Goal: Communication & Community: Answer question/provide support

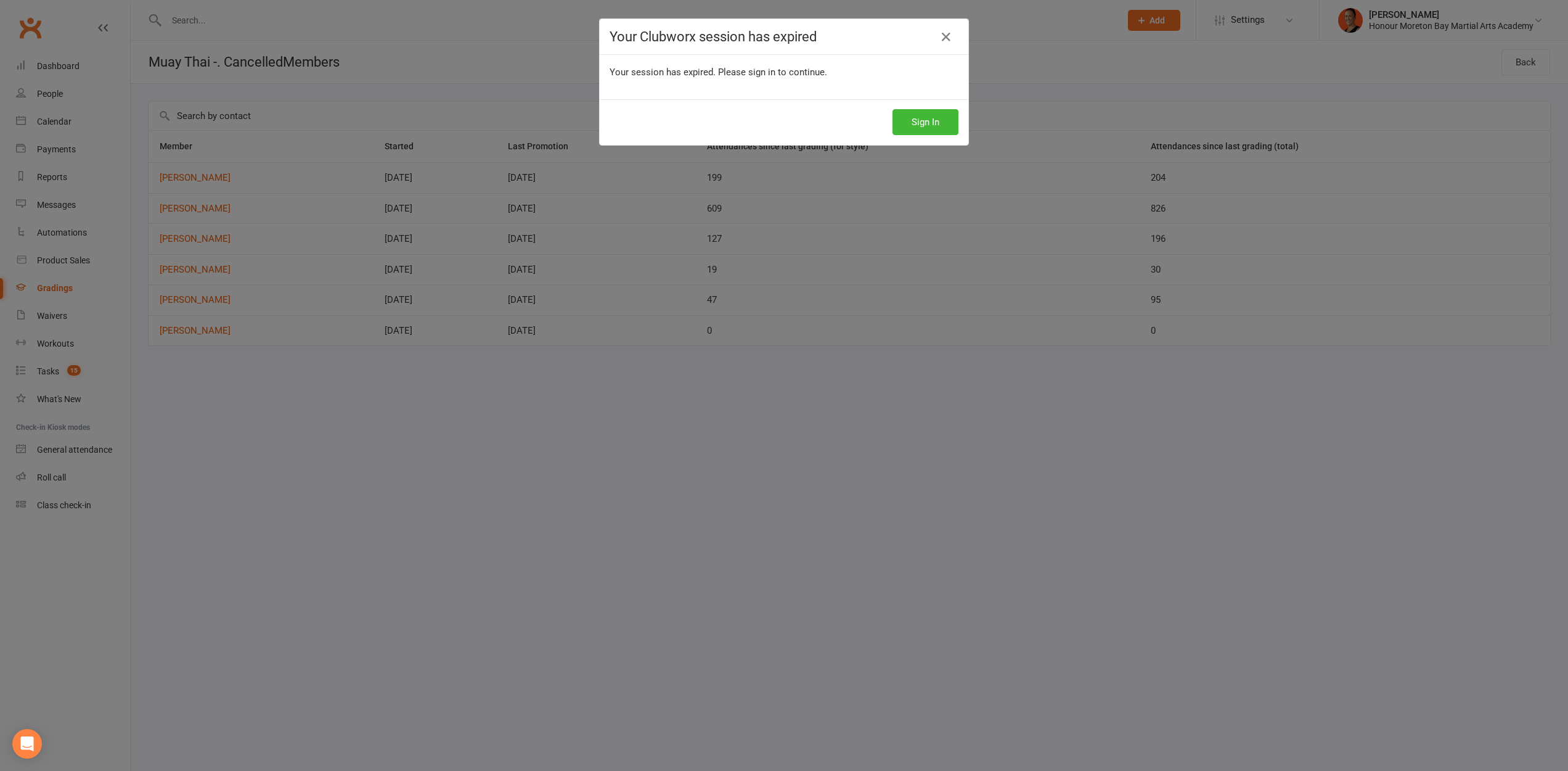
click at [811, 97] on div "Your session has expired. Please sign in to continue." at bounding box center [784, 76] width 369 height 44
click at [944, 47] on link at bounding box center [946, 37] width 20 height 20
click at [942, 39] on div at bounding box center [784, 385] width 1568 height 771
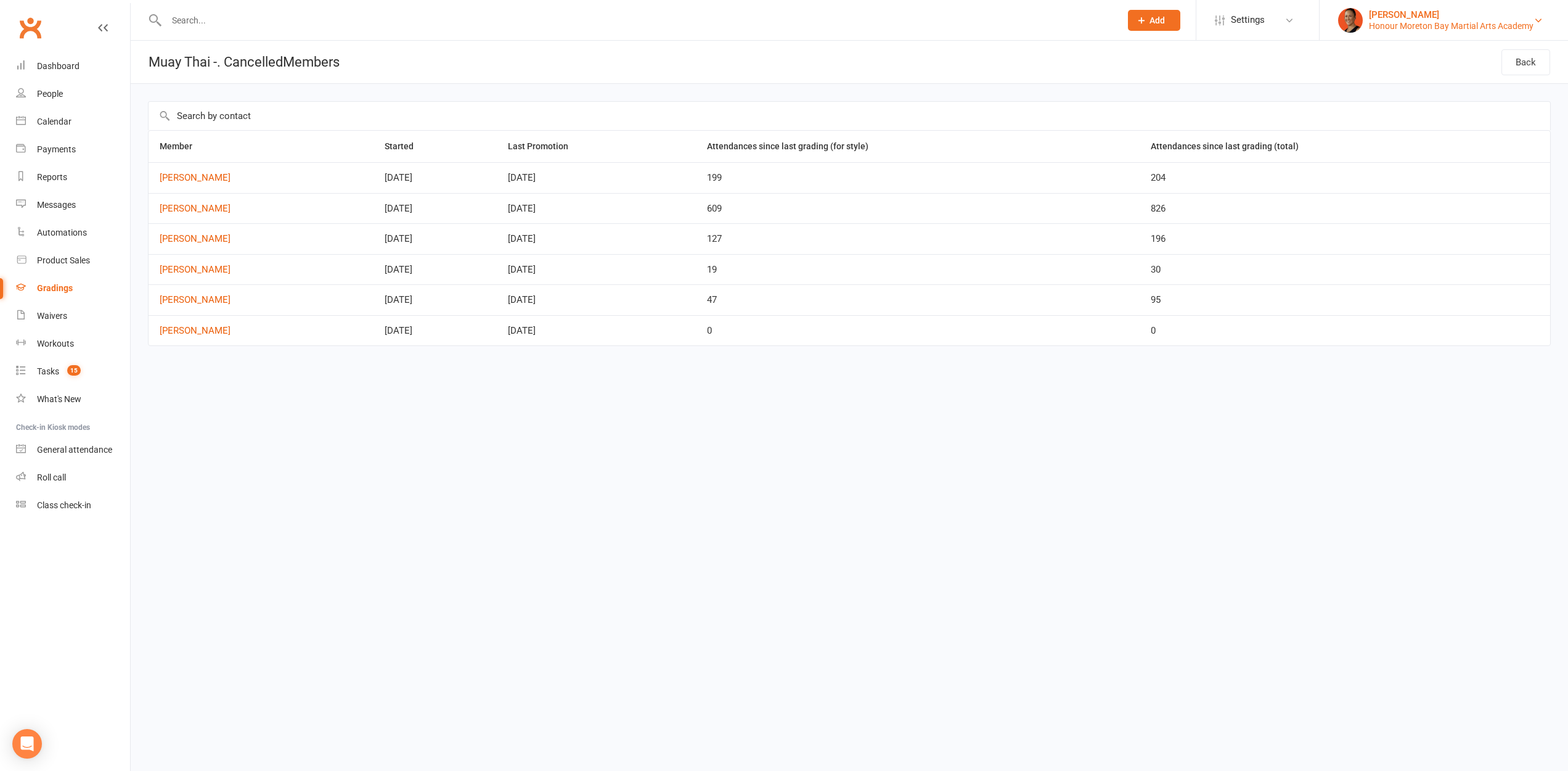
click at [1431, 26] on div "Honour Moreton Bay Martial Arts Academy" at bounding box center [1451, 26] width 164 height 11
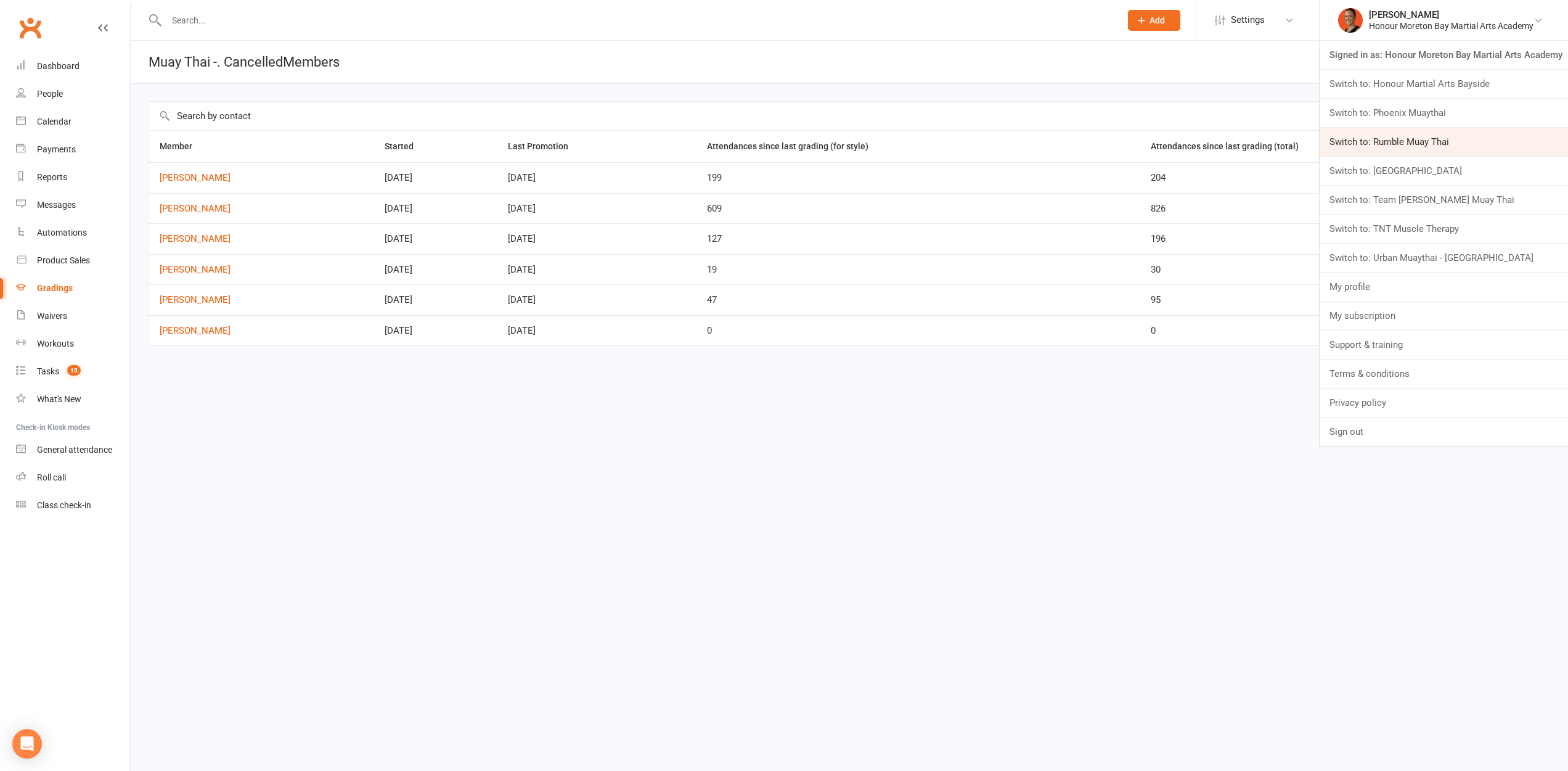
click at [1423, 138] on link "Switch to: Rumble Muay Thai" at bounding box center [1443, 141] width 248 height 29
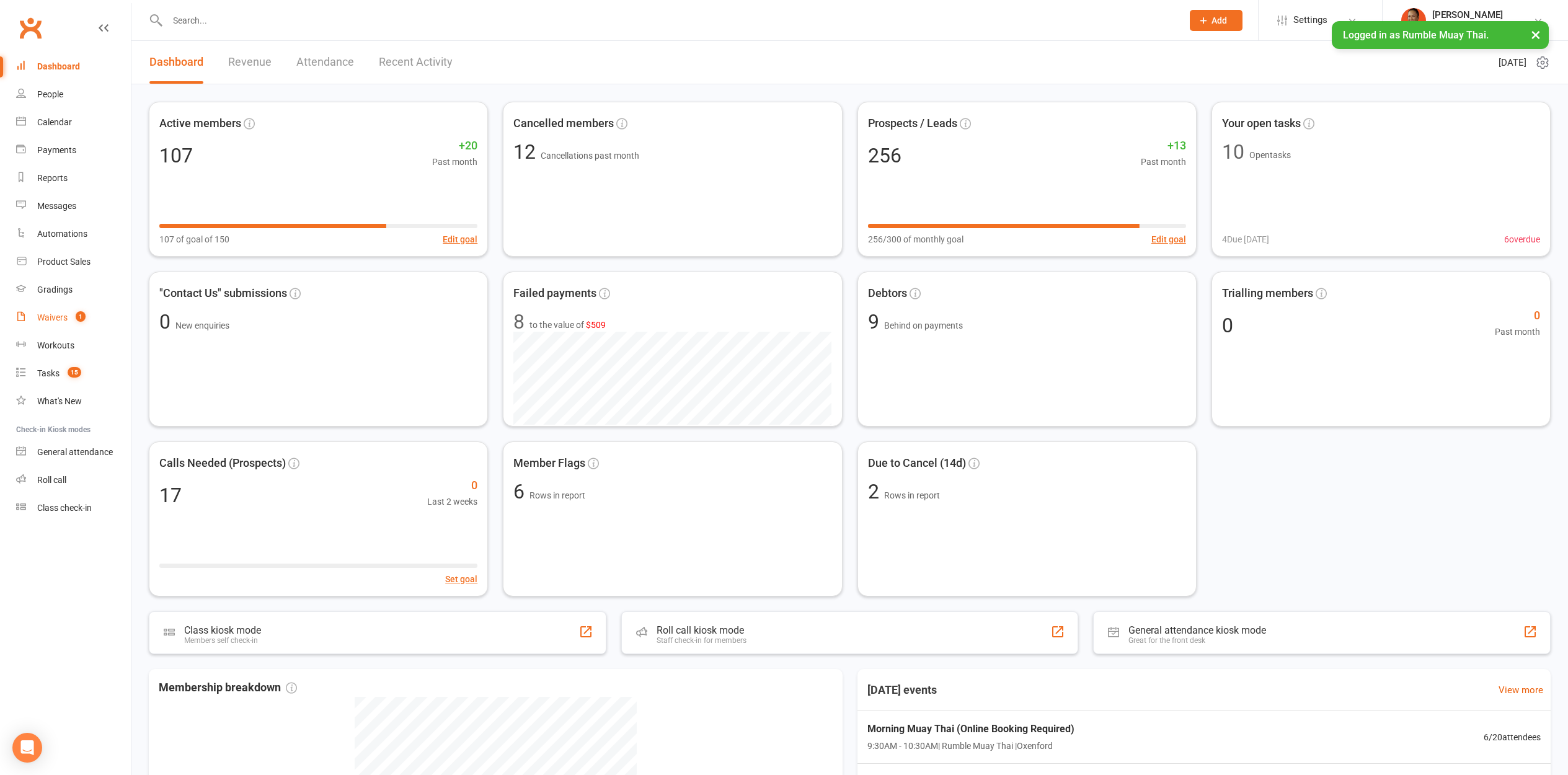
click at [58, 325] on link "Waivers 1" at bounding box center [73, 317] width 115 height 28
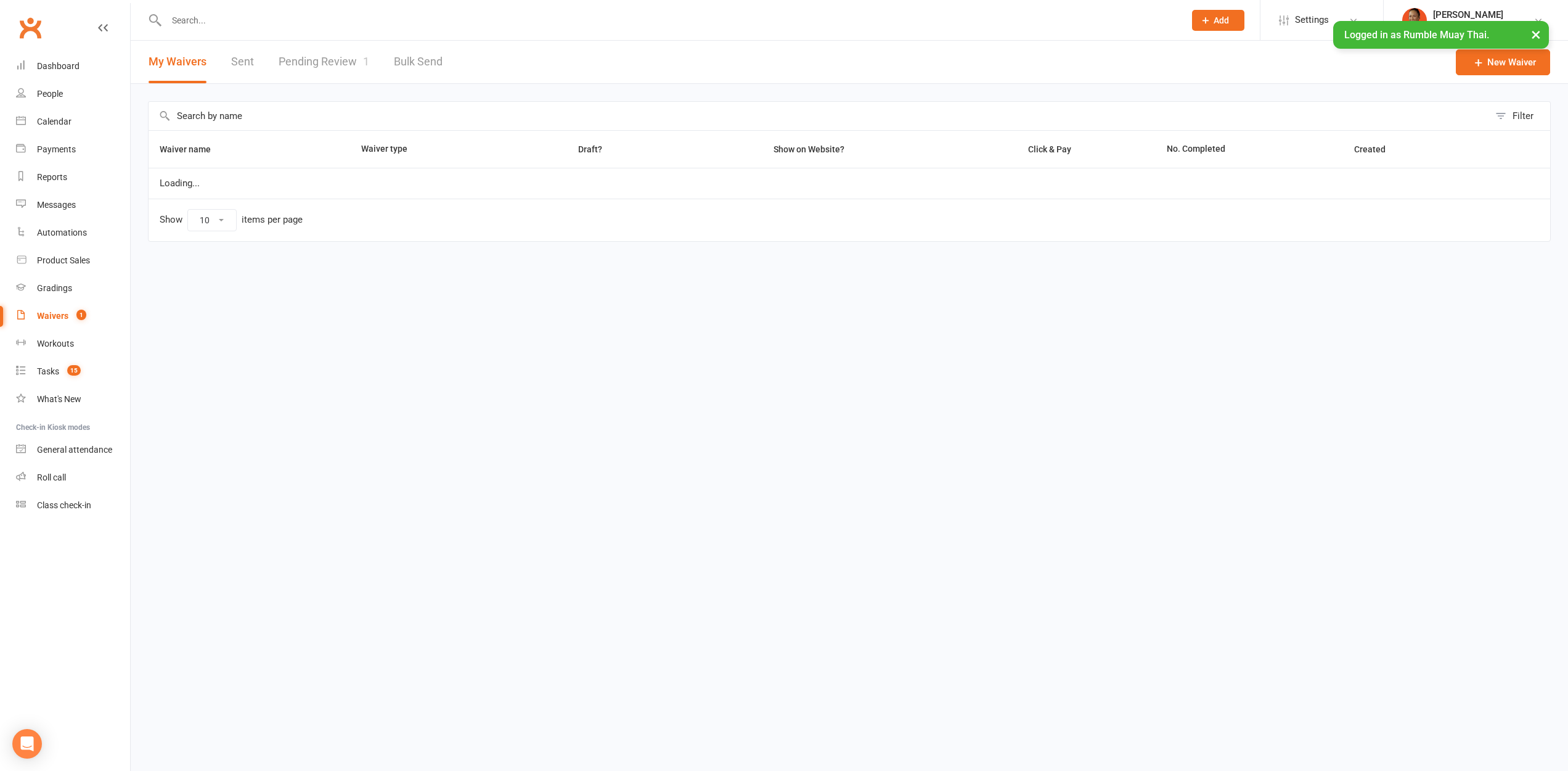
select select "100"
click at [330, 60] on link "Pending Review 1" at bounding box center [323, 62] width 90 height 43
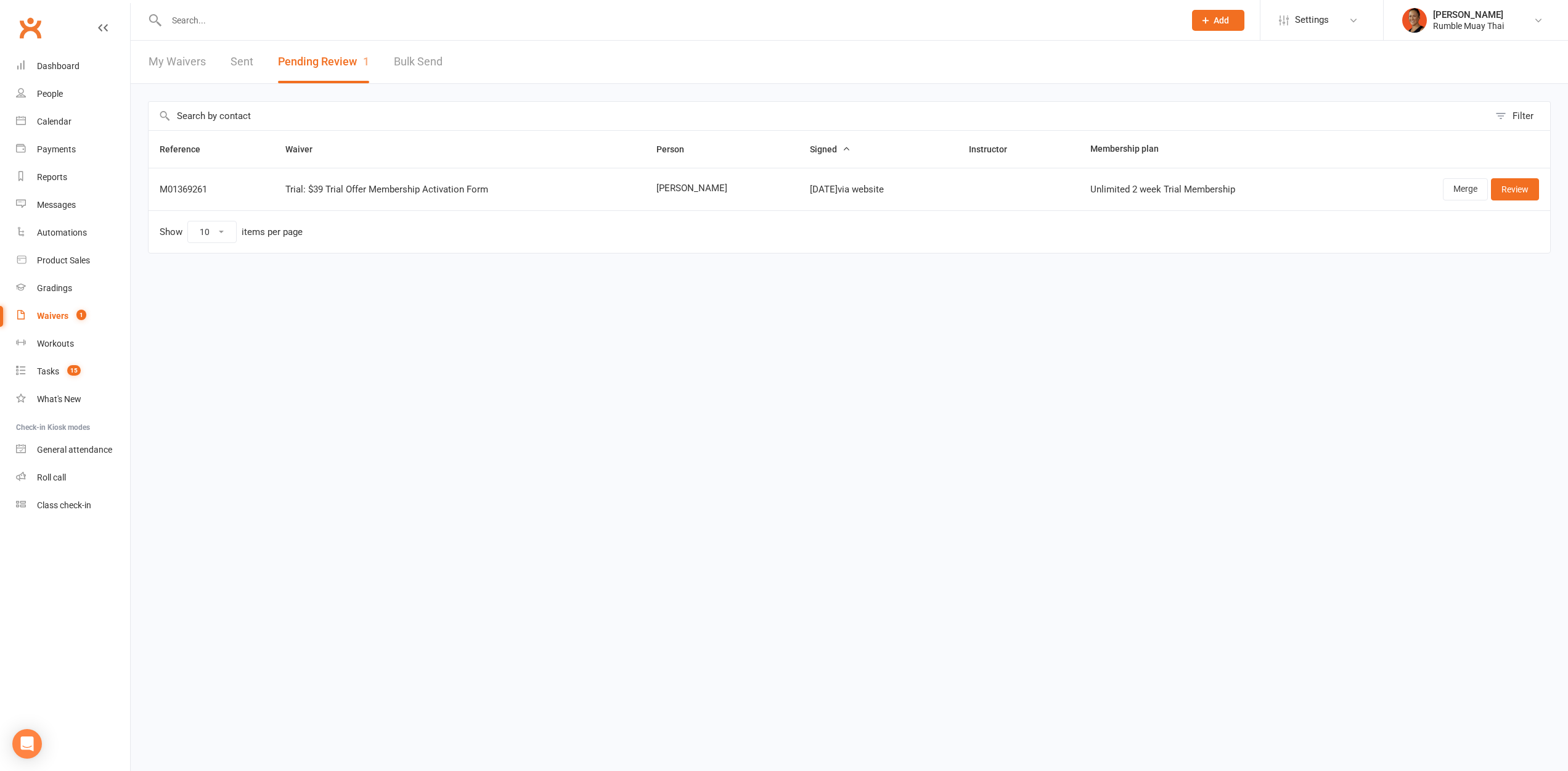
click at [878, 229] on td "Show 10 25 50 100 items per page" at bounding box center [849, 231] width 1401 height 43
click at [1461, 187] on link "Merge" at bounding box center [1465, 189] width 45 height 22
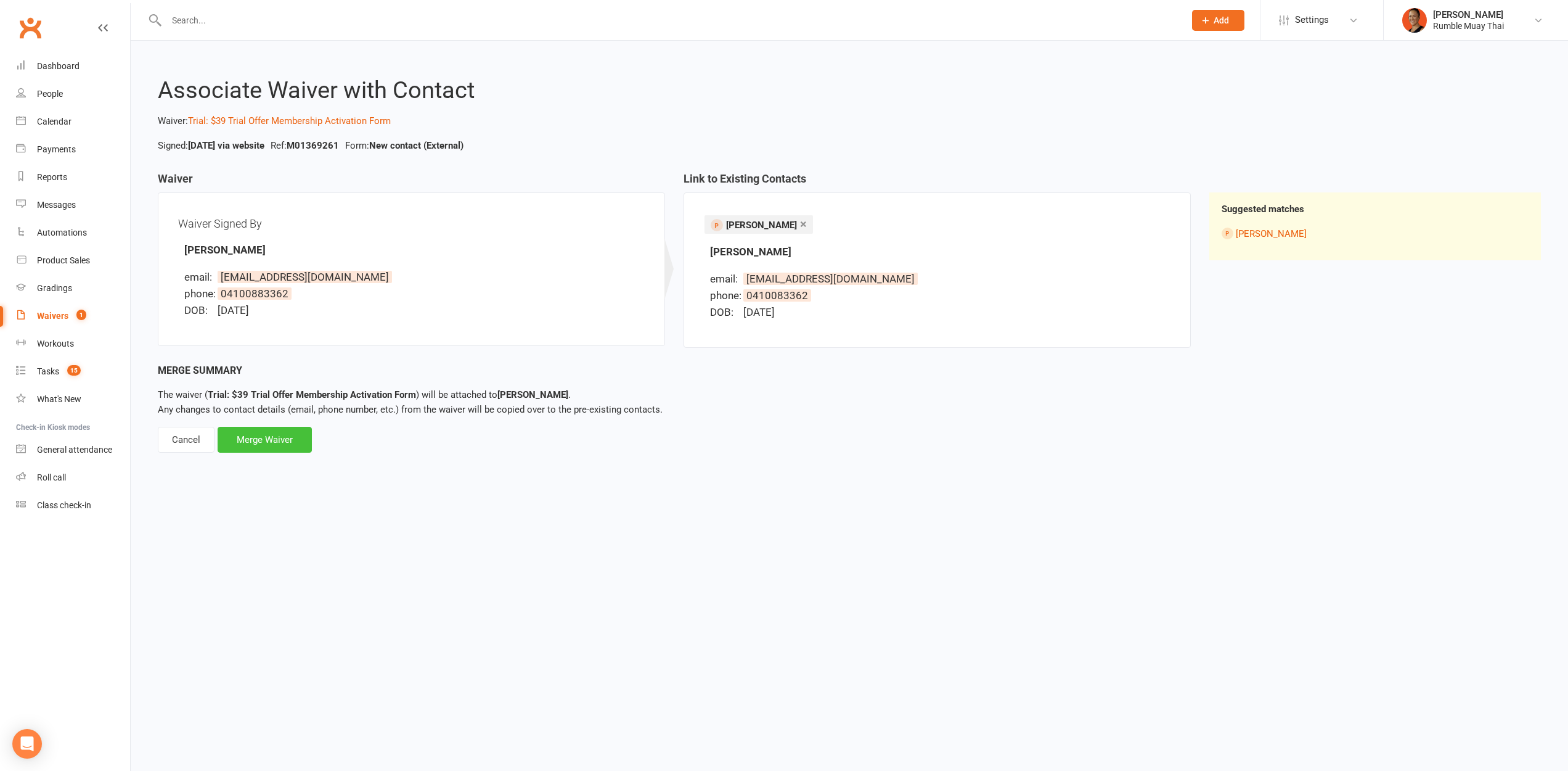
click at [227, 438] on div "Merge Waiver" at bounding box center [265, 439] width 94 height 26
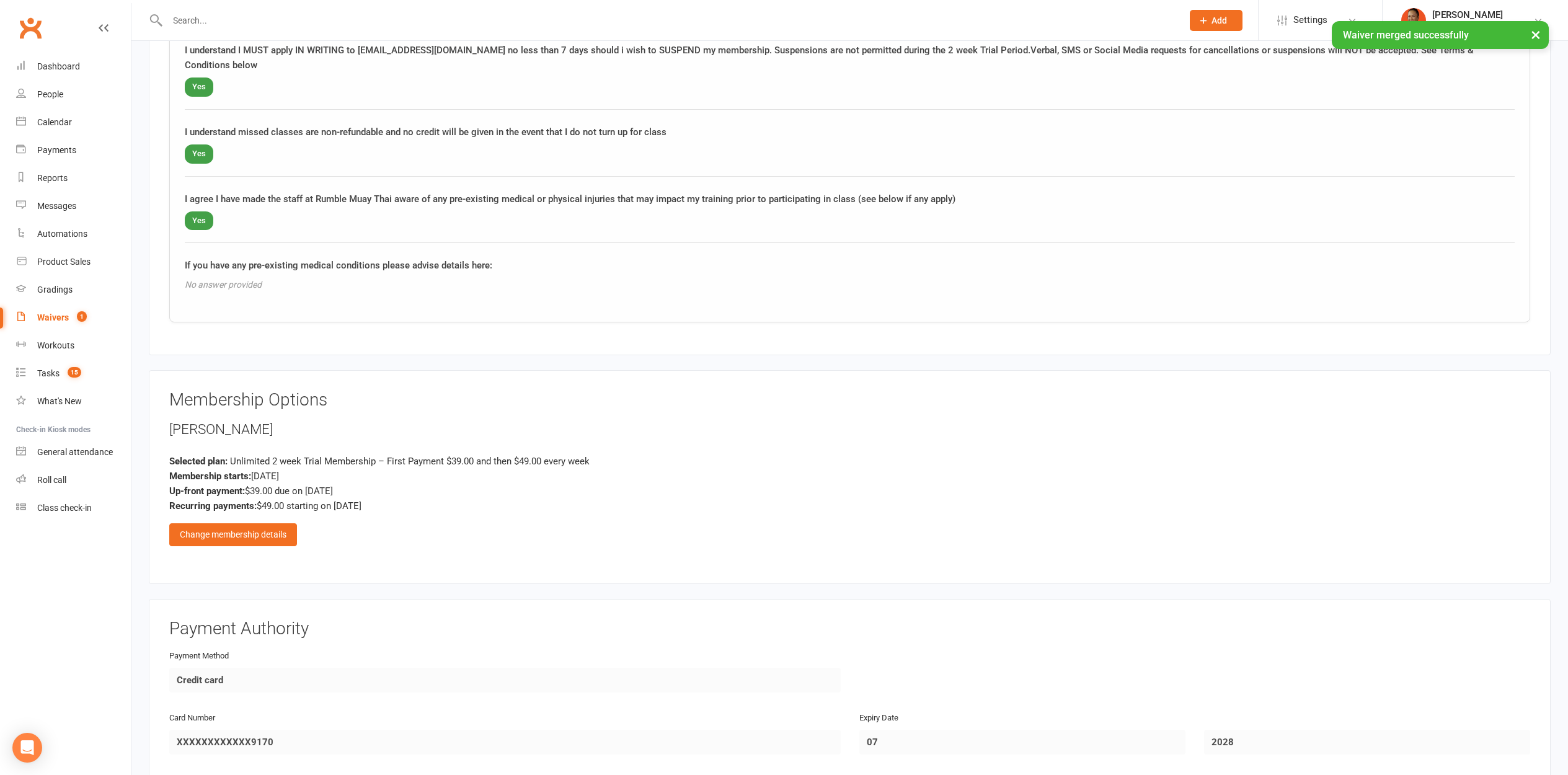
scroll to position [1483, 0]
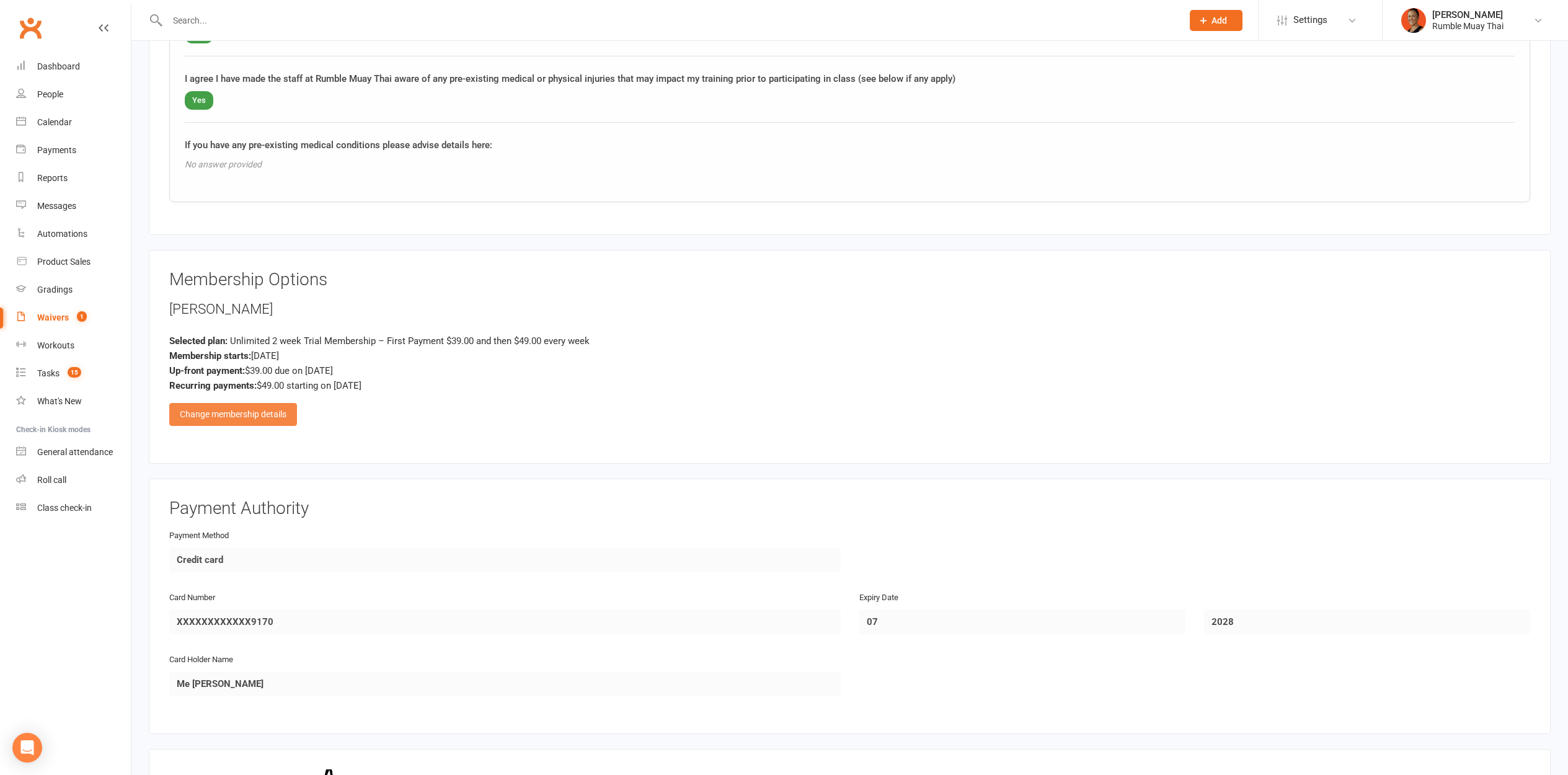
click at [283, 408] on div "Change membership details" at bounding box center [232, 414] width 127 height 23
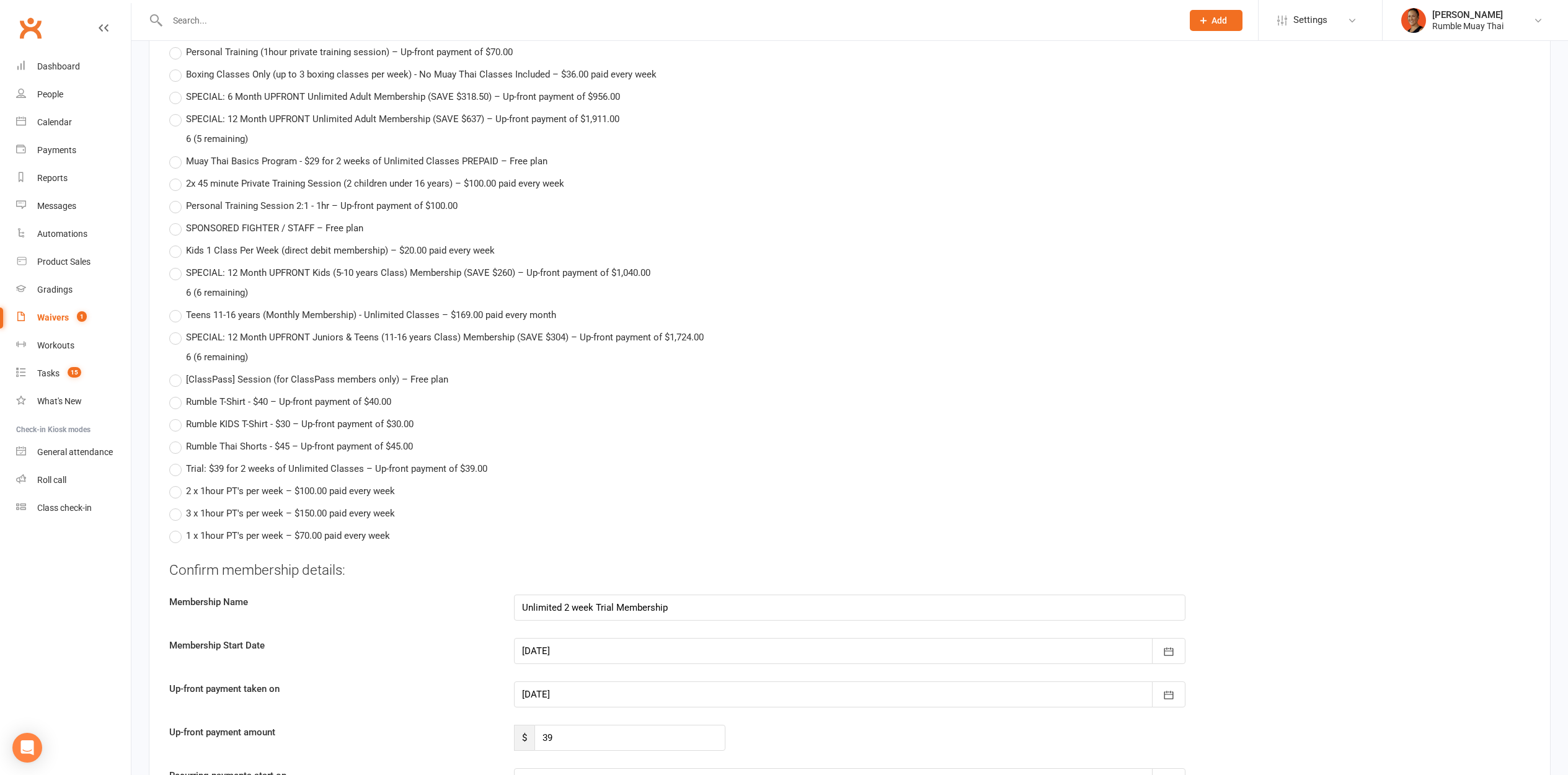
scroll to position [2695, 0]
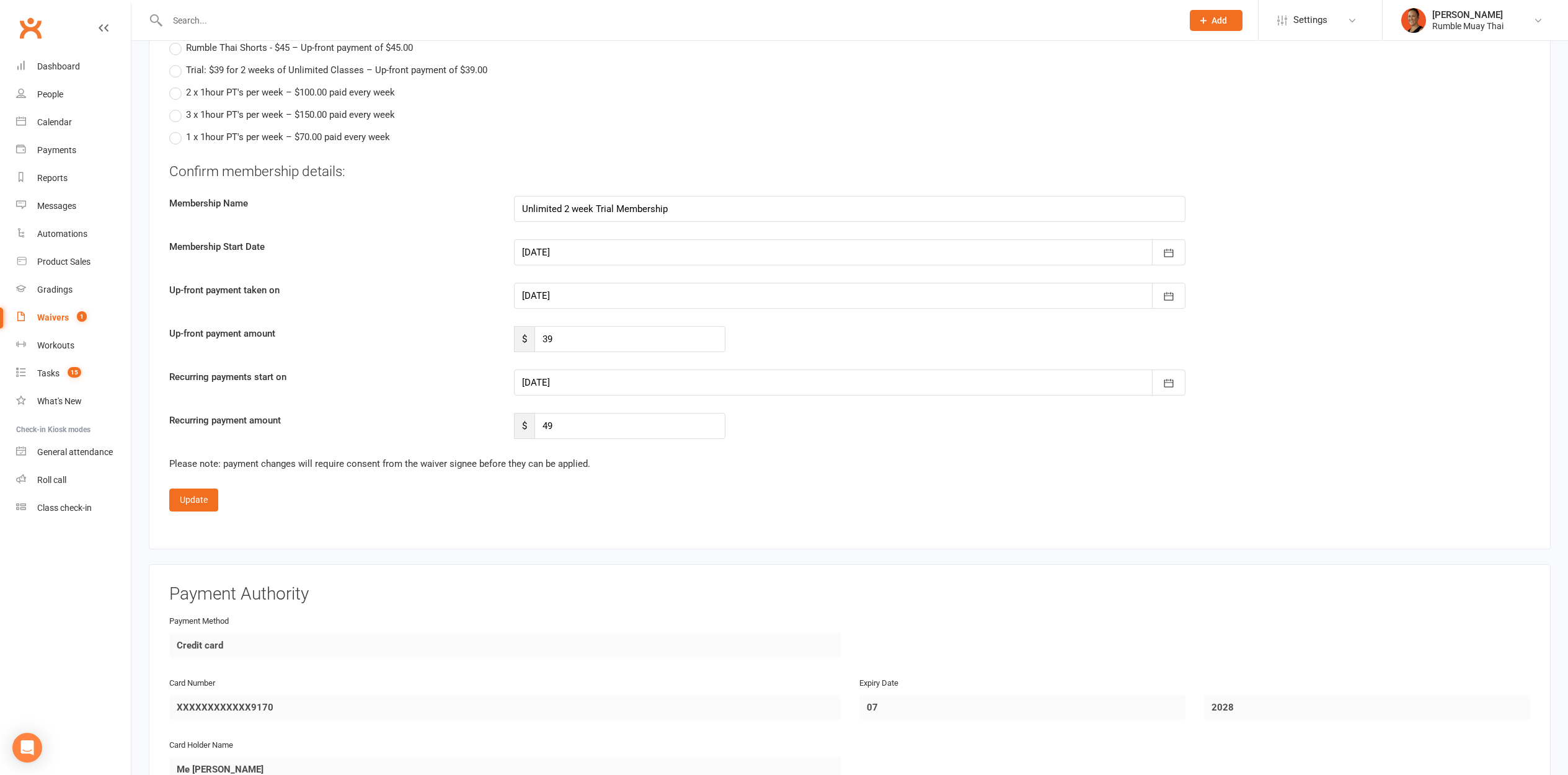
click at [598, 386] on div at bounding box center [850, 382] width 672 height 26
click at [694, 556] on button "31" at bounding box center [701, 555] width 26 height 23
type input "31 Oct 2025"
click at [196, 501] on button "Update" at bounding box center [194, 500] width 49 height 23
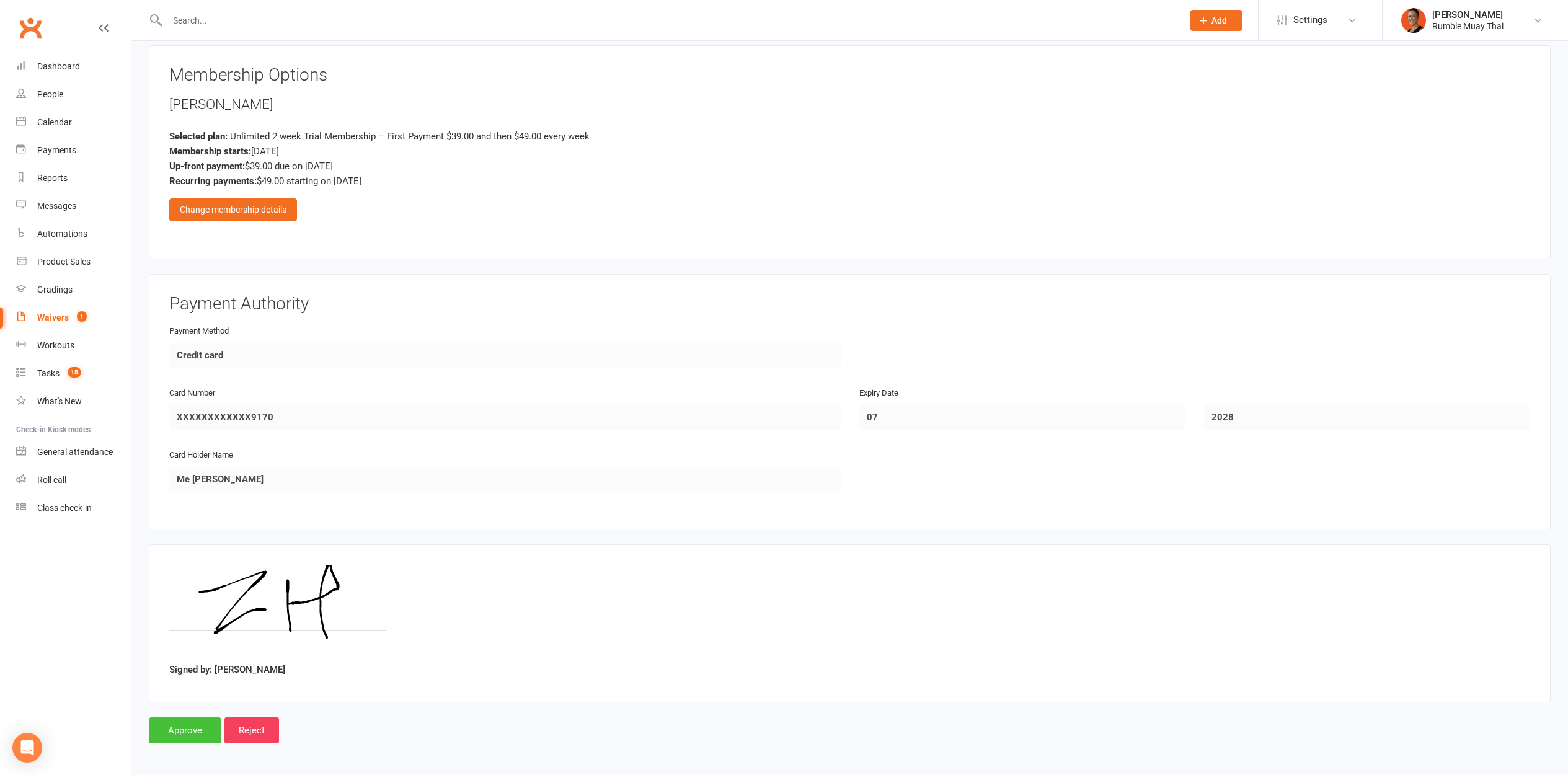
click at [182, 719] on input "Approve" at bounding box center [184, 730] width 73 height 26
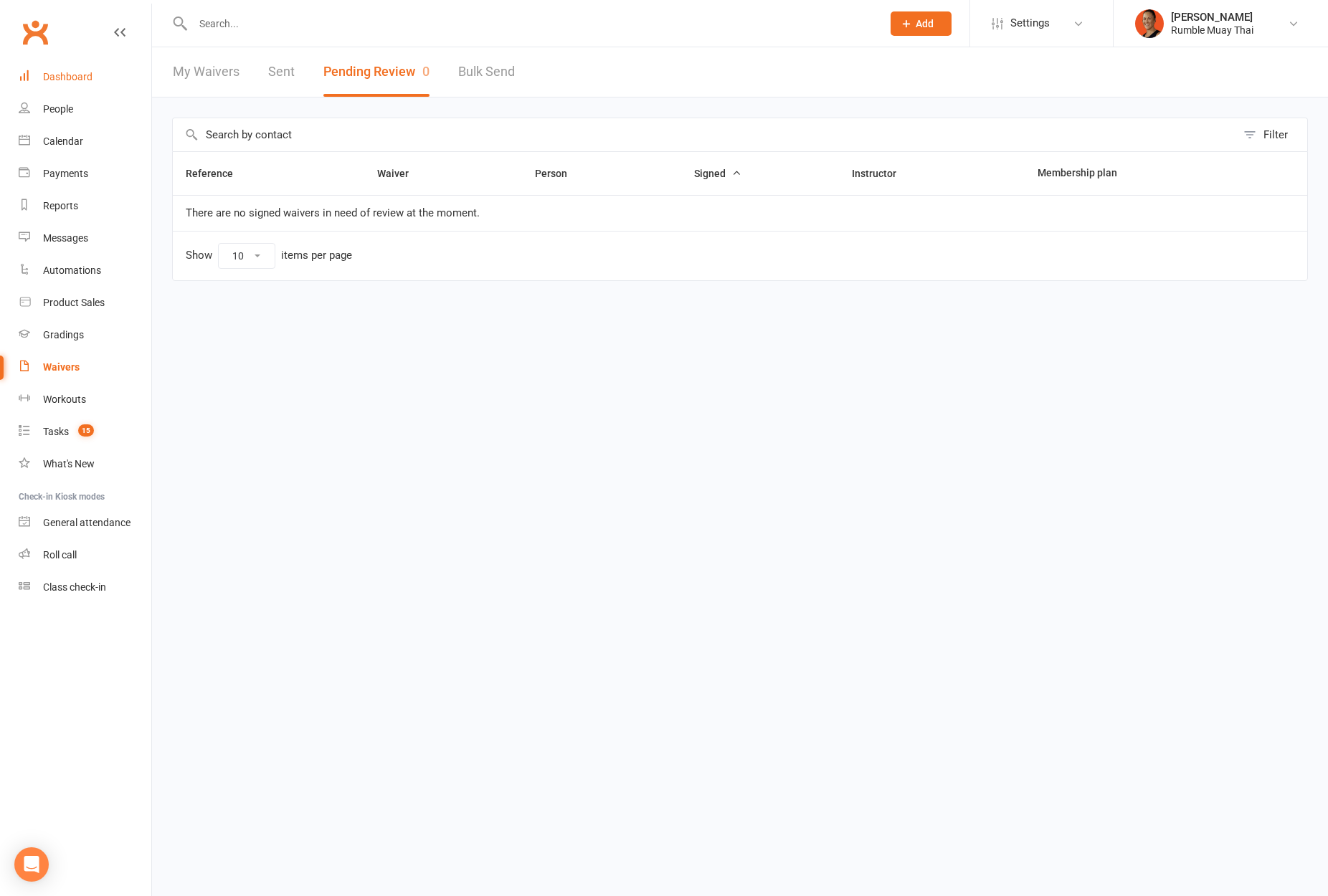
click at [126, 72] on link "Dashboard" at bounding box center [85, 77] width 133 height 33
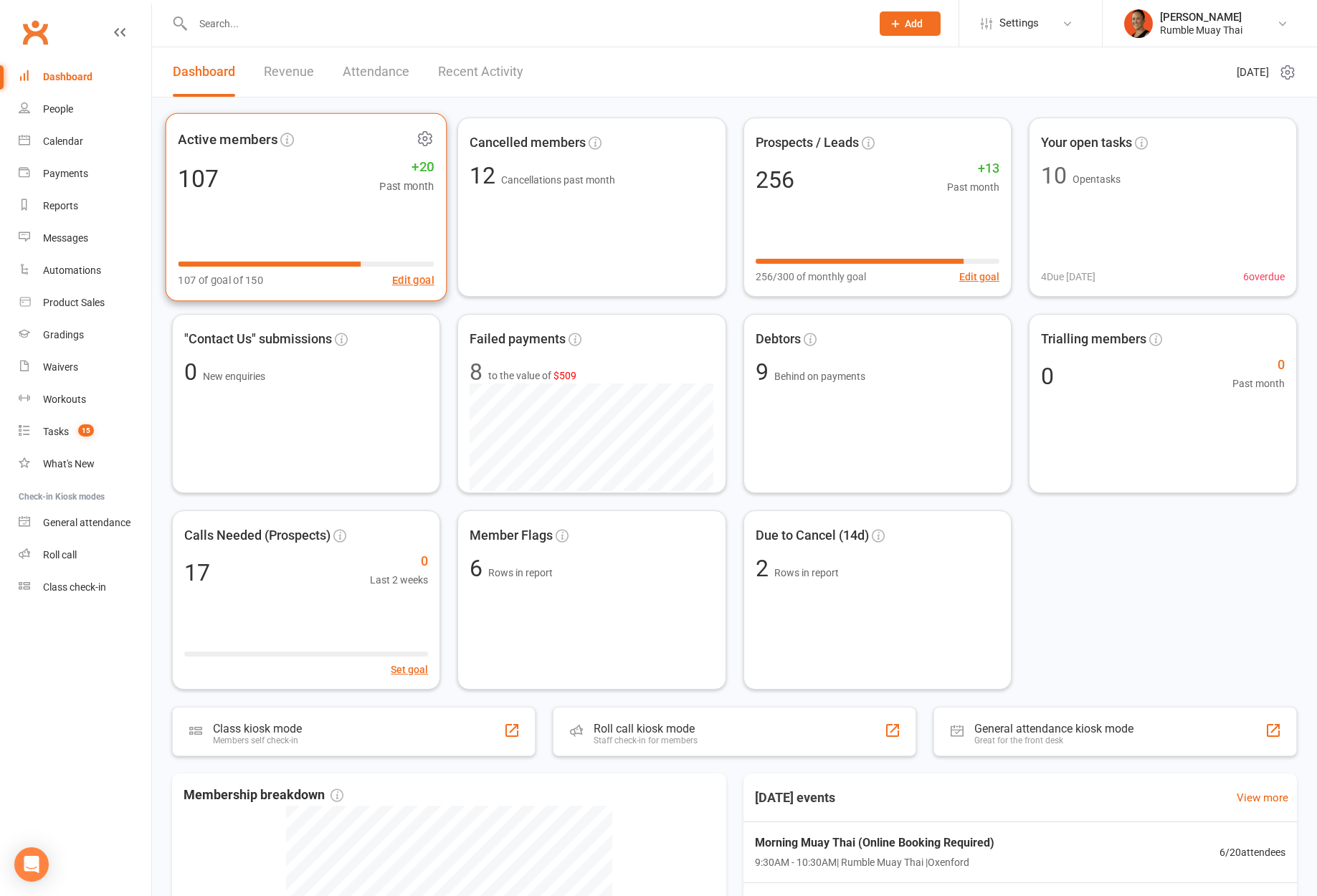
click at [431, 143] on icon at bounding box center [426, 138] width 18 height 18
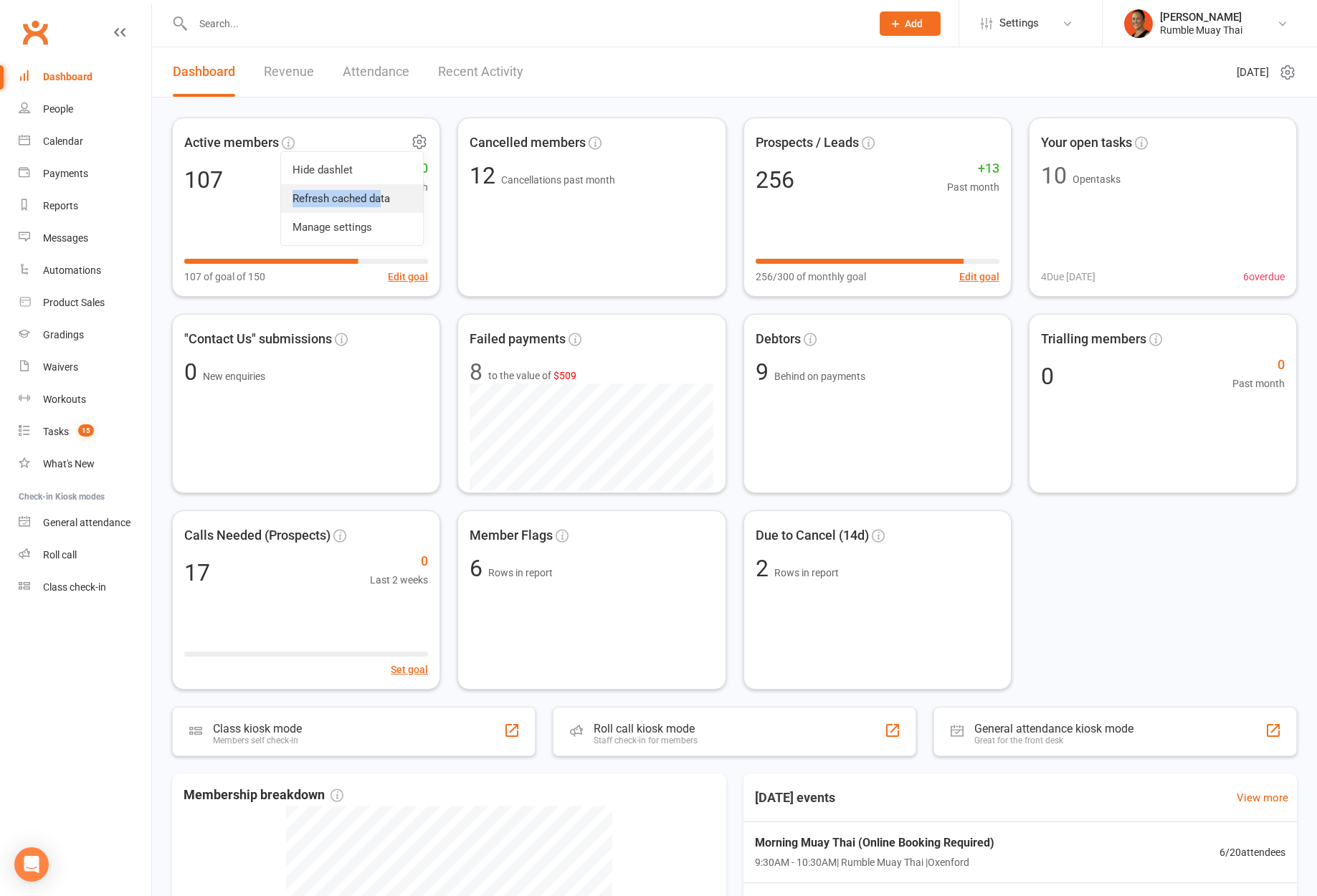
drag, startPoint x: 407, startPoint y: 165, endPoint x: 379, endPoint y: 207, distance: 50.5
click at [379, 207] on ul "Hide dashlet Refresh cached data Manage settings" at bounding box center [352, 199] width 143 height 94
click at [379, 207] on link "Refresh cached data" at bounding box center [352, 198] width 142 height 28
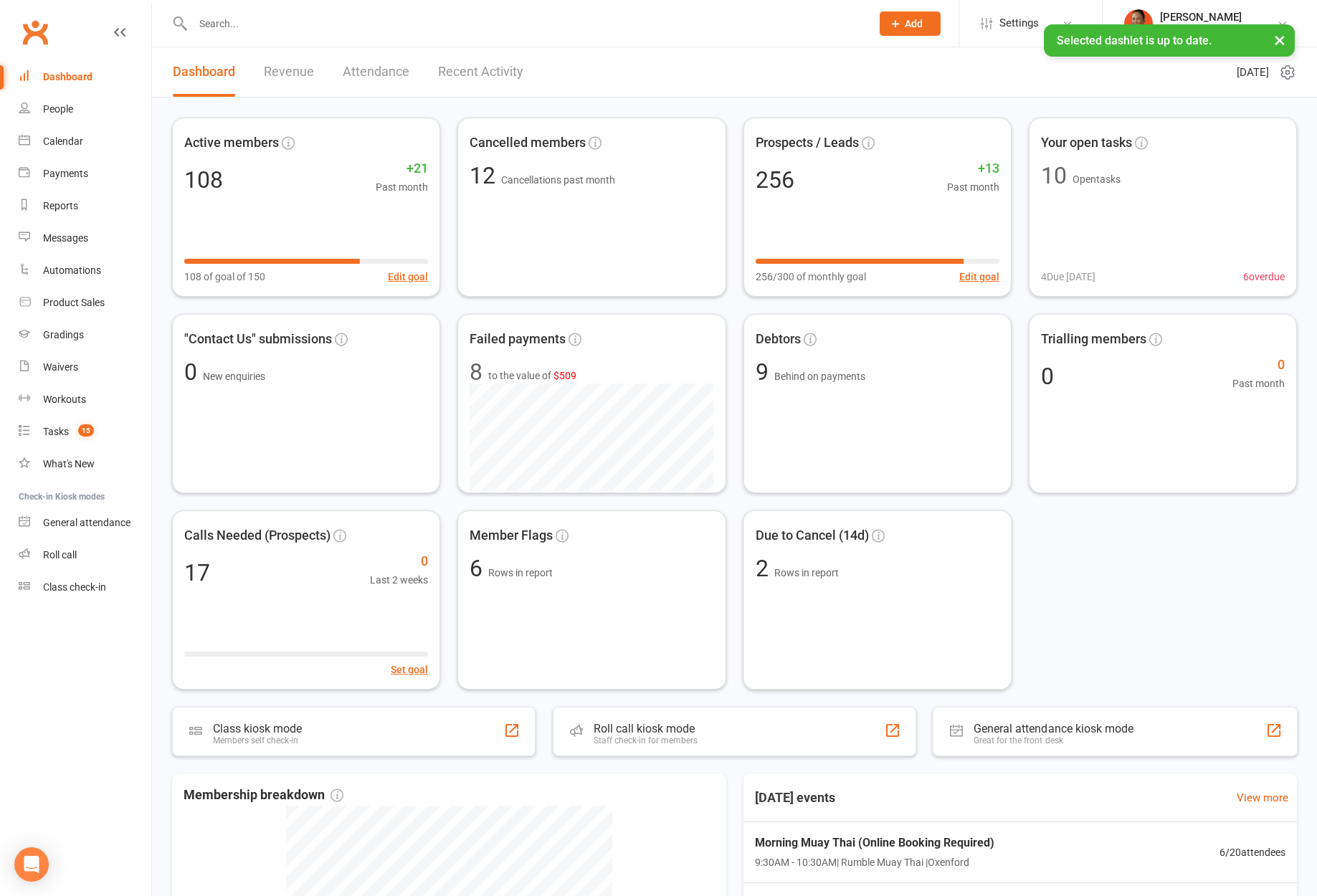
scroll to position [133, 0]
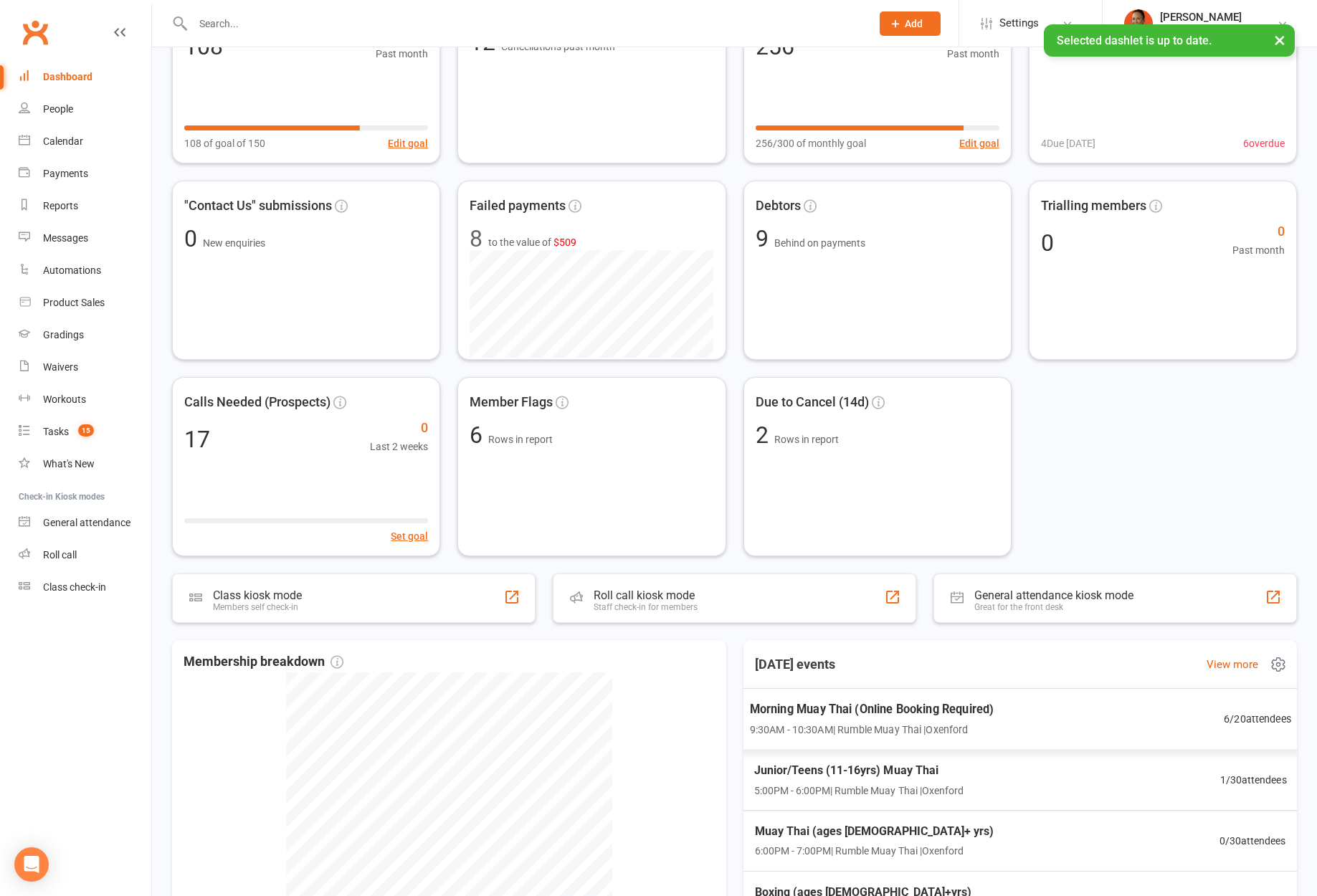
click at [1051, 728] on div "Morning Muay Thai (Online Booking Required) 9:30AM - 10:30AM | Rumble Muay Thai…" at bounding box center [1020, 719] width 576 height 63
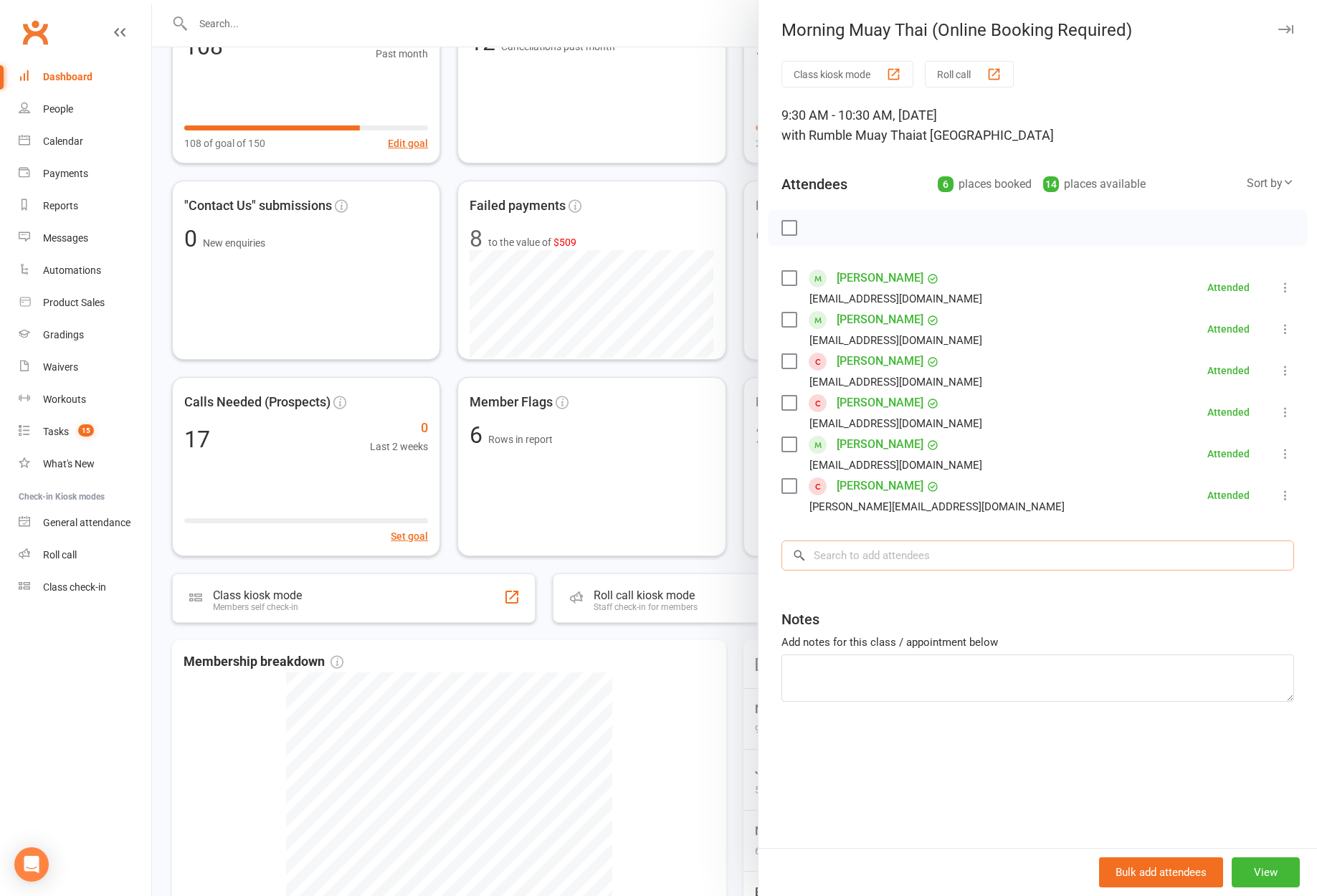
click at [885, 549] on input "search" at bounding box center [1038, 555] width 513 height 30
type input "zane"
click at [936, 757] on div "Class kiosk mode Roll call 9:30 AM - 10:30 AM, Tuesday, October, 14, 2025 with …" at bounding box center [1038, 454] width 558 height 787
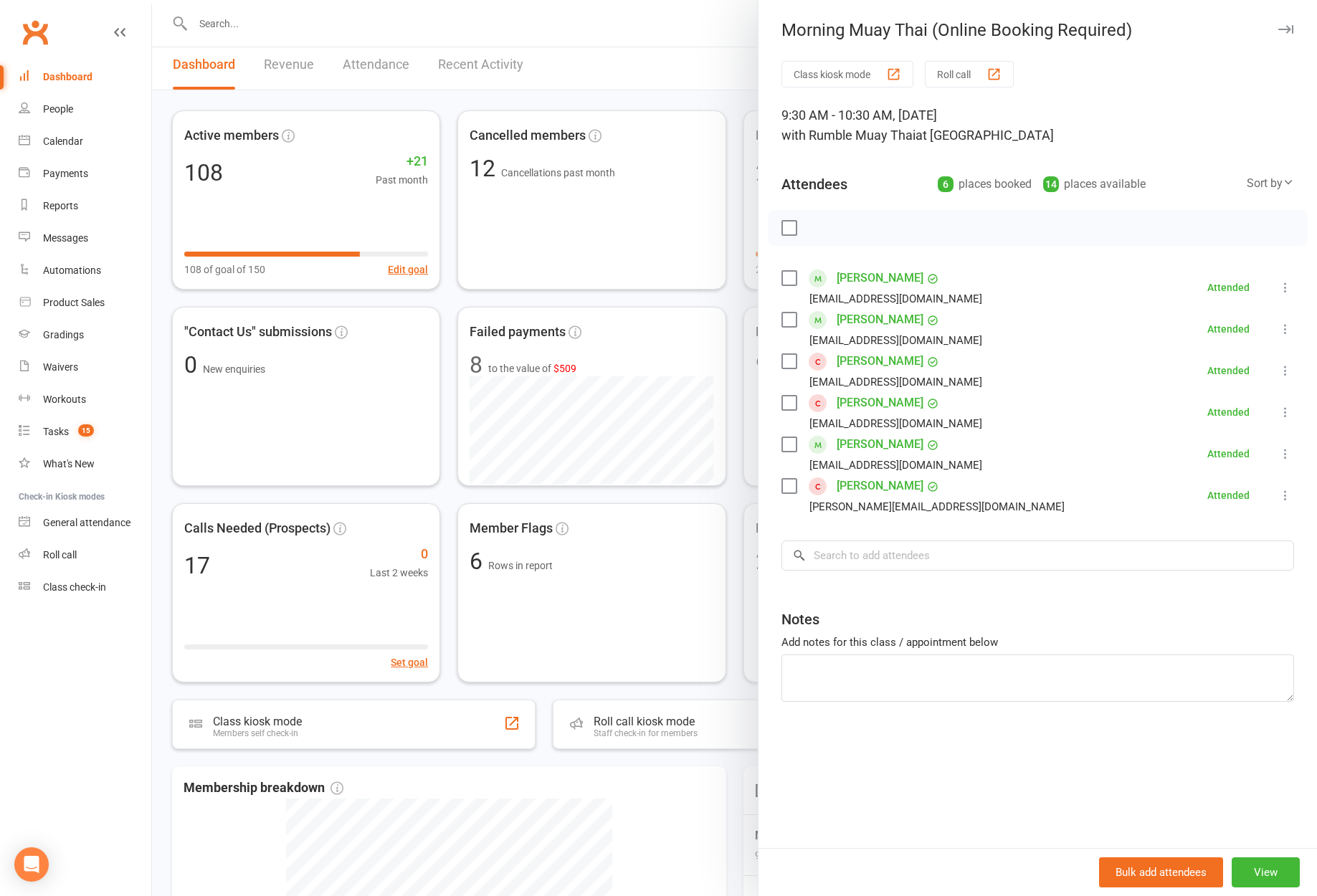
scroll to position [0, 0]
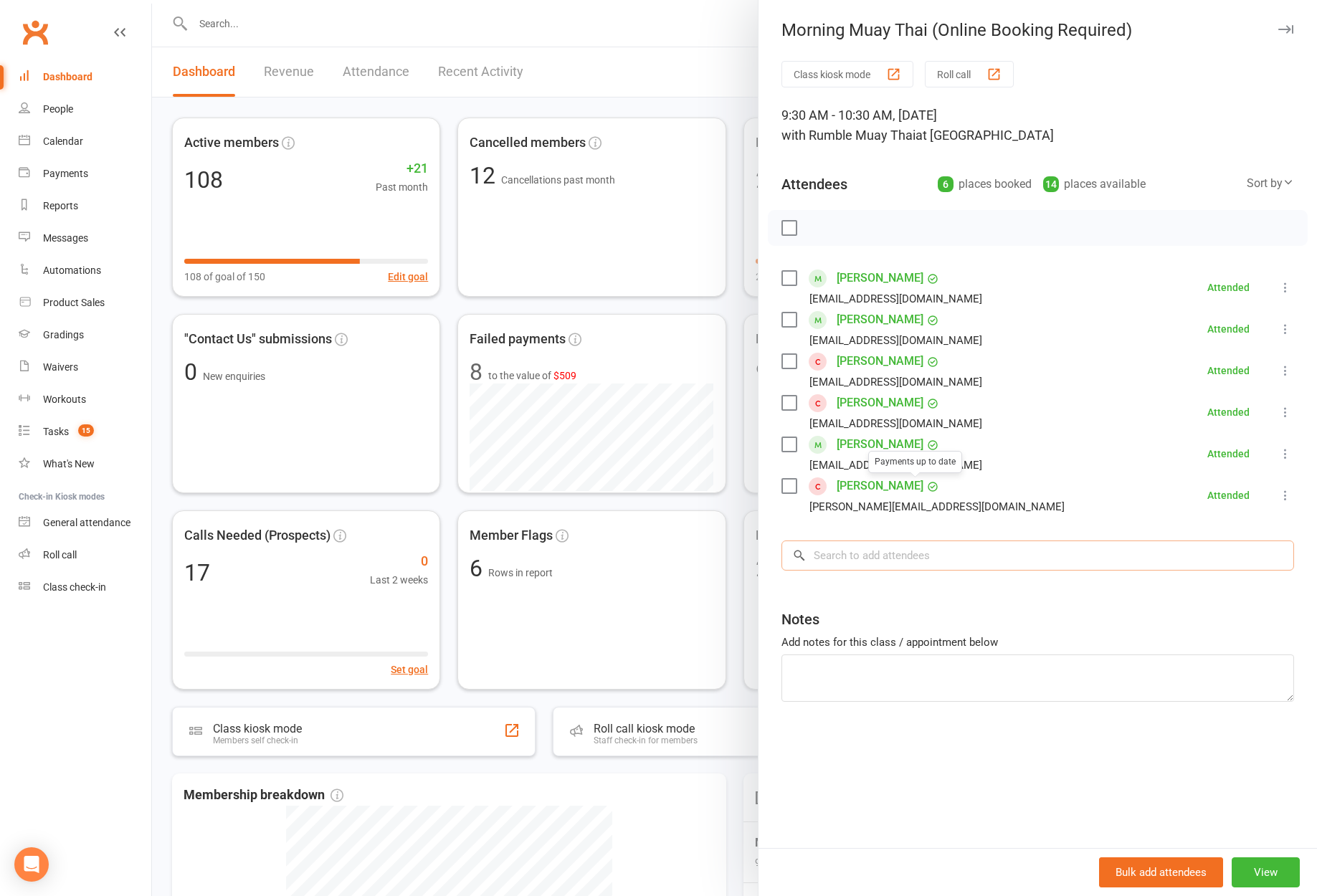
click at [925, 567] on input "search" at bounding box center [1038, 555] width 513 height 30
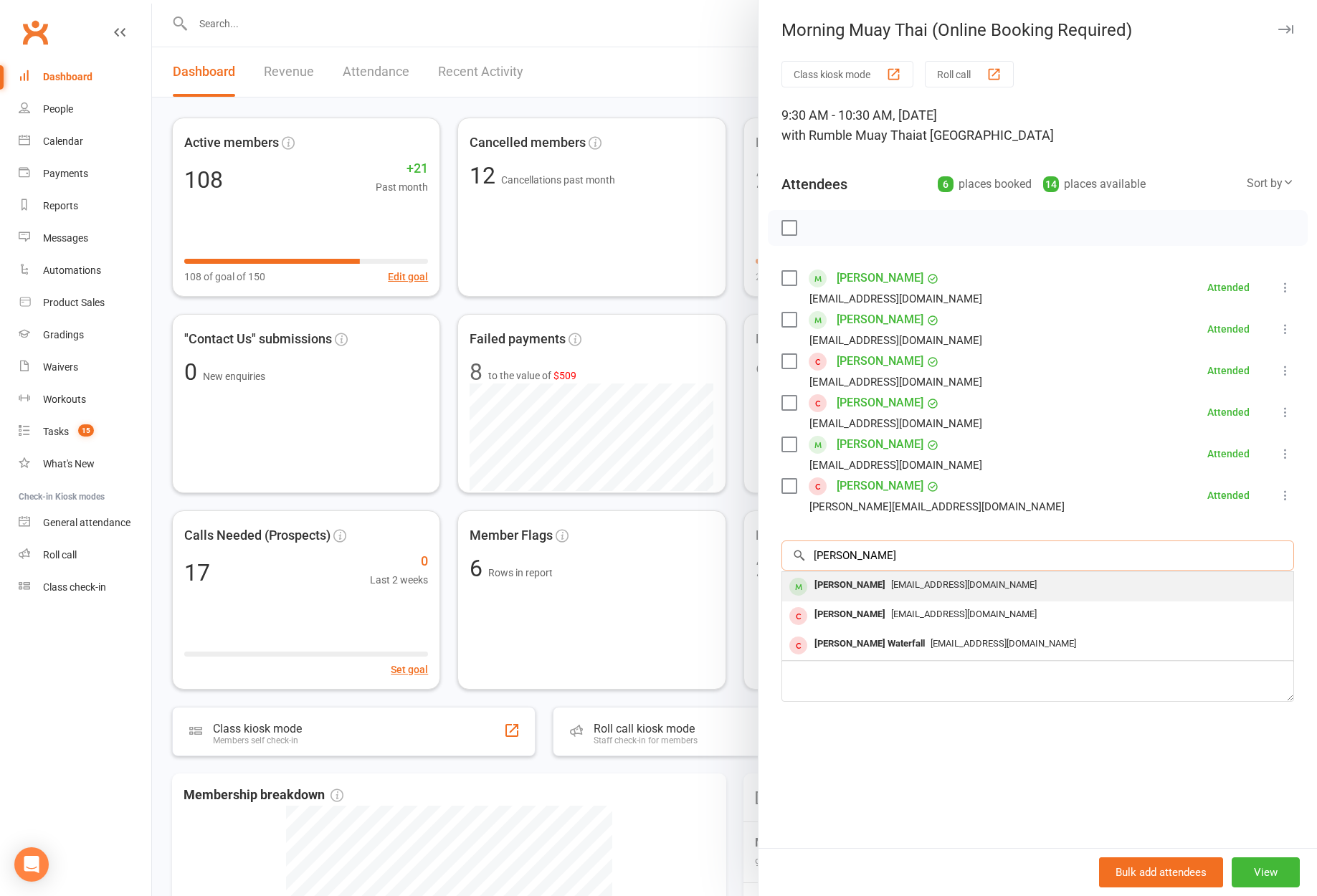
type input "zane"
click at [921, 590] on div "Zanehill1972@gmail.com" at bounding box center [1038, 585] width 500 height 21
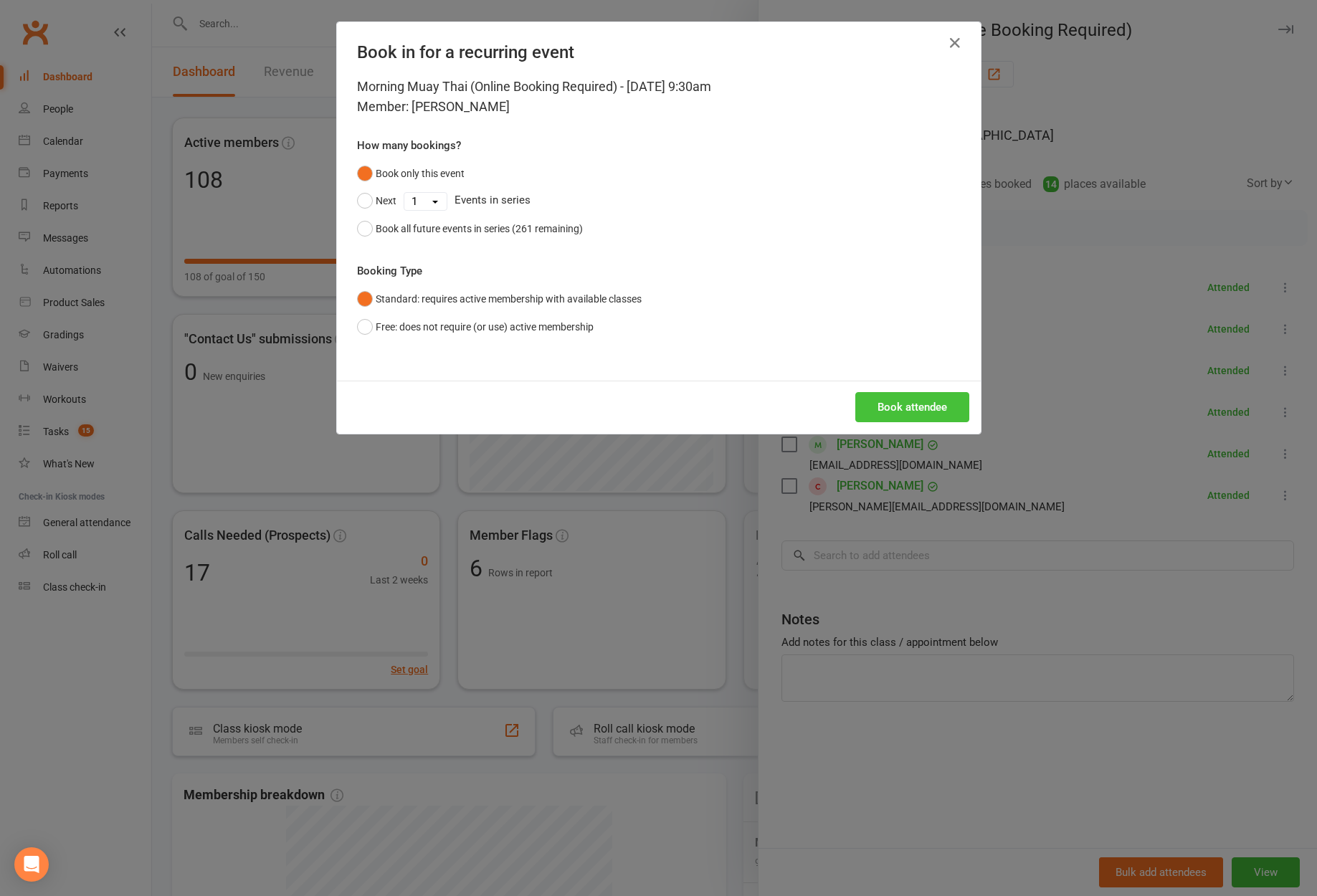
click at [878, 408] on button "Book attendee" at bounding box center [912, 407] width 114 height 30
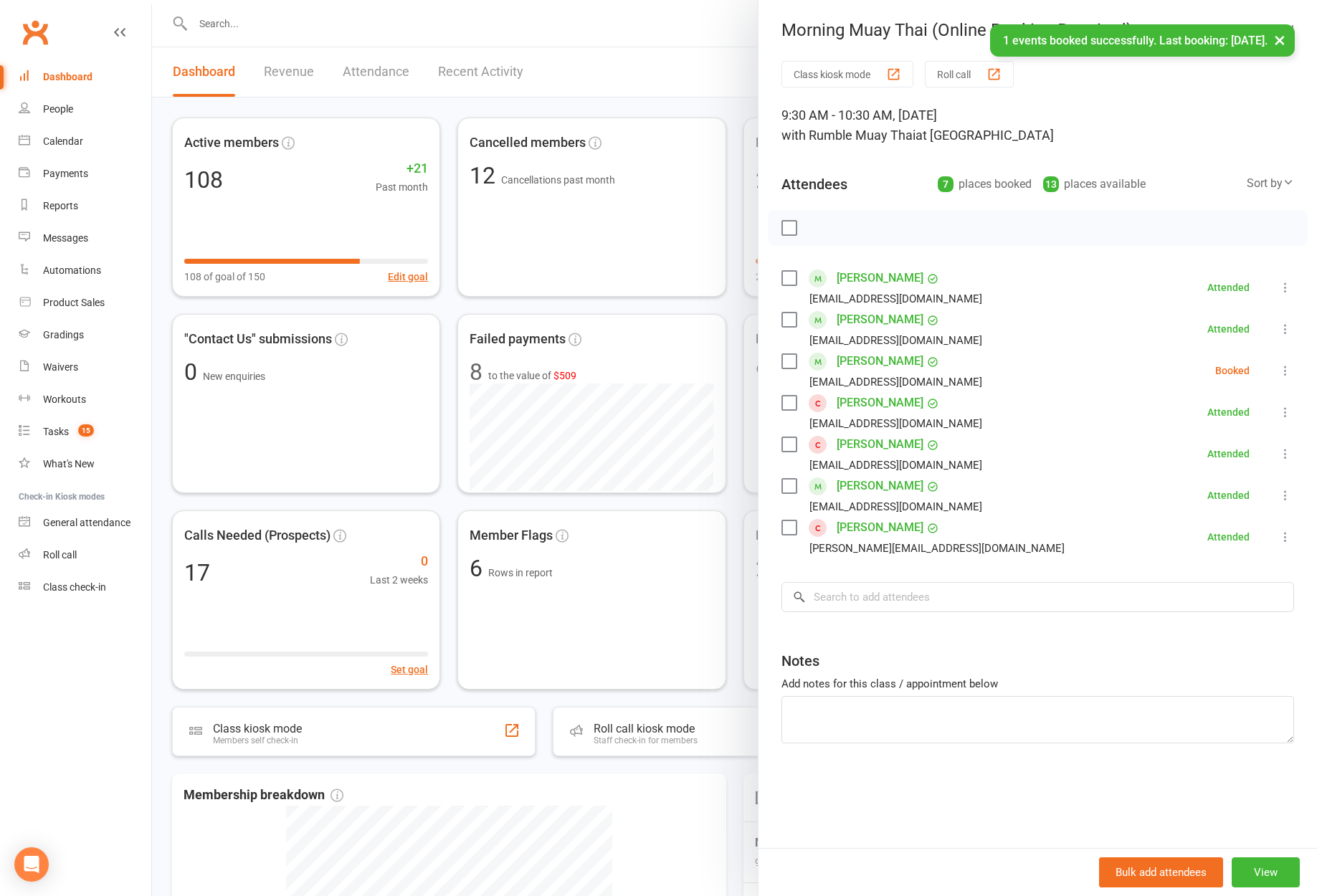
click at [1280, 40] on button "×" at bounding box center [1280, 40] width 26 height 31
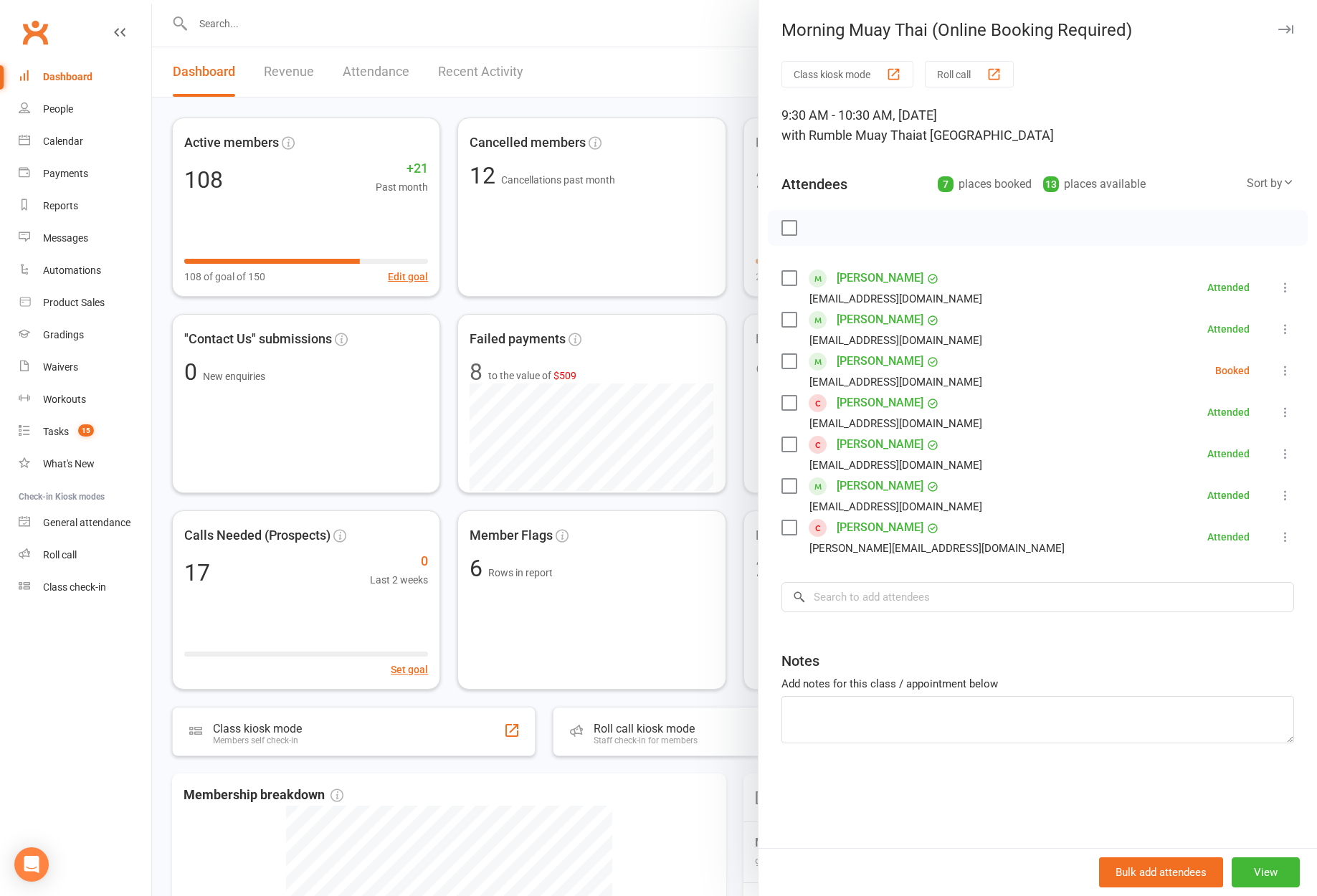
click at [1278, 28] on icon "button" at bounding box center [1285, 29] width 15 height 9
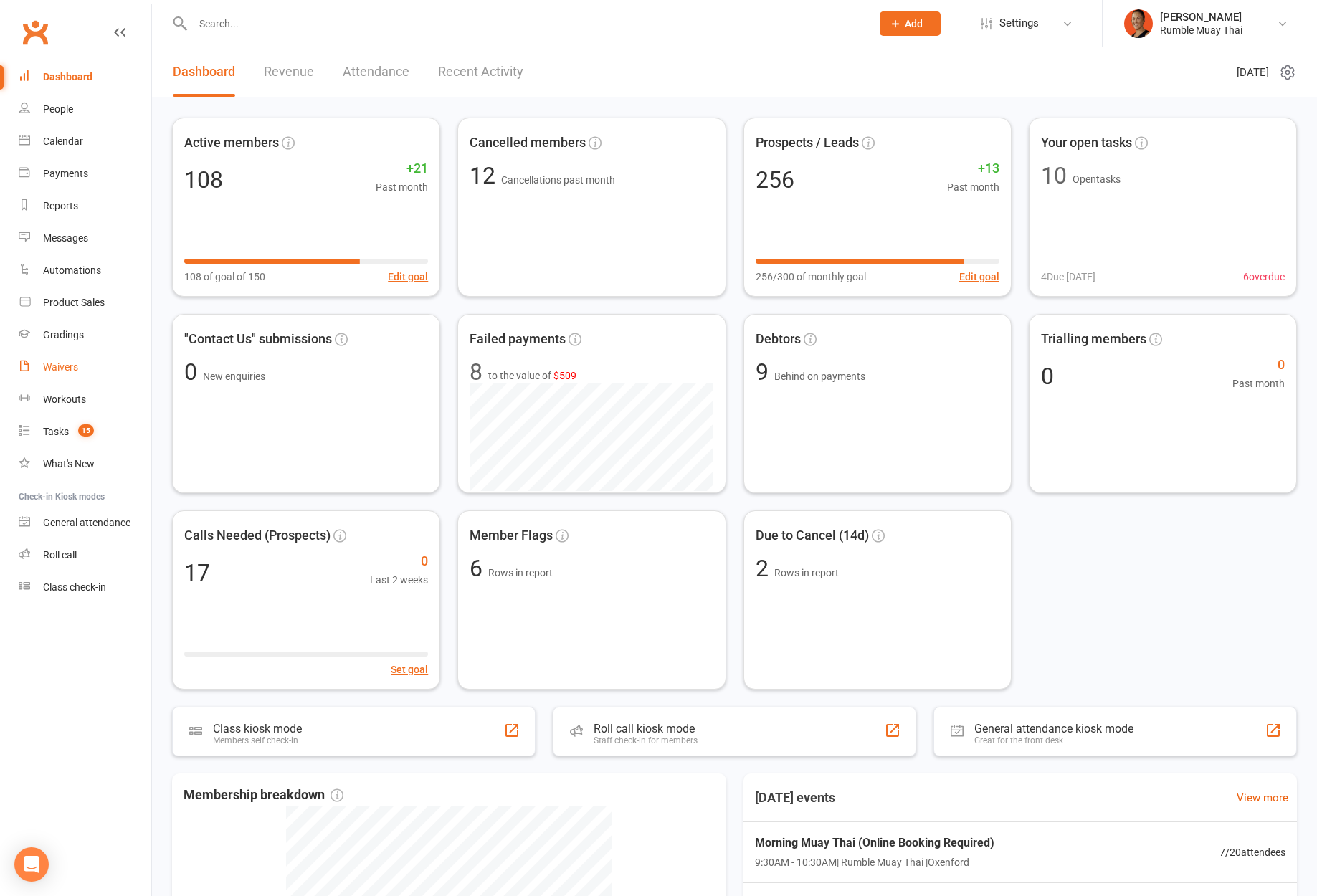
click at [69, 362] on div "Waivers" at bounding box center [60, 367] width 35 height 11
select select "100"
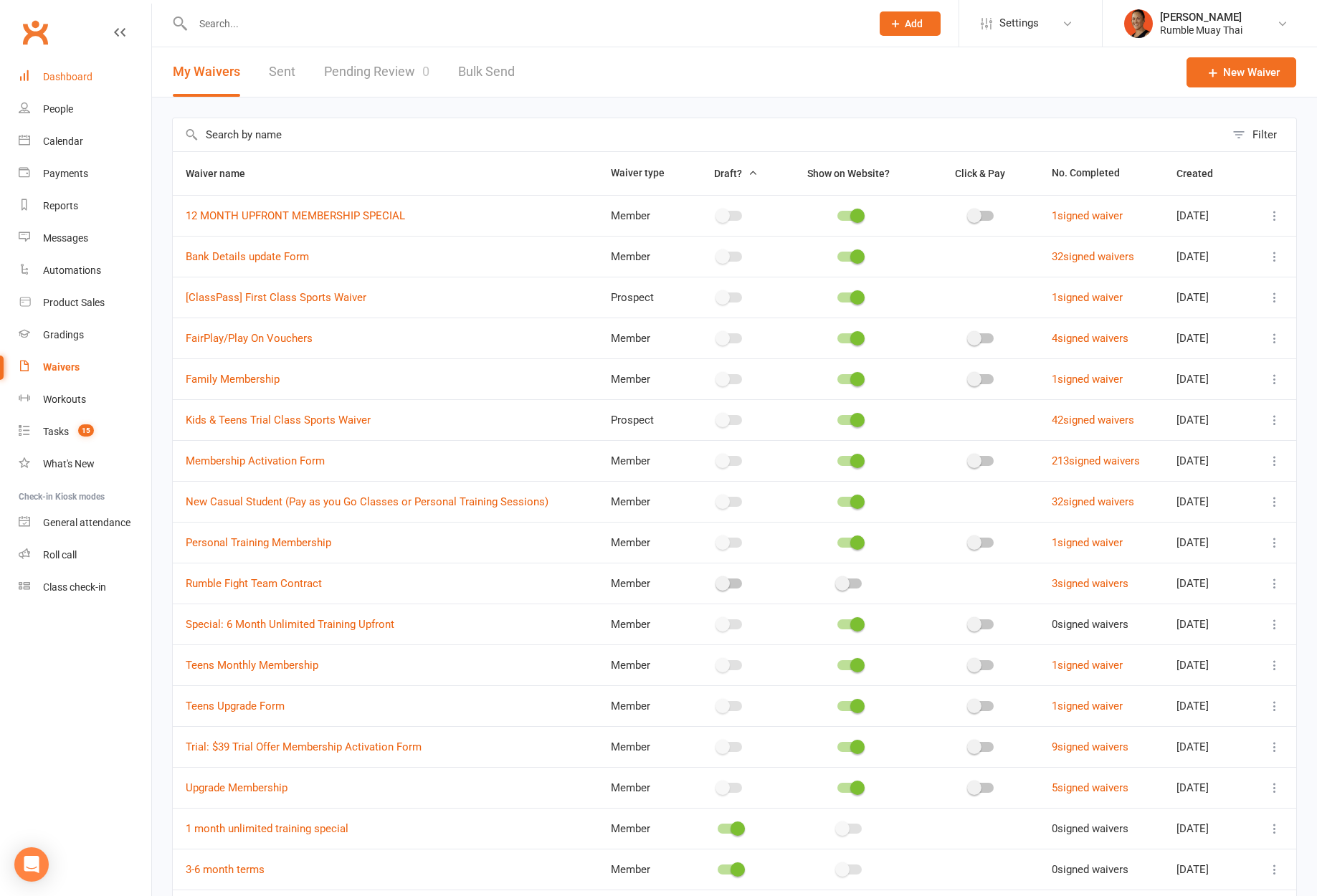
click at [87, 80] on div "Dashboard" at bounding box center [68, 76] width 50 height 11
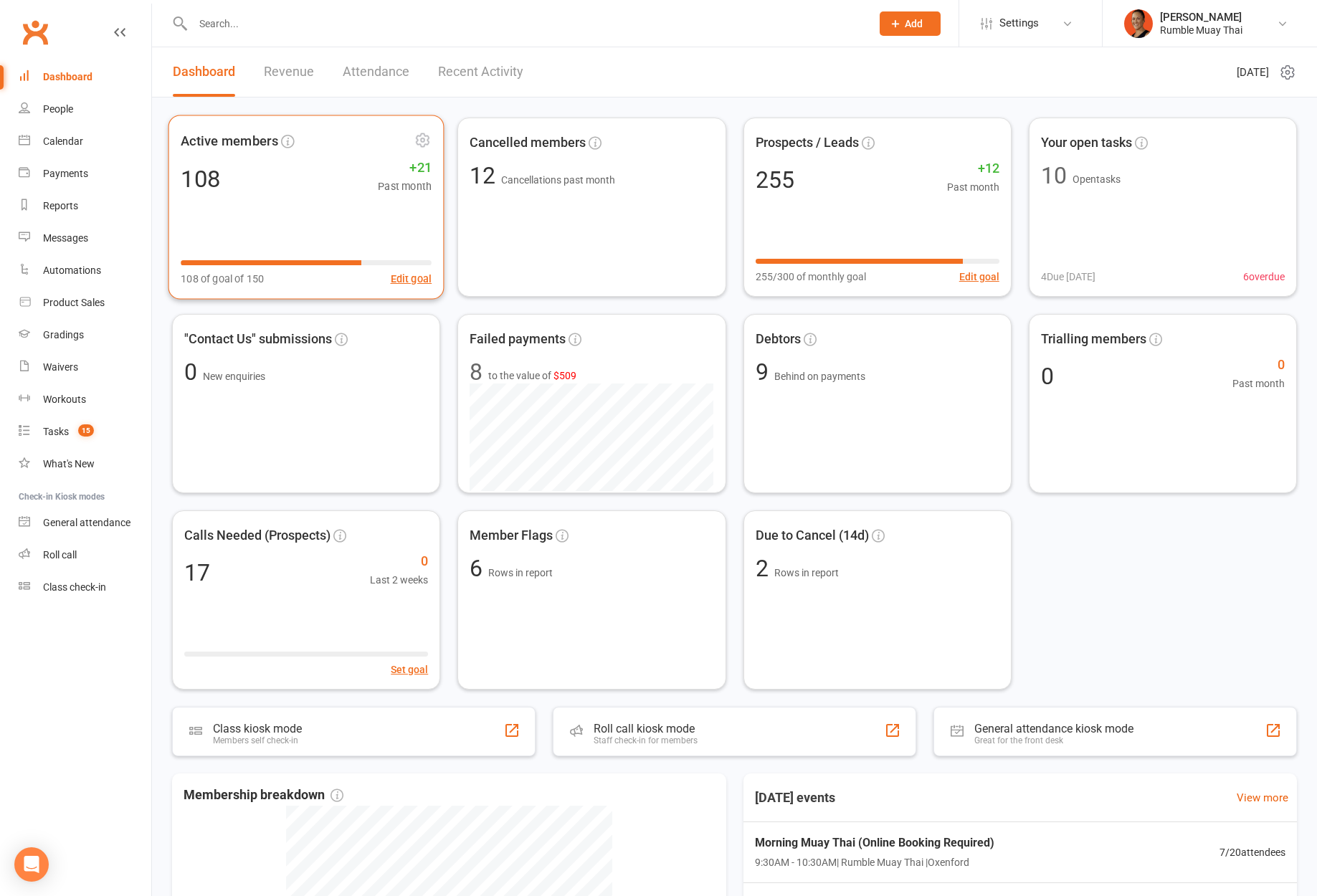
click at [429, 138] on icon at bounding box center [422, 139] width 17 height 17
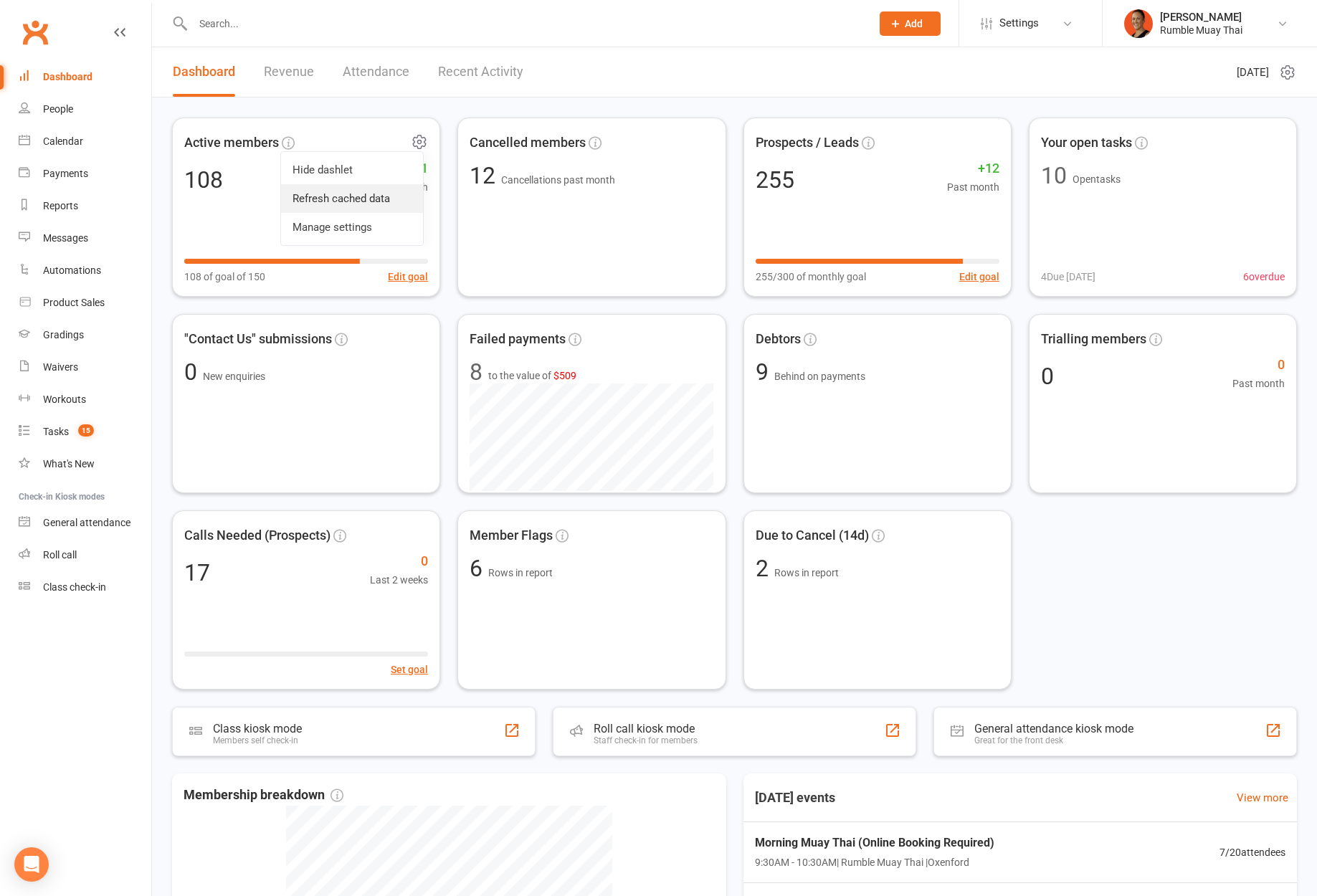
click at [408, 194] on link "Refresh cached data" at bounding box center [352, 198] width 142 height 28
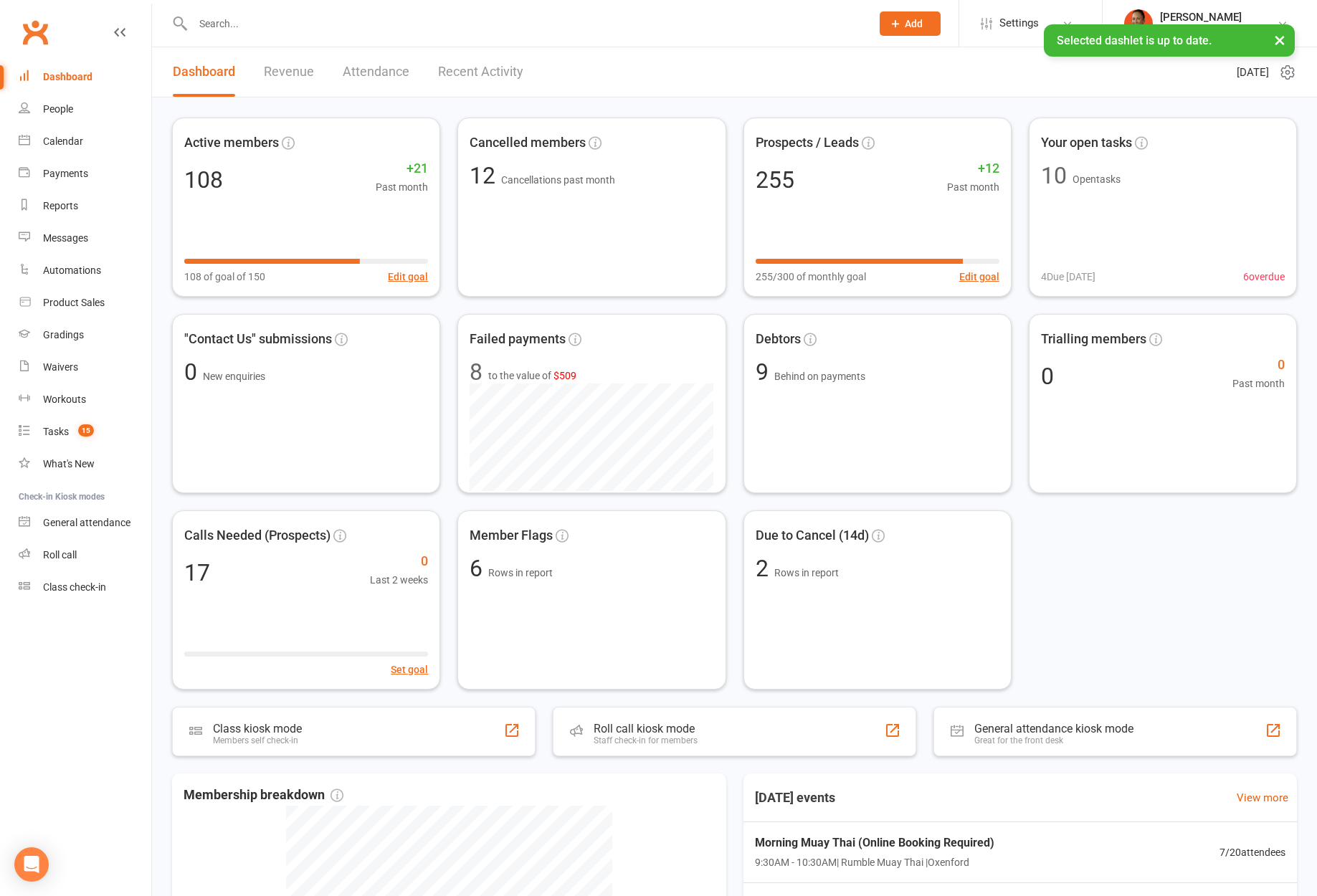
click at [1179, 574] on div "Active members 108 +21 Past month 108 of goal of 150 Edit goal Cancelled member…" at bounding box center [734, 403] width 1125 height 572
click at [591, 610] on div "Member Flags 6 Rows in report" at bounding box center [591, 600] width 268 height 179
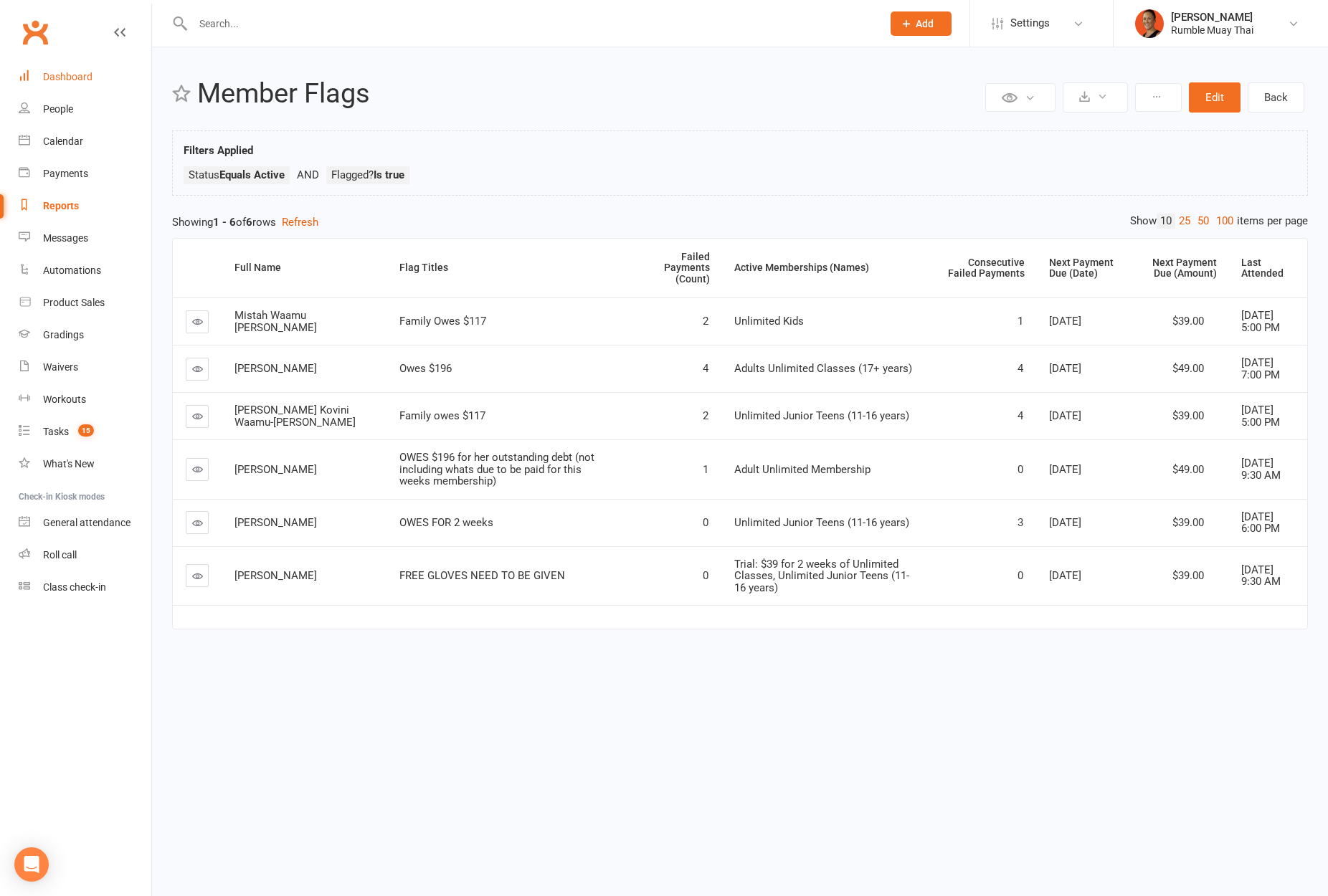
click at [62, 89] on link "Dashboard" at bounding box center [85, 77] width 133 height 33
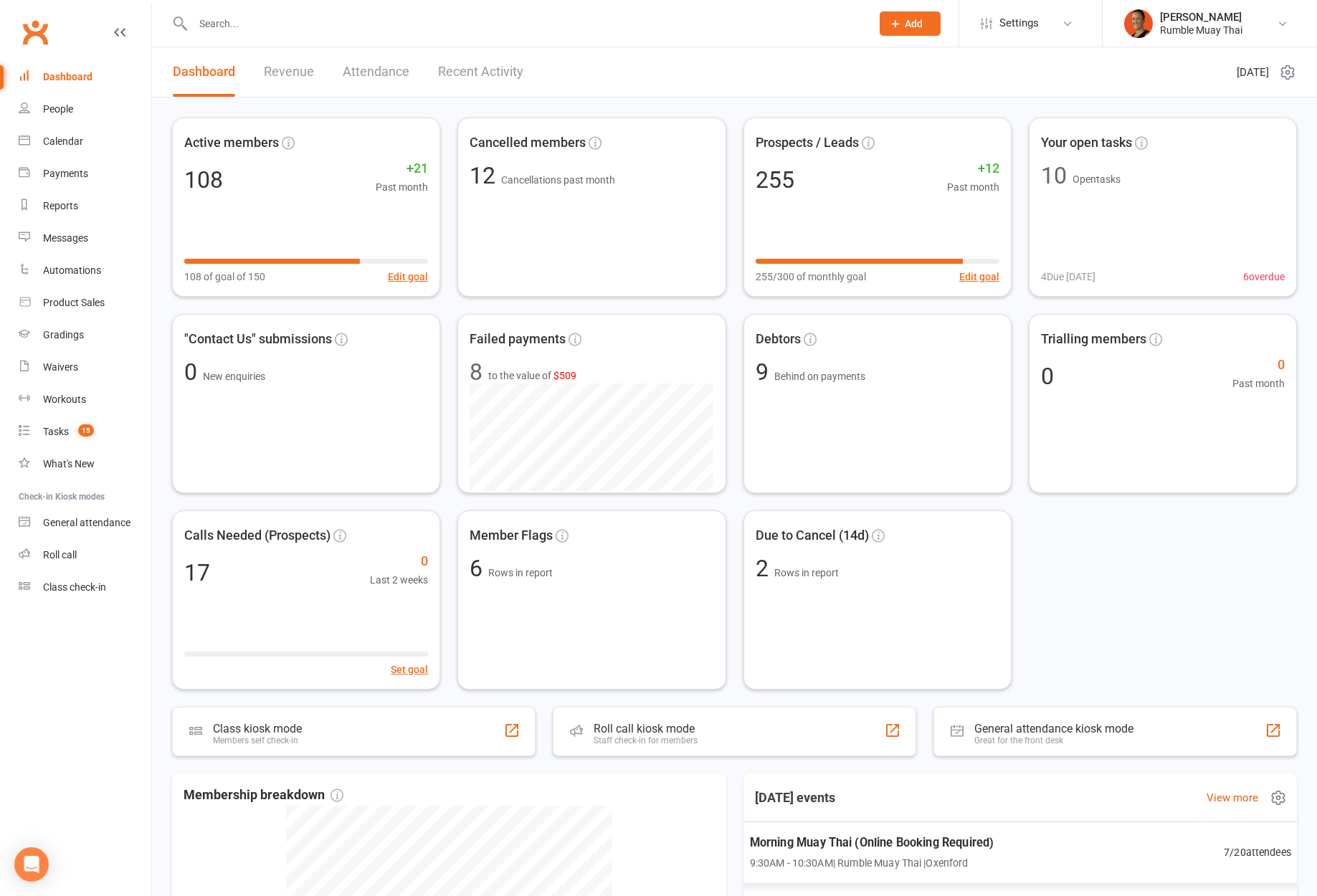
click at [1117, 848] on div "Morning Muay Thai (Online Booking Required) 9:30AM - 10:30AM | Rumble Muay Thai…" at bounding box center [1020, 852] width 576 height 63
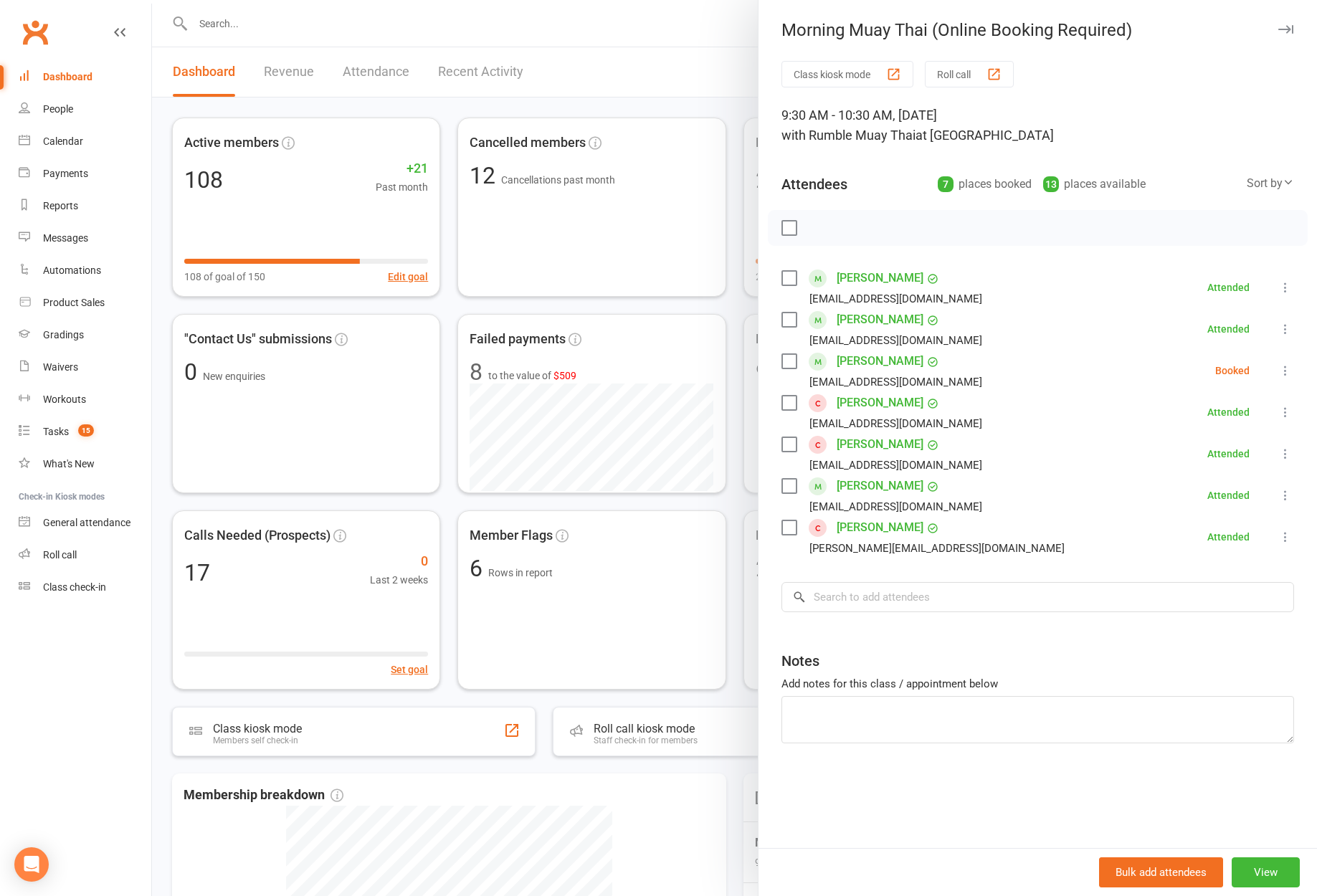
click at [1123, 658] on div "Notes" at bounding box center [1038, 657] width 513 height 35
click at [873, 518] on link "[PERSON_NAME]" at bounding box center [880, 527] width 87 height 23
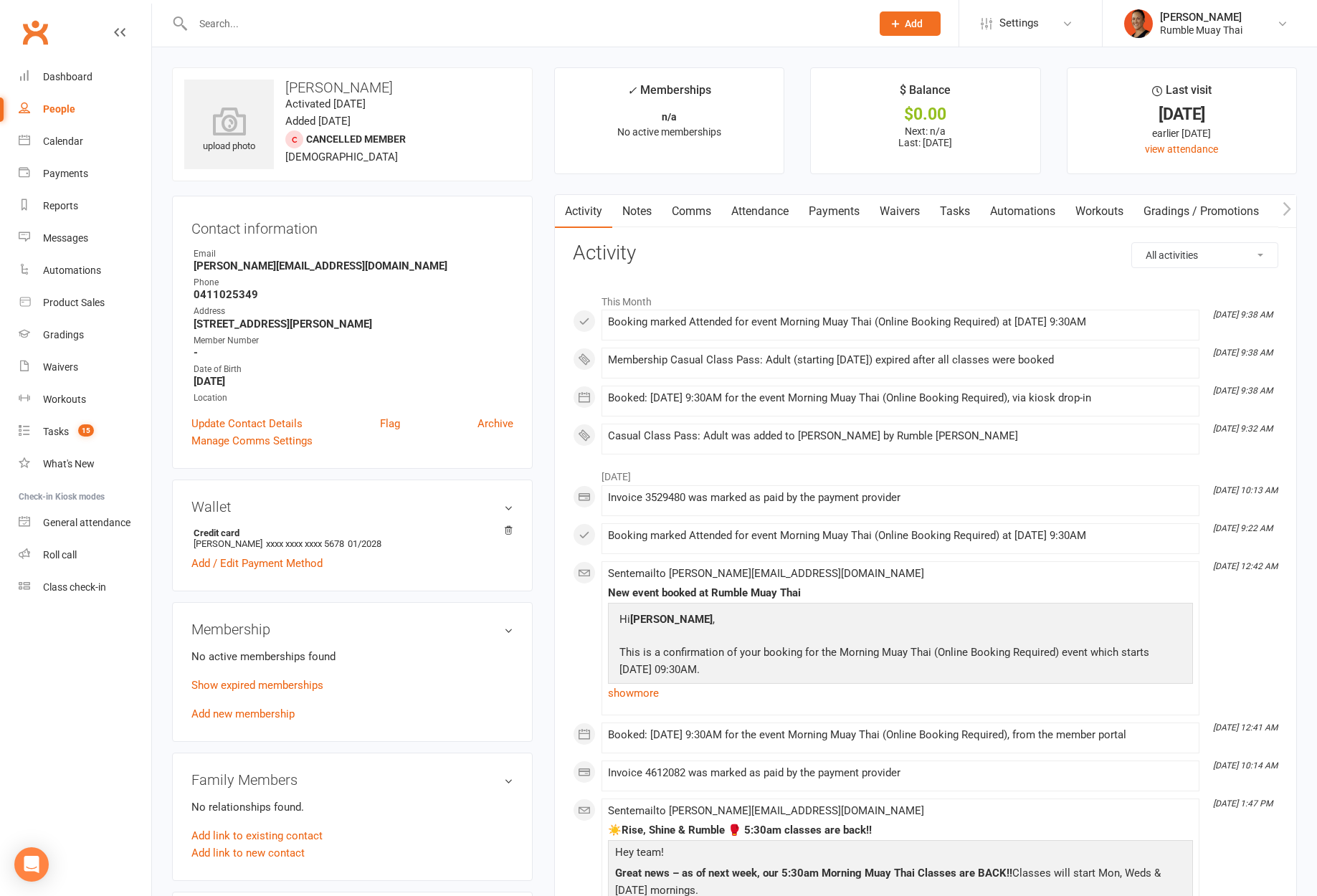
click at [825, 202] on link "Payments" at bounding box center [834, 212] width 71 height 33
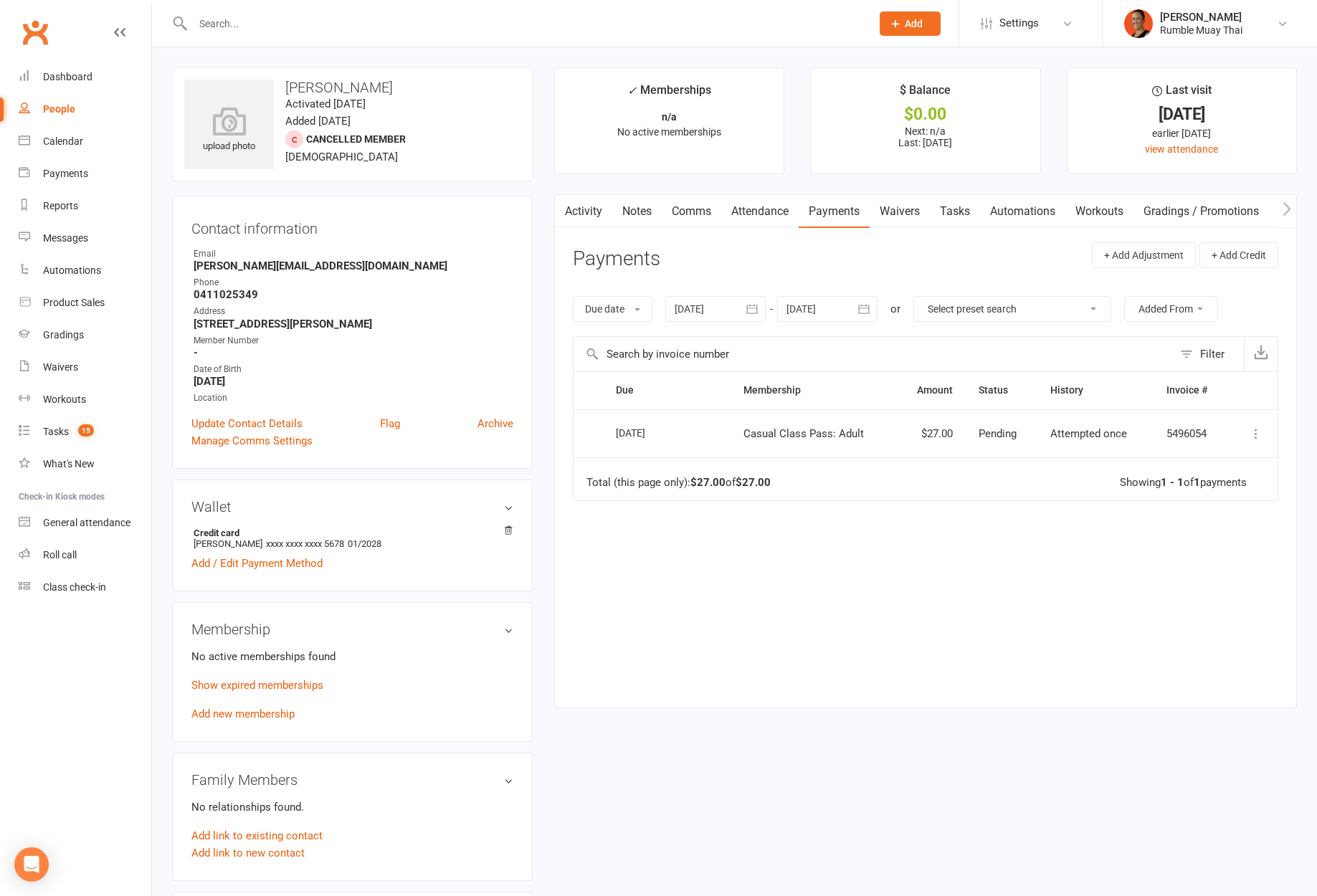
click at [580, 200] on link "Activity" at bounding box center [584, 212] width 57 height 33
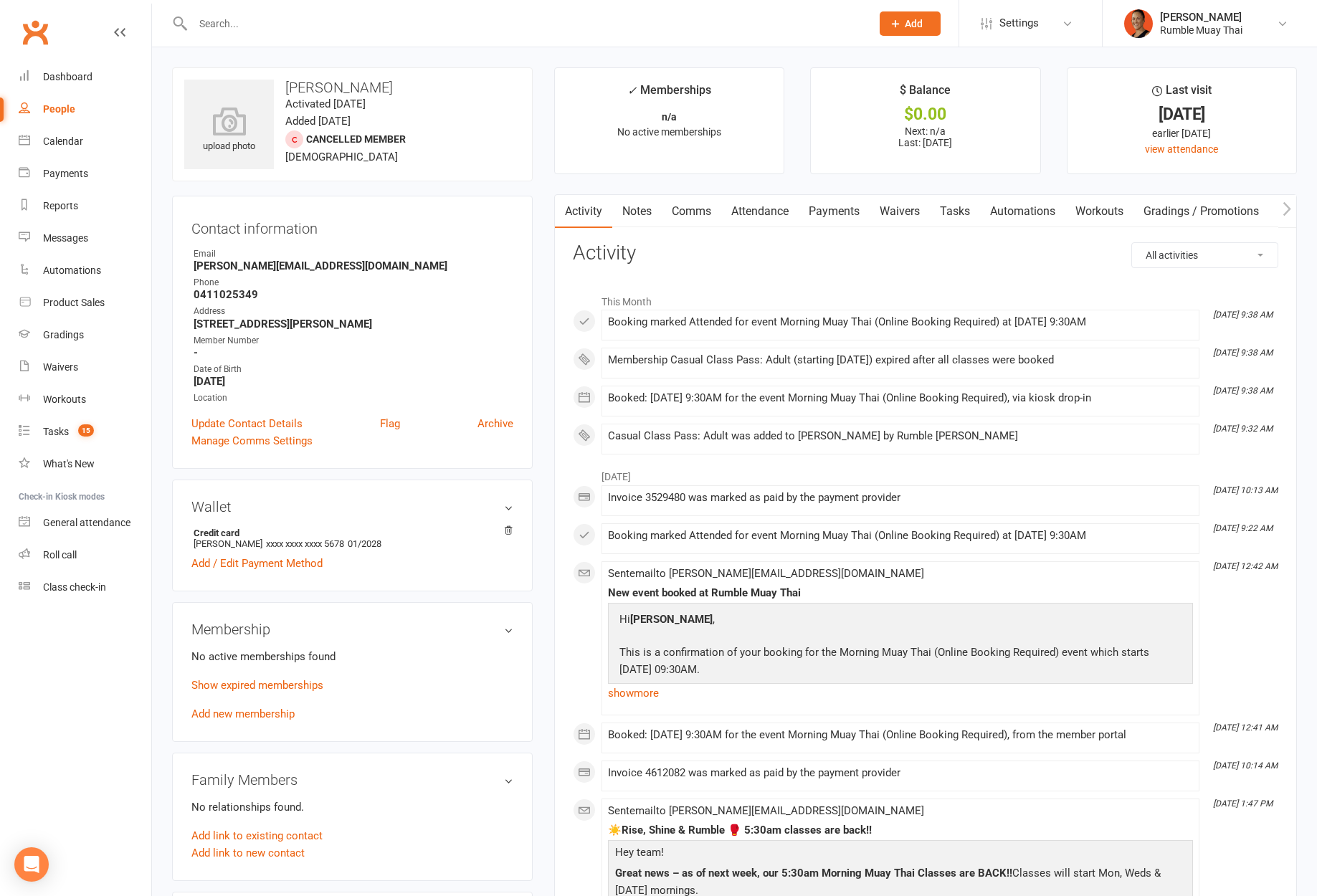
click at [1004, 352] on li "Oct 14, 9:38 AM Membership Casual Class Pass: Adult (starting 14 Oct 2025) expi…" at bounding box center [900, 363] width 597 height 31
drag, startPoint x: 1004, startPoint y: 352, endPoint x: 1009, endPoint y: 360, distance: 9.4
click at [1005, 352] on li "Oct 14, 9:38 AM Membership Casual Class Pass: Adult (starting 14 Oct 2025) expi…" at bounding box center [900, 363] width 597 height 31
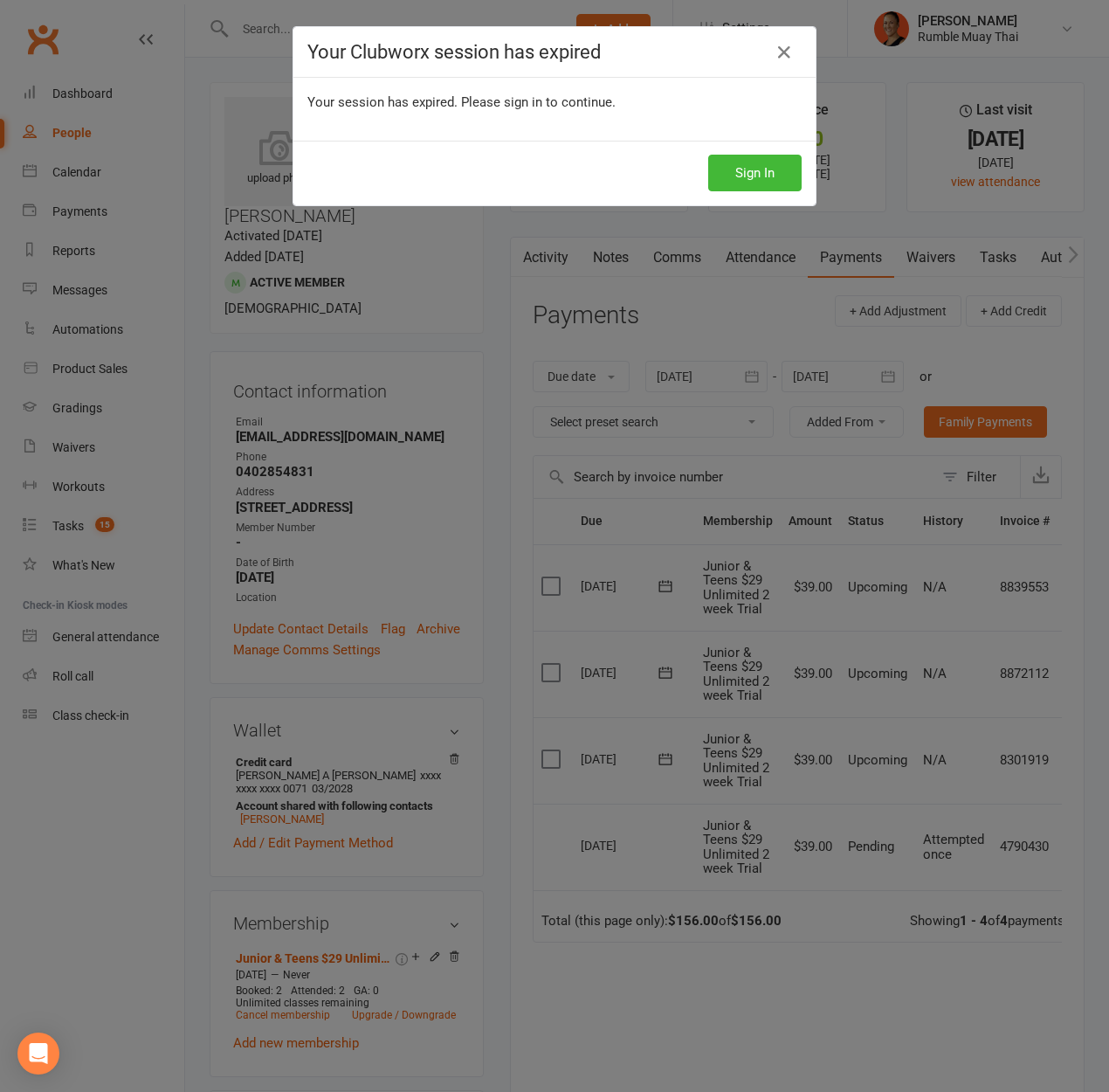
click at [1003, 45] on div "Your Clubworx session has expired Your session has expired. Please sign in to c…" at bounding box center [554, 546] width 1109 height 1092
click at [798, 49] on div "Your Clubworx session has expired" at bounding box center [554, 52] width 523 height 51
click at [790, 49] on link at bounding box center [785, 53] width 28 height 28
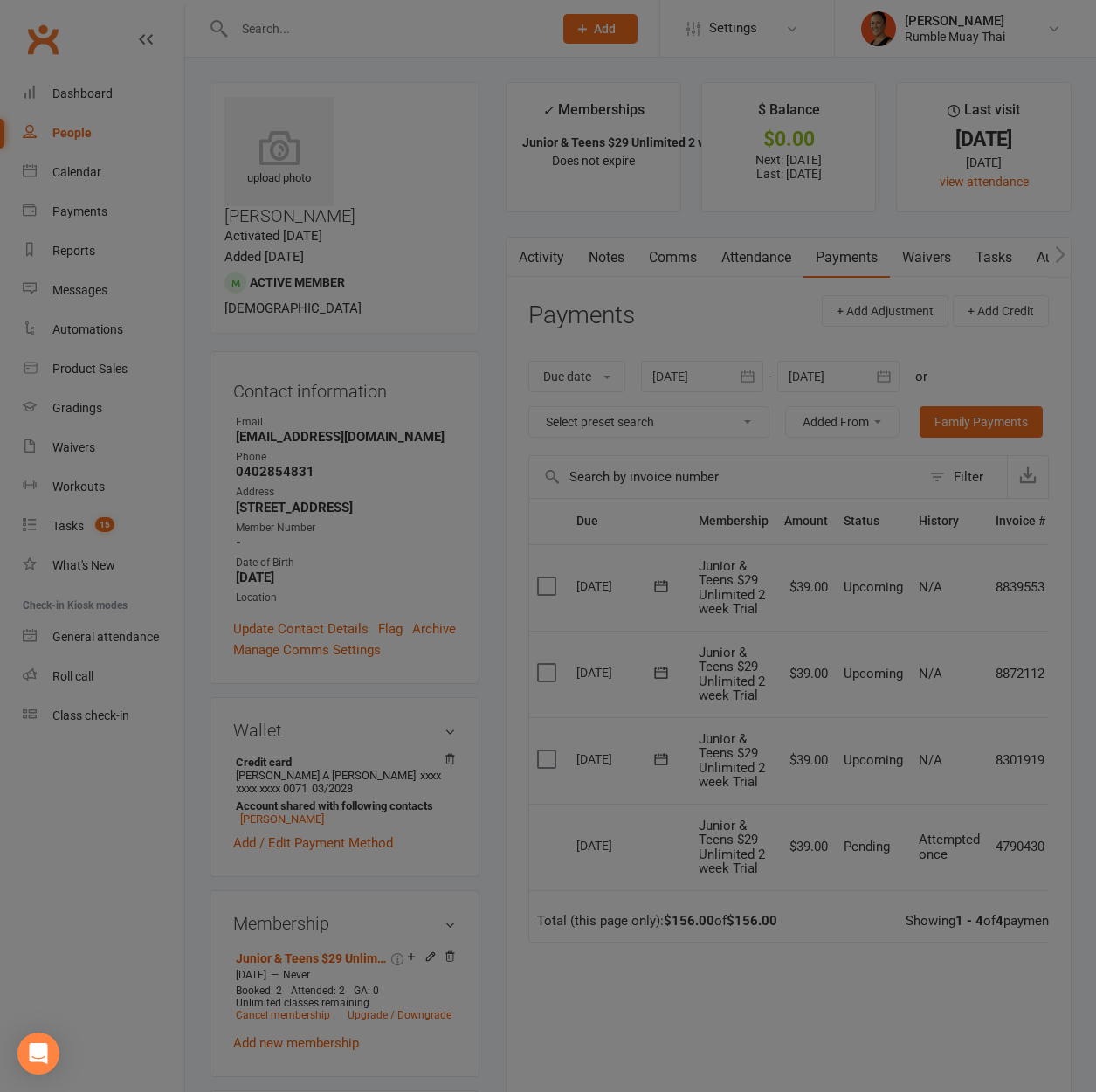
click at [956, 33] on div at bounding box center [548, 546] width 1096 height 1092
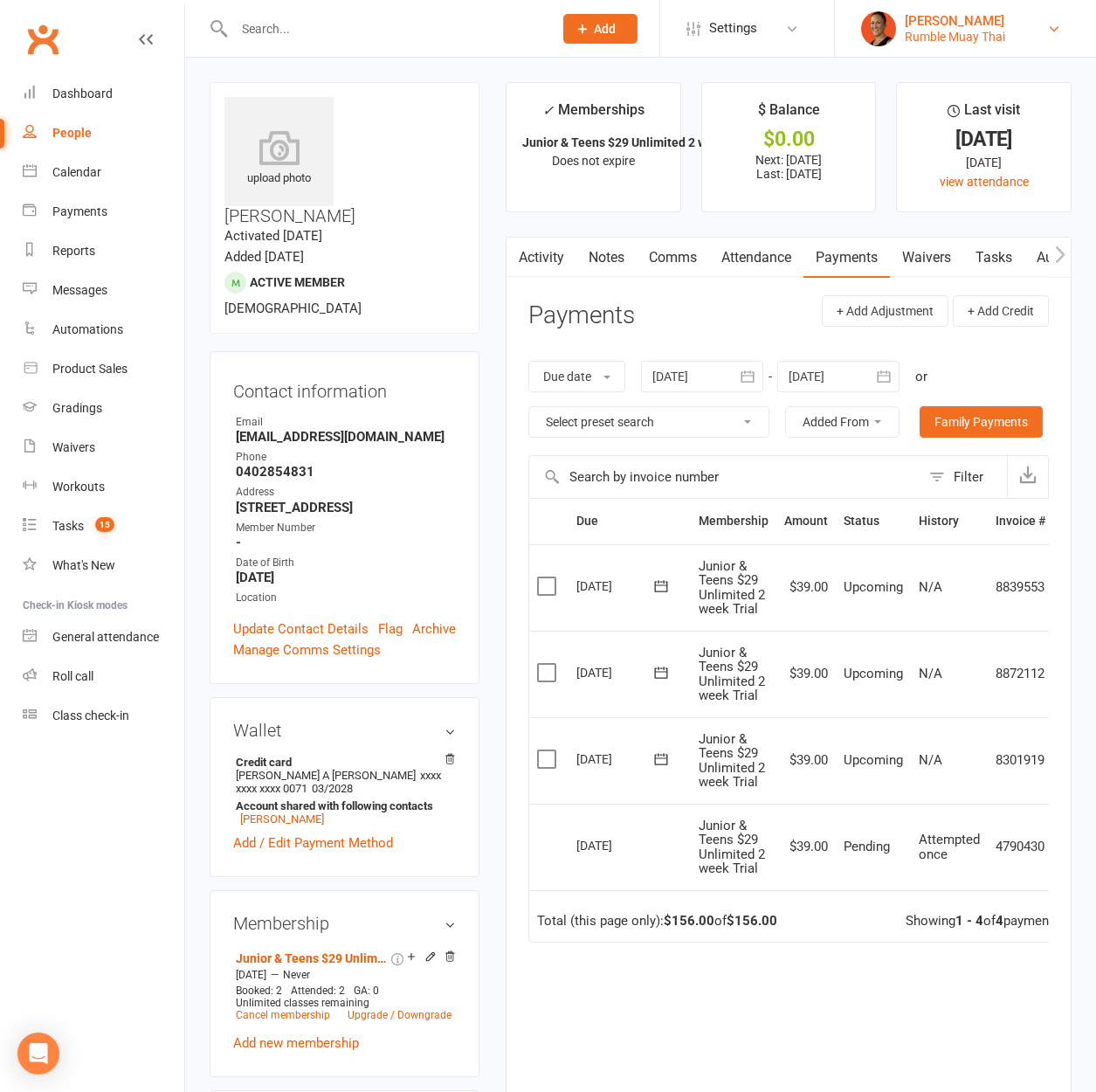
click at [956, 31] on div "Rumble Muay Thai" at bounding box center [954, 37] width 100 height 16
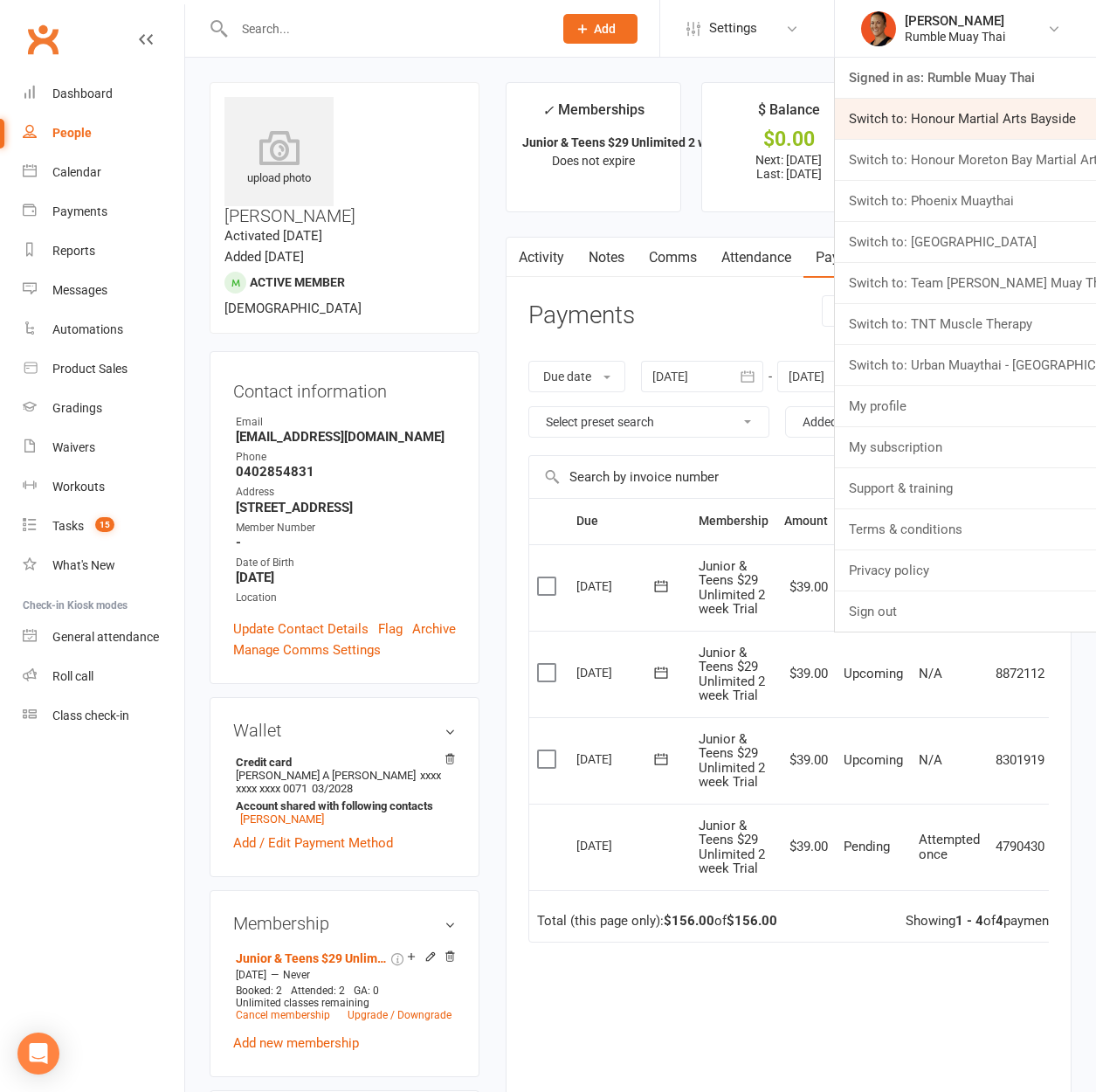
click at [1008, 127] on link "Switch to: Honour Martial Arts Bayside" at bounding box center [965, 119] width 261 height 41
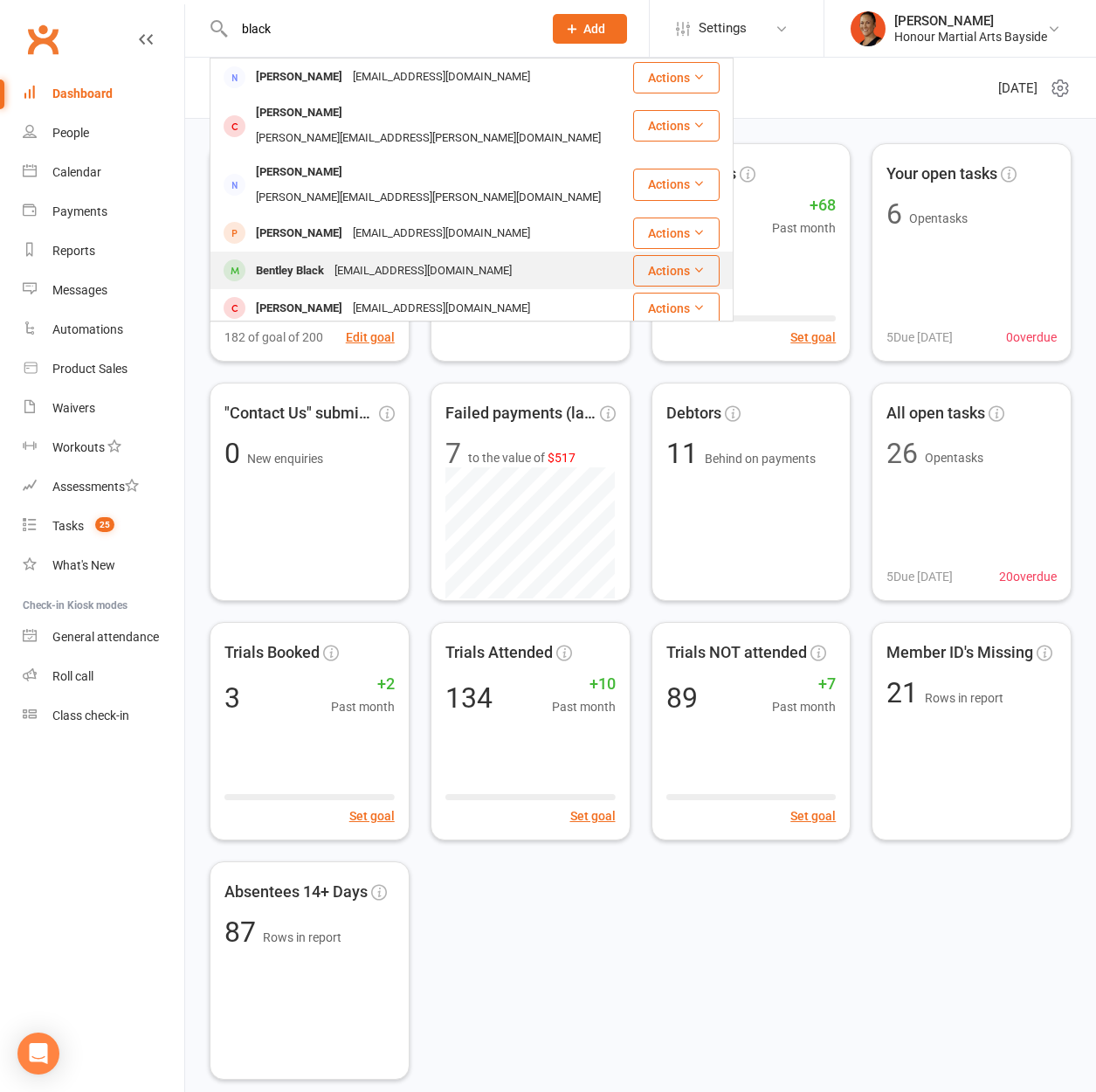
type input "black"
click at [318, 259] on div "Bentley Black" at bounding box center [290, 272] width 78 height 26
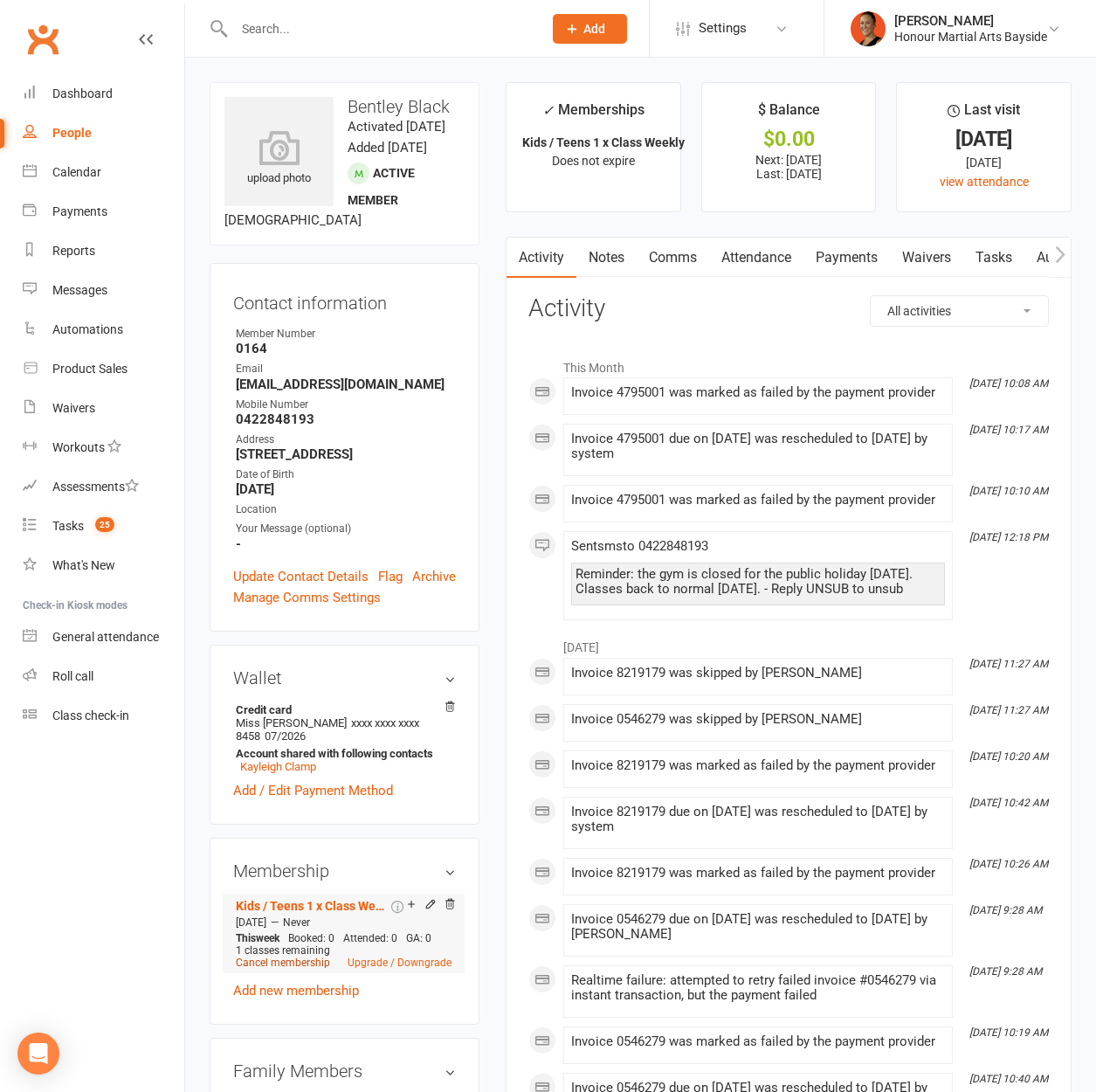
click at [303, 969] on link "Cancel membership" at bounding box center [283, 962] width 94 height 12
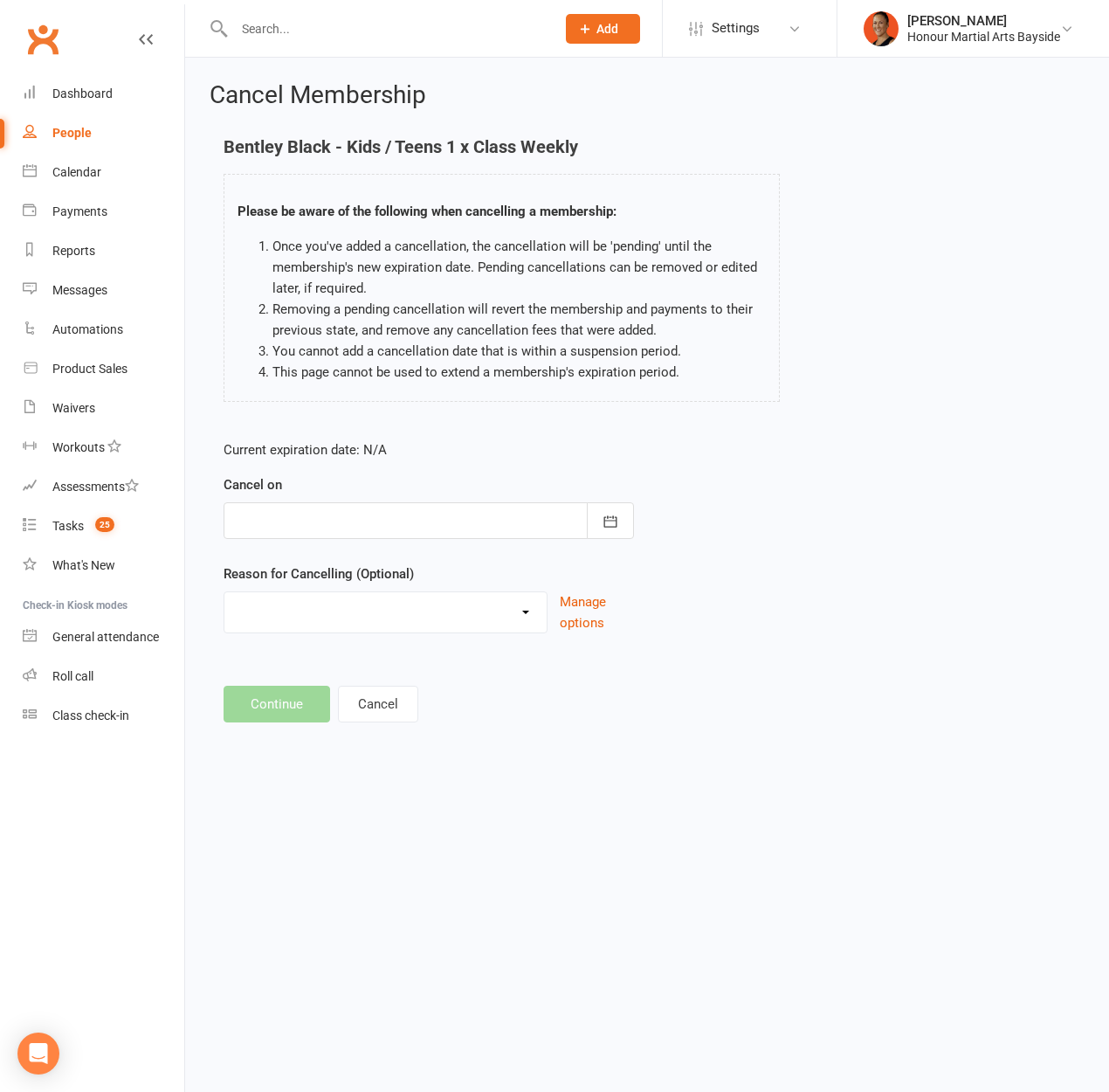
click at [281, 524] on div at bounding box center [429, 520] width 411 height 37
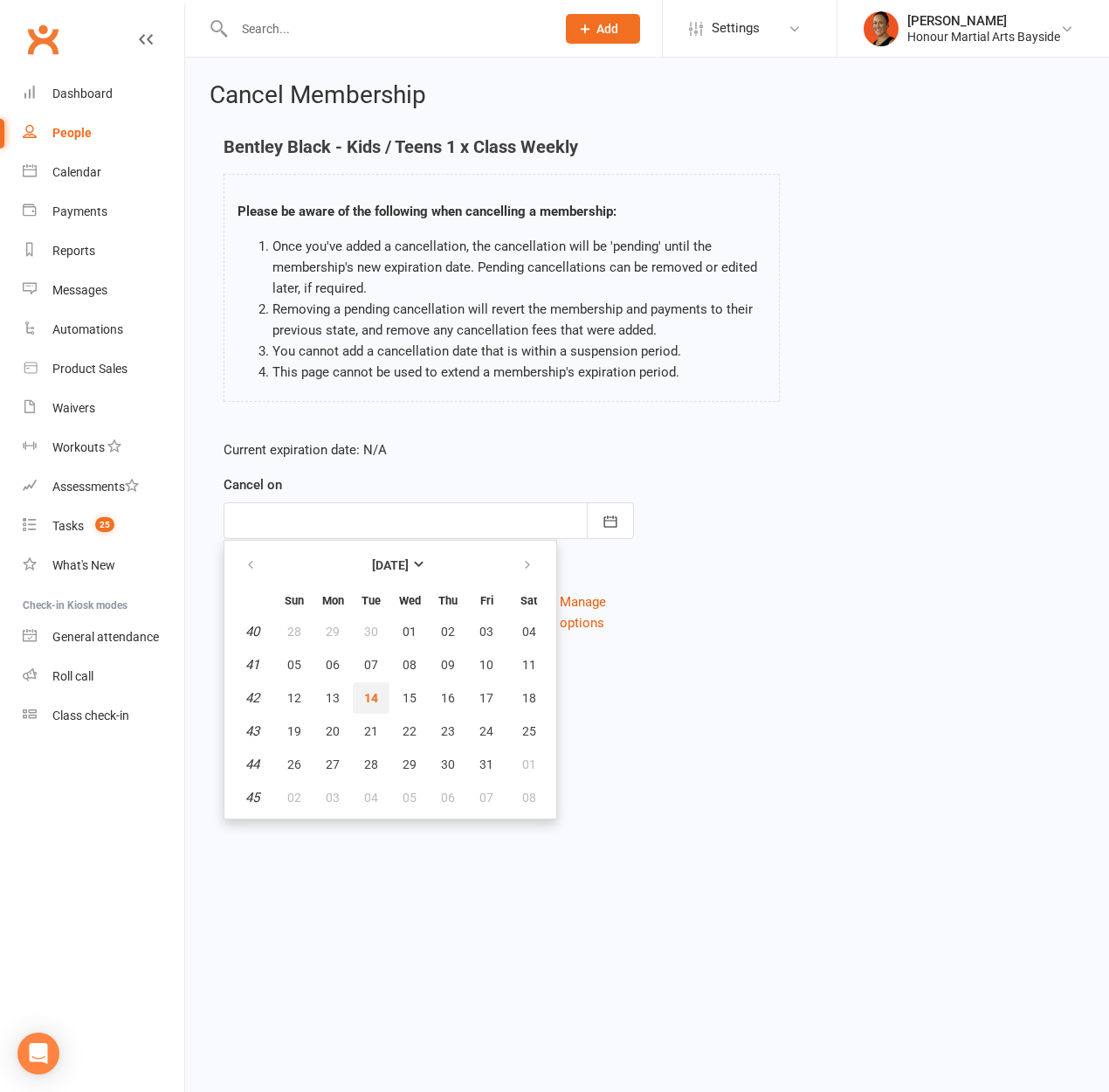
click at [362, 710] on button "14" at bounding box center [371, 698] width 37 height 32
type input "[DATE]"
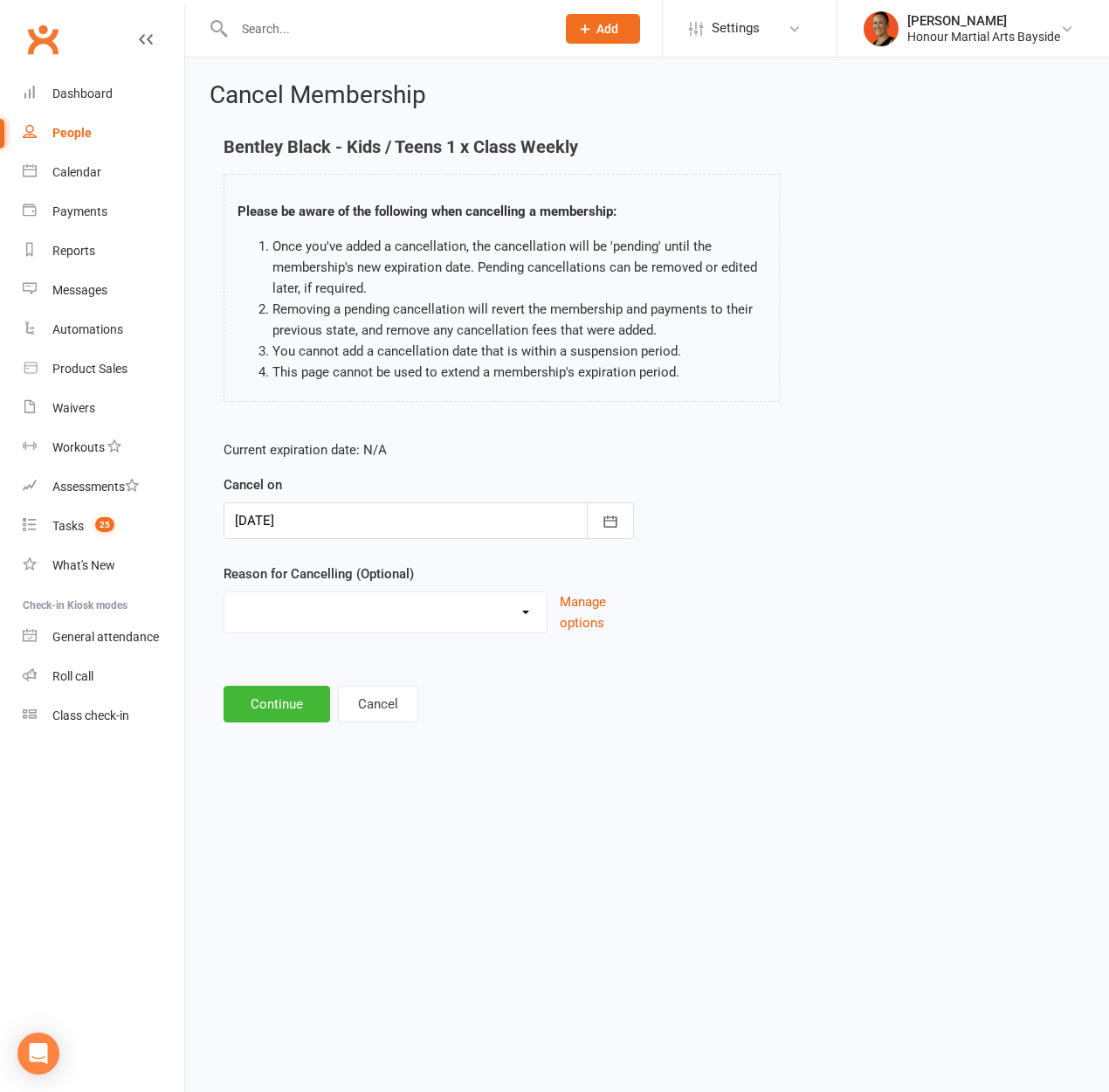
click at [297, 631] on div "Advised by DG - no reason given BAD DEBT BAD DEBT - Not attending & not respond…" at bounding box center [385, 612] width 324 height 42
click at [297, 628] on div "Advised by DG - no reason given BAD DEBT BAD DEBT - Not attending & not respond…" at bounding box center [385, 612] width 324 height 42
click at [298, 614] on select "Advised by DG - no reason given BAD DEBT BAD DEBT - Not attending & not respond…" at bounding box center [385, 609] width 322 height 35
click at [224, 592] on select "Advised by DG - no reason given BAD DEBT BAD DEBT - Not attending & not respond…" at bounding box center [385, 609] width 322 height 35
click at [303, 592] on select "Advised by DG - no reason given BAD DEBT BAD DEBT - Not attending & not respond…" at bounding box center [385, 609] width 322 height 35
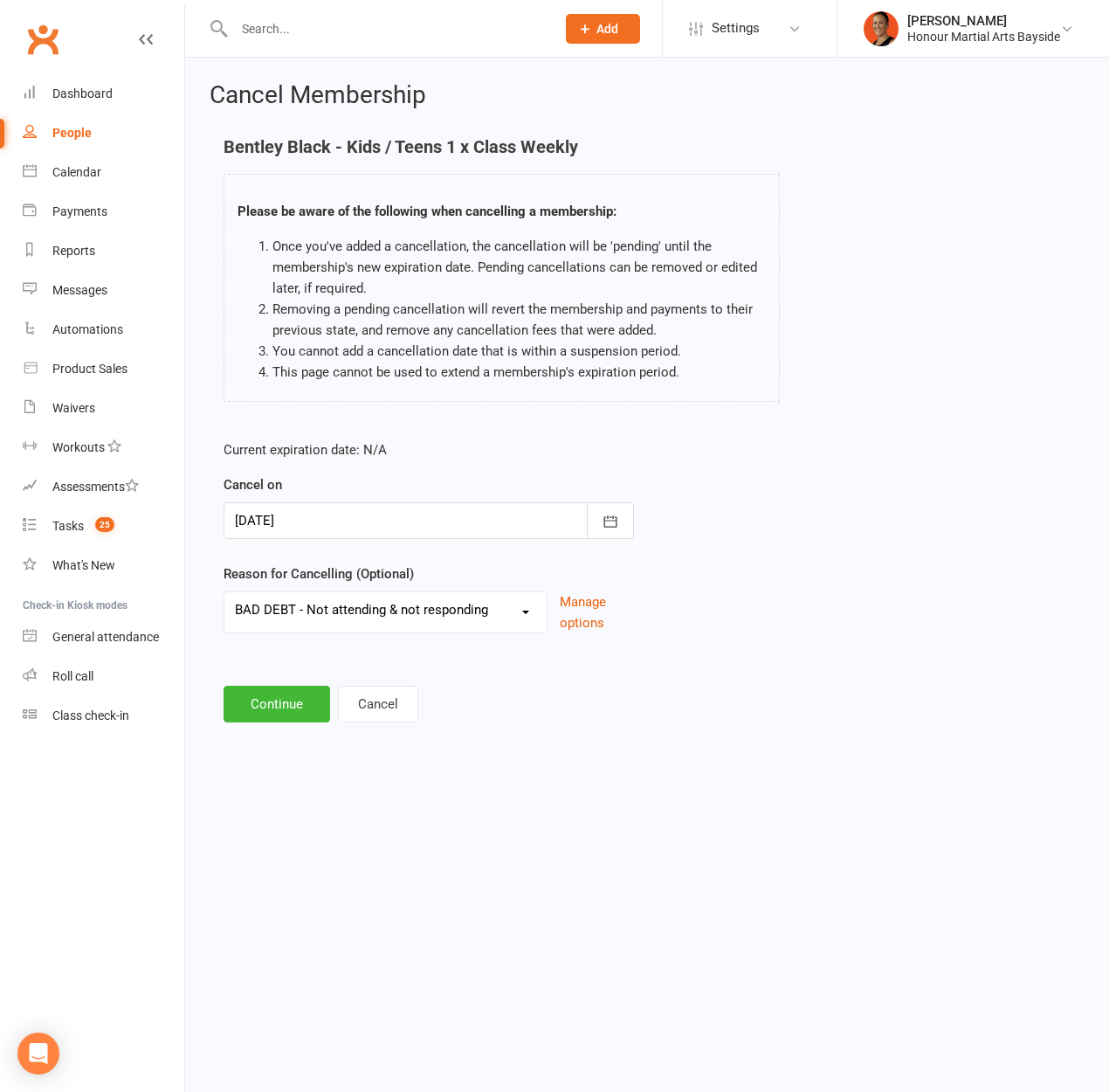
select select "13"
click at [224, 592] on select "Advised by DG - no reason given BAD DEBT BAD DEBT - Not attending & not respond…" at bounding box center [385, 609] width 322 height 35
click at [257, 716] on button "Continue" at bounding box center [276, 703] width 106 height 37
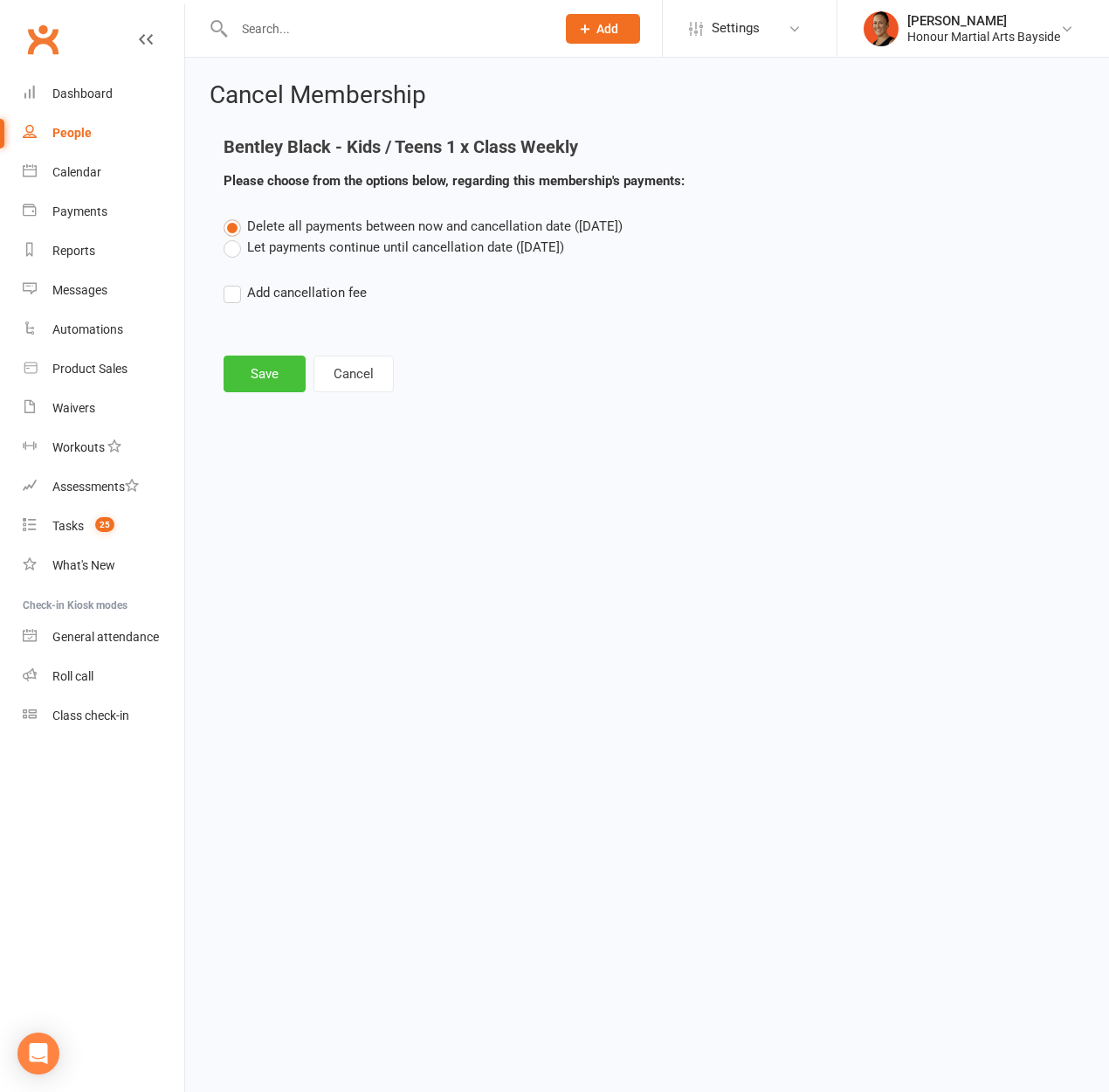
click at [273, 377] on button "Save" at bounding box center [264, 373] width 82 height 37
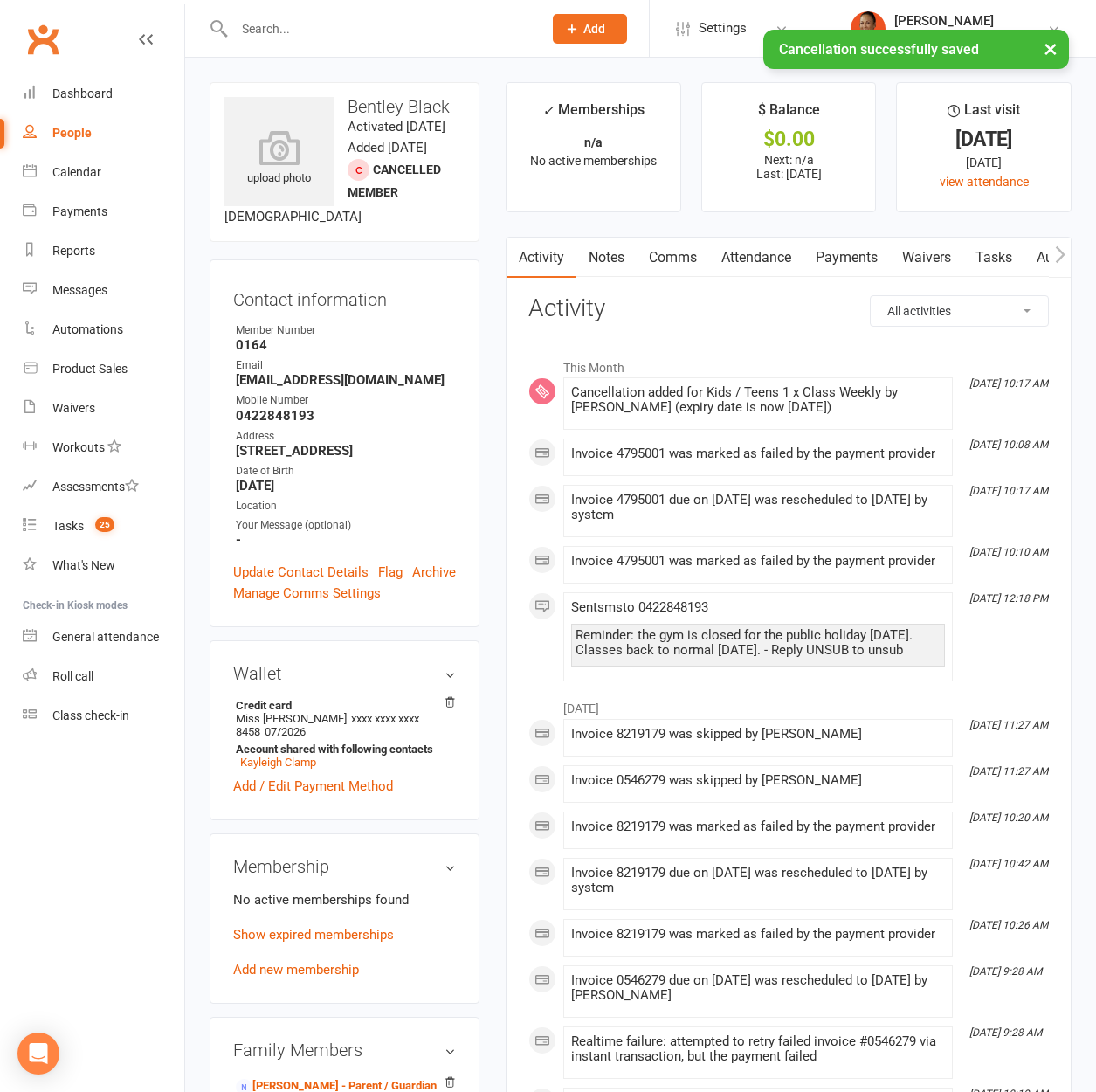
click at [836, 253] on link "Payments" at bounding box center [846, 258] width 86 height 41
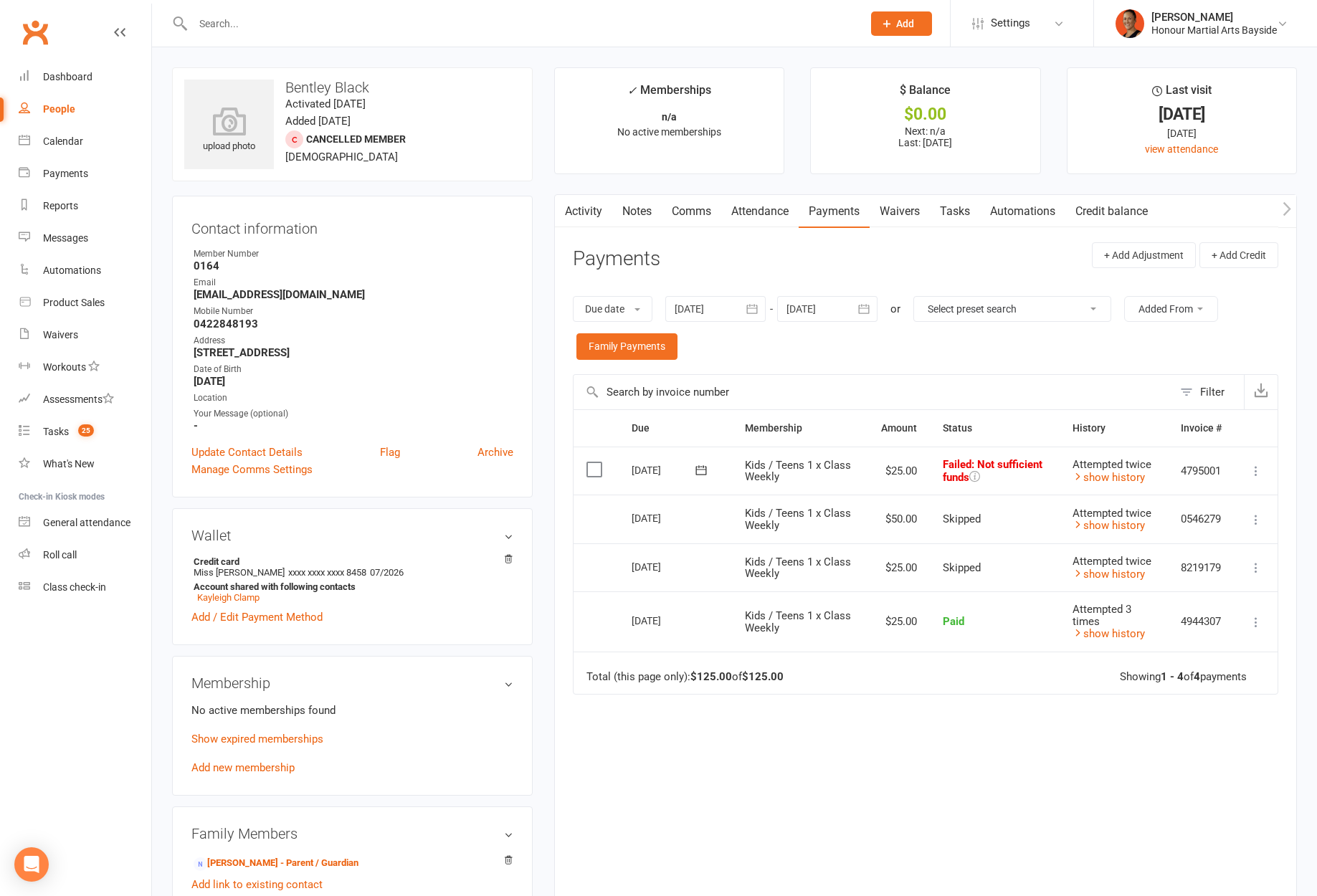
click at [909, 471] on icon at bounding box center [1256, 471] width 15 height 15
click at [909, 586] on link "Skip" at bounding box center [1192, 584] width 142 height 28
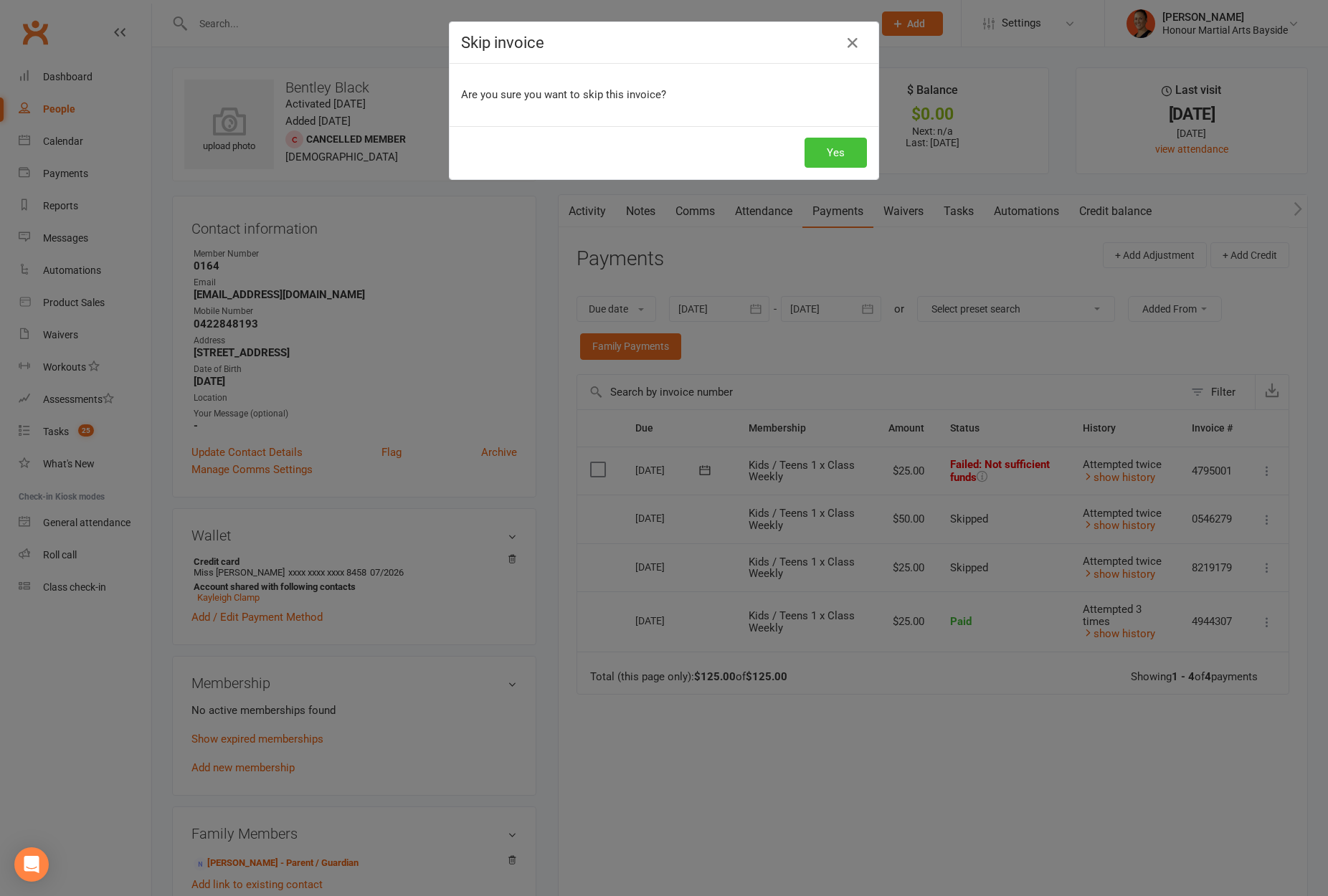
click at [816, 153] on button "Yes" at bounding box center [835, 152] width 63 height 30
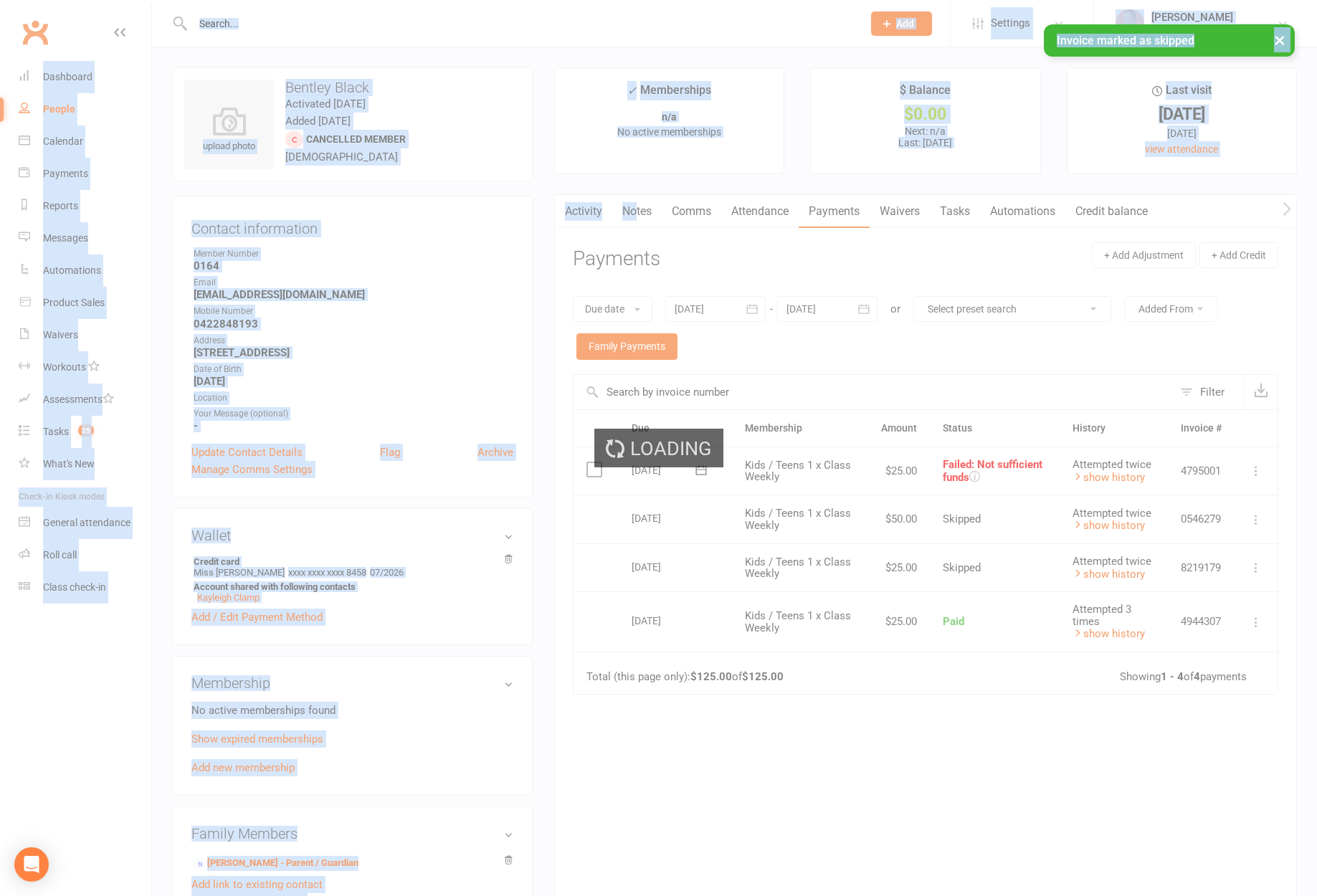
click at [637, 216] on ui-view "Prospect Member Non-attending contact Class / event Appointment Task Membership…" at bounding box center [658, 823] width 1317 height 1639
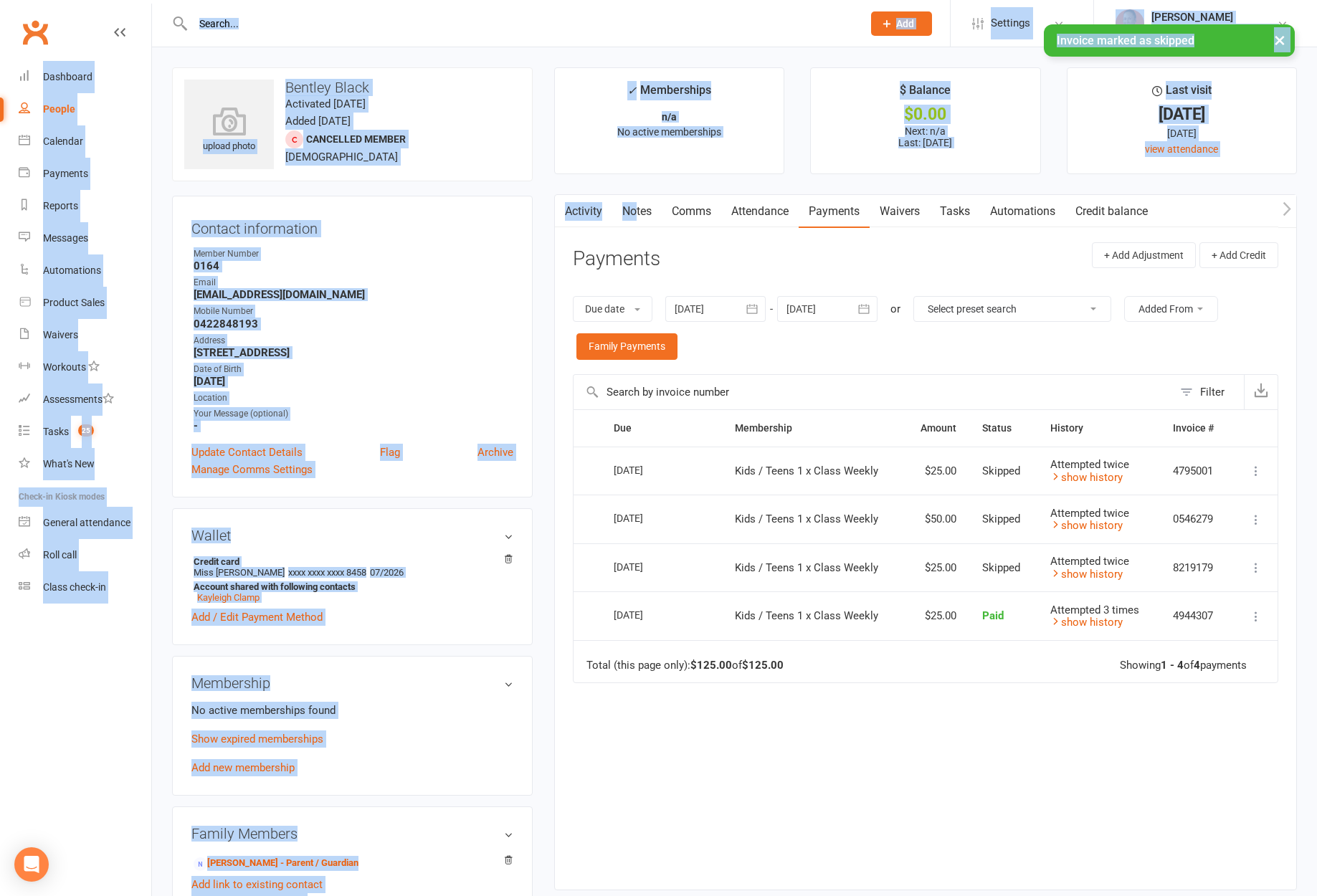
click at [650, 220] on link "Notes" at bounding box center [637, 212] width 50 height 33
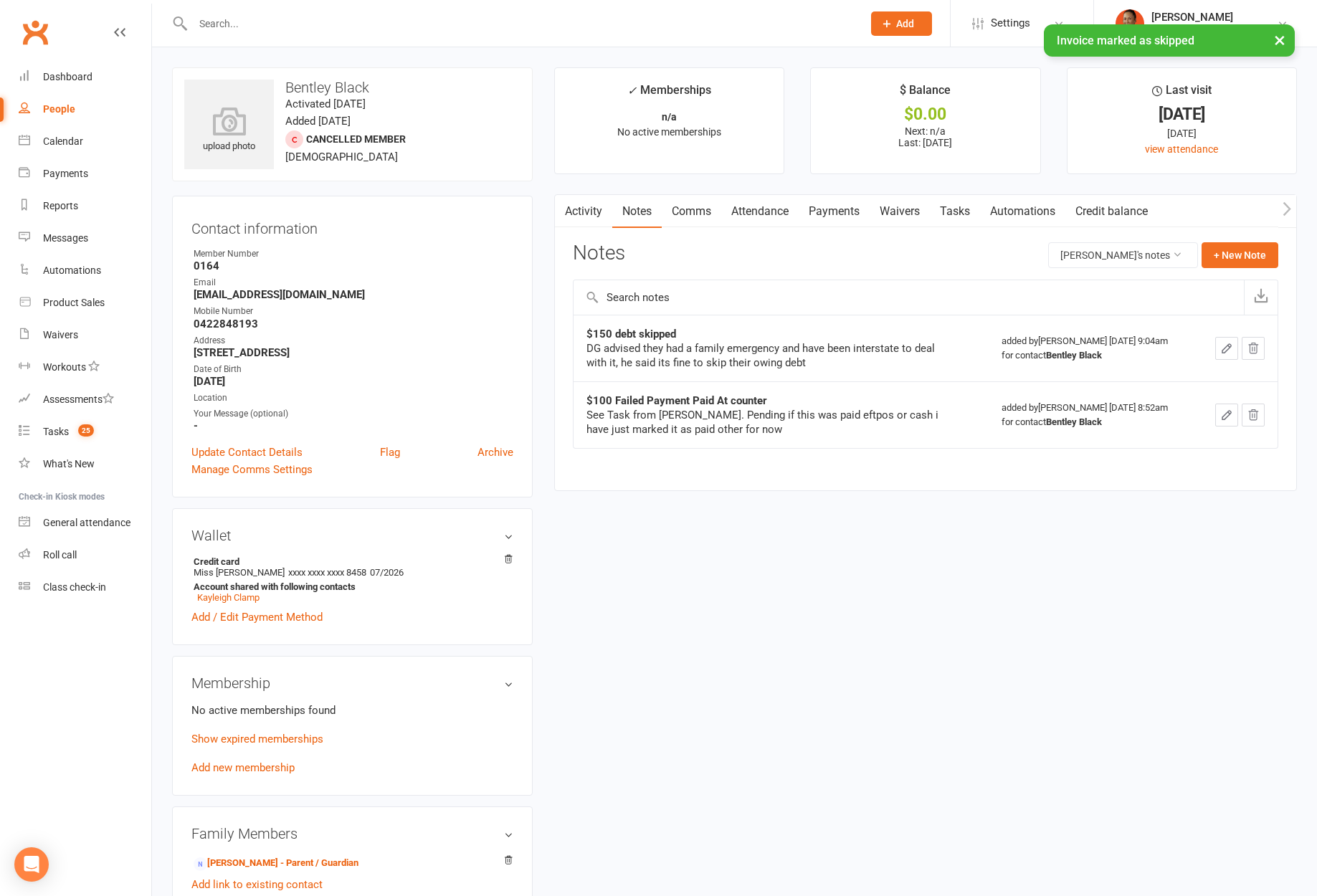
drag, startPoint x: 750, startPoint y: 355, endPoint x: 907, endPoint y: 334, distance: 158.4
click at [751, 355] on div "DG advised they had a family emergency and have been interstate to deal with it…" at bounding box center [765, 355] width 358 height 28
click at [909, 254] on button "+ New Note" at bounding box center [1240, 256] width 77 height 26
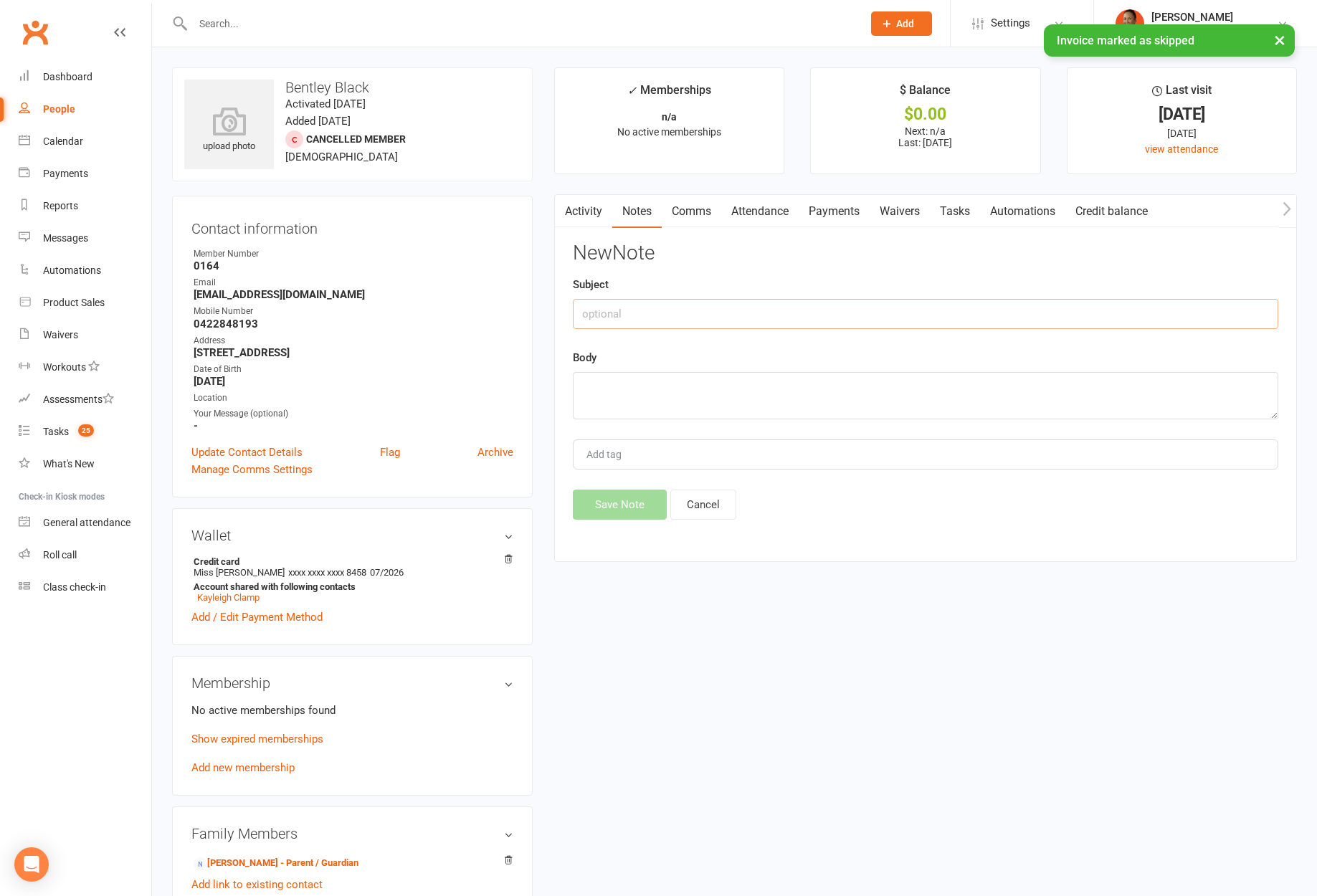
click at [591, 313] on input "text" at bounding box center [925, 313] width 706 height 30
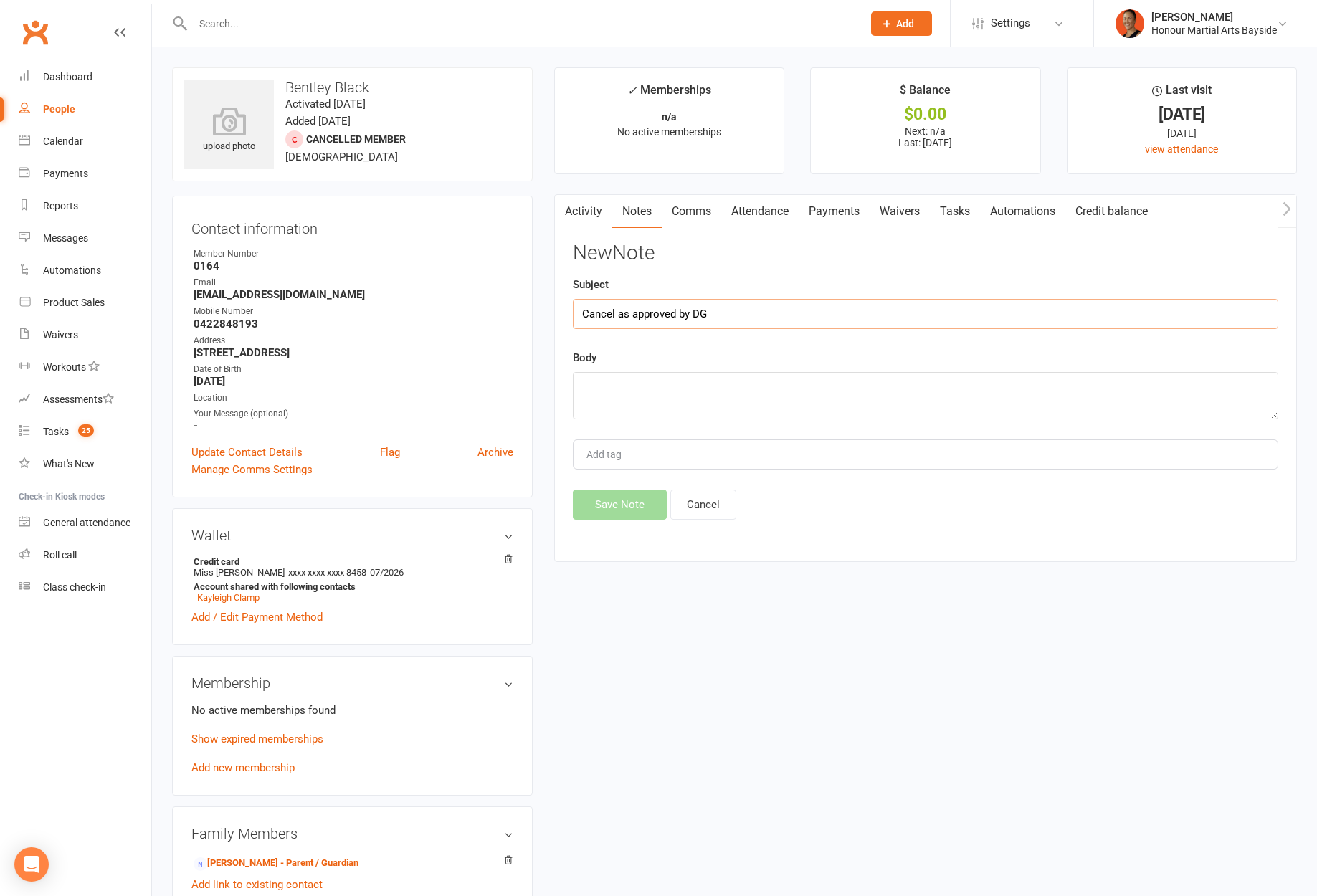
type input "Cancel as approved by DG"
type textarea "still hasn't been back and payments continue to fail"
click at [633, 491] on button "Save Note" at bounding box center [619, 504] width 94 height 30
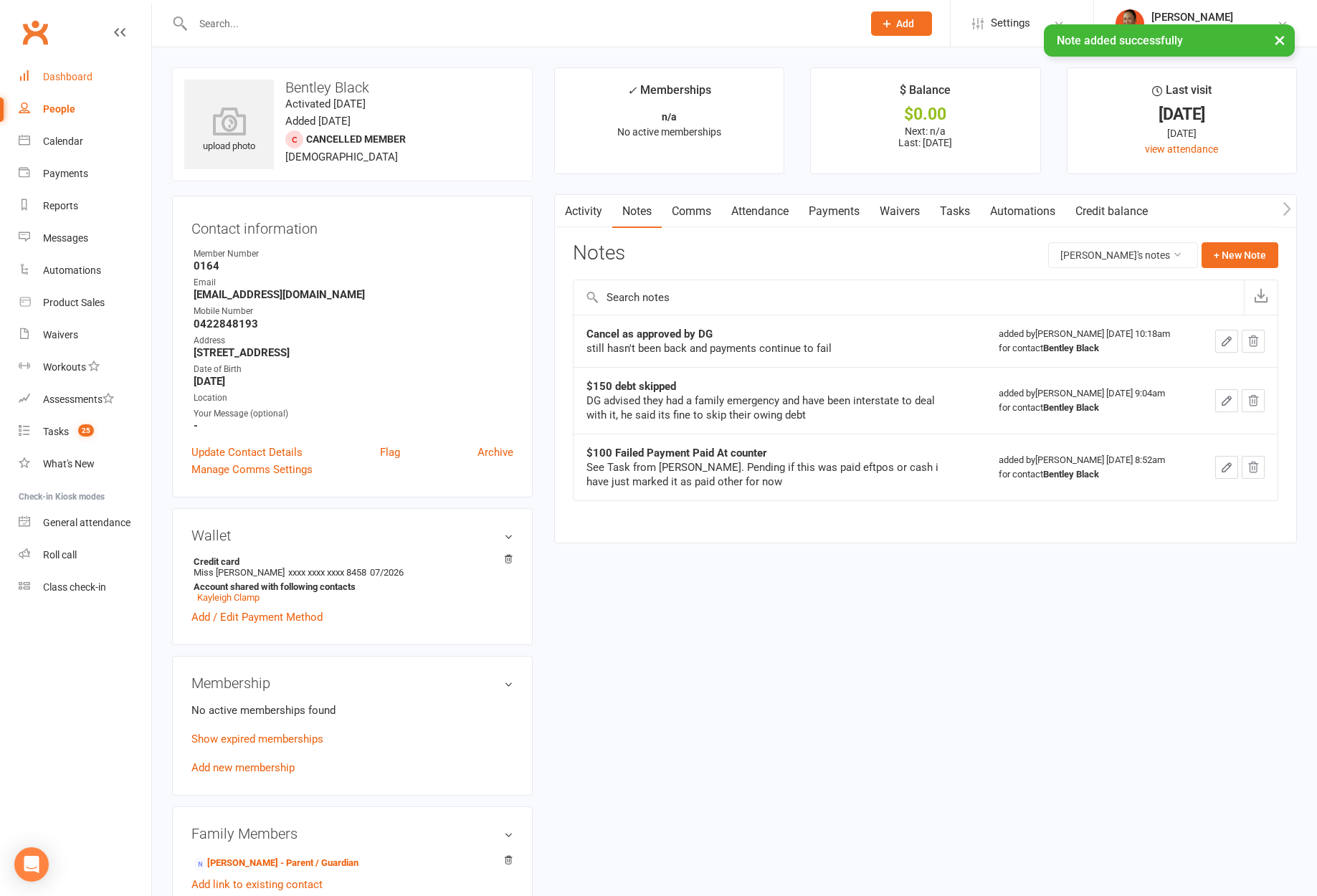
click at [71, 73] on div "Dashboard" at bounding box center [68, 76] width 50 height 11
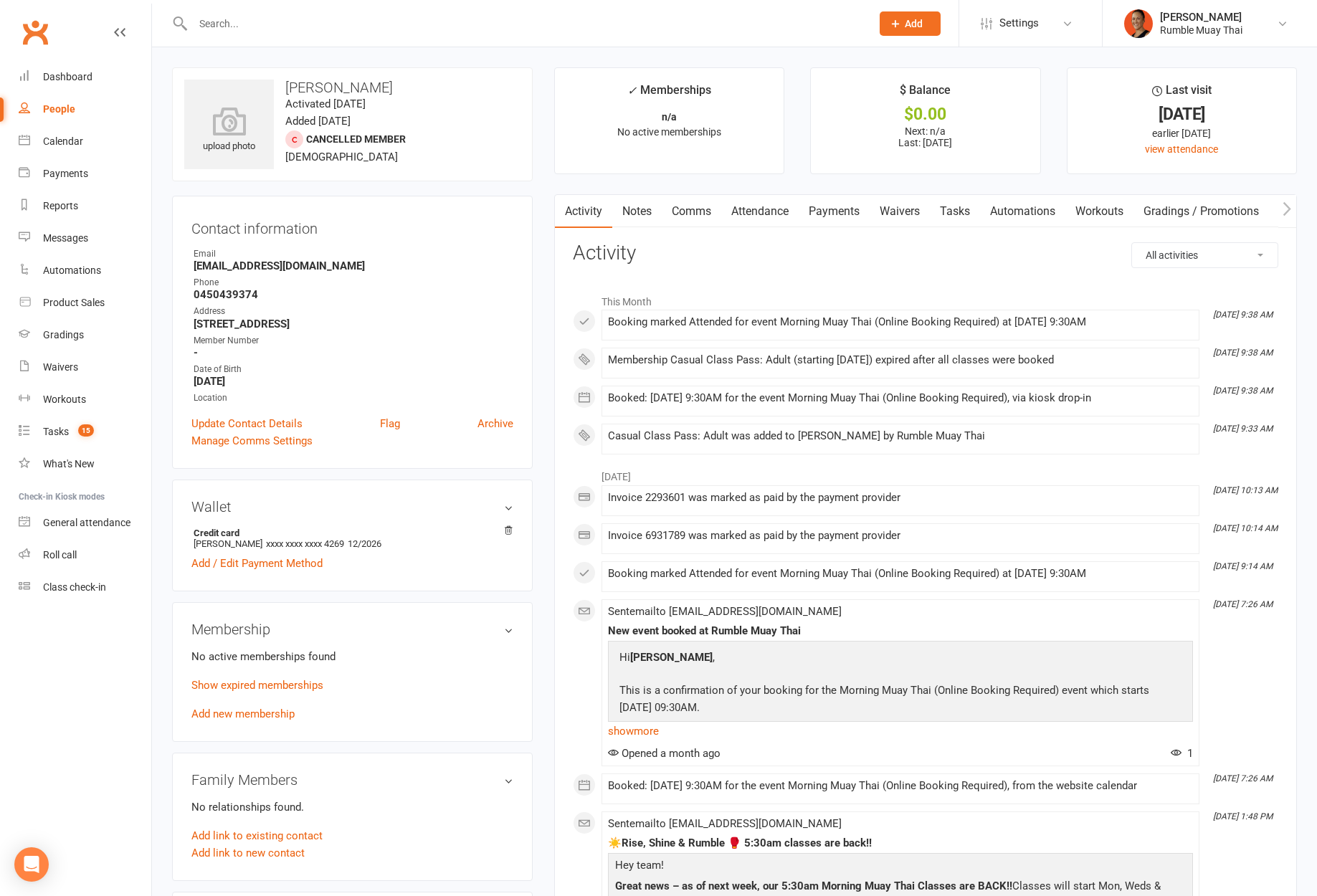
click at [860, 207] on link "Payments" at bounding box center [834, 212] width 71 height 33
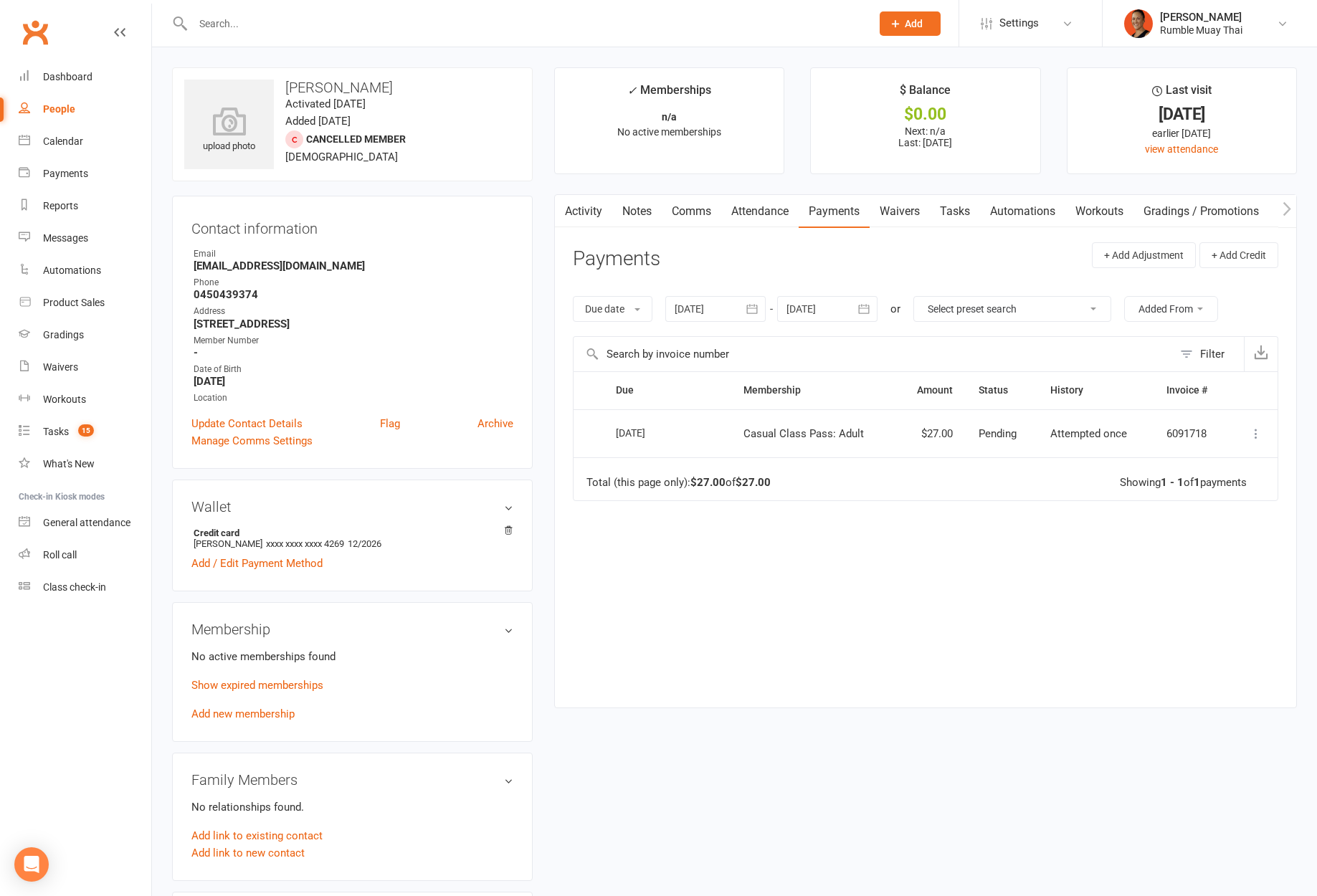
click at [424, 38] on div at bounding box center [516, 23] width 689 height 46
click at [424, 20] on input "text" at bounding box center [525, 24] width 672 height 20
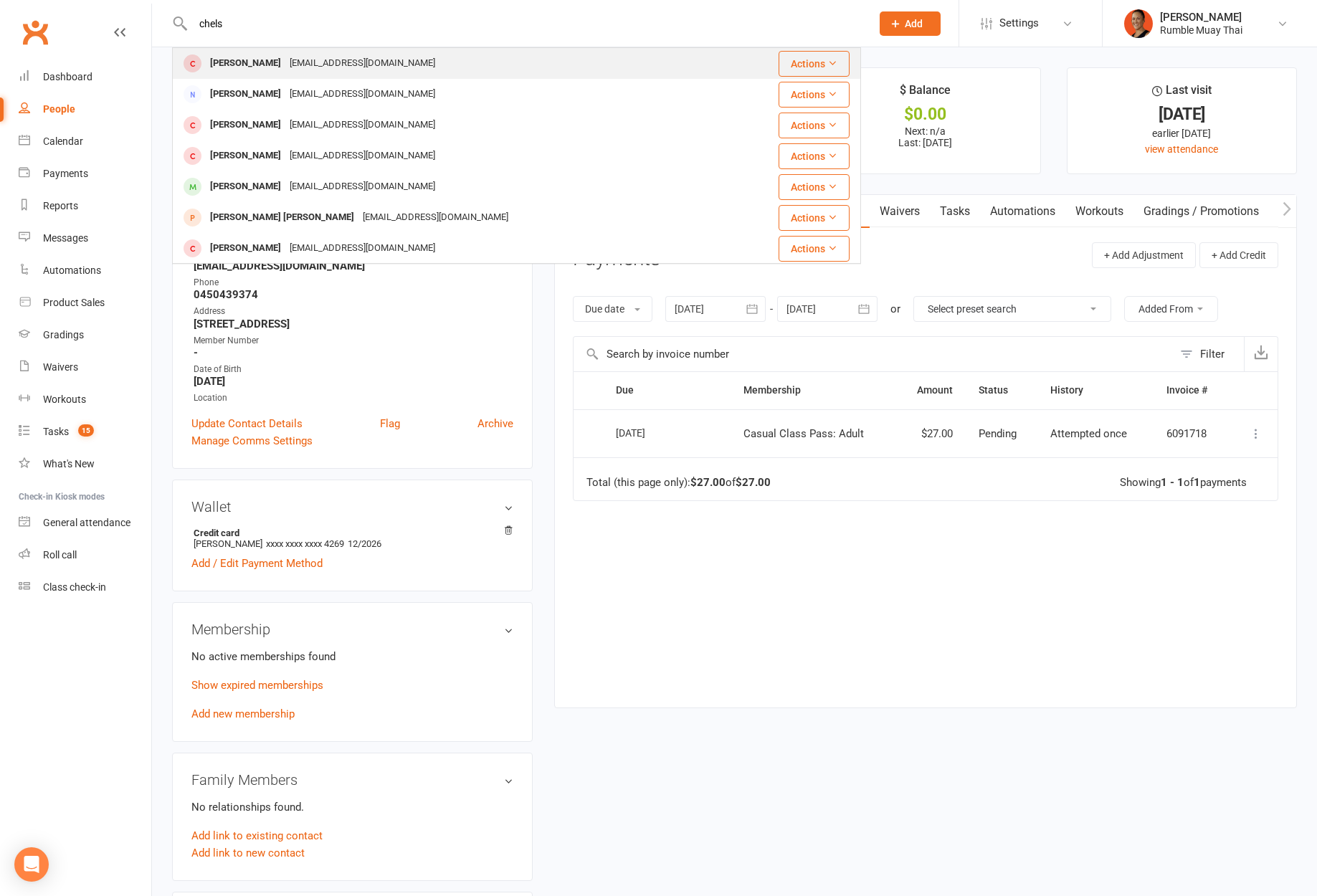
type input "chels"
click at [355, 69] on div "chelsea_kayacan@hotmail.com" at bounding box center [361, 63] width 154 height 21
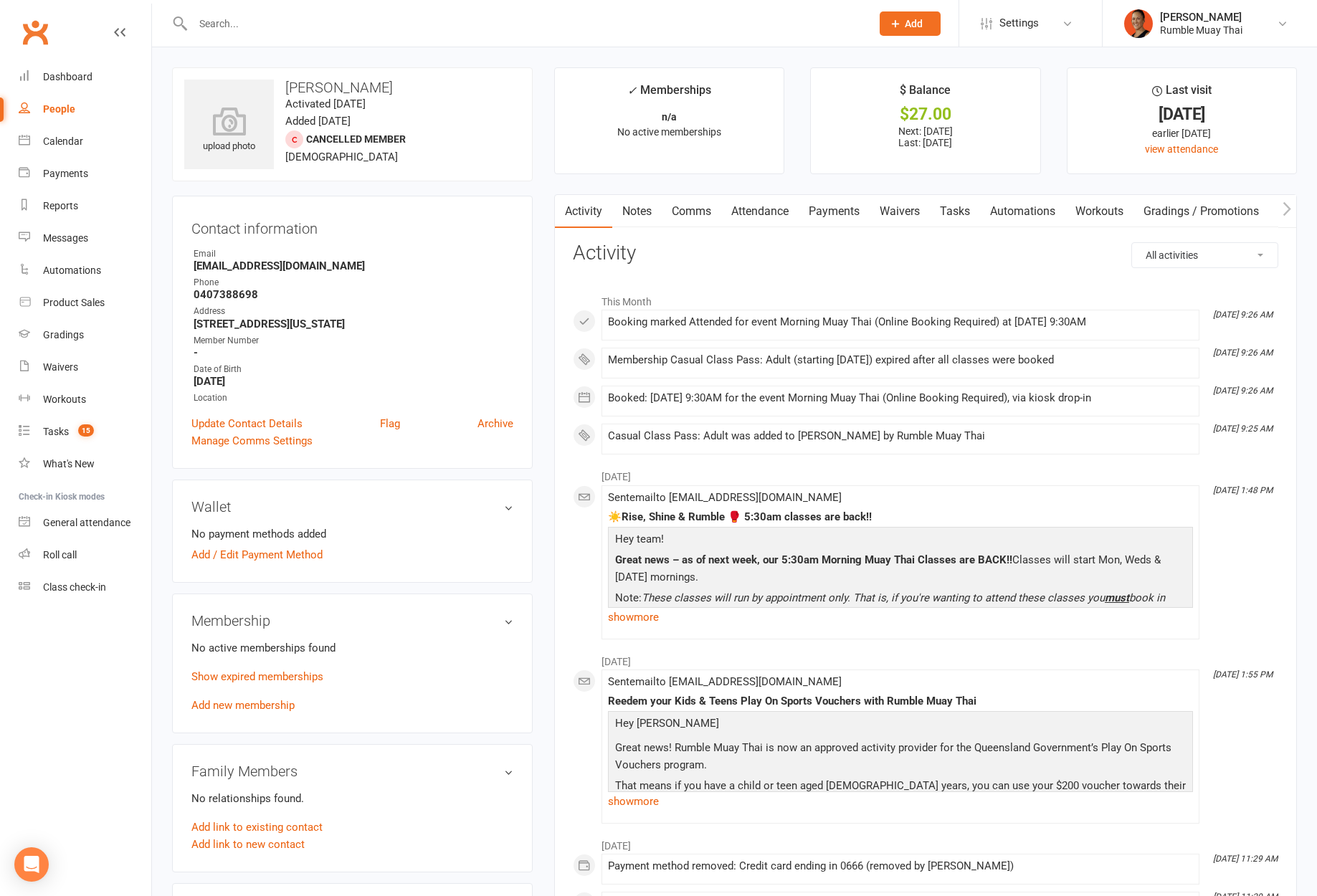
click at [852, 222] on link "Payments" at bounding box center [834, 212] width 71 height 33
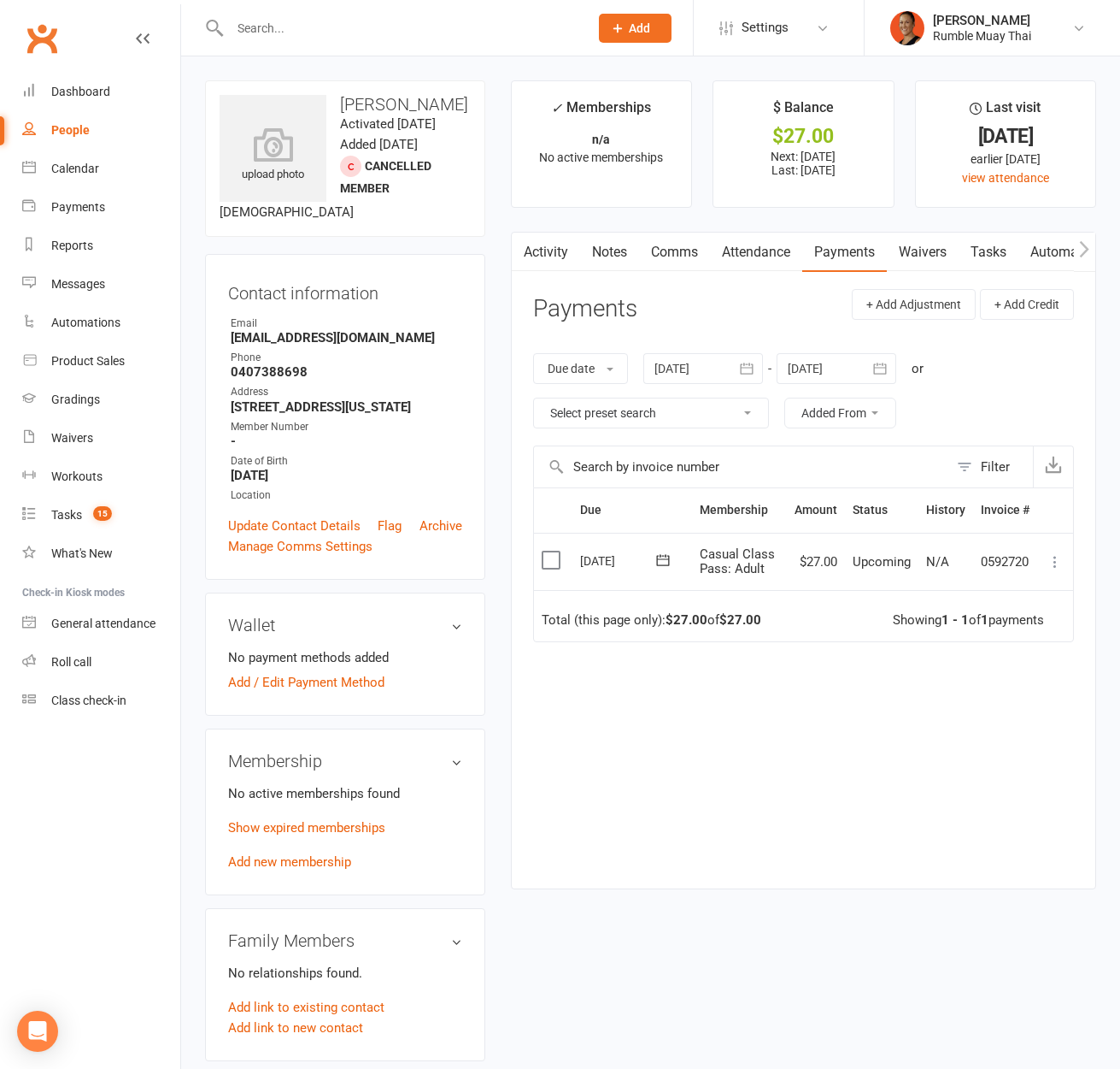
click at [683, 813] on div "Due Contact Membership Amount Status History Invoice # Select this 14 Oct 2025 …" at bounding box center [803, 675] width 541 height 375
click at [80, 89] on div "Dashboard" at bounding box center [81, 91] width 59 height 14
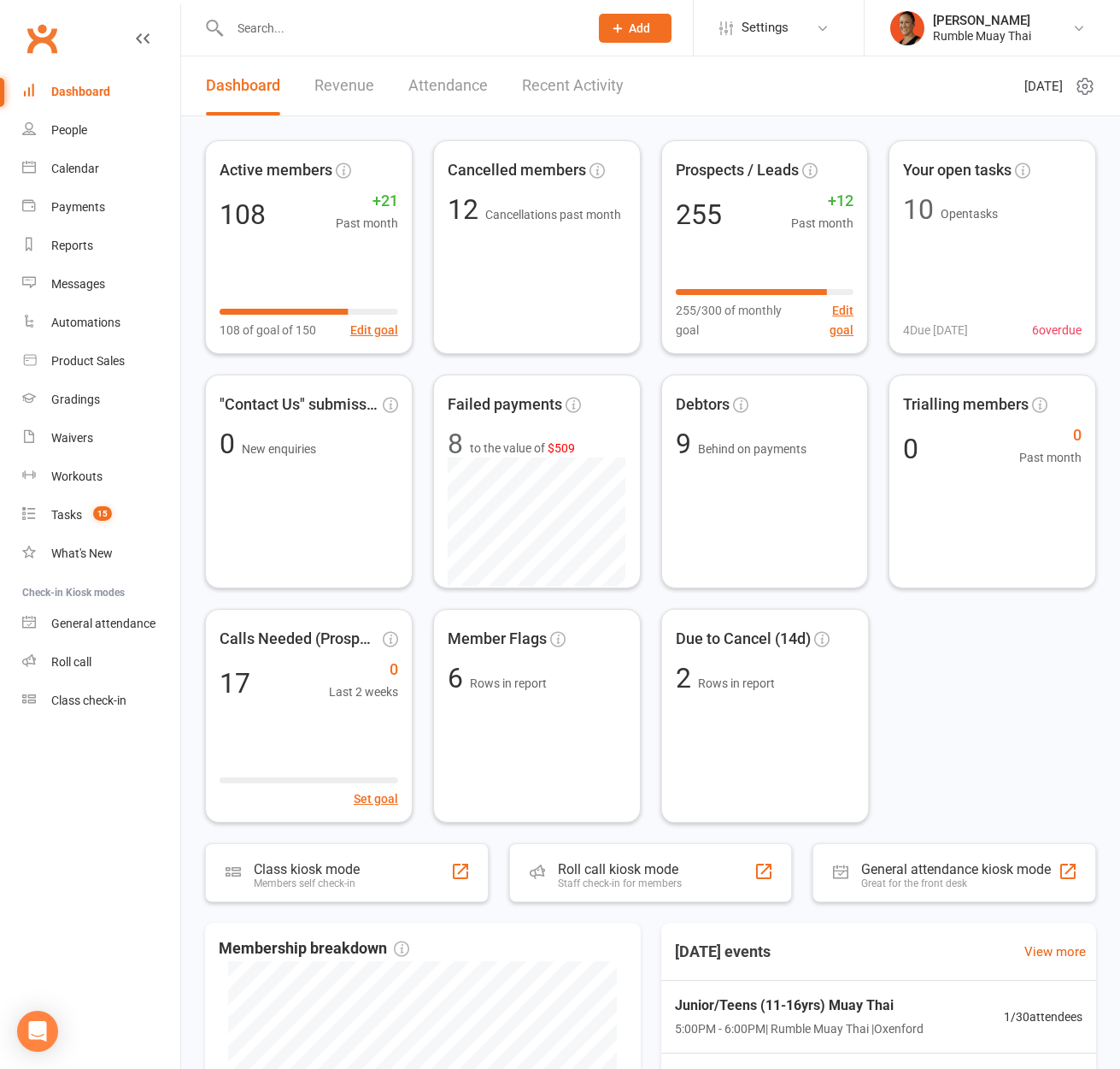
click at [988, 672] on div "Active members 108 +21 Past month 108 of goal of 150 Edit goal Cancelled member…" at bounding box center [650, 481] width 891 height 683
click at [1071, 641] on div "Active members 108 +21 Past month 108 of goal of 150 Edit goal Cancelled member…" at bounding box center [650, 481] width 891 height 683
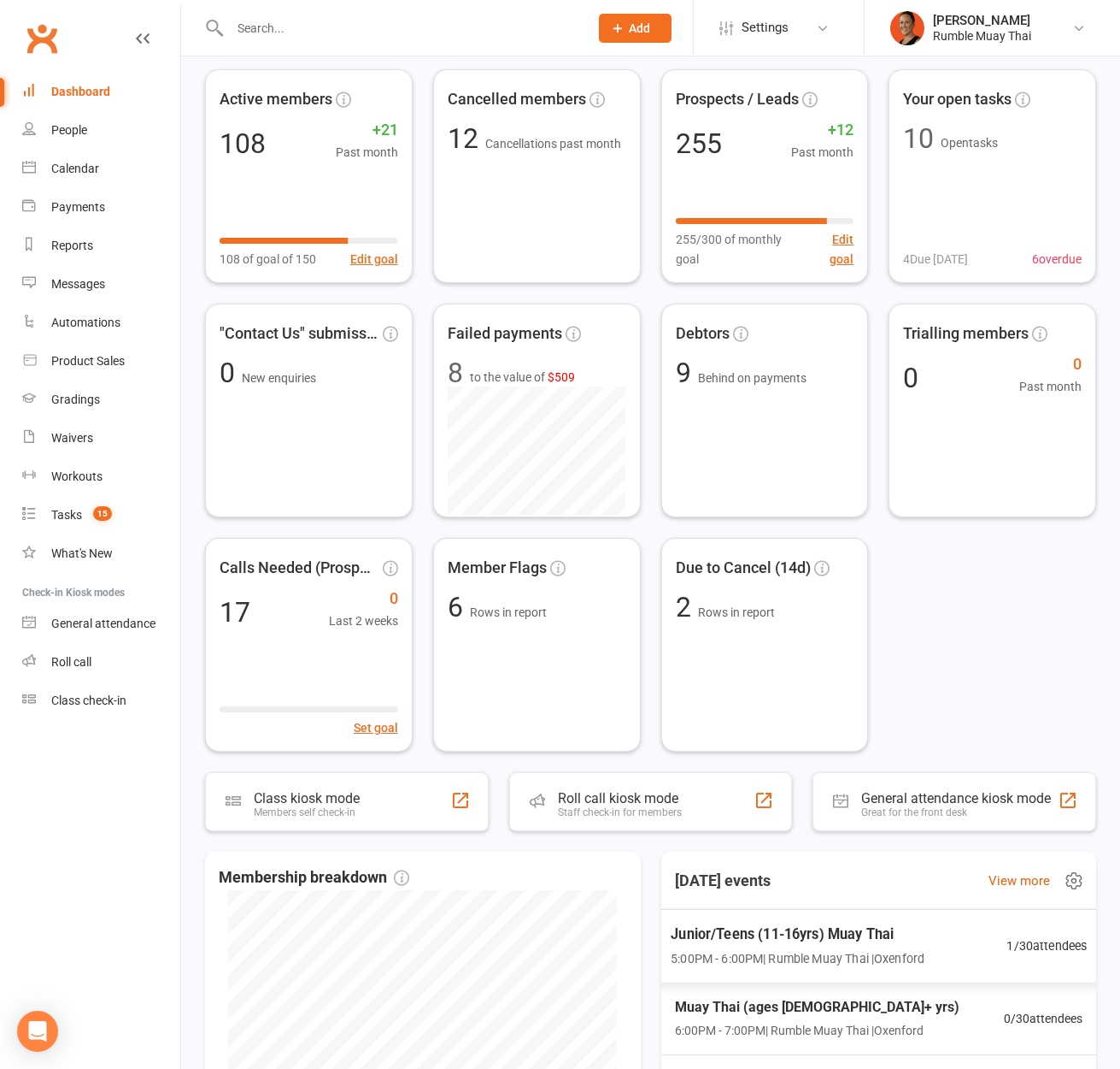
scroll to position [187, 0]
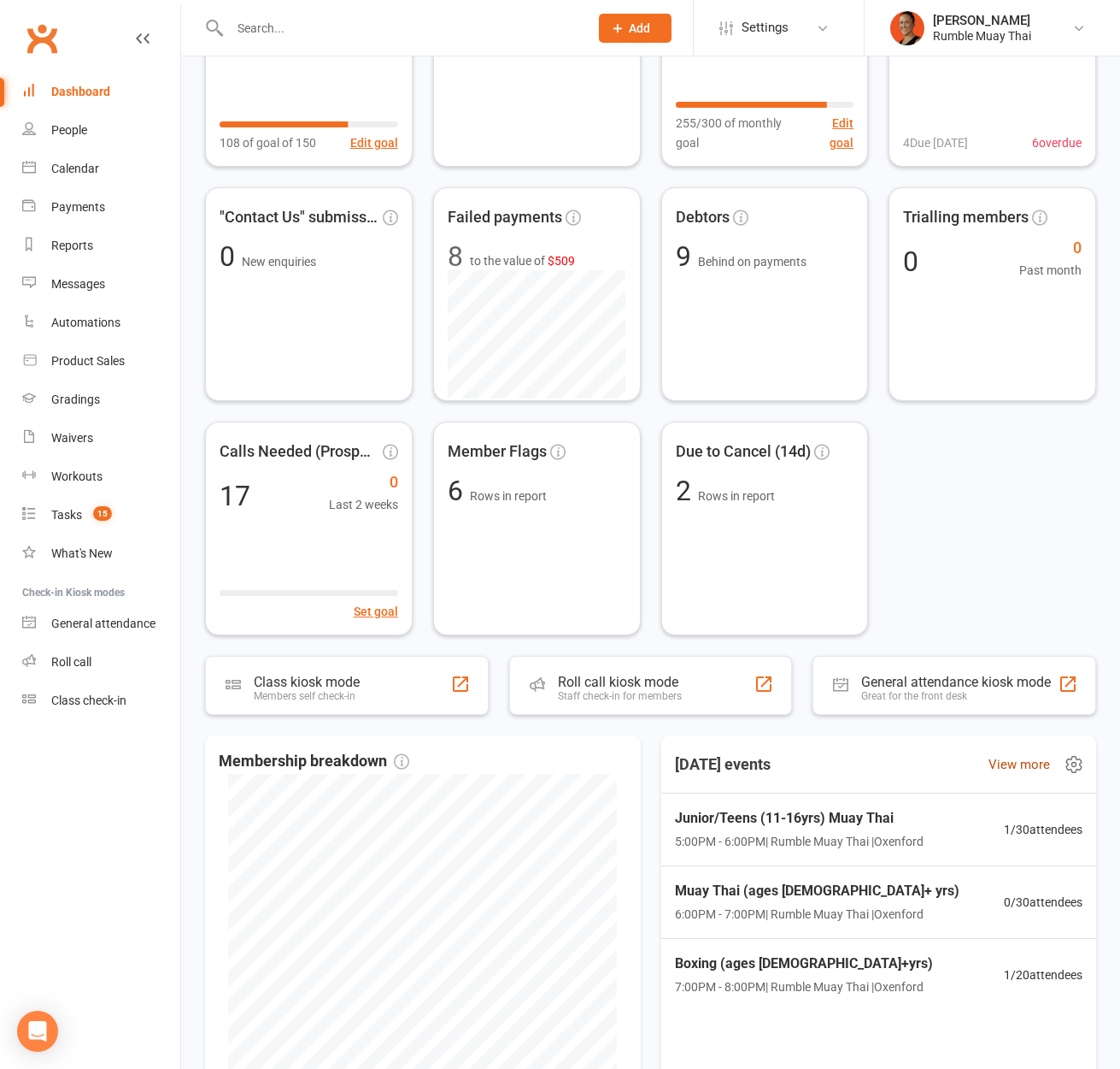
click at [1026, 764] on link "View more" at bounding box center [1019, 764] width 61 height 20
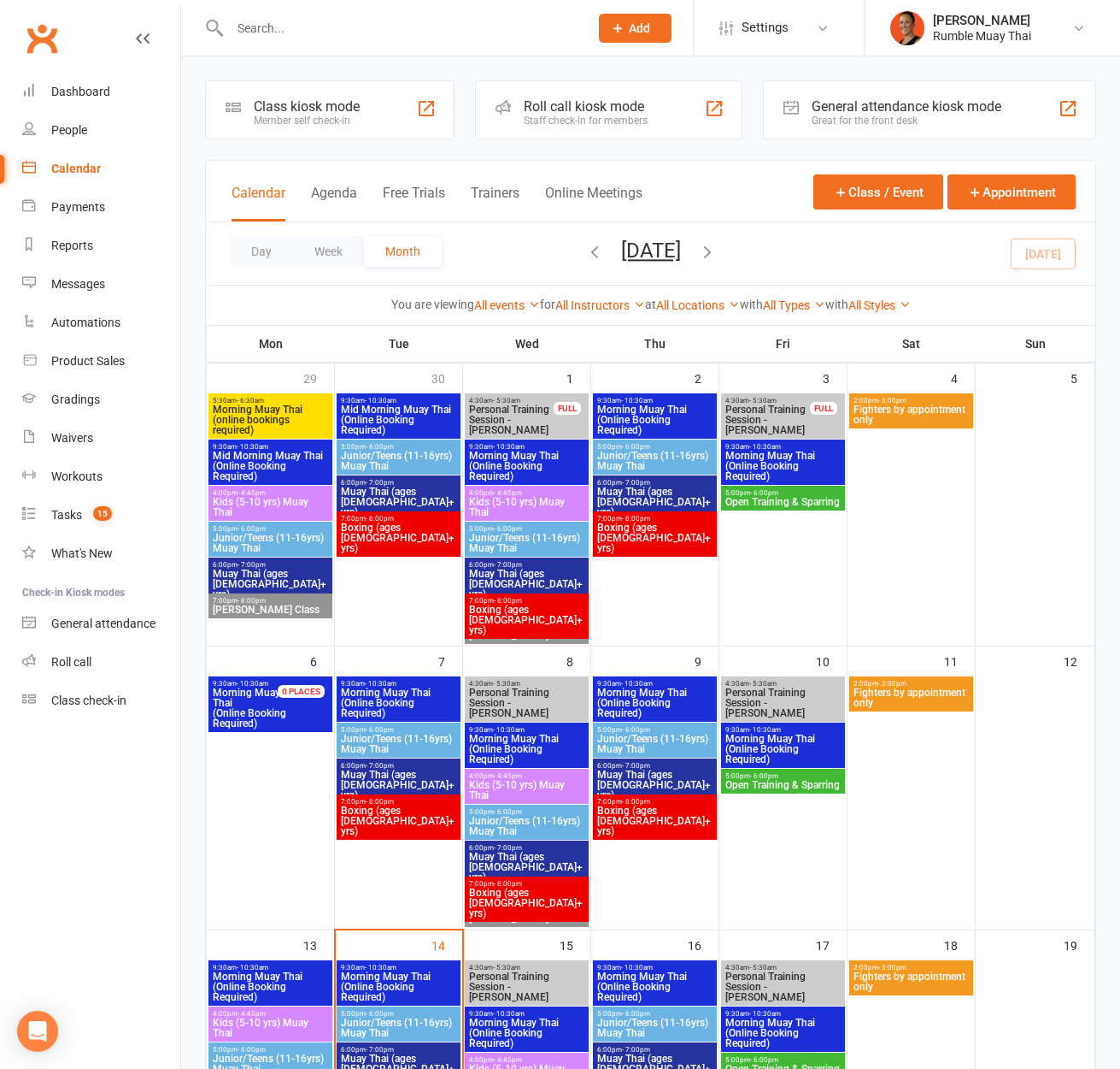
scroll to position [219, 0]
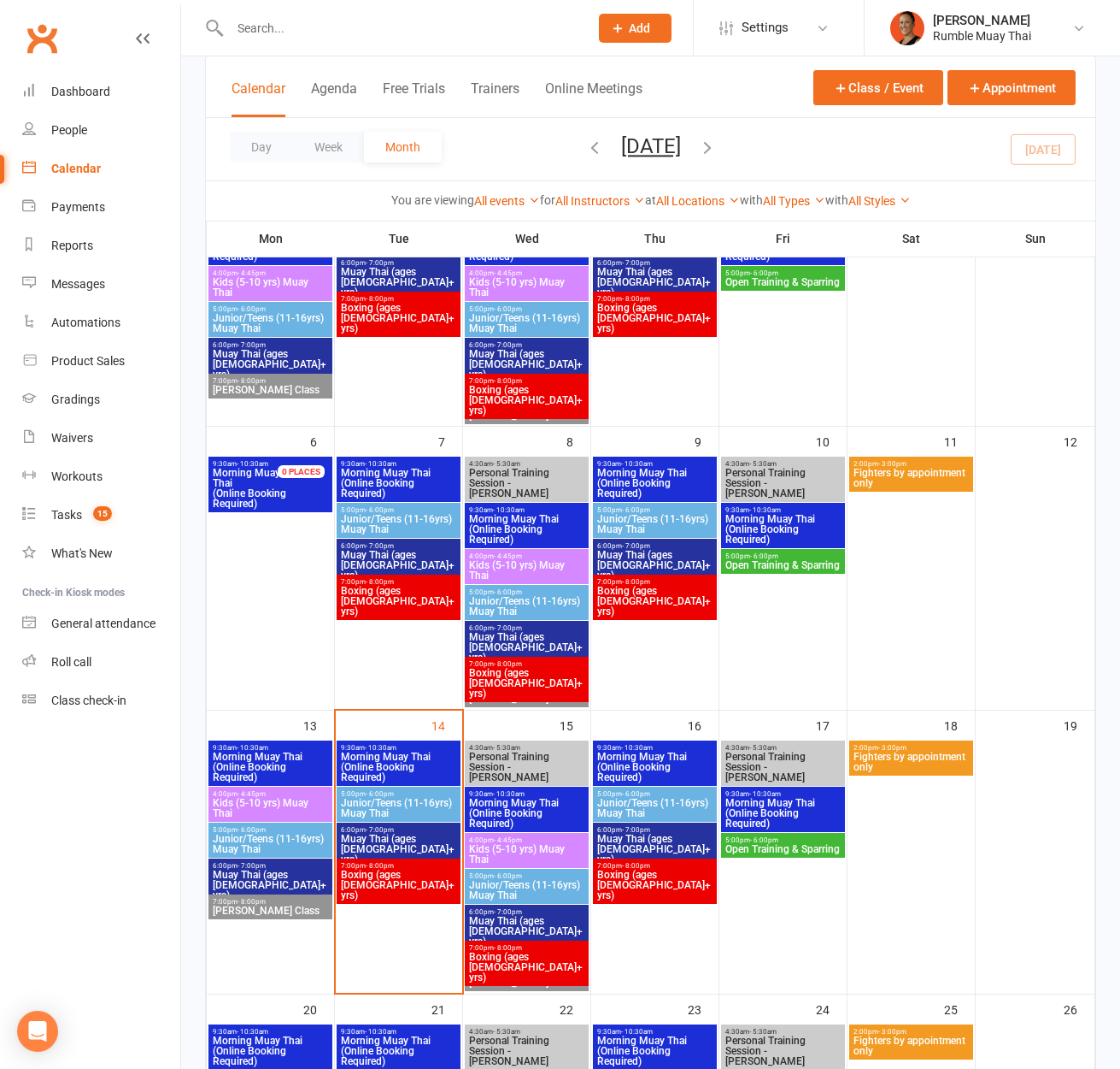
click at [428, 747] on span "9:30am - 10:30am" at bounding box center [398, 748] width 117 height 8
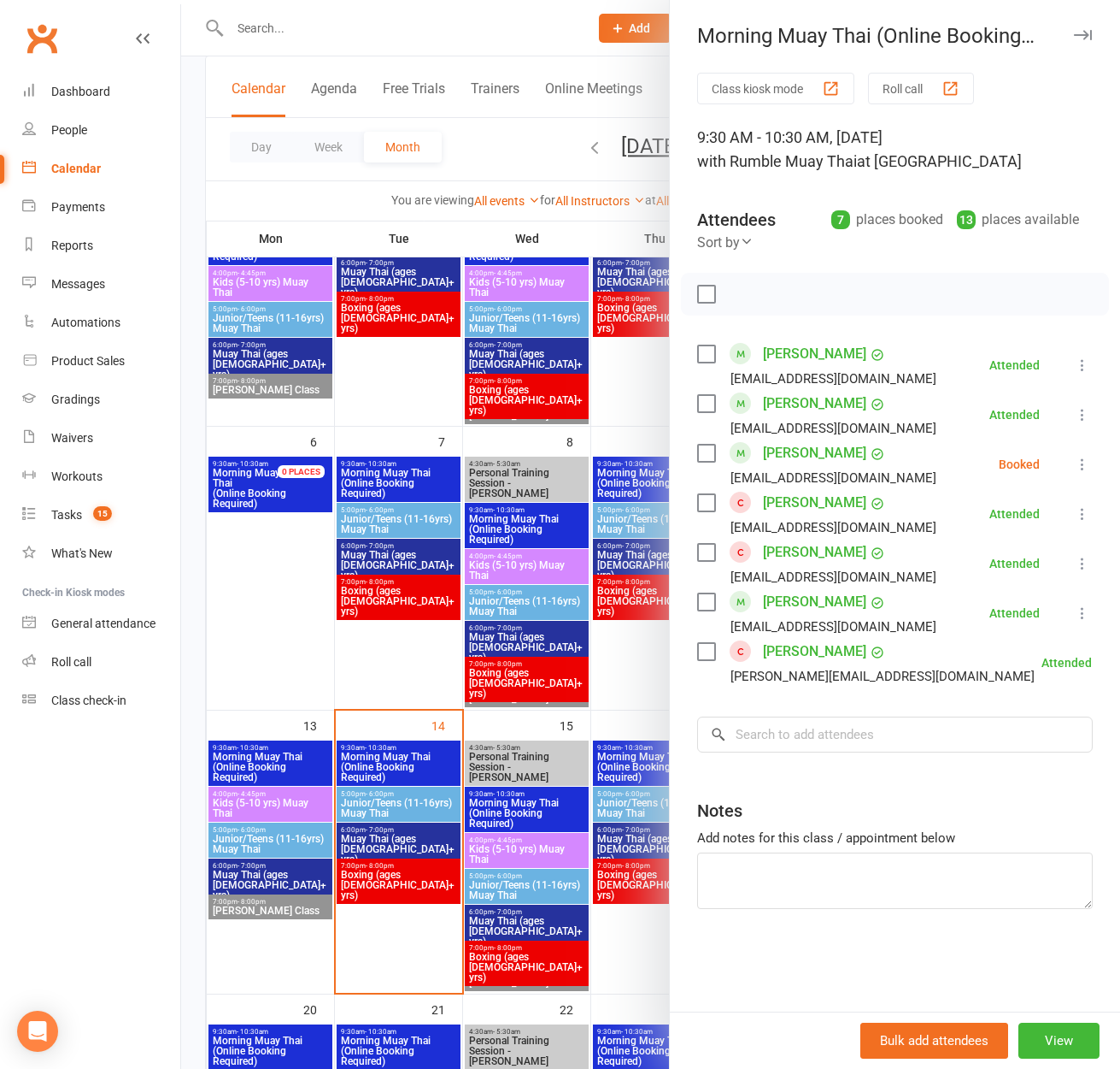
click at [805, 498] on link "[PERSON_NAME]" at bounding box center [814, 503] width 104 height 27
click at [808, 650] on link "Adrian Tanski" at bounding box center [814, 651] width 104 height 27
click at [806, 654] on link "Adrian Tanski" at bounding box center [814, 651] width 104 height 27
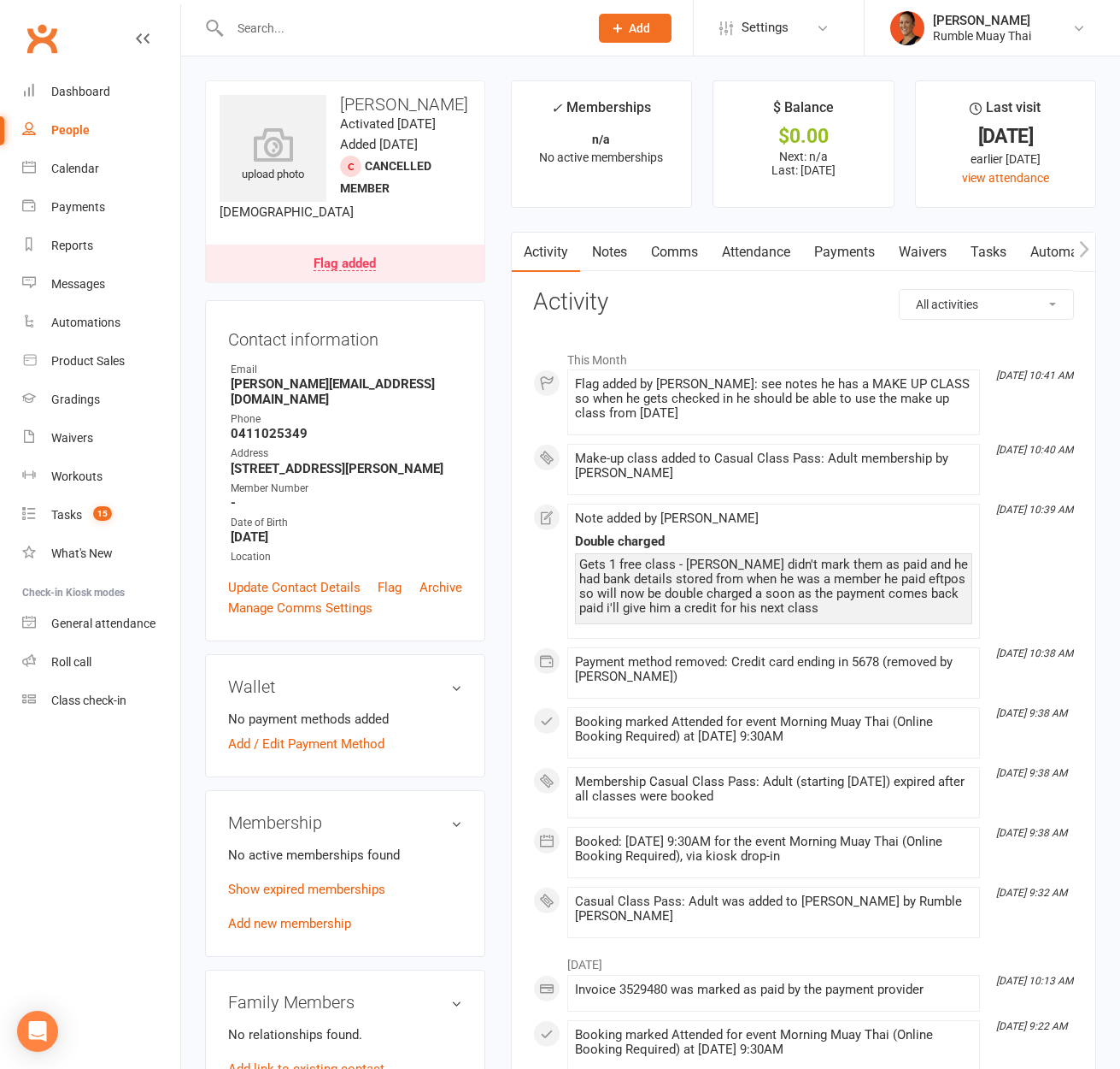
click at [661, 264] on link "Comms" at bounding box center [675, 252] width 71 height 40
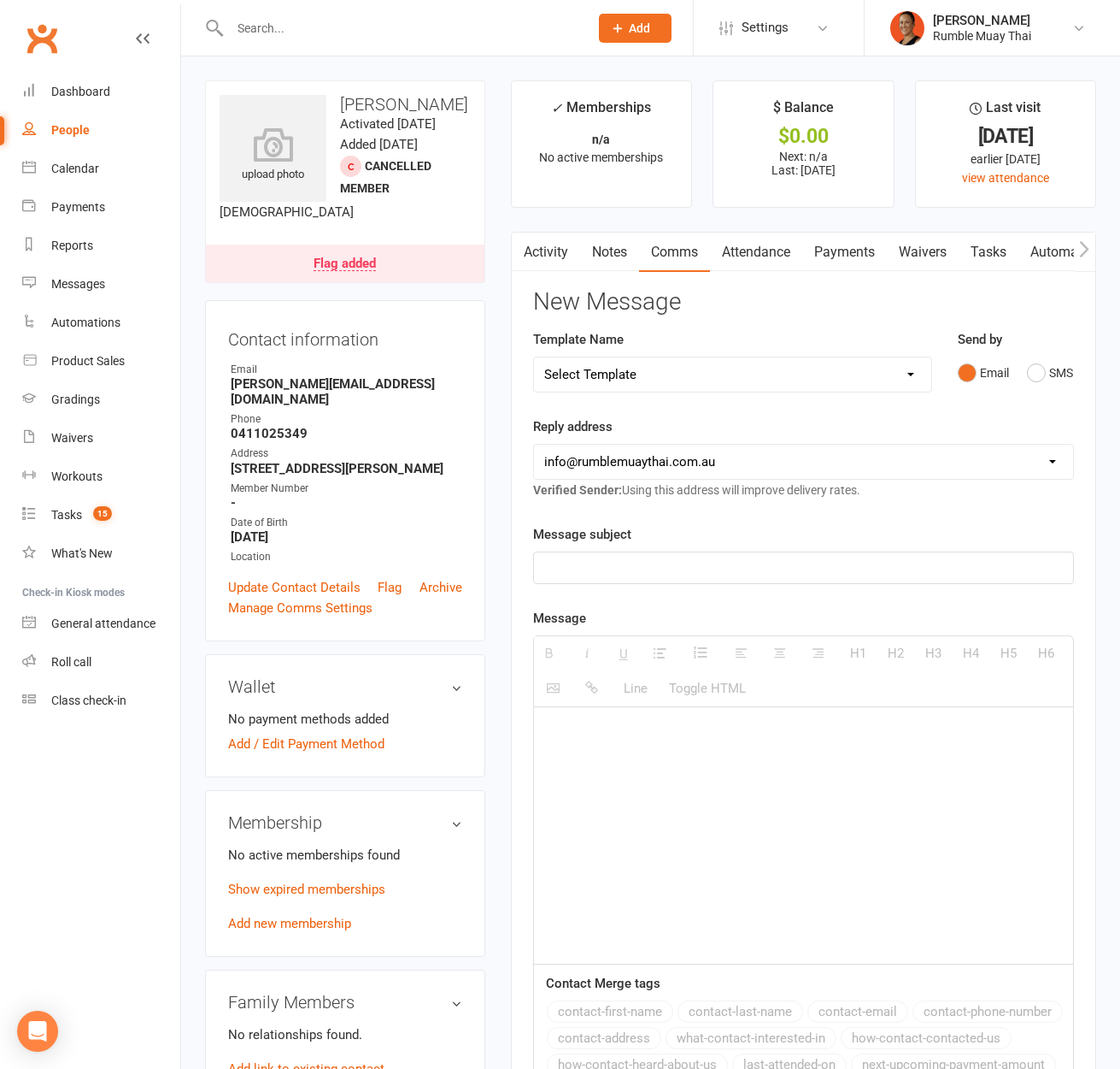
click at [623, 254] on link "Notes" at bounding box center [609, 252] width 59 height 40
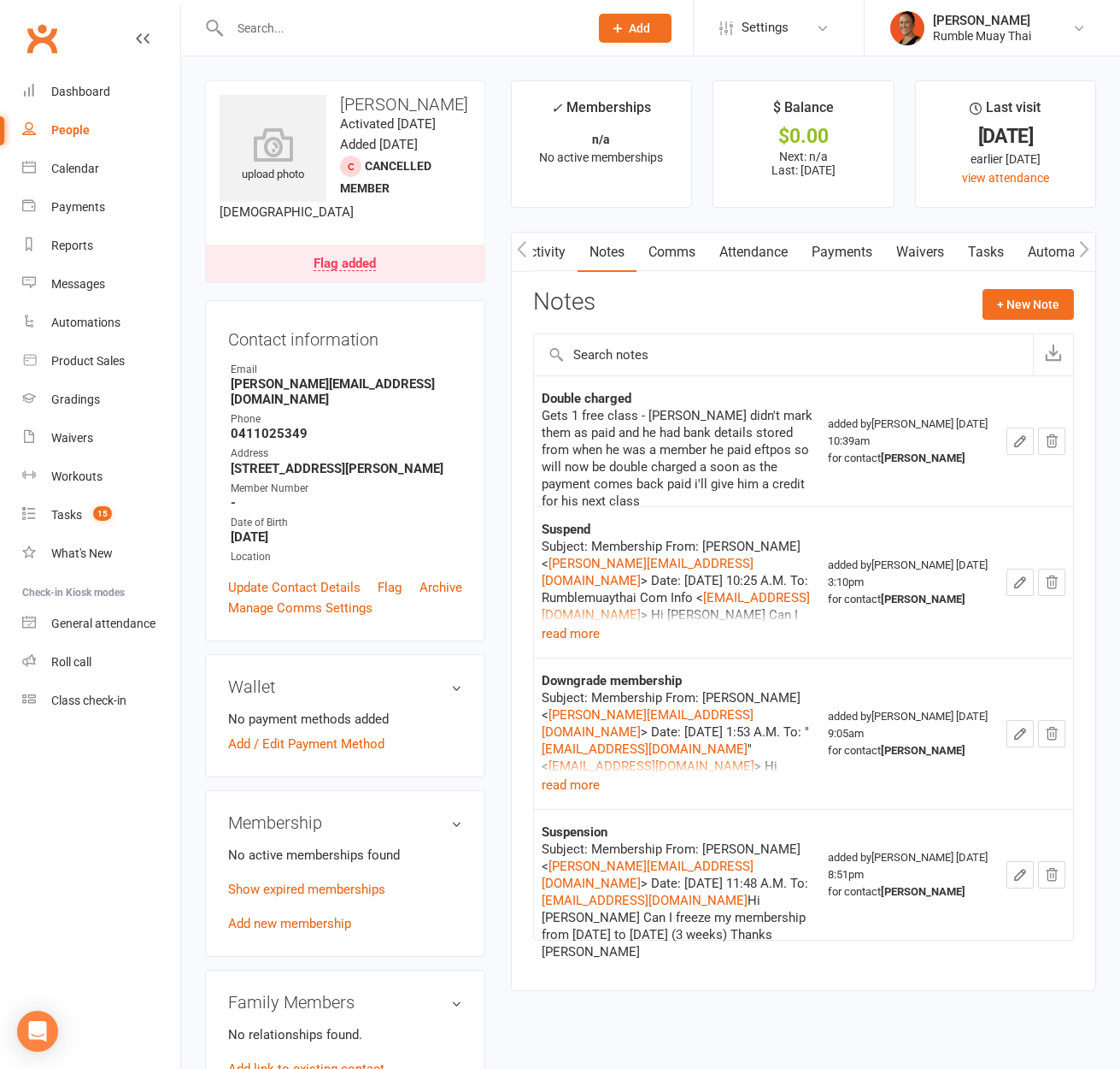
click at [997, 253] on link "Tasks" at bounding box center [986, 252] width 60 height 40
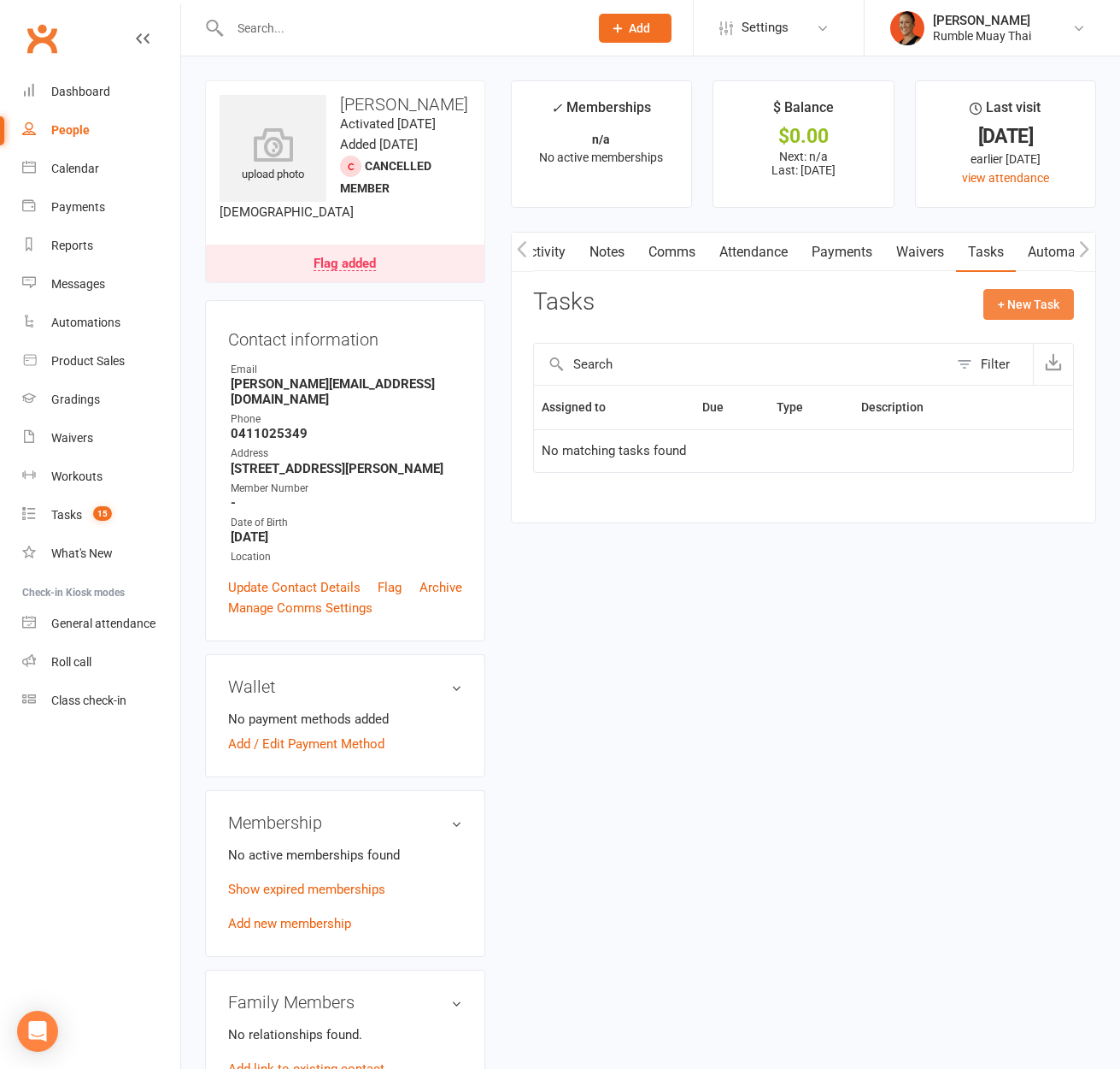
click at [1039, 297] on button "+ New Task" at bounding box center [1029, 305] width 90 height 31
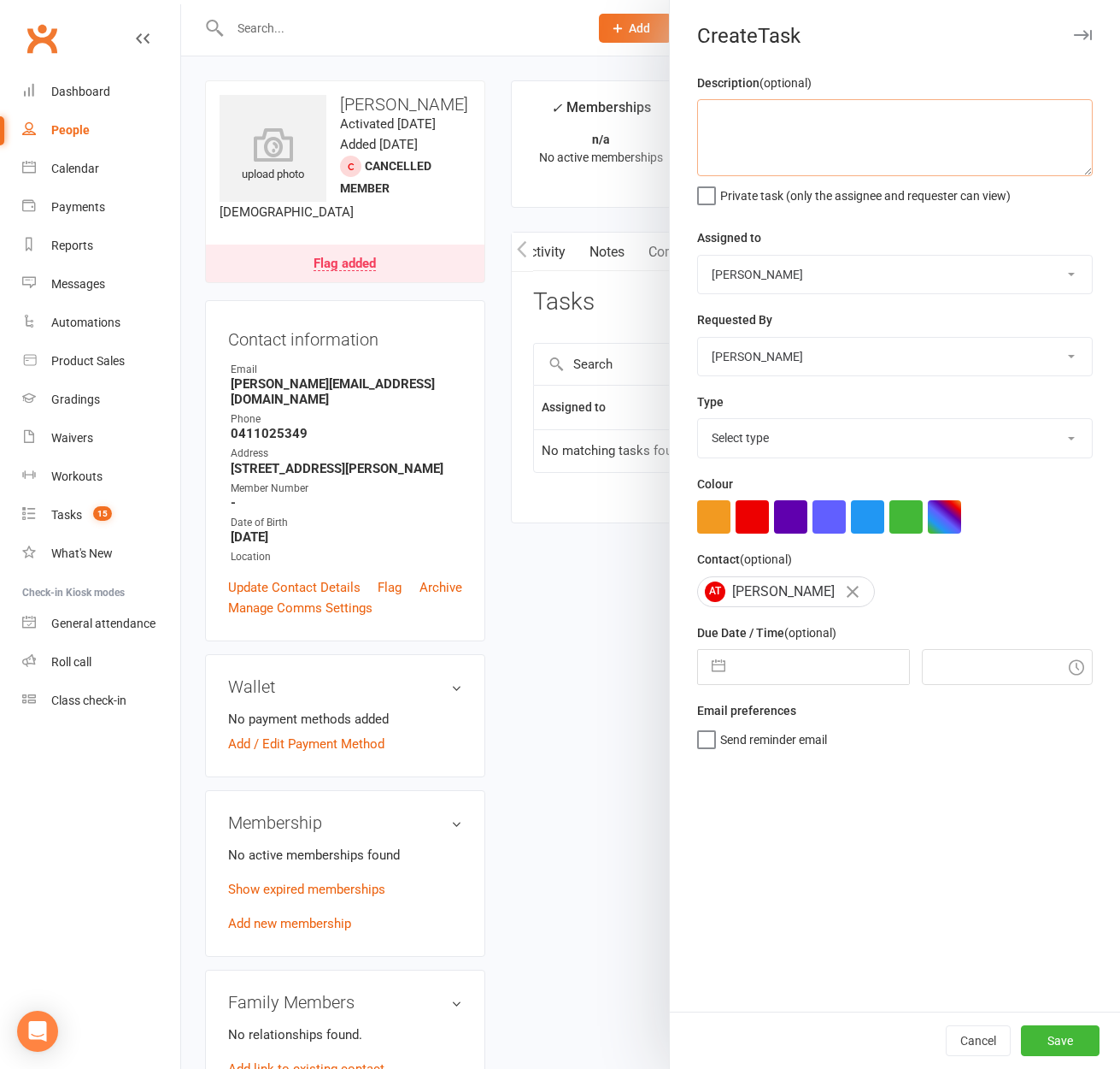
click at [824, 151] on textarea at bounding box center [896, 137] width 396 height 77
paste textarea "Check payment worked for him"
type textarea "Check payment worked for him"
click at [801, 429] on select "Select type Attendance Debt collection E-mail Fair play General admin Meeting M…" at bounding box center [895, 437] width 394 height 38
select select "28478"
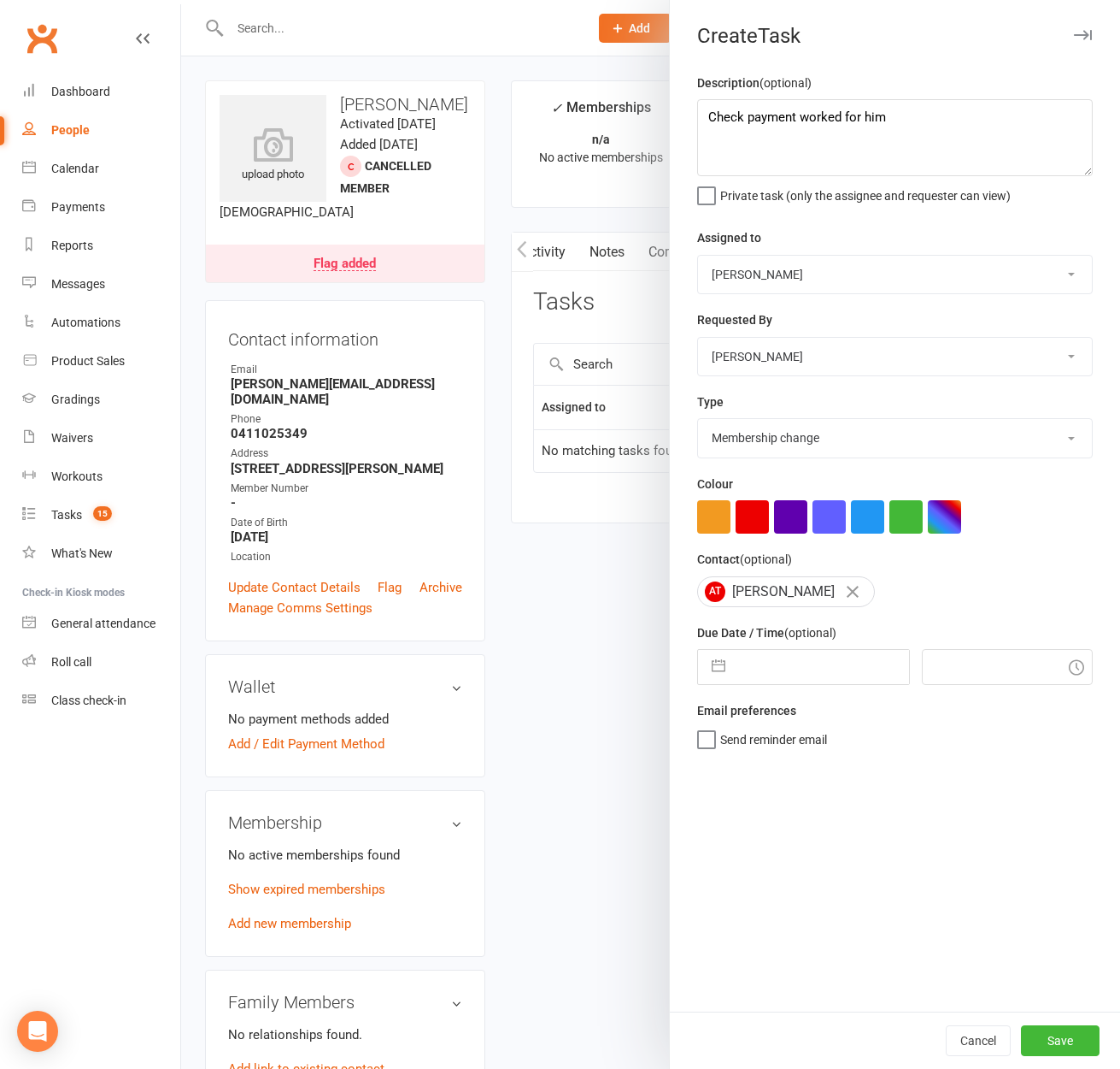
click at [698, 420] on select "Select type Attendance Debt collection E-mail Fair play General admin Meeting M…" at bounding box center [895, 437] width 394 height 38
select select "8"
select select "2025"
select select "9"
select select "2025"
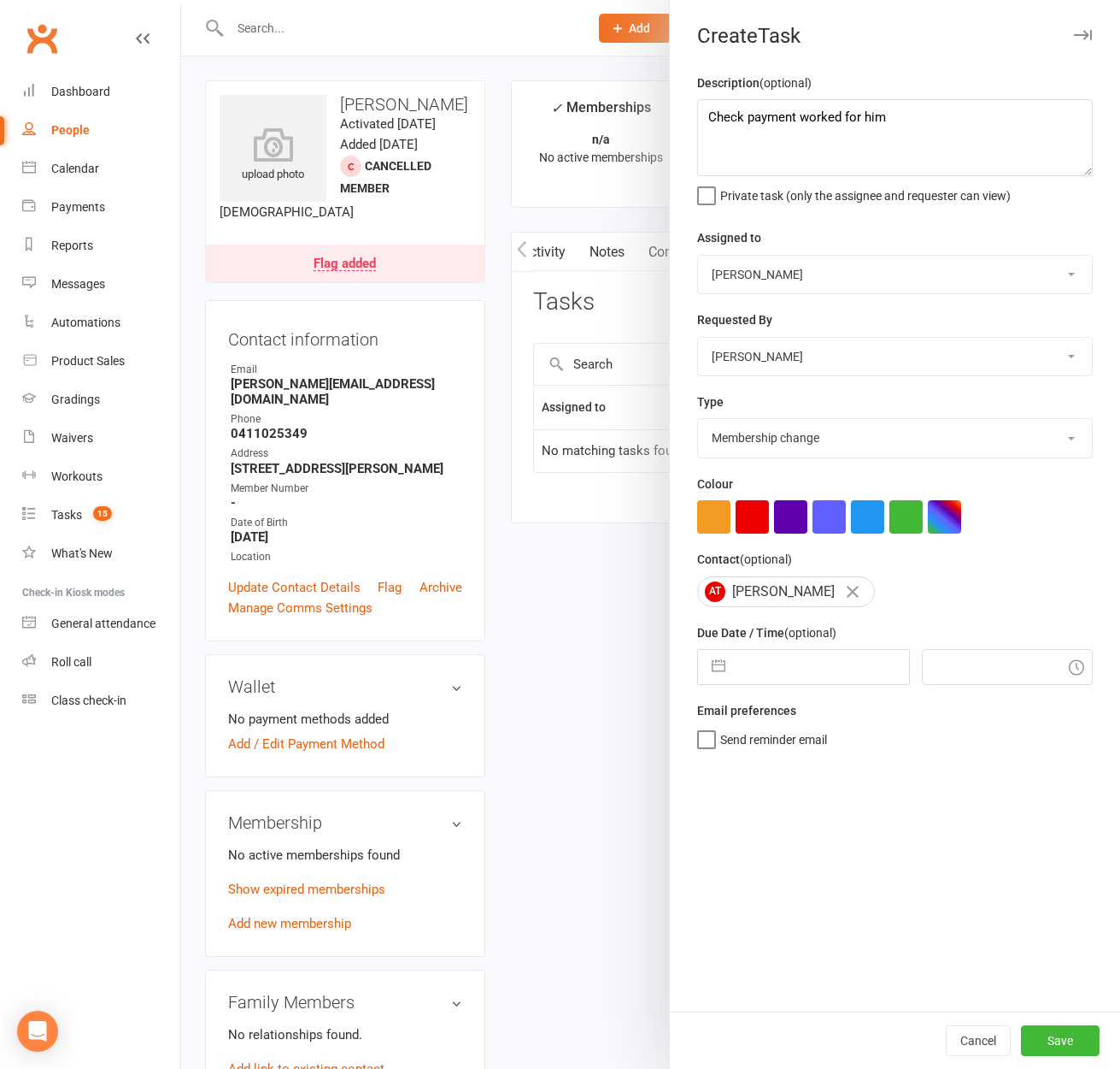
select select "10"
select select "2025"
click at [812, 673] on input "text" at bounding box center [821, 666] width 176 height 34
click at [820, 852] on td "15" at bounding box center [834, 861] width 33 height 32
type input "15 Oct 2025"
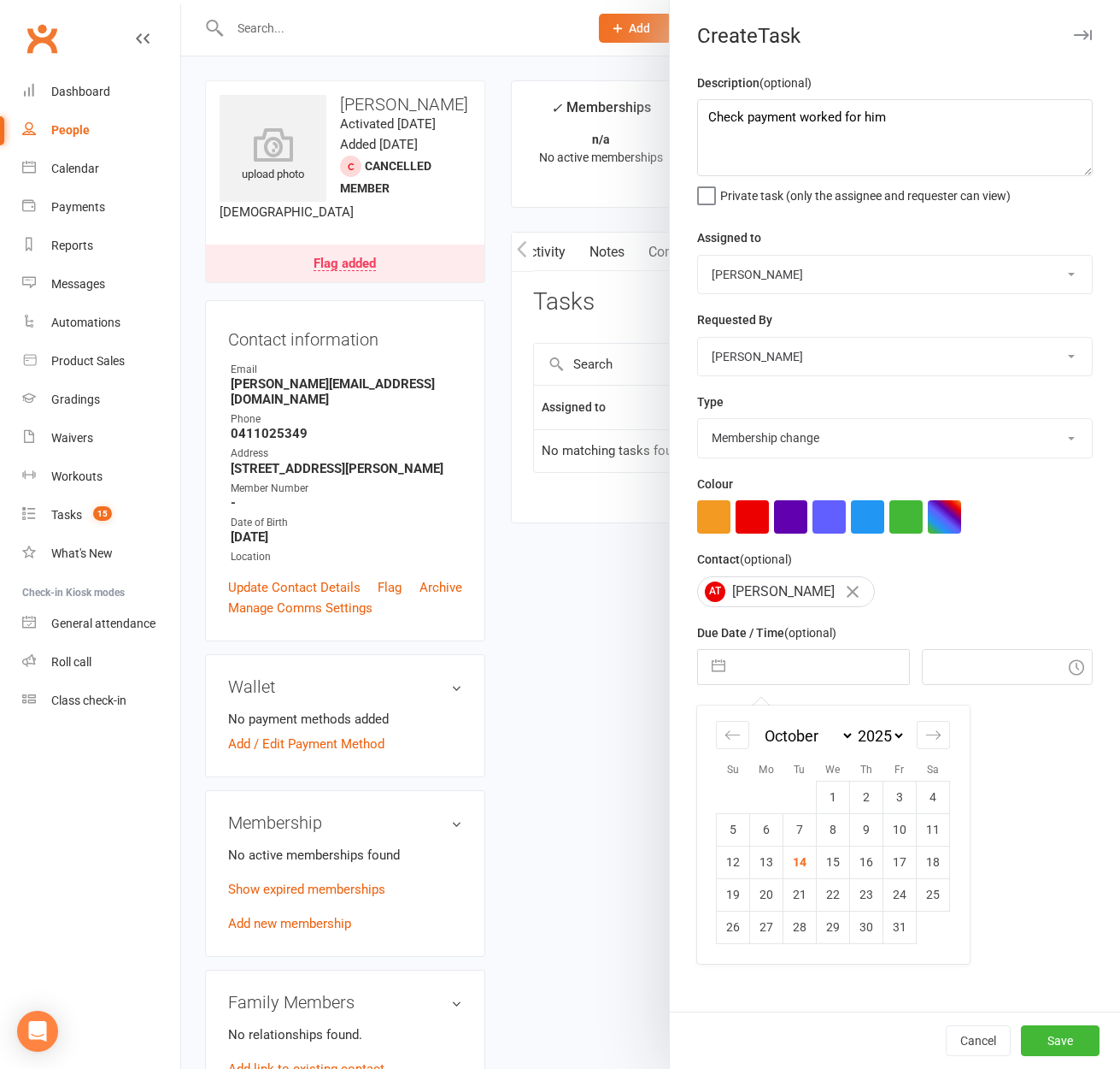
type input "10:45am"
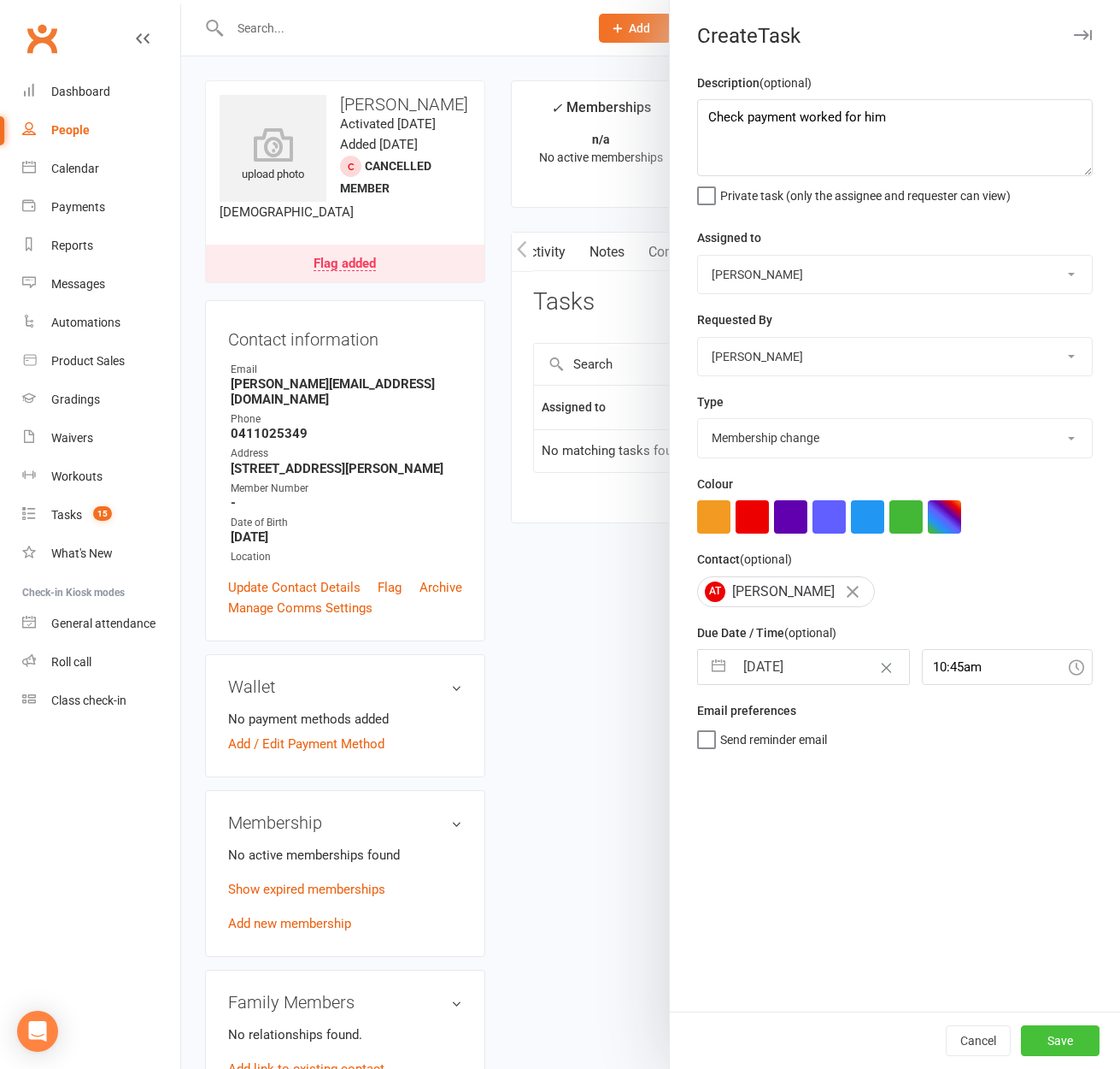
click at [1054, 1035] on button "Save" at bounding box center [1060, 1041] width 79 height 31
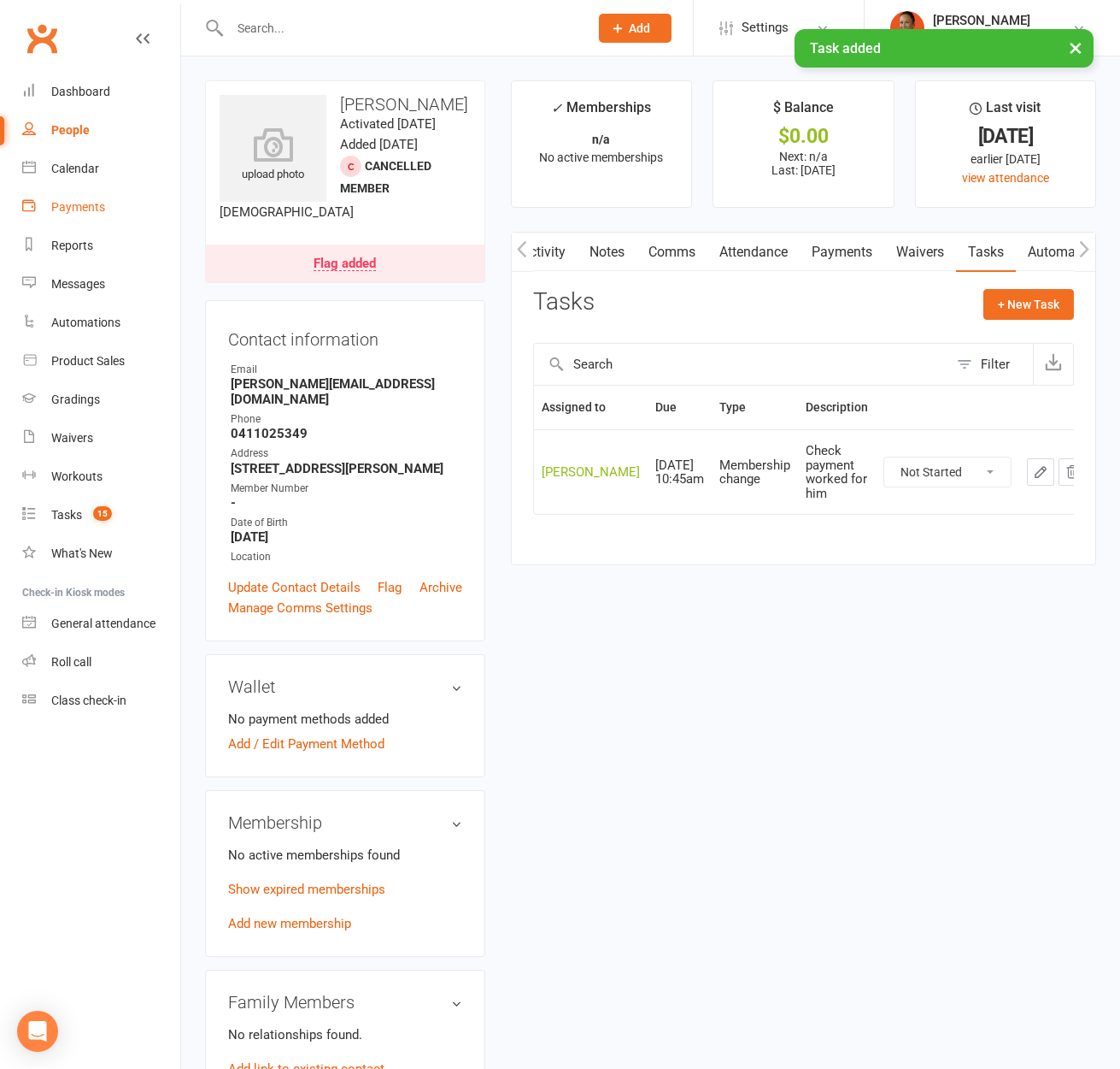
click at [97, 208] on div "Payments" at bounding box center [78, 207] width 53 height 14
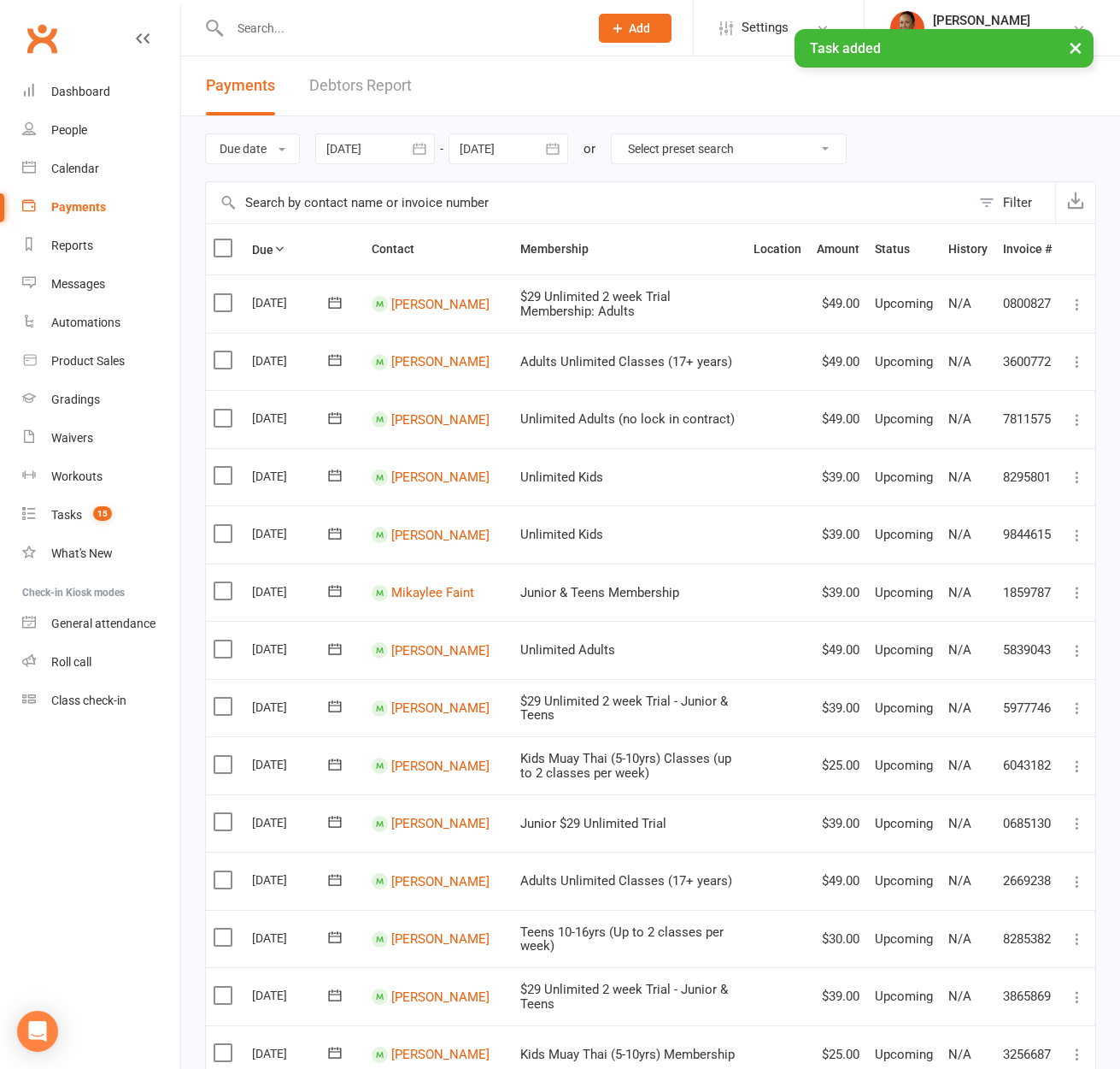
click at [686, 150] on select "Select preset search All failures All skipped payments All pending payments Suc…" at bounding box center [729, 149] width 234 height 29
drag, startPoint x: 1046, startPoint y: 196, endPoint x: 1035, endPoint y: 198, distance: 11.2
click at [1044, 196] on button "Filter" at bounding box center [1012, 203] width 84 height 41
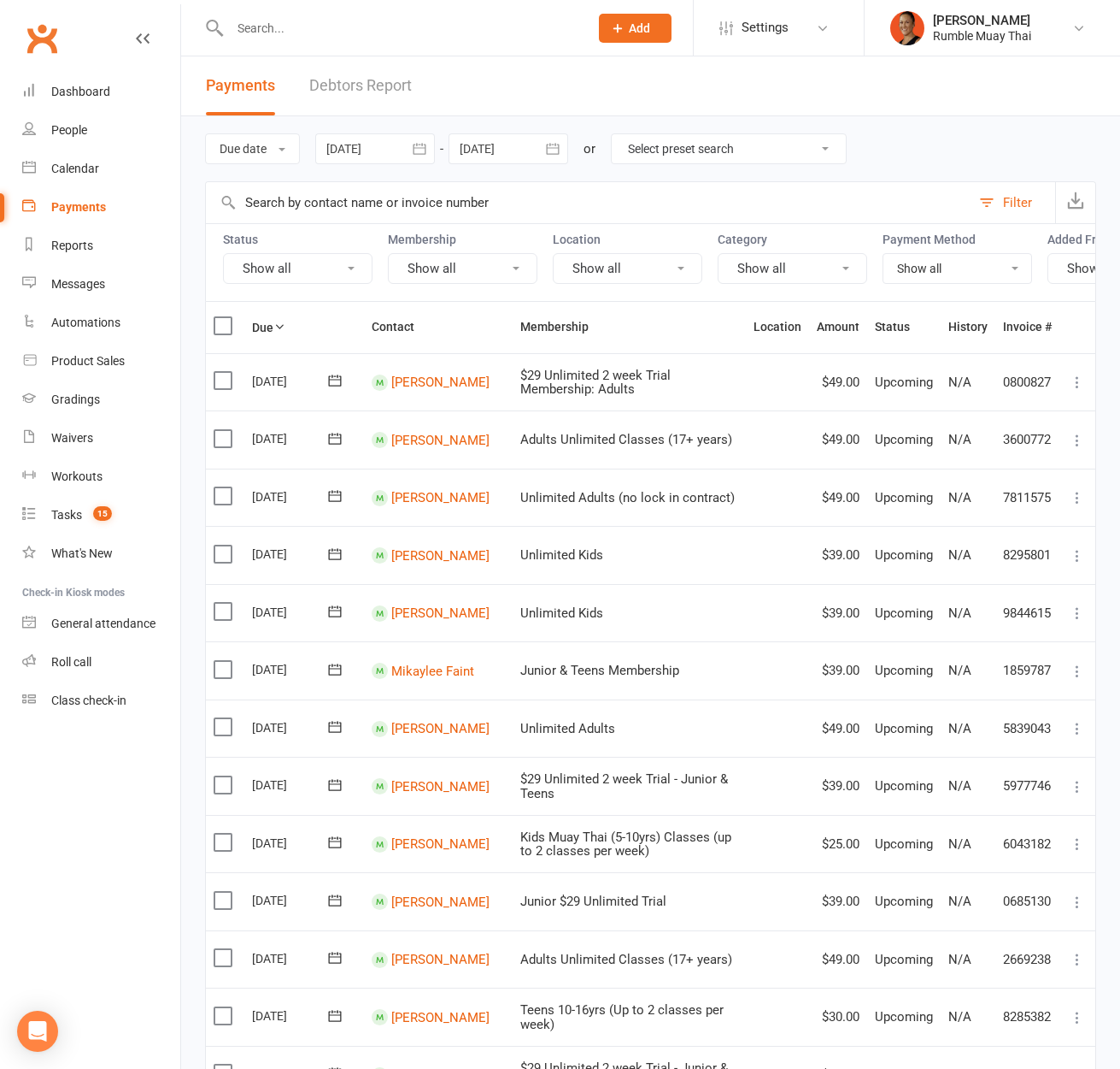
click at [383, 272] on div "Status Show all Membership Show all Location Show all Category Show all Payment…" at bounding box center [650, 262] width 891 height 78
click at [445, 261] on button "Show all" at bounding box center [463, 269] width 149 height 31
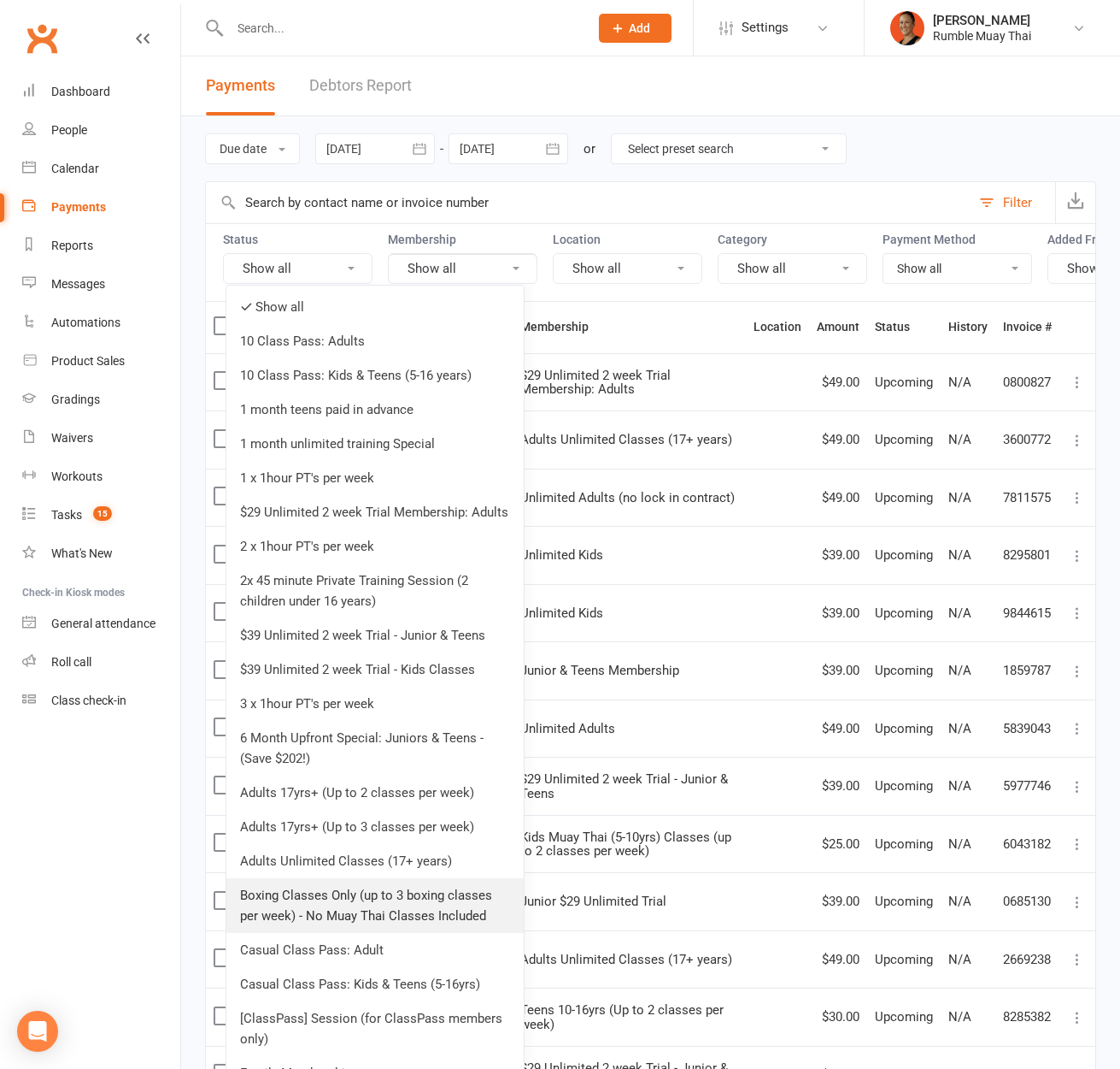
scroll to position [11, 0]
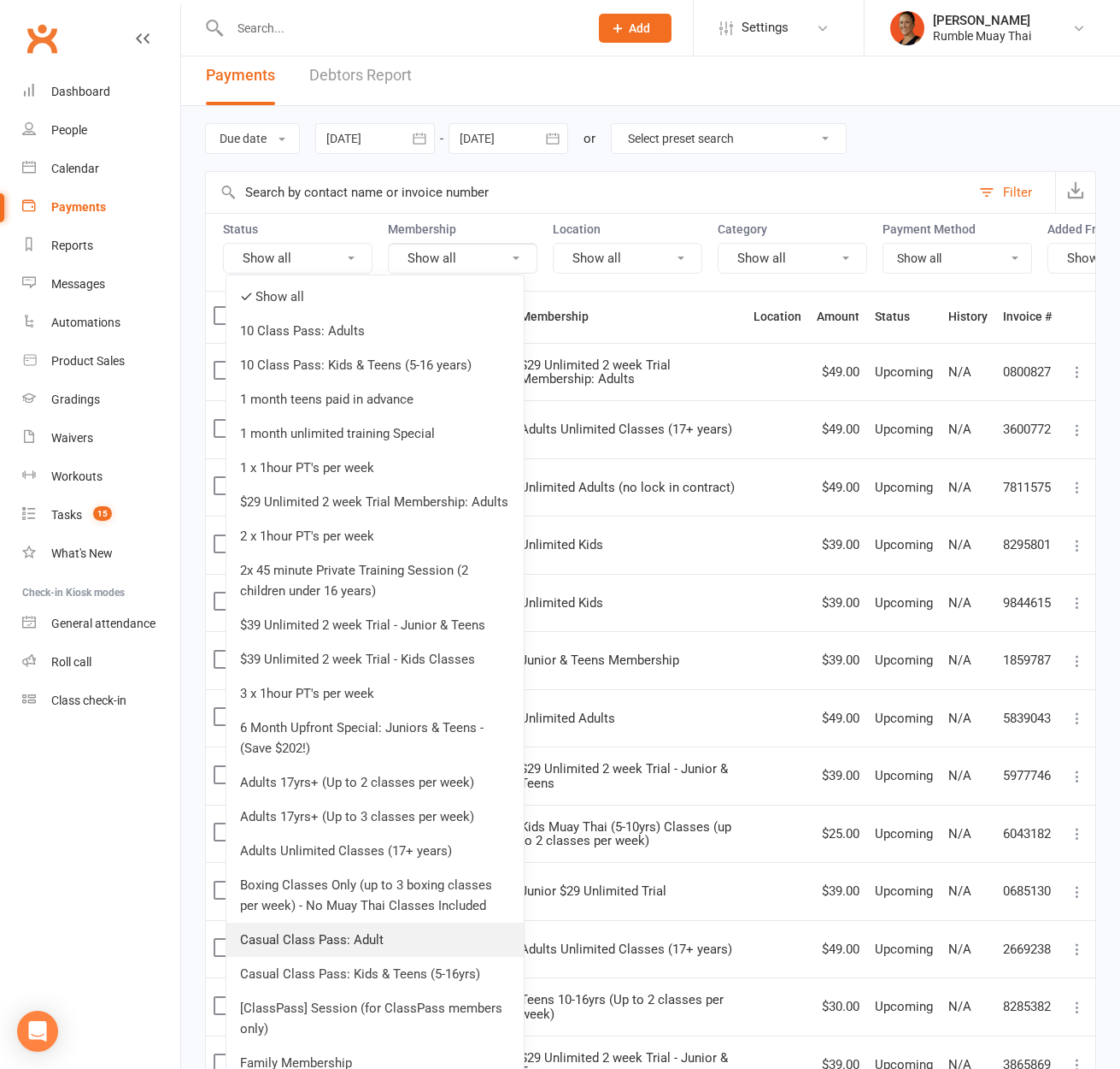
click at [423, 944] on link "Casual Class Pass: Adult" at bounding box center [375, 939] width 297 height 34
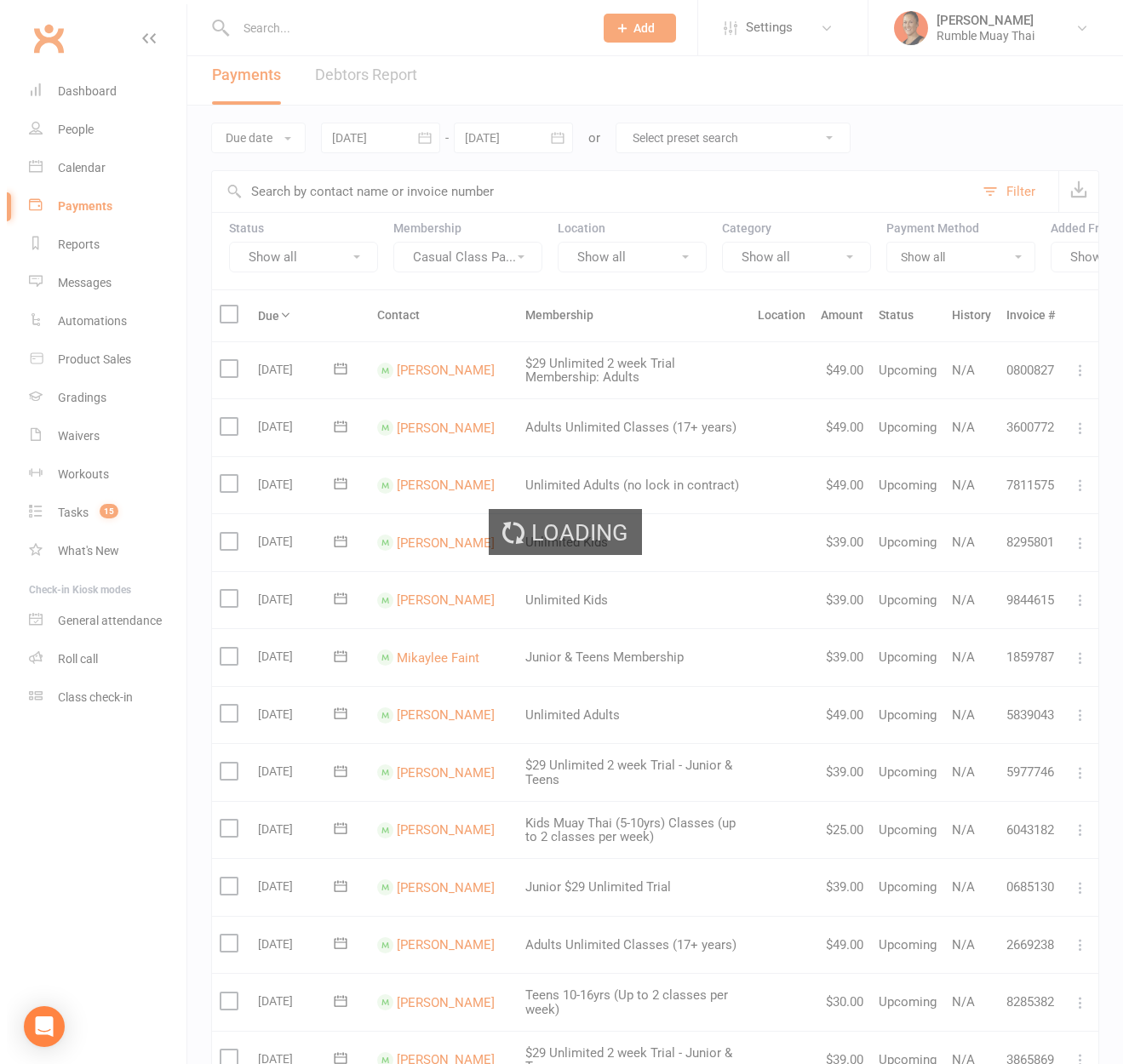
scroll to position [0, 0]
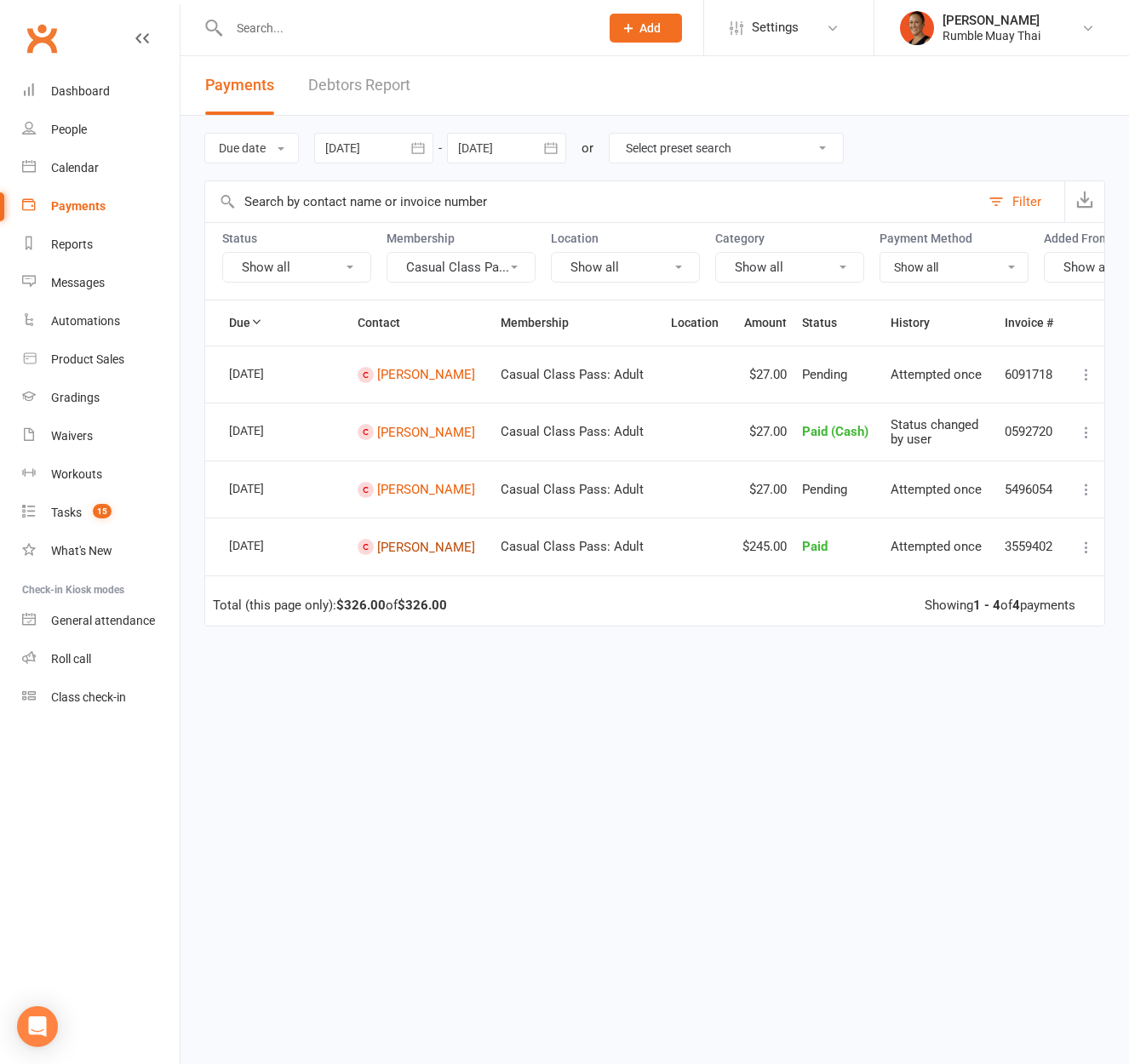
click at [379, 554] on link "chris mizzi" at bounding box center [425, 546] width 98 height 15
click at [487, 262] on button "Casual Class Pa..." at bounding box center [461, 268] width 149 height 31
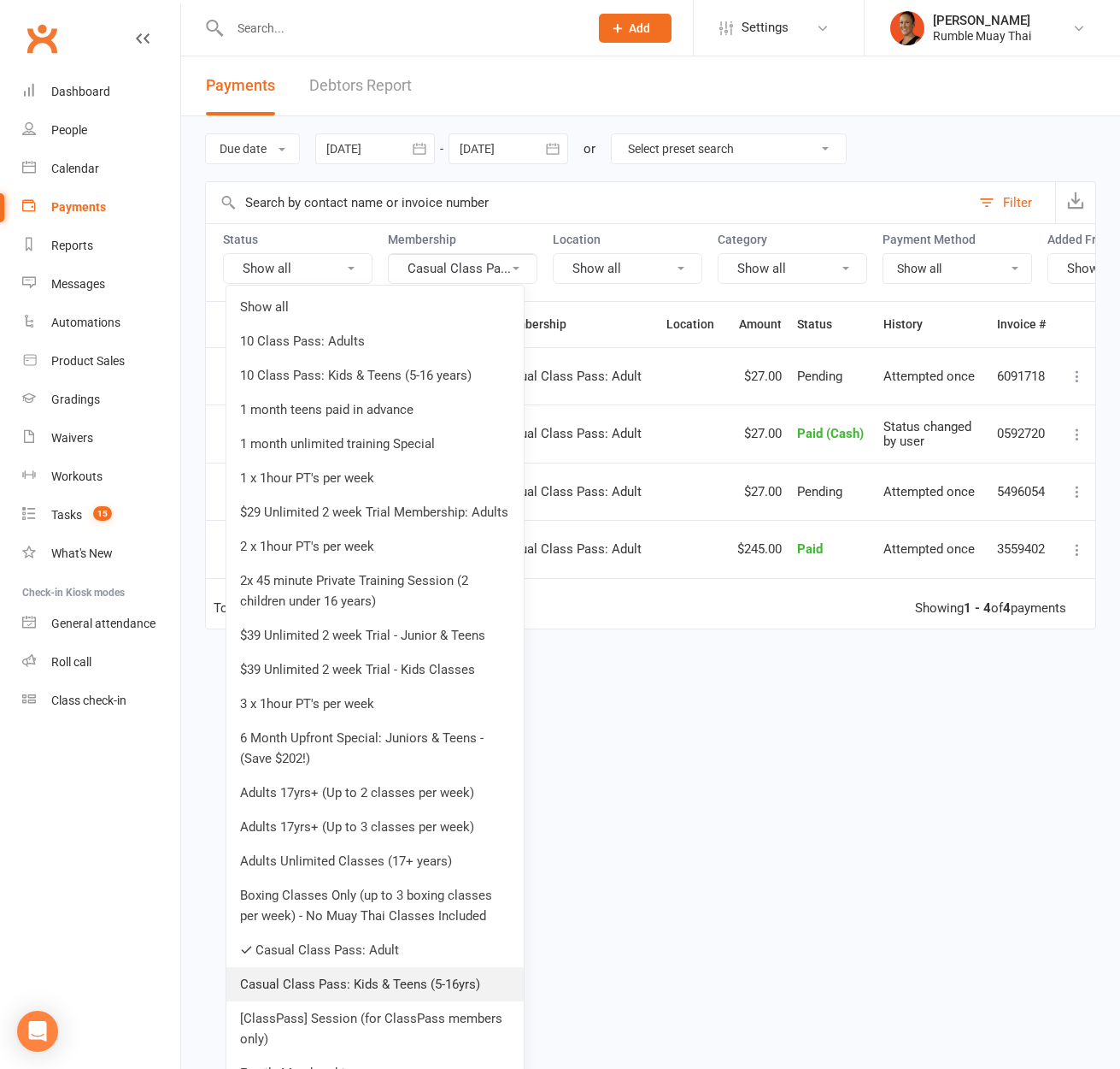
click at [370, 990] on link "Casual Class Pass: Kids & Teens (5-16yrs)" at bounding box center [375, 984] width 297 height 34
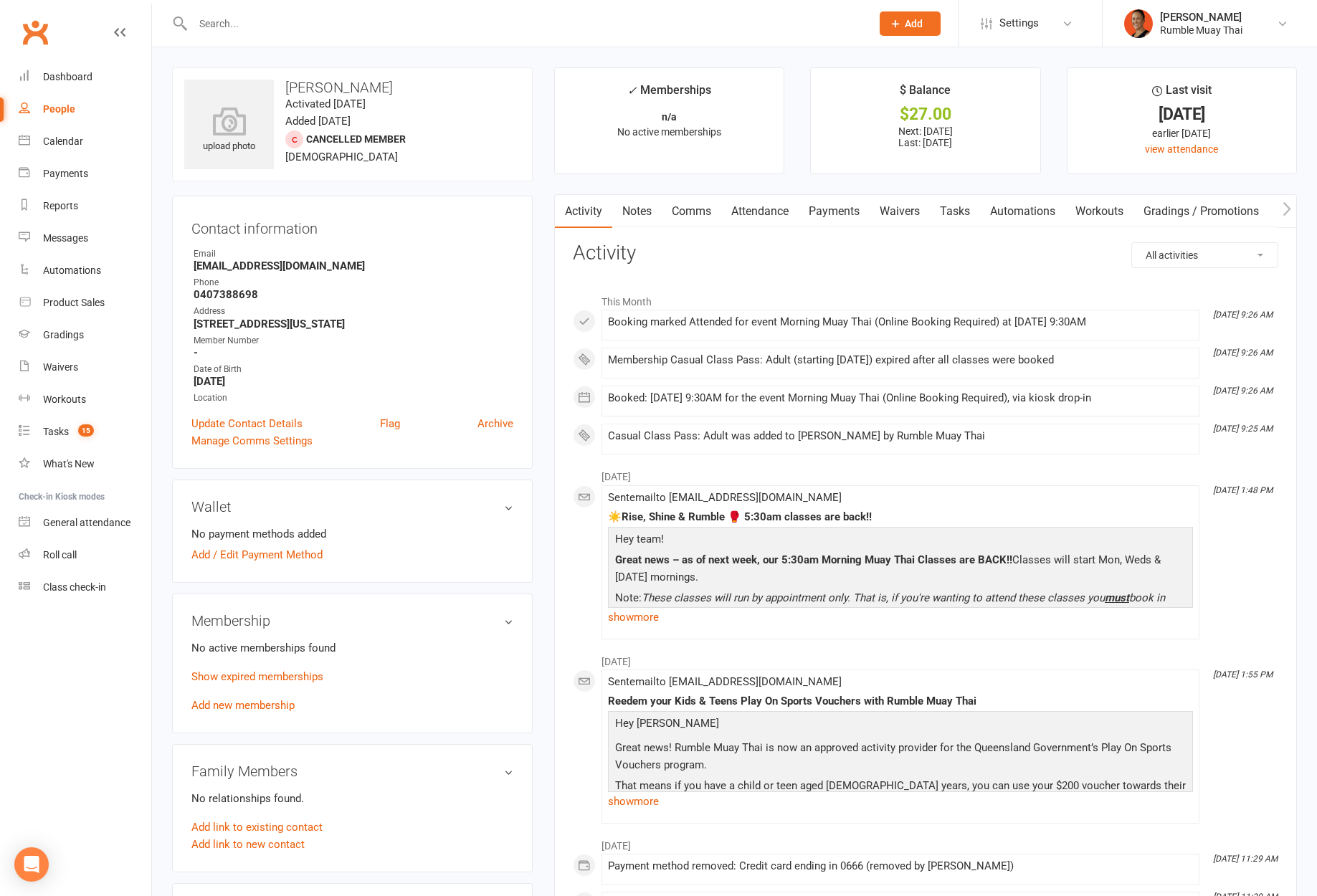
click at [853, 226] on link "Payments" at bounding box center [834, 212] width 71 height 33
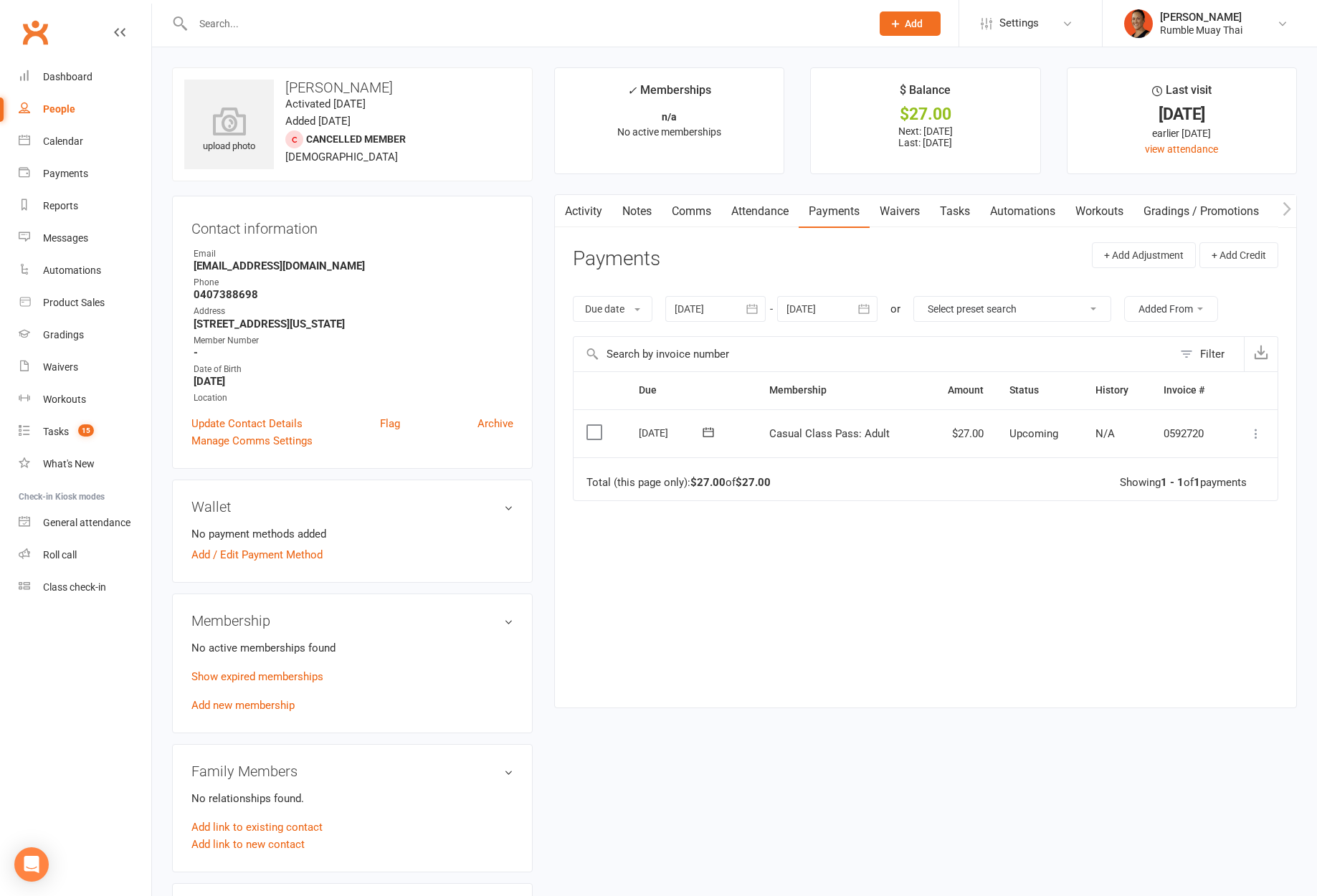
click at [1253, 438] on icon at bounding box center [1256, 434] width 15 height 15
click at [1228, 467] on link "Mark as Paid (Cash)" at bounding box center [1192, 461] width 142 height 28
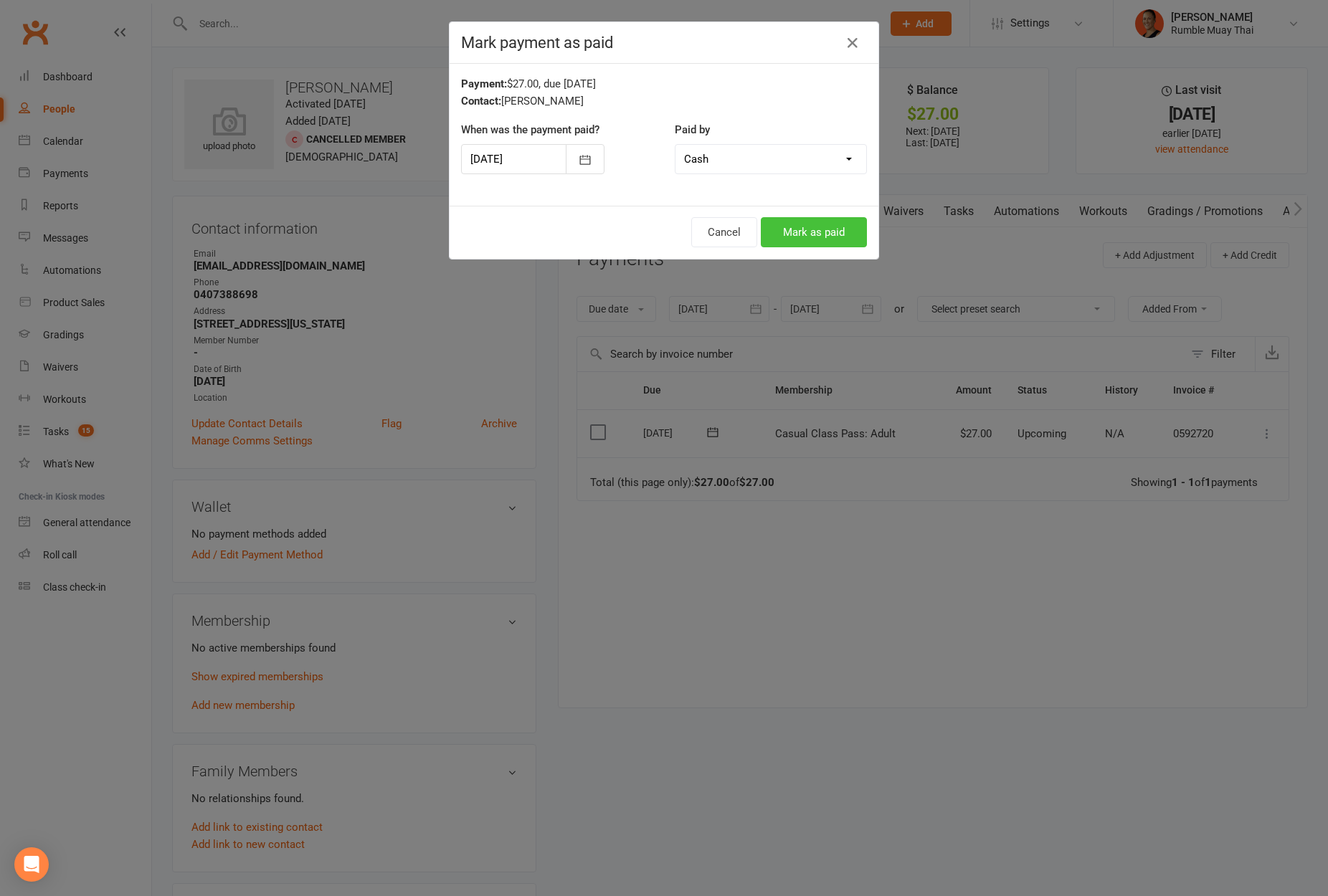
click at [820, 224] on button "Mark as paid" at bounding box center [813, 232] width 106 height 30
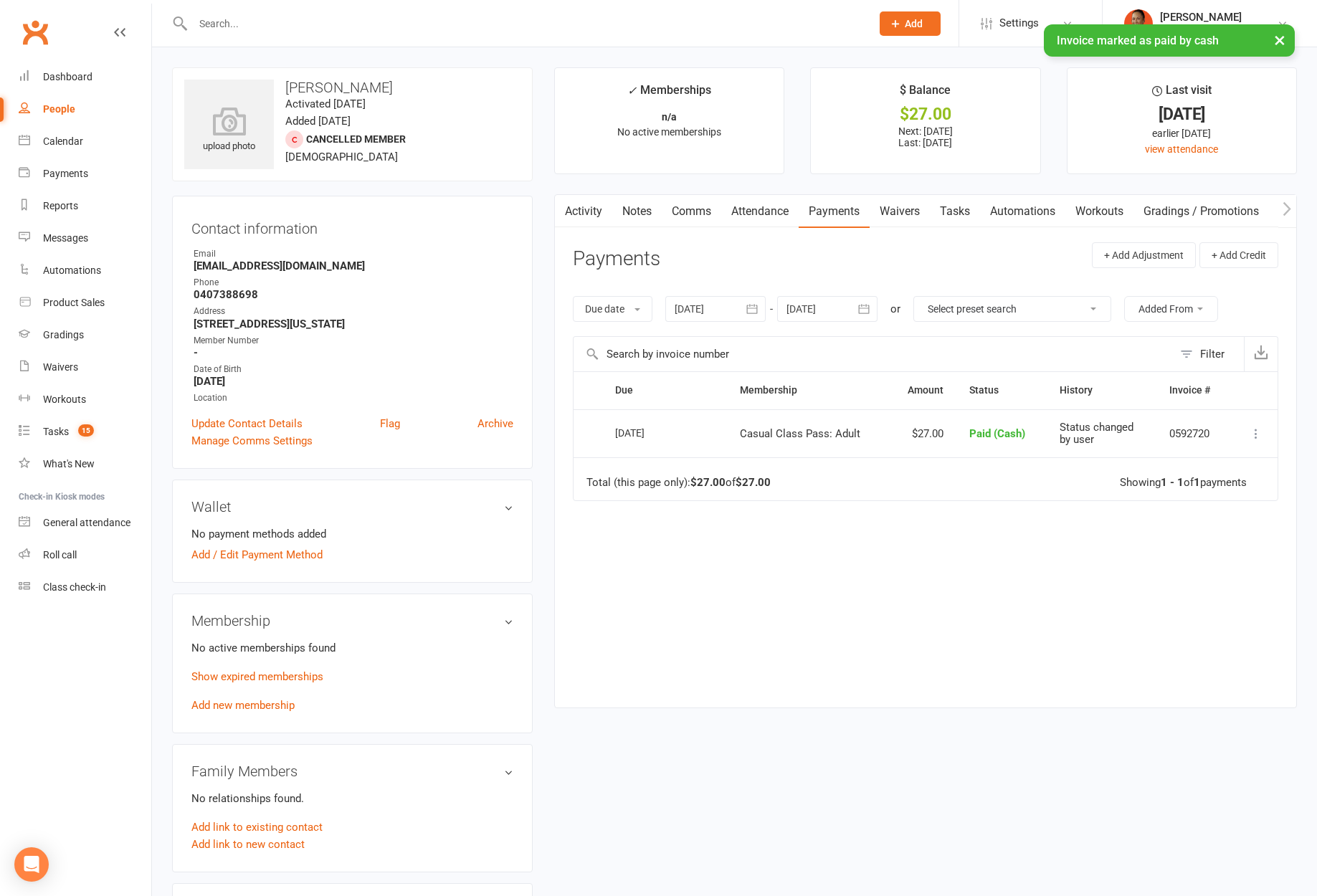
click at [944, 645] on div "Due Contact Membership Amount Status History Invoice # Select this 14 Oct 2025 …" at bounding box center [925, 528] width 706 height 314
click at [764, 366] on input "text" at bounding box center [873, 354] width 599 height 34
click at [905, 668] on div "Due Contact Membership Amount Status History Invoice # Select this 14 Oct 2025 …" at bounding box center [925, 528] width 706 height 314
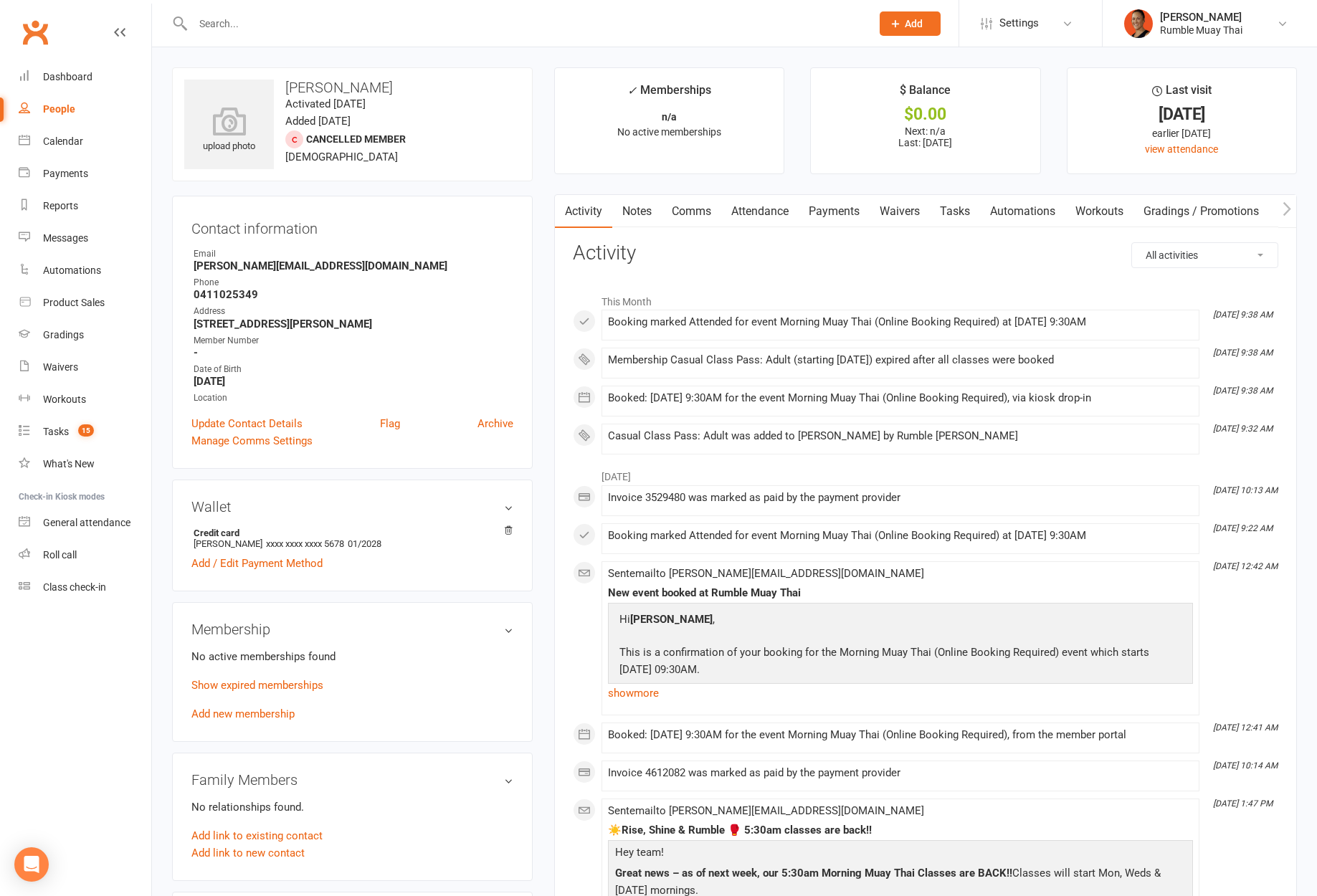
click at [648, 213] on link "Notes" at bounding box center [637, 212] width 50 height 33
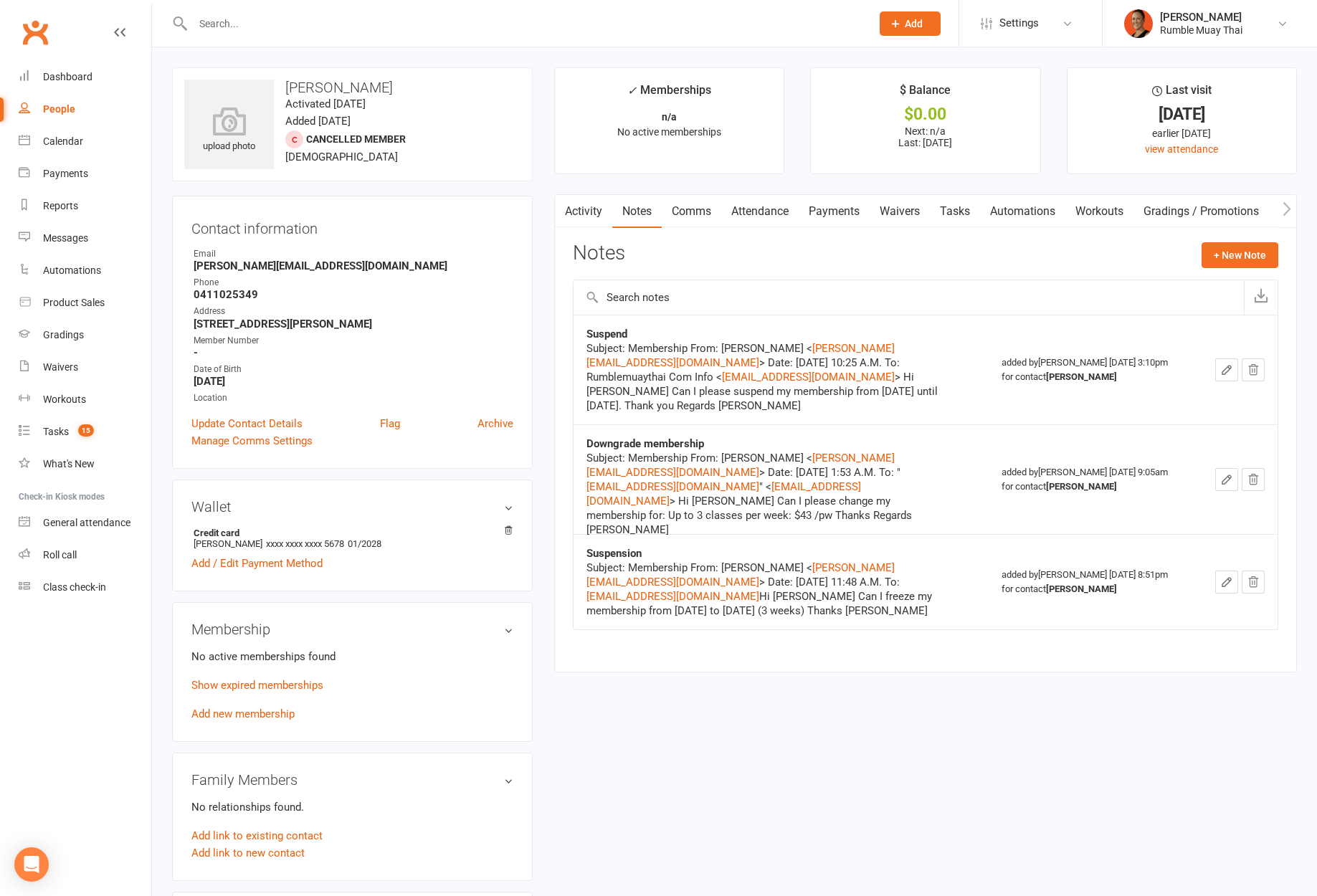
click at [361, 85] on h3 "[PERSON_NAME]" at bounding box center [352, 87] width 336 height 15
copy h3 "[PERSON_NAME]"
click at [938, 771] on div "upload photo [PERSON_NAME] Activated [DATE] Added [DATE] Cancelled member [DEMO…" at bounding box center [734, 813] width 1146 height 1491
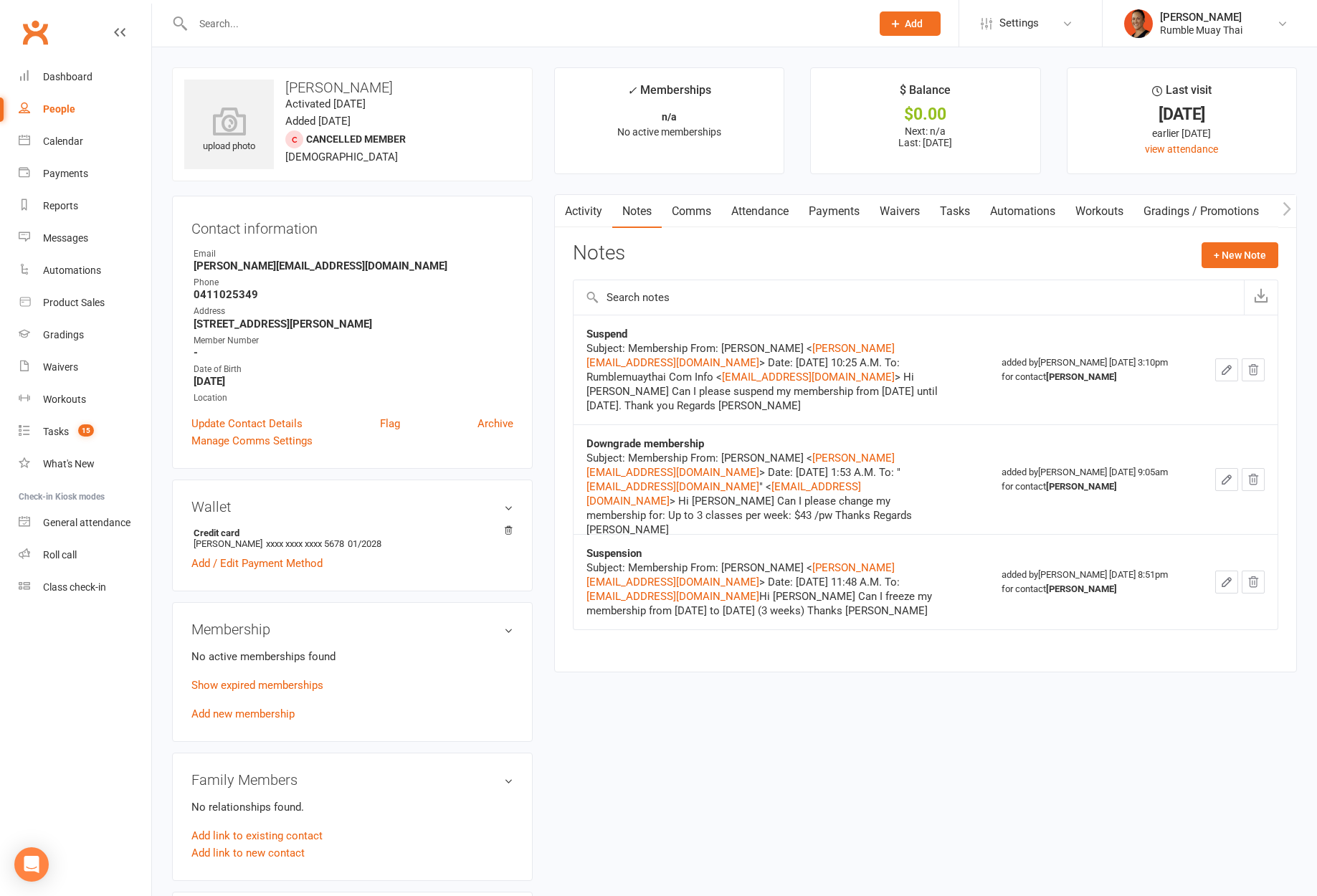
click at [820, 201] on link "Payments" at bounding box center [834, 212] width 71 height 33
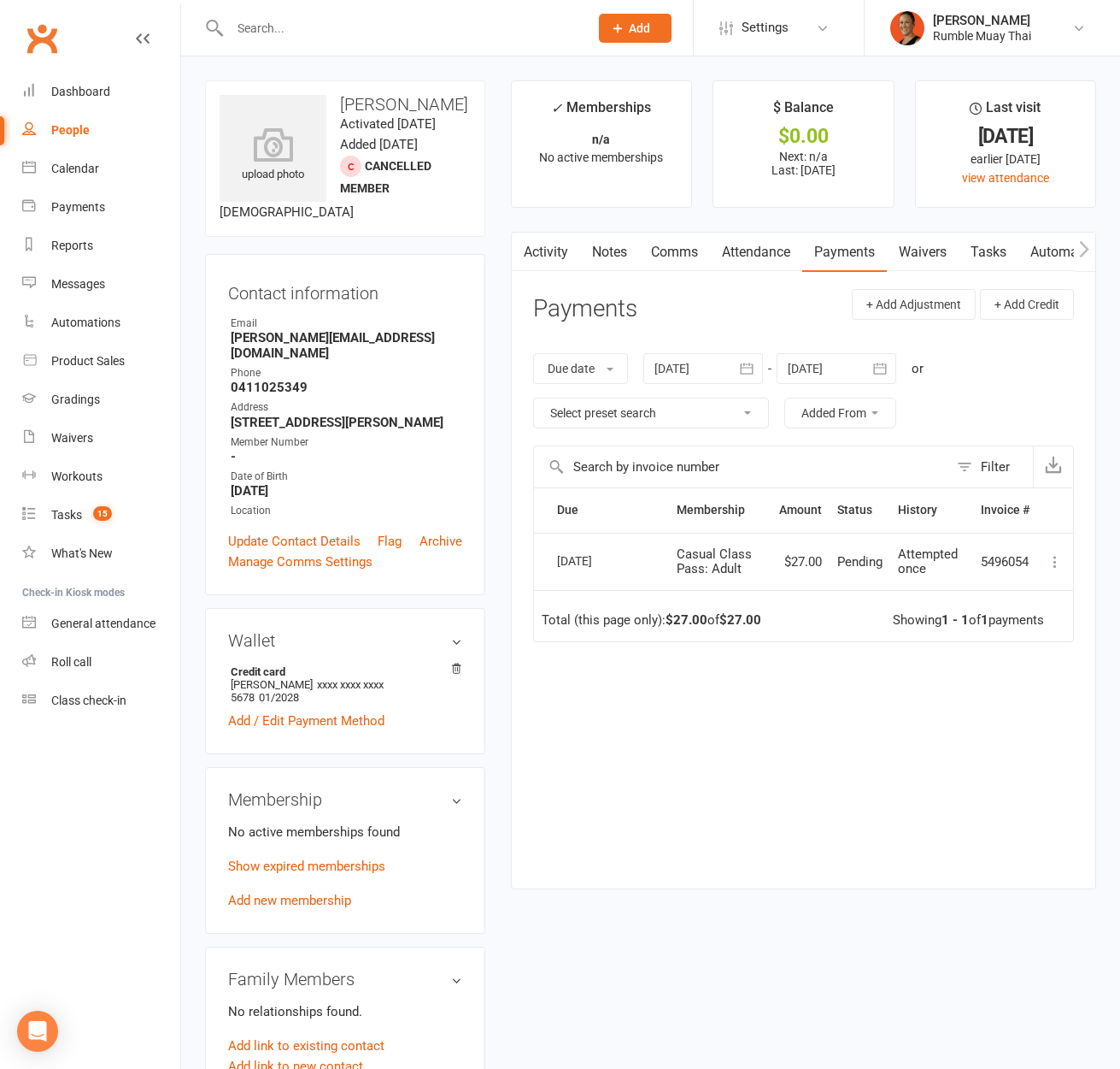
click at [505, 817] on main "✓ Memberships n/a No active memberships $ Balance $0.00 Next: n/a Last: [DATE] …" at bounding box center [804, 493] width 611 height 826
drag, startPoint x: 851, startPoint y: 700, endPoint x: 837, endPoint y: 715, distance: 20.5
click at [851, 703] on div "Due Contact Membership Amount Status History Invoice # Select this [DATE] [PERS…" at bounding box center [803, 675] width 541 height 375
click at [634, 792] on div "Due Contact Membership Amount Status History Invoice # Select this [DATE] [PERS…" at bounding box center [803, 675] width 541 height 375
click at [649, 868] on div "Activity Notes Comms Attendance Payments Waivers Tasks Automations Workouts Gra…" at bounding box center [804, 560] width 585 height 656
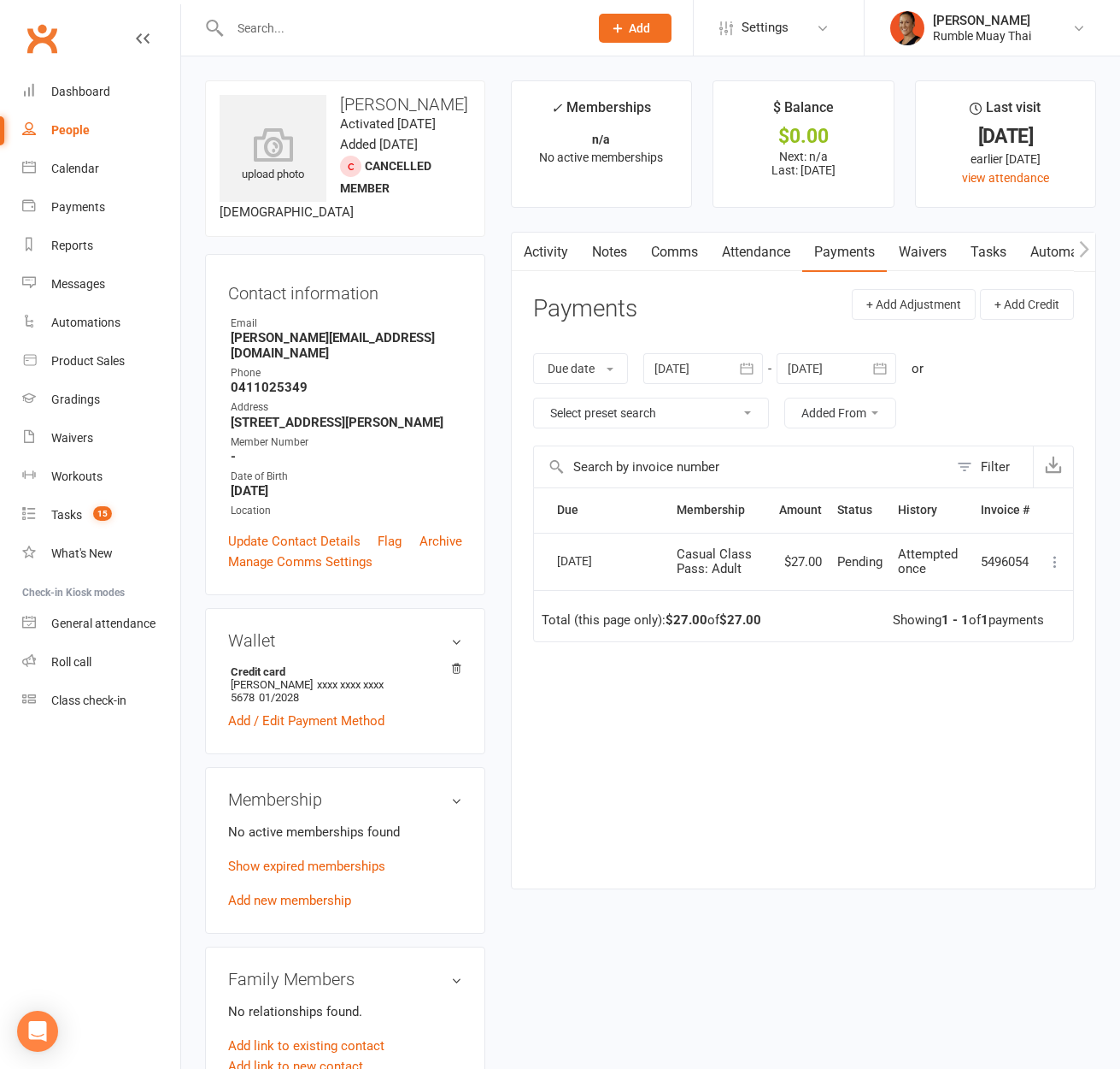
click at [361, 862] on div "No active memberships found Show expired memberships Add new membership" at bounding box center [345, 866] width 234 height 89
click at [362, 859] on p "Show expired memberships" at bounding box center [345, 865] width 234 height 20
click at [364, 858] on link "Show expired memberships" at bounding box center [307, 866] width 157 height 16
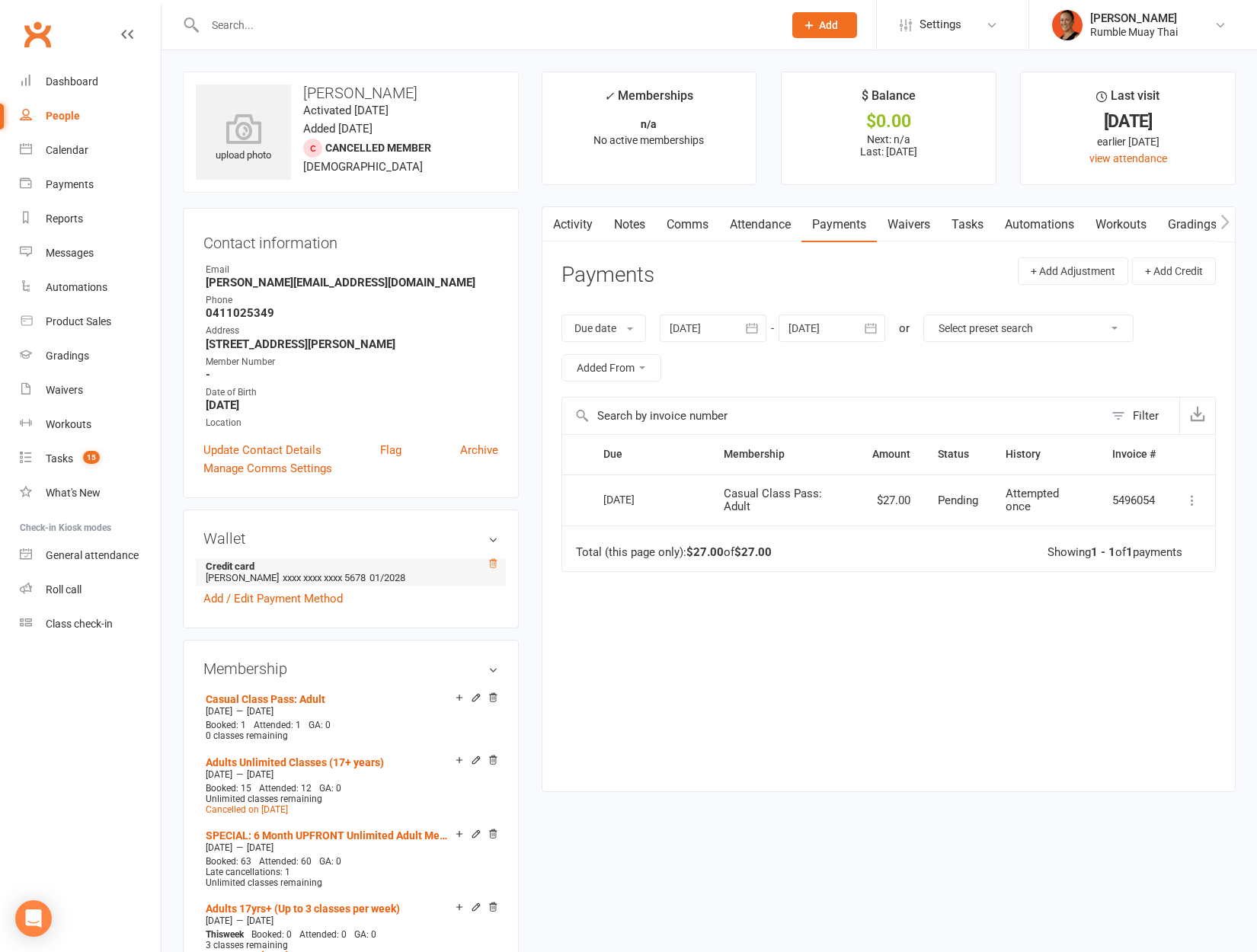
click at [493, 564] on icon at bounding box center [493, 563] width 10 height 10
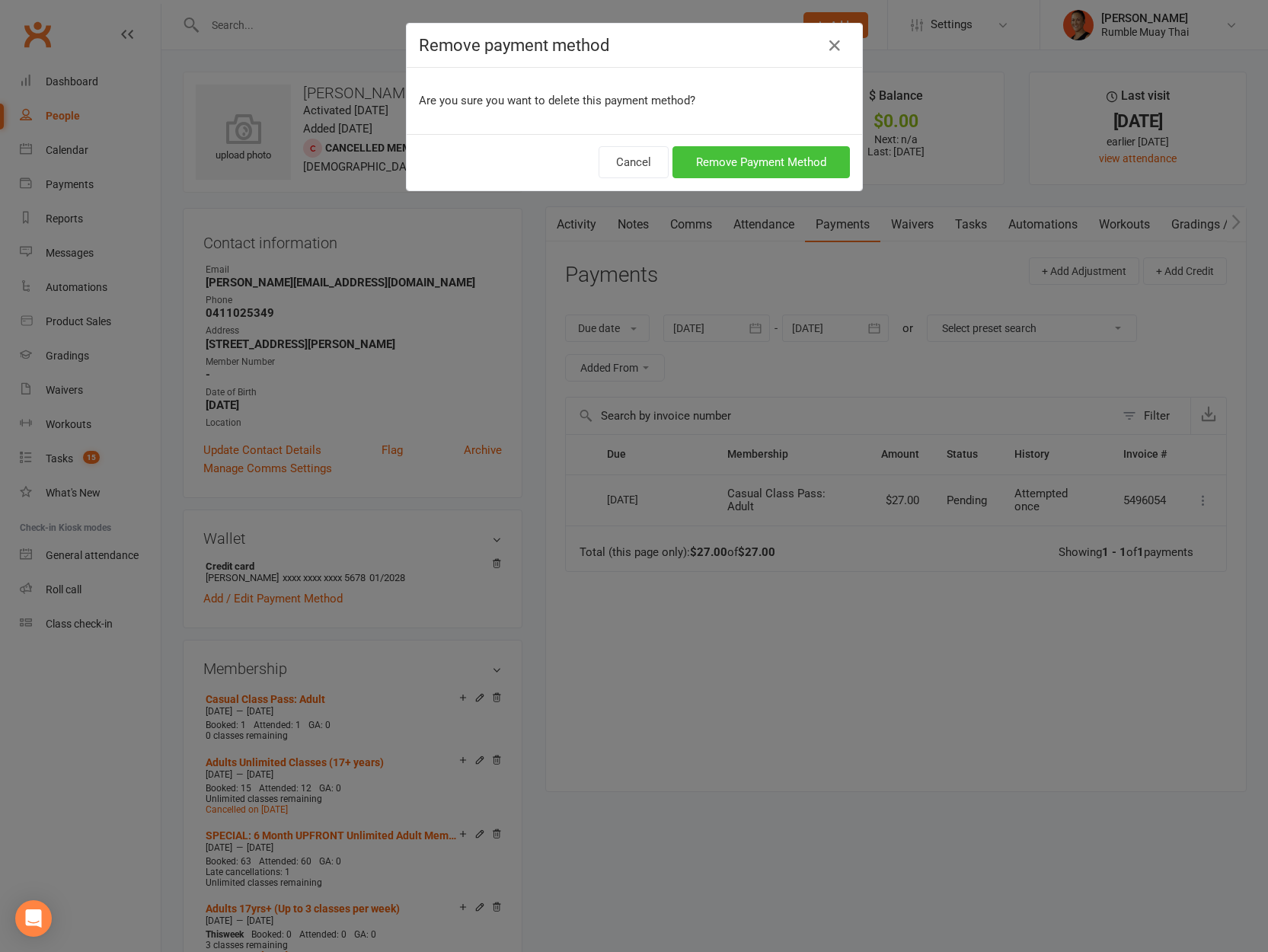
click at [778, 163] on button "Remove Payment Method" at bounding box center [761, 162] width 177 height 32
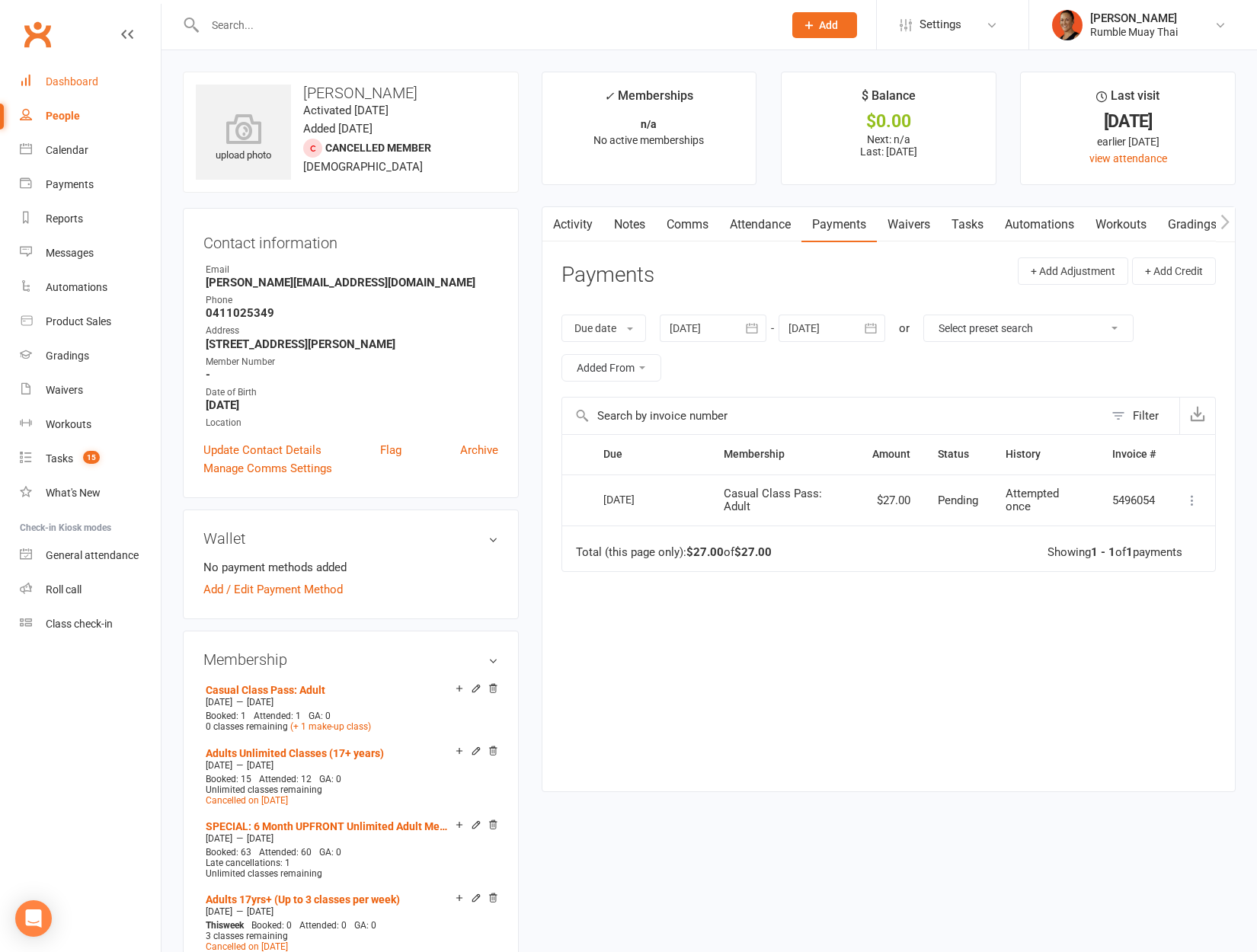
click at [63, 84] on div "Dashboard" at bounding box center [72, 81] width 53 height 12
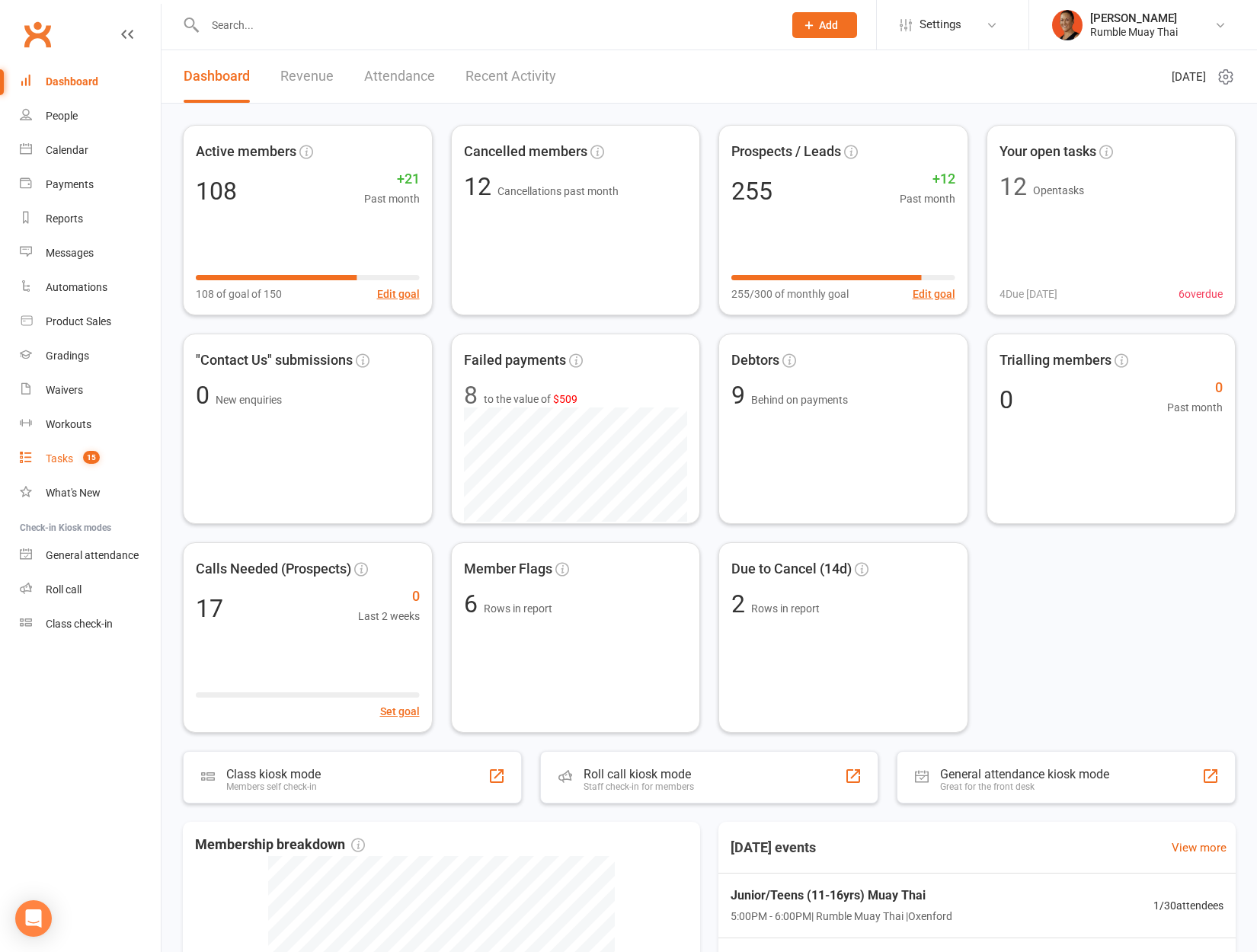
click at [61, 460] on div "Tasks" at bounding box center [60, 458] width 28 height 12
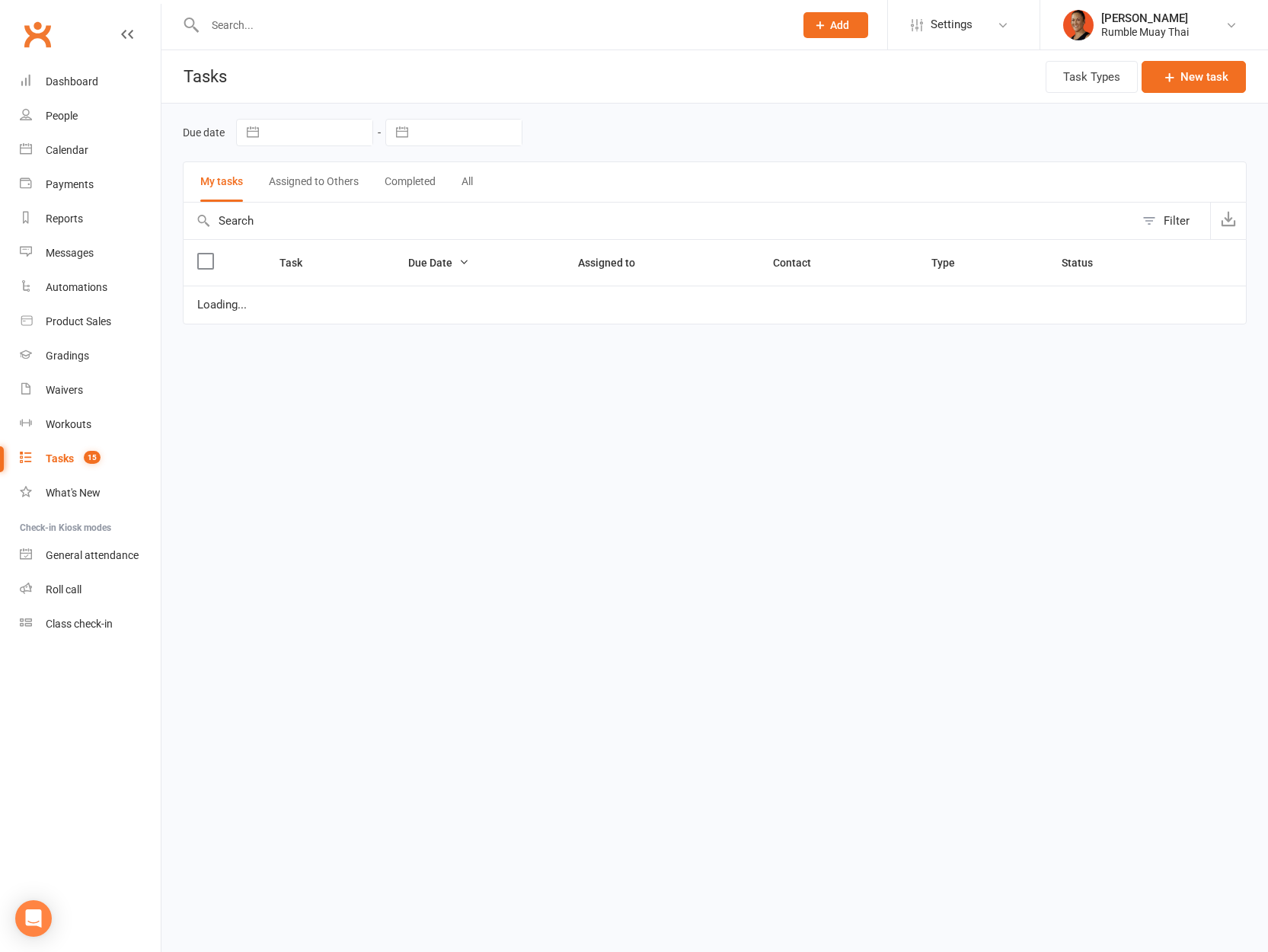
select select "started"
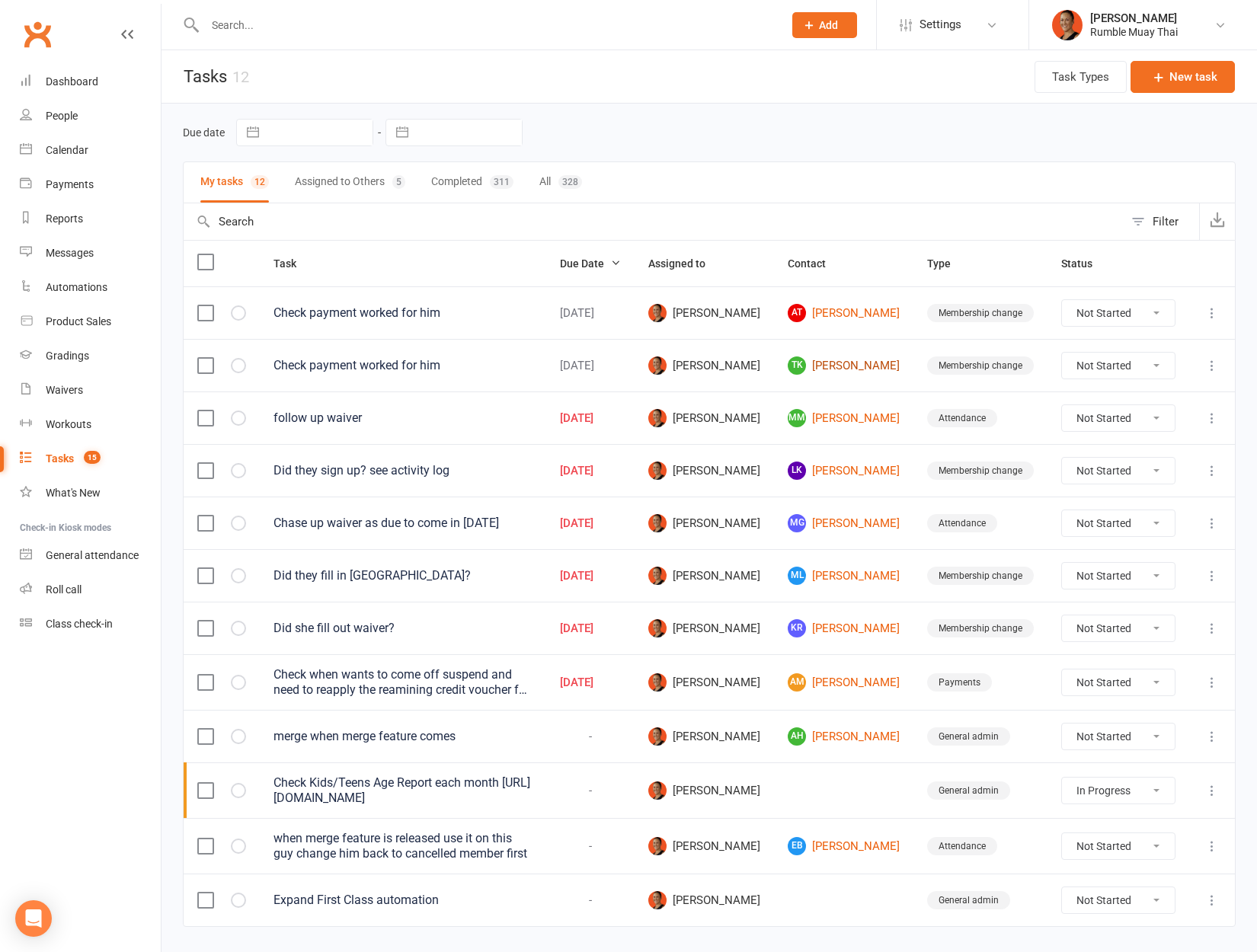
click at [862, 374] on link "TK Toia Karaka" at bounding box center [843, 365] width 112 height 18
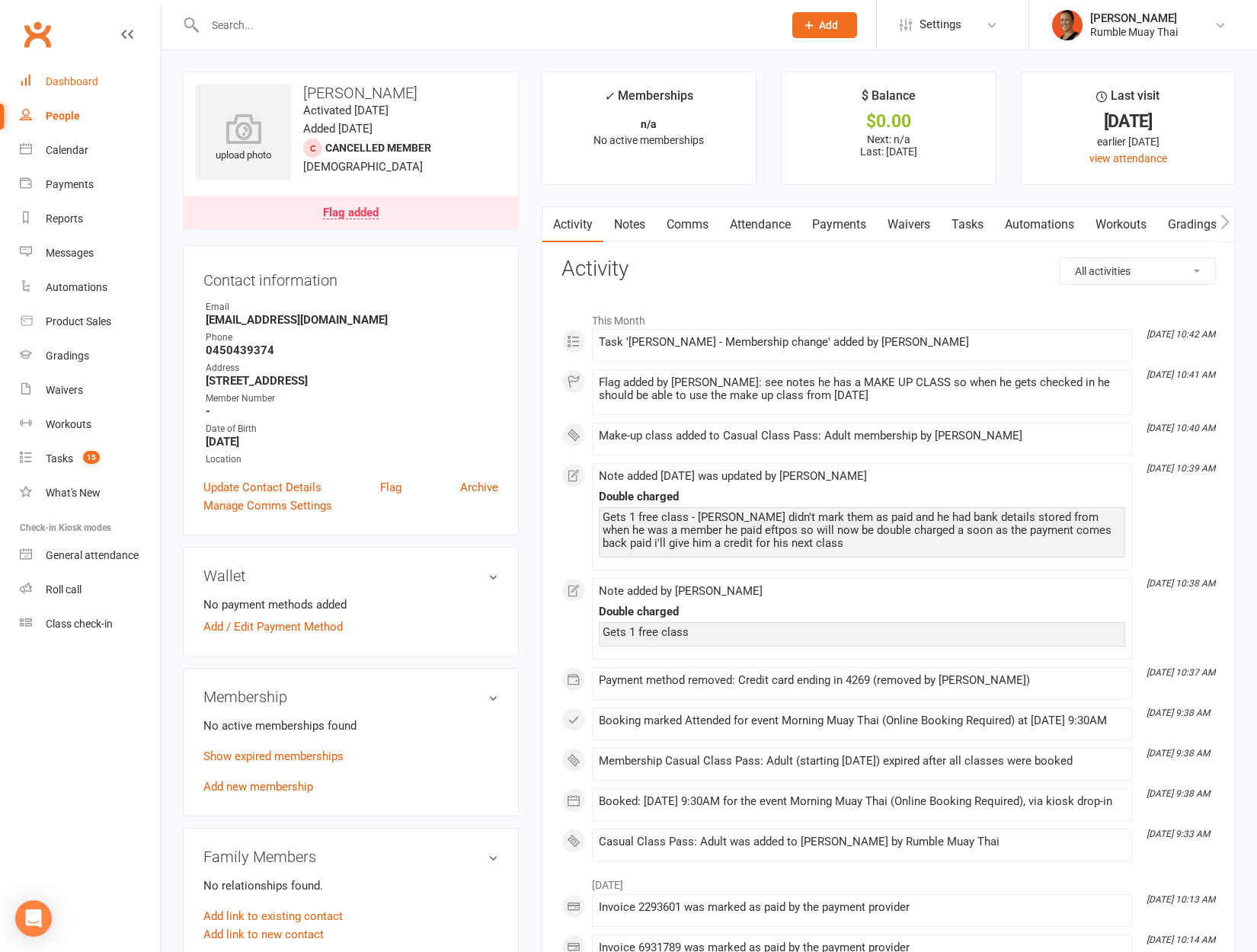
click at [51, 85] on div "Dashboard" at bounding box center [72, 81] width 53 height 12
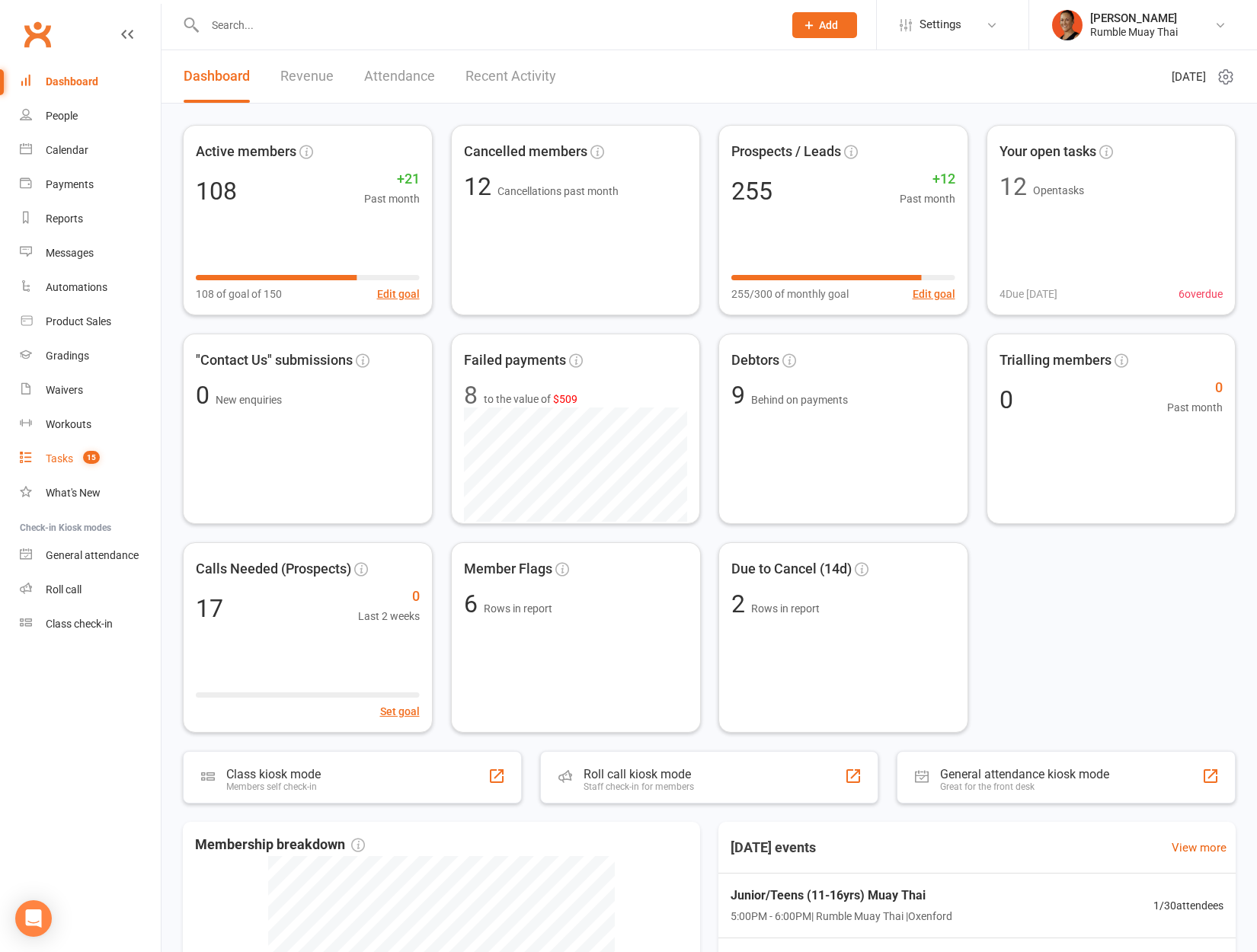
click at [28, 469] on link "Tasks 15" at bounding box center [90, 459] width 141 height 35
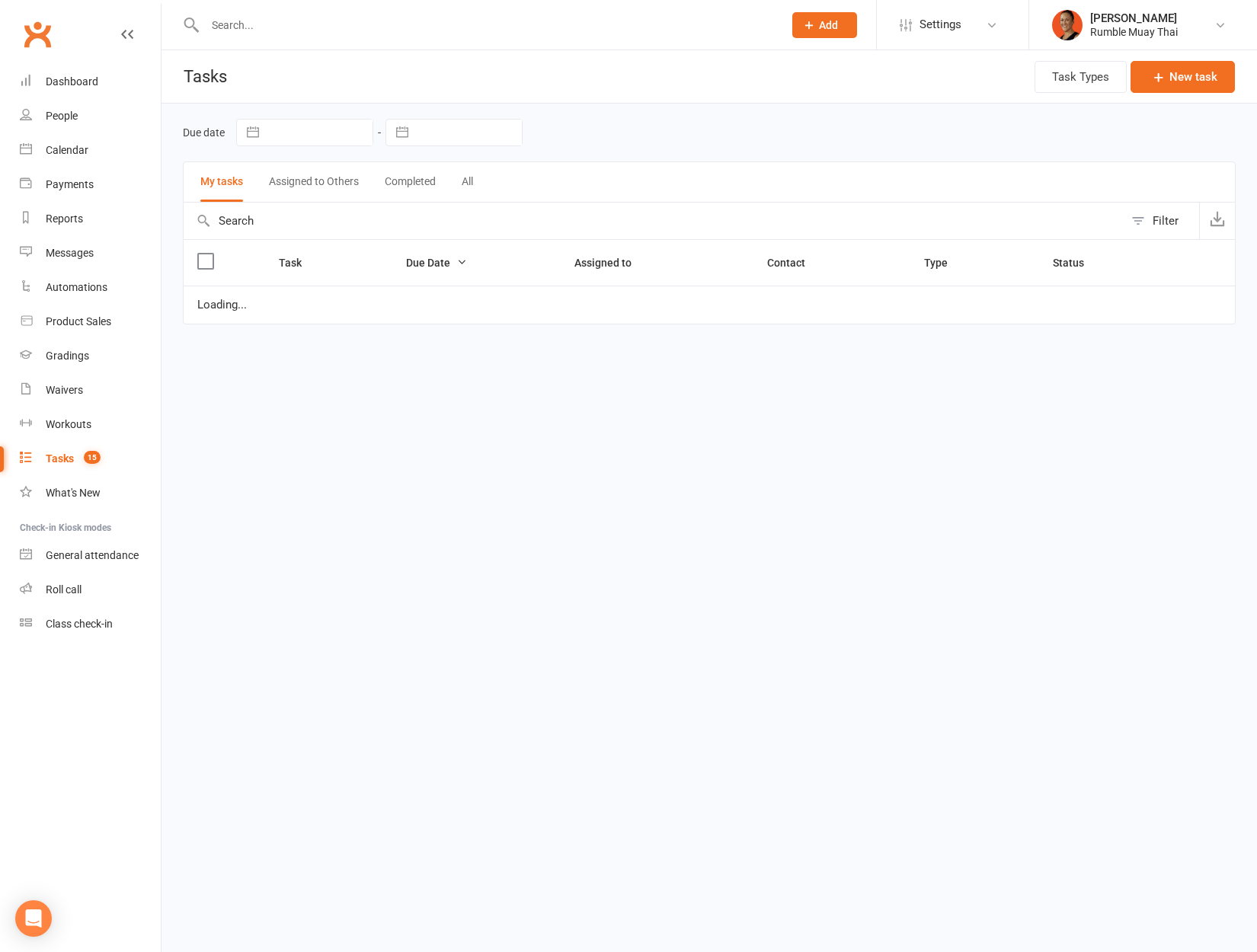
select select "started"
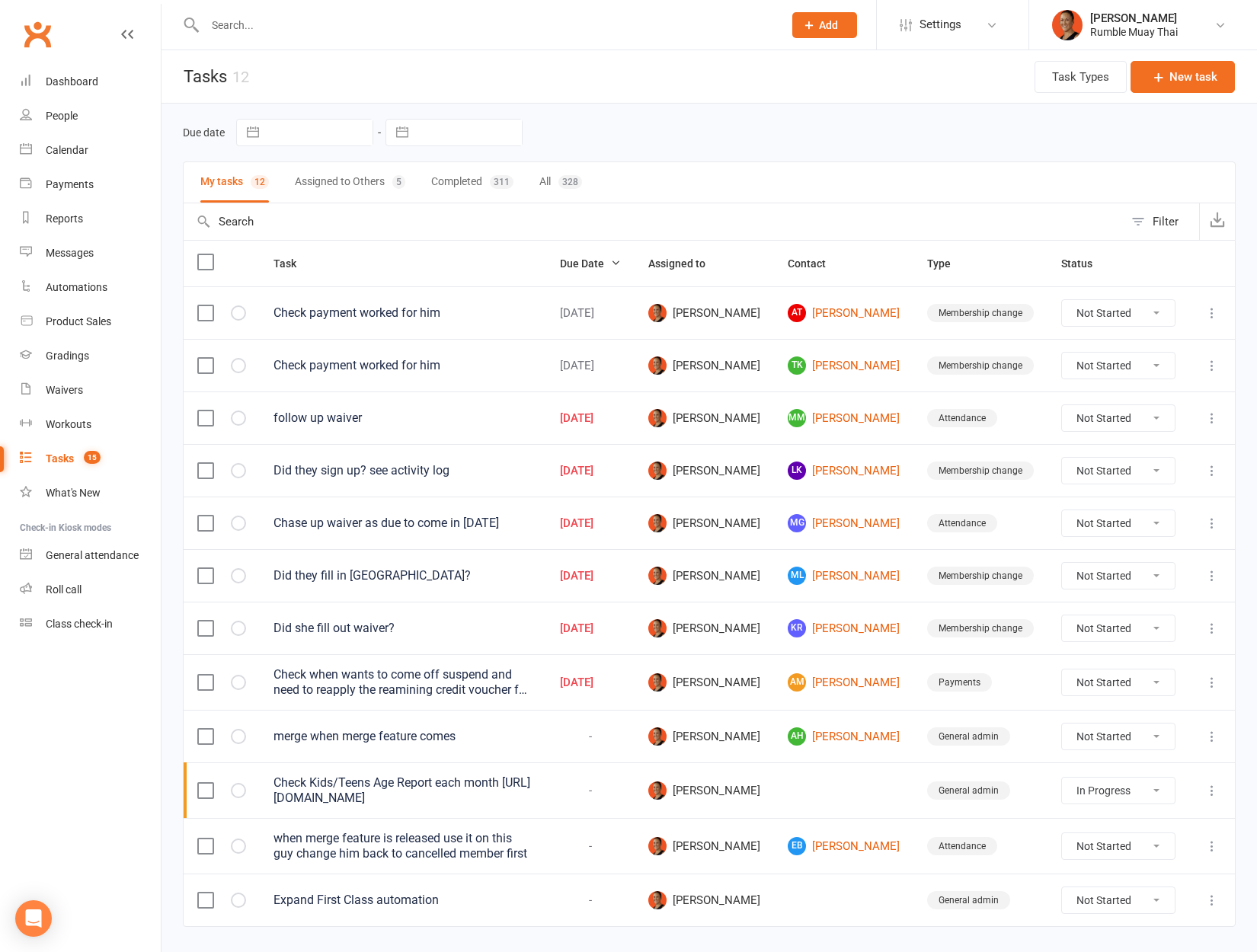
click at [934, 489] on td "Membership change" at bounding box center [980, 470] width 134 height 53
click at [1129, 482] on select "Not Started In Progress Waiting Complete" at bounding box center [1119, 470] width 112 height 26
click at [1062, 468] on select "Not Started In Progress Waiting Complete" at bounding box center [1119, 470] width 112 height 26
select select "unstarted"
select select "started"
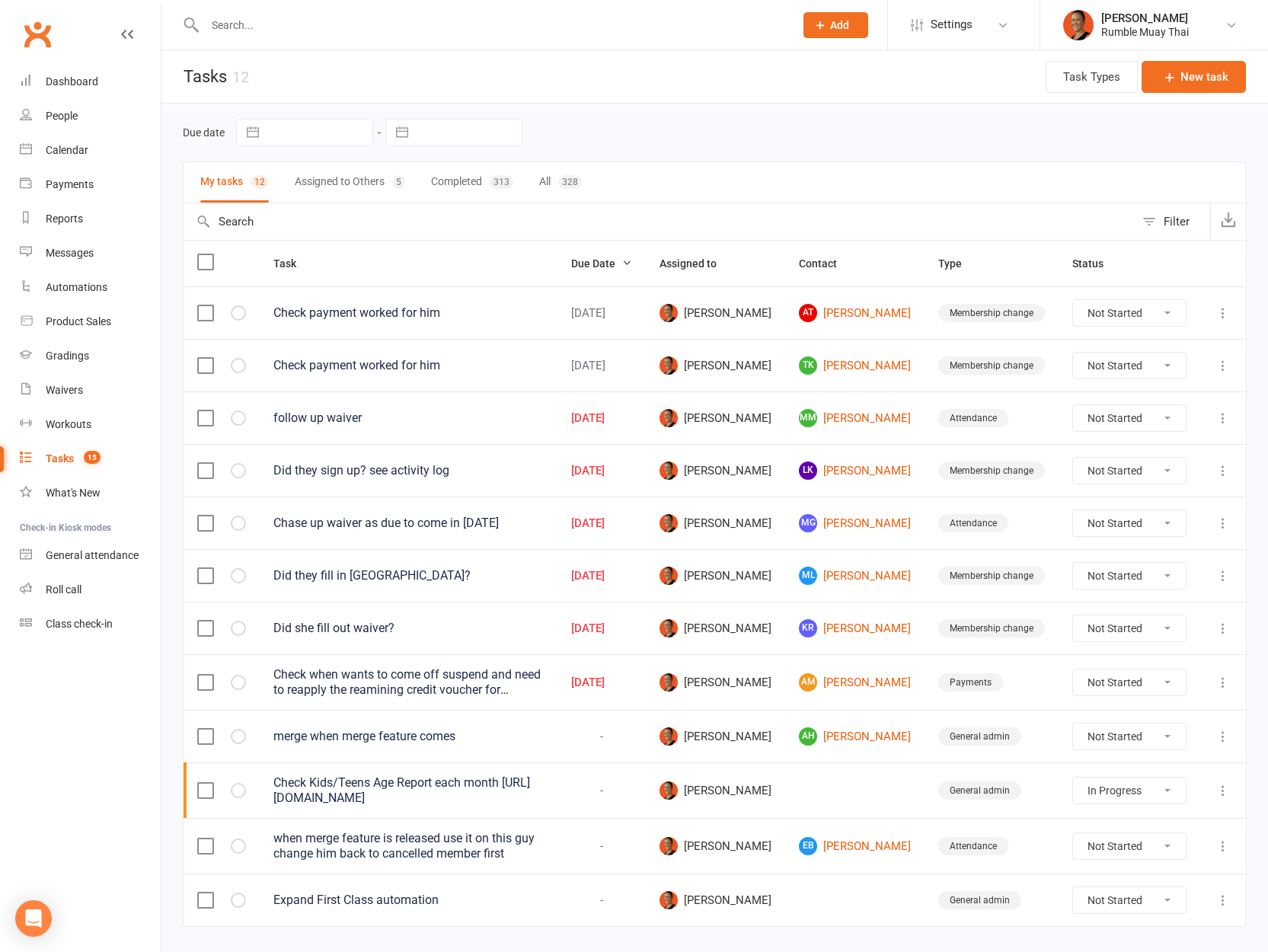
select select "started"
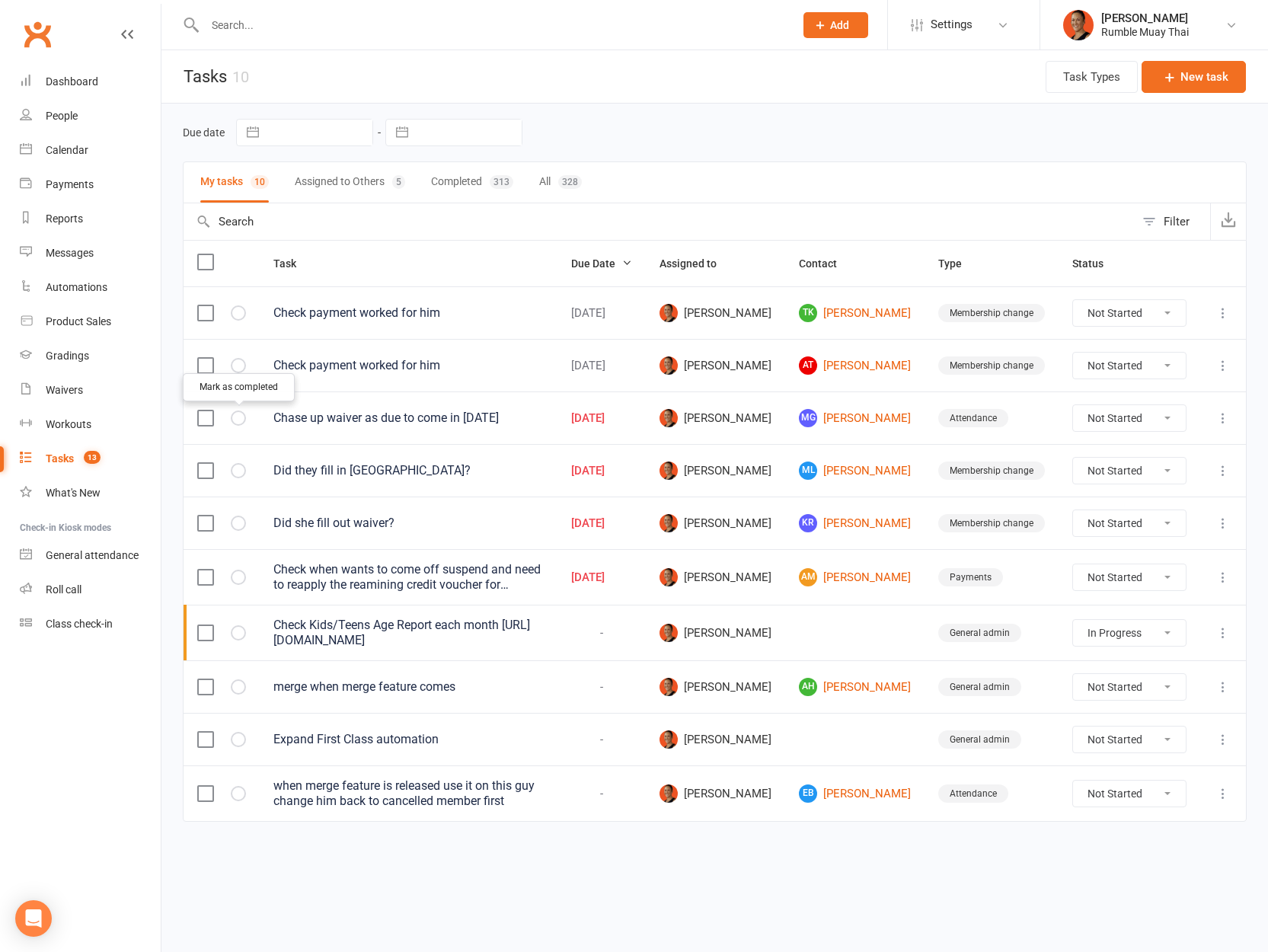
click at [244, 418] on button "button" at bounding box center [239, 418] width 16 height 16
select select "started"
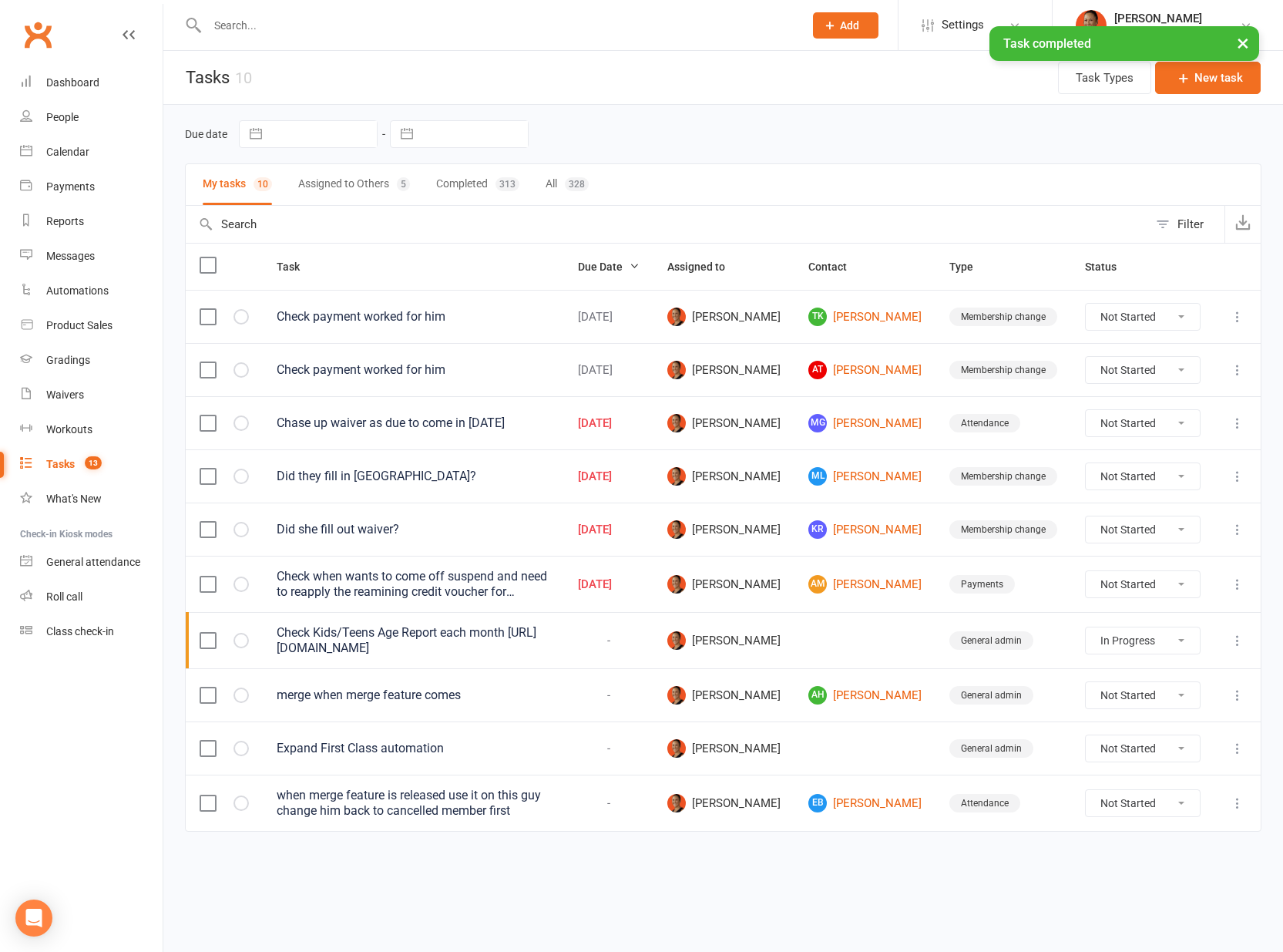
select select "started"
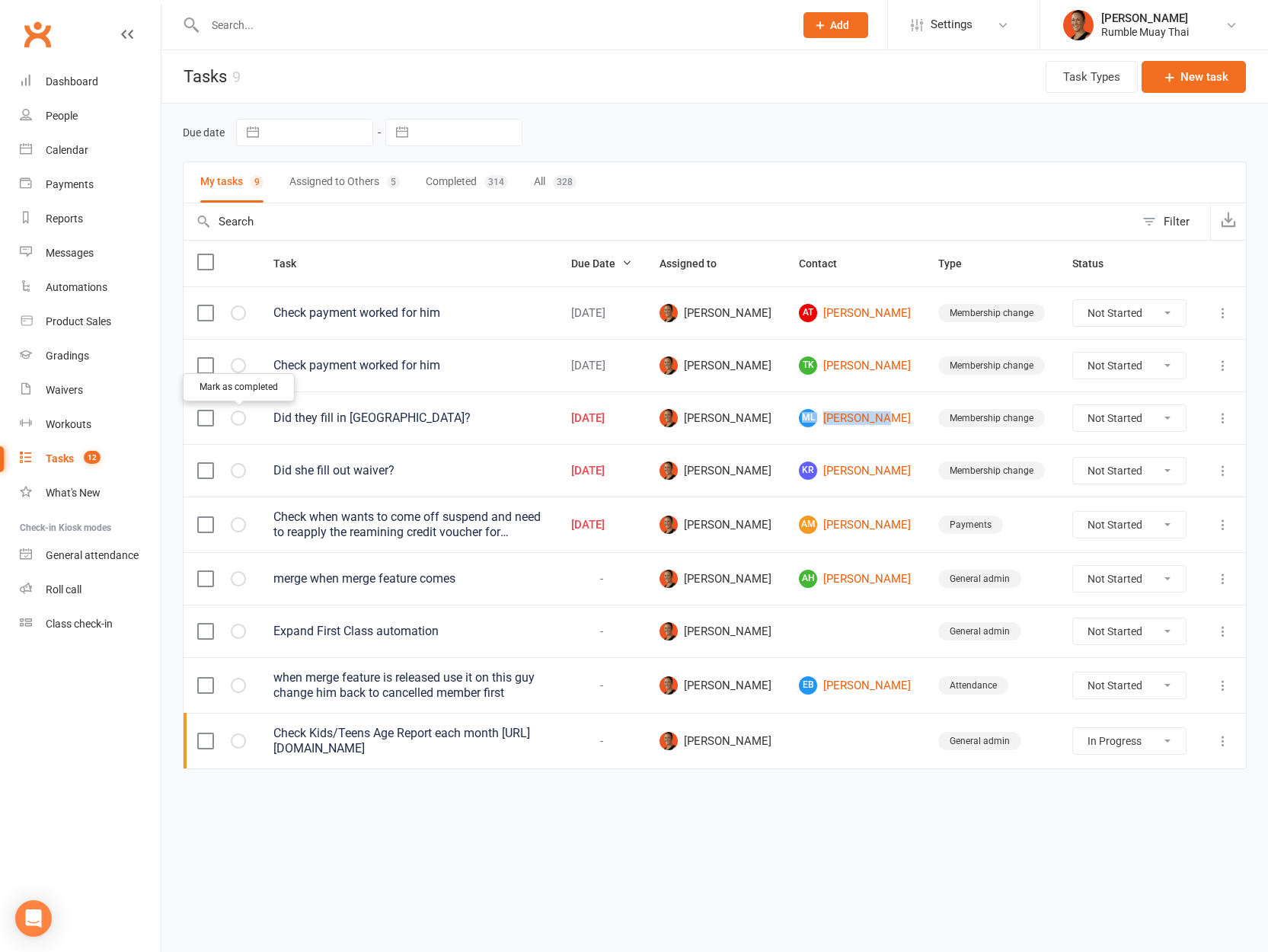
click at [0, 0] on icon "button" at bounding box center [0, 0] width 0 height 0
select select "started"
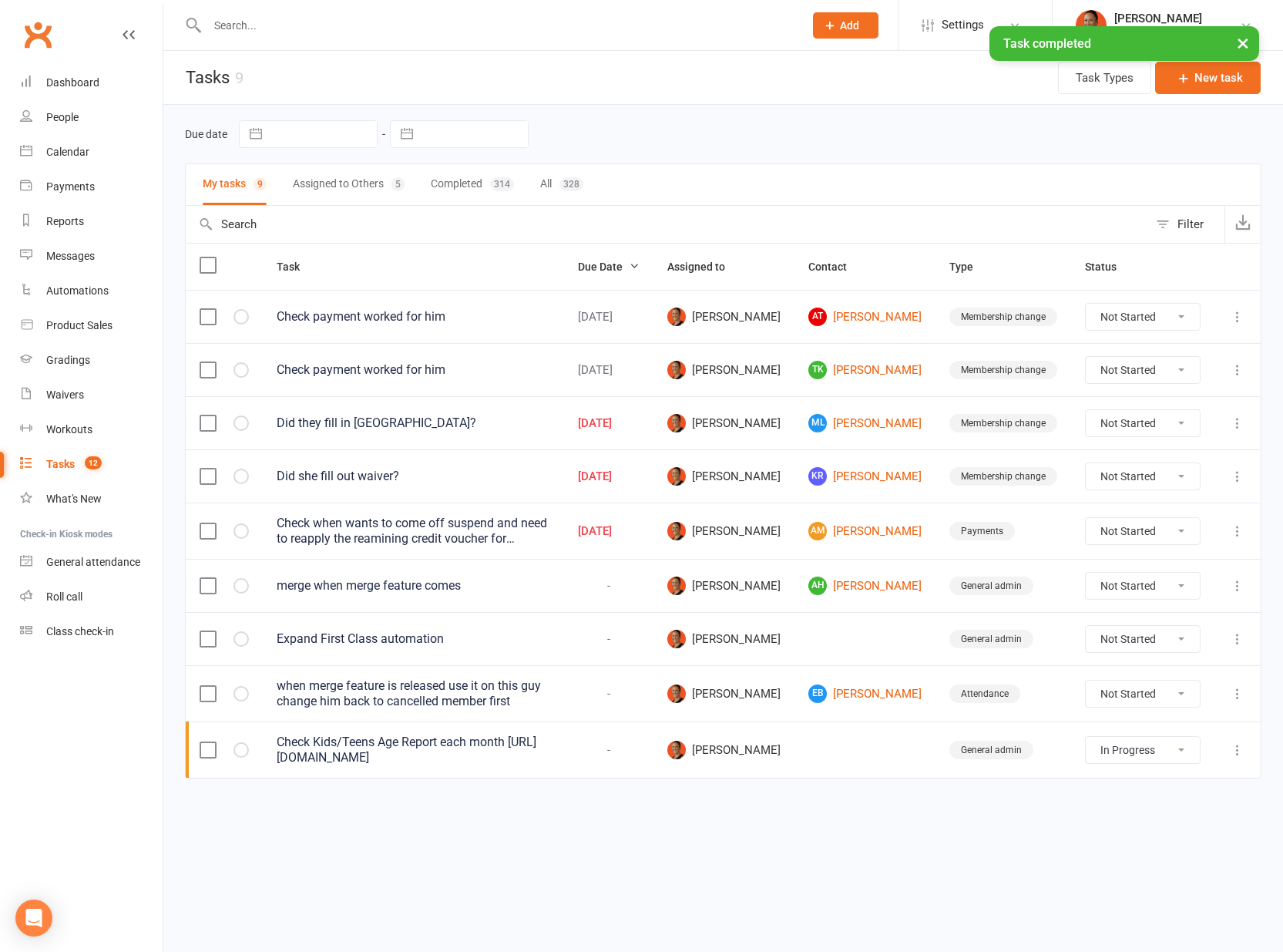
select select "started"
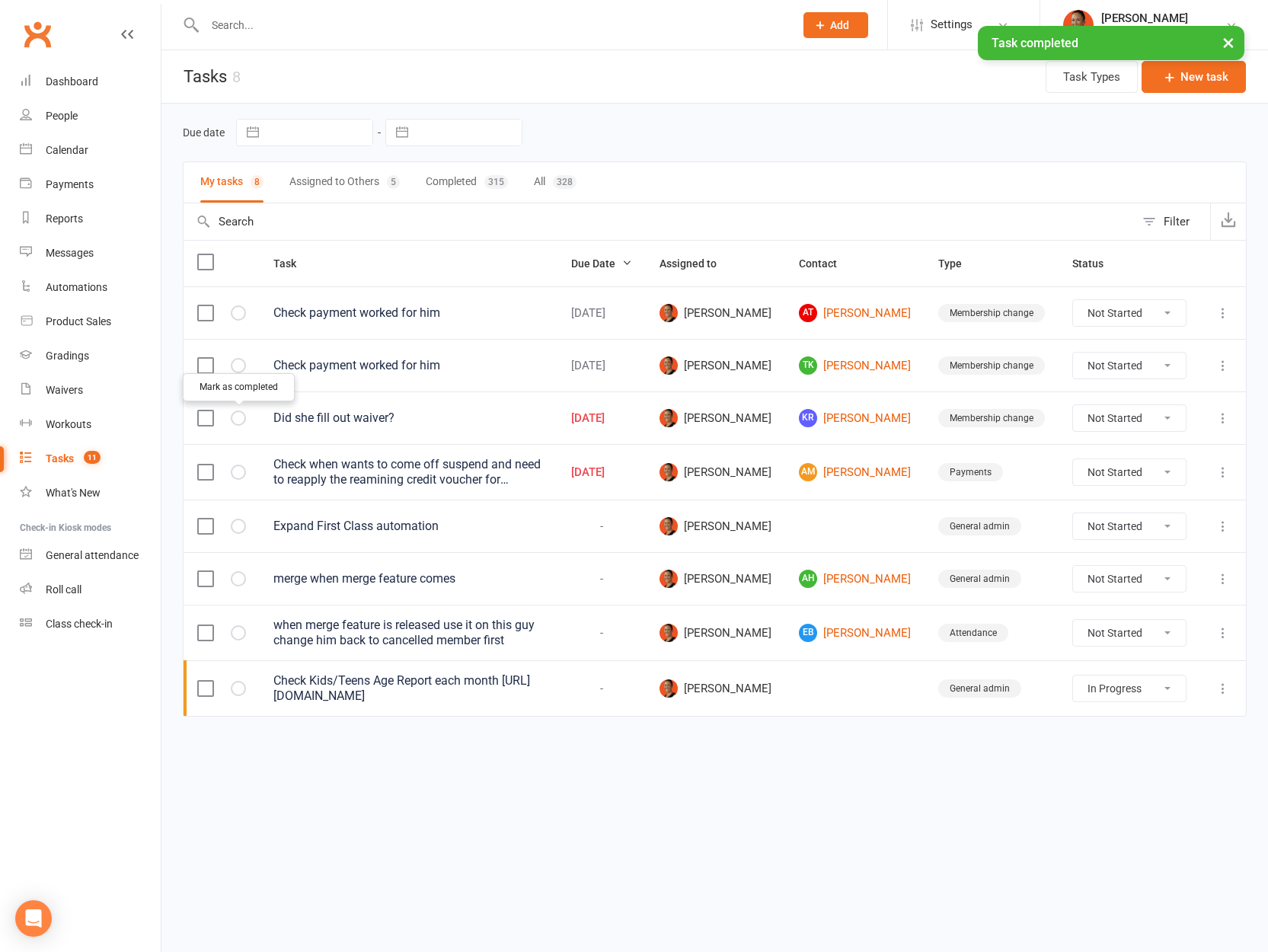
click at [0, 0] on icon "button" at bounding box center [0, 0] width 0 height 0
select select "started"
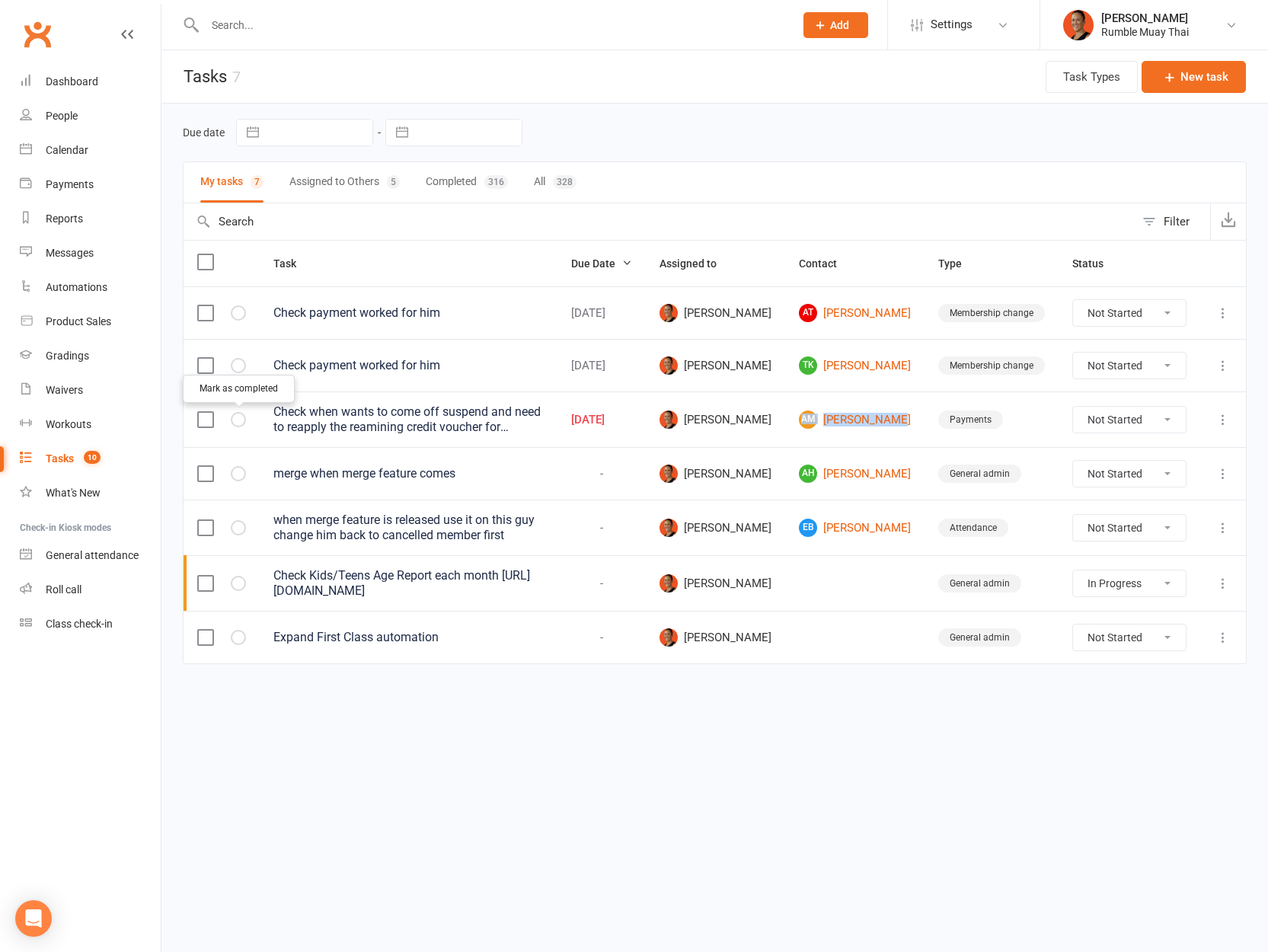
click at [237, 413] on button "button" at bounding box center [239, 419] width 16 height 16
select select "started"
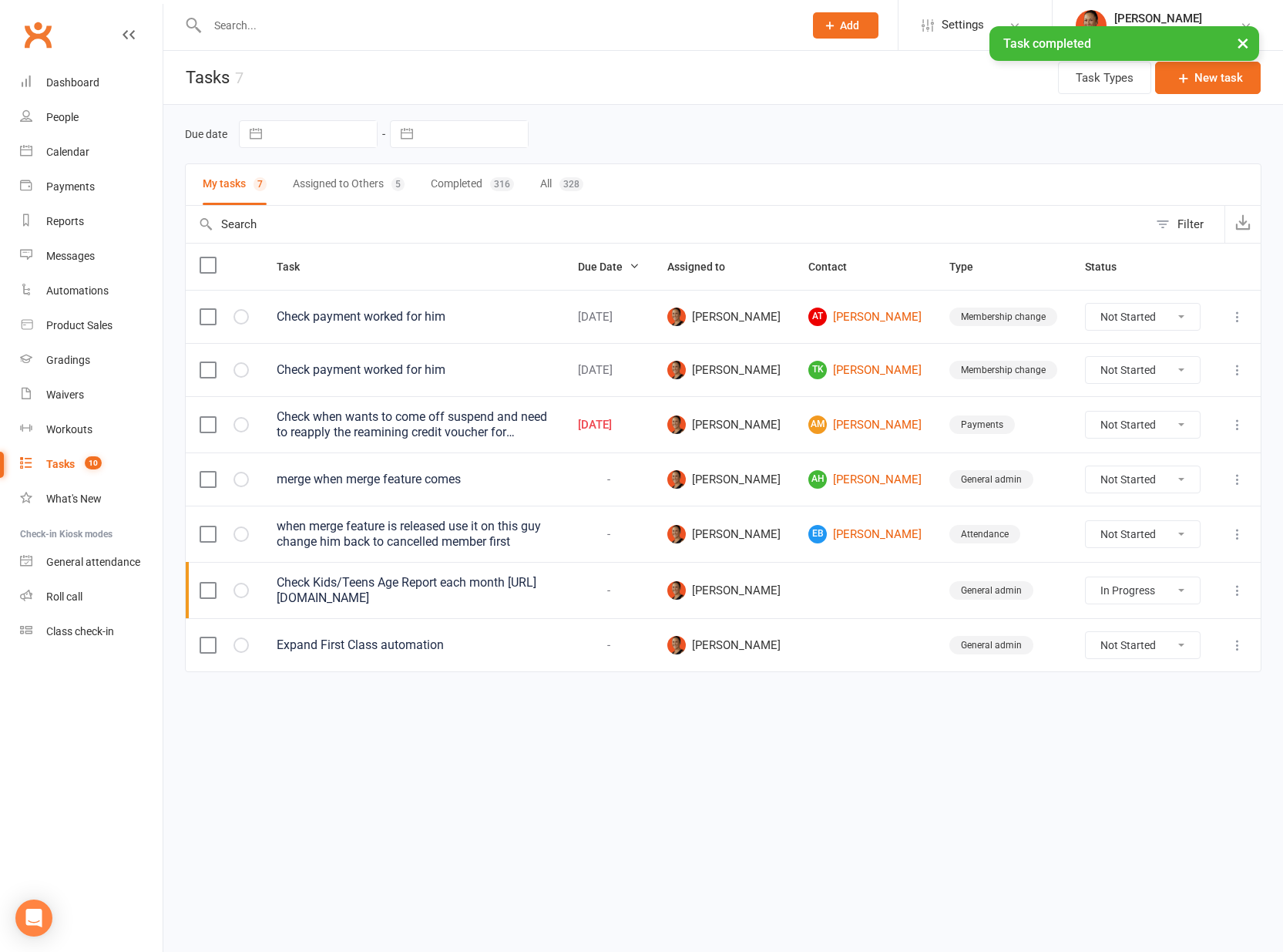
select select "started"
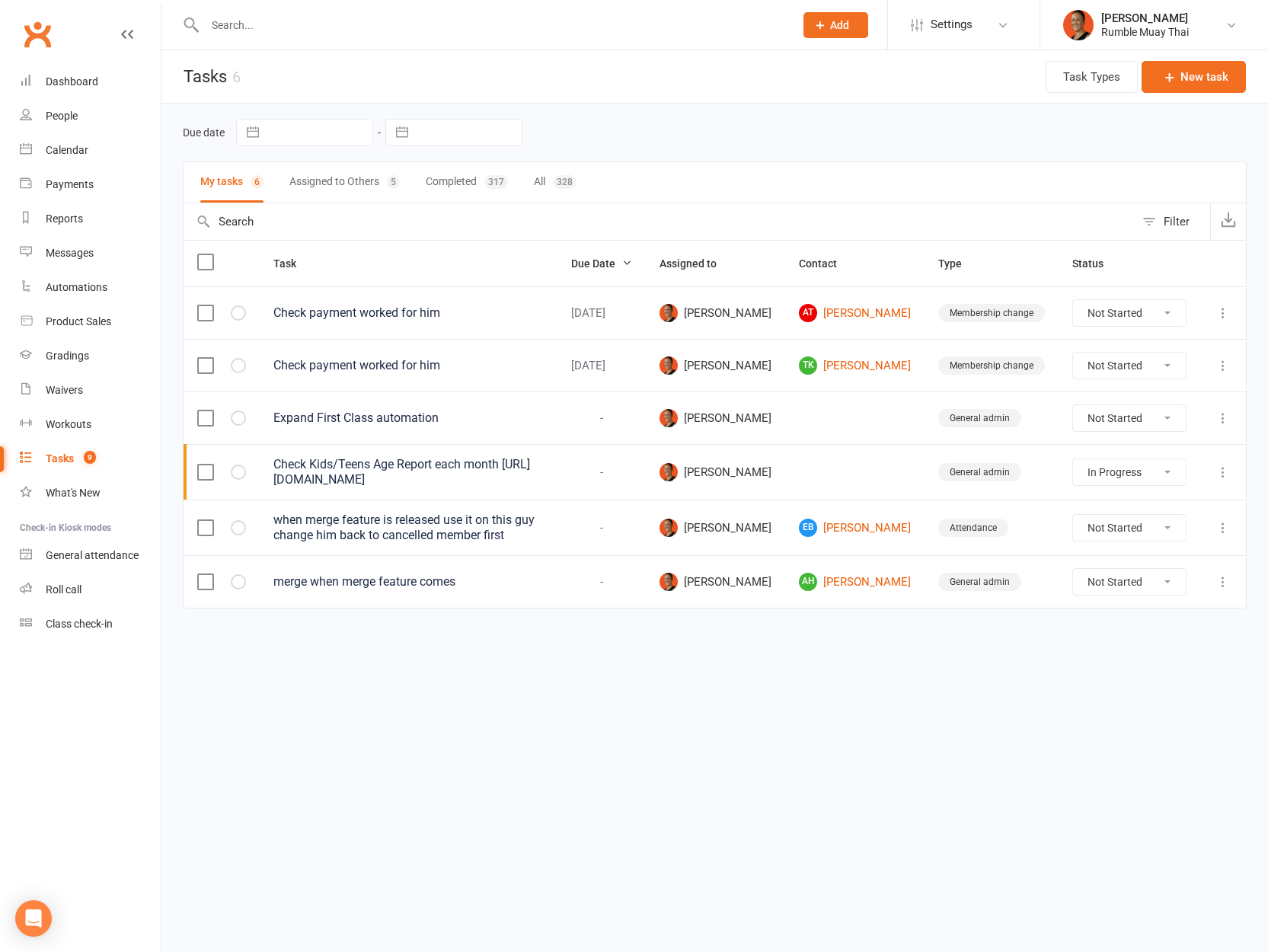
select select "started"
click at [276, 29] on input "text" at bounding box center [492, 25] width 584 height 22
paste input "Sydney Whaanga"
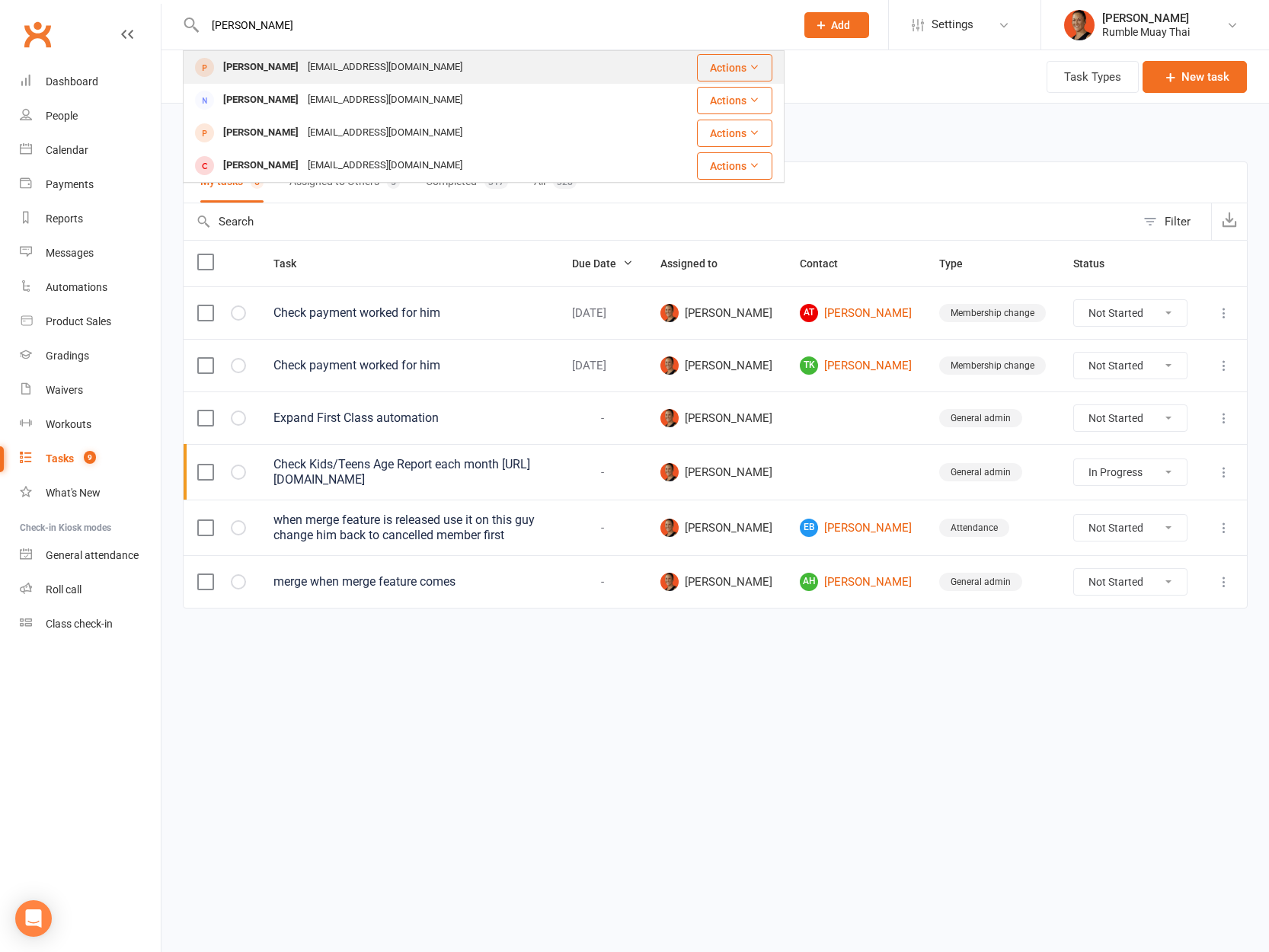
type input "Sydney Whaanga"
click at [346, 67] on div "whaangasydney@gmail.com" at bounding box center [384, 67] width 163 height 22
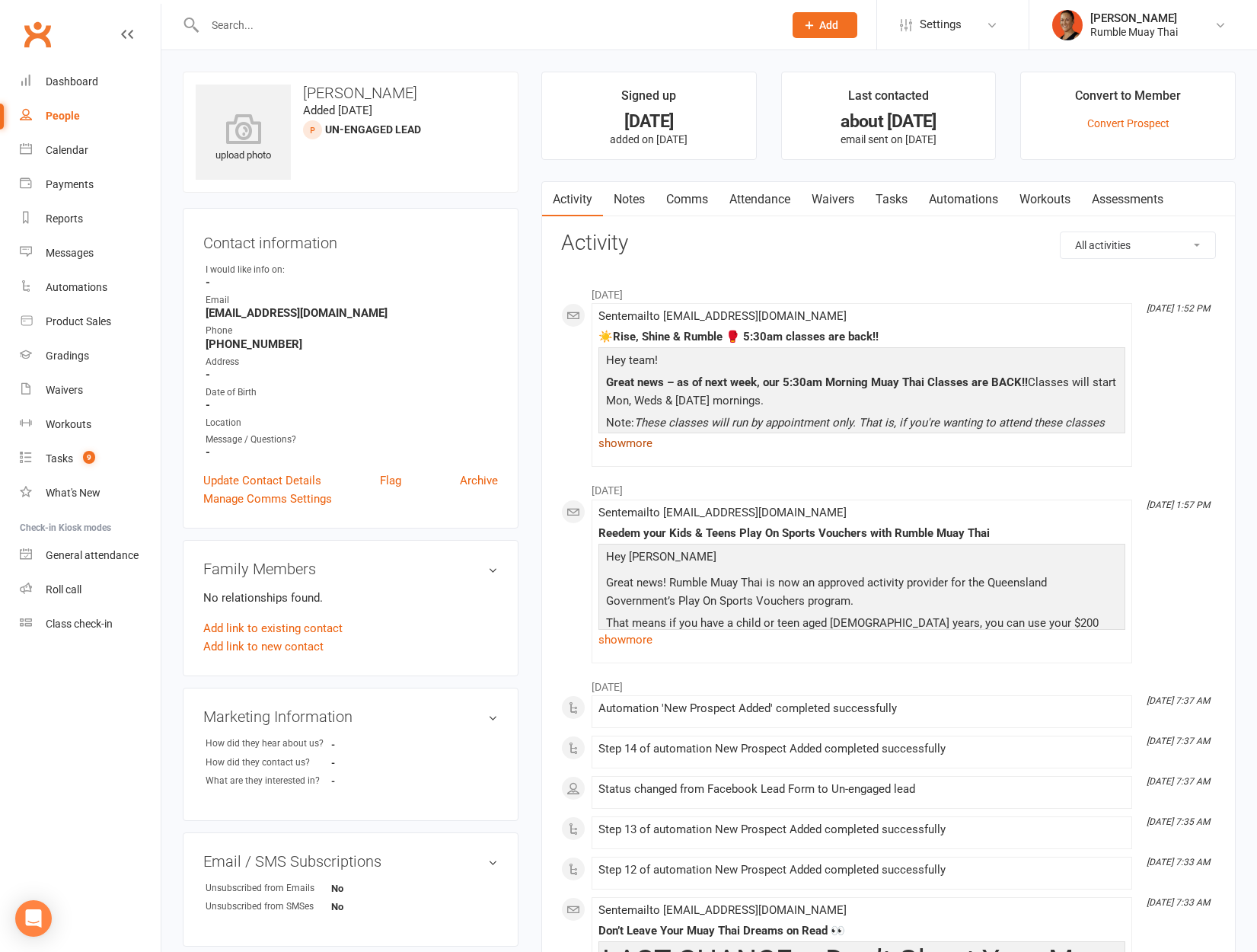
click at [629, 445] on link "show more" at bounding box center [861, 443] width 526 height 22
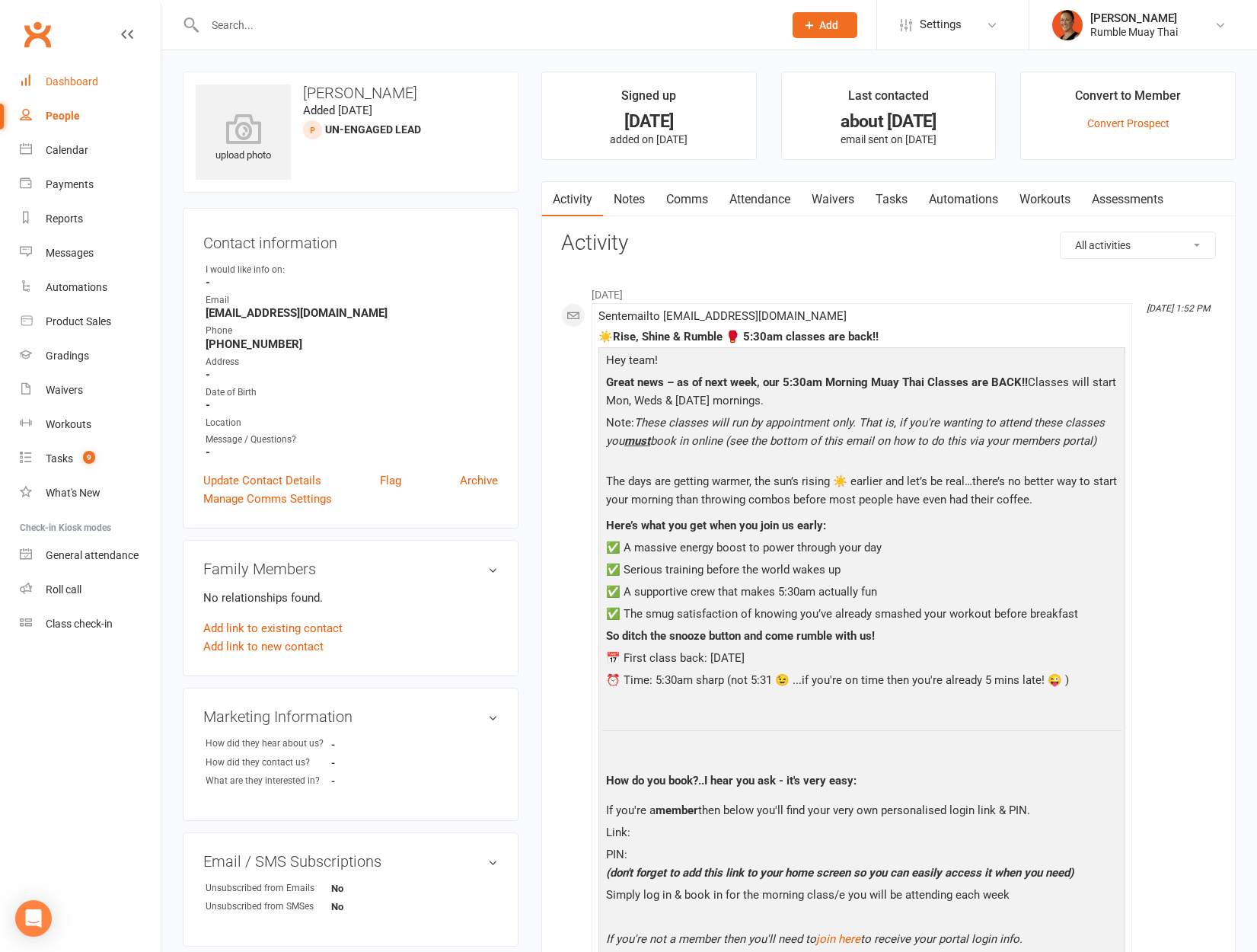
click at [92, 65] on link "Dashboard" at bounding box center [90, 82] width 141 height 35
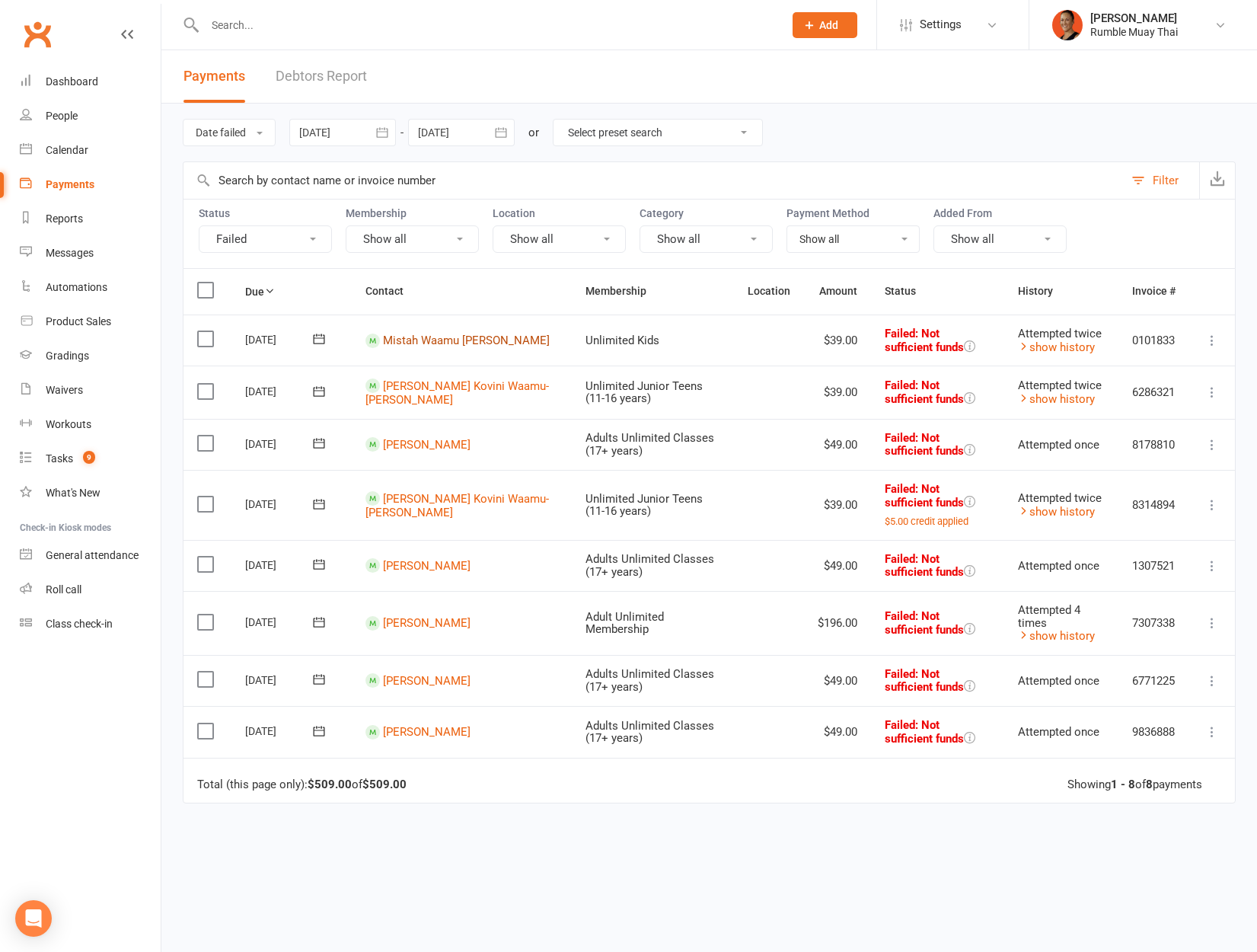
click at [420, 338] on link "Mistah Waamu daley" at bounding box center [466, 341] width 167 height 14
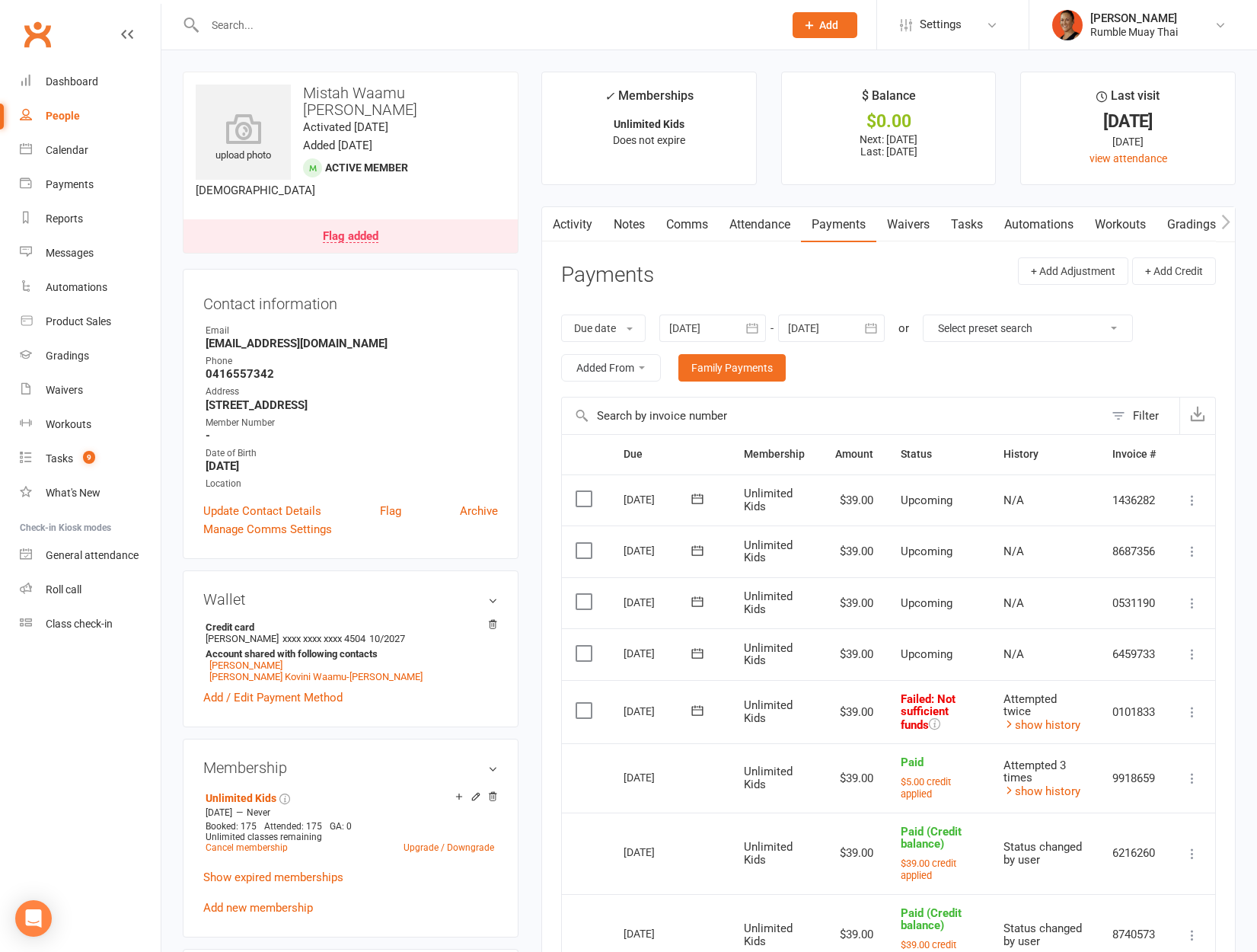
click at [1199, 707] on button at bounding box center [1191, 712] width 18 height 18
click at [1139, 860] on link "Retry now" at bounding box center [1125, 863] width 150 height 30
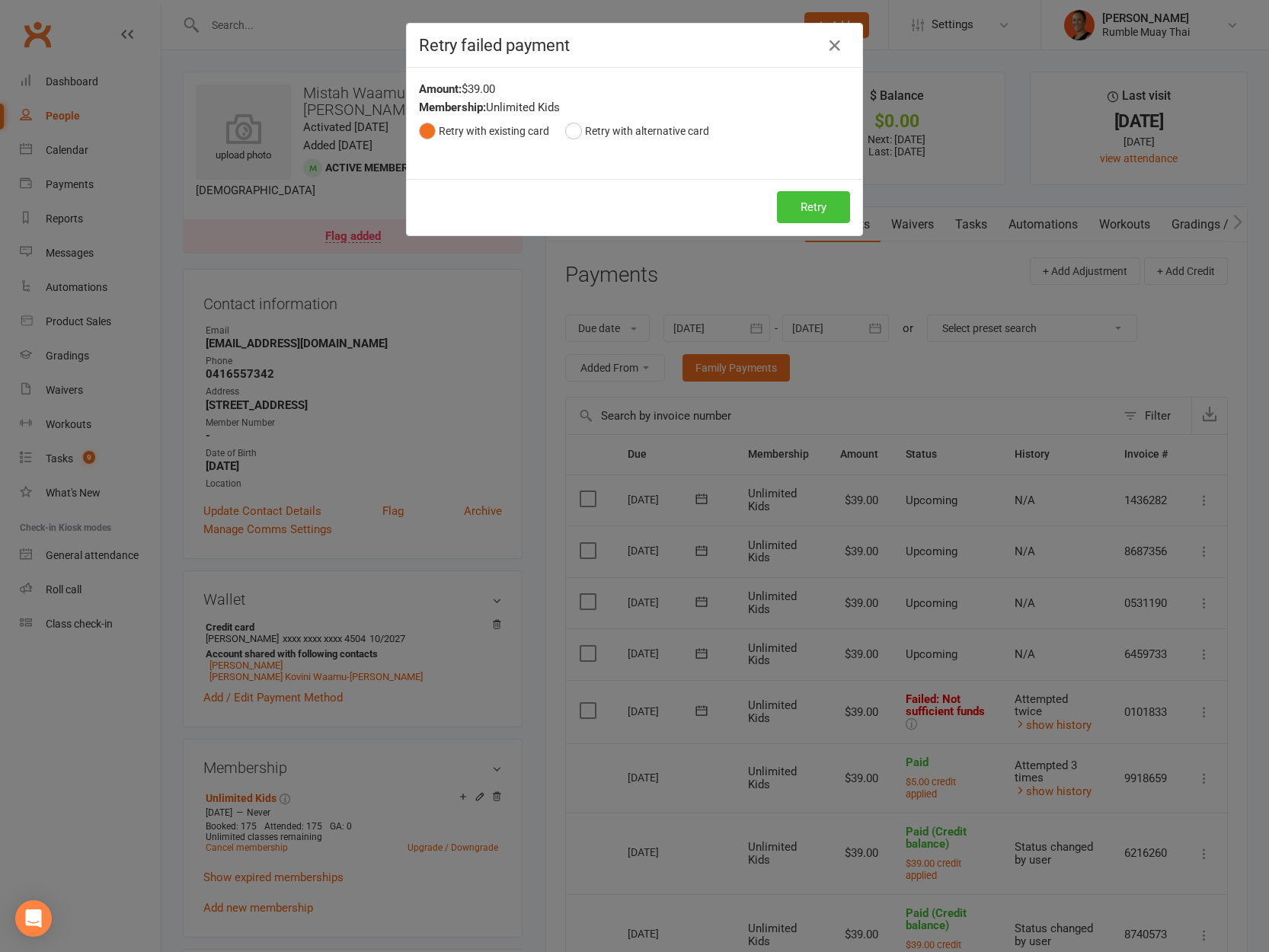
click at [830, 197] on button "Retry" at bounding box center [813, 207] width 74 height 32
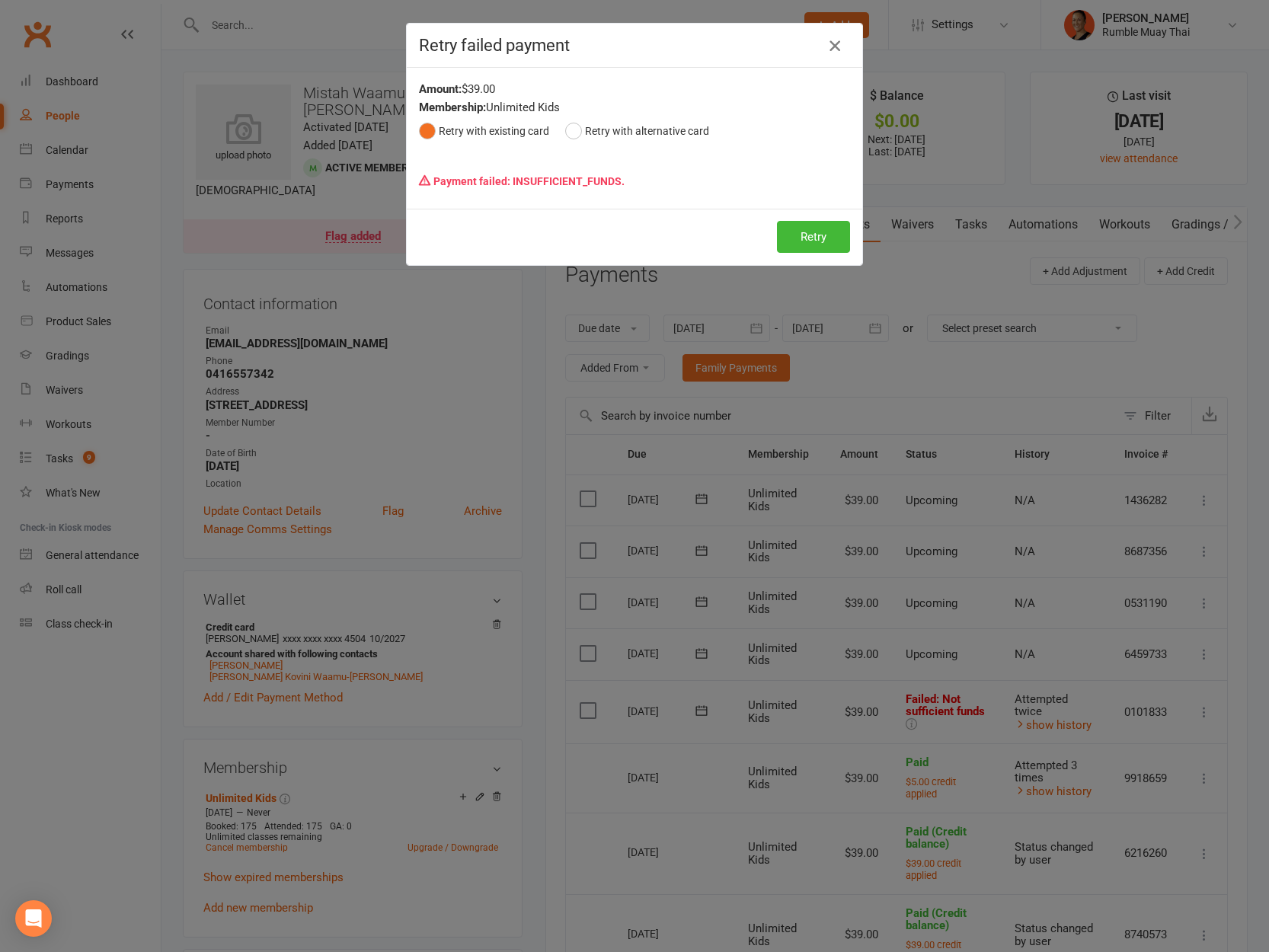
click at [832, 50] on icon "button" at bounding box center [835, 45] width 18 height 18
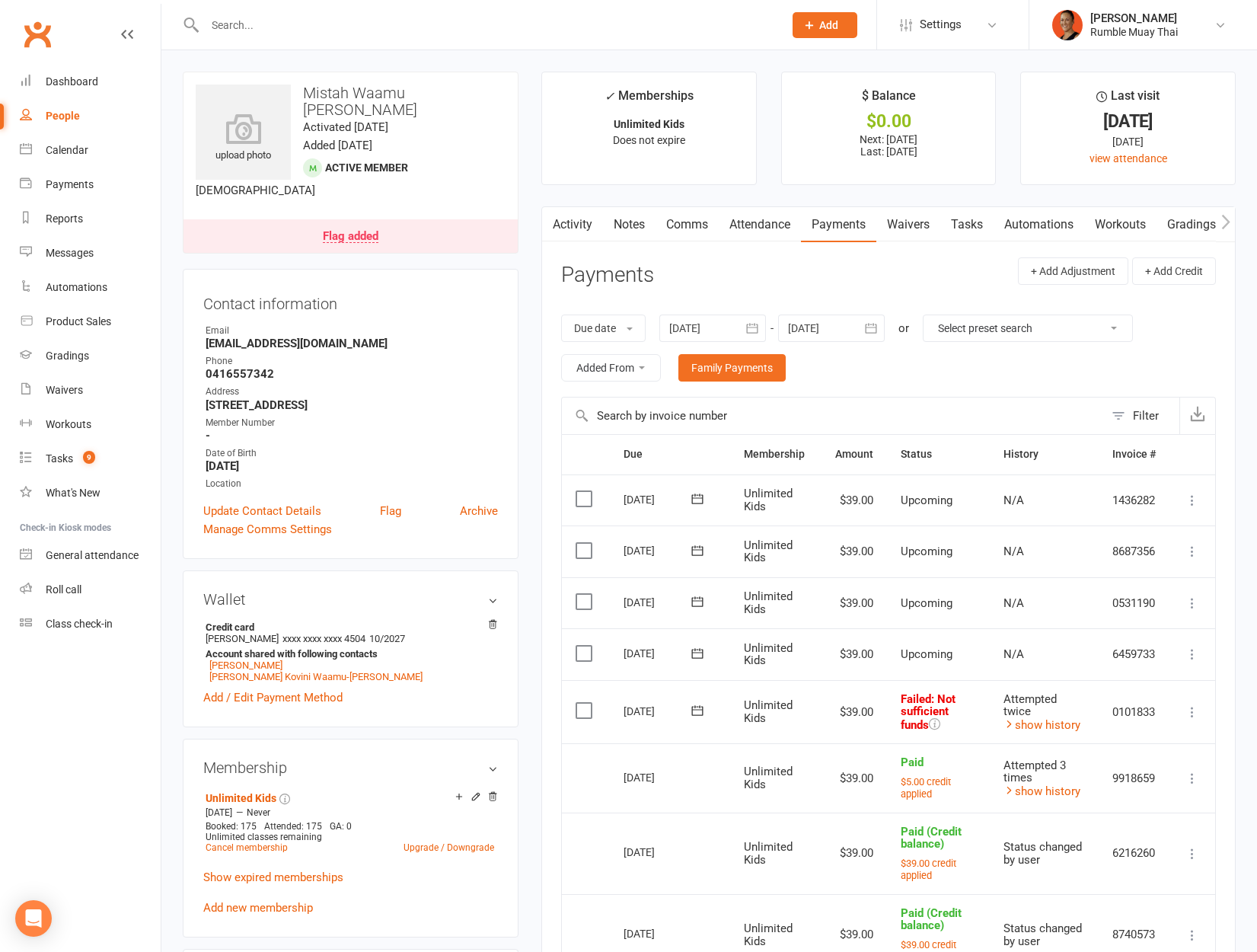
click at [381, 220] on link "Flag added" at bounding box center [350, 236] width 335 height 34
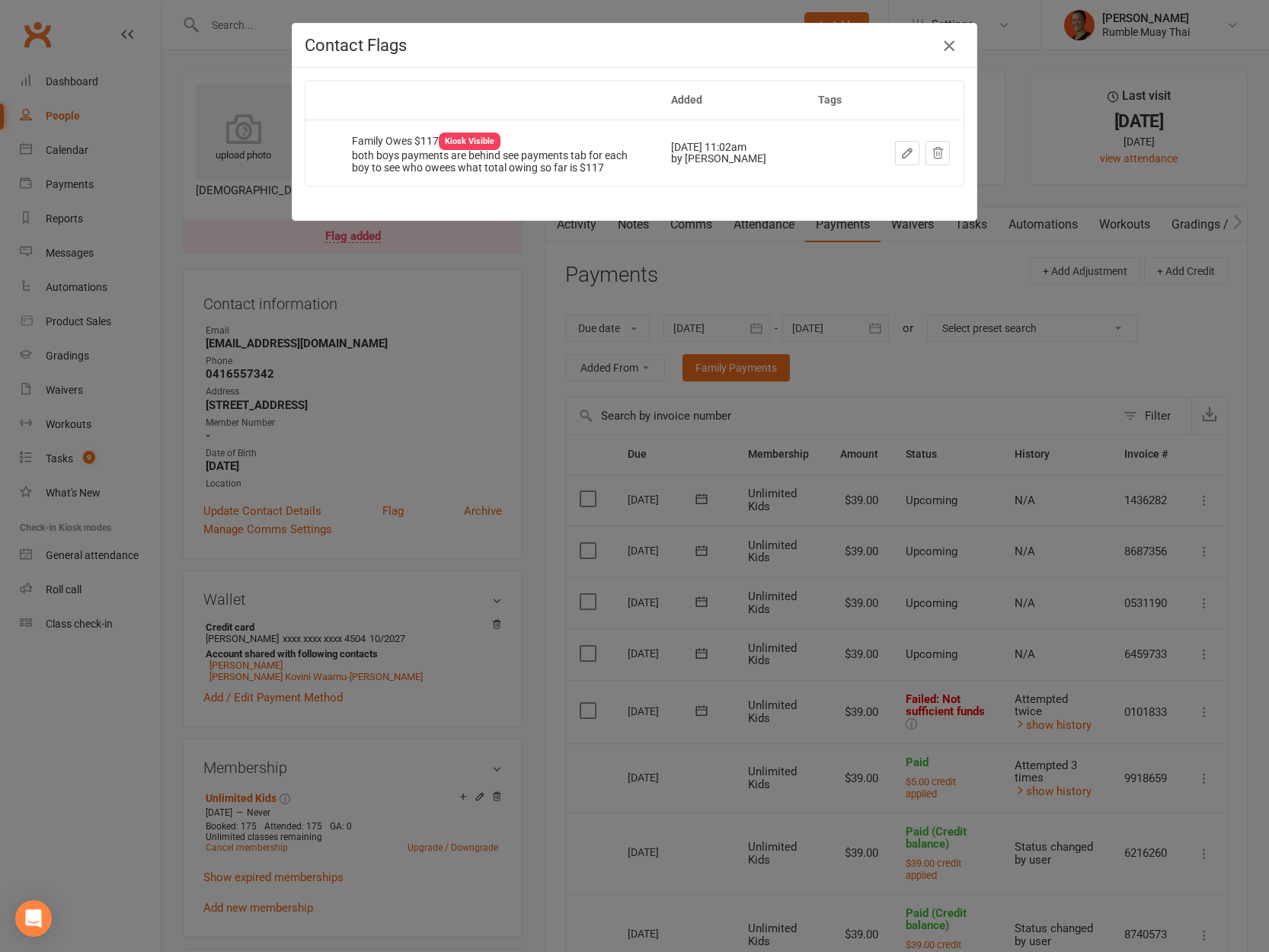
click at [940, 44] on icon "button" at bounding box center [949, 45] width 18 height 18
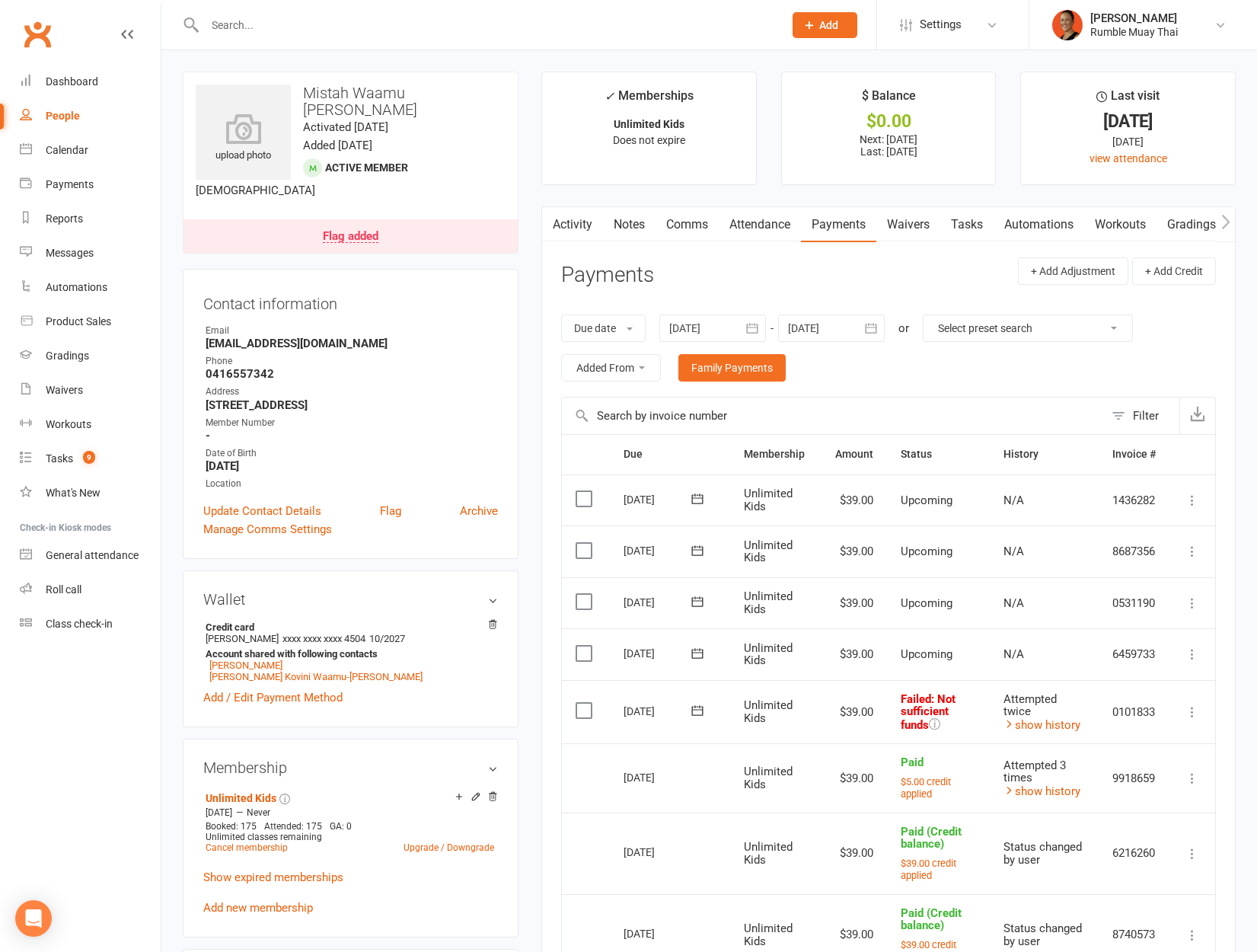
scroll to position [272, 0]
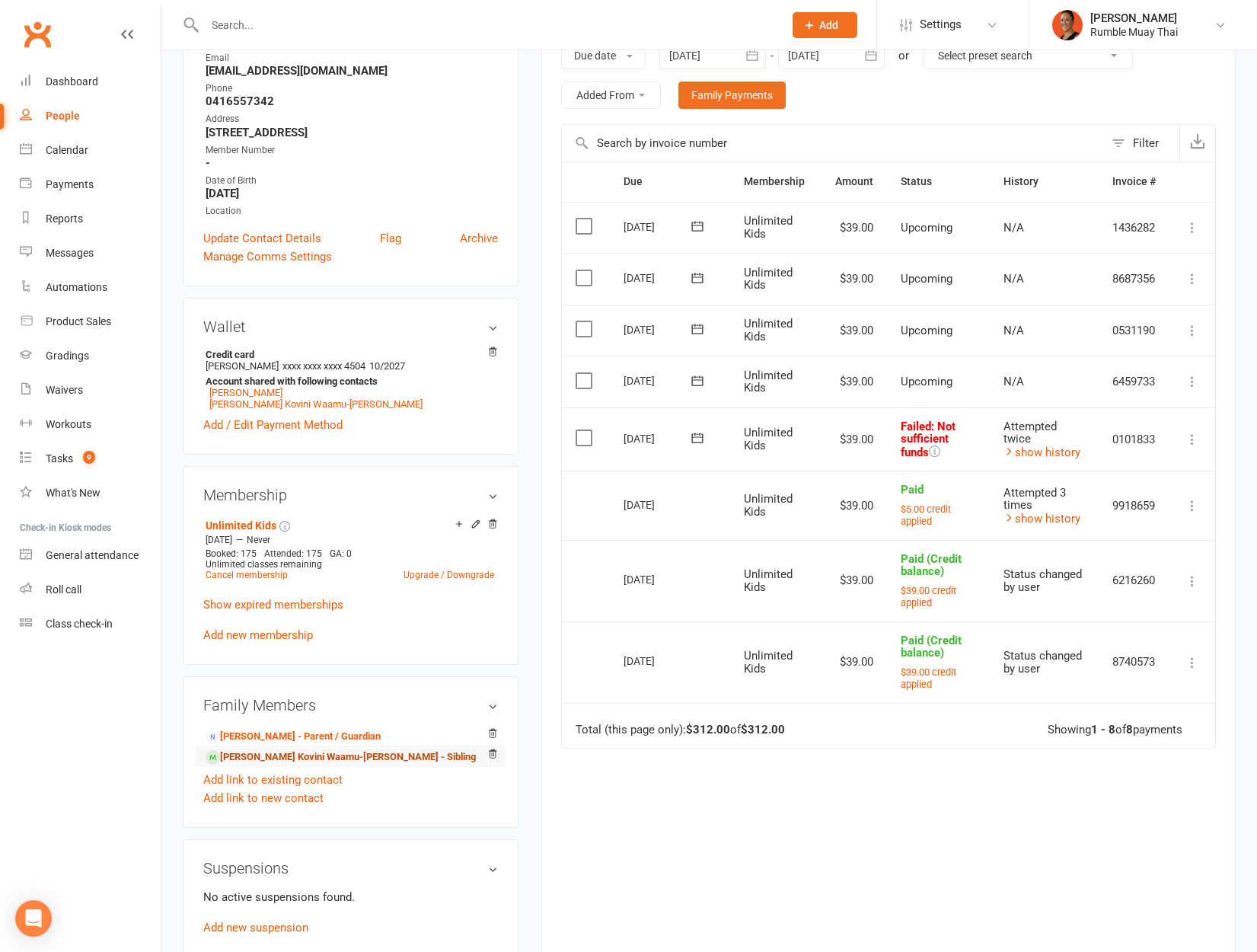
click at [264, 750] on link "Manny Kovini Waamu-Daley - Sibling" at bounding box center [341, 757] width 271 height 16
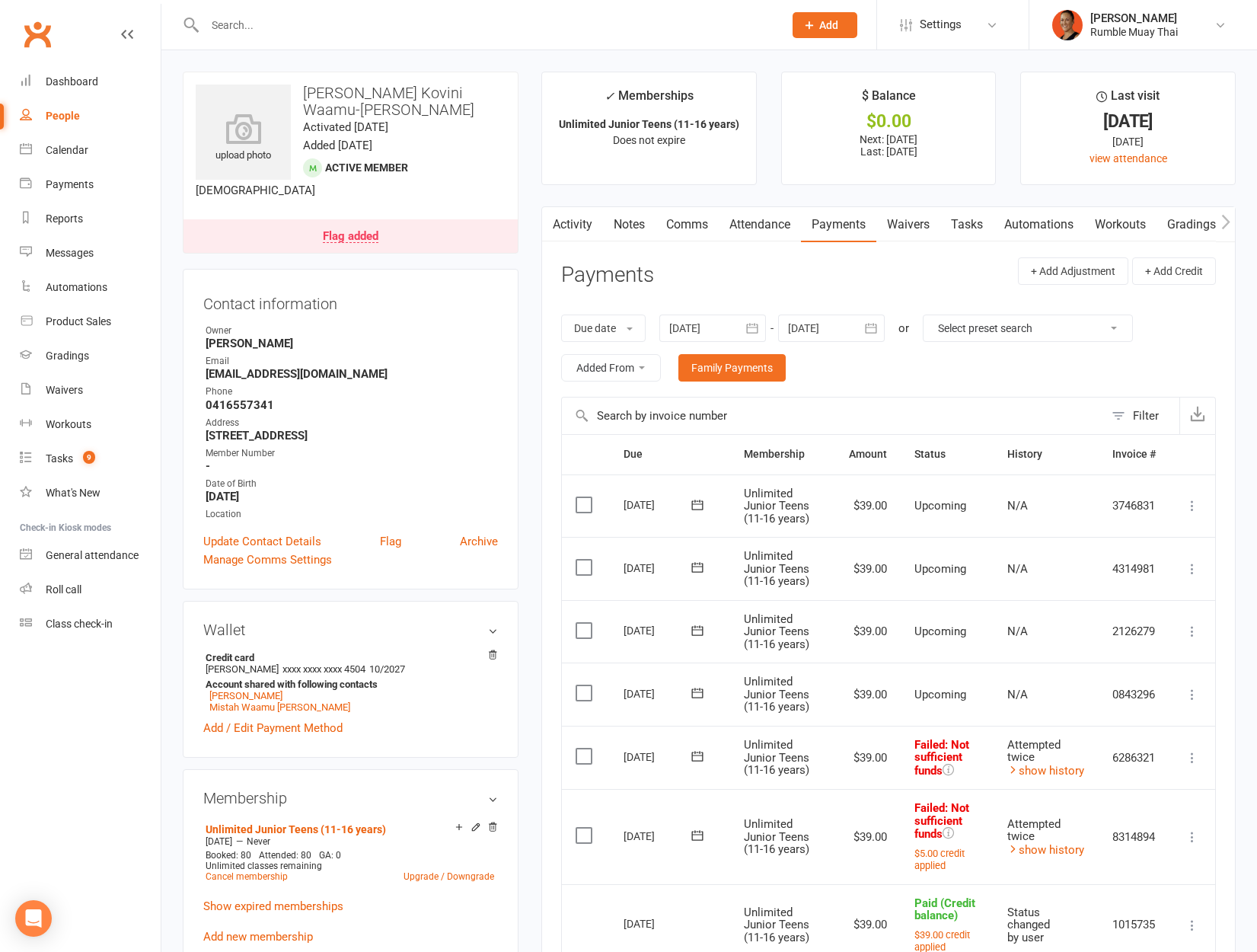
scroll to position [10, 0]
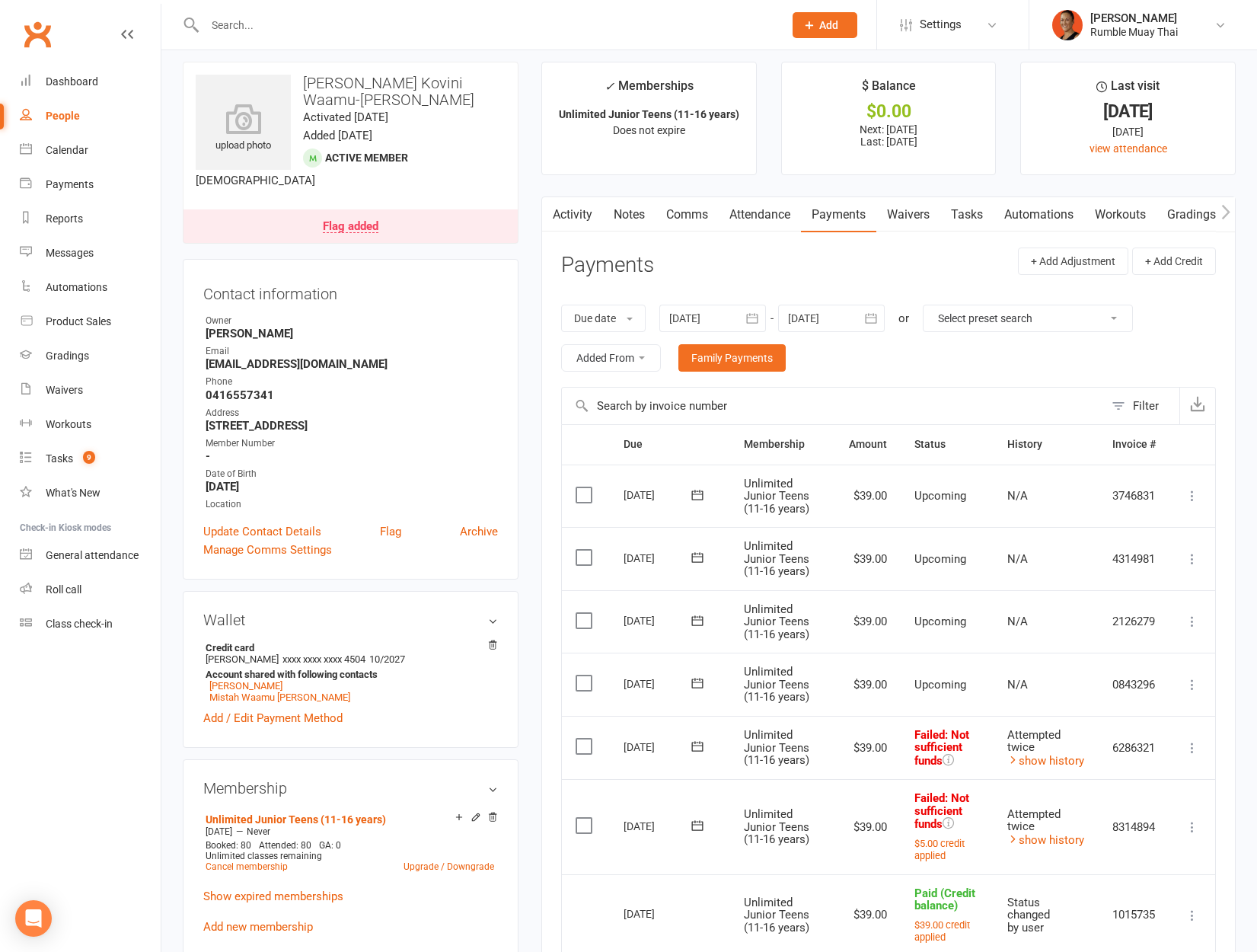
drag, startPoint x: 712, startPoint y: 825, endPoint x: 699, endPoint y: 827, distance: 13.2
click at [711, 825] on span at bounding box center [697, 825] width 37 height 23
click at [699, 827] on icon at bounding box center [698, 826] width 16 height 16
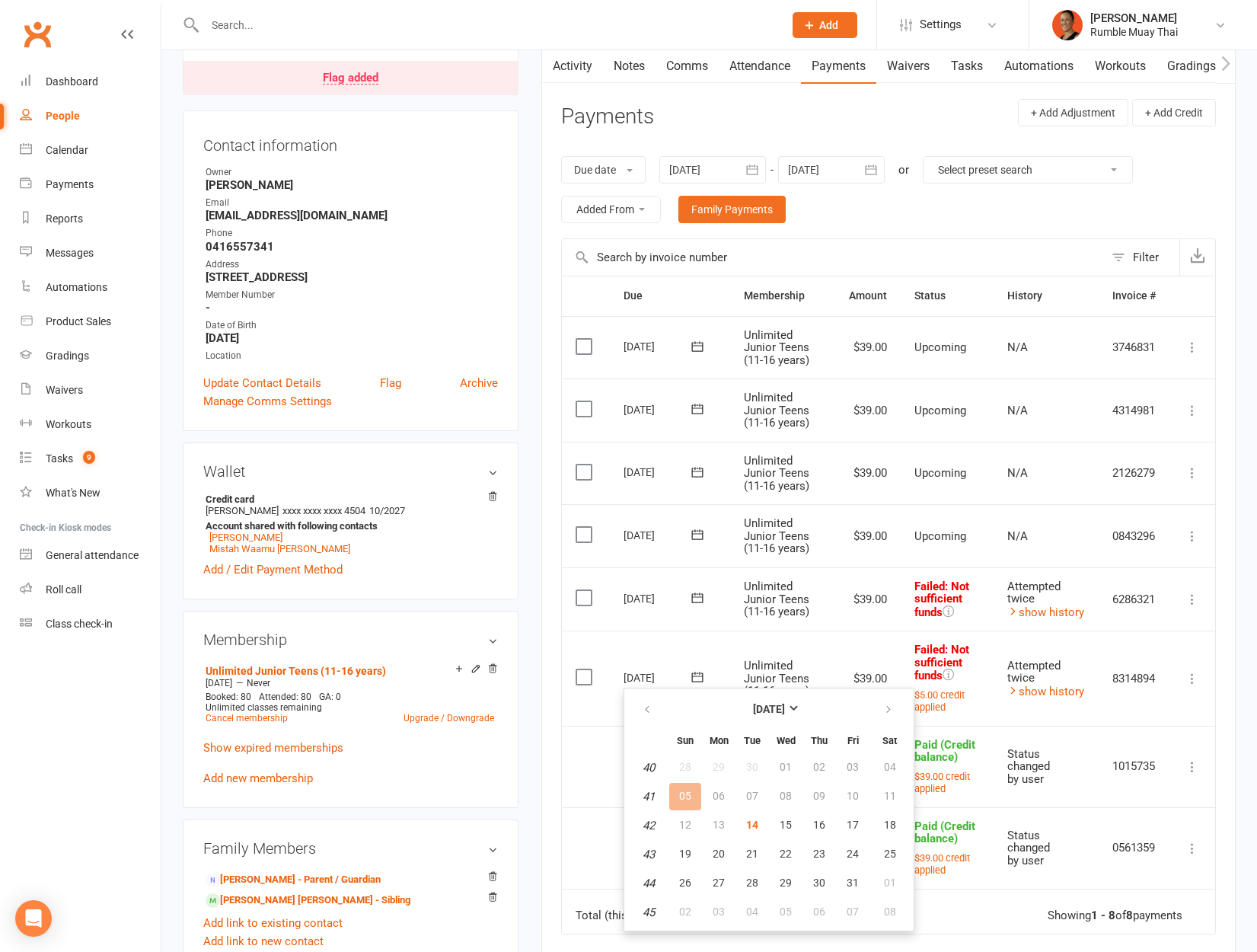
scroll to position [237, 0]
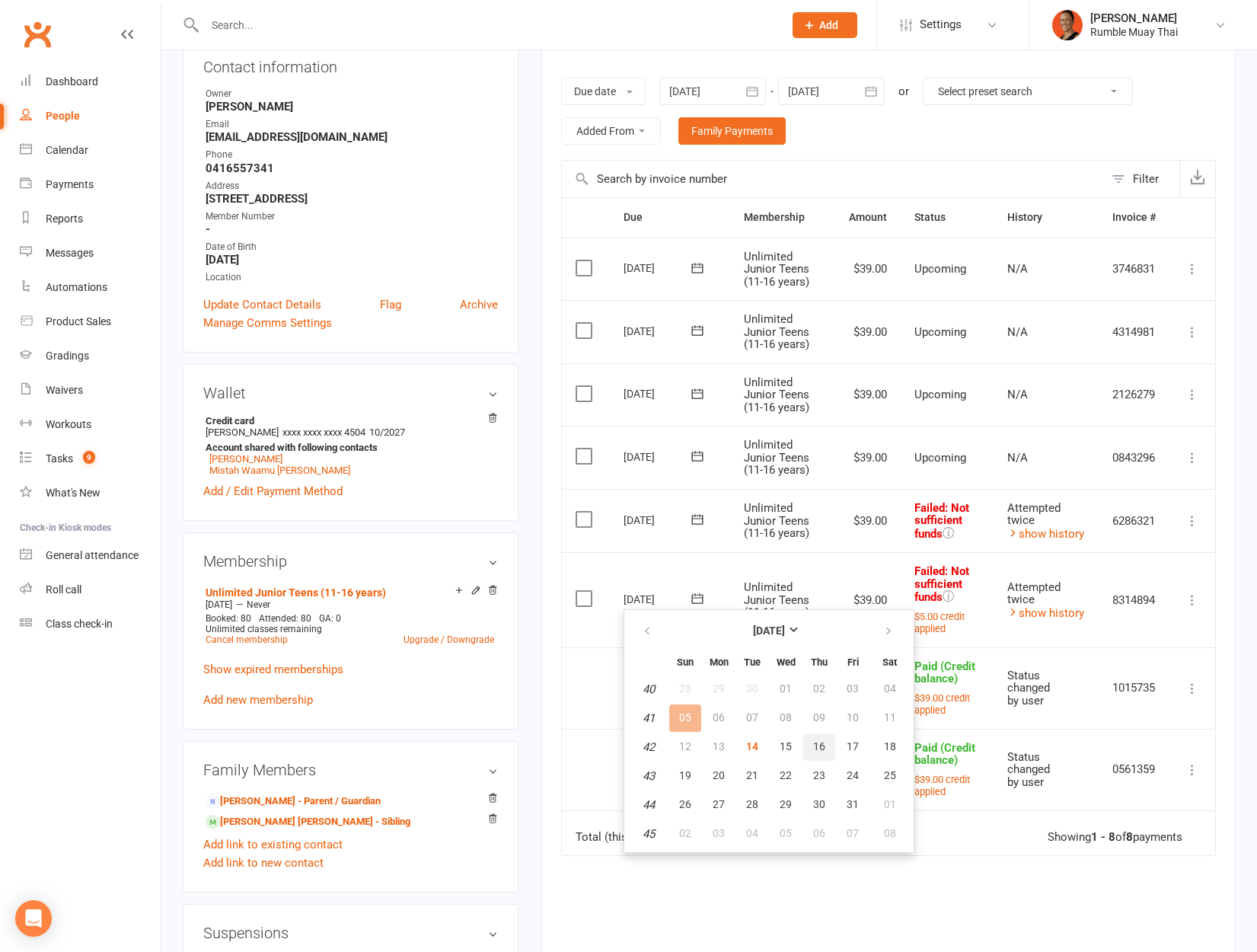
click at [809, 753] on button "16" at bounding box center [819, 747] width 32 height 28
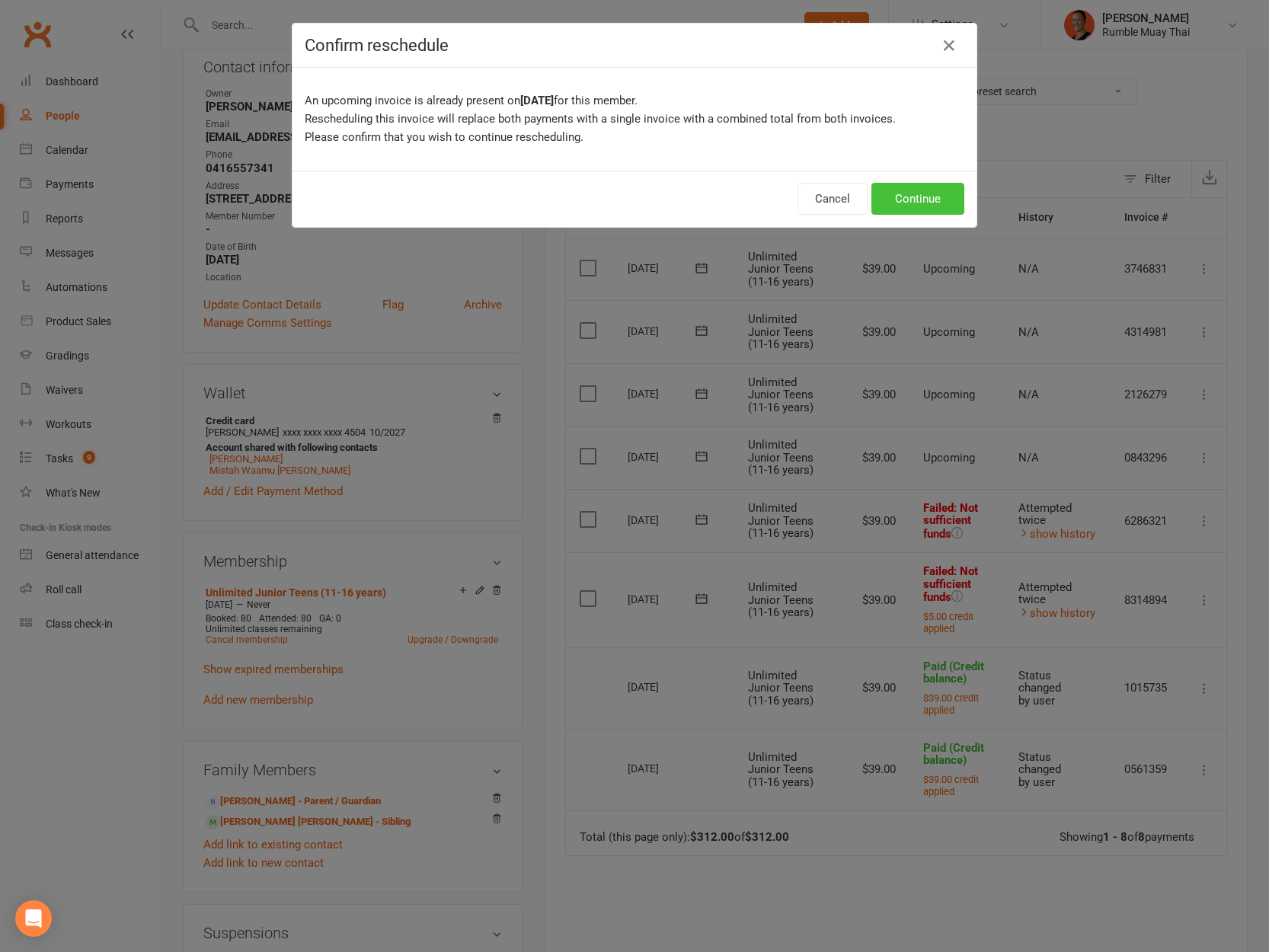
click at [912, 195] on button "Continue" at bounding box center [917, 198] width 93 height 32
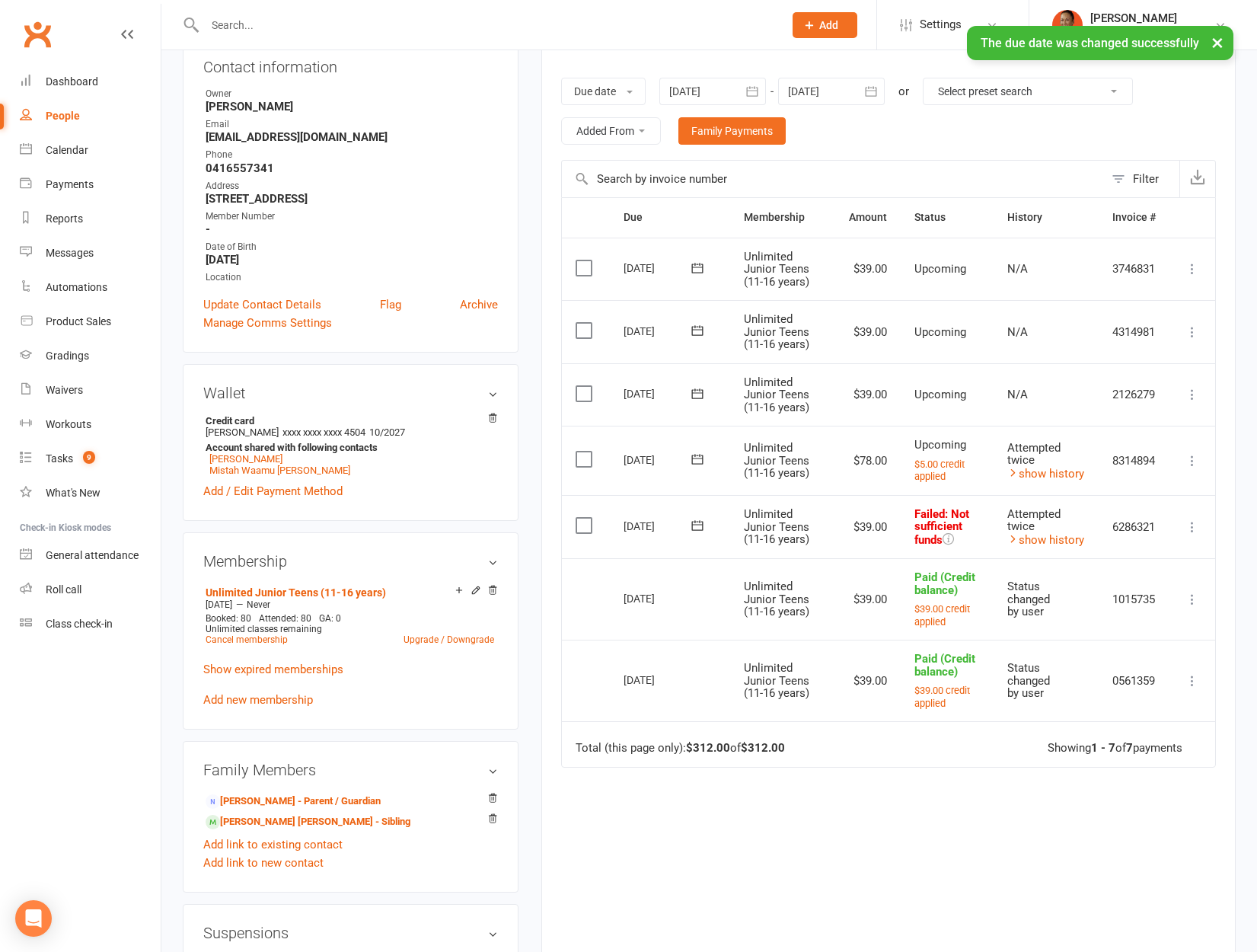
click at [698, 523] on icon at bounding box center [698, 526] width 16 height 16
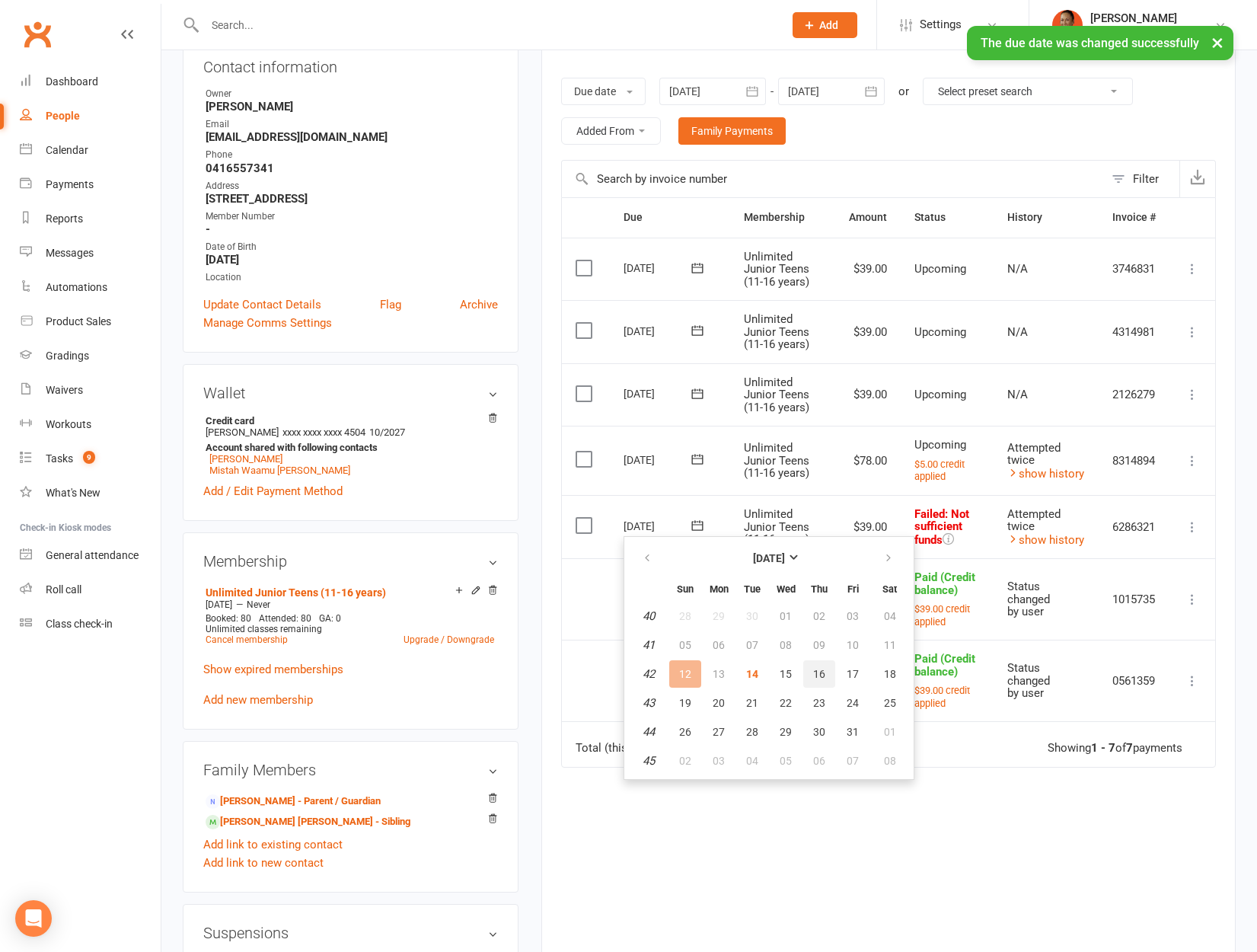
click at [817, 670] on span "16" at bounding box center [819, 674] width 12 height 12
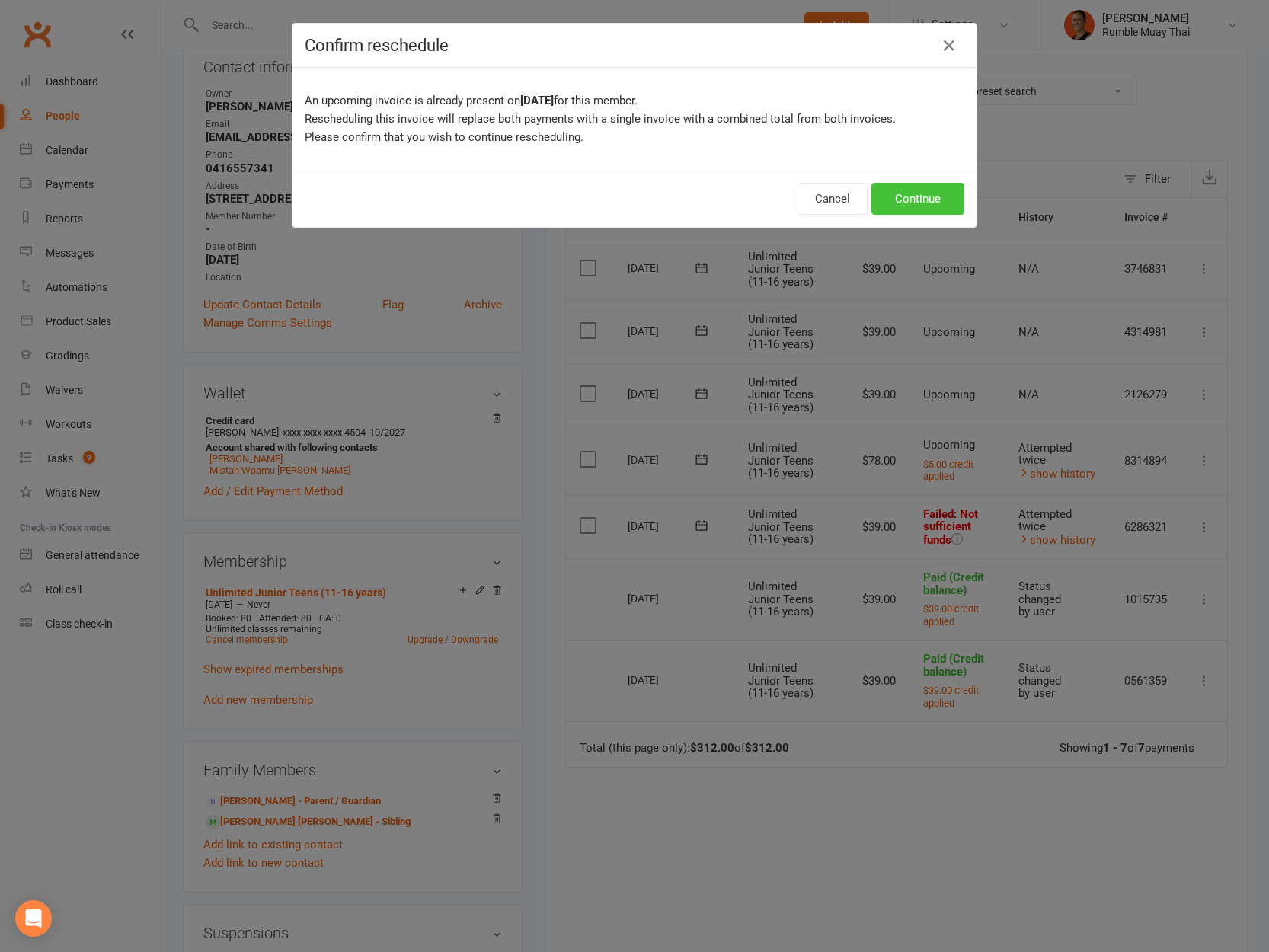
click at [920, 198] on button "Continue" at bounding box center [917, 198] width 93 height 32
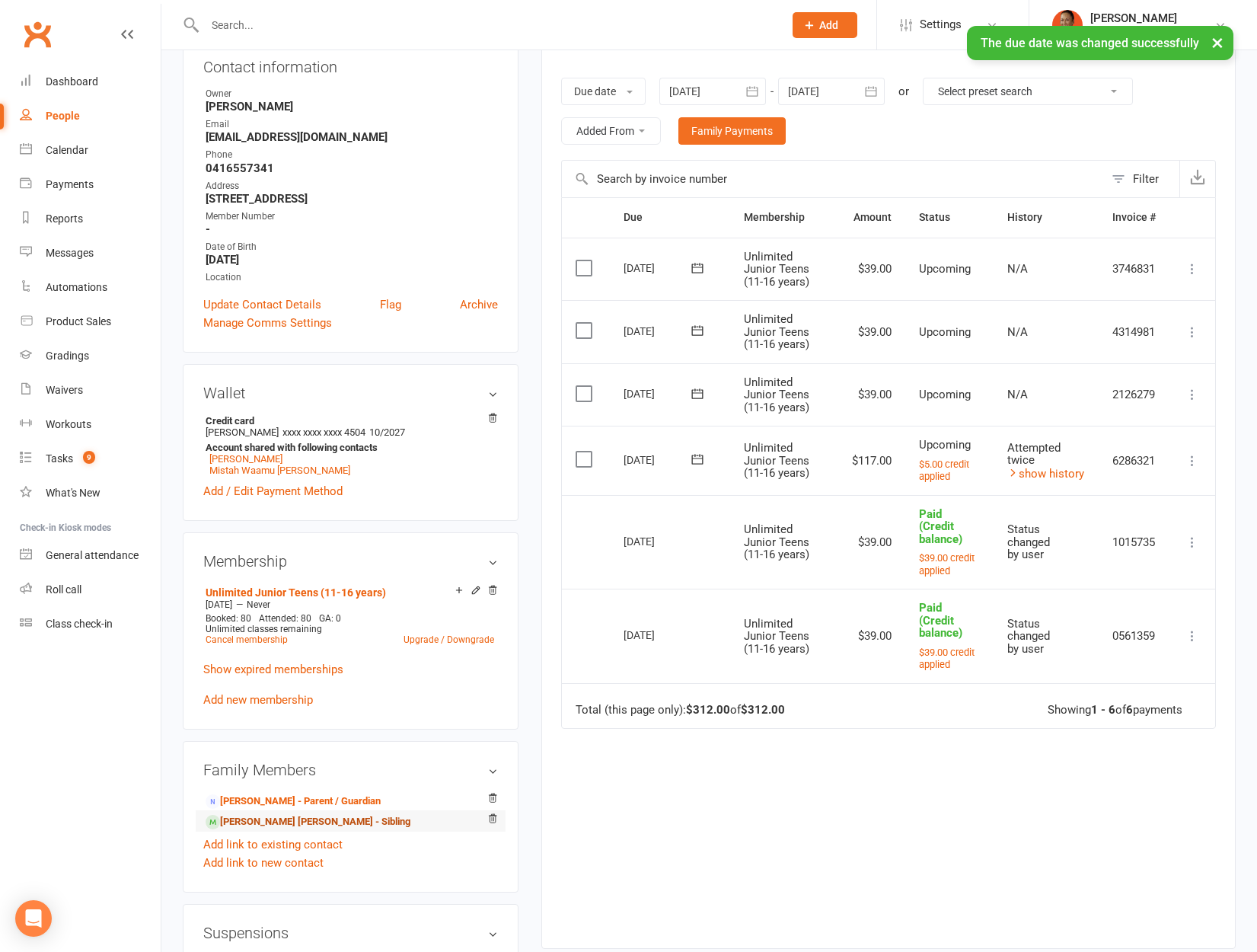
click at [267, 814] on link "Mistah Waamu daley - Sibling" at bounding box center [308, 821] width 205 height 16
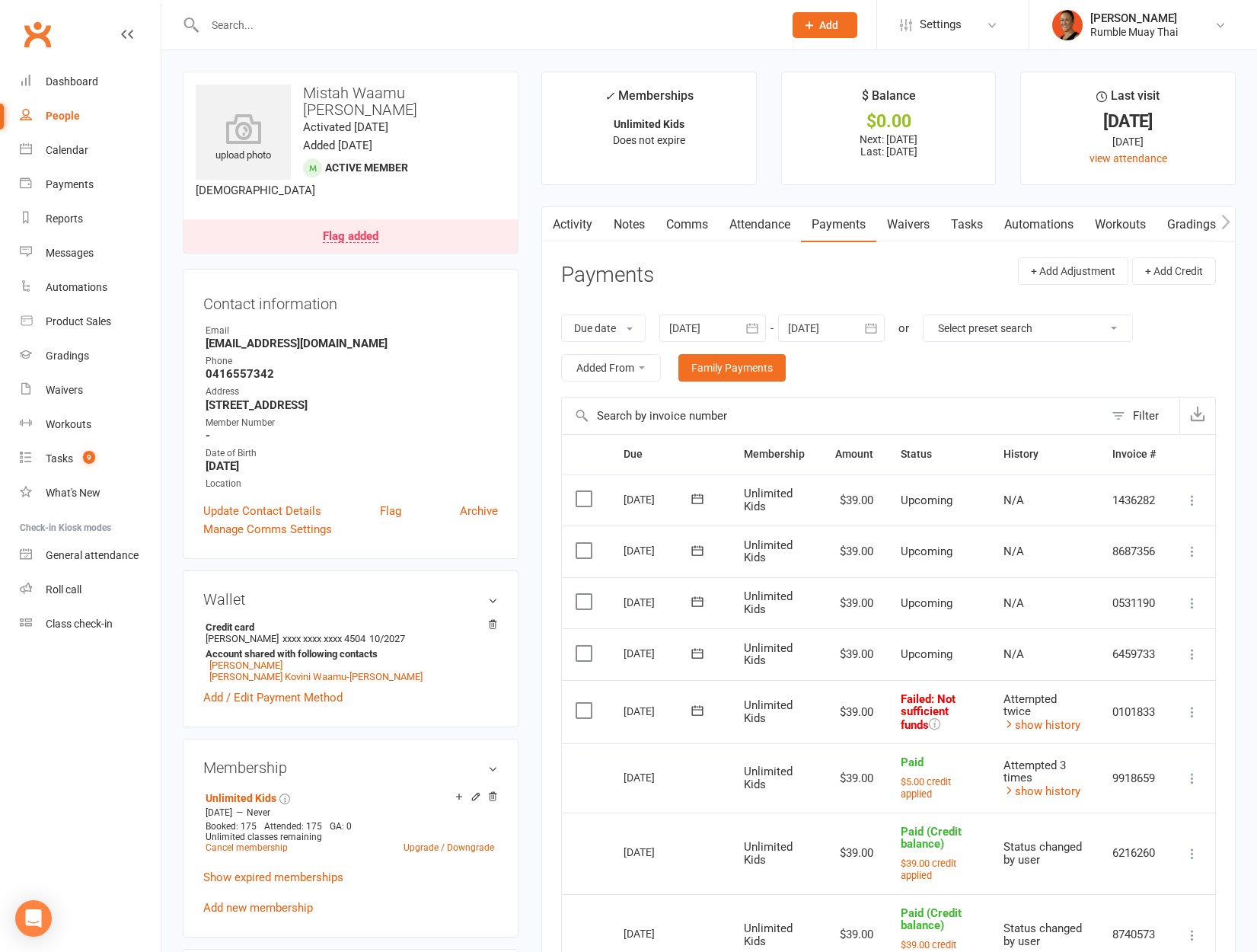
click at [690, 705] on icon at bounding box center [698, 711] width 16 height 16
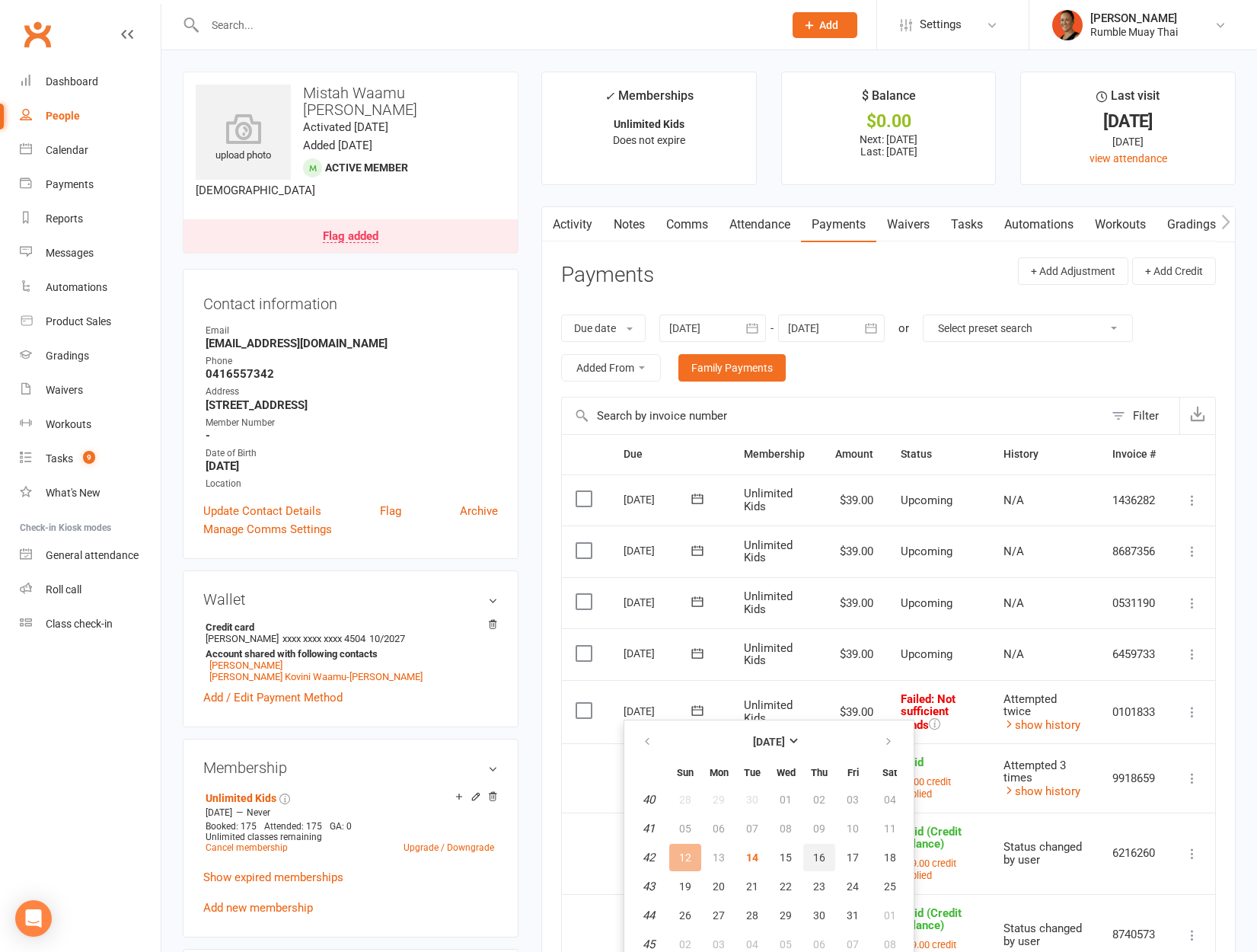
click at [826, 865] on button "16" at bounding box center [819, 858] width 32 height 28
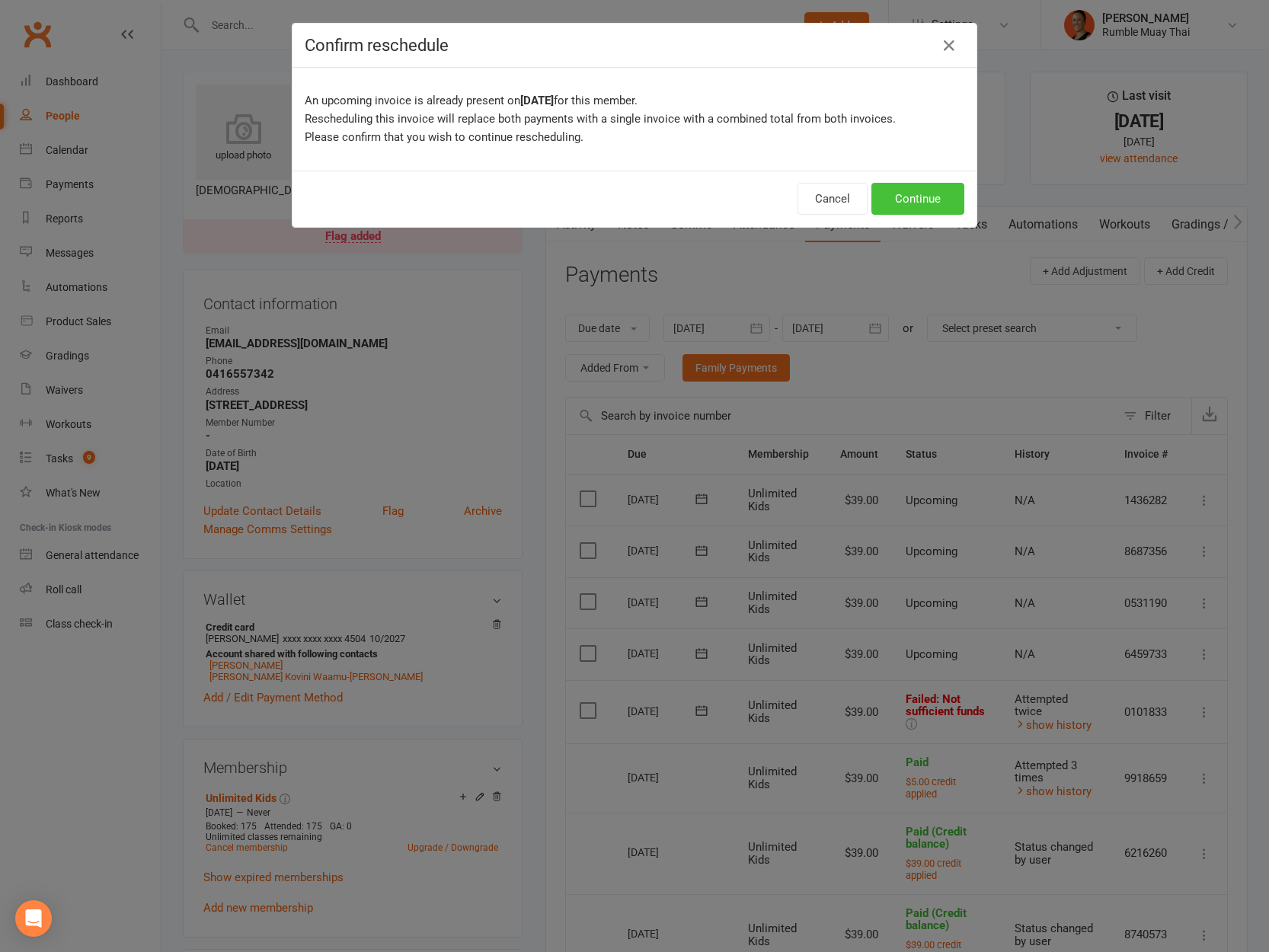
click at [914, 196] on button "Continue" at bounding box center [917, 198] width 93 height 32
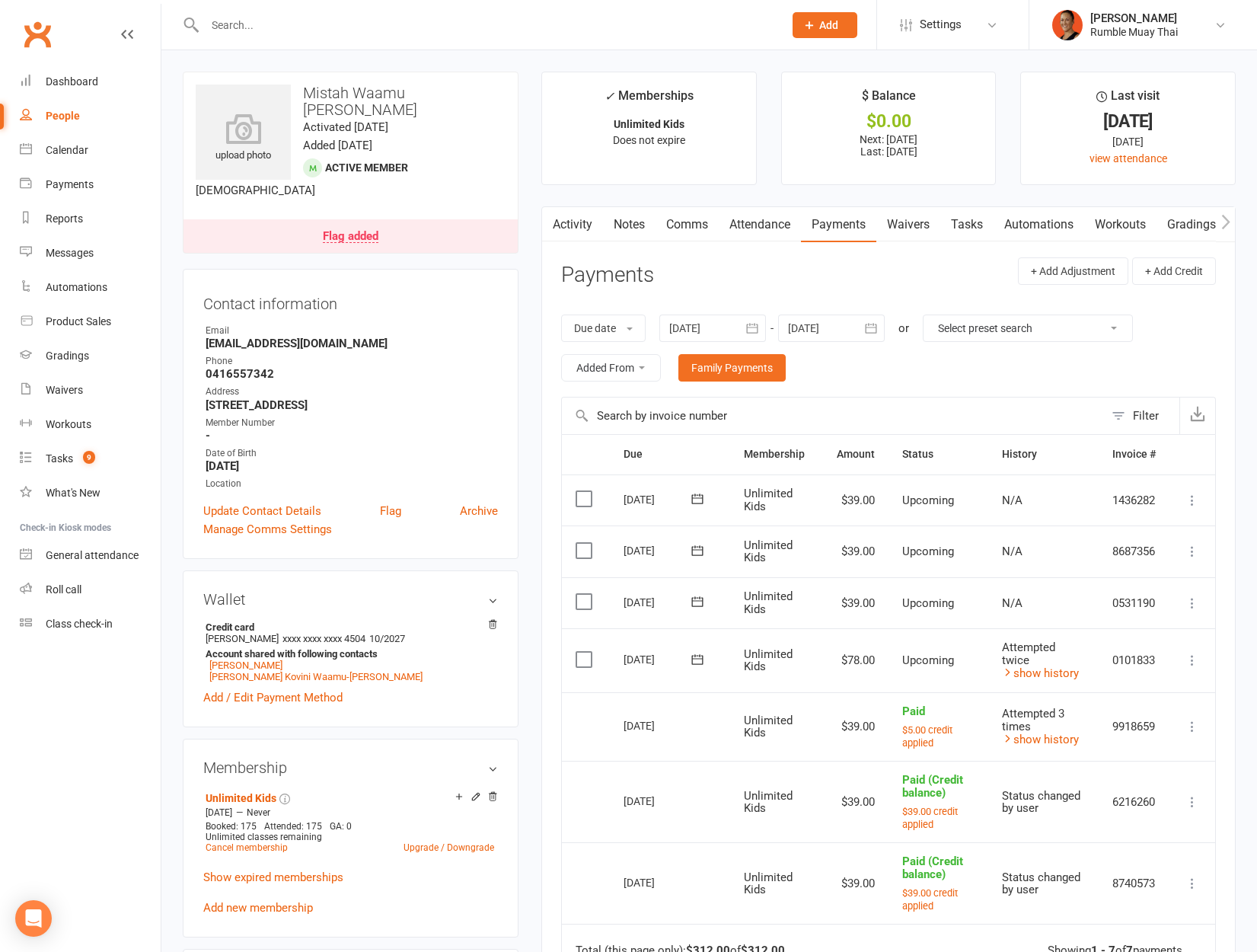
click at [376, 231] on div "Flag added" at bounding box center [350, 237] width 55 height 12
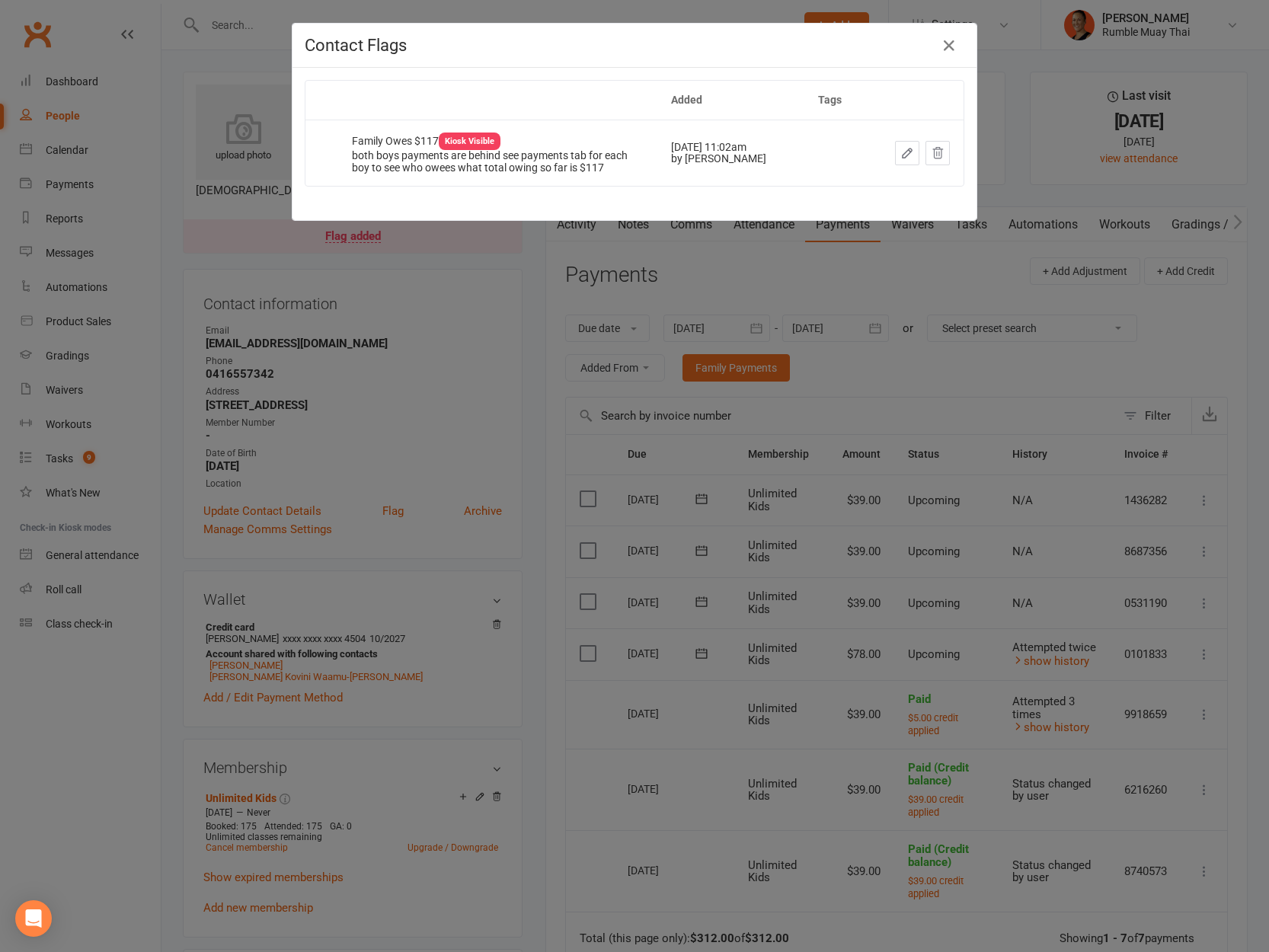
click at [902, 150] on icon "button" at bounding box center [907, 153] width 14 height 14
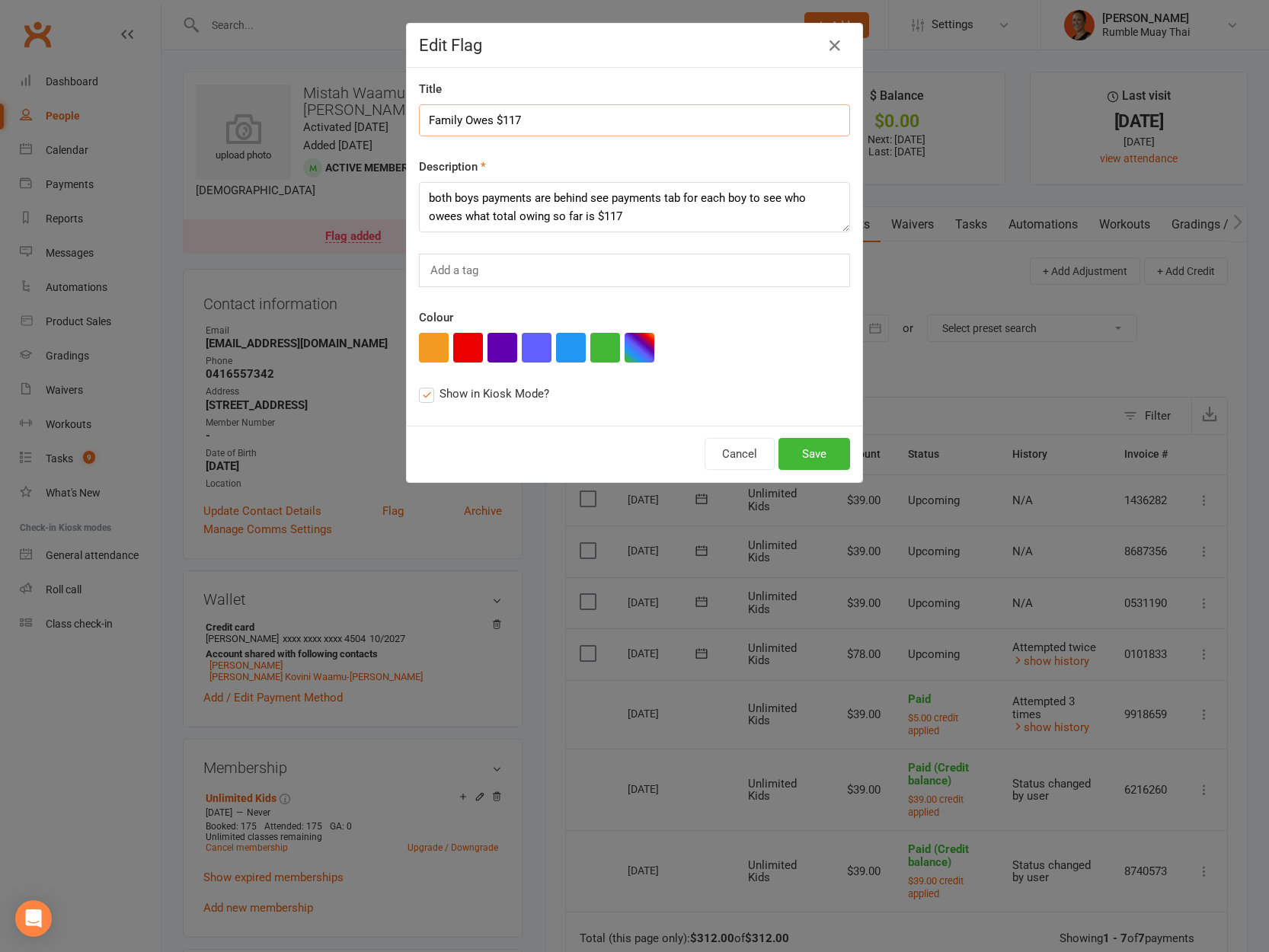
click at [497, 118] on input "Family Owes $117" at bounding box center [634, 120] width 431 height 32
type input "Family Owes $195"
click at [806, 456] on button "Save" at bounding box center [814, 453] width 72 height 32
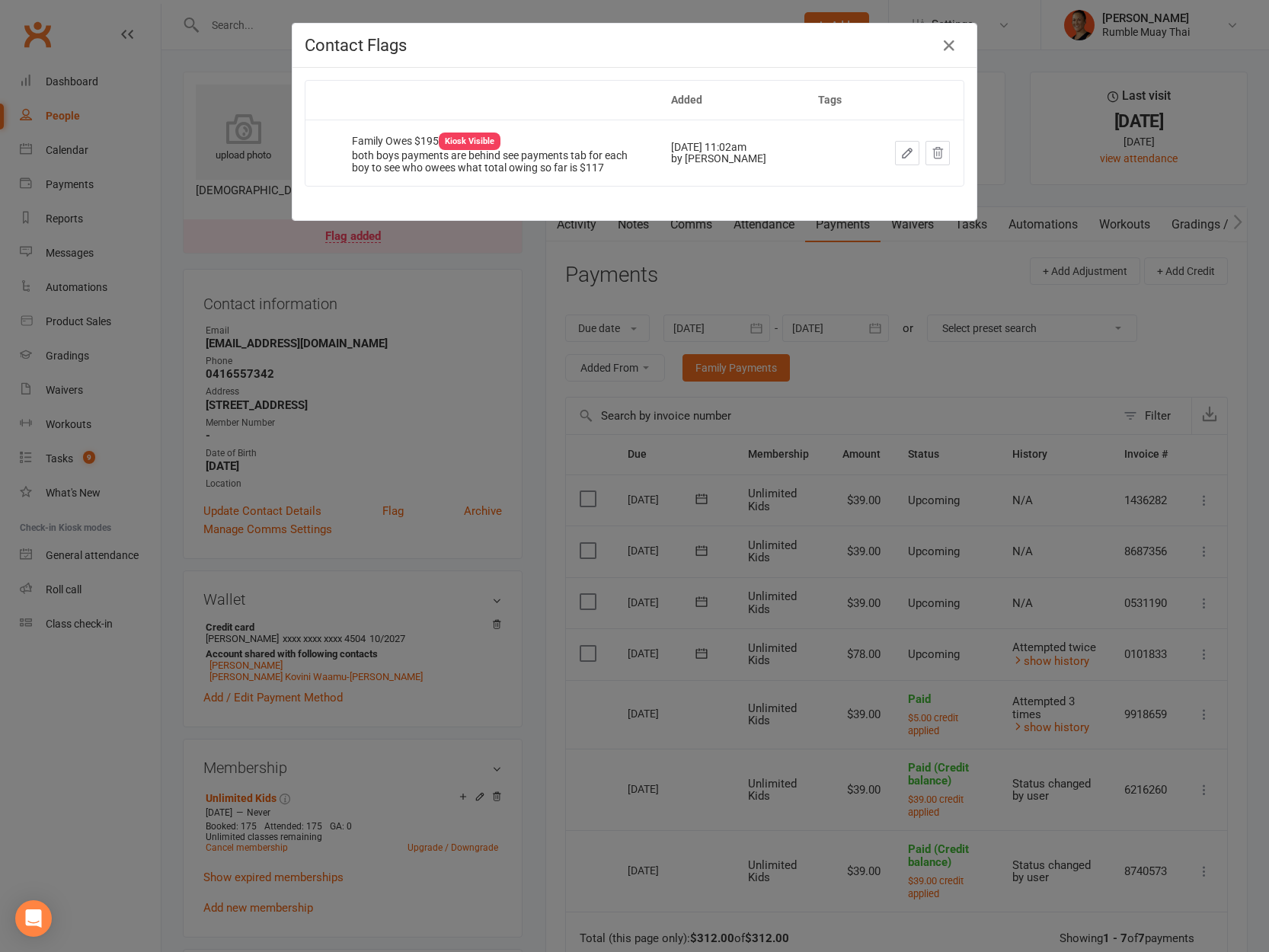
click at [556, 349] on div "Contact Flags Added Tags Family Owes $195 Kiosk Visible both boys payments are …" at bounding box center [634, 476] width 1269 height 952
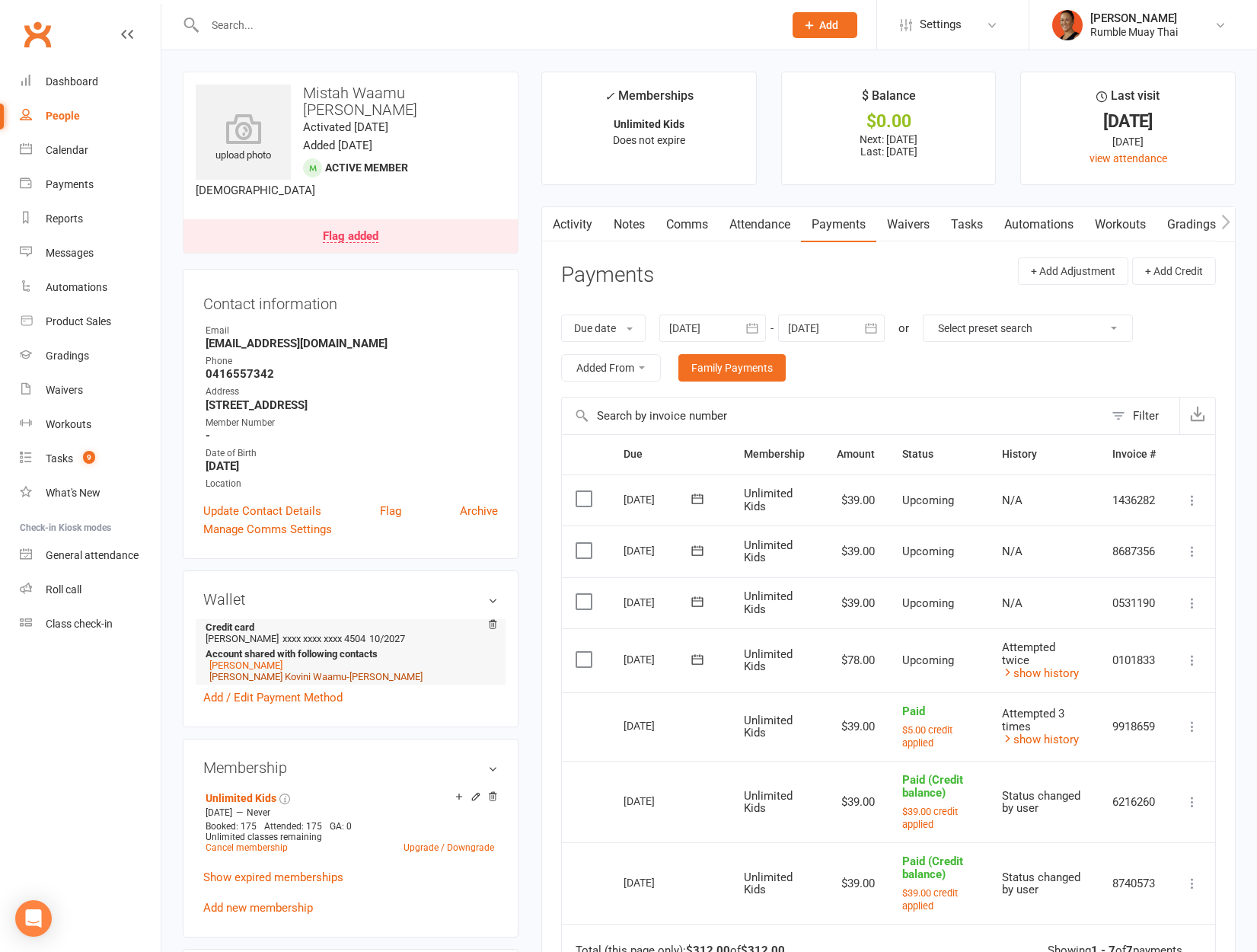
click at [258, 671] on link "Manny Kovini Waamu-Daley" at bounding box center [316, 676] width 214 height 11
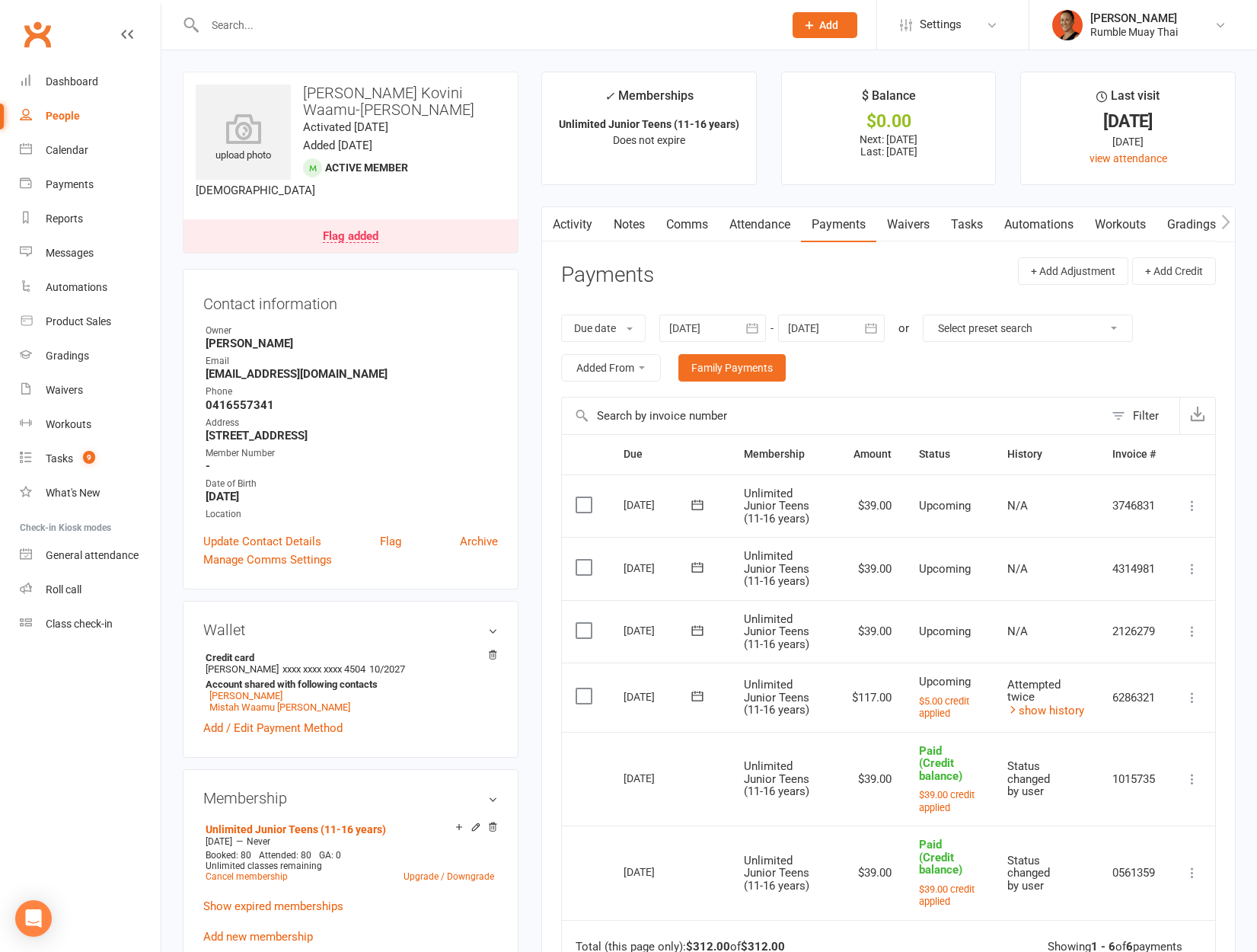
click at [343, 231] on div "Flag added" at bounding box center [350, 237] width 55 height 12
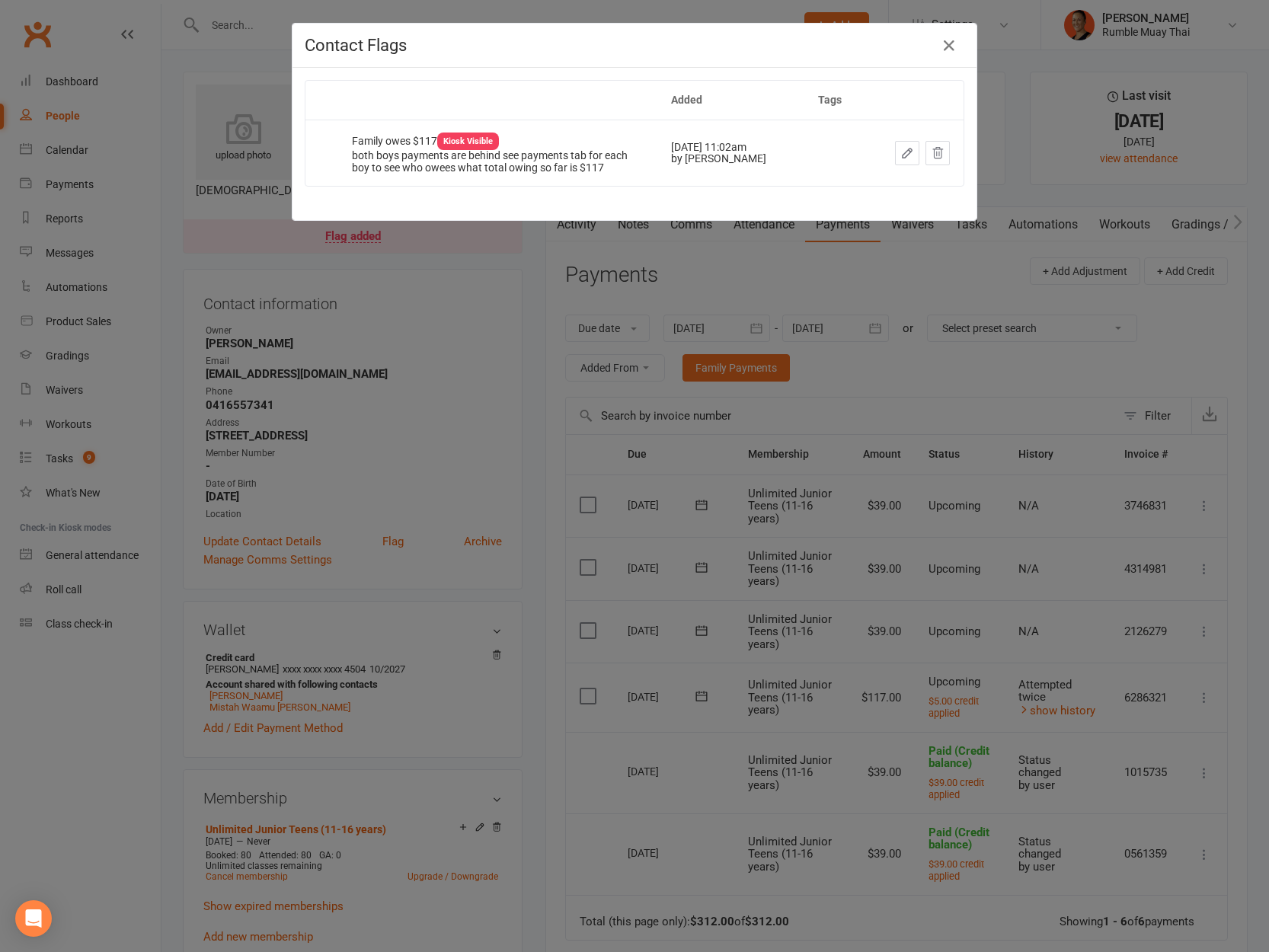
click at [907, 149] on icon "button" at bounding box center [907, 153] width 14 height 14
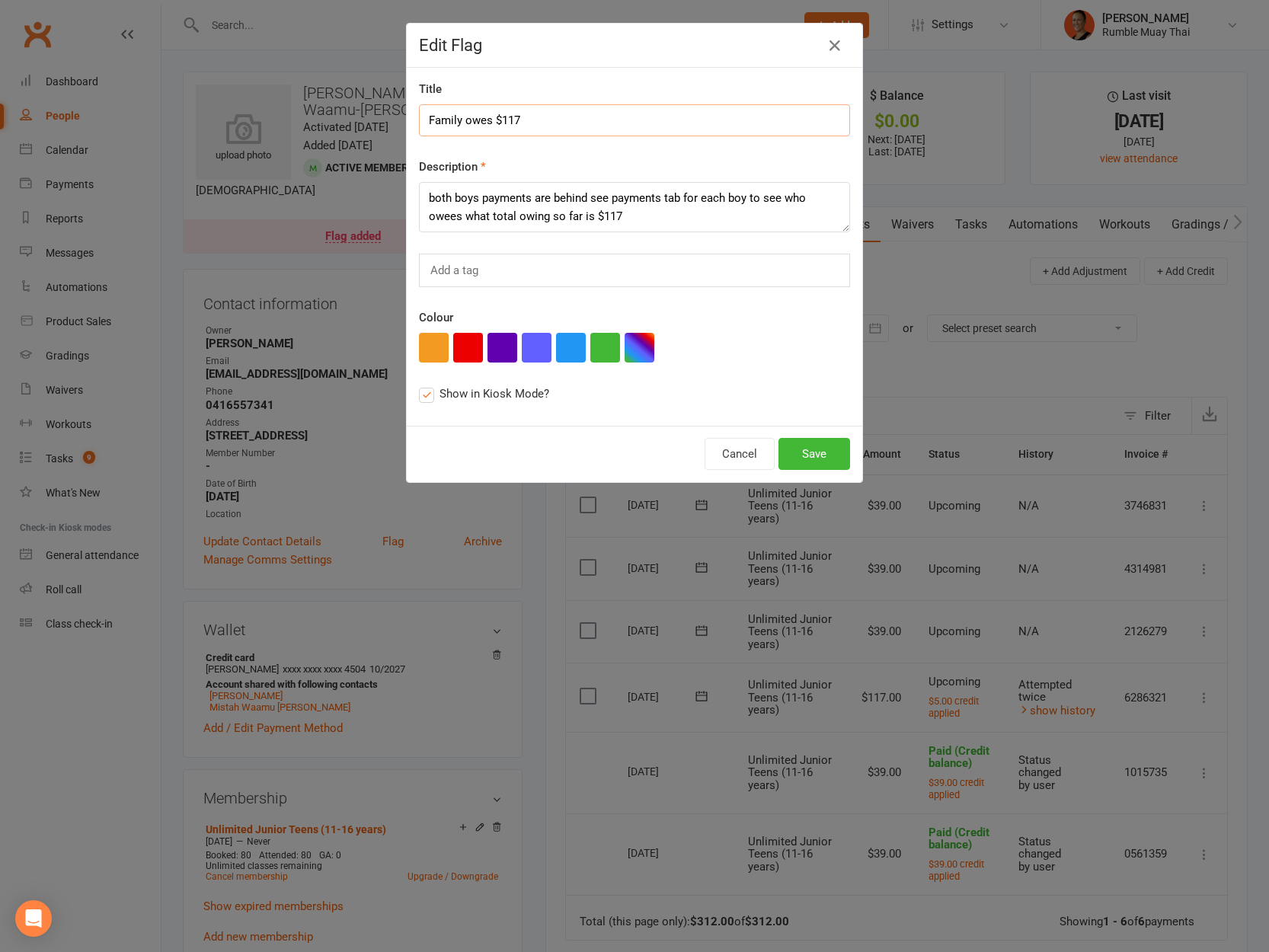
click at [507, 116] on input "Family owes $117" at bounding box center [634, 120] width 431 height 32
type input "Family owes $195"
click at [606, 220] on textarea "both boys payments are behind see payments tab for each boy to see who owees wh…" at bounding box center [634, 207] width 431 height 50
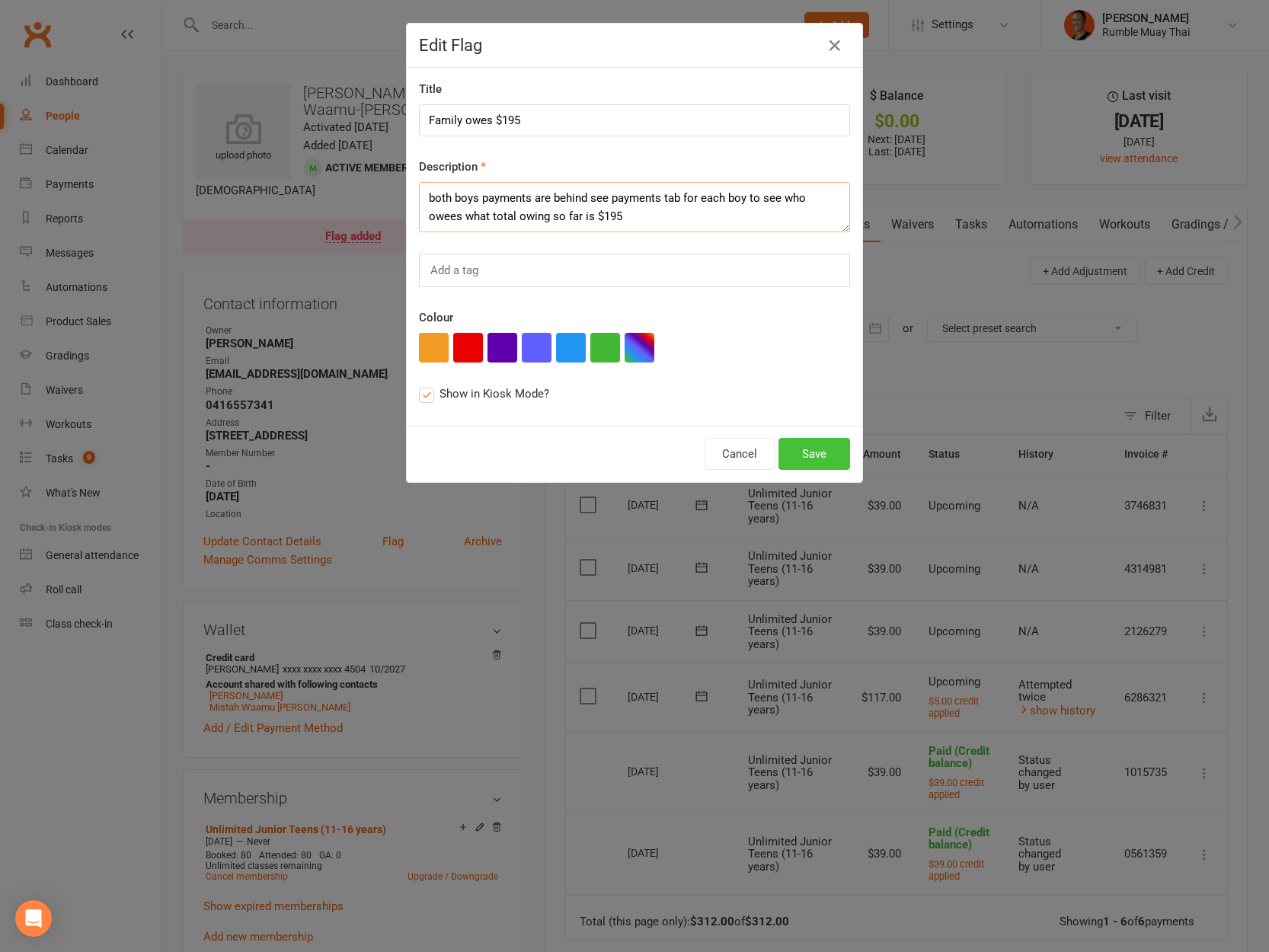
type textarea "both boys payments are behind see payments tab for each boy to see who owees wh…"
click at [842, 456] on button "Save" at bounding box center [814, 453] width 72 height 32
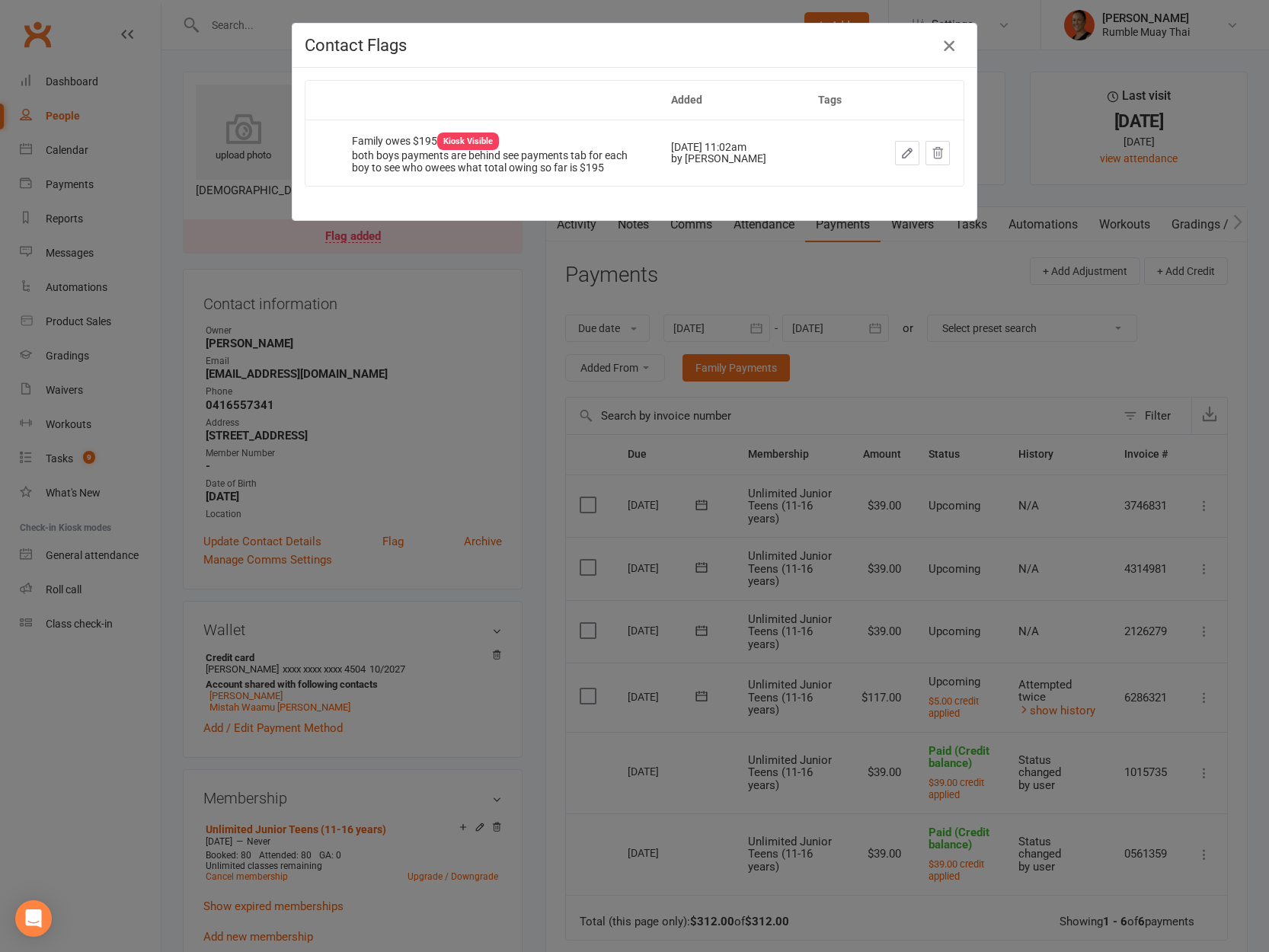
click at [947, 48] on icon "button" at bounding box center [949, 45] width 18 height 18
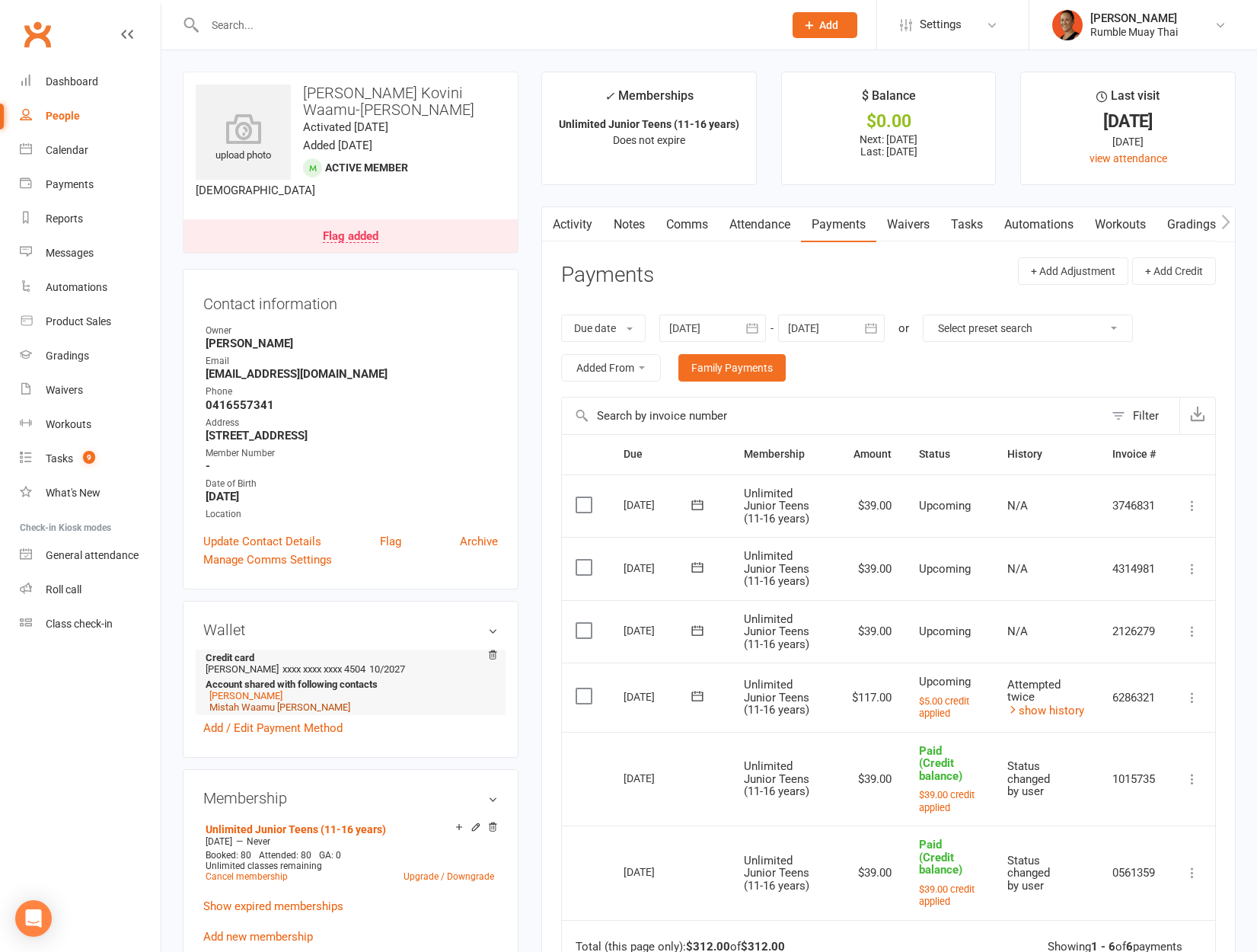
click at [265, 701] on link "Mistah Waamu daley" at bounding box center [279, 706] width 141 height 11
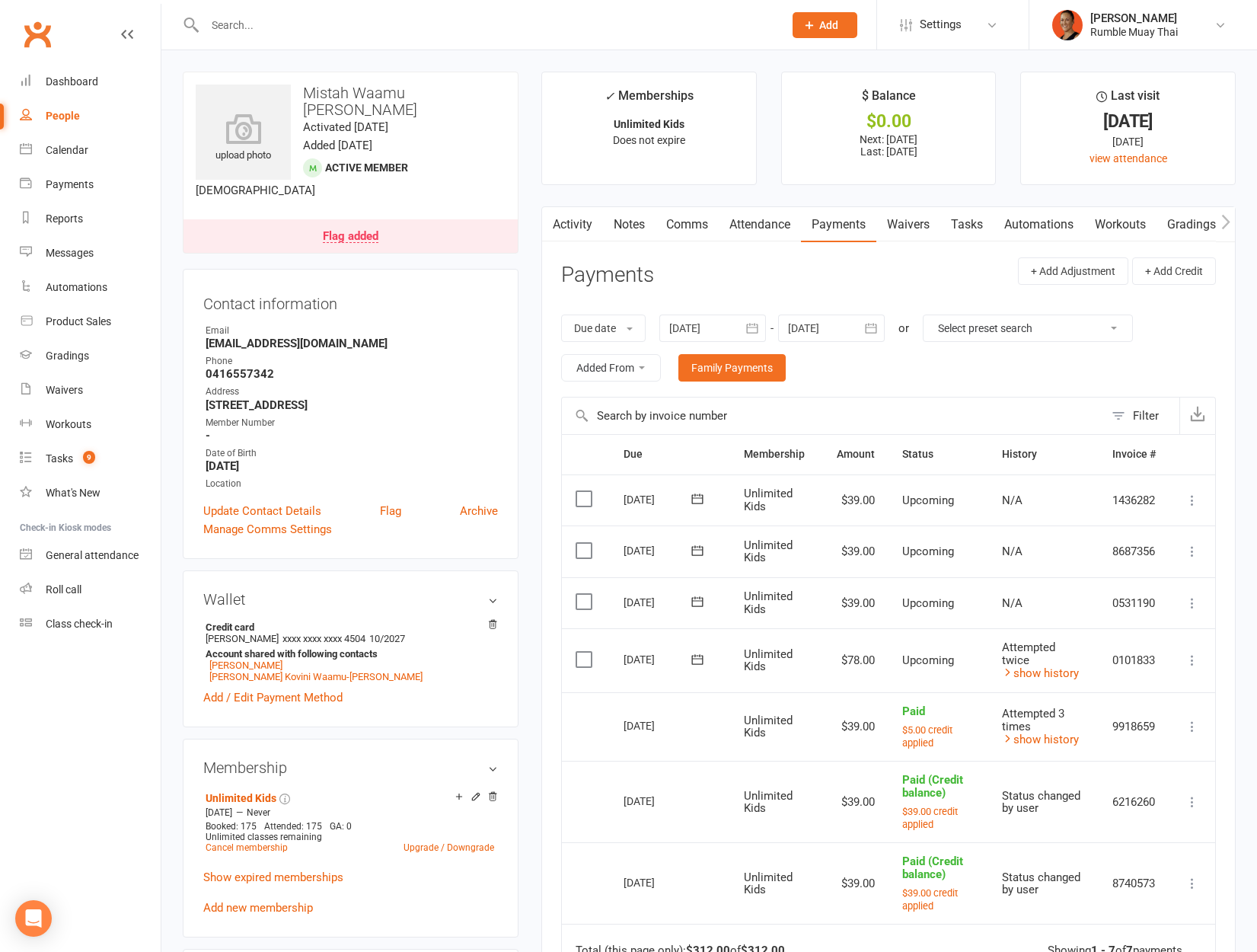
click at [358, 220] on link "Flag added" at bounding box center [350, 236] width 335 height 34
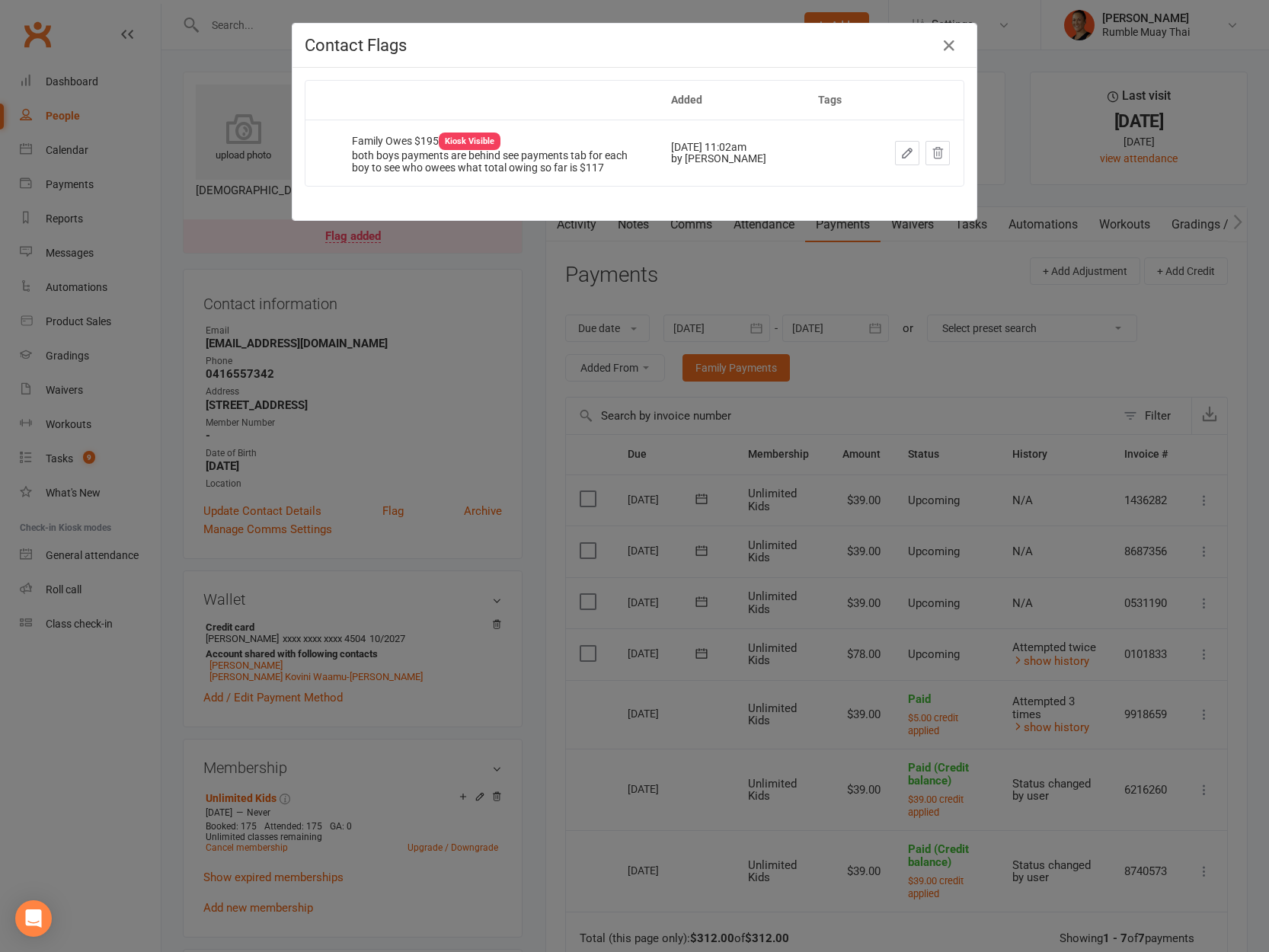
click at [909, 158] on button "button" at bounding box center [907, 153] width 24 height 24
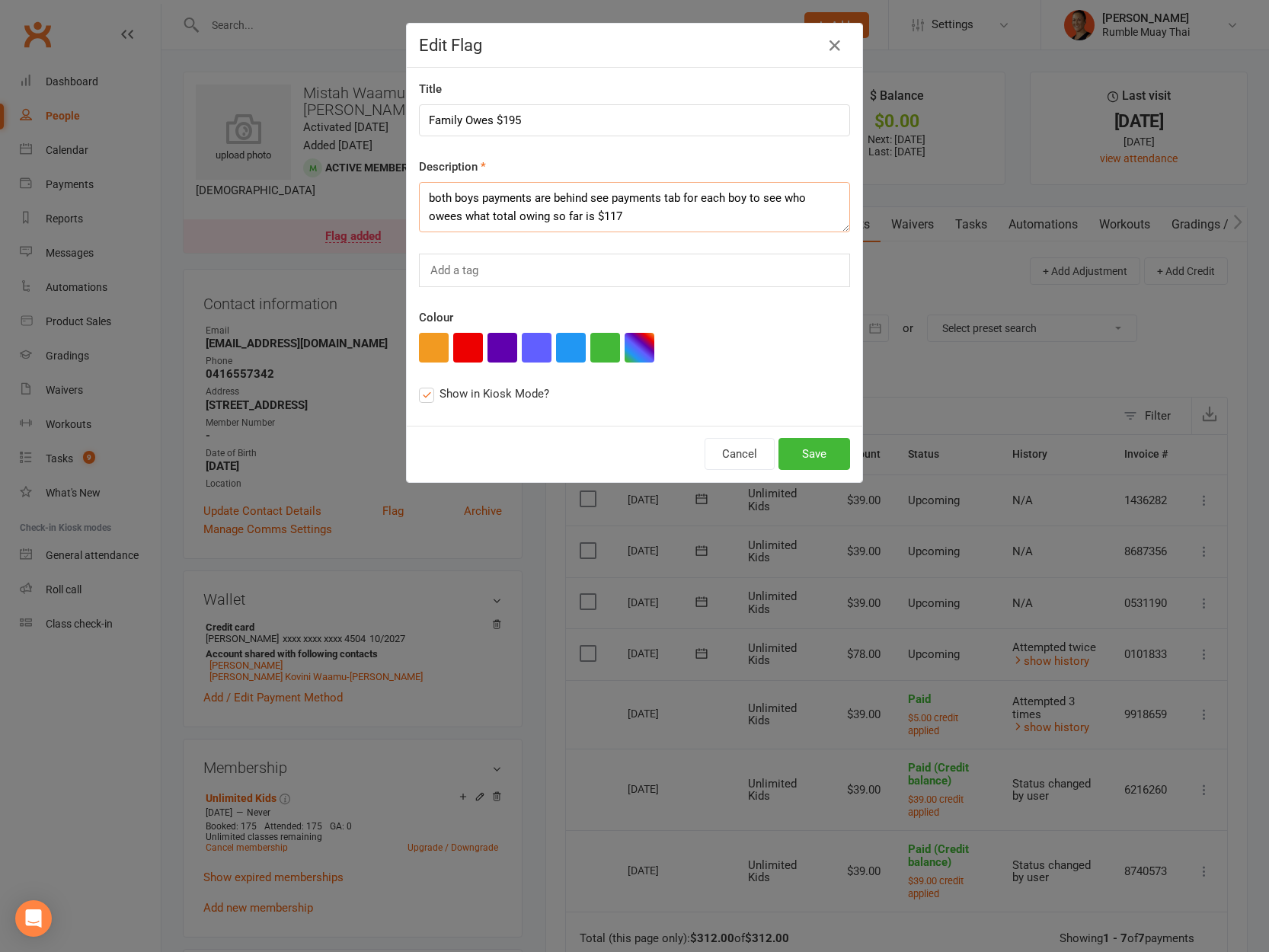
click at [602, 219] on textarea "both boys payments are behind see payments tab for each boy to see who owees wh…" at bounding box center [634, 207] width 431 height 50
type textarea "both boys payments are behind see payments tab for each boy to see who owees wh…"
drag, startPoint x: 508, startPoint y: 118, endPoint x: 519, endPoint y: 118, distance: 11.0
click at [519, 118] on input "Family Owes $195" at bounding box center [634, 120] width 431 height 32
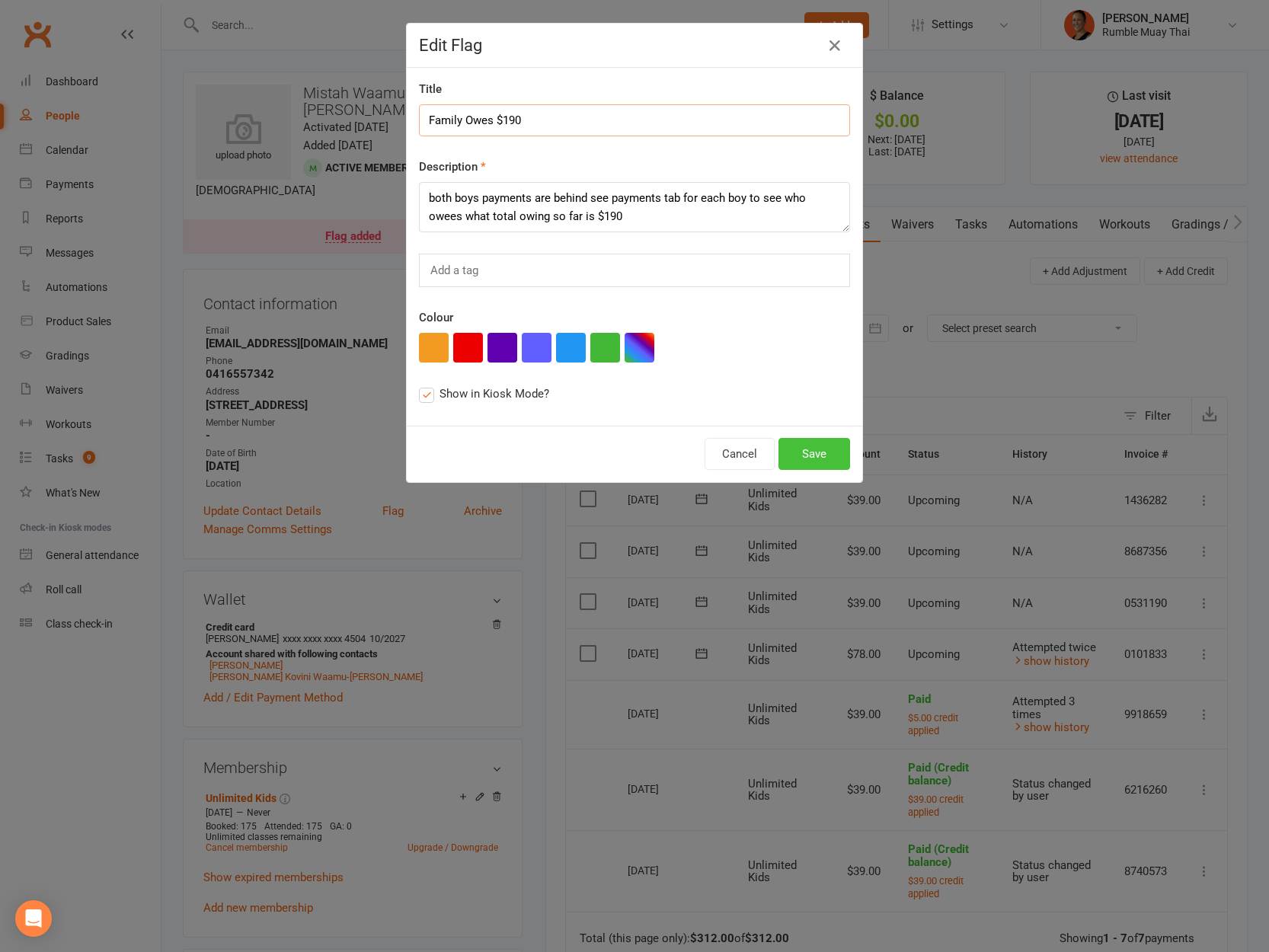
type input "Family Owes $190"
click at [819, 453] on button "Save" at bounding box center [814, 453] width 72 height 32
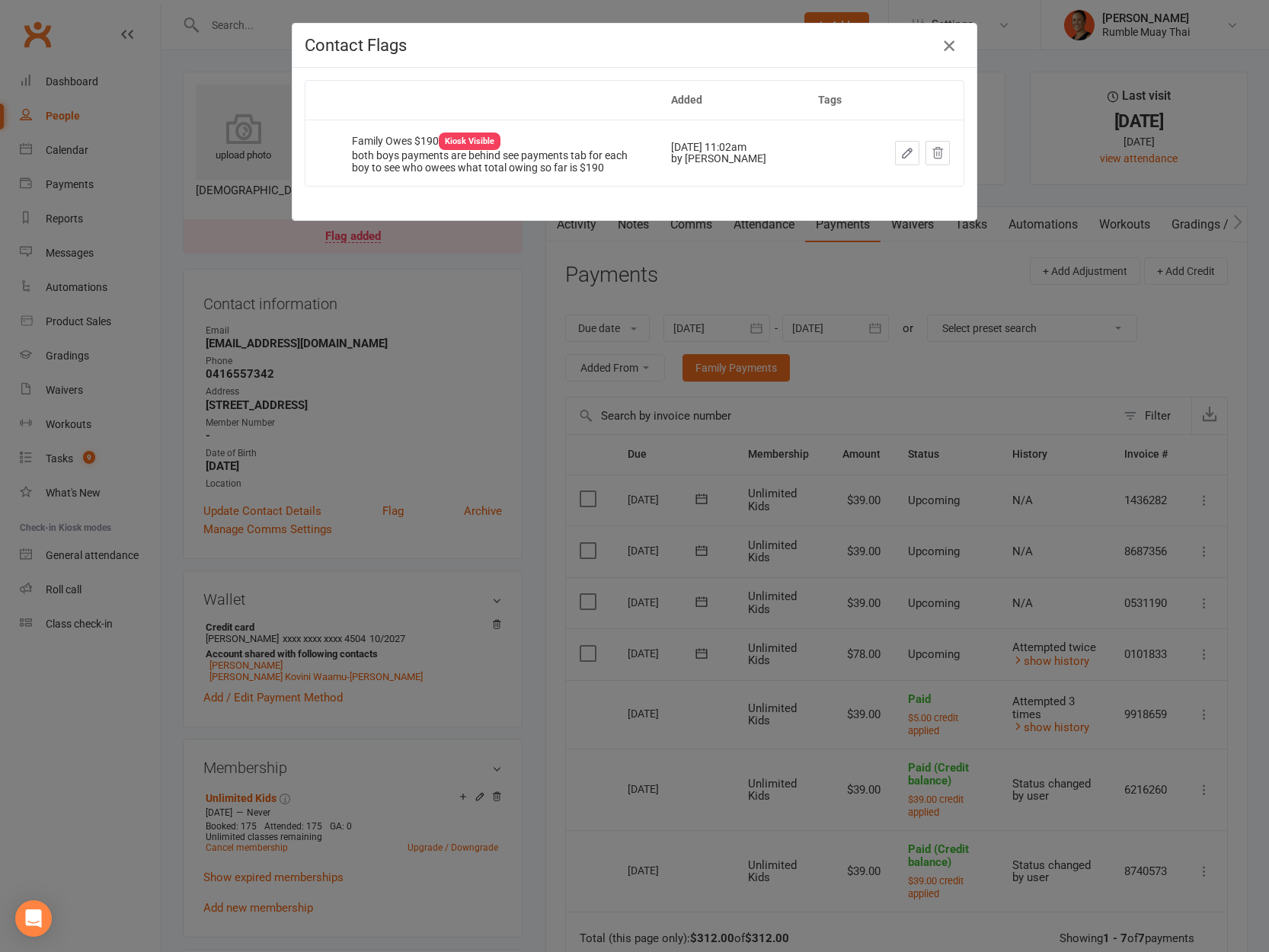
click at [949, 48] on icon "button" at bounding box center [949, 45] width 18 height 18
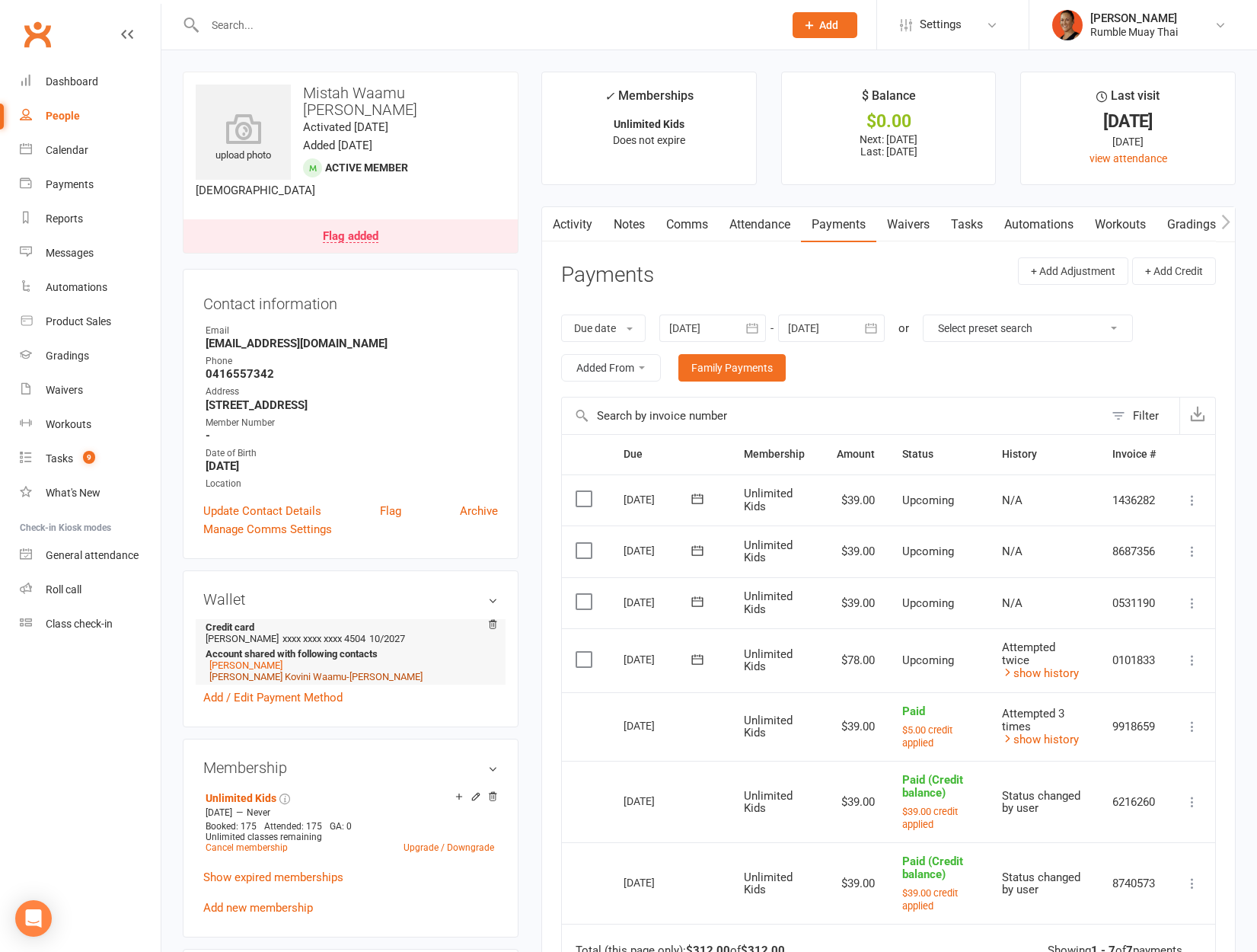
click at [257, 671] on link "Manny Kovini Waamu-Daley" at bounding box center [316, 676] width 214 height 11
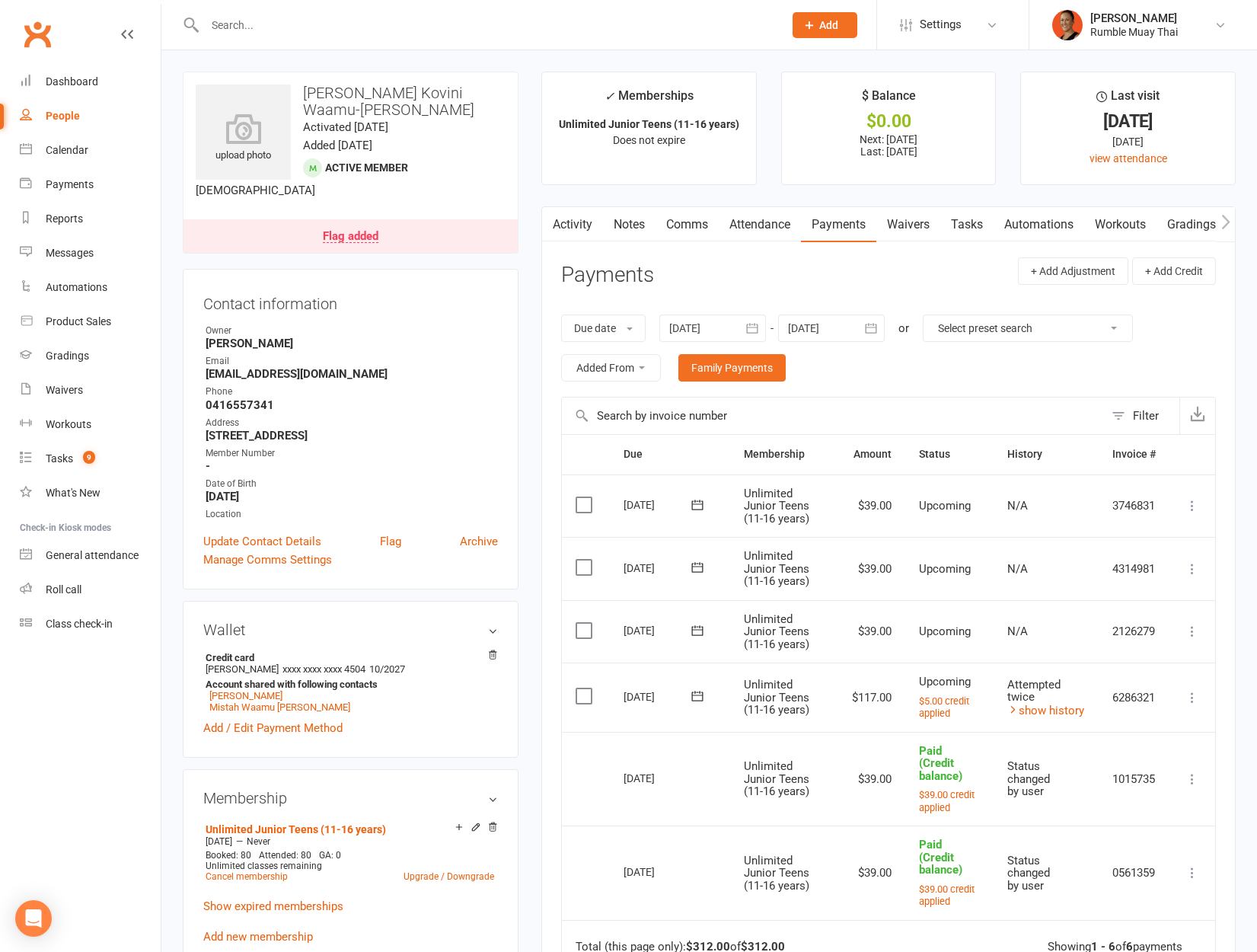
click at [345, 231] on div "Flag added" at bounding box center [350, 237] width 55 height 12
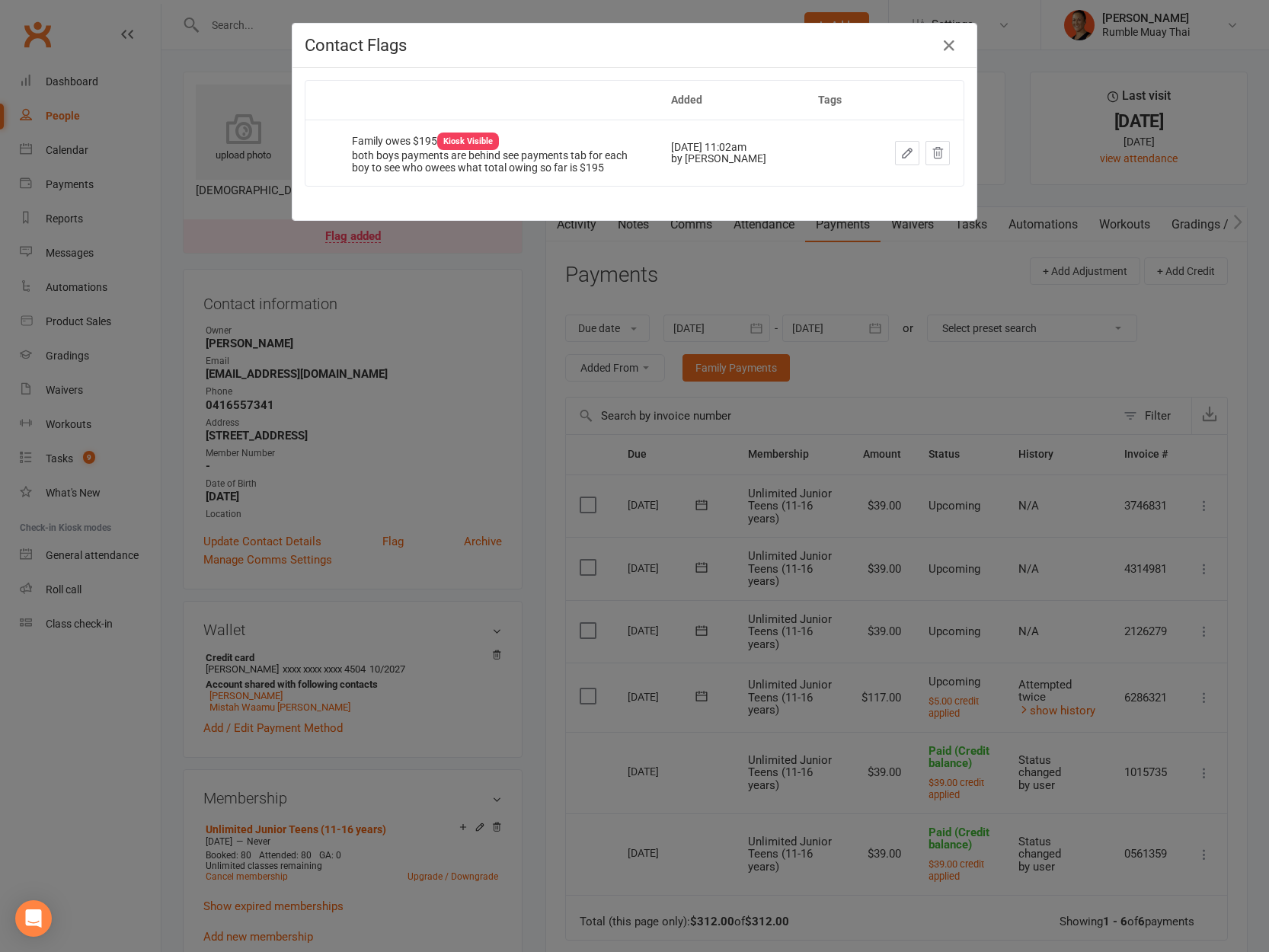
click at [900, 148] on icon "button" at bounding box center [907, 153] width 14 height 14
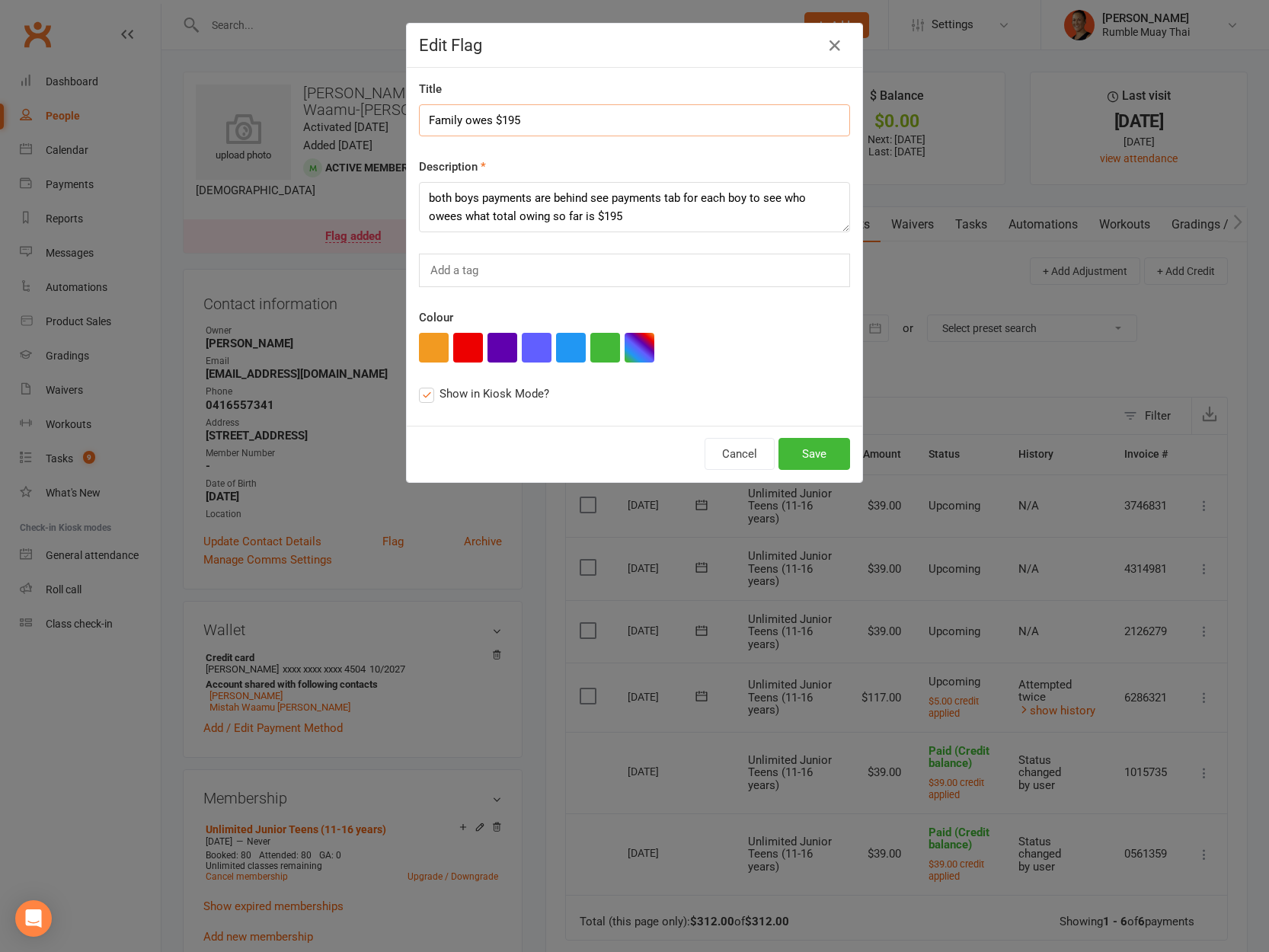
drag, startPoint x: 508, startPoint y: 119, endPoint x: 526, endPoint y: 119, distance: 18.0
click at [526, 119] on input "Family owes $195" at bounding box center [634, 120] width 431 height 32
type input "Family owes $190"
click at [614, 212] on textarea "both boys payments are behind see payments tab for each boy to see who owees wh…" at bounding box center [634, 207] width 431 height 50
type textarea "both boys payments are behind see payments tab for each boy to see who owees wh…"
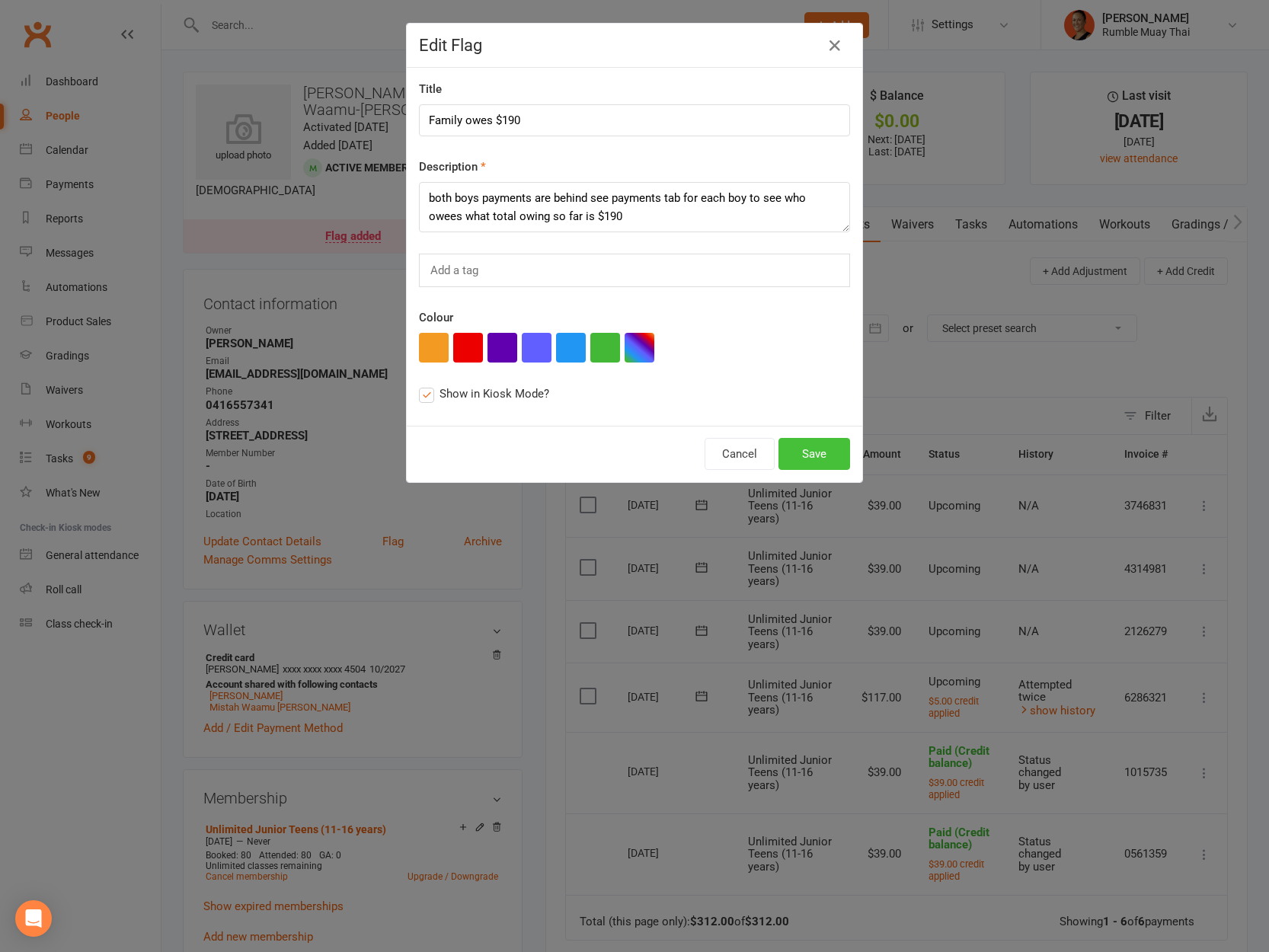
click at [800, 450] on button "Save" at bounding box center [814, 453] width 72 height 32
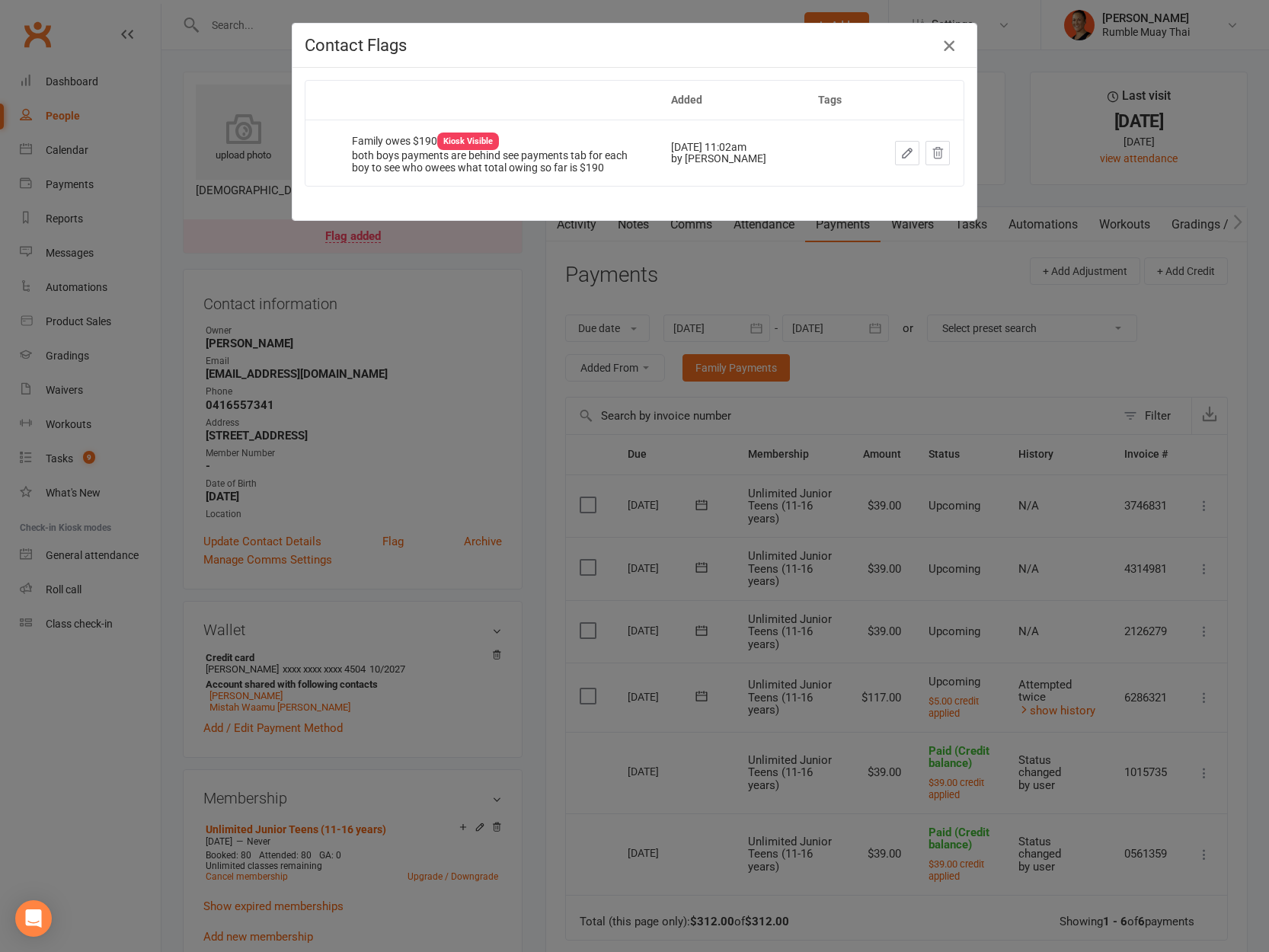
click at [940, 42] on icon "button" at bounding box center [949, 45] width 18 height 18
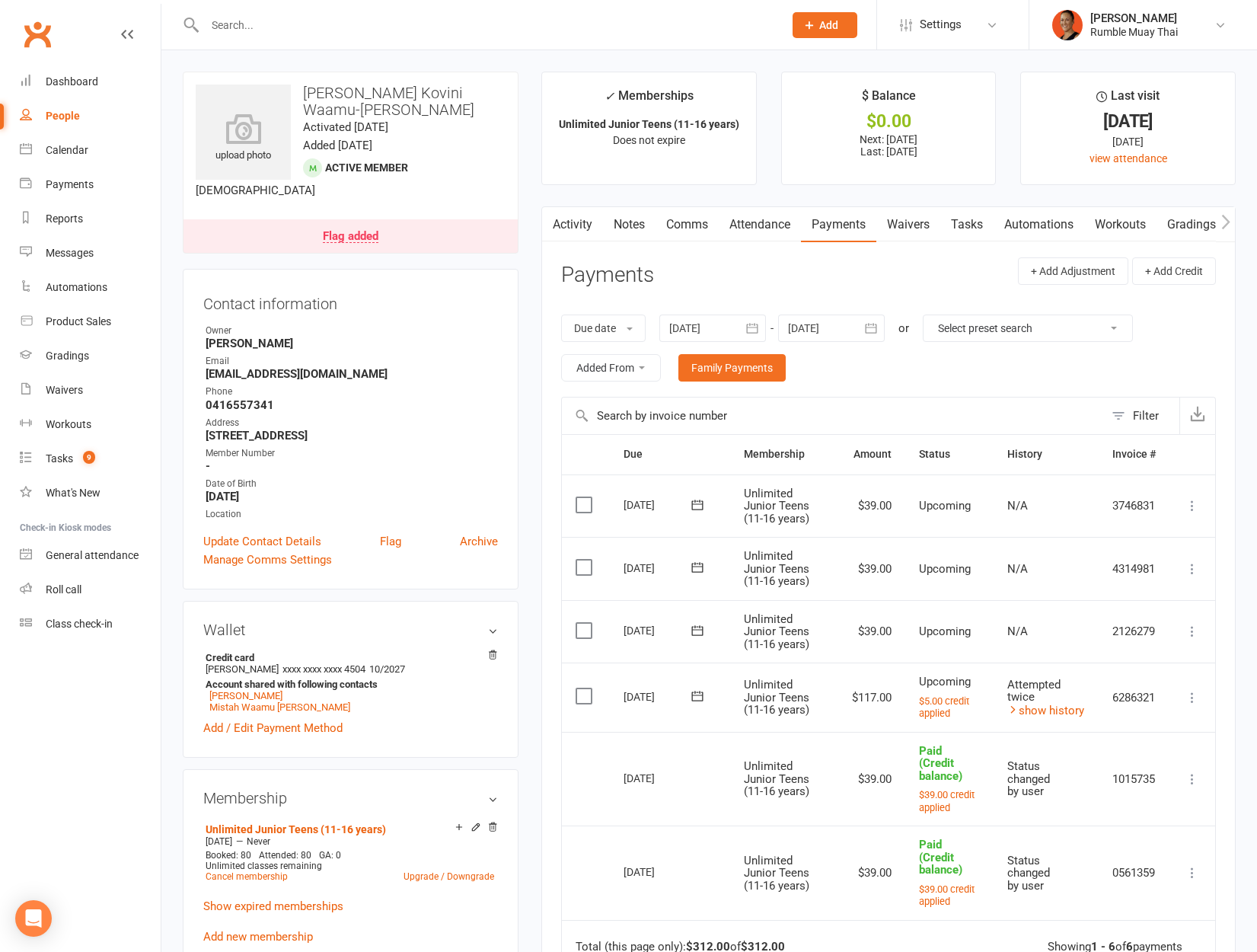
click at [1196, 692] on icon at bounding box center [1192, 698] width 16 height 16
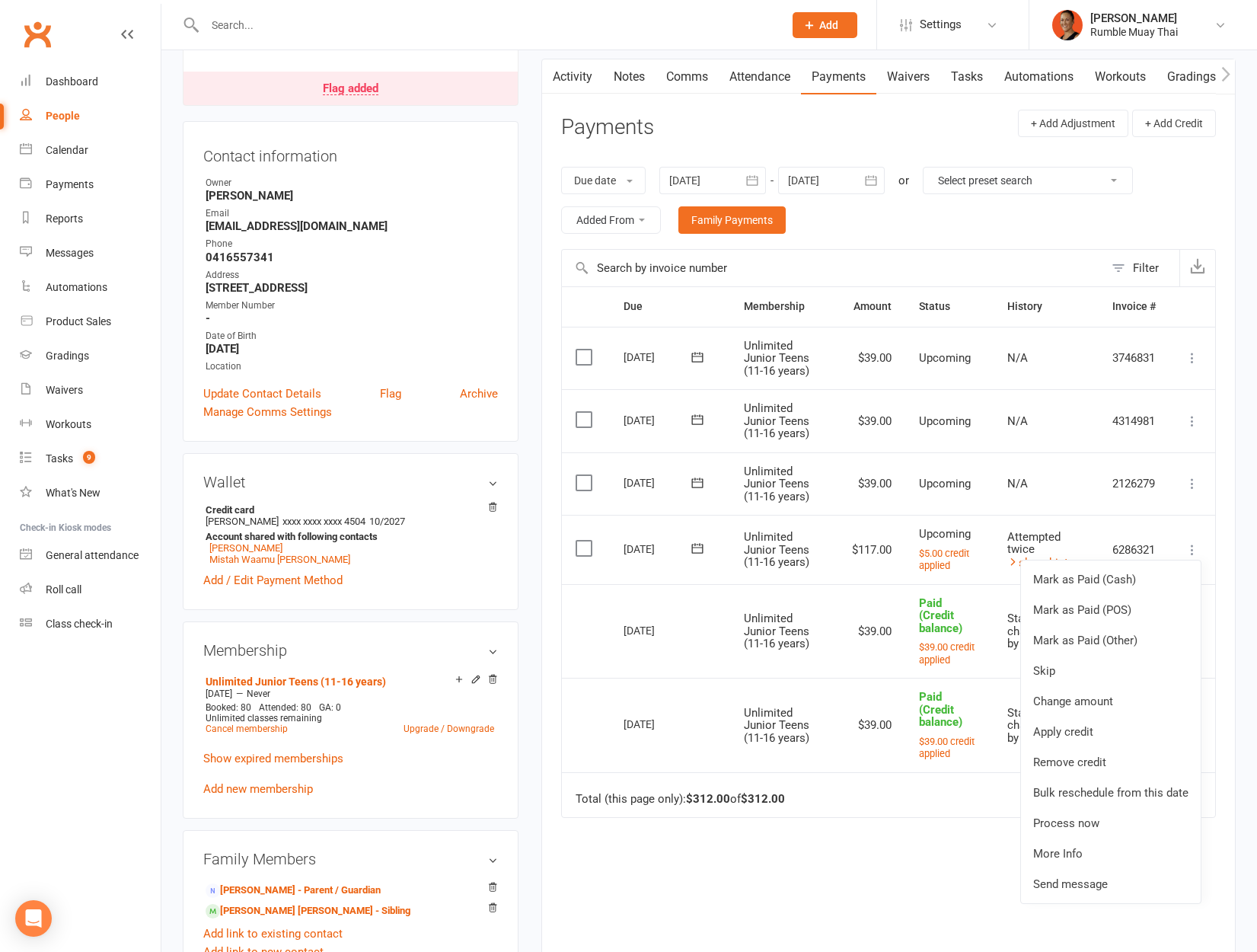
scroll to position [226, 0]
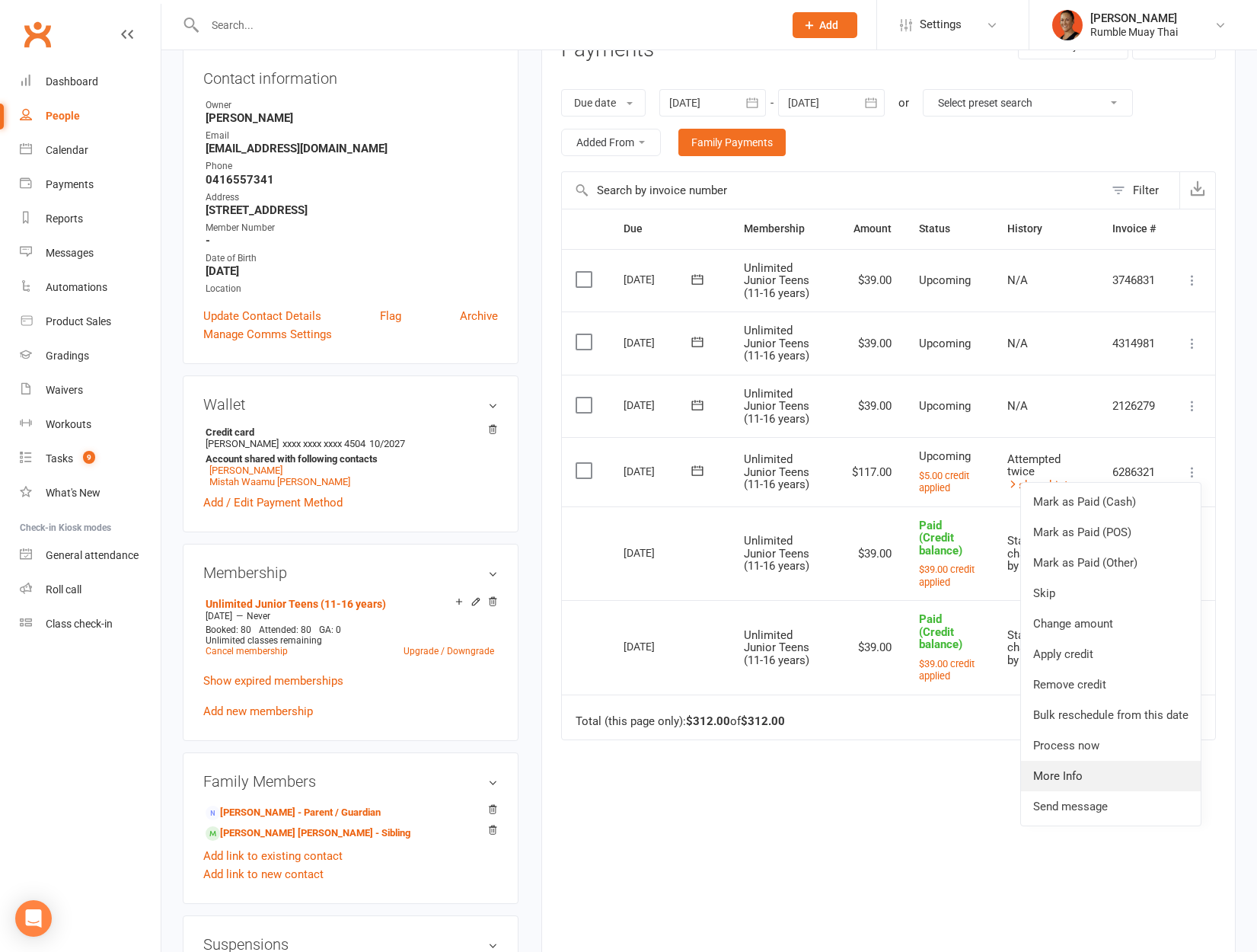
click at [1122, 778] on link "More Info" at bounding box center [1111, 776] width 180 height 30
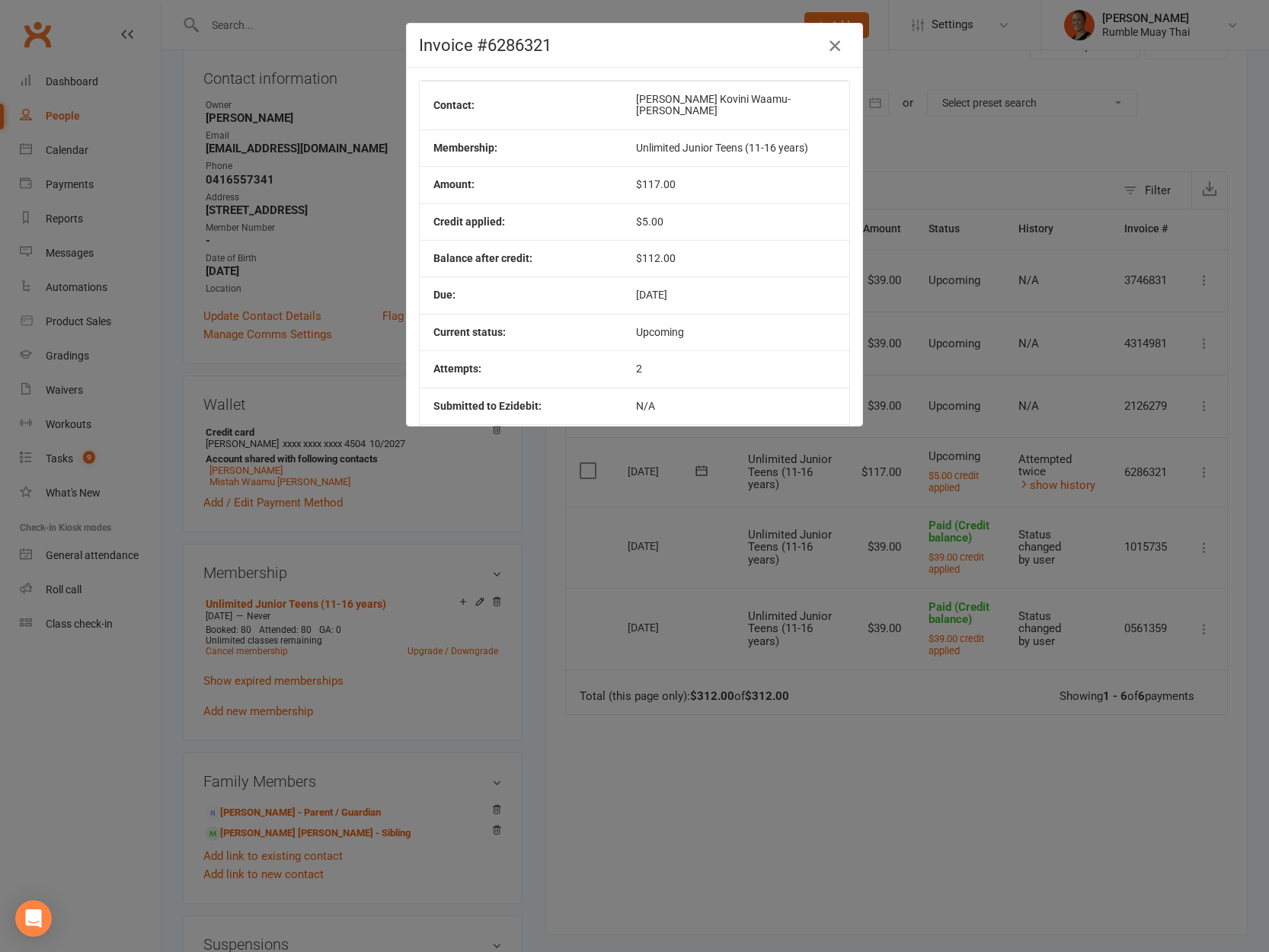
click at [828, 34] on button "button" at bounding box center [835, 46] width 24 height 24
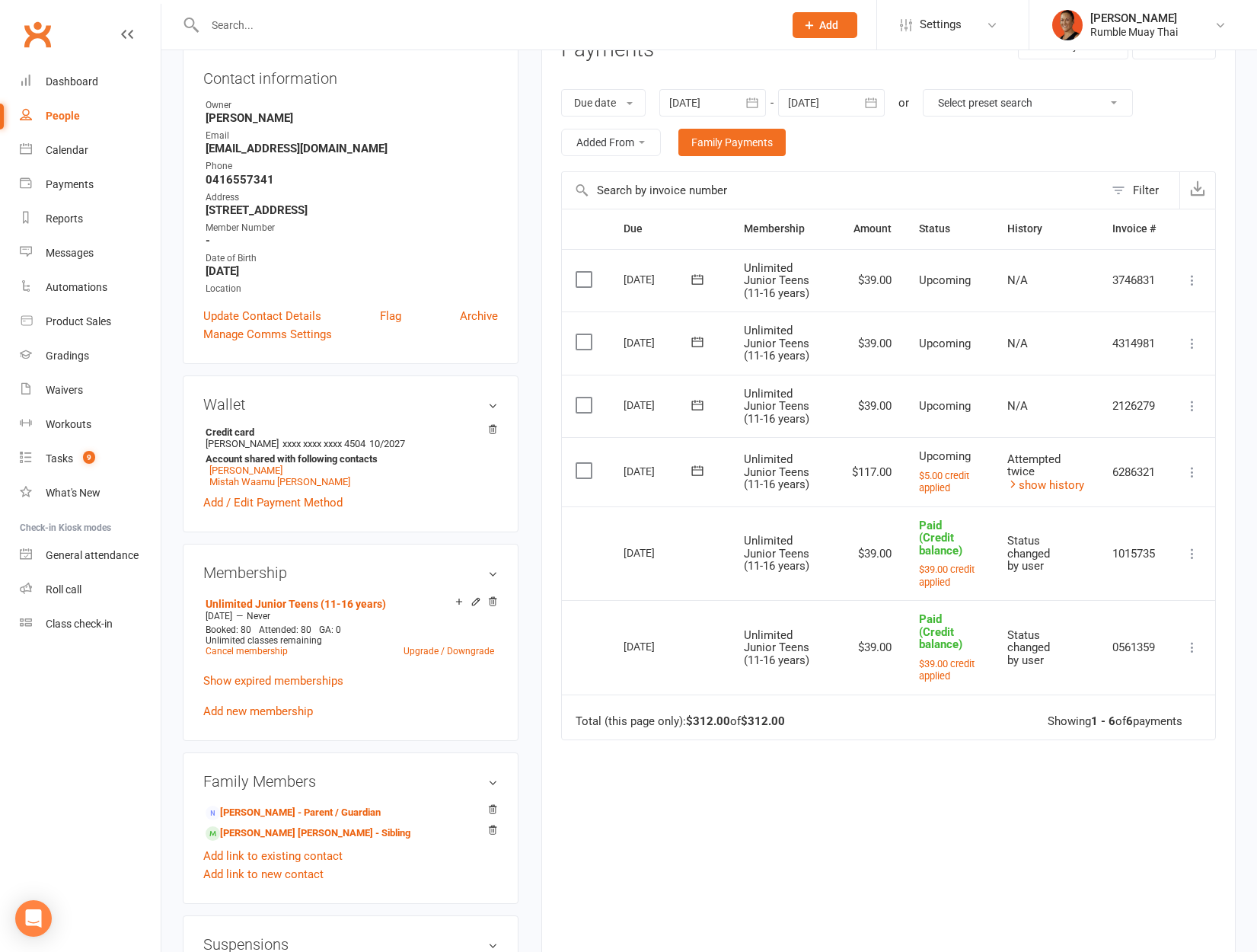
scroll to position [0, 0]
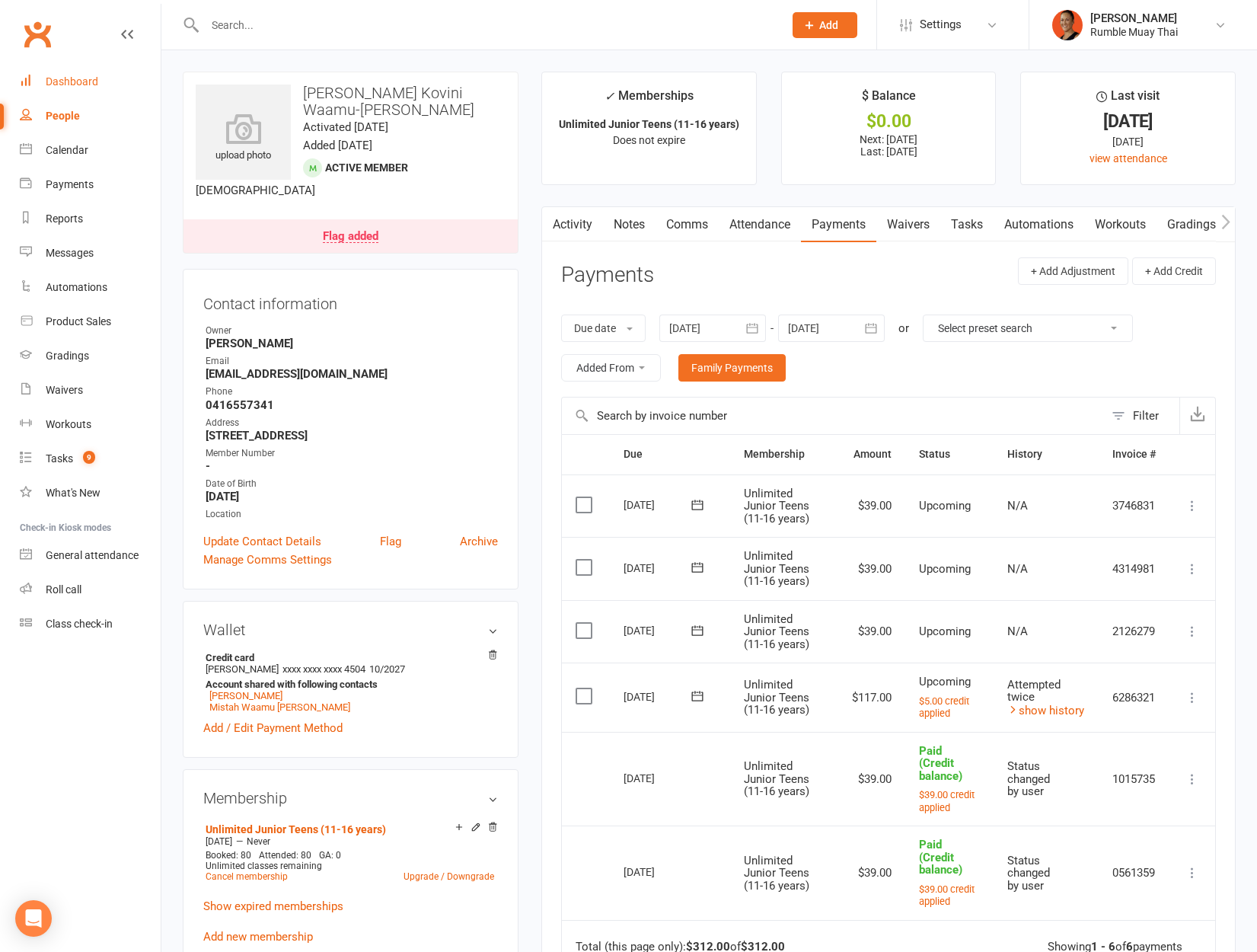
click at [71, 85] on div "Dashboard" at bounding box center [72, 81] width 53 height 12
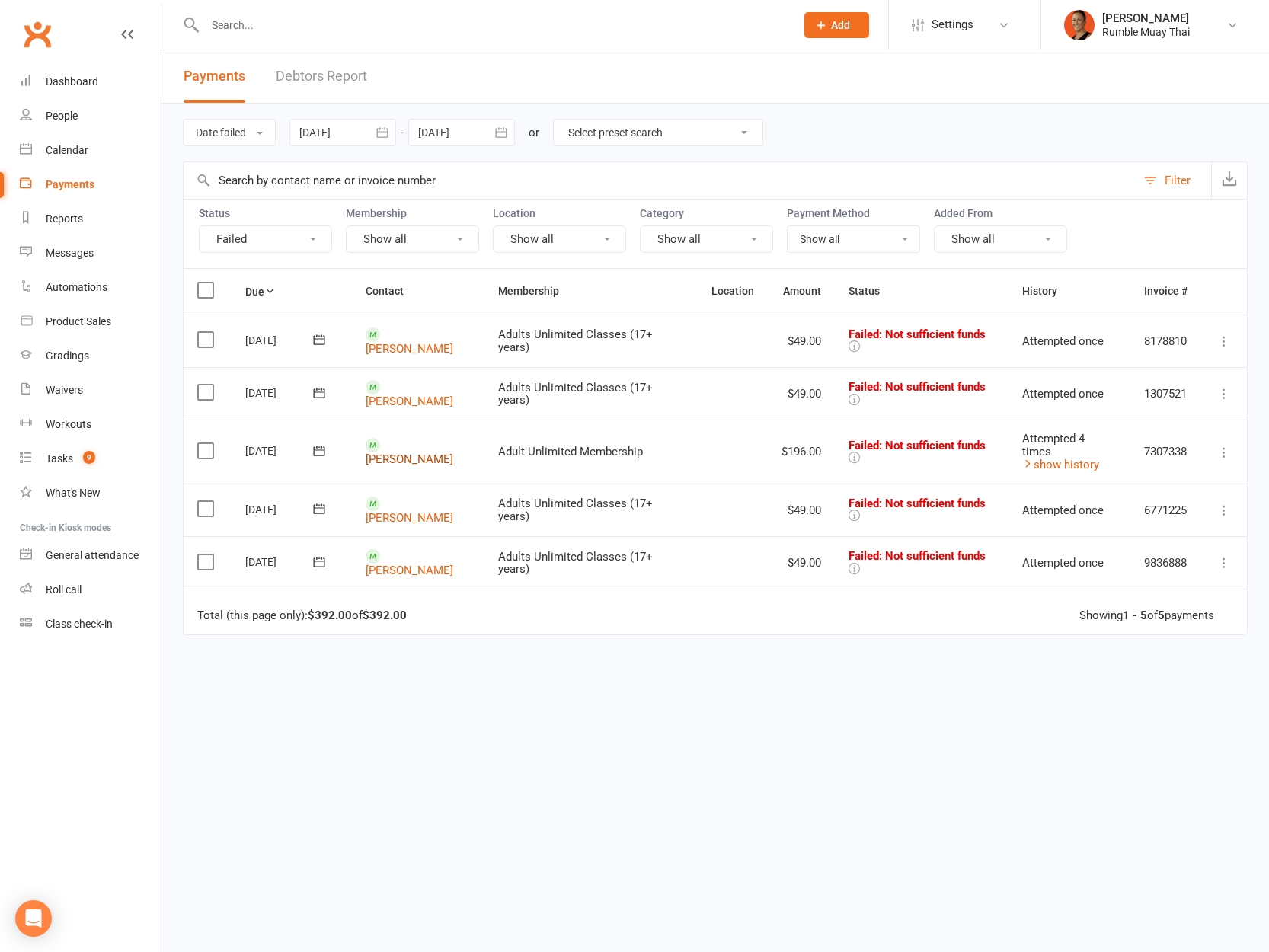
click at [420, 452] on link "Jasmine Harland" at bounding box center [409, 459] width 87 height 14
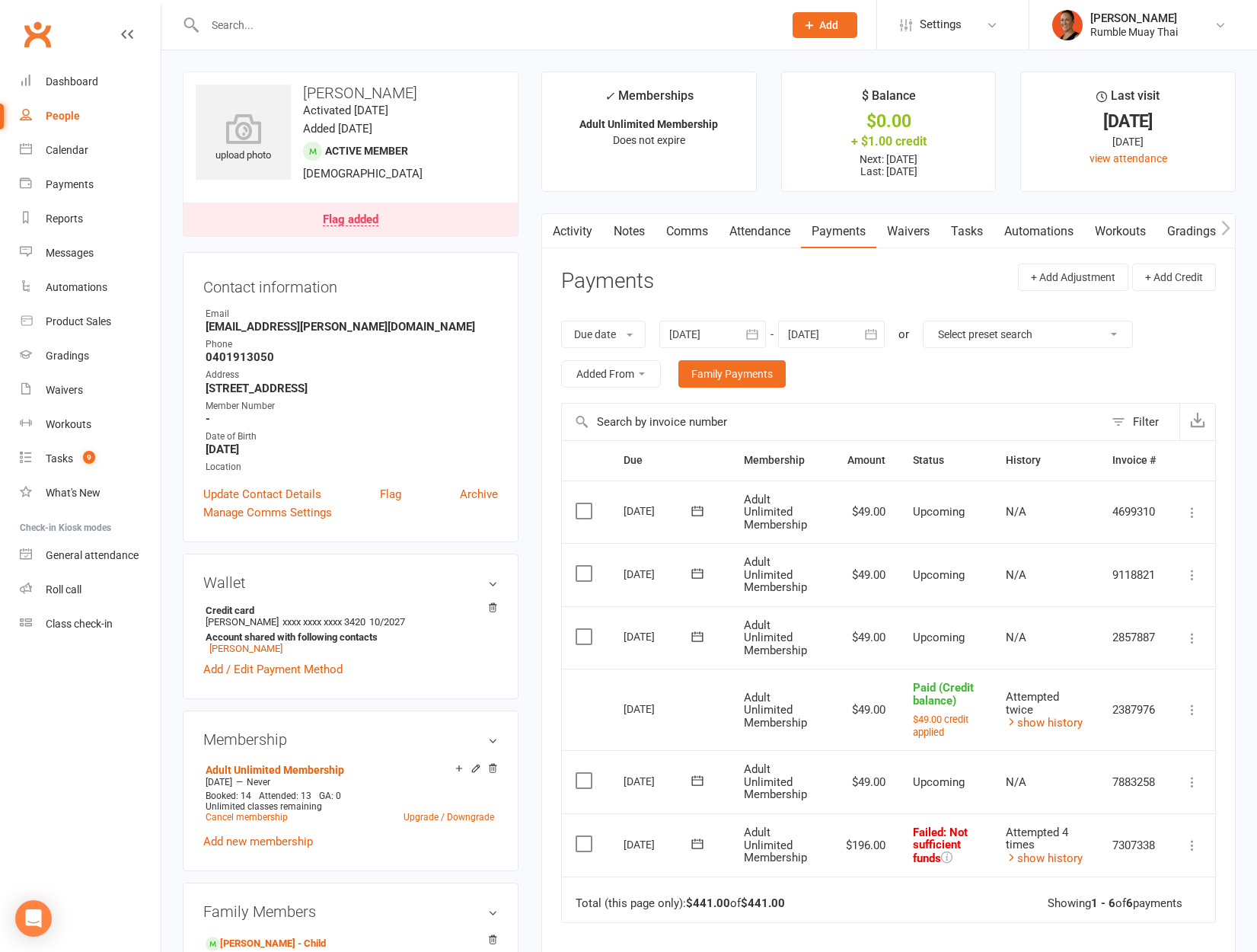
scroll to position [149, 0]
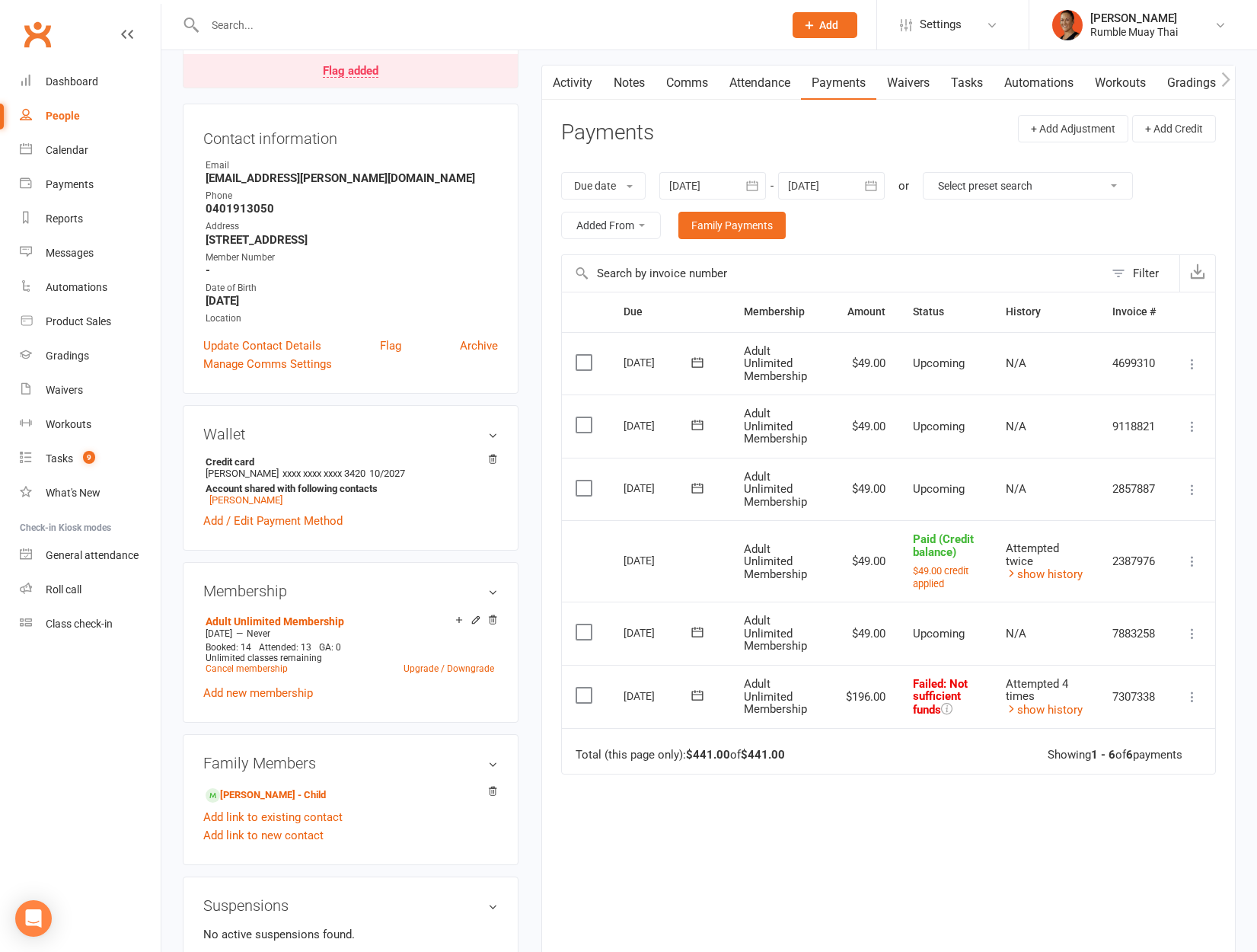
click at [1191, 696] on icon at bounding box center [1192, 697] width 16 height 16
click at [623, 80] on link "Notes" at bounding box center [628, 83] width 53 height 35
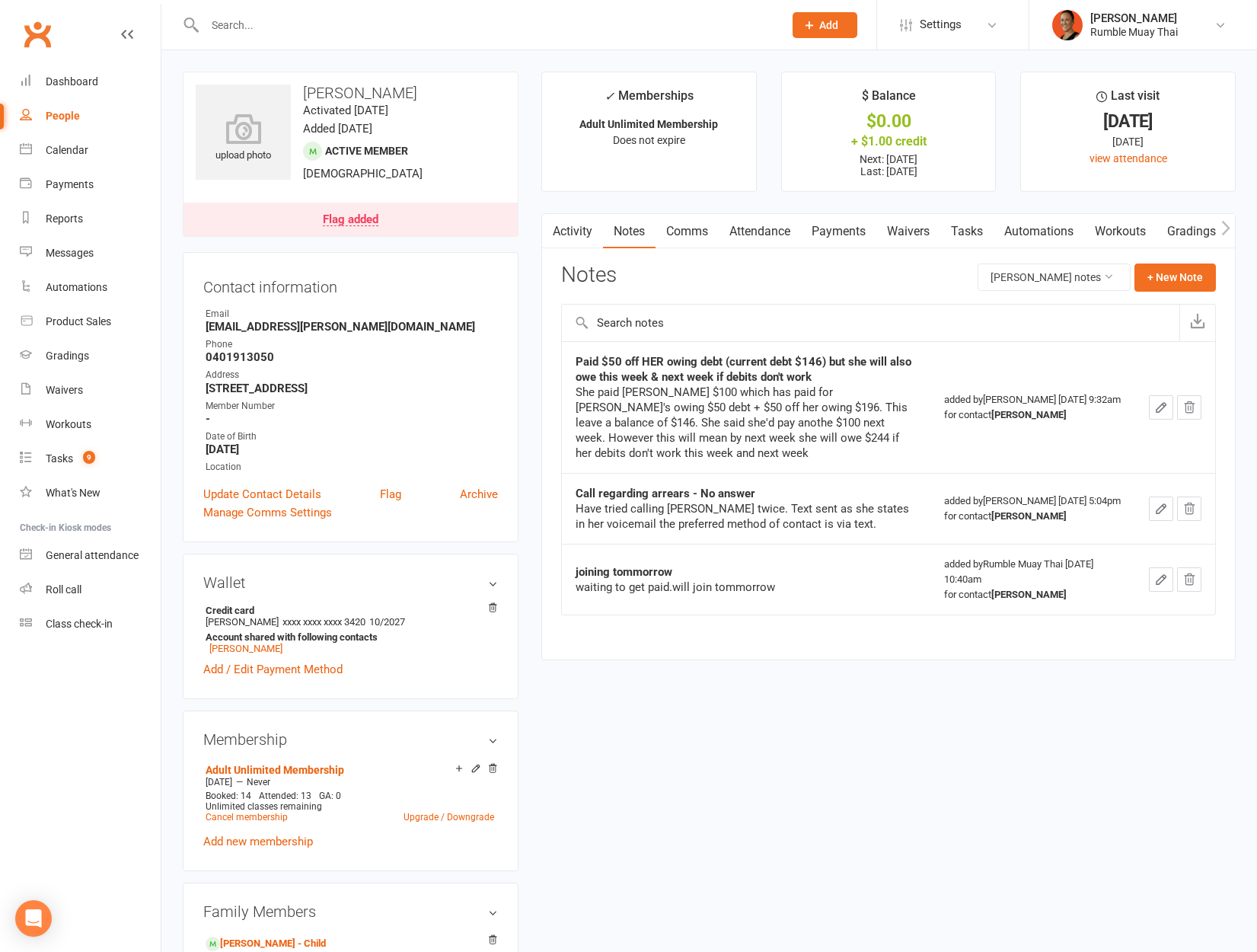
click at [811, 361] on strong "Paid $50 off HER owing debt (current debt $146) but she will also owe this week…" at bounding box center [743, 368] width 335 height 29
click at [660, 387] on div "She paid matt $100 which has paid for Hamish's owing $50 debt + $50 off her owi…" at bounding box center [746, 423] width 341 height 76
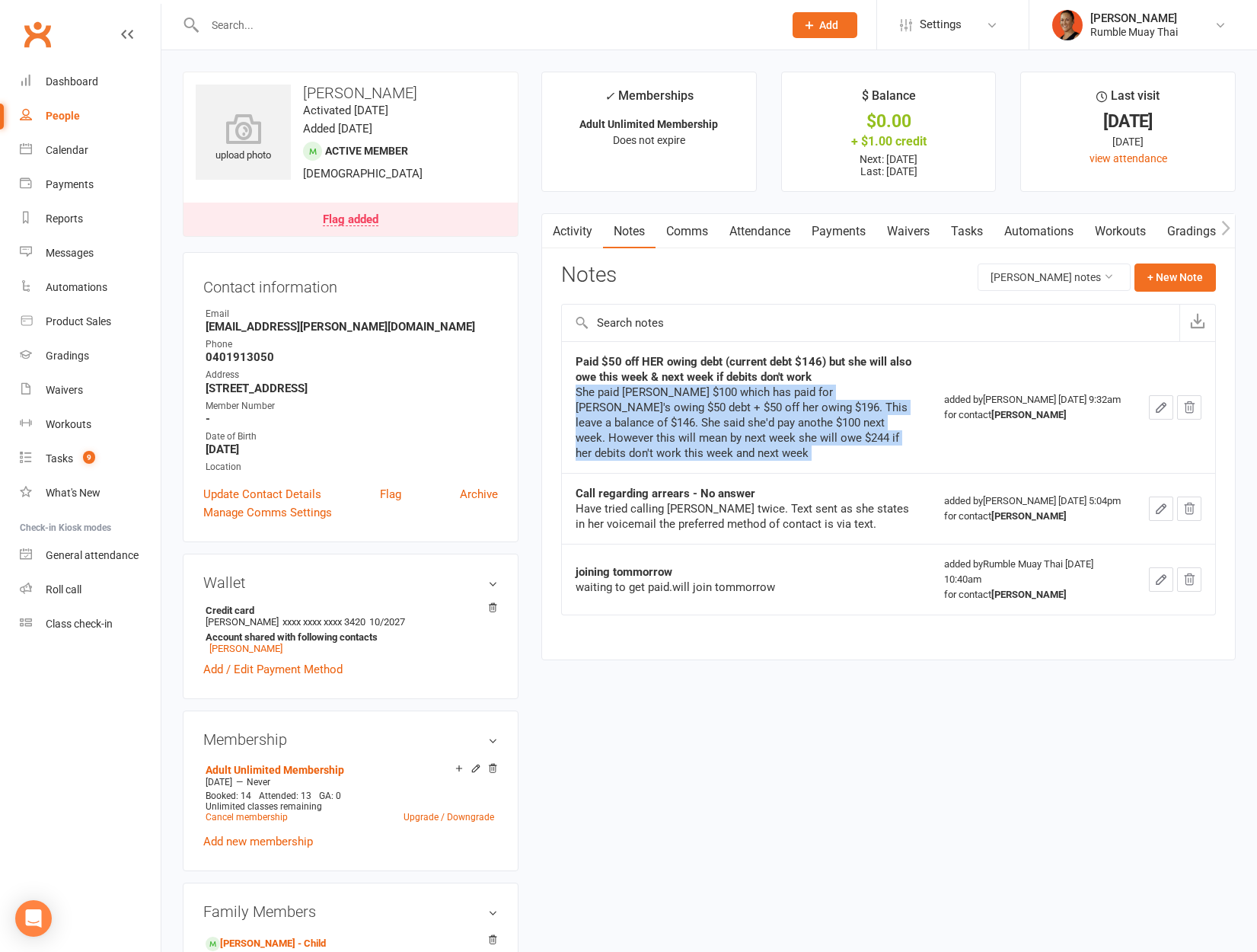
click at [660, 387] on div "She paid matt $100 which has paid for Hamish's owing $50 debt + $50 off her owi…" at bounding box center [746, 423] width 341 height 76
click at [705, 412] on div "She paid matt $100 which has paid for Hamish's owing $50 debt + $50 off her owi…" at bounding box center [746, 423] width 341 height 76
click at [705, 404] on div "She paid matt $100 which has paid for Hamish's owing $50 debt + $50 off her owi…" at bounding box center [746, 423] width 341 height 76
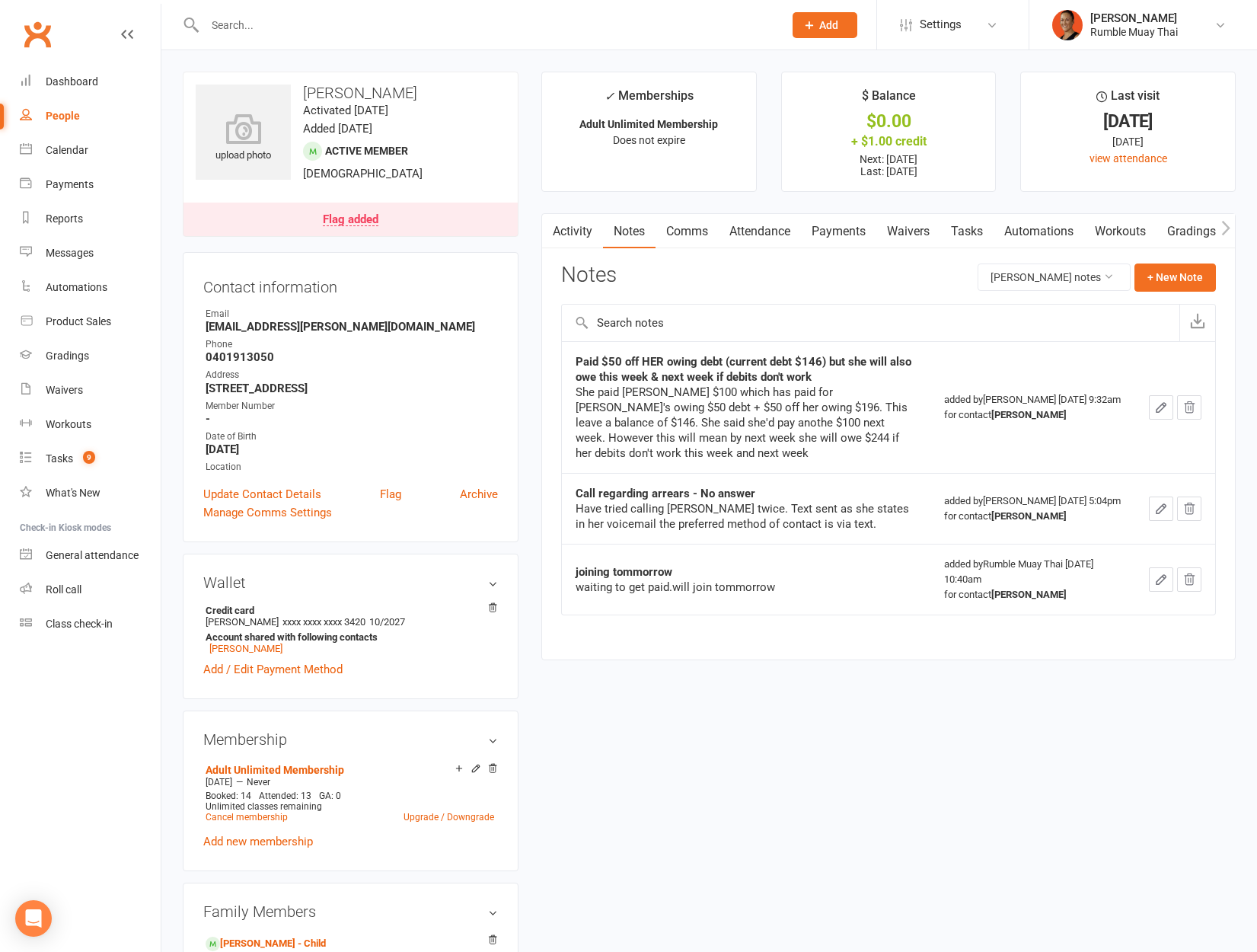
click at [686, 437] on div "She paid matt $100 which has paid for Hamish's owing $50 debt + $50 off her owi…" at bounding box center [746, 423] width 341 height 76
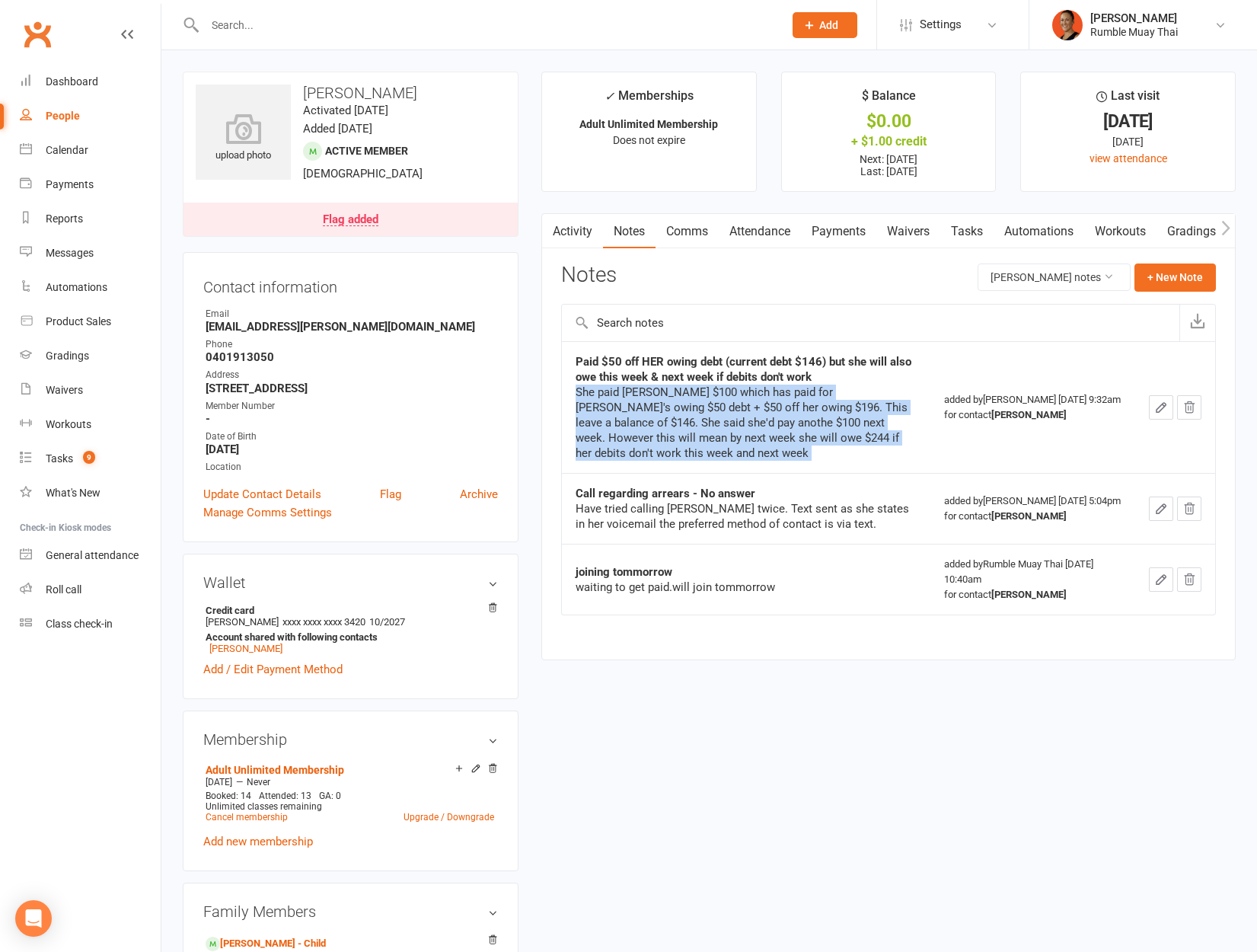
click at [686, 437] on div "She paid matt $100 which has paid for Hamish's owing $50 debt + $50 off her owi…" at bounding box center [746, 423] width 341 height 76
click at [814, 313] on input "text" at bounding box center [871, 323] width 617 height 36
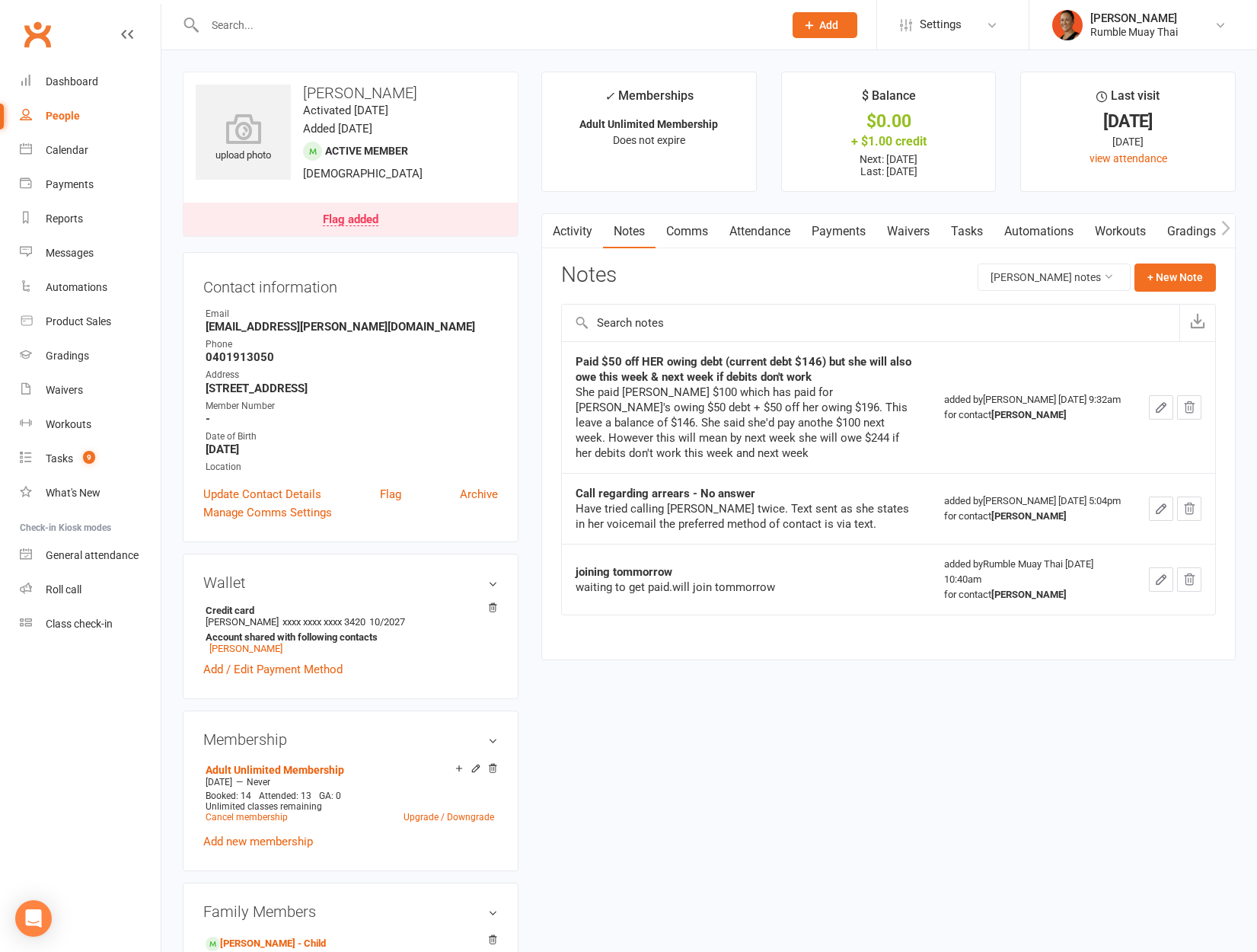
click at [852, 235] on link "Payments" at bounding box center [838, 231] width 75 height 35
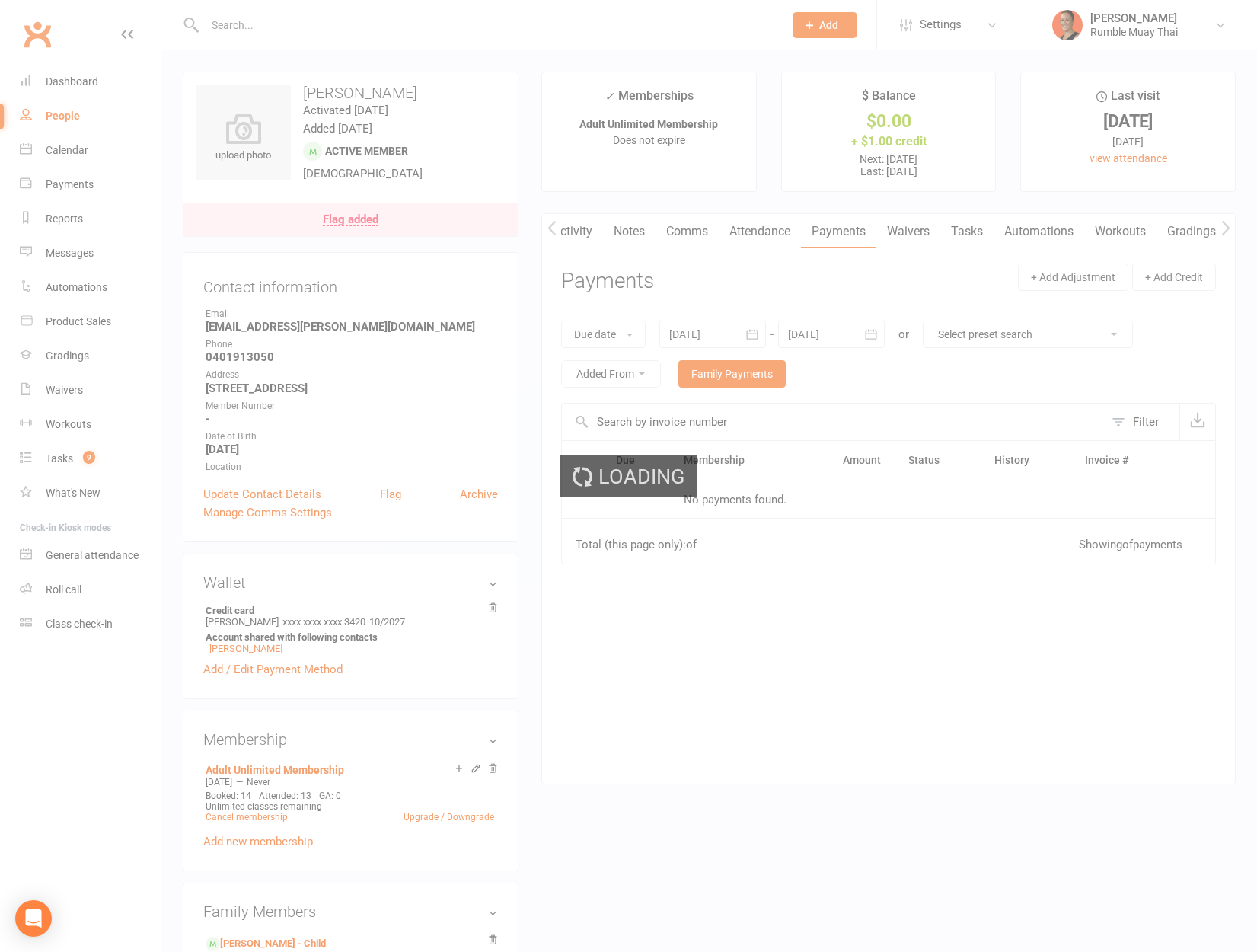
scroll to position [0, 3]
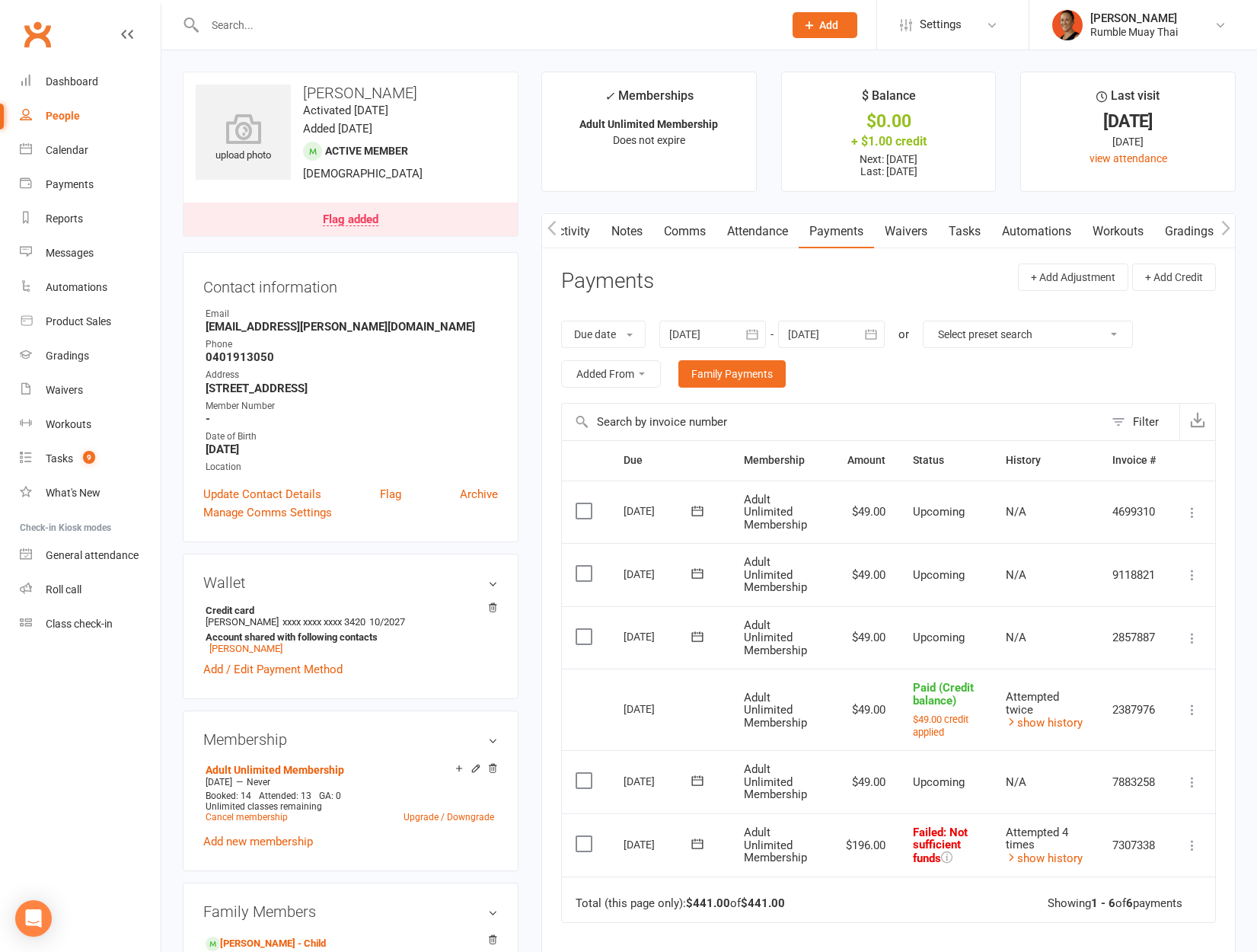
click at [699, 848] on icon at bounding box center [697, 843] width 11 height 10
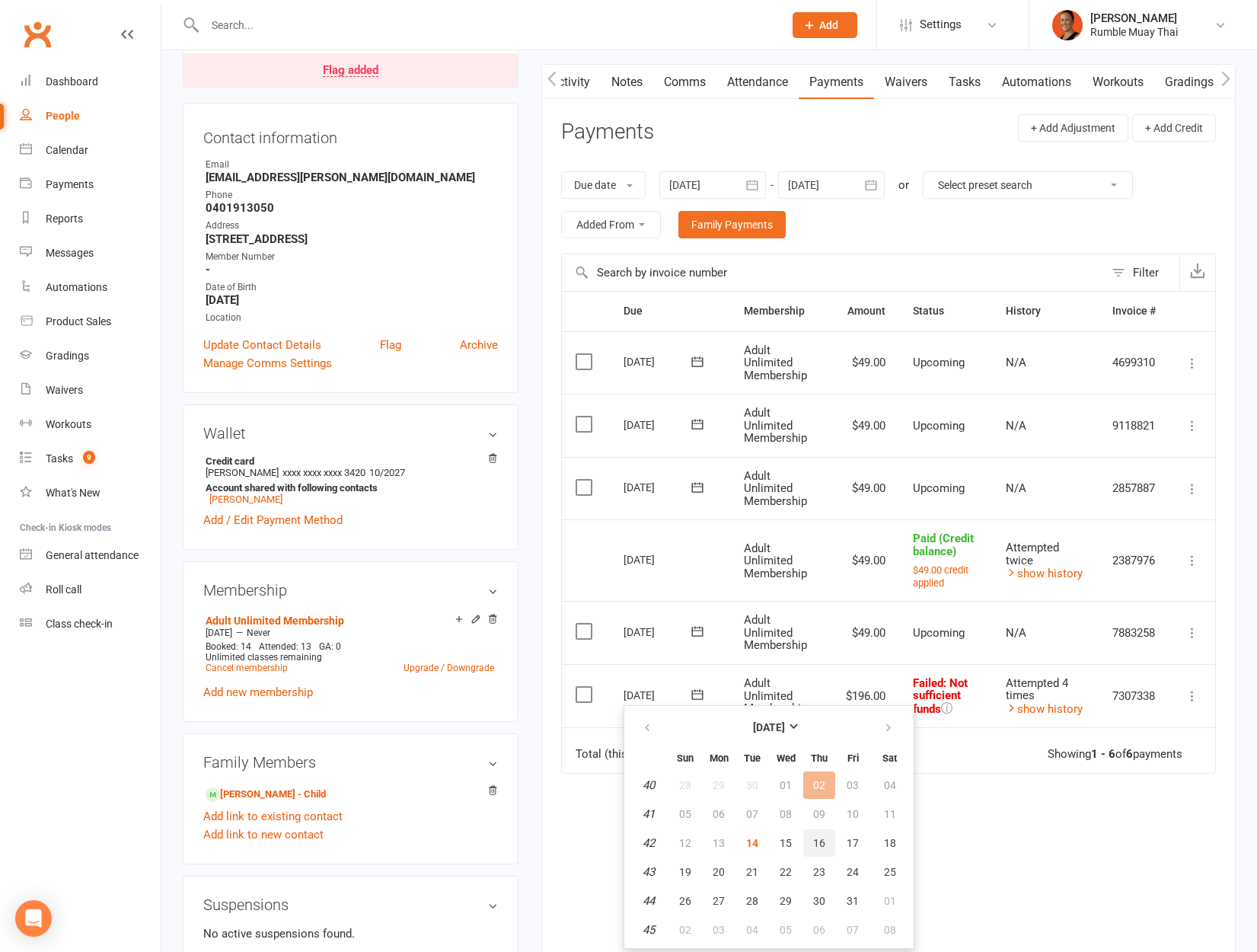
click at [808, 840] on button "16" at bounding box center [819, 843] width 32 height 28
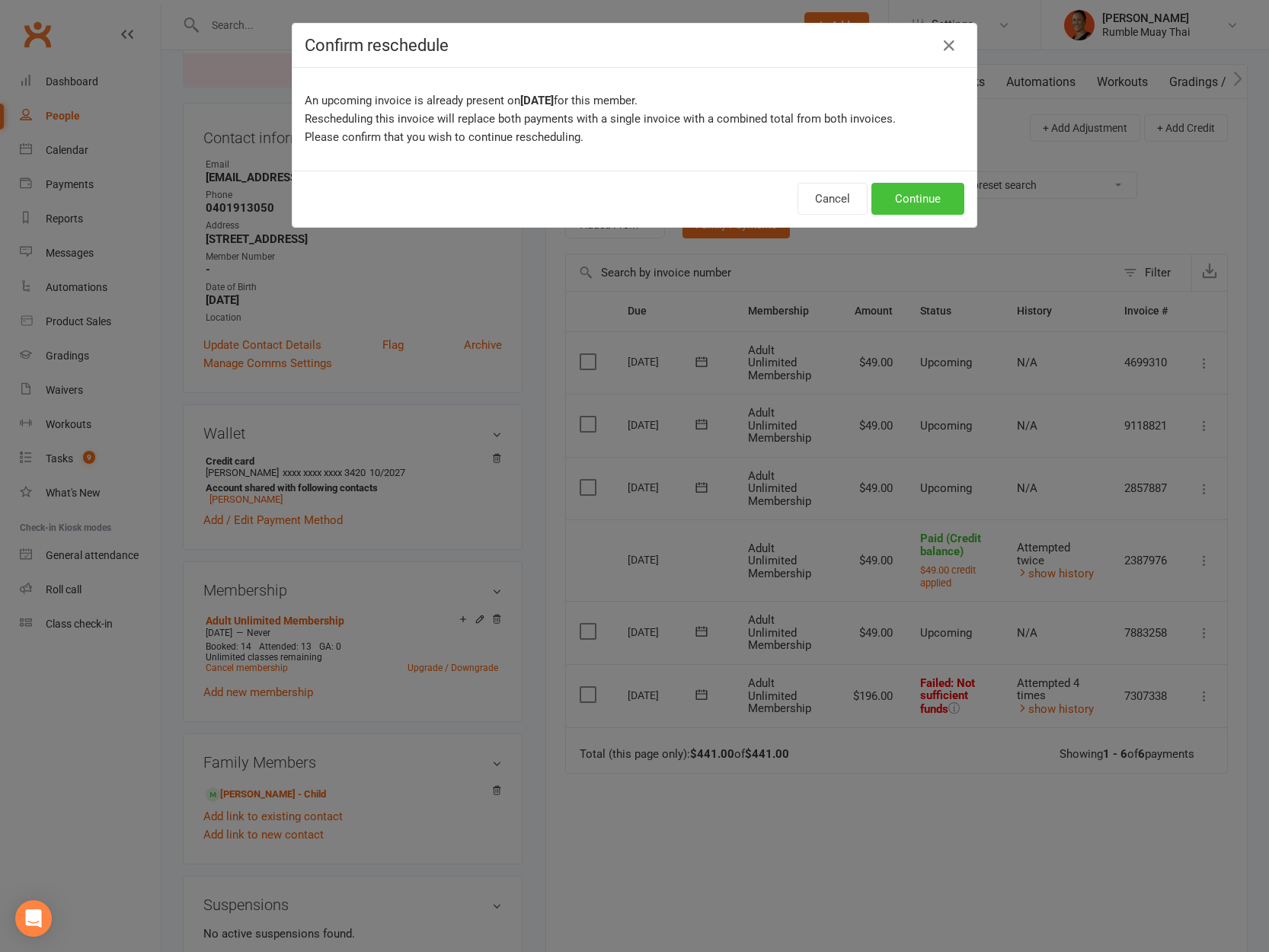
click at [906, 203] on button "Continue" at bounding box center [917, 198] width 93 height 32
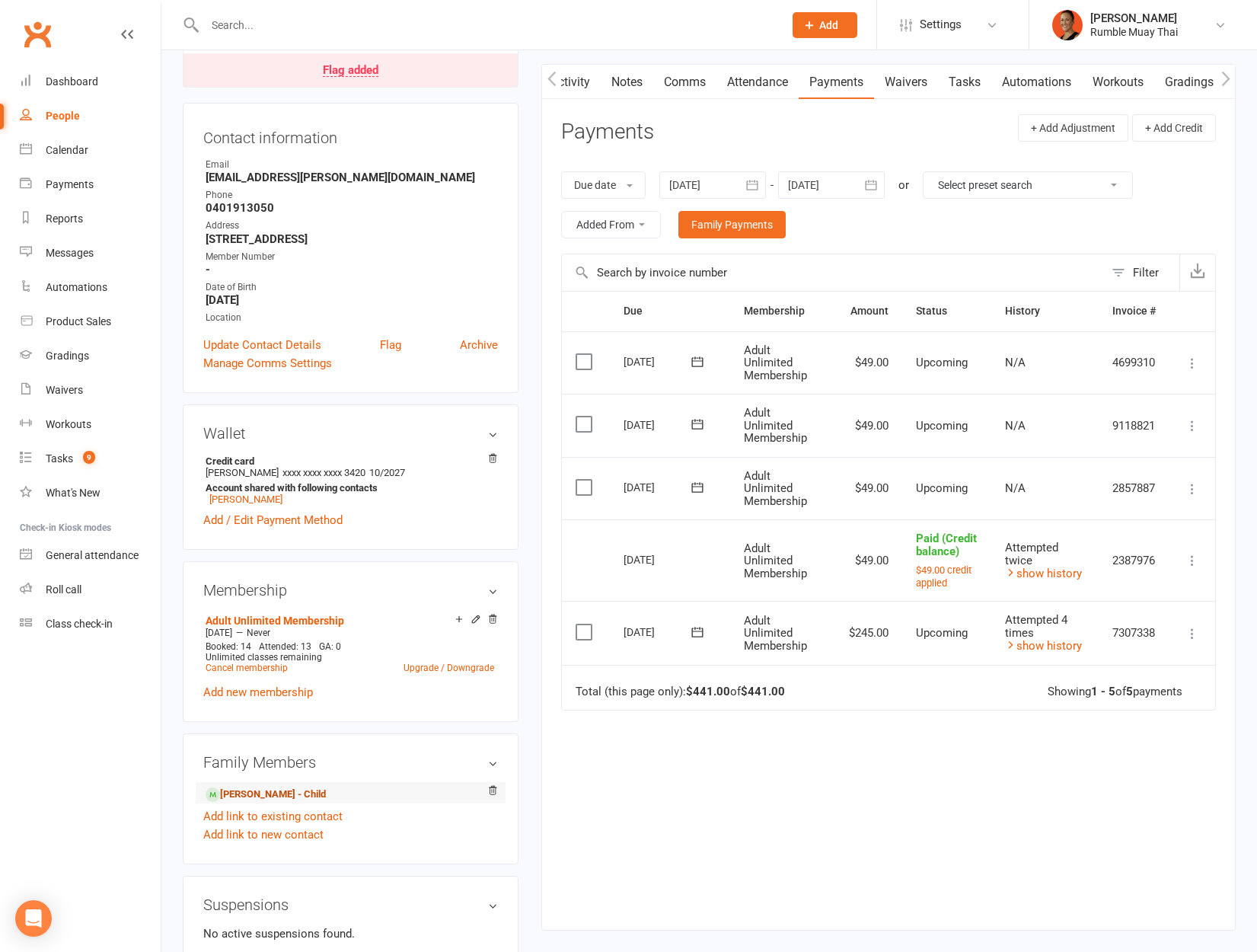
click at [261, 788] on link "Hamish Higgins - Child" at bounding box center [265, 795] width 120 height 16
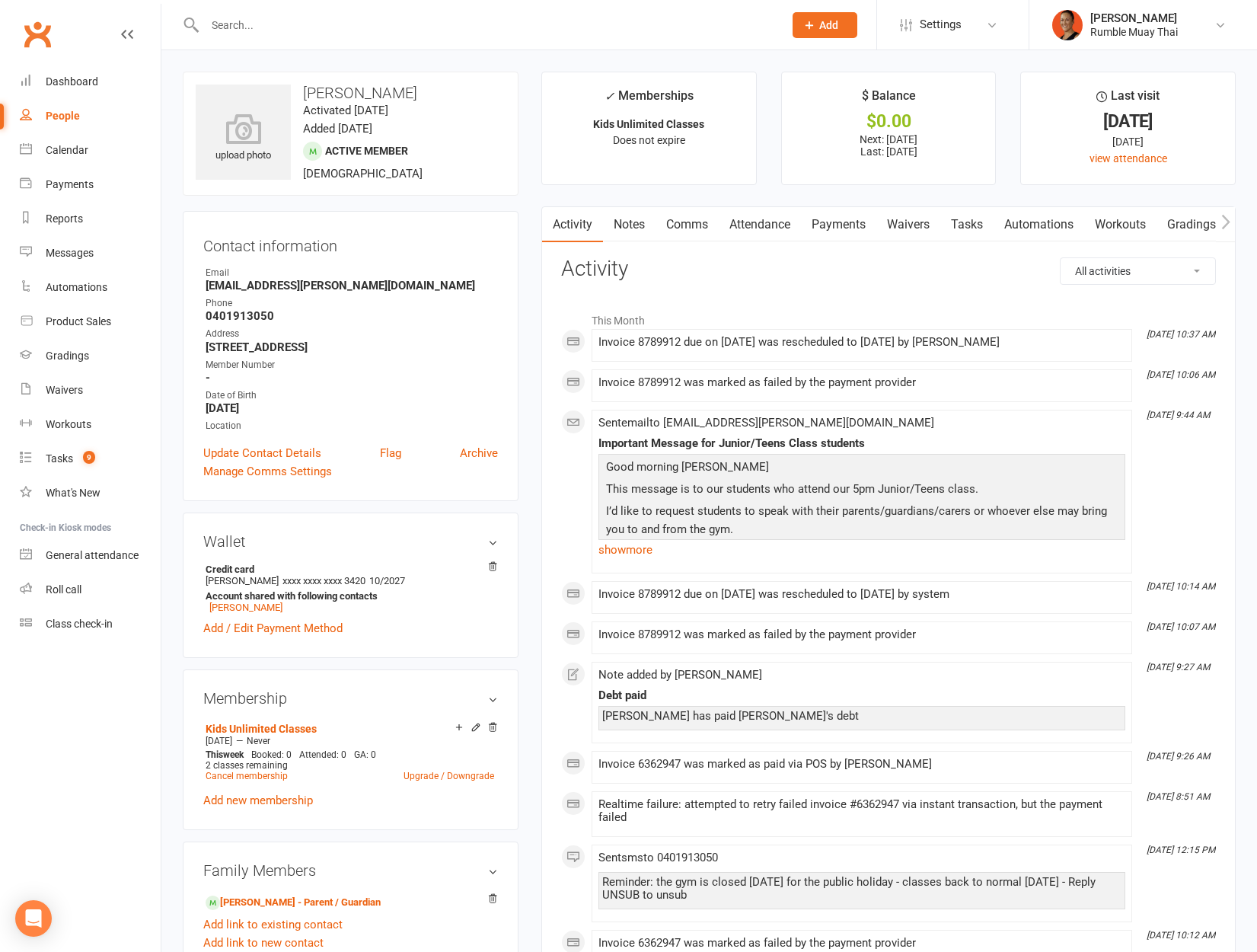
click at [835, 233] on link "Payments" at bounding box center [838, 225] width 75 height 35
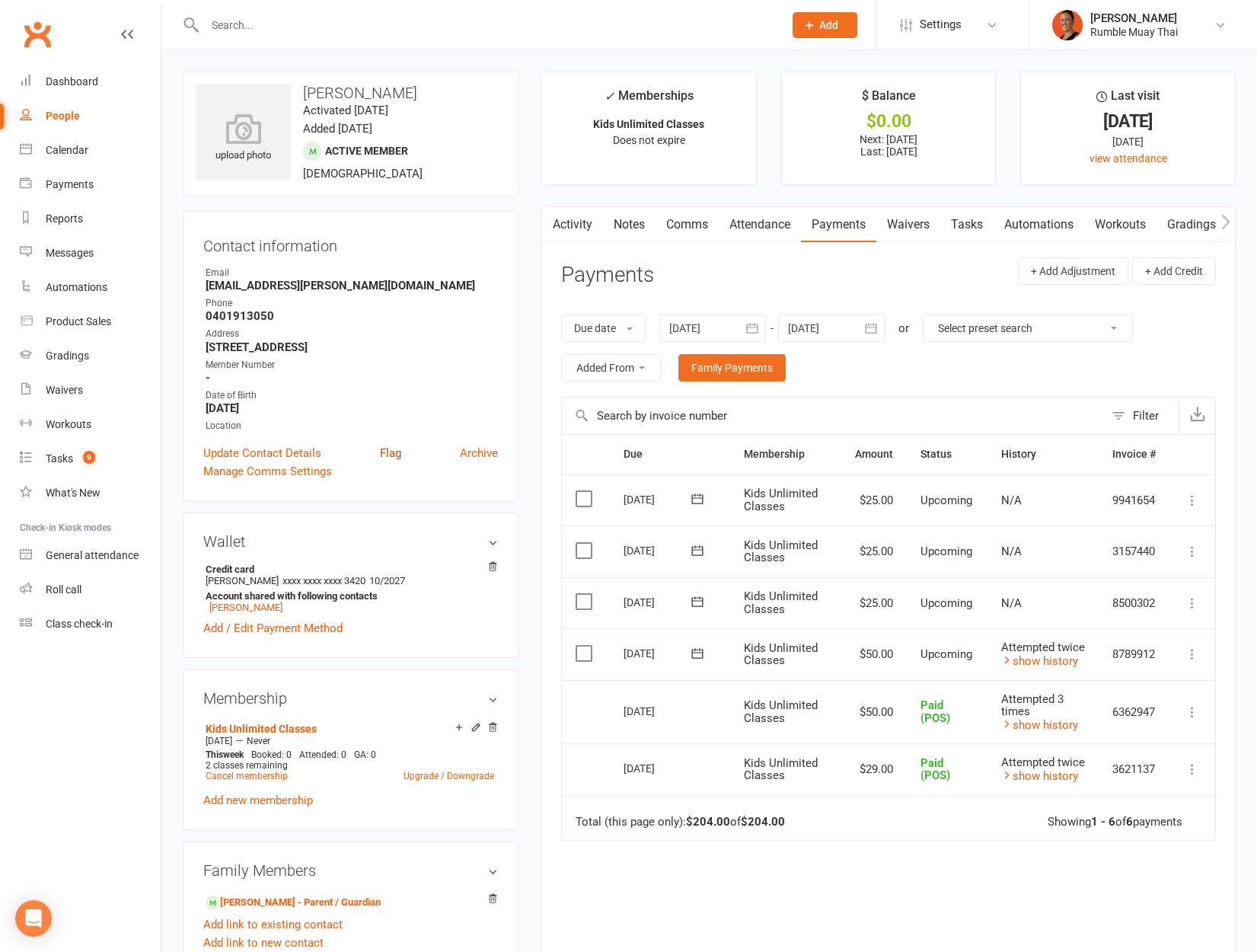
click at [391, 447] on link "Flag" at bounding box center [390, 452] width 22 height 18
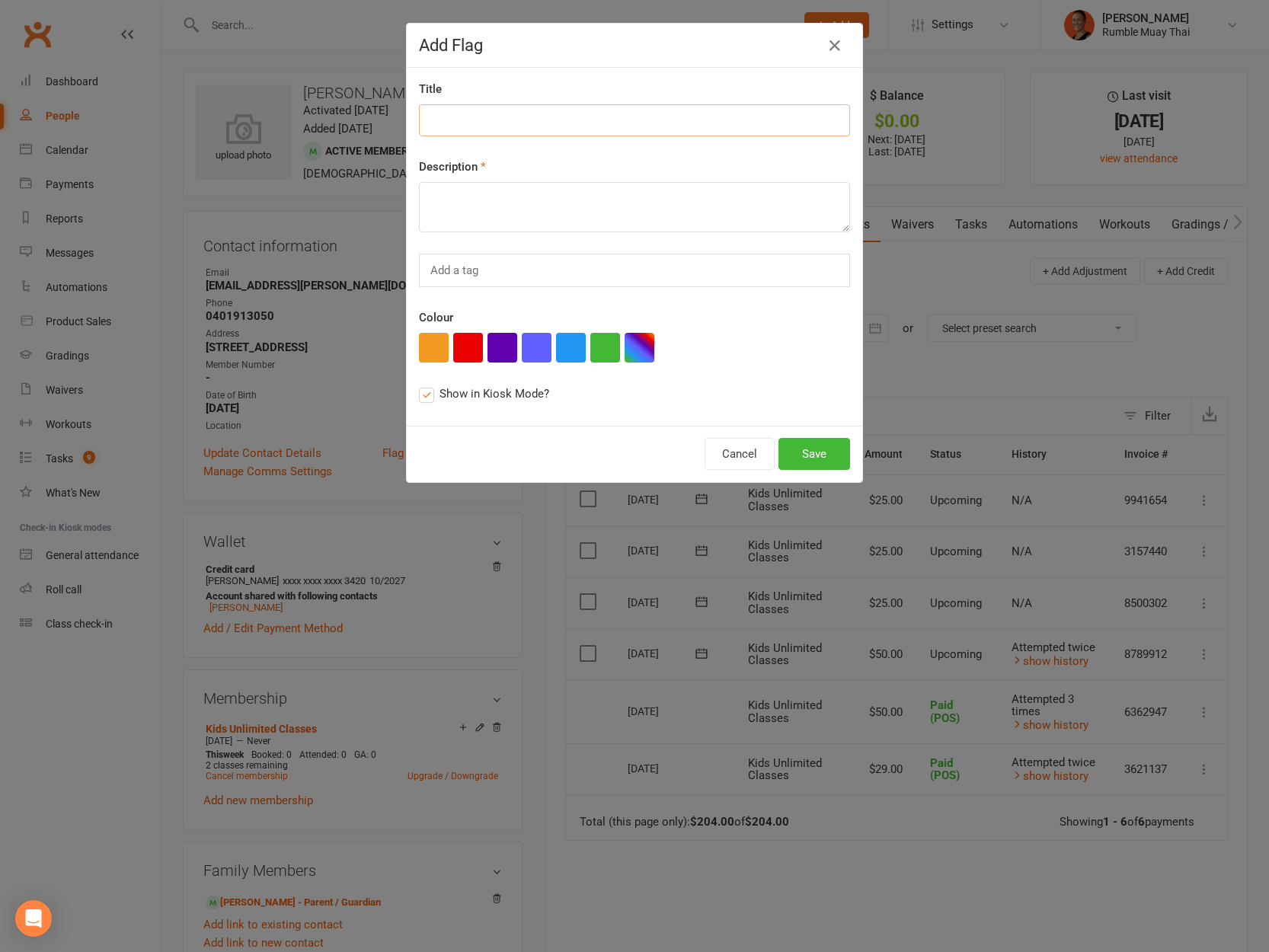
click at [548, 106] on input at bounding box center [634, 120] width 431 height 32
type input "Owes 2 weeks"
type textarea "Plus his mum owes money also see her profile"
click at [801, 457] on button "Save" at bounding box center [814, 453] width 72 height 32
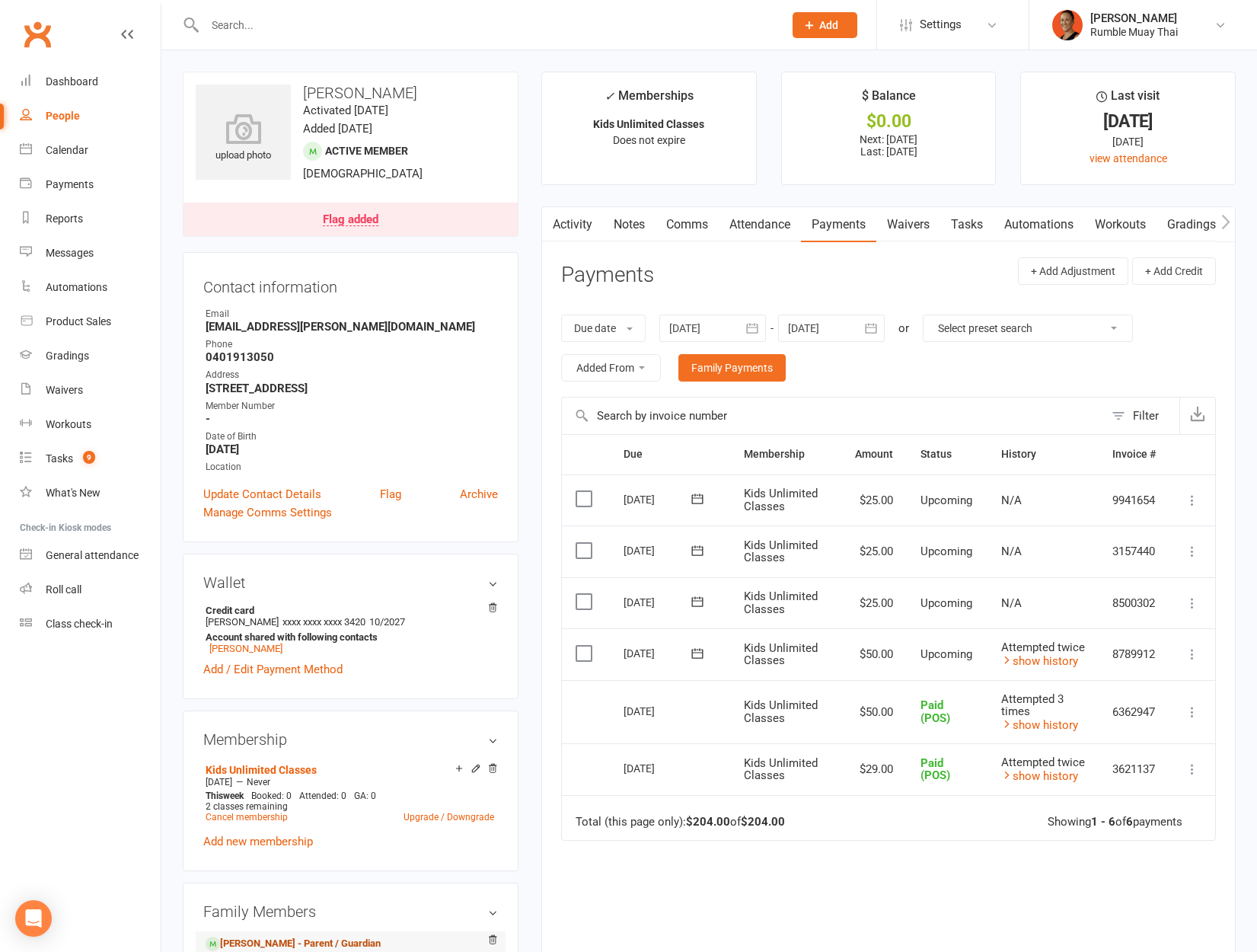
click at [367, 936] on link "Jasmine Harland - Parent / Guardian" at bounding box center [293, 943] width 175 height 16
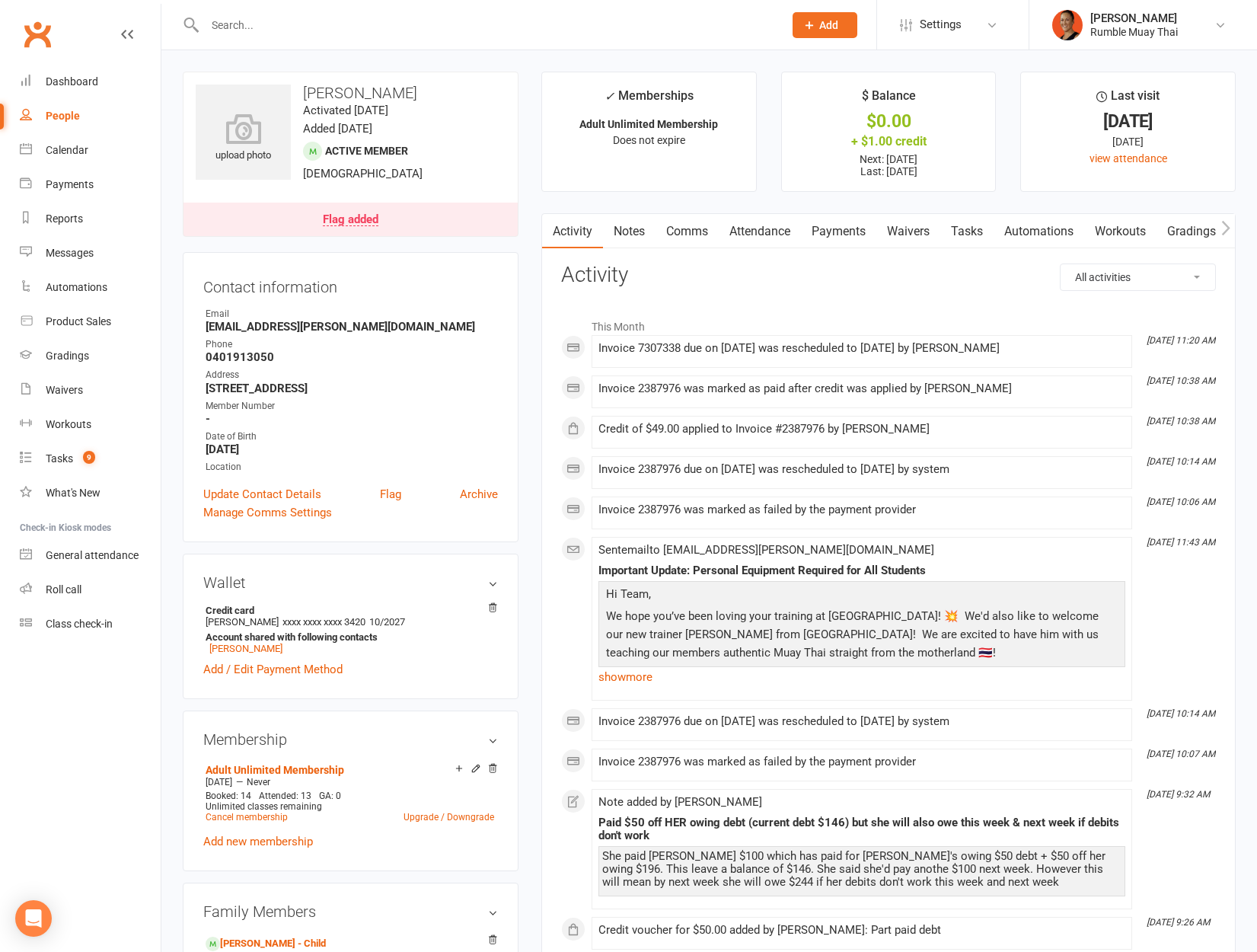
click at [624, 237] on link "Notes" at bounding box center [628, 231] width 53 height 35
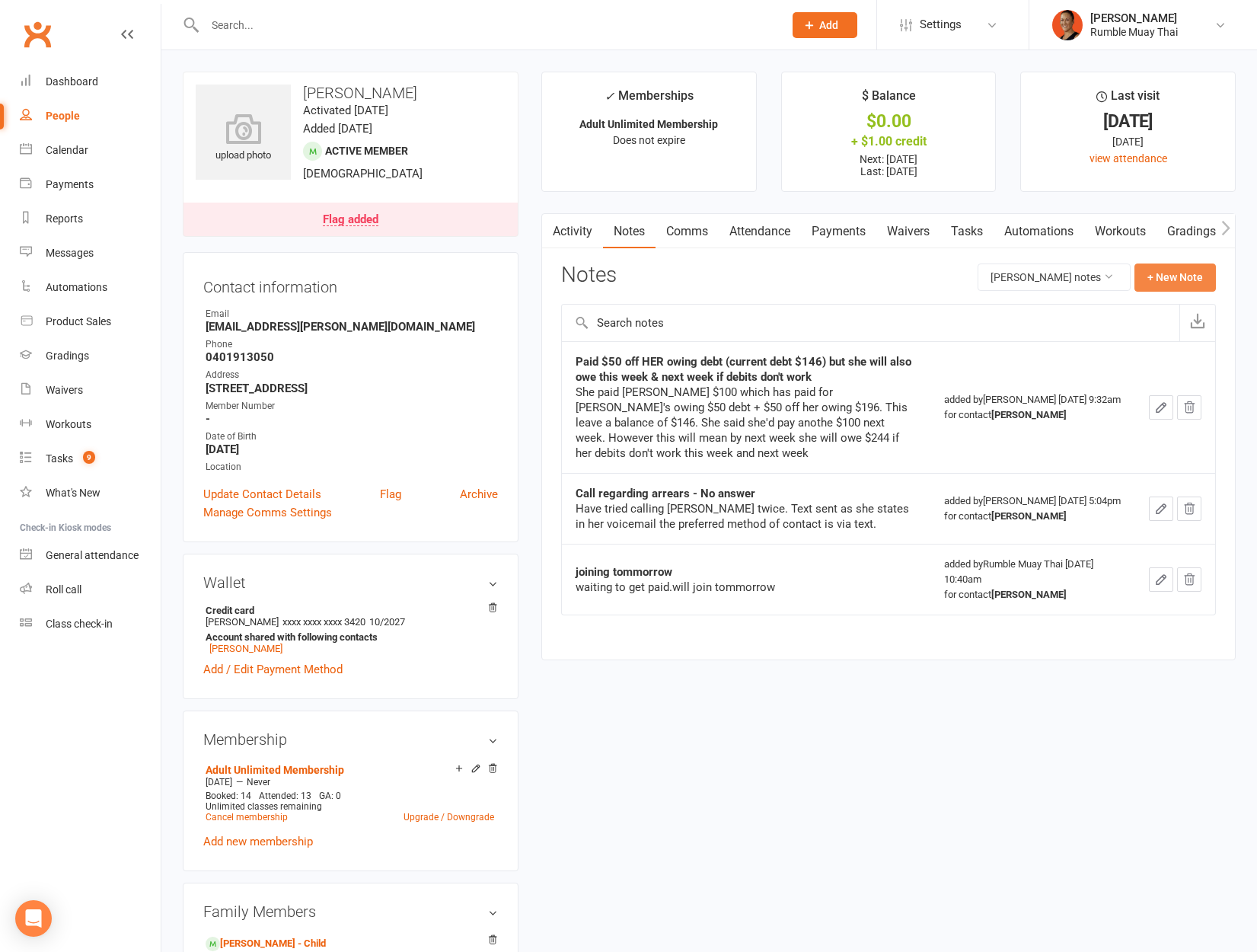
click at [1174, 278] on button "+ New Note" at bounding box center [1175, 278] width 81 height 28
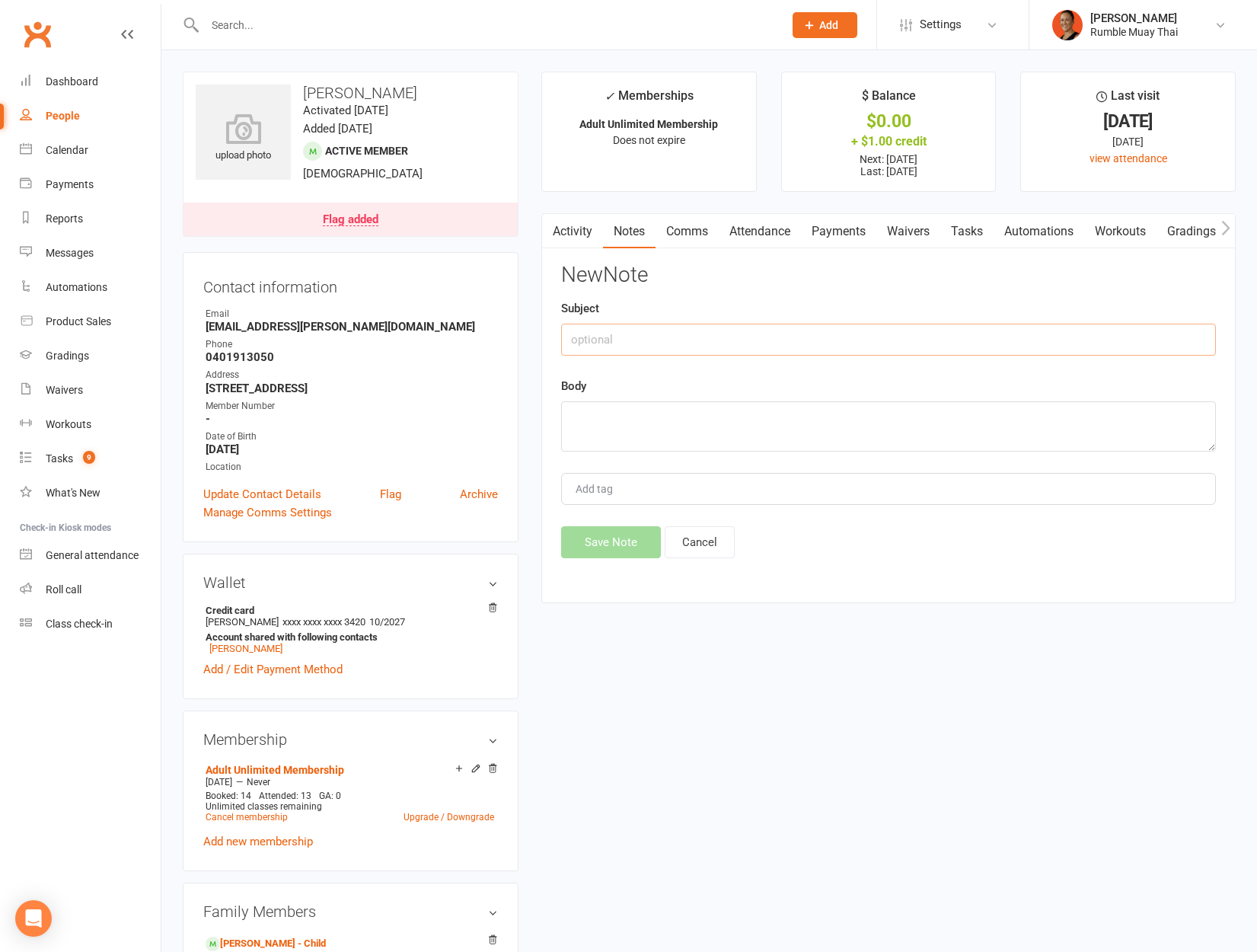
click at [654, 333] on input "text" at bounding box center [888, 339] width 654 height 32
type input "Updated Debt is now $295"
type textarea "`"
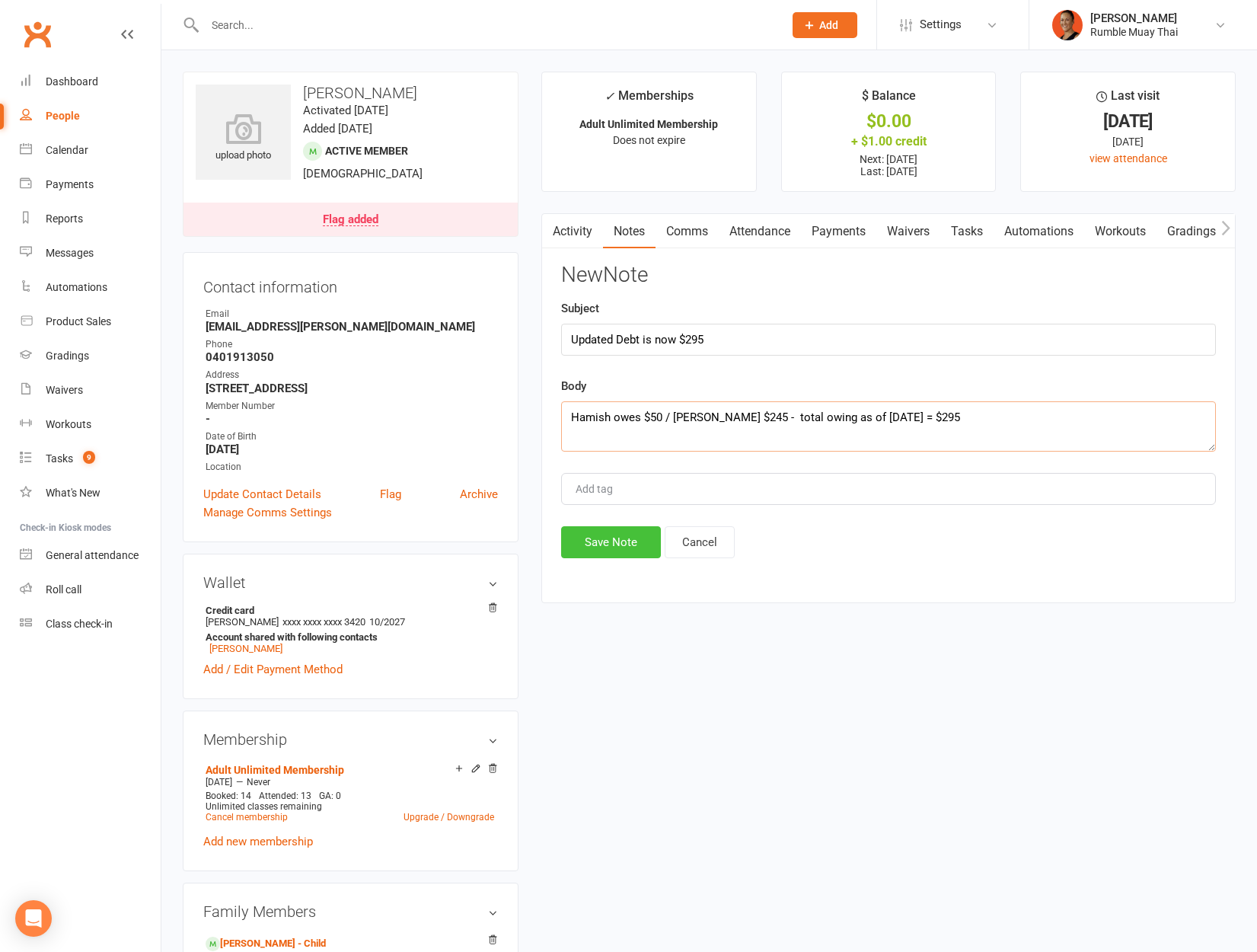
type textarea "Hamish owes $50 / Jasmine owes $245 - total owing as of 14/10/2025 = $295"
click at [581, 547] on button "Save Note" at bounding box center [610, 541] width 99 height 32
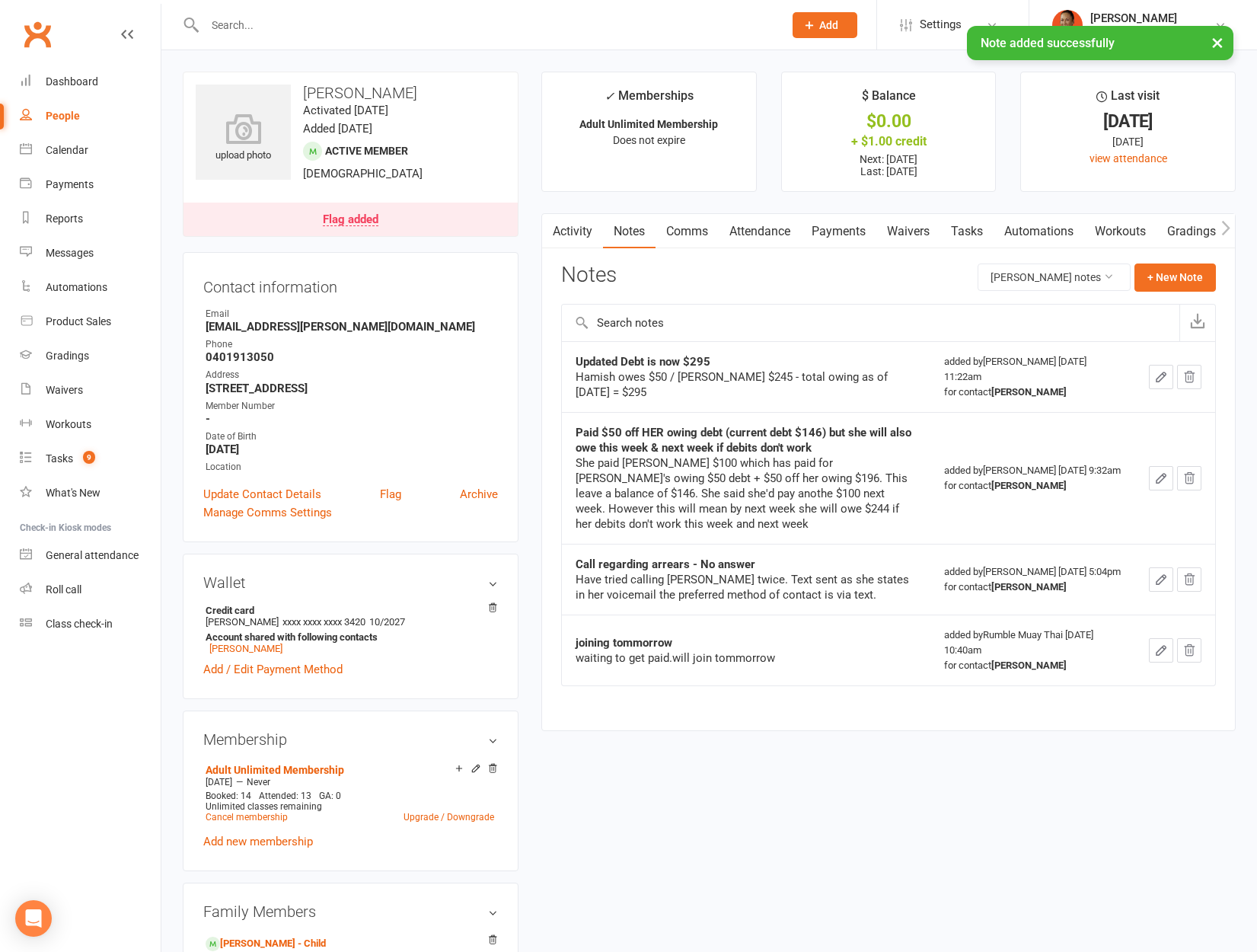
click at [821, 234] on link "Payments" at bounding box center [838, 231] width 75 height 35
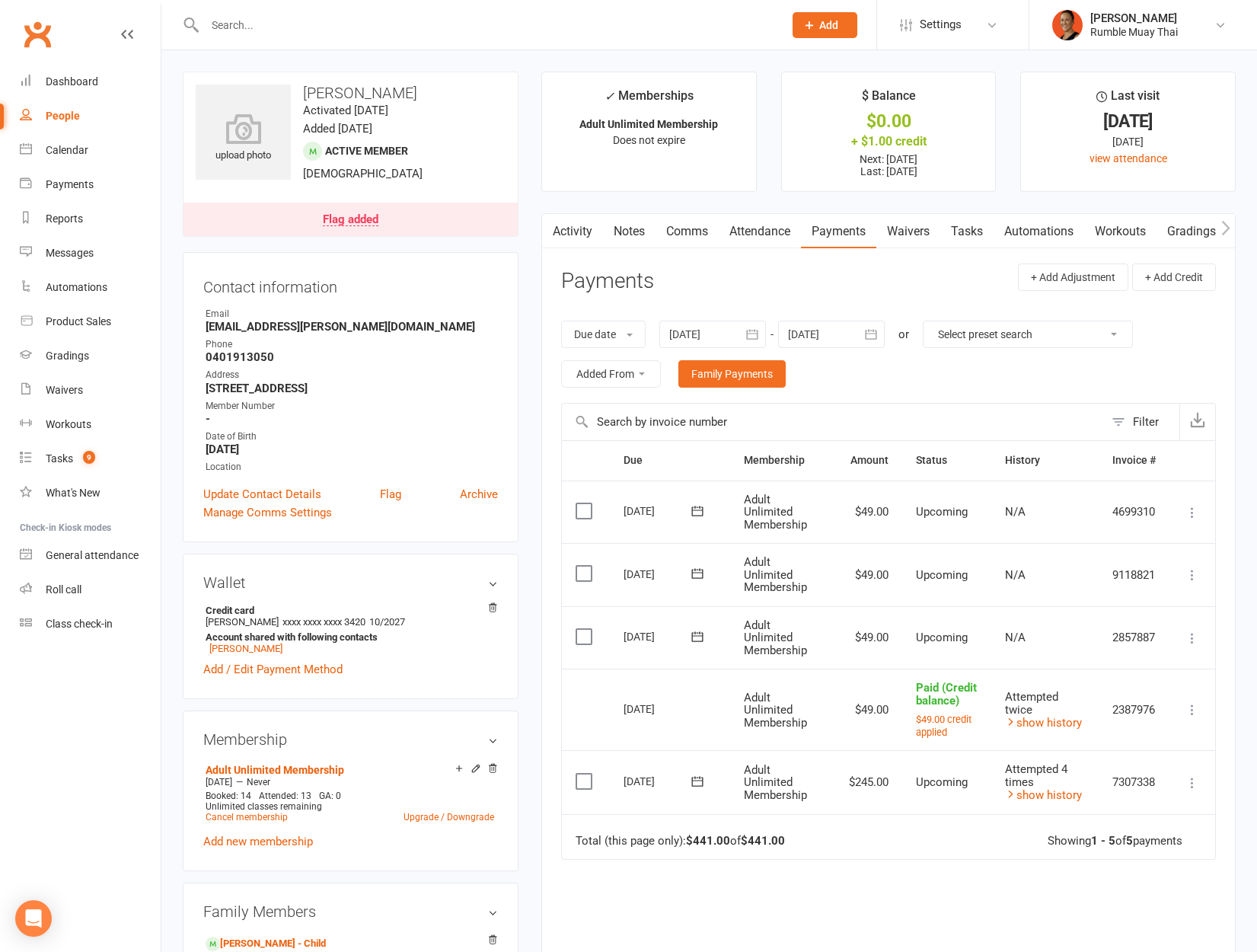
click at [637, 217] on link "Notes" at bounding box center [628, 231] width 53 height 35
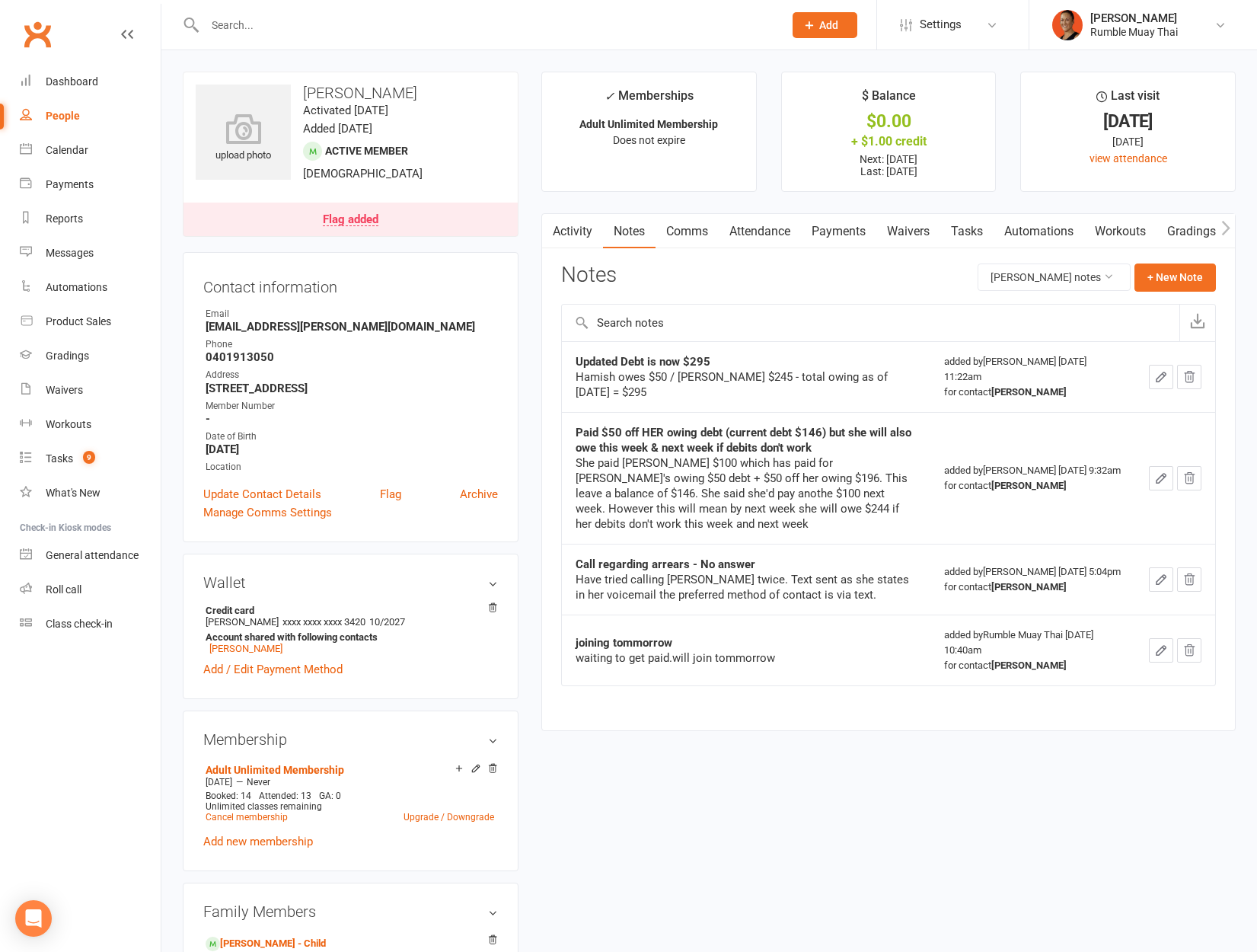
click at [368, 217] on div "Flag added" at bounding box center [350, 220] width 55 height 12
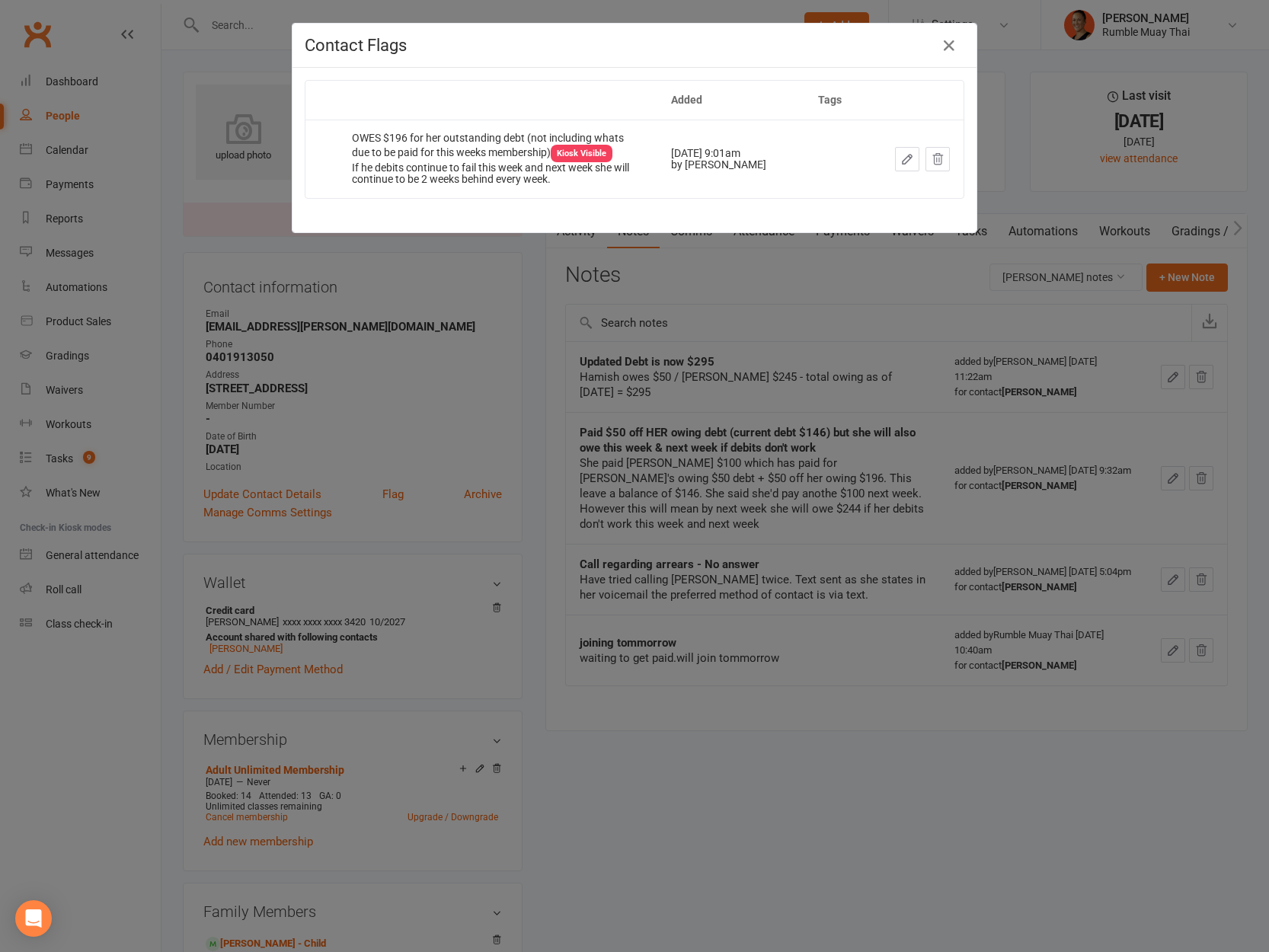
click at [904, 158] on div "Dismiss this flag" at bounding box center [883, 158] width 77 height 16
click at [905, 163] on div "Dismiss this flag" at bounding box center [883, 158] width 77 height 16
click at [903, 157] on icon "button" at bounding box center [907, 159] width 10 height 10
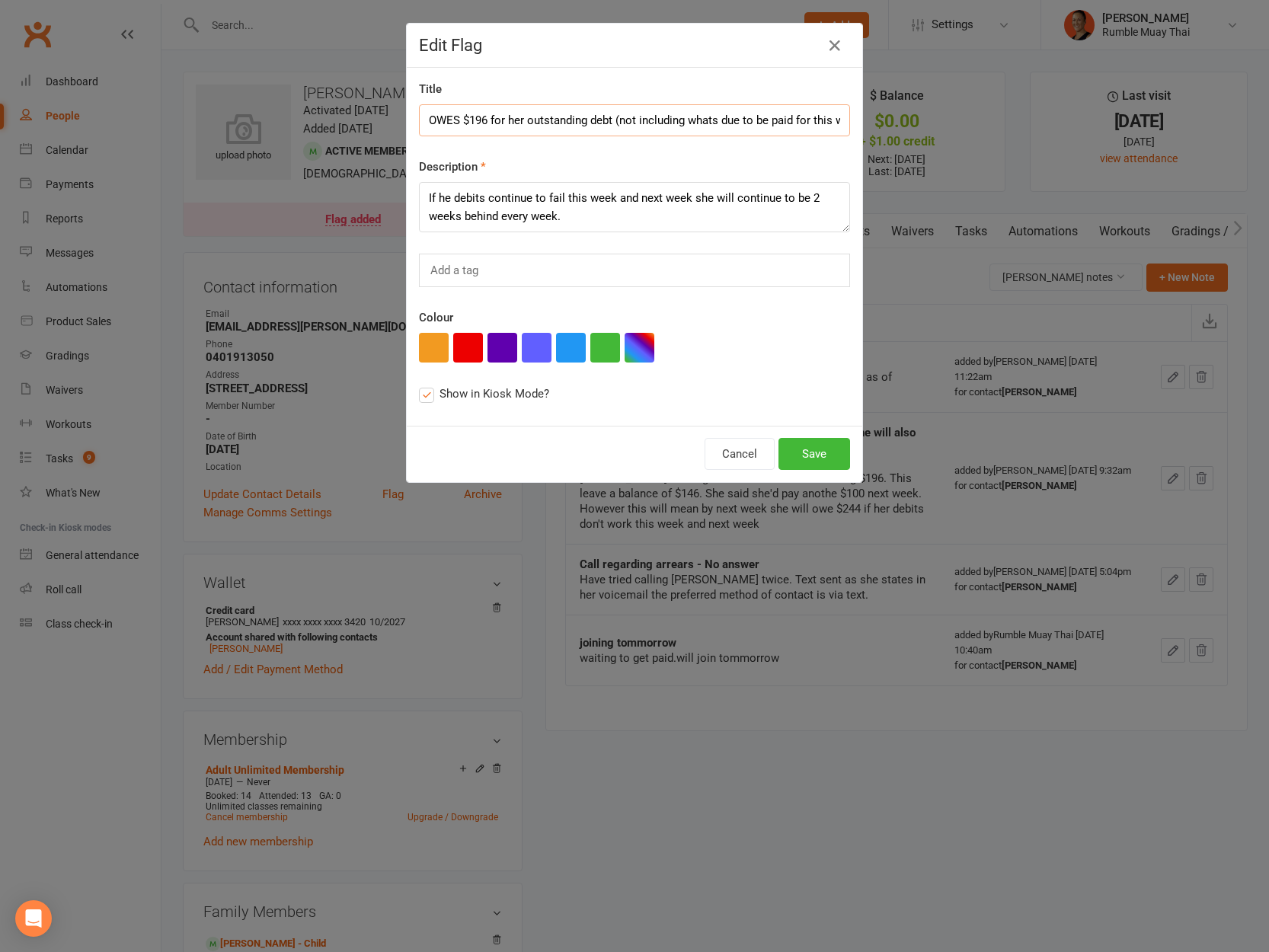
click at [522, 118] on input "OWES $196 for her outstanding debt (not including whats due to be paid for this…" at bounding box center [634, 120] width 431 height 32
type input "Owes $295"
click at [549, 200] on textarea "If he debits continue to fail this week and next week she will continue to be 2…" at bounding box center [634, 207] width 431 height 50
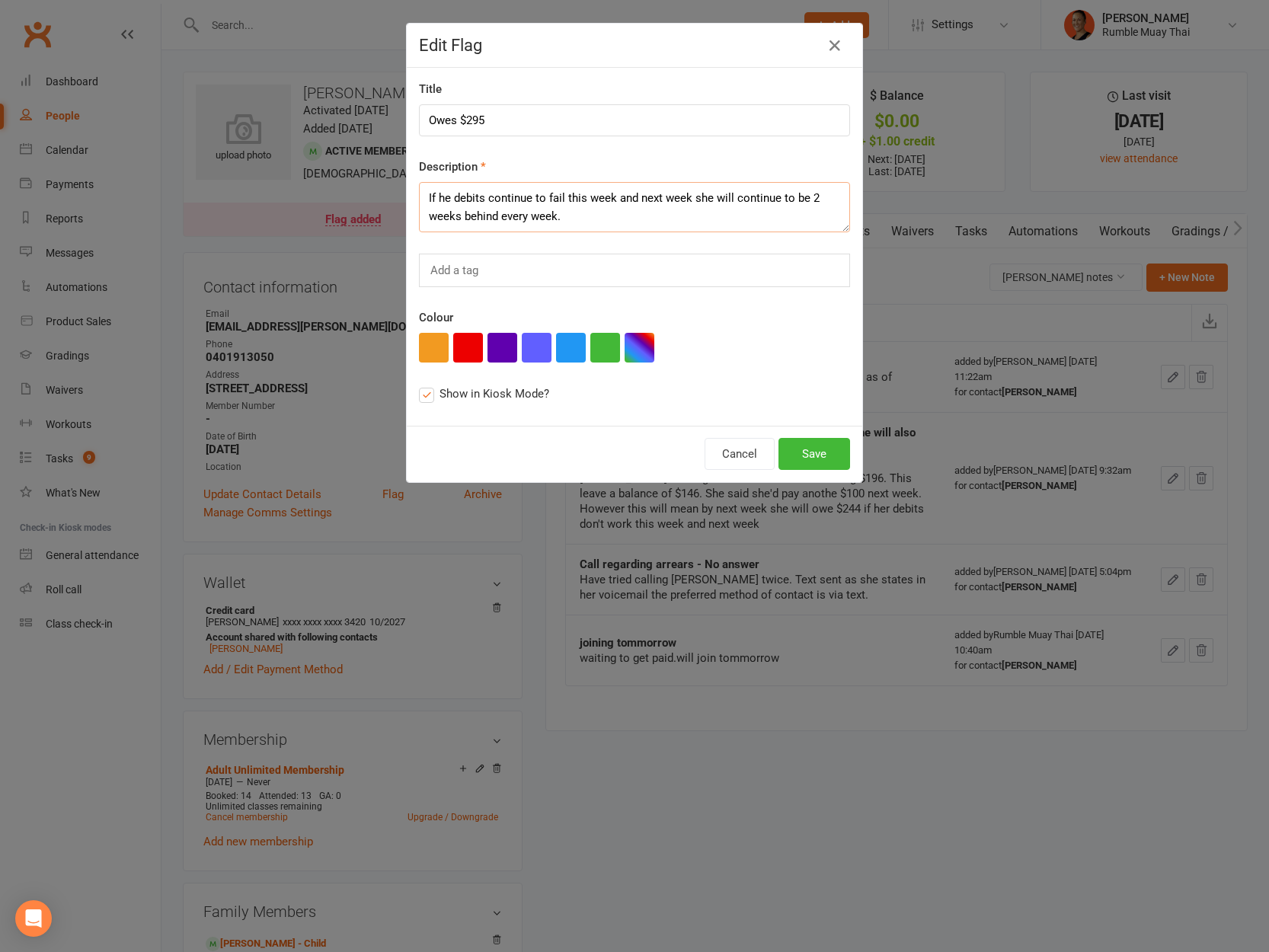
click at [549, 200] on textarea "If he debits continue to fail this week and next week she will continue to be 2…" at bounding box center [634, 207] width 431 height 50
click at [635, 202] on textarea "If he debits continue to fail this week and next week she will continue to be 2…" at bounding box center [634, 207] width 431 height 50
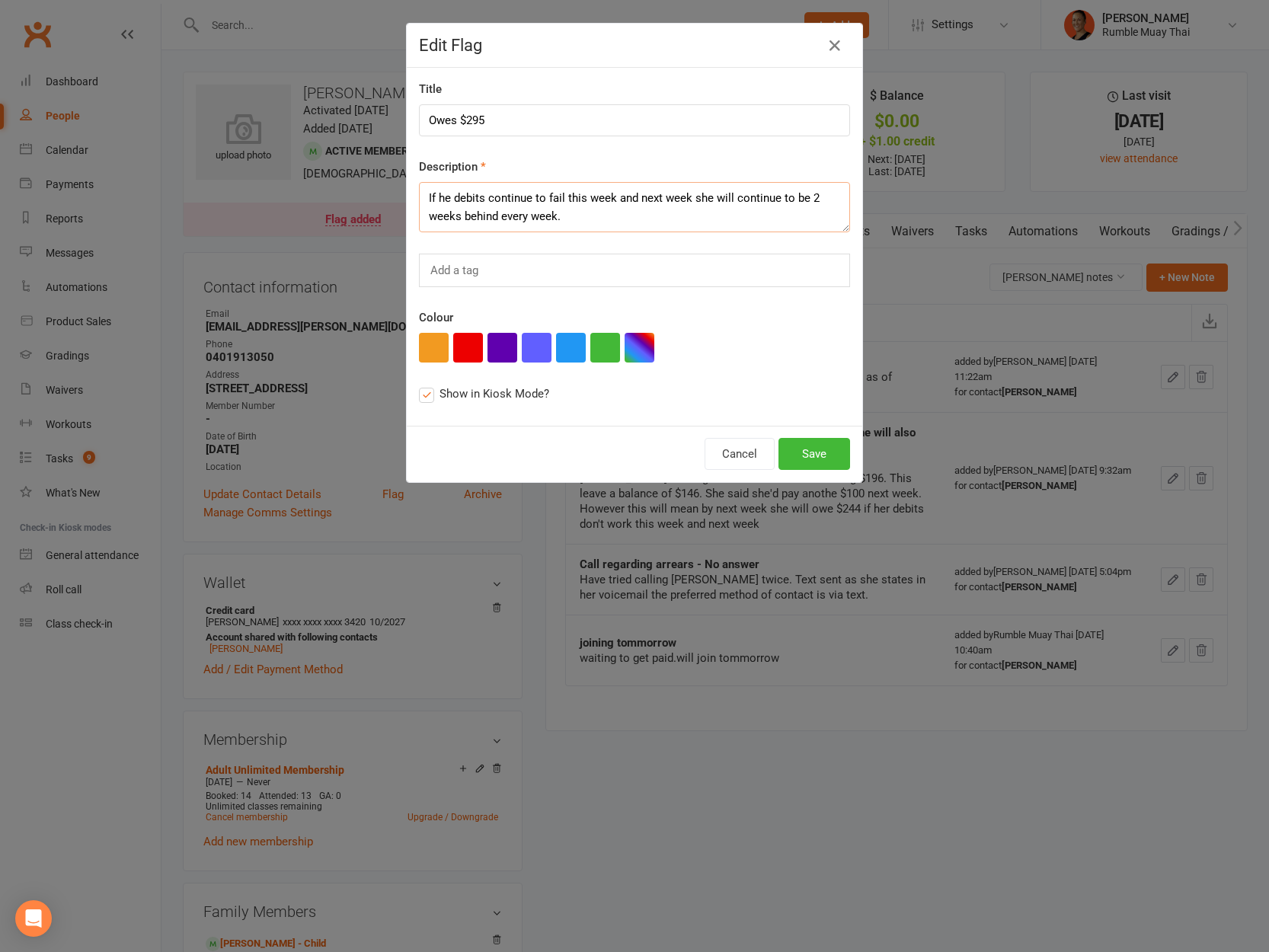
click at [635, 202] on textarea "If he debits continue to fail this week and next week she will continue to be 2…" at bounding box center [634, 207] width 431 height 50
click at [632, 214] on textarea "If he debits continue to fail this week and next week she will continue to be 2…" at bounding box center [634, 207] width 431 height 50
click at [638, 211] on textarea "If he debits continue to fail this week and next week she will continue to be 2…" at bounding box center [634, 207] width 431 height 50
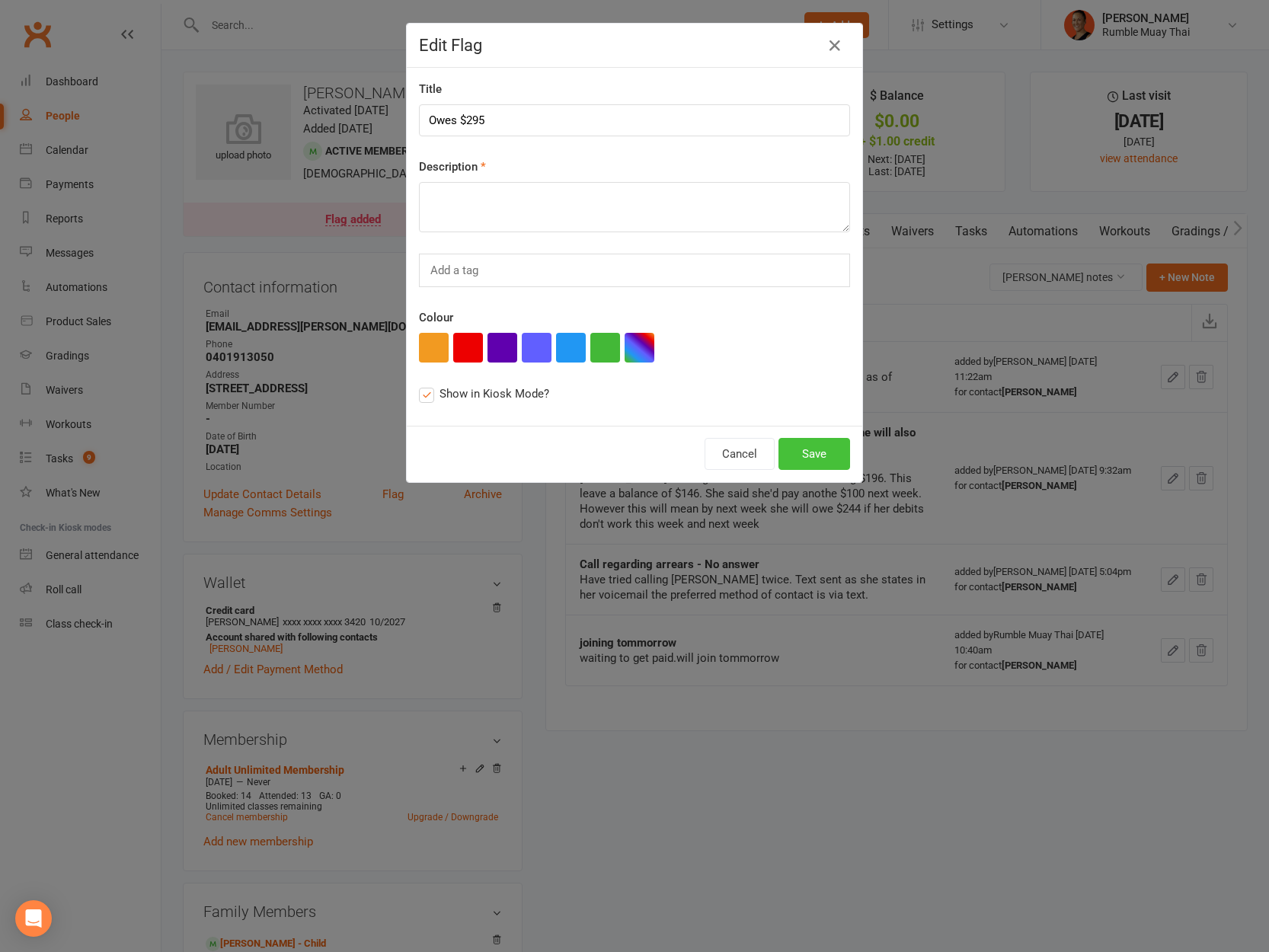
click at [804, 445] on button "Save" at bounding box center [814, 453] width 72 height 32
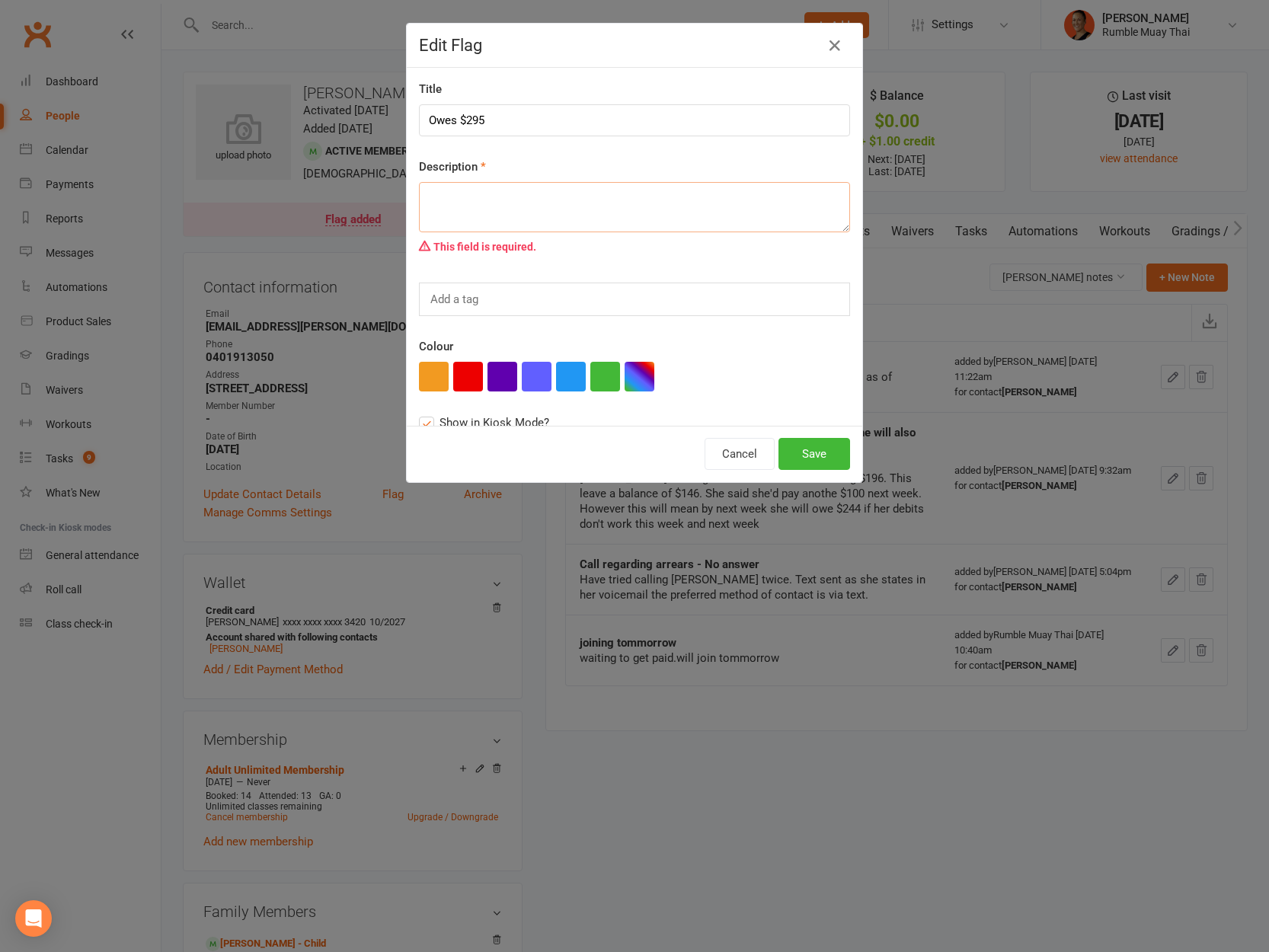
click at [572, 214] on textarea at bounding box center [634, 207] width 431 height 50
type textarea "P"
type textarea "She is always 2 weeks behind for both her and her son Hamish"
click at [827, 447] on button "Save" at bounding box center [814, 453] width 72 height 32
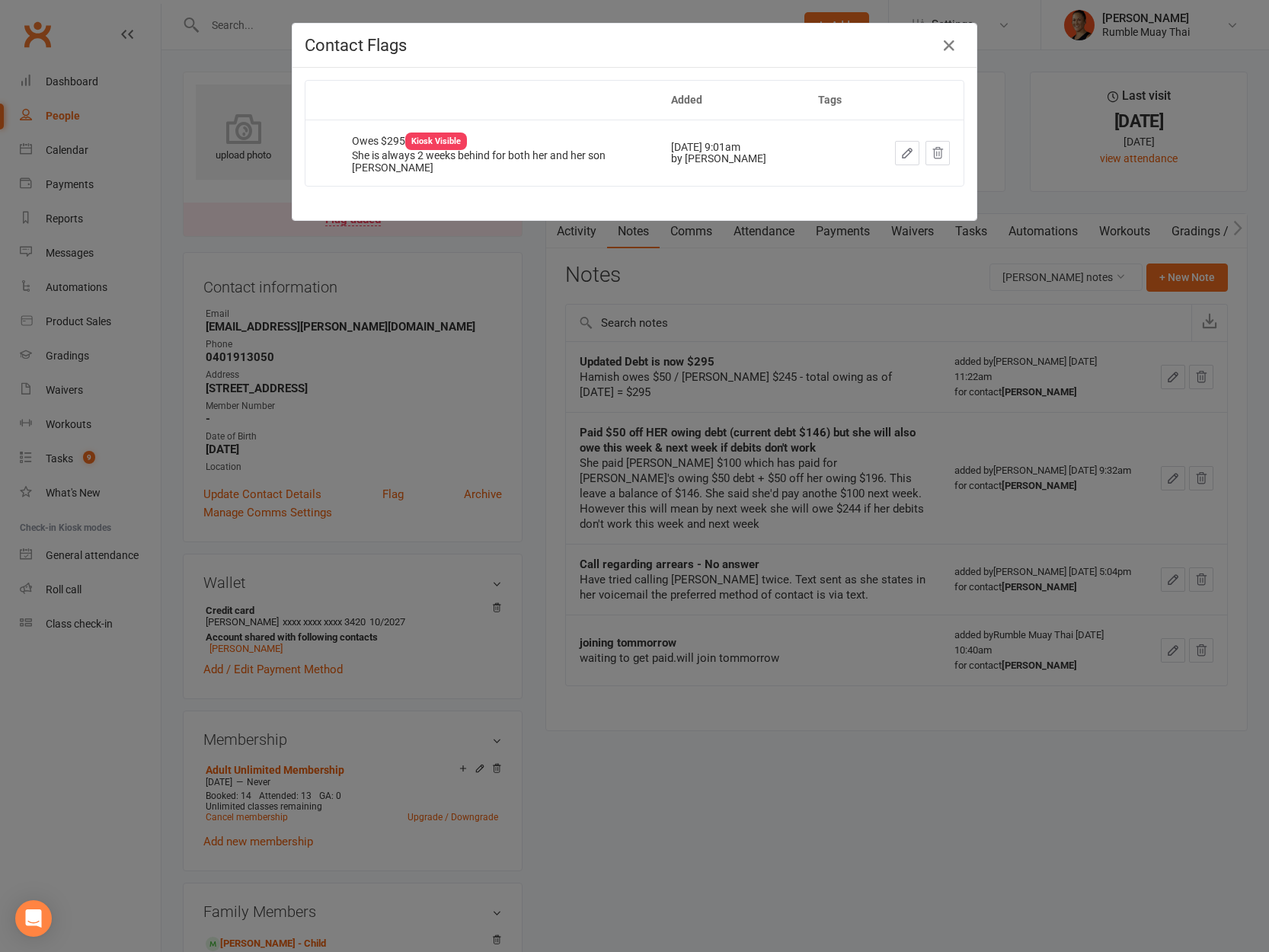
click at [845, 795] on div "Contact Flags Added Tags Owes $295 Kiosk Visible She is always 2 weeks behind f…" at bounding box center [634, 476] width 1269 height 952
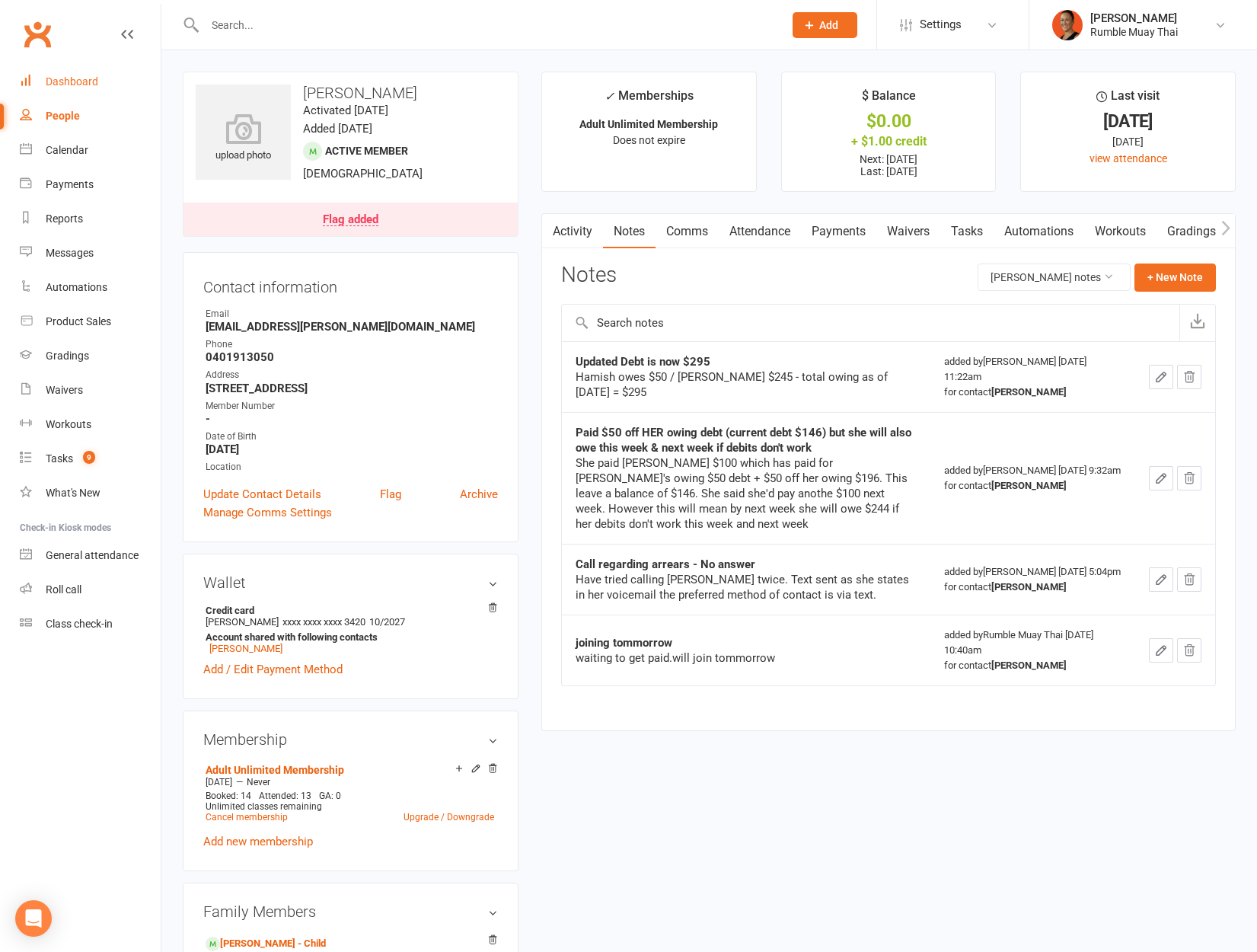
click at [99, 75] on link "Dashboard" at bounding box center [90, 82] width 141 height 35
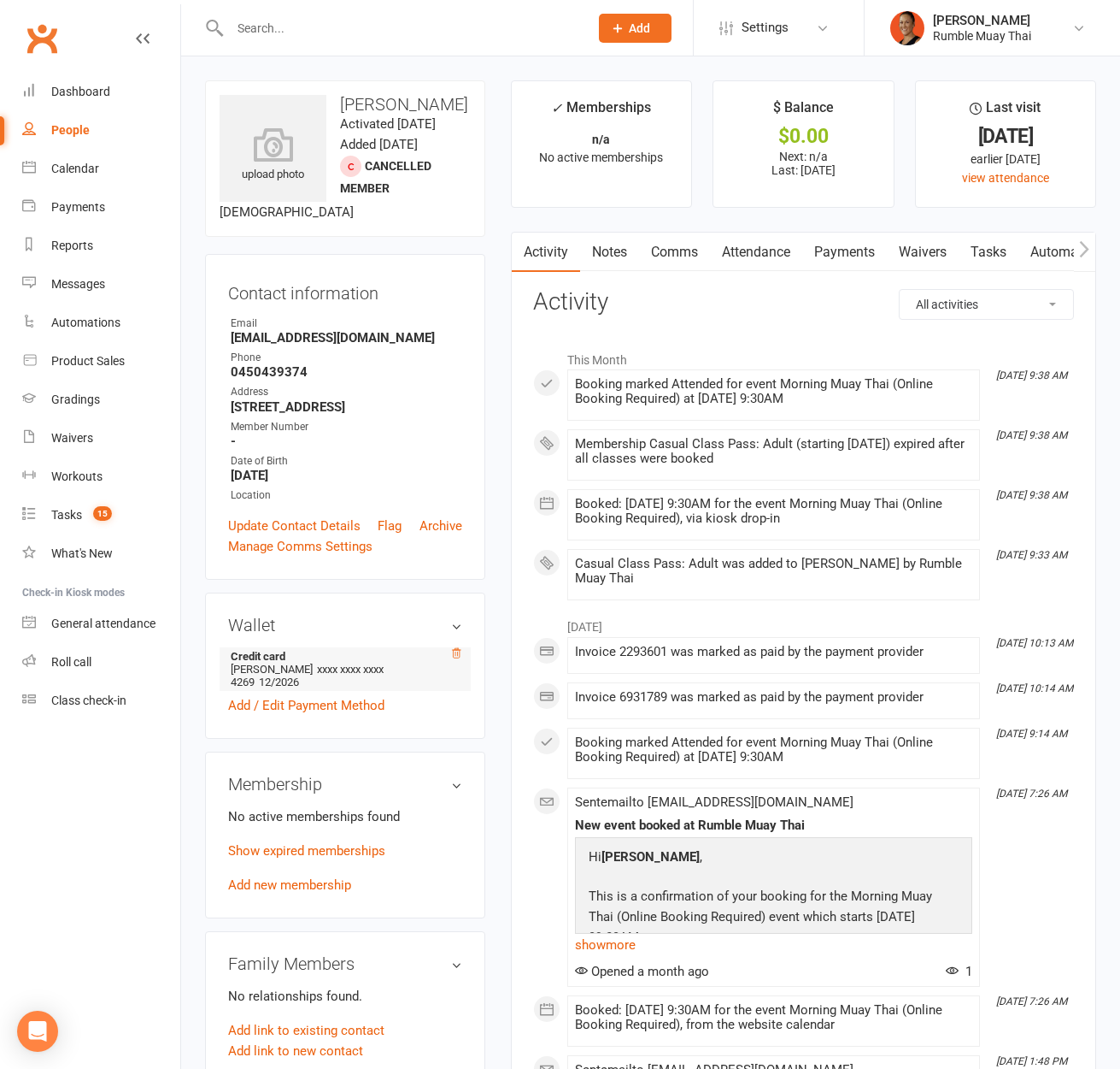
click at [456, 648] on icon at bounding box center [456, 652] width 9 height 10
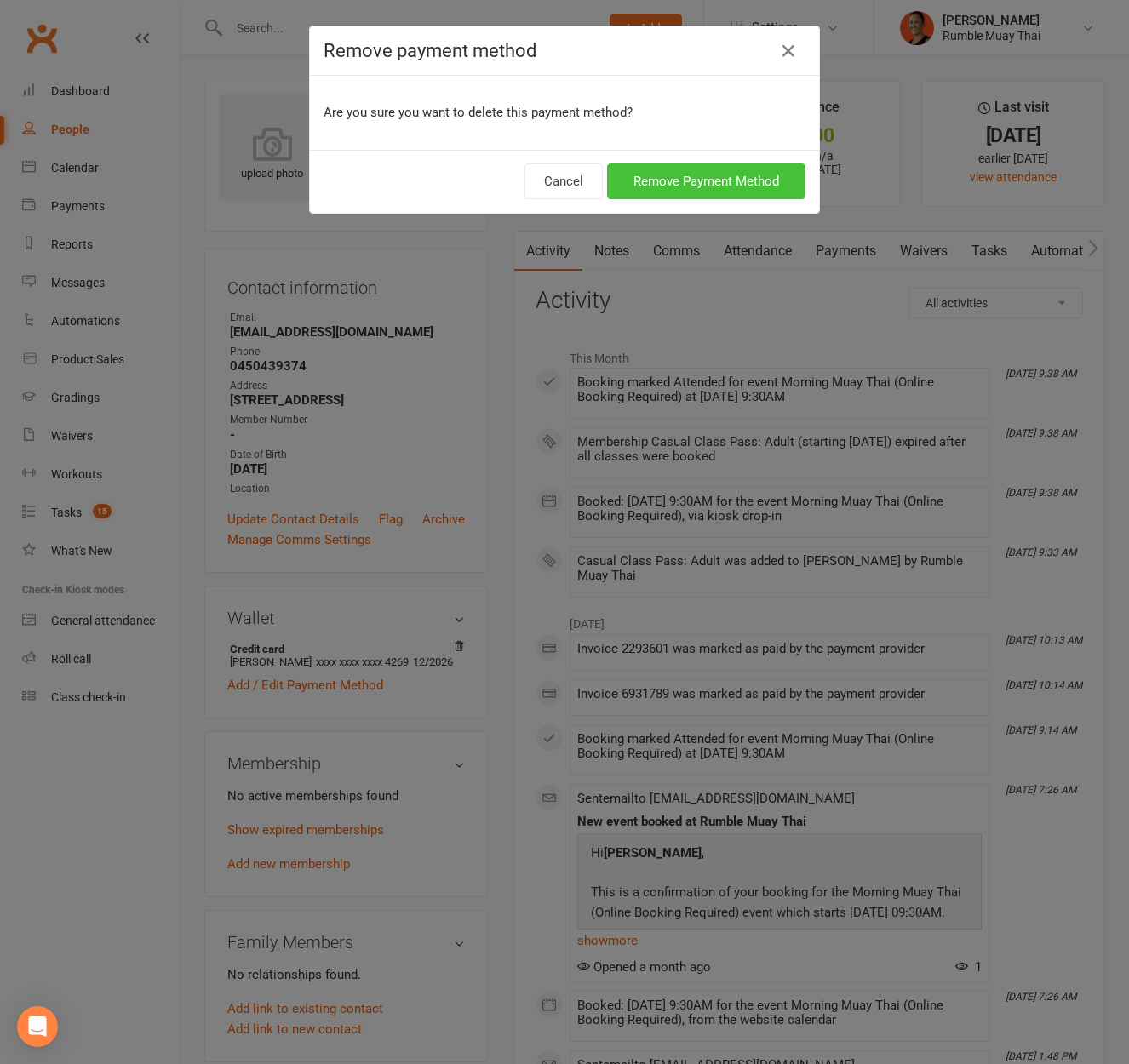
click at [743, 186] on button "Remove Payment Method" at bounding box center [706, 181] width 198 height 36
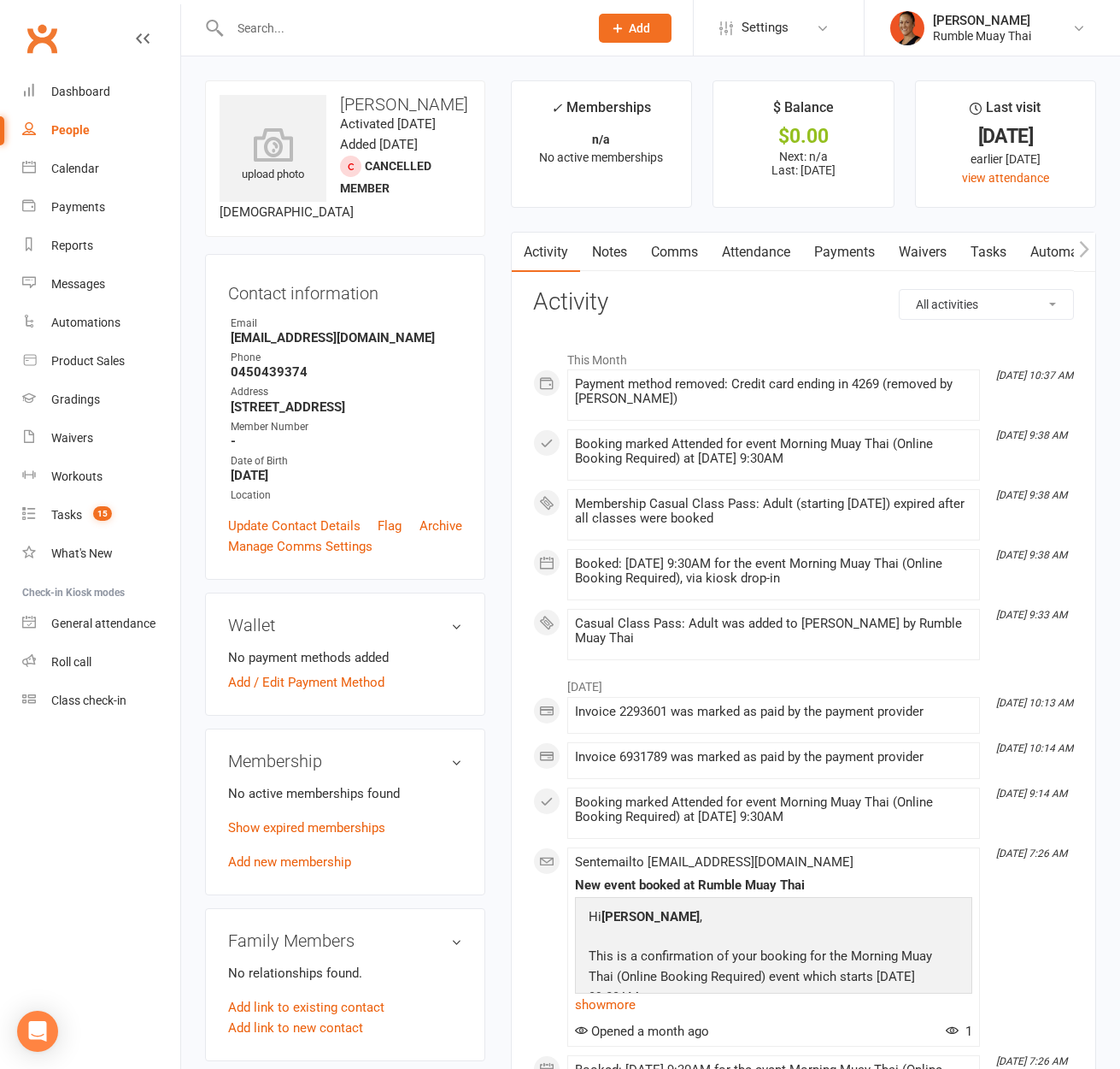
click at [746, 293] on h3 "Activity" at bounding box center [803, 302] width 541 height 26
click at [748, 347] on li "This Month" at bounding box center [803, 355] width 541 height 27
click at [639, 256] on link "Notes" at bounding box center [609, 252] width 59 height 40
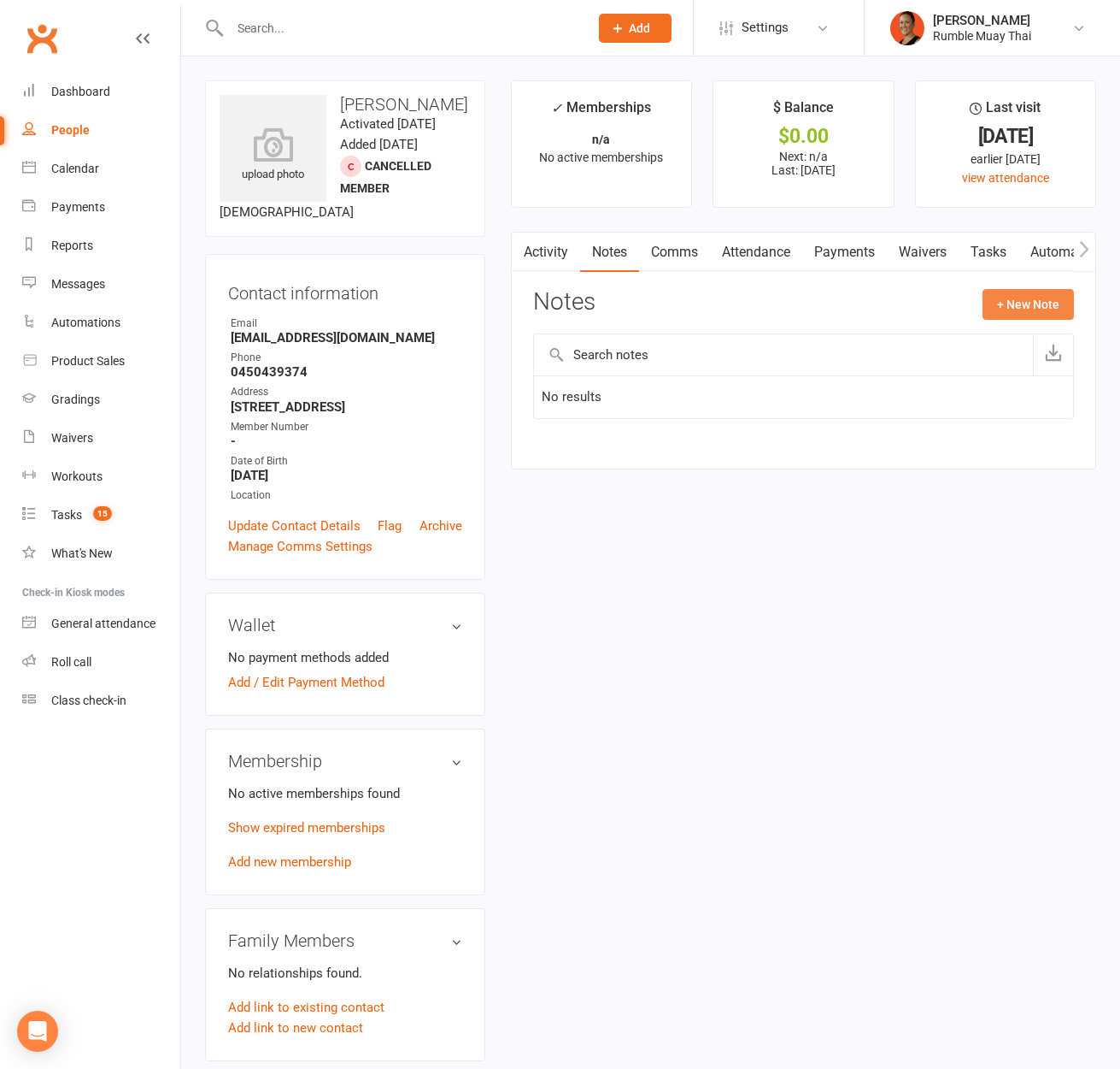
click at [995, 305] on button "+ New Note" at bounding box center [1029, 305] width 91 height 31
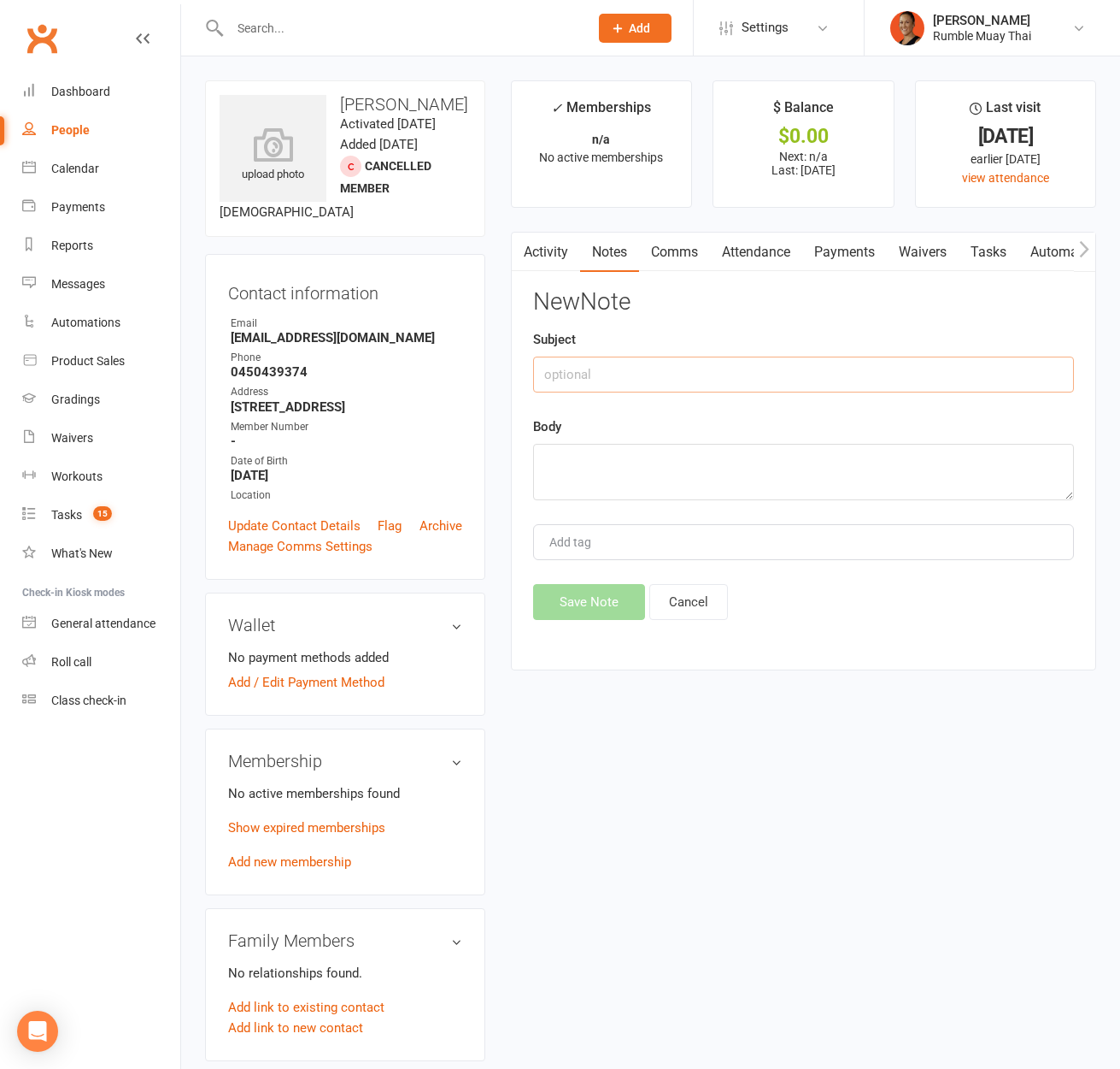
click at [738, 367] on input "text" at bounding box center [803, 374] width 541 height 36
type input "Double charged"
type textarea "Gets 1 free class"
click at [599, 603] on button "Save Note" at bounding box center [588, 601] width 112 height 36
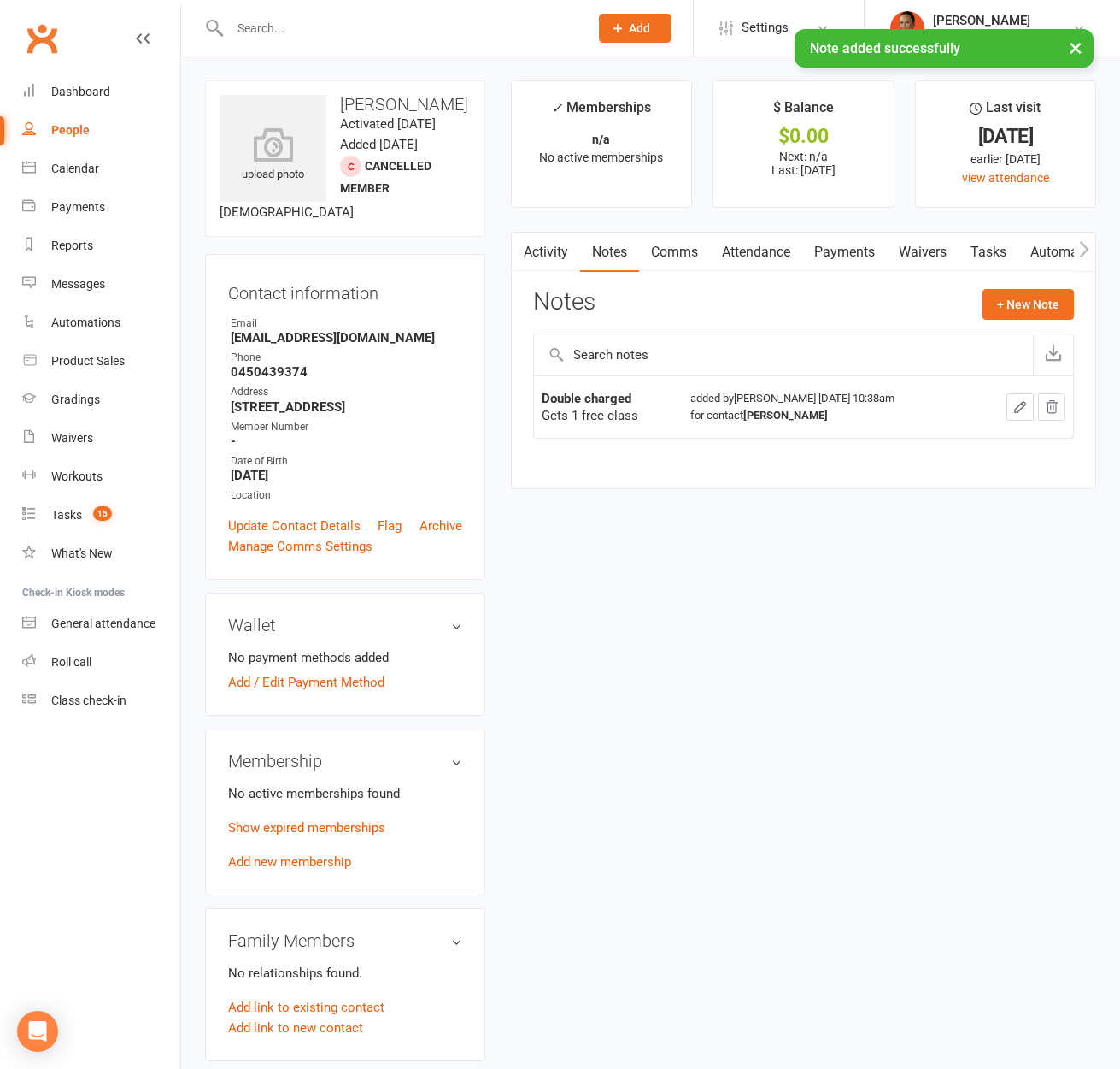
click at [625, 394] on strong "Double charged" at bounding box center [586, 398] width 89 height 16
click at [633, 401] on div "Double charged" at bounding box center [608, 399] width 133 height 17
drag, startPoint x: 651, startPoint y: 416, endPoint x: 520, endPoint y: 393, distance: 133.0
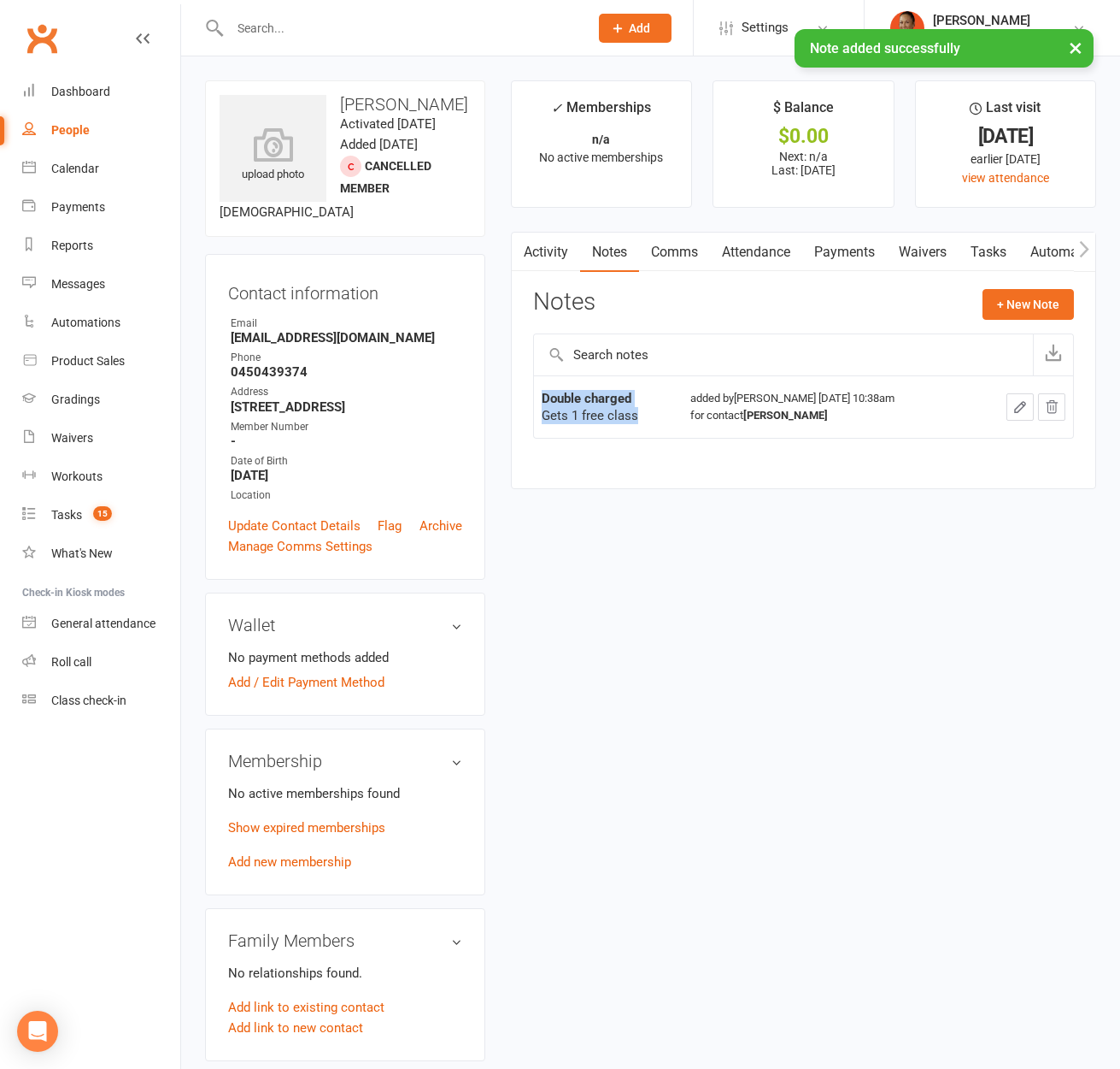
click at [520, 393] on div "Activity Notes Comms Attendance Payments Waivers Tasks Automations Workouts Gra…" at bounding box center [804, 360] width 585 height 257
copy tbody "Double charged Gets 1 free class"
click at [1008, 414] on button "button" at bounding box center [1020, 407] width 27 height 27
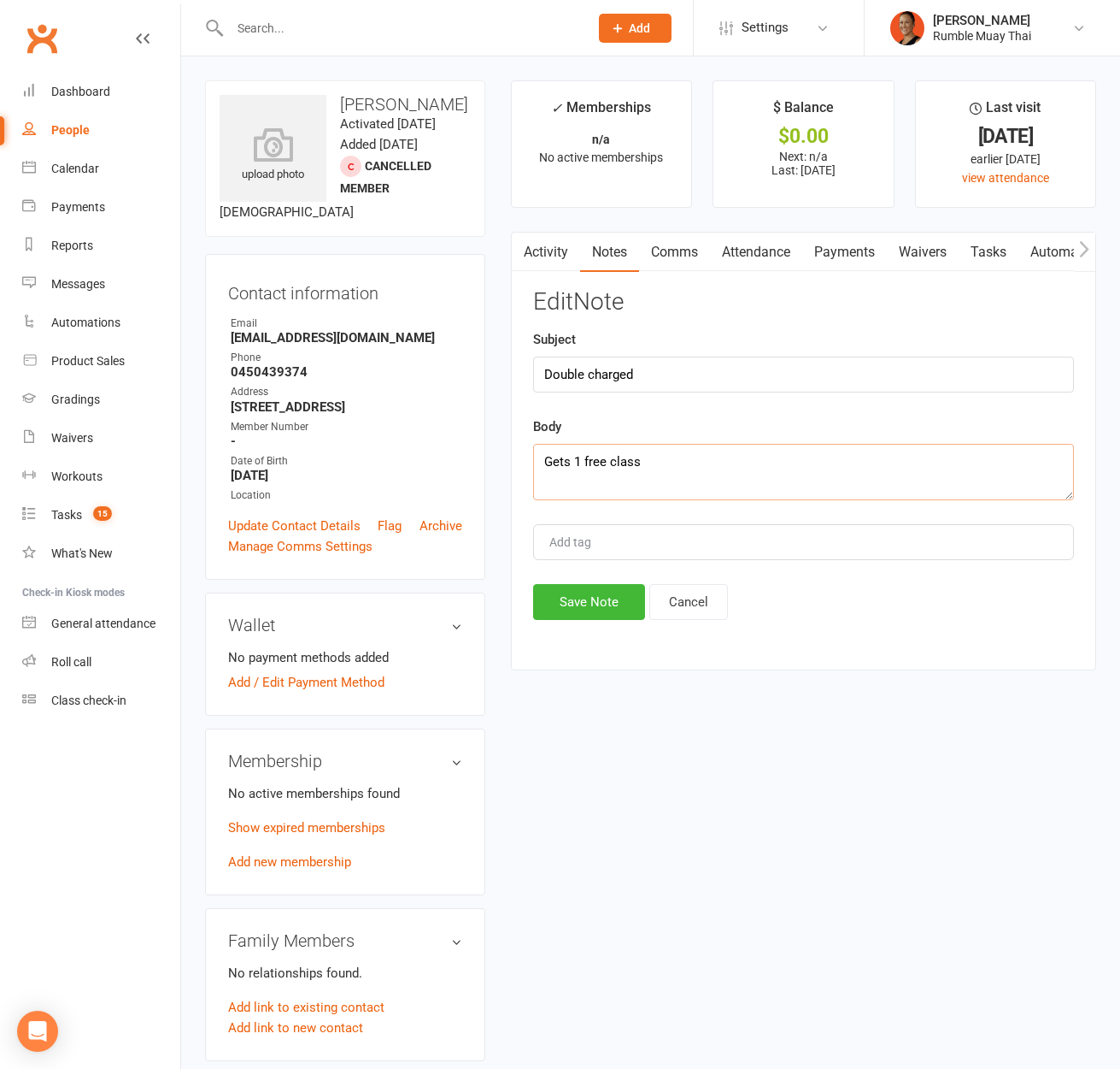
click at [585, 457] on textarea "Gets 1 free class" at bounding box center [803, 472] width 541 height 56
click at [648, 469] on textarea "Gets 1 free class" at bounding box center [803, 472] width 541 height 56
paste textarea "Gets 1 free class - Matt didn't mark them as paid and he had bank details store…"
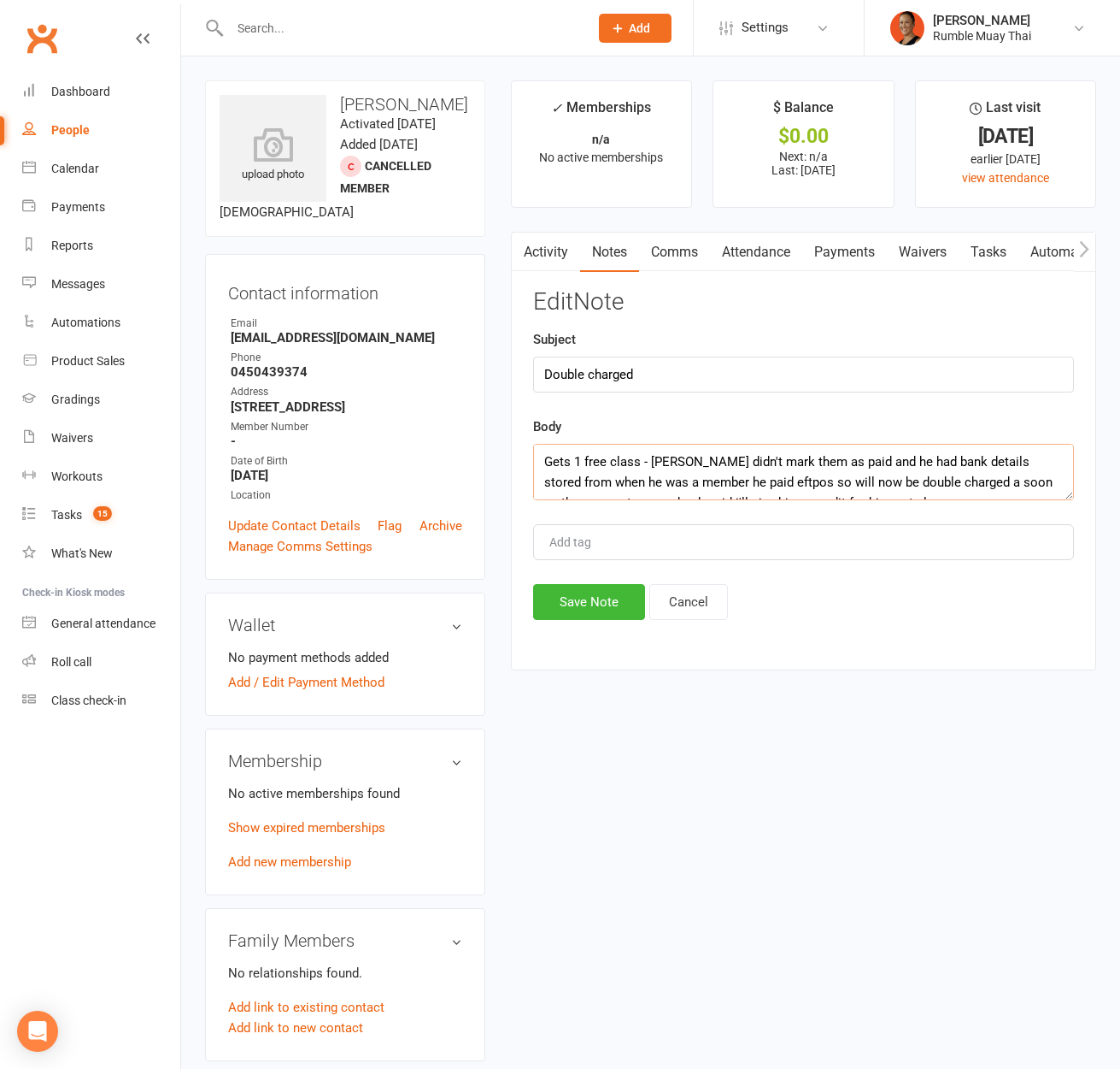
drag, startPoint x: 642, startPoint y: 451, endPoint x: 505, endPoint y: 440, distance: 137.4
type textarea "Gets 1 free class - Matt didn't mark them as paid and he had bank details store…"
click at [616, 603] on button "Save Note" at bounding box center [588, 601] width 112 height 36
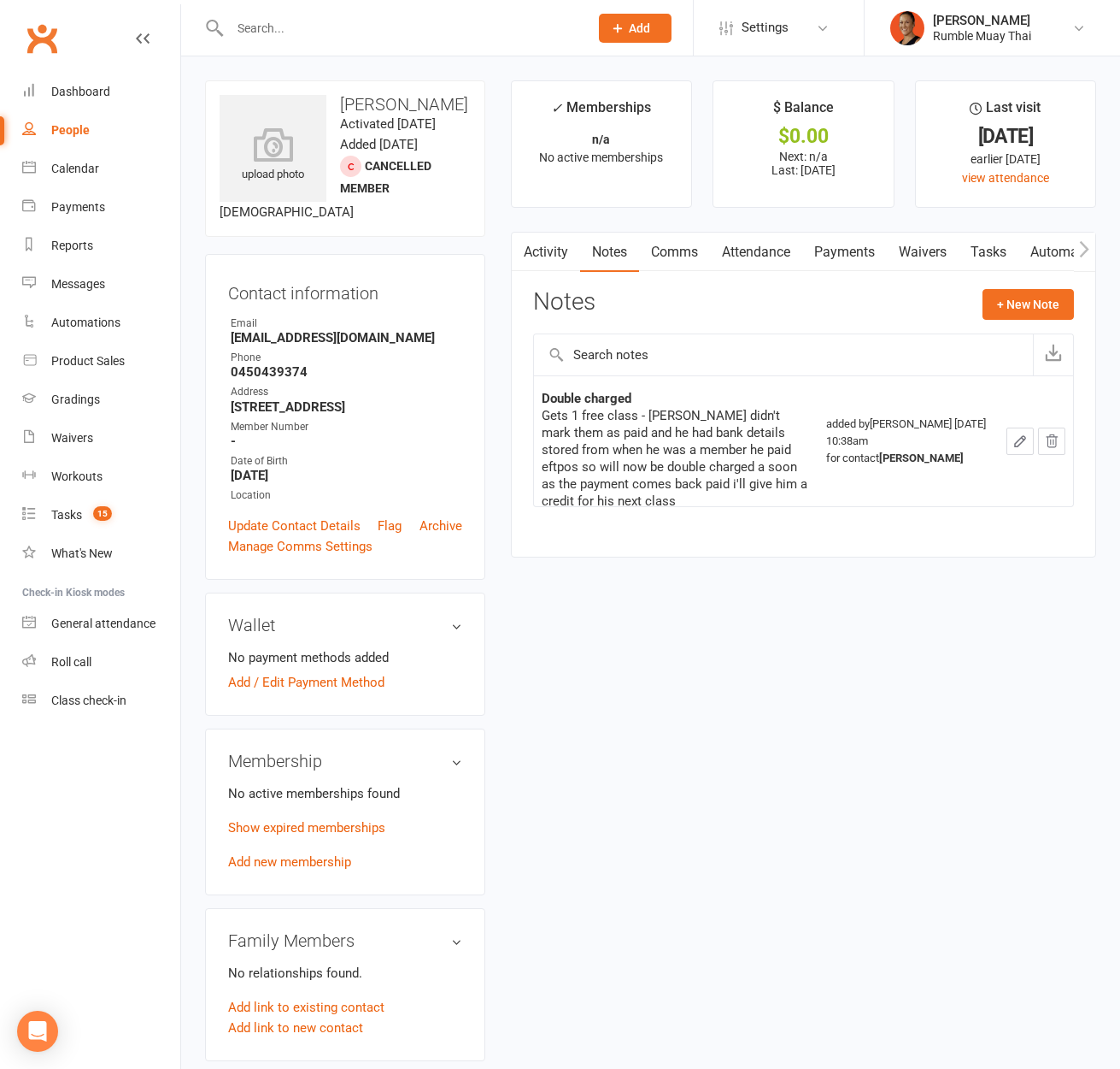
click at [920, 852] on div "upload photo Toia Karaka Activated 4 April, 2024 Added 4 April, 2024 Cancelled …" at bounding box center [650, 991] width 917 height 1821
click at [358, 819] on link "Show expired memberships" at bounding box center [307, 827] width 157 height 16
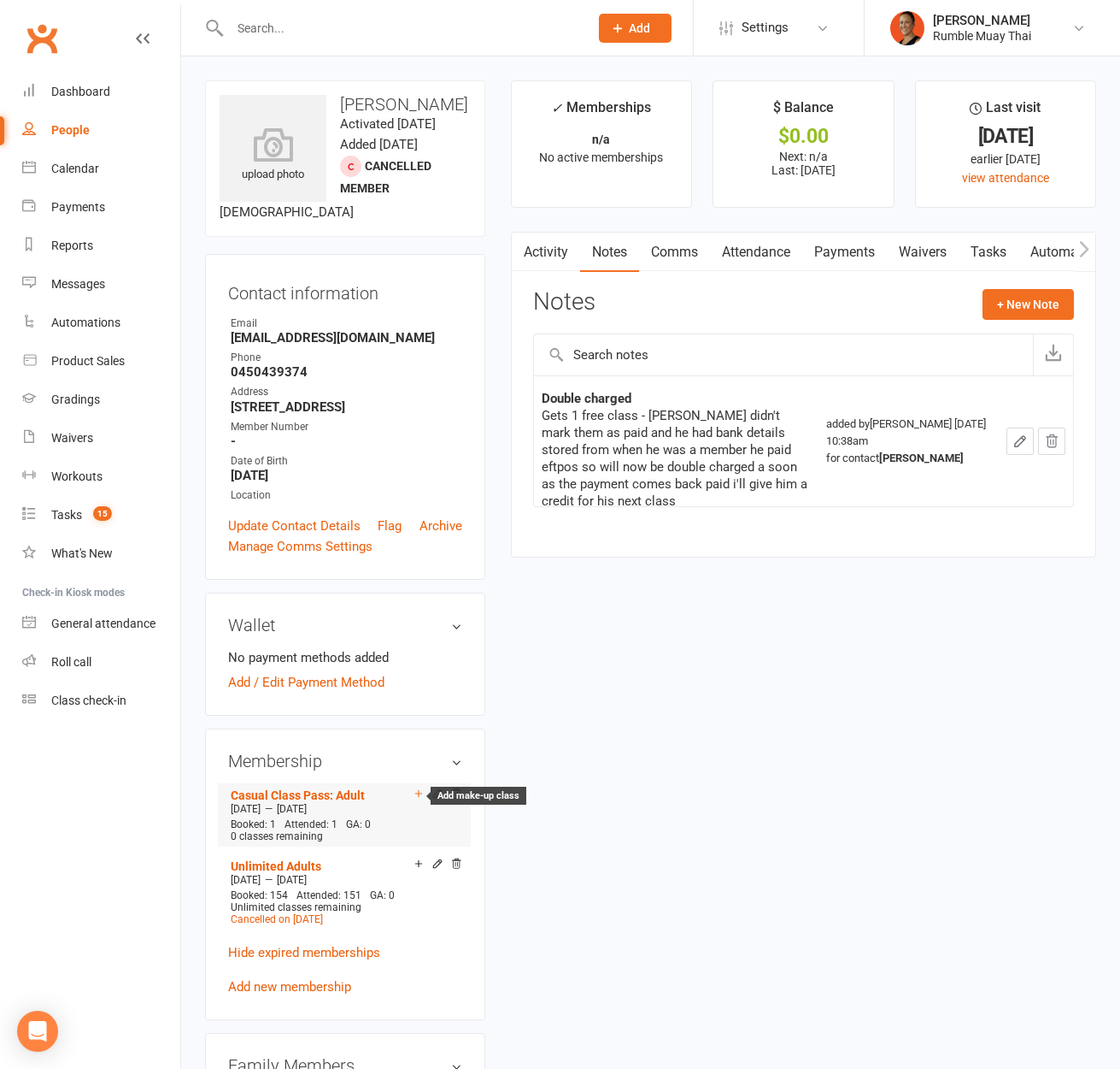
click at [416, 789] on icon at bounding box center [418, 793] width 12 height 12
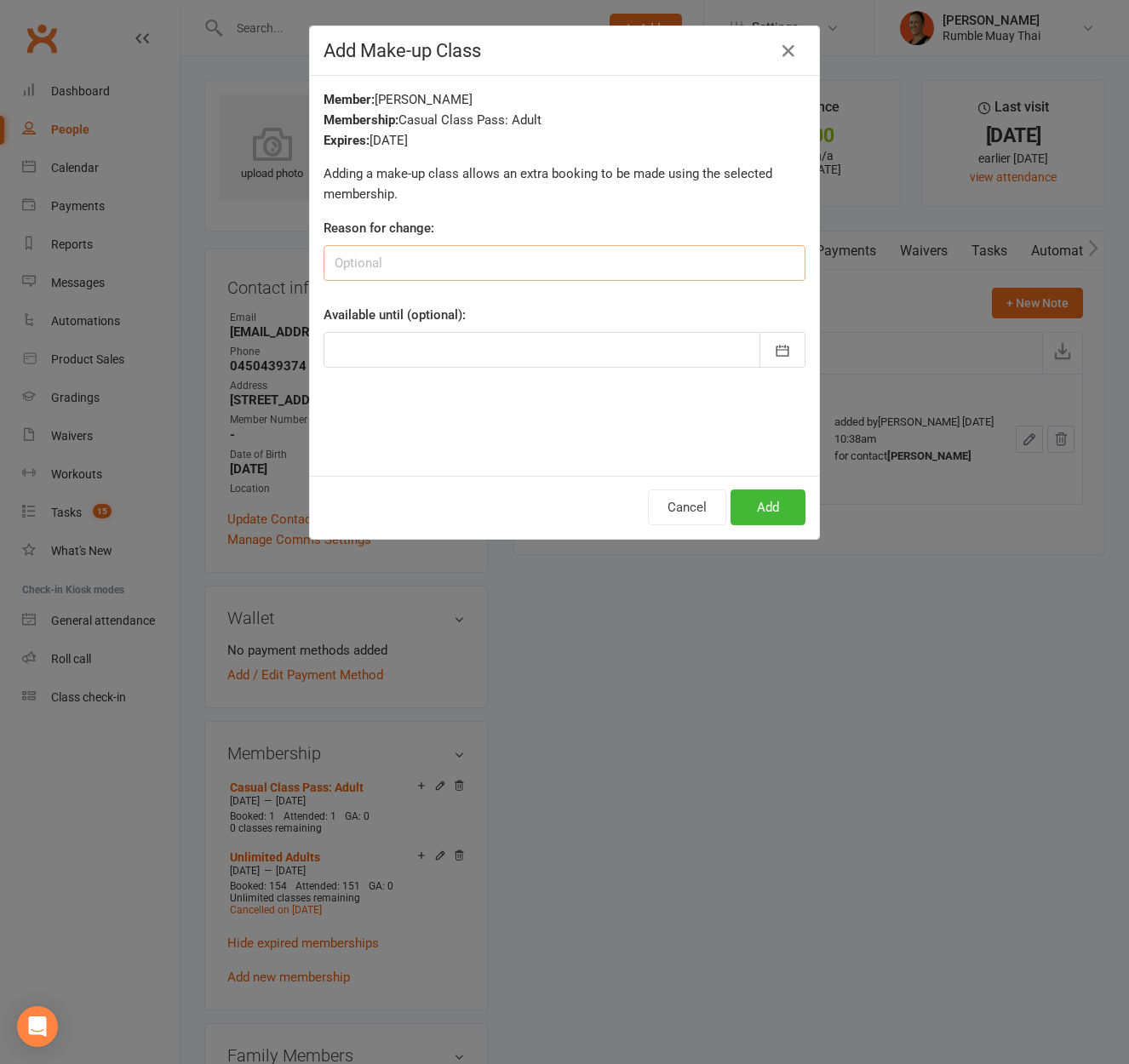
click at [447, 261] on input at bounding box center [564, 263] width 481 height 36
type input "double charged"
click at [776, 500] on button "Add" at bounding box center [767, 506] width 74 height 36
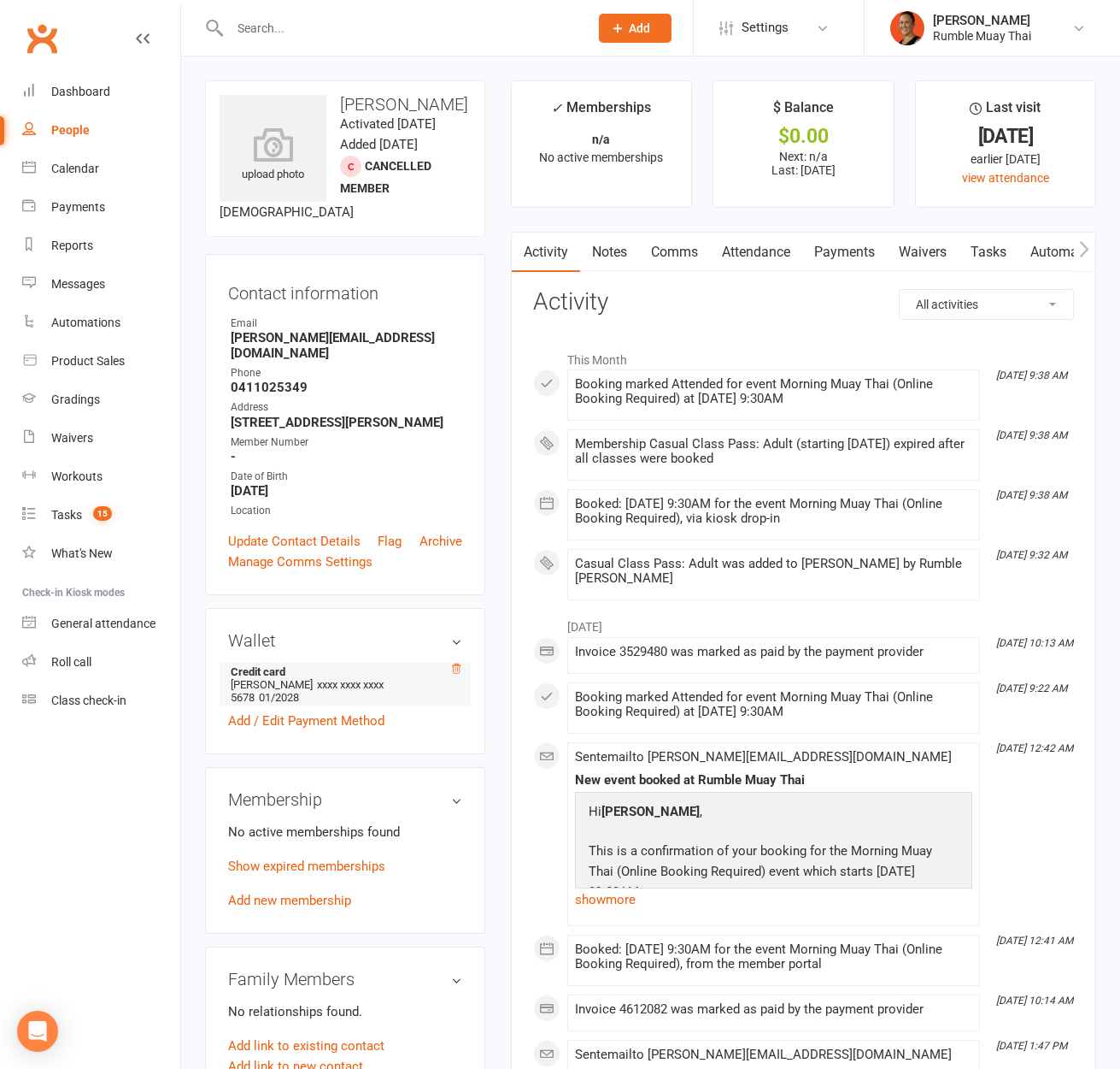
click at [454, 664] on icon at bounding box center [456, 668] width 12 height 12
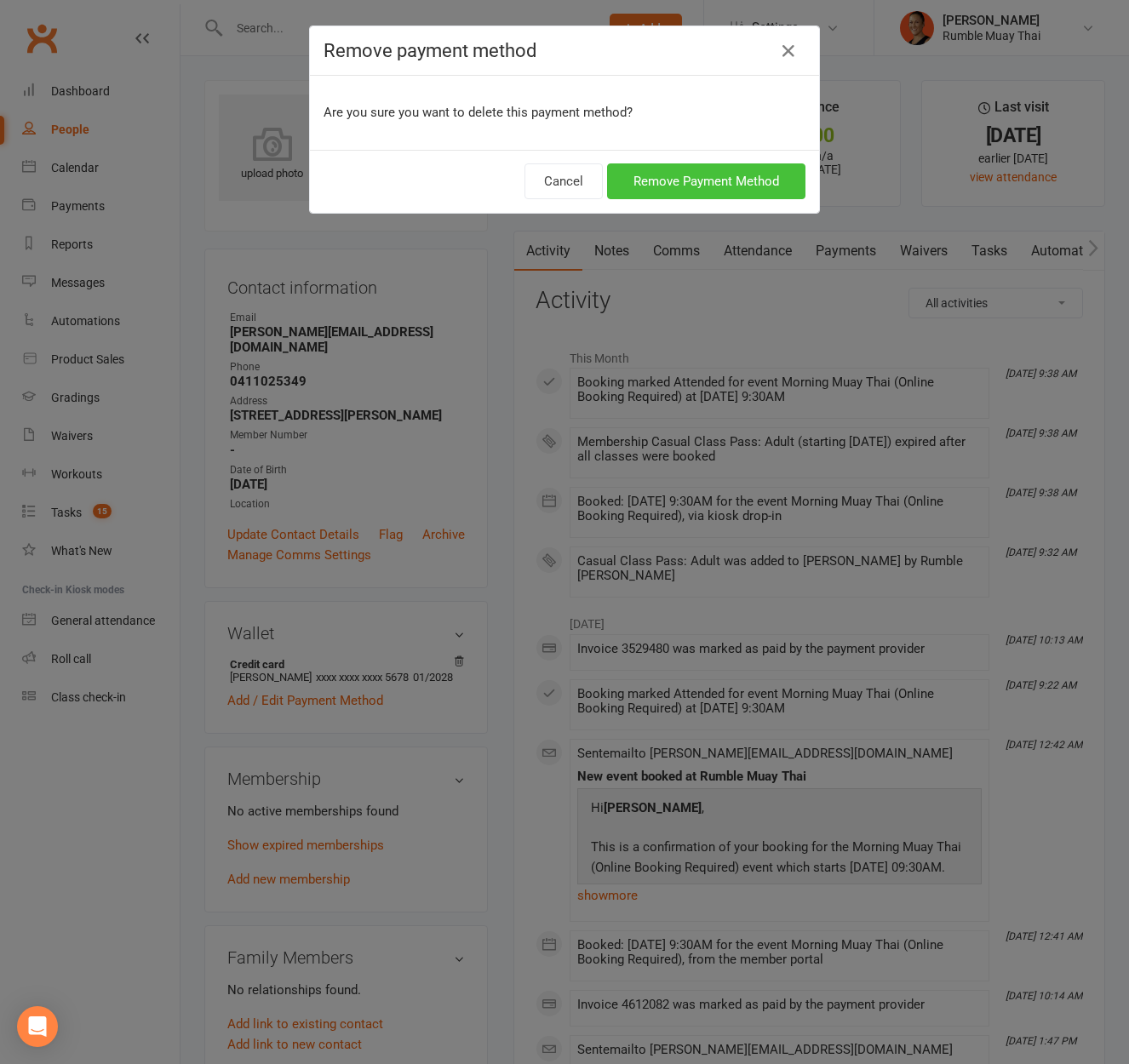
click at [751, 184] on button "Remove Payment Method" at bounding box center [706, 181] width 198 height 36
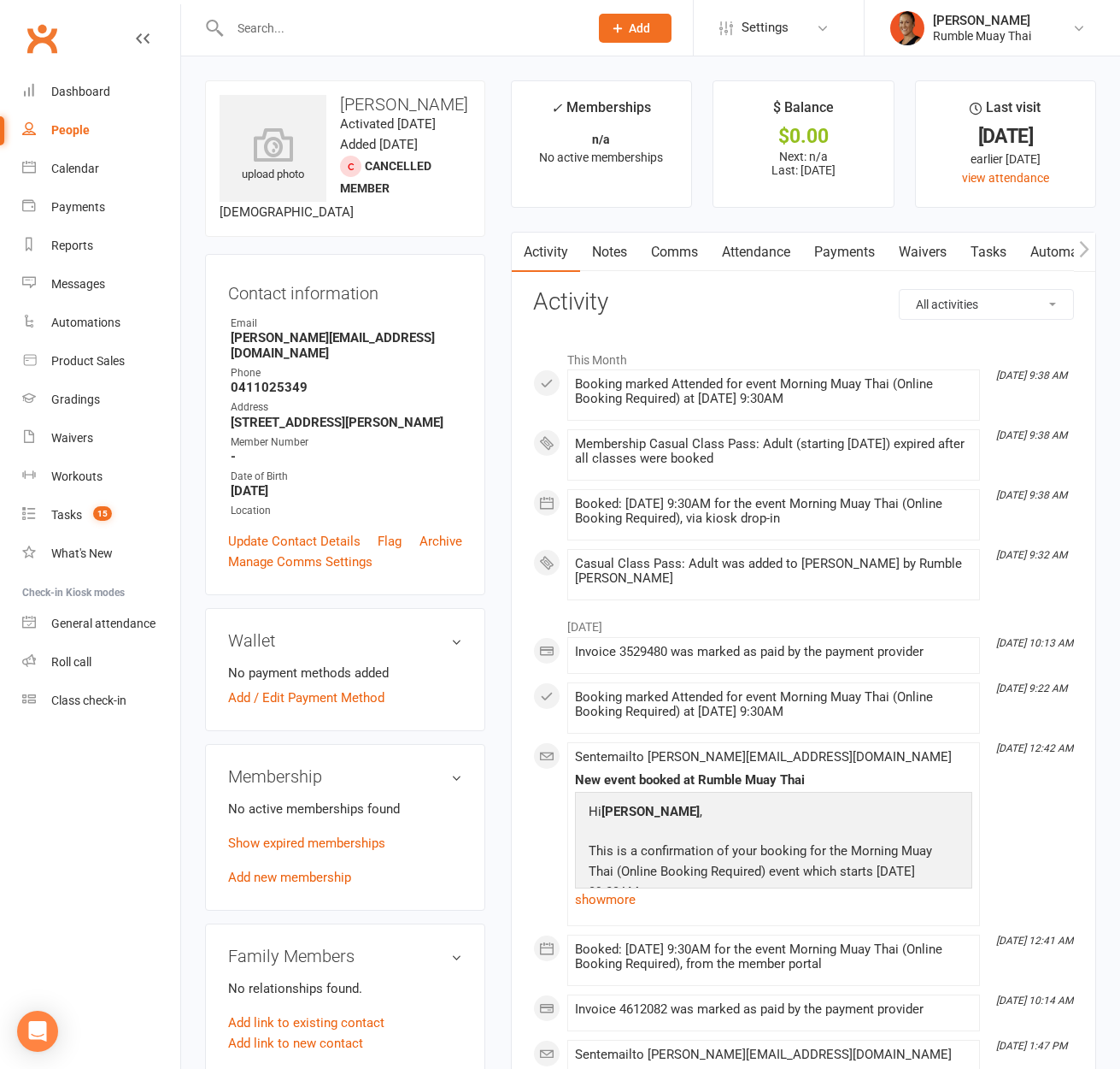
click at [795, 310] on h3 "Activity" at bounding box center [803, 302] width 541 height 26
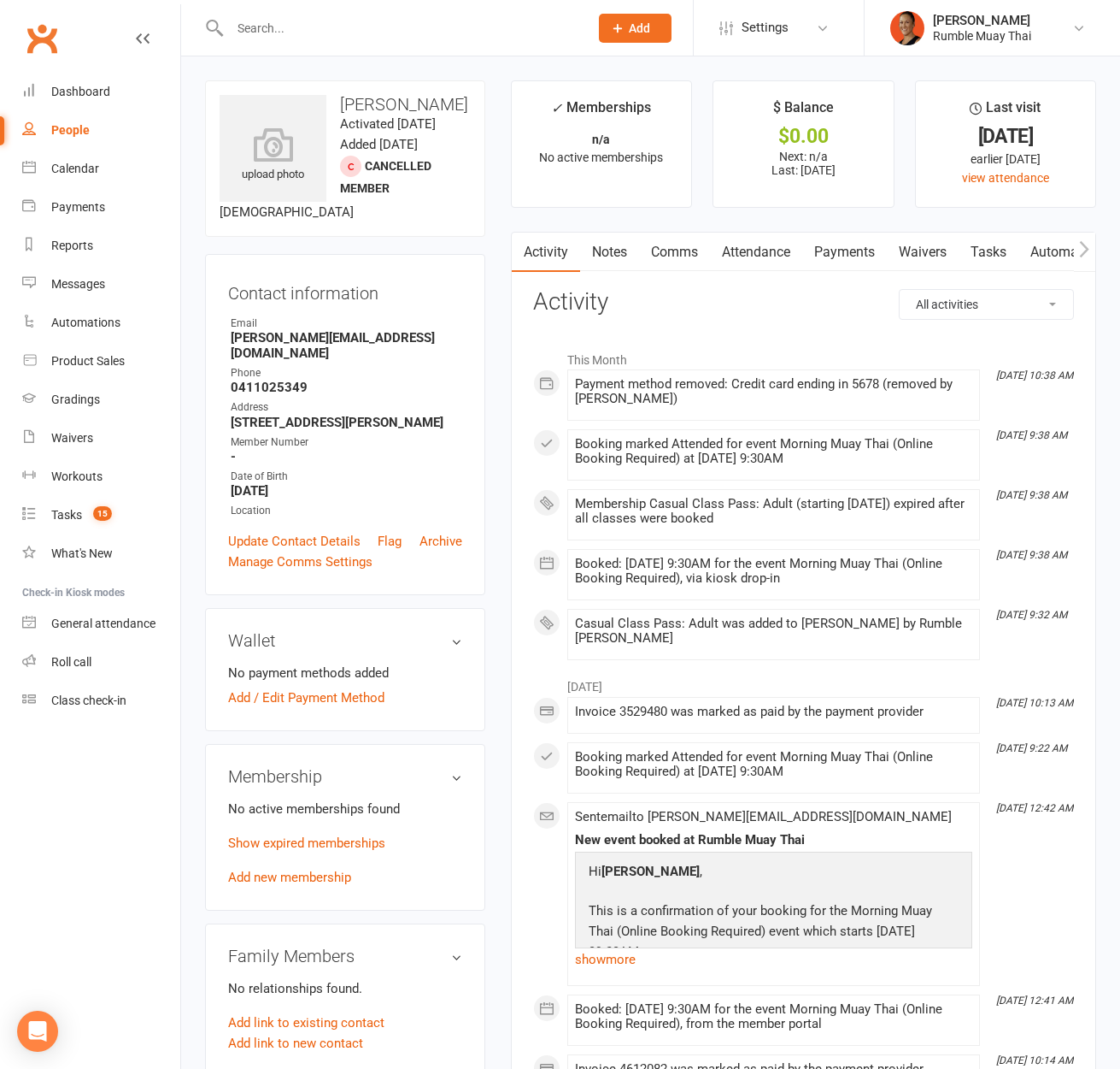
click at [604, 254] on link "Notes" at bounding box center [609, 252] width 59 height 40
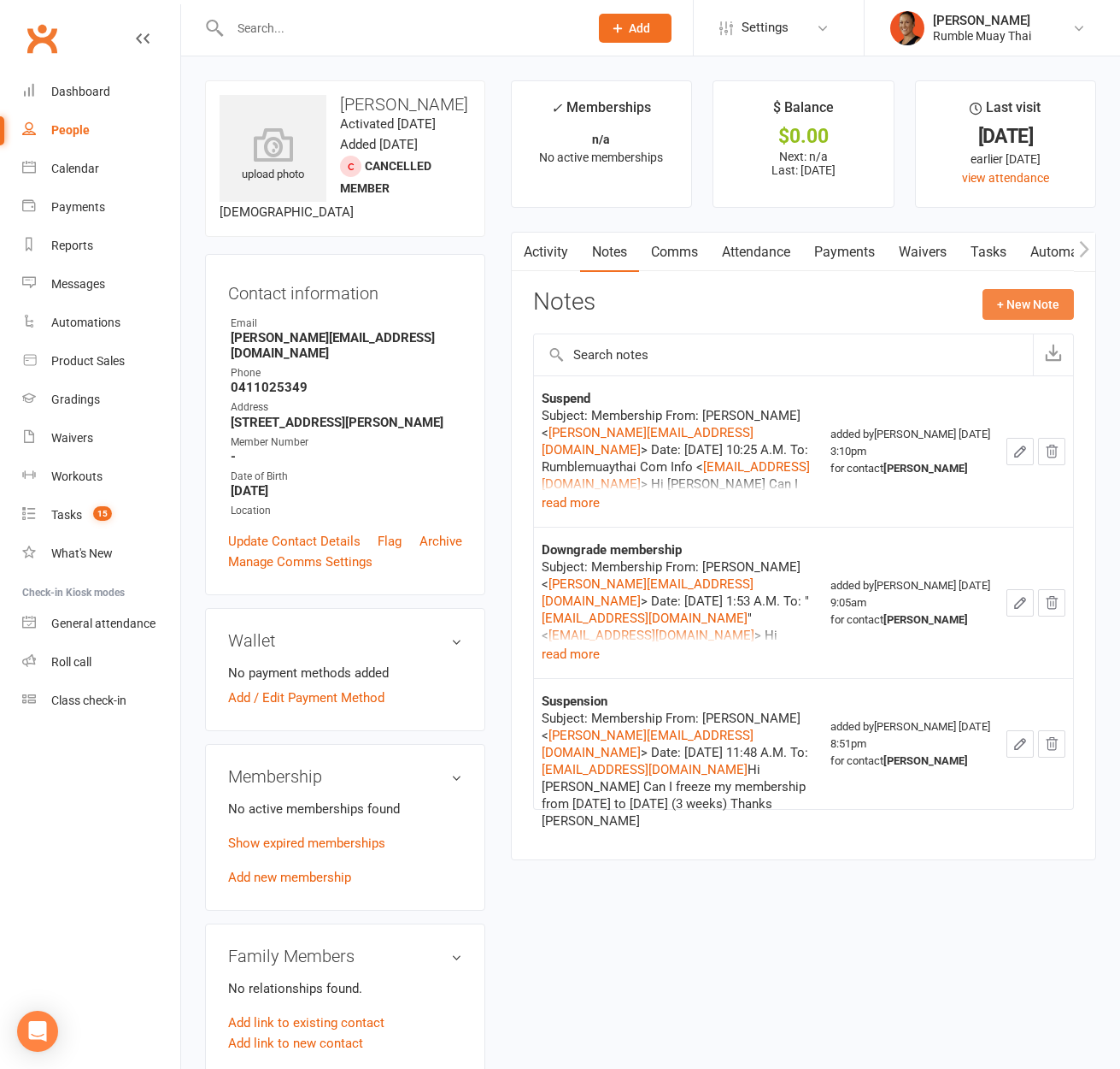
click at [1026, 303] on button "+ New Note" at bounding box center [1029, 305] width 91 height 31
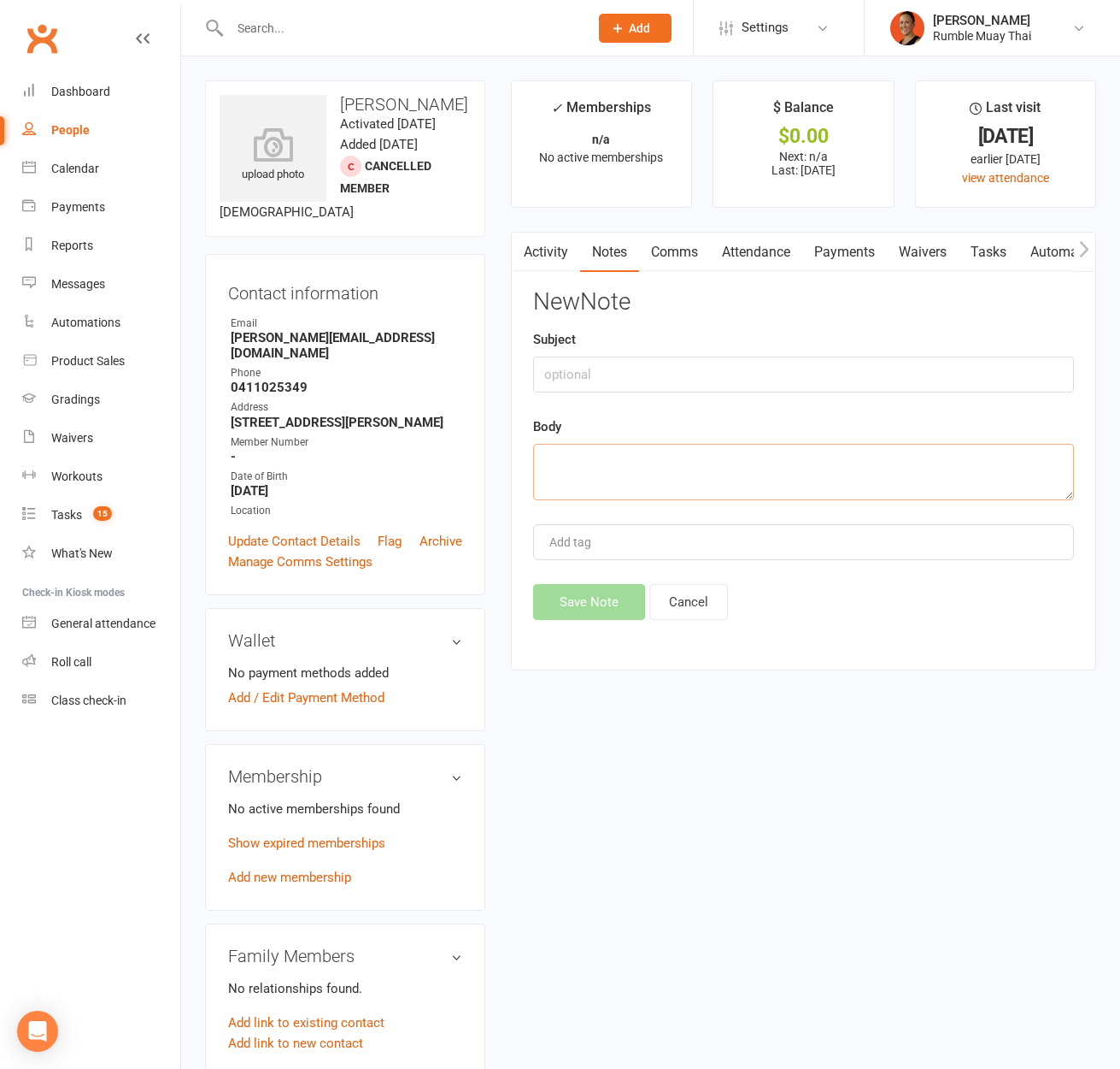
click at [582, 464] on textarea at bounding box center [803, 472] width 541 height 56
paste textarea "Double charged Gets 1 free class"
click at [601, 453] on textarea "Double charged Gets 1 free class" at bounding box center [803, 472] width 541 height 56
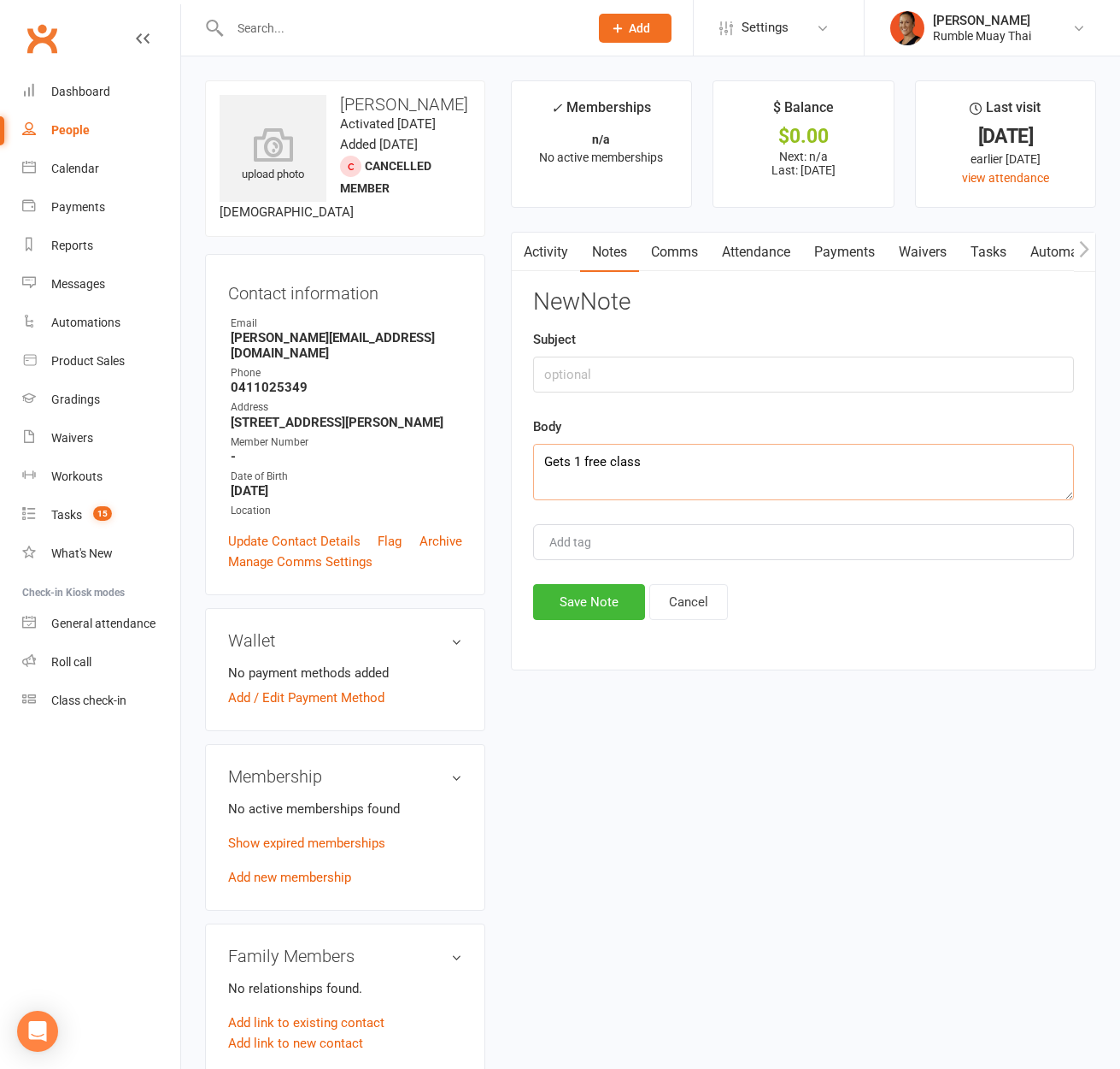
type textarea "Gets 1 free class"
click at [612, 375] on input "text" at bounding box center [803, 374] width 541 height 36
paste input "Double charged"
type input "Double charged"
click at [728, 462] on textarea "Gets 1 free class" at bounding box center [803, 472] width 541 height 56
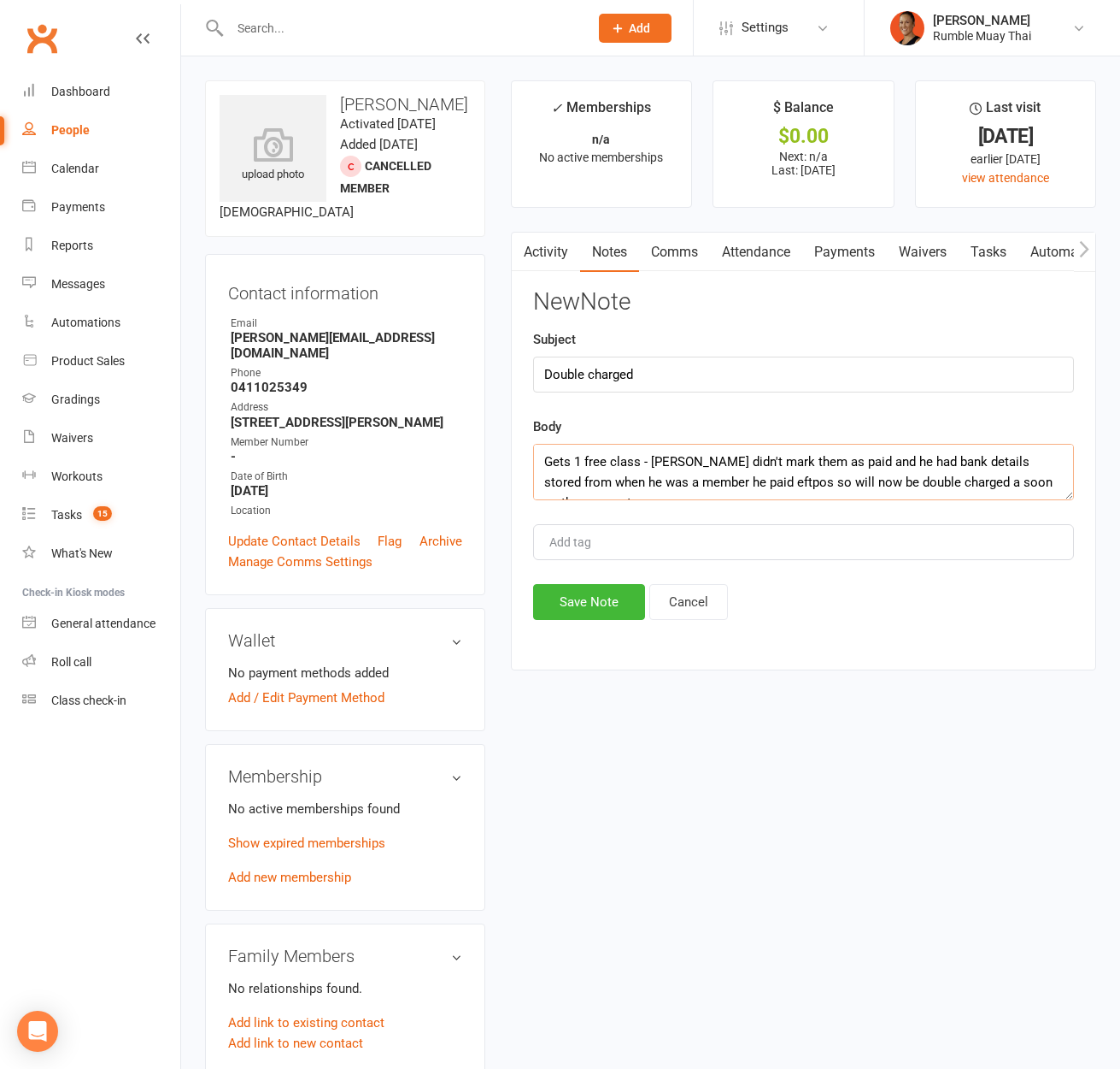
scroll to position [11, 0]
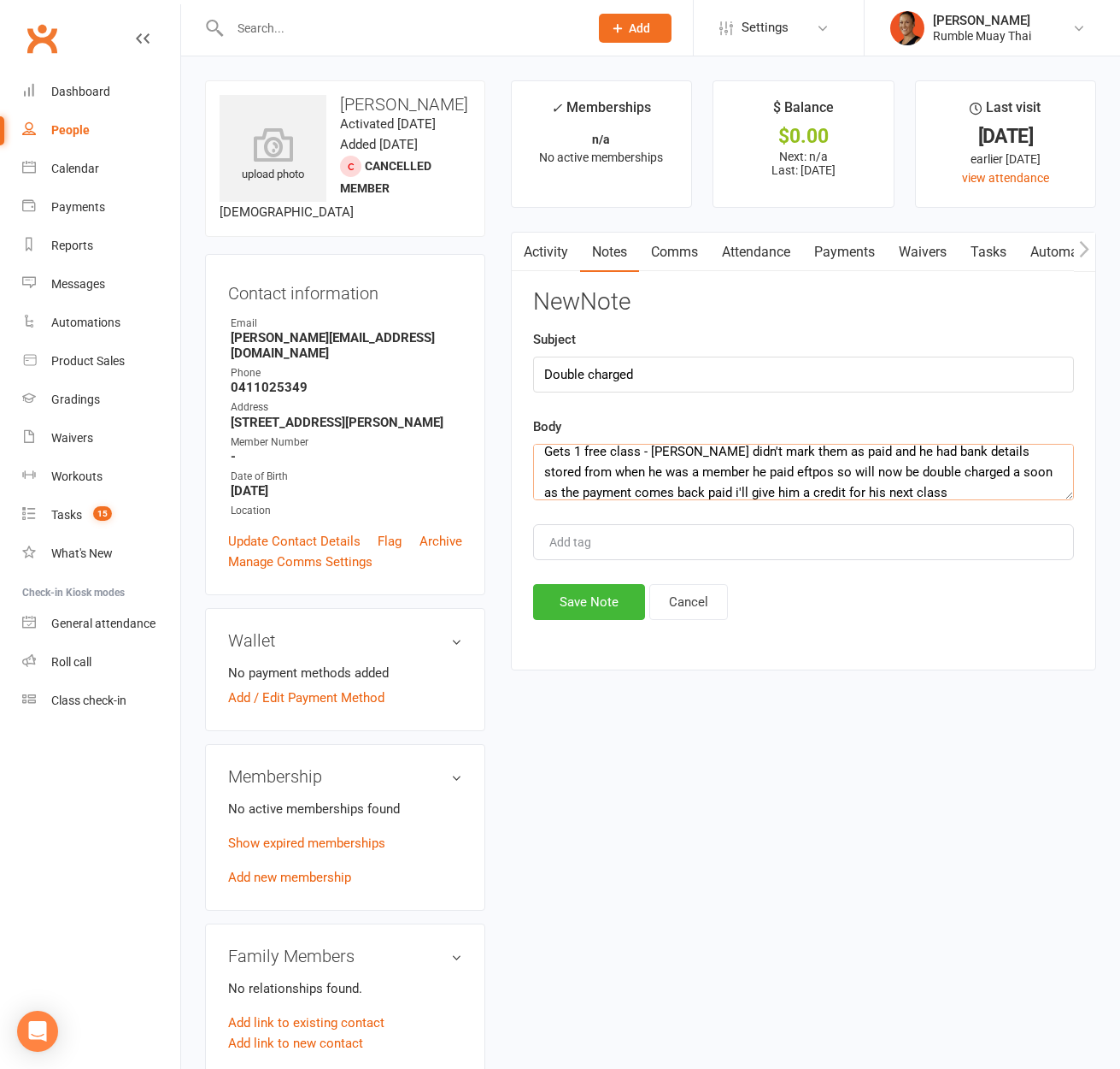
click at [788, 446] on textarea "Gets 1 free class - [PERSON_NAME] didn't mark them as paid and he had bank deta…" at bounding box center [803, 472] width 541 height 56
type textarea "Gets 1 free class - [PERSON_NAME] didn't mark them as paid and he had bank deta…"
click at [628, 595] on button "Save Note" at bounding box center [588, 601] width 112 height 36
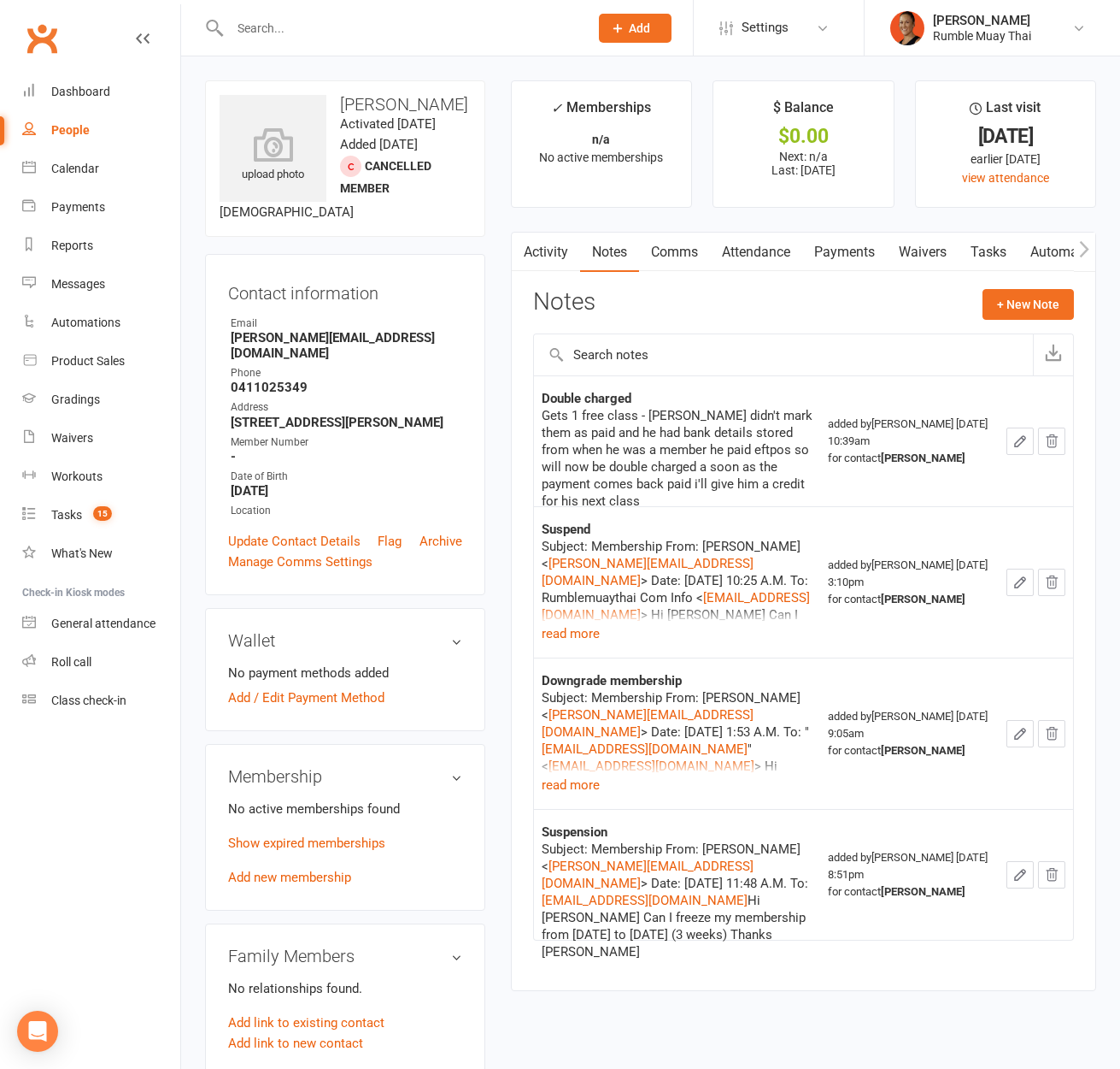
click at [353, 850] on p "Show expired memberships" at bounding box center [345, 843] width 234 height 20
click at [350, 846] on link "Show expired memberships" at bounding box center [307, 843] width 157 height 16
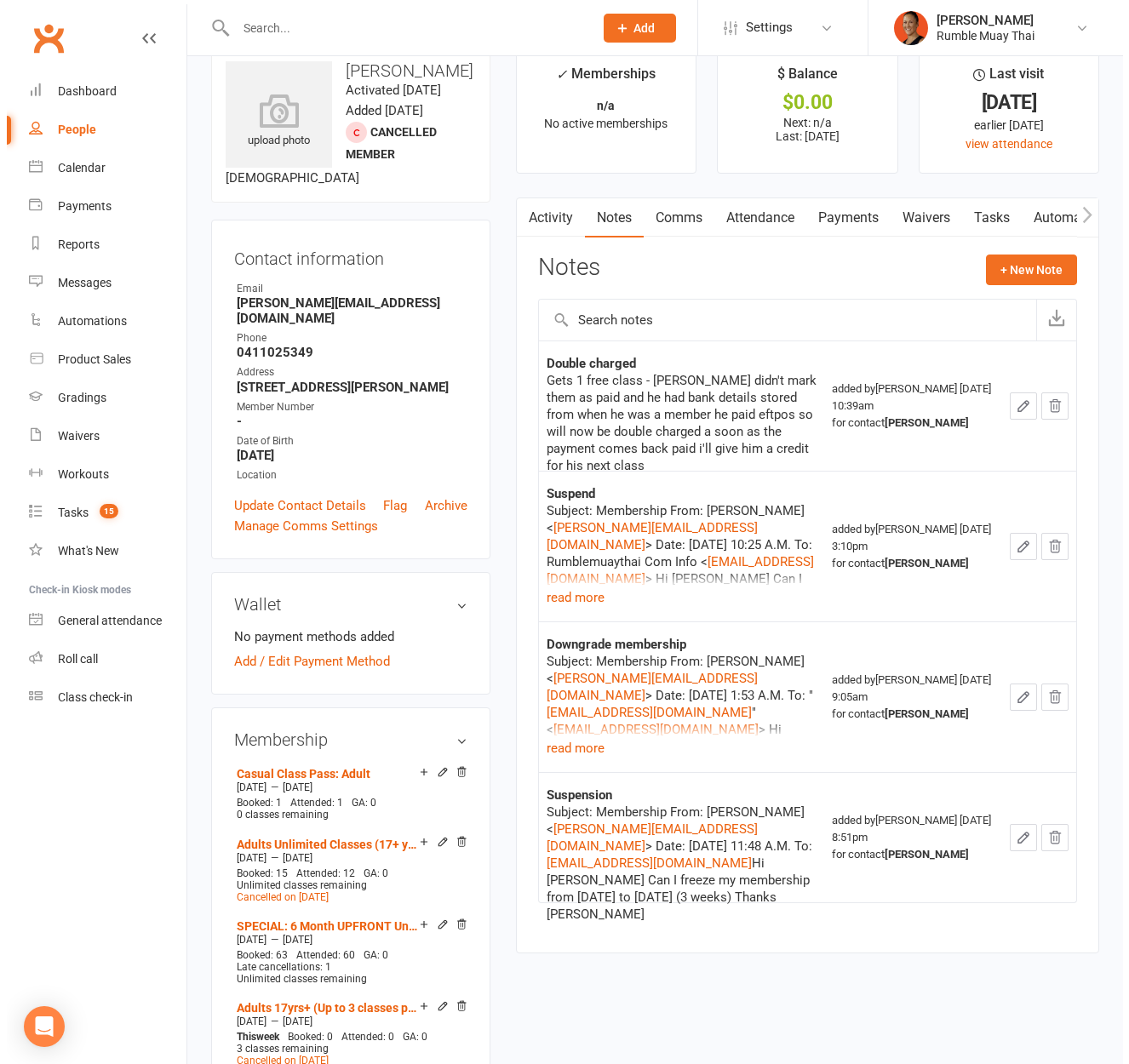
scroll to position [43, 0]
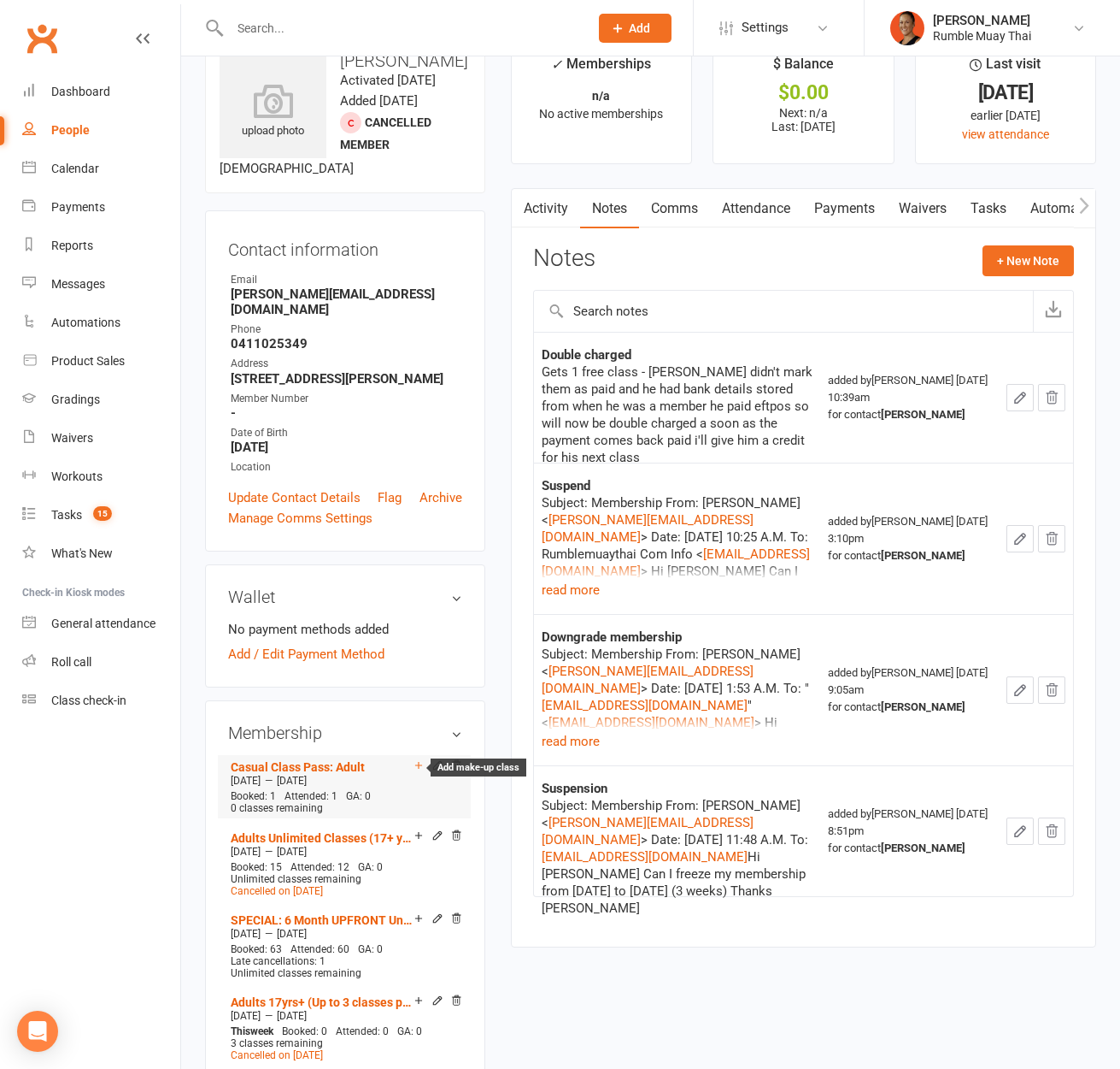
click at [418, 763] on icon at bounding box center [418, 765] width 7 height 7
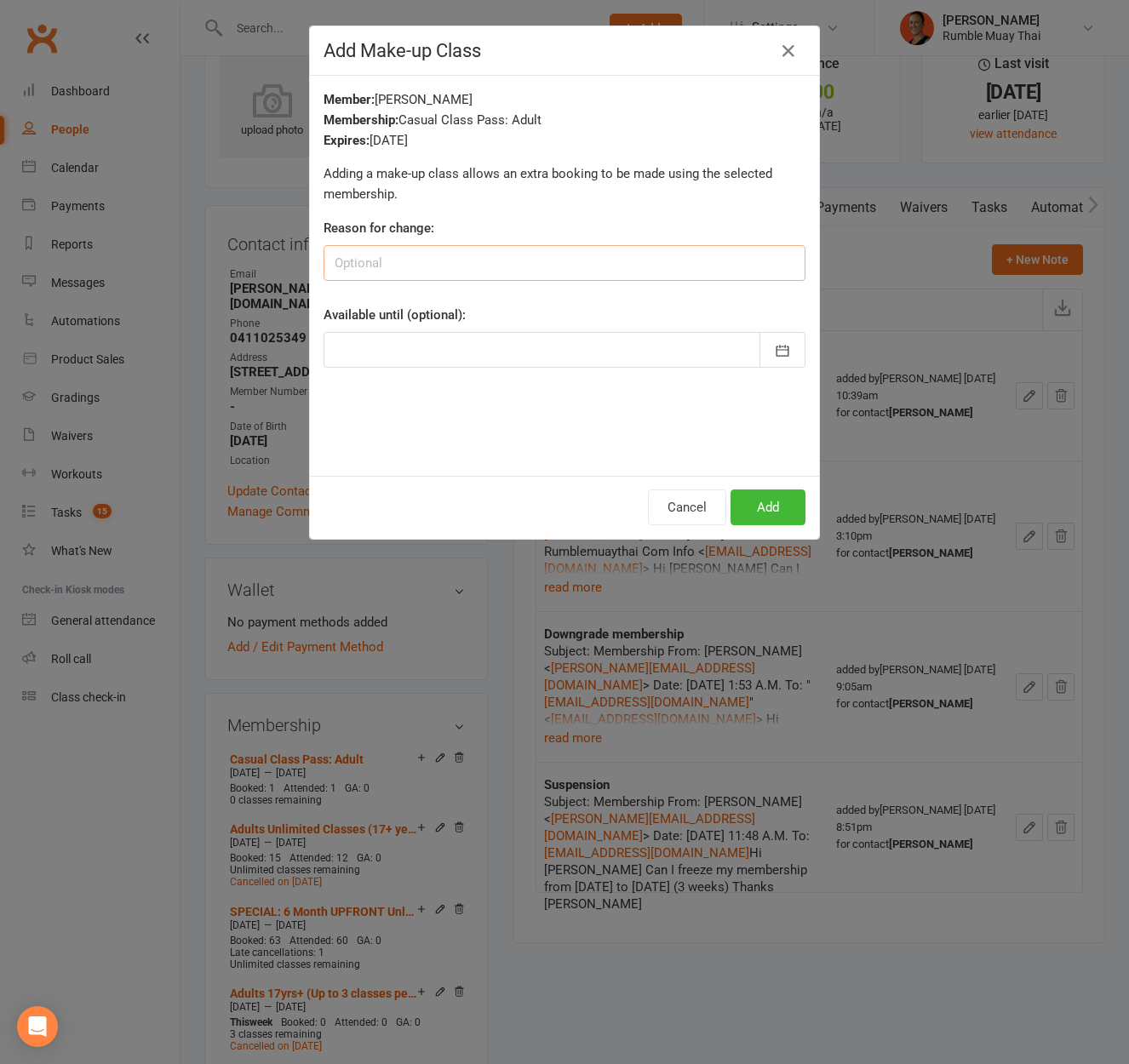
click at [578, 253] on input at bounding box center [564, 263] width 481 height 36
type input "double charged"
click at [538, 346] on div at bounding box center [564, 349] width 481 height 36
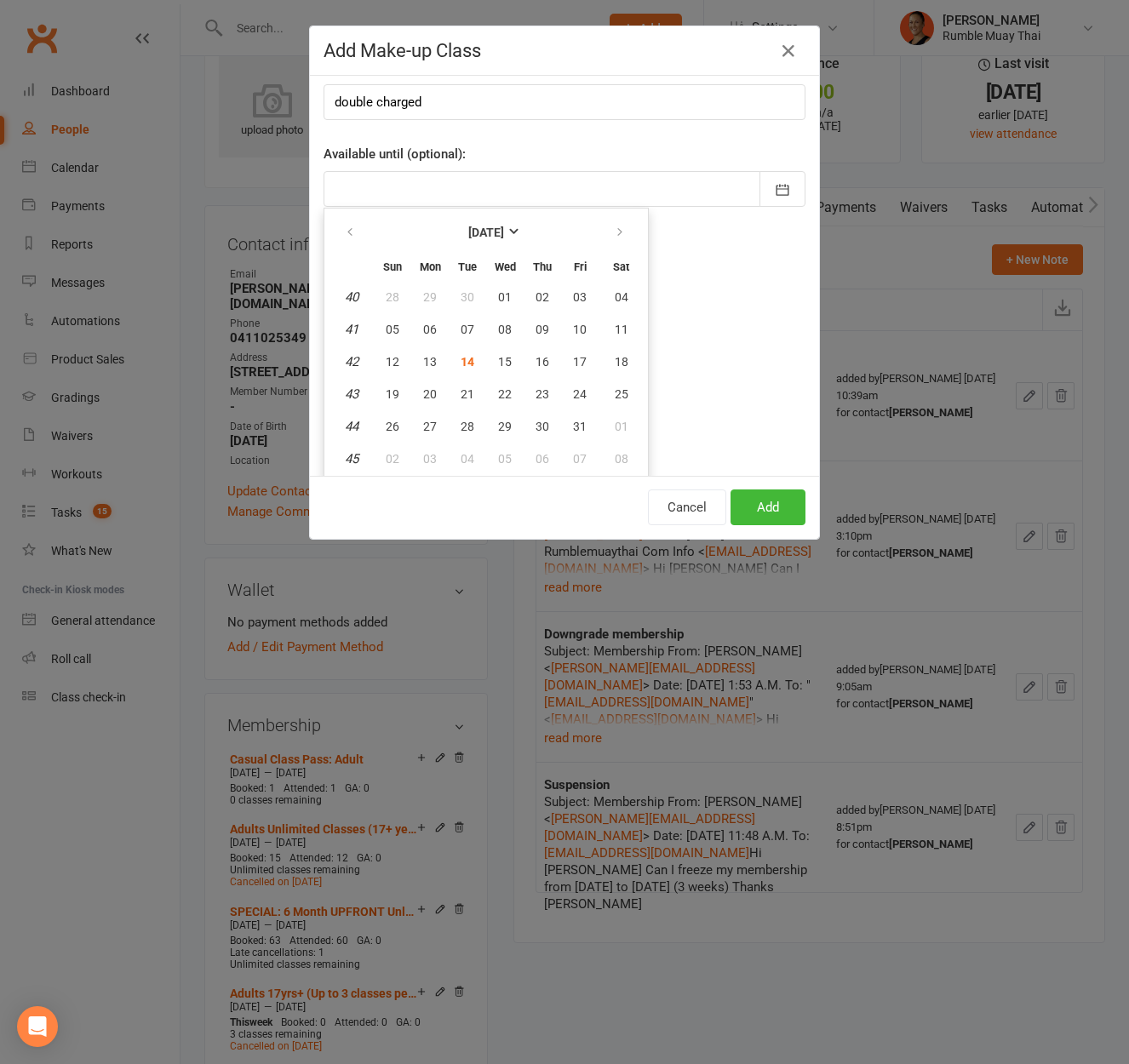
click at [685, 287] on div "Member: [PERSON_NAME] Membership: Casual Class Pass: Adult Expires: [DATE] Addi…" at bounding box center [564, 275] width 509 height 400
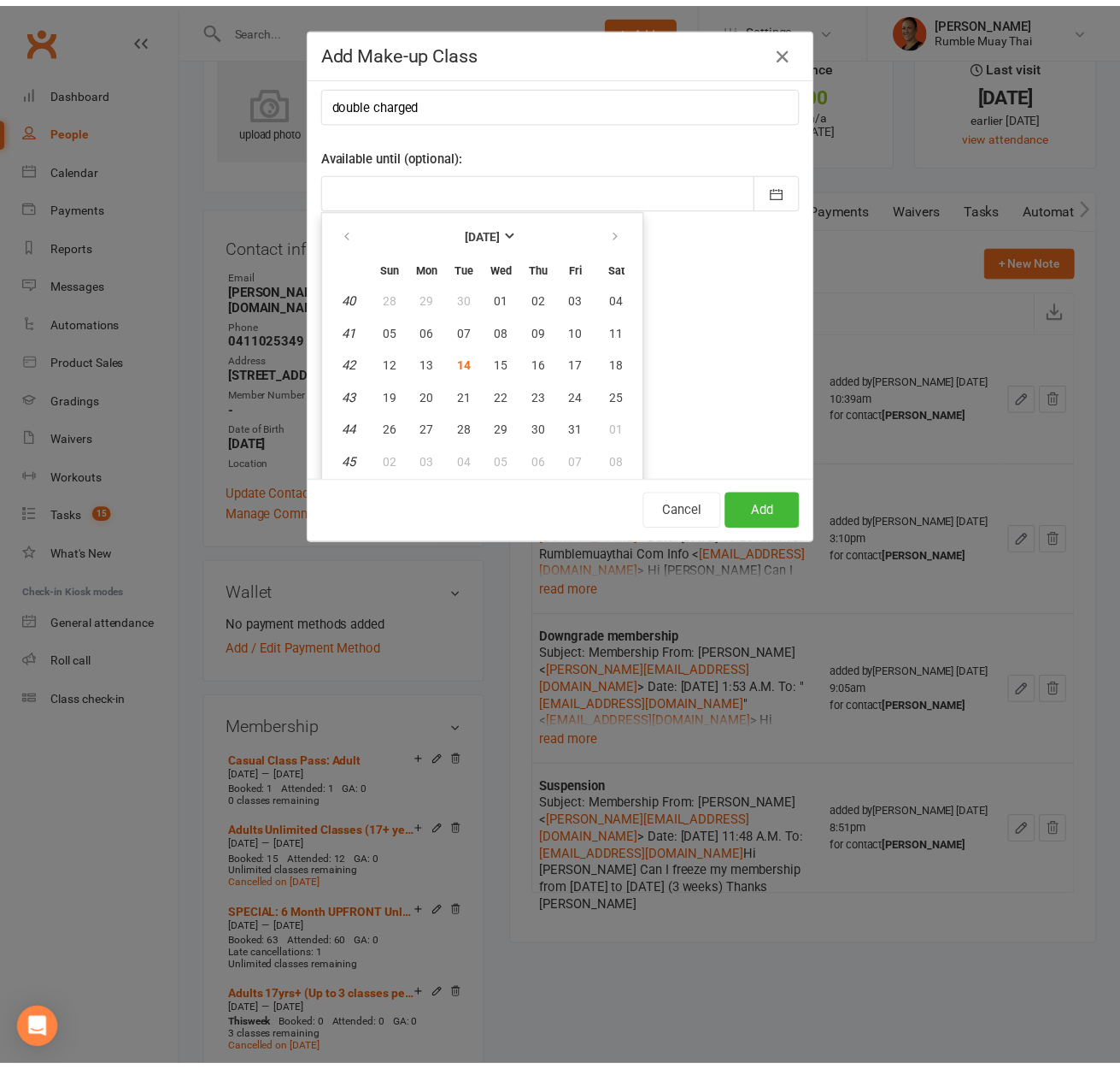
scroll to position [0, 0]
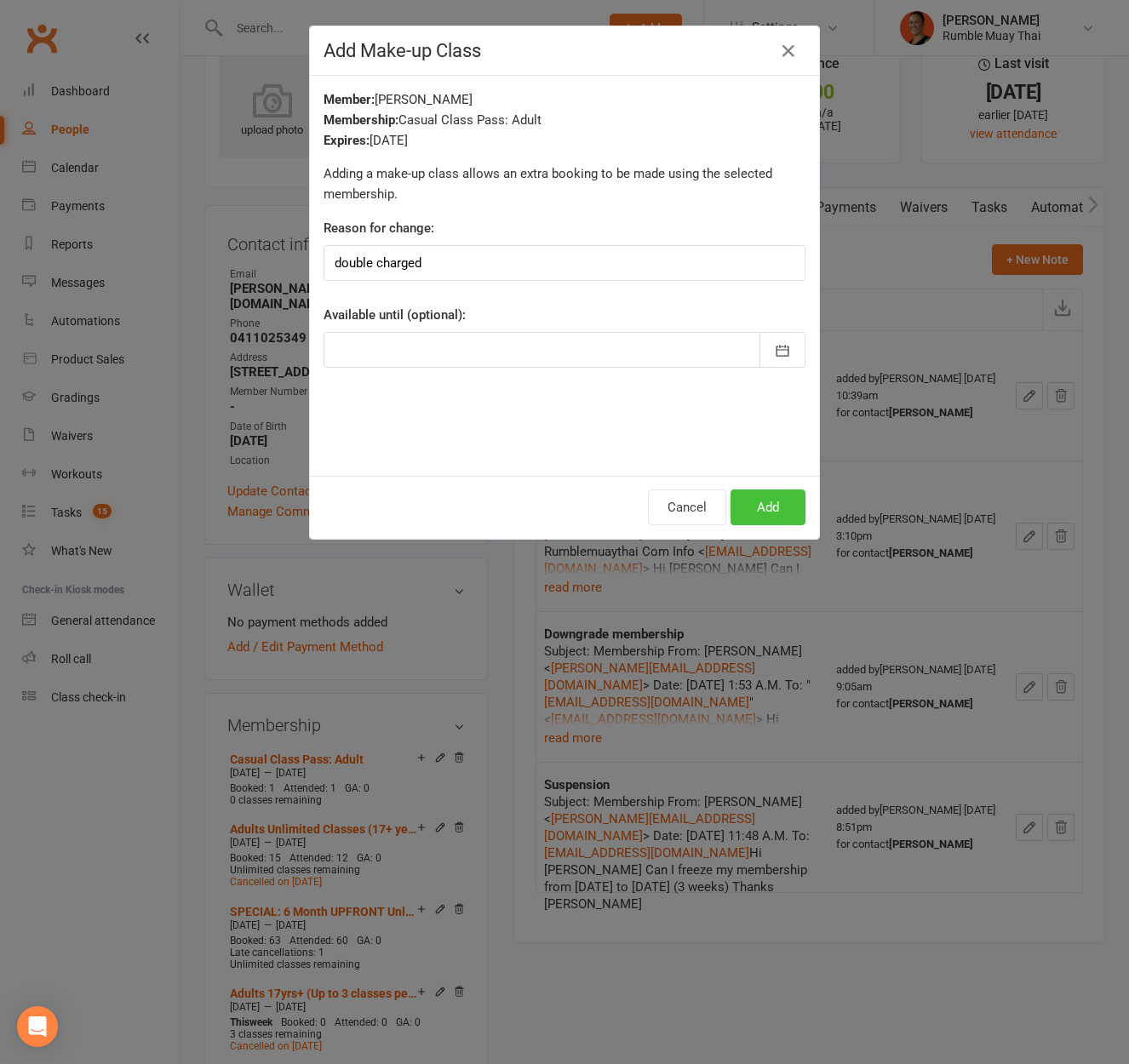
click at [760, 509] on button "Add" at bounding box center [767, 506] width 74 height 36
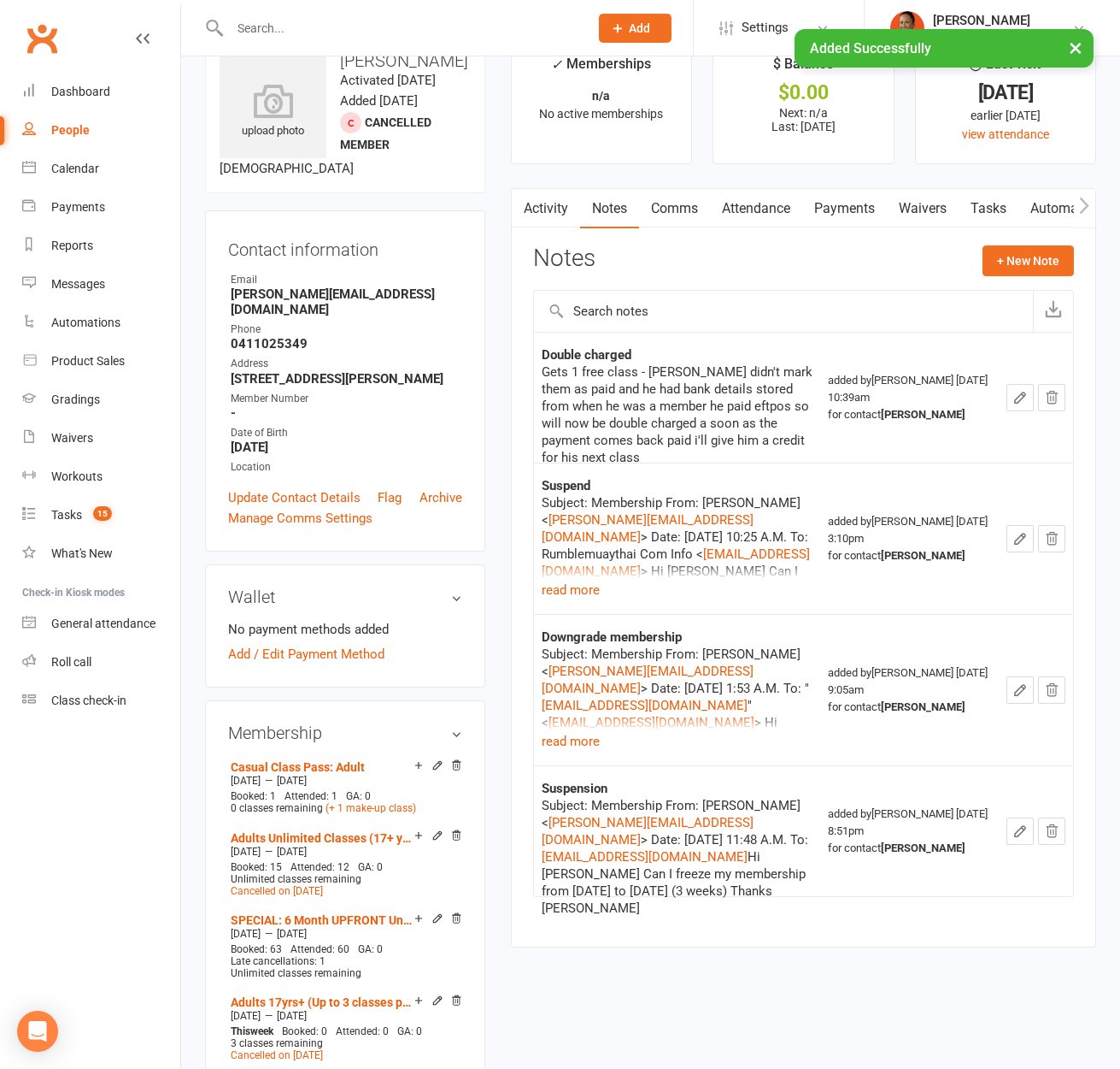
click at [556, 206] on link "Activity" at bounding box center [545, 209] width 68 height 40
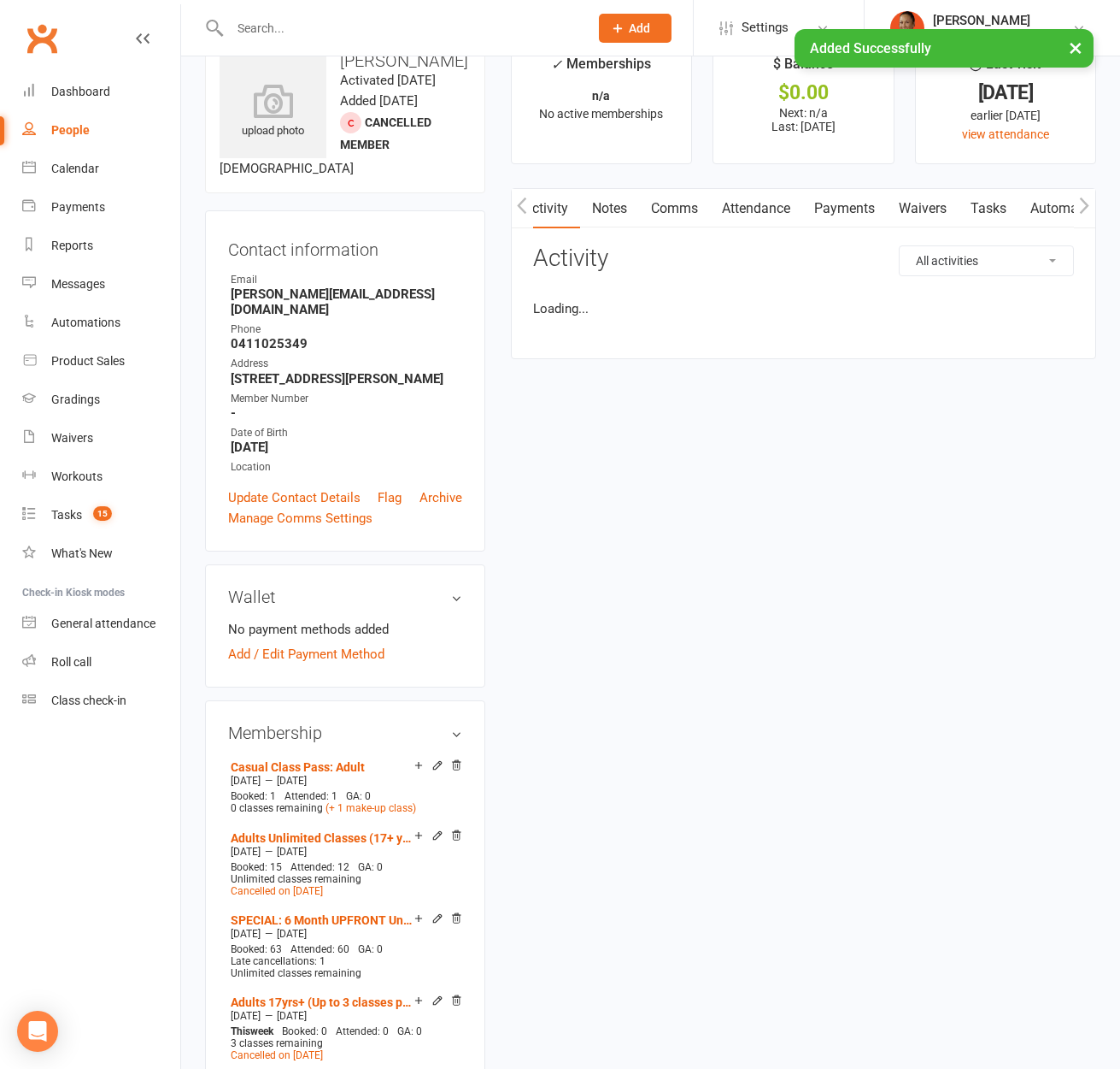
scroll to position [0, 2]
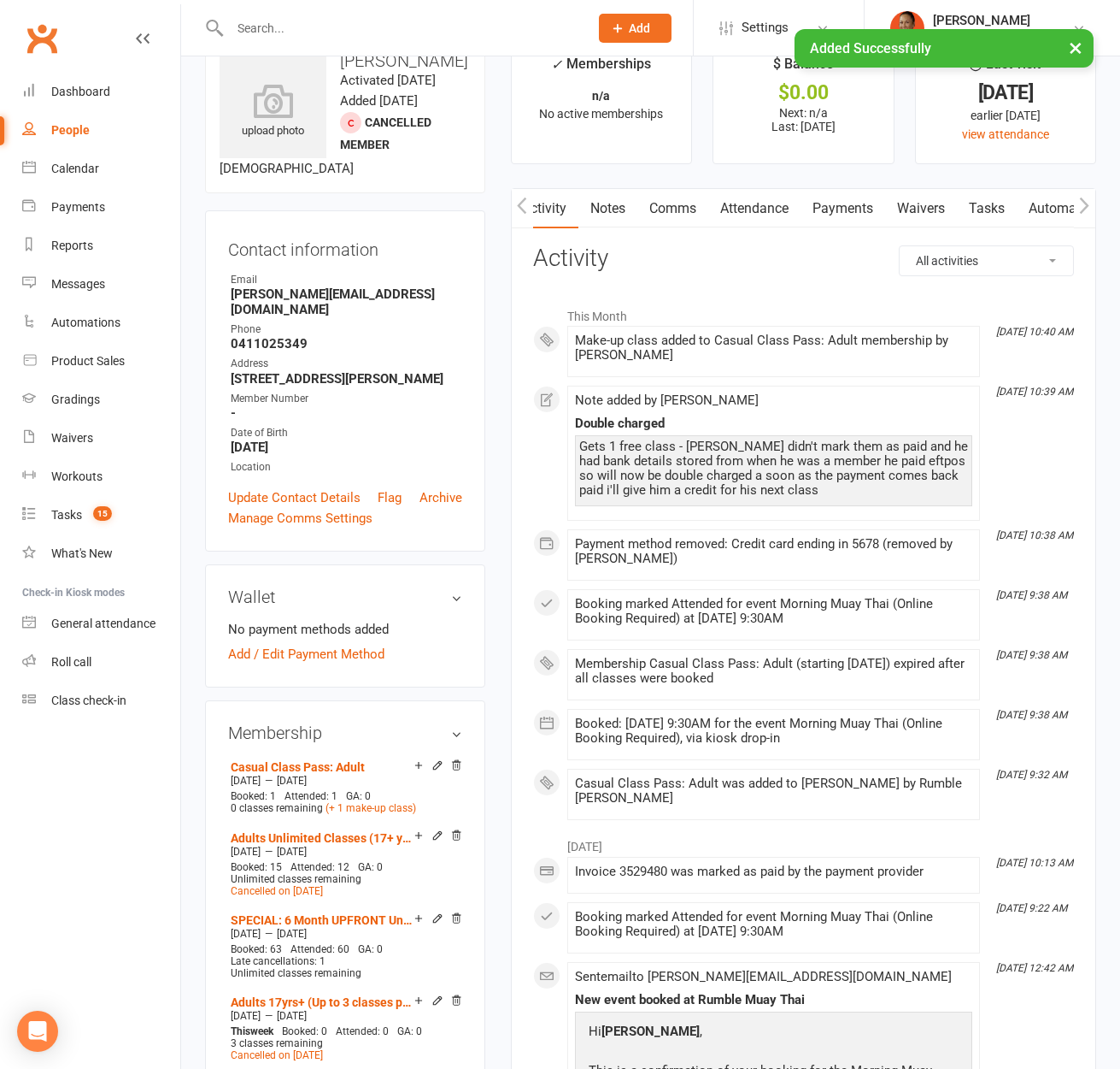
click at [686, 221] on link "Comms" at bounding box center [673, 209] width 71 height 40
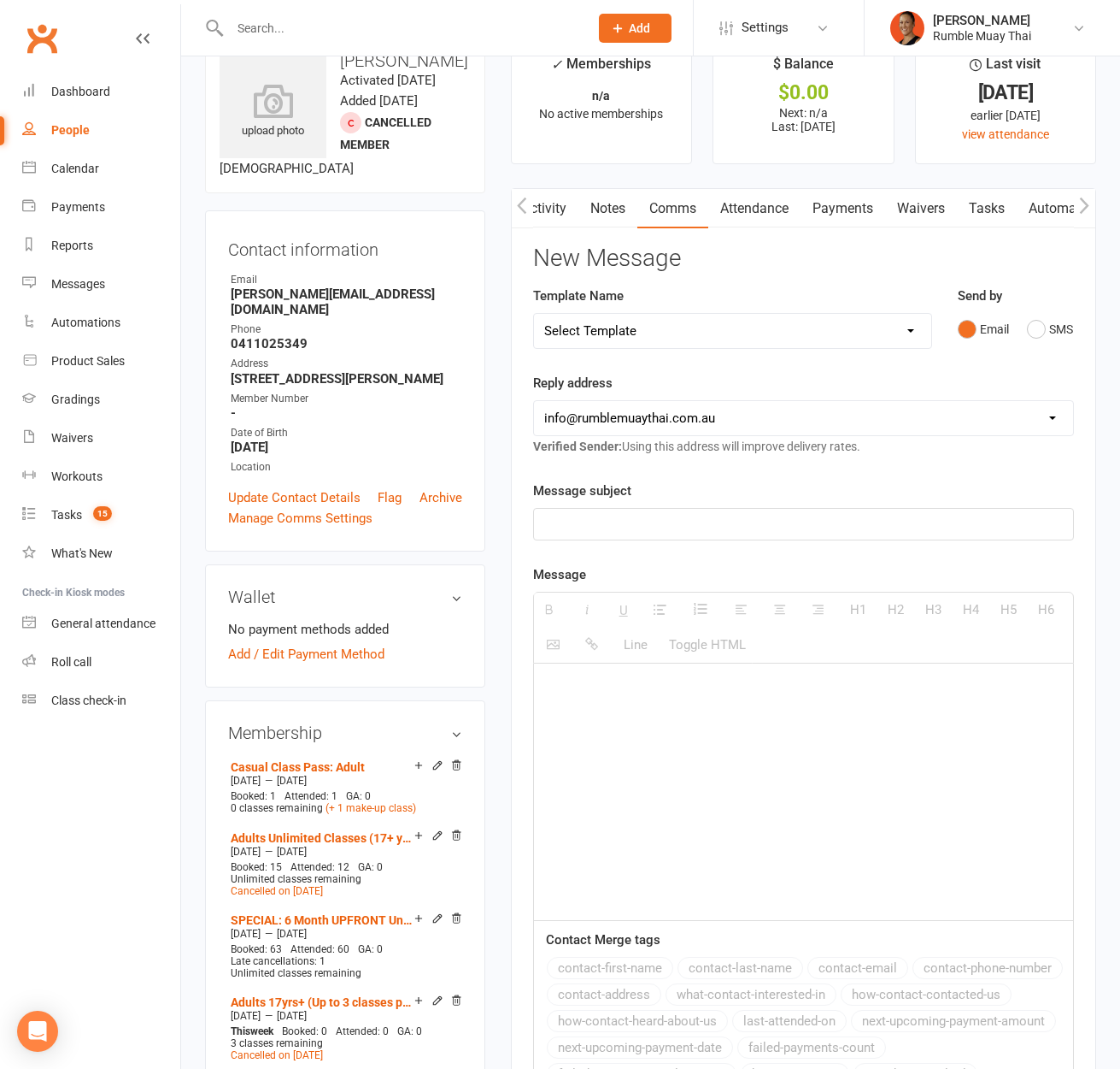
click at [707, 252] on h3 "New Message" at bounding box center [803, 258] width 541 height 26
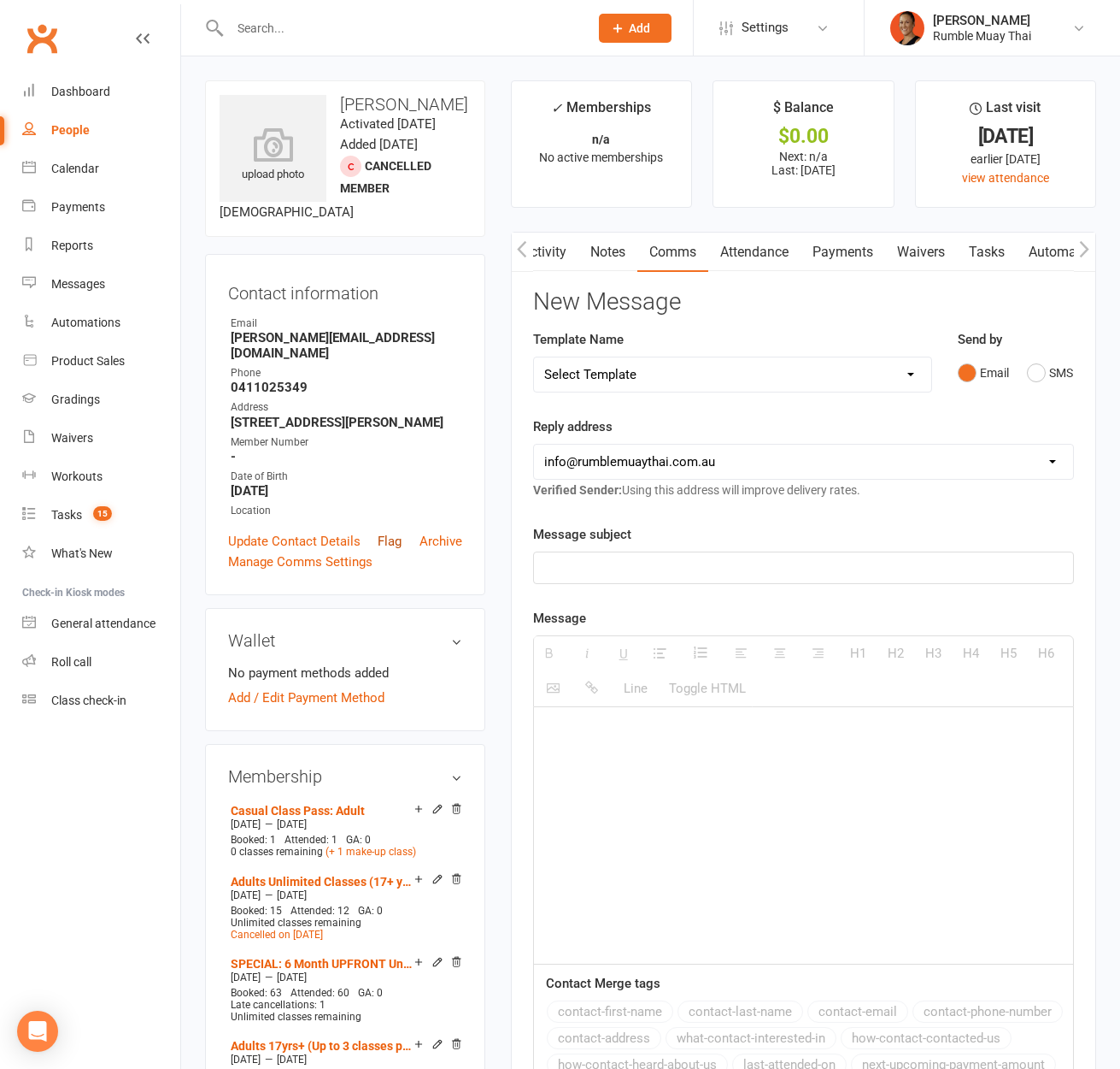
click at [396, 540] on link "Flag" at bounding box center [389, 541] width 24 height 20
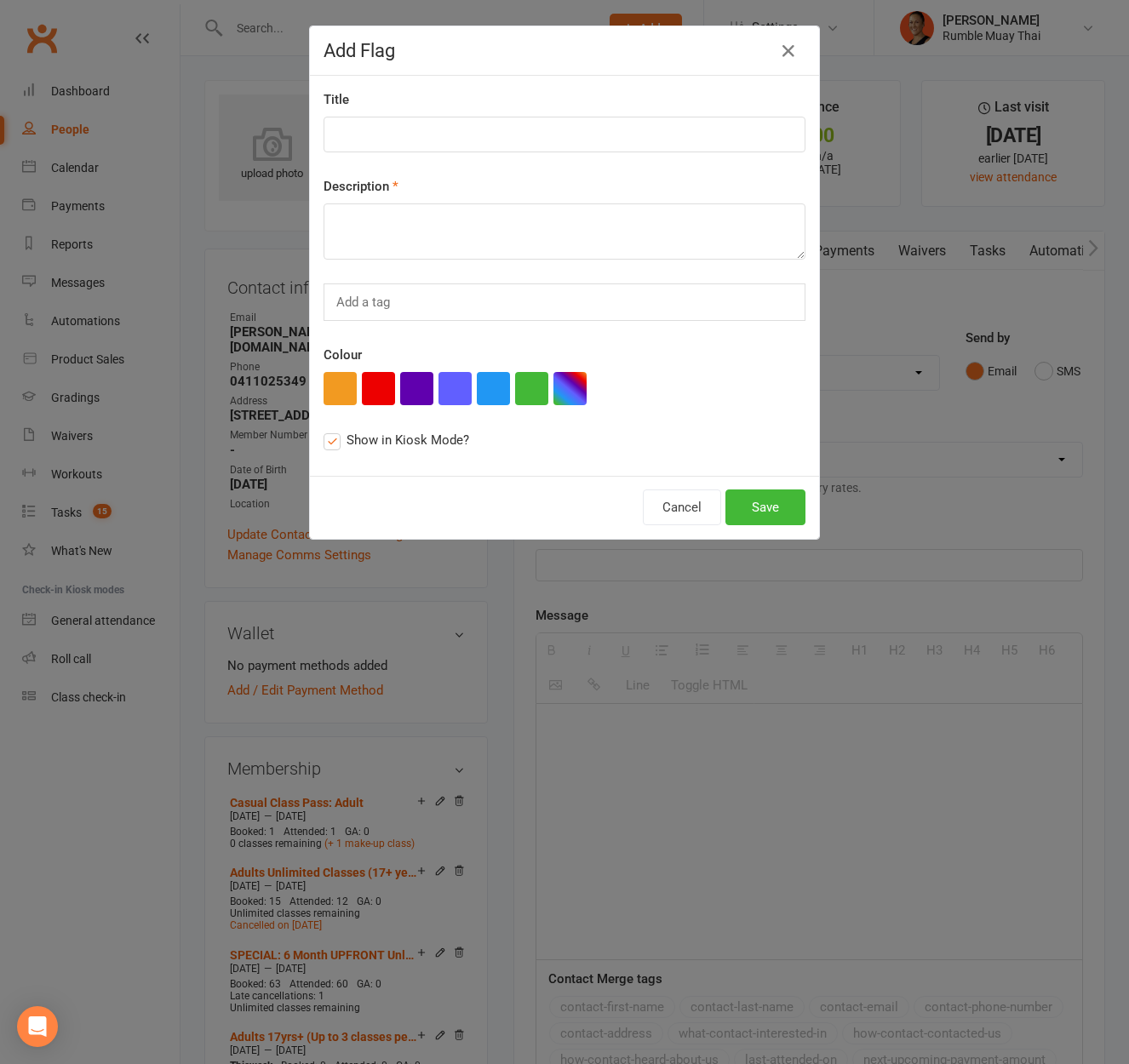
click at [541, 159] on div "Title Description Add a tag Colour Show in Kiosk Mode?" at bounding box center [564, 275] width 509 height 400
click at [550, 141] on input at bounding box center [564, 134] width 481 height 36
type input "Doen't need to pay for his next class"
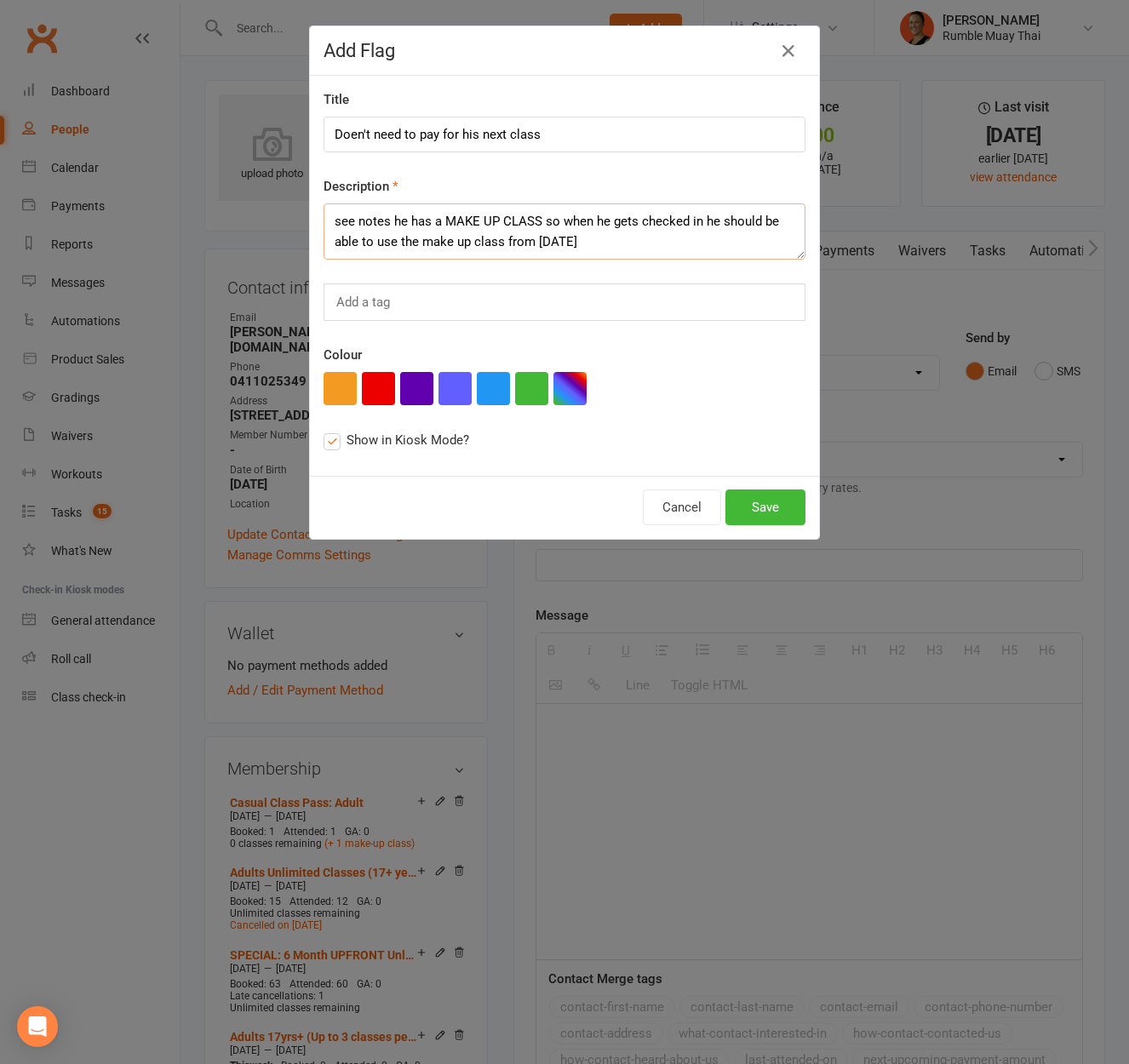
drag, startPoint x: 582, startPoint y: 234, endPoint x: 330, endPoint y: 219, distance: 252.4
click at [330, 219] on textarea "see notes he has a MAKE UP CLASS so when he gets checked in he should be able t…" at bounding box center [564, 231] width 481 height 56
type textarea "see notes he has a MAKE UP CLASS so when he gets checked in he should be able t…"
click at [759, 503] on button "Save" at bounding box center [765, 506] width 80 height 36
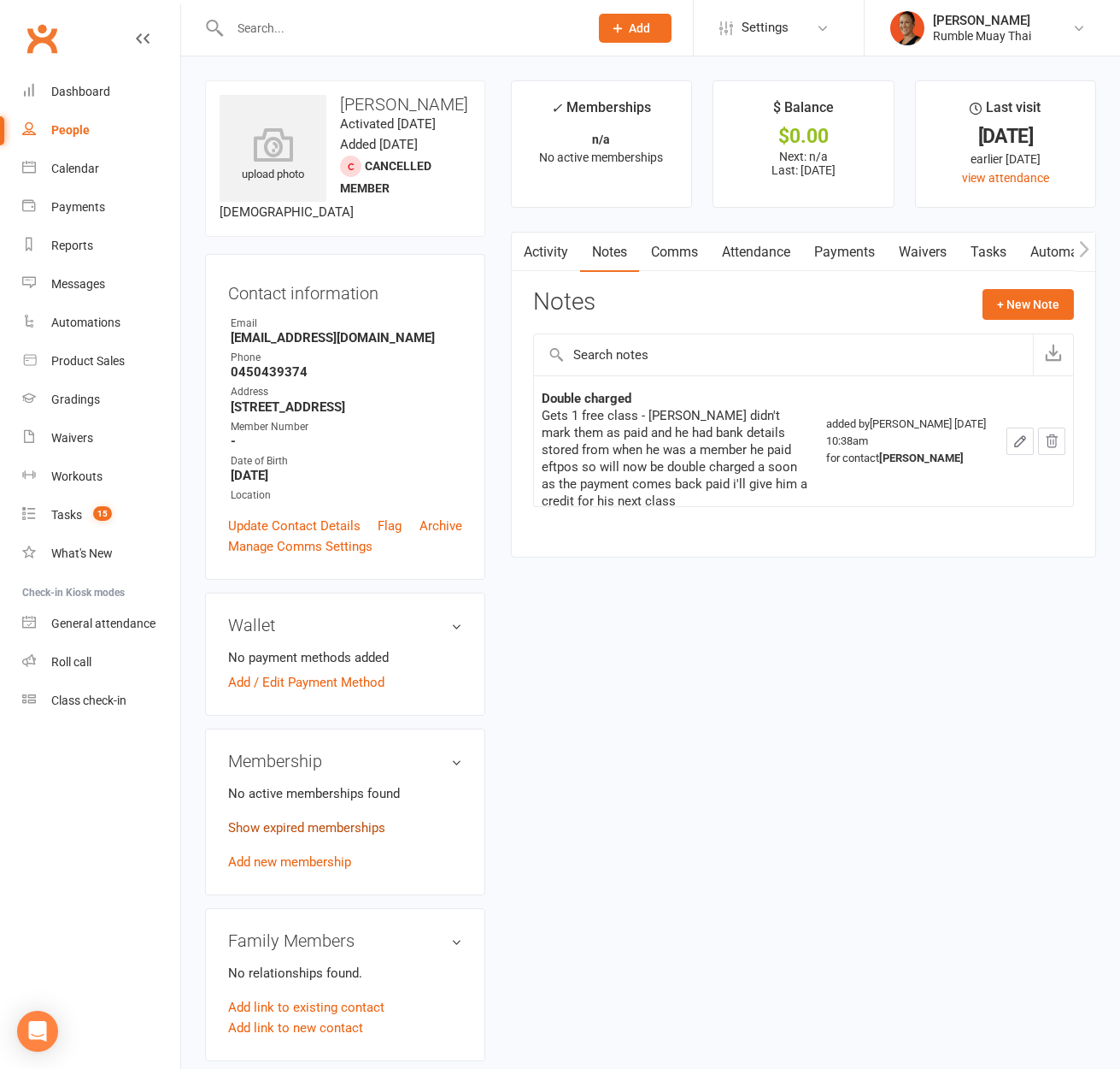
click at [321, 825] on link "Show expired memberships" at bounding box center [307, 827] width 157 height 16
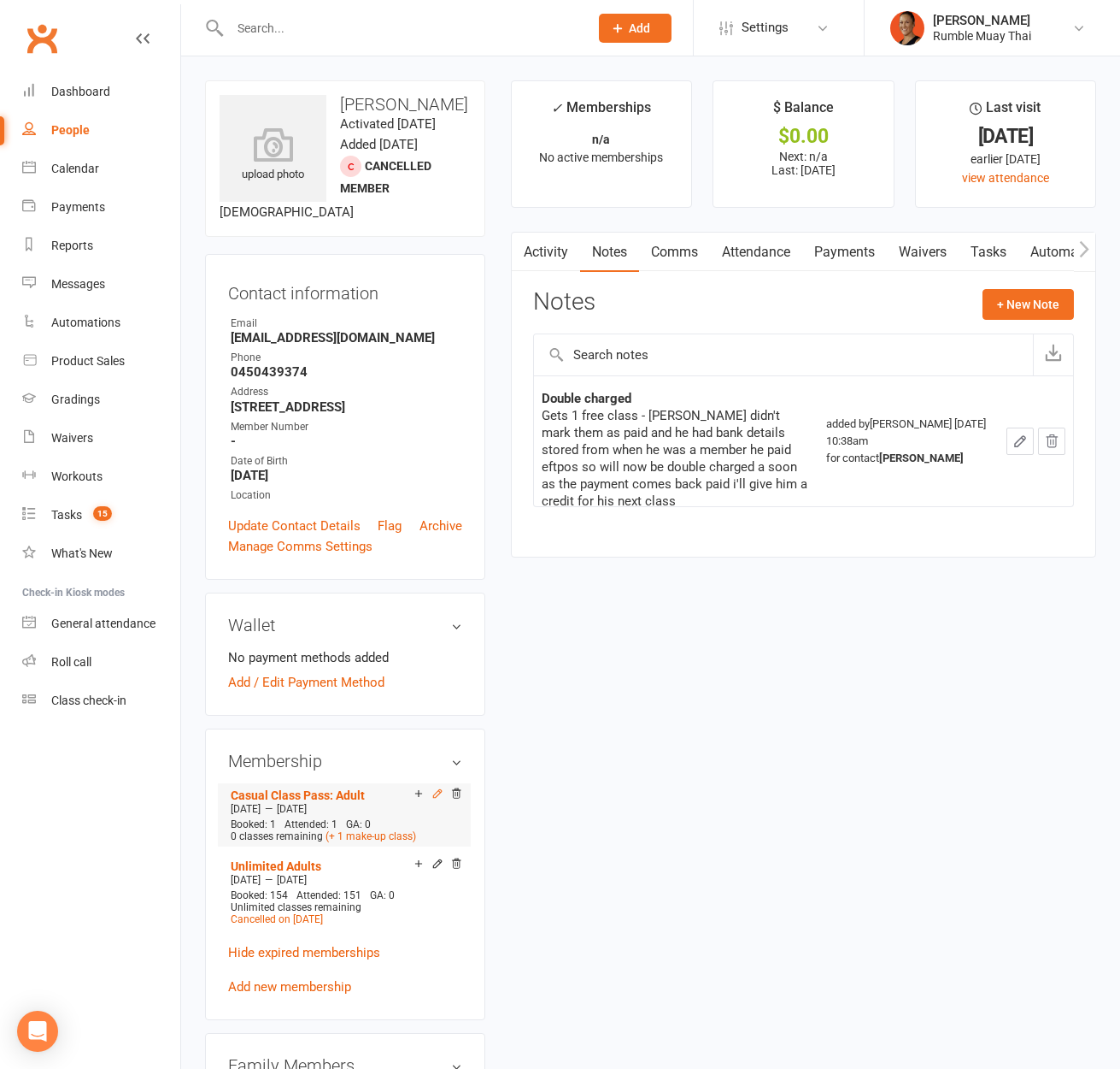
click at [441, 787] on icon at bounding box center [438, 793] width 12 height 12
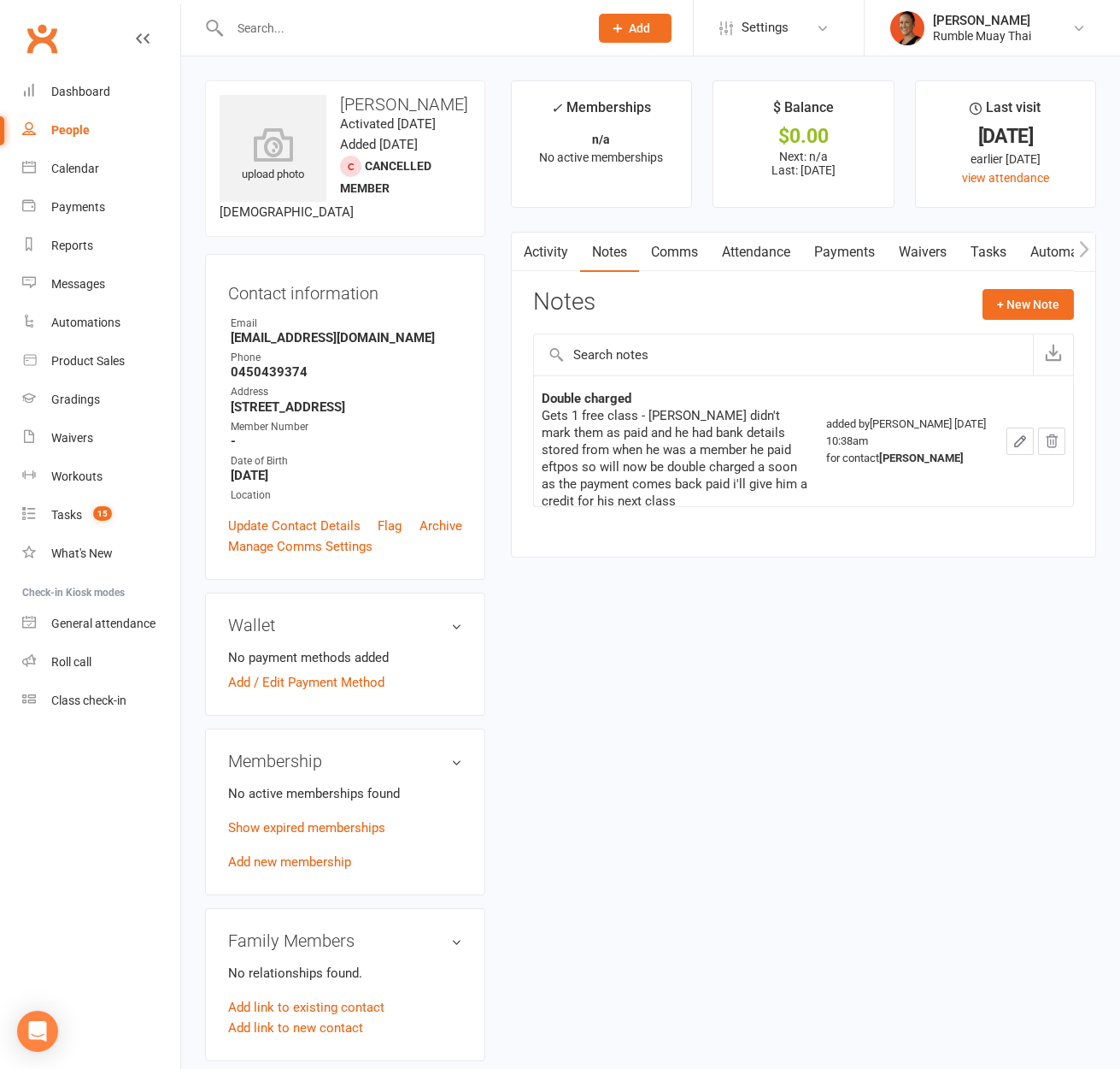
click at [770, 269] on link "Attendance" at bounding box center [756, 252] width 92 height 40
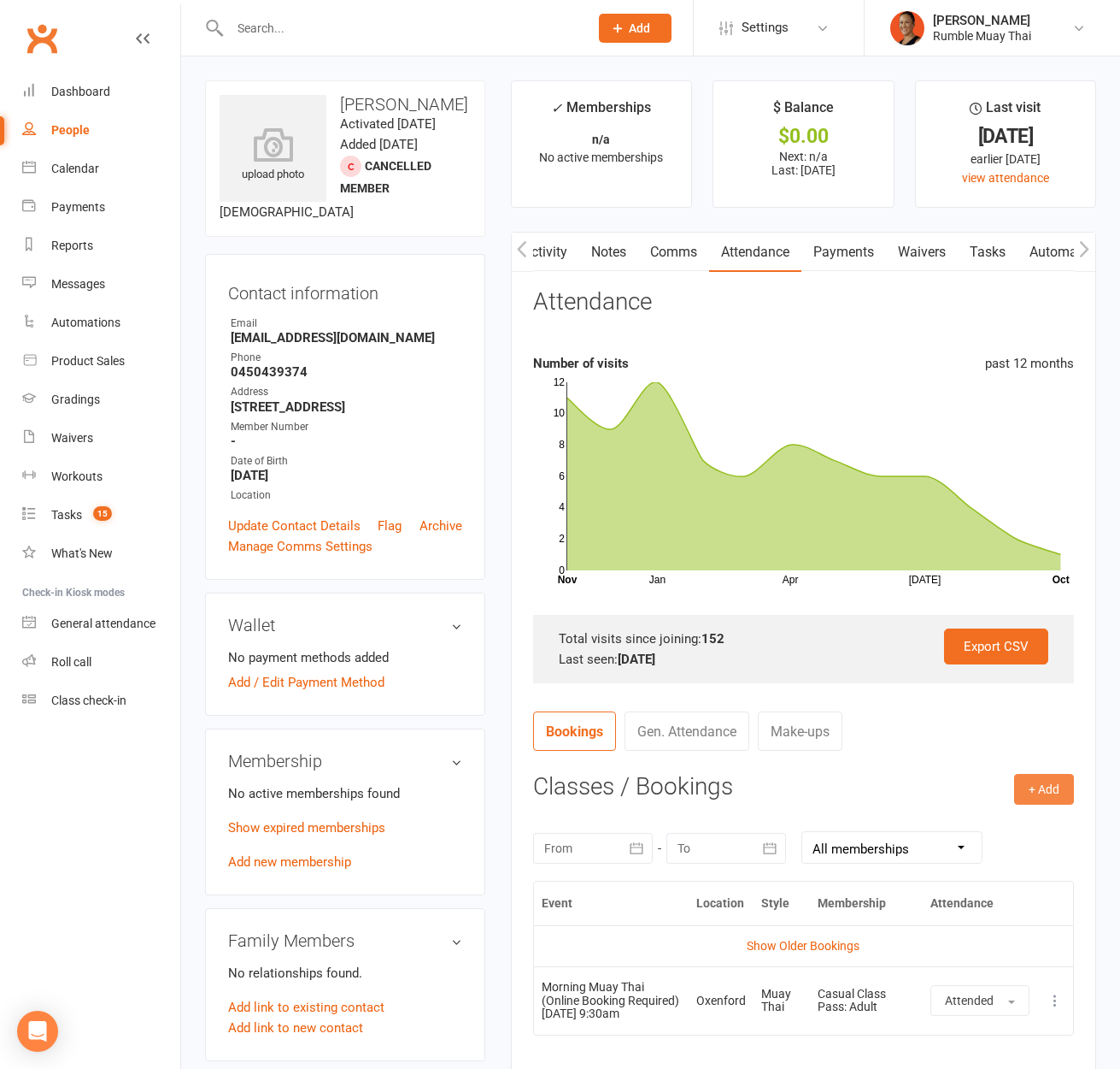
click at [1054, 802] on button "+ Add" at bounding box center [1044, 789] width 60 height 31
click at [976, 825] on link "Book Event" at bounding box center [989, 827] width 169 height 34
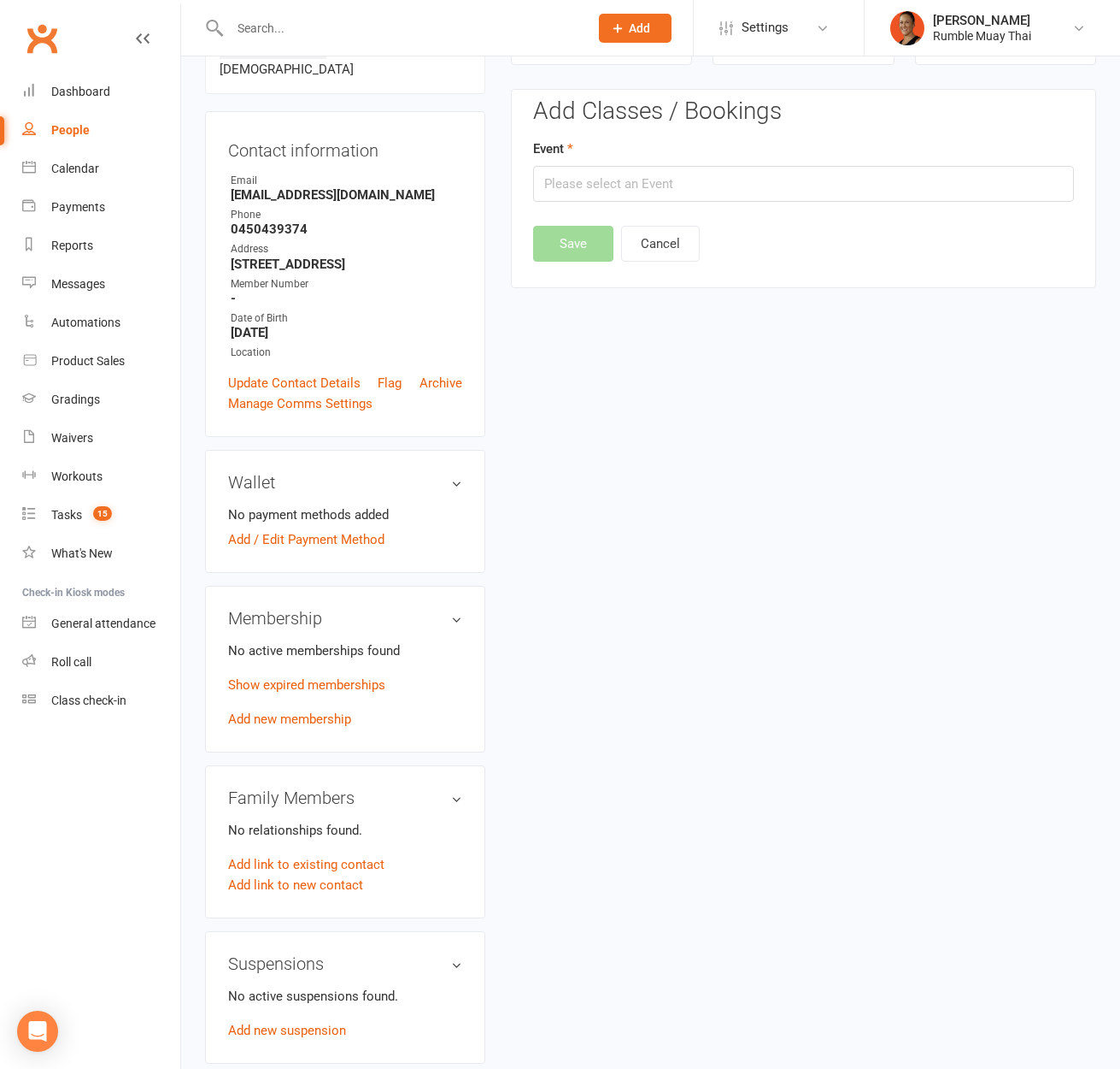
scroll to position [147, 0]
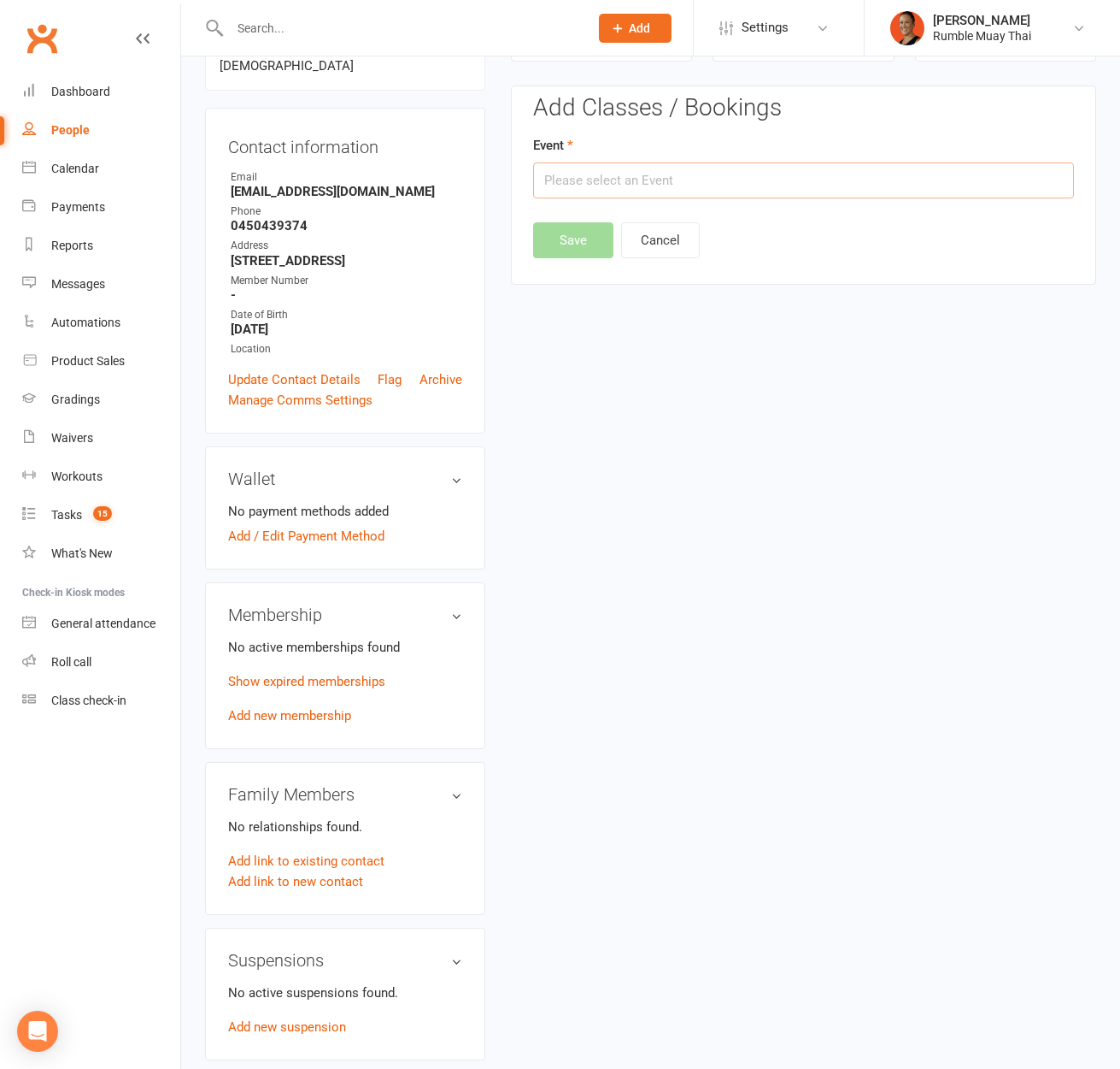
click at [623, 168] on input "text" at bounding box center [803, 180] width 541 height 36
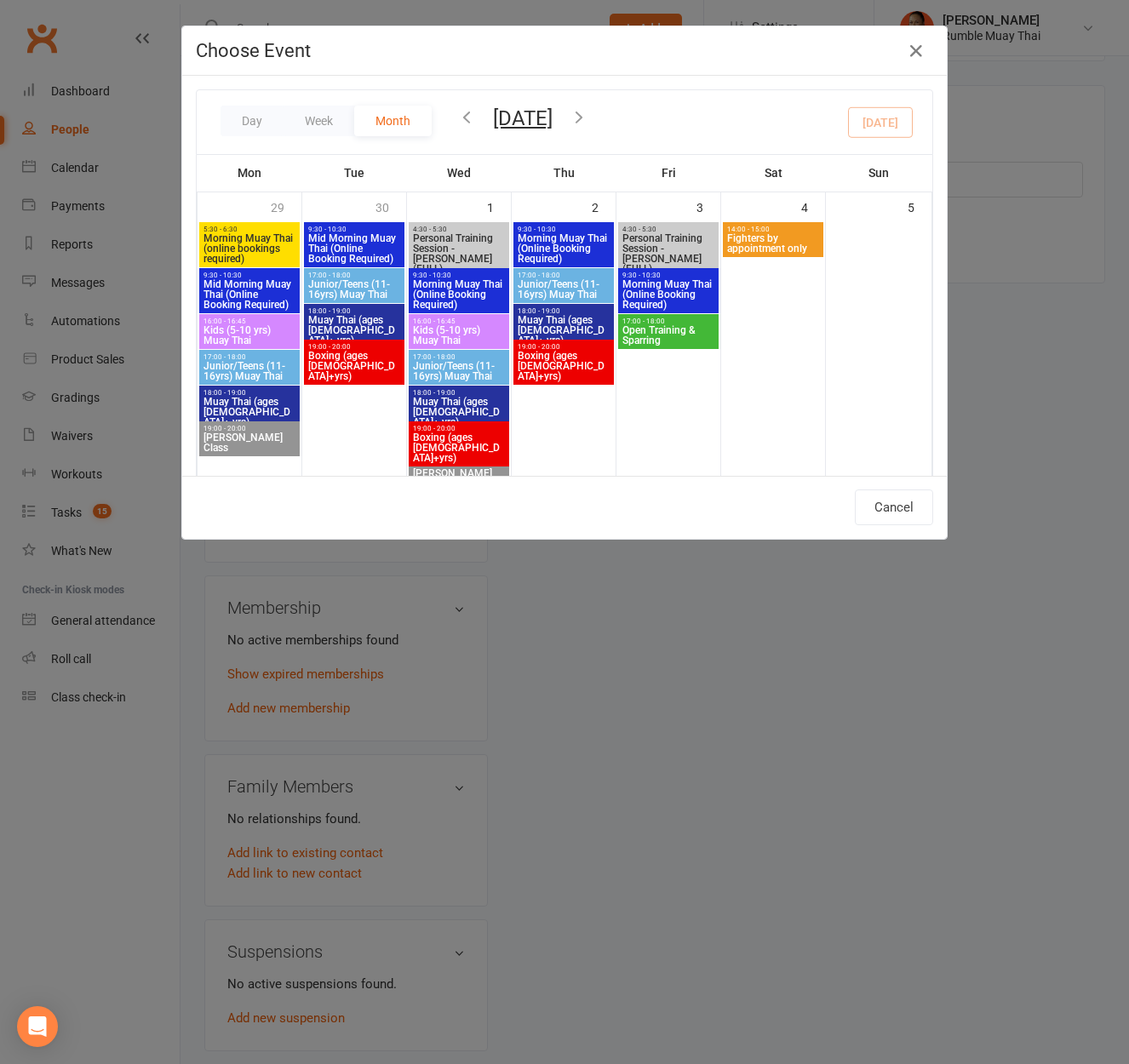
click at [536, 253] on span "Morning Muay Thai (Online Booking Required)" at bounding box center [564, 248] width 94 height 31
type input "Morning Muay Thai (Online Booking Required) - [DATE] 9:30:00 AM"
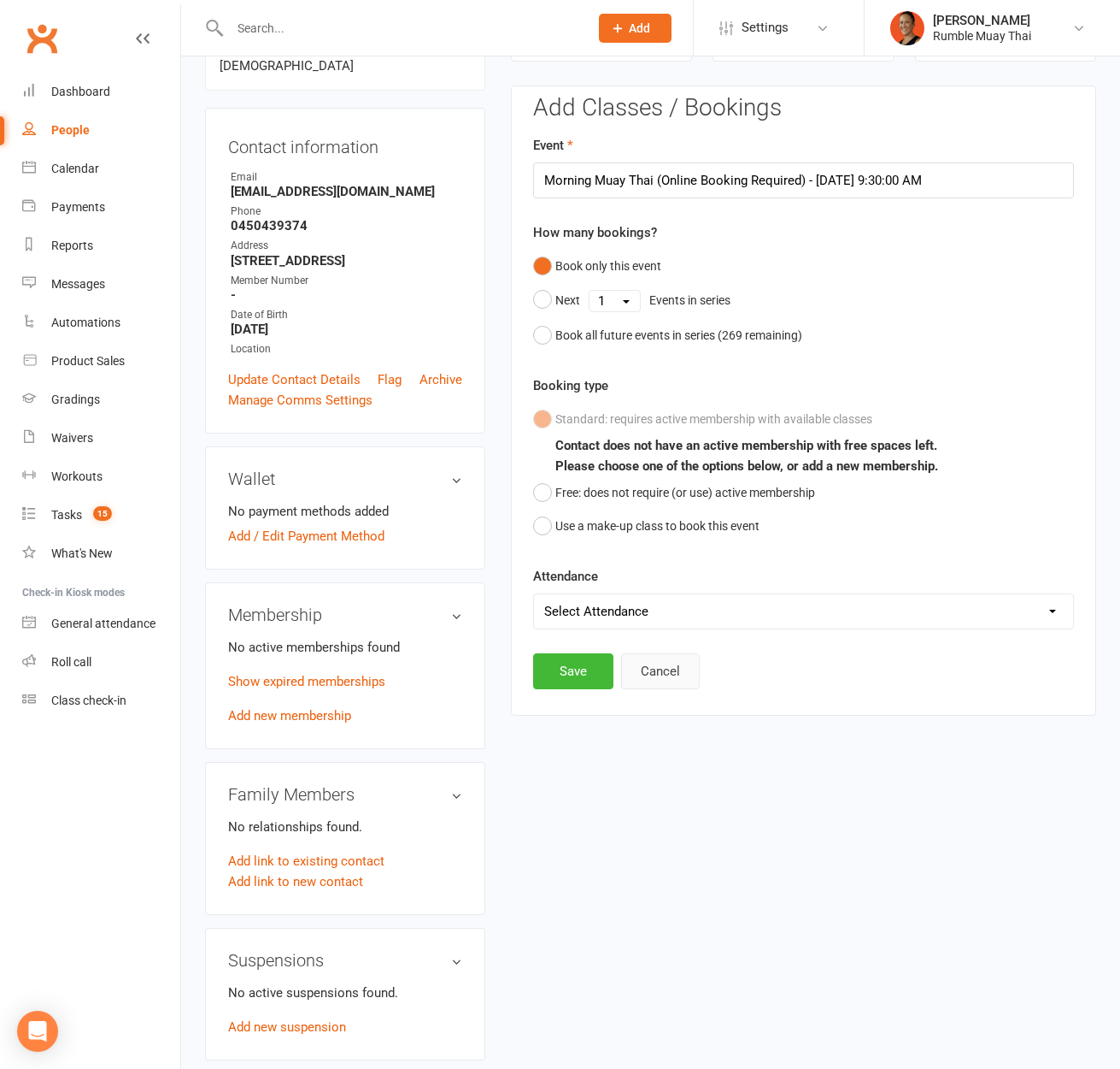
click at [683, 680] on button "Cancel" at bounding box center [660, 671] width 79 height 36
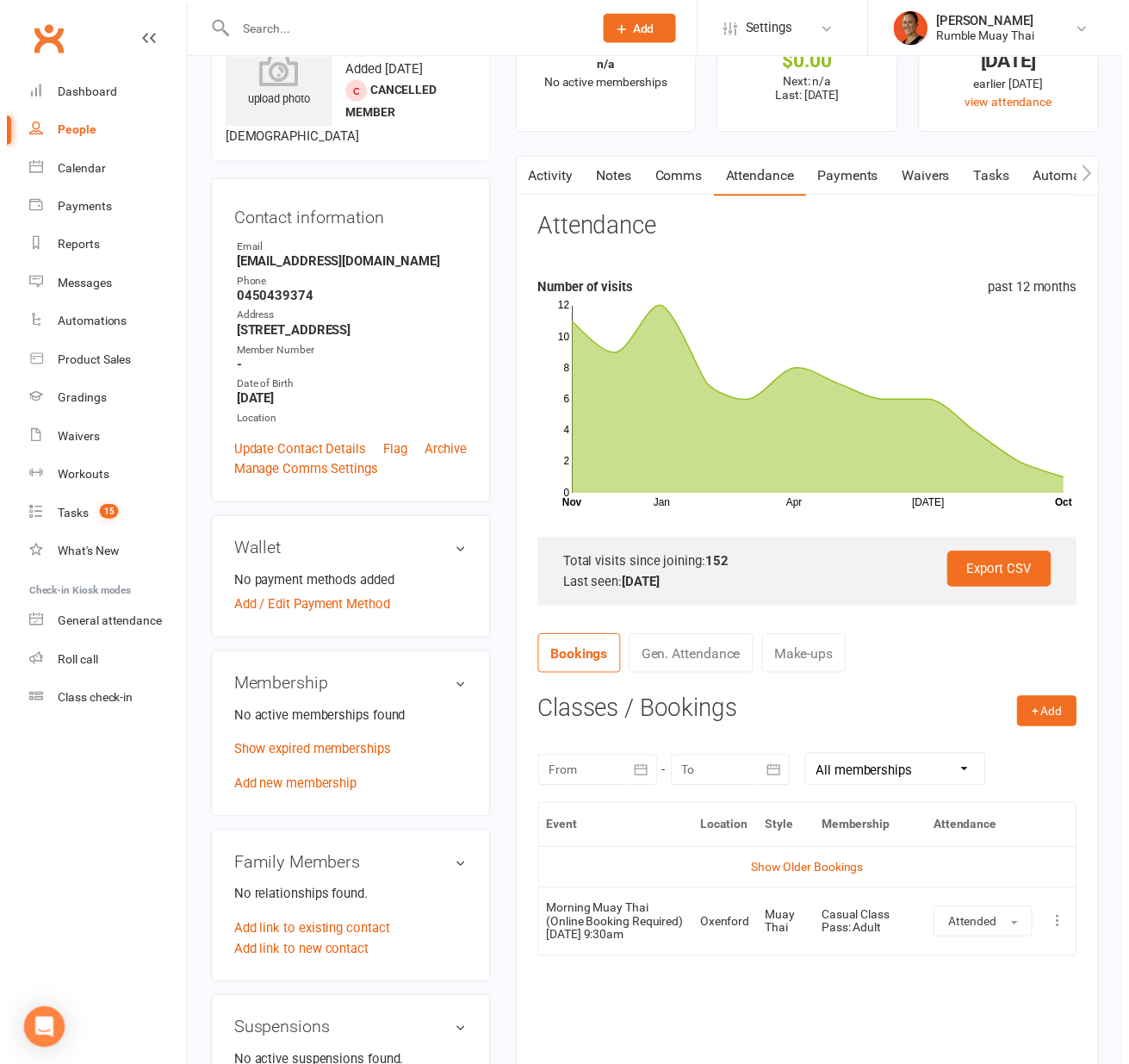
scroll to position [139, 0]
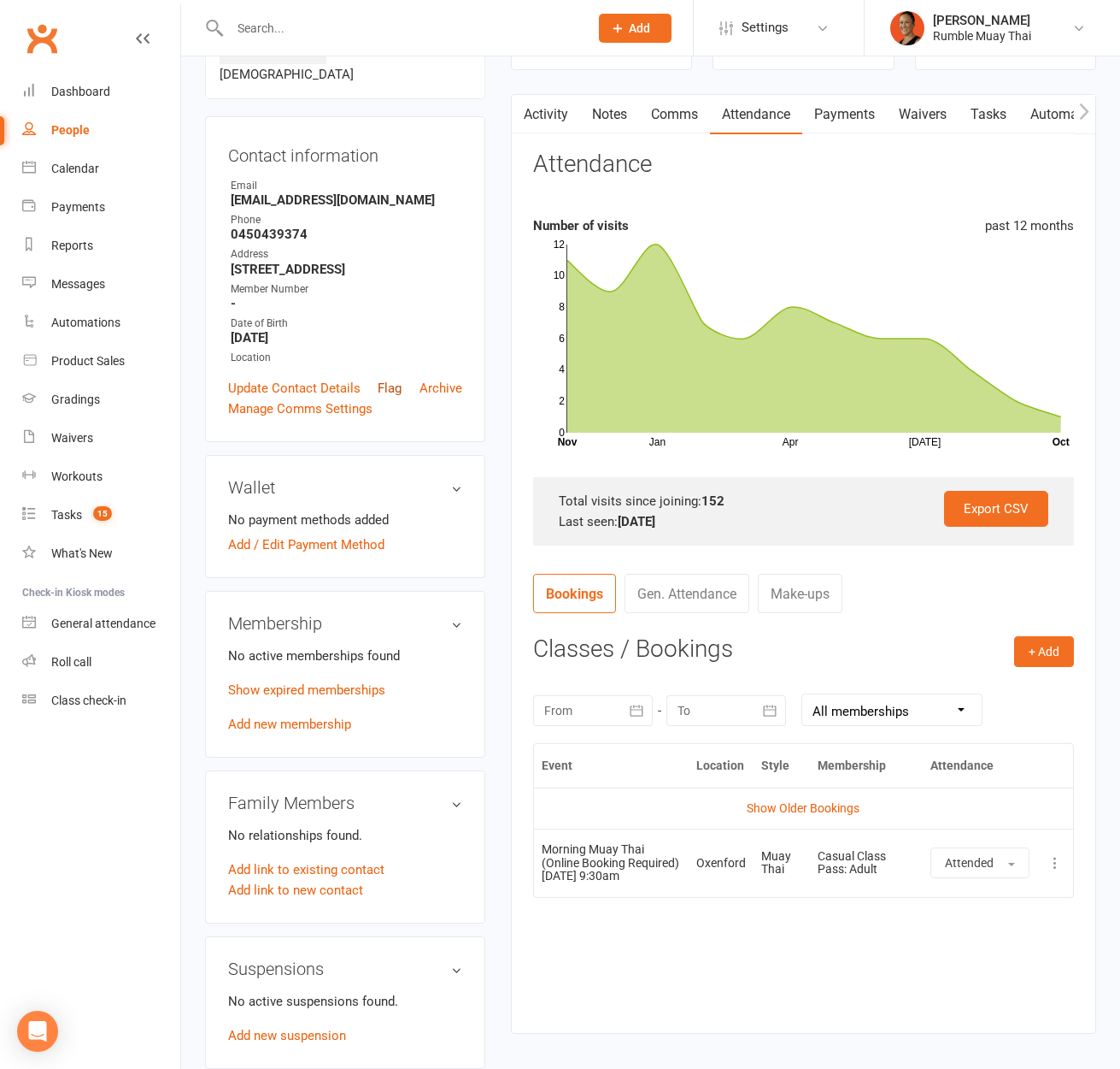
click at [390, 384] on link "Flag" at bounding box center [389, 387] width 24 height 20
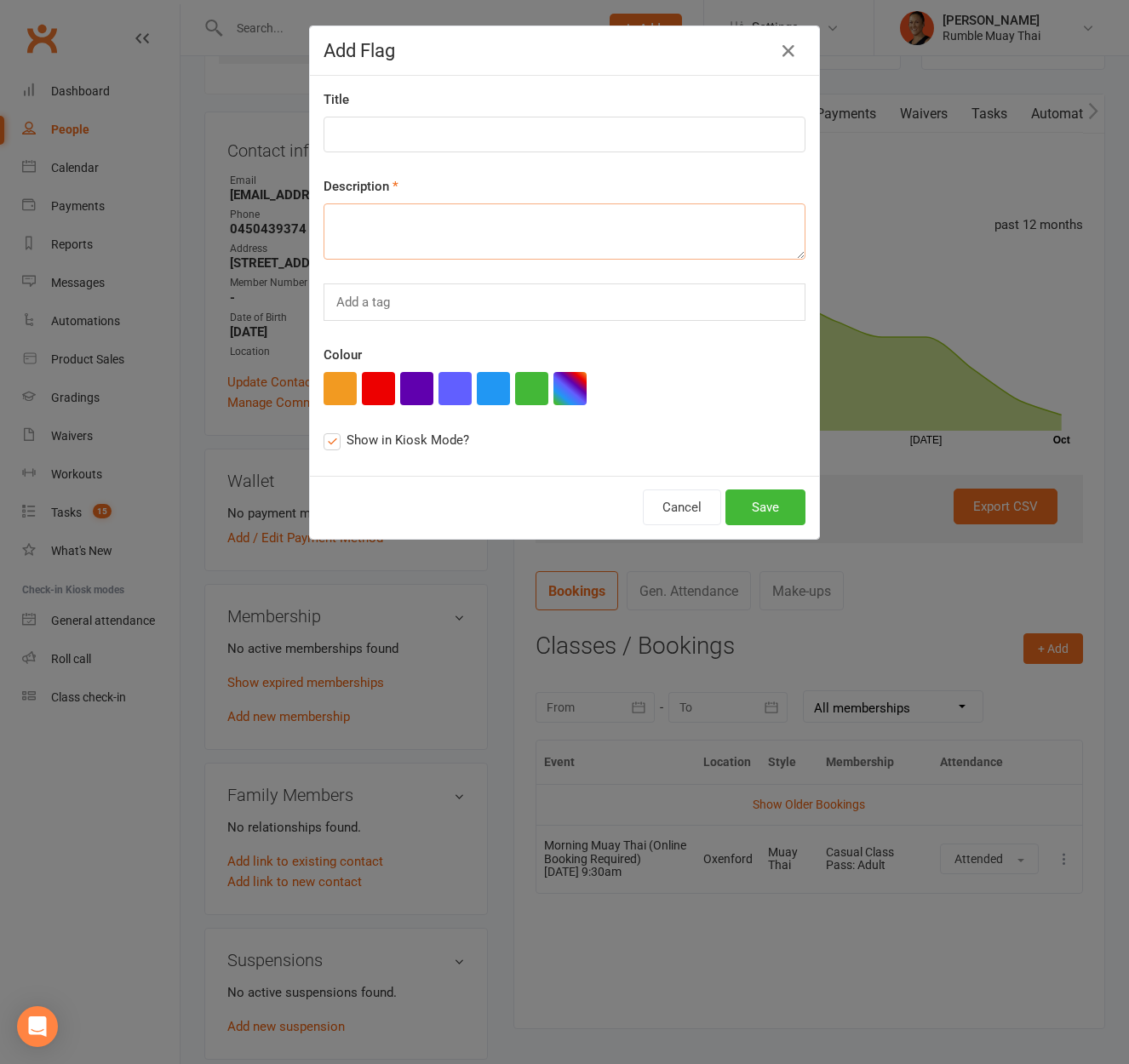
click at [496, 224] on textarea at bounding box center [564, 231] width 481 height 56
paste textarea "see notes he has a MAKE UP CLASS so when he gets checked in he should be able t…"
type textarea "see notes he has a MAKE UP CLASS so when he gets checked in he should be able t…"
click at [507, 133] on input at bounding box center [564, 134] width 481 height 36
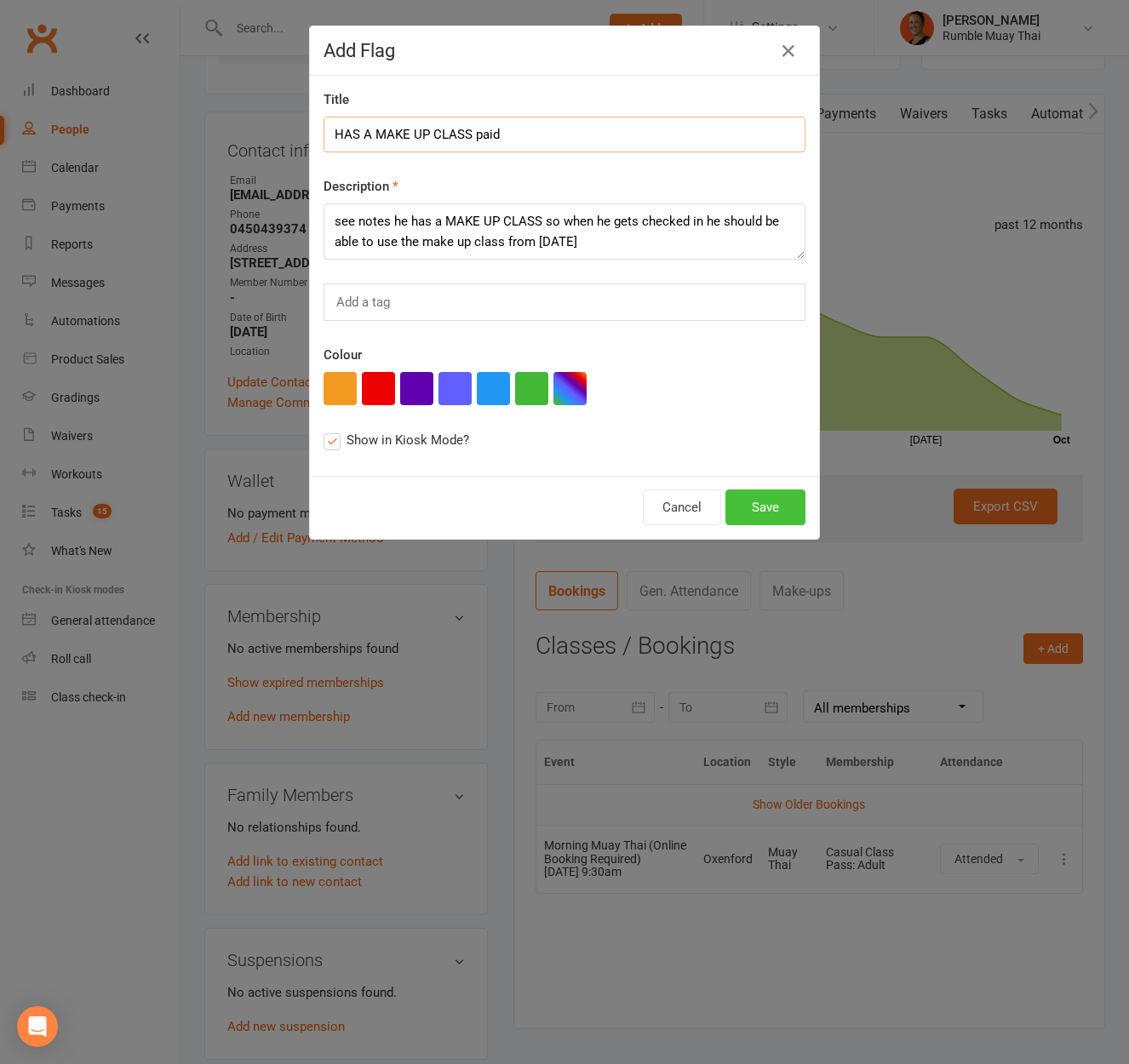
type input "HAS A MAKE UP CLASS paid"
click at [747, 513] on button "Save" at bounding box center [765, 506] width 80 height 36
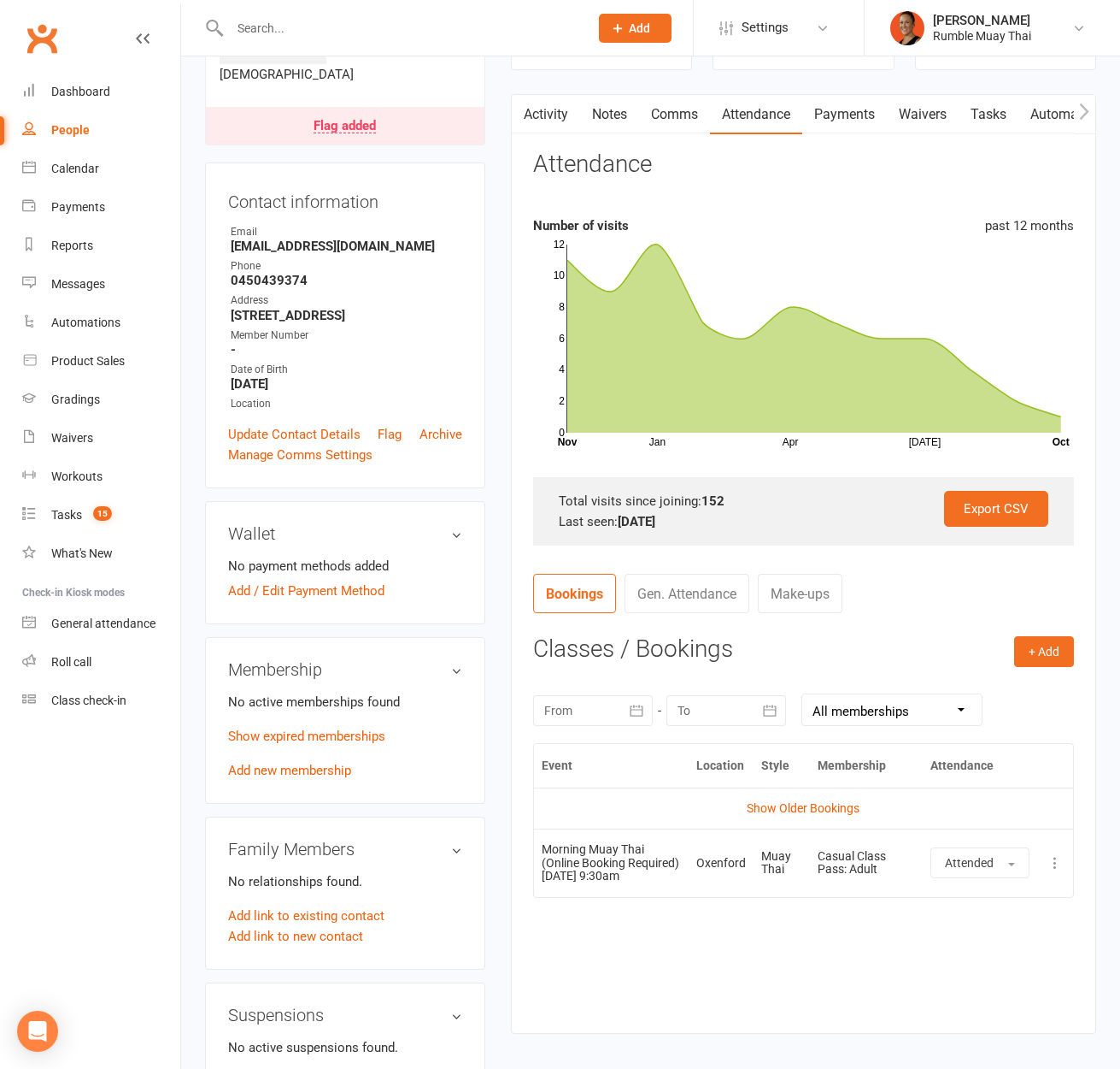
click at [1004, 117] on link "Tasks" at bounding box center [989, 115] width 60 height 40
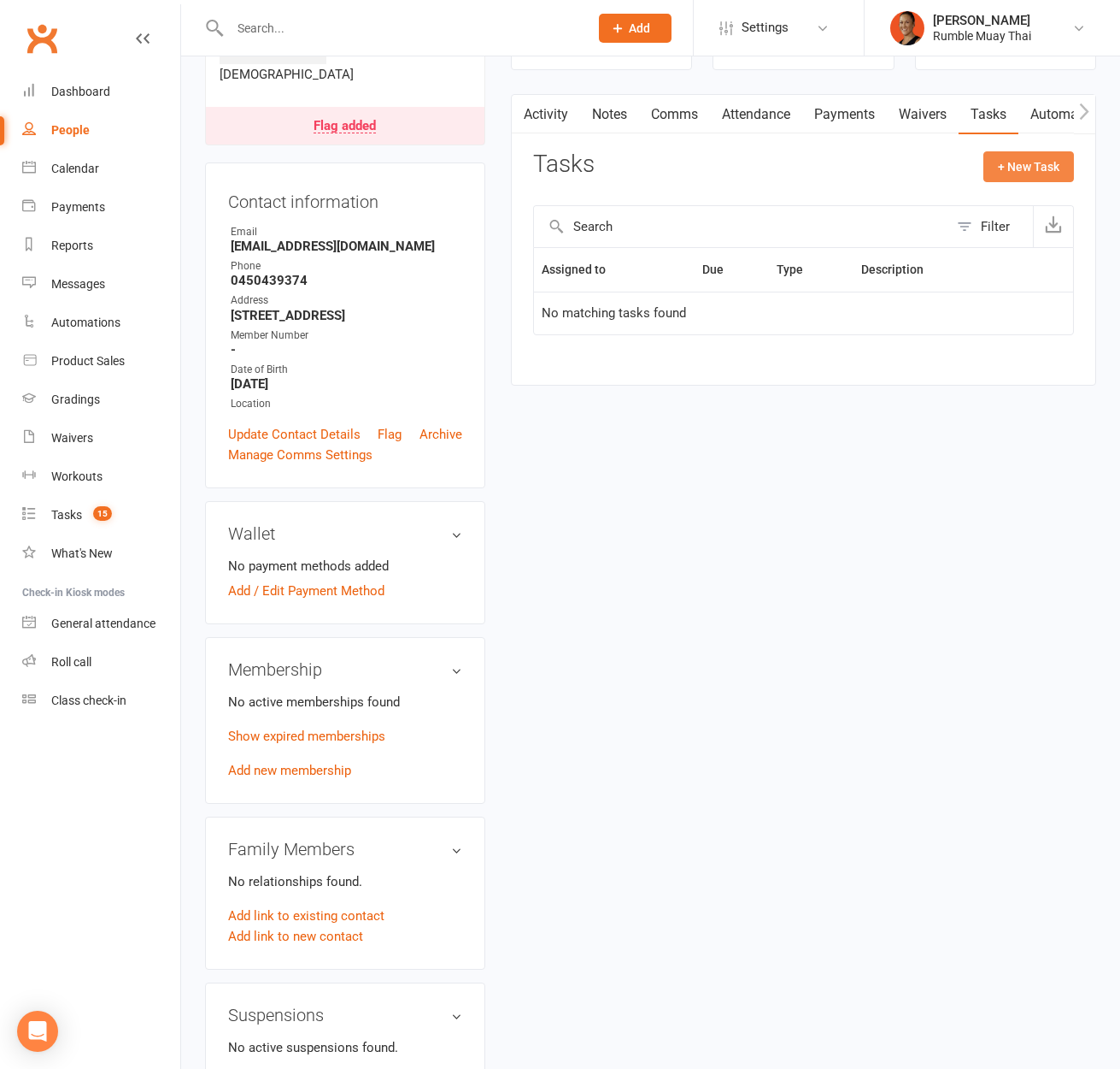
click at [1020, 156] on button "+ New Task" at bounding box center [1029, 167] width 90 height 31
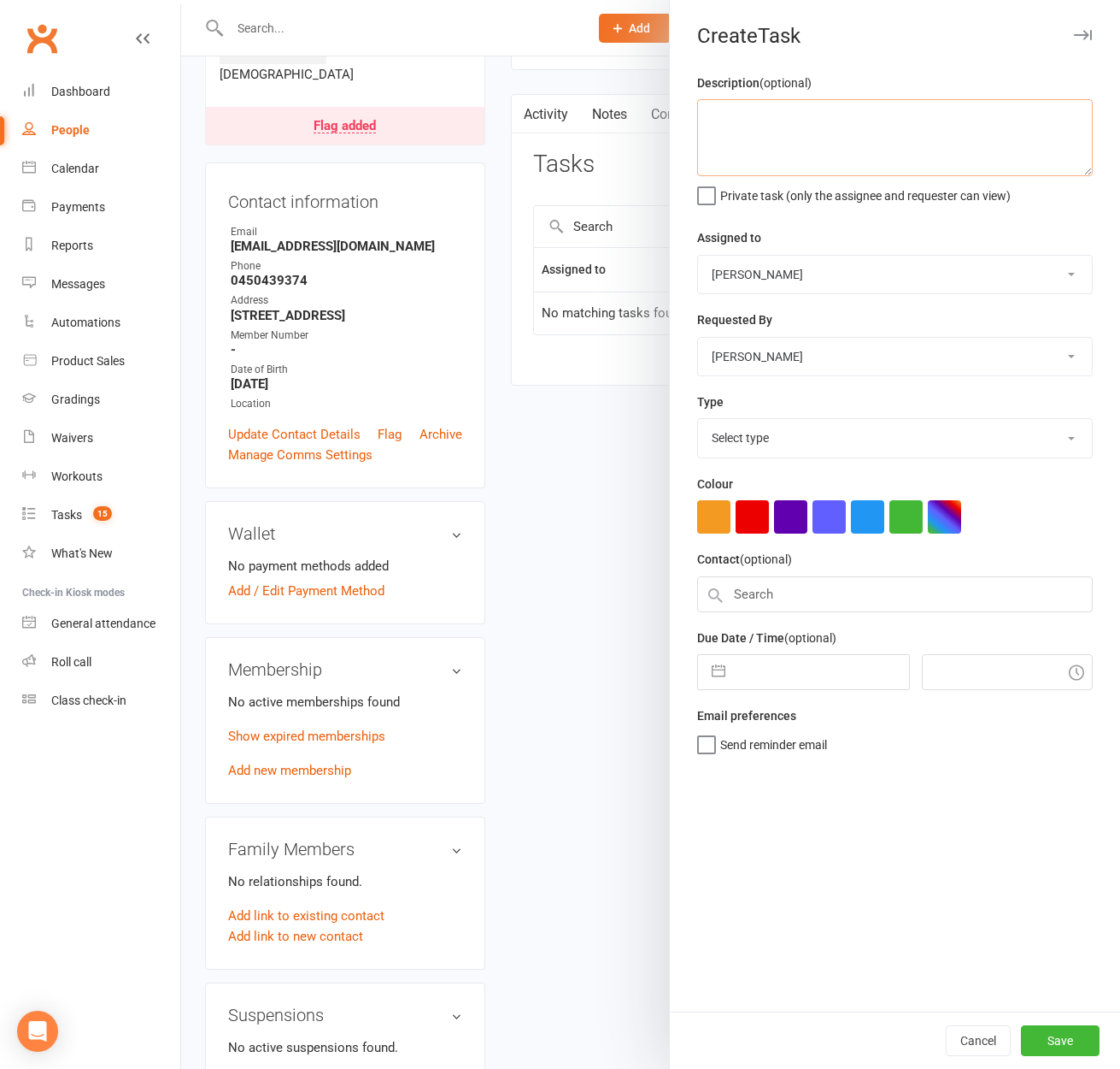
click at [734, 136] on textarea at bounding box center [896, 137] width 396 height 77
type textarea "Check payment worked for him"
click at [812, 419] on div "Select type Attendance Debt collection E-mail Fair play General admin Meeting M…" at bounding box center [896, 438] width 396 height 40
click at [804, 445] on select "Select type Attendance Debt collection E-mail Fair play General admin Meeting M…" at bounding box center [895, 437] width 394 height 38
select select "28478"
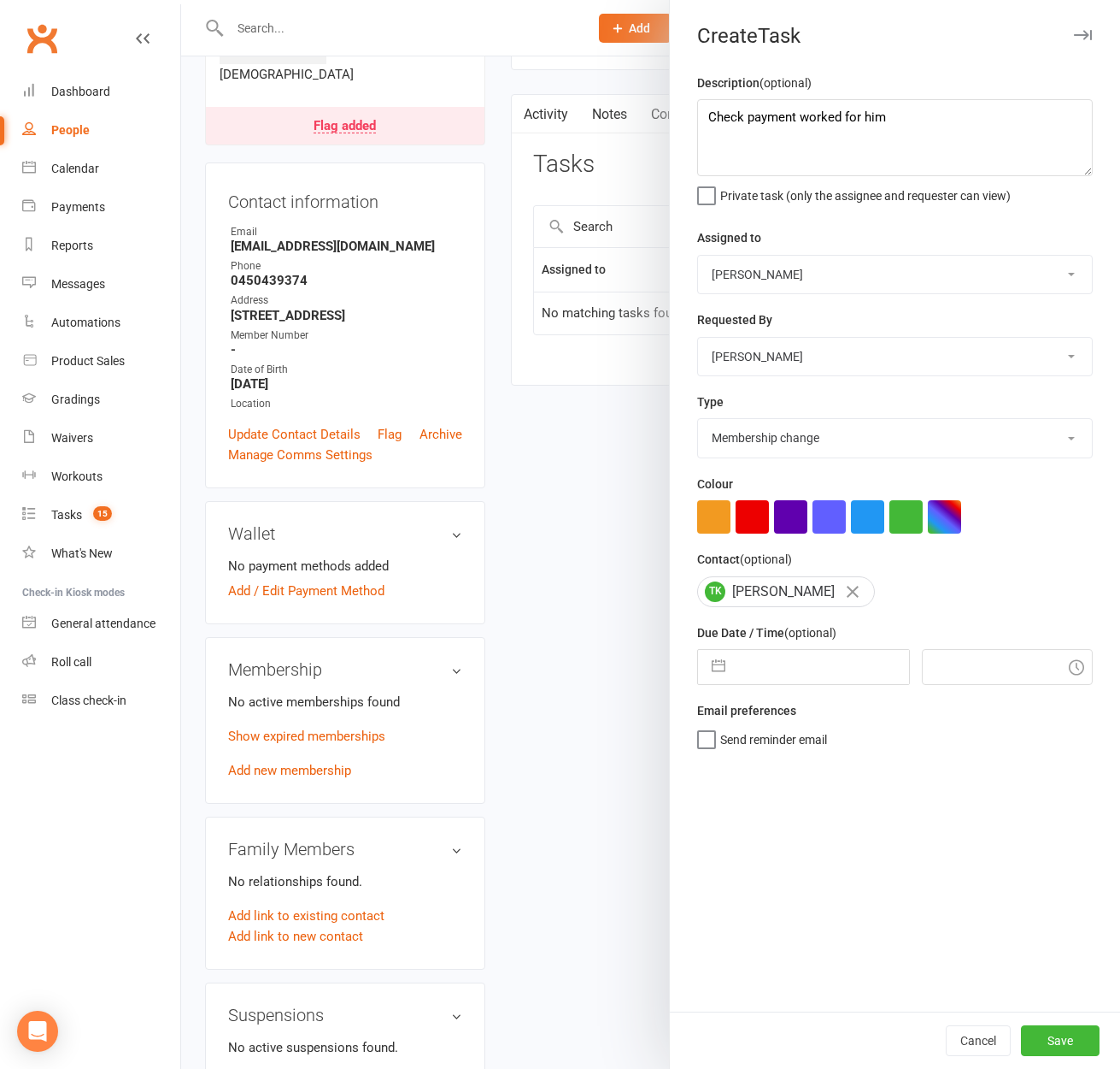
click at [698, 420] on select "Select type Attendance Debt collection E-mail Fair play General admin Meeting M…" at bounding box center [895, 437] width 394 height 38
select select "8"
select select "2025"
select select "9"
select select "2025"
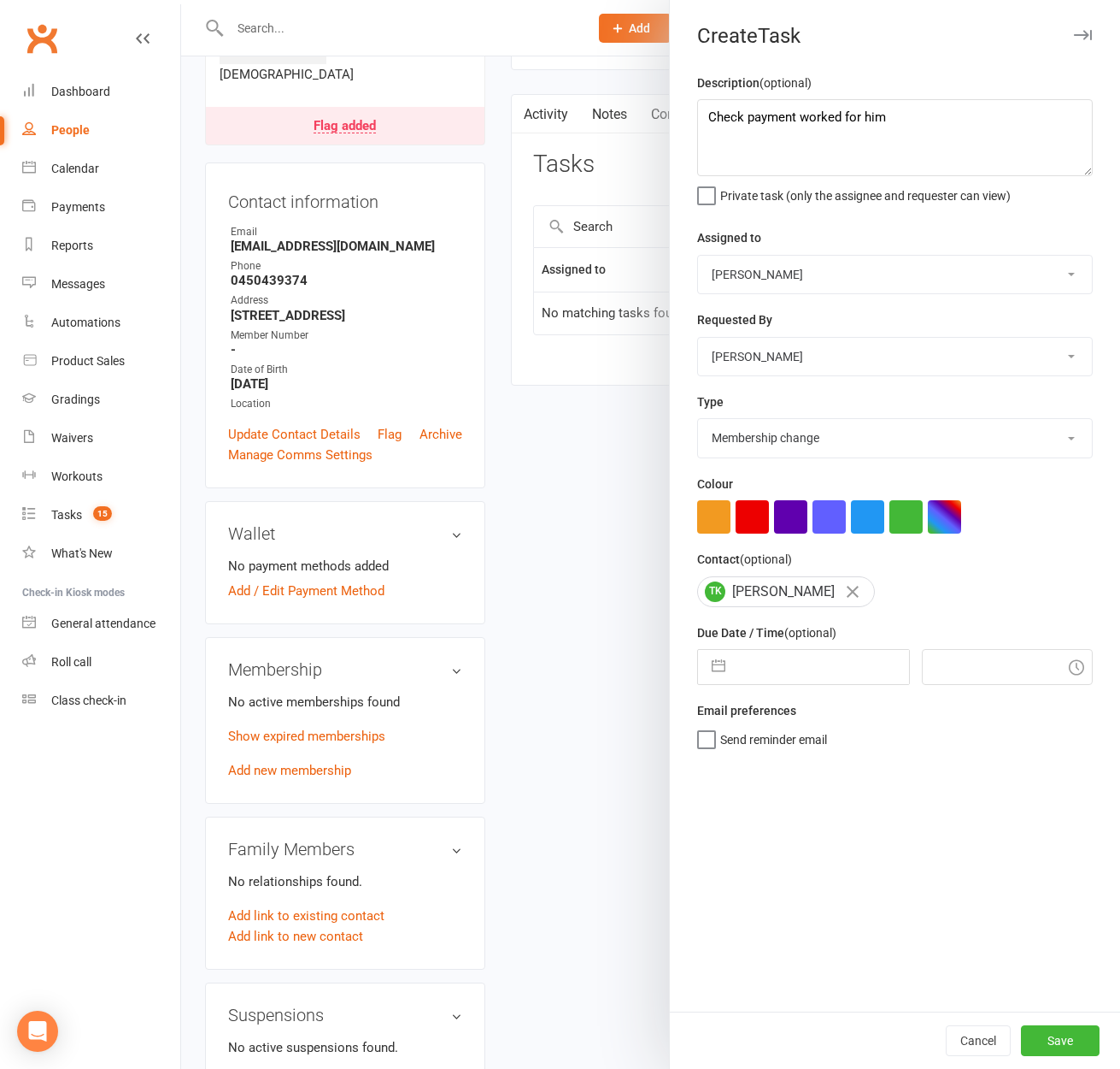
select select "10"
select select "2025"
click at [752, 662] on input "text" at bounding box center [821, 666] width 176 height 34
click at [834, 863] on td "15" at bounding box center [834, 861] width 33 height 32
type input "[DATE]"
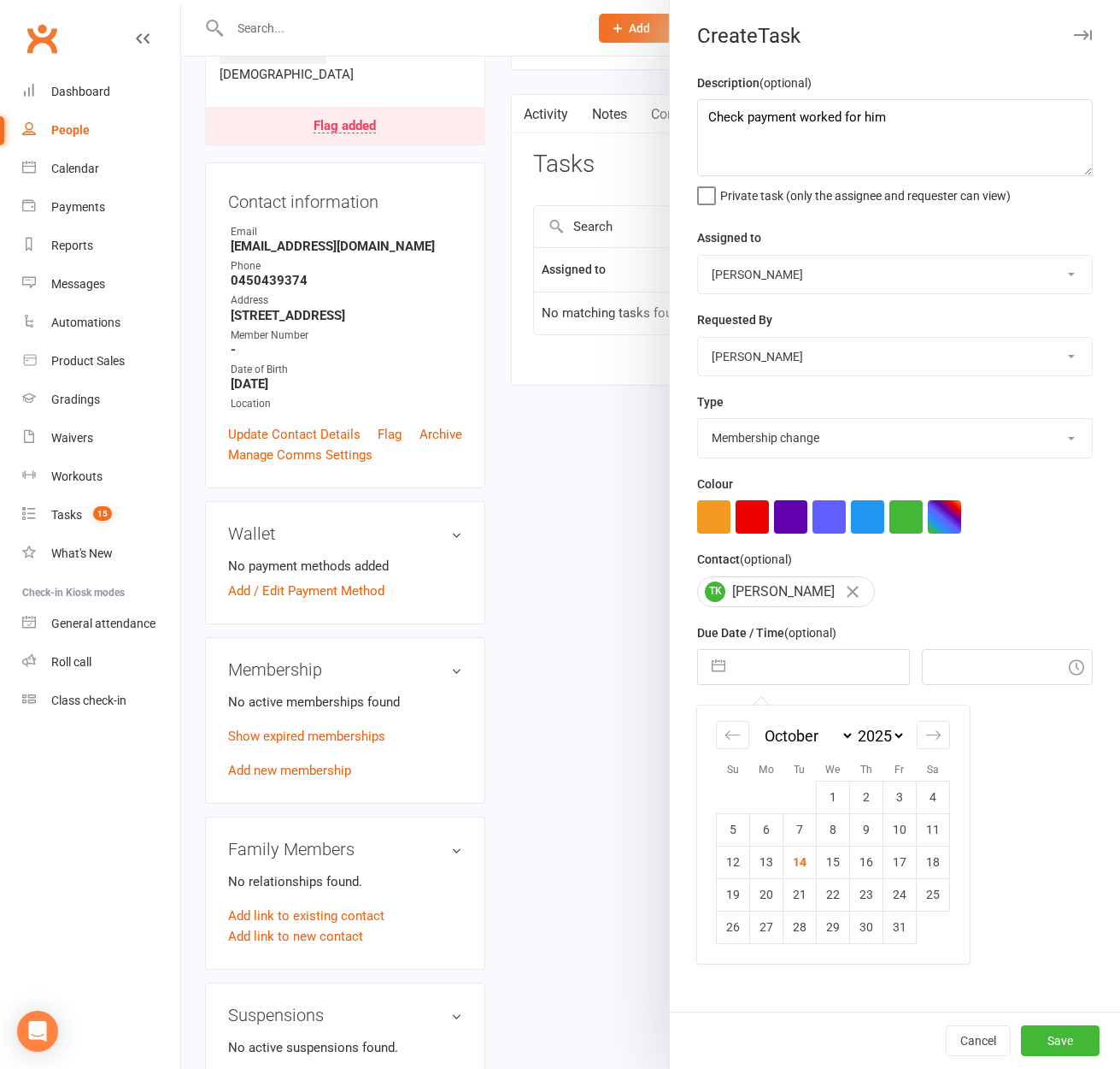
type input "10:45am"
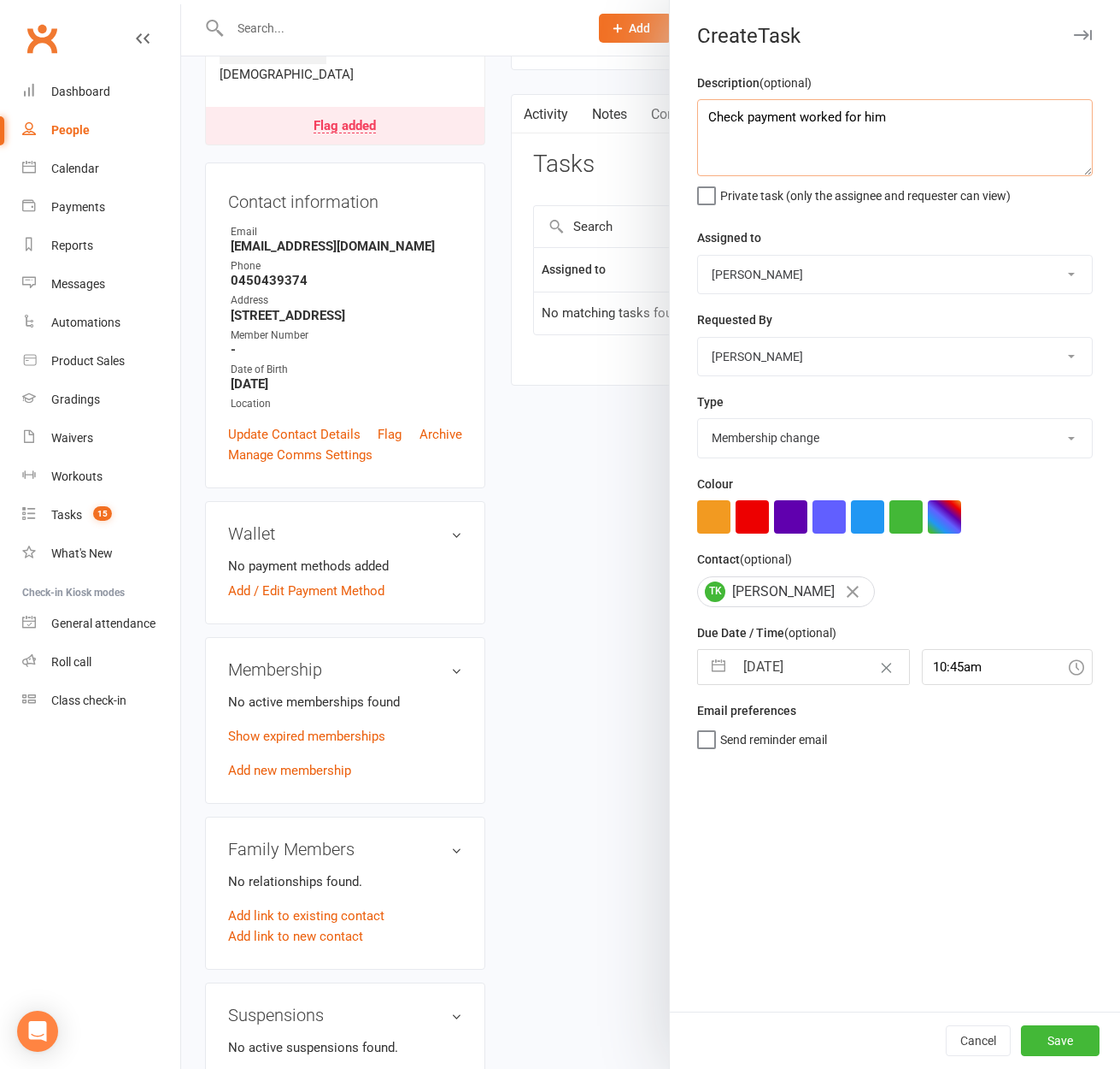
click at [868, 118] on textarea "Check payment worked for him" at bounding box center [896, 137] width 396 height 77
click at [1055, 1039] on button "Save" at bounding box center [1060, 1041] width 79 height 31
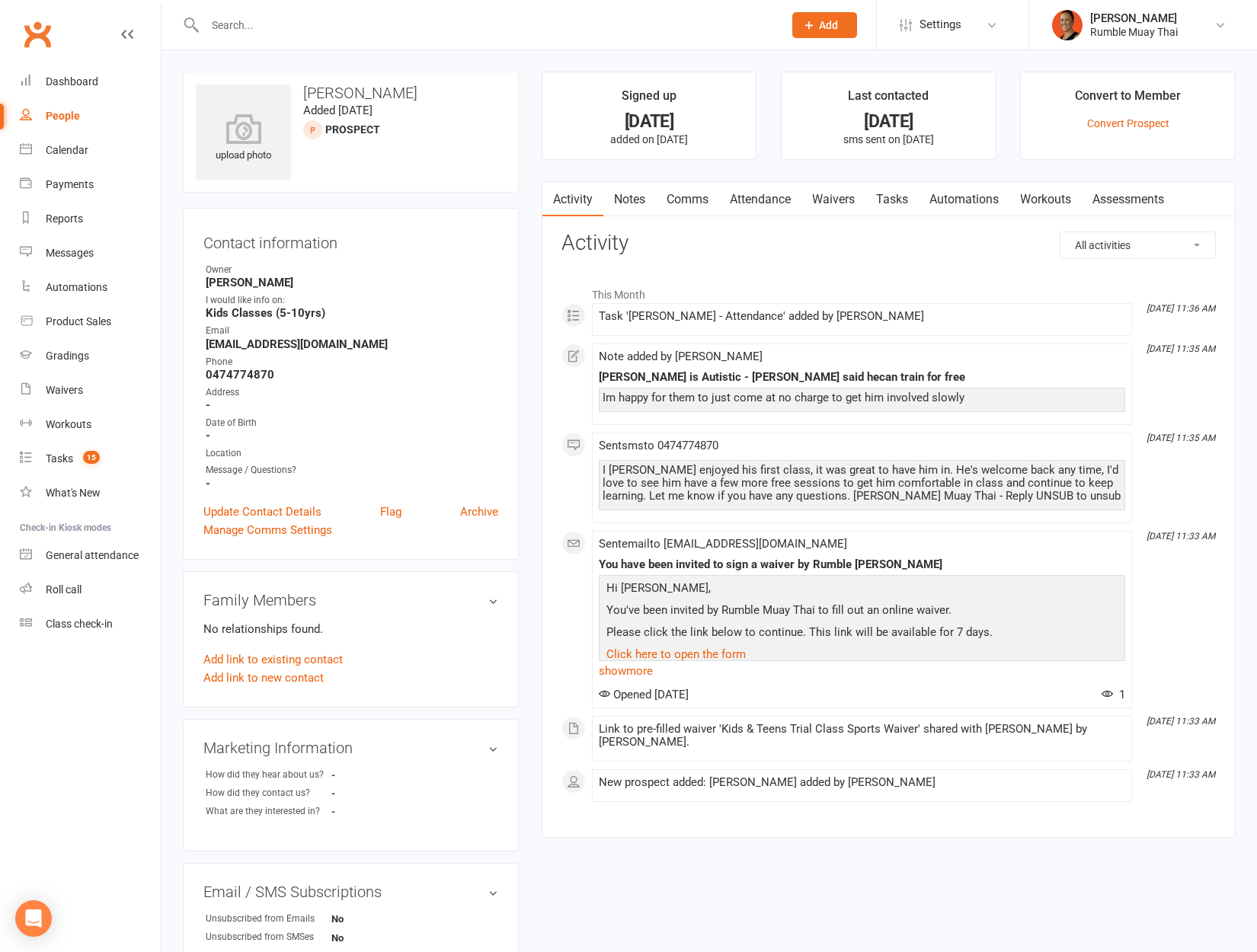
click at [894, 199] on link "Tasks" at bounding box center [892, 199] width 54 height 35
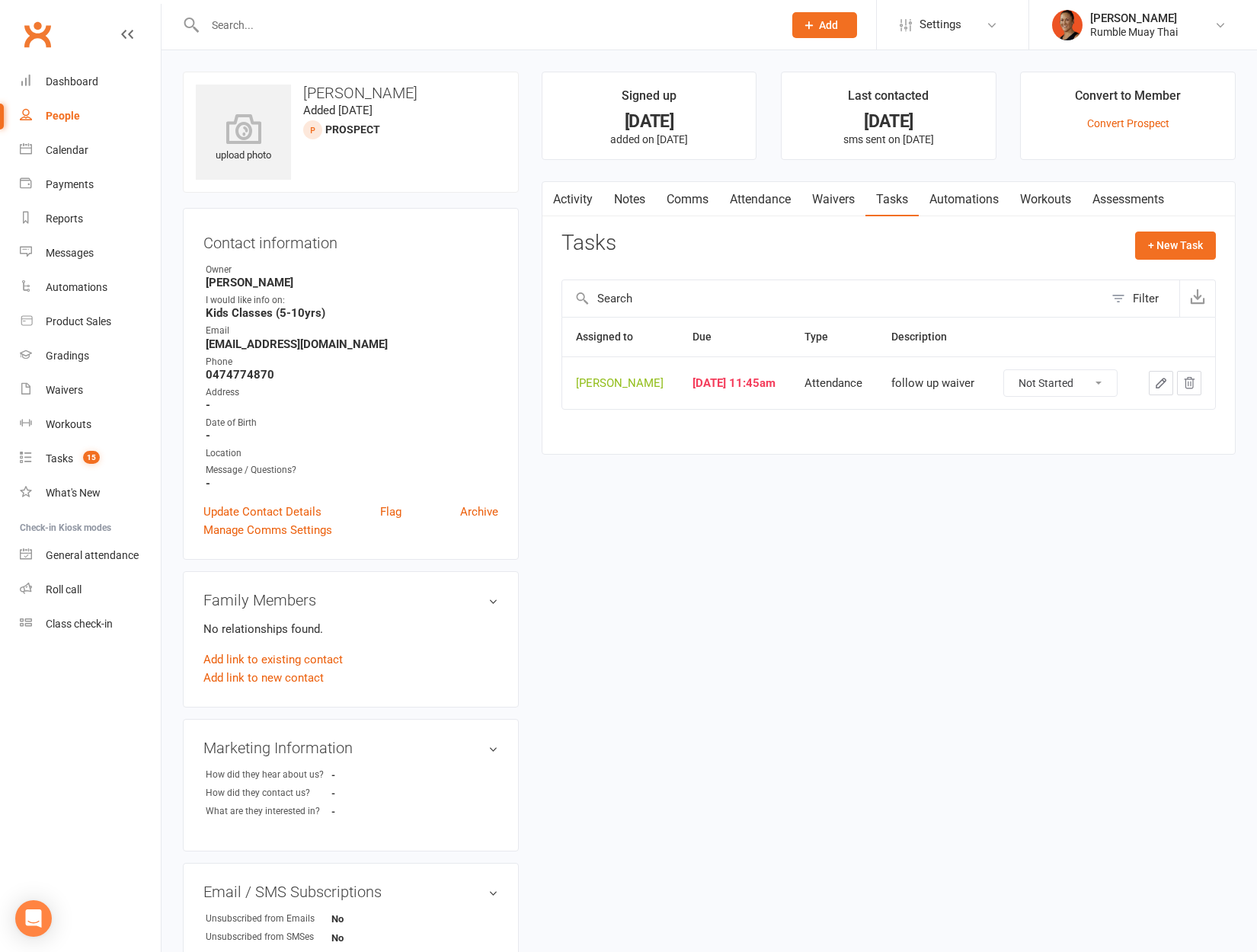
click at [1109, 387] on select "Not Started In Progress Waiting Complete" at bounding box center [1061, 383] width 112 height 26
click at [1049, 387] on select "Not Started In Progress Waiting Complete" at bounding box center [1061, 383] width 112 height 26
click at [1005, 370] on select "Not Started In Progress Waiting Complete" at bounding box center [1061, 383] width 112 height 26
select select "unstarted"
click at [583, 195] on link "Activity" at bounding box center [573, 199] width 61 height 35
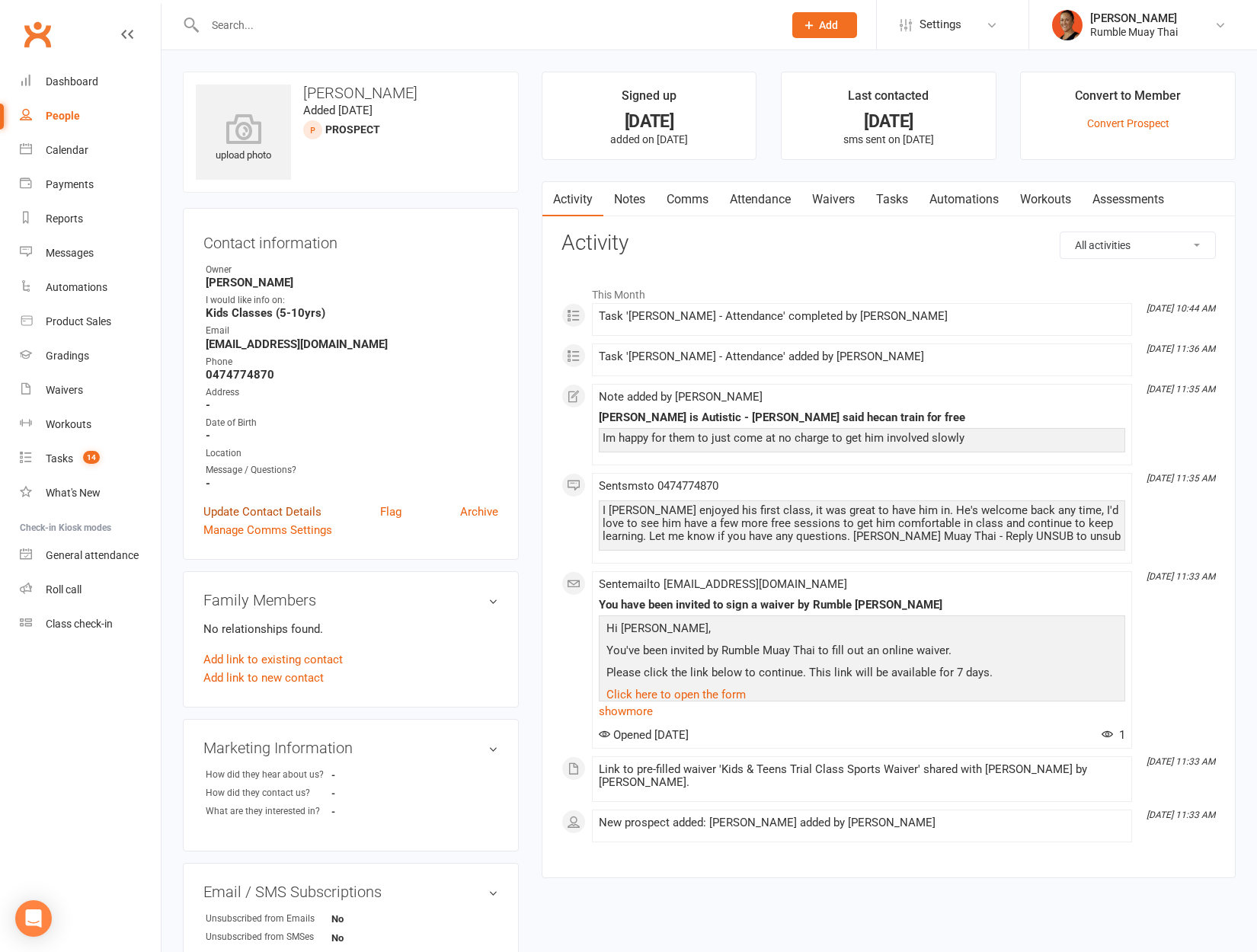
click at [305, 508] on link "Update Contact Details" at bounding box center [262, 511] width 118 height 18
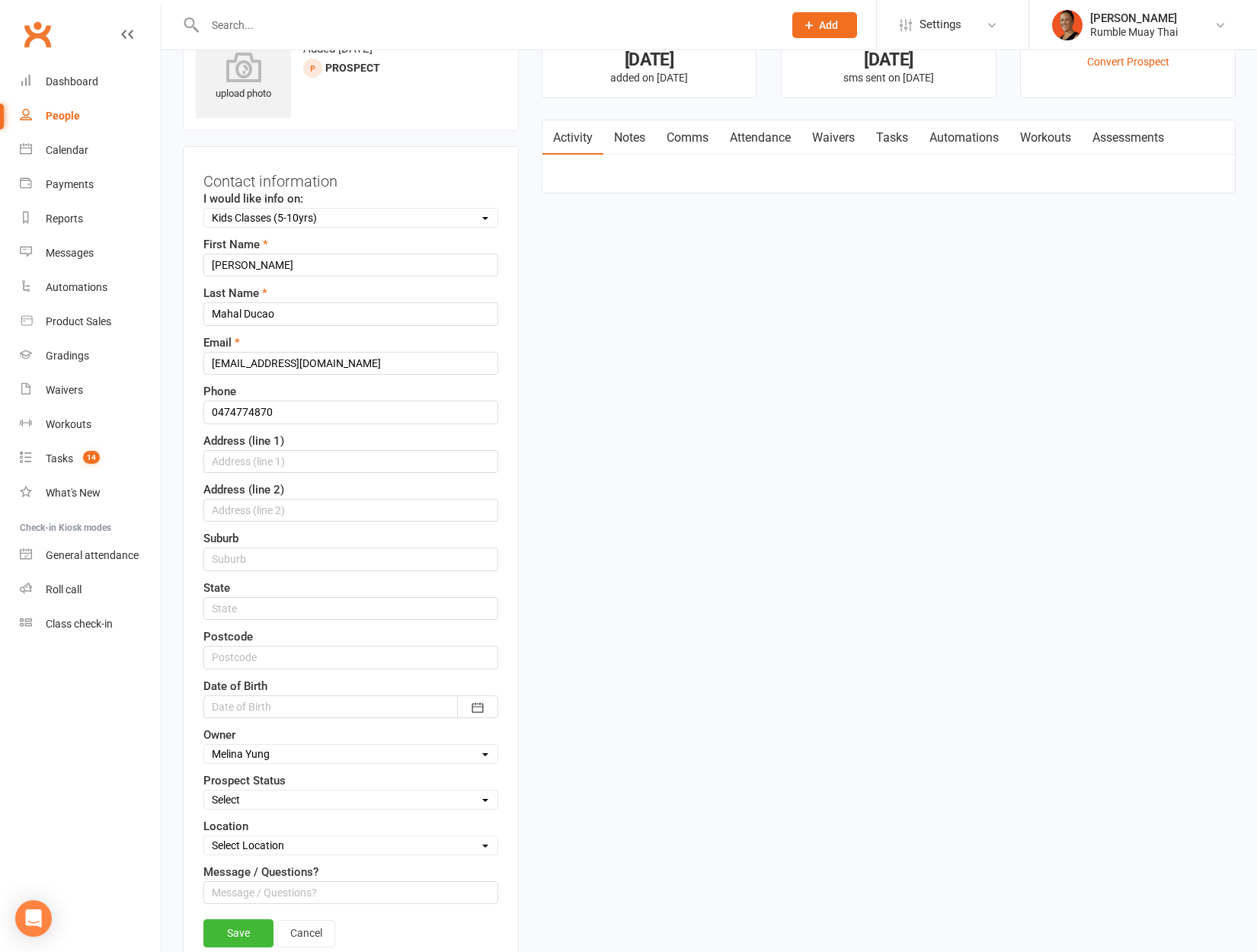
scroll to position [72, 0]
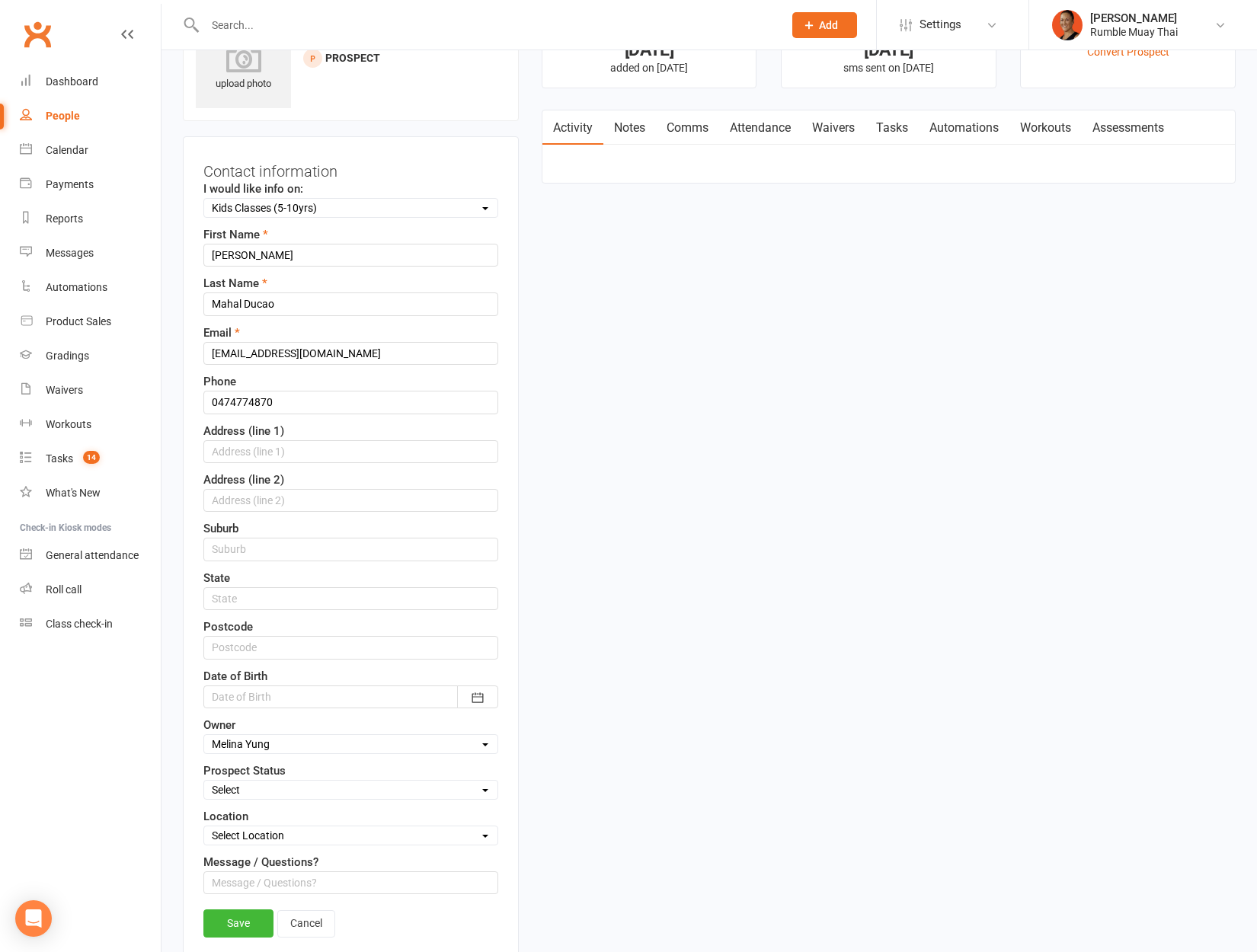
click at [284, 782] on select "Select Website Enquiry Form Initial Contact Follow-up Call Follow-up Email Almo…" at bounding box center [350, 789] width 293 height 16
select select "ZipLead - Kids Free Trial Offer"
click at [204, 781] on select "Select Website Enquiry Form Initial Contact Follow-up Call Follow-up Email Almo…" at bounding box center [350, 789] width 293 height 16
drag, startPoint x: 238, startPoint y: 925, endPoint x: 354, endPoint y: 802, distance: 169.1
click at [352, 806] on div "Contact information I would like info on: Select Adult Classes (17yrs +) Teenag…" at bounding box center [350, 551] width 336 height 829
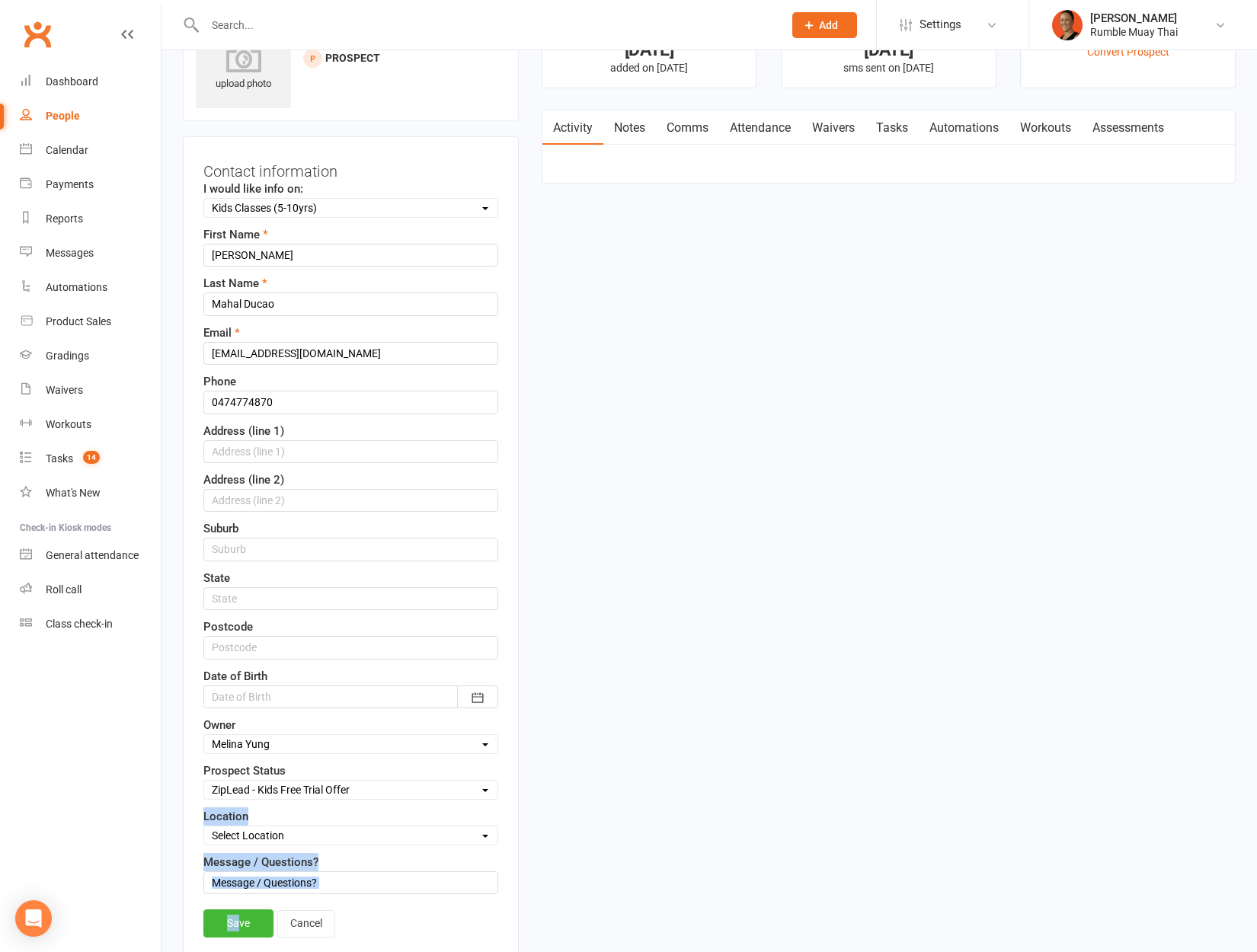
click at [363, 791] on select "Select Website Enquiry Form Initial Contact Follow-up Call Follow-up Email Almo…" at bounding box center [350, 789] width 293 height 16
click at [204, 781] on select "Select Website Enquiry Form Initial Contact Follow-up Call Follow-up Email Almo…" at bounding box center [350, 789] width 293 height 16
click at [216, 921] on link "Save" at bounding box center [238, 923] width 70 height 28
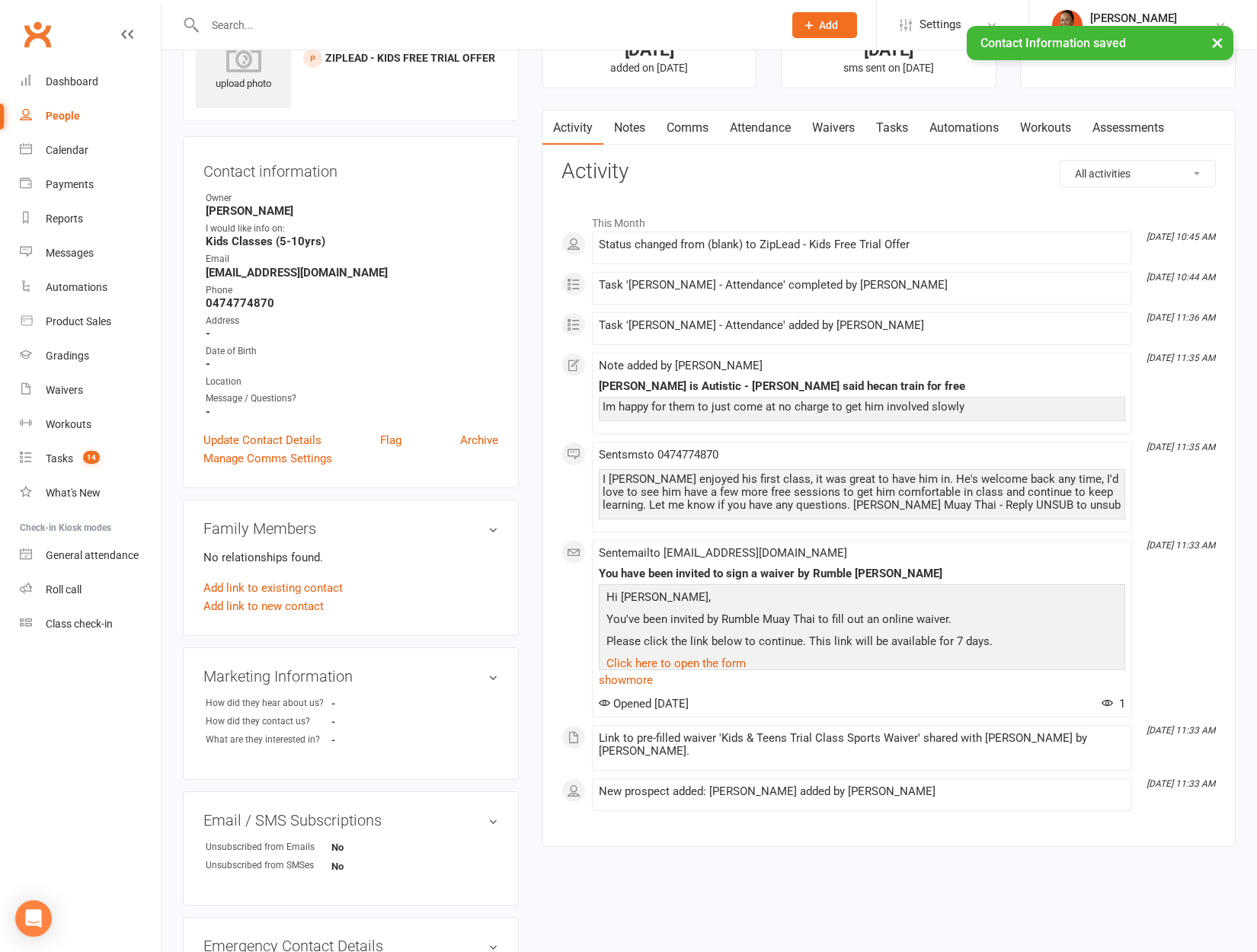
scroll to position [0, 0]
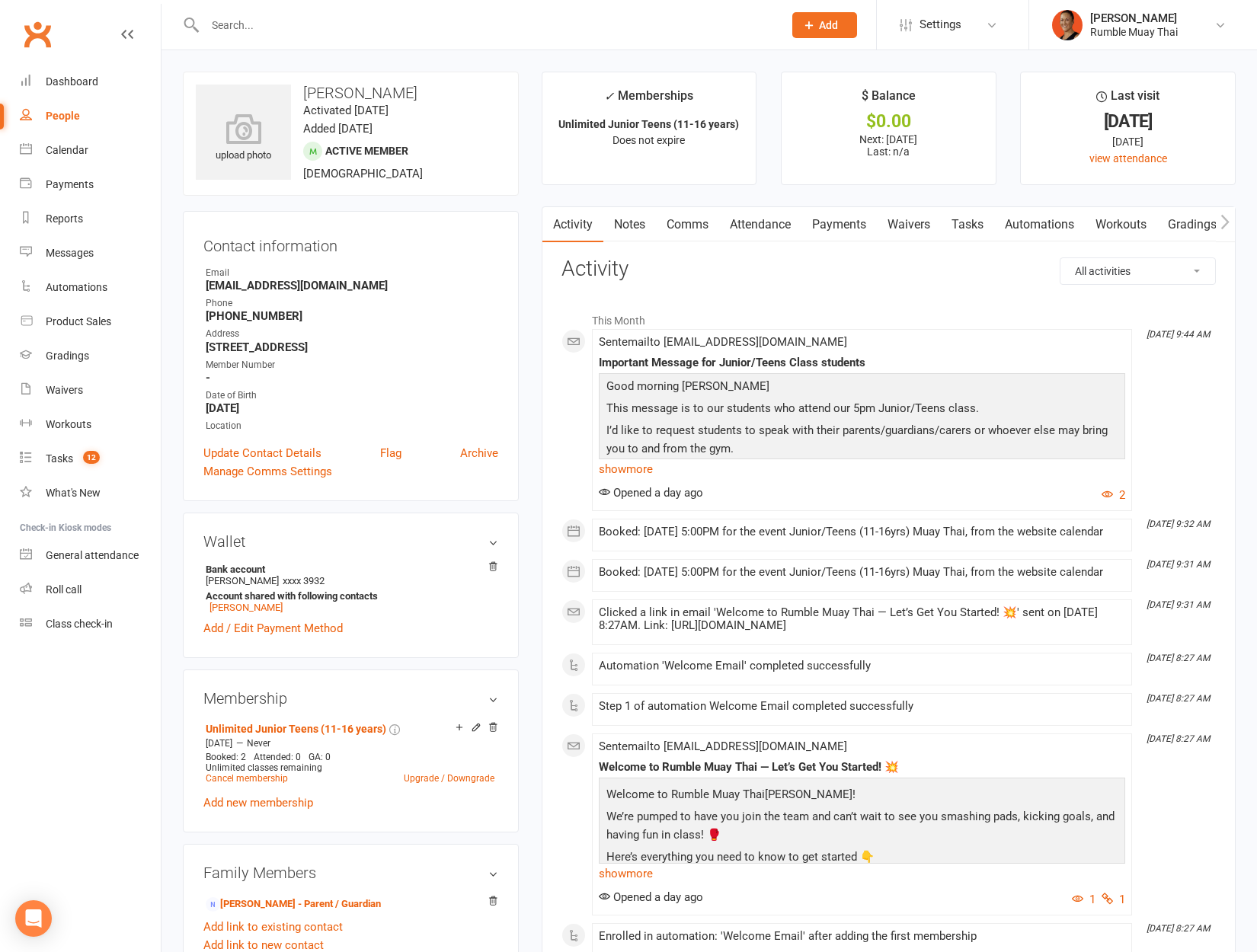
click at [842, 220] on link "Payments" at bounding box center [838, 225] width 75 height 35
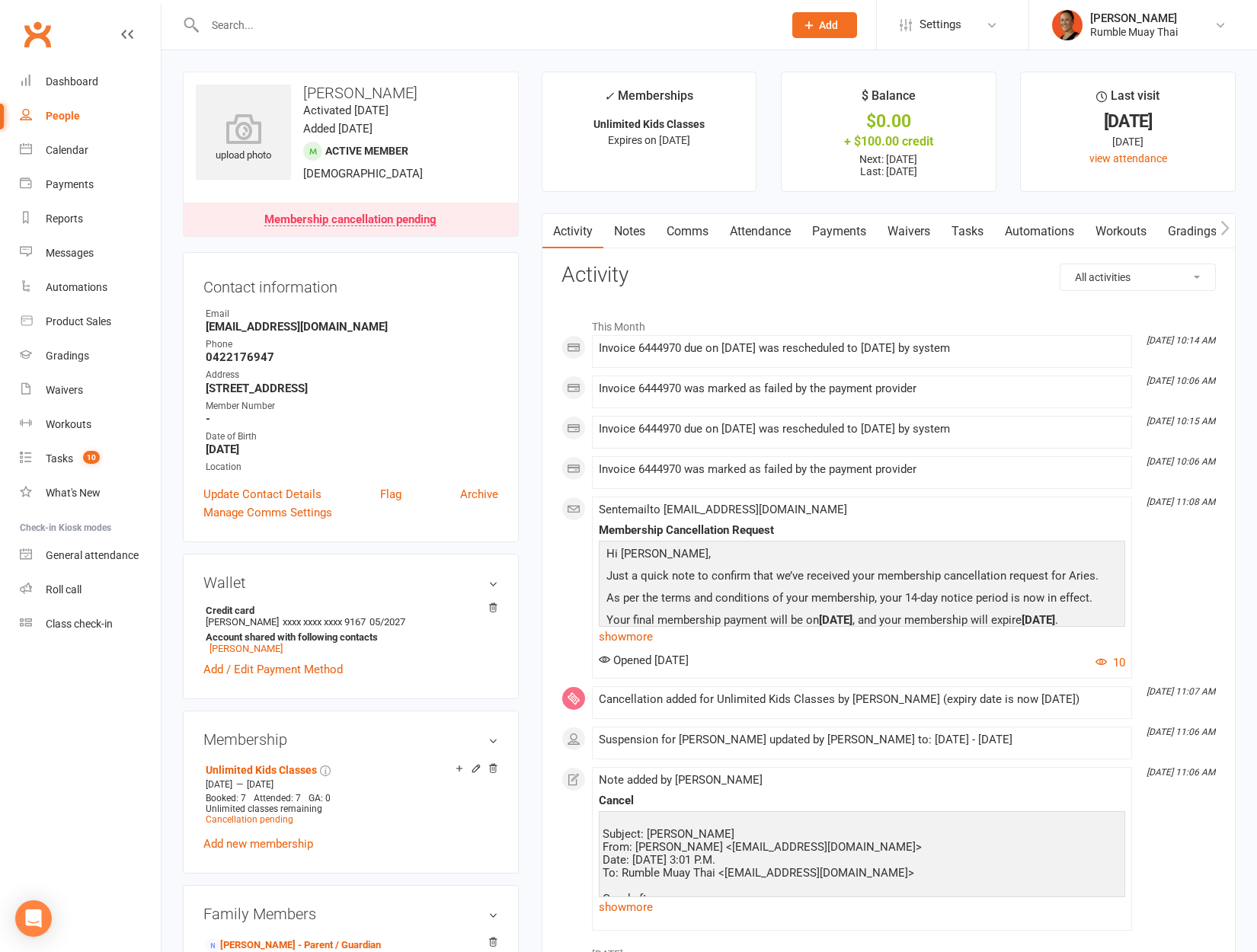
click at [860, 223] on link "Payments" at bounding box center [838, 231] width 75 height 35
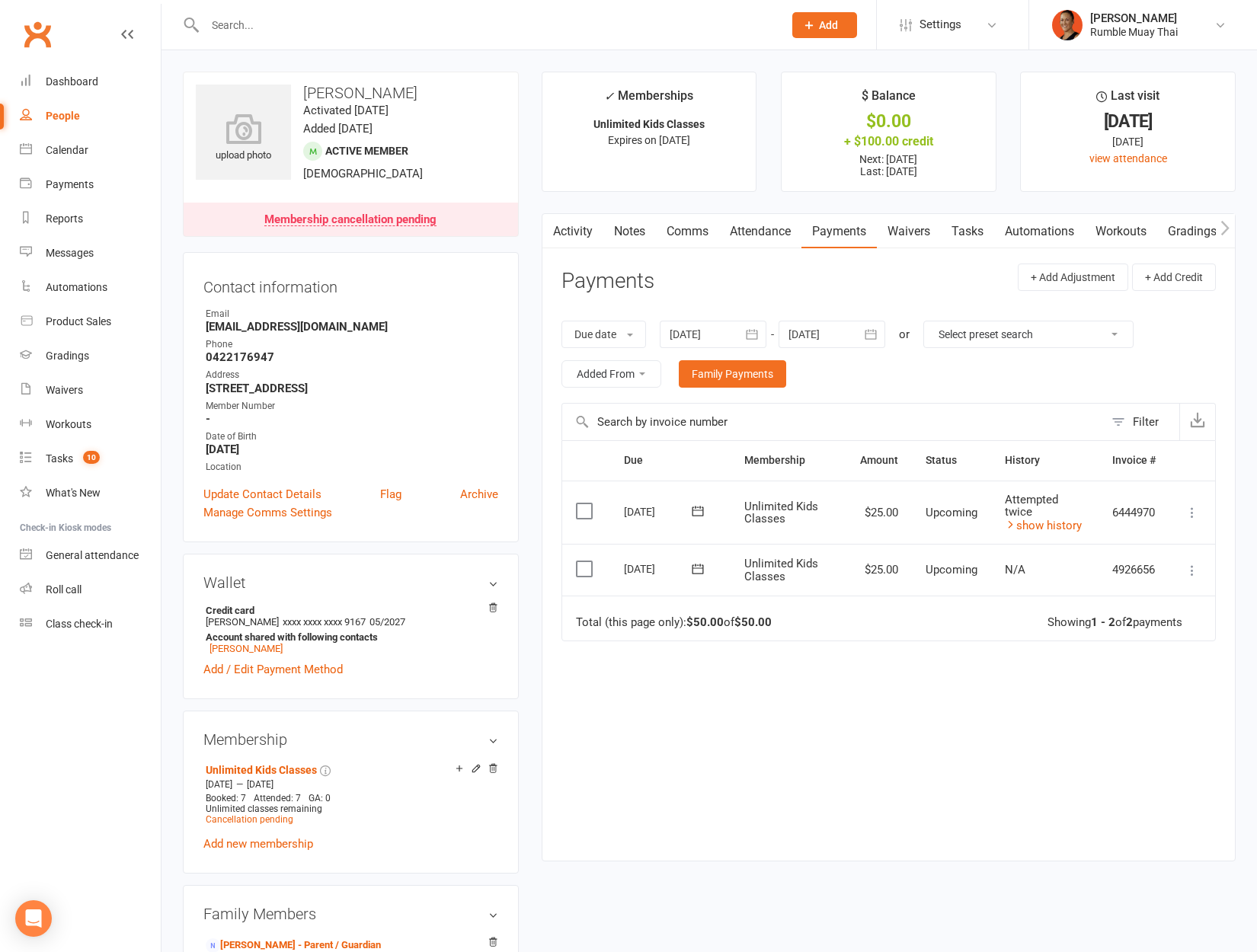
click at [687, 514] on button at bounding box center [697, 511] width 30 height 16
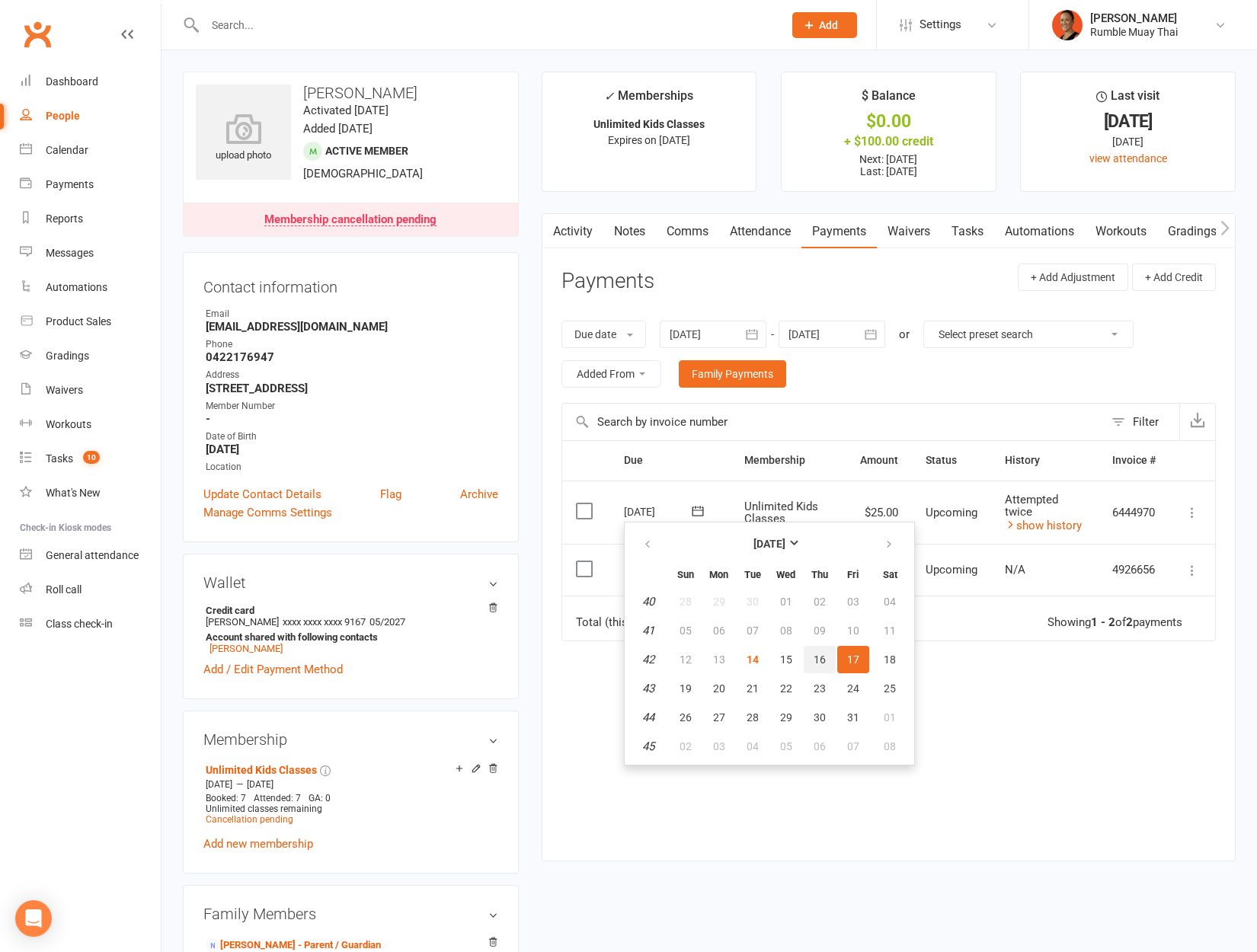
click at [807, 656] on button "16" at bounding box center [819, 660] width 32 height 28
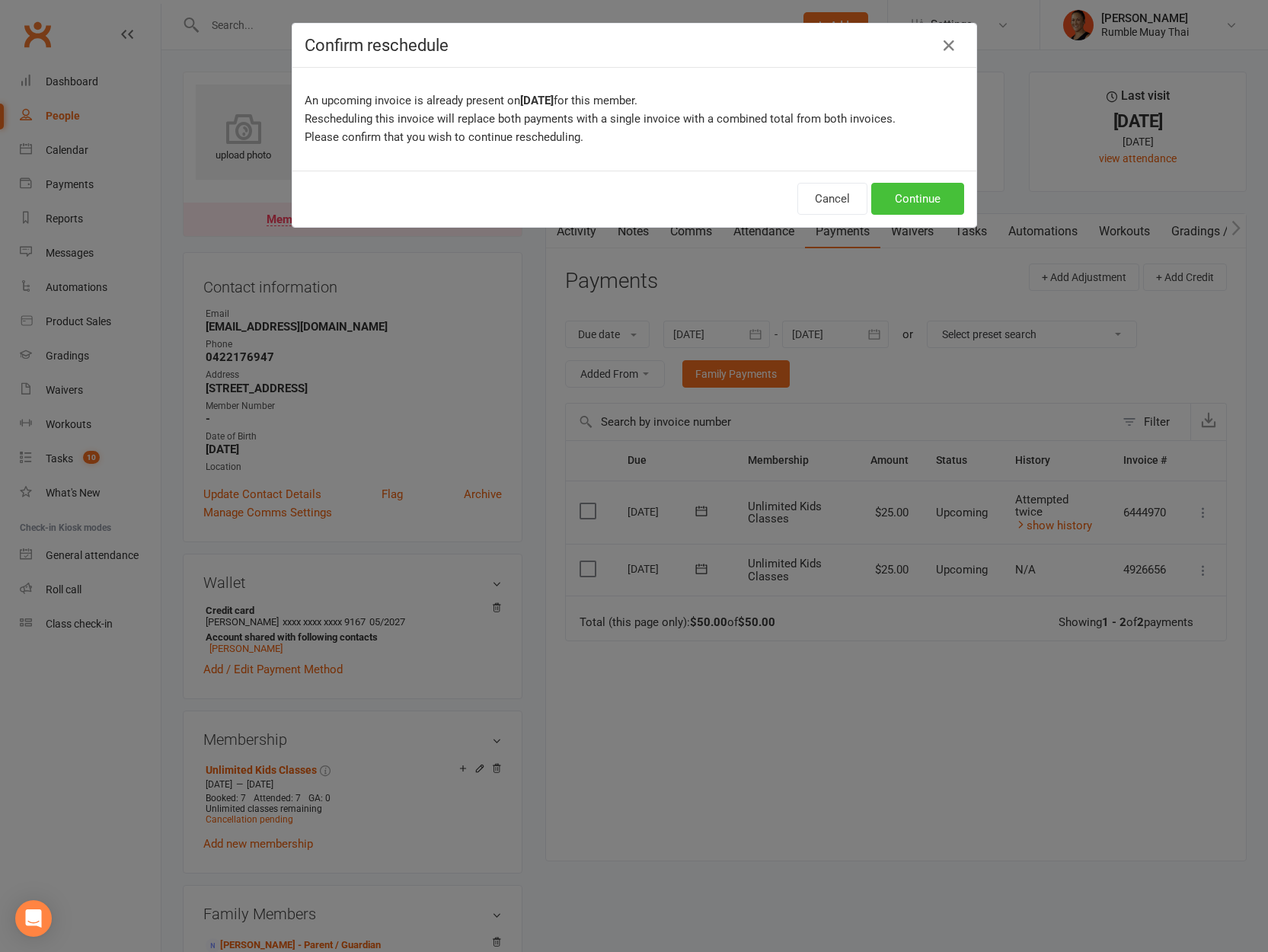
click at [936, 202] on button "Continue" at bounding box center [917, 198] width 93 height 32
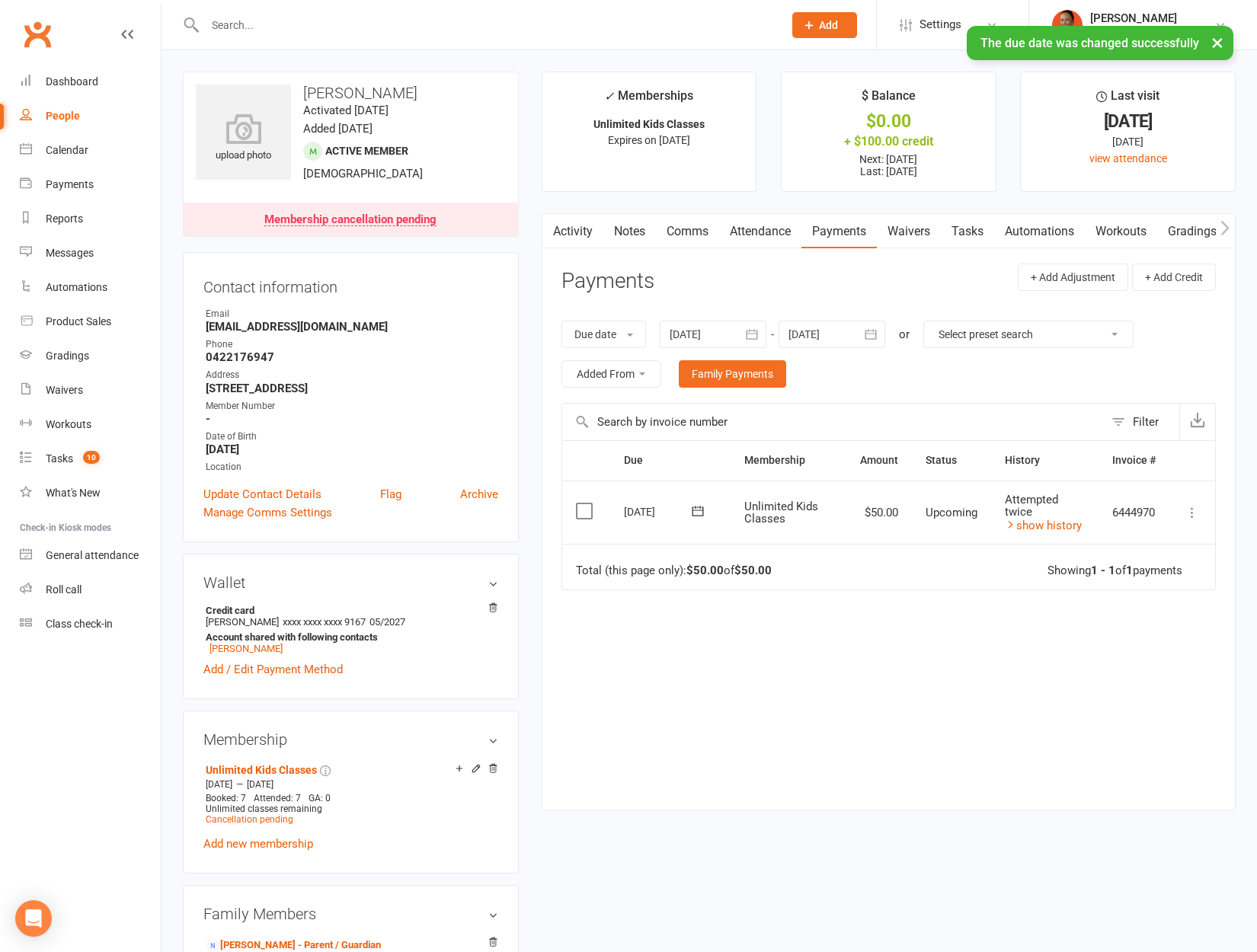
click at [973, 233] on link "Tasks" at bounding box center [968, 231] width 54 height 35
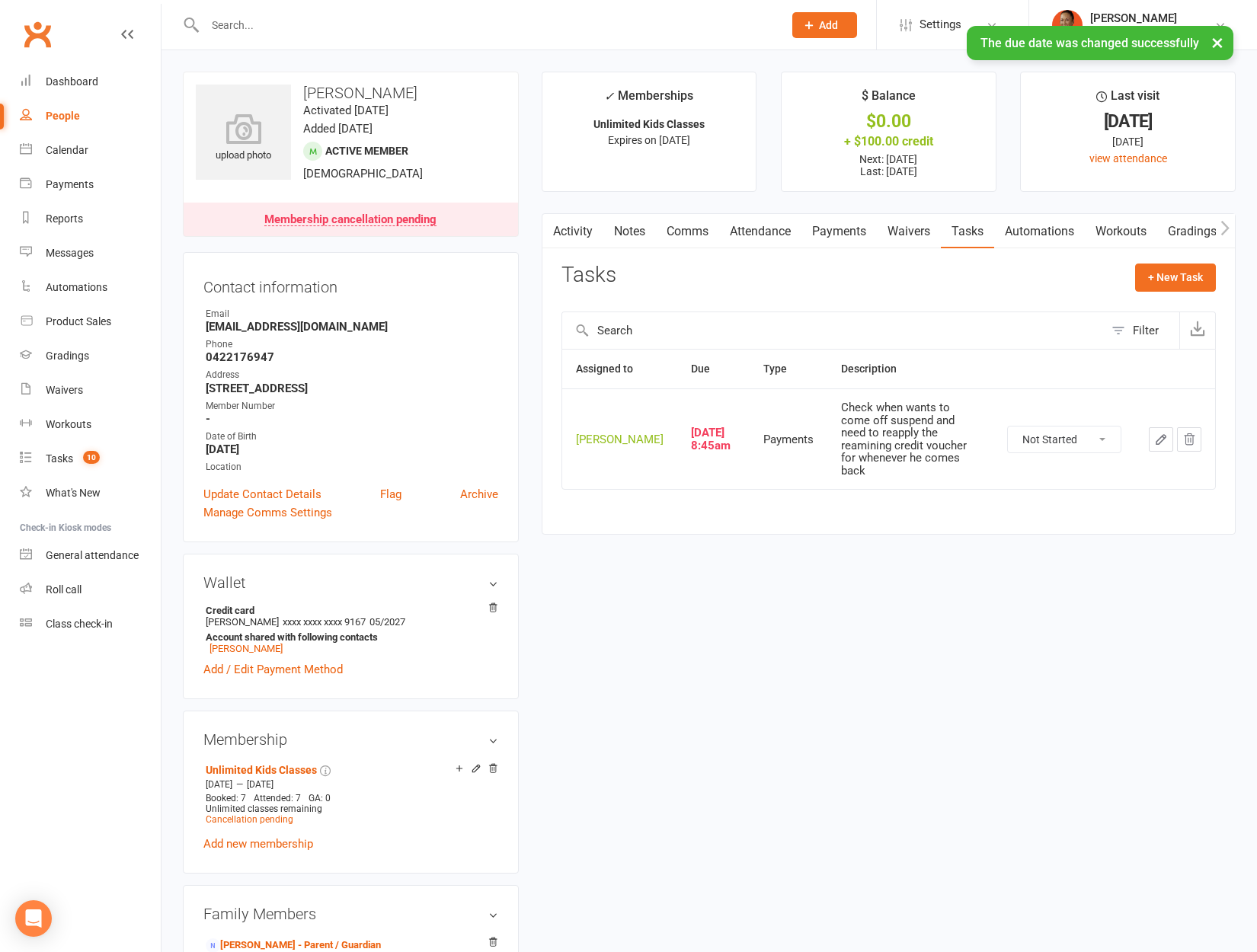
click at [1093, 444] on select "Not Started In Progress Waiting Complete" at bounding box center [1064, 439] width 112 height 26
click at [1008, 426] on select "Not Started In Progress Waiting Complete" at bounding box center [1064, 439] width 112 height 26
select select "unstarted"
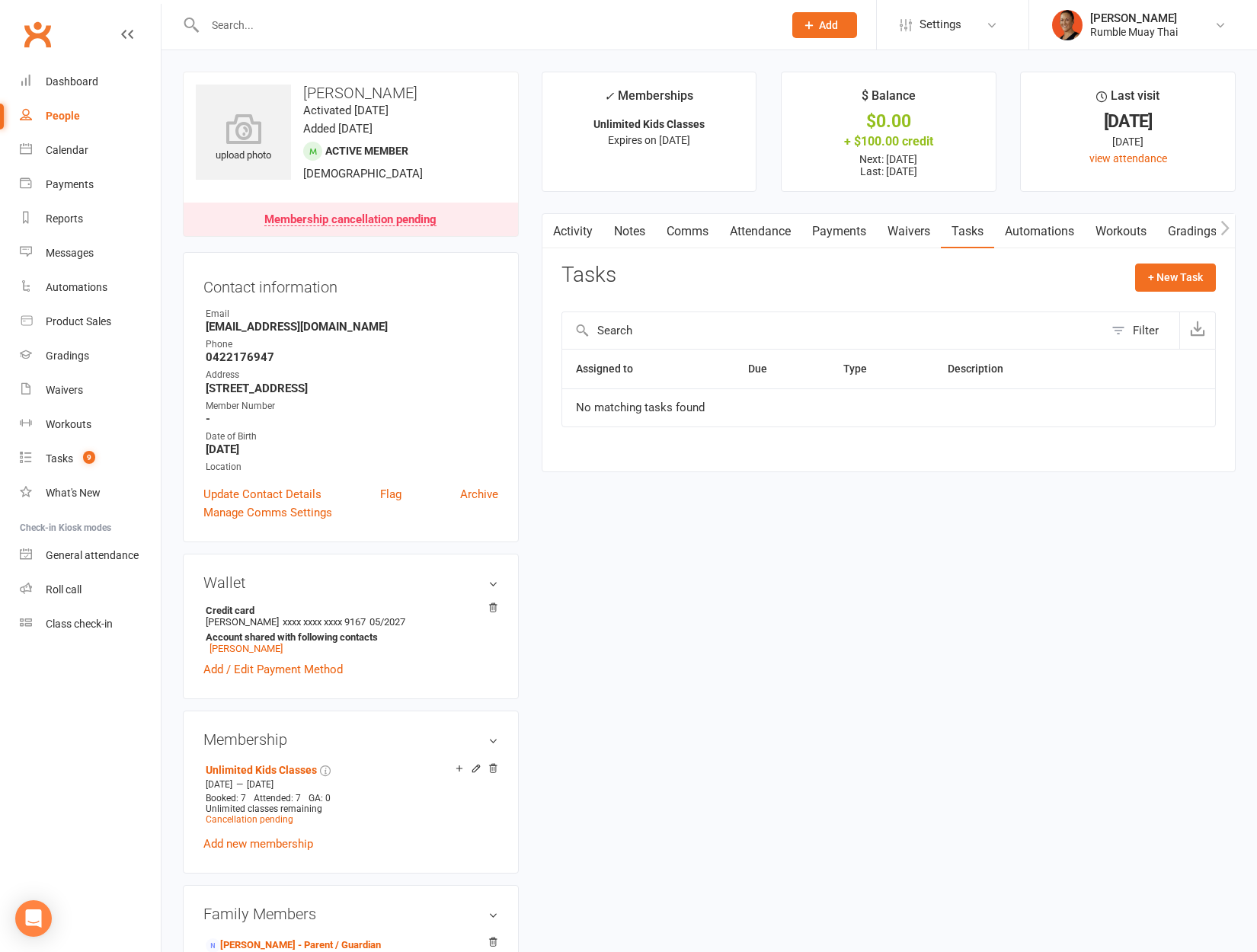
click at [580, 230] on link "Activity" at bounding box center [573, 231] width 61 height 35
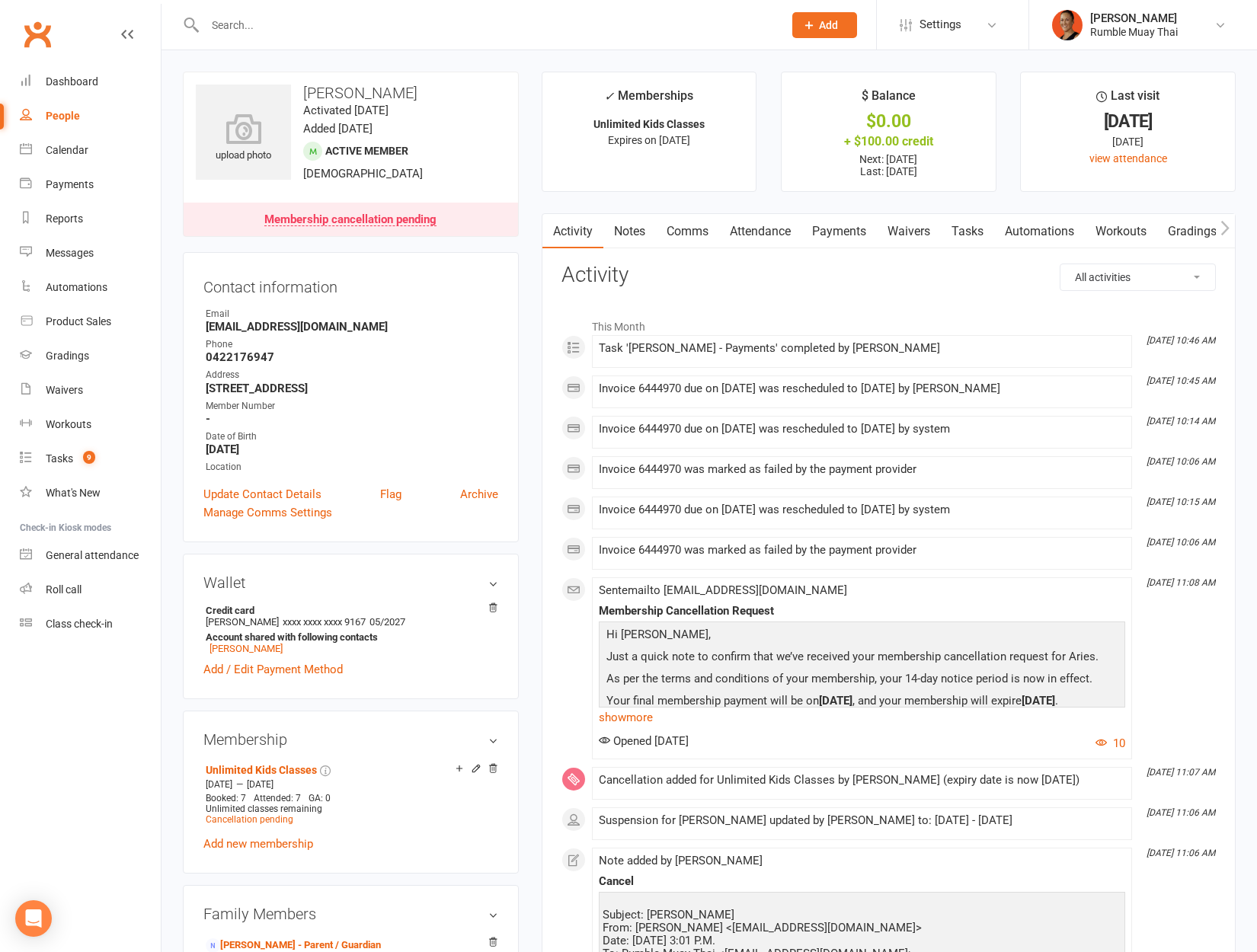
click at [1214, 231] on link "Gradings / Promotions" at bounding box center [1229, 231] width 144 height 35
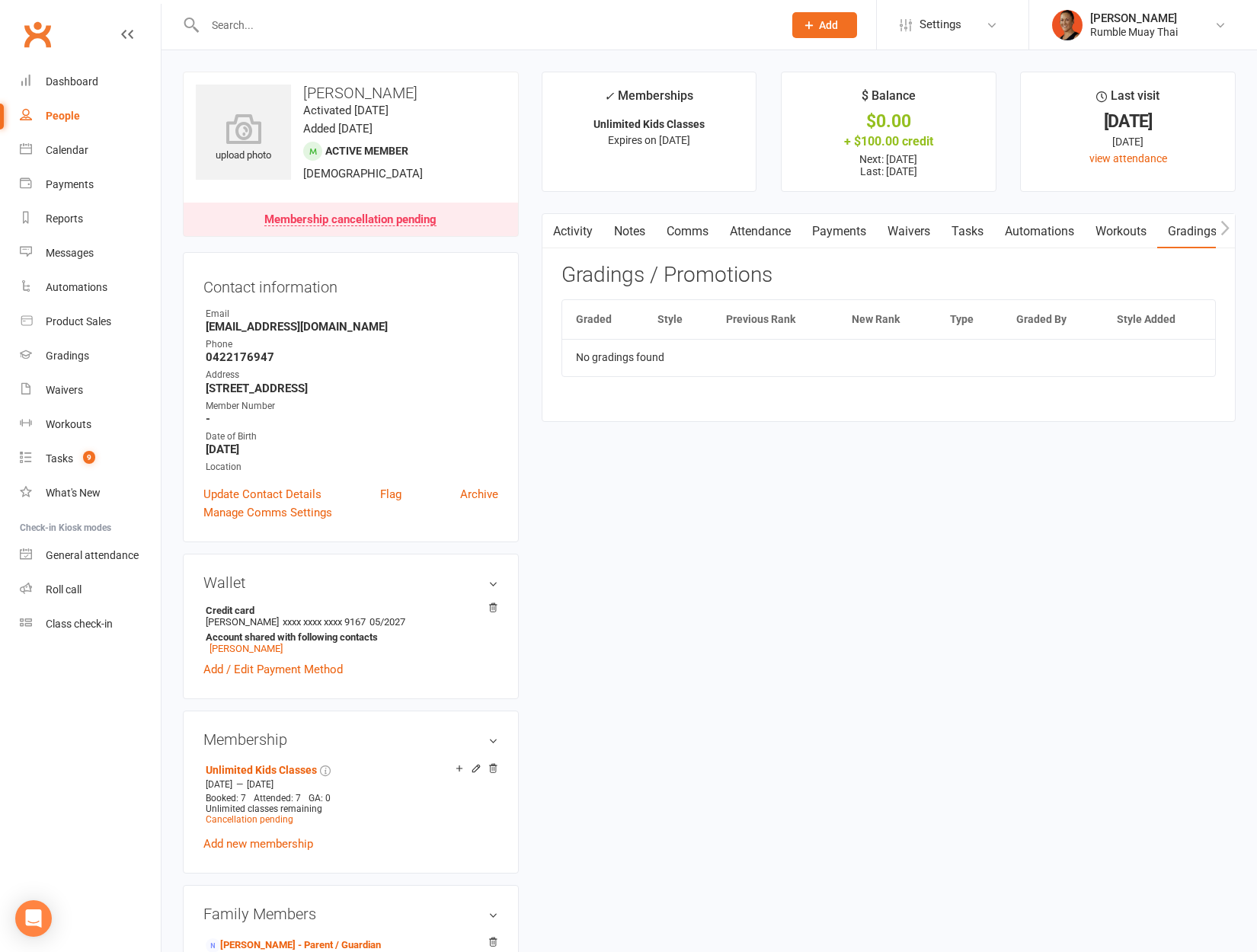
click at [1223, 231] on icon "button" at bounding box center [1225, 227] width 10 height 16
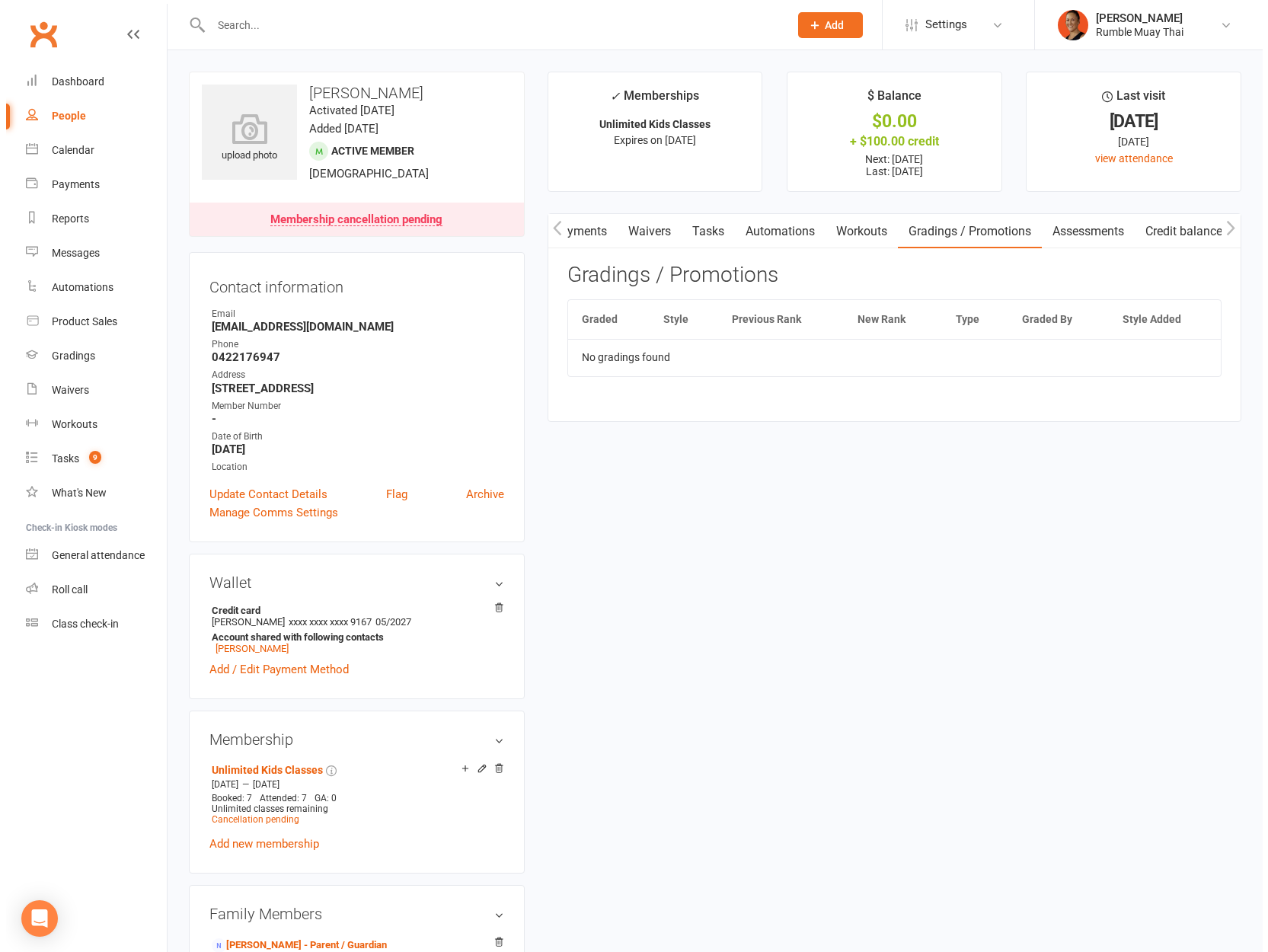
scroll to position [0, 265]
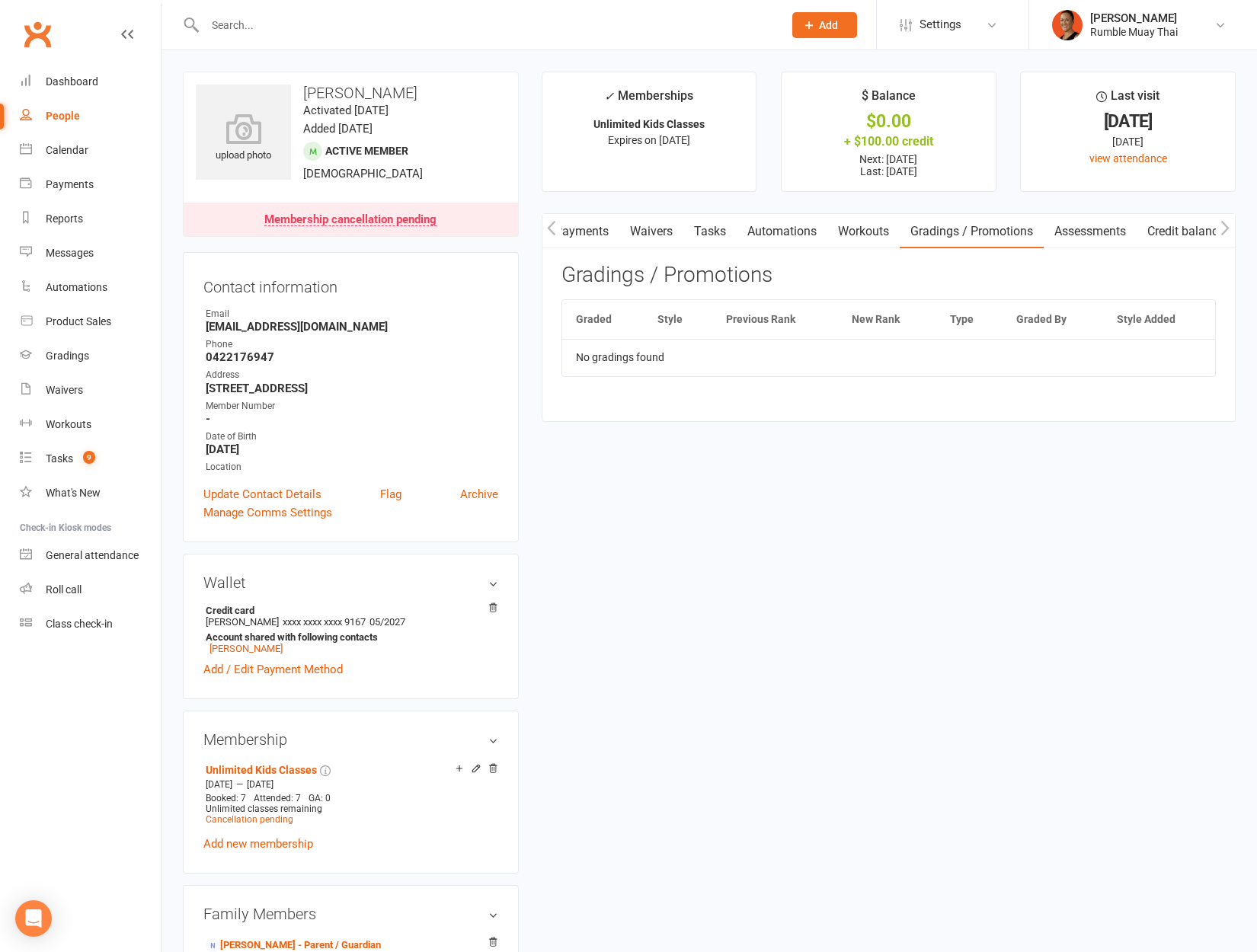
click at [1223, 231] on icon "button" at bounding box center [1225, 227] width 10 height 16
click at [1170, 229] on link "Credit balance" at bounding box center [1186, 231] width 99 height 35
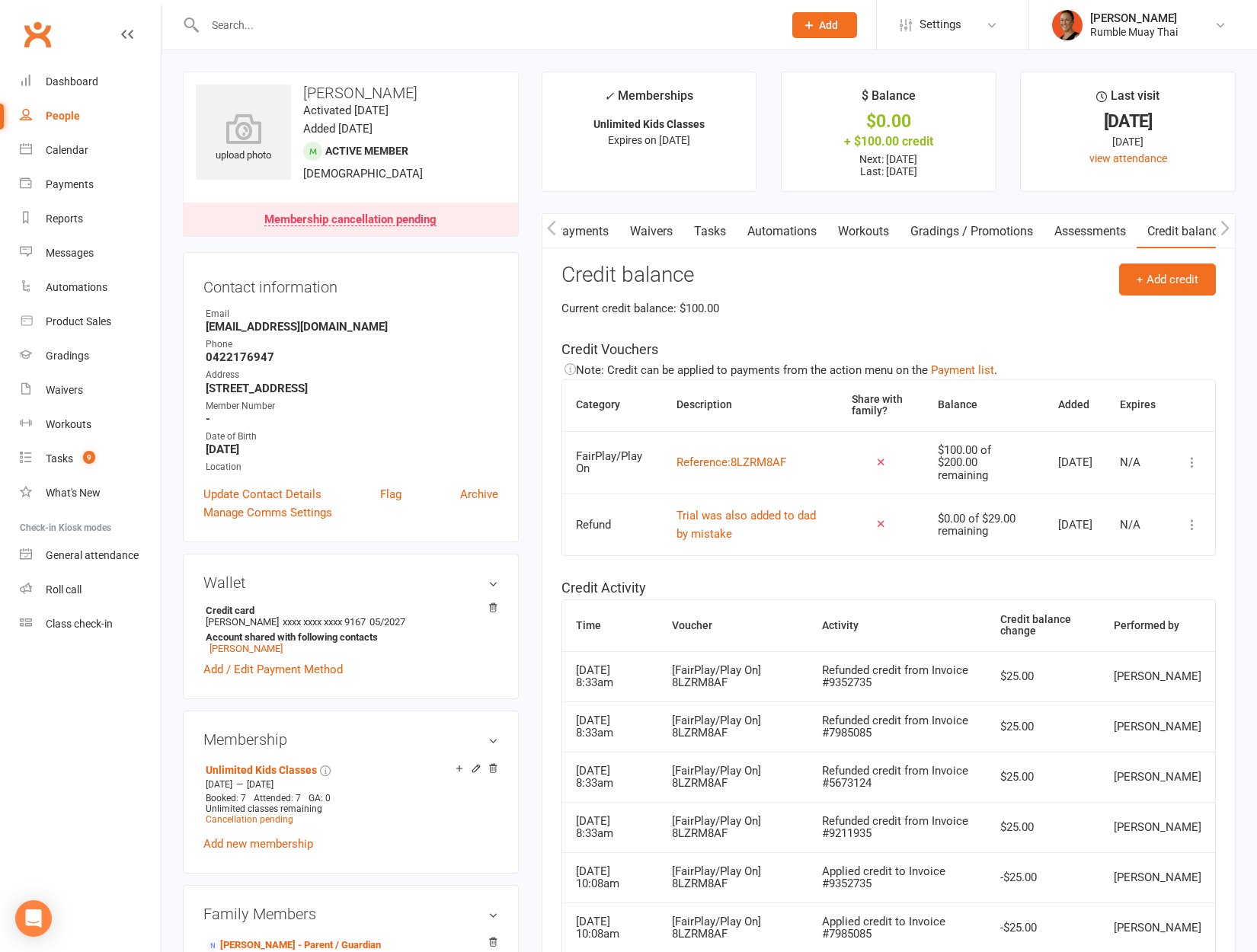
click at [566, 223] on link "Payments" at bounding box center [581, 231] width 75 height 35
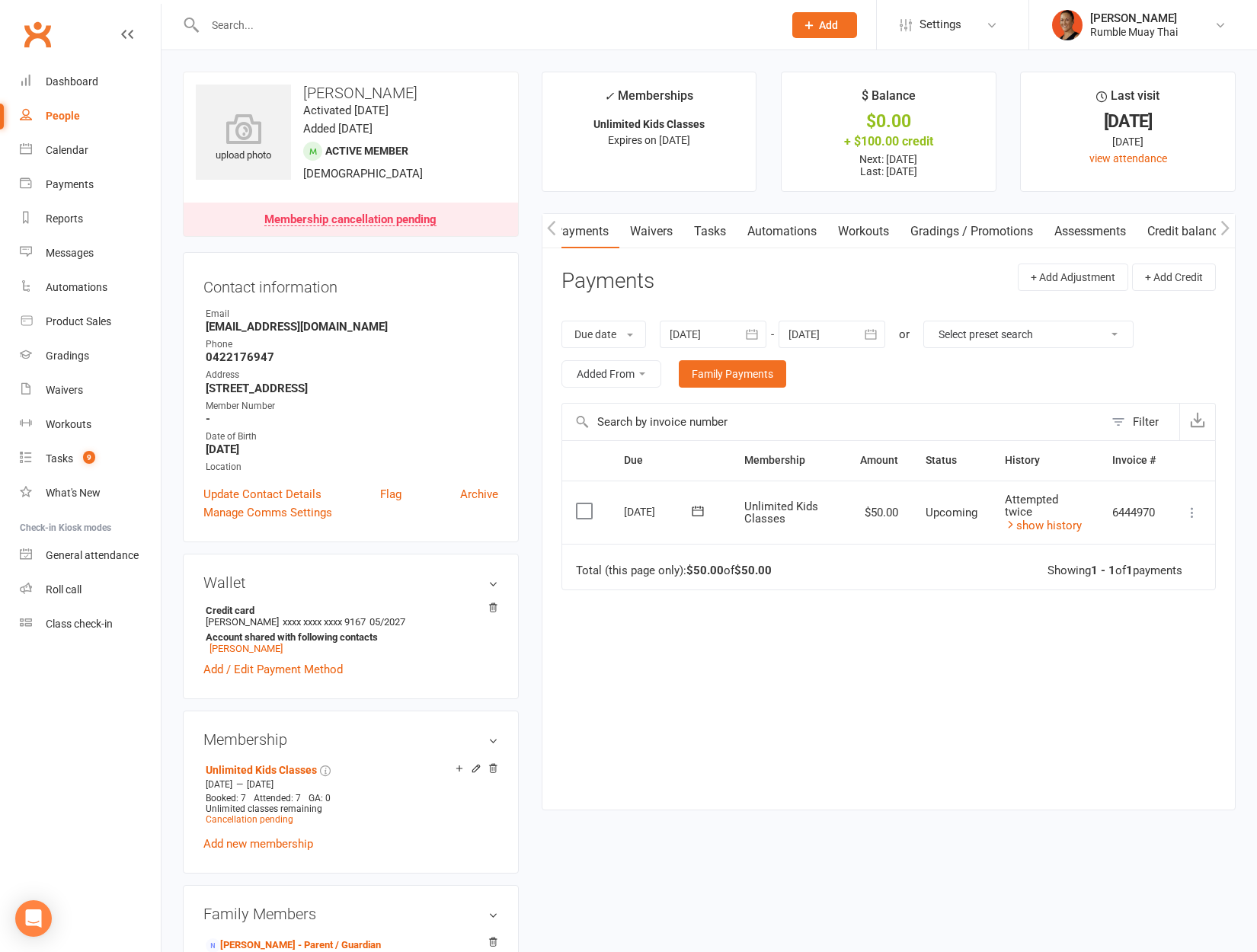
click at [1197, 509] on icon at bounding box center [1192, 513] width 16 height 16
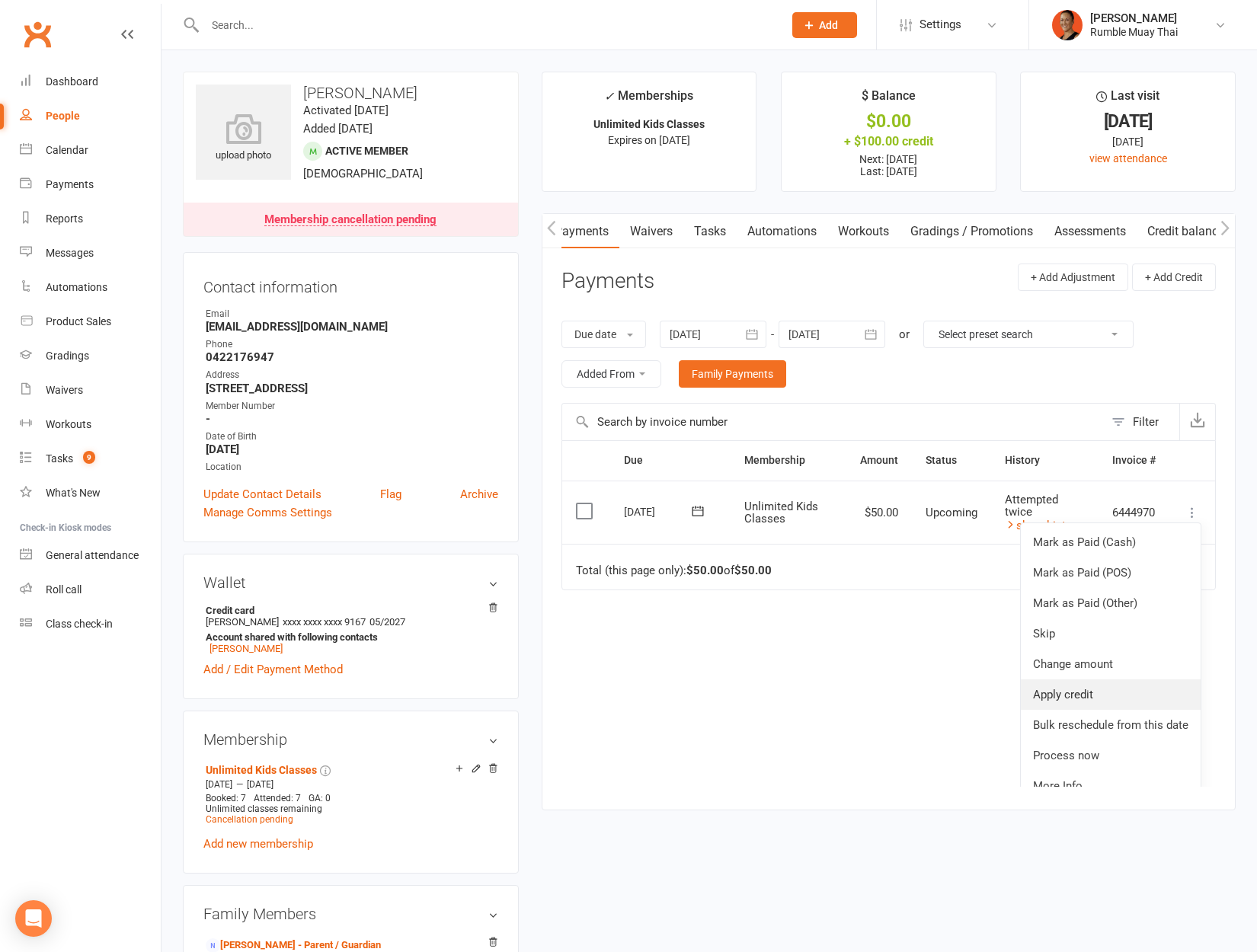
click at [1107, 700] on link "Apply credit" at bounding box center [1111, 693] width 180 height 30
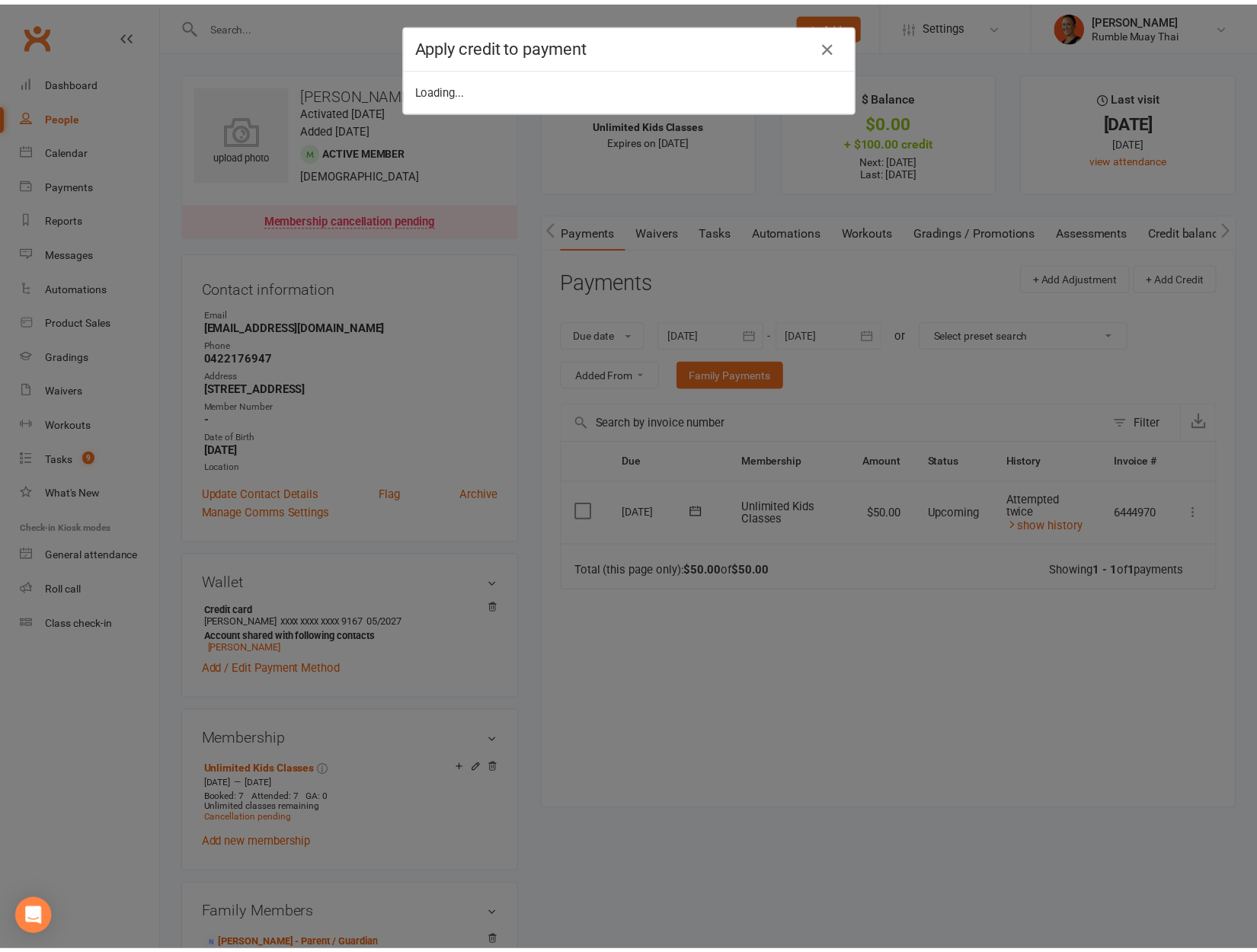
scroll to position [0, 258]
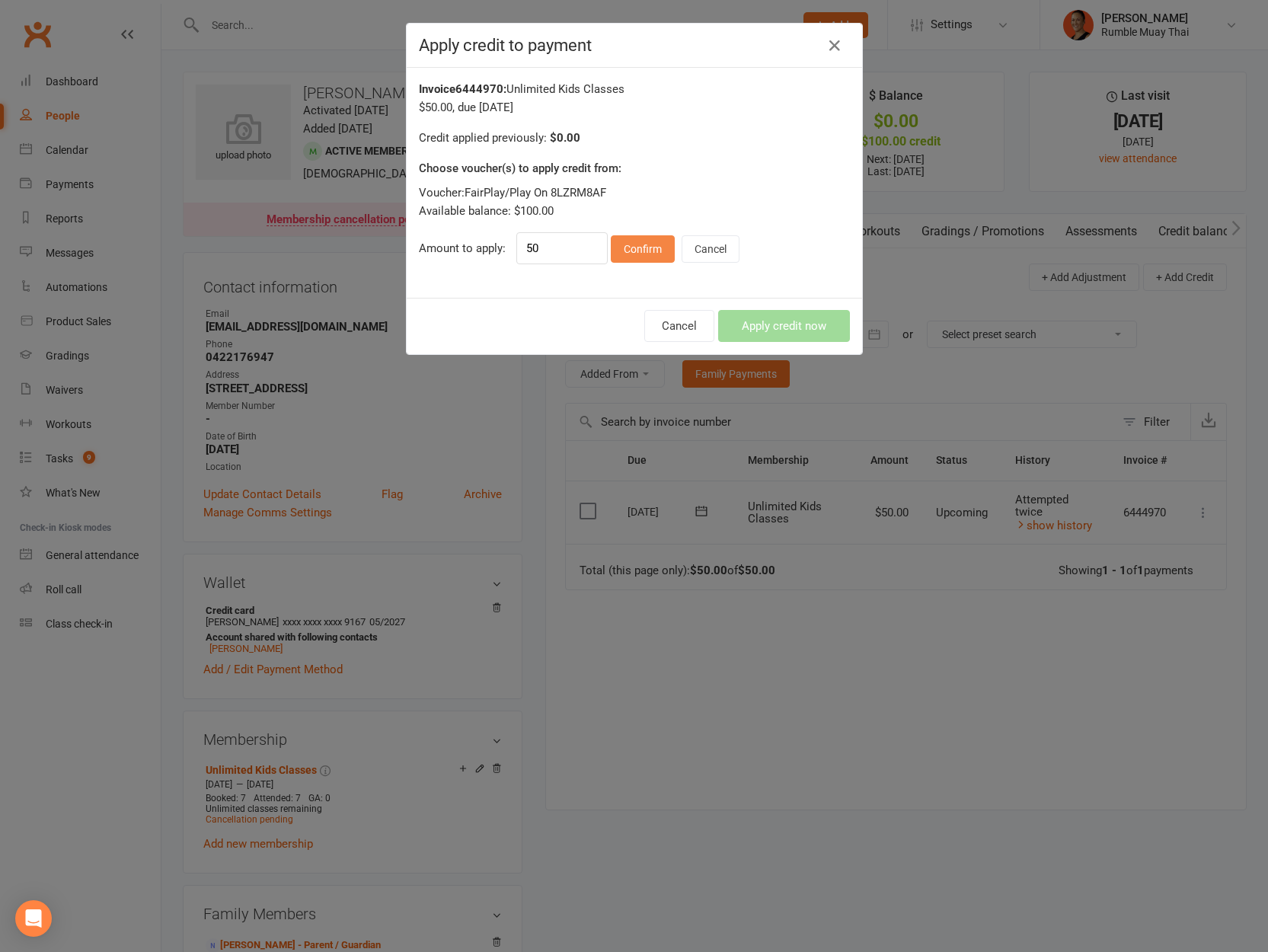
click at [644, 245] on button "Confirm" at bounding box center [643, 249] width 64 height 28
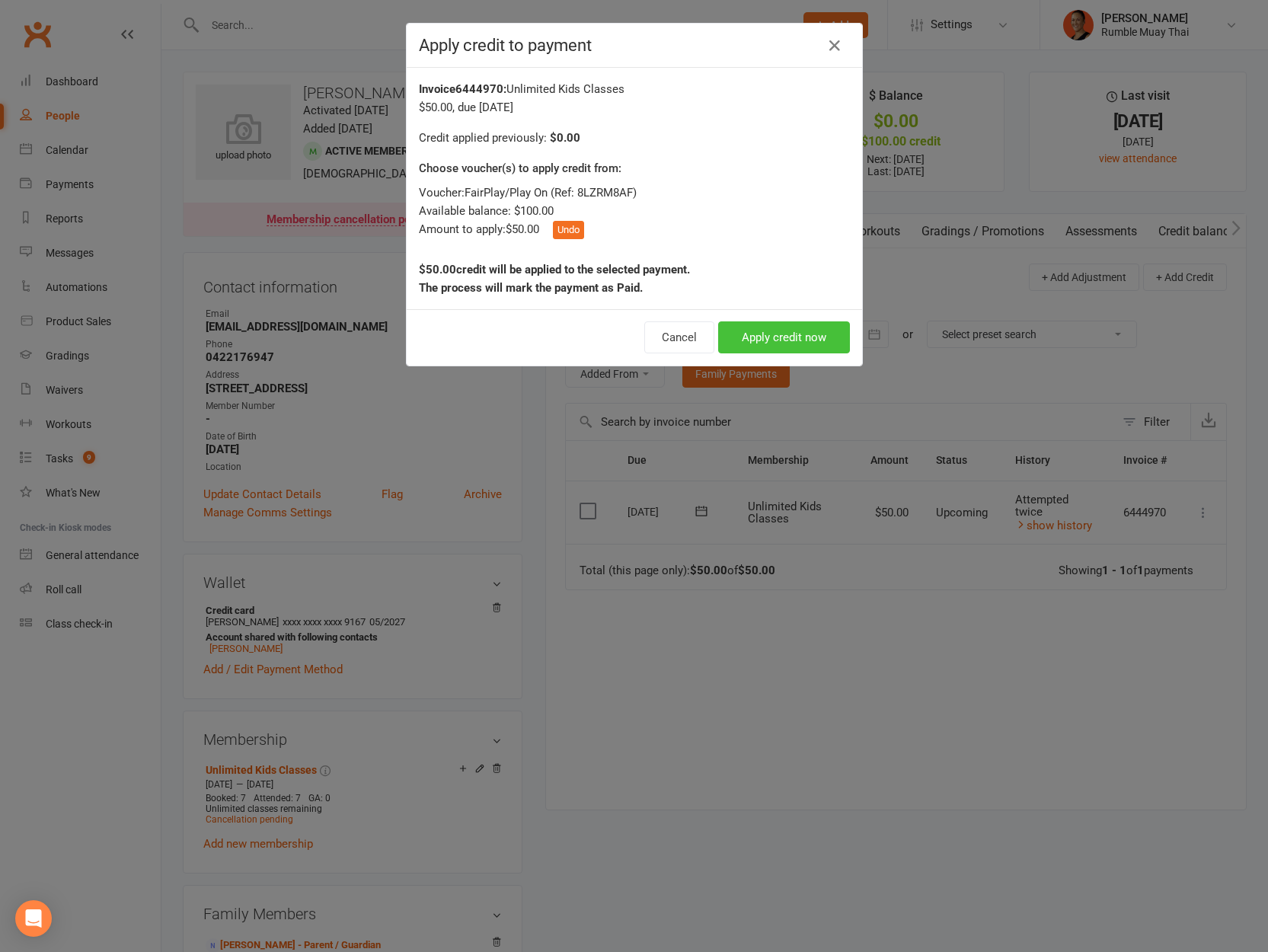
click at [773, 340] on button "Apply credit now" at bounding box center [784, 337] width 131 height 32
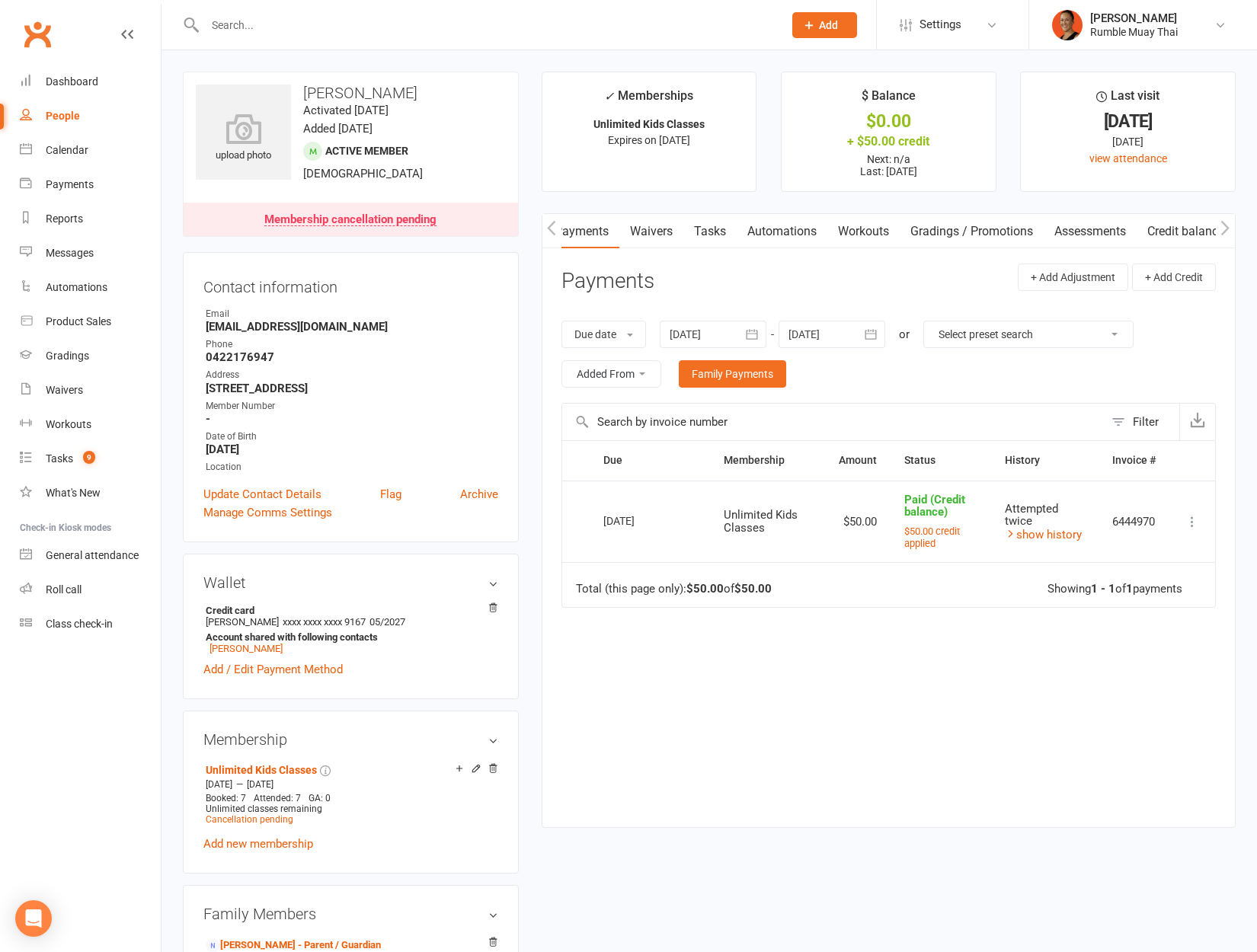
click at [568, 233] on link "Payments" at bounding box center [581, 231] width 75 height 35
click at [550, 227] on icon "button" at bounding box center [551, 227] width 9 height 15
click at [729, 328] on div at bounding box center [713, 335] width 106 height 28
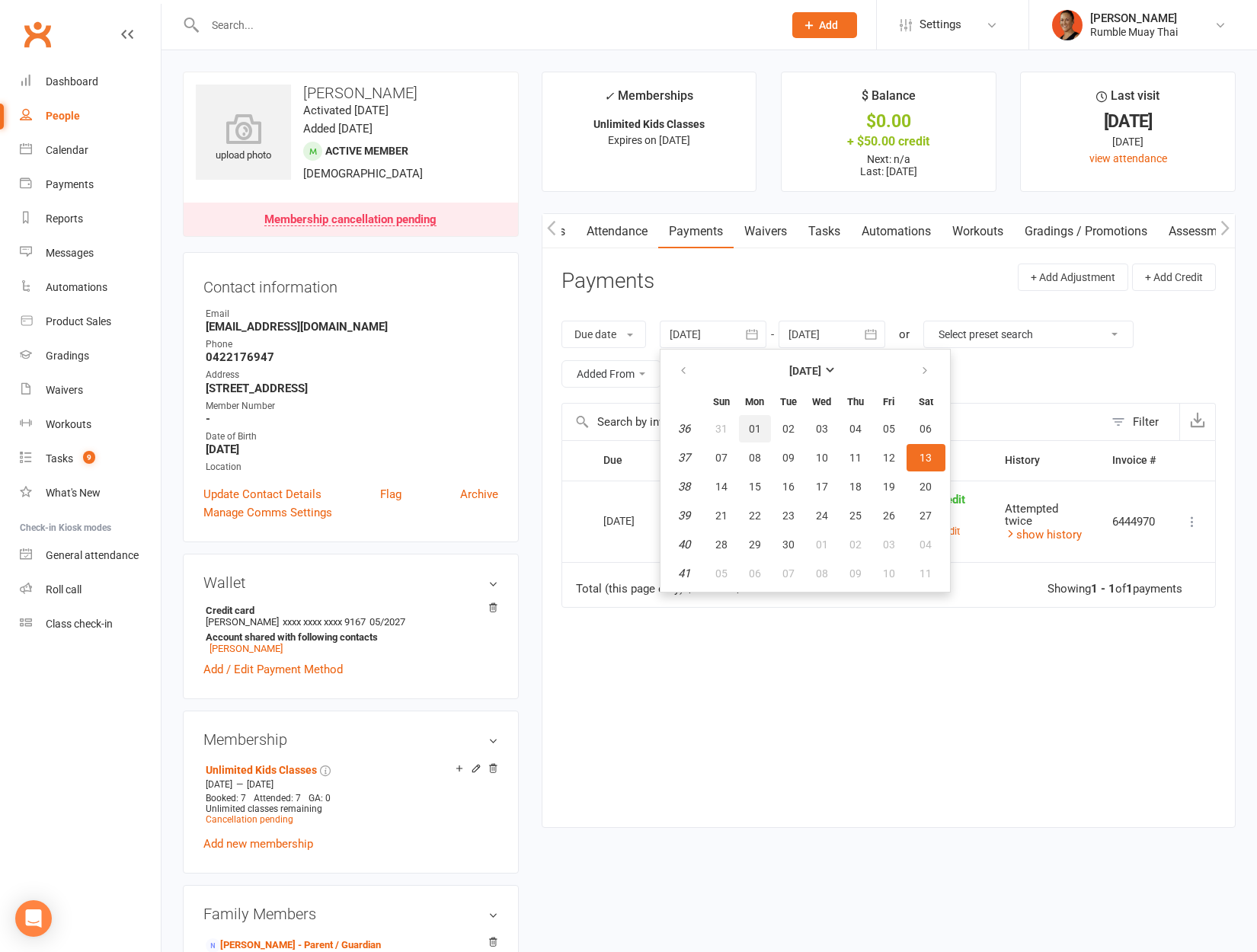
click at [751, 438] on button "01" at bounding box center [754, 429] width 32 height 28
type input "[DATE]"
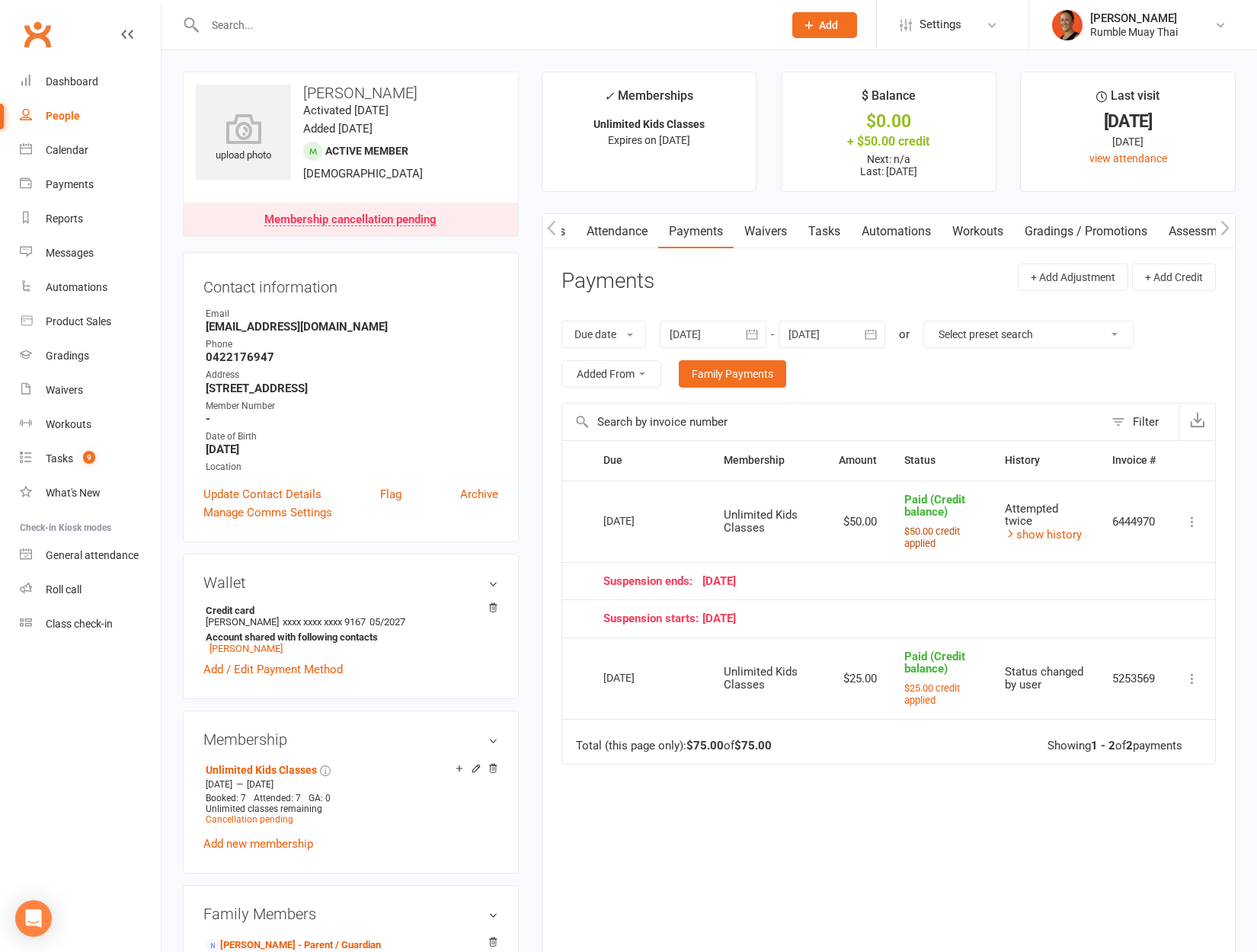
click at [931, 549] on small "$50.00 credit applied" at bounding box center [932, 538] width 55 height 24
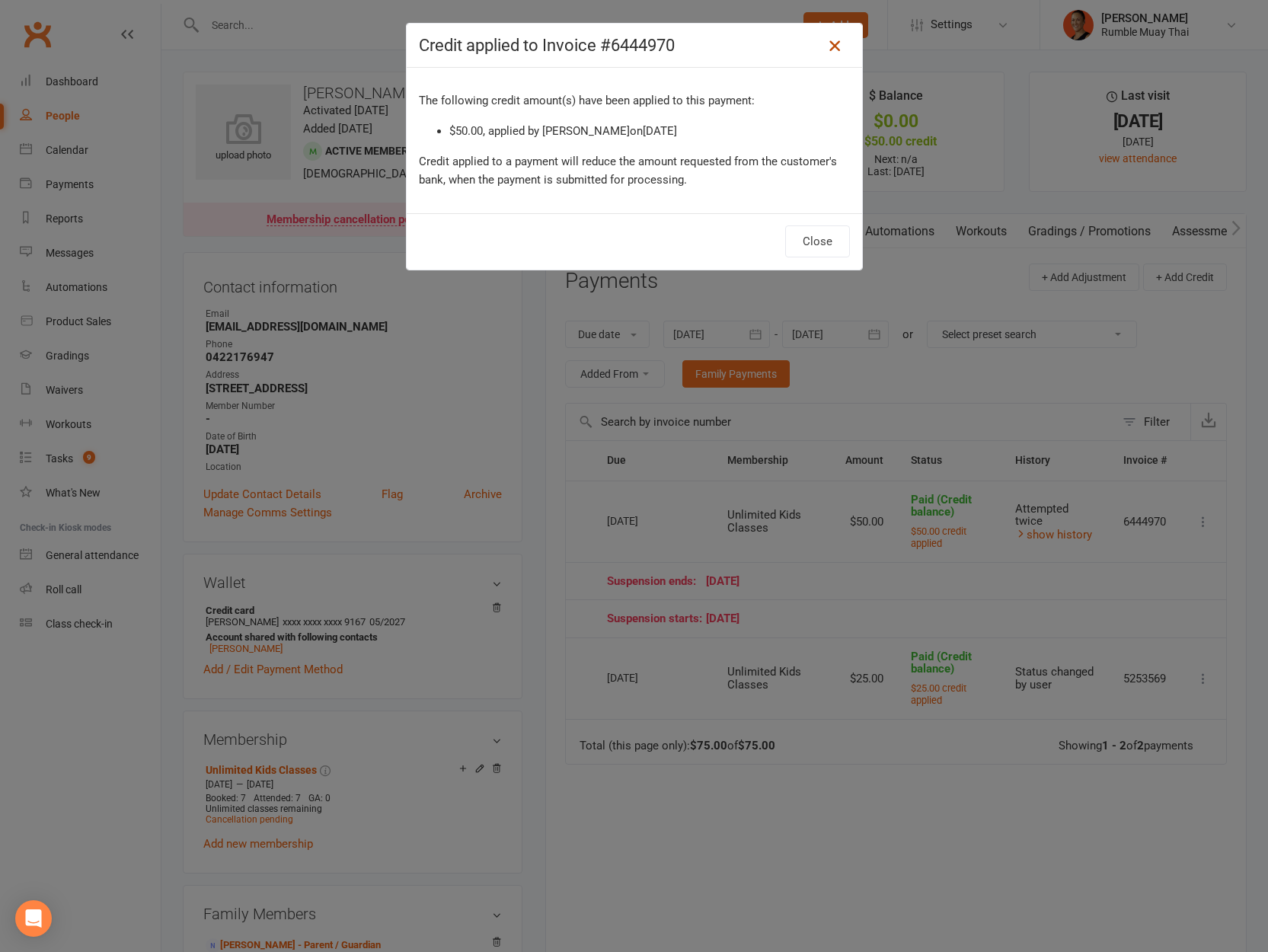
click at [832, 47] on icon at bounding box center [835, 45] width 18 height 18
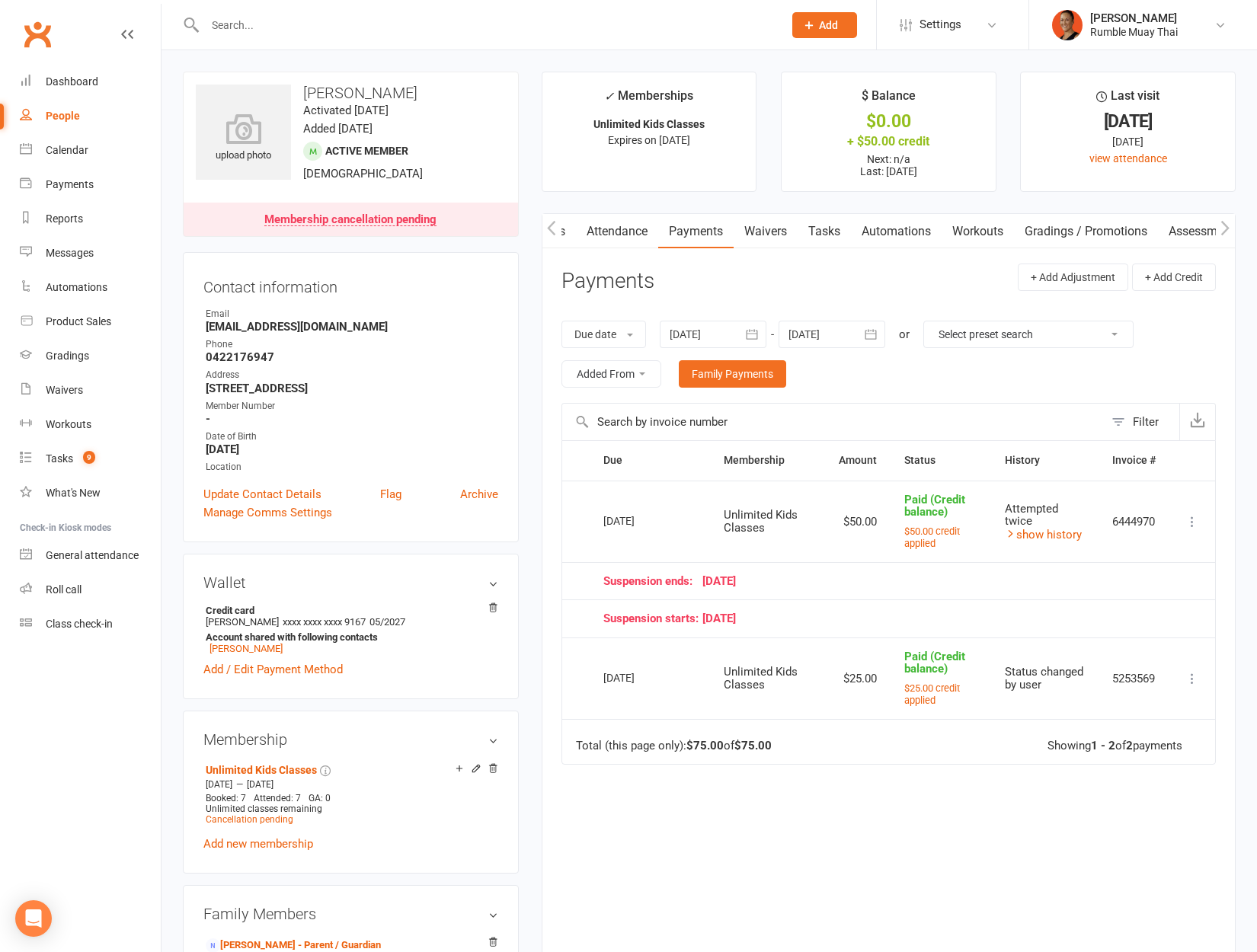
click at [1228, 225] on icon "button" at bounding box center [1225, 227] width 10 height 16
click at [1164, 226] on link "Credit balance" at bounding box center [1186, 231] width 99 height 35
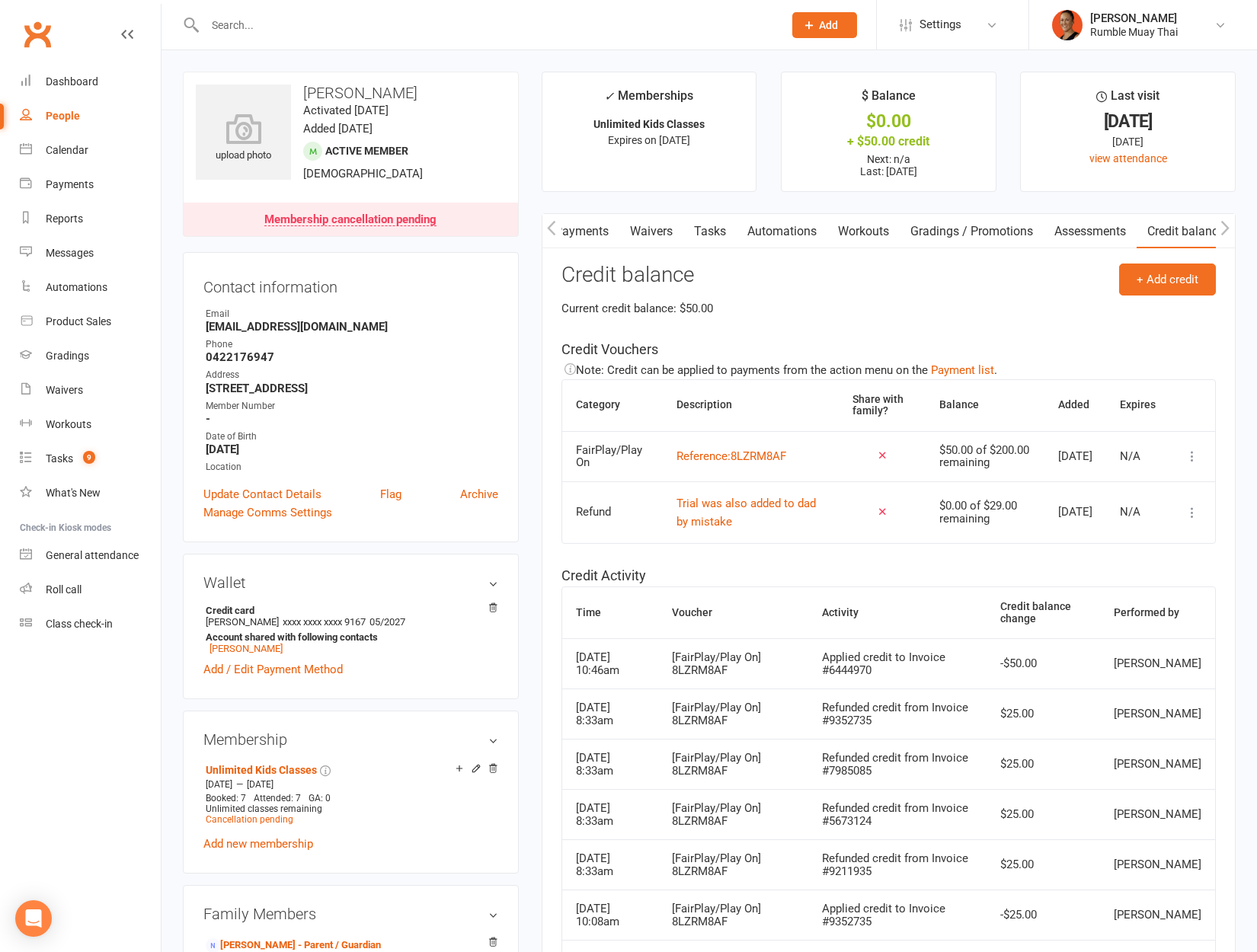
click at [960, 463] on div "$50.00 of $200.00 remaining" at bounding box center [985, 456] width 92 height 25
click at [574, 220] on link "Payments" at bounding box center [581, 231] width 75 height 35
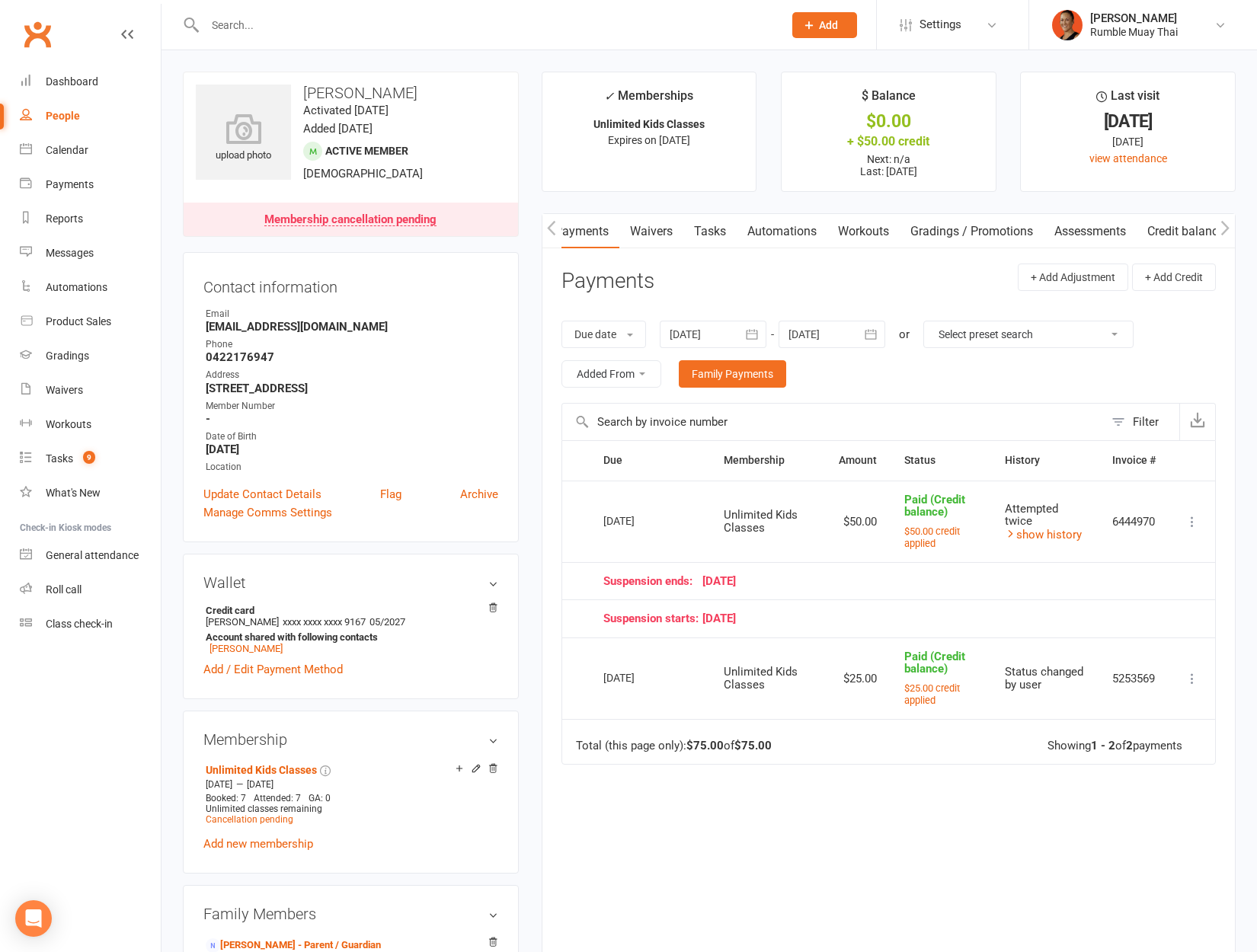
click at [649, 236] on link "Waivers" at bounding box center [651, 231] width 64 height 35
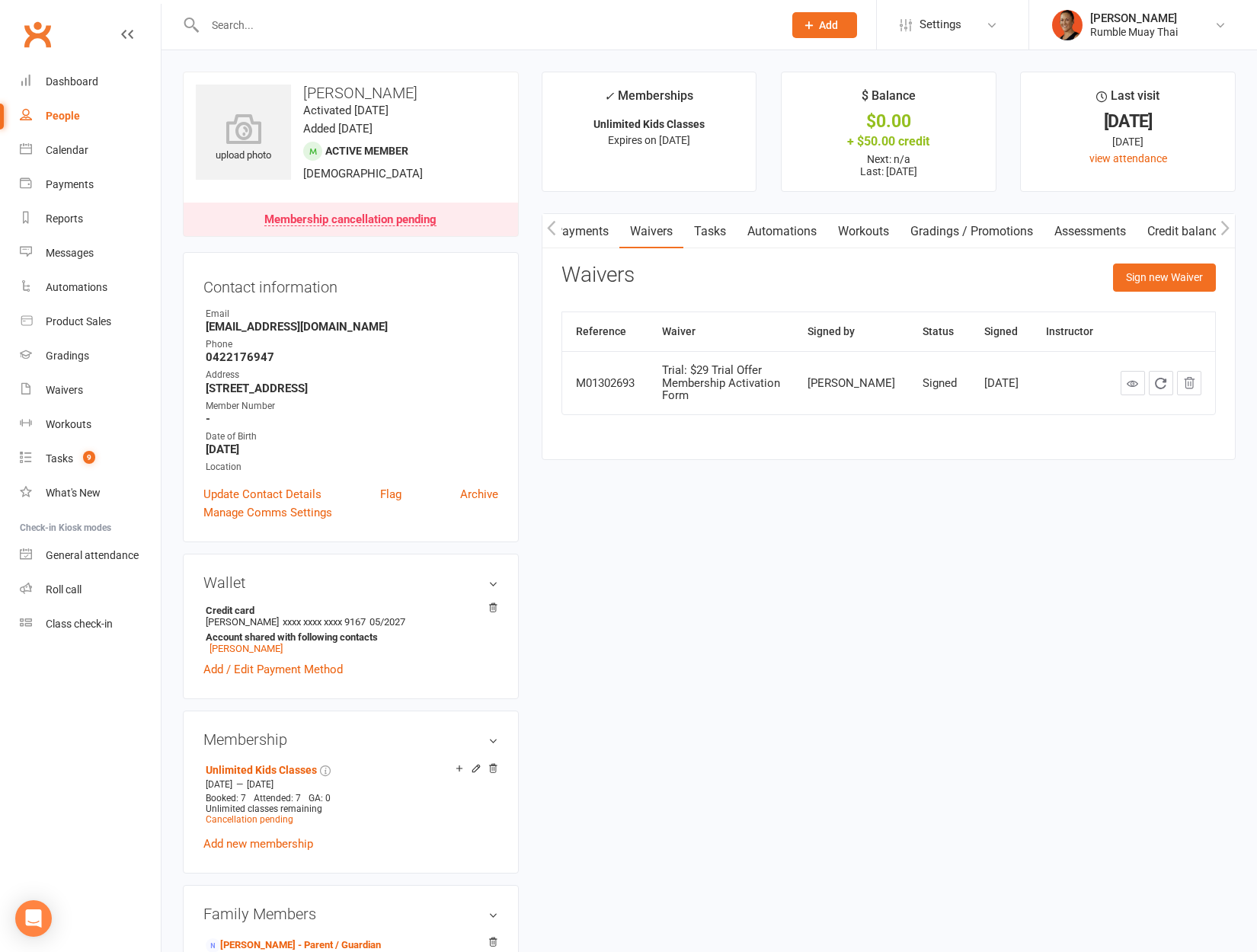
click at [587, 236] on link "Payments" at bounding box center [581, 231] width 75 height 35
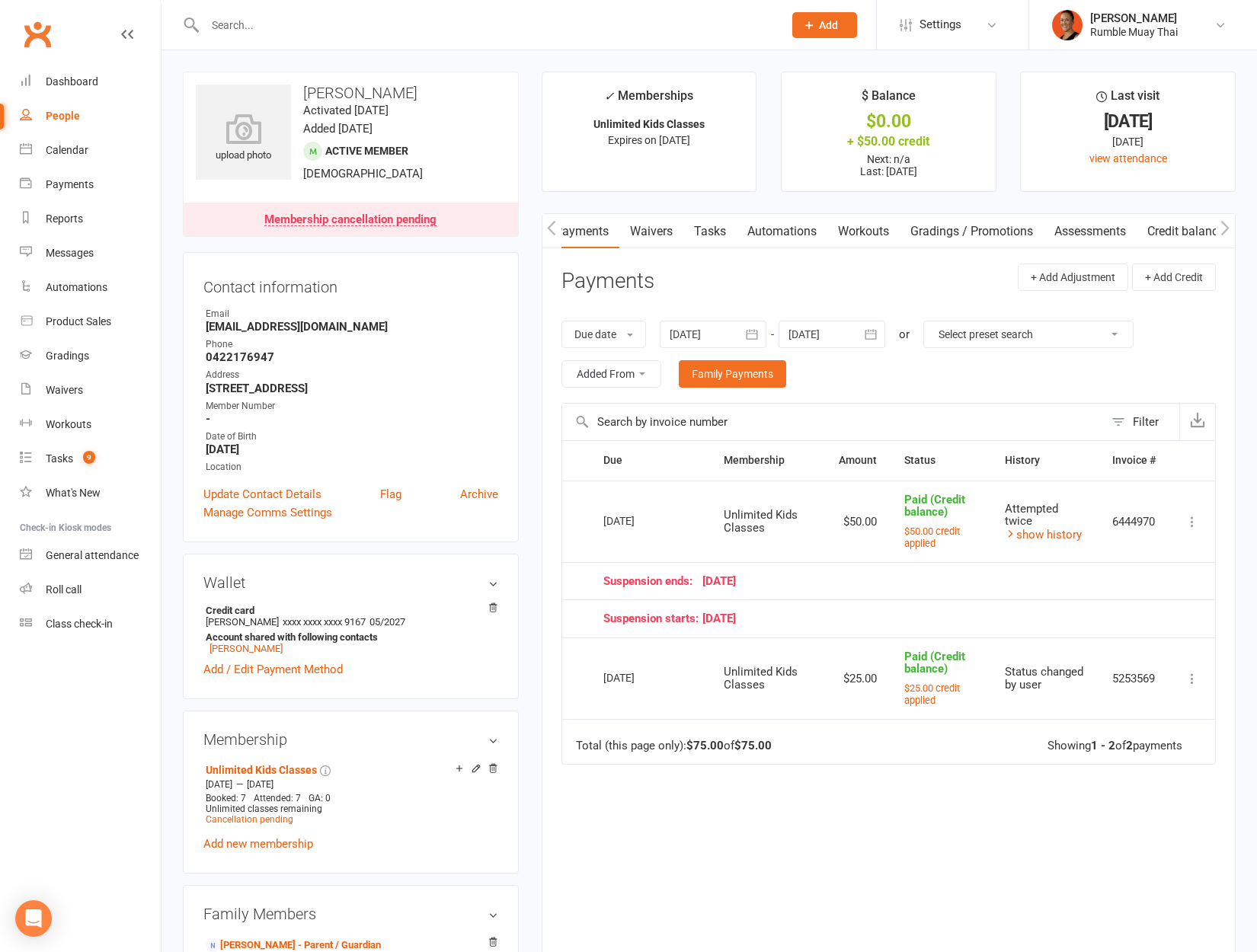
click at [550, 226] on icon "button" at bounding box center [551, 227] width 9 height 15
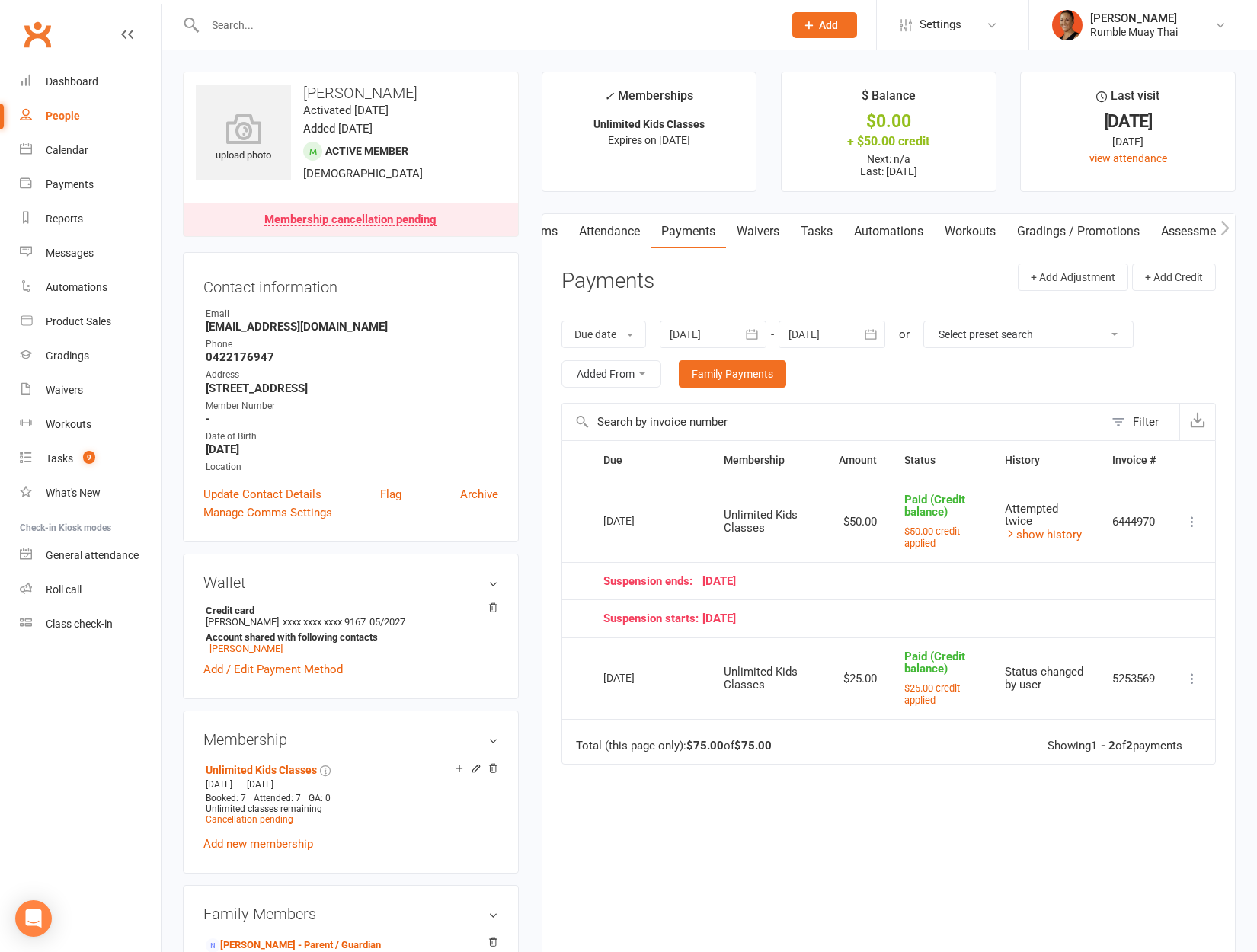
scroll to position [0, 0]
click at [585, 229] on link "Activity" at bounding box center [573, 231] width 61 height 35
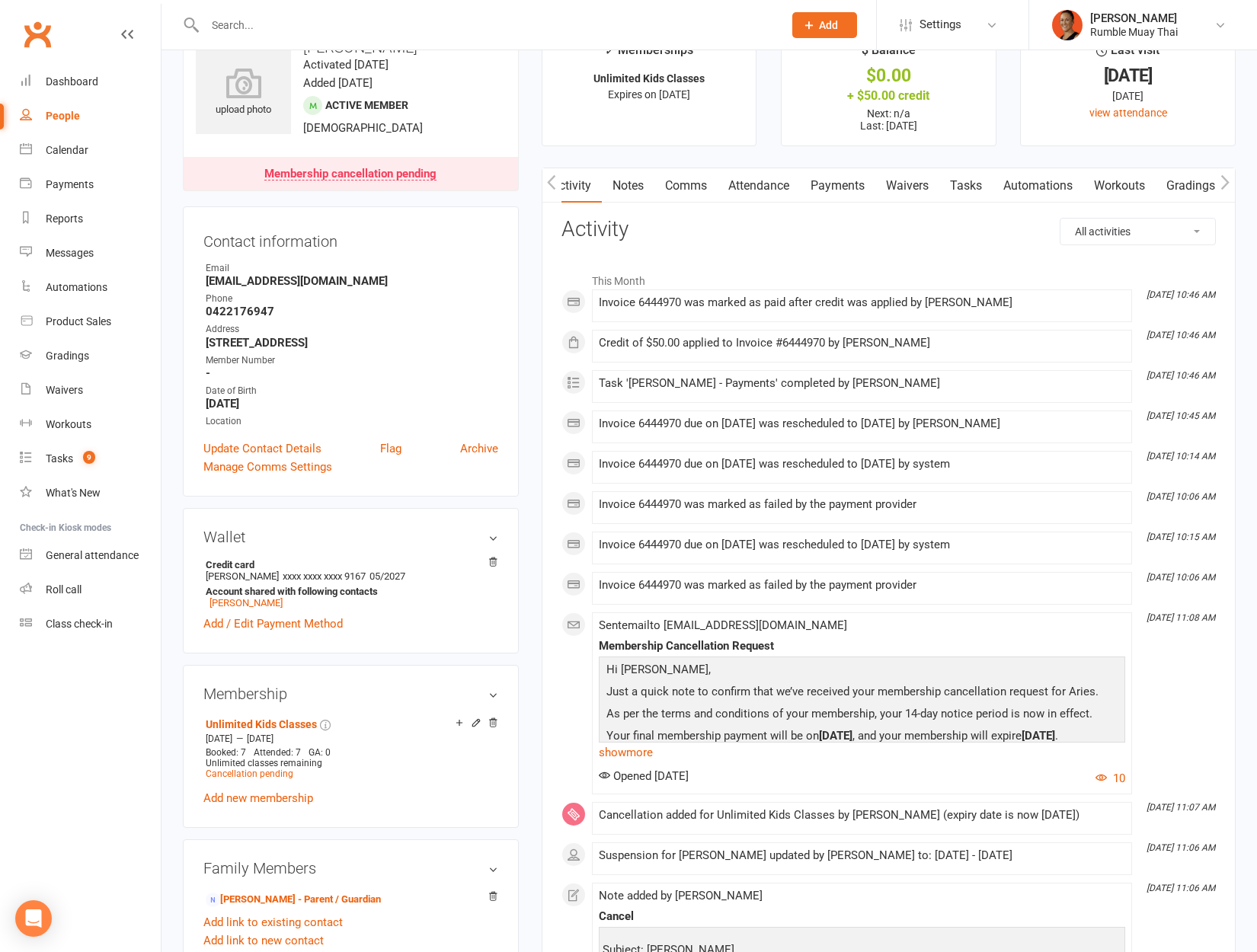
scroll to position [88, 0]
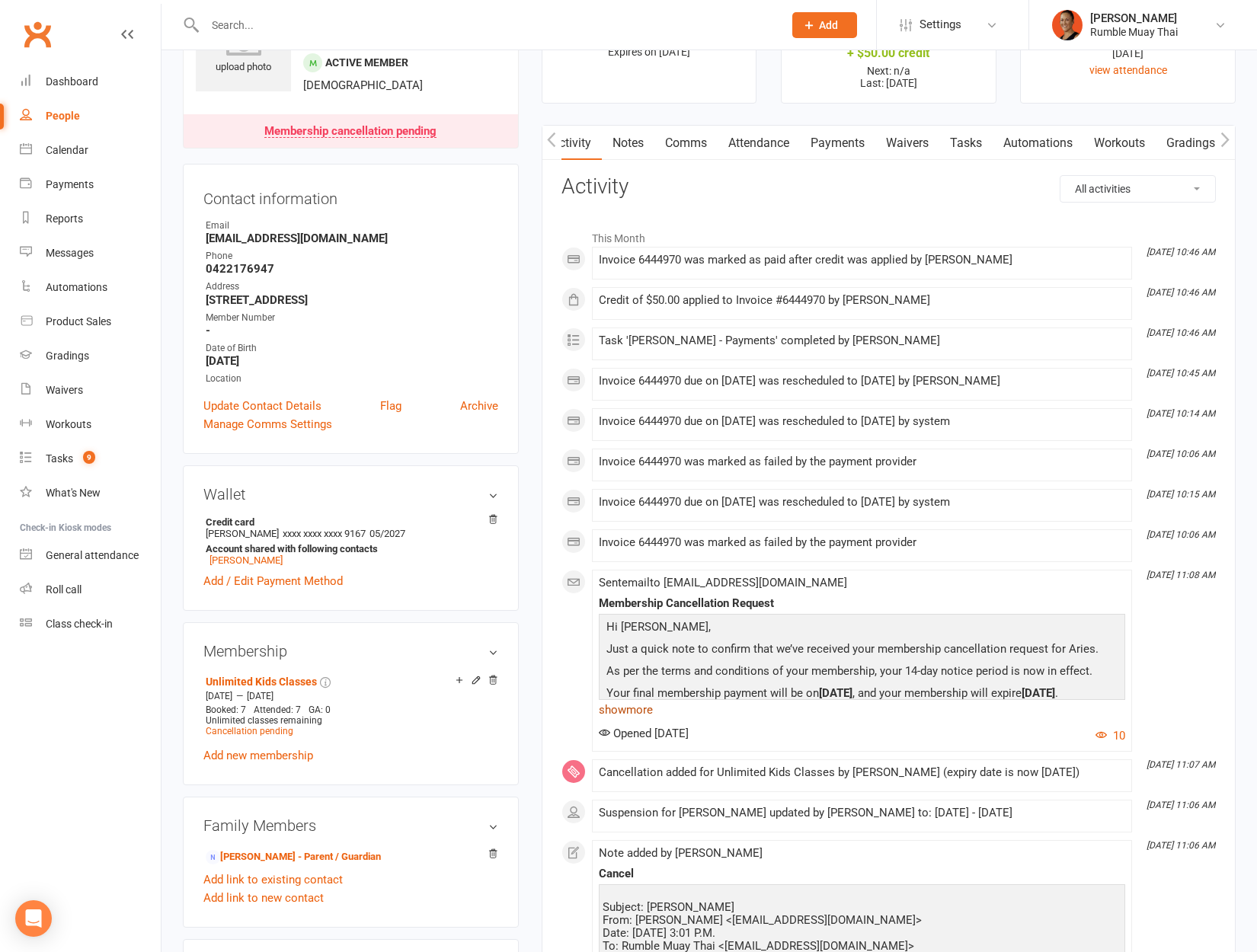
click at [641, 709] on link "show more" at bounding box center [862, 709] width 526 height 22
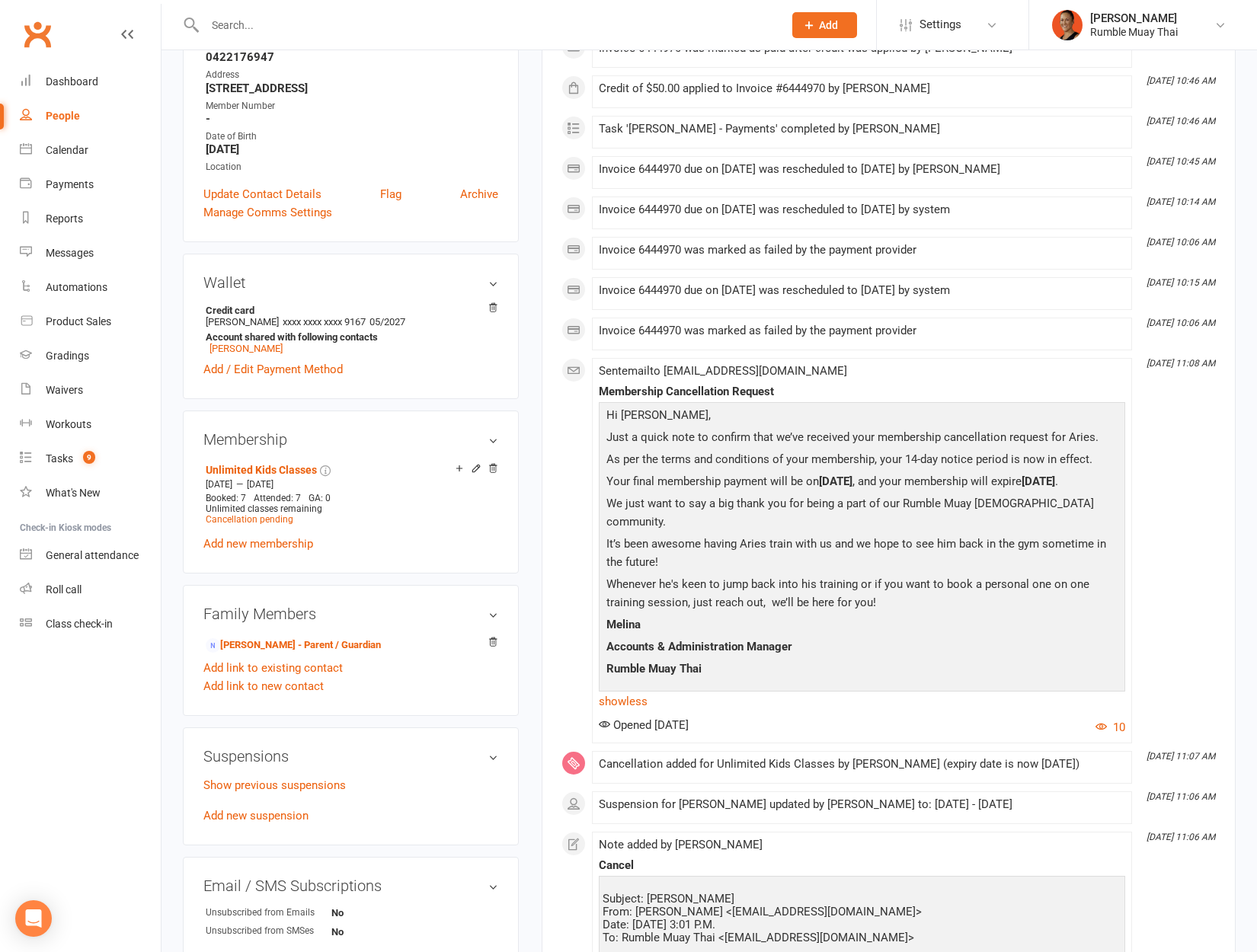
scroll to position [0, 0]
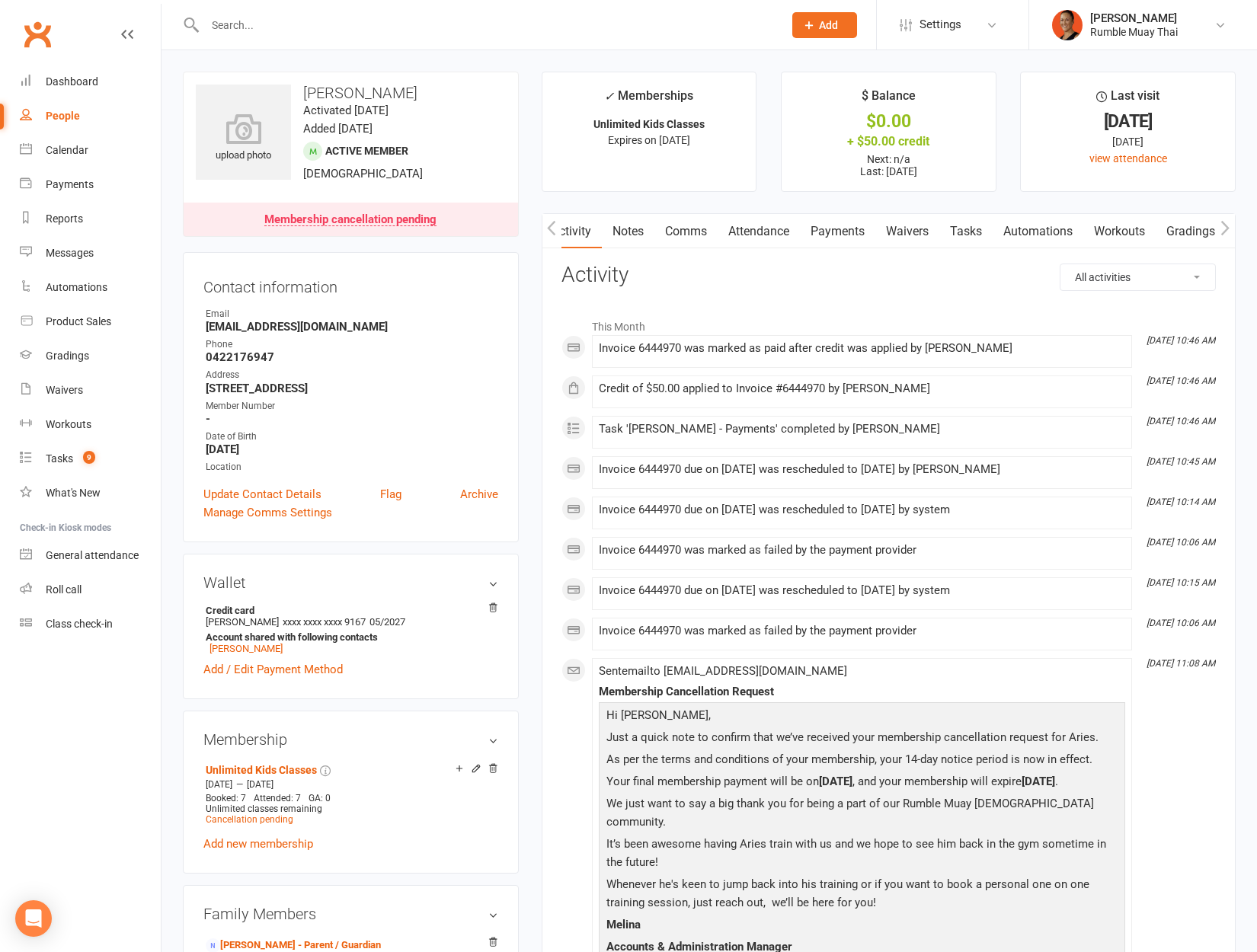
click at [878, 233] on link "Waivers" at bounding box center [907, 231] width 64 height 35
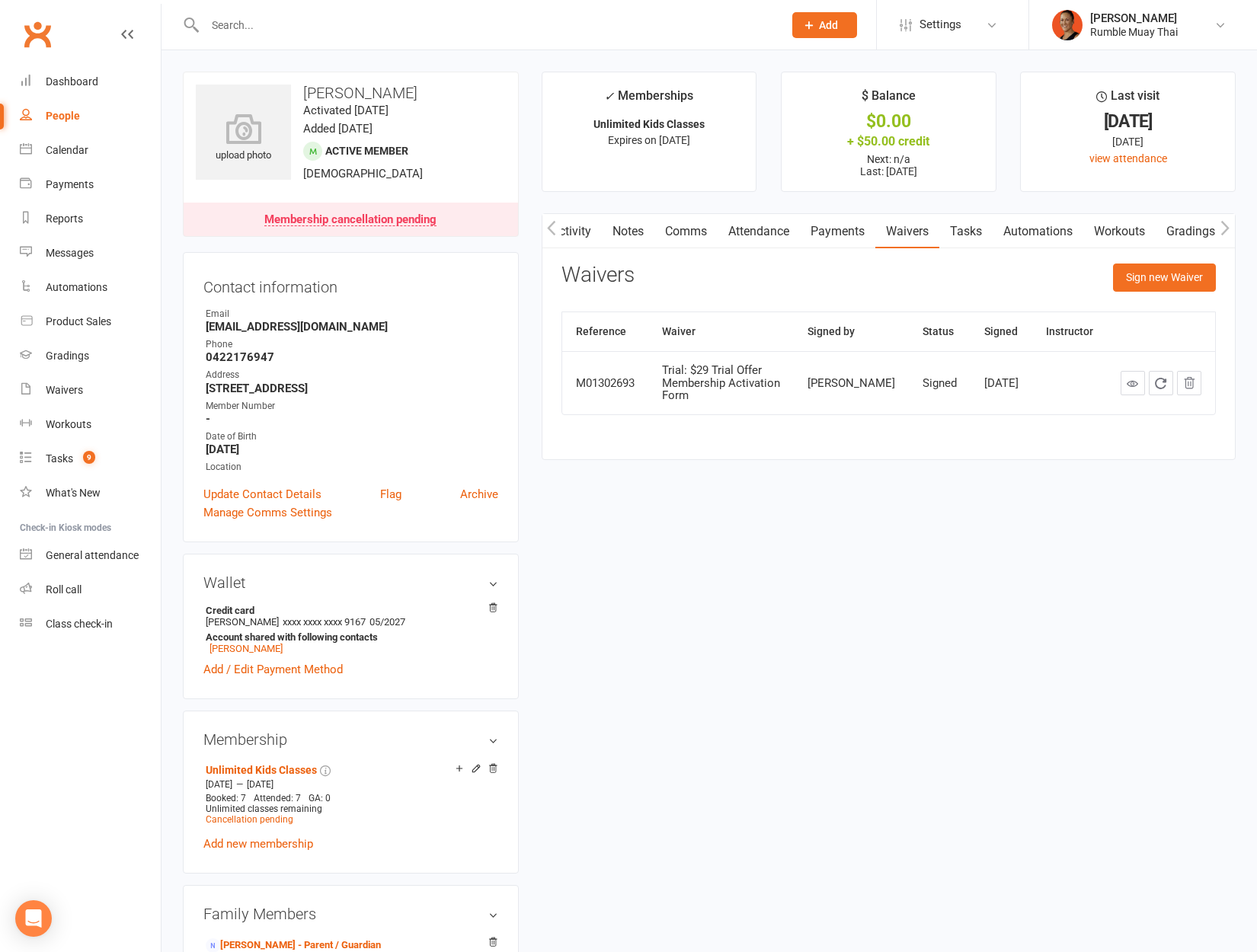
click at [1177, 227] on link "Gradings / Promotions" at bounding box center [1228, 231] width 144 height 35
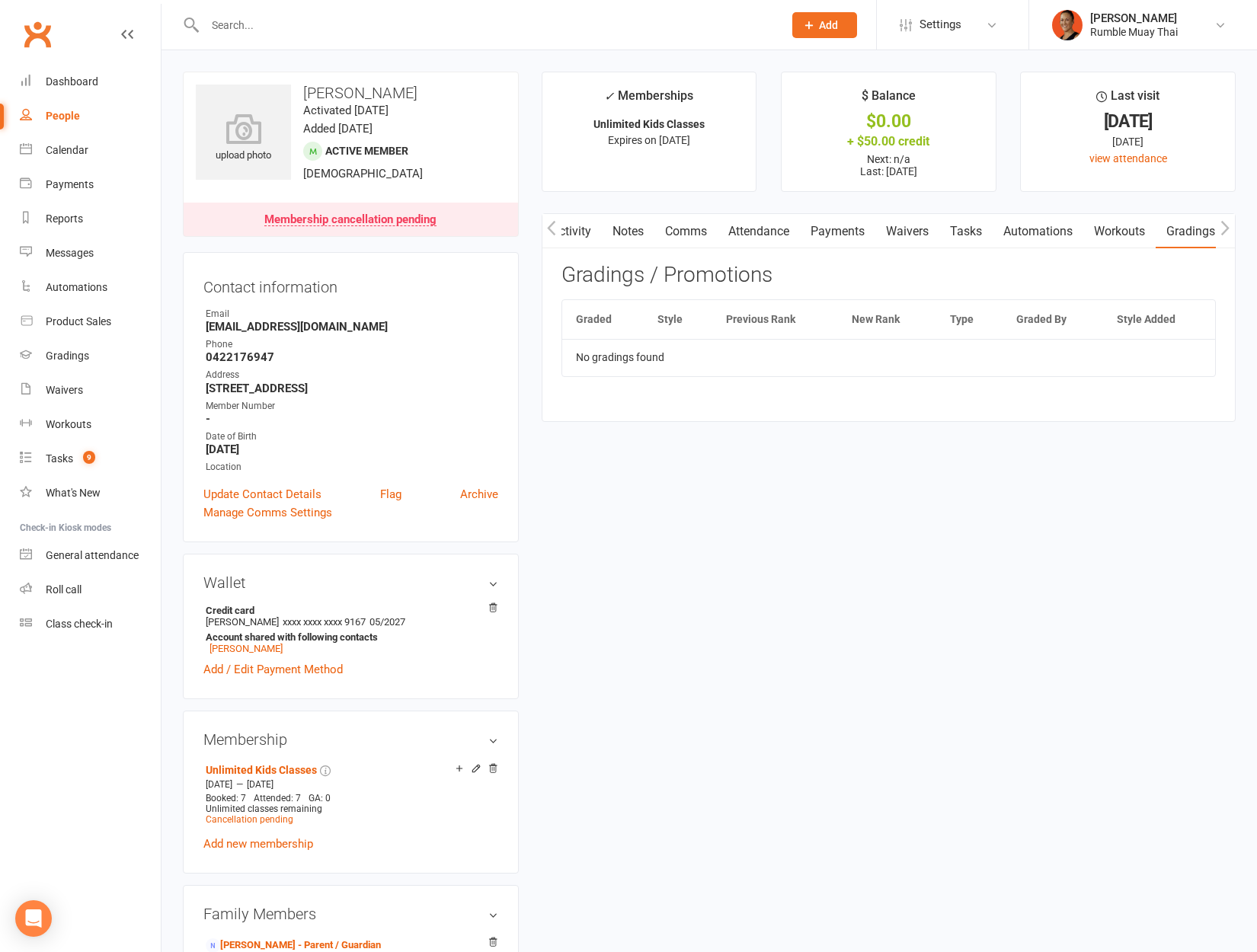
click at [1229, 225] on button "button" at bounding box center [1225, 231] width 19 height 35
click at [1181, 233] on link "Credit balance" at bounding box center [1186, 231] width 99 height 35
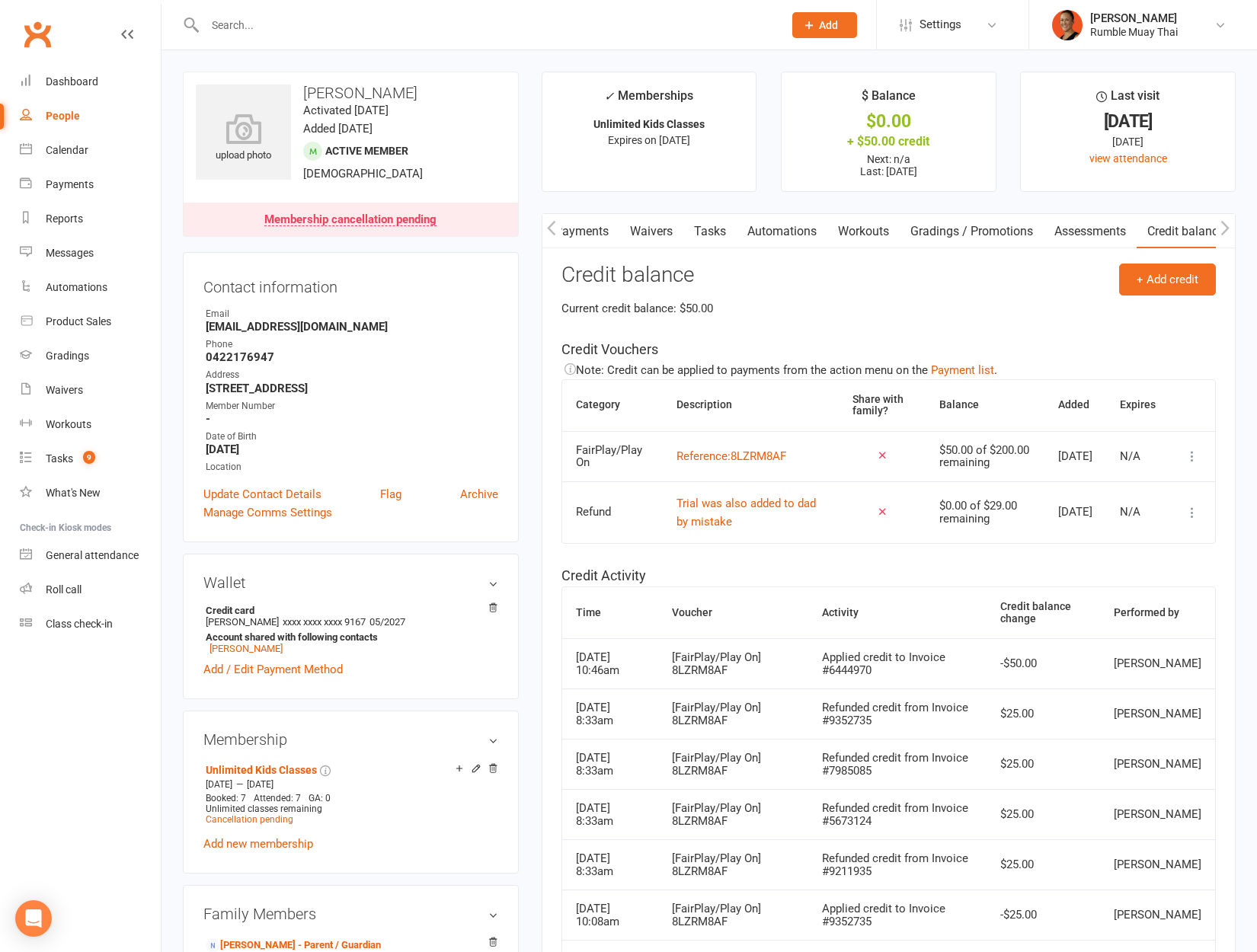
click at [1191, 454] on icon at bounding box center [1192, 457] width 16 height 16
click at [1137, 492] on link "View / edit" at bounding box center [1113, 485] width 151 height 30
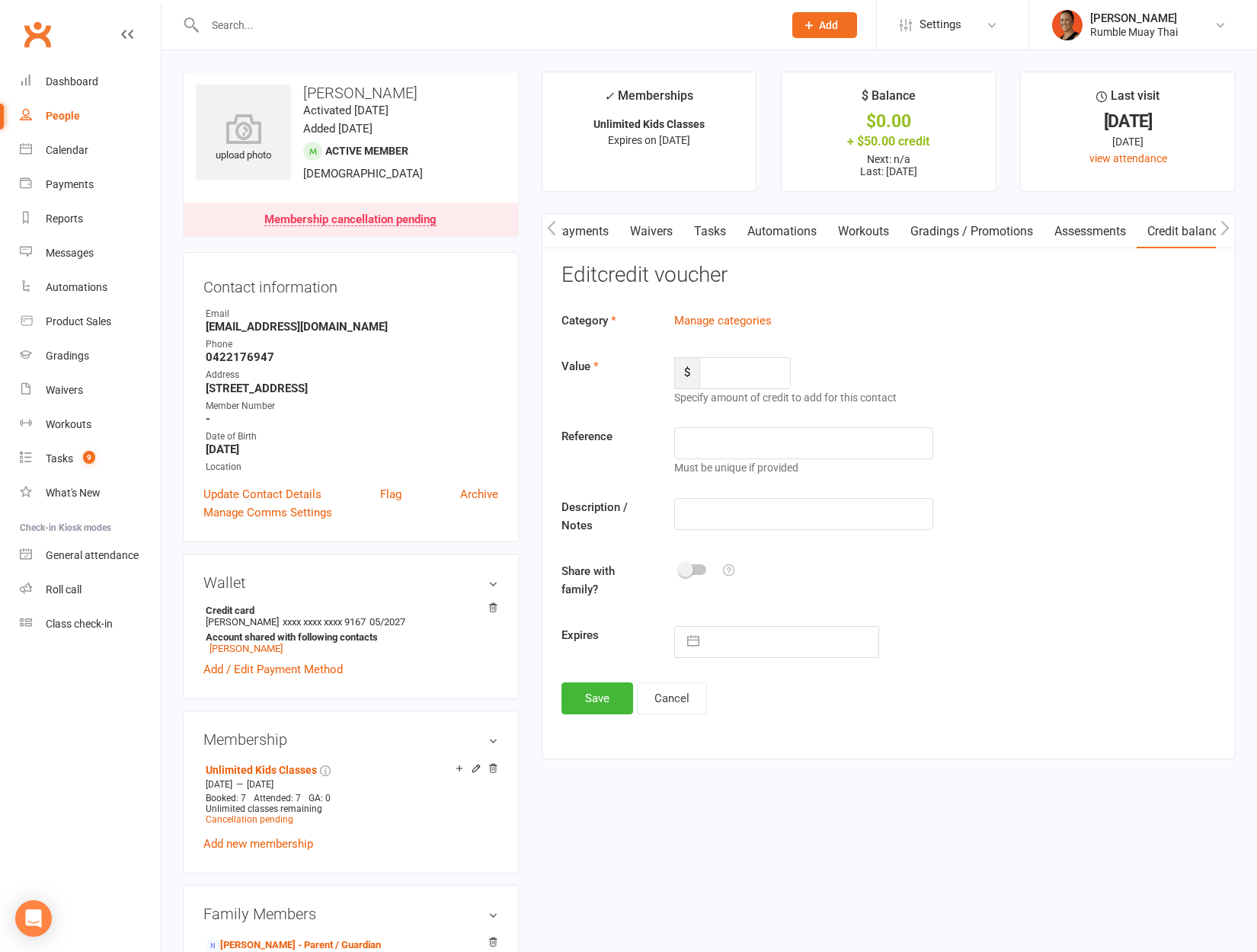
type input "200"
type input "8LZRM8AF"
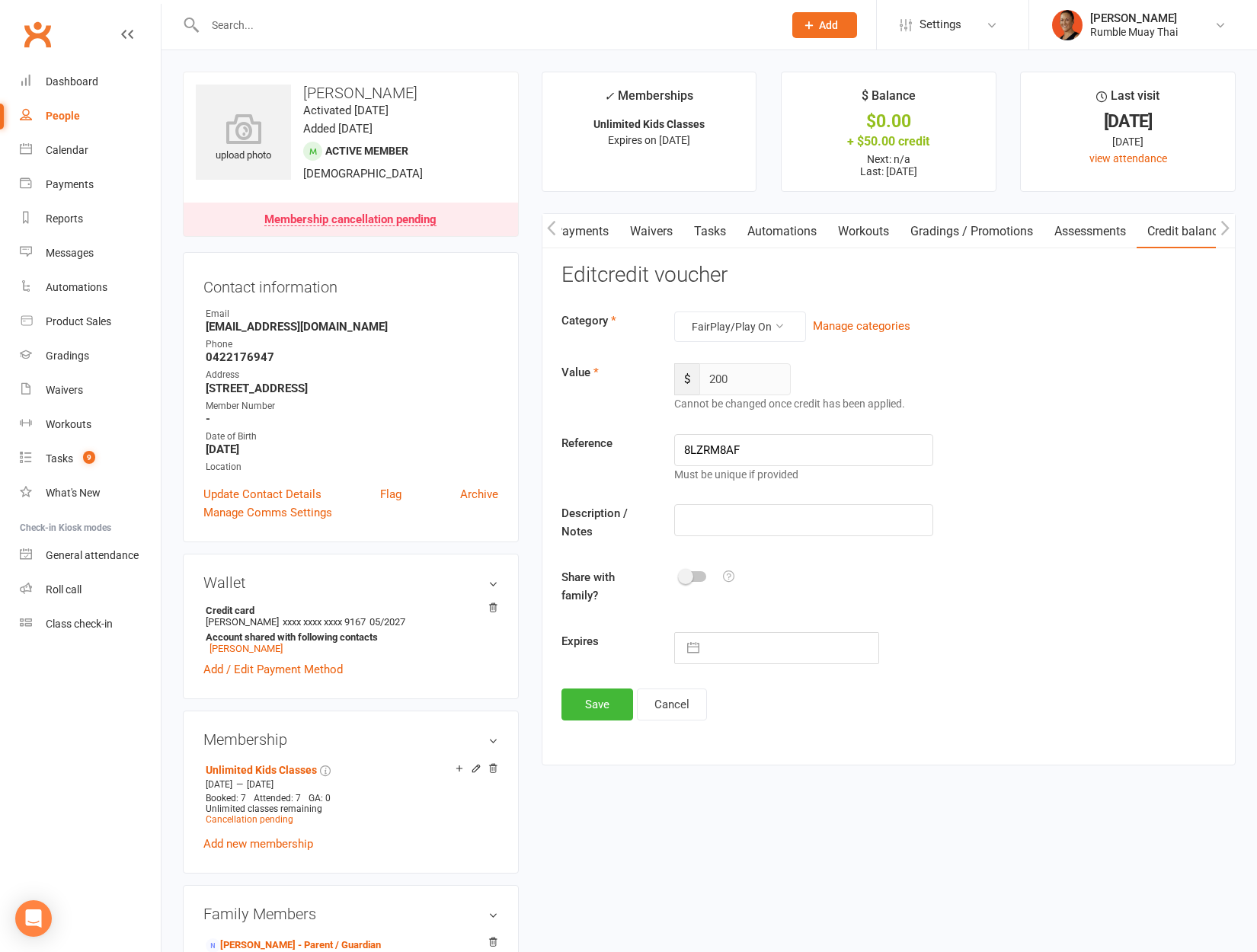
click at [699, 649] on button "button" at bounding box center [693, 648] width 28 height 30
select select "8"
select select "2025"
select select "9"
select select "2025"
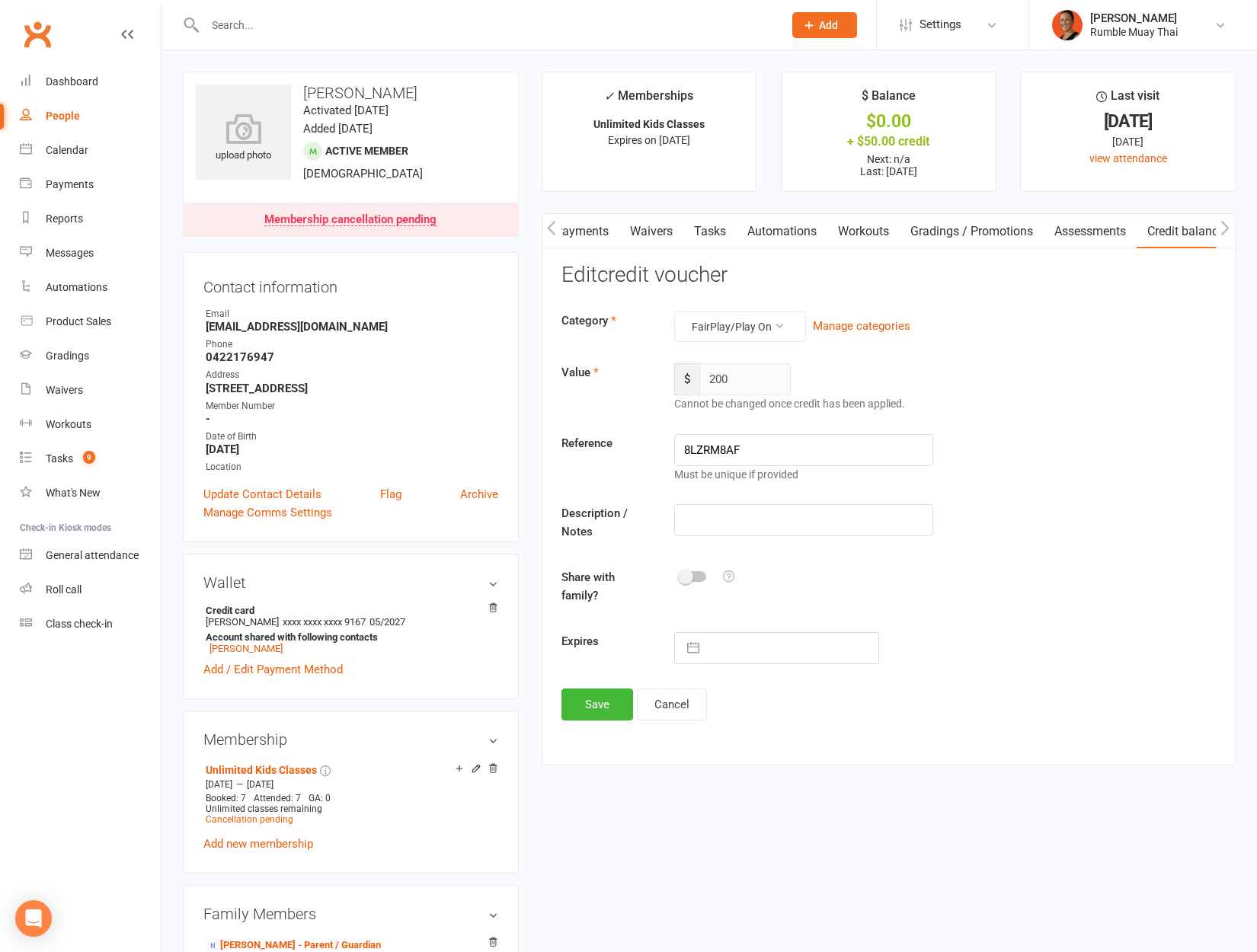
select select "10"
select select "2025"
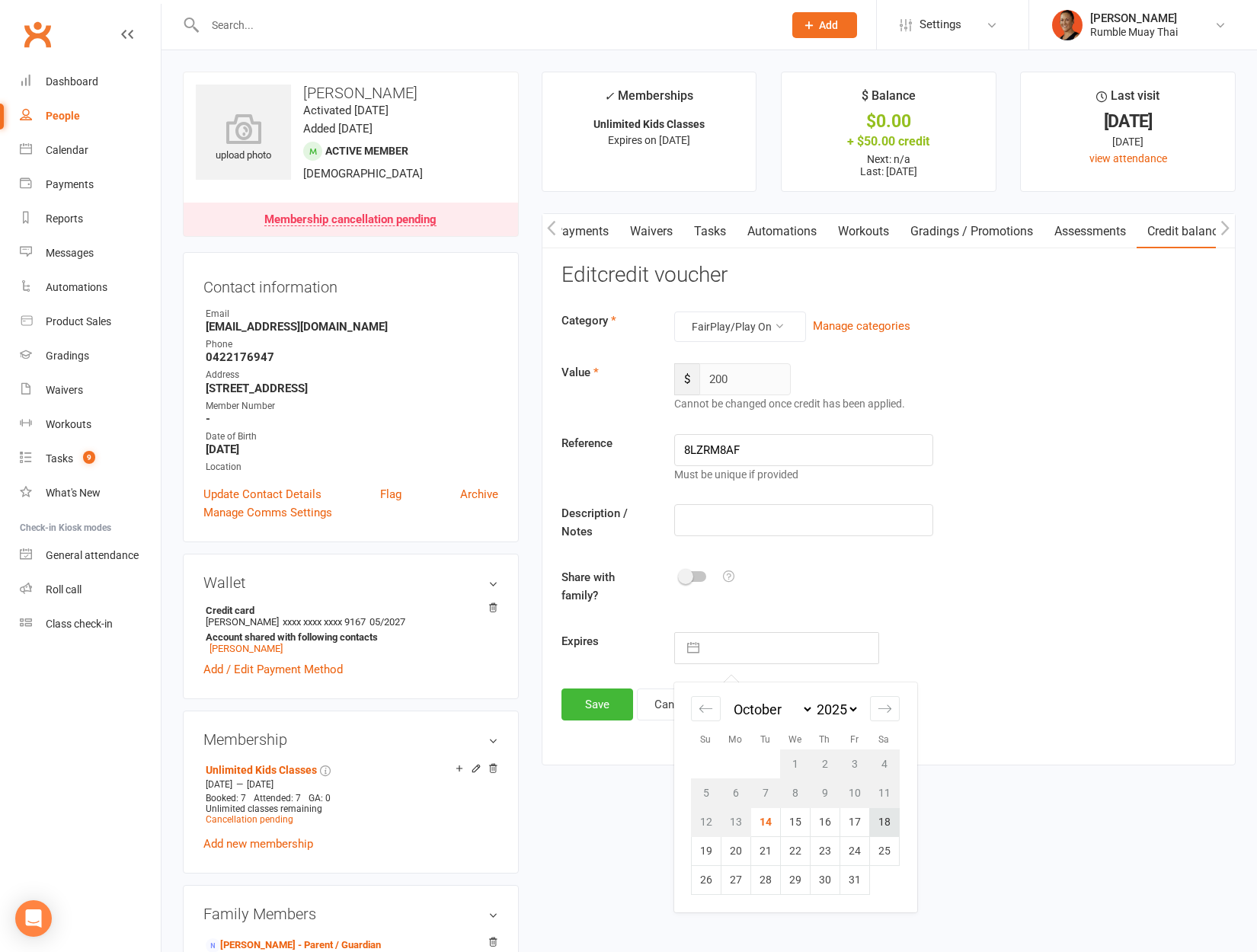
click at [881, 826] on td "18" at bounding box center [884, 821] width 29 height 29
type input "18 Oct 2025"
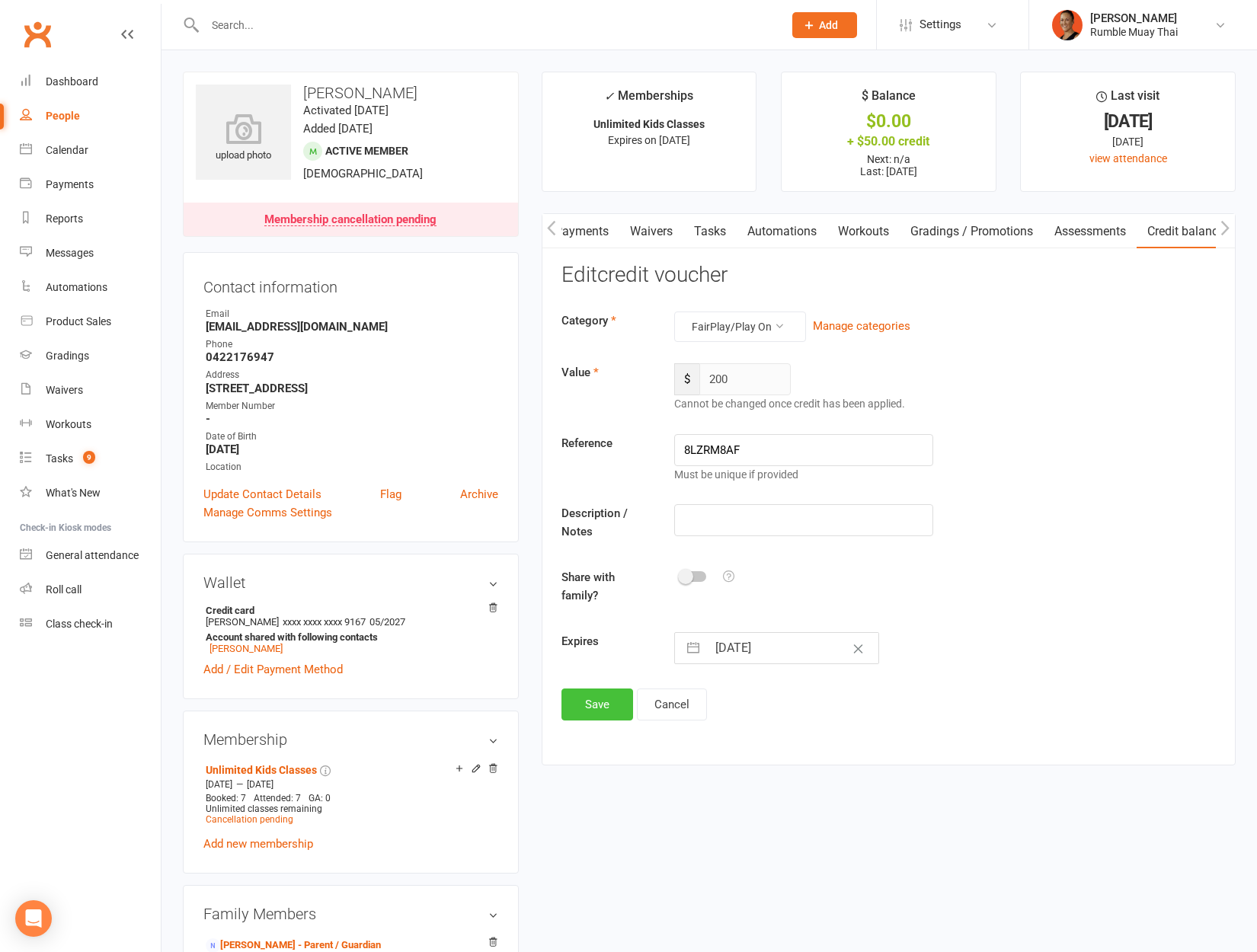
click at [599, 713] on button "Save" at bounding box center [597, 704] width 72 height 32
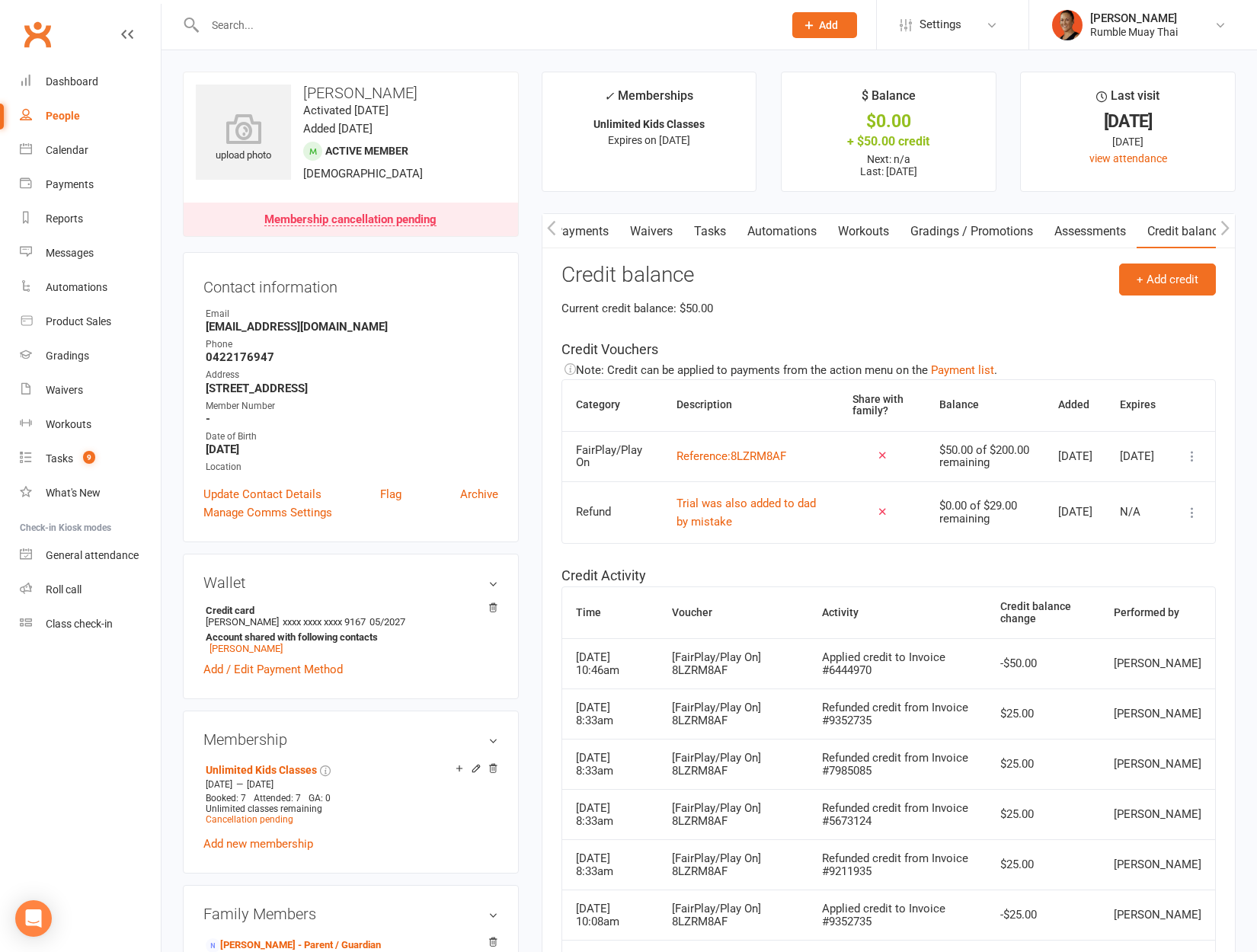
click at [584, 235] on link "Payments" at bounding box center [581, 231] width 75 height 35
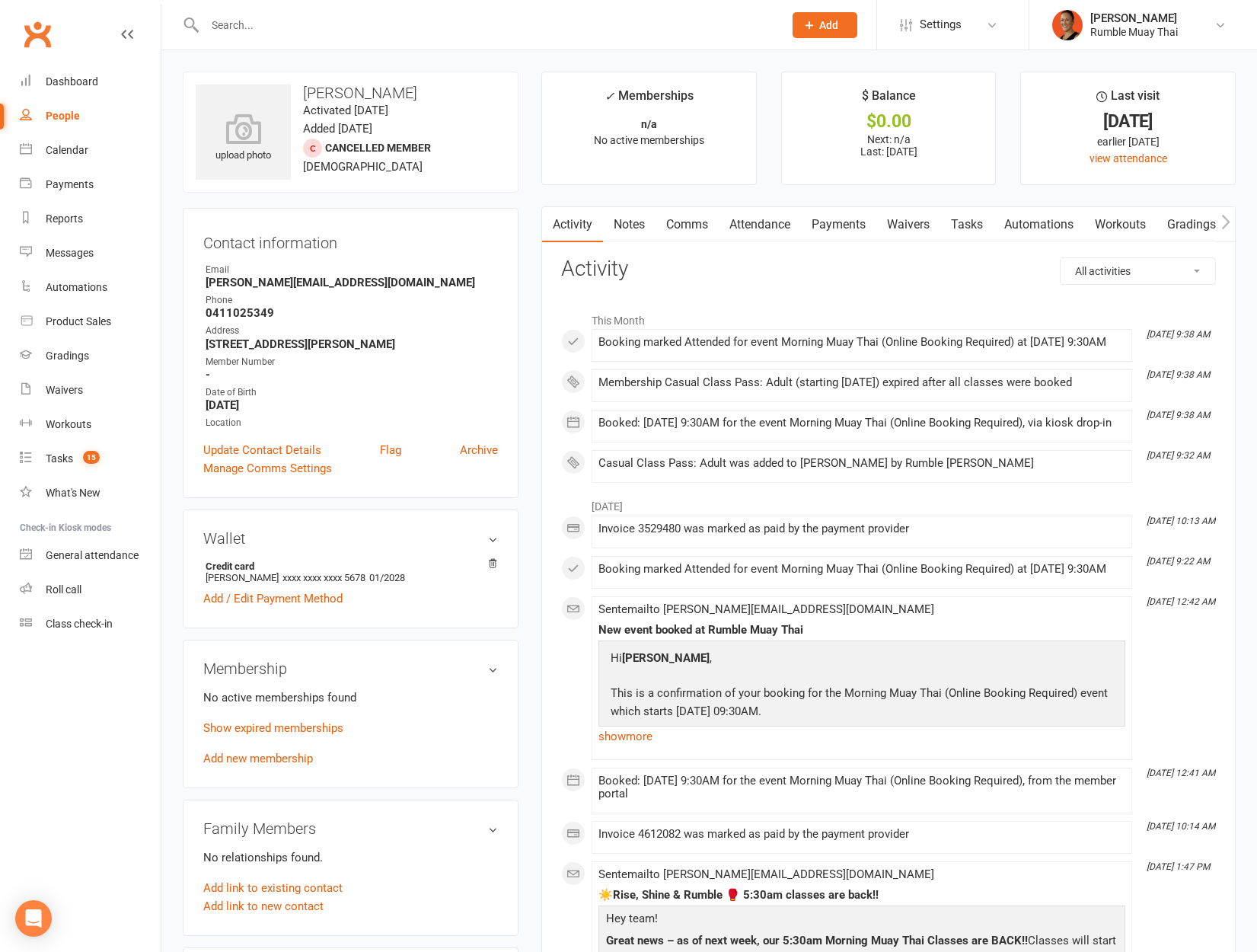
click at [36, 80] on link "Dashboard" at bounding box center [90, 82] width 141 height 35
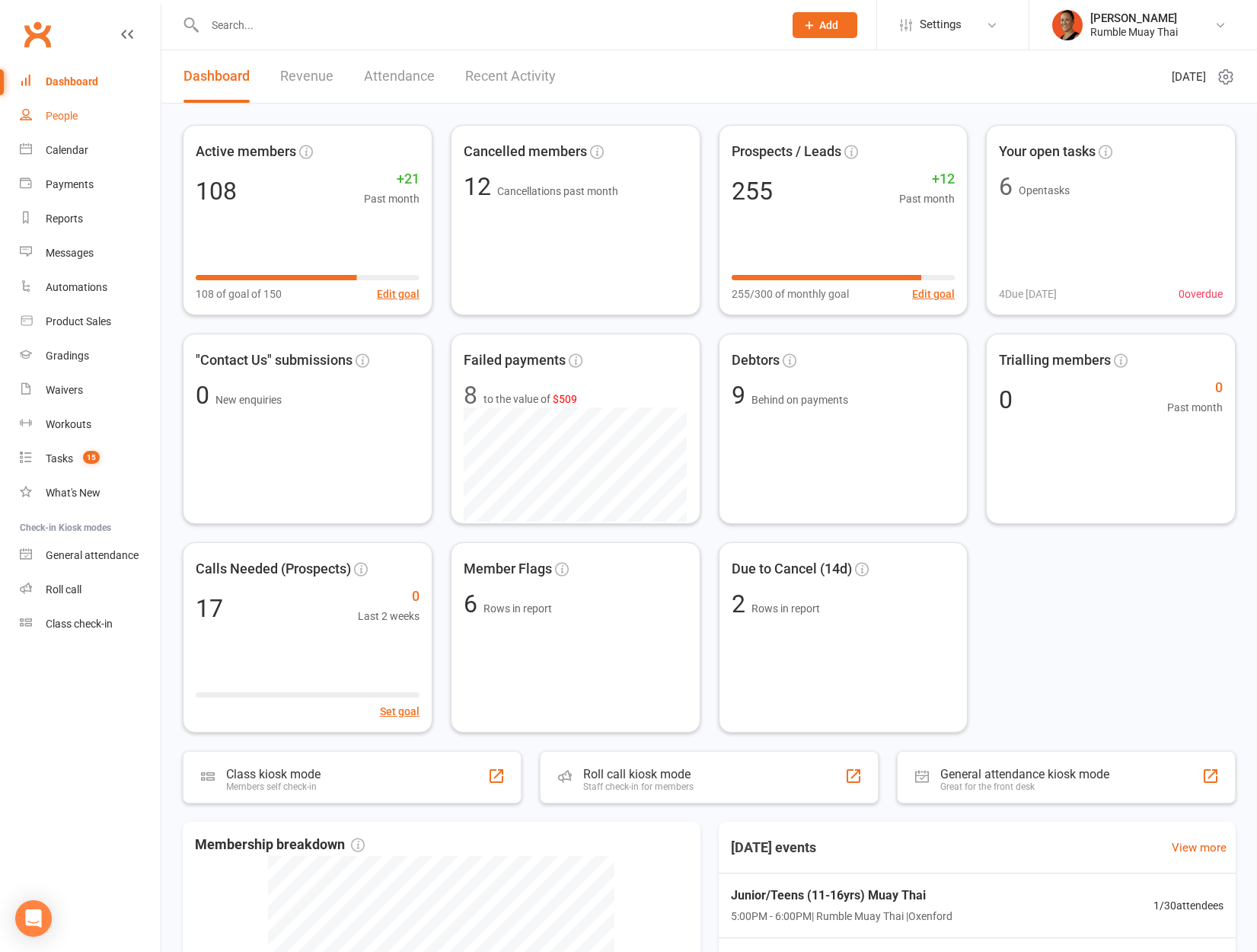
click at [76, 129] on link "People" at bounding box center [90, 116] width 141 height 35
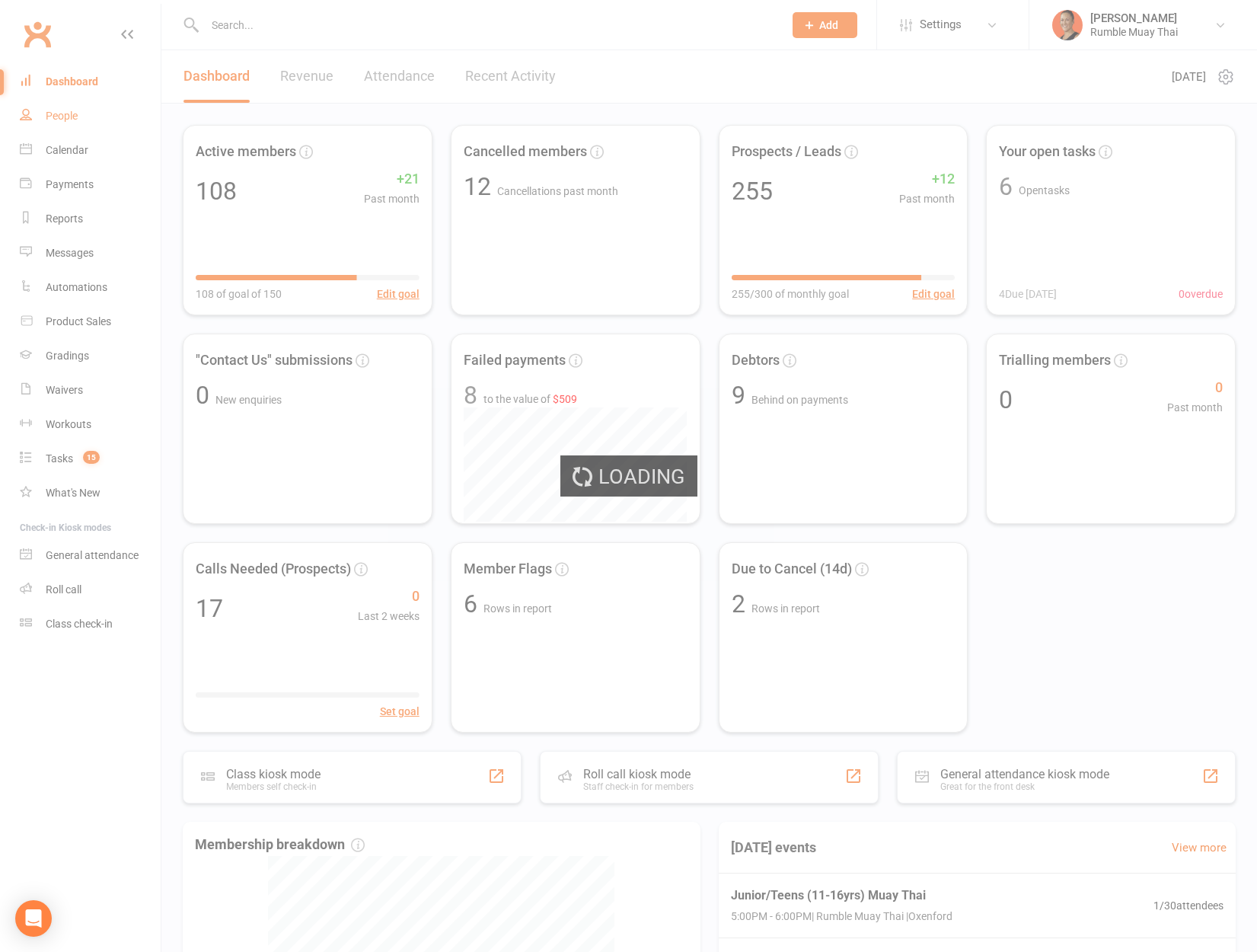
select select "100"
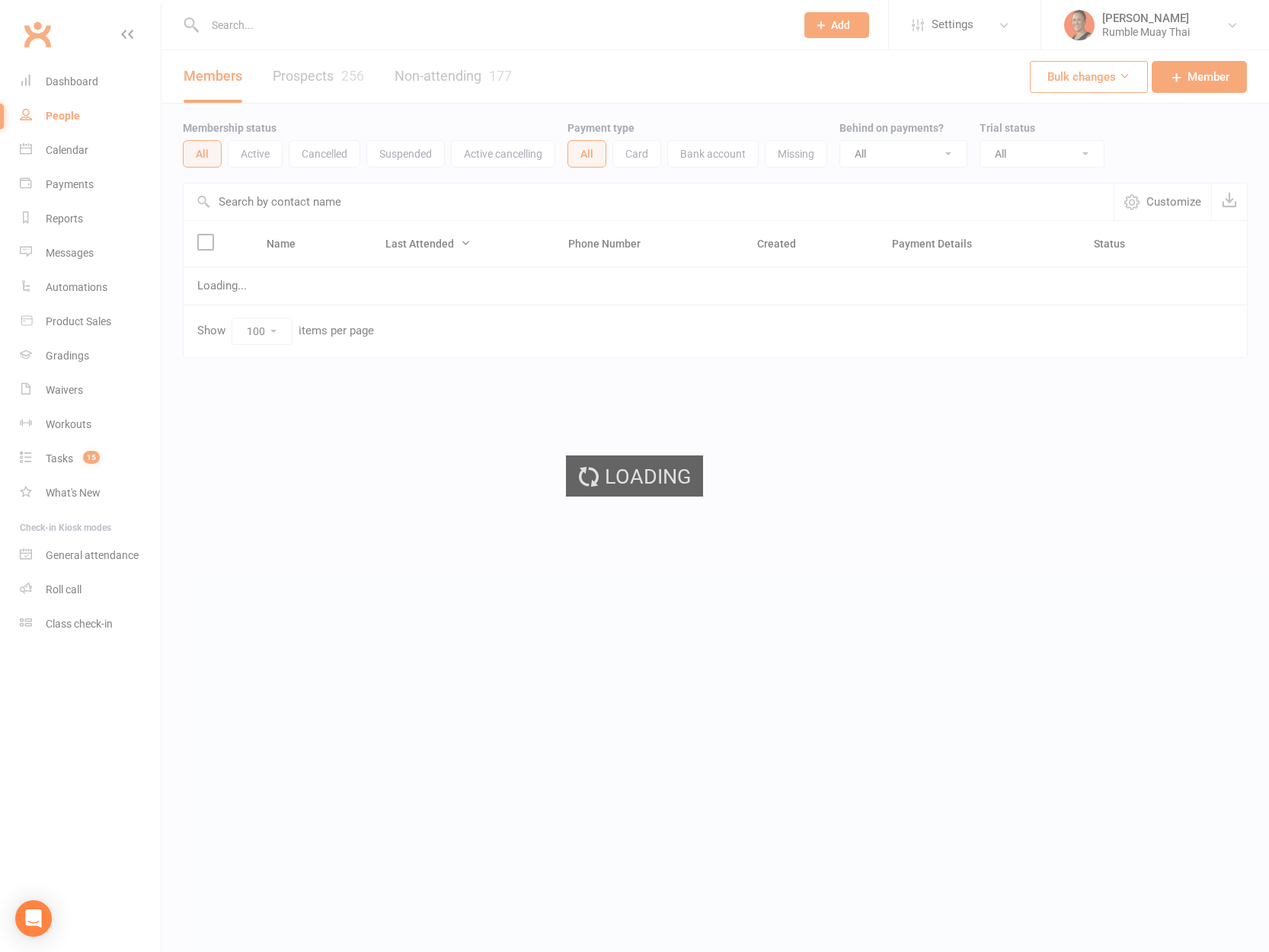
click at [345, 91] on div "Loading" at bounding box center [634, 476] width 1269 height 952
click at [348, 80] on link "Prospects 256" at bounding box center [318, 76] width 92 height 53
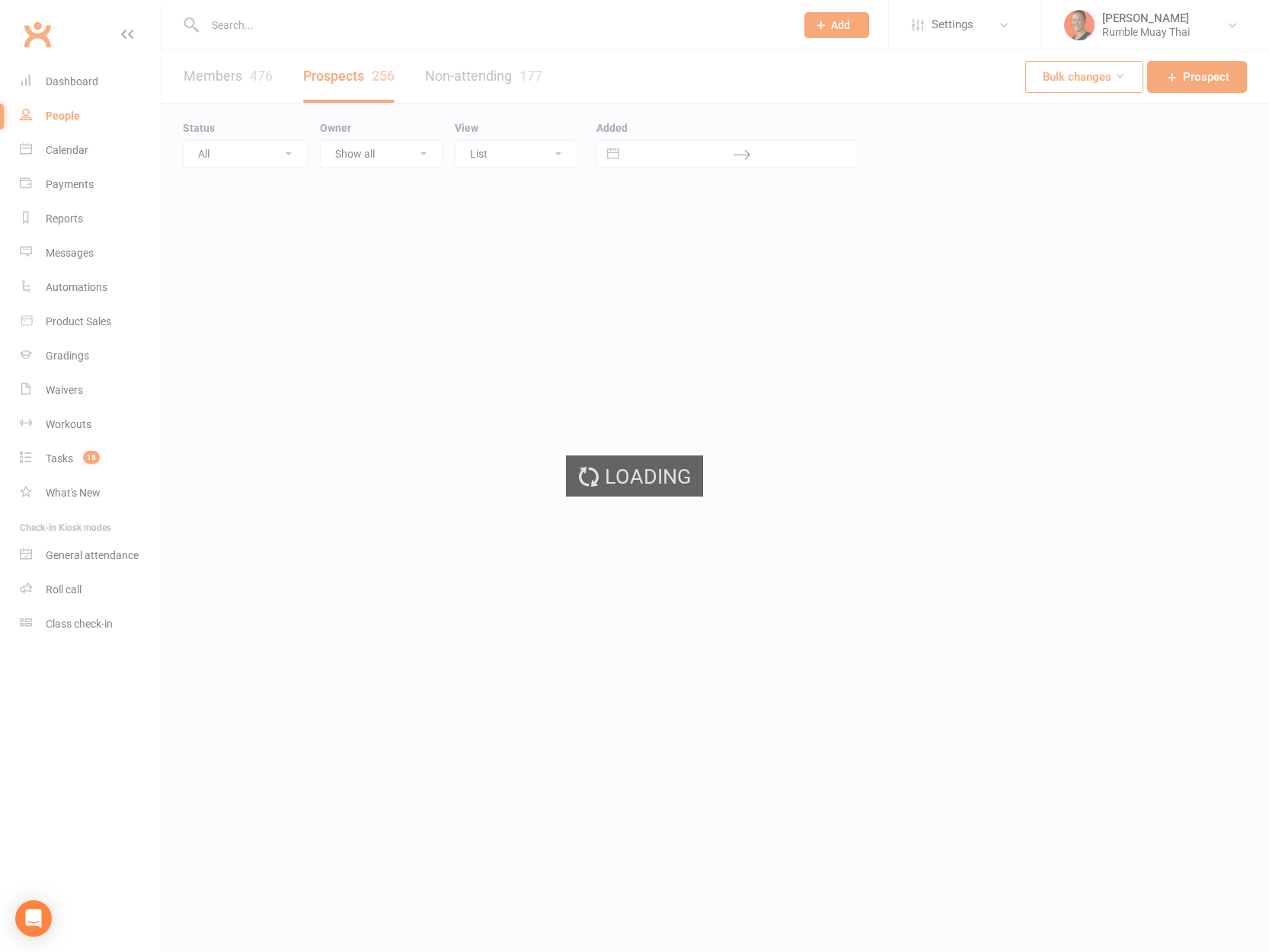
select select "100"
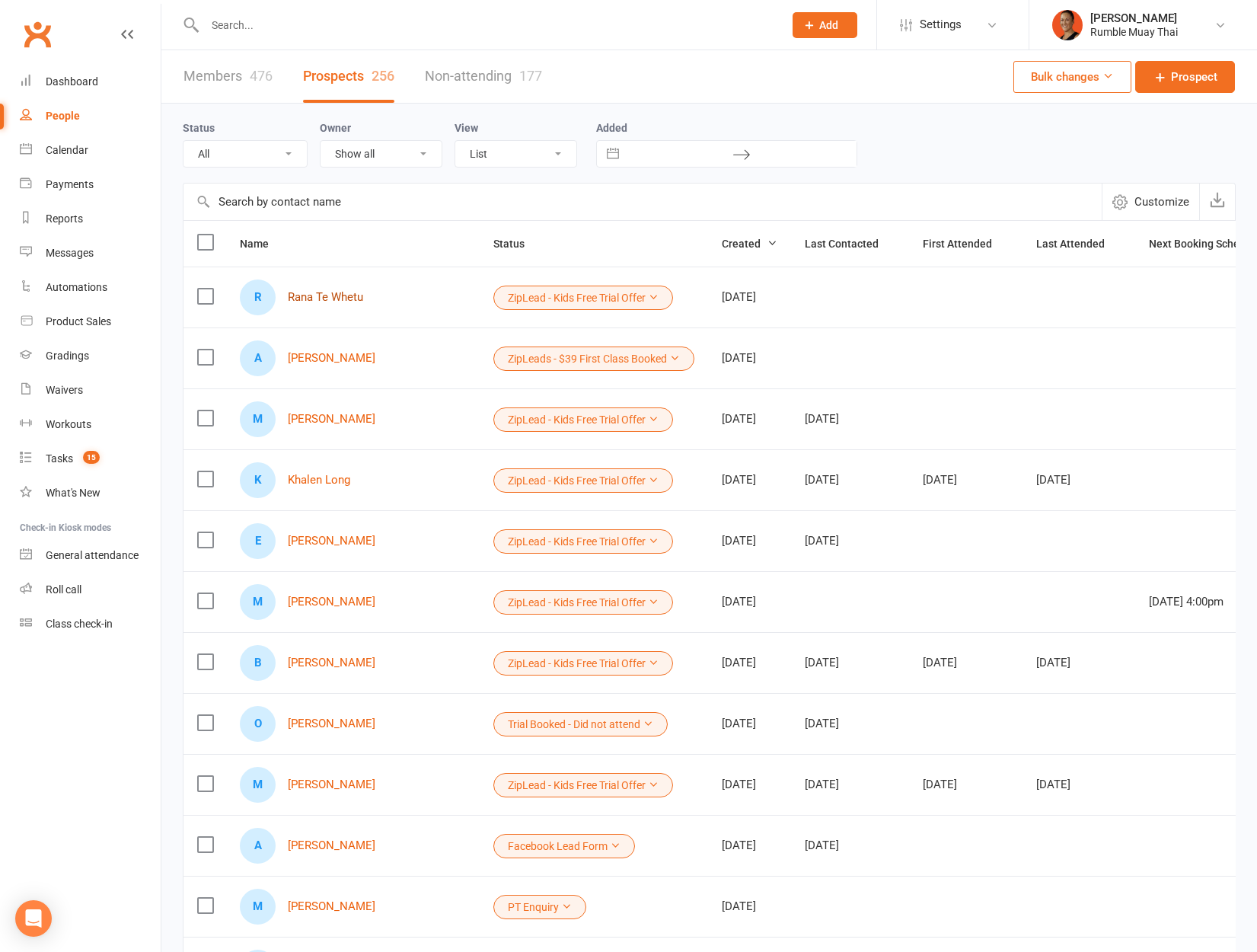
click at [340, 300] on link "Rana Te Whetu" at bounding box center [325, 297] width 75 height 13
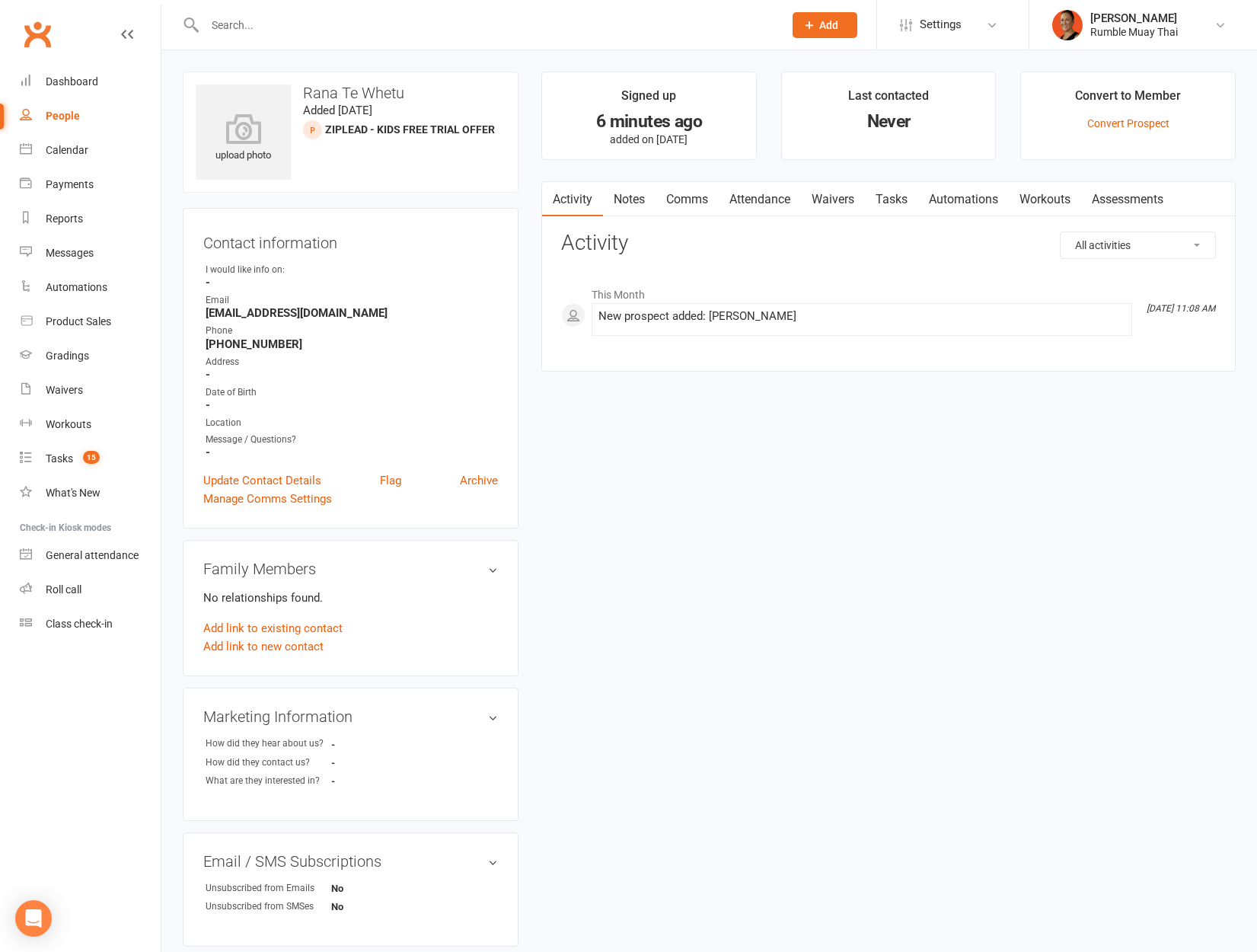
click at [730, 197] on link "Attendance" at bounding box center [759, 199] width 82 height 35
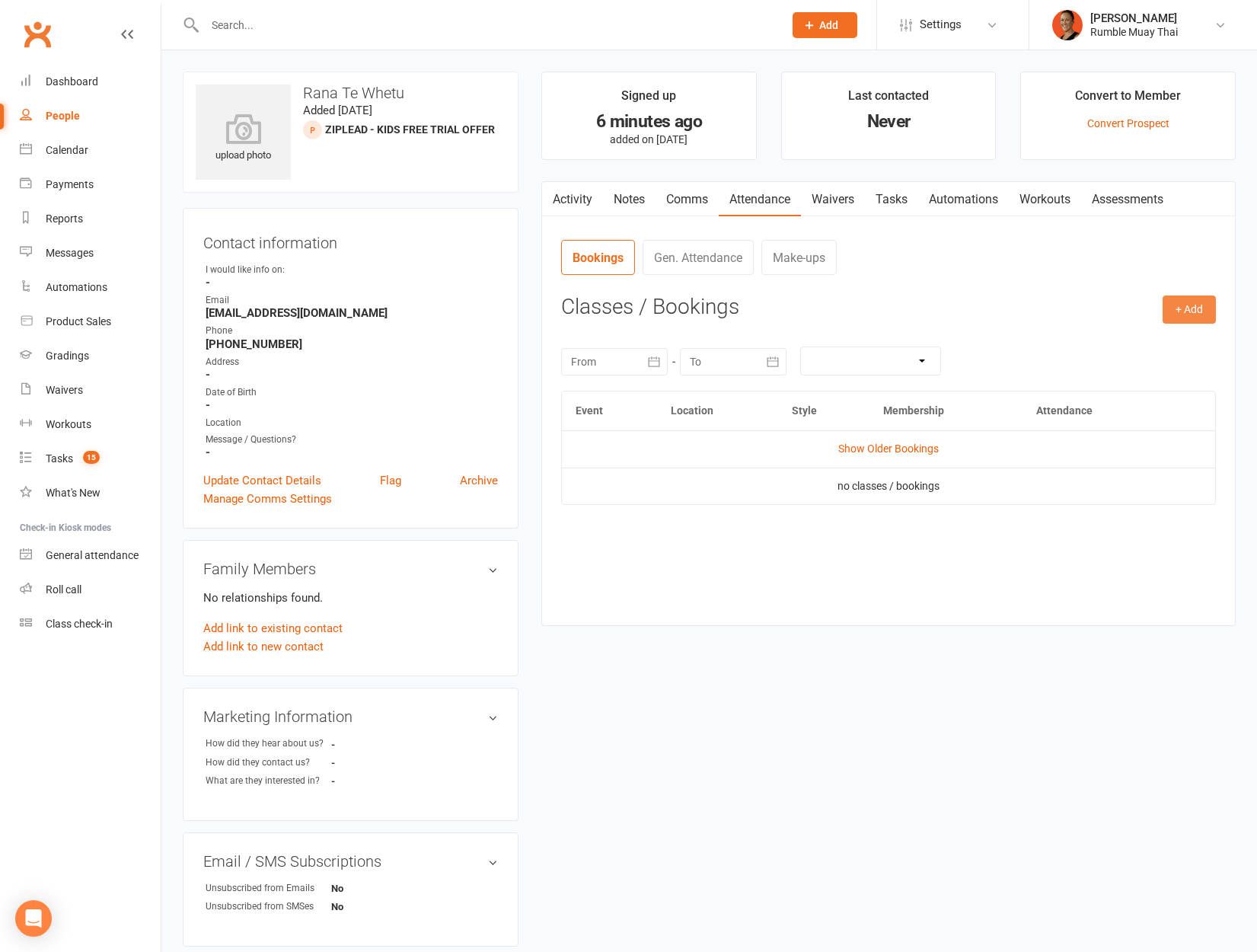
click at [1192, 306] on button "+ Add" at bounding box center [1190, 310] width 54 height 28
click at [1120, 335] on link "Book Event" at bounding box center [1139, 343] width 150 height 30
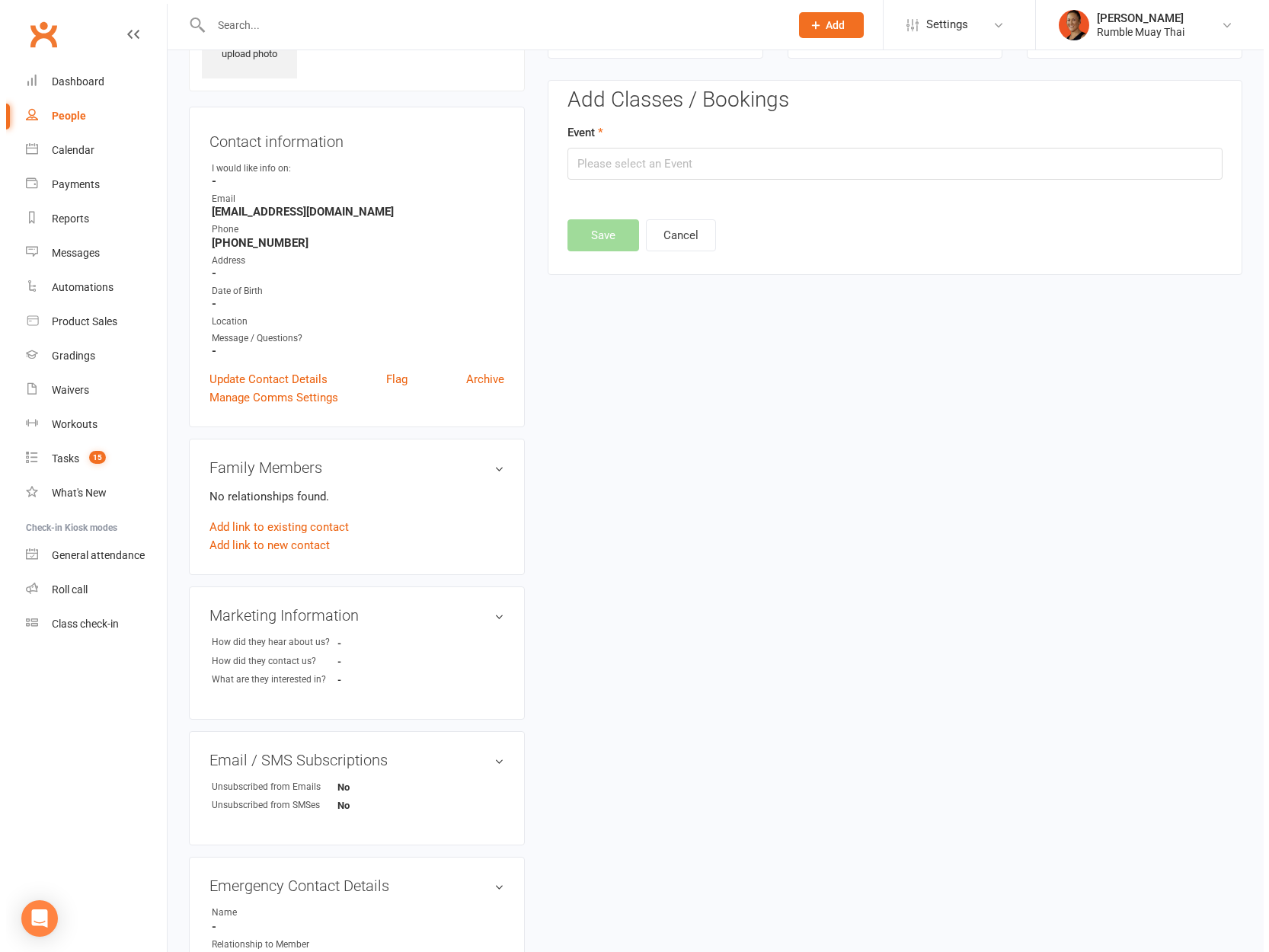
scroll to position [105, 0]
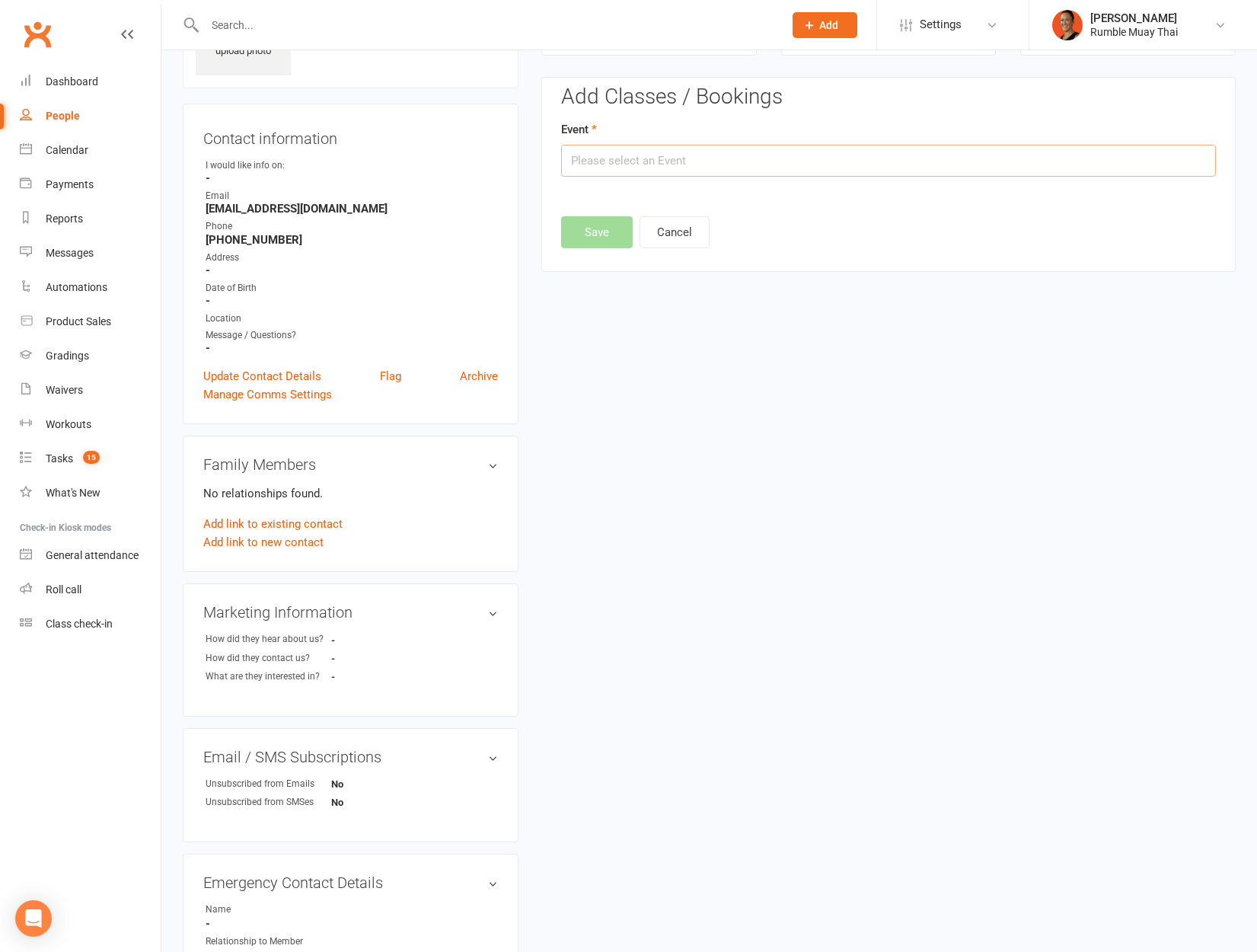
click at [605, 152] on input "text" at bounding box center [888, 160] width 654 height 32
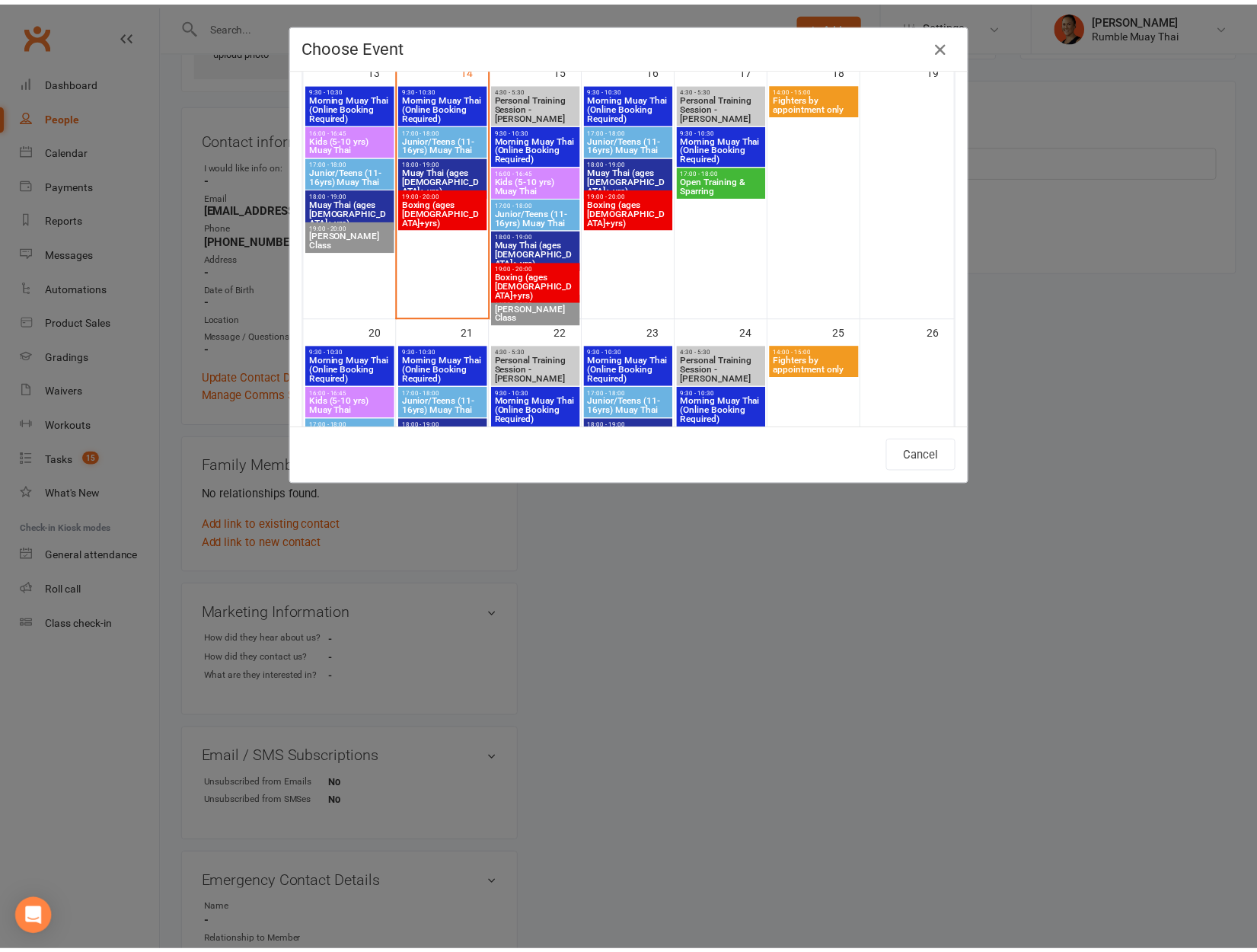
scroll to position [718, 0]
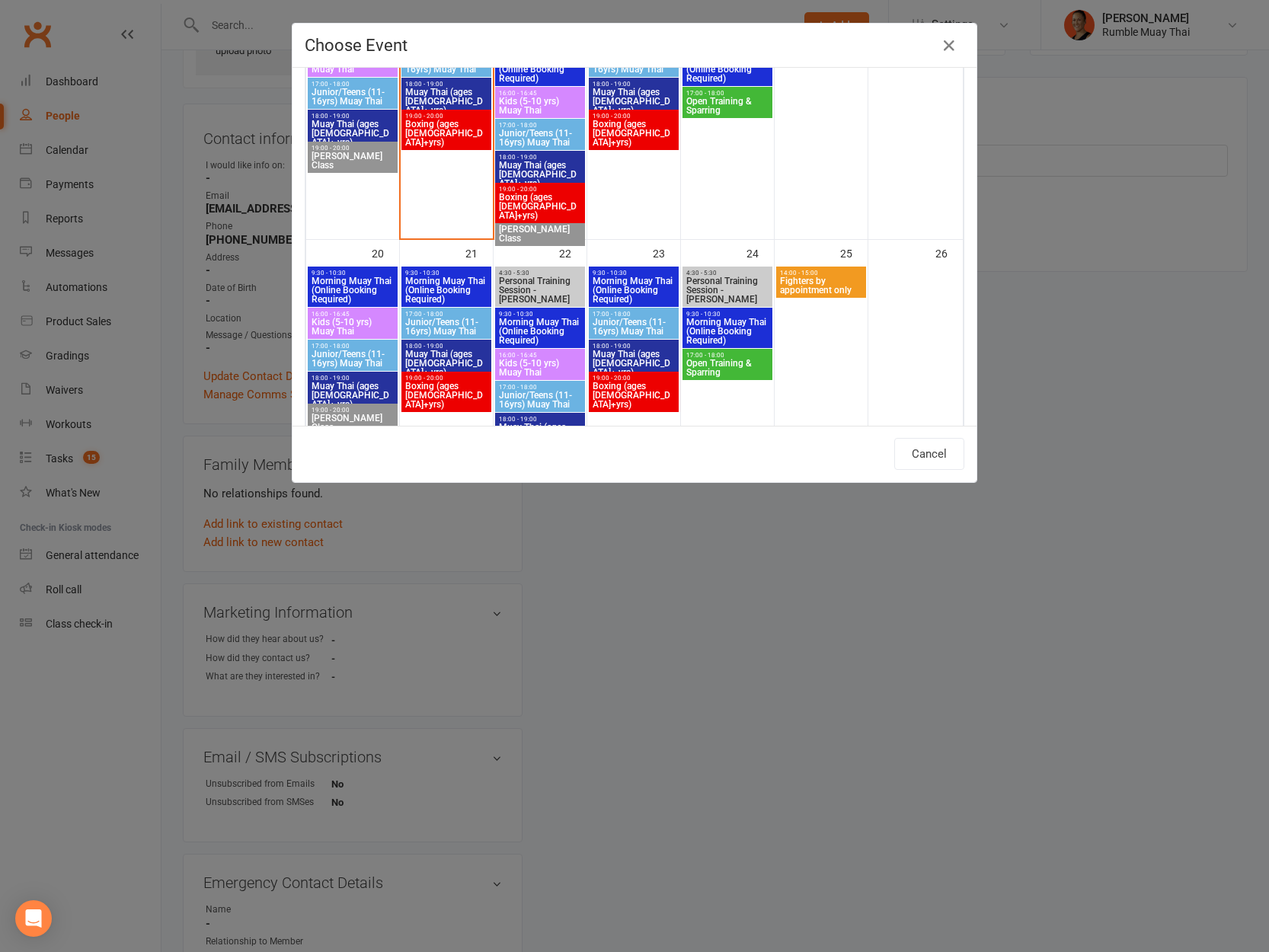
click at [350, 344] on span "17:00 - 18:00" at bounding box center [352, 346] width 84 height 7
type input "Junior/Teens (11-16yrs) Muay Thai - Oct 20, 2025 5:00:00 PM"
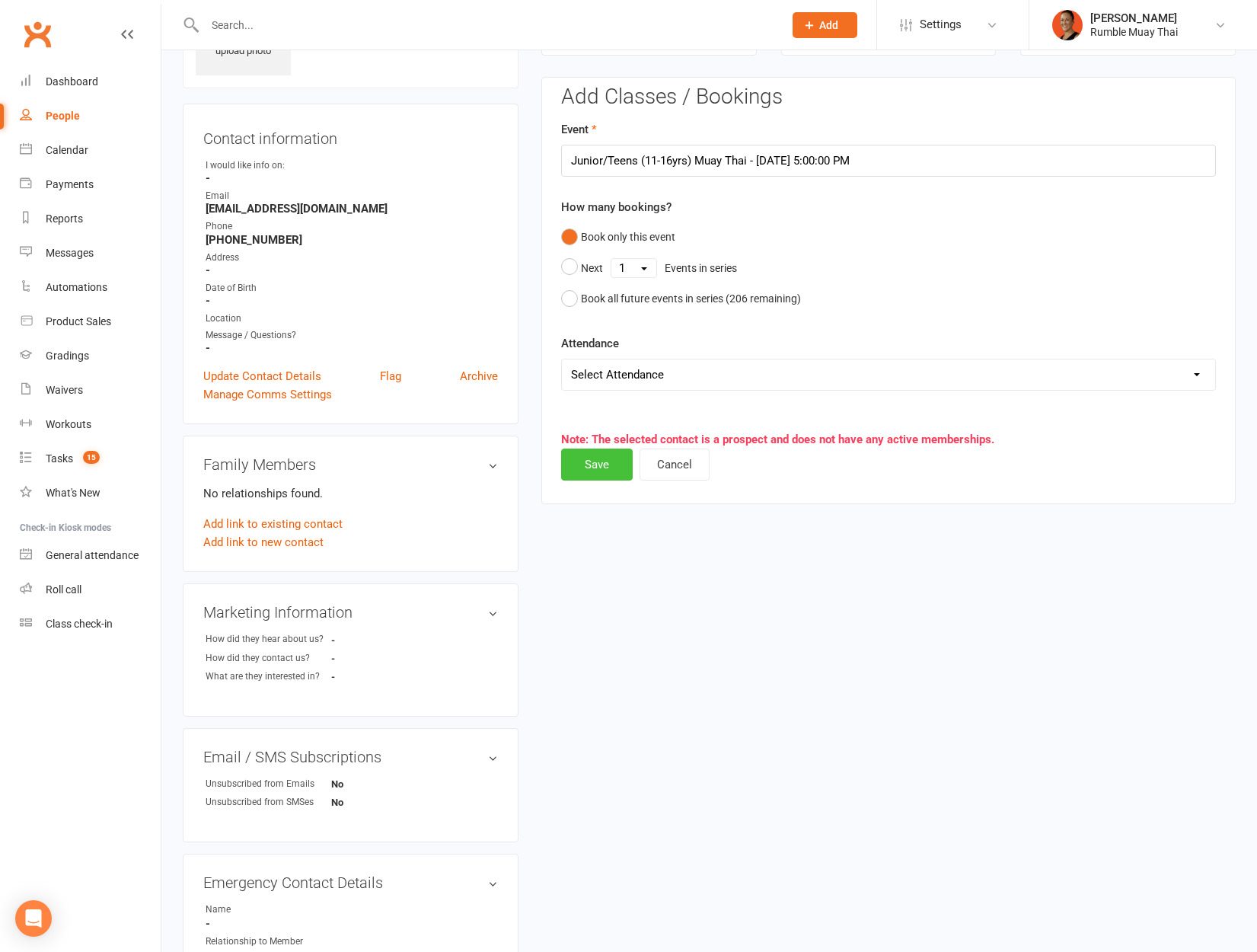
click at [606, 454] on button "Save" at bounding box center [597, 464] width 72 height 32
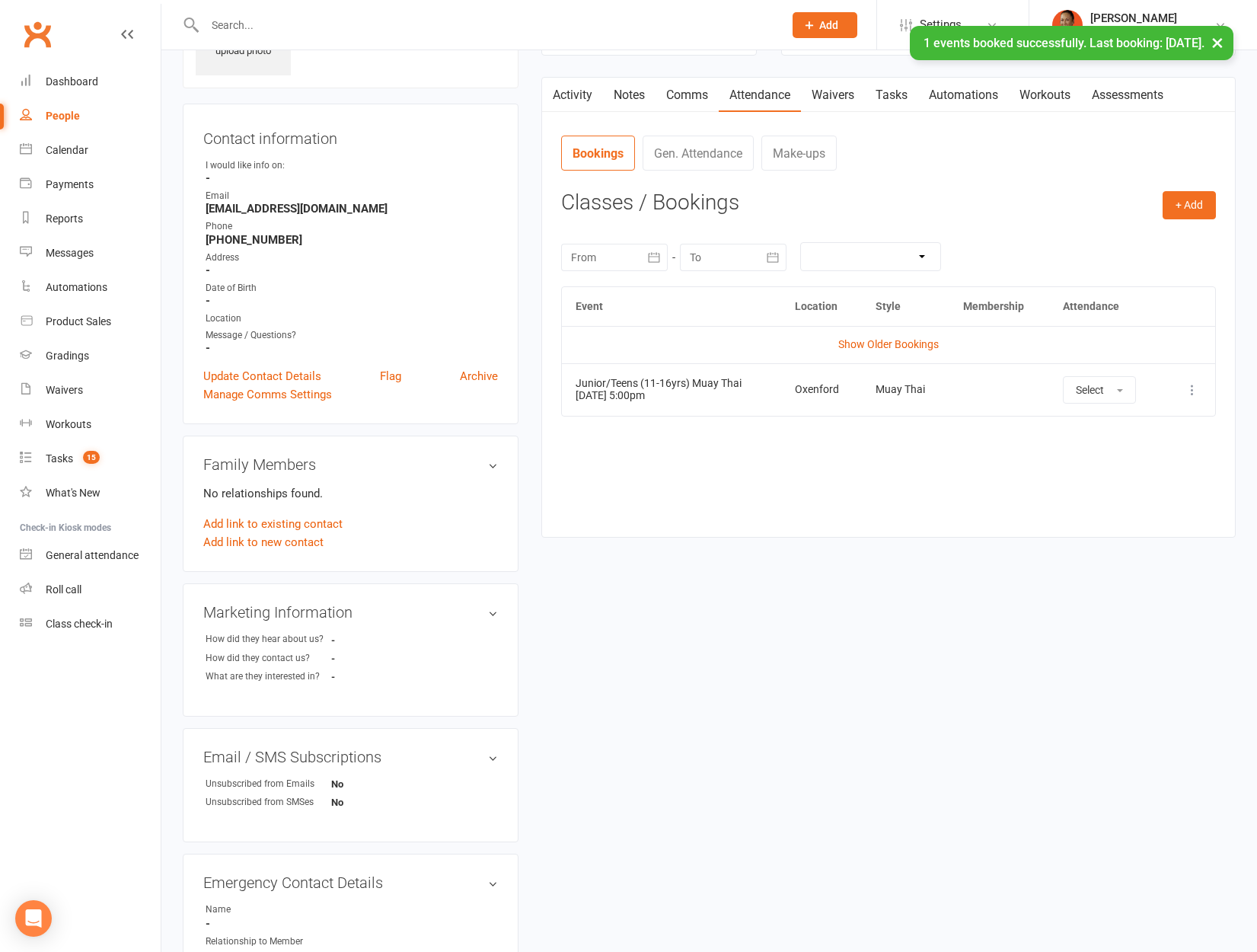
scroll to position [0, 0]
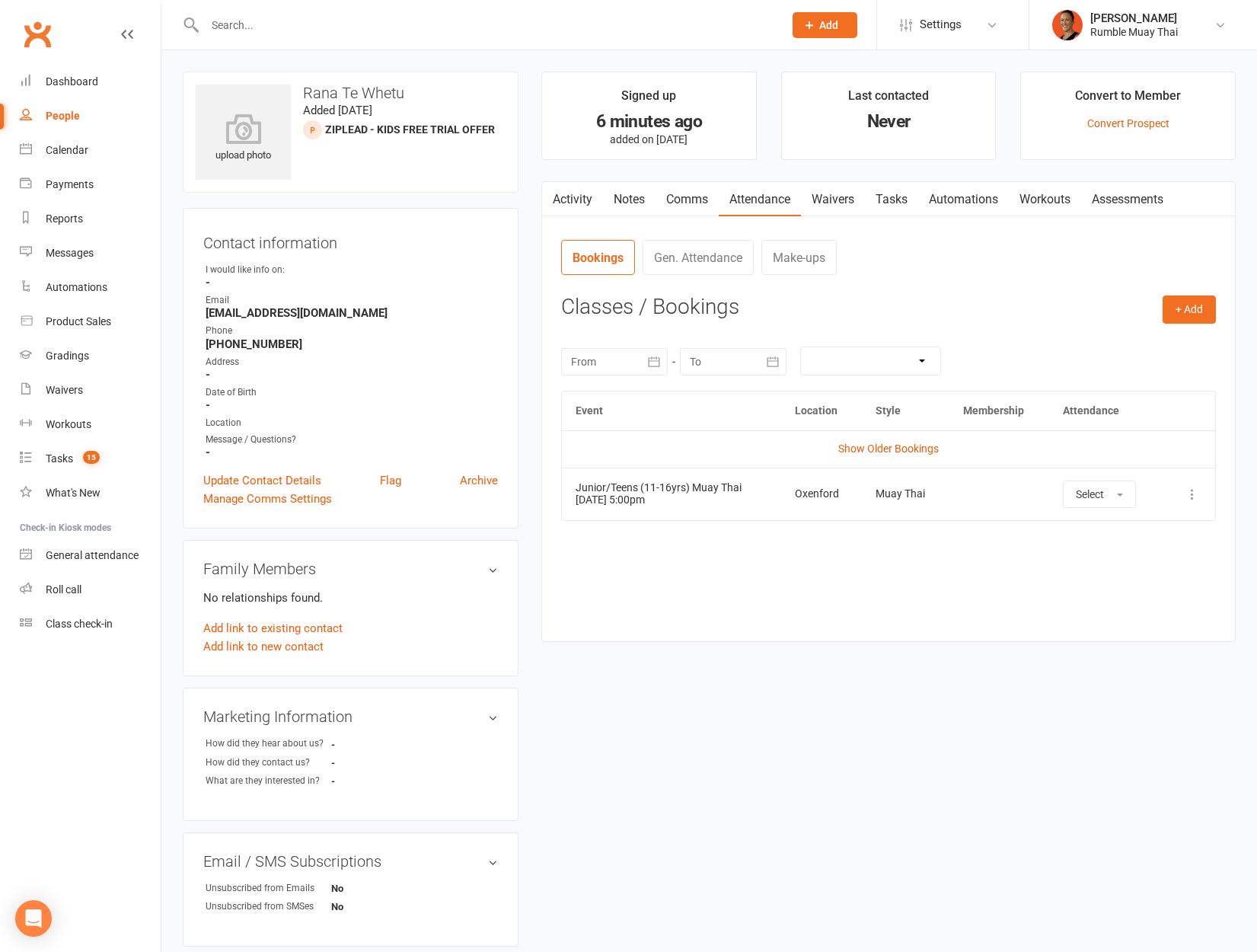
click at [948, 679] on div "upload photo Rana Te Whetu Added 14 October, 2025 ZipLead - Kids Free Trial Off…" at bounding box center [709, 693] width 1075 height 1242
click at [77, 80] on div "Dashboard" at bounding box center [72, 81] width 53 height 12
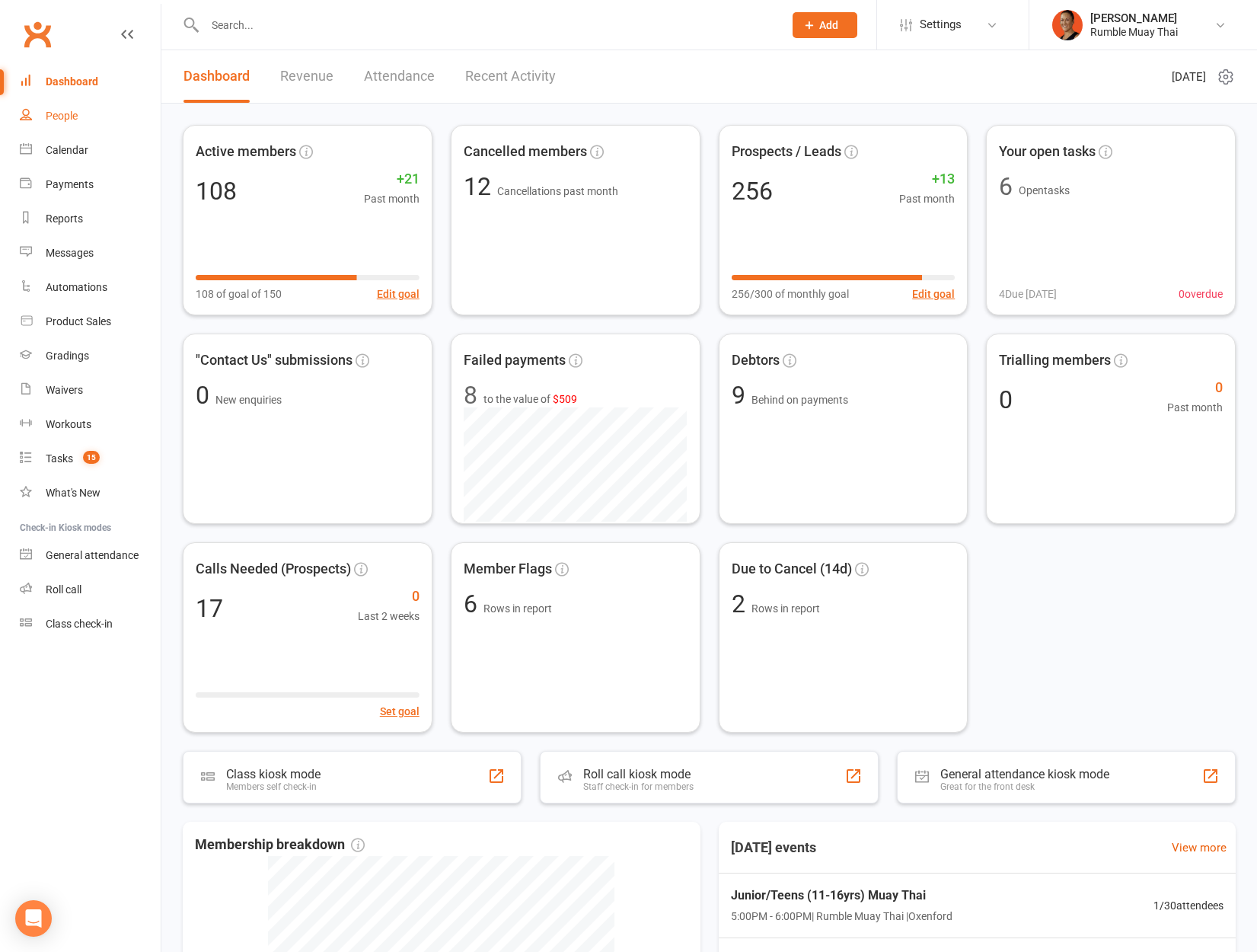
click at [60, 119] on div "People" at bounding box center [61, 116] width 32 height 12
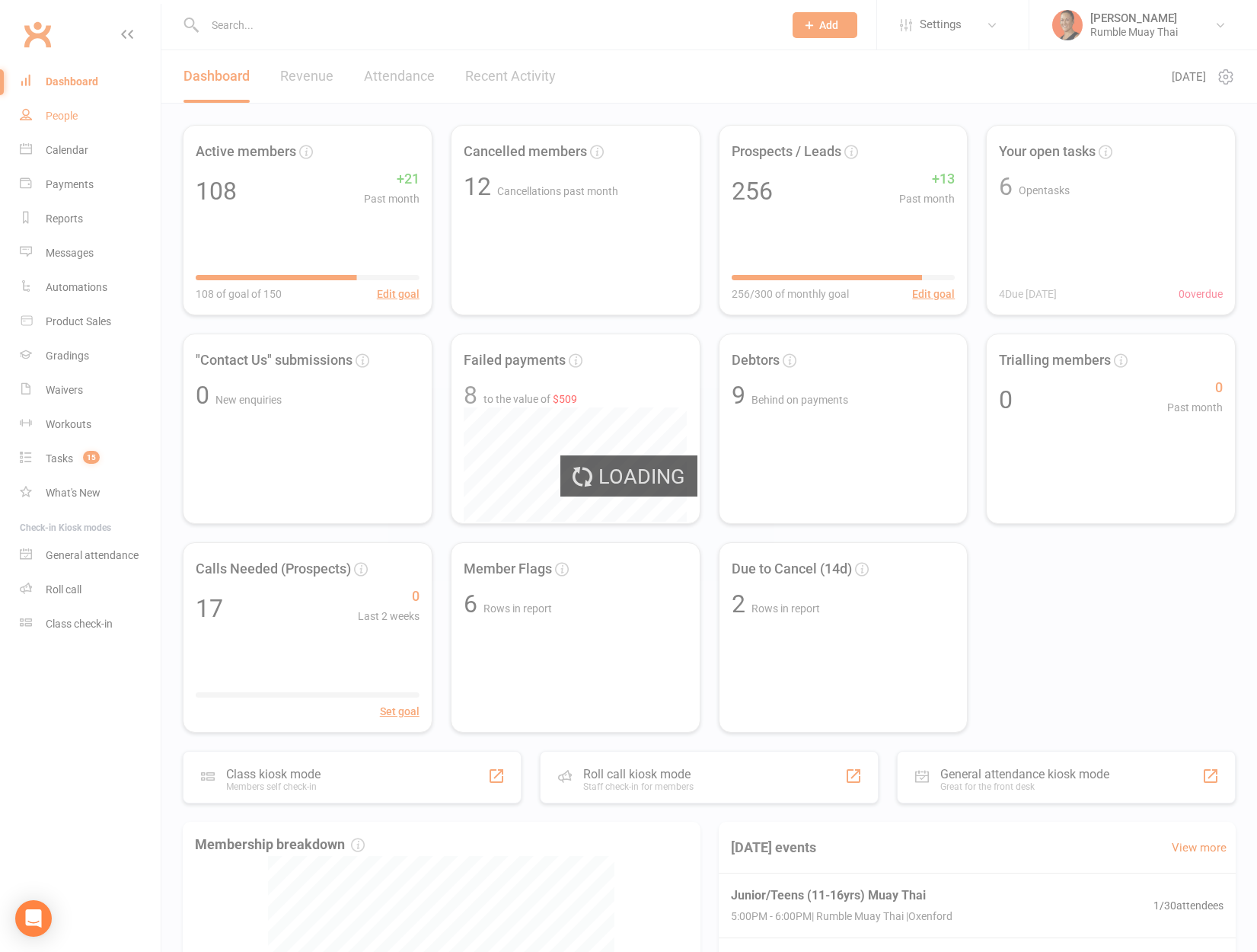
select select "100"
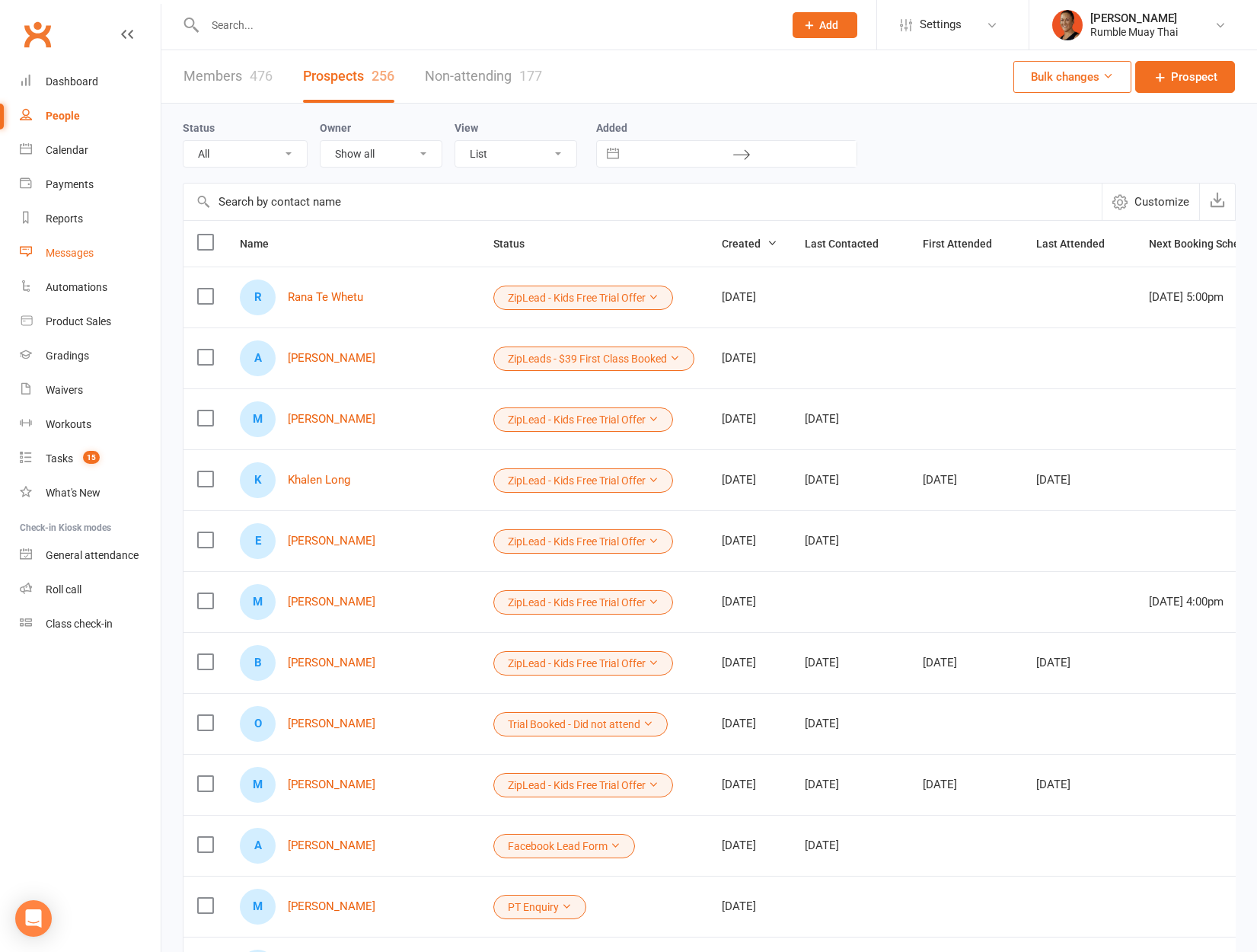
click at [96, 252] on link "Messages" at bounding box center [90, 253] width 141 height 35
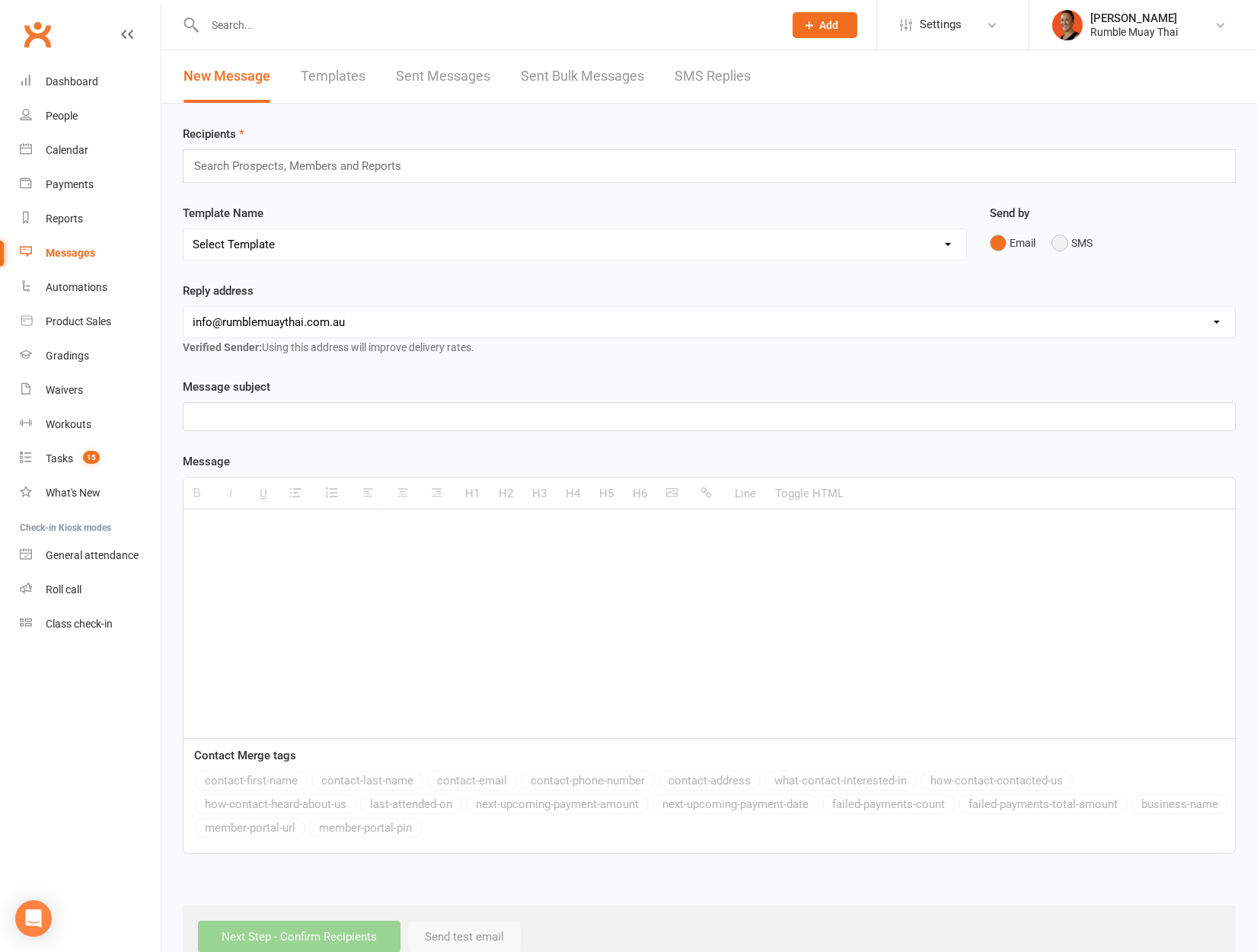
click at [1065, 236] on button "SMS" at bounding box center [1072, 242] width 41 height 29
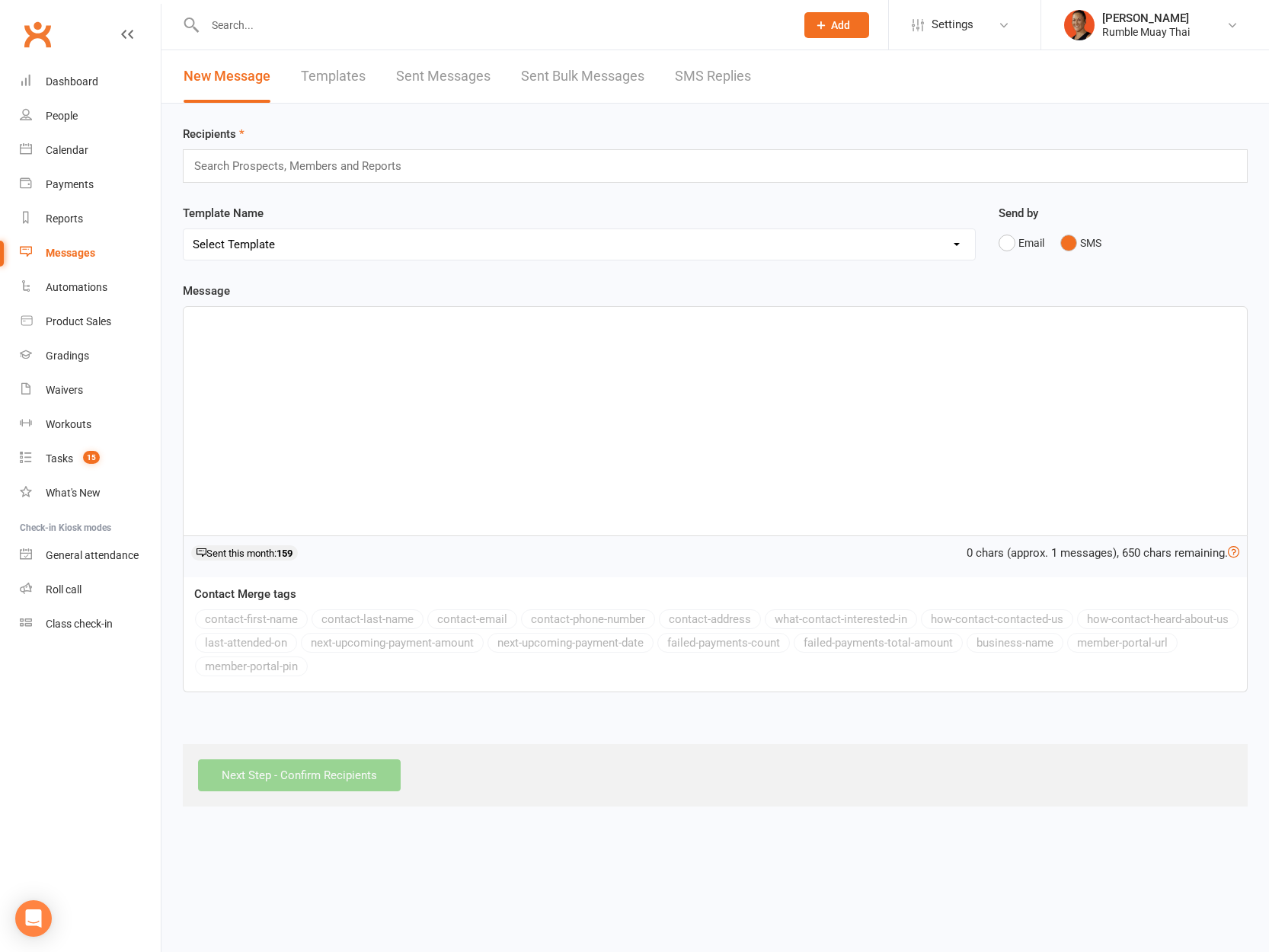
click at [390, 168] on input "text" at bounding box center [304, 166] width 223 height 20
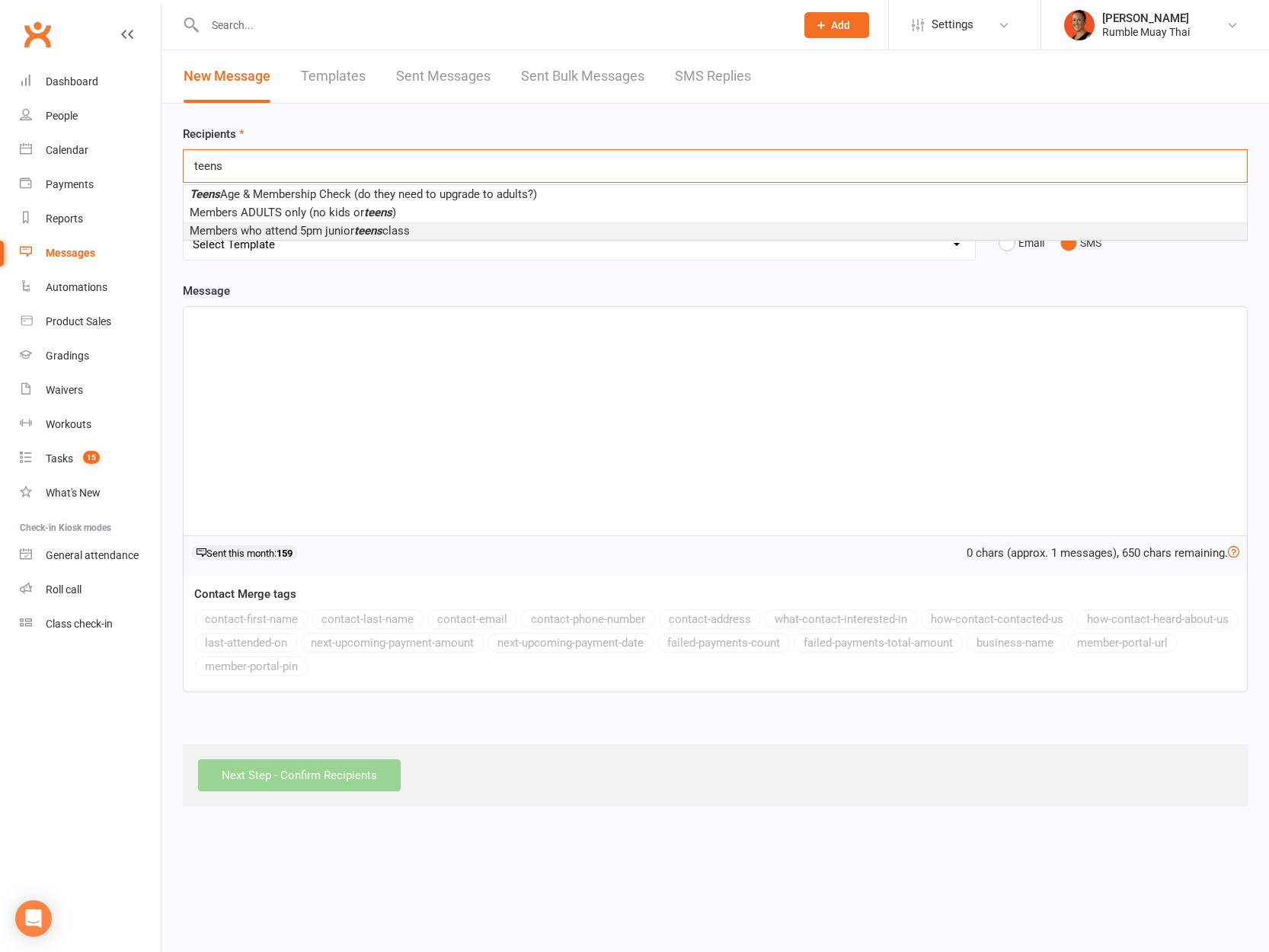
type input "teens"
click at [410, 227] on span "Members who attend 5pm junior teens class" at bounding box center [299, 231] width 220 height 14
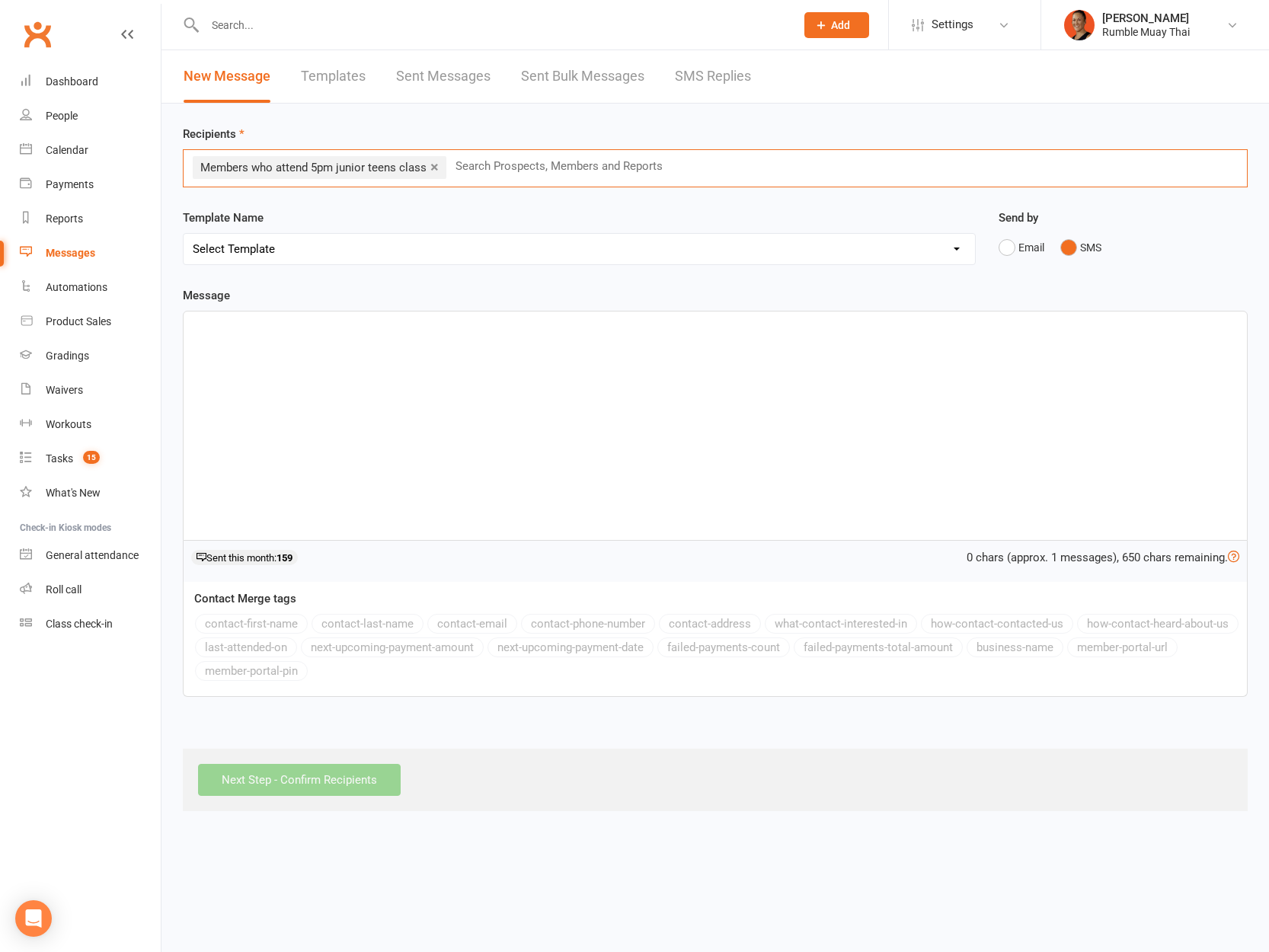
click at [360, 348] on div at bounding box center [715, 425] width 1063 height 228
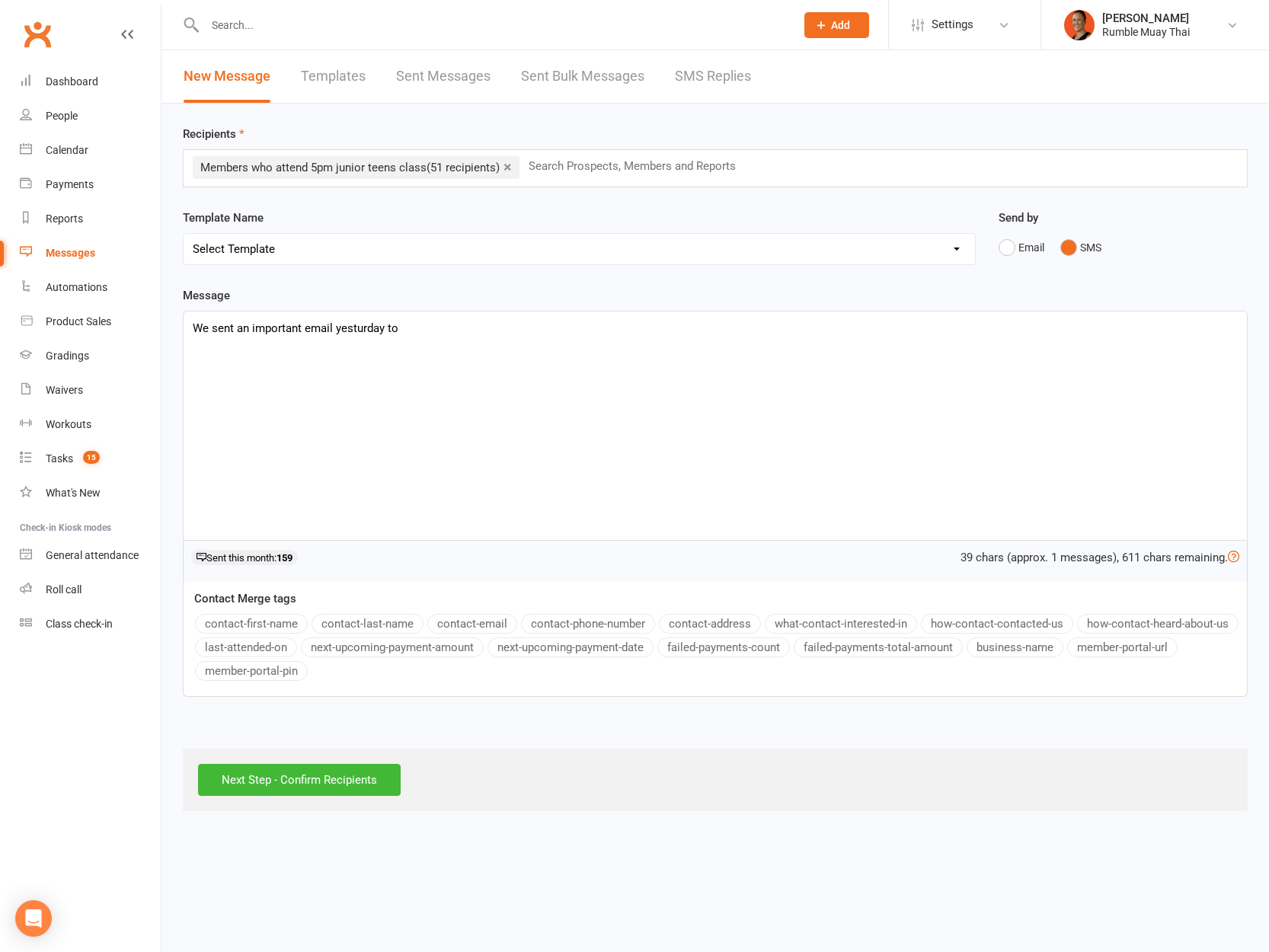
click at [461, 628] on button "contact-email" at bounding box center [472, 623] width 90 height 20
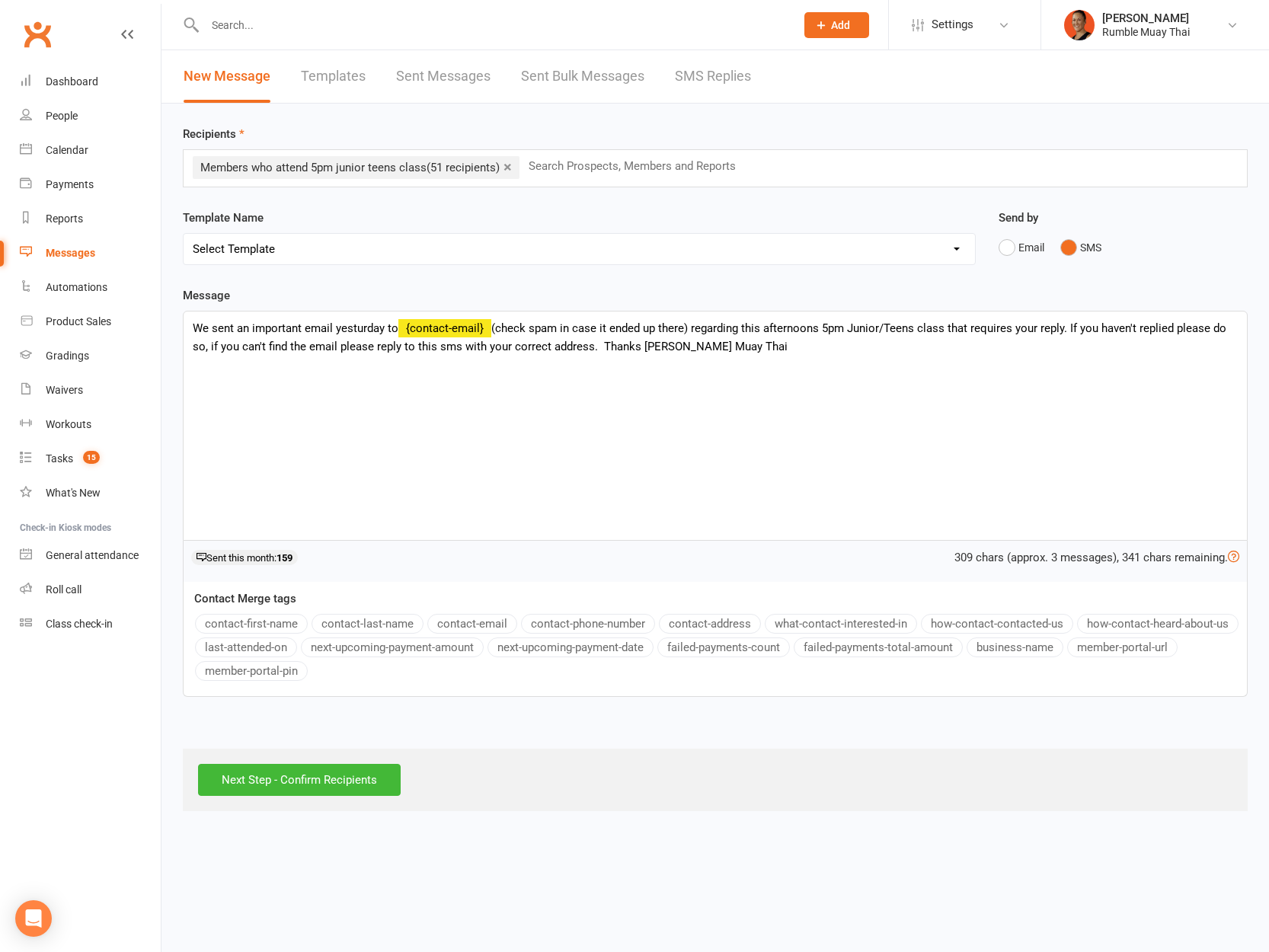
click at [644, 348] on span "(check spam in case it ended up there) regarding this afternoons 5pm Junior/Tee…" at bounding box center [709, 337] width 1034 height 32
click at [344, 788] on input "Next Step - Confirm Recipients" at bounding box center [299, 779] width 202 height 32
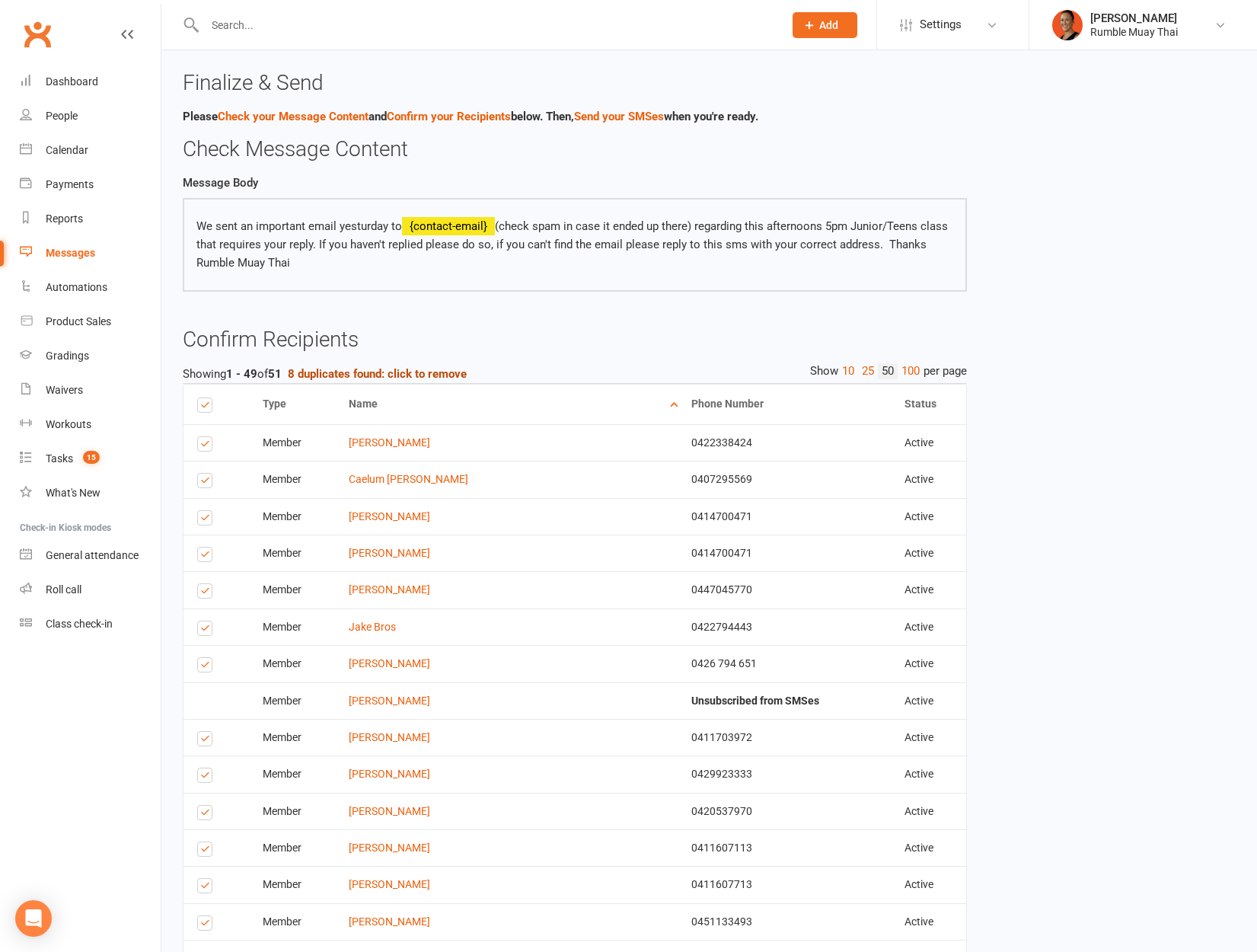
click at [399, 374] on strong "8 duplicates found: click to remove" at bounding box center [377, 374] width 179 height 14
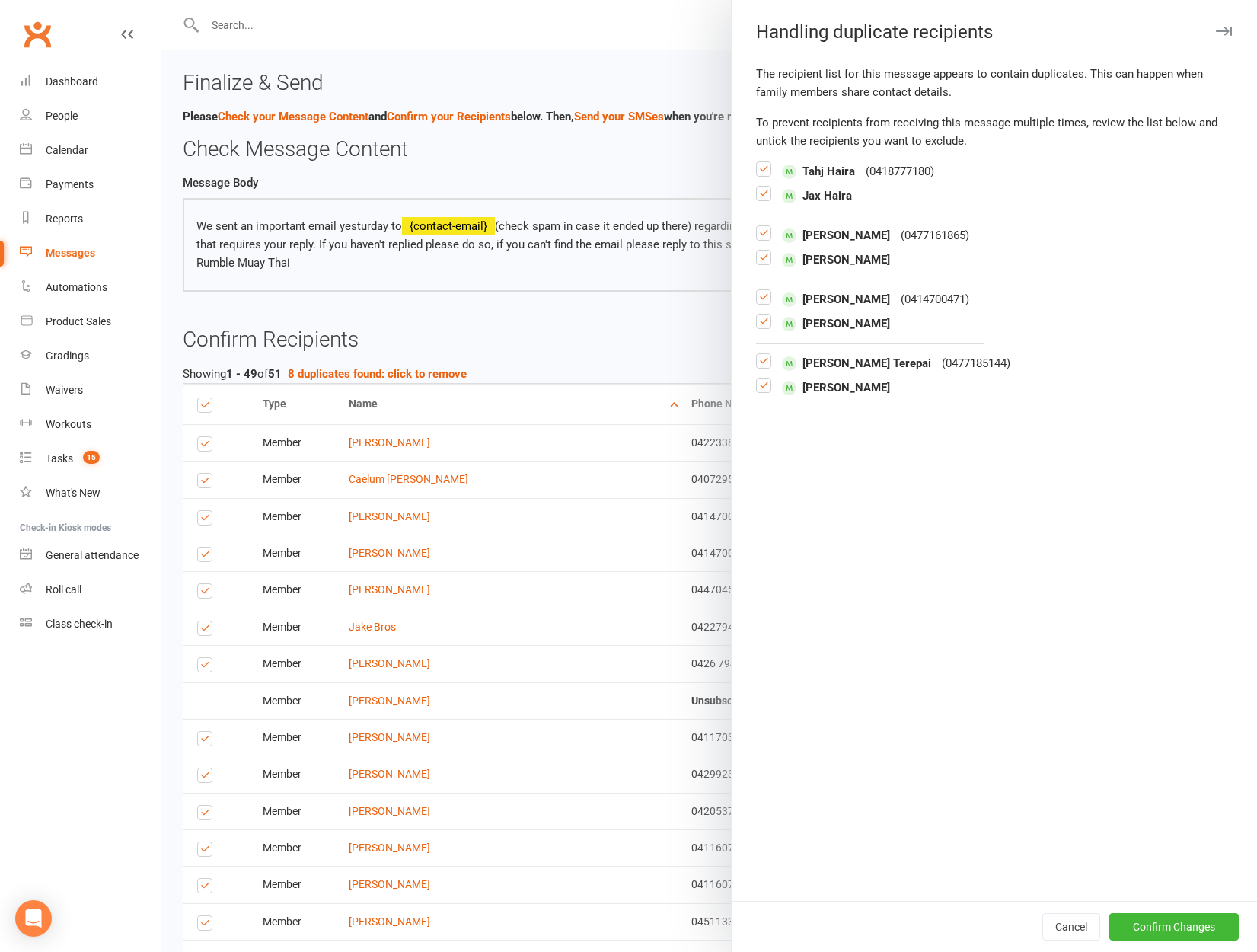
click at [759, 200] on label at bounding box center [763, 200] width 16 height 0
click at [759, 187] on input "checkbox" at bounding box center [763, 187] width 16 height 0
click at [758, 264] on label at bounding box center [763, 264] width 16 height 0
click at [758, 251] on input "checkbox" at bounding box center [763, 251] width 16 height 0
click at [760, 328] on label at bounding box center [763, 328] width 16 height 0
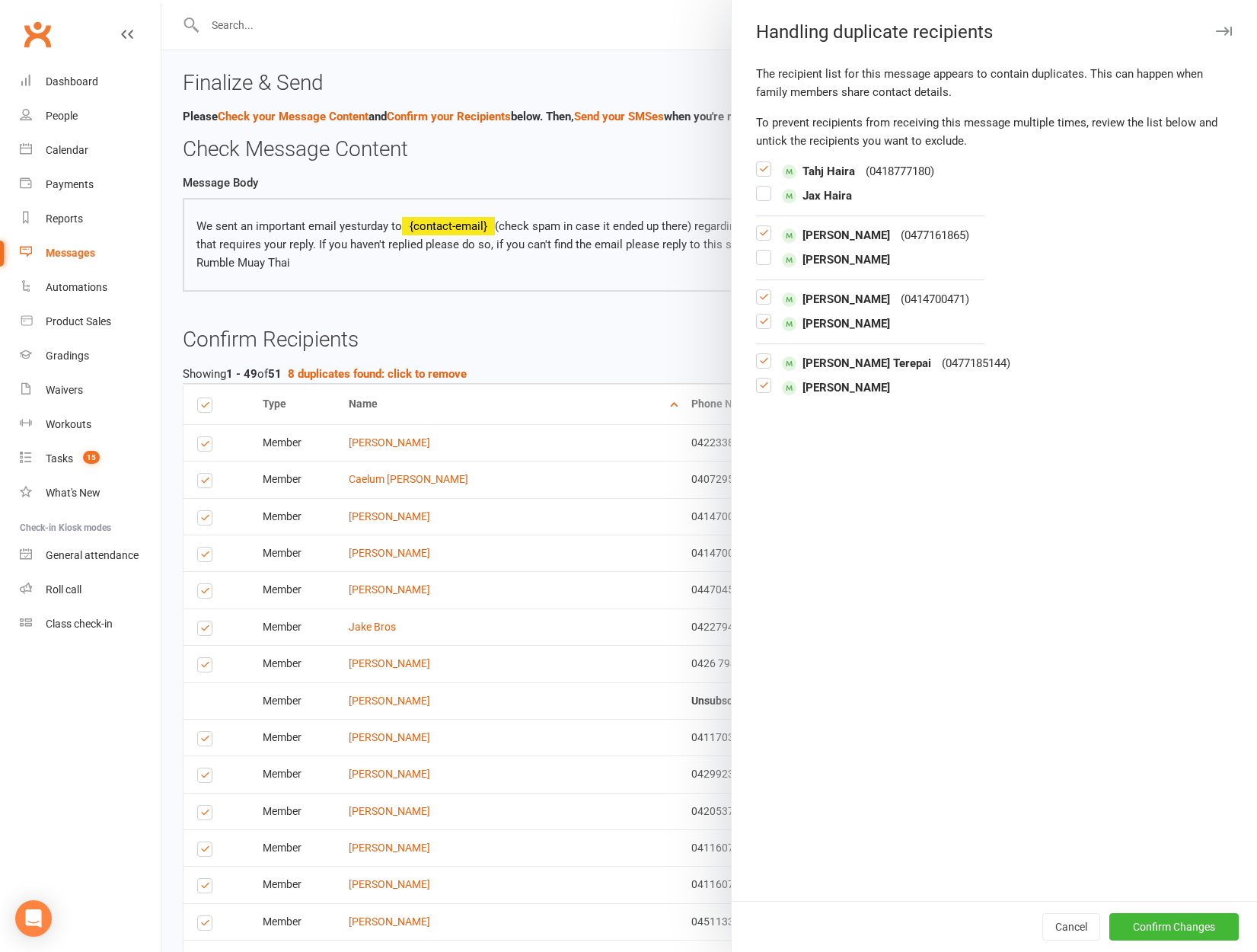
click at [760, 315] on input "checkbox" at bounding box center [763, 315] width 16 height 0
click at [774, 392] on div "Peyton Terepai" at bounding box center [993, 387] width 476 height 18
click at [750, 382] on div "The recipient list for this message appears to contain duplicates. This can hap…" at bounding box center [994, 482] width 526 height 836
click at [756, 392] on label at bounding box center [763, 392] width 16 height 0
click at [756, 379] on input "checkbox" at bounding box center [763, 379] width 16 height 0
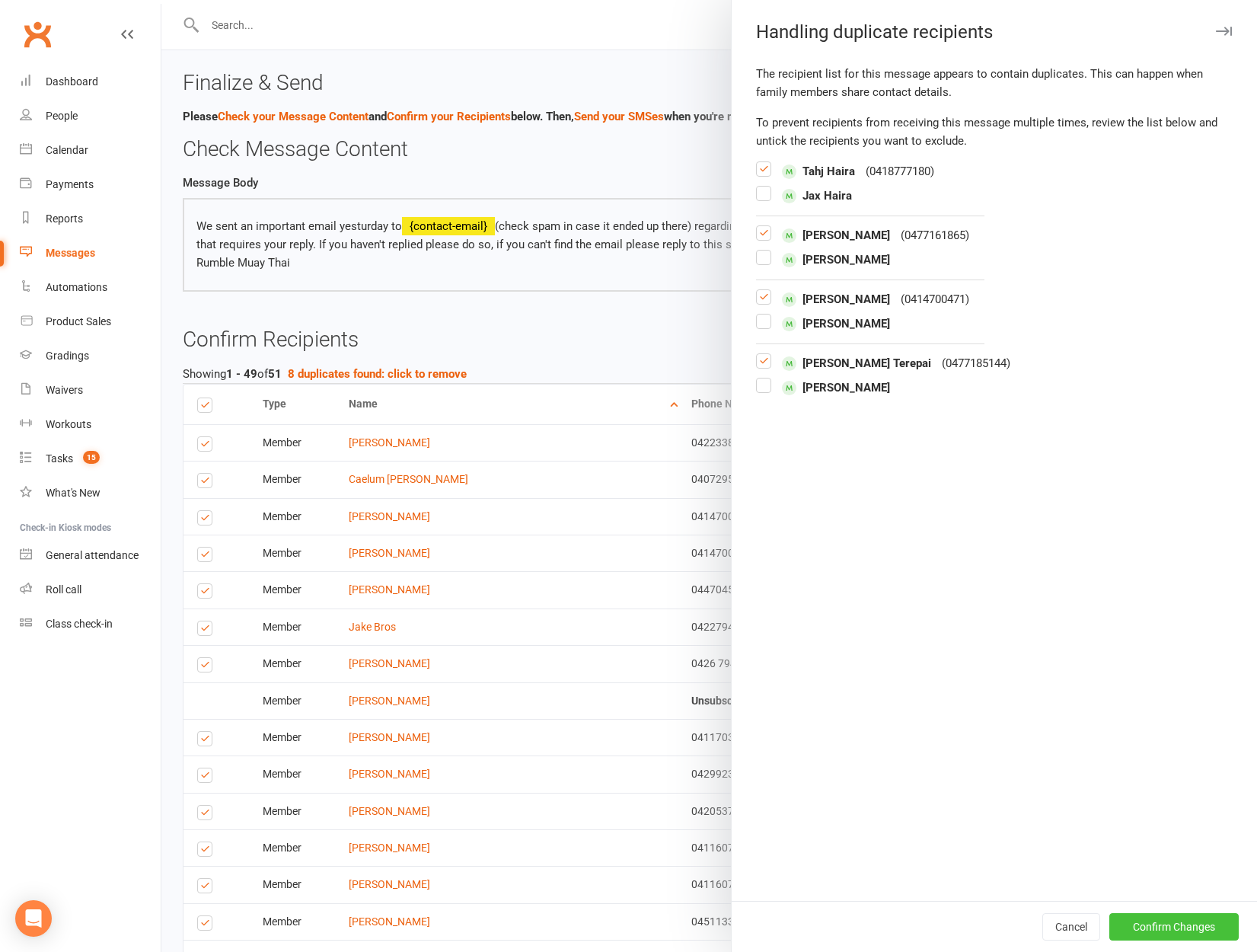
click at [1168, 934] on button "Confirm Changes" at bounding box center [1174, 927] width 130 height 28
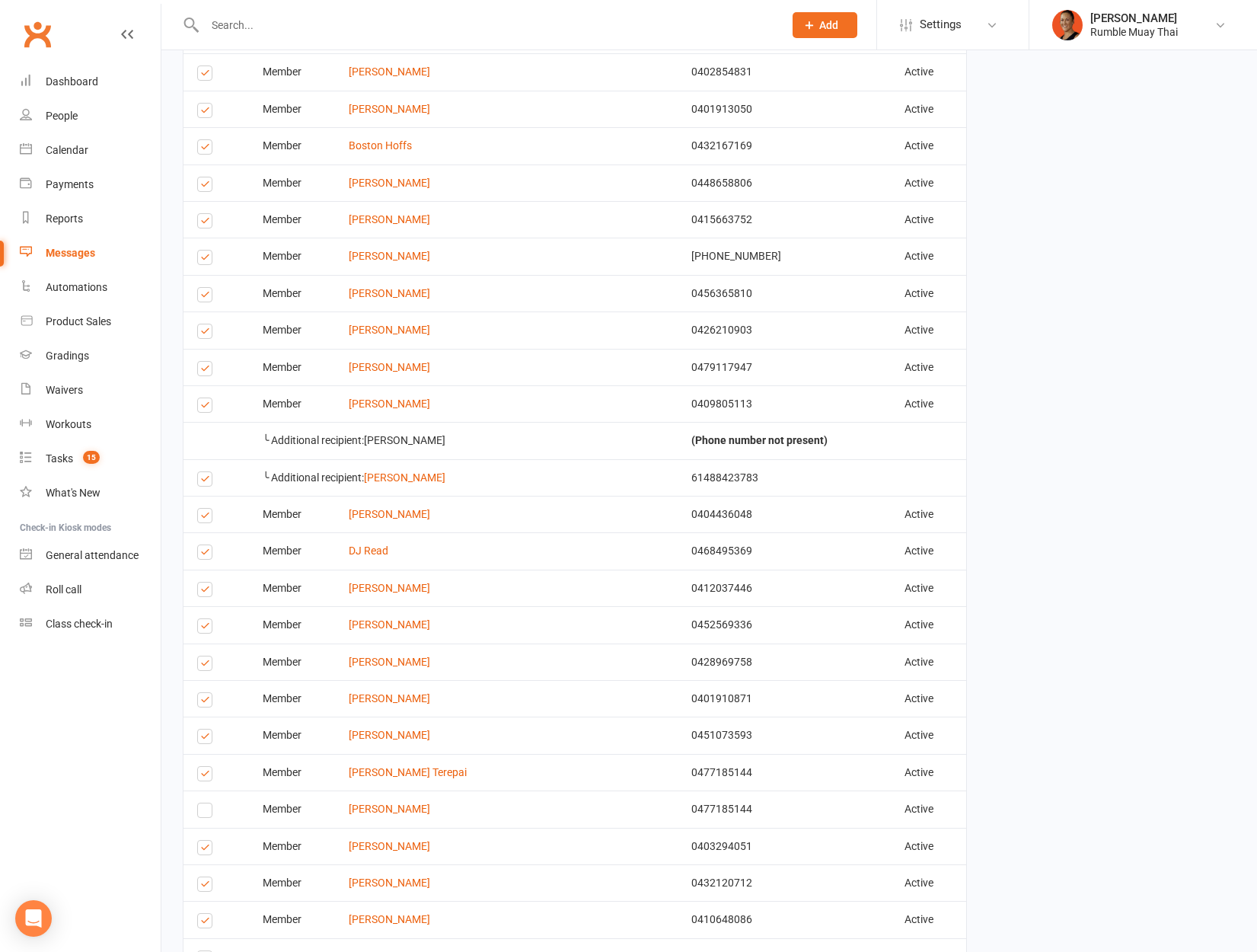
scroll to position [1503, 0]
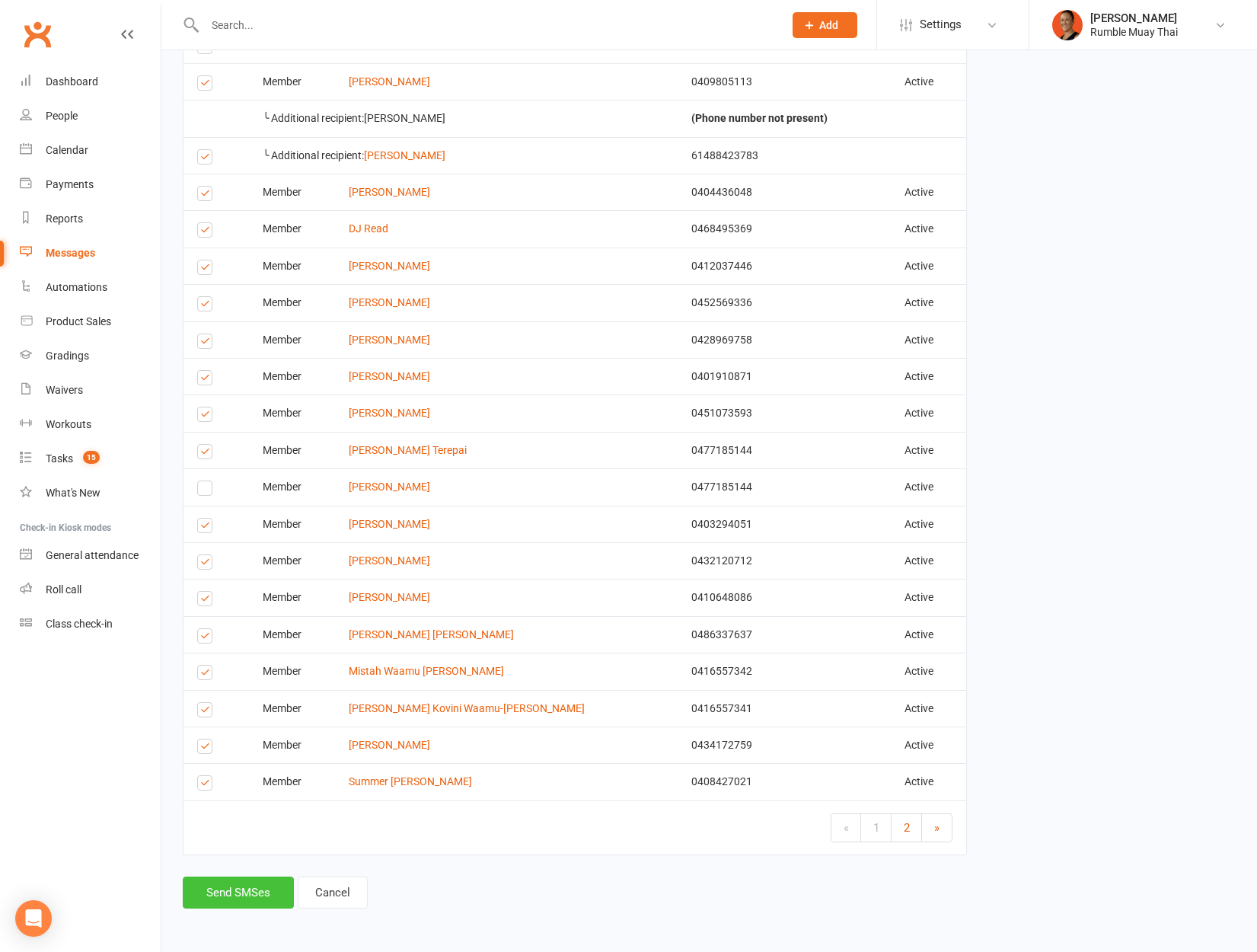
click at [267, 877] on button "Send SMSes" at bounding box center [238, 892] width 112 height 32
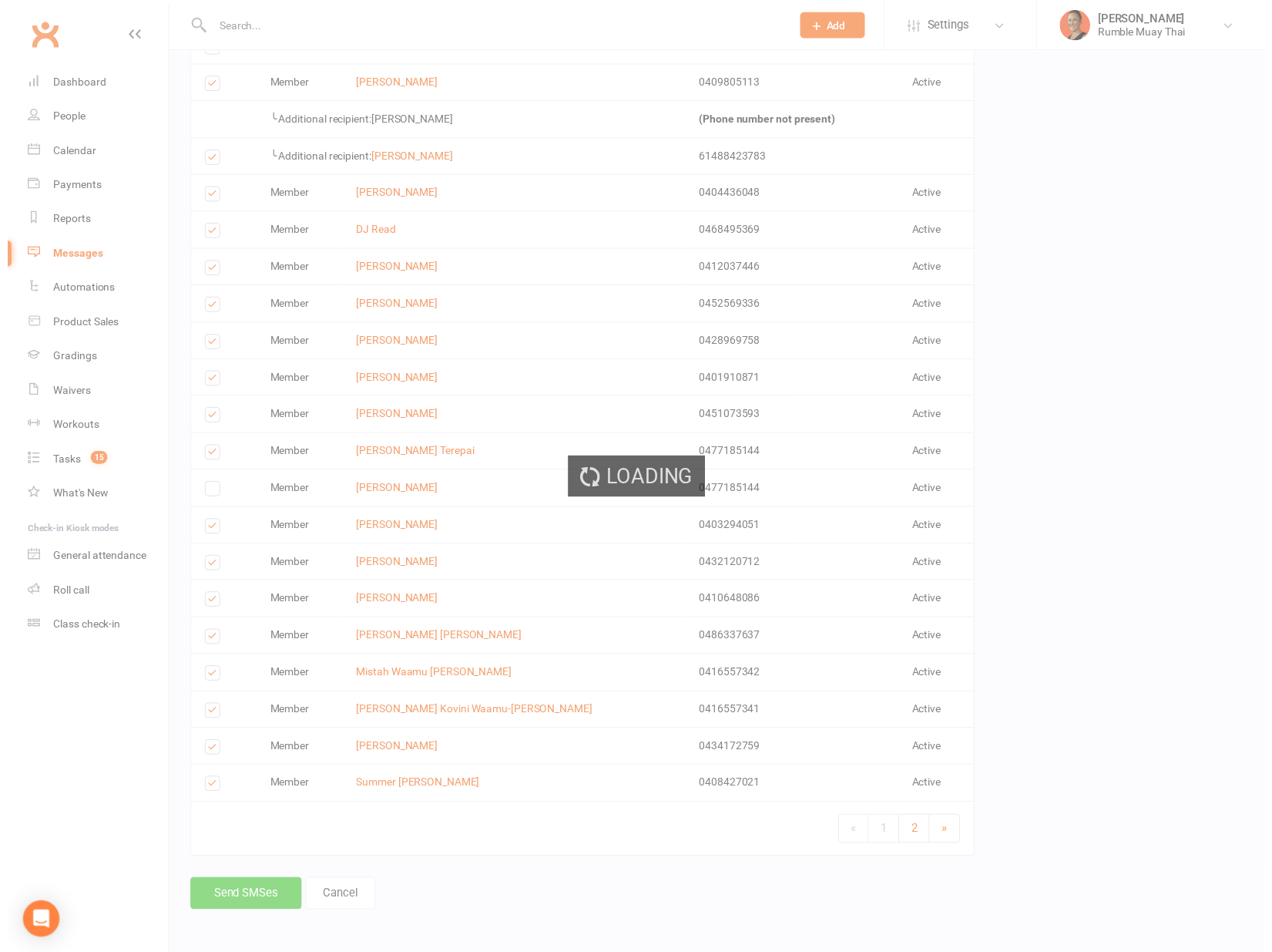
scroll to position [1509, 0]
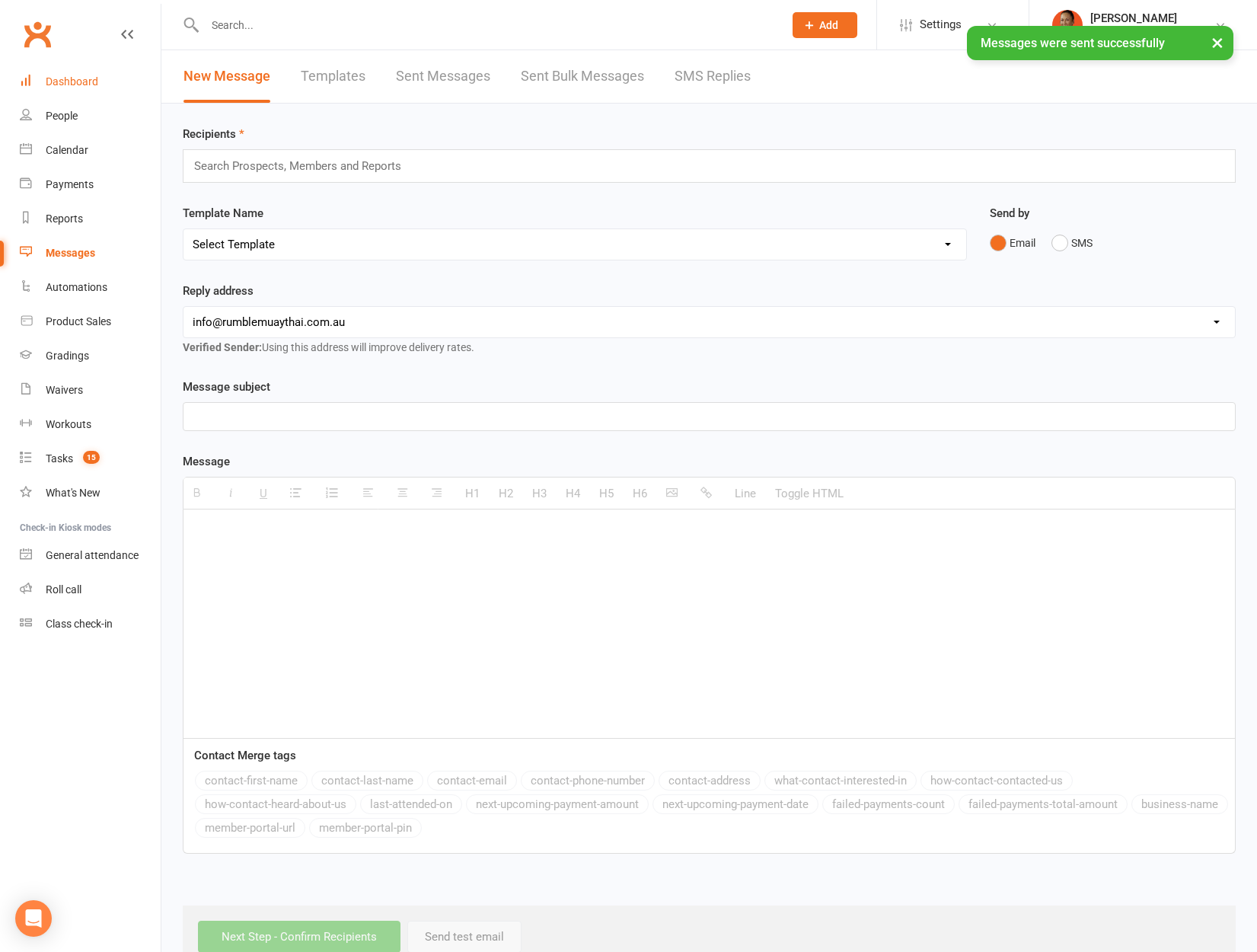
click at [86, 80] on div "Dashboard" at bounding box center [72, 81] width 53 height 12
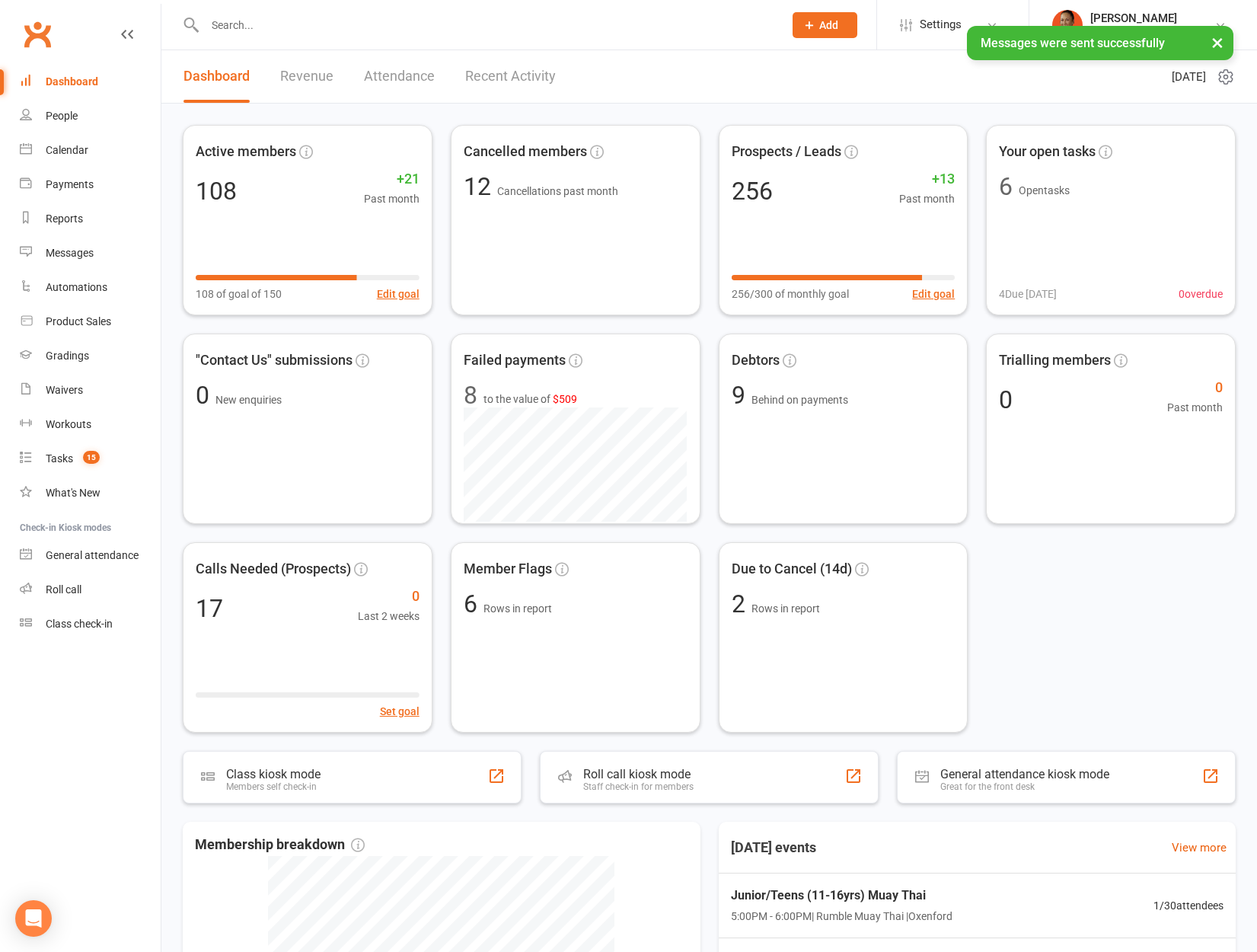
click at [1203, 681] on div "Active members 108 +21 Past month 108 of goal of 150 Edit goal Cancelled member…" at bounding box center [709, 428] width 1053 height 608
click at [533, 22] on input "text" at bounding box center [487, 25] width 572 height 22
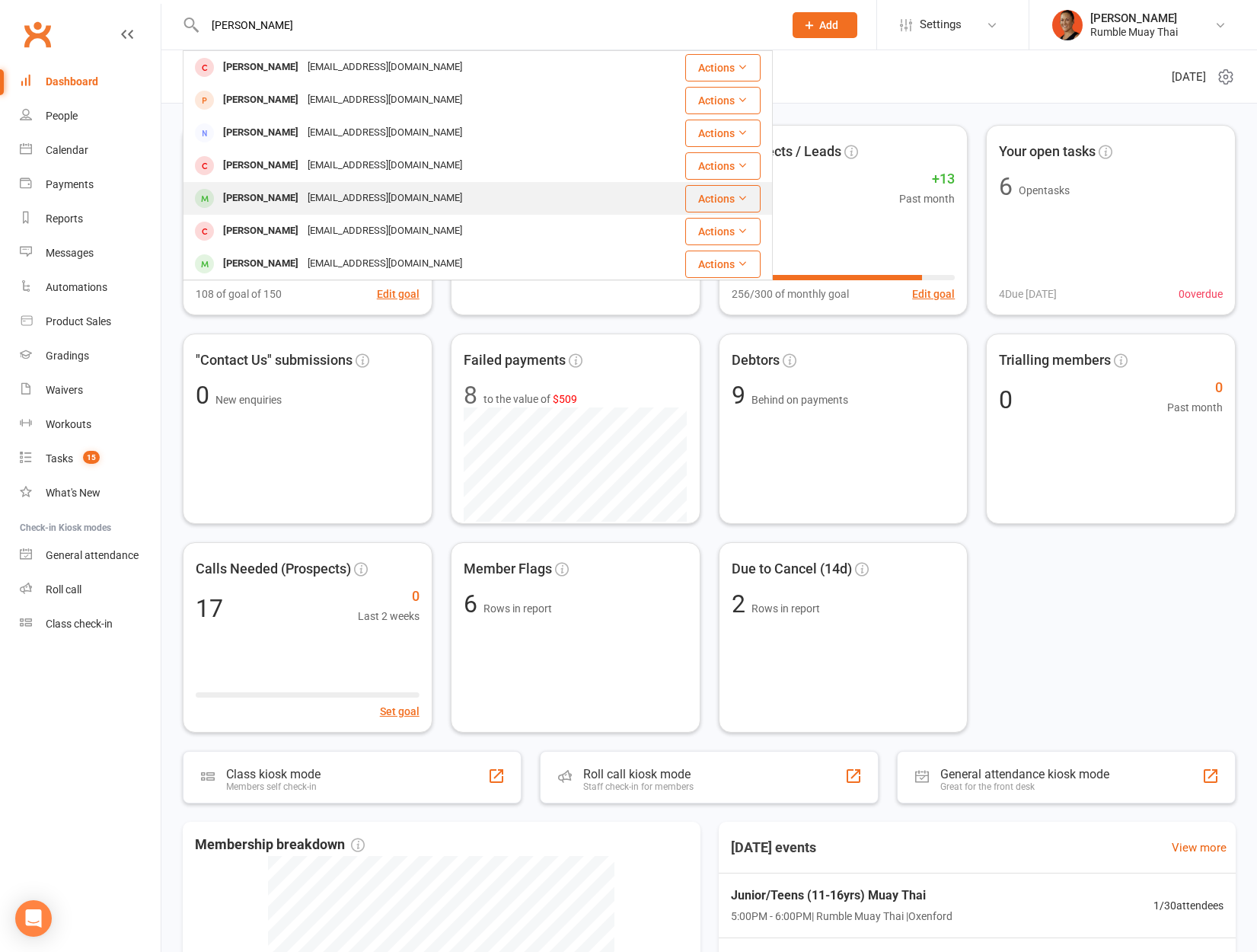
type input "brooke"
click at [432, 201] on div "Brookeangelique@outlook.com" at bounding box center [384, 199] width 163 height 22
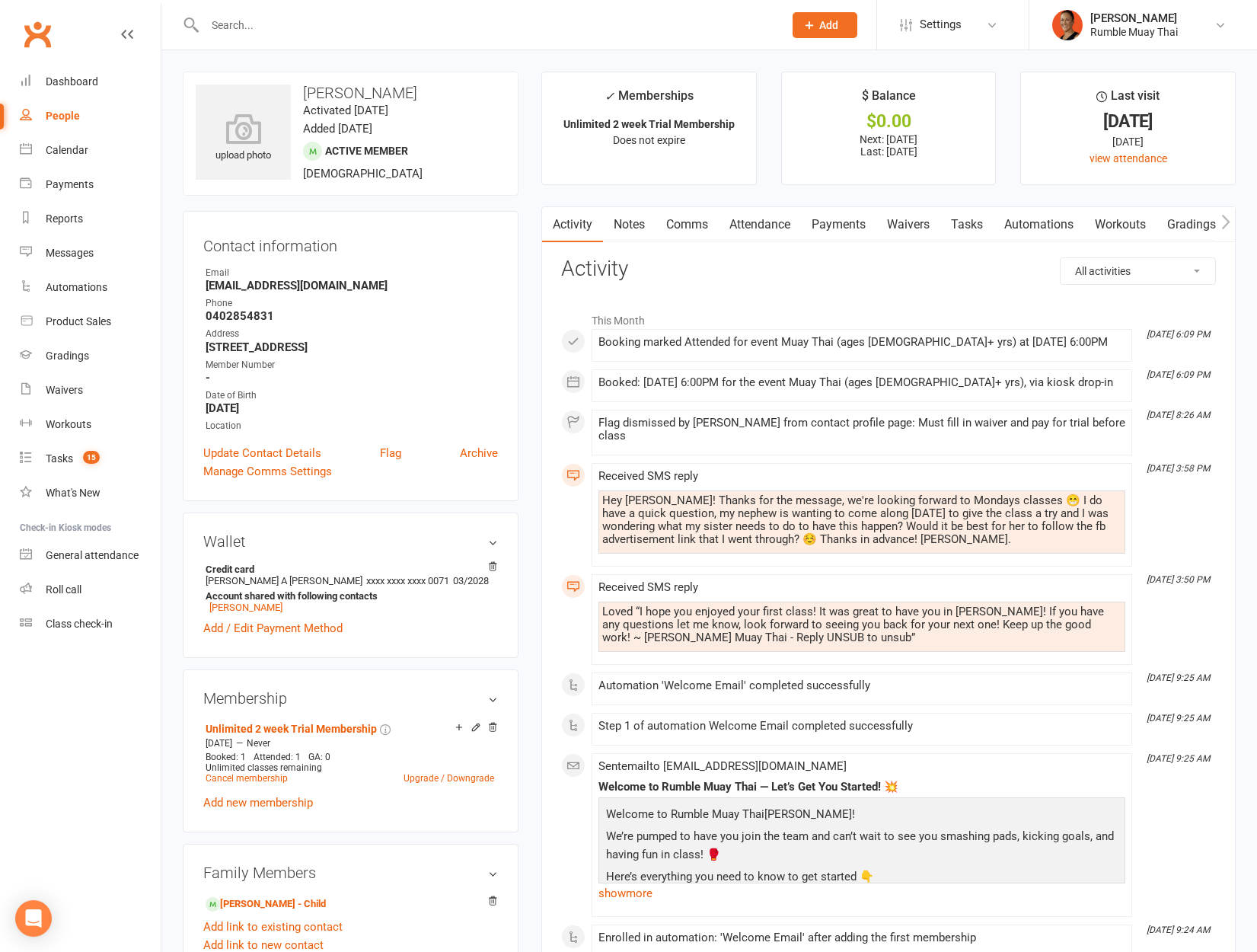
click at [830, 228] on link "Payments" at bounding box center [838, 225] width 75 height 35
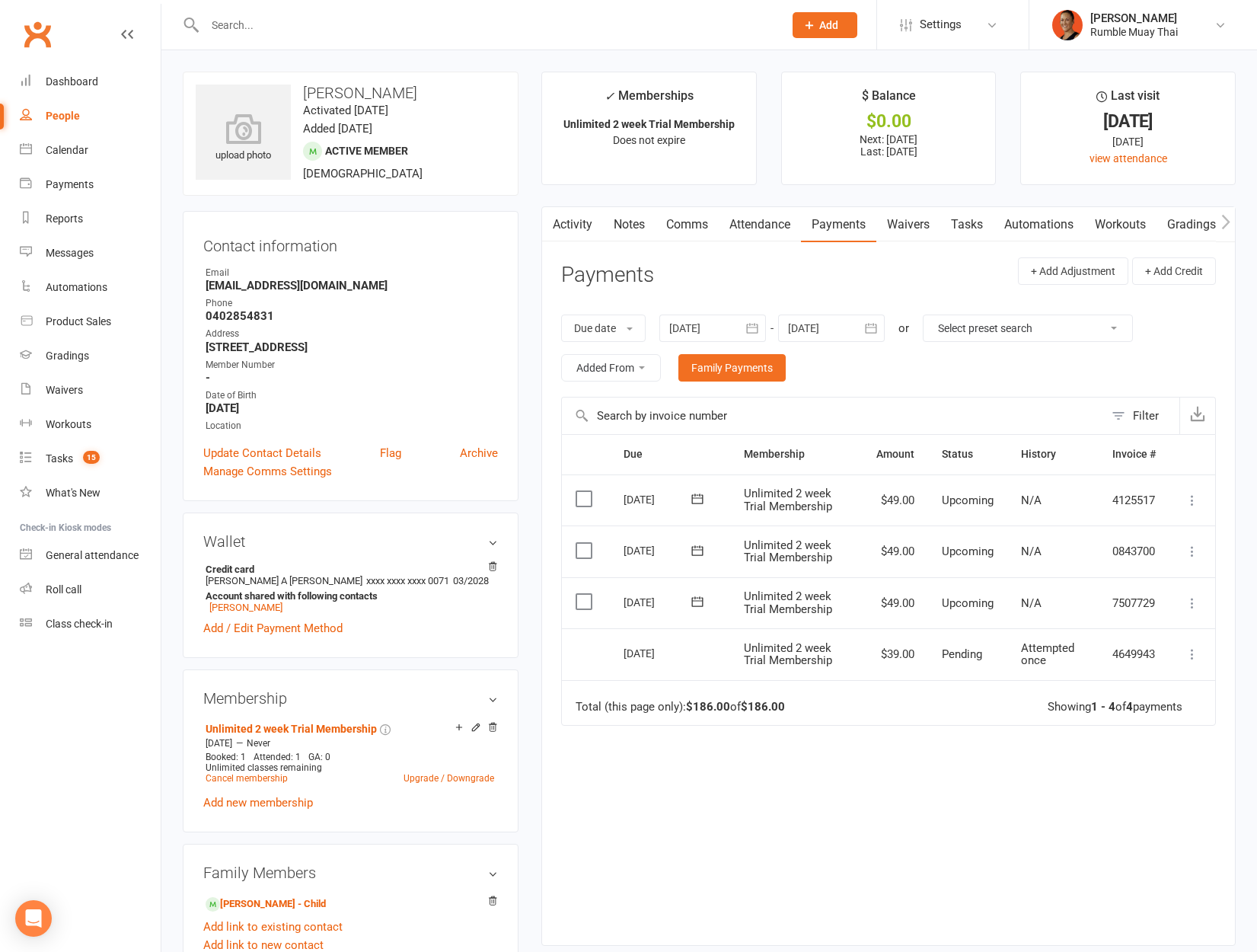
click at [860, 847] on div "Due Contact Membership Amount Status History Invoice # Select this 07 Nov 2025 …" at bounding box center [888, 678] width 654 height 488
click at [86, 71] on link "Dashboard" at bounding box center [90, 82] width 141 height 35
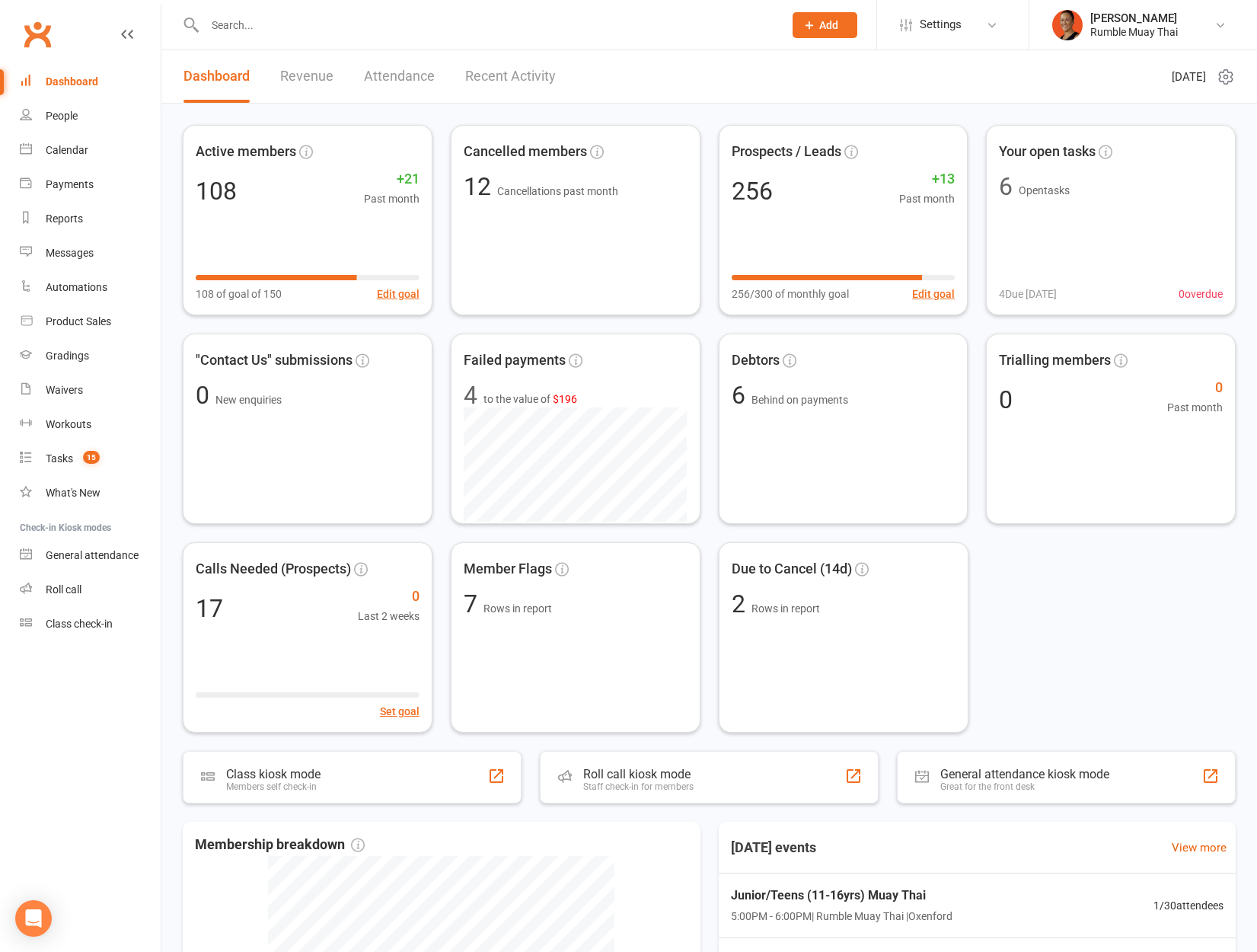
click at [1106, 626] on div "Active members 108 +21 Past month 108 of goal of 150 Edit goal Cancelled member…" at bounding box center [709, 428] width 1053 height 608
click at [1160, 20] on div "[PERSON_NAME]" at bounding box center [1133, 18] width 87 height 14
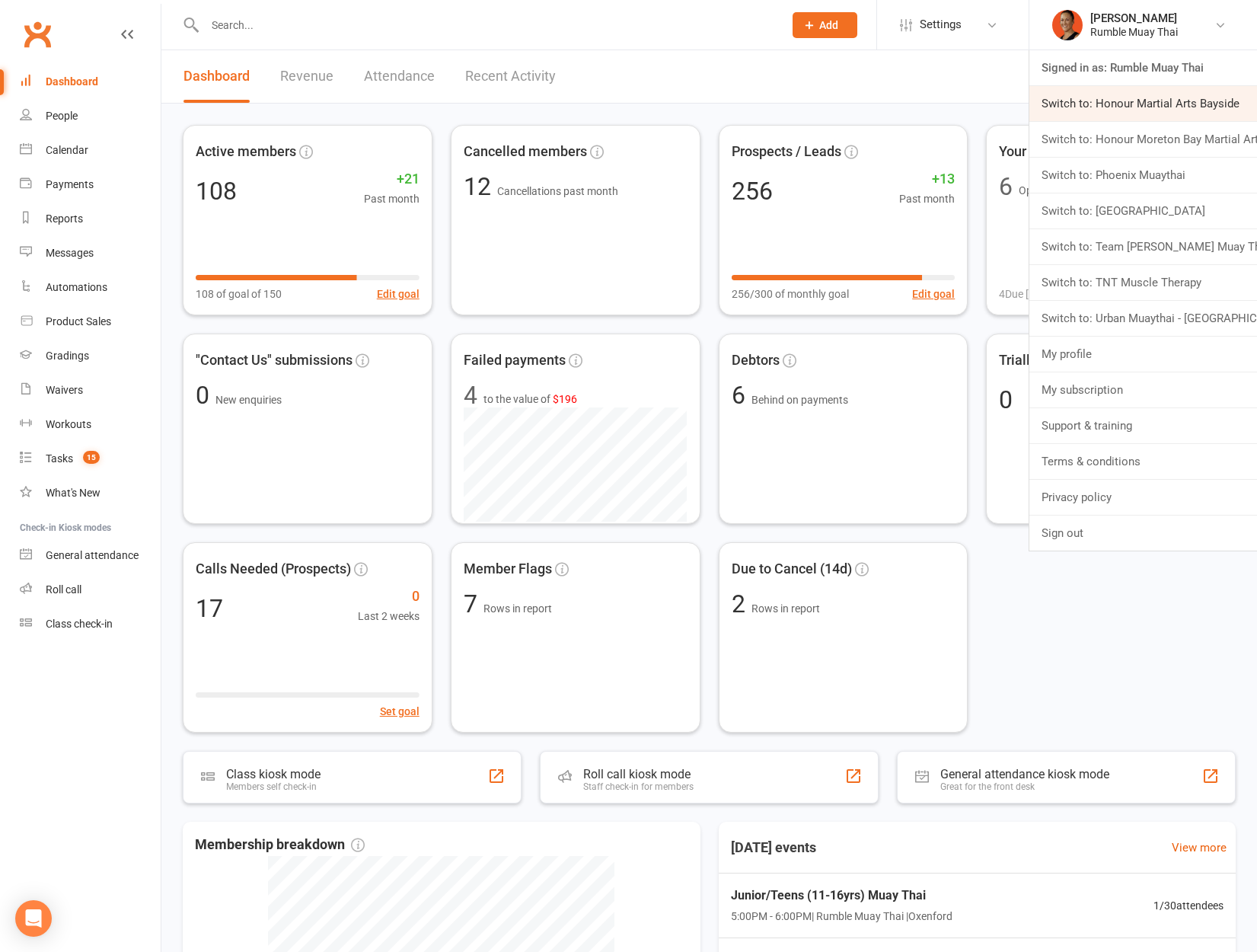
click at [1154, 103] on link "Switch to: Honour Martial Arts Bayside" at bounding box center [1143, 104] width 227 height 35
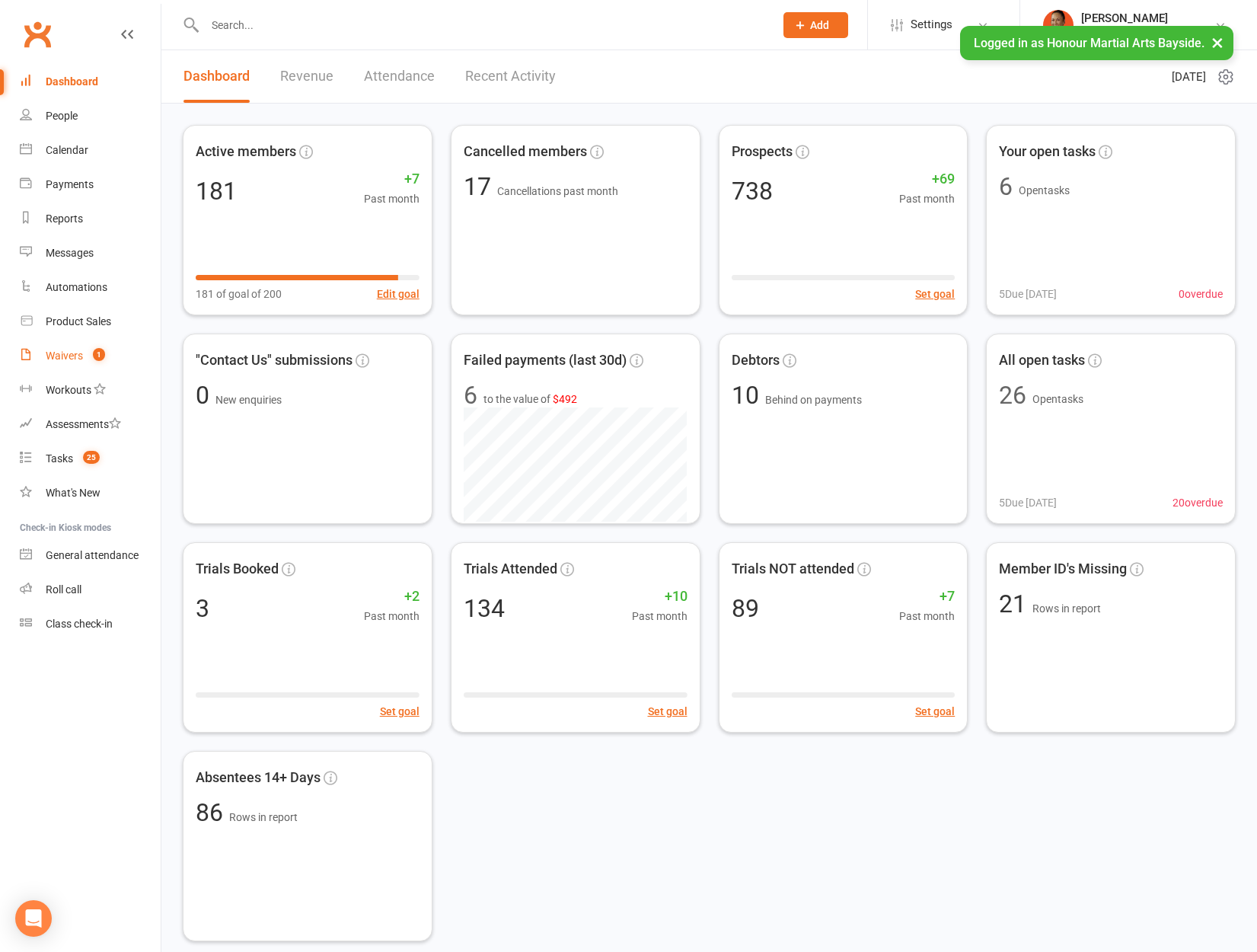
click at [74, 355] on div "Waivers" at bounding box center [64, 355] width 37 height 12
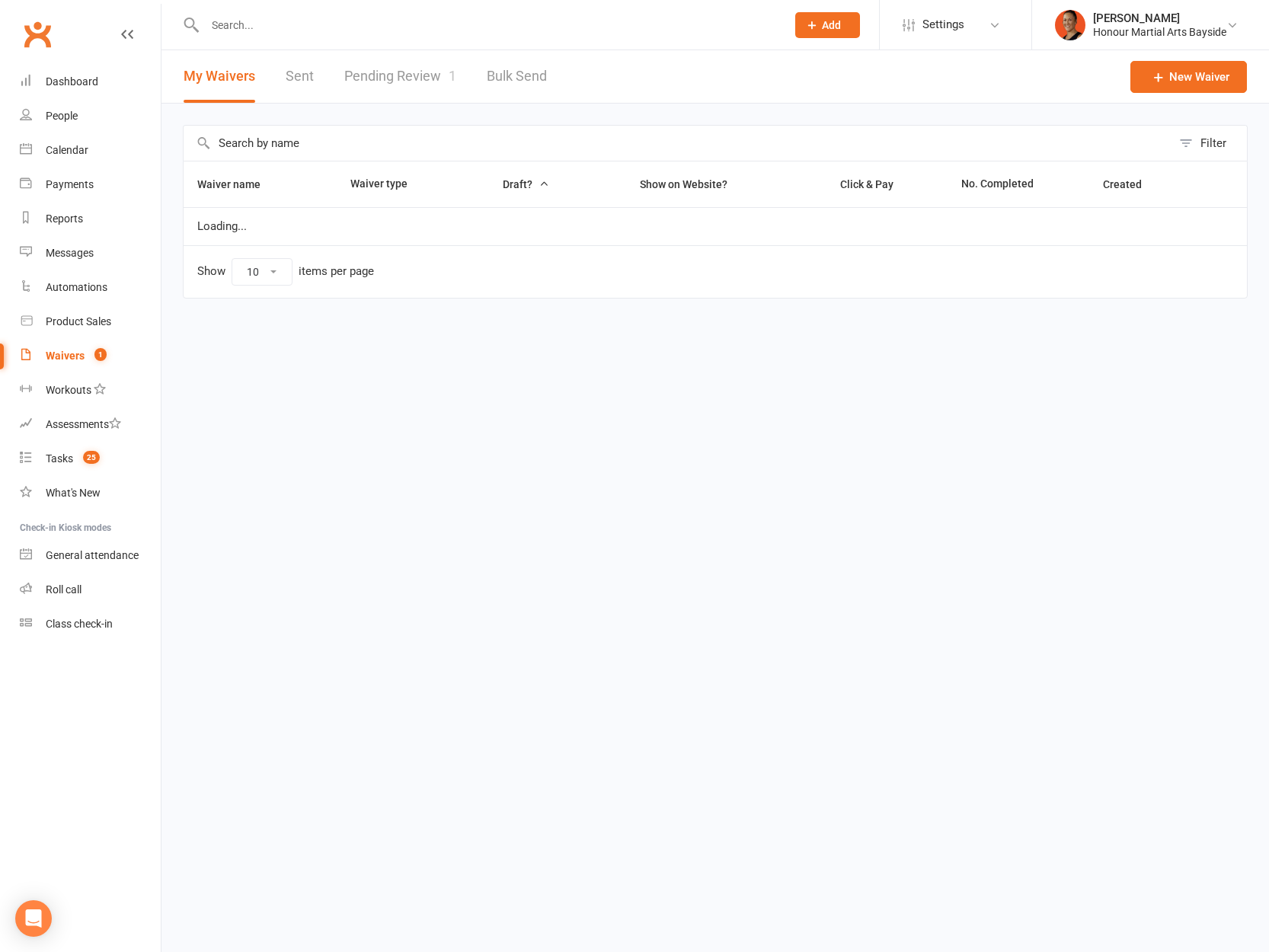
click at [433, 67] on link "Pending Review 1" at bounding box center [400, 76] width 112 height 53
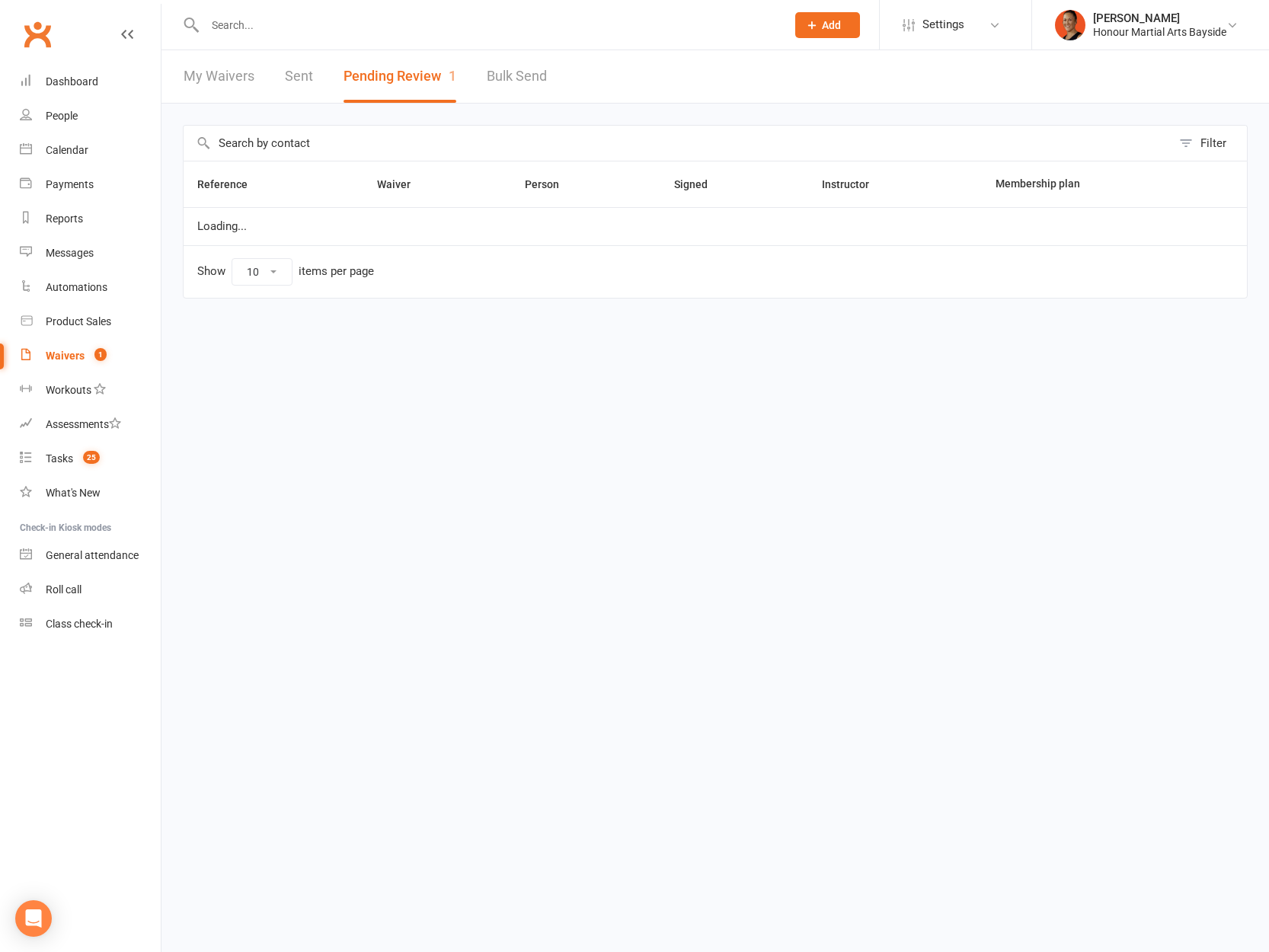
select select "100"
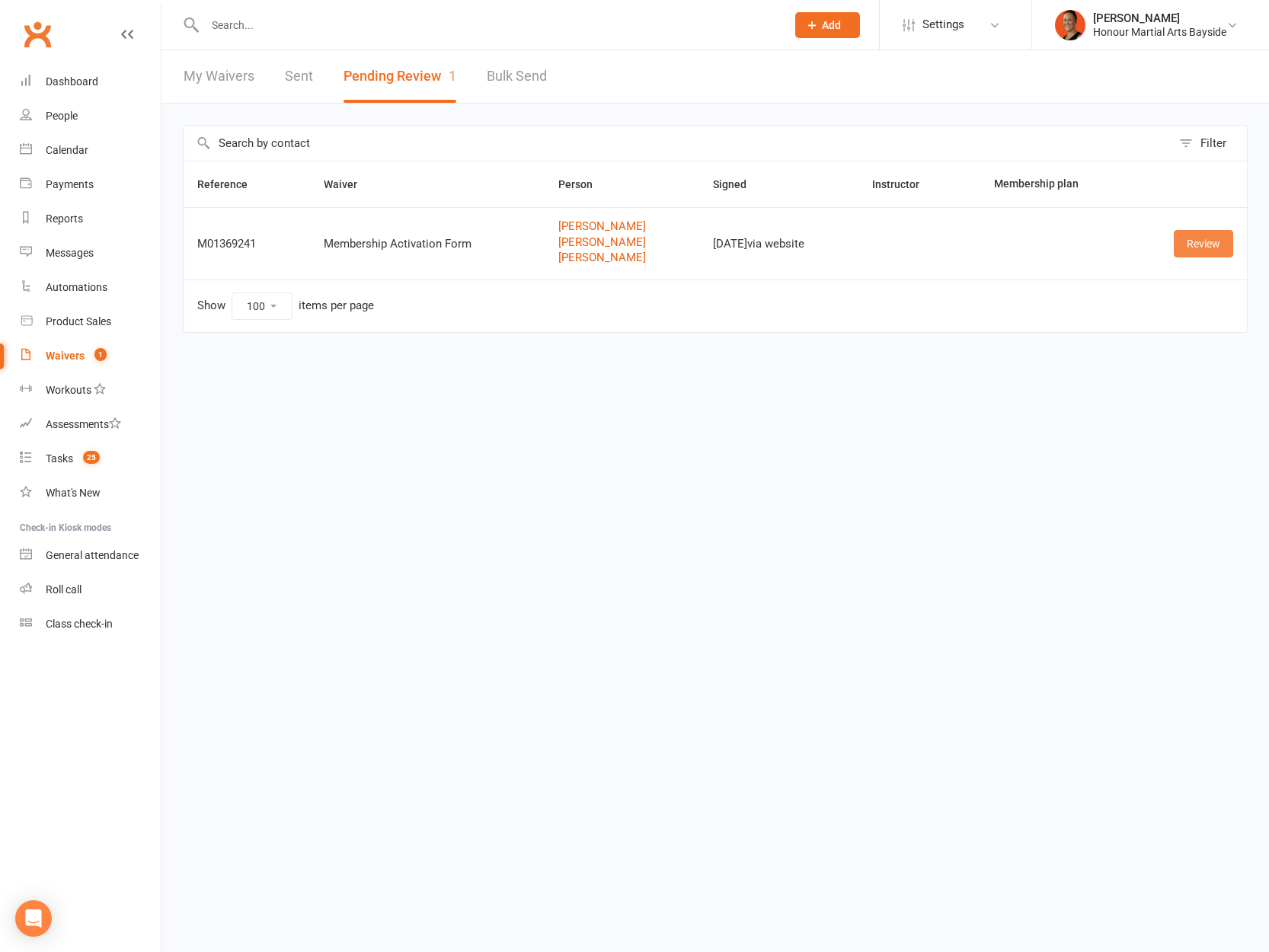
click at [1217, 242] on link "Review" at bounding box center [1203, 244] width 60 height 28
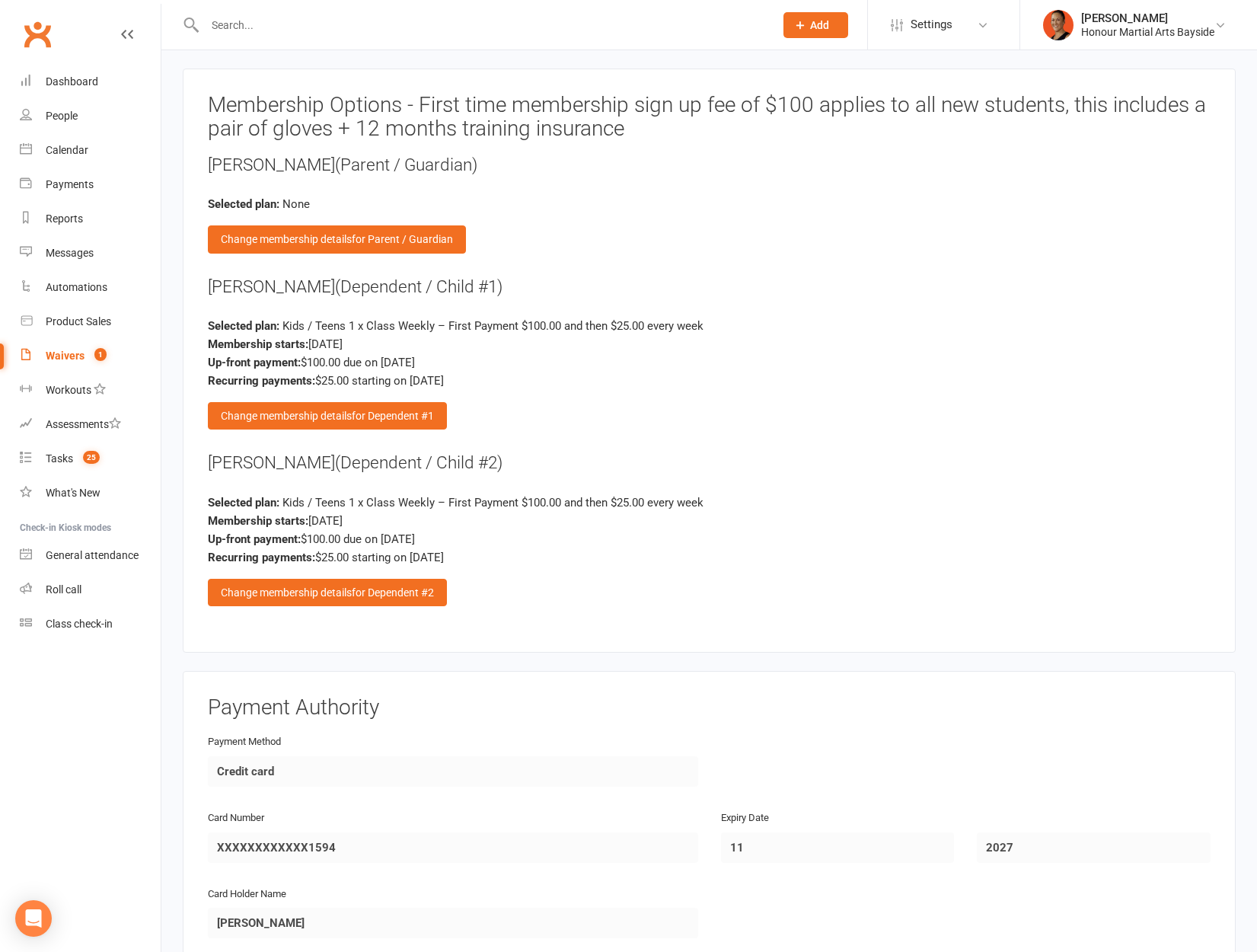
scroll to position [2572, 0]
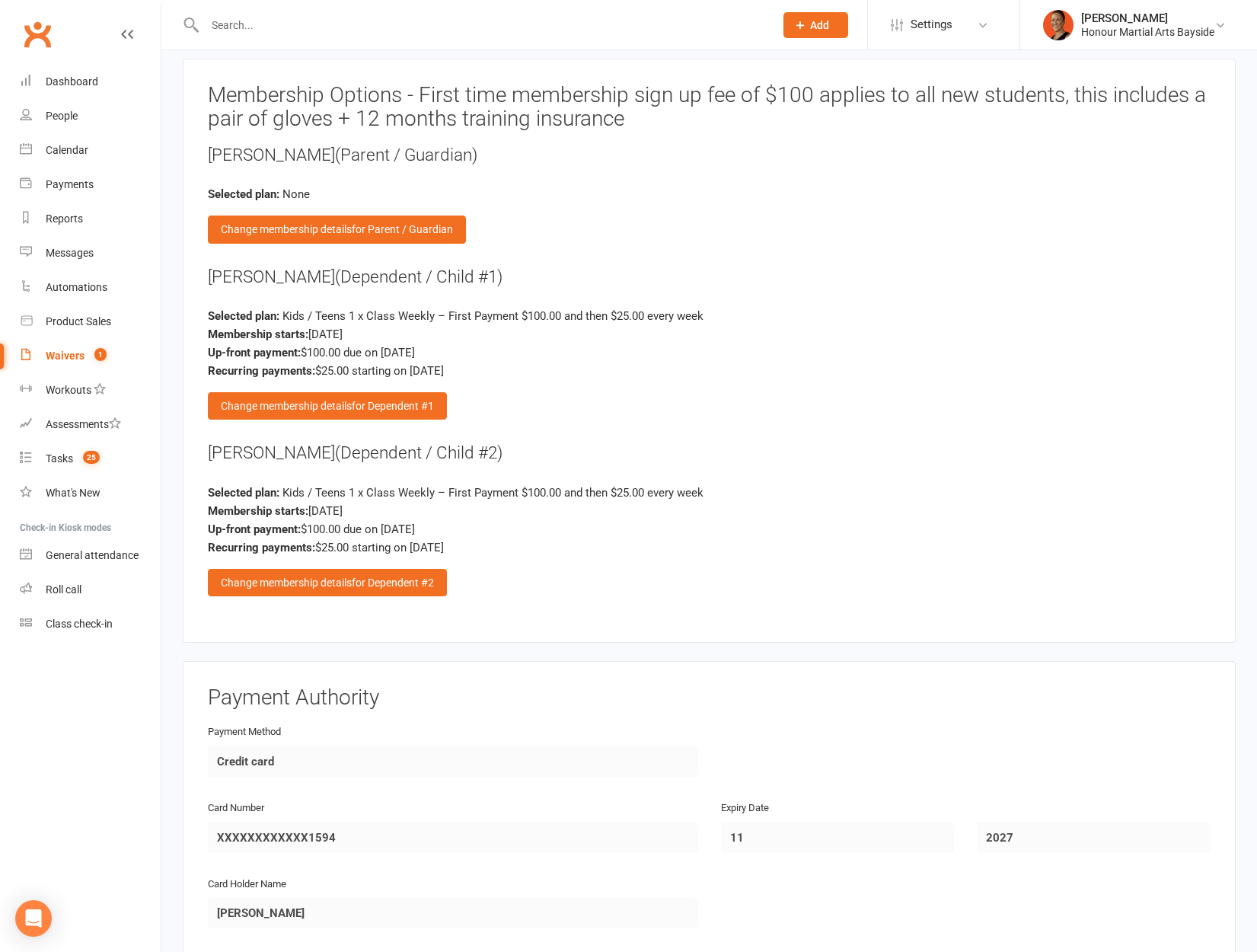
click at [909, 265] on div "[PERSON_NAME] (Dependent / Child #1)" at bounding box center [709, 277] width 1003 height 24
click at [1183, 33] on div "Honour Martial Arts Bayside" at bounding box center [1147, 32] width 133 height 14
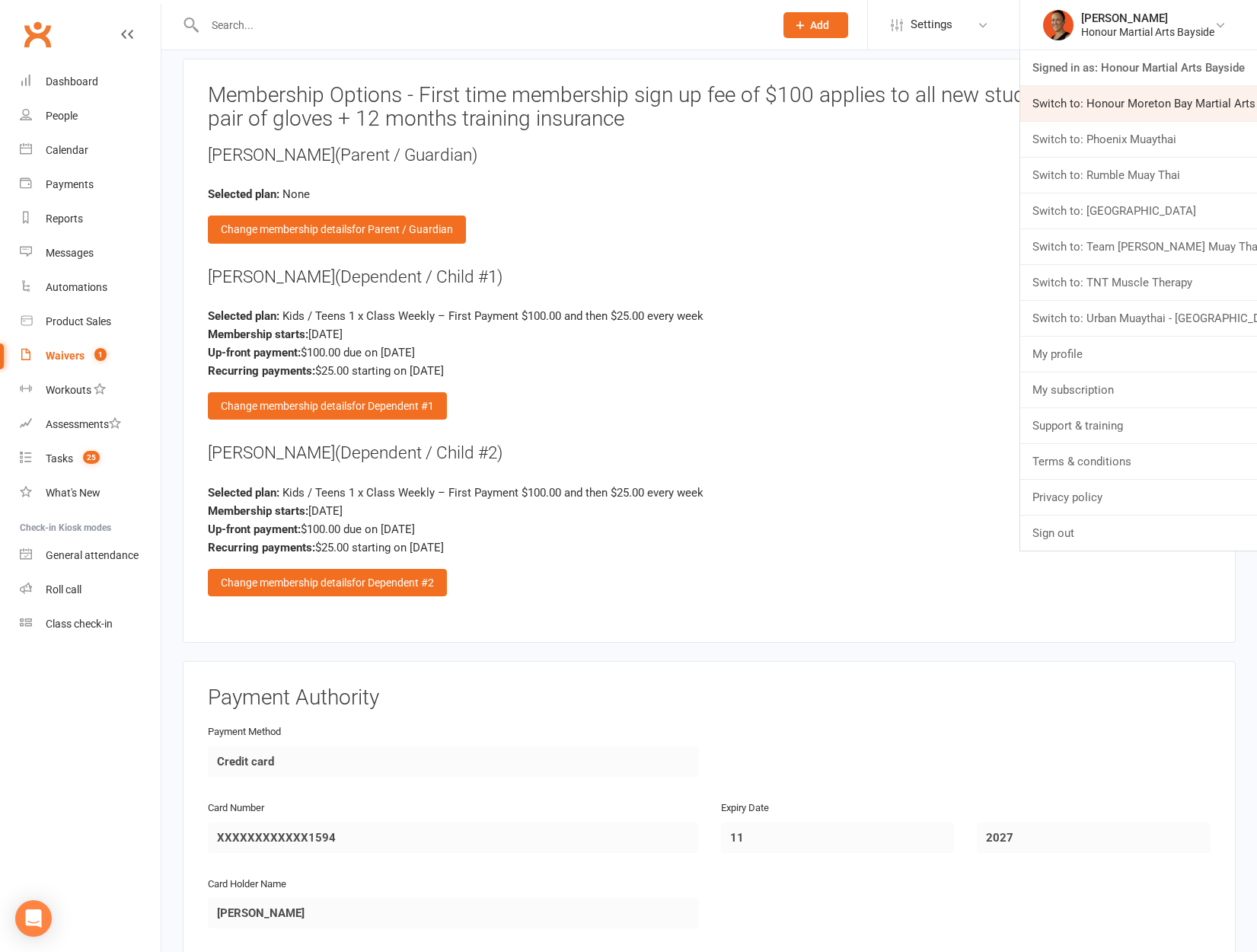
click at [1190, 118] on link "Switch to: Honour Moreton Bay Martial Arts Academy" at bounding box center [1139, 104] width 237 height 35
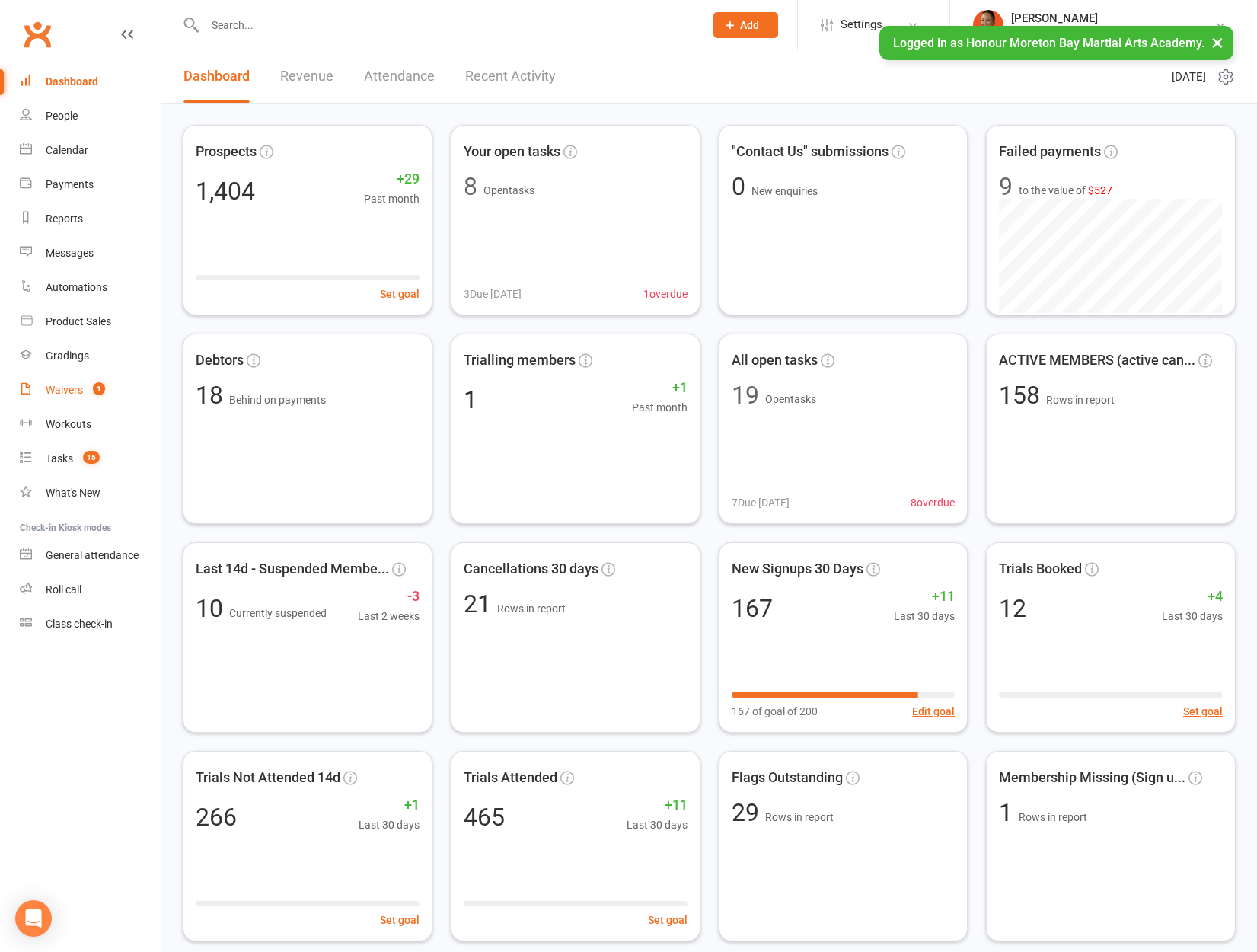
click at [71, 401] on link "Waivers 1" at bounding box center [90, 390] width 141 height 35
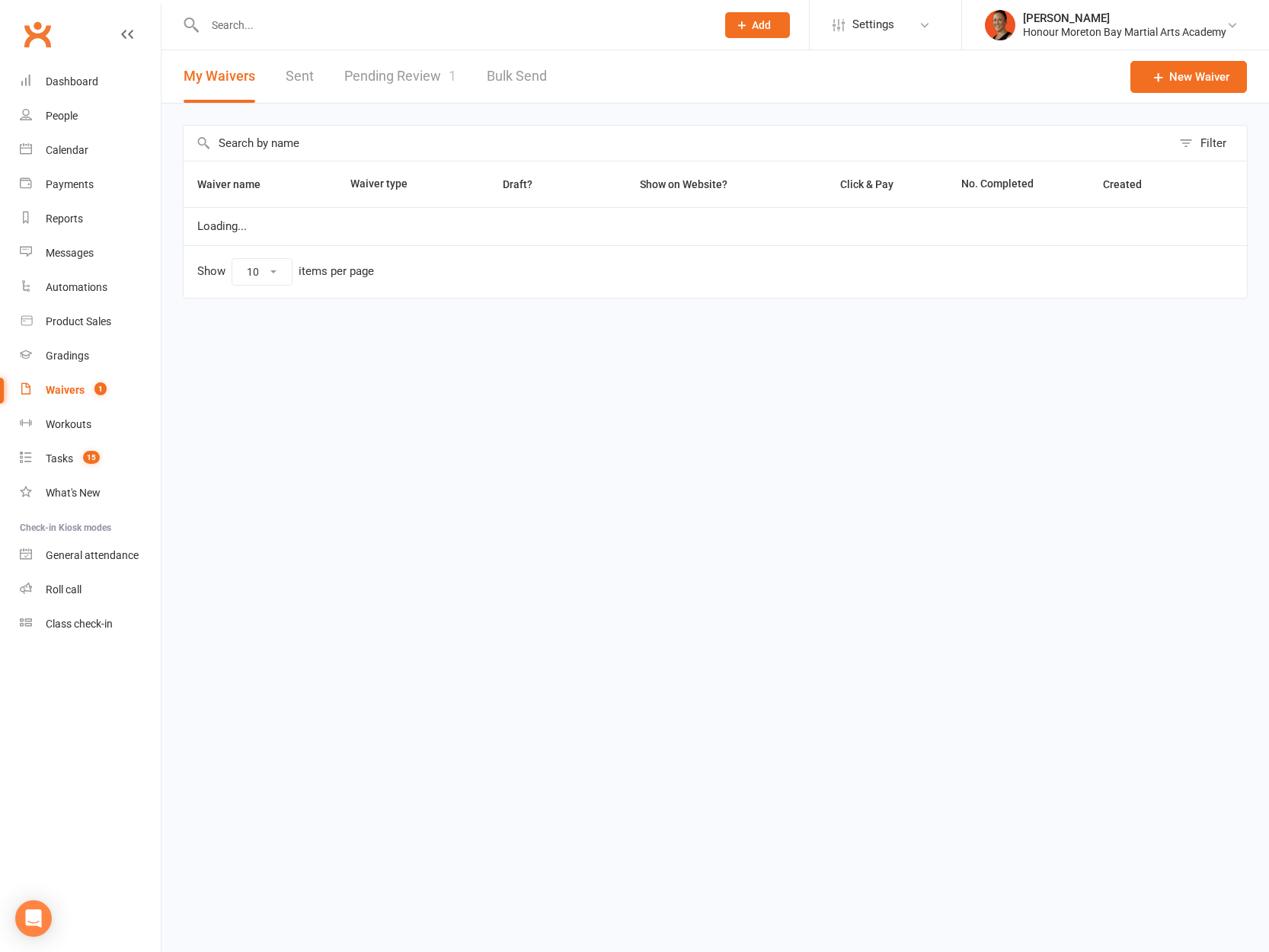
select select "100"
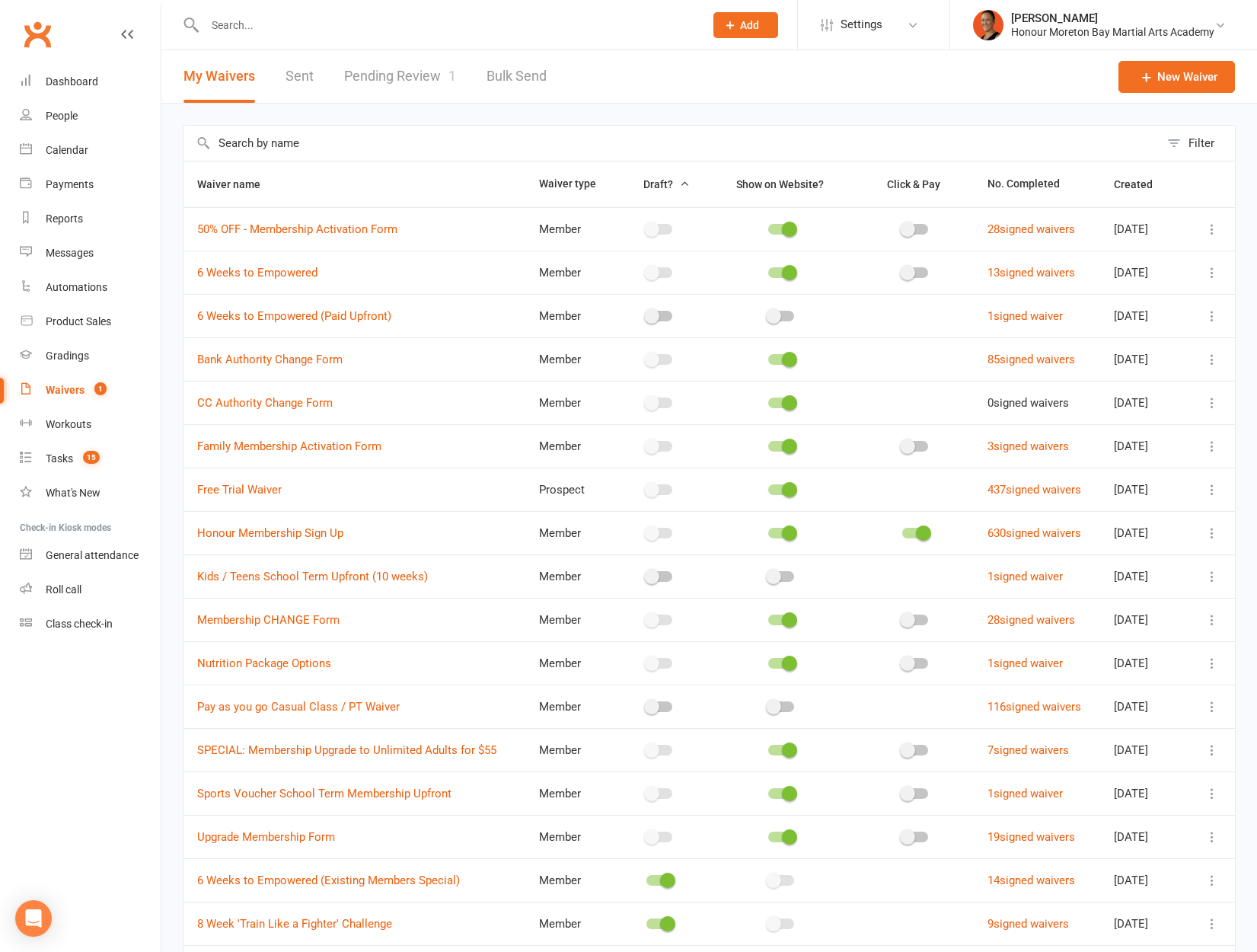
click at [373, 73] on link "Pending Review 1" at bounding box center [399, 76] width 112 height 53
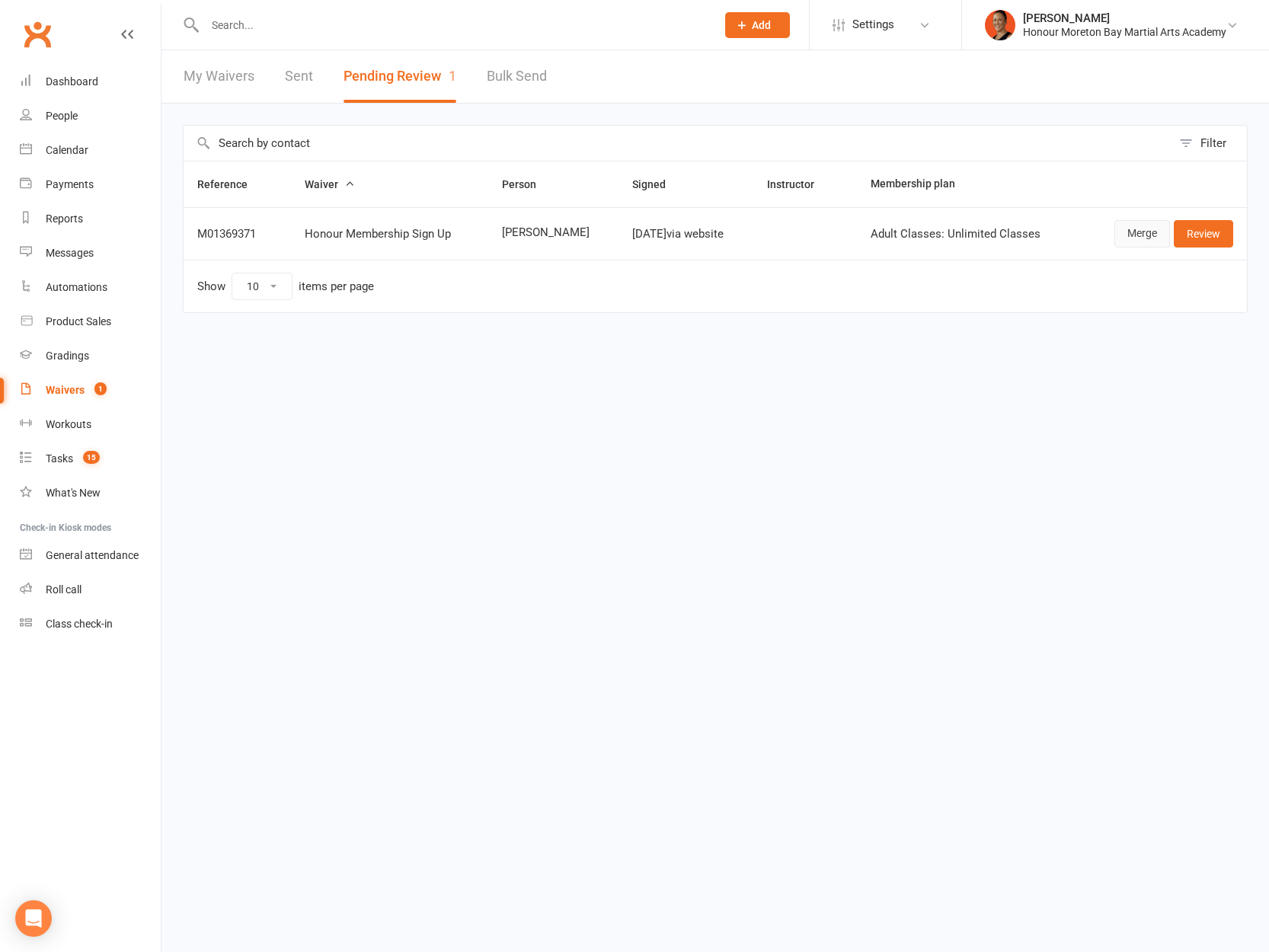
click at [1158, 240] on link "Merge" at bounding box center [1142, 233] width 55 height 28
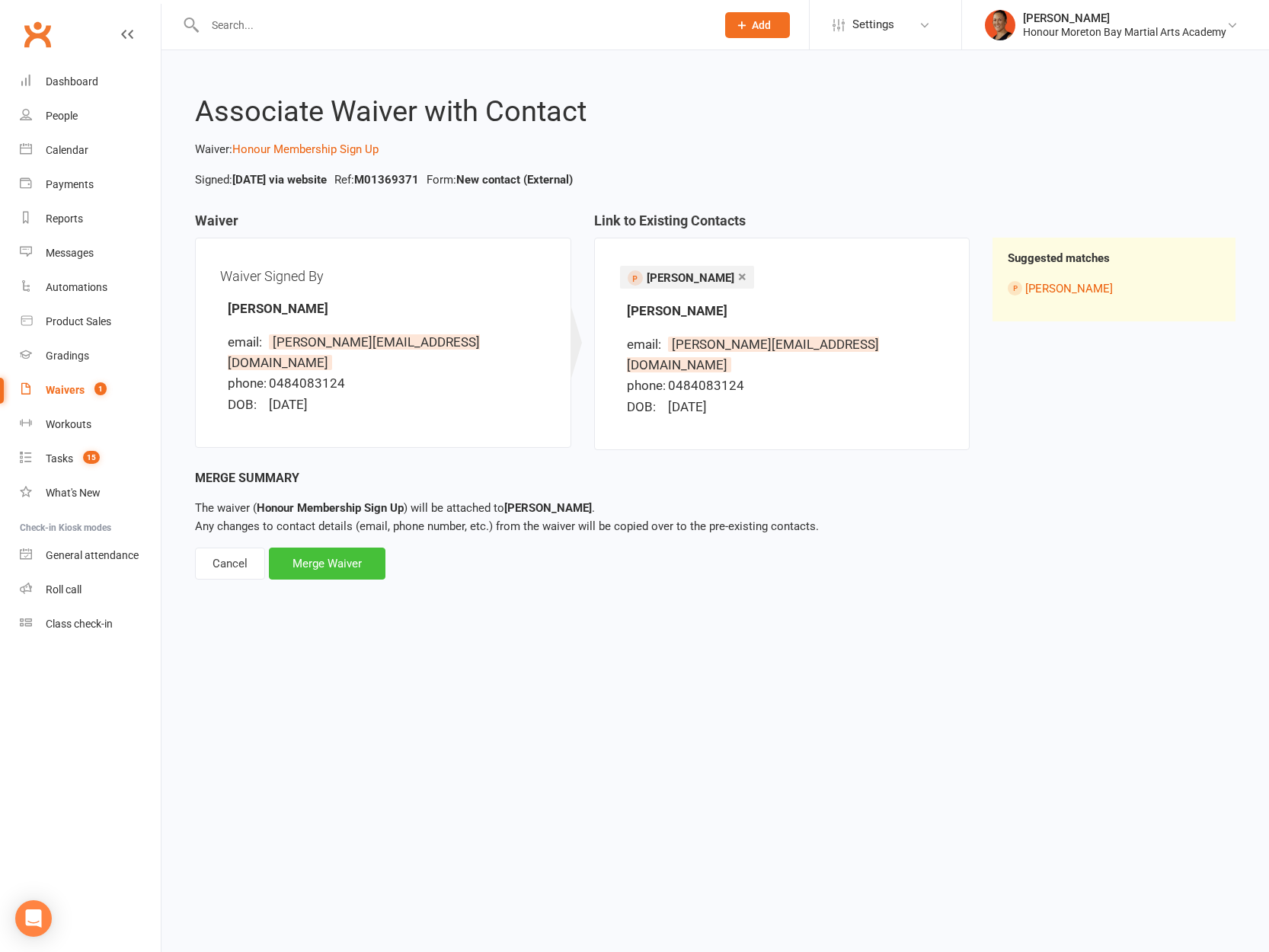
click at [342, 550] on div "Merge Waiver" at bounding box center [327, 563] width 117 height 32
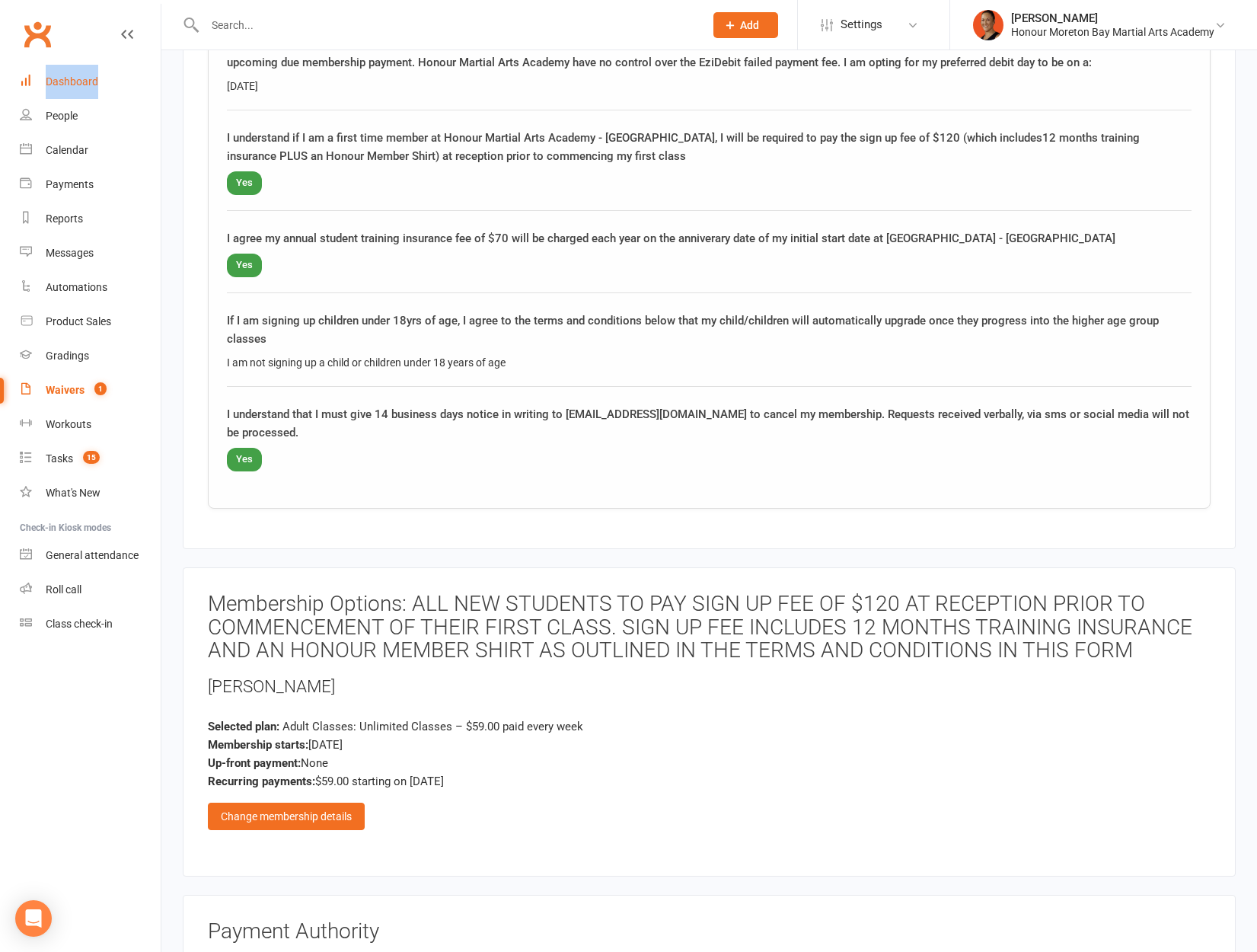
scroll to position [1451, 0]
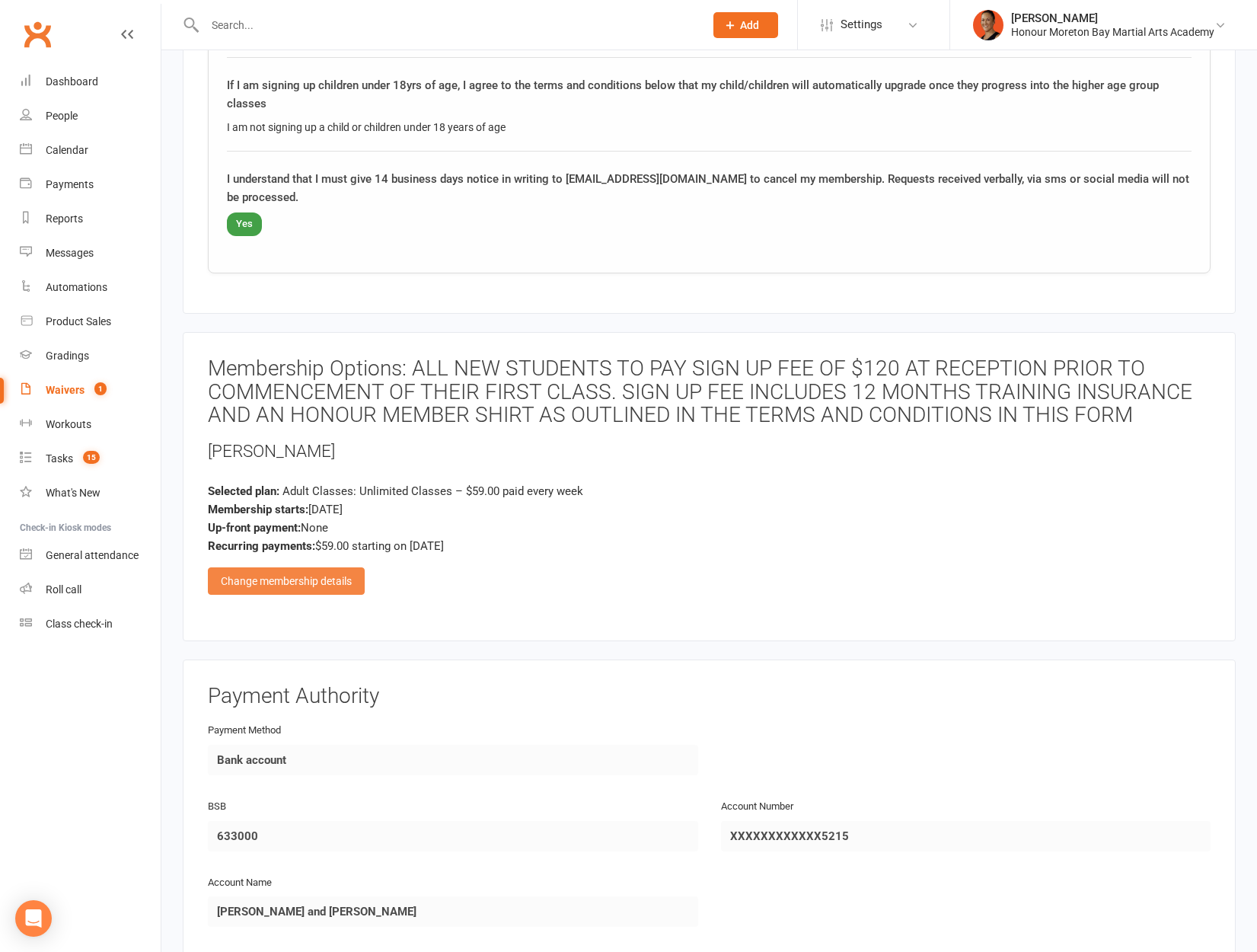
click at [349, 568] on div "Change membership details" at bounding box center [285, 581] width 156 height 28
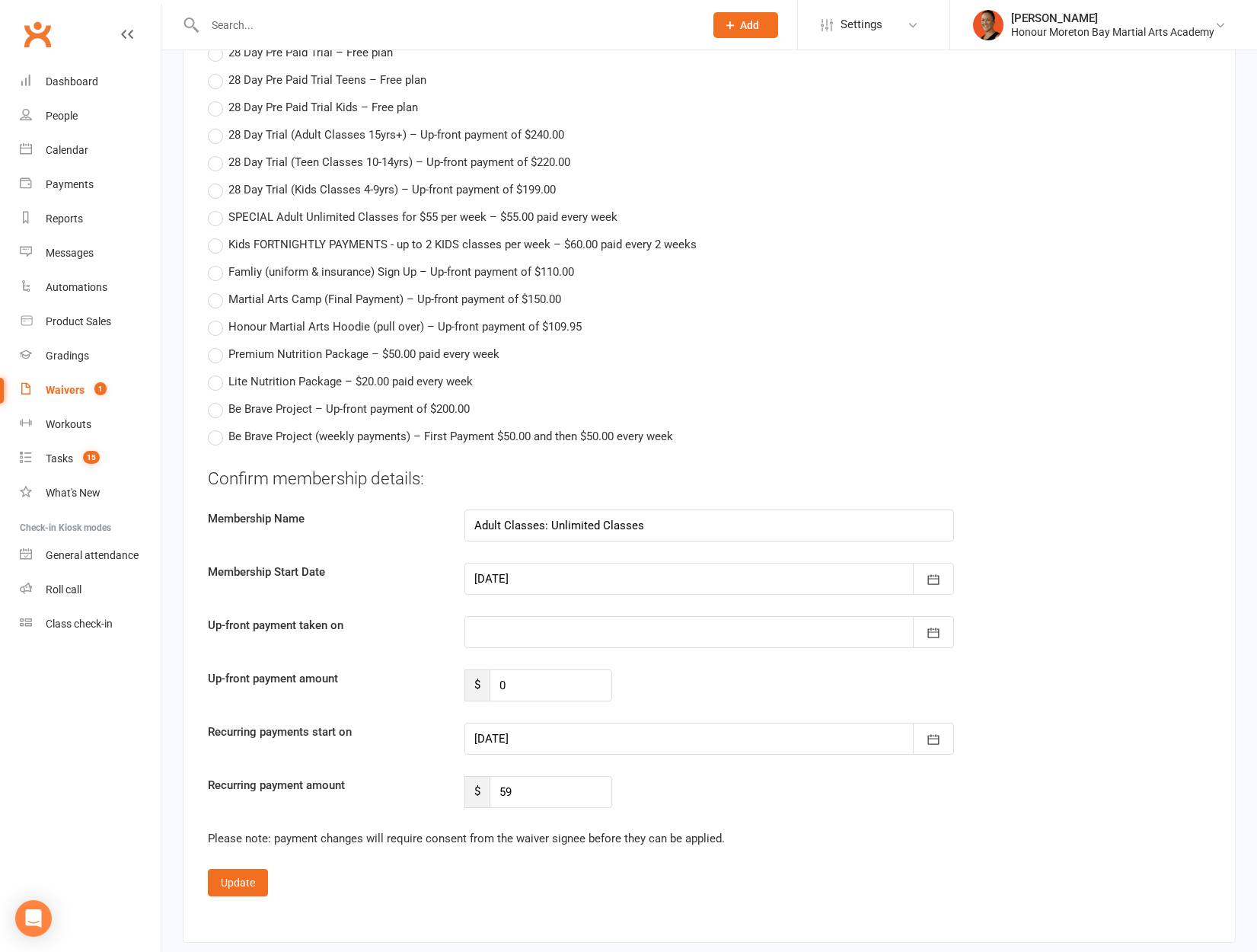
scroll to position [3264, 0]
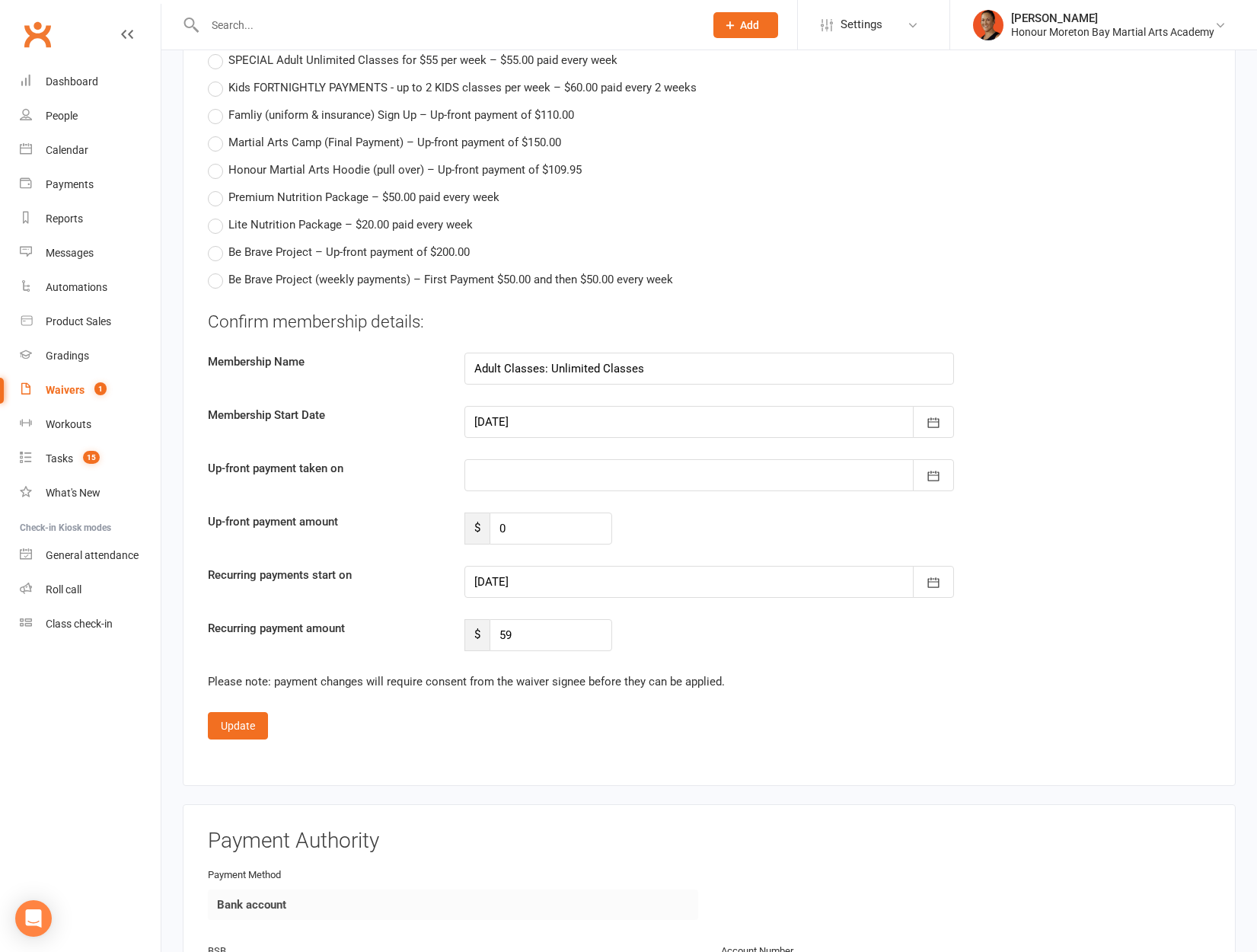
click at [505, 421] on div at bounding box center [709, 421] width 490 height 32
click at [392, 486] on div "Up-front payment taken on [DATE] Sun Mon Tue Wed Thu Fri Sat 40 28 29 30 01 02 …" at bounding box center [709, 475] width 1025 height 32
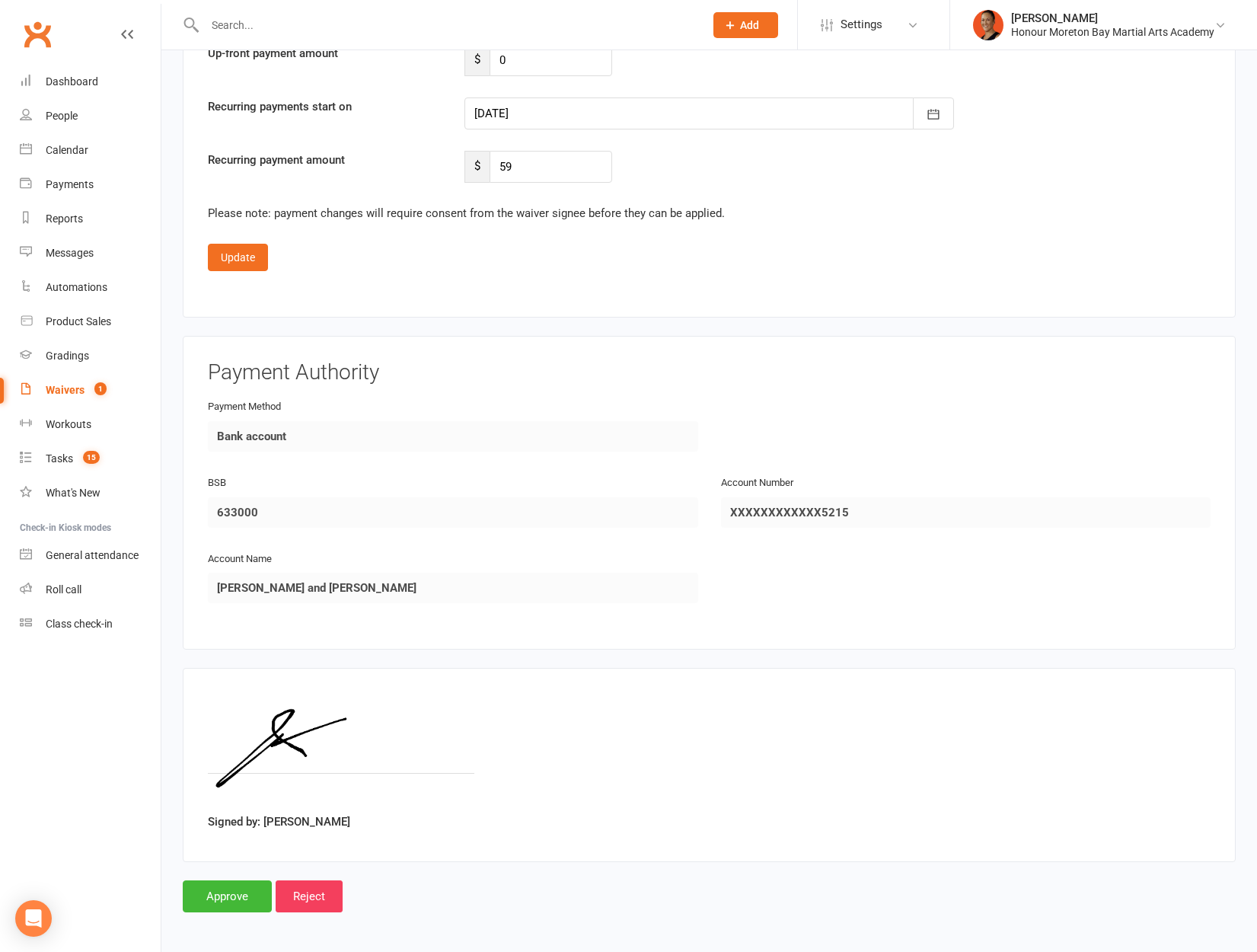
scroll to position [3436, 0]
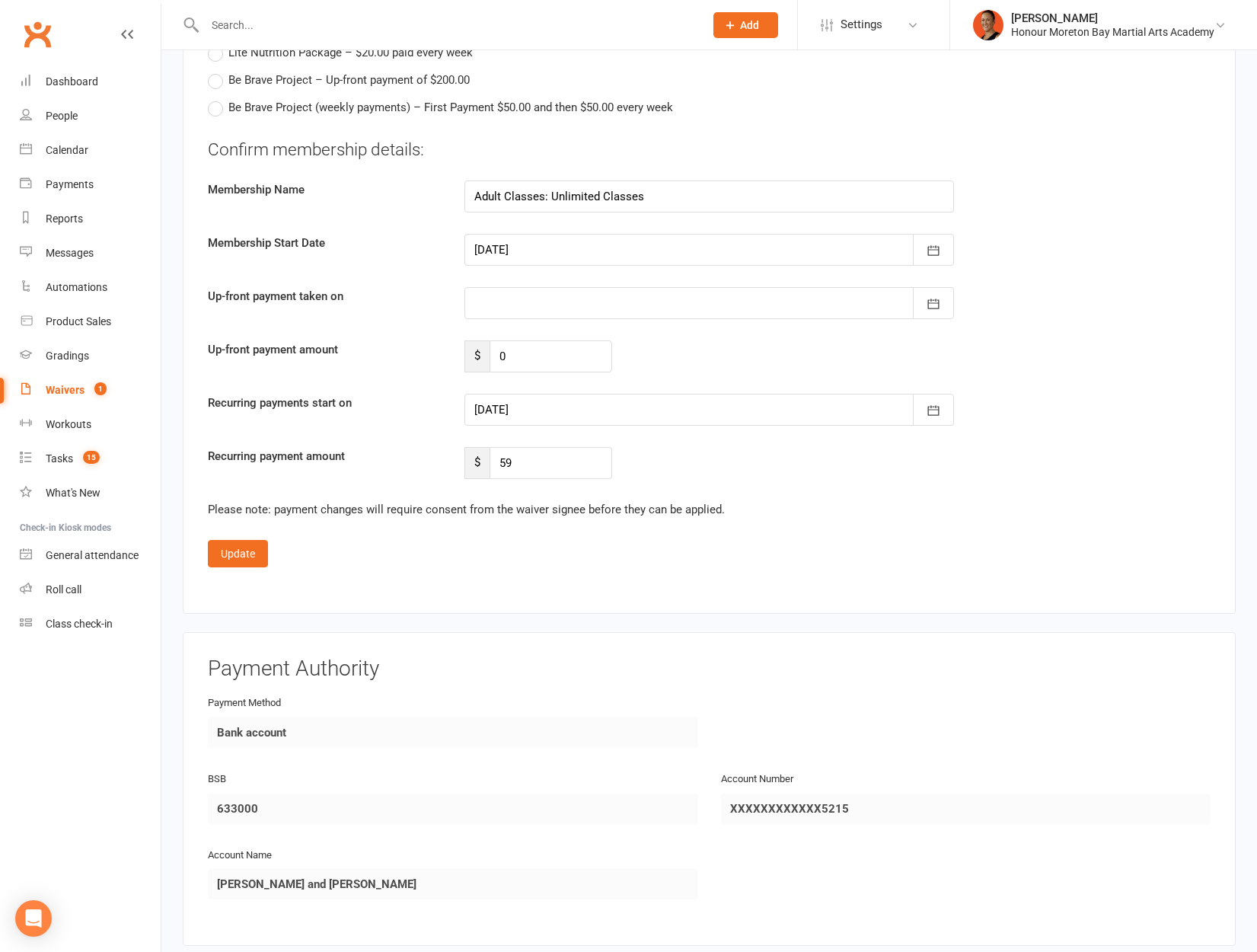
click at [544, 412] on div at bounding box center [709, 409] width 490 height 32
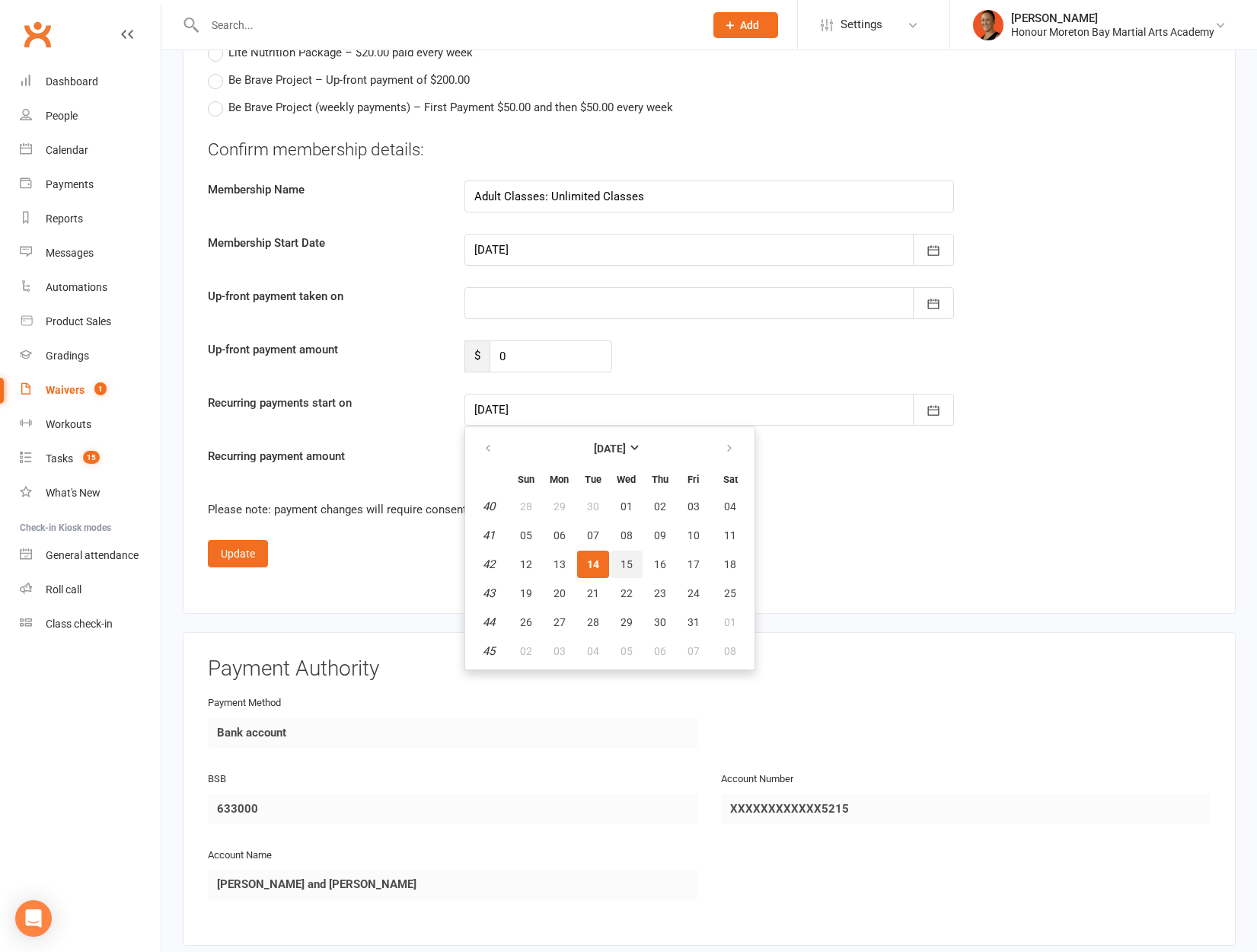
click at [632, 560] on button "15" at bounding box center [626, 565] width 32 height 28
type input "[DATE]"
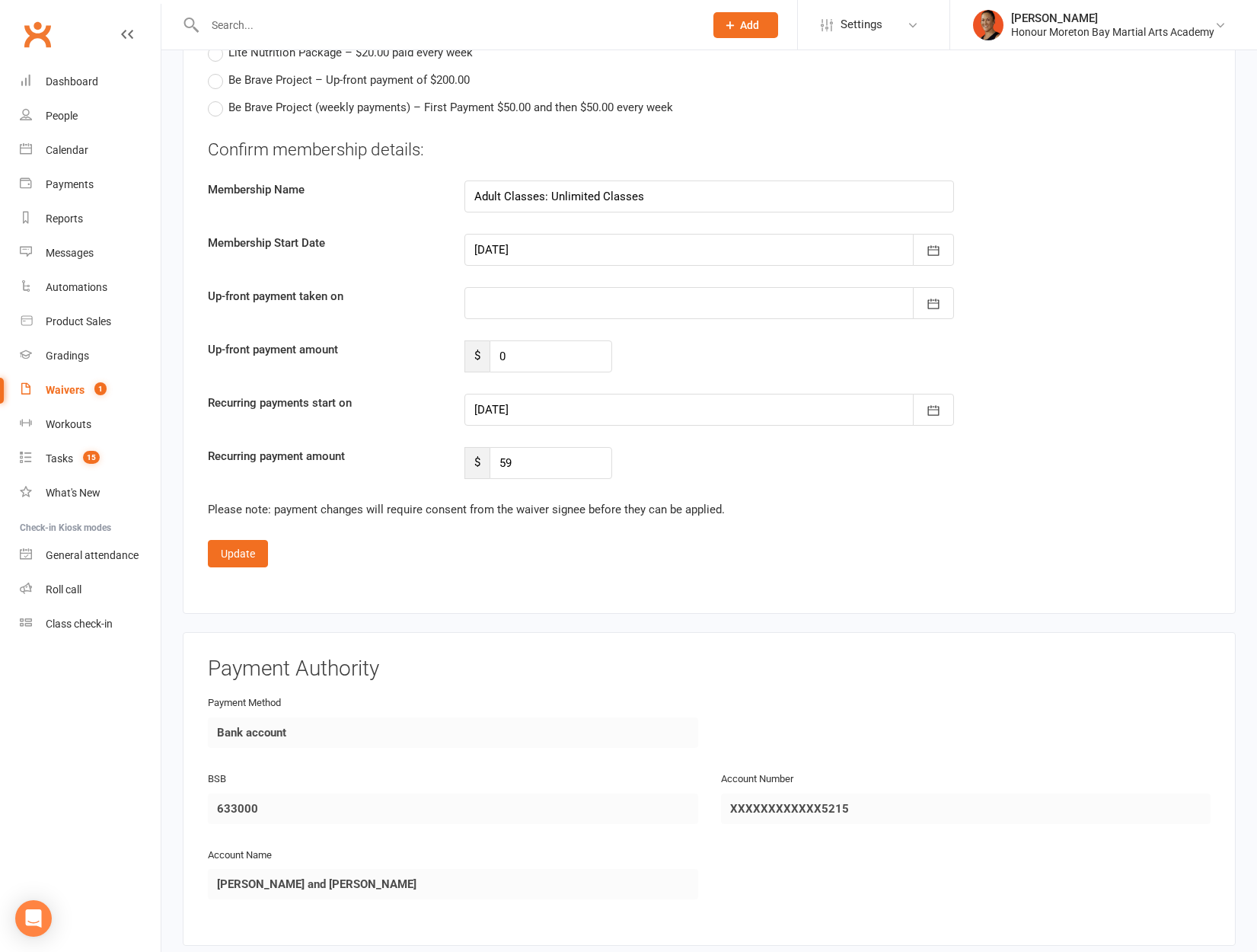
click at [245, 534] on fieldset "Confirm membership details: Membership Name Adult Classes: Unlimited Classes Me…" at bounding box center [709, 352] width 1003 height 430
click at [246, 552] on button "Update" at bounding box center [238, 553] width 61 height 28
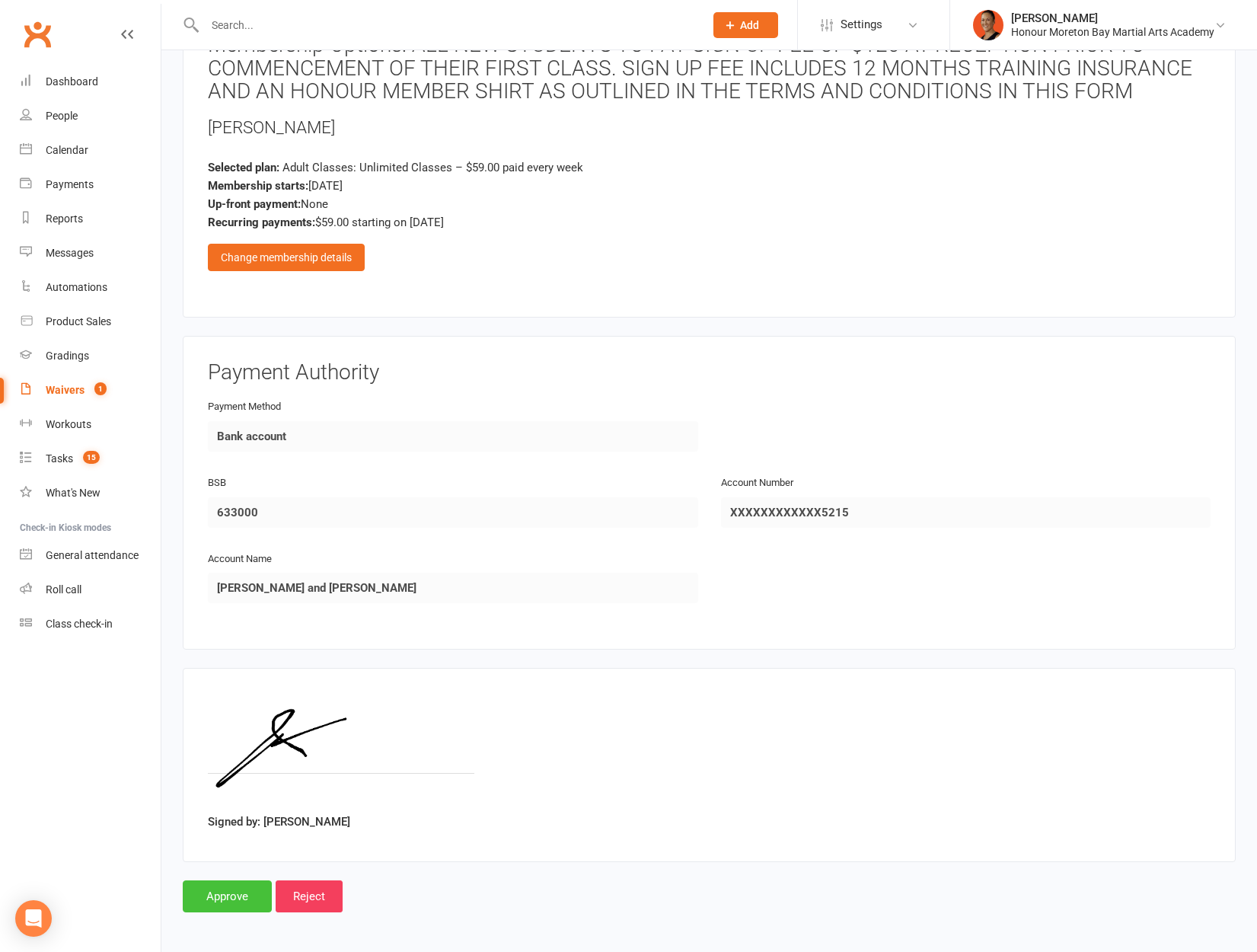
click at [234, 896] on input "Approve" at bounding box center [227, 896] width 89 height 32
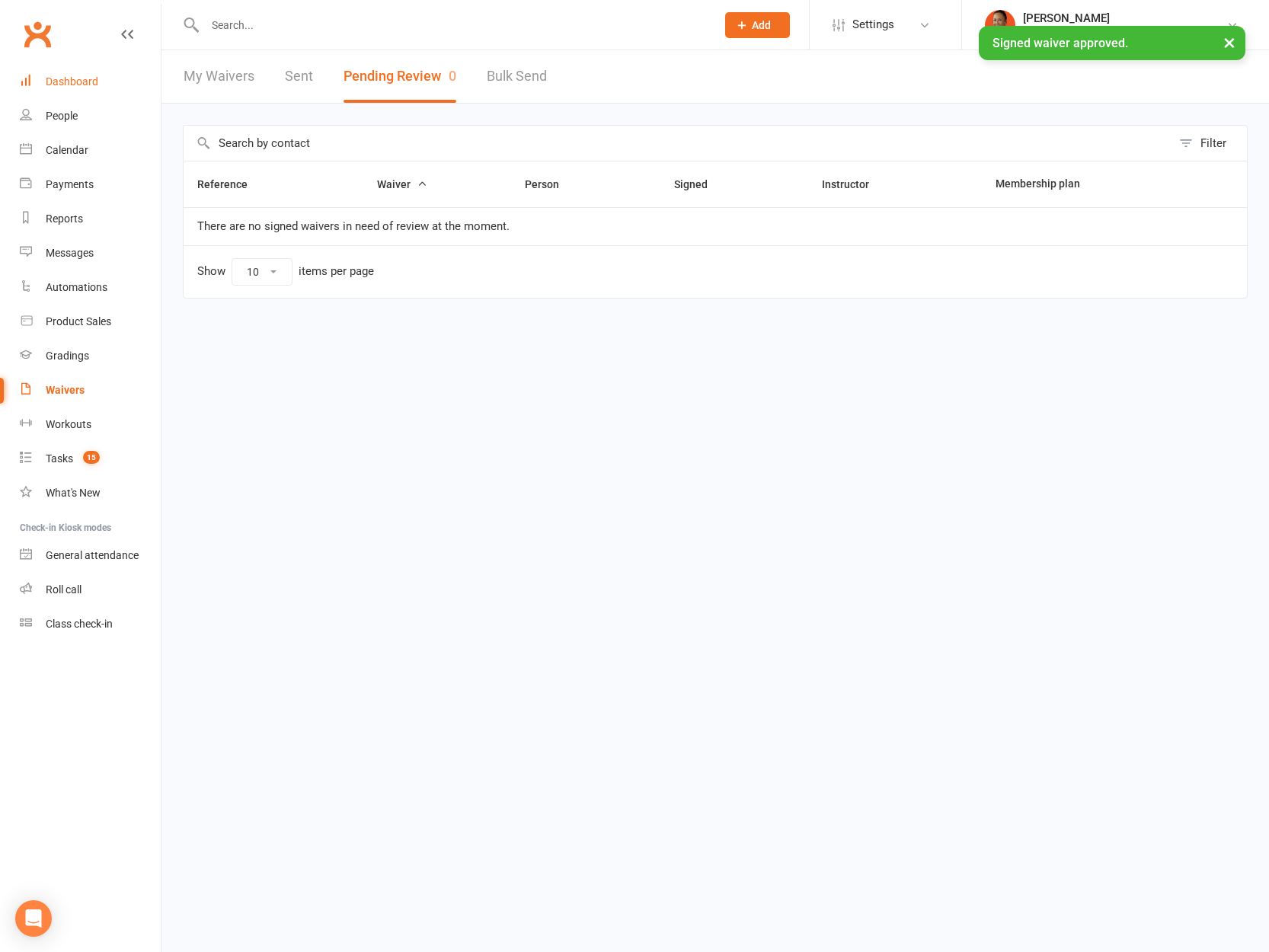
click at [74, 89] on link "Dashboard" at bounding box center [90, 82] width 141 height 35
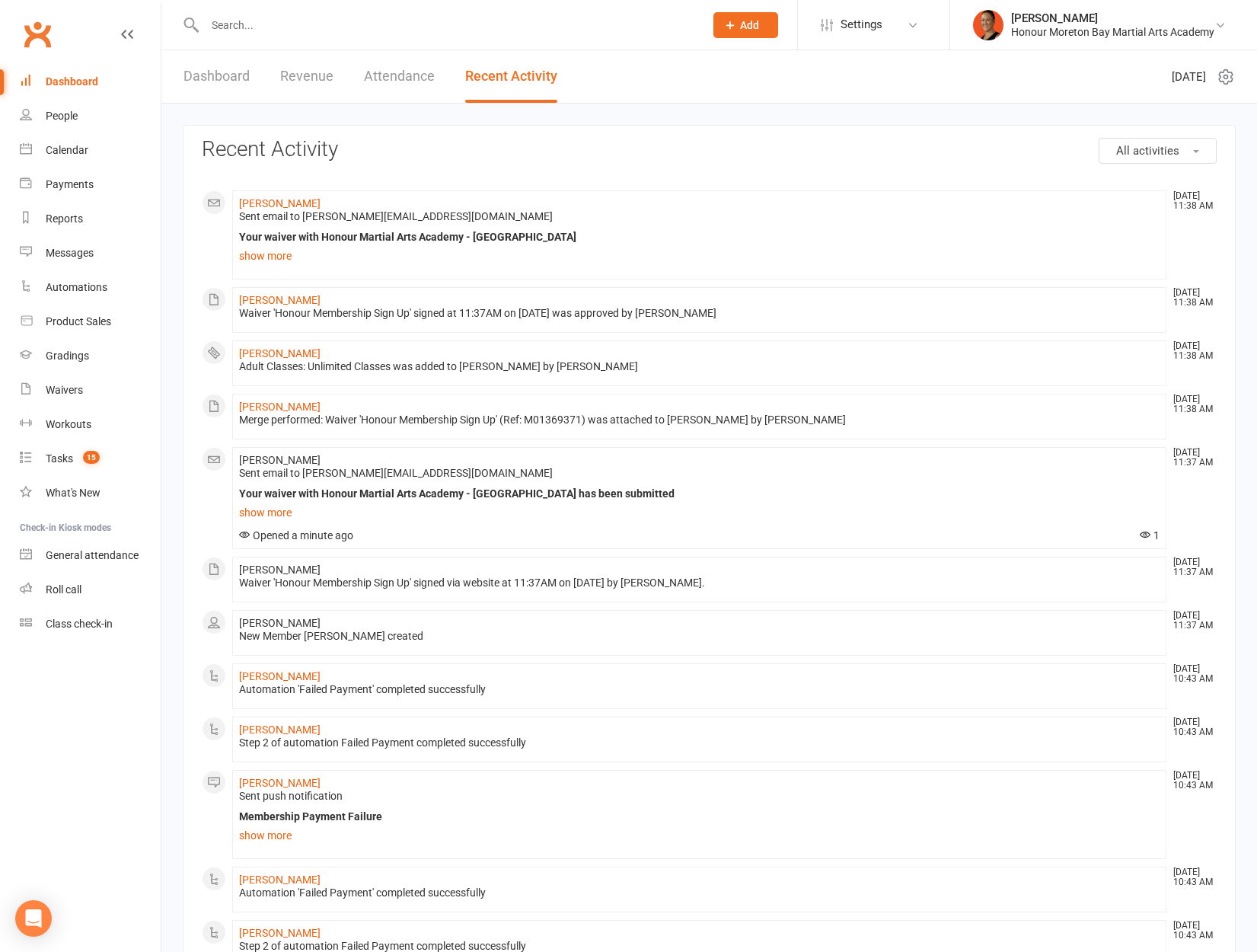
click at [95, 86] on div "Dashboard" at bounding box center [72, 81] width 53 height 12
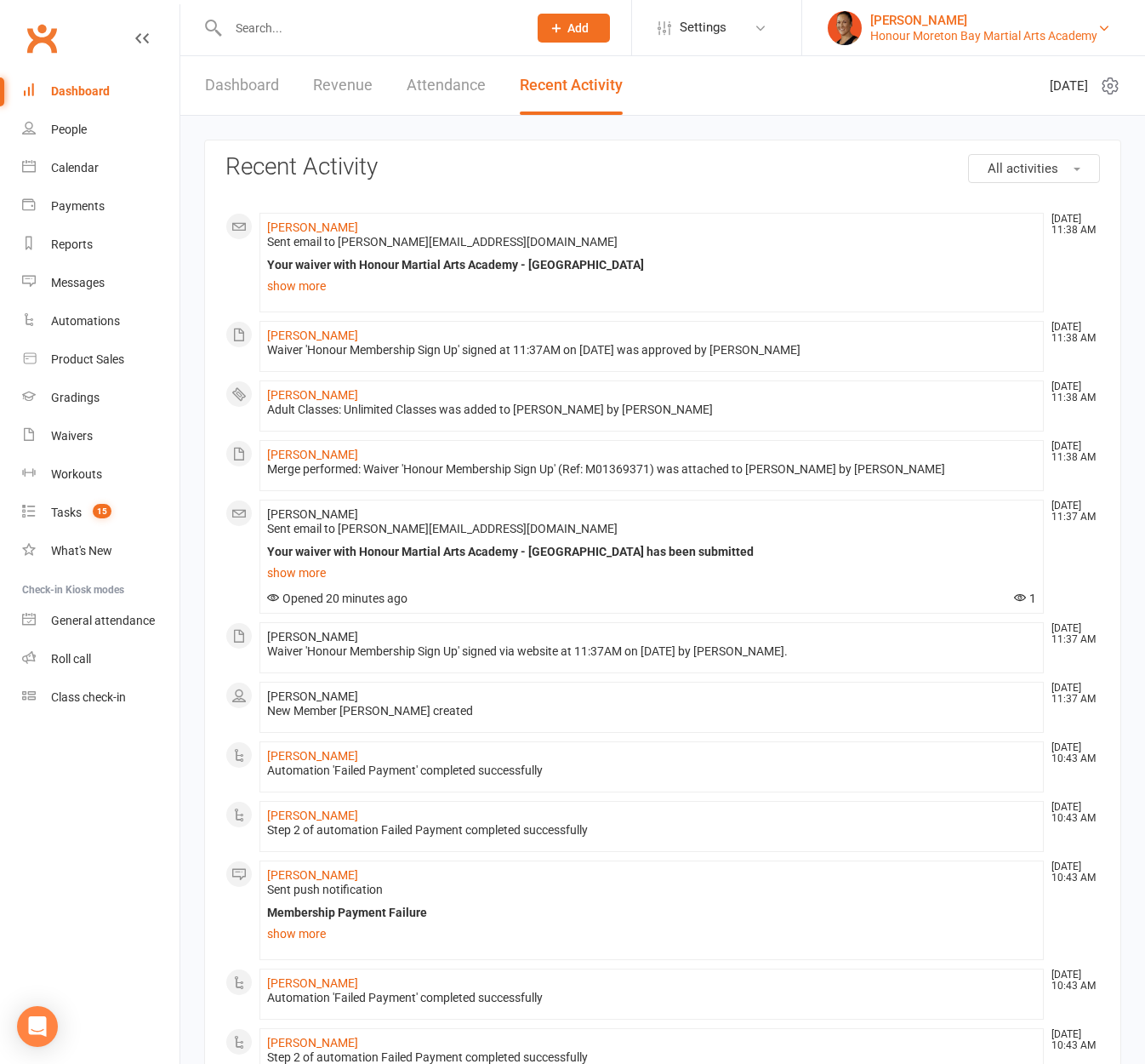
click at [1015, 24] on div "[PERSON_NAME]" at bounding box center [984, 20] width 227 height 15
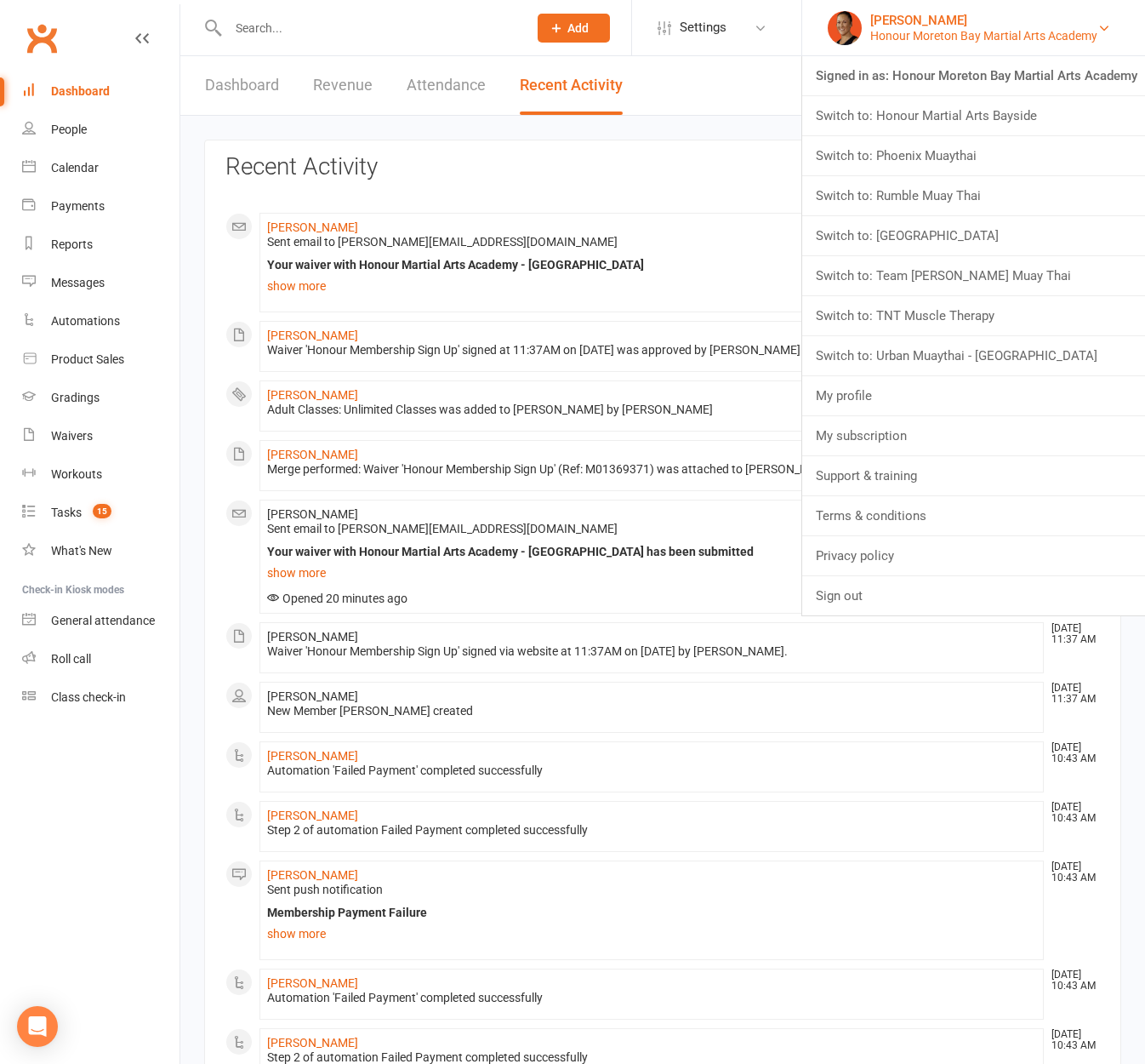
click at [976, 34] on div "Honour Moreton Bay Martial Arts Academy" at bounding box center [984, 36] width 227 height 15
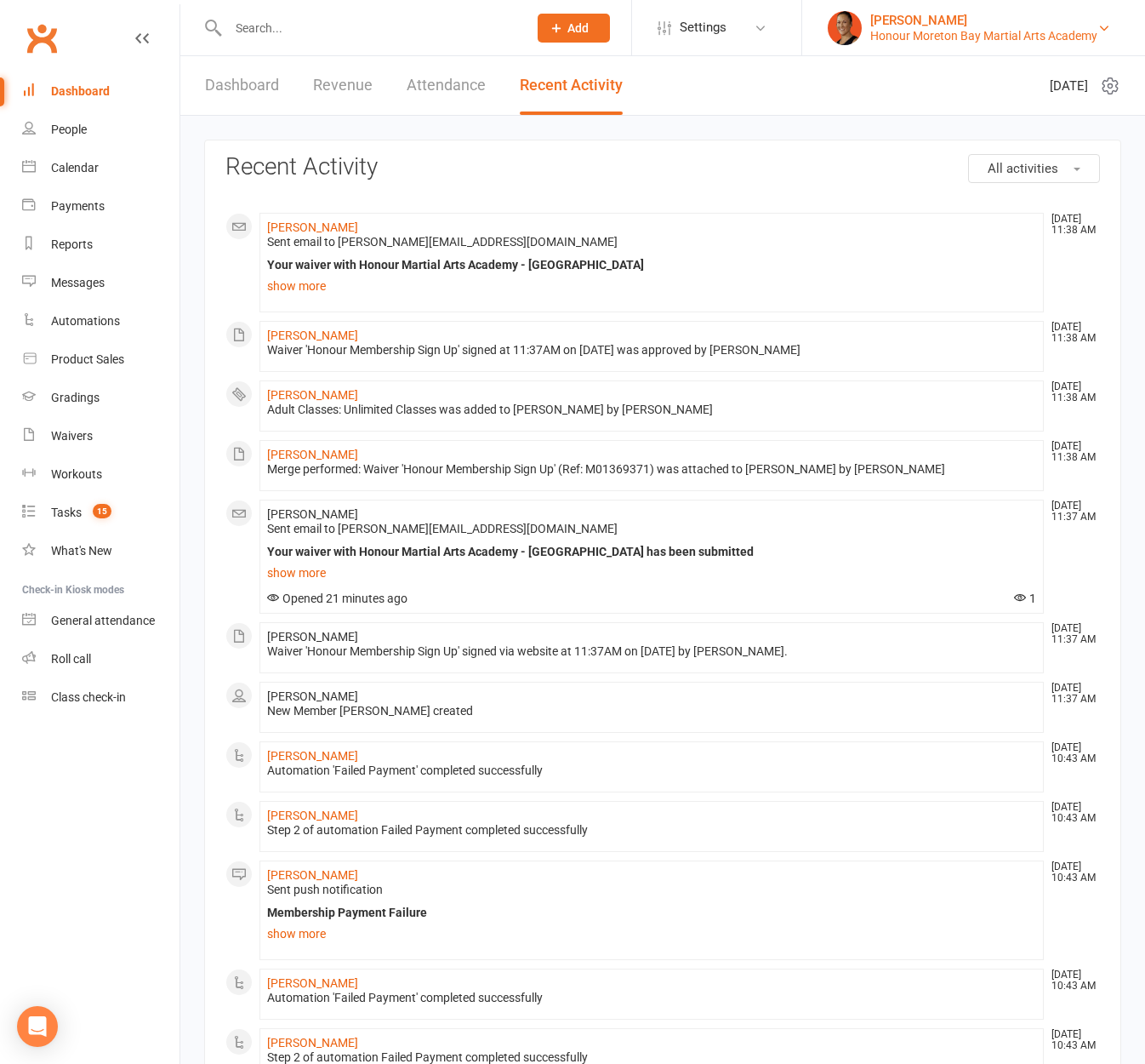
click at [976, 34] on div "Honour Moreton Bay Martial Arts Academy" at bounding box center [984, 36] width 227 height 15
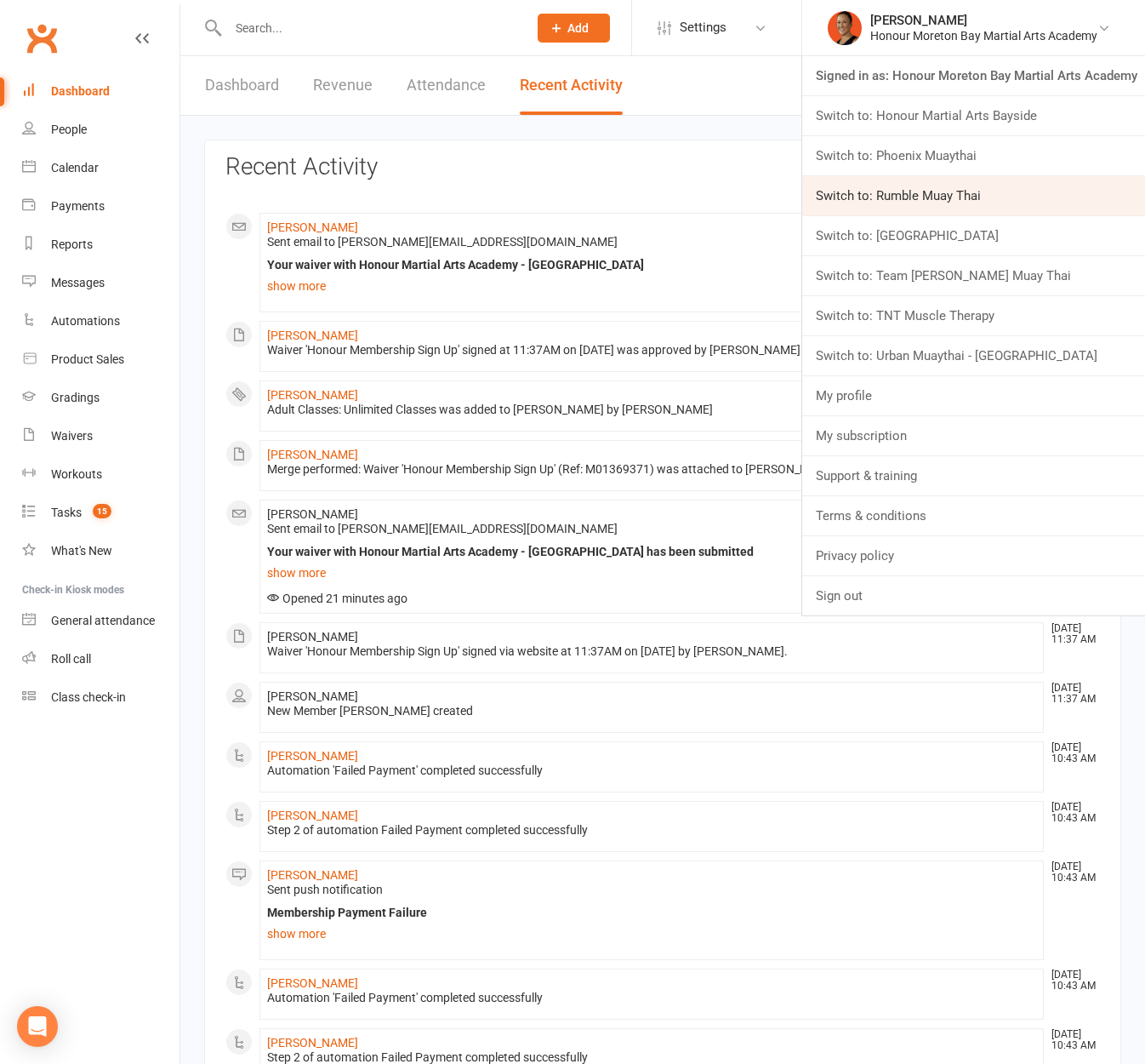
click at [960, 179] on link "Switch to: Rumble Muay Thai" at bounding box center [973, 195] width 343 height 40
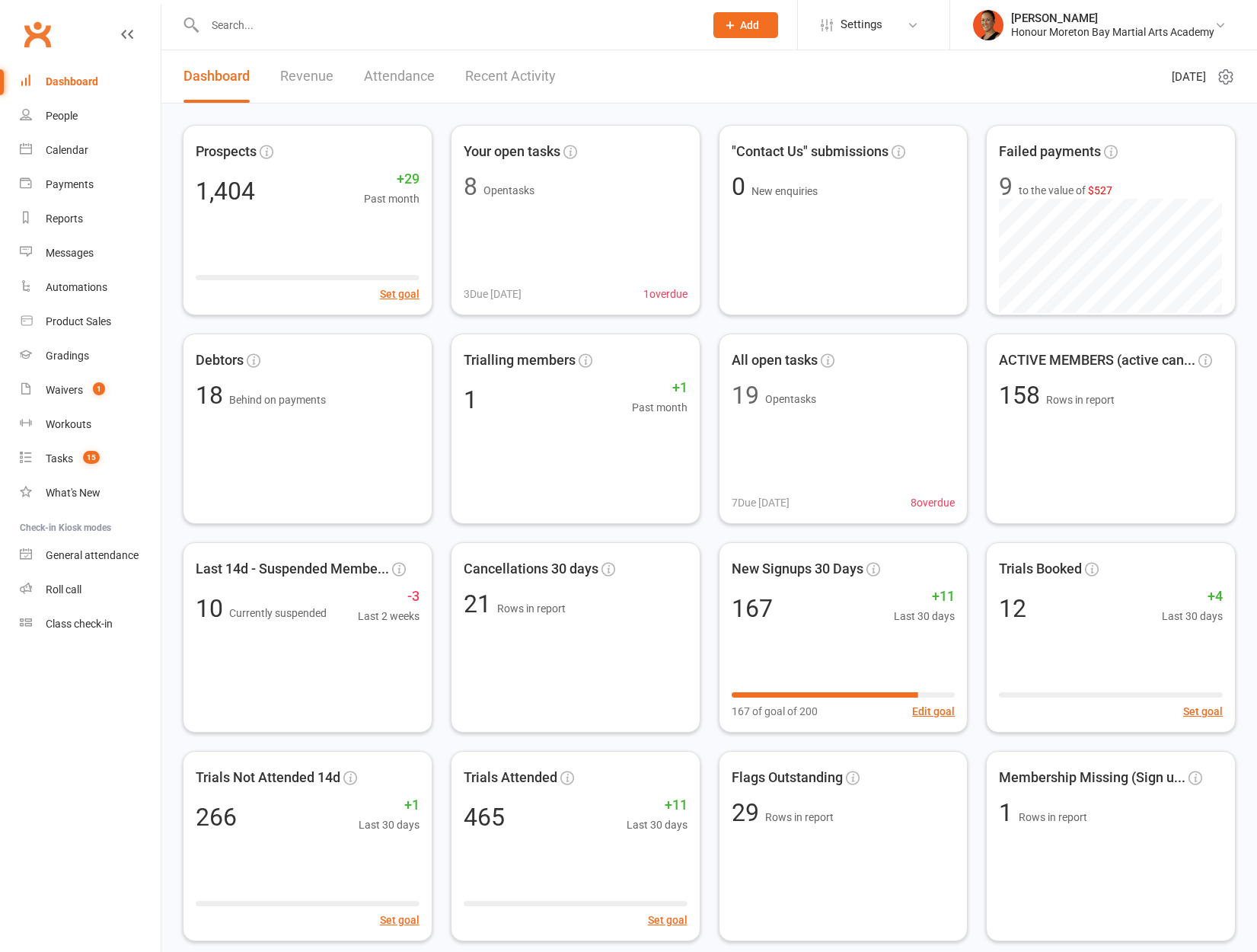
click at [303, 34] on input "text" at bounding box center [447, 25] width 494 height 22
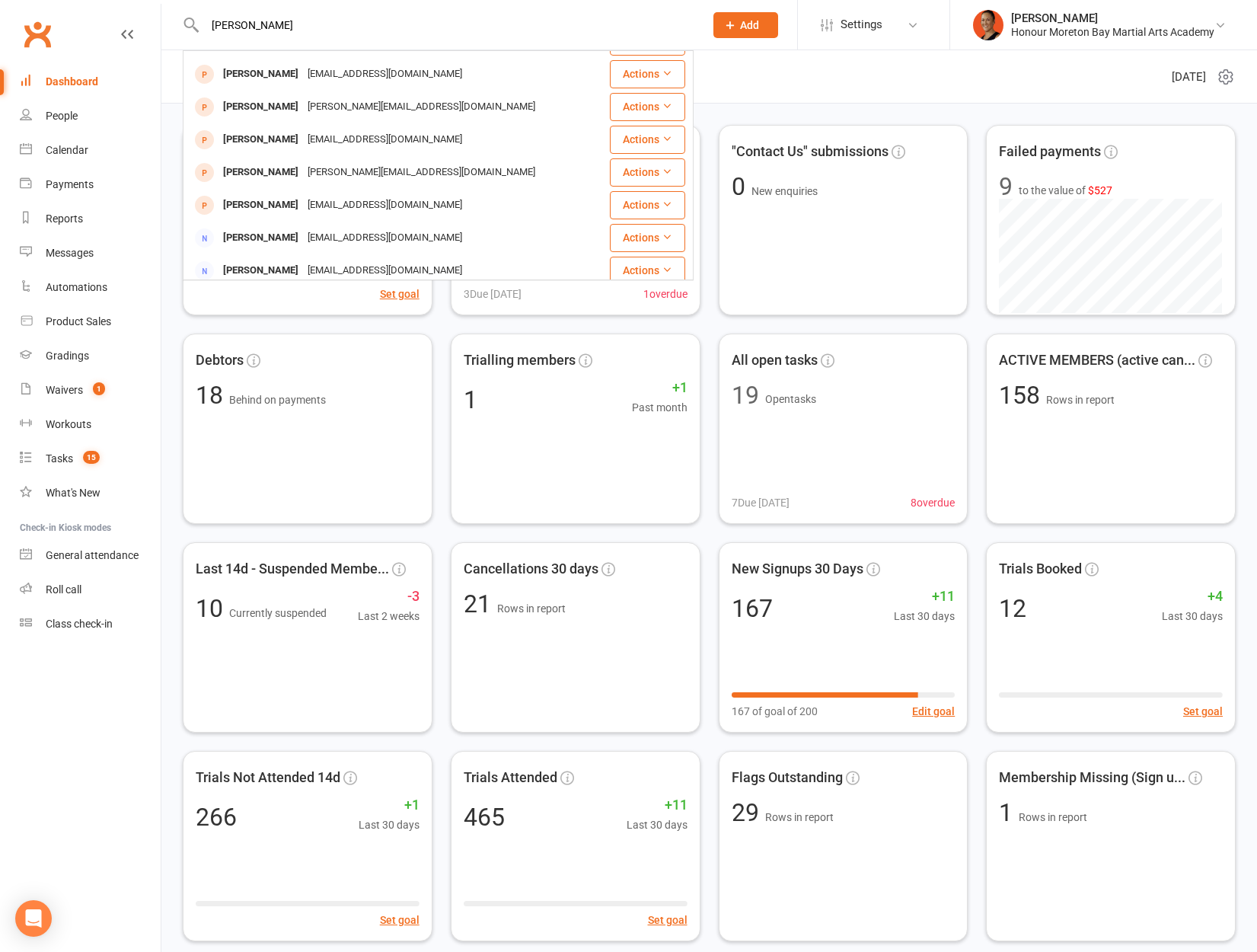
scroll to position [326, 0]
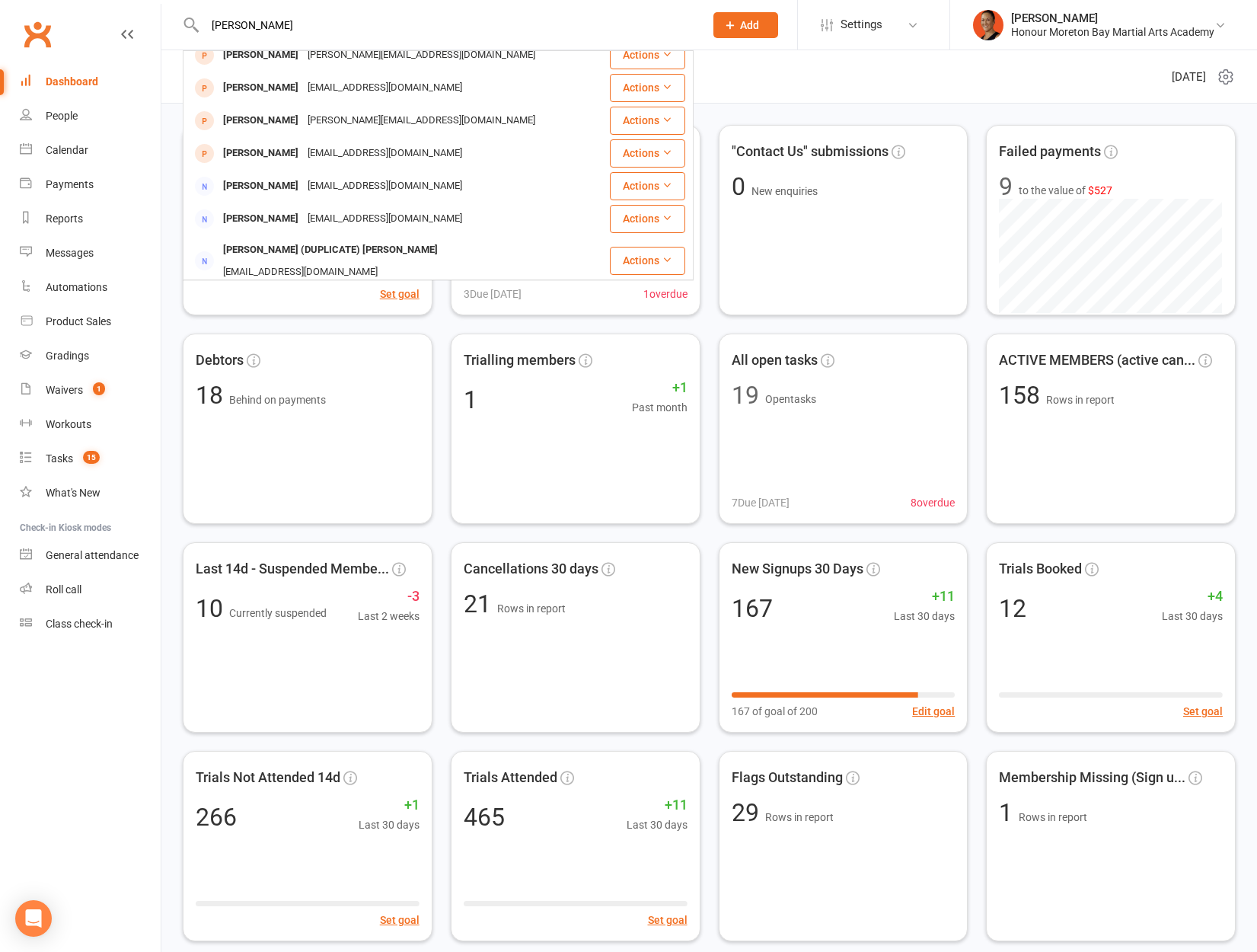
type input "[PERSON_NAME]"
click at [90, 70] on link "Dashboard" at bounding box center [90, 82] width 141 height 35
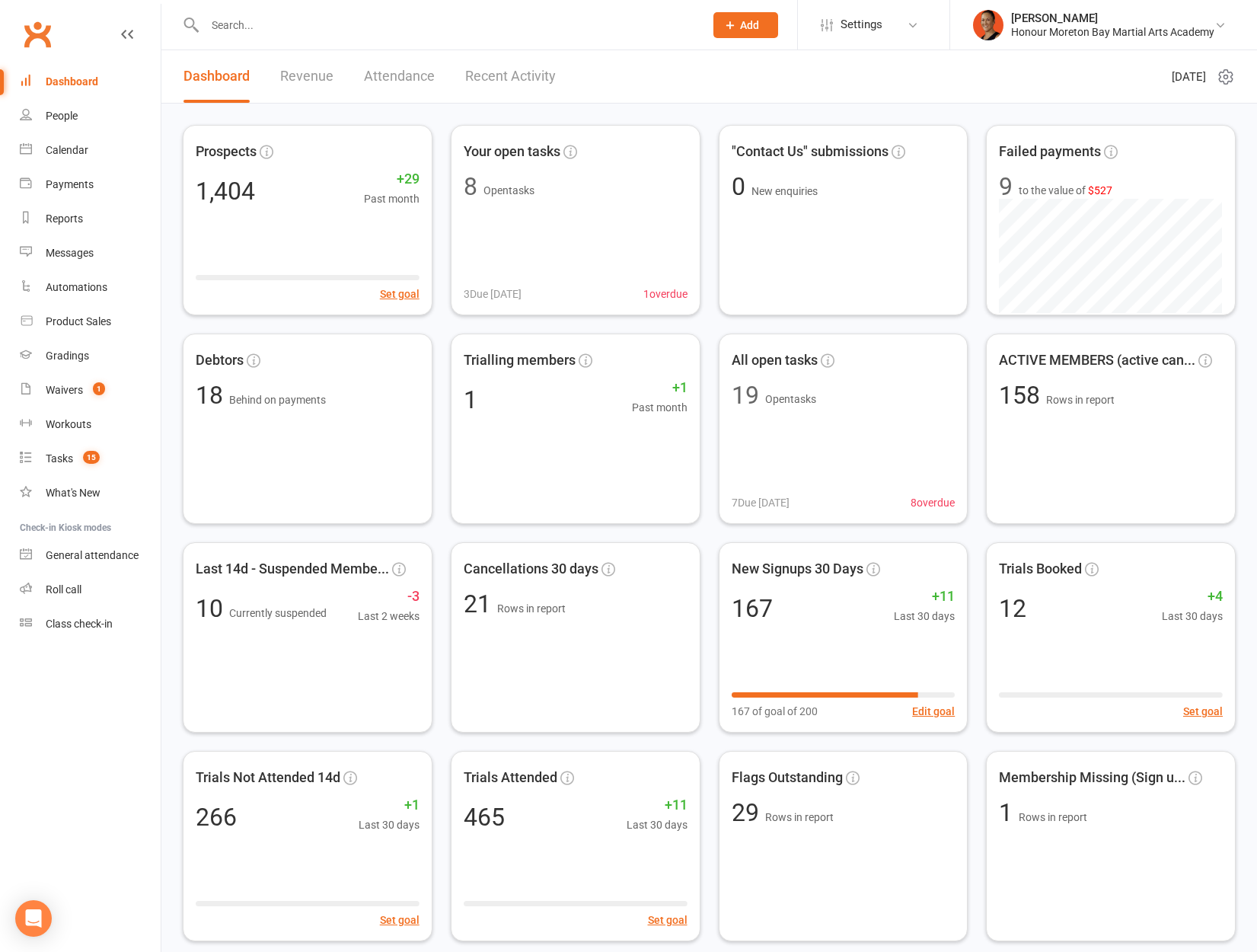
click at [86, 80] on div "Dashboard" at bounding box center [72, 81] width 53 height 12
click at [501, 75] on link "Recent Activity" at bounding box center [510, 76] width 91 height 53
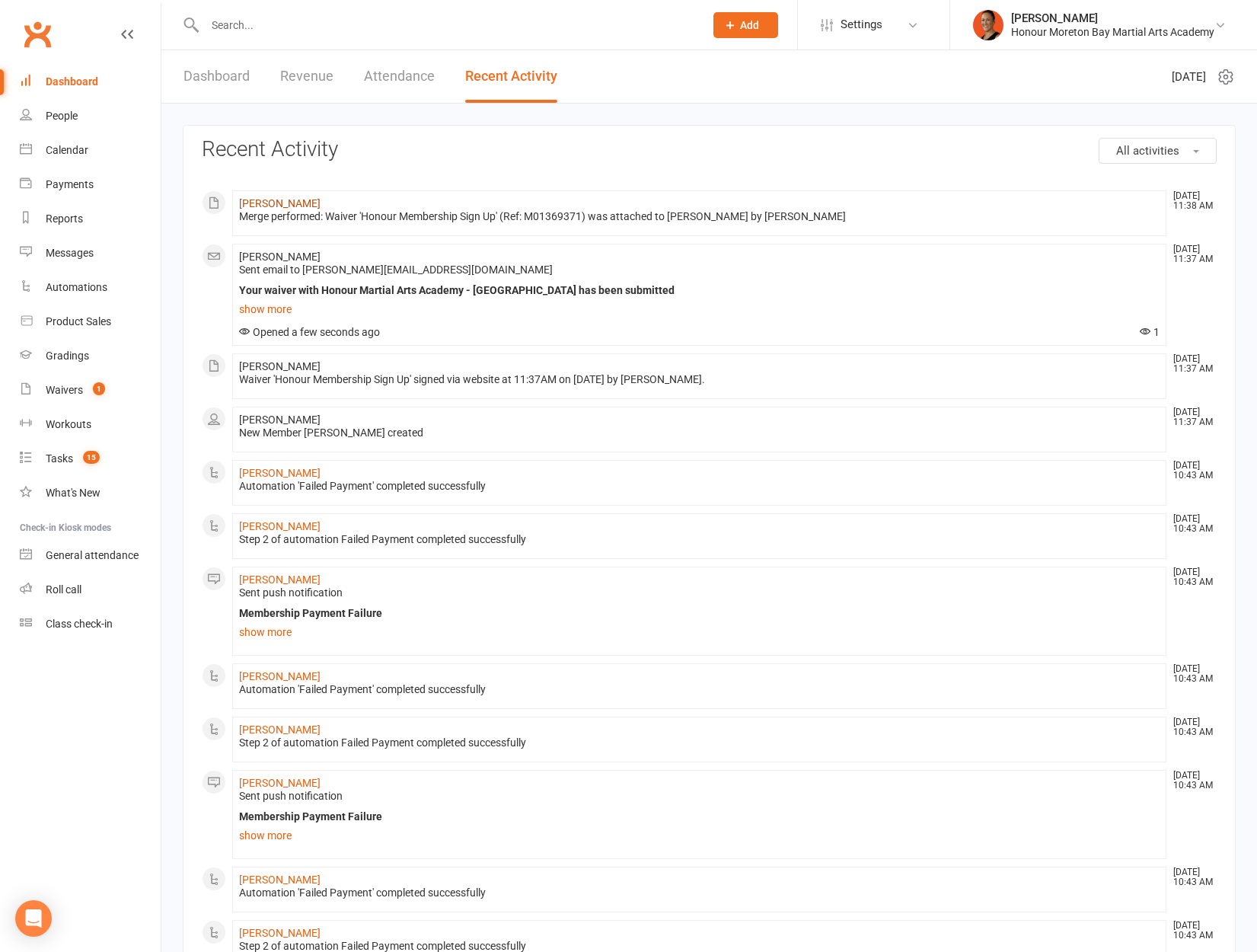
click at [303, 200] on link "[PERSON_NAME]" at bounding box center [280, 203] width 81 height 12
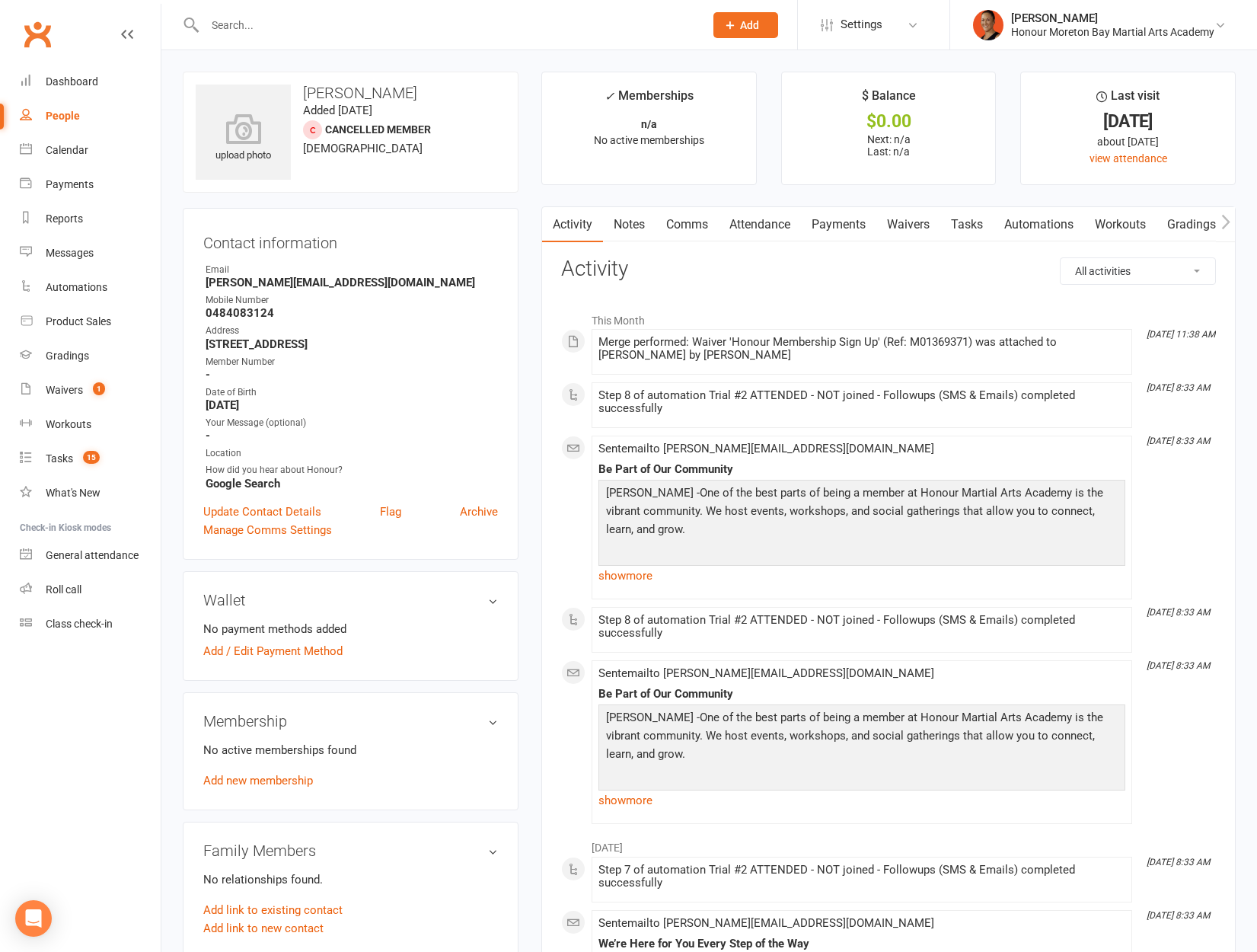
click at [767, 227] on link "Attendance" at bounding box center [759, 225] width 82 height 35
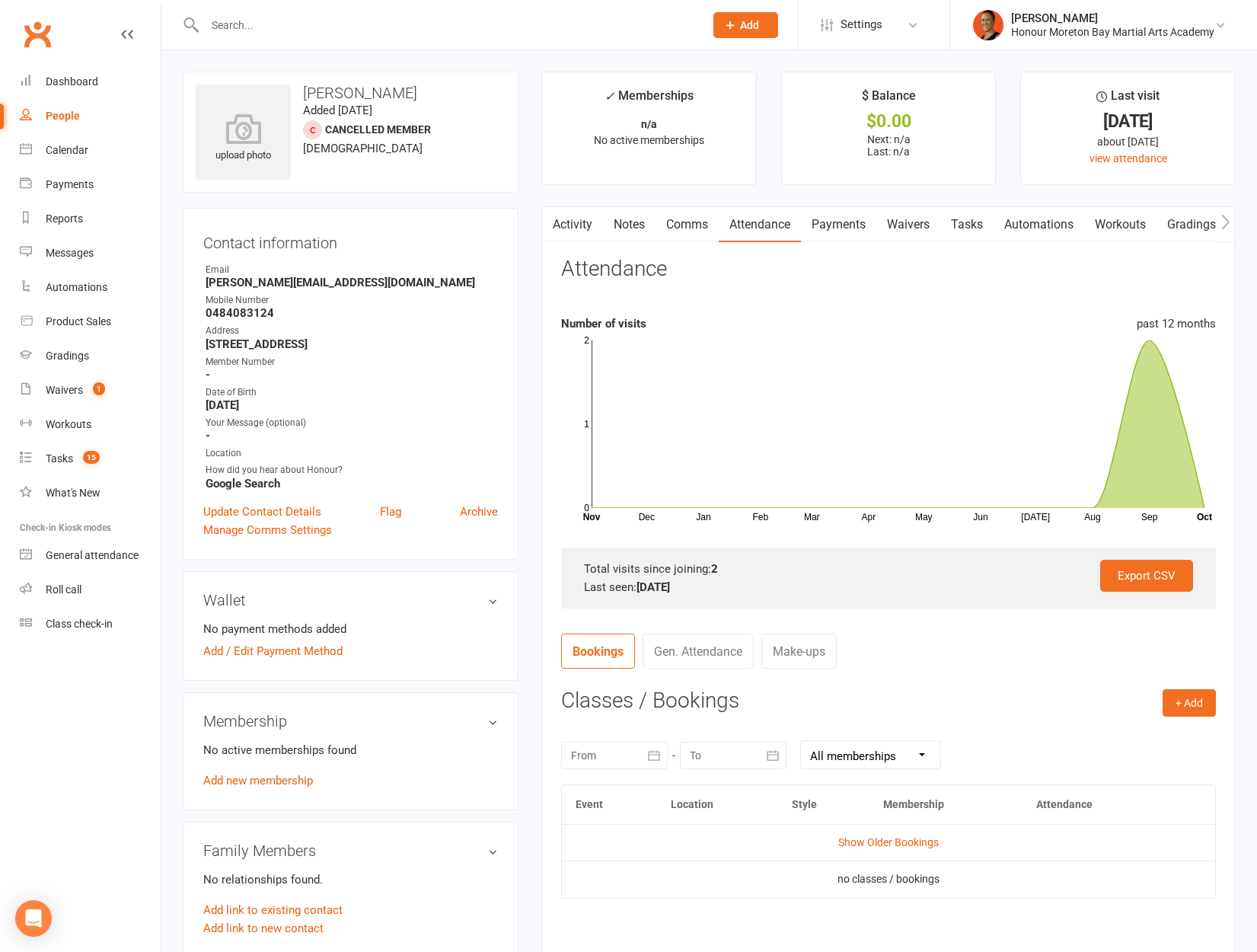
click at [916, 862] on td "no classes / bookings" at bounding box center [889, 879] width 654 height 36
click at [912, 843] on link "Show Older Bookings" at bounding box center [889, 842] width 100 height 12
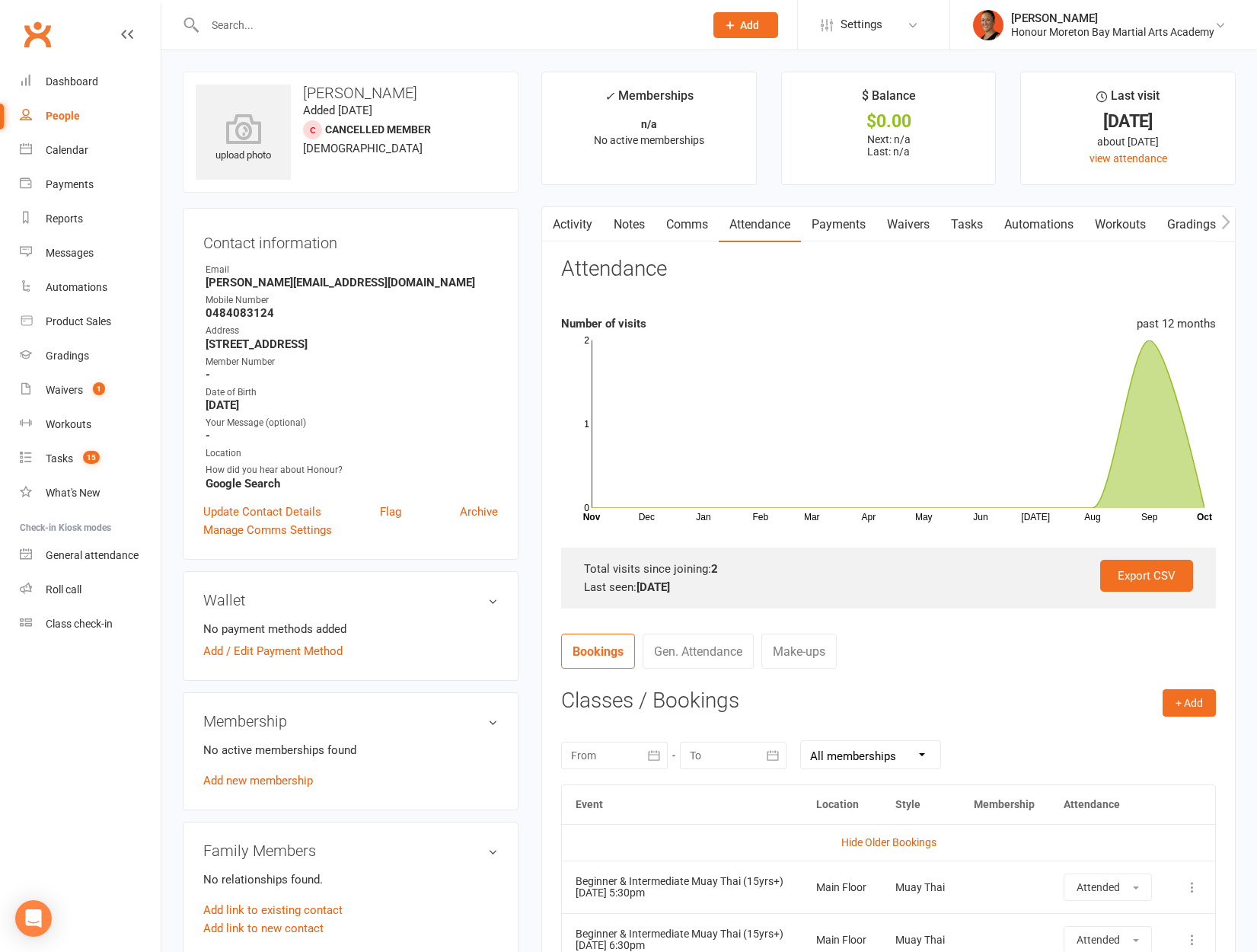
scroll to position [176, 0]
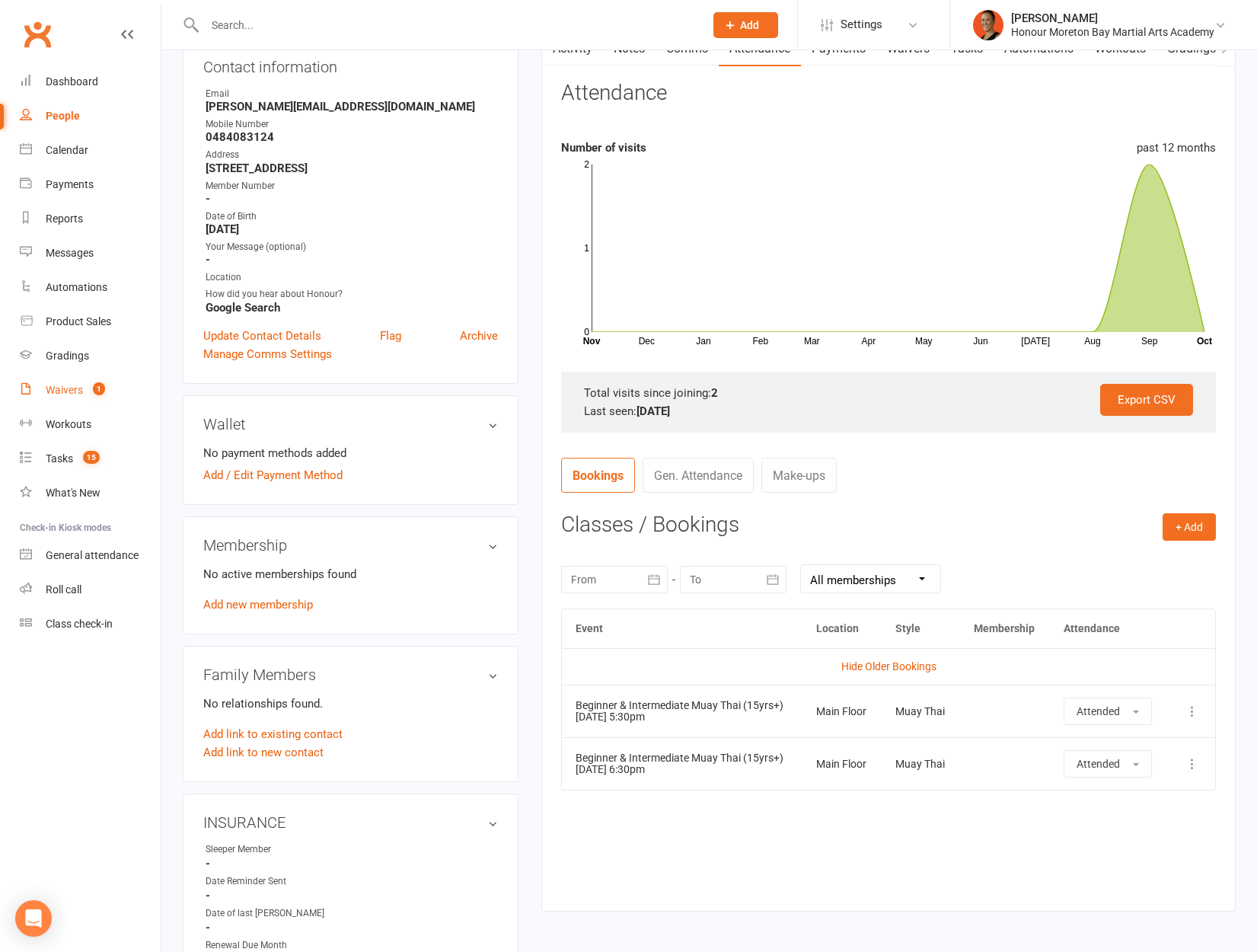
click at [60, 399] on link "Waivers 1" at bounding box center [90, 390] width 141 height 35
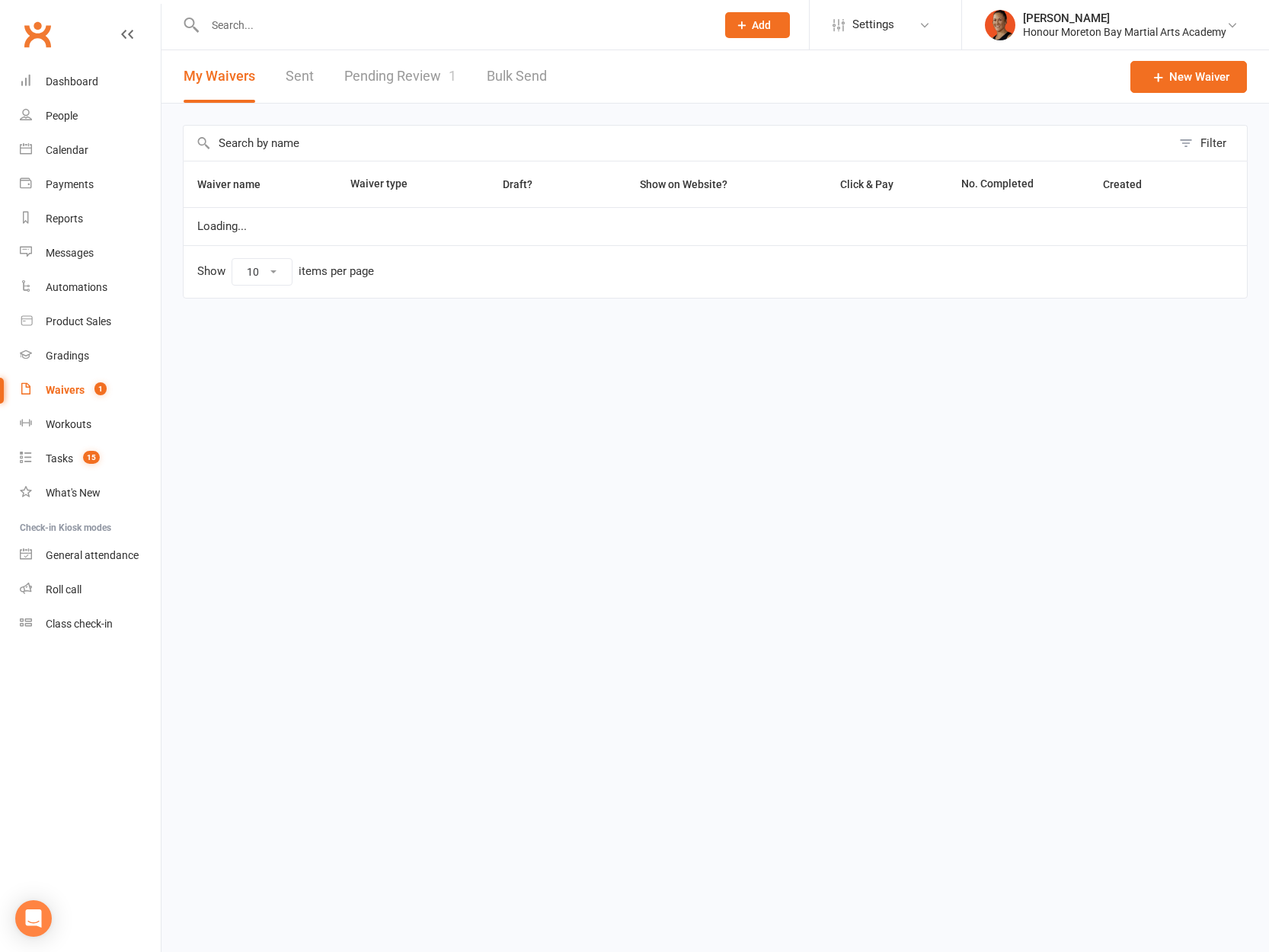
select select "100"
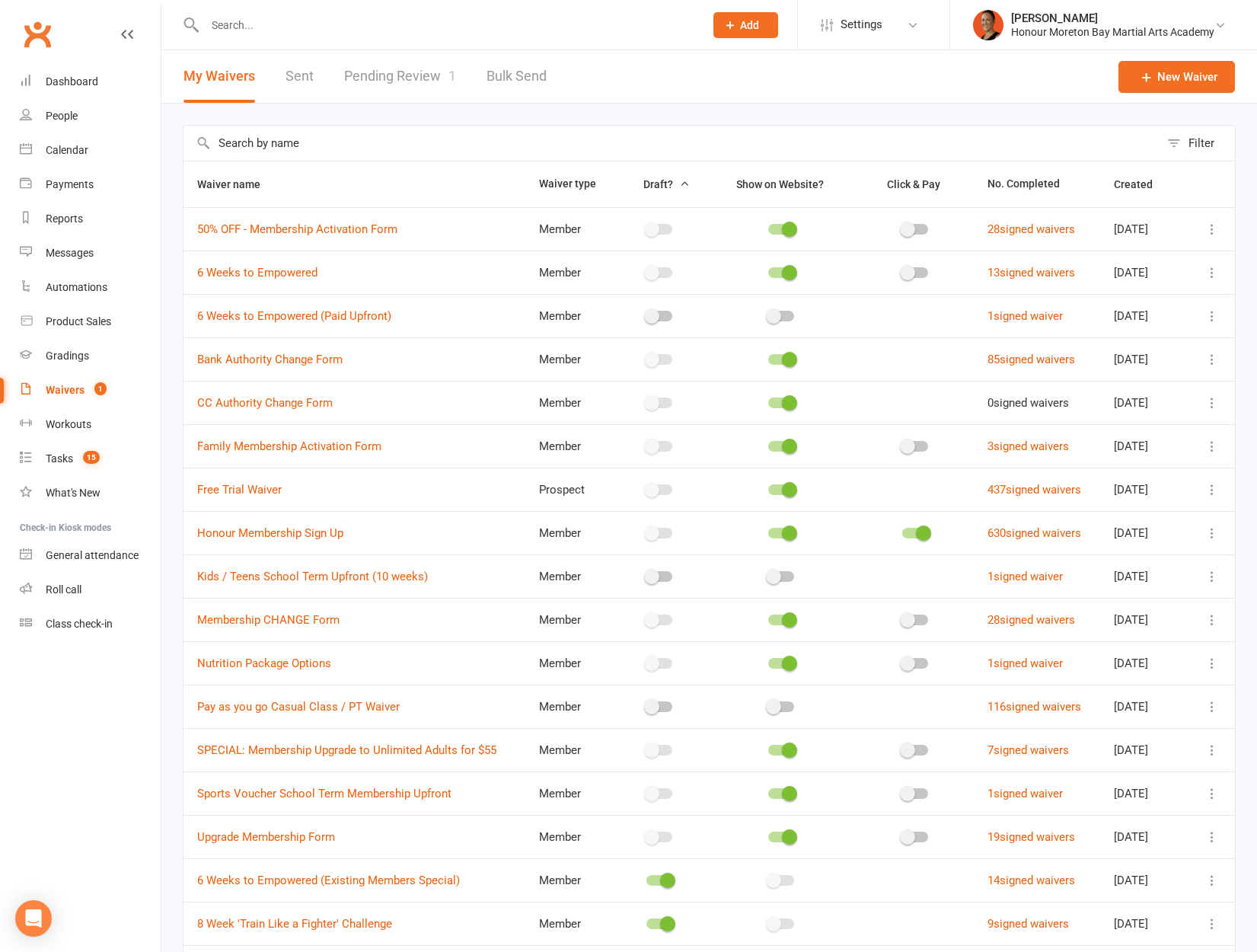
click at [394, 72] on link "Pending Review 1" at bounding box center [399, 76] width 112 height 53
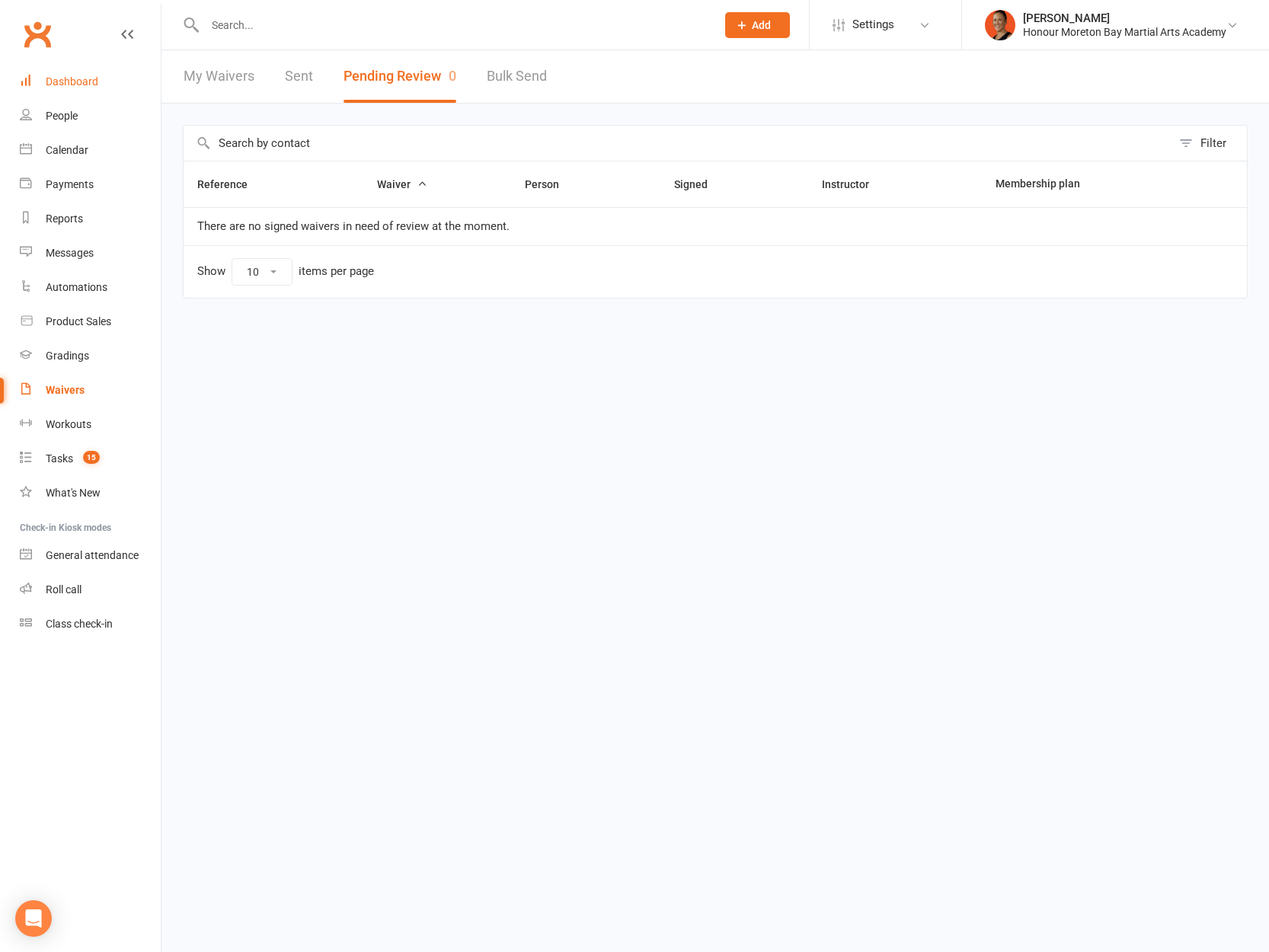
click at [72, 85] on div "Dashboard" at bounding box center [72, 81] width 53 height 12
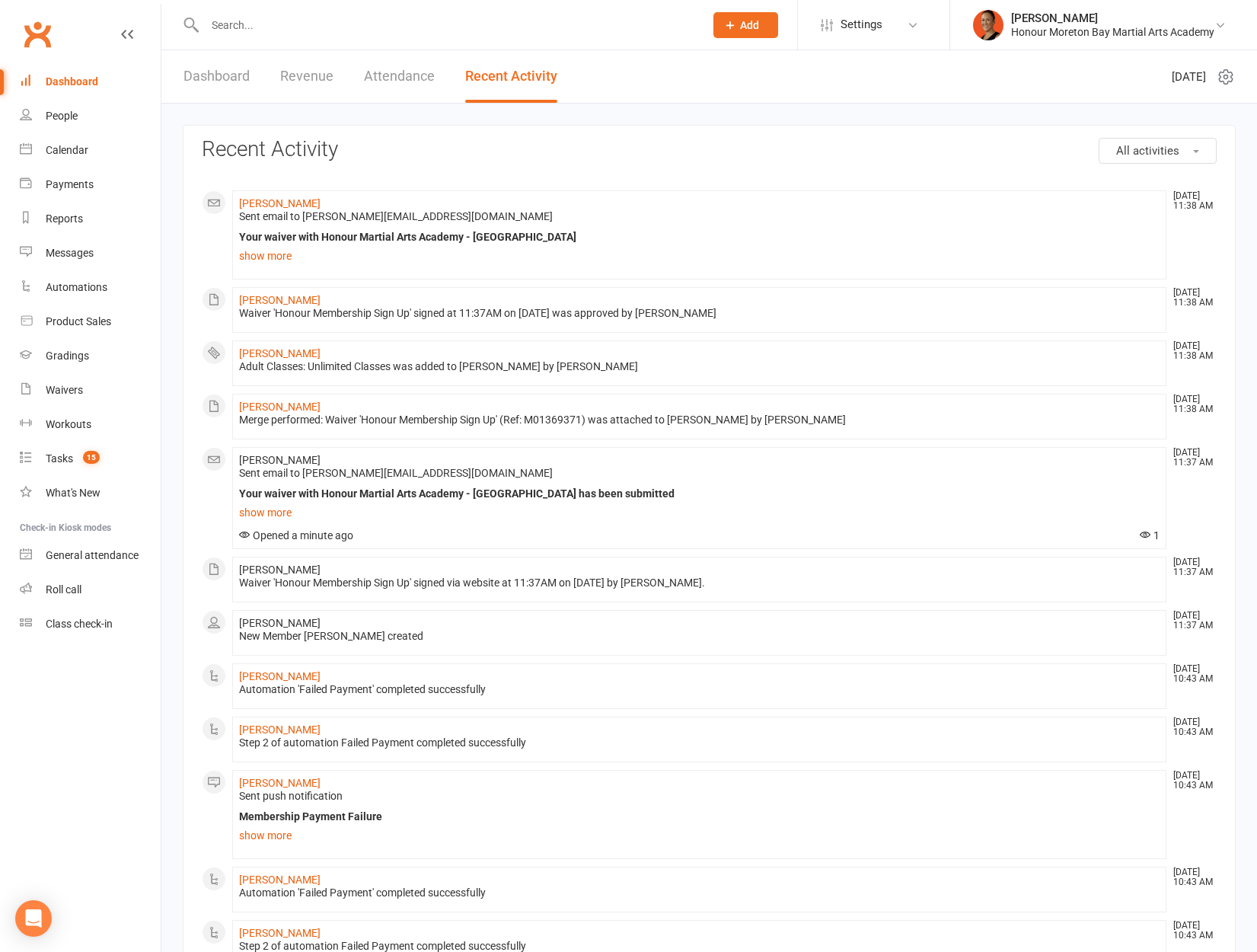
click at [202, 101] on link "Dashboard" at bounding box center [216, 76] width 67 height 53
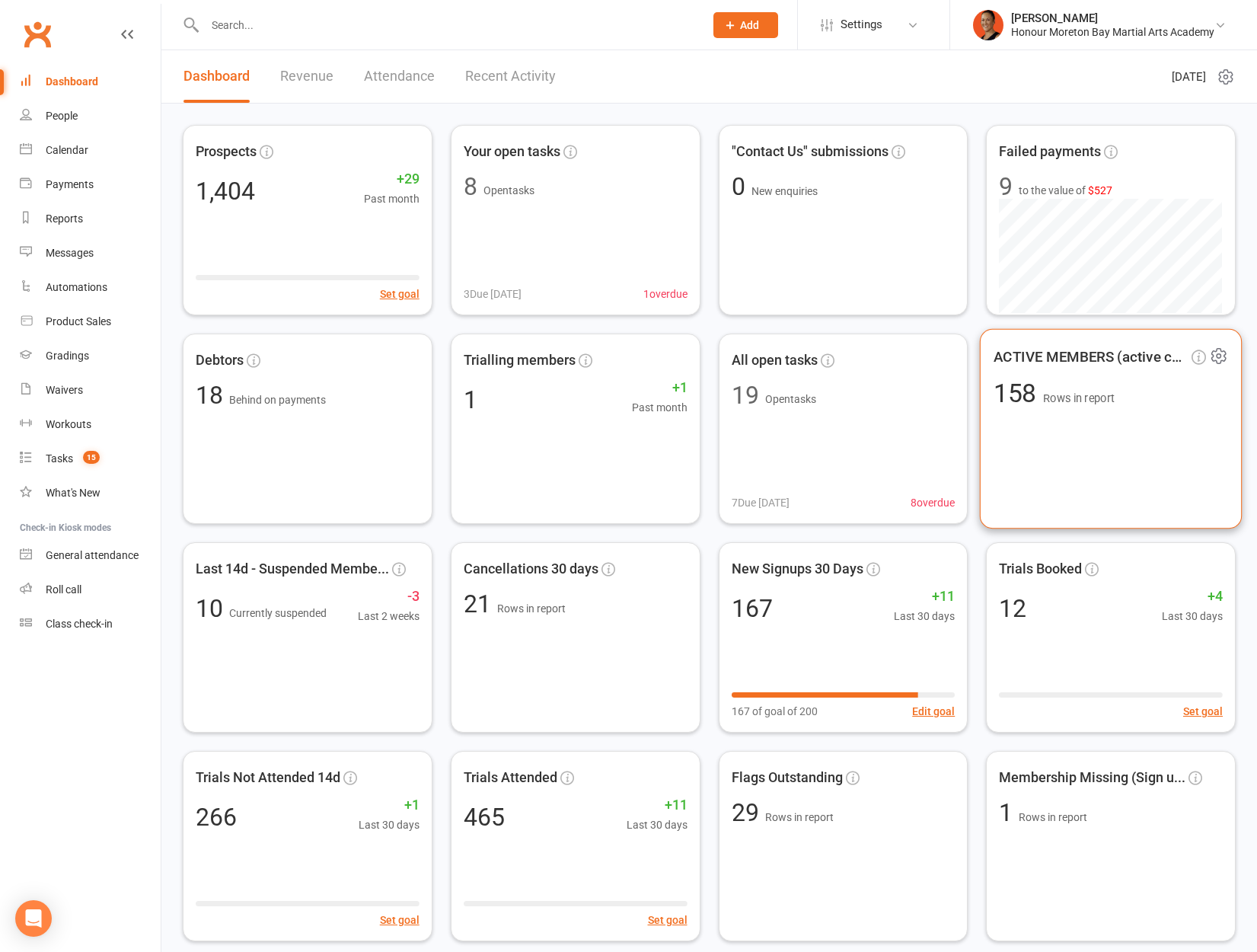
click at [1193, 371] on div "ACTIVE MEMBERS (active can... 158 Rows in report" at bounding box center [1110, 429] width 262 height 201
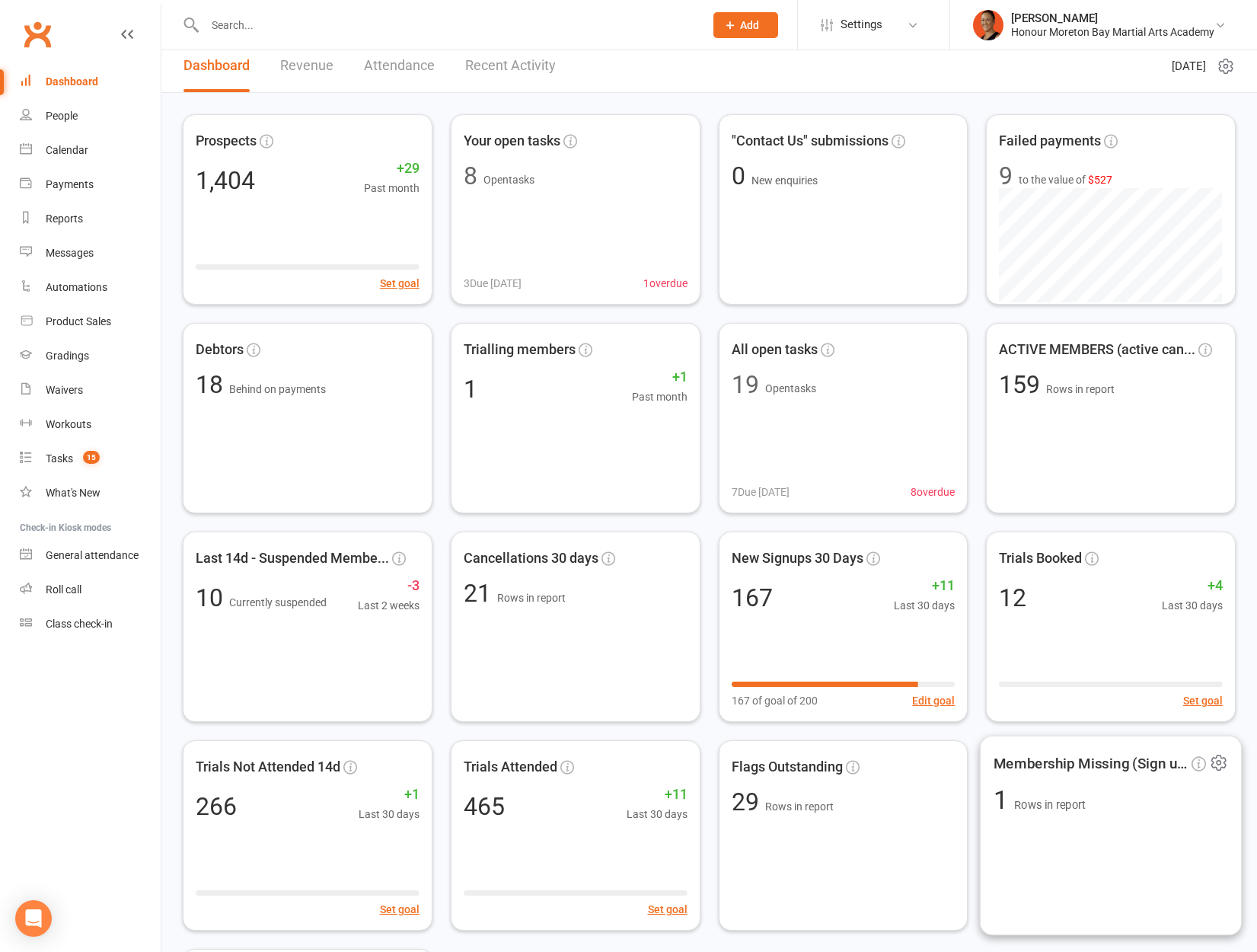
scroll to position [237, 0]
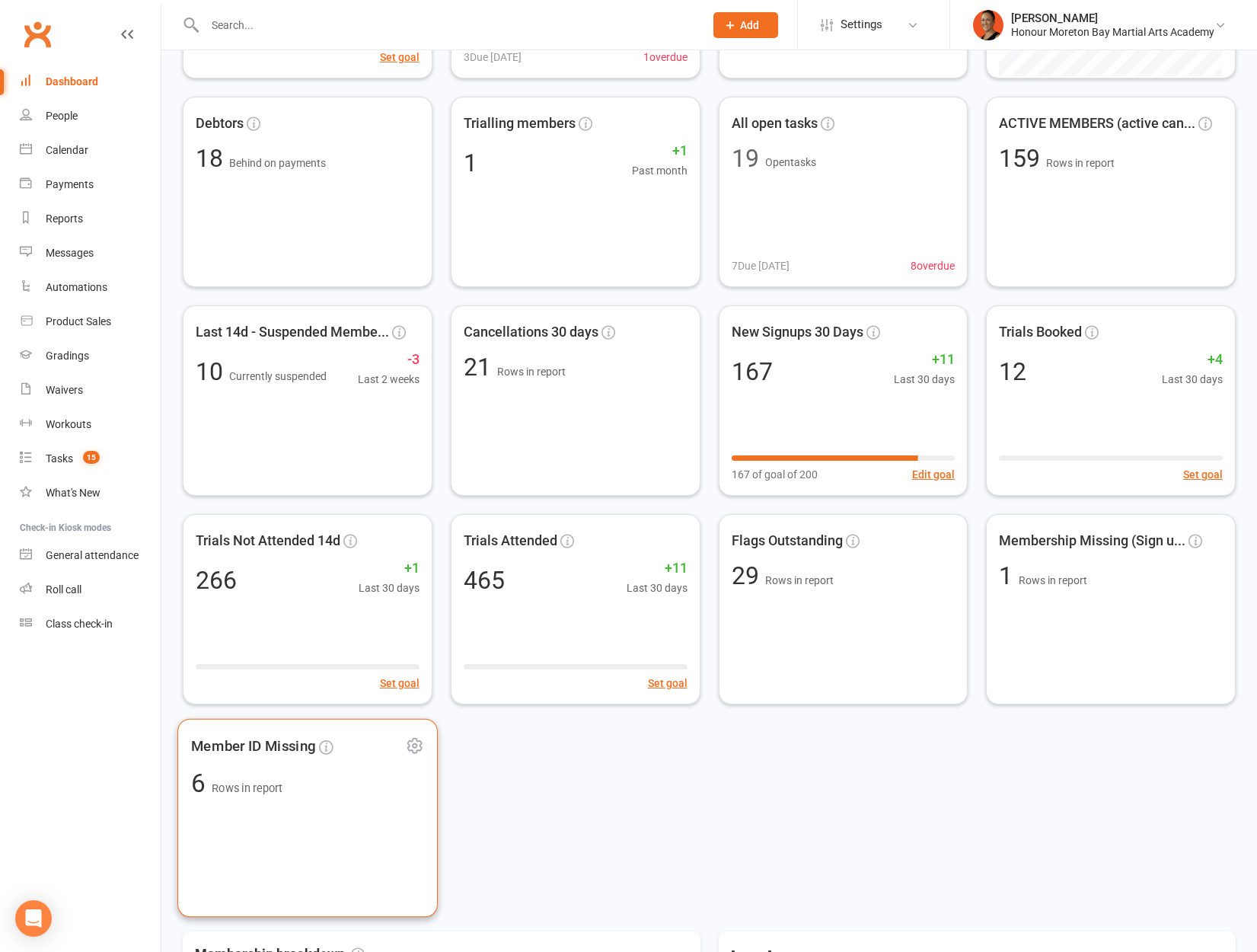
click at [255, 855] on div "Member ID Missing 6 Rows in report" at bounding box center [307, 818] width 260 height 199
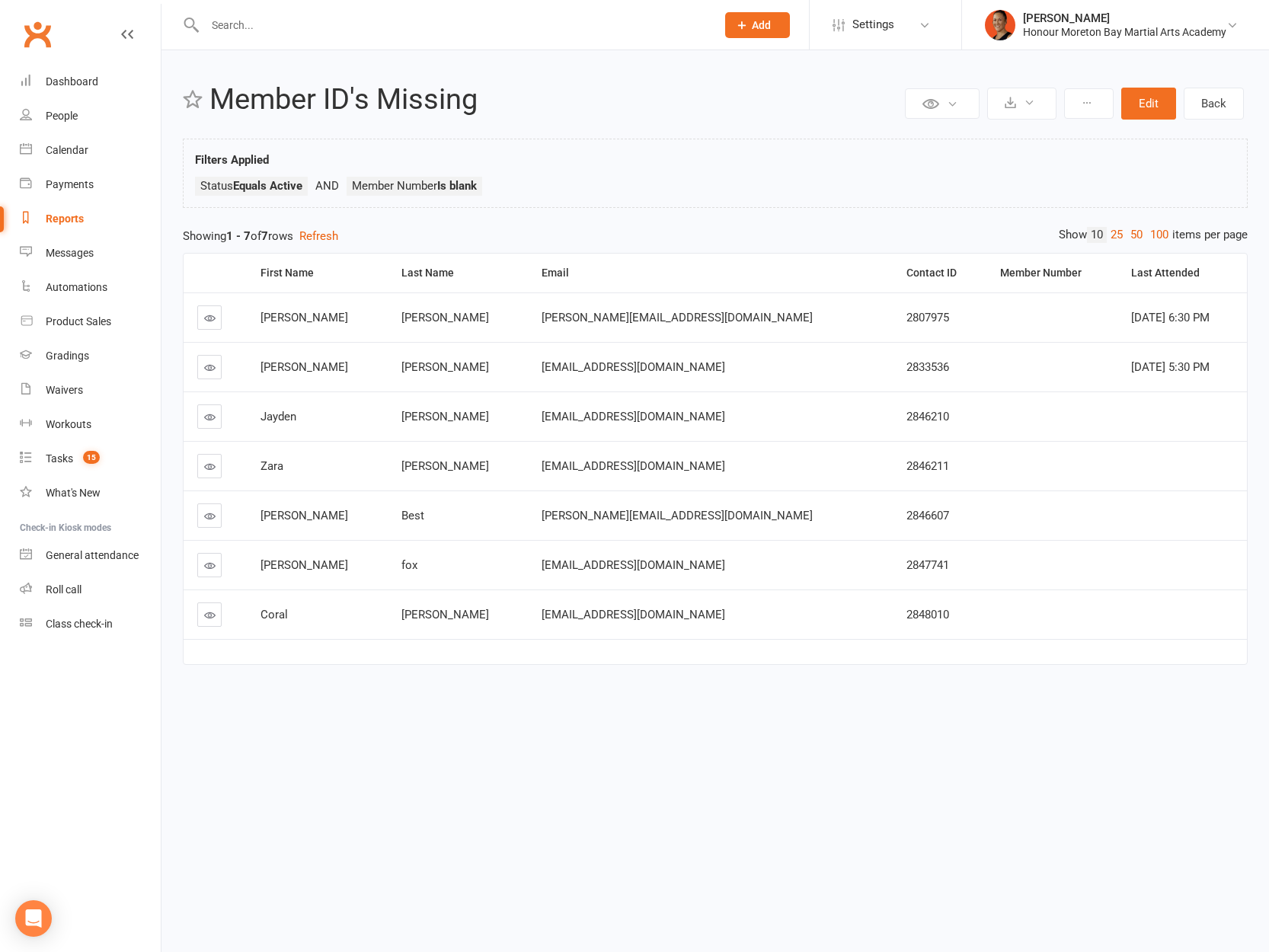
click at [907, 323] on span "2807975" at bounding box center [927, 317] width 42 height 14
click at [907, 323] on span "2807975" at bounding box center [927, 317] width 42 height 14
copy span "2807975"
click at [214, 321] on icon at bounding box center [209, 317] width 11 height 11
click at [907, 373] on span "2833536" at bounding box center [927, 367] width 42 height 14
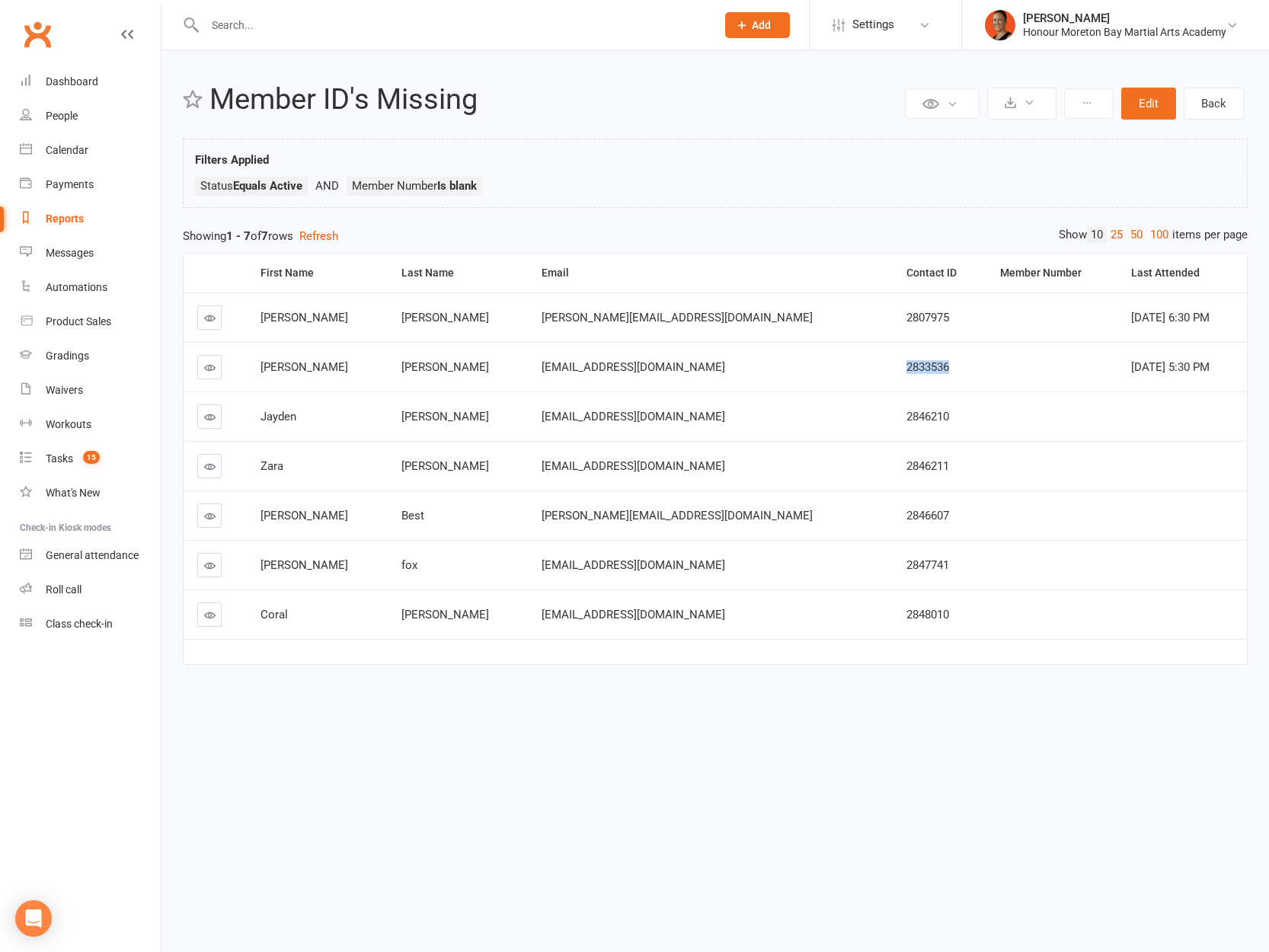
click at [907, 373] on span "2833536" at bounding box center [927, 367] width 42 height 14
copy span "2833536"
click at [206, 367] on icon at bounding box center [209, 367] width 11 height 11
click at [893, 424] on td "2846210" at bounding box center [939, 416] width 93 height 49
click at [907, 418] on span "2846210" at bounding box center [927, 417] width 42 height 14
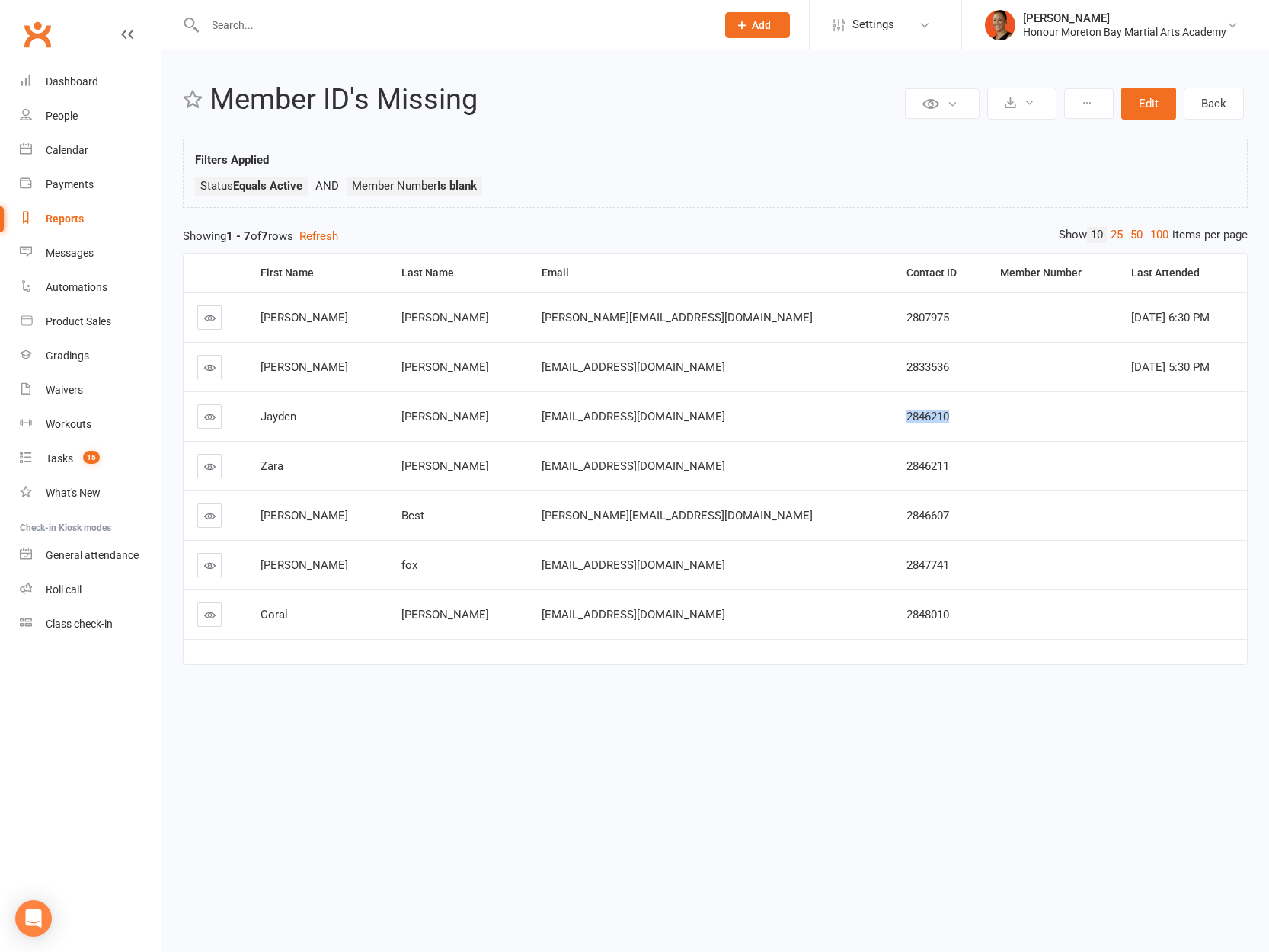
click at [907, 418] on span "2846210" at bounding box center [927, 417] width 42 height 14
copy span "2846210"
click at [216, 418] on link at bounding box center [209, 417] width 24 height 24
click at [893, 475] on td "2846211" at bounding box center [939, 465] width 93 height 49
click at [907, 469] on span "2846211" at bounding box center [927, 466] width 42 height 14
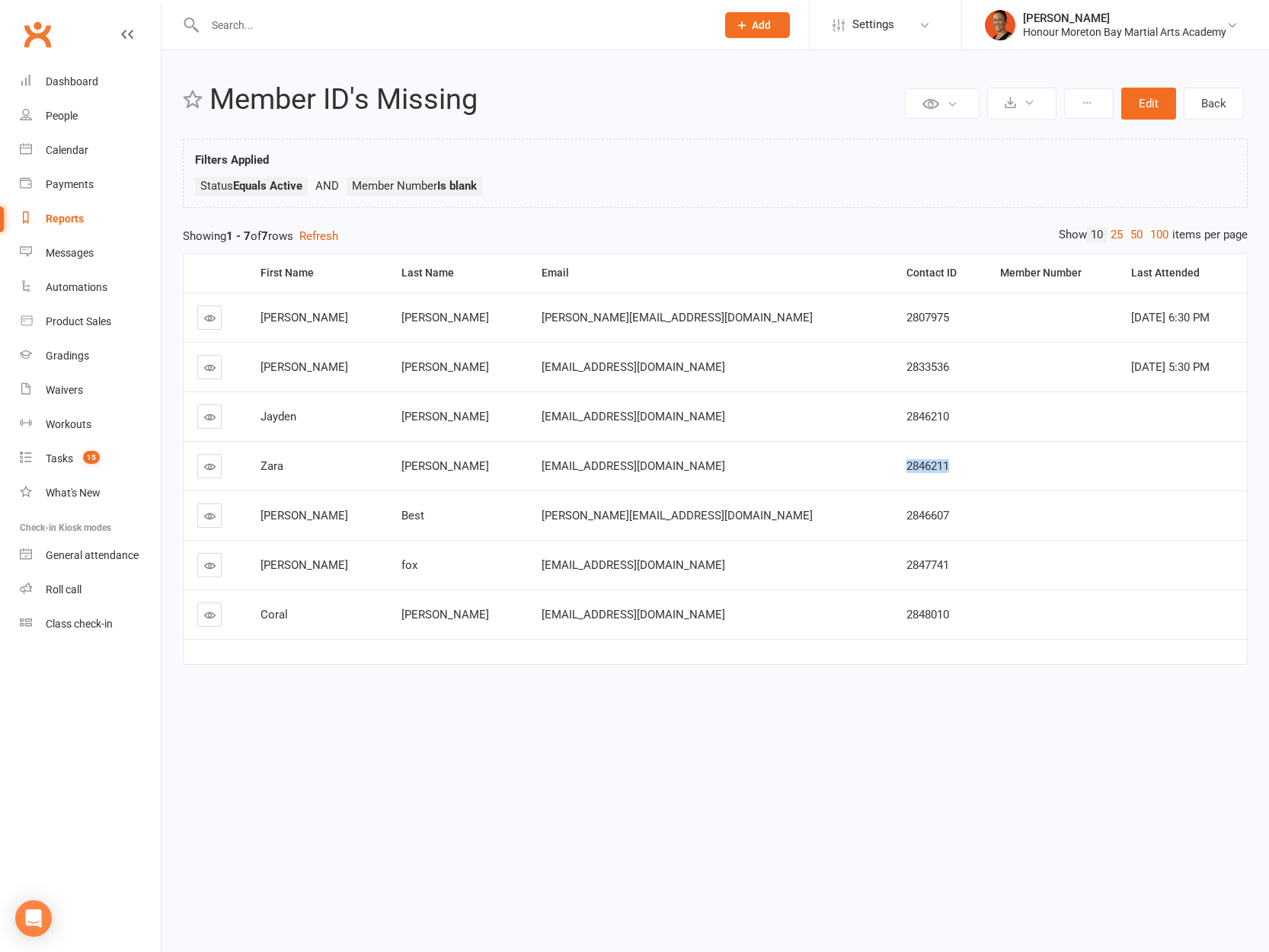
click at [907, 469] on span "2846211" at bounding box center [927, 466] width 42 height 14
copy span "2846211"
click at [214, 461] on icon at bounding box center [209, 466] width 11 height 11
click at [893, 524] on td "2846607" at bounding box center [939, 514] width 93 height 49
click at [907, 519] on span "2846607" at bounding box center [927, 515] width 42 height 14
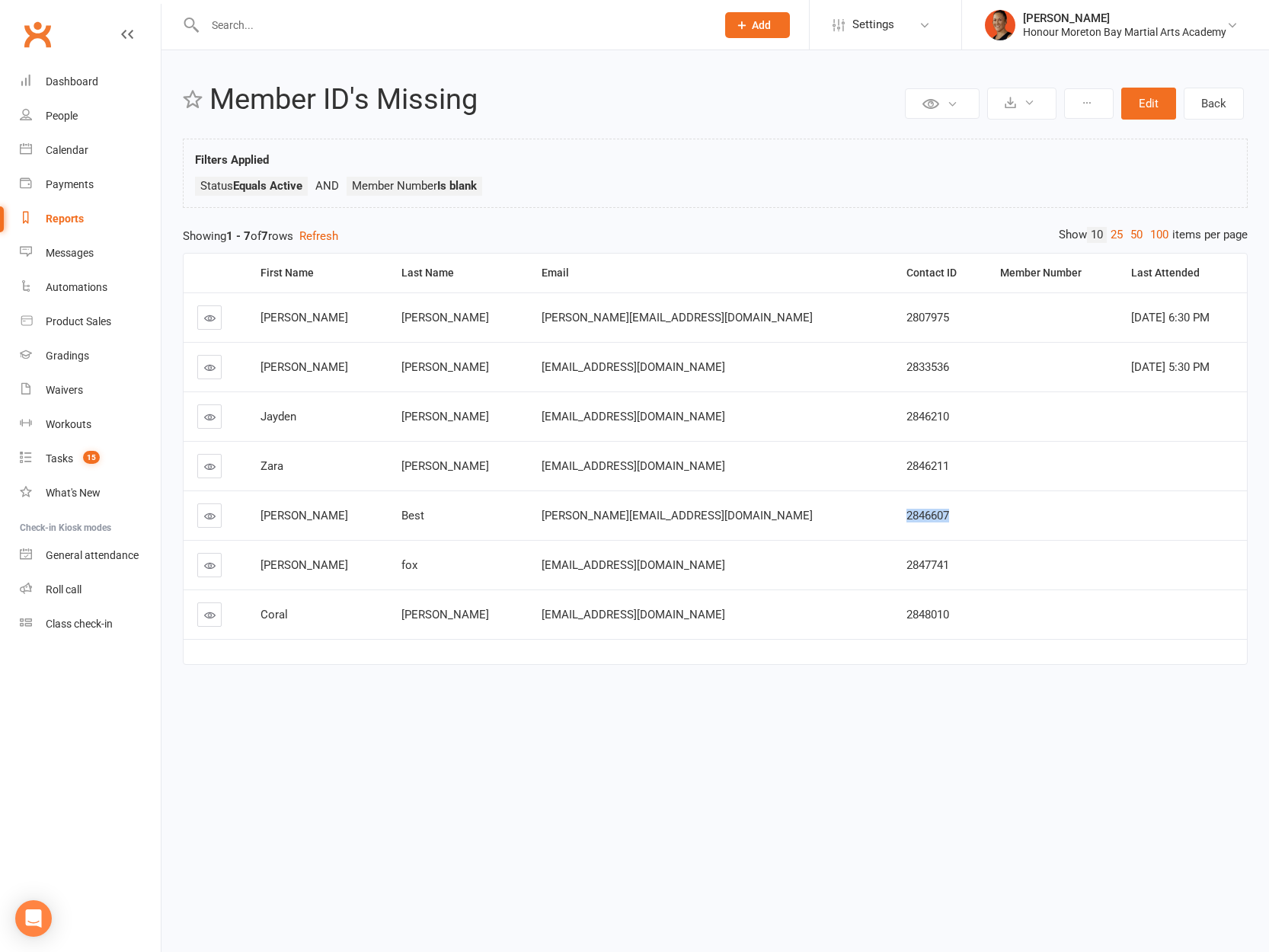
click at [907, 519] on span "2846607" at bounding box center [927, 515] width 42 height 14
copy span "2846607"
click at [218, 515] on link at bounding box center [209, 515] width 24 height 24
click at [907, 570] on span "2847741" at bounding box center [927, 565] width 42 height 14
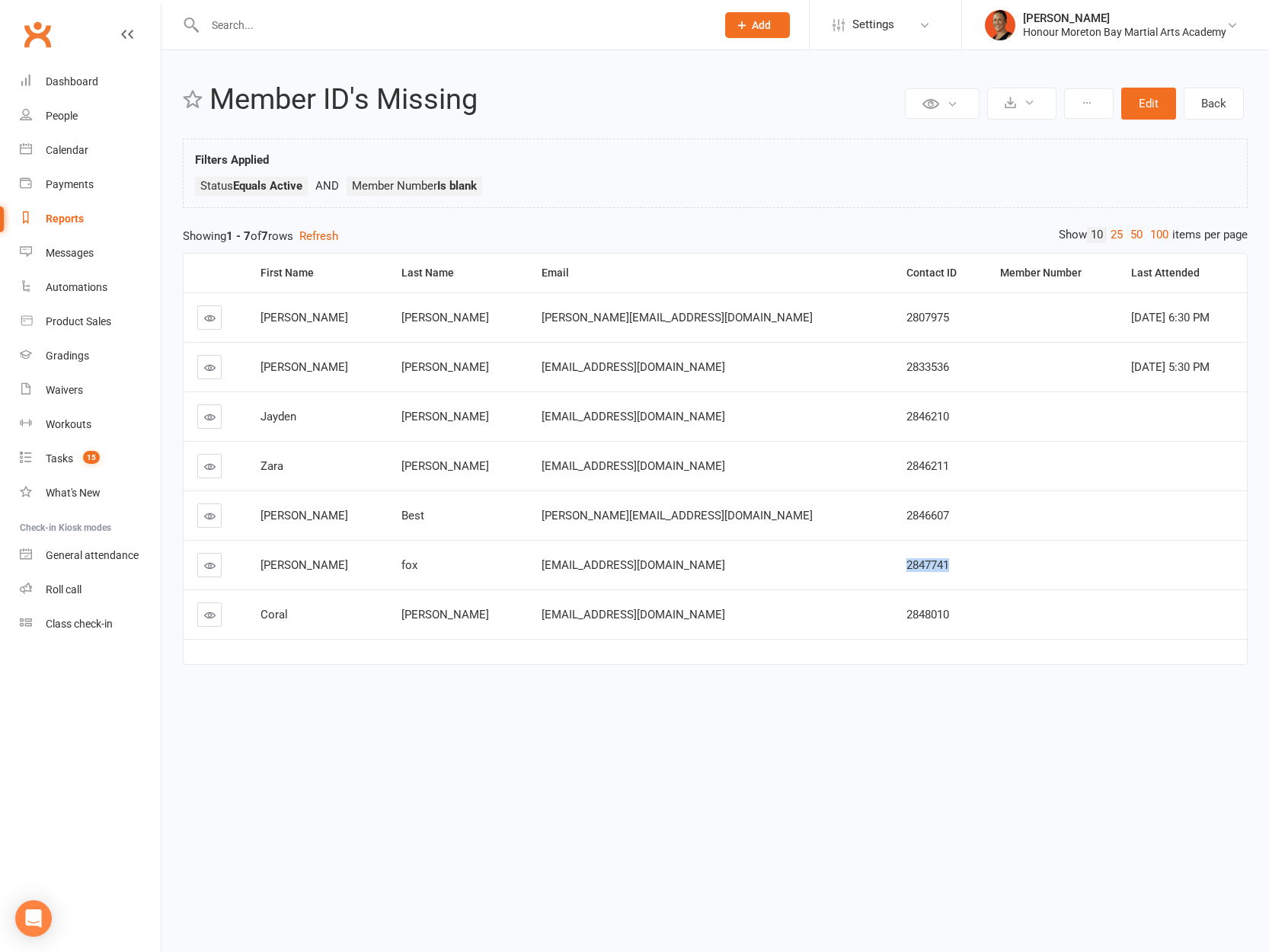
copy span "2847741"
click at [201, 573] on link at bounding box center [209, 565] width 24 height 24
click at [211, 619] on icon at bounding box center [209, 614] width 11 height 11
click at [907, 615] on span "2848010" at bounding box center [927, 615] width 42 height 14
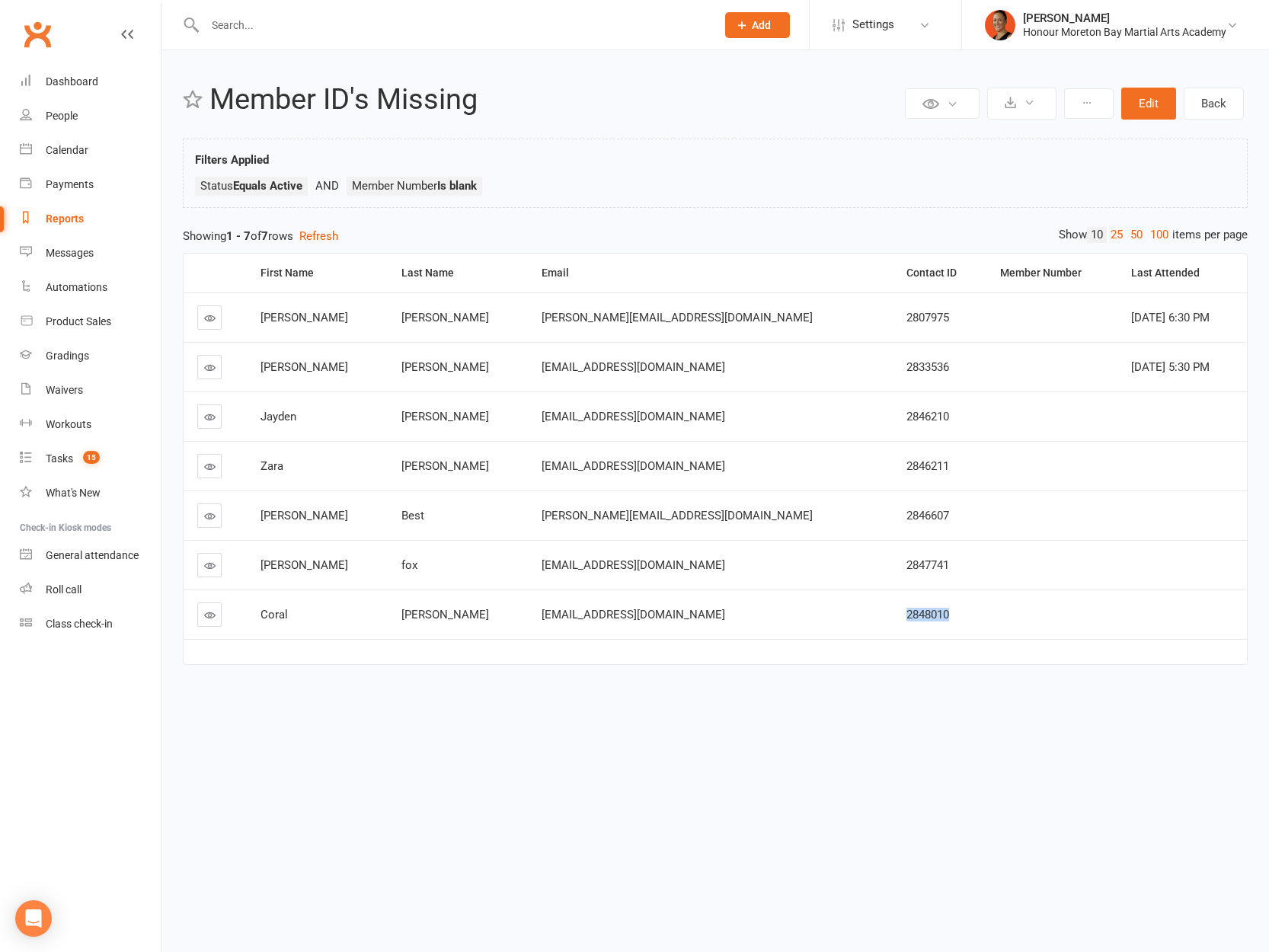
copy span "2848010"
click at [80, 76] on div "Dashboard" at bounding box center [72, 81] width 53 height 12
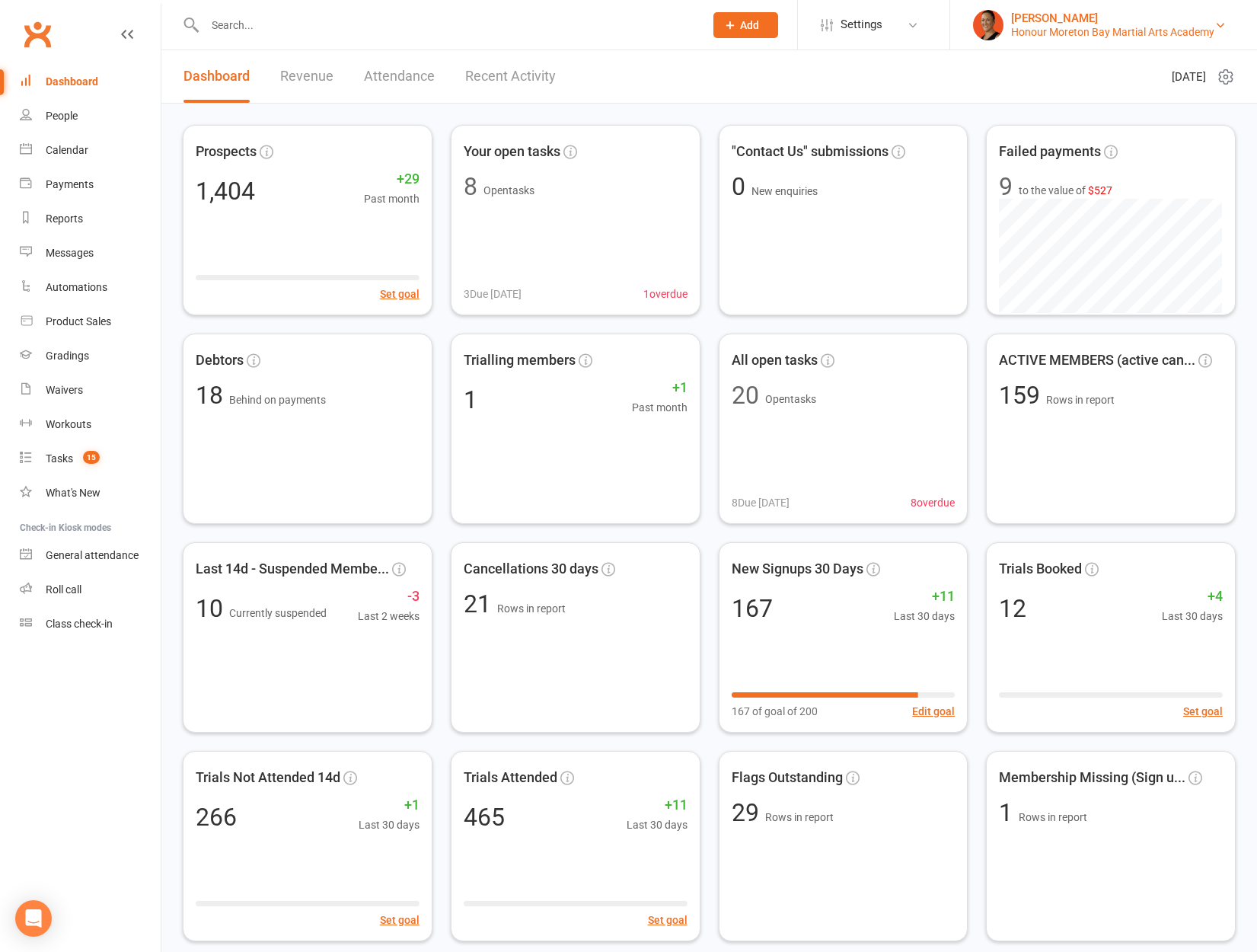
click at [1122, 25] on div "Honour Moreton Bay Martial Arts Academy" at bounding box center [1112, 32] width 203 height 14
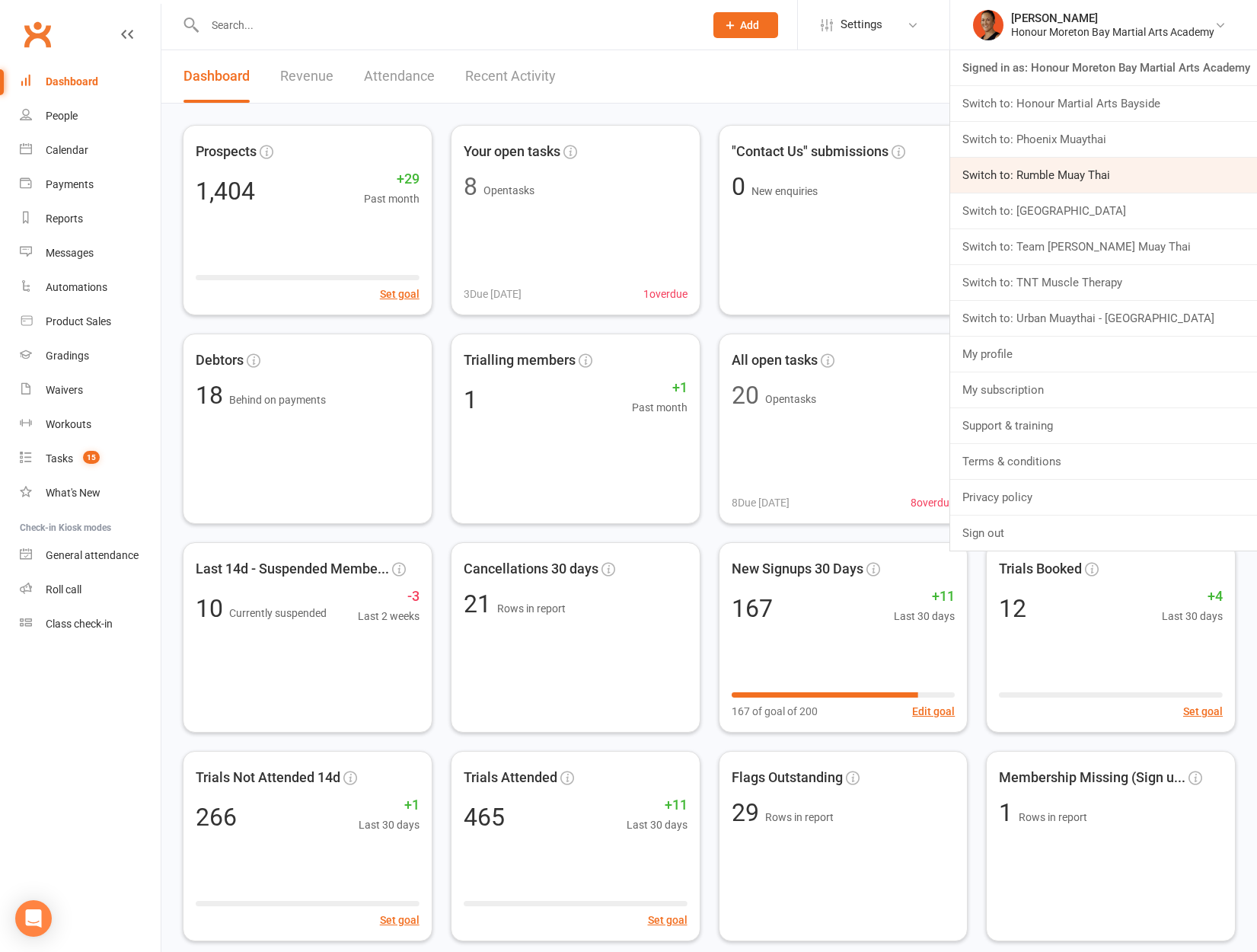
click at [1102, 167] on link "Switch to: Rumble Muay Thai" at bounding box center [1103, 175] width 307 height 35
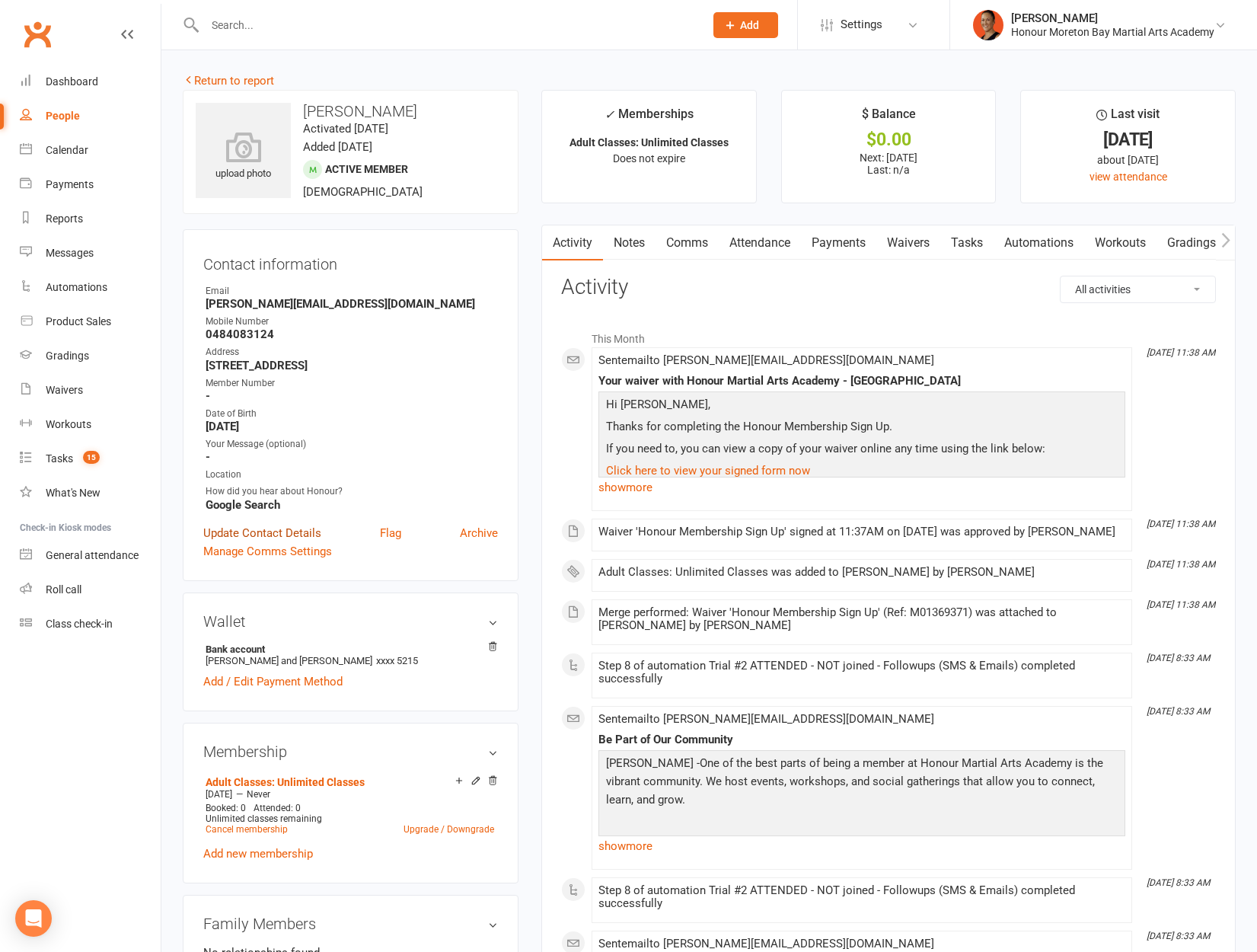
click at [307, 537] on link "Update Contact Details" at bounding box center [262, 533] width 118 height 18
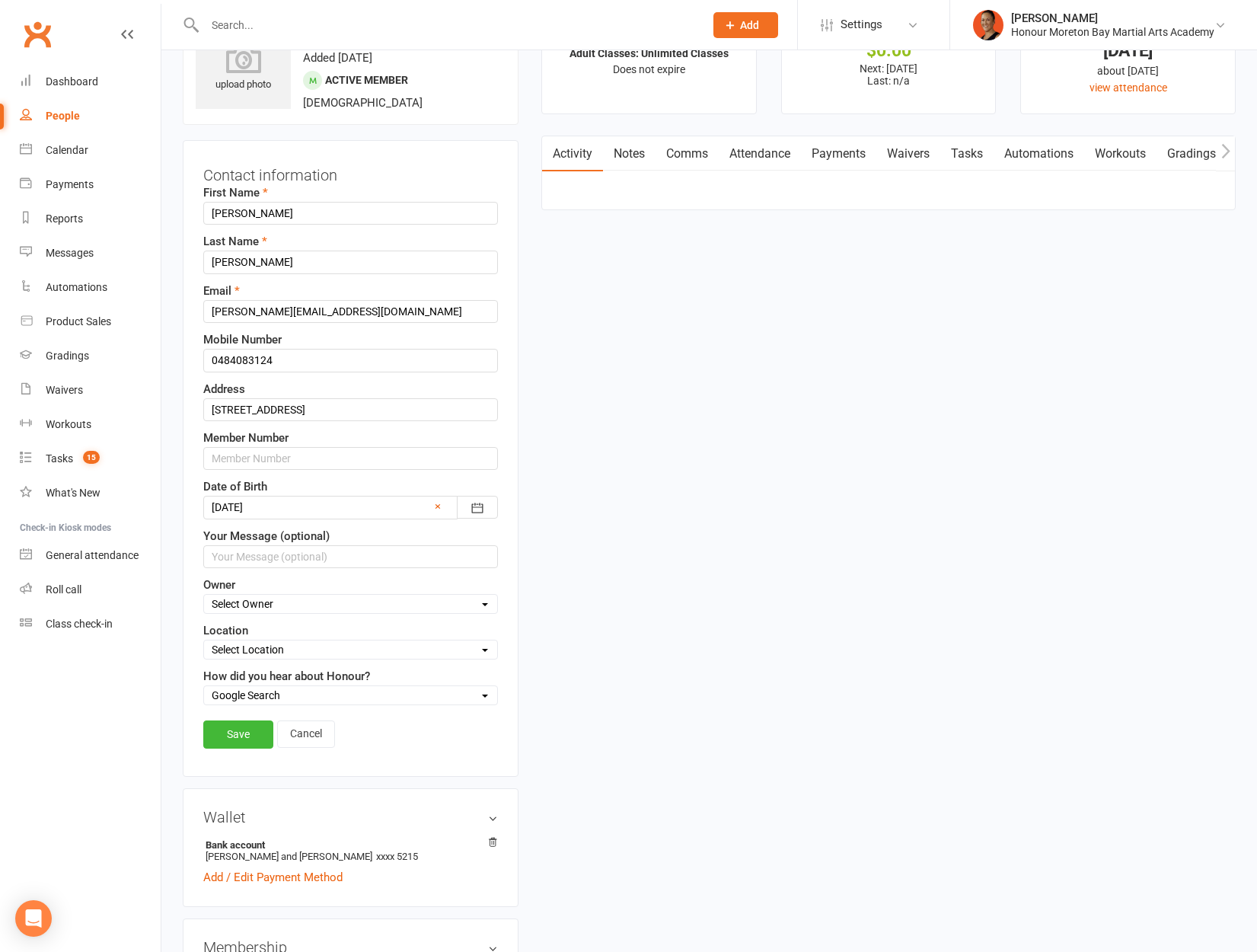
scroll to position [90, 0]
click at [284, 459] on input "text" at bounding box center [350, 457] width 295 height 22
paste input "2807975"
type input "2807975"
click at [237, 738] on link "Save" at bounding box center [238, 733] width 70 height 28
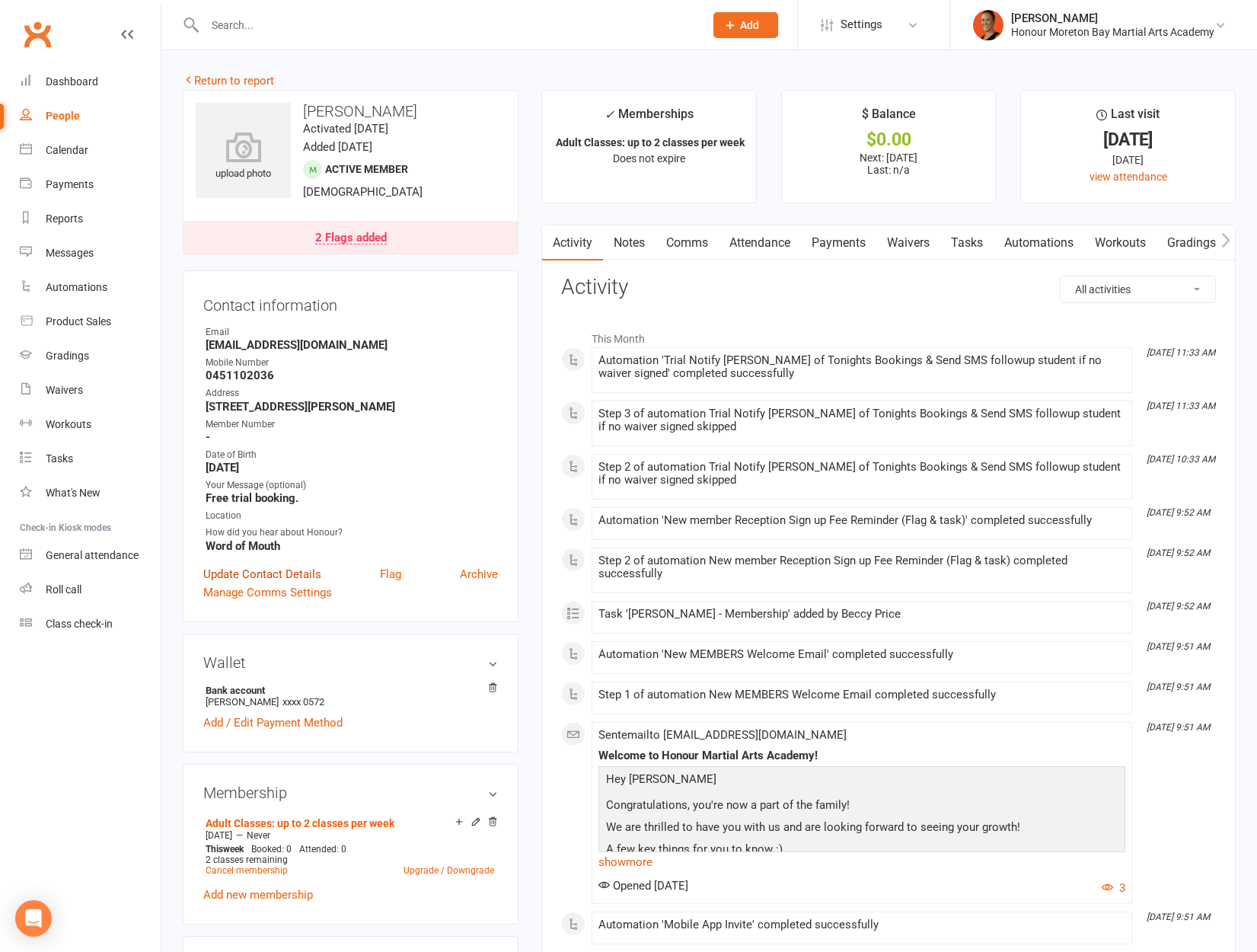
click at [271, 569] on link "Update Contact Details" at bounding box center [262, 573] width 118 height 18
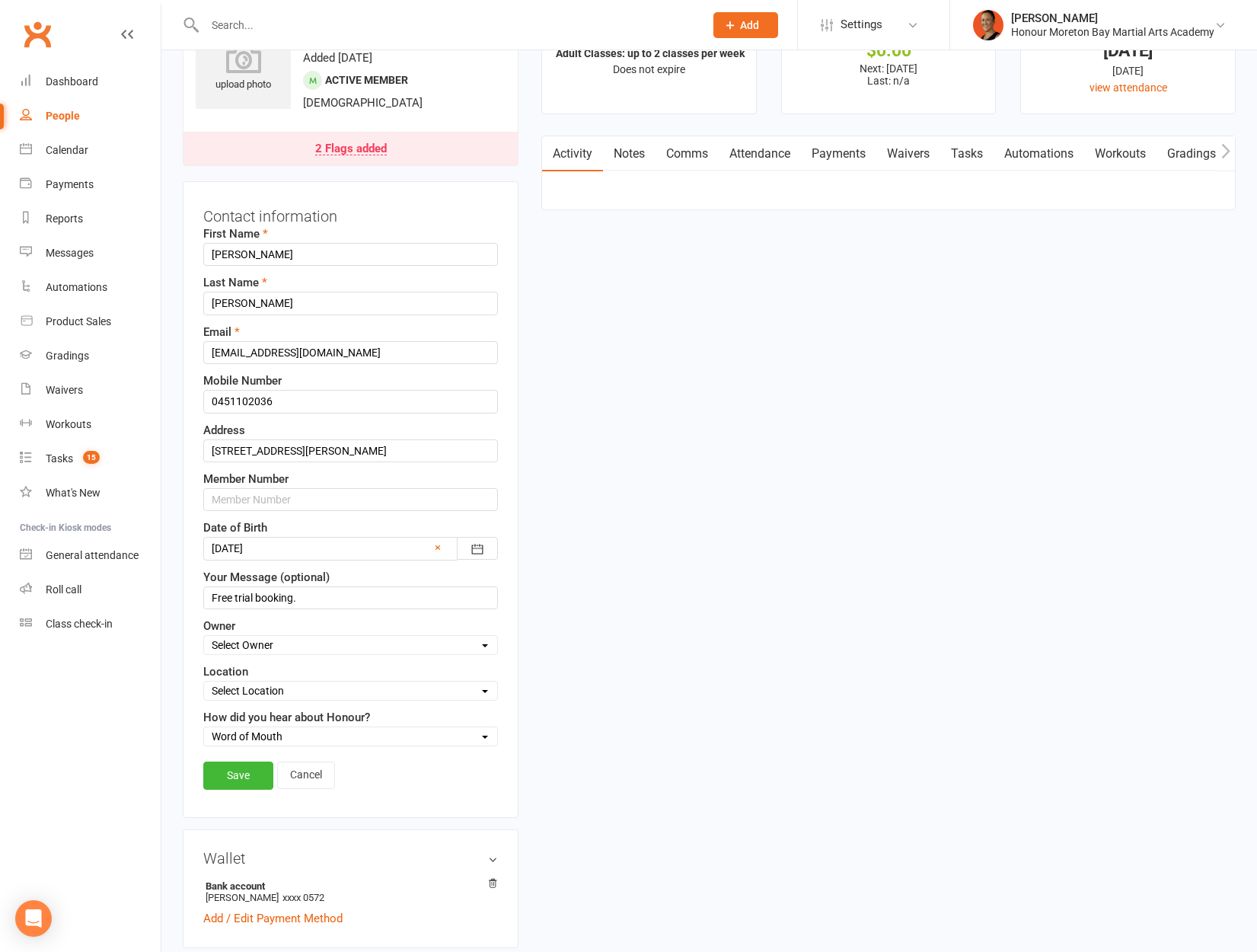
scroll to position [90, 0]
click at [271, 503] on input "text" at bounding box center [350, 499] width 295 height 22
paste input "2833536"
type input "2833536"
drag, startPoint x: 236, startPoint y: 775, endPoint x: 268, endPoint y: 718, distance: 65.4
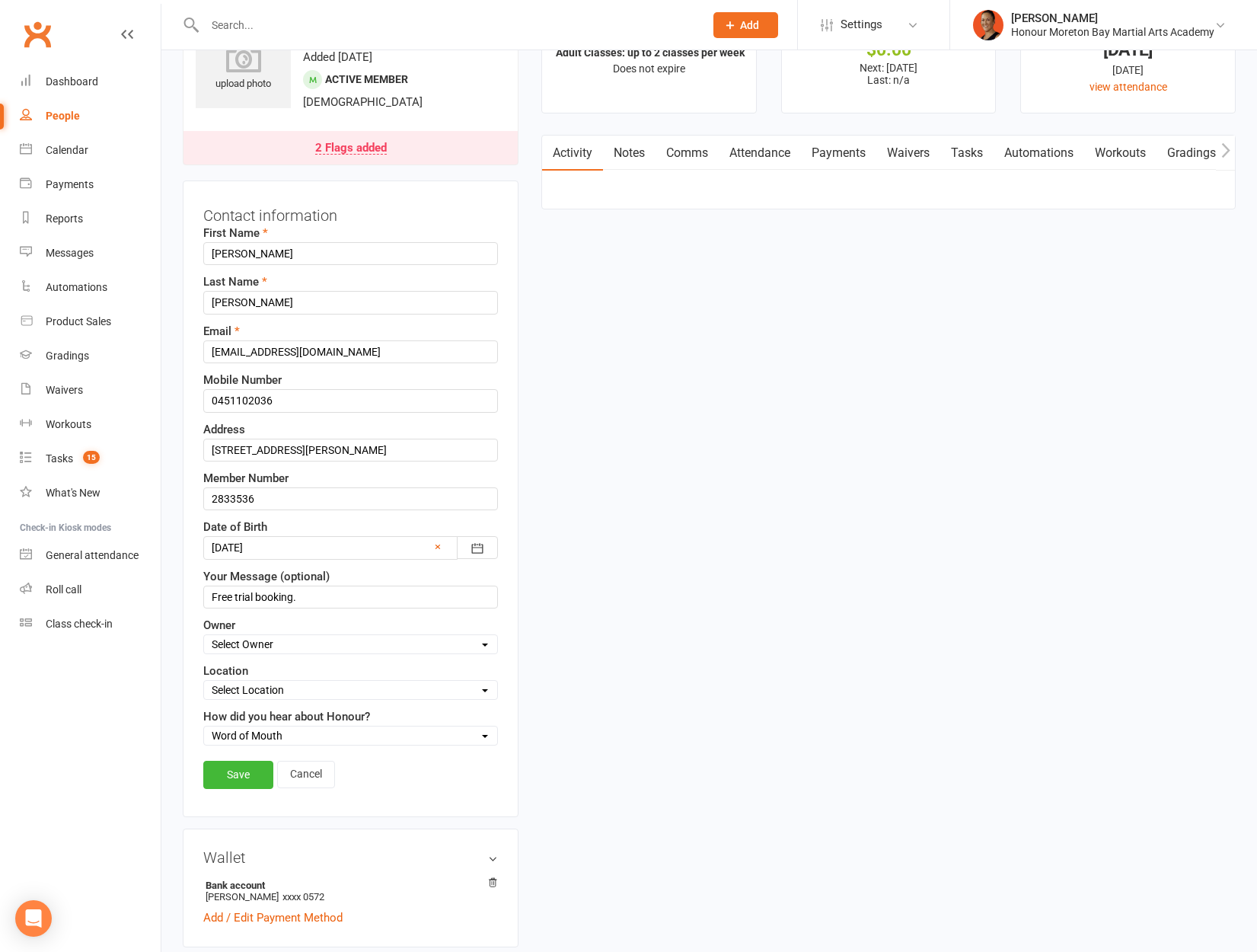
click at [236, 775] on link "Save" at bounding box center [238, 775] width 70 height 28
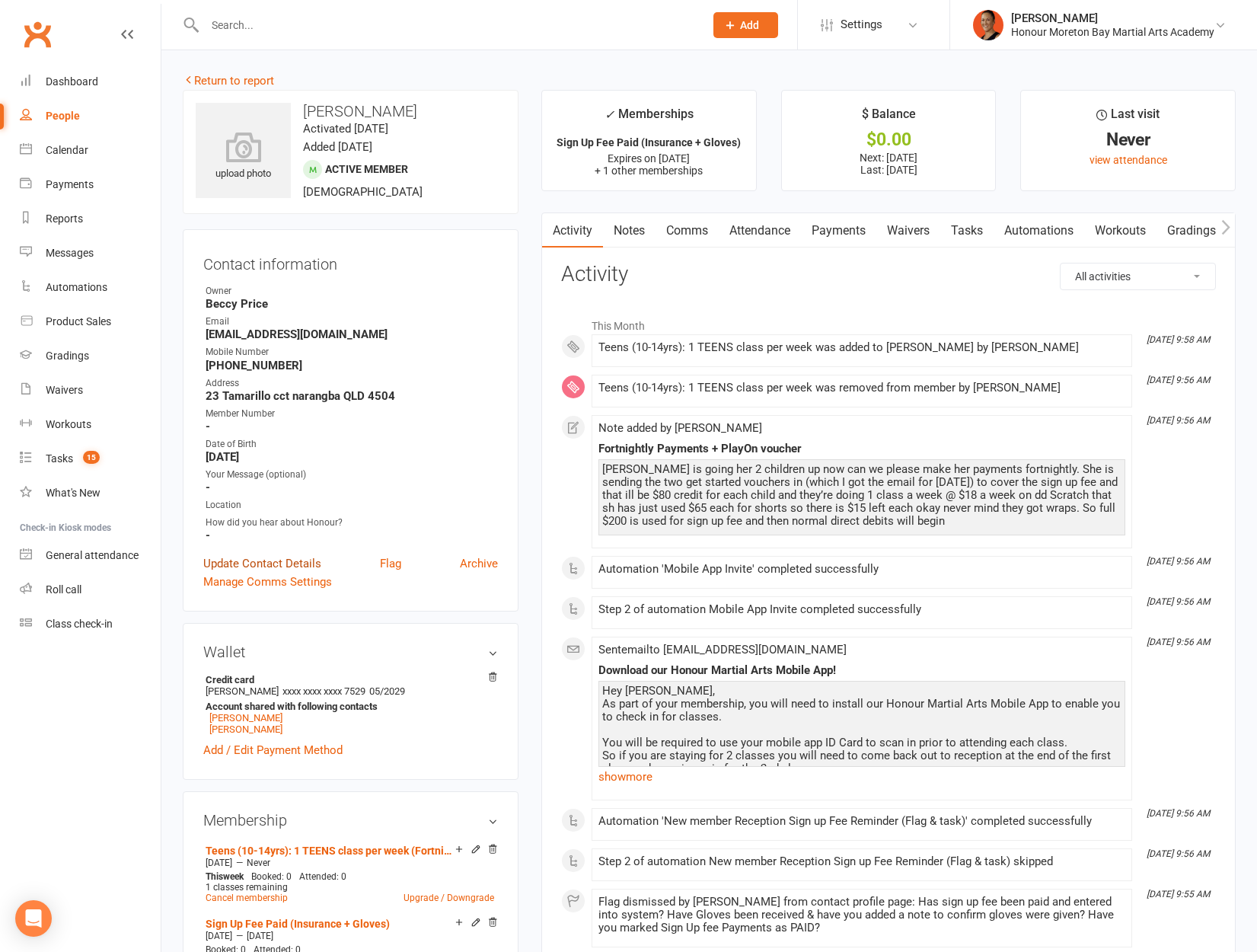
click at [301, 558] on link "Update Contact Details" at bounding box center [262, 563] width 118 height 18
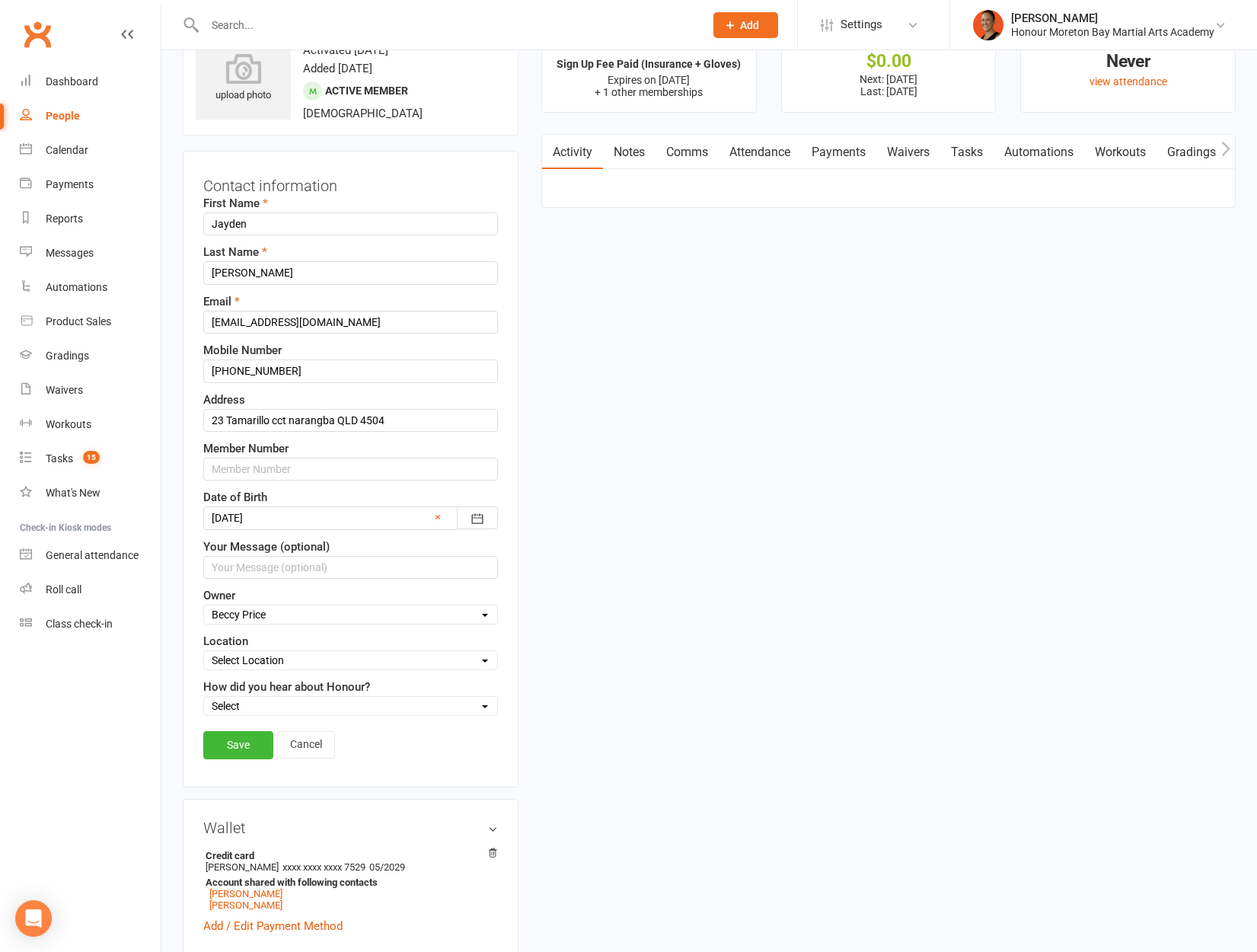
scroll to position [90, 0]
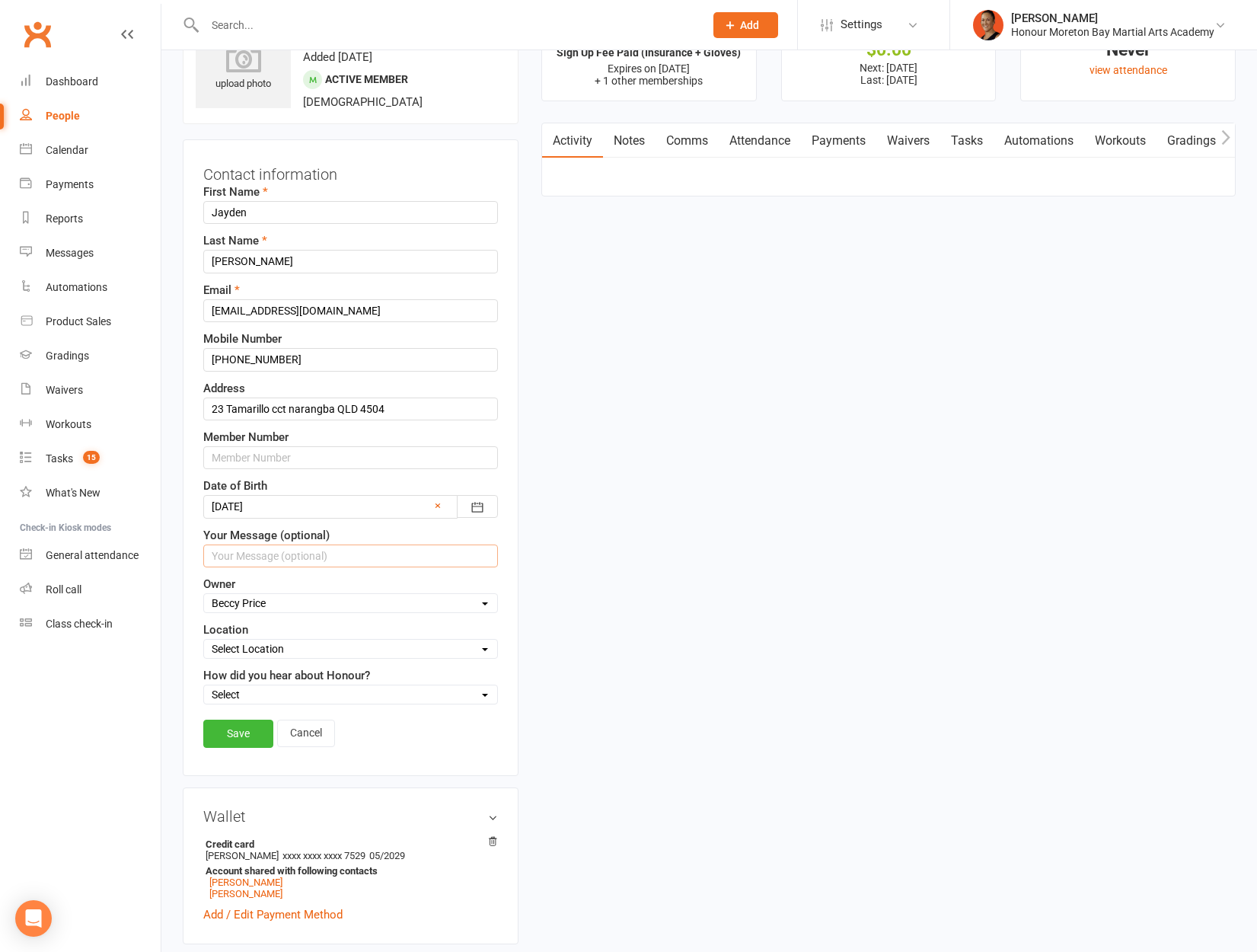
click at [301, 558] on input "text" at bounding box center [350, 556] width 295 height 22
click at [275, 450] on input "text" at bounding box center [350, 457] width 295 height 22
paste input "2846210"
type input "2846210"
click at [239, 749] on div "Save Cancel" at bounding box center [350, 737] width 295 height 35
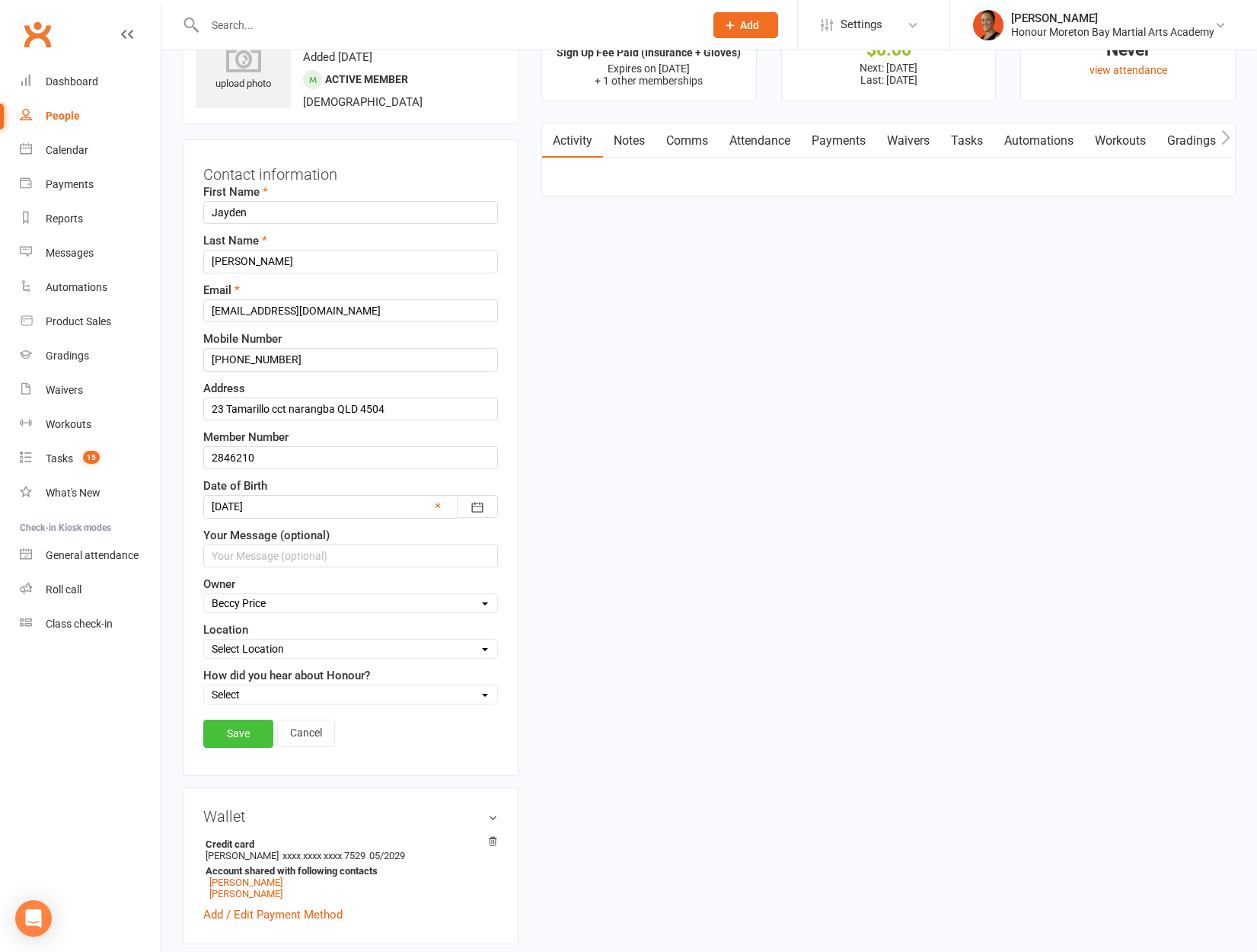
click at [243, 739] on link "Save" at bounding box center [238, 733] width 70 height 28
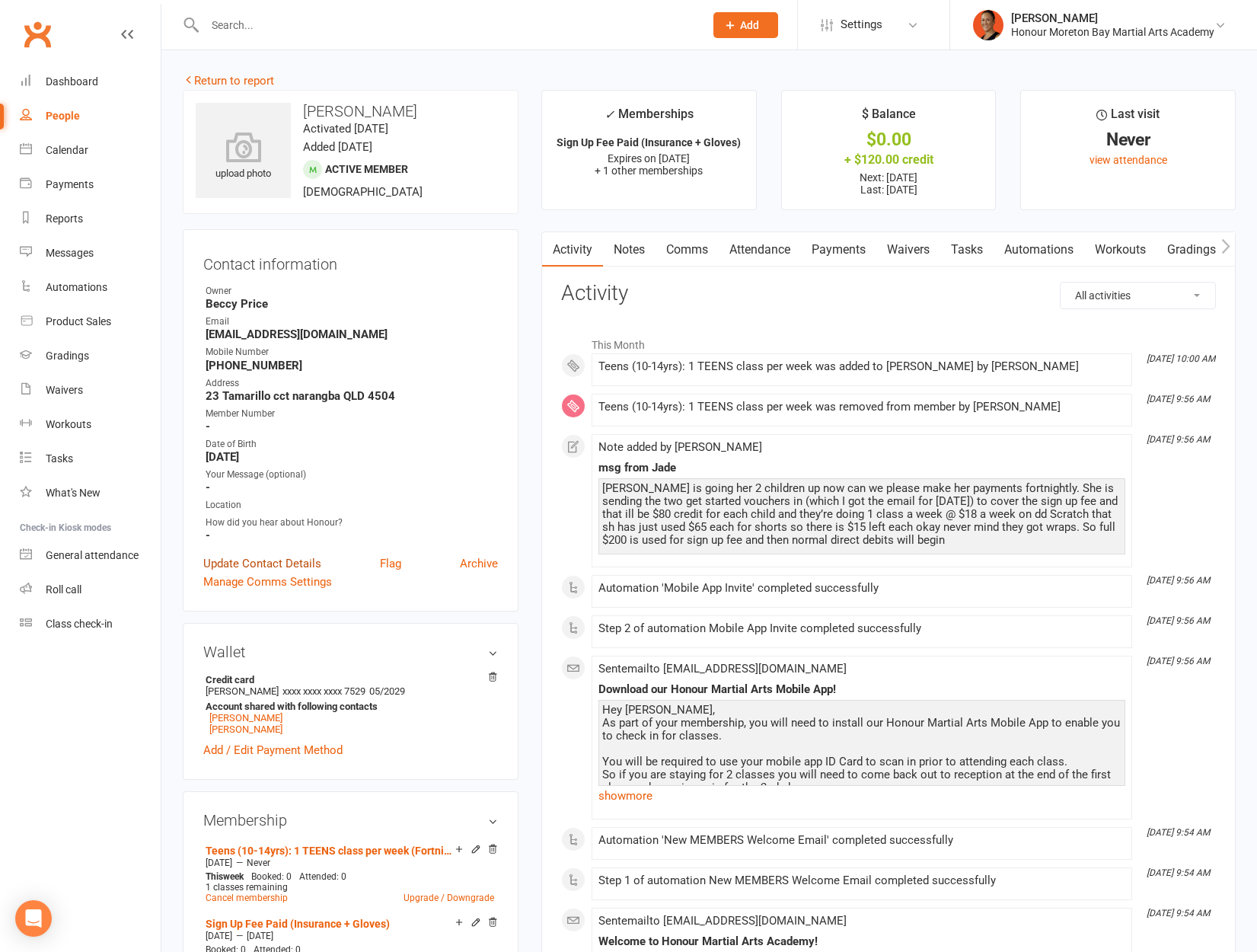
click at [258, 564] on link "Update Contact Details" at bounding box center [262, 563] width 118 height 18
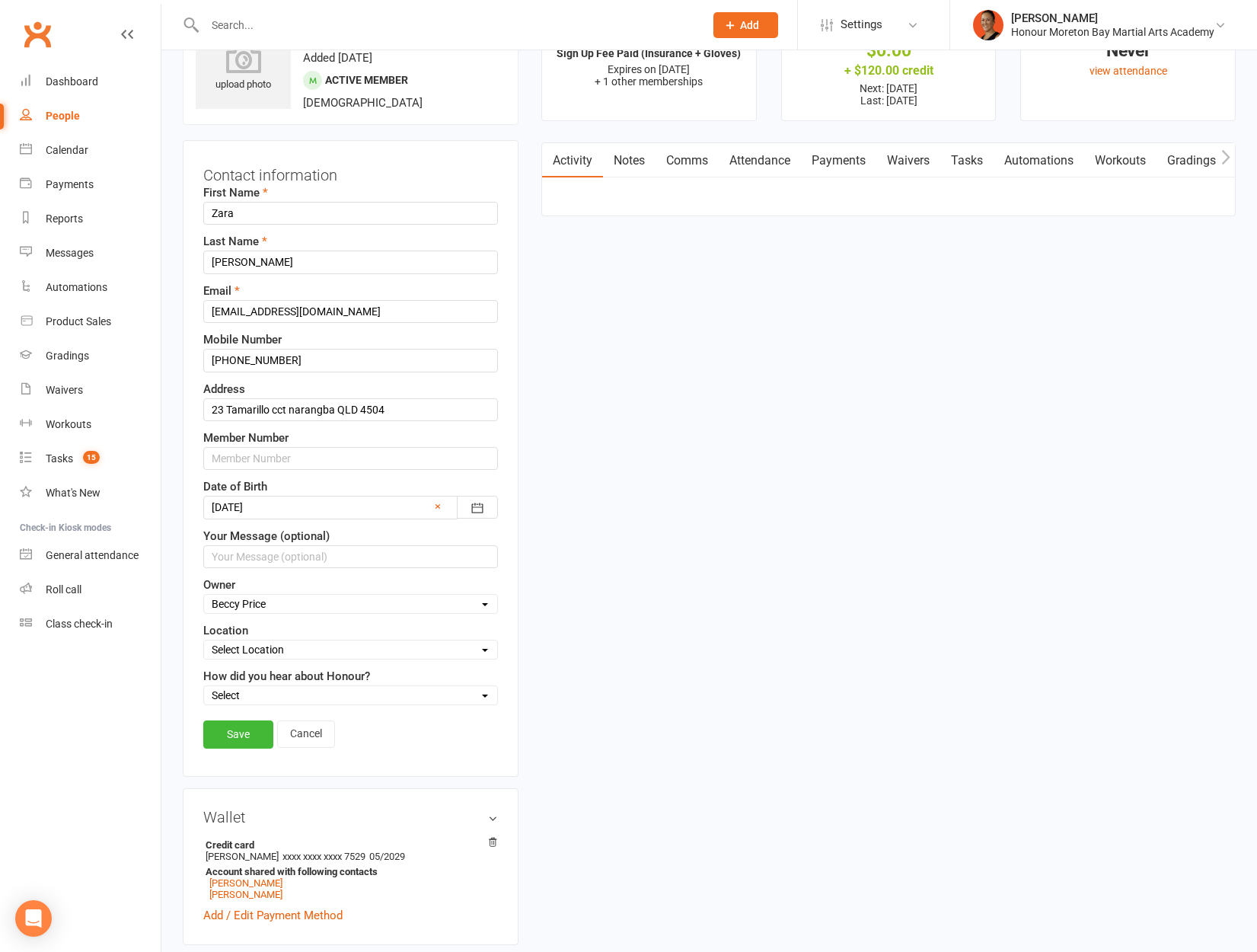
scroll to position [90, 0]
click at [267, 461] on input "text" at bounding box center [350, 457] width 295 height 22
paste input "2846211"
type input "2846211"
click at [250, 726] on link "Save" at bounding box center [238, 733] width 70 height 28
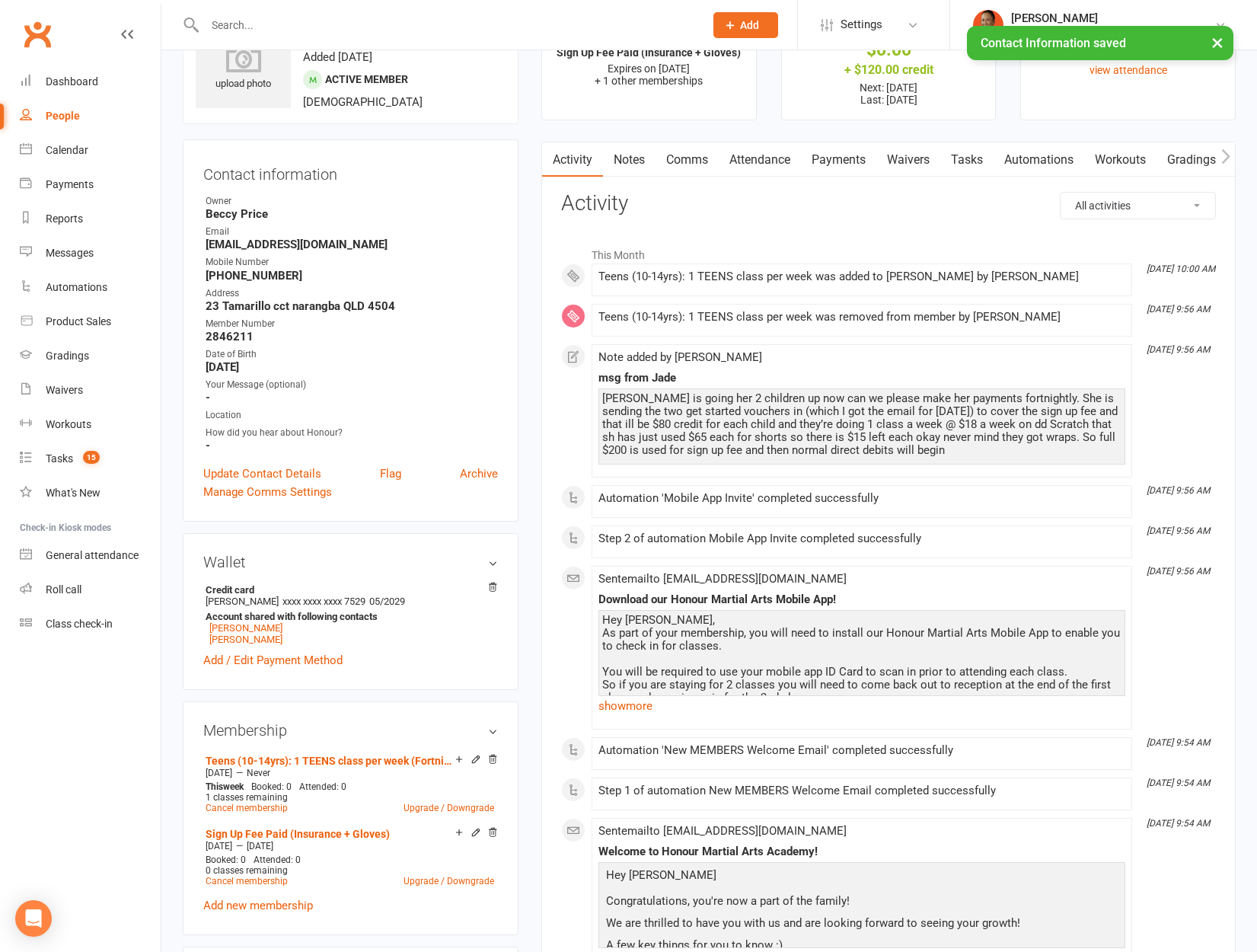
scroll to position [52, 0]
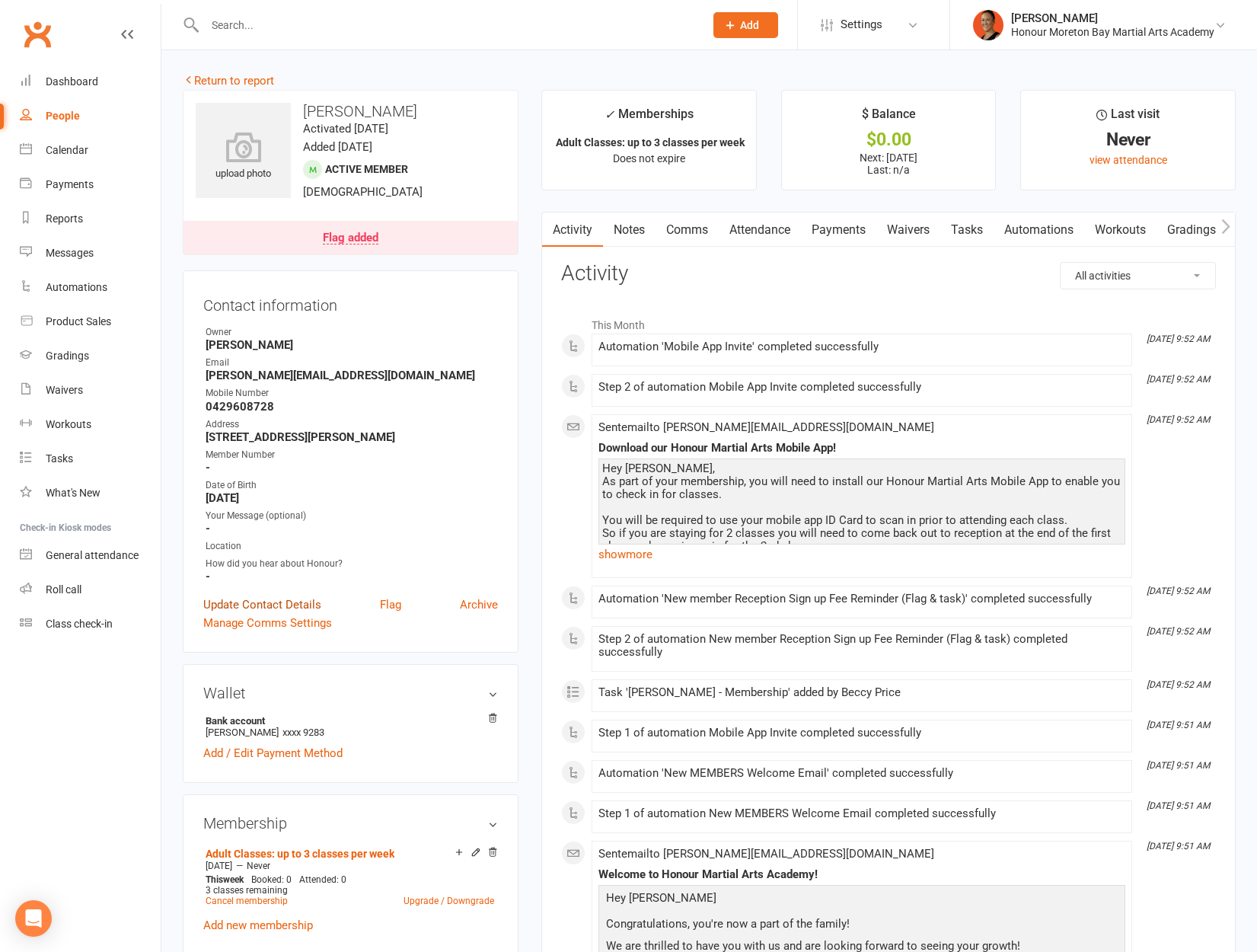
click at [261, 597] on link "Update Contact Details" at bounding box center [262, 604] width 118 height 18
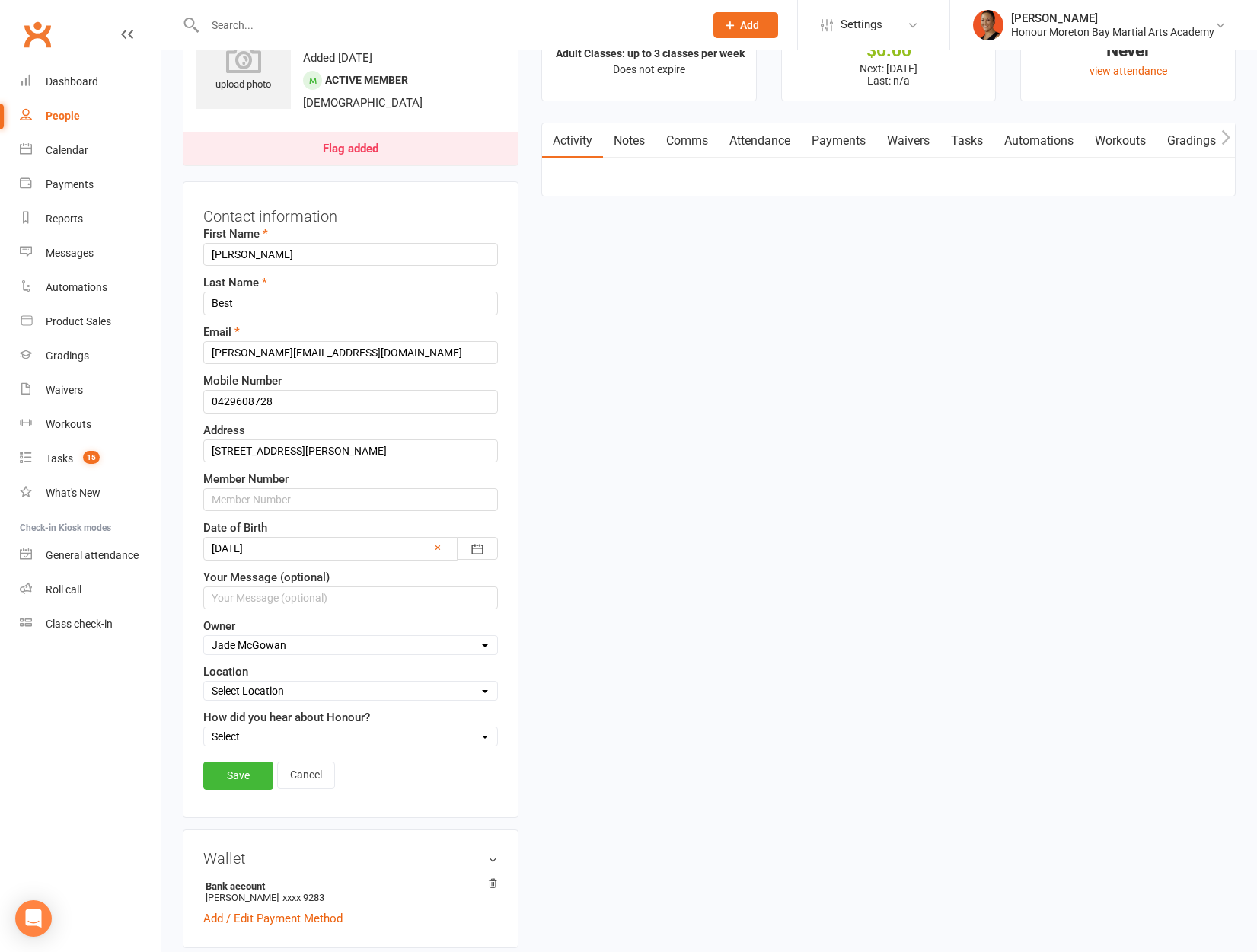
scroll to position [90, 0]
click at [288, 492] on input "text" at bounding box center [350, 499] width 295 height 22
paste input "2846607"
type input "2846607"
drag, startPoint x: 252, startPoint y: 775, endPoint x: 265, endPoint y: 751, distance: 27.3
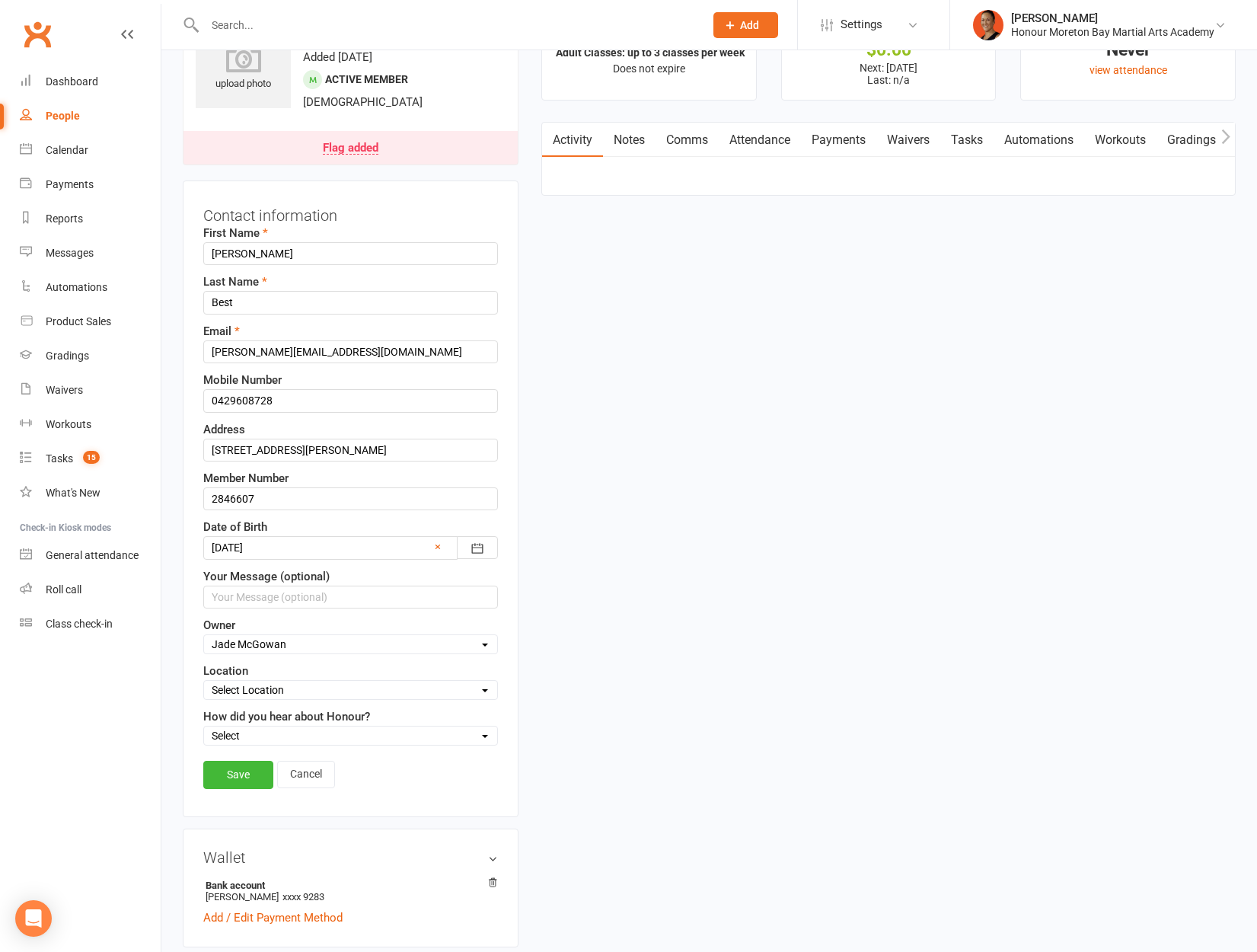
click at [252, 775] on link "Save" at bounding box center [238, 775] width 70 height 28
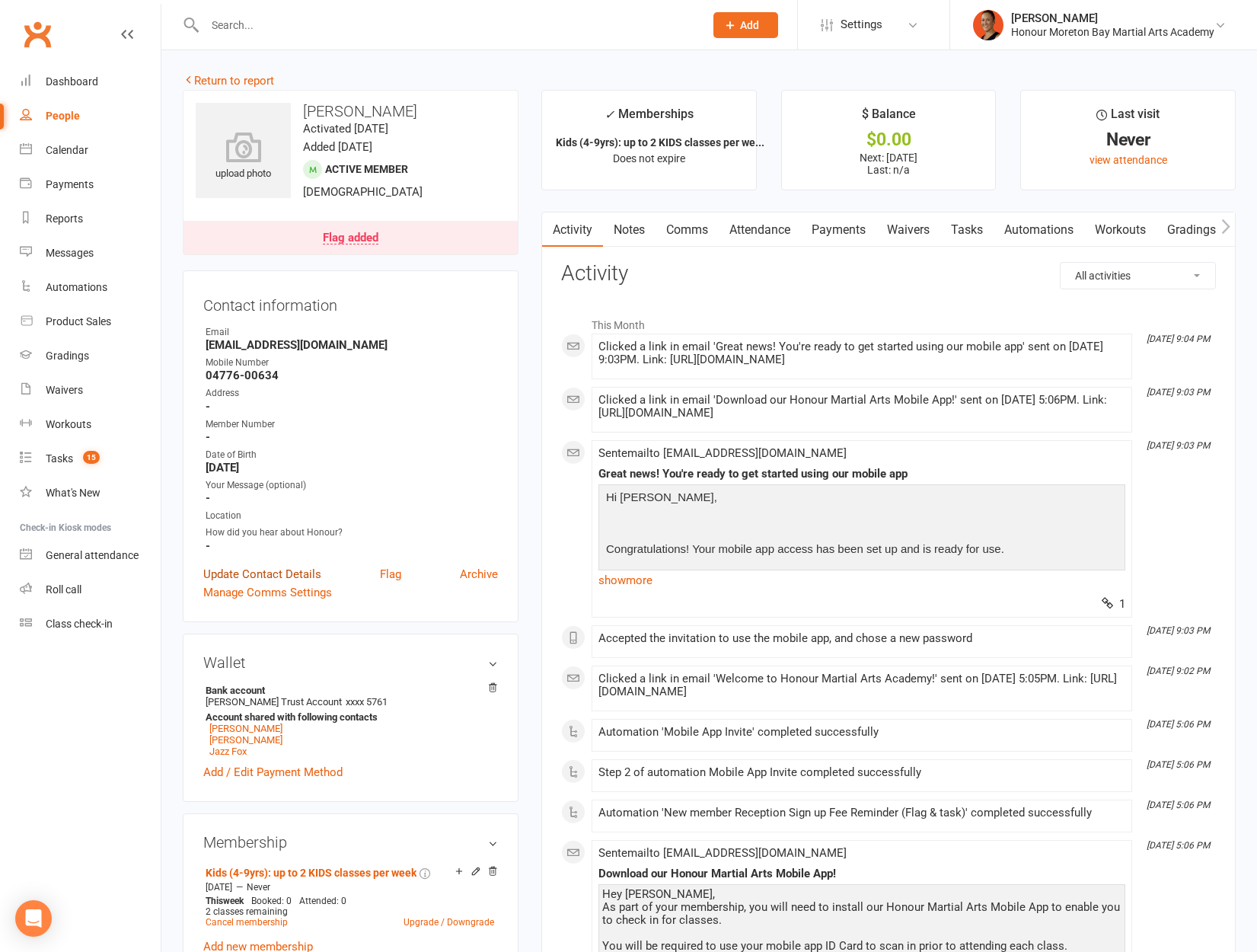
click at [246, 565] on link "Update Contact Details" at bounding box center [262, 573] width 118 height 18
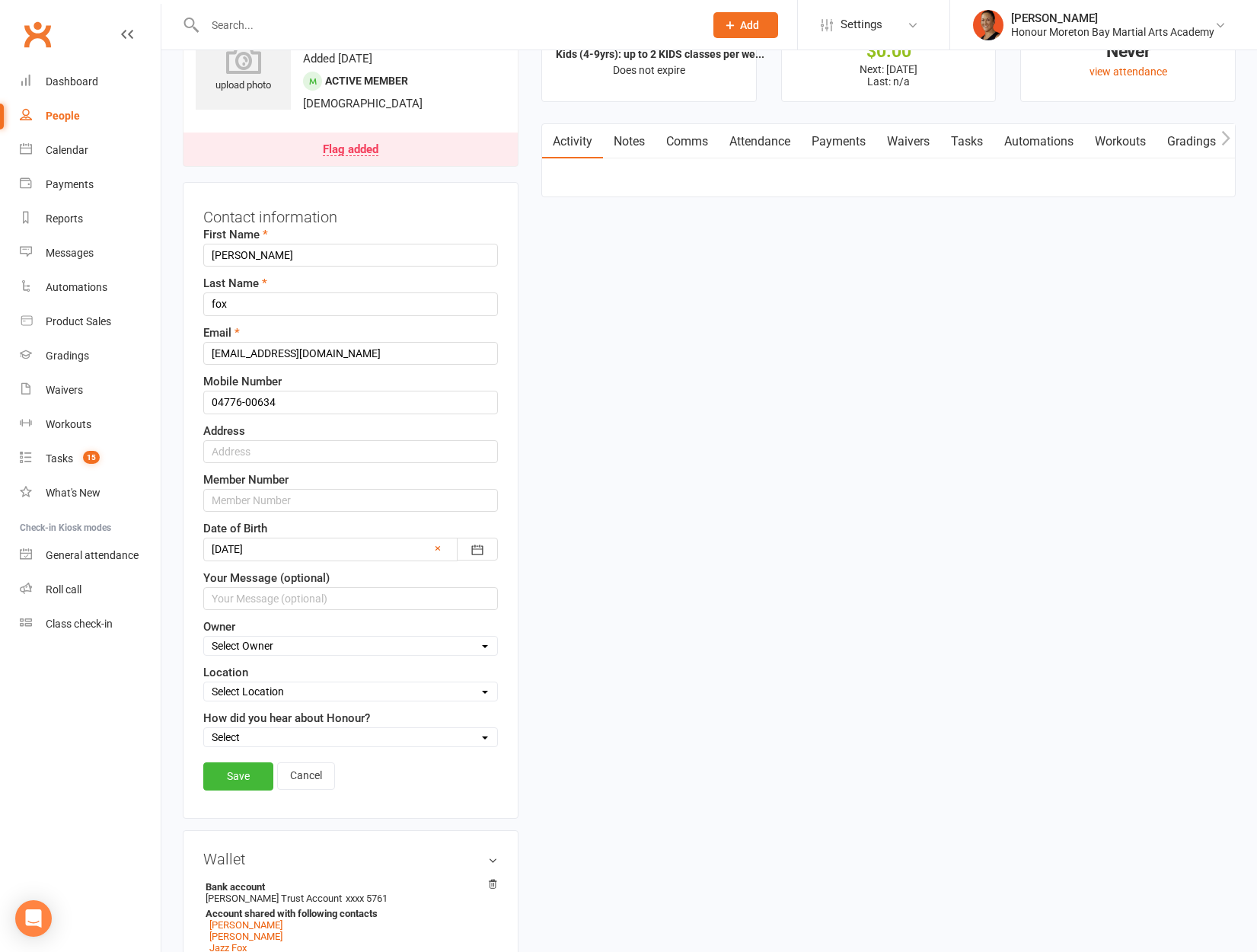
scroll to position [90, 0]
click at [282, 503] on input "text" at bounding box center [350, 499] width 295 height 22
paste input "2847741"
type input "2847741"
drag, startPoint x: 252, startPoint y: 776, endPoint x: 258, endPoint y: 769, distance: 9.2
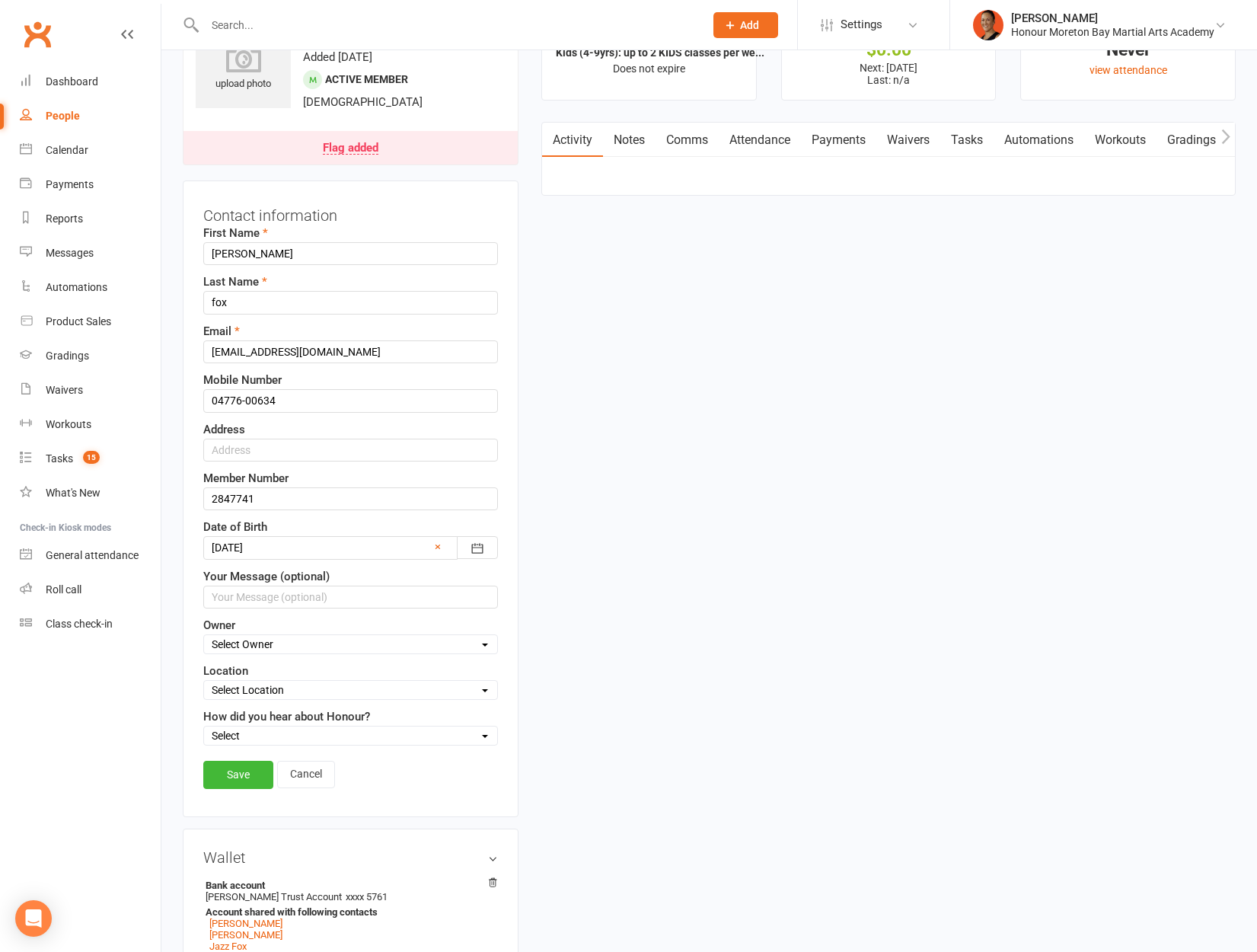
click at [252, 776] on link "Save" at bounding box center [238, 775] width 70 height 28
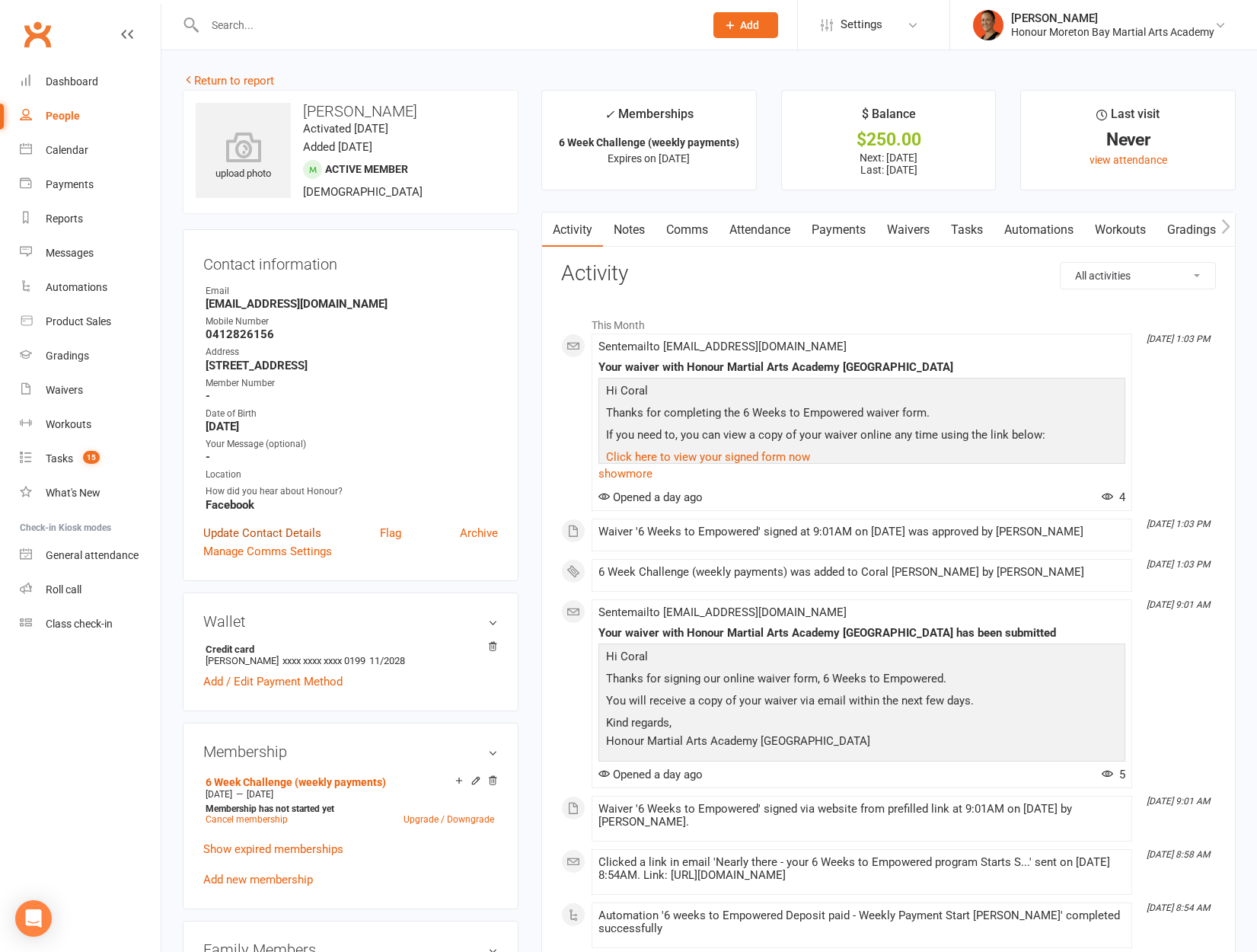
click at [297, 527] on link "Update Contact Details" at bounding box center [262, 533] width 118 height 18
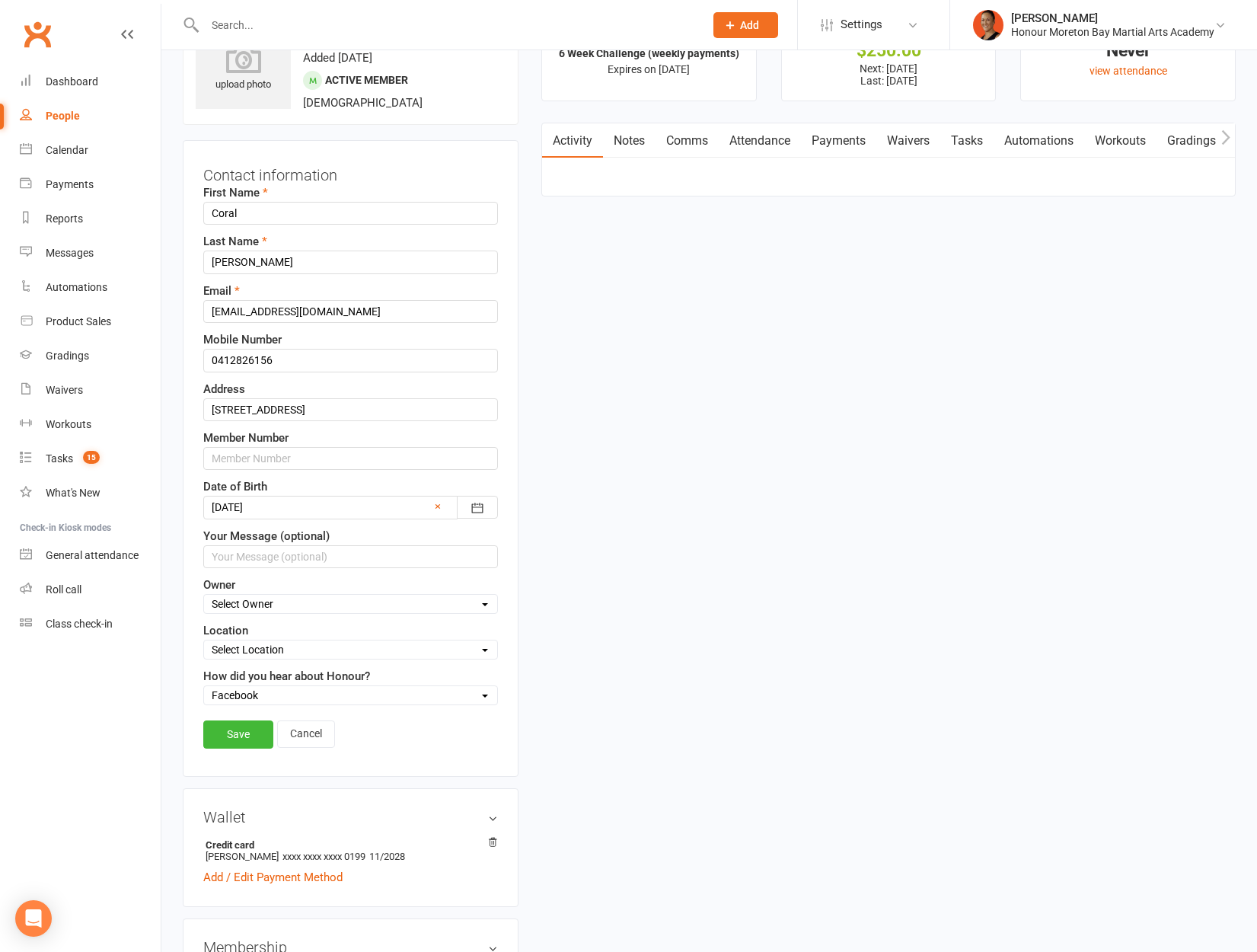
scroll to position [90, 0]
click at [321, 469] on input "text" at bounding box center [350, 457] width 295 height 22
paste input "2848010"
type input "2848010"
drag, startPoint x: 258, startPoint y: 737, endPoint x: 265, endPoint y: 725, distance: 13.9
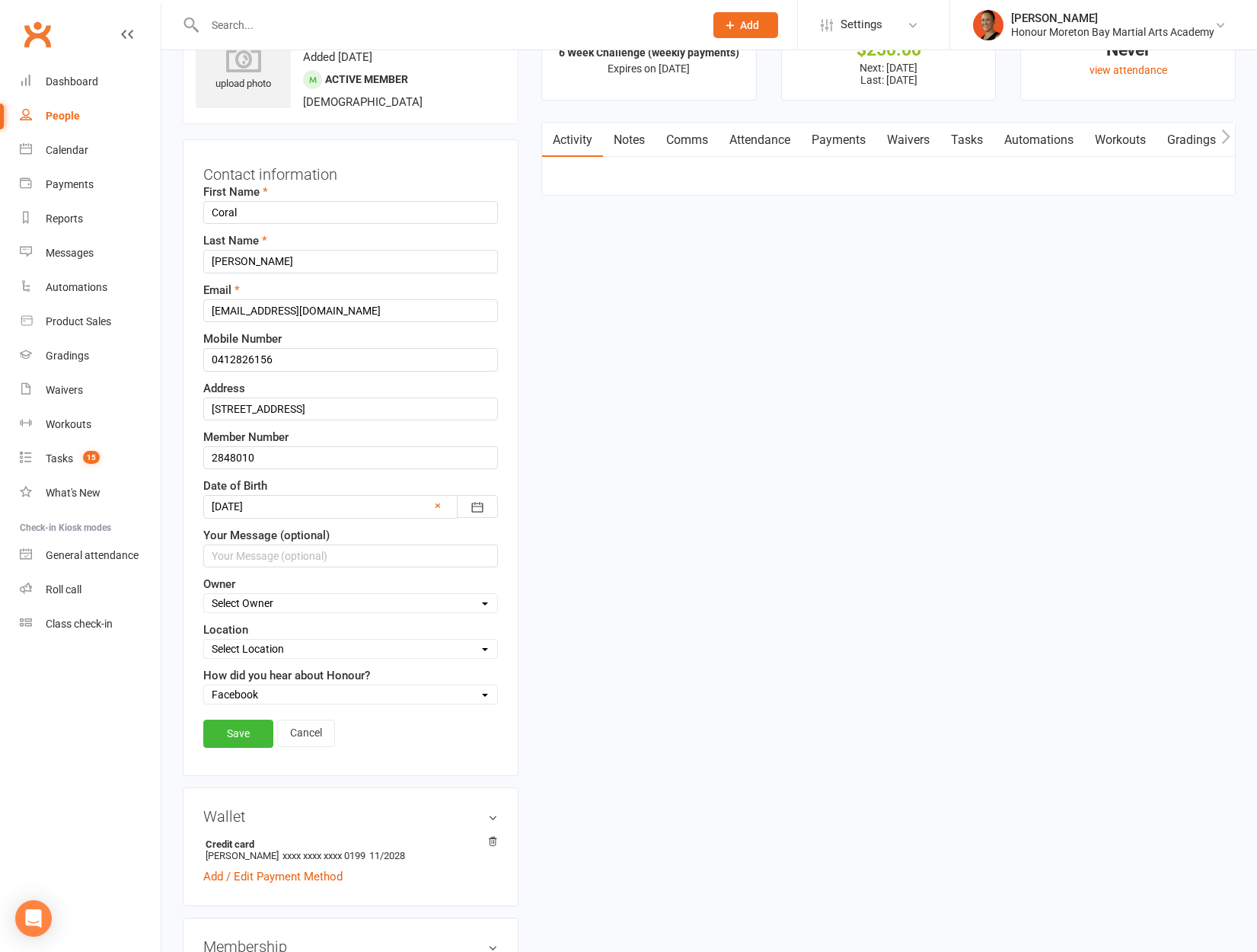
click at [258, 736] on link "Save" at bounding box center [238, 733] width 70 height 28
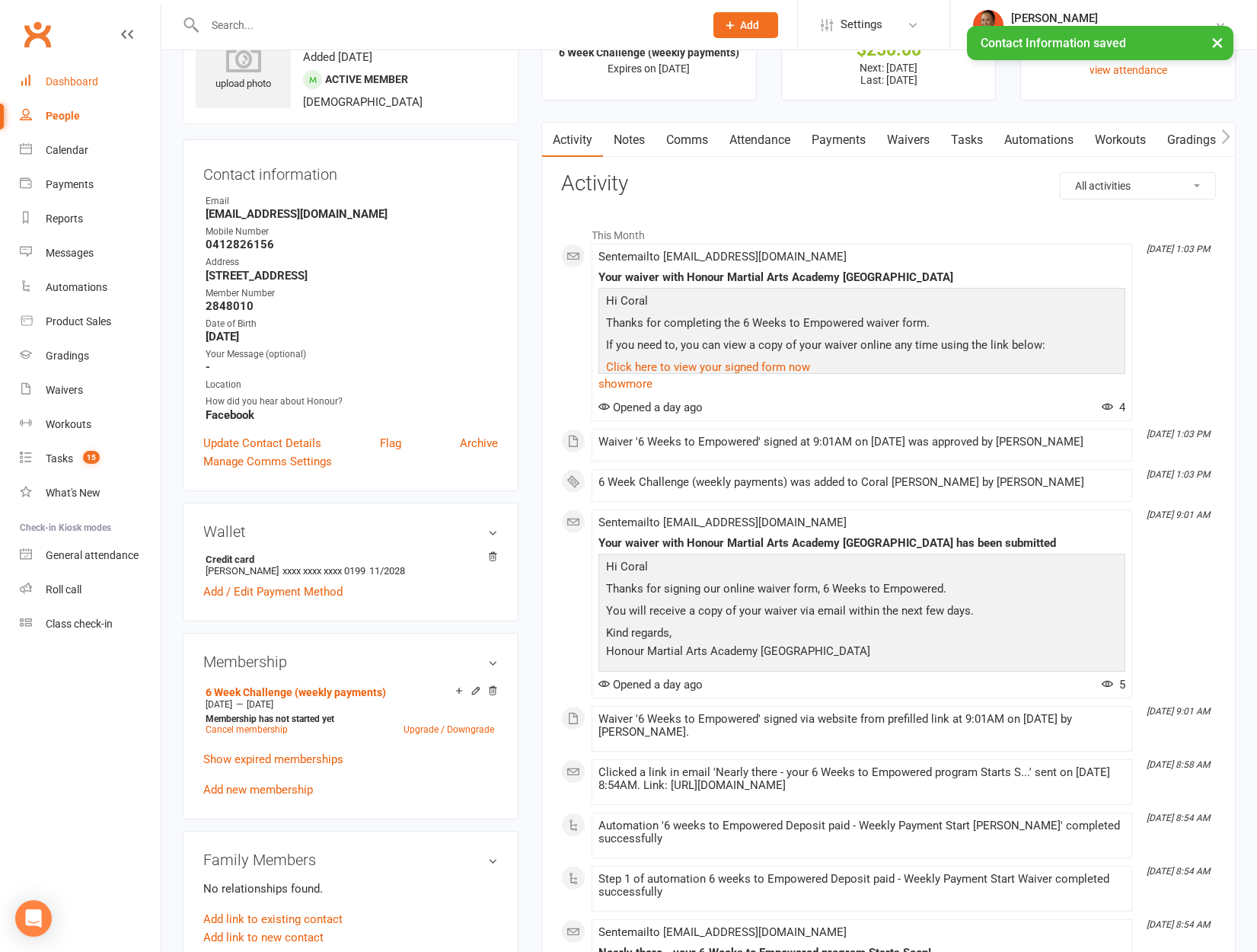
click at [74, 77] on div "Dashboard" at bounding box center [72, 81] width 53 height 12
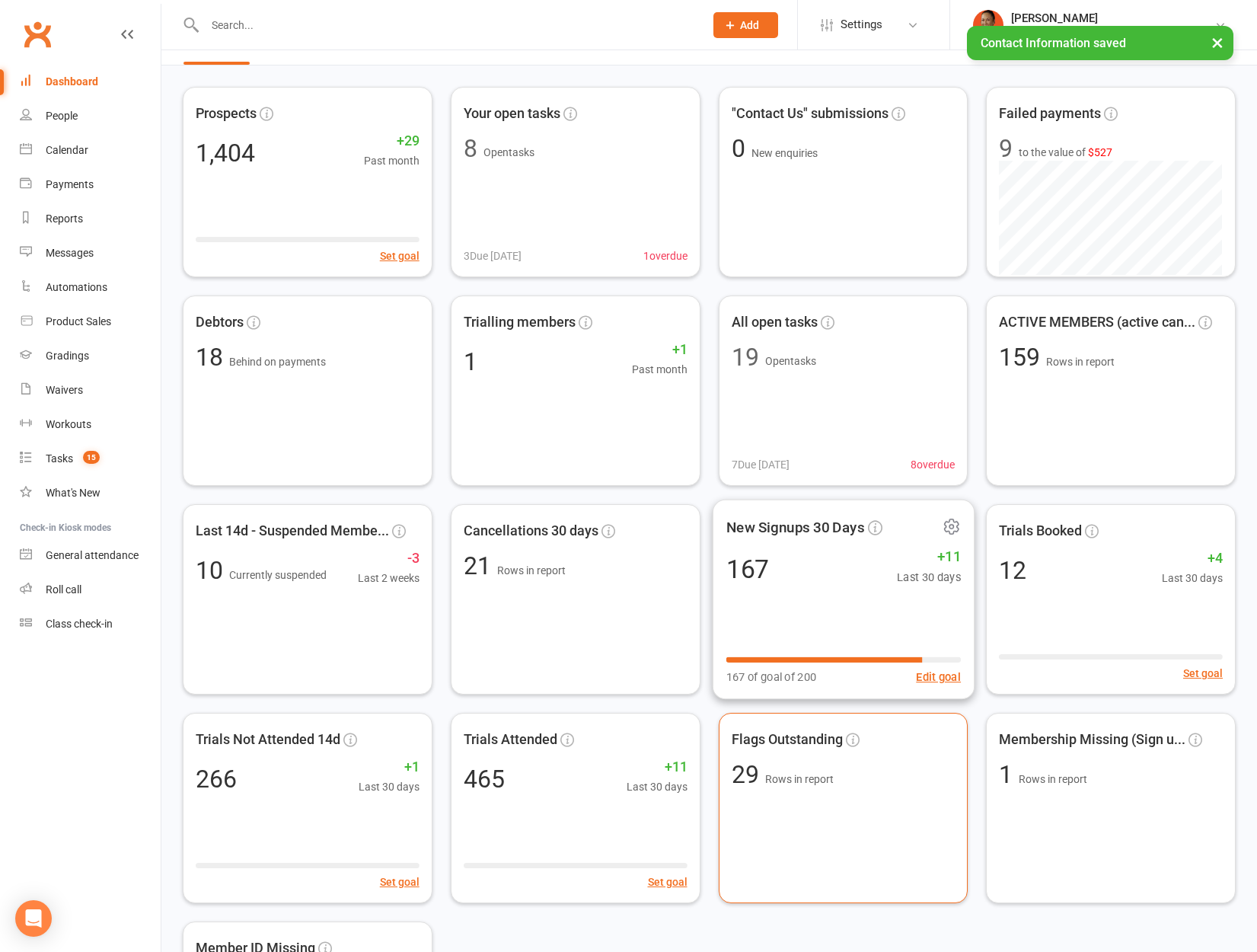
scroll to position [168, 0]
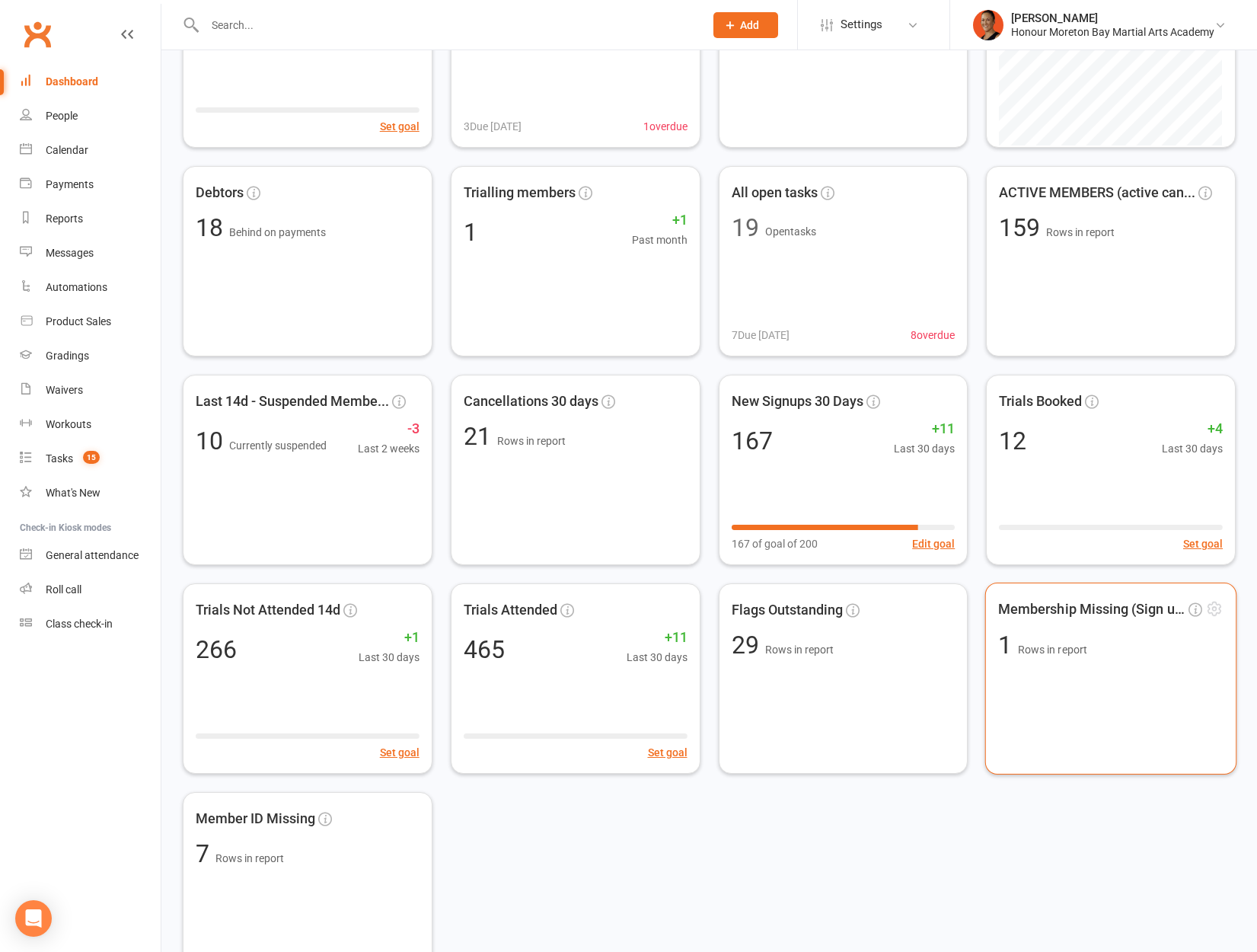
click at [1076, 693] on div "Membership Missing (Sign u... 1 Rows in report" at bounding box center [1110, 679] width 252 height 192
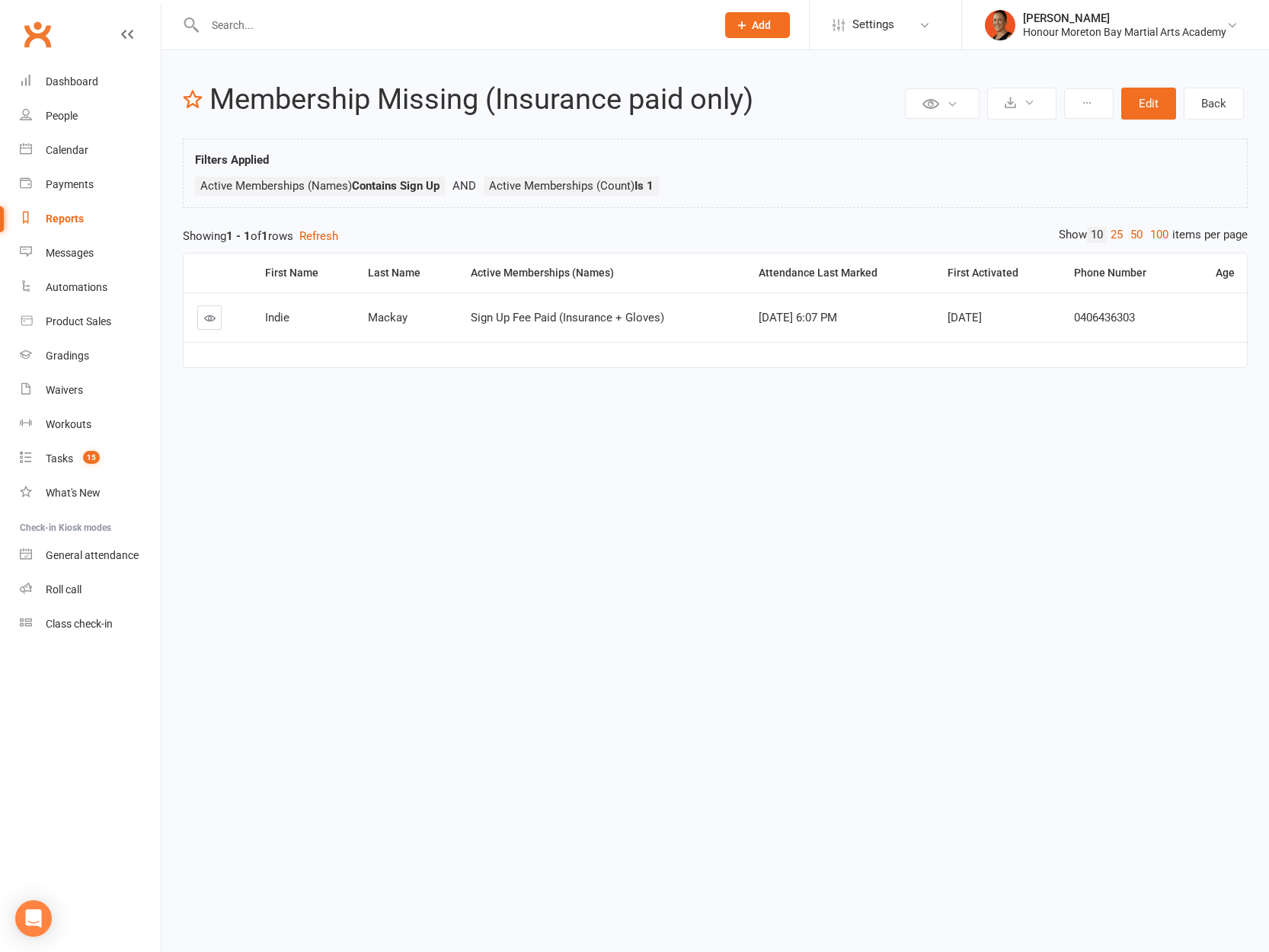
click at [208, 310] on link at bounding box center [209, 317] width 24 height 24
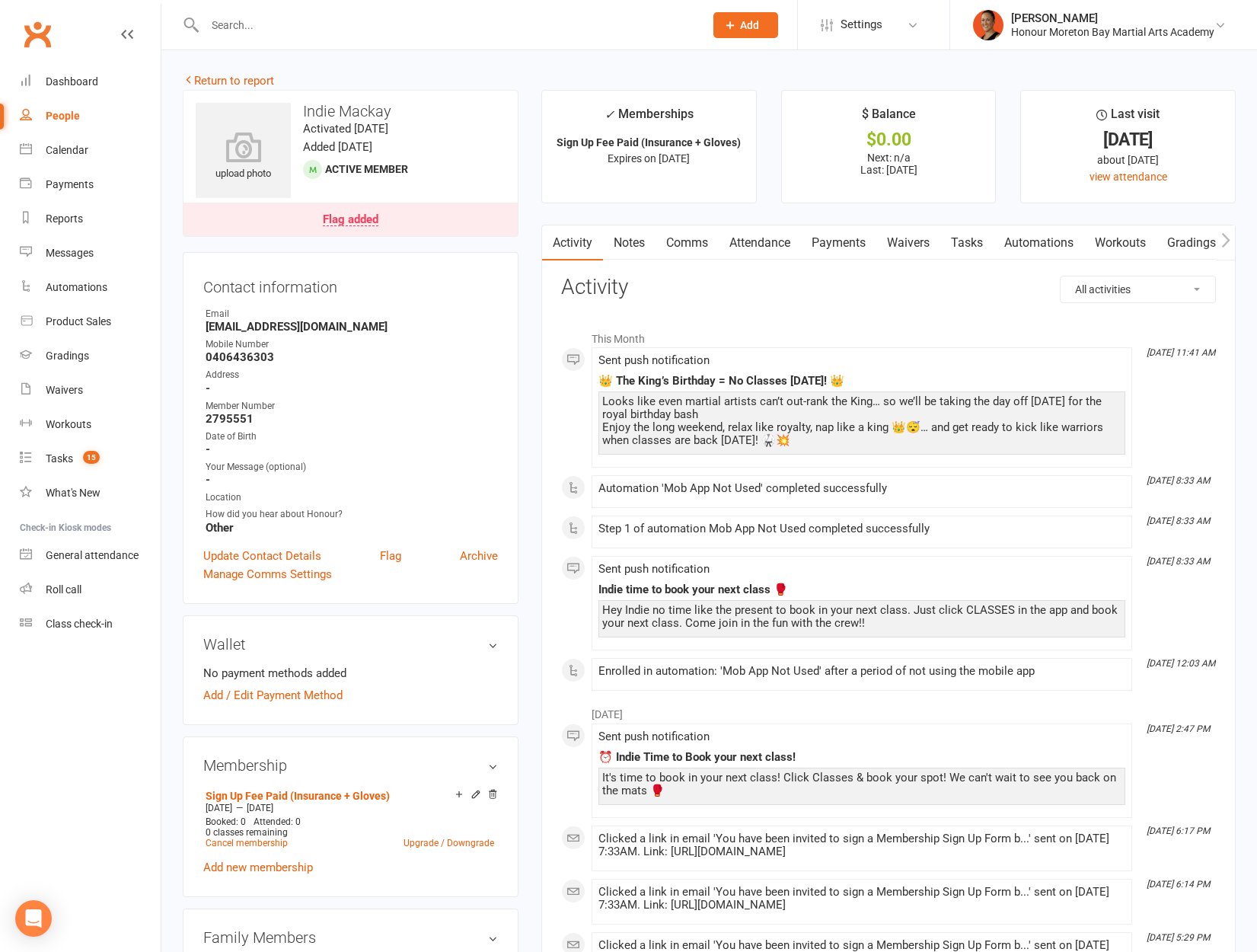
click at [1133, 284] on select "All activities Bookings / Attendances Communications Notes Failed SMSes Grading…" at bounding box center [1138, 290] width 155 height 26
select select "ConversationLogEntry"
click at [1061, 277] on select "All activities Bookings / Attendances Communications Notes Failed SMSes Grading…" at bounding box center [1138, 290] width 155 height 26
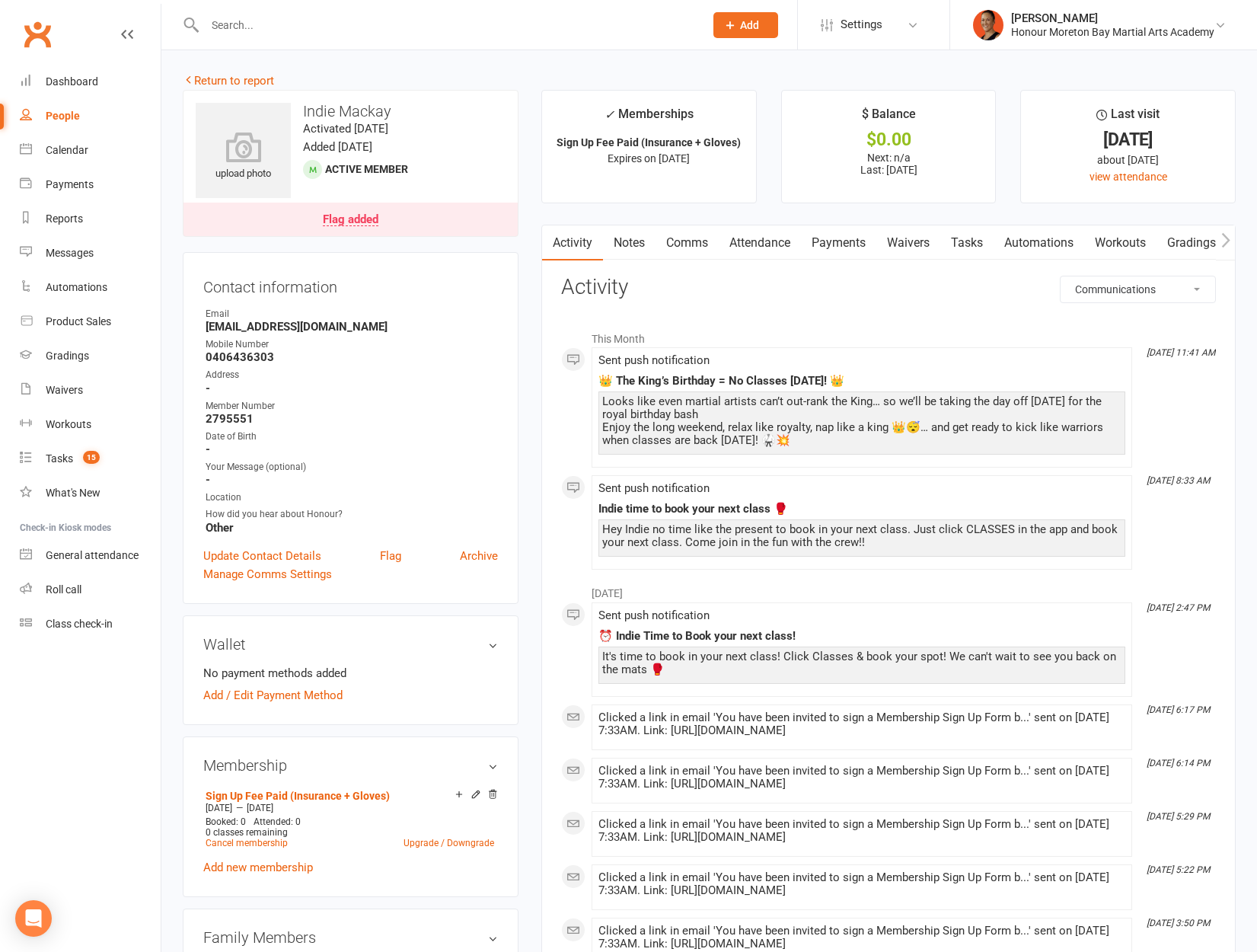
click at [681, 247] on link "Comms" at bounding box center [686, 243] width 63 height 35
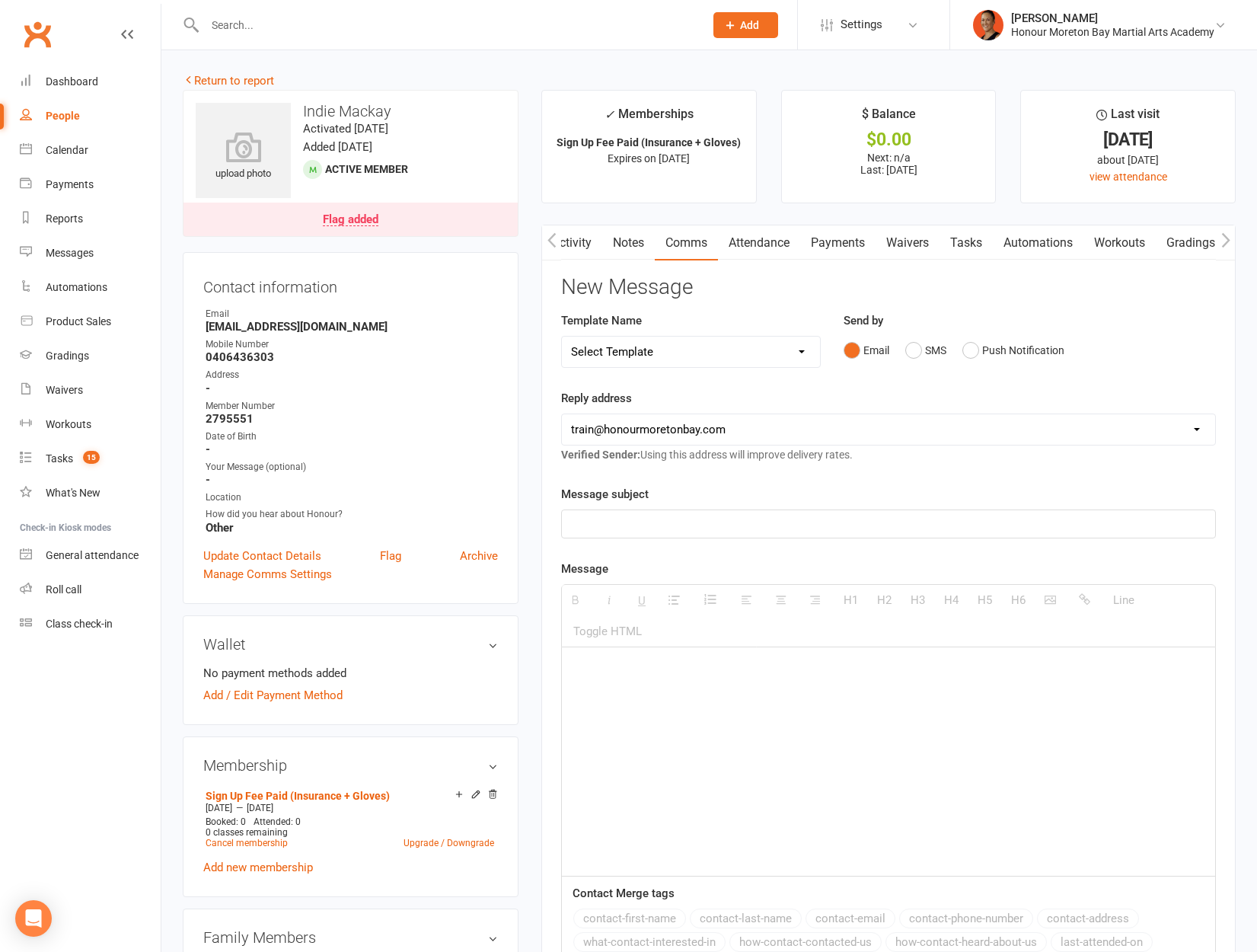
click at [705, 355] on select "Select Template [Email] 28 day 2 week check in to join [Email] ZipLead $29 Intr…" at bounding box center [691, 351] width 258 height 30
select select "23"
click at [562, 336] on select "Select Template [Email] 28 day 2 week check in to join [Email] ZipLead $29 Intr…" at bounding box center [691, 351] width 258 height 30
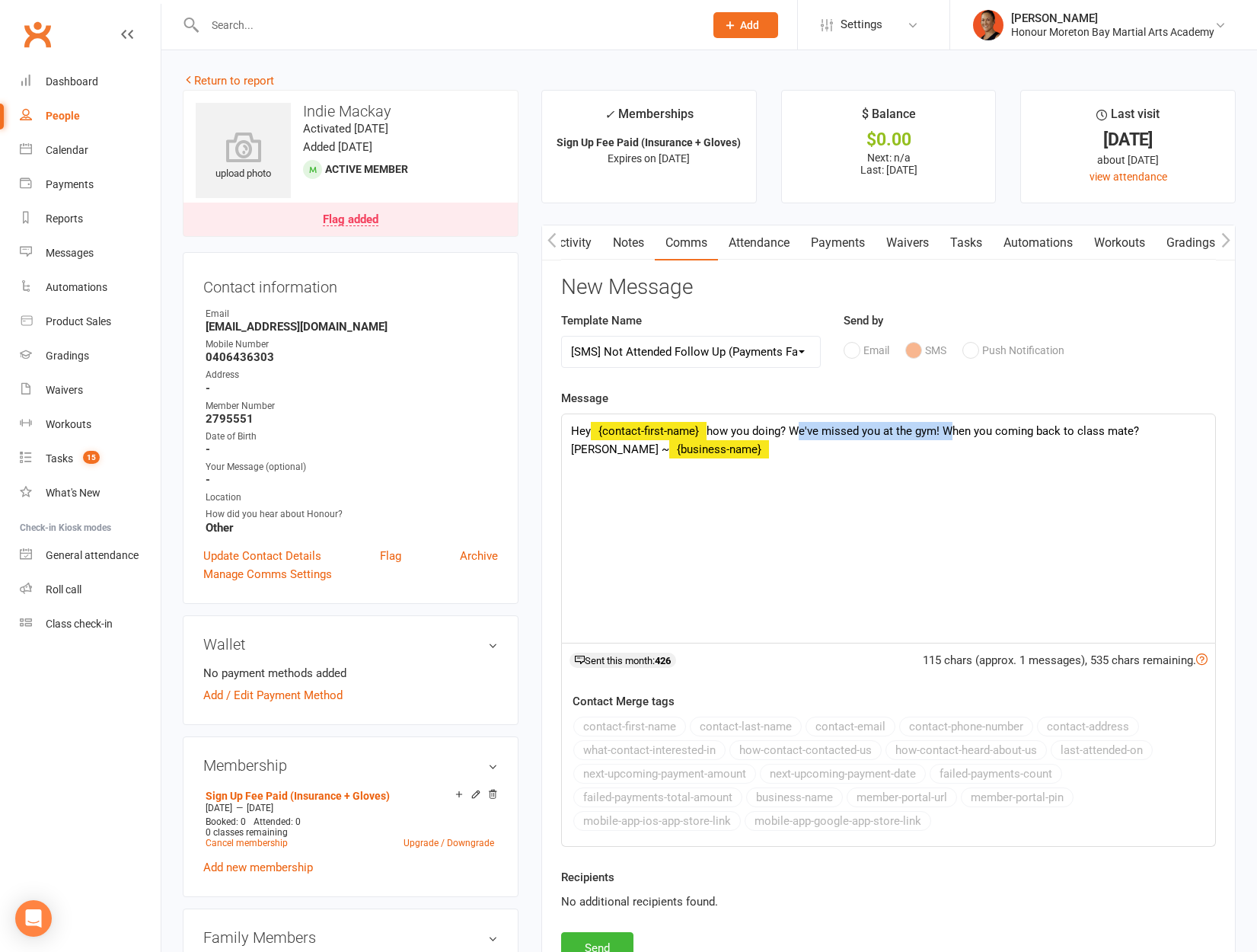
drag, startPoint x: 794, startPoint y: 431, endPoint x: 946, endPoint y: 434, distance: 152.0
click at [946, 434] on div "Hey {contact-first-name} how you doing? We've missed you at the gym! When you c…" at bounding box center [889, 528] width 654 height 228
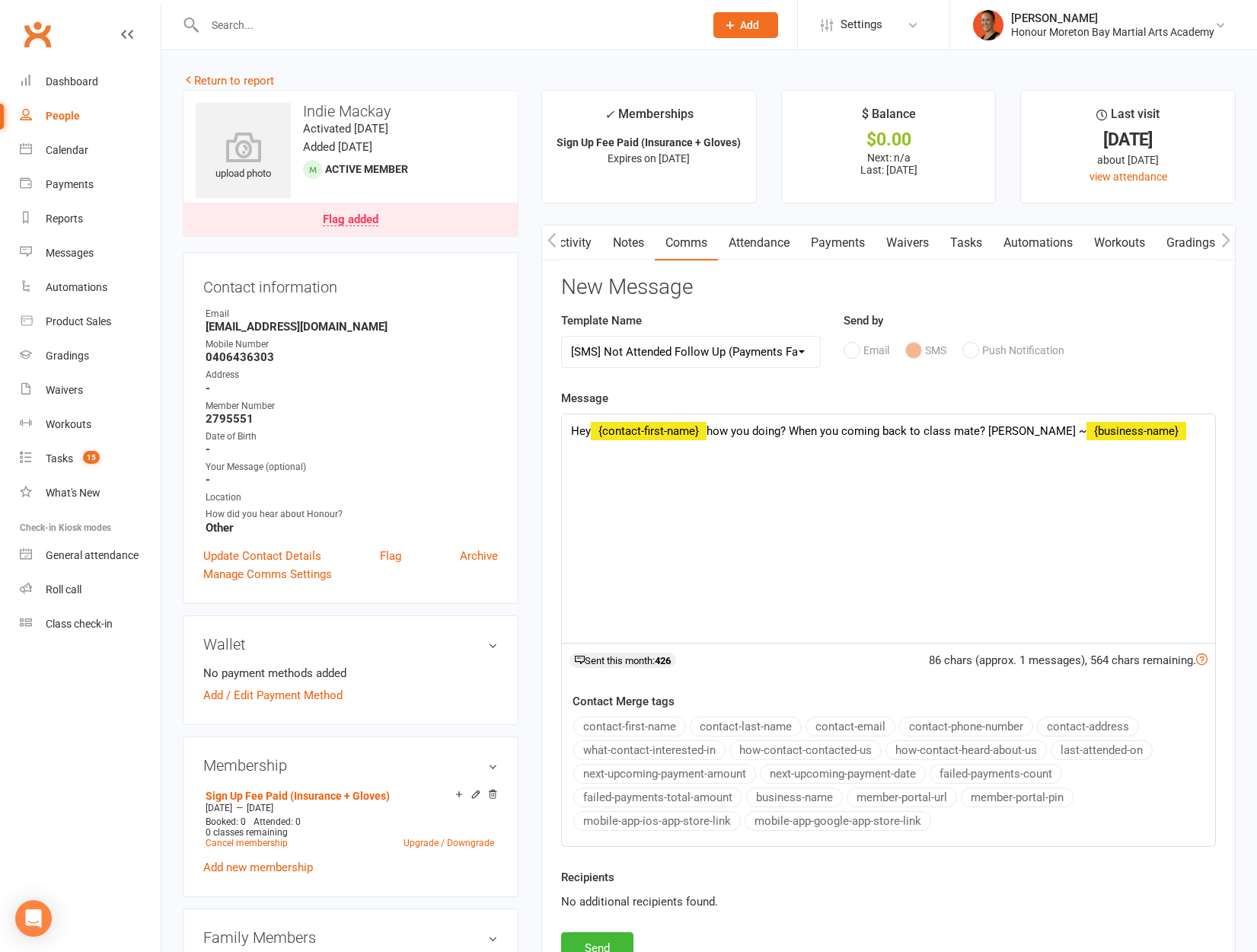
click at [992, 425] on div "Hey {contact-first-name} how you doing? When you coming back to class mate? Mic…" at bounding box center [889, 528] width 654 height 228
click at [629, 942] on button "Send" at bounding box center [597, 948] width 73 height 32
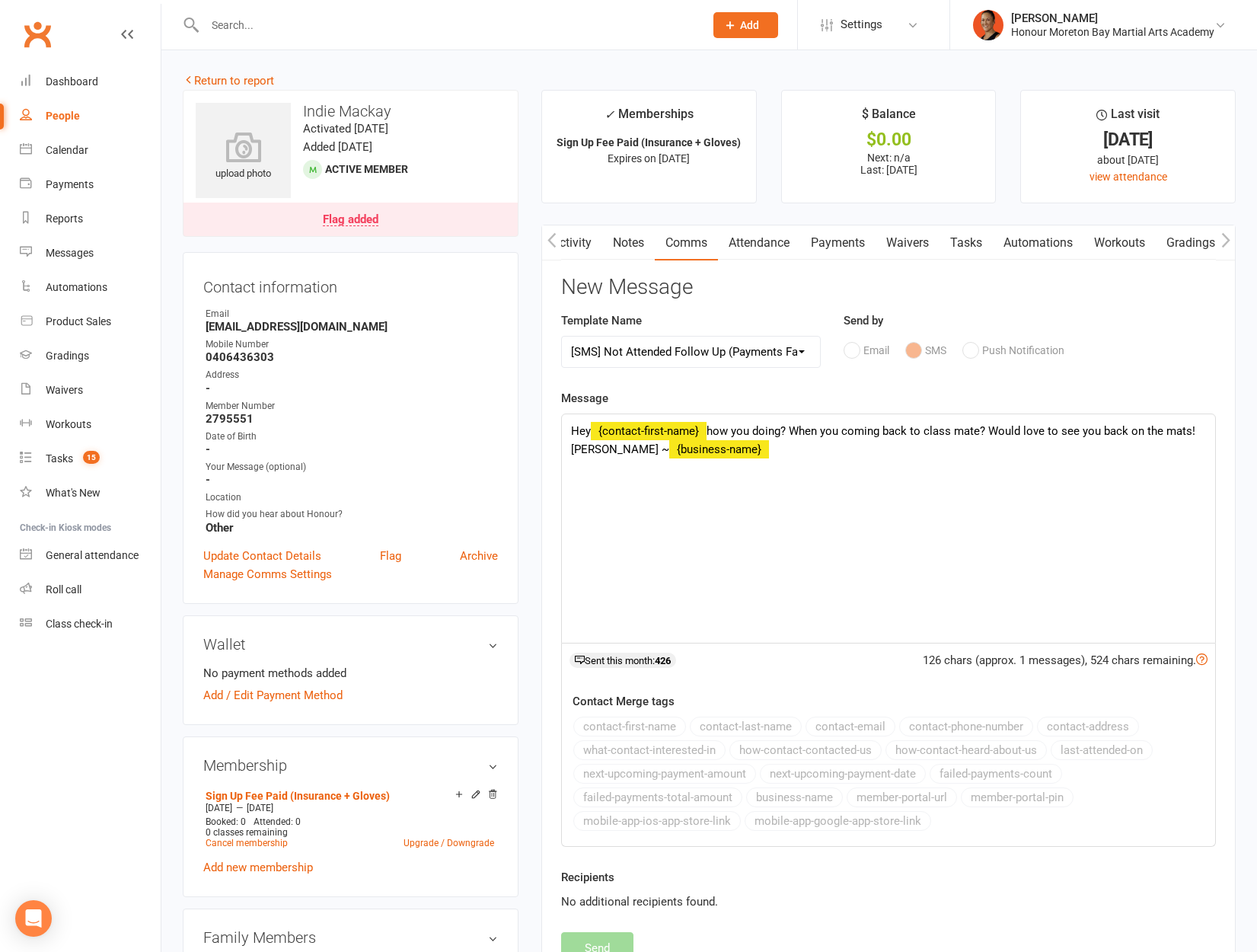
select select
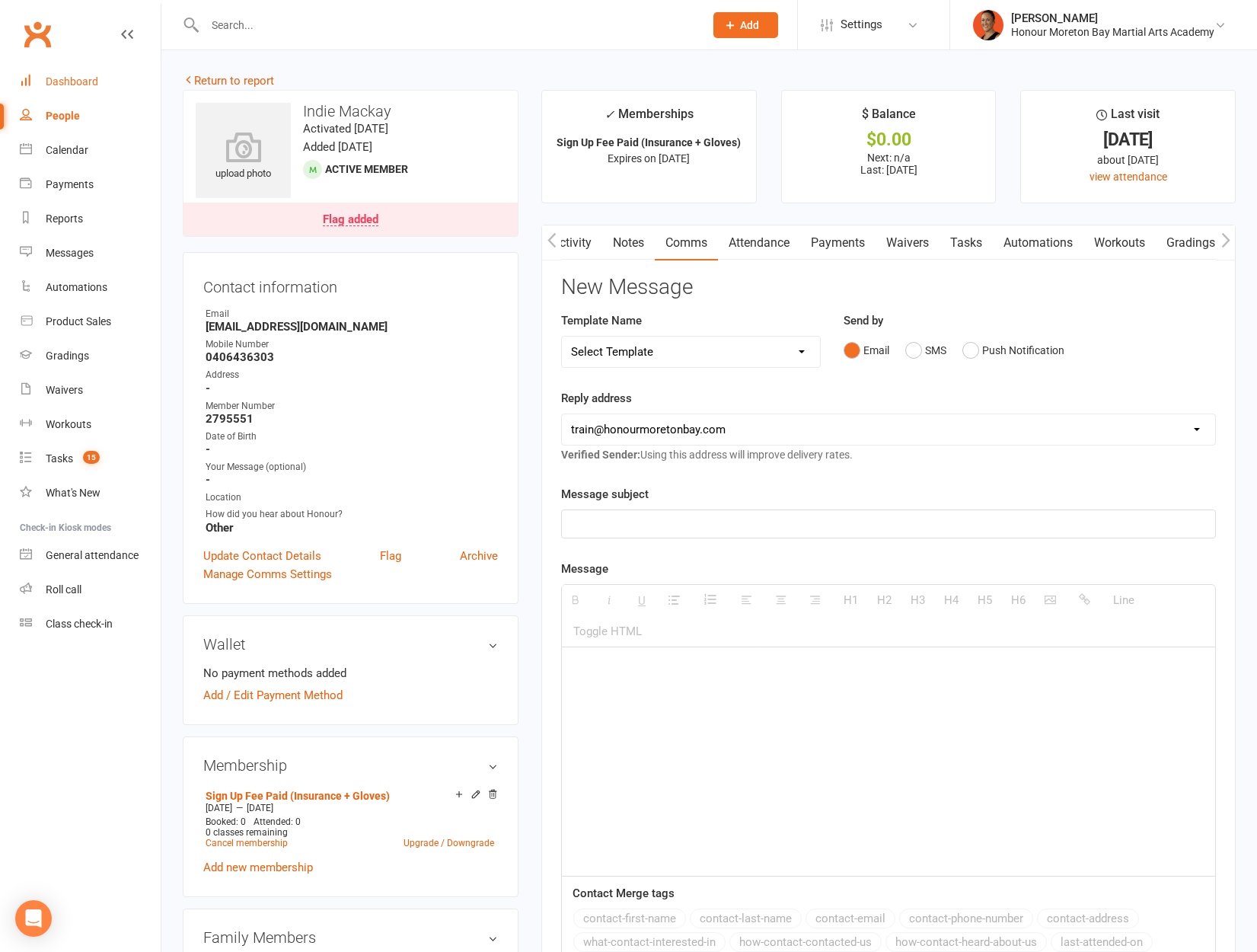
click at [91, 91] on link "Dashboard" at bounding box center [90, 82] width 141 height 35
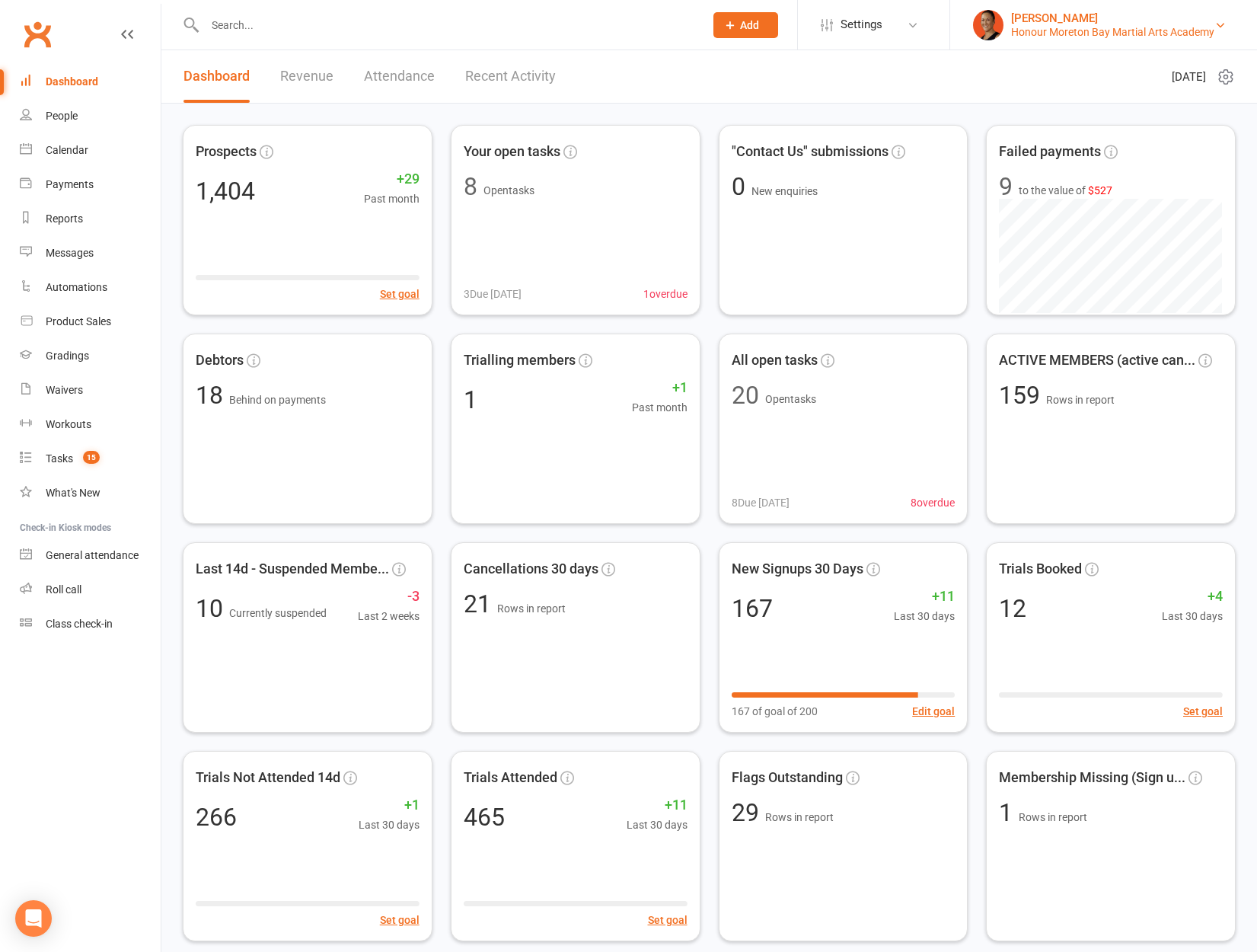
click at [1072, 27] on div "Honour Moreton Bay Martial Arts Academy" at bounding box center [1112, 32] width 203 height 14
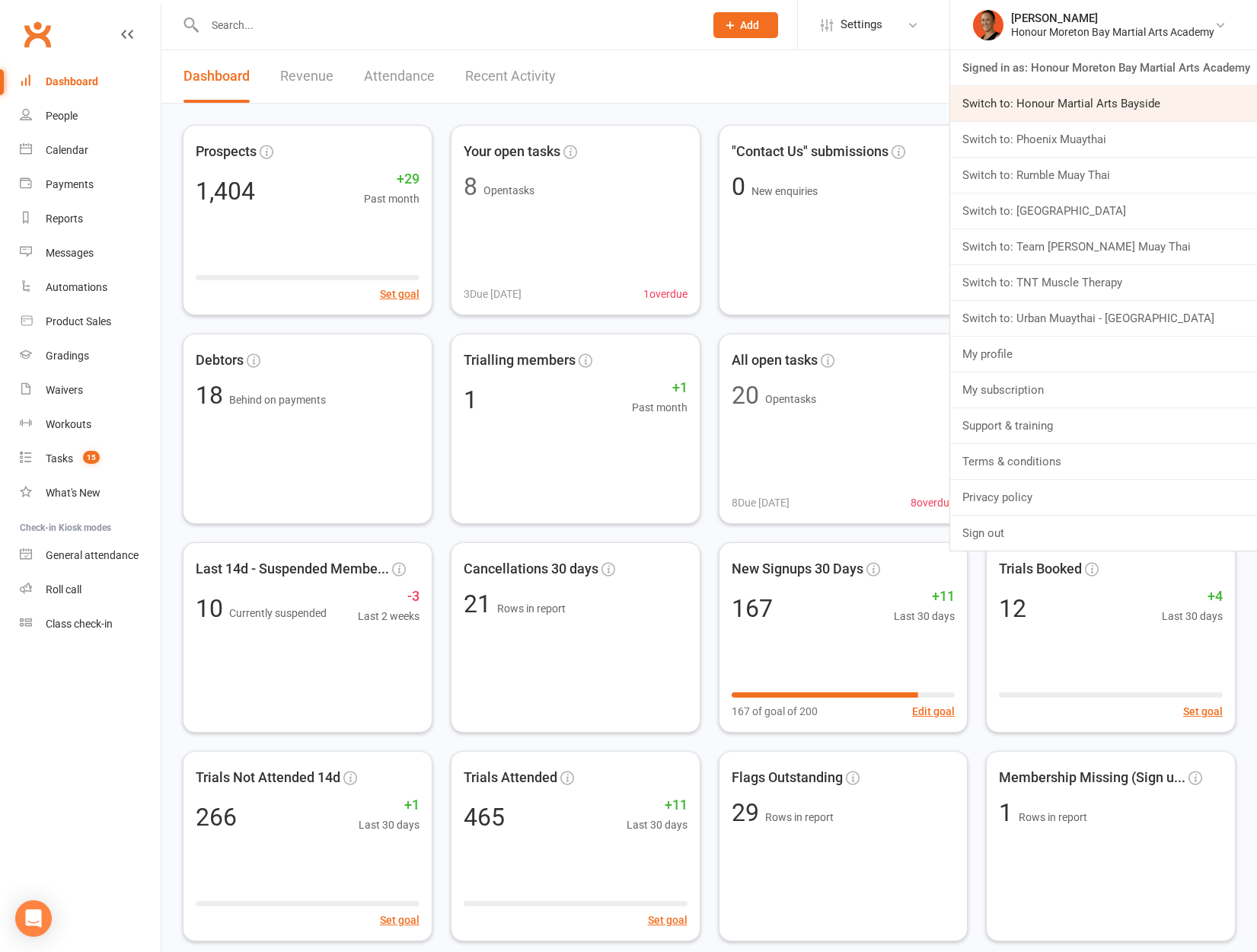
click at [1057, 100] on link "Switch to: Honour Martial Arts Bayside" at bounding box center [1103, 104] width 307 height 35
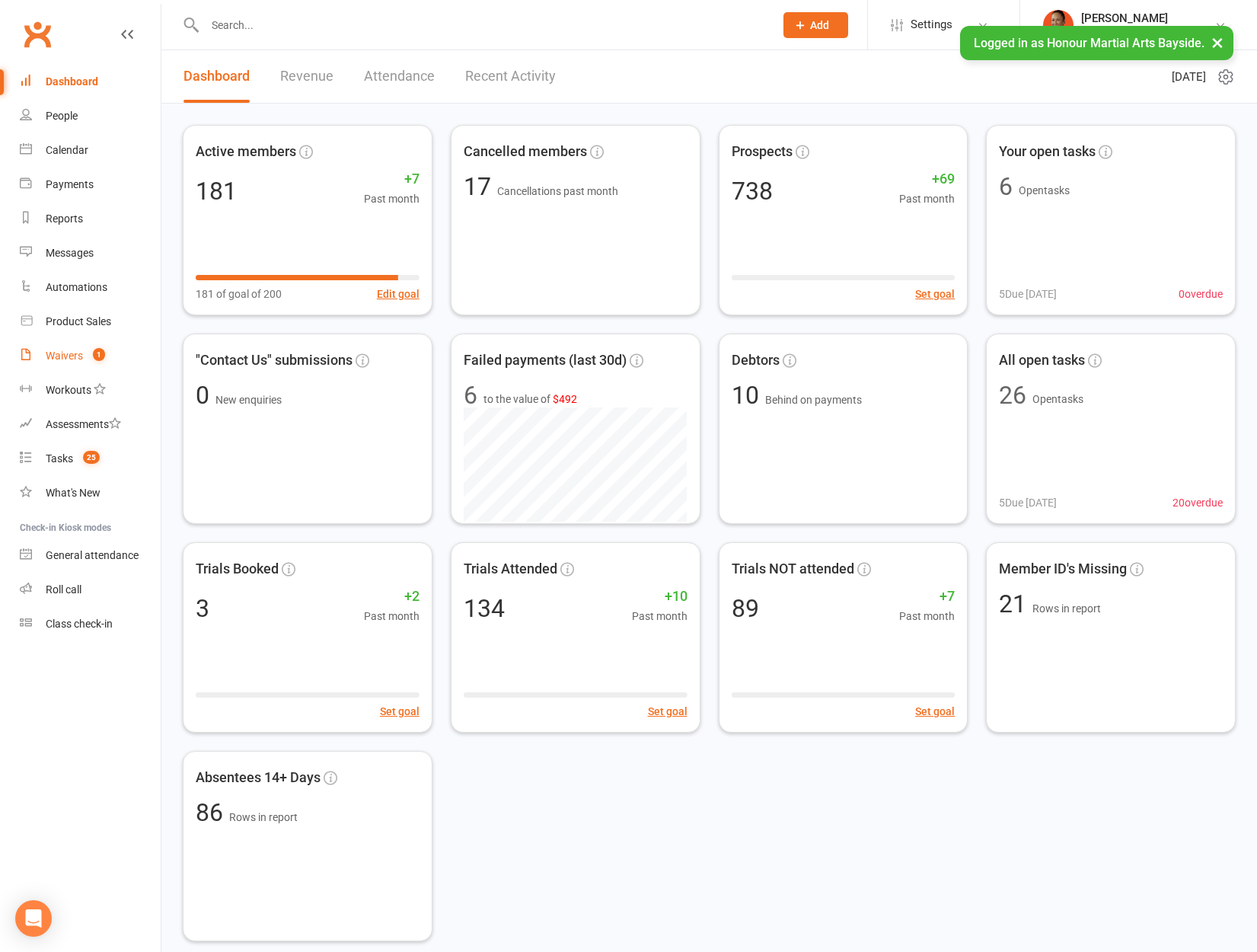
click at [86, 352] on count-badge "1" at bounding box center [95, 355] width 20 height 12
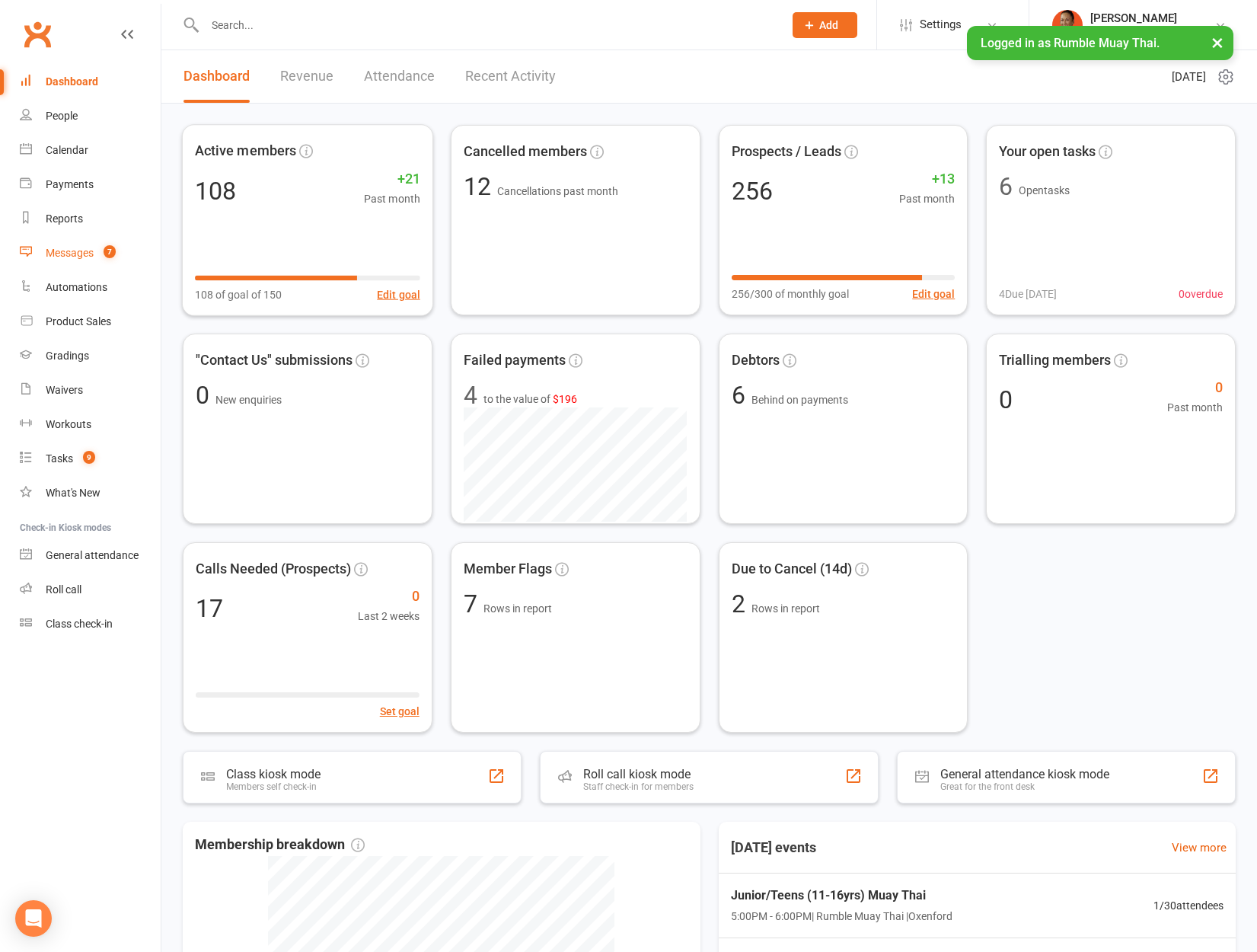
click at [61, 249] on div "Messages" at bounding box center [69, 252] width 48 height 12
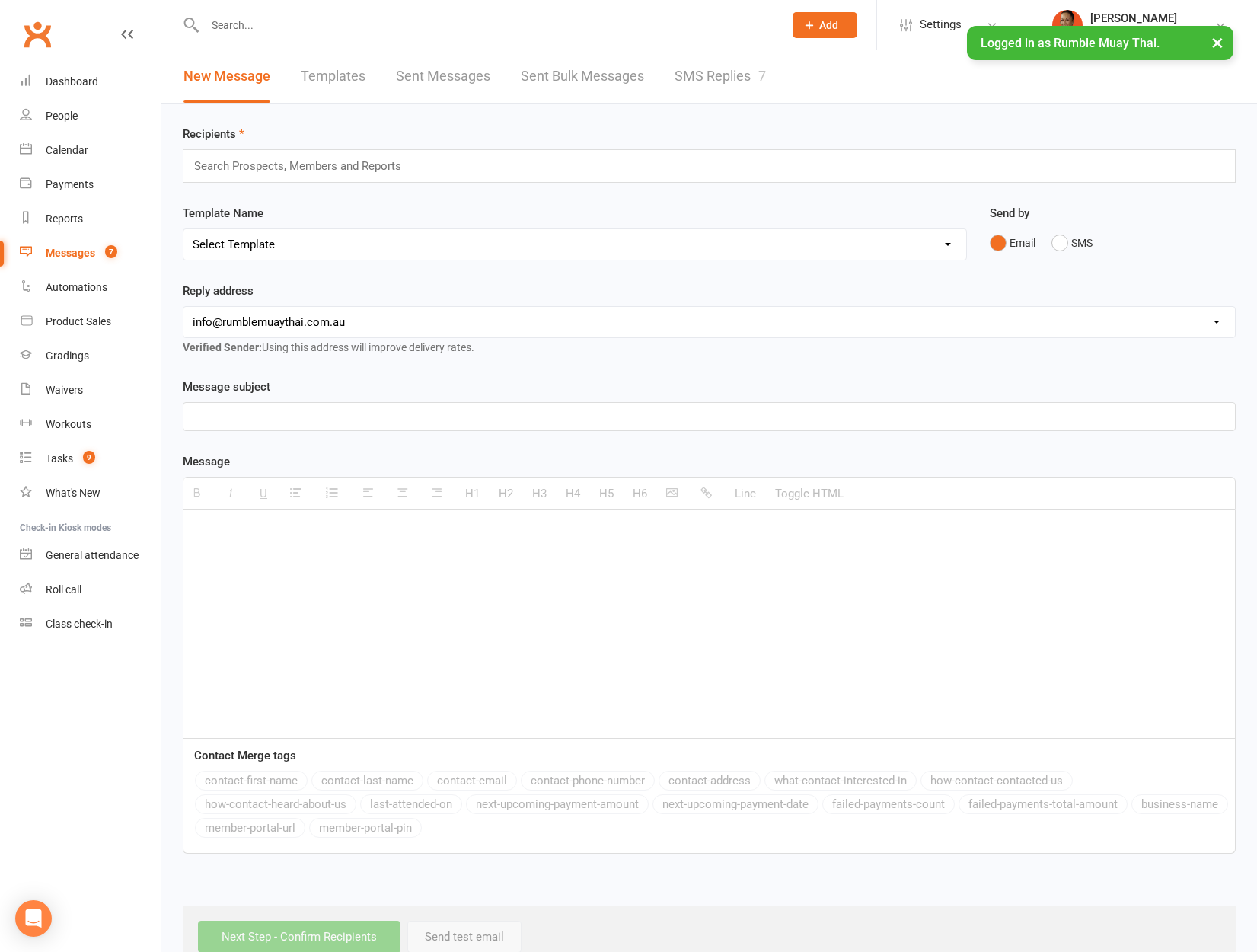
click at [700, 69] on link "SMS Replies 7" at bounding box center [720, 76] width 92 height 53
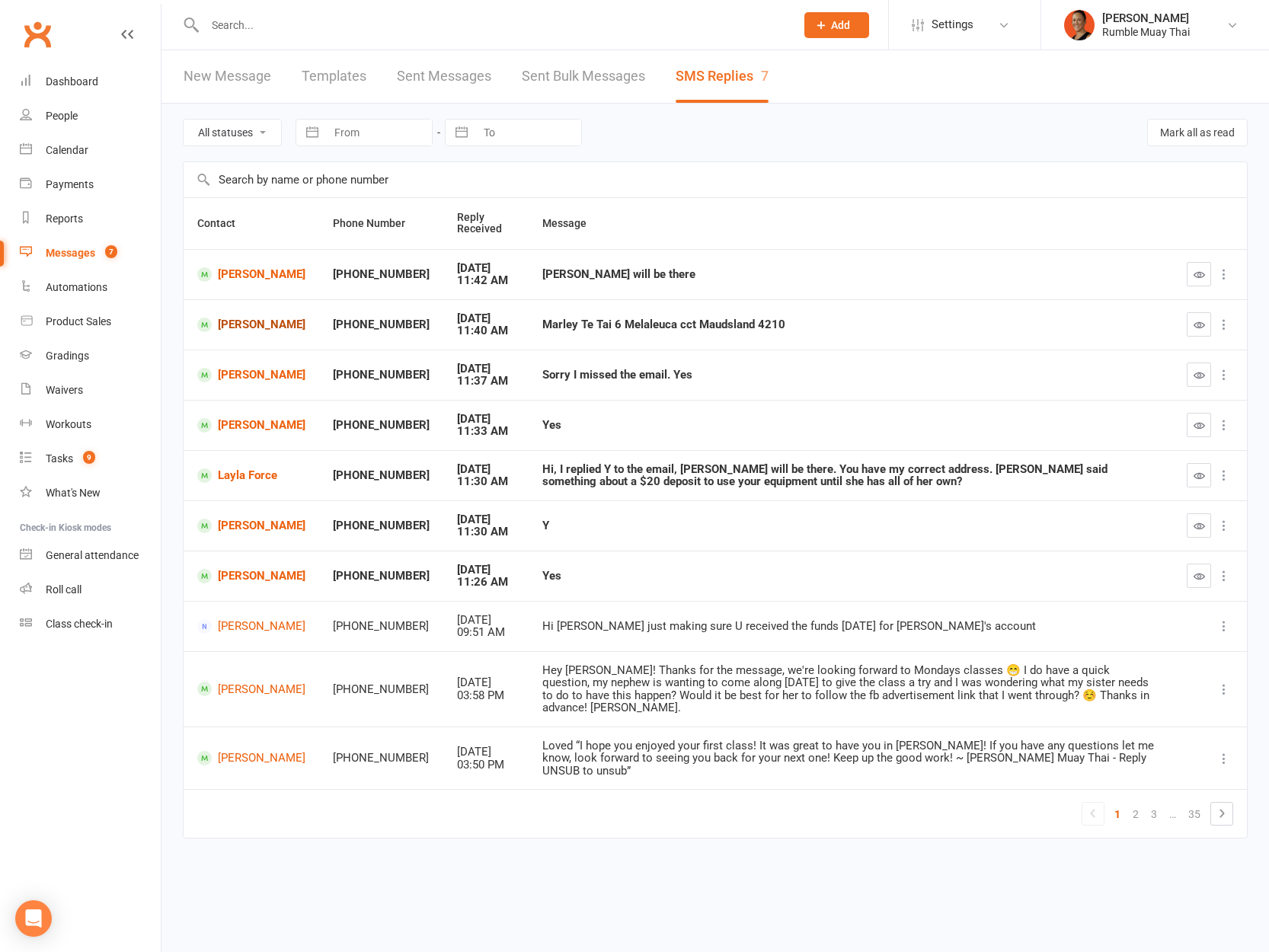
click at [234, 320] on link "Marley Te Tai" at bounding box center [251, 324] width 108 height 15
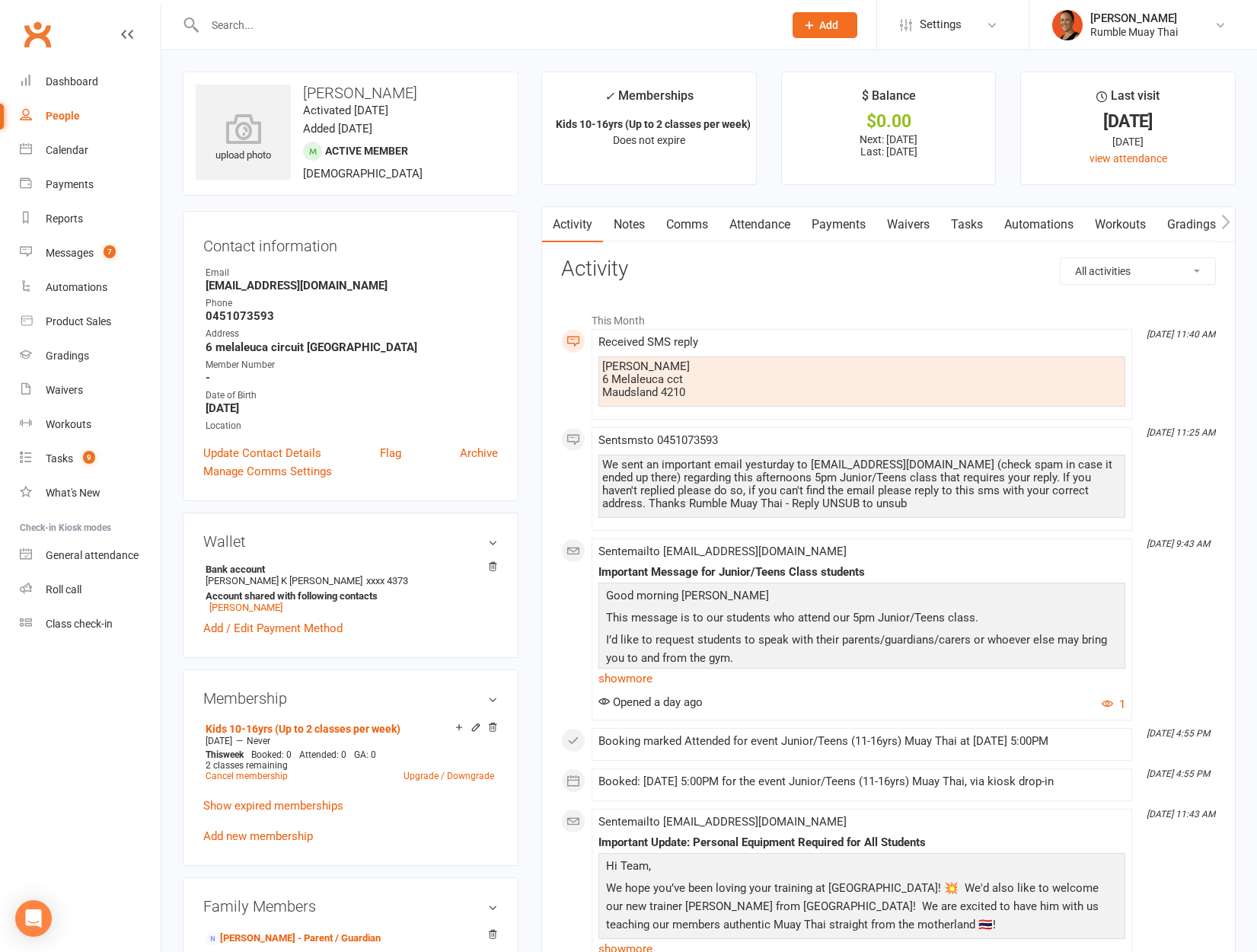
click at [815, 488] on div "We sent an important email yesturday to leetetai@gmail.com (check spam in case …" at bounding box center [862, 484] width 520 height 52
click at [816, 488] on div "We sent an important email yesturday to leetetai@gmail.com (check spam in case …" at bounding box center [862, 484] width 520 height 52
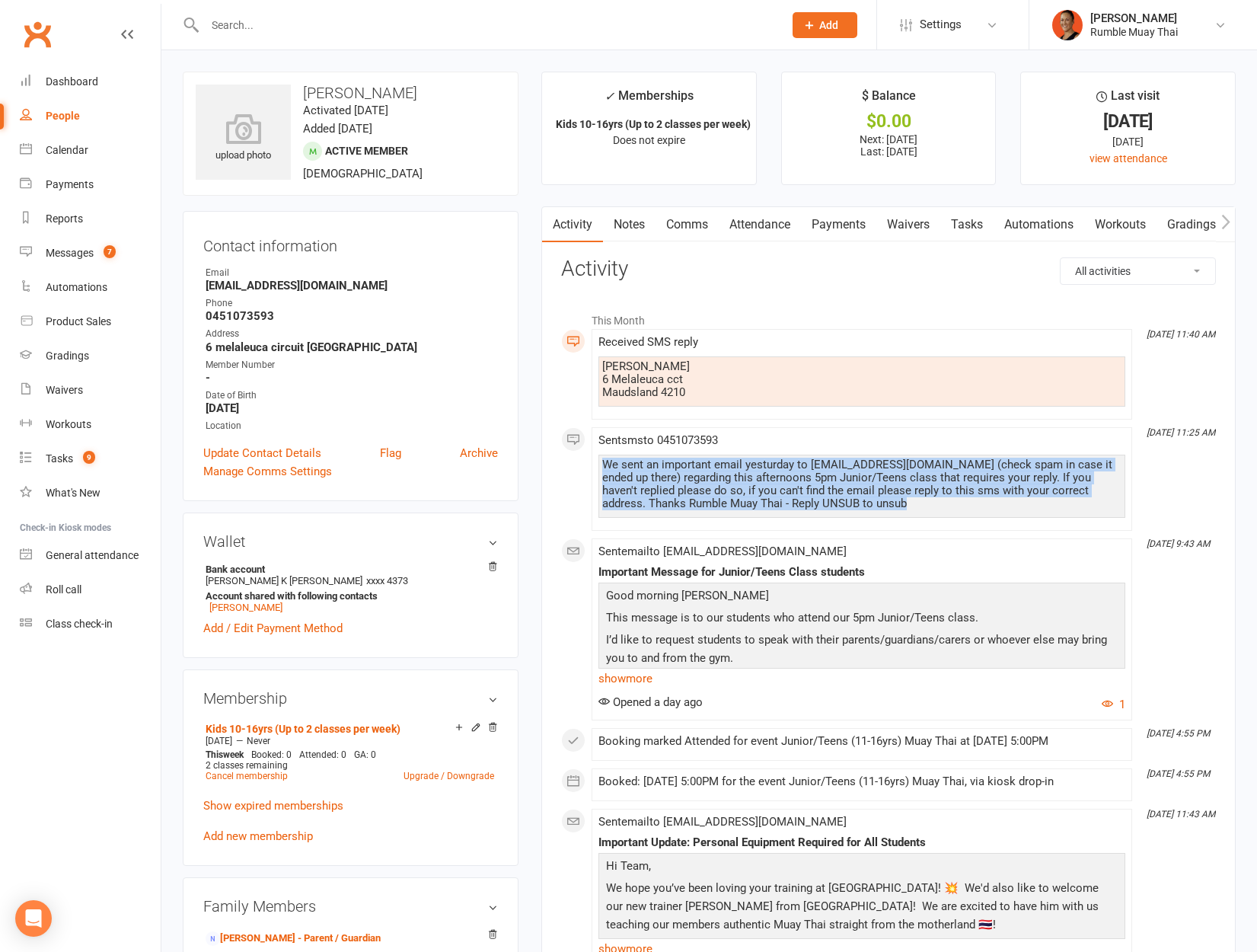
click at [816, 488] on div "We sent an important email yesturday to leetetai@gmail.com (check spam in case …" at bounding box center [862, 484] width 520 height 52
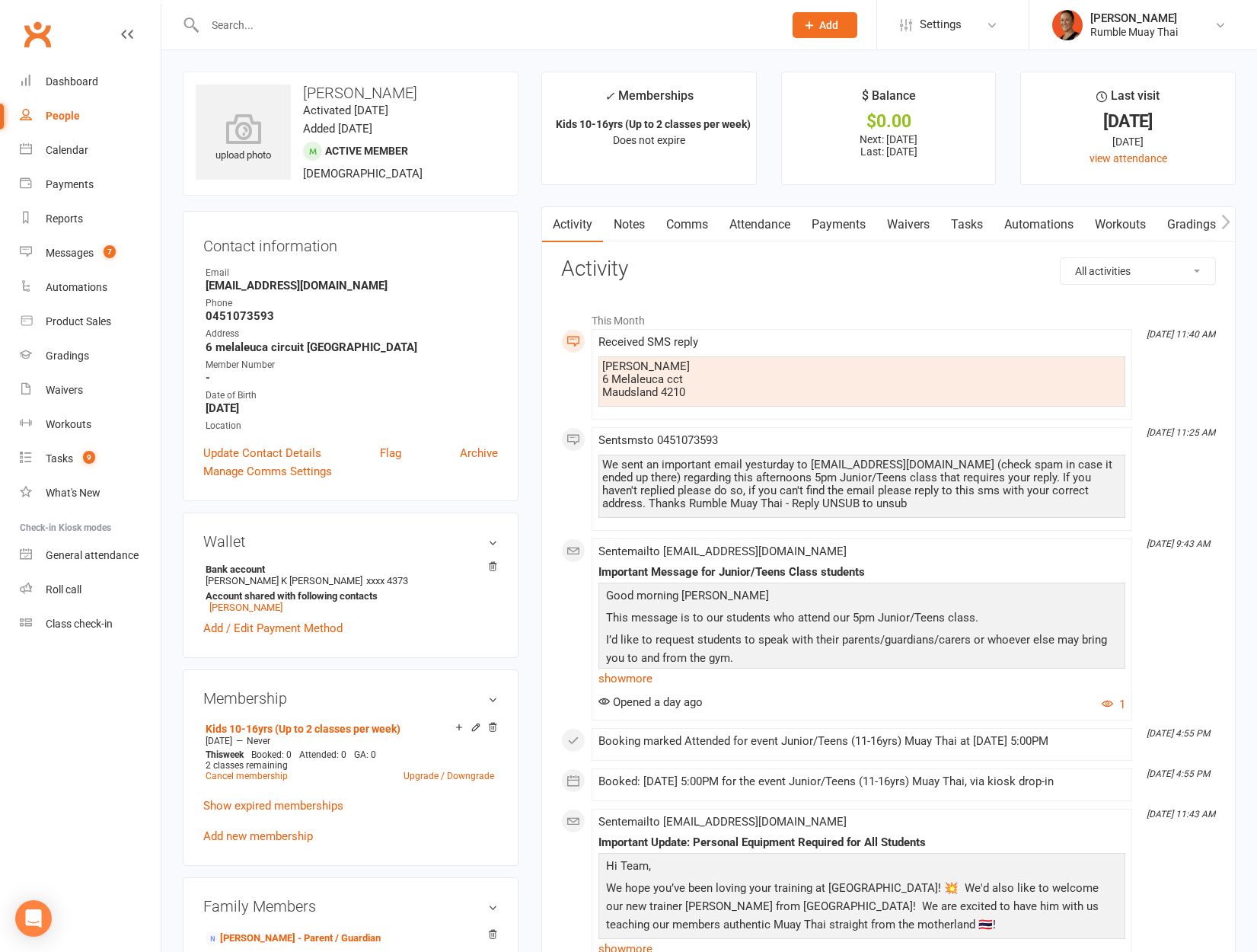
click at [930, 335] on div "Received SMS reply" at bounding box center [861, 342] width 526 height 13
click at [701, 222] on link "Comms" at bounding box center [686, 225] width 63 height 35
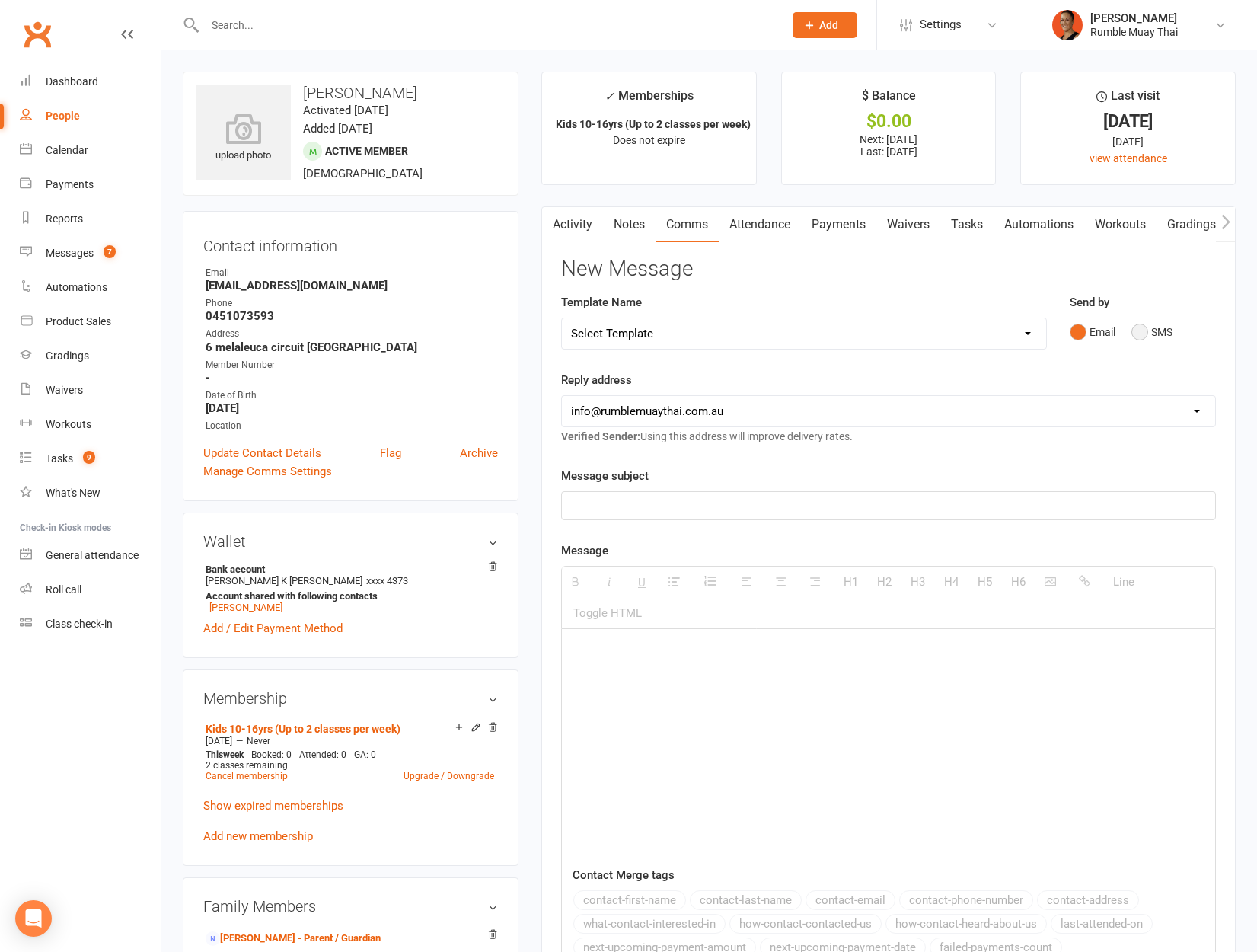
click at [1145, 340] on button "SMS" at bounding box center [1152, 331] width 41 height 29
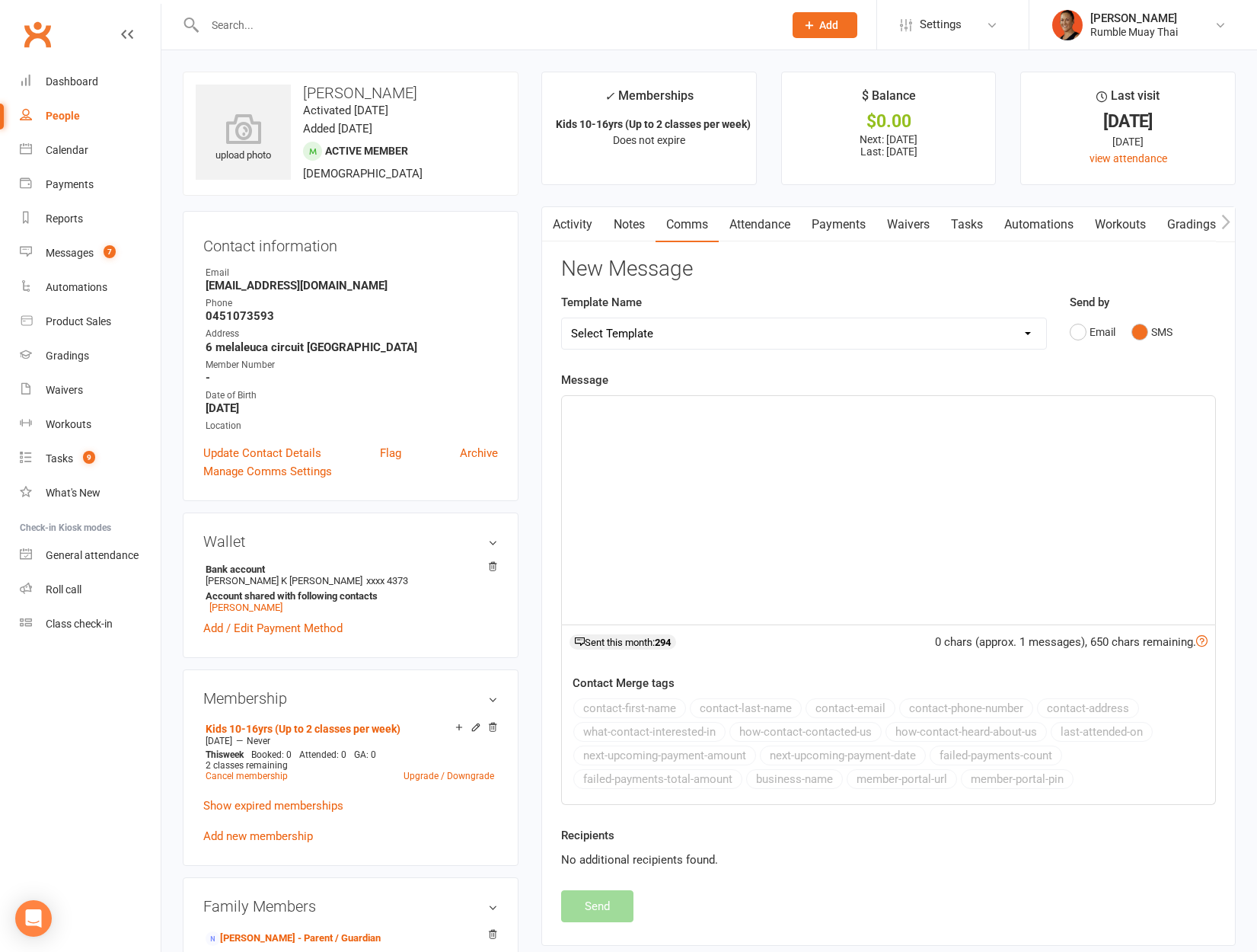
click at [878, 451] on div at bounding box center [889, 510] width 654 height 228
click at [616, 903] on button "Send" at bounding box center [597, 905] width 73 height 32
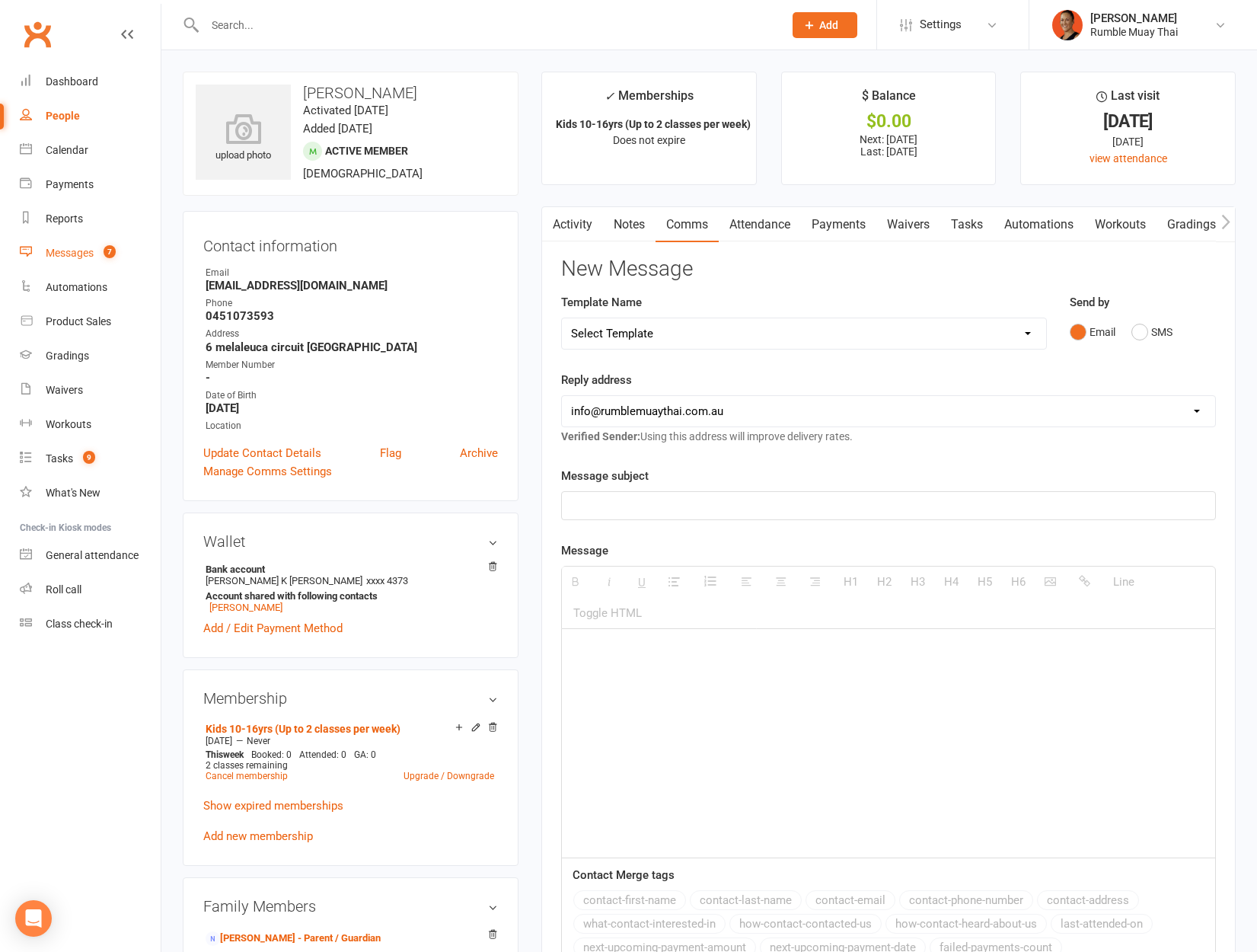
click at [68, 245] on link "Messages 7" at bounding box center [90, 253] width 141 height 35
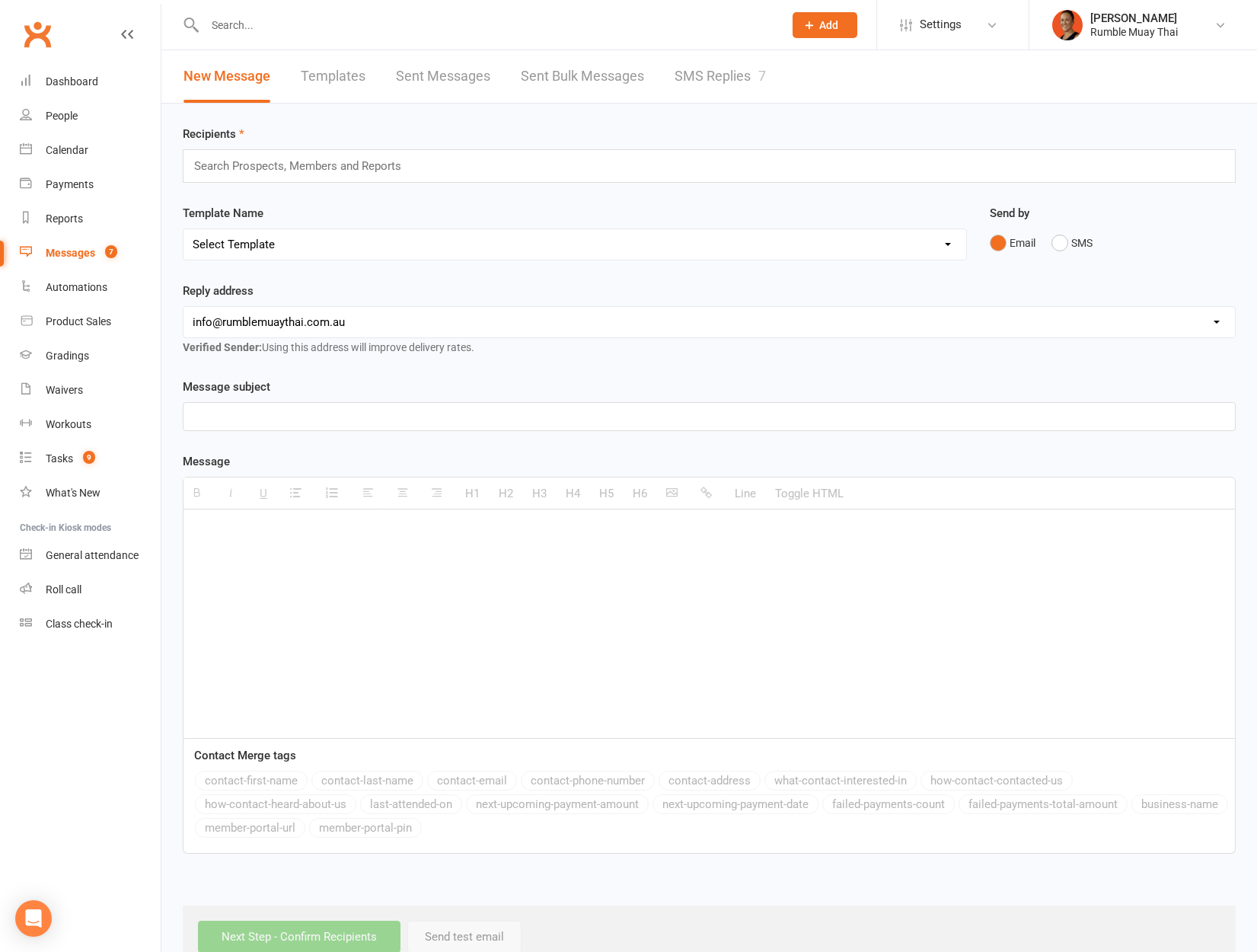
click at [711, 82] on link "SMS Replies 7" at bounding box center [720, 76] width 92 height 53
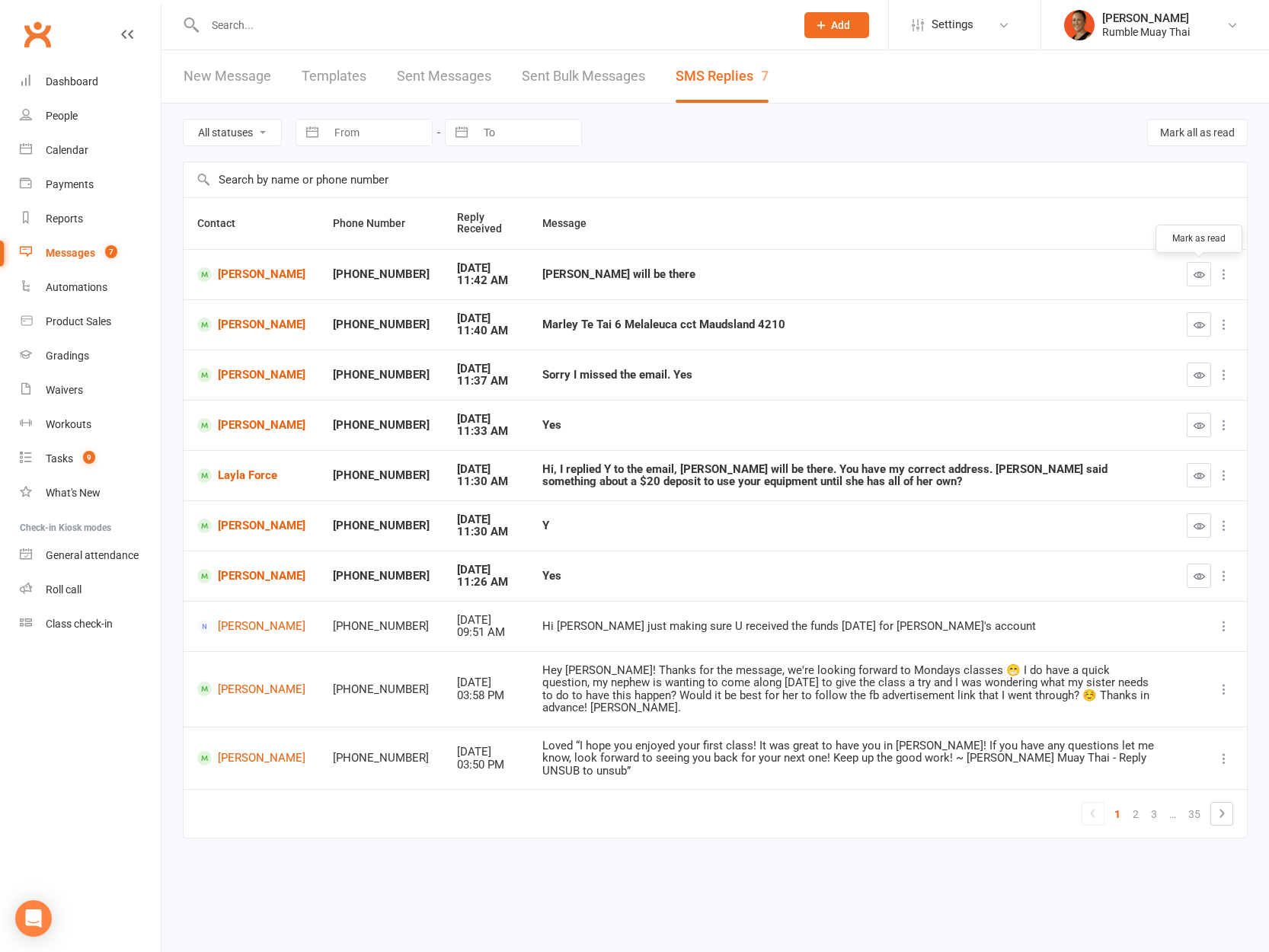
click at [1189, 275] on button "button" at bounding box center [1199, 274] width 24 height 24
click at [1197, 325] on icon "button" at bounding box center [1199, 324] width 11 height 11
click at [1189, 370] on button "button" at bounding box center [1199, 374] width 24 height 24
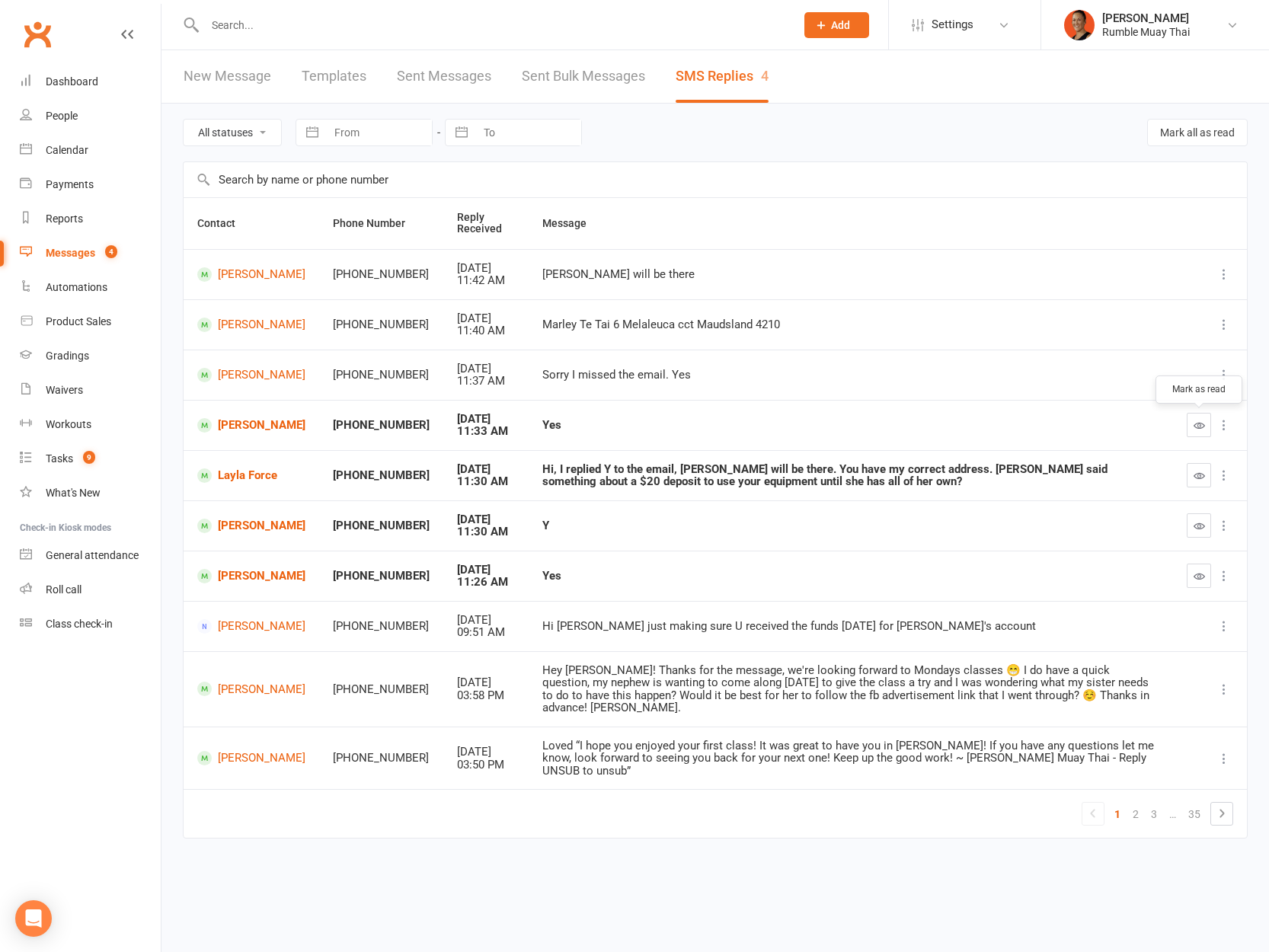
click at [1200, 427] on icon "button" at bounding box center [1199, 425] width 11 height 11
click at [1196, 482] on button "button" at bounding box center [1199, 475] width 24 height 24
drag, startPoint x: 765, startPoint y: 486, endPoint x: 901, endPoint y: 469, distance: 137.1
click at [901, 469] on div "Hi, I replied Y to the email, [PERSON_NAME] will be there. You have my correct …" at bounding box center [850, 475] width 617 height 25
copy div "Layla said something about a $20 deposit to use your equipment until she has al…"
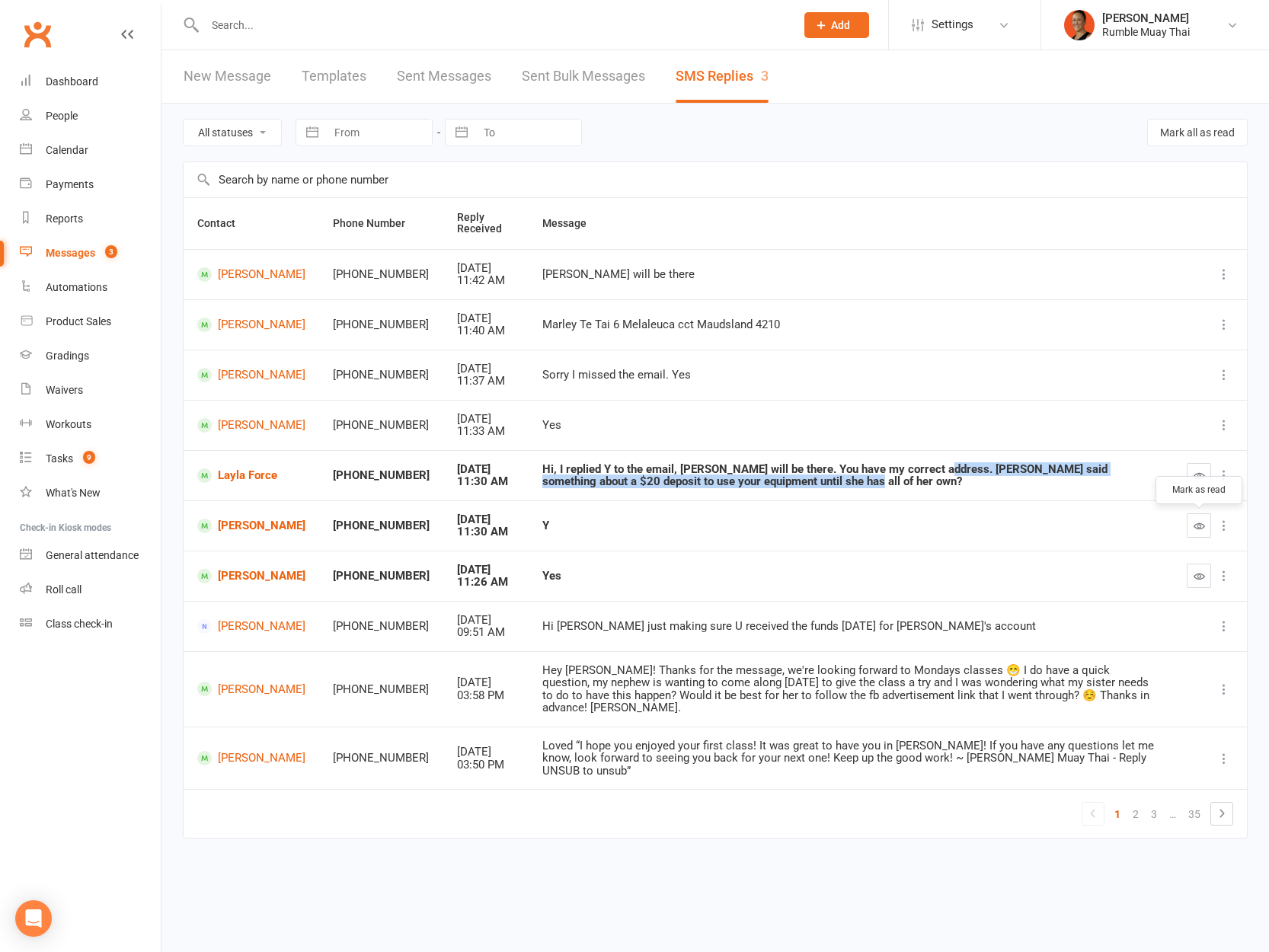
click at [1194, 529] on icon "button" at bounding box center [1199, 525] width 11 height 11
click at [1205, 576] on button "button" at bounding box center [1199, 576] width 24 height 24
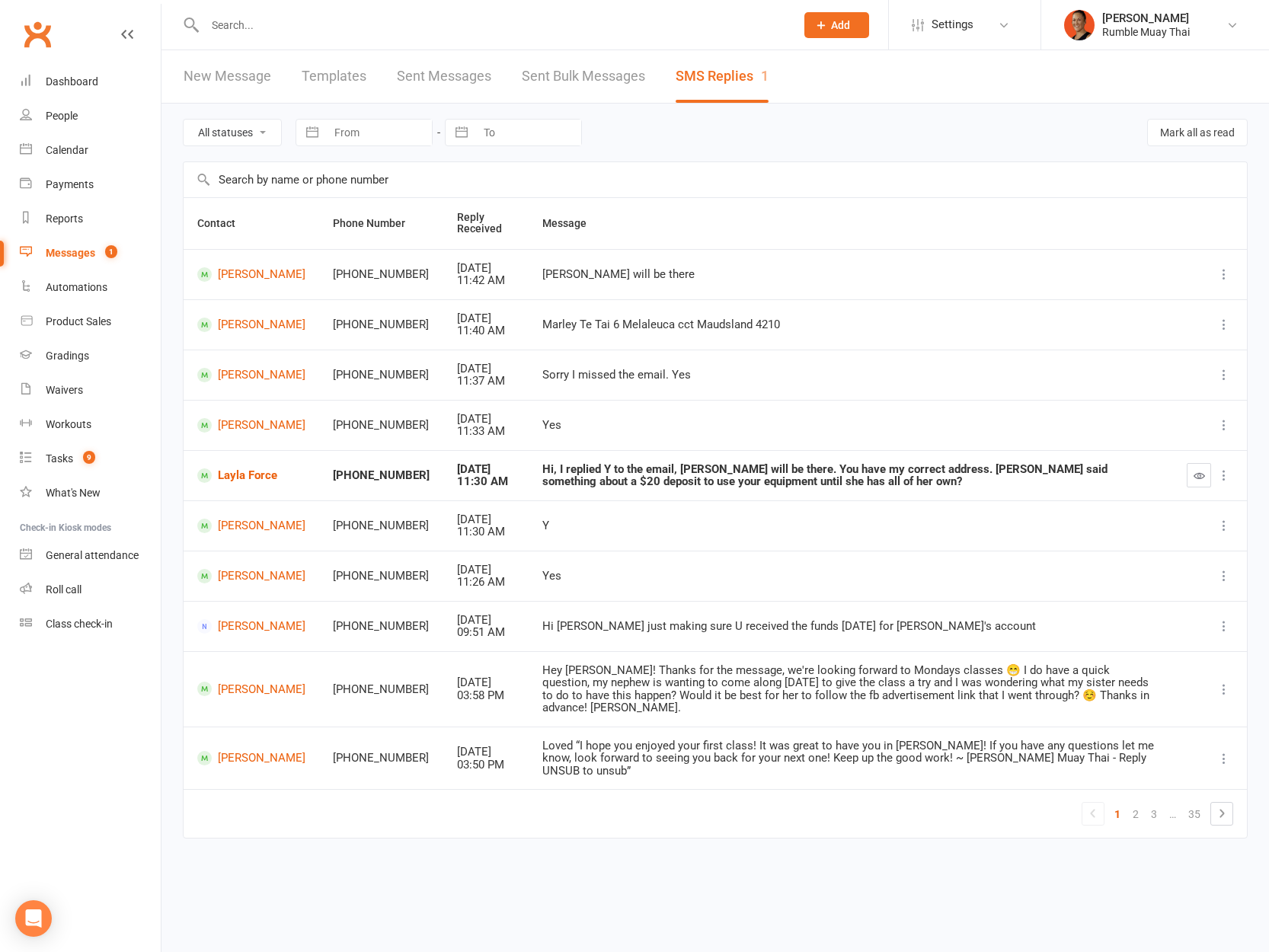
click at [952, 567] on td "Yes" at bounding box center [850, 576] width 644 height 50
click at [1206, 475] on button "button" at bounding box center [1199, 475] width 24 height 24
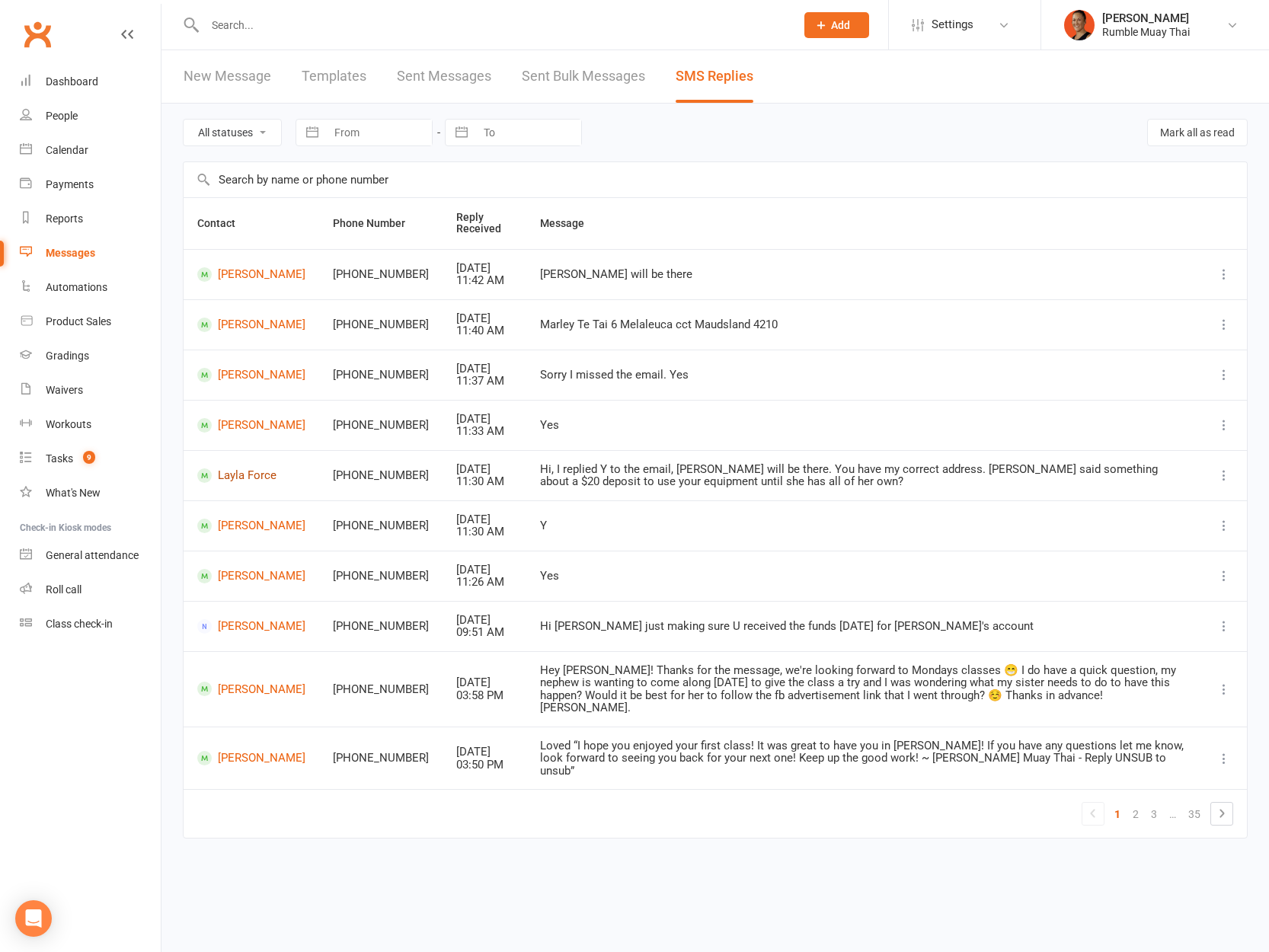
click at [237, 479] on link "Layla Force" at bounding box center [251, 476] width 108 height 15
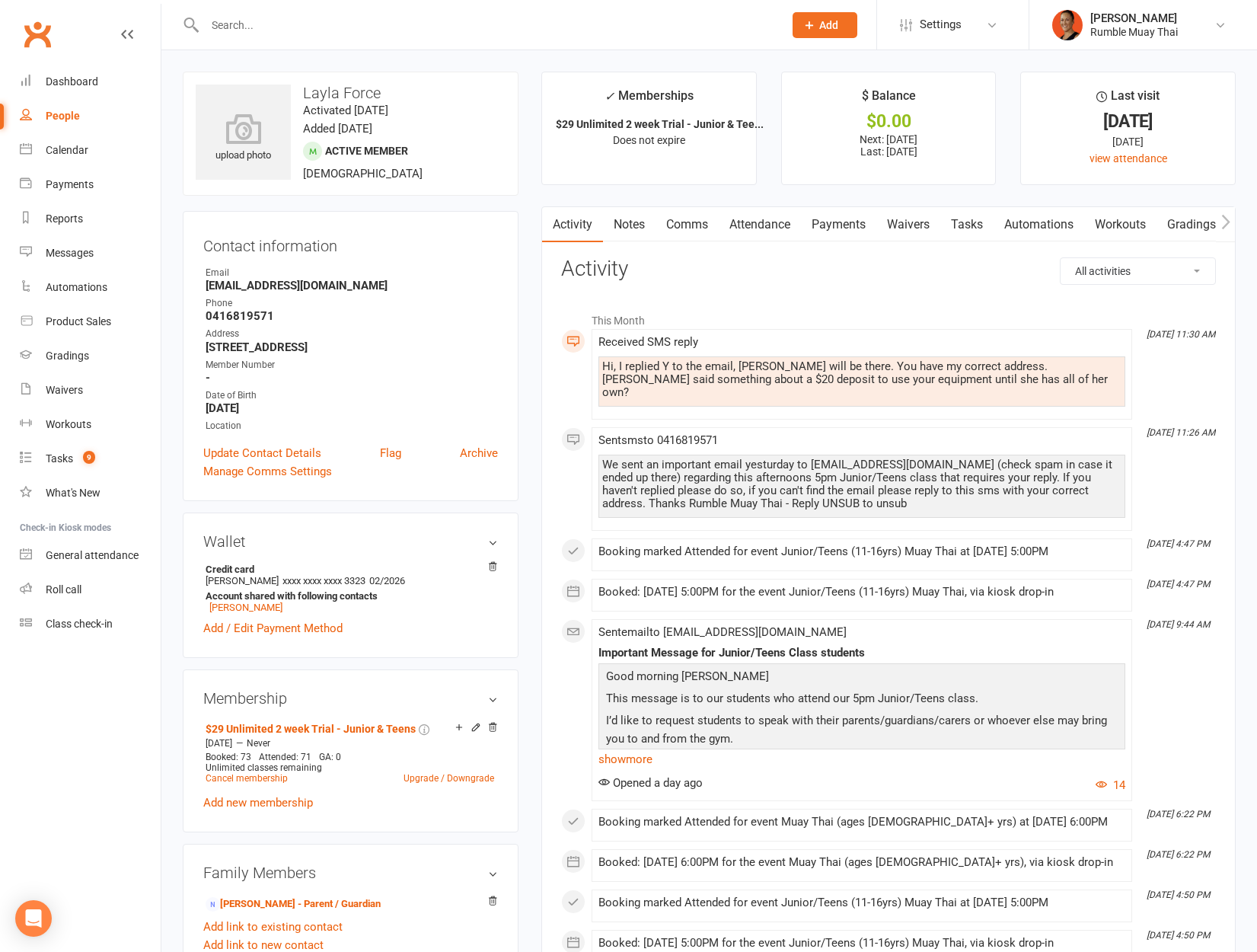
click at [688, 221] on link "Comms" at bounding box center [686, 225] width 63 height 35
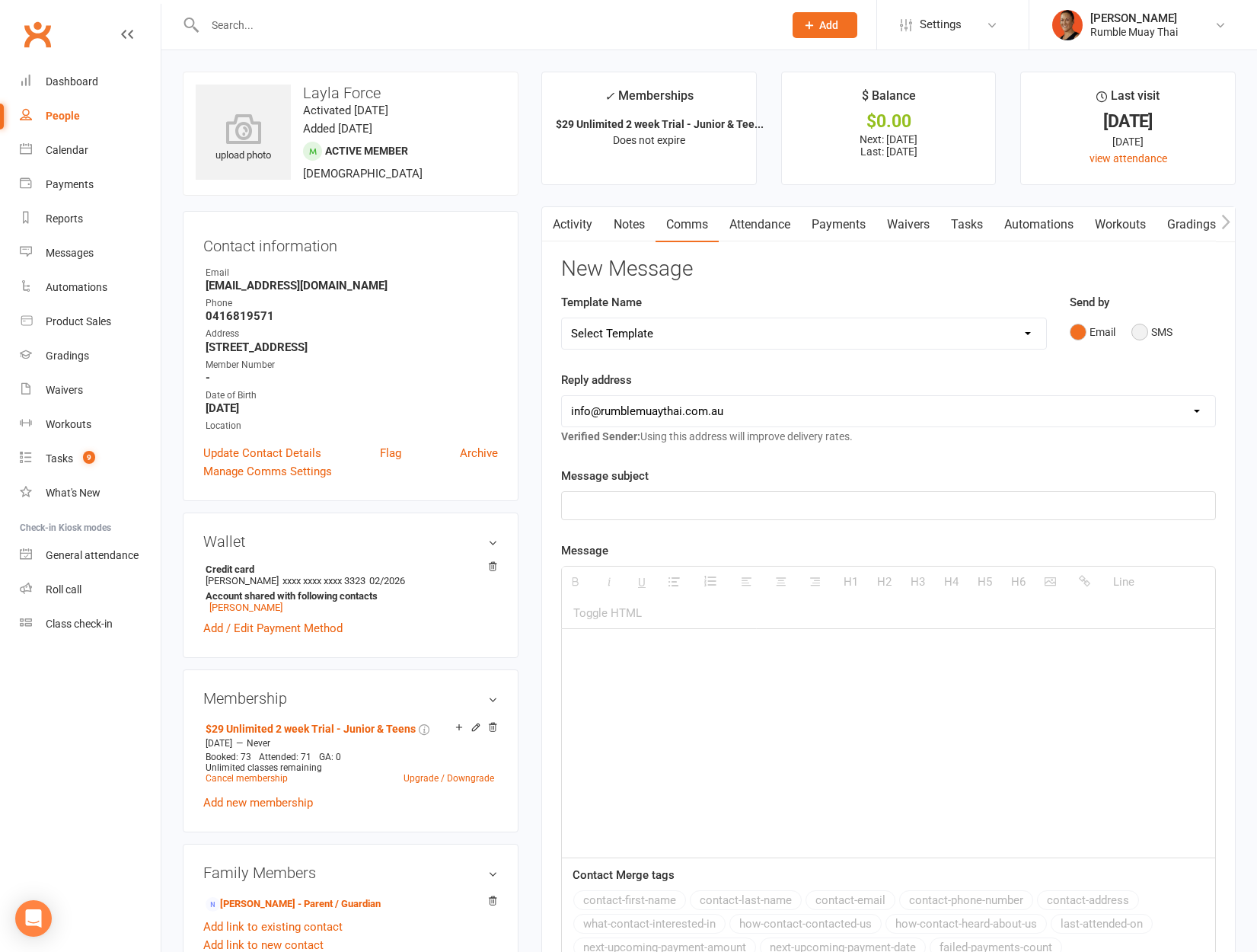
click at [1151, 328] on button "SMS" at bounding box center [1152, 331] width 41 height 29
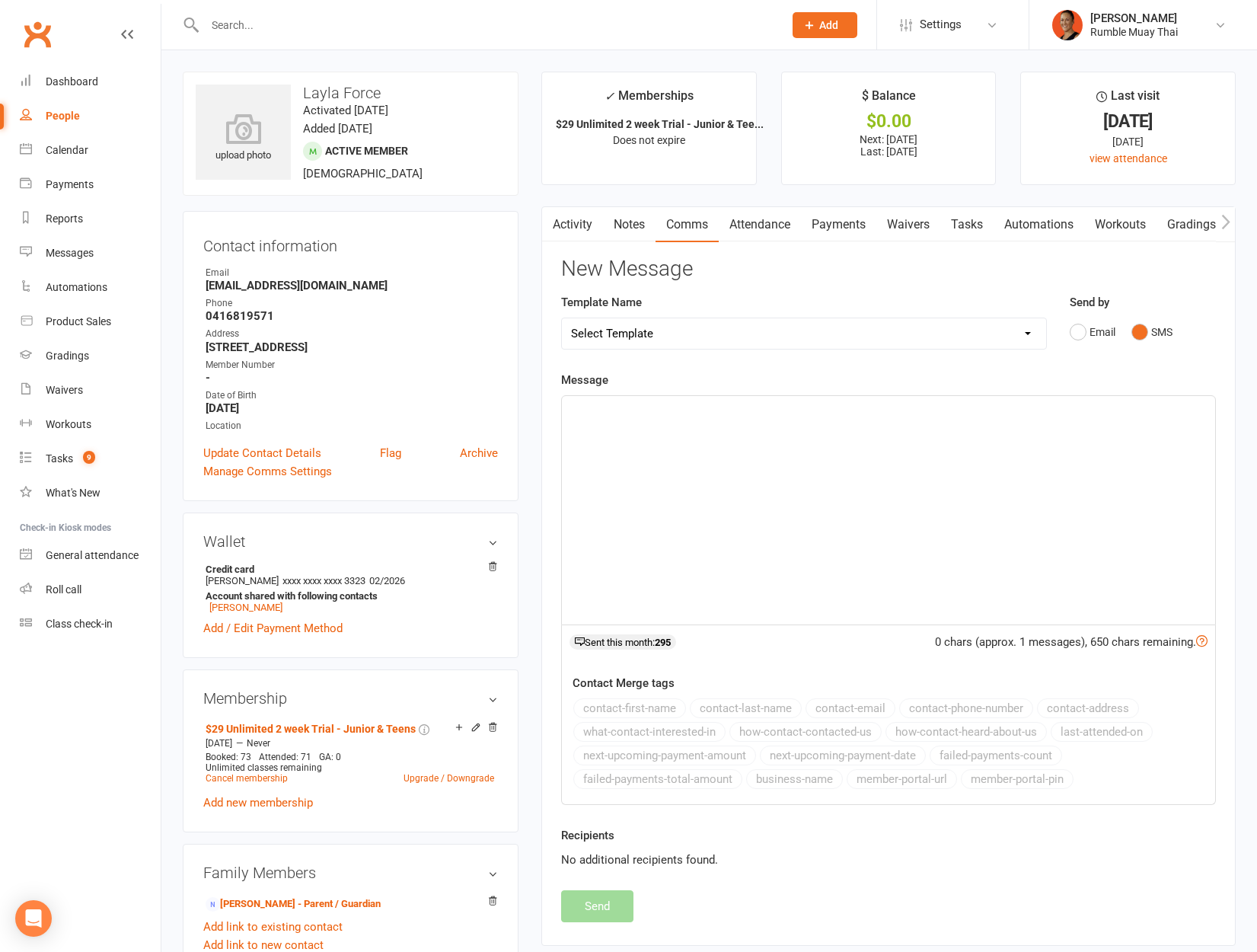
drag, startPoint x: 756, startPoint y: 544, endPoint x: 760, endPoint y: 536, distance: 8.9
click at [756, 544] on div at bounding box center [889, 510] width 654 height 228
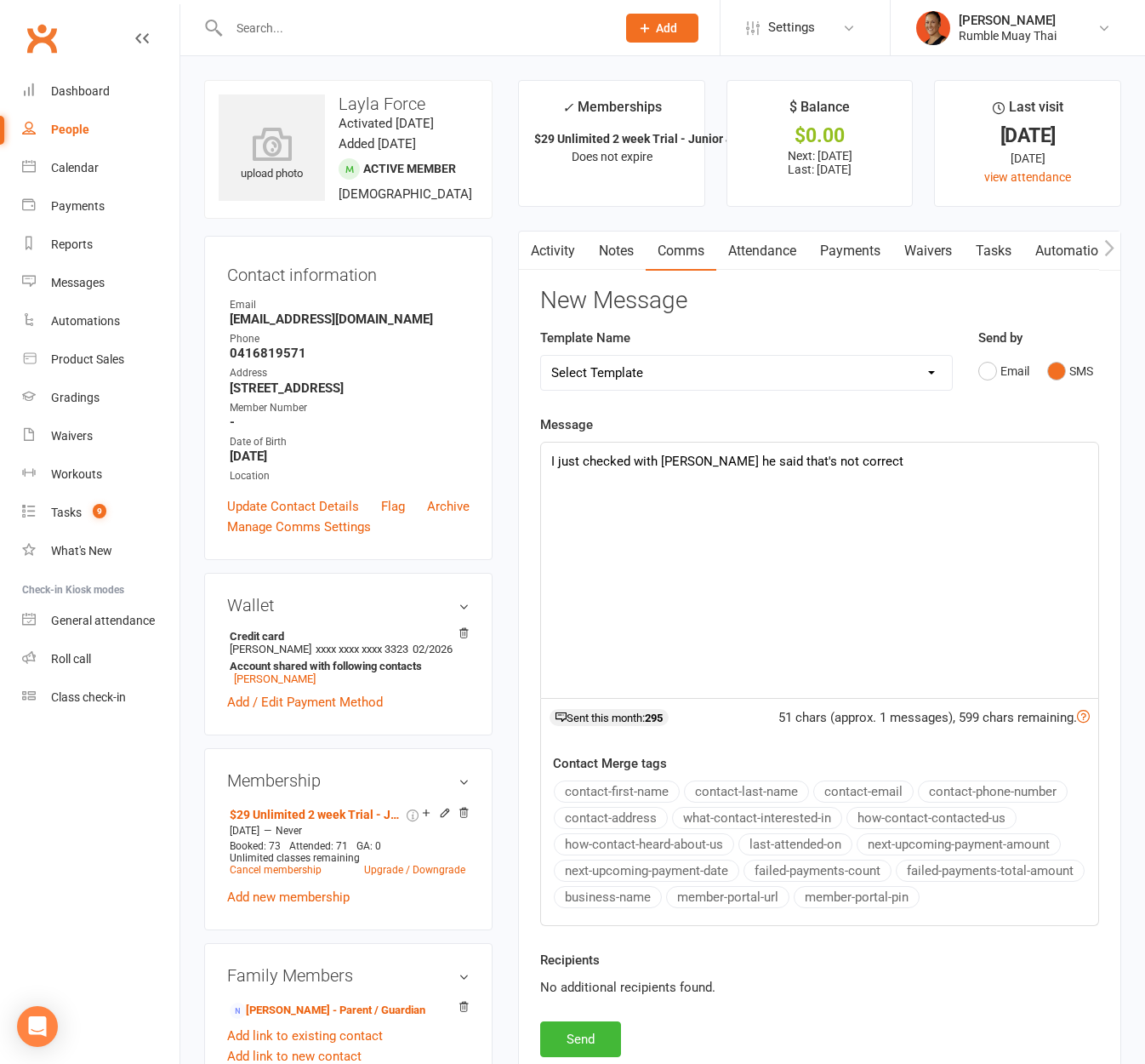
click at [688, 543] on div "I just checked with Matt he said that's not correct" at bounding box center [819, 570] width 558 height 255
drag, startPoint x: 850, startPoint y: 435, endPoint x: 850, endPoint y: 449, distance: 14.0
click at [850, 435] on div "Message I just checked with Matt he said that's not correct. The info in the em…" at bounding box center [819, 670] width 559 height 511
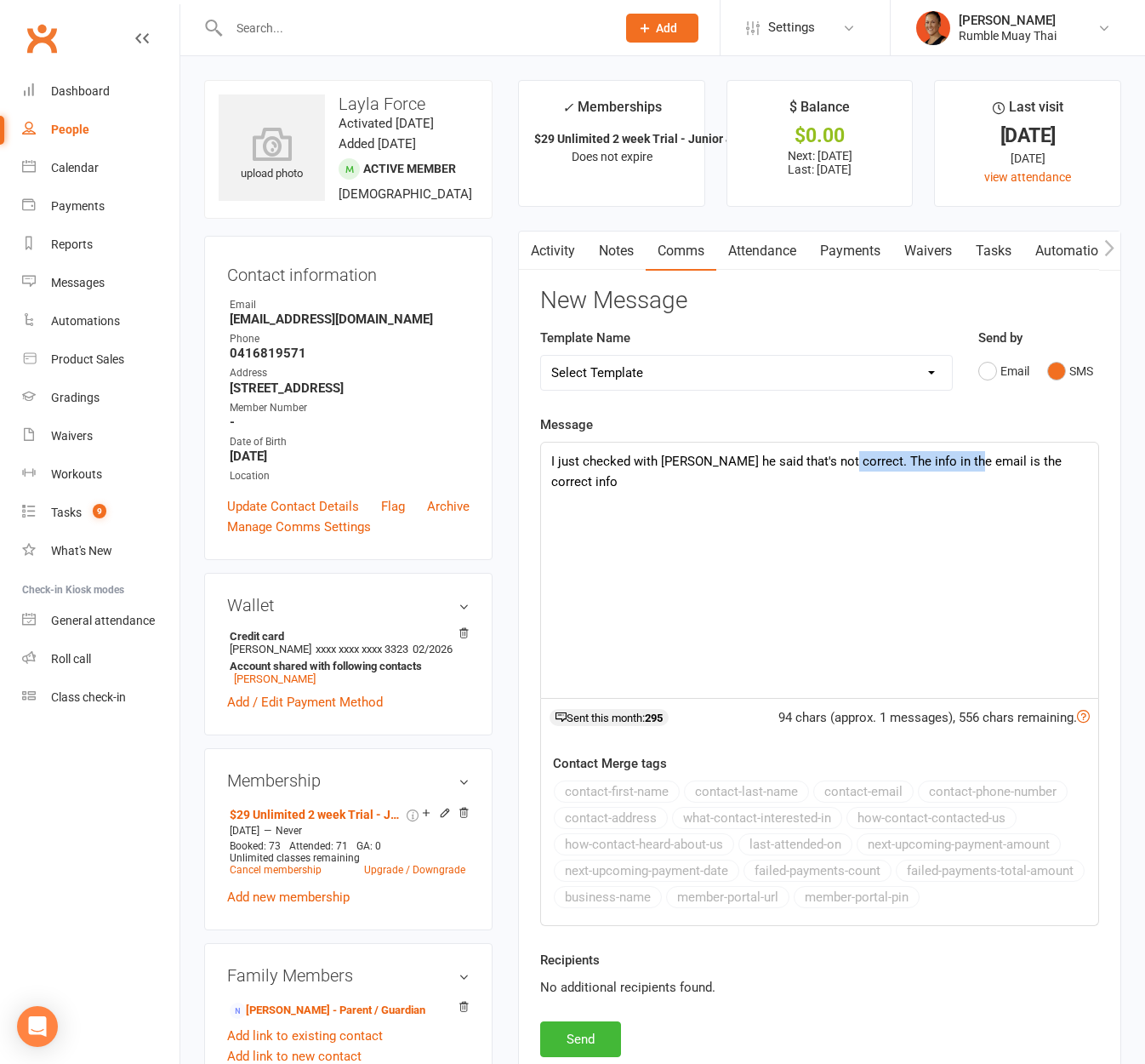
drag, startPoint x: 831, startPoint y: 460, endPoint x: 958, endPoint y: 467, distance: 127.2
click at [958, 467] on p "I just checked with Matt he said that's not correct. The info in the email is t…" at bounding box center [820, 472] width 537 height 41
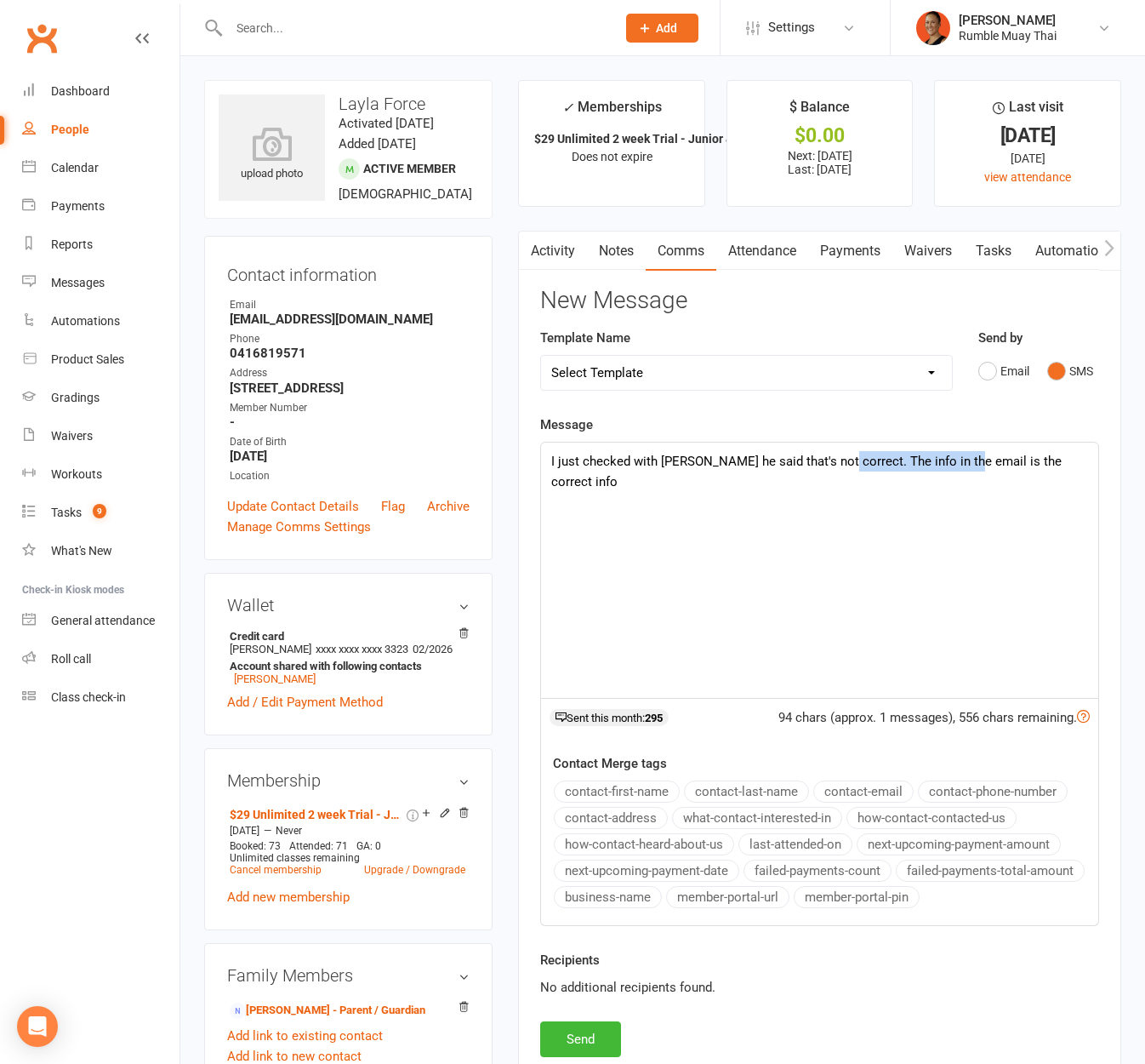
click at [958, 467] on p "I just checked with Matt he said that's not correct. The info in the email is t…" at bounding box center [820, 472] width 537 height 41
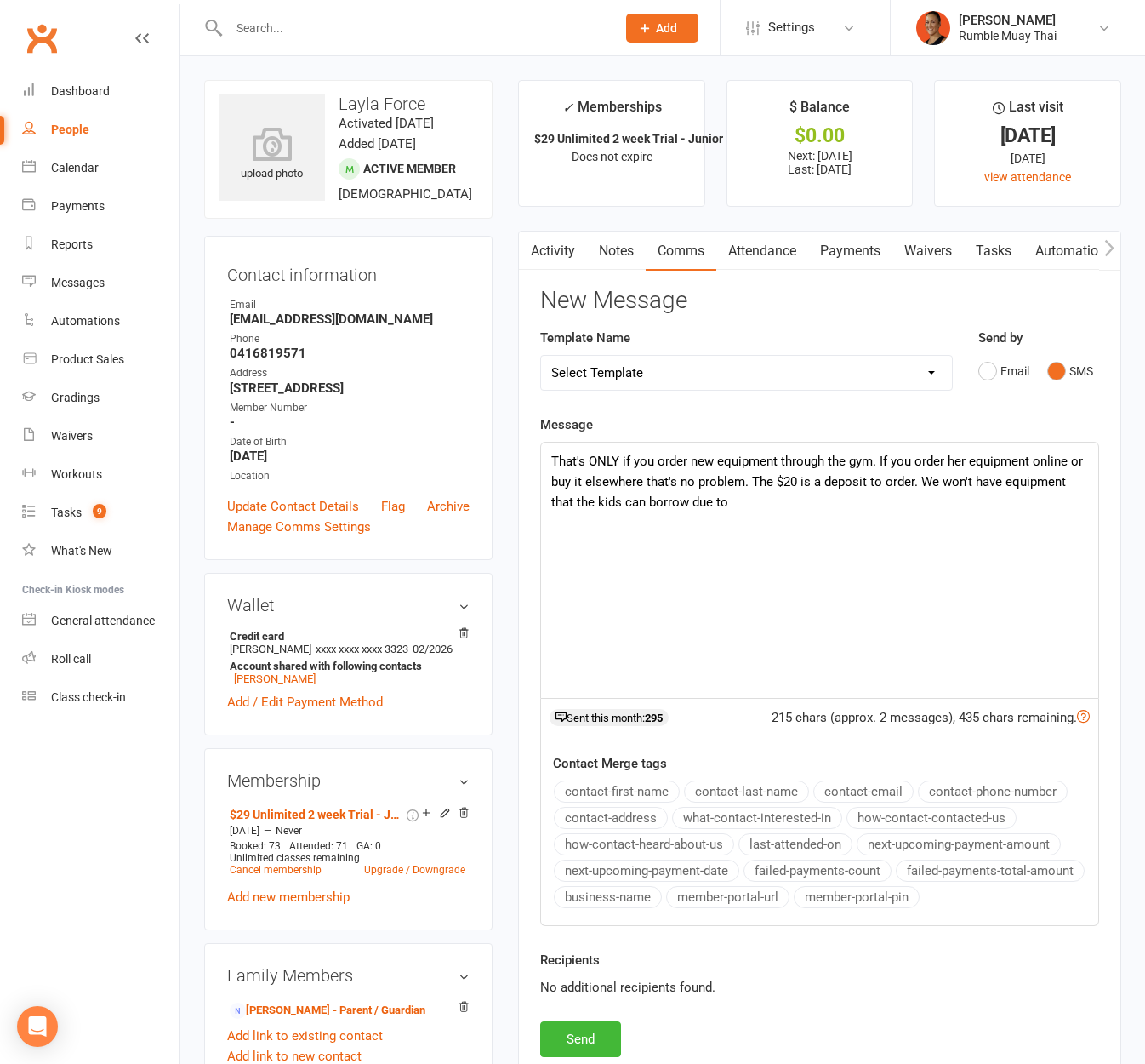
drag, startPoint x: 921, startPoint y: 482, endPoint x: 947, endPoint y: 505, distance: 34.7
click at [947, 505] on p "That's ONLY if you order new equipment through the gym. If you order her equipm…" at bounding box center [820, 481] width 537 height 61
click at [610, 459] on p "That's ONLY if you order new equipment through the gym. If you order her equipm…" at bounding box center [820, 472] width 537 height 41
click at [979, 480] on p "That's only if you order new equipment through the gym. If you order her equipm…" at bounding box center [820, 472] width 537 height 41
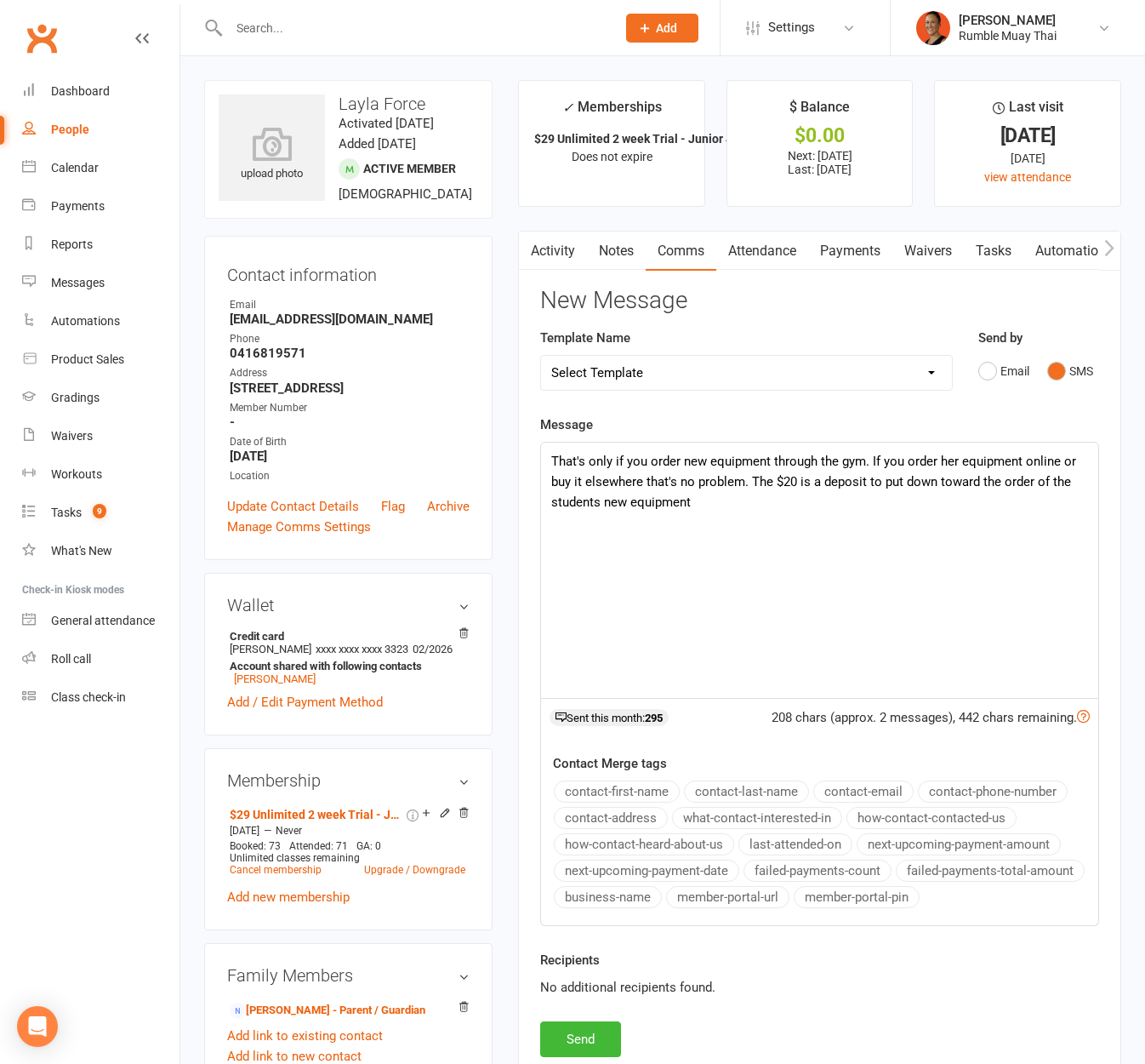
click at [754, 484] on p "That's only if you order new equipment through the gym. If you order her equipm…" at bounding box center [820, 481] width 537 height 61
click at [741, 481] on p "That's only if you order new equipment through the gym. If you order her equipm…" at bounding box center [820, 481] width 537 height 61
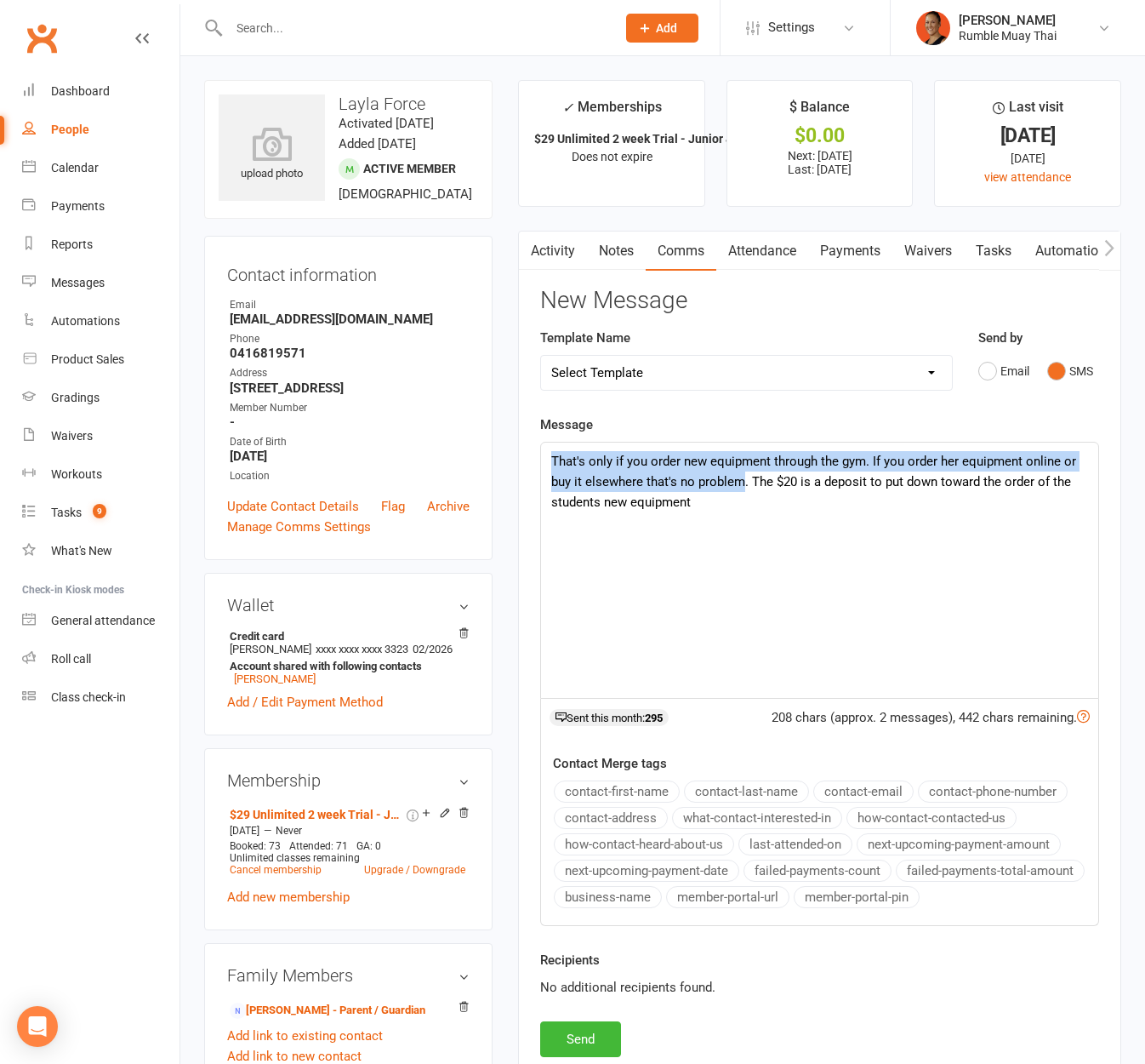
drag, startPoint x: 744, startPoint y: 480, endPoint x: 553, endPoint y: 454, distance: 192.8
click at [553, 454] on p "That's only if you order new equipment through the gym. If you order her equipm…" at bounding box center [820, 481] width 537 height 61
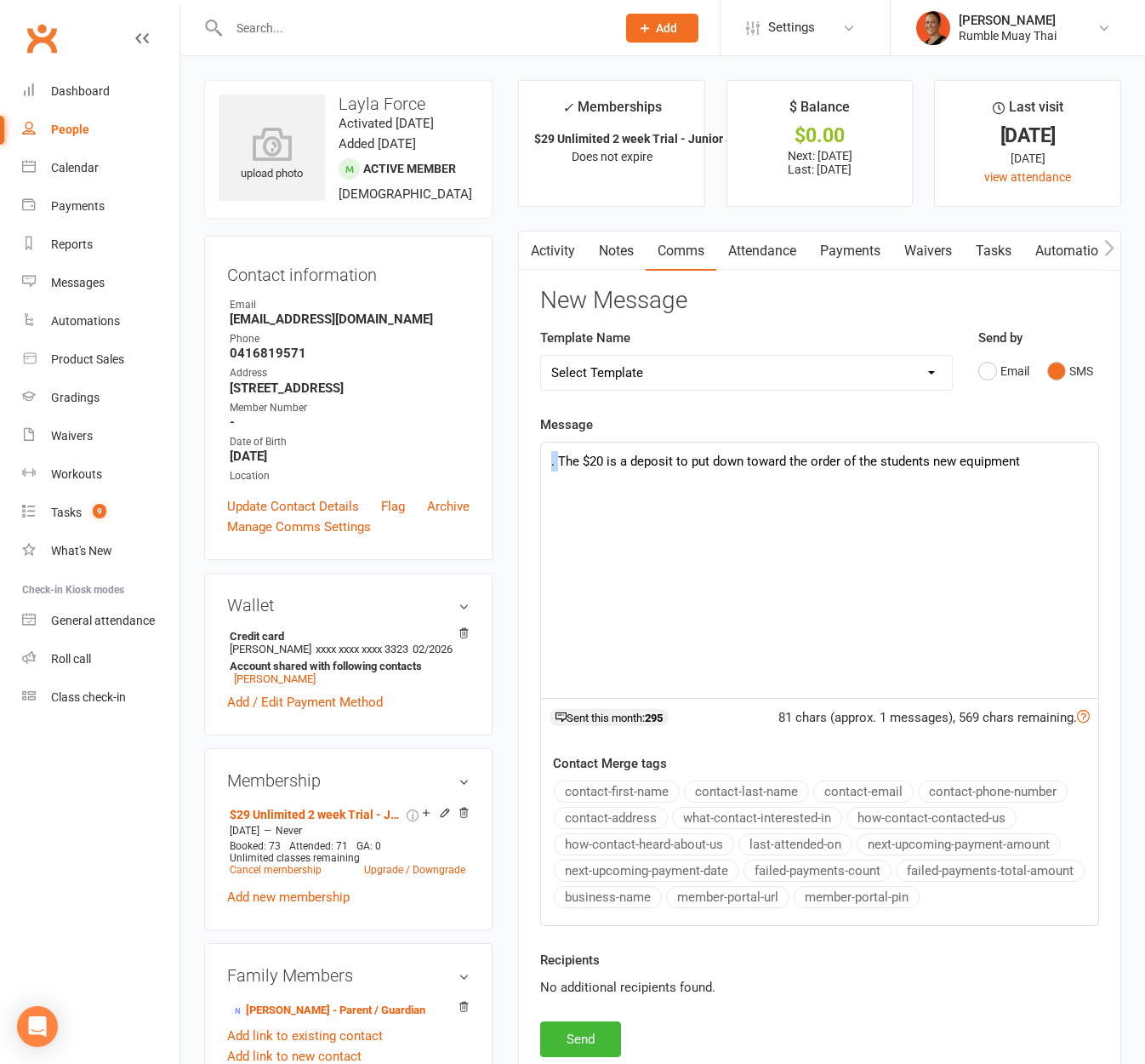
drag, startPoint x: 559, startPoint y: 467, endPoint x: 535, endPoint y: 454, distance: 27.3
click at [535, 454] on div "Activity Notes Comms Attendance Payments Waivers Tasks Automations Workouts Gra…" at bounding box center [819, 656] width 603 height 851
click at [1079, 458] on p "The $20 is a deposit to put down toward the order of the students new equipment" at bounding box center [820, 461] width 537 height 20
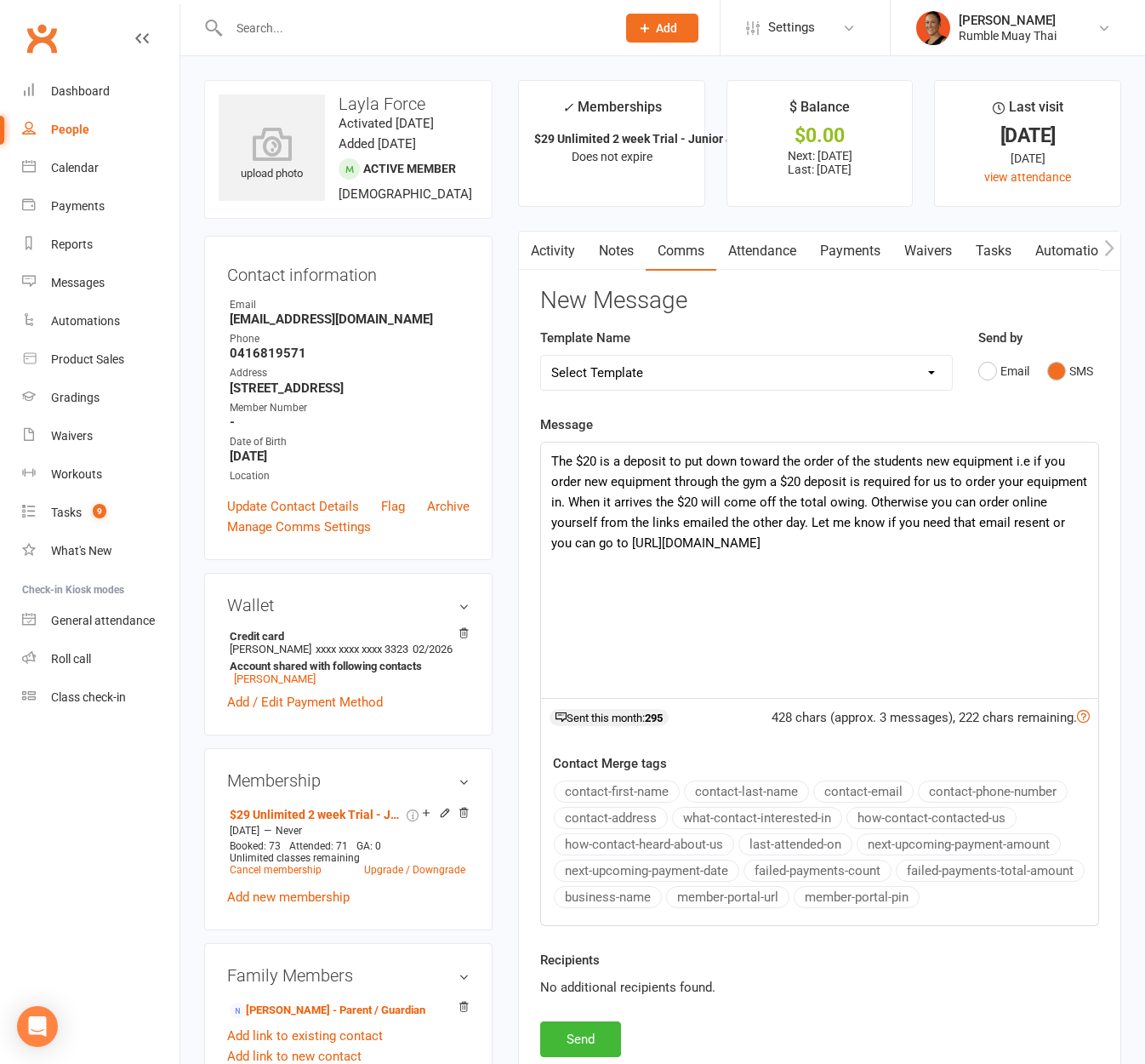
drag, startPoint x: 938, startPoint y: 544, endPoint x: 790, endPoint y: 552, distance: 148.2
click at [790, 552] on p "The $20 is a deposit to put down toward the order of the students new equipment…" at bounding box center [820, 503] width 537 height 102
click at [581, 1035] on button "Send" at bounding box center [581, 1039] width 81 height 36
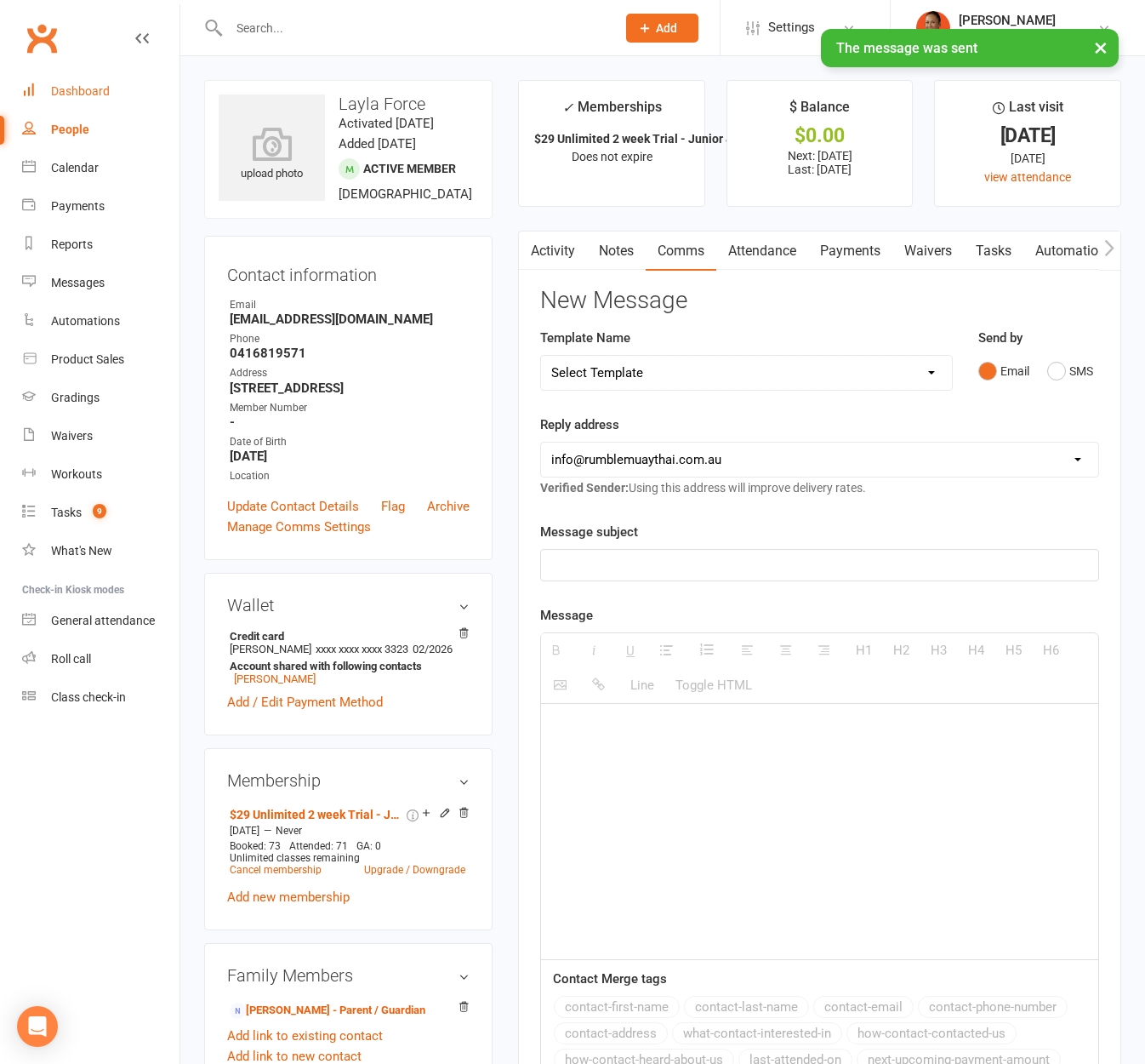
click at [113, 76] on link "Dashboard" at bounding box center [100, 92] width 157 height 39
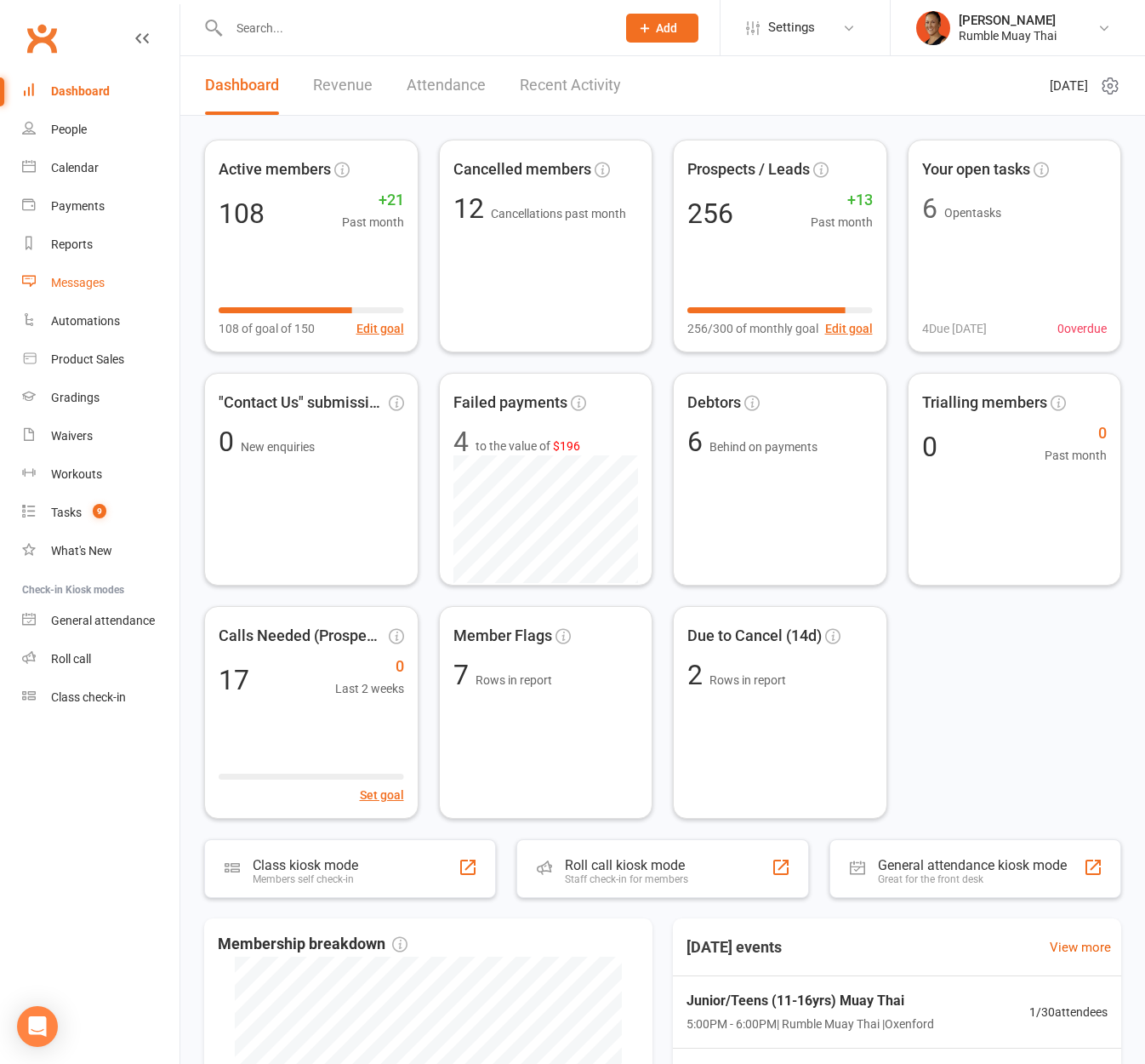
click at [69, 294] on link "Messages" at bounding box center [100, 283] width 157 height 39
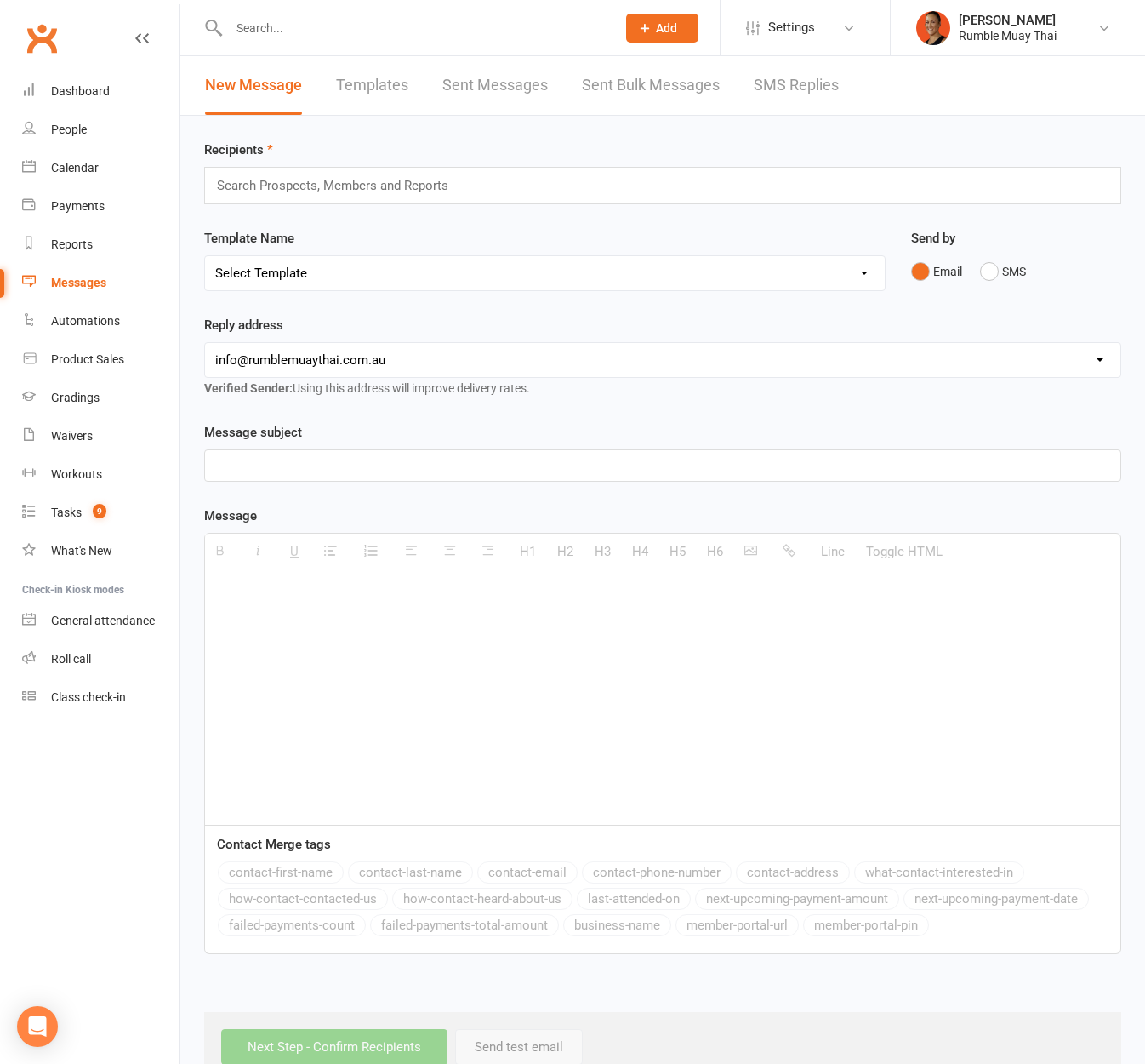
click at [771, 94] on link "SMS Replies" at bounding box center [796, 85] width 85 height 59
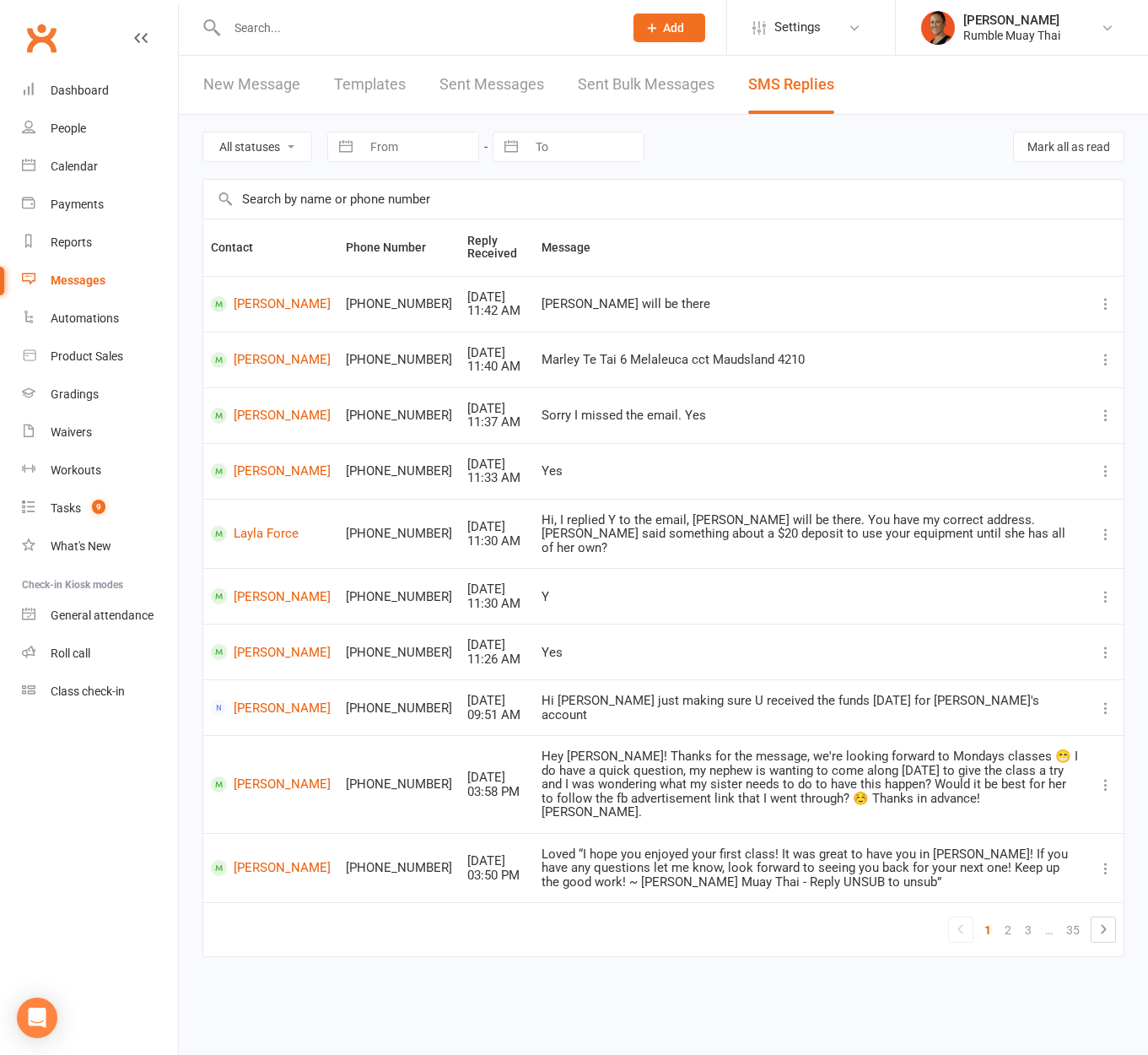
drag, startPoint x: 556, startPoint y: 207, endPoint x: 579, endPoint y: 211, distance: 23.3
click at [556, 208] on input "text" at bounding box center [663, 199] width 921 height 39
click at [1000, 19] on div "[PERSON_NAME]" at bounding box center [1012, 20] width 97 height 15
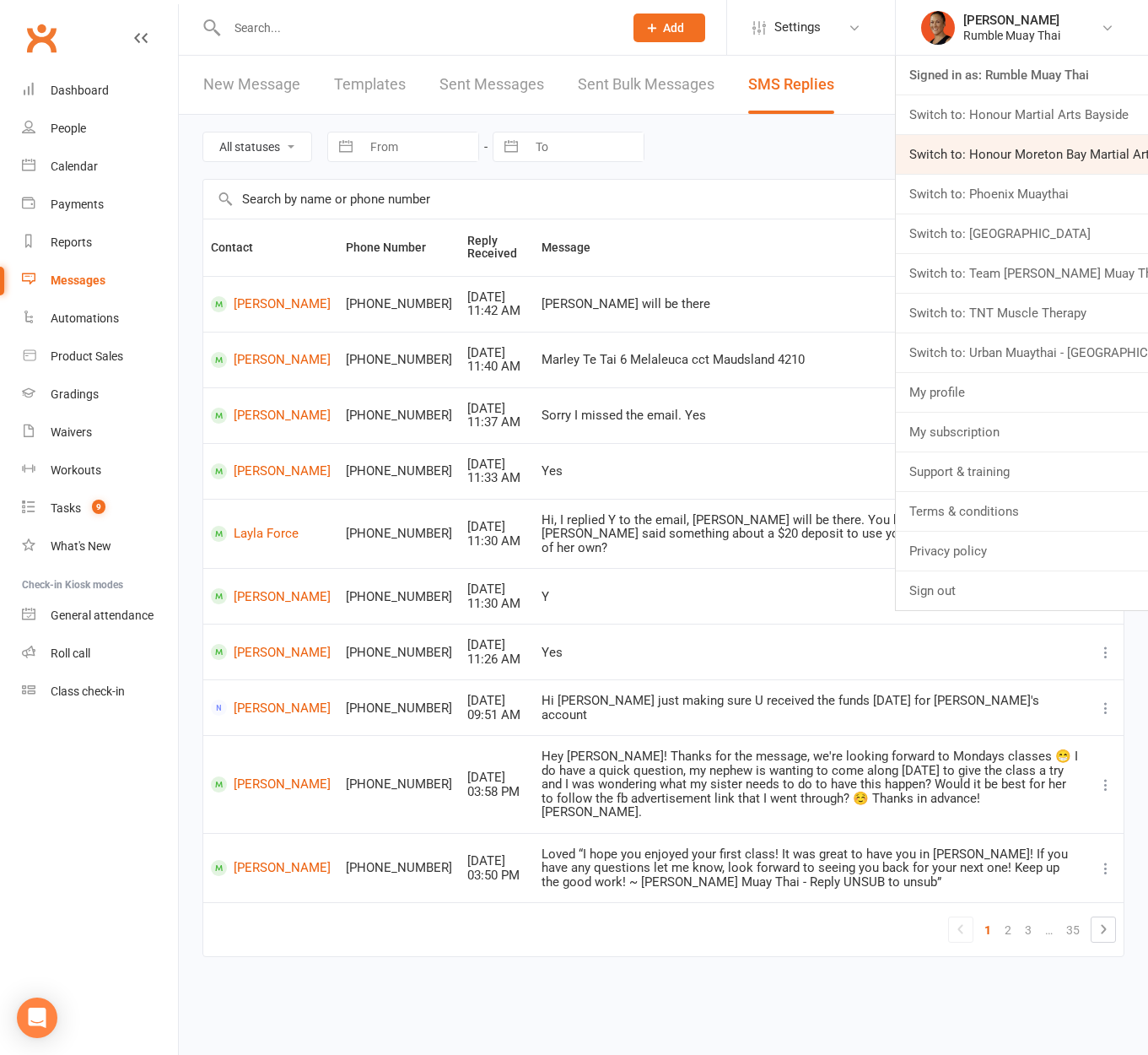
click at [1010, 152] on link "Switch to: Honour Moreton Bay Martial Arts Academy" at bounding box center [1022, 154] width 252 height 39
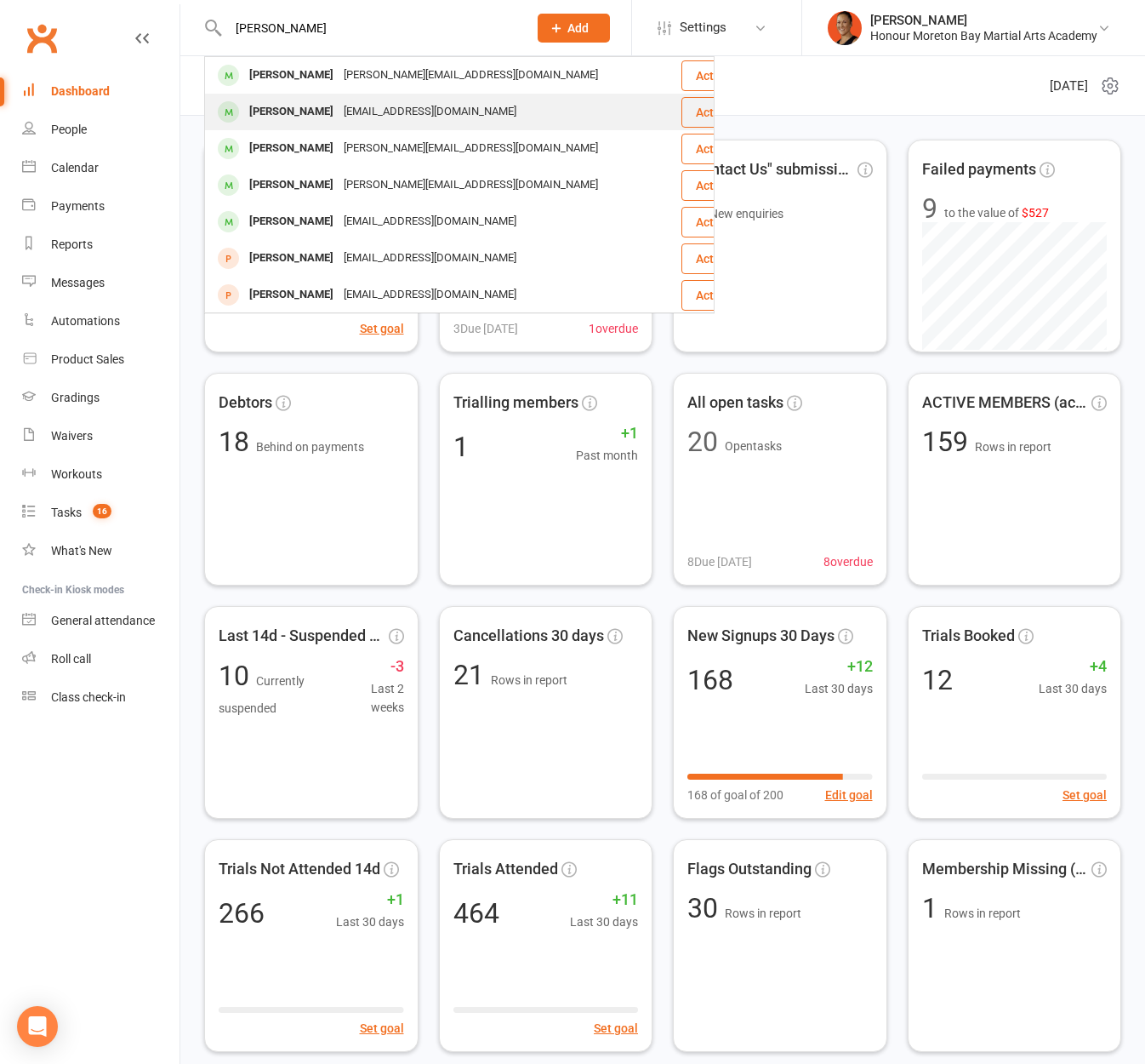
type input "[PERSON_NAME]"
click at [354, 106] on div "[EMAIL_ADDRESS][DOMAIN_NAME]" at bounding box center [429, 112] width 183 height 25
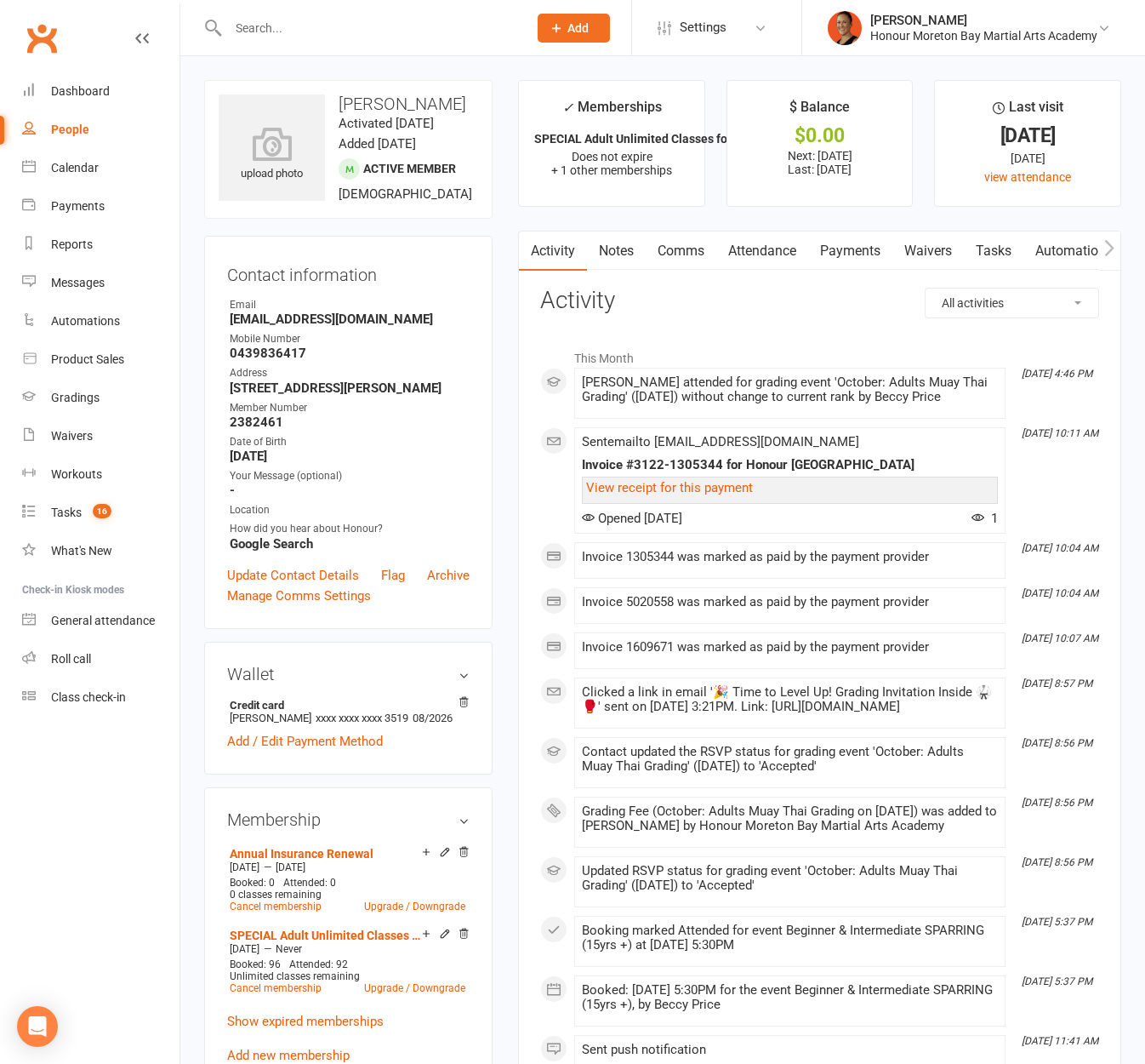
click at [865, 249] on link "Payments" at bounding box center [850, 251] width 84 height 40
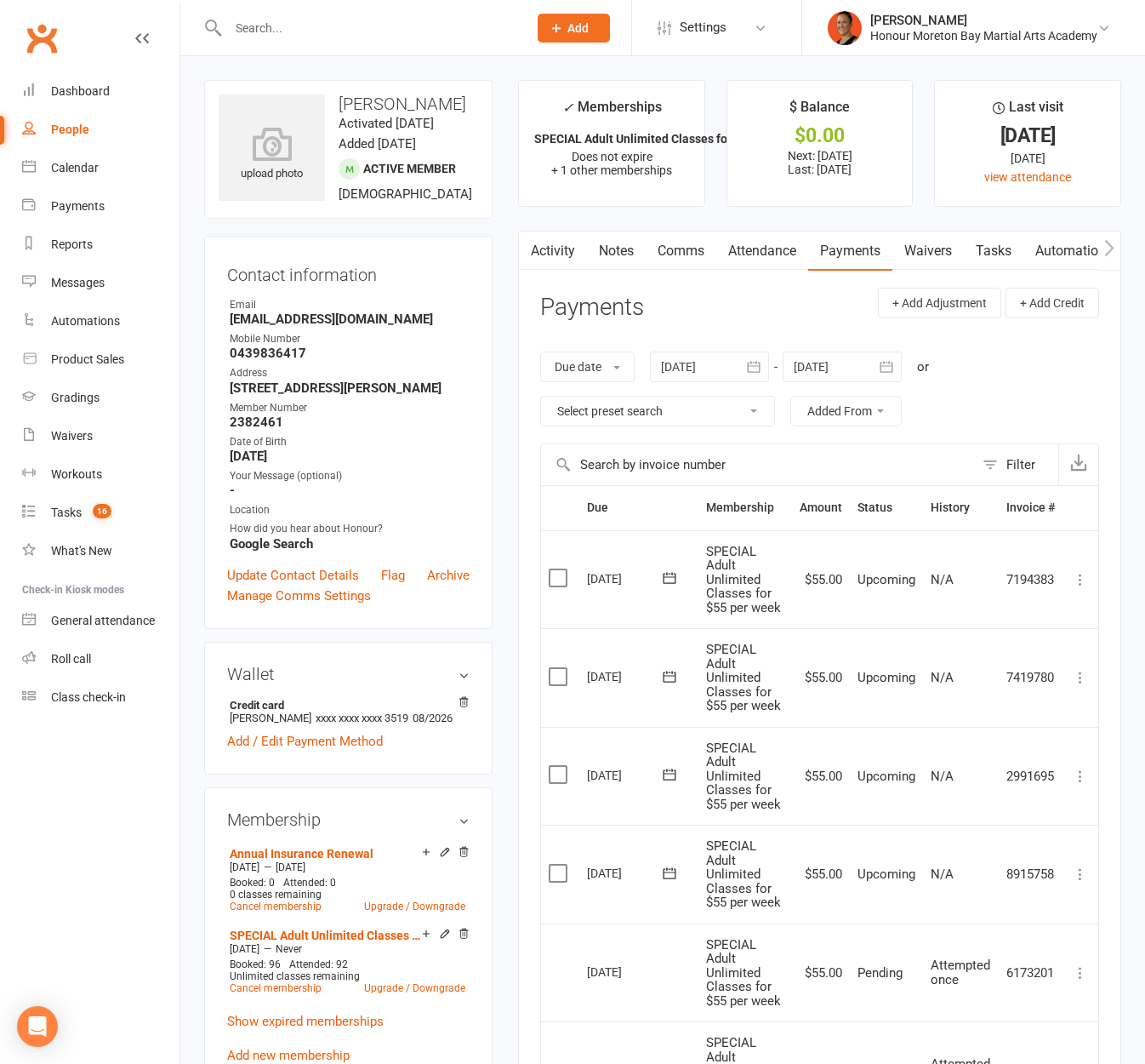
click at [1098, 242] on link "Automations" at bounding box center [1073, 251] width 101 height 40
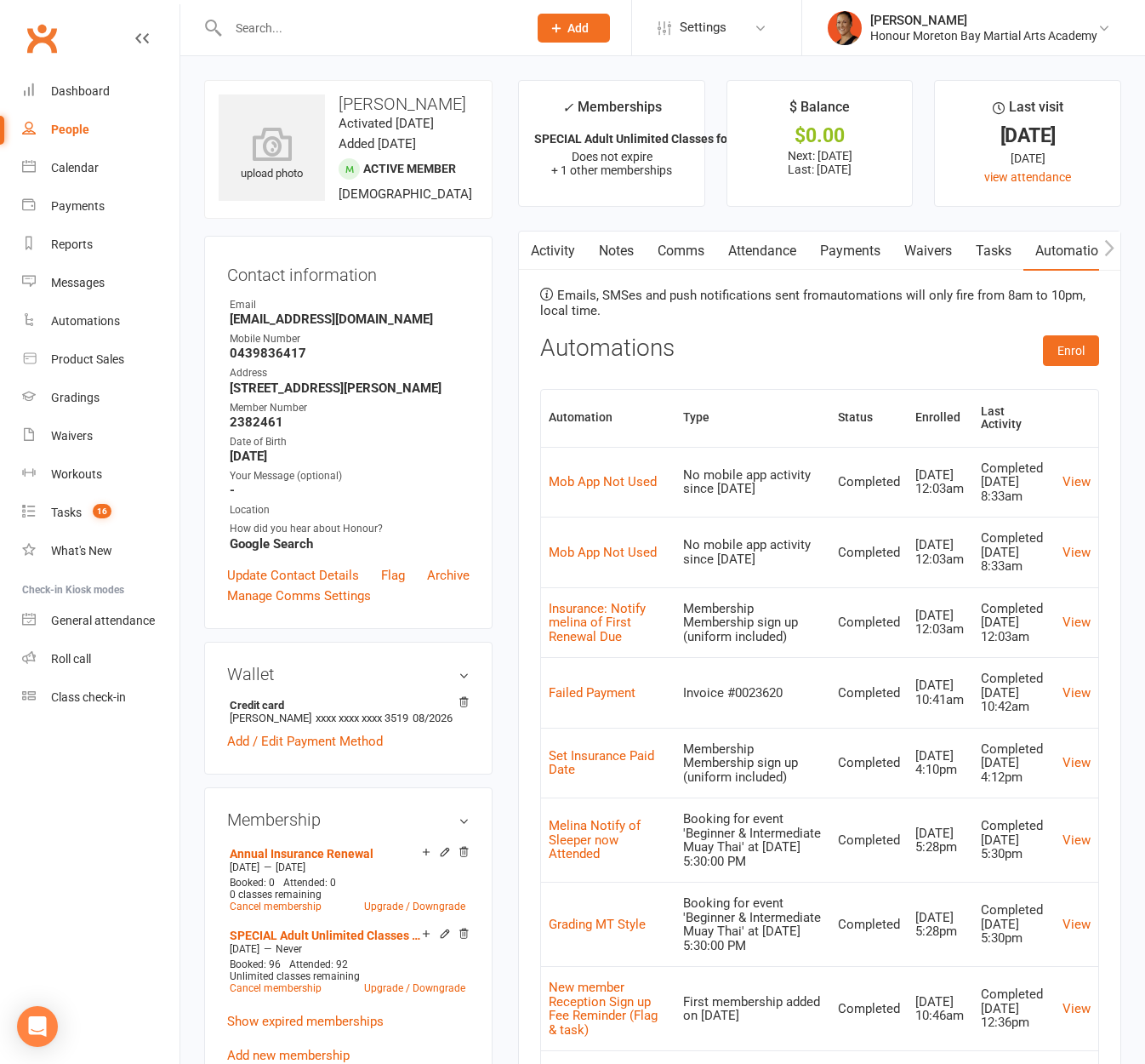
click at [1103, 242] on button "button" at bounding box center [1110, 251] width 21 height 39
click at [1106, 242] on icon "button" at bounding box center [1109, 247] width 11 height 17
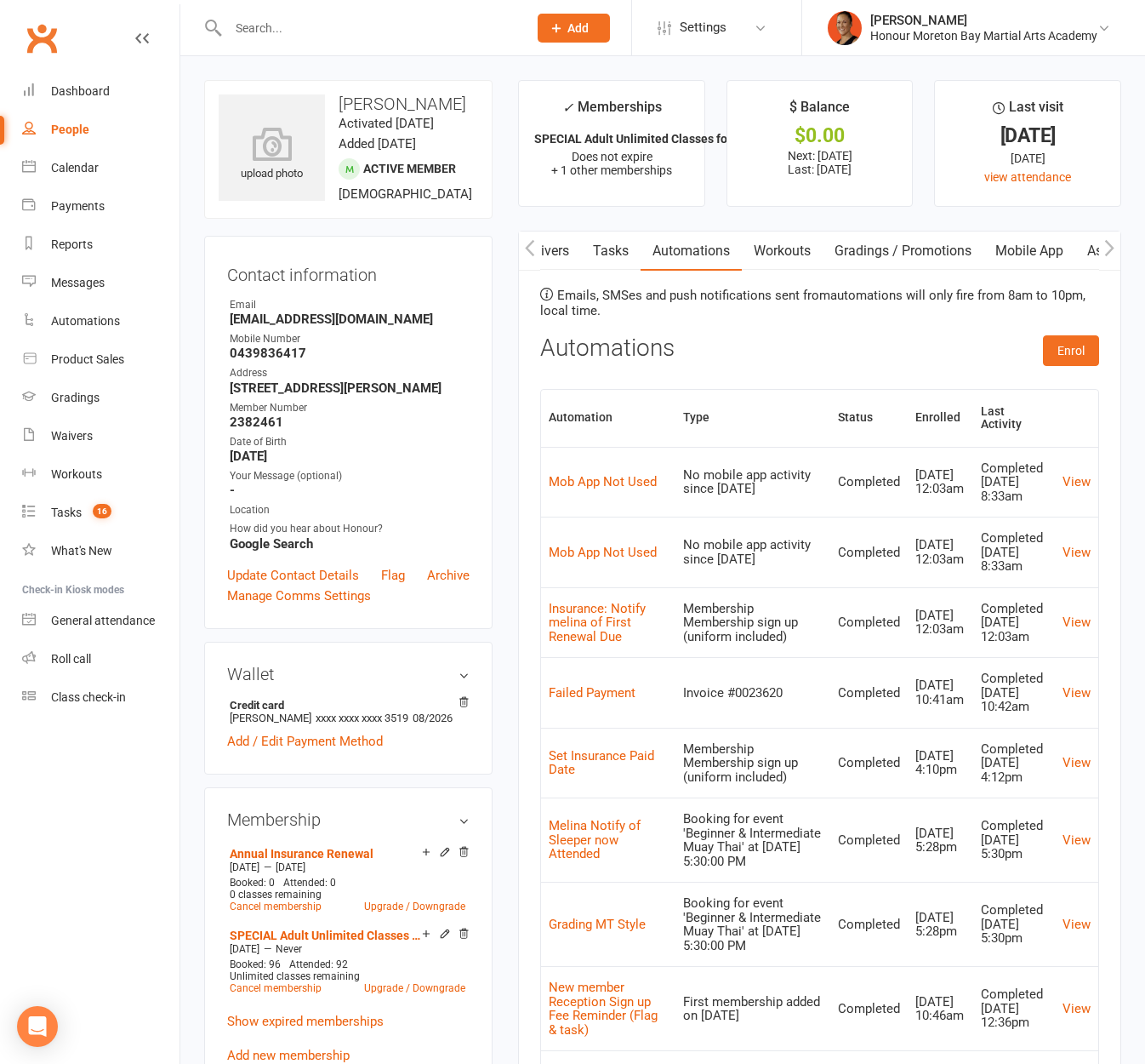
click at [1106, 242] on icon "button" at bounding box center [1109, 247] width 11 height 17
click at [1102, 243] on button "button" at bounding box center [1110, 251] width 21 height 39
click at [1054, 247] on link "Credit balance" at bounding box center [1066, 251] width 110 height 40
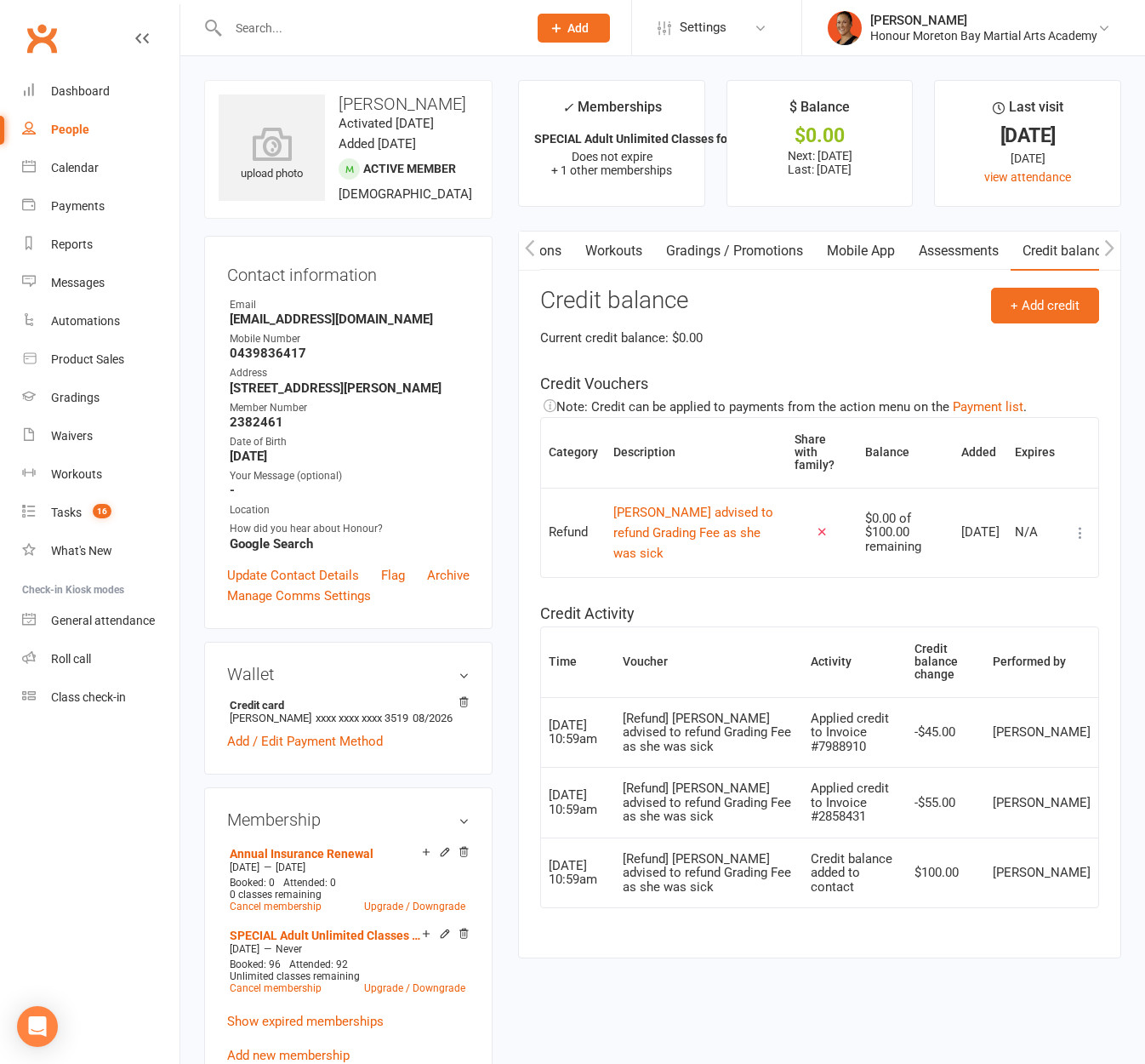
click at [877, 532] on div "$0.00 of $100.00 remaining" at bounding box center [906, 532] width 81 height 43
click at [1045, 304] on button "+ Add credit" at bounding box center [1045, 305] width 108 height 36
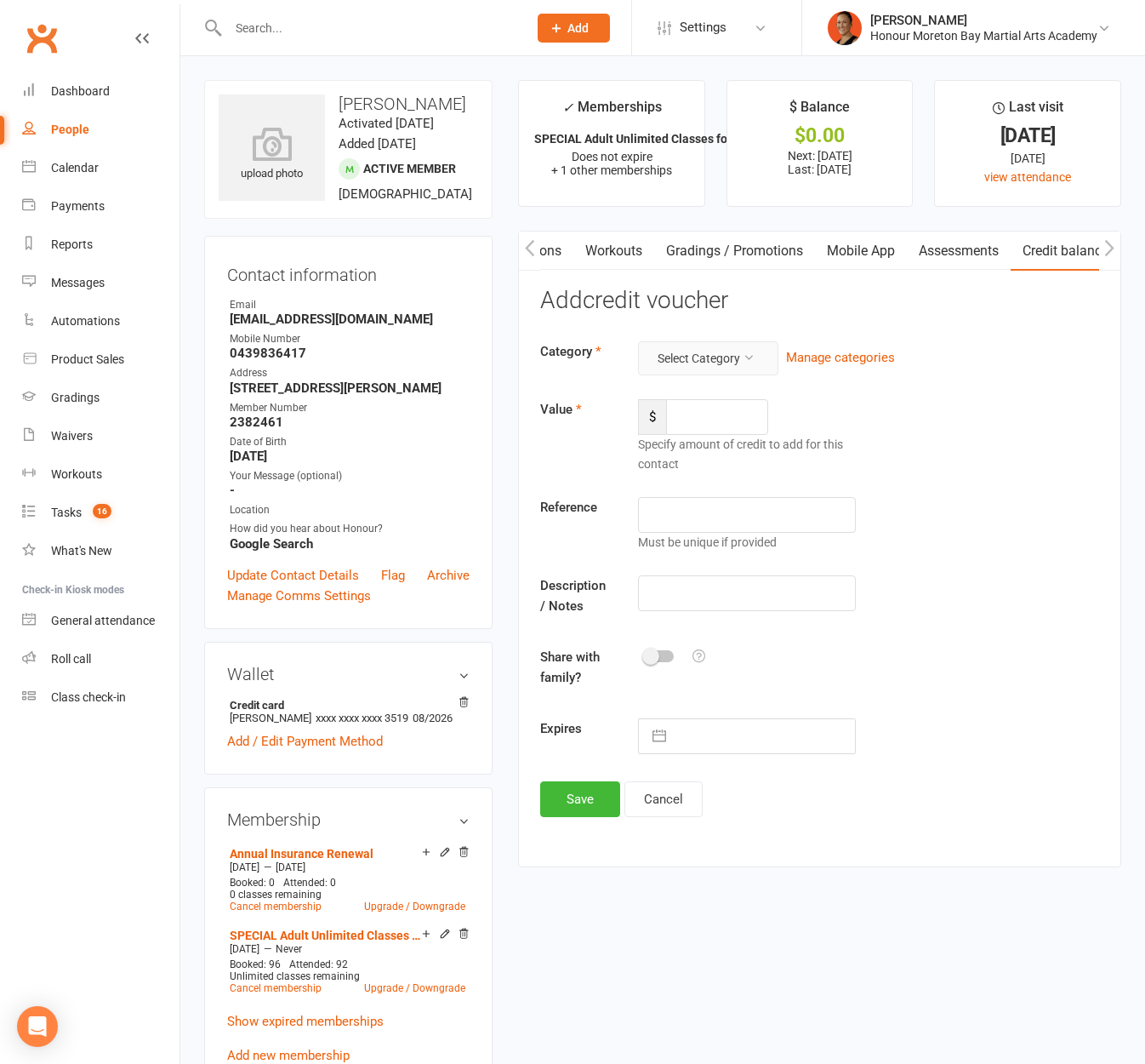
click at [685, 366] on button "Select Category" at bounding box center [707, 358] width 140 height 34
drag, startPoint x: 682, startPoint y: 534, endPoint x: 695, endPoint y: 494, distance: 42.1
click at [682, 534] on link "Refund" at bounding box center [681, 533] width 168 height 34
click at [700, 413] on input "number" at bounding box center [718, 417] width 102 height 36
type input "100"
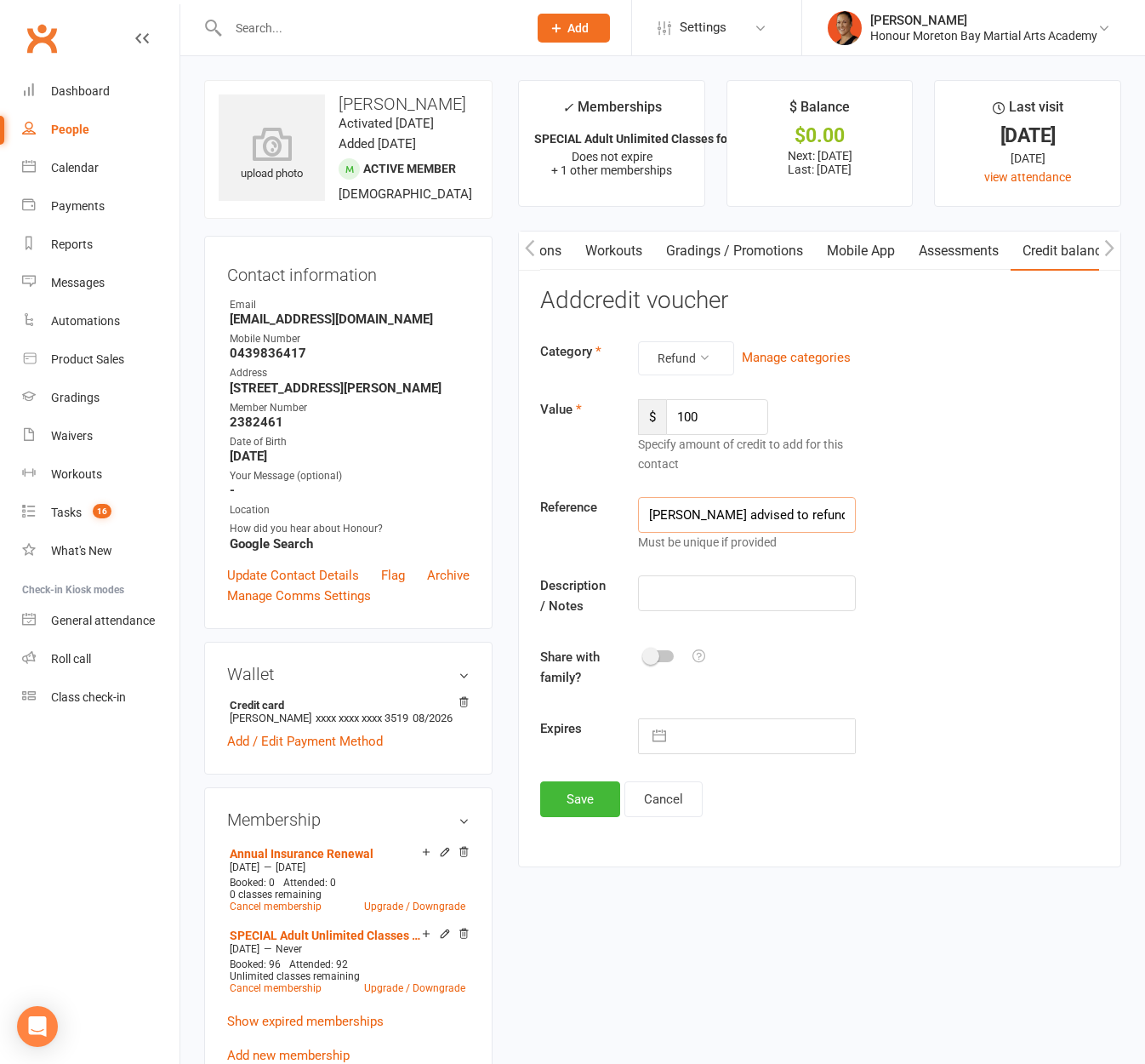
type input "Jade advised to refund grading fee"
click at [716, 525] on input "Jade advised to refund grading fee" at bounding box center [746, 514] width 217 height 36
click at [708, 598] on input "text" at bounding box center [746, 592] width 217 height 36
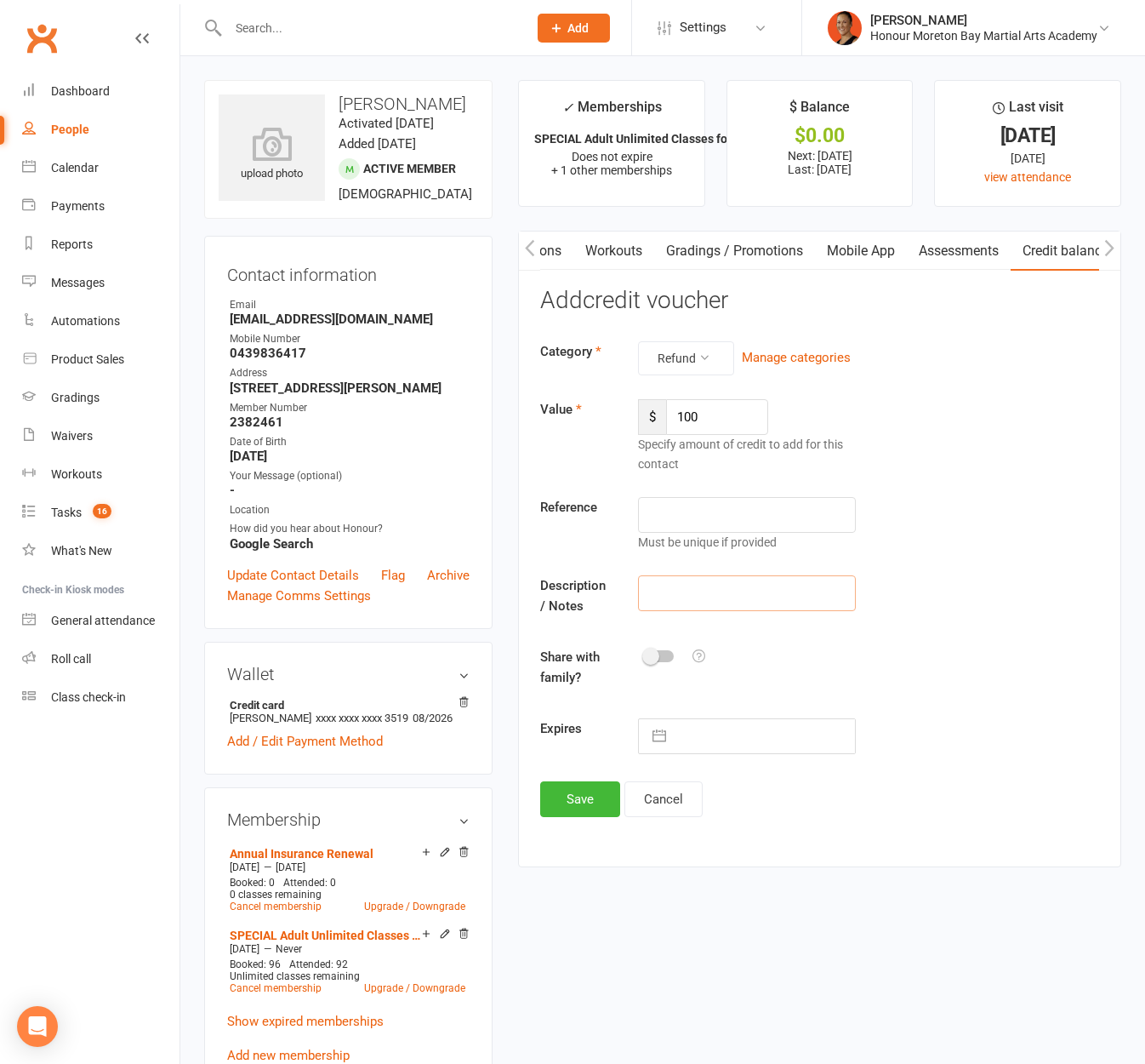
paste input "Jade advised to refund grading fee"
type input "Jade advised to refund grading fee as she didn't come to Oct Grading 2025"
click at [552, 796] on button "Save" at bounding box center [580, 798] width 80 height 36
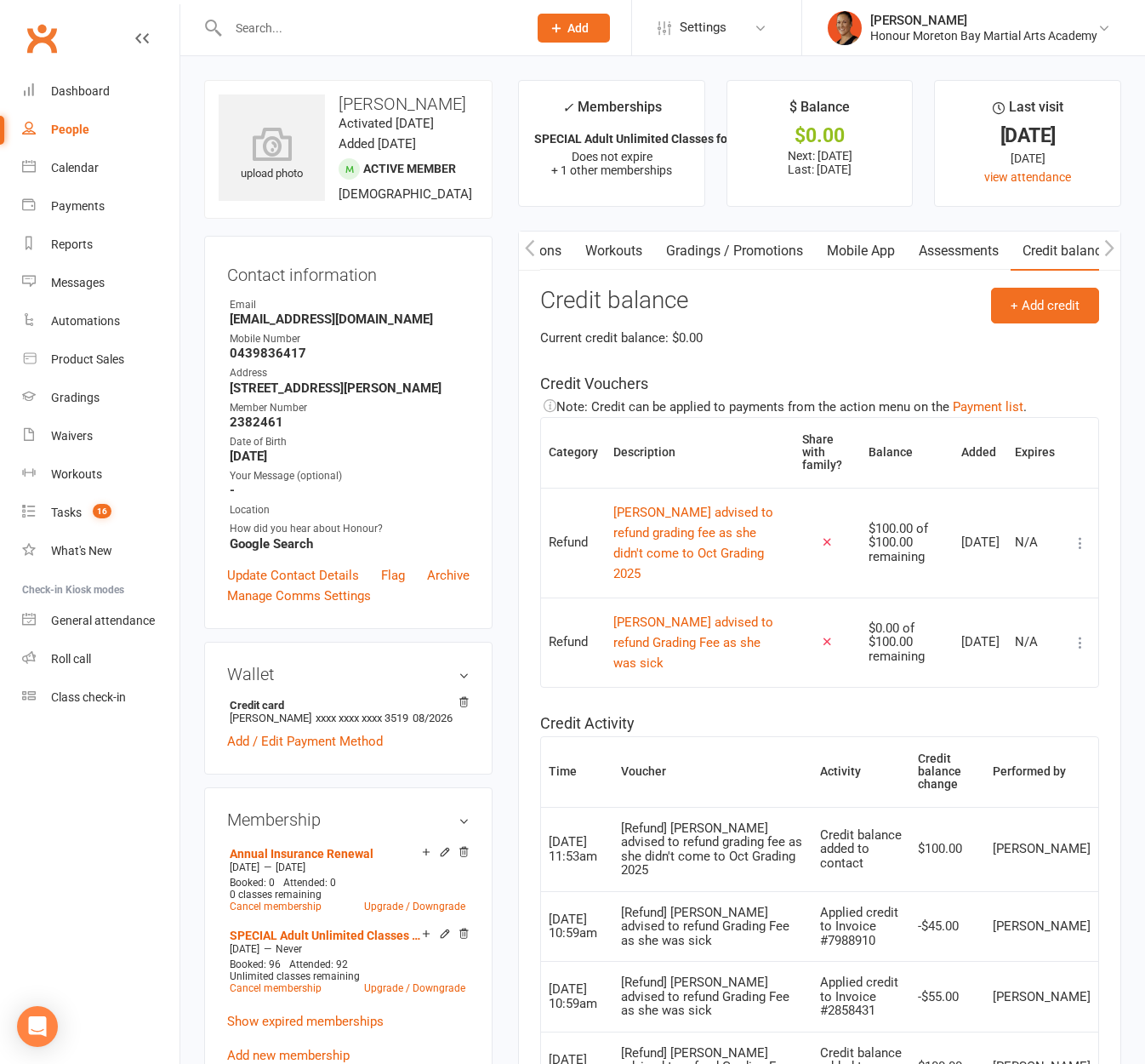
click at [529, 246] on icon "button" at bounding box center [530, 247] width 11 height 17
click at [556, 245] on link "Payments" at bounding box center [544, 251] width 84 height 40
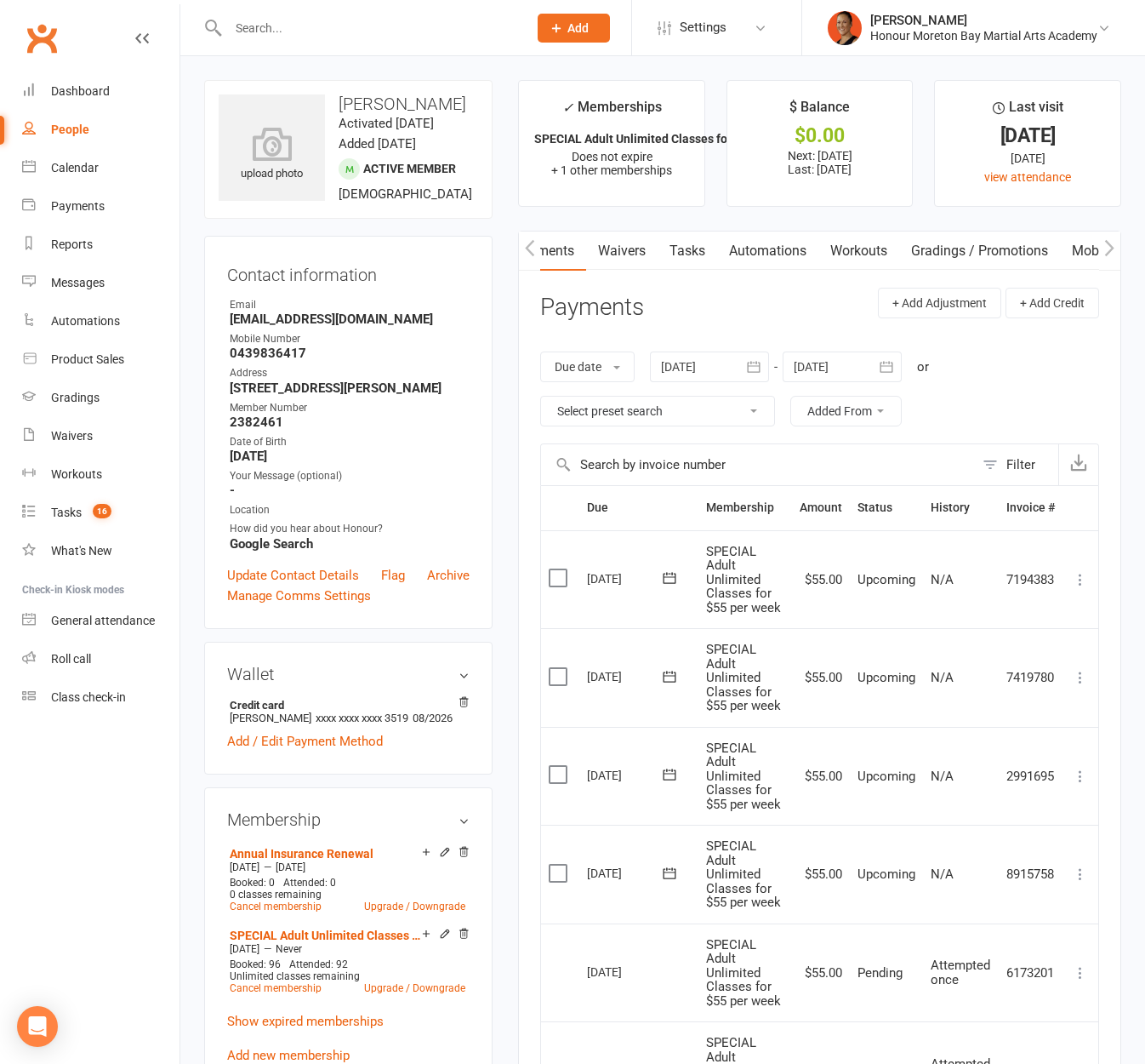
scroll to position [244, 0]
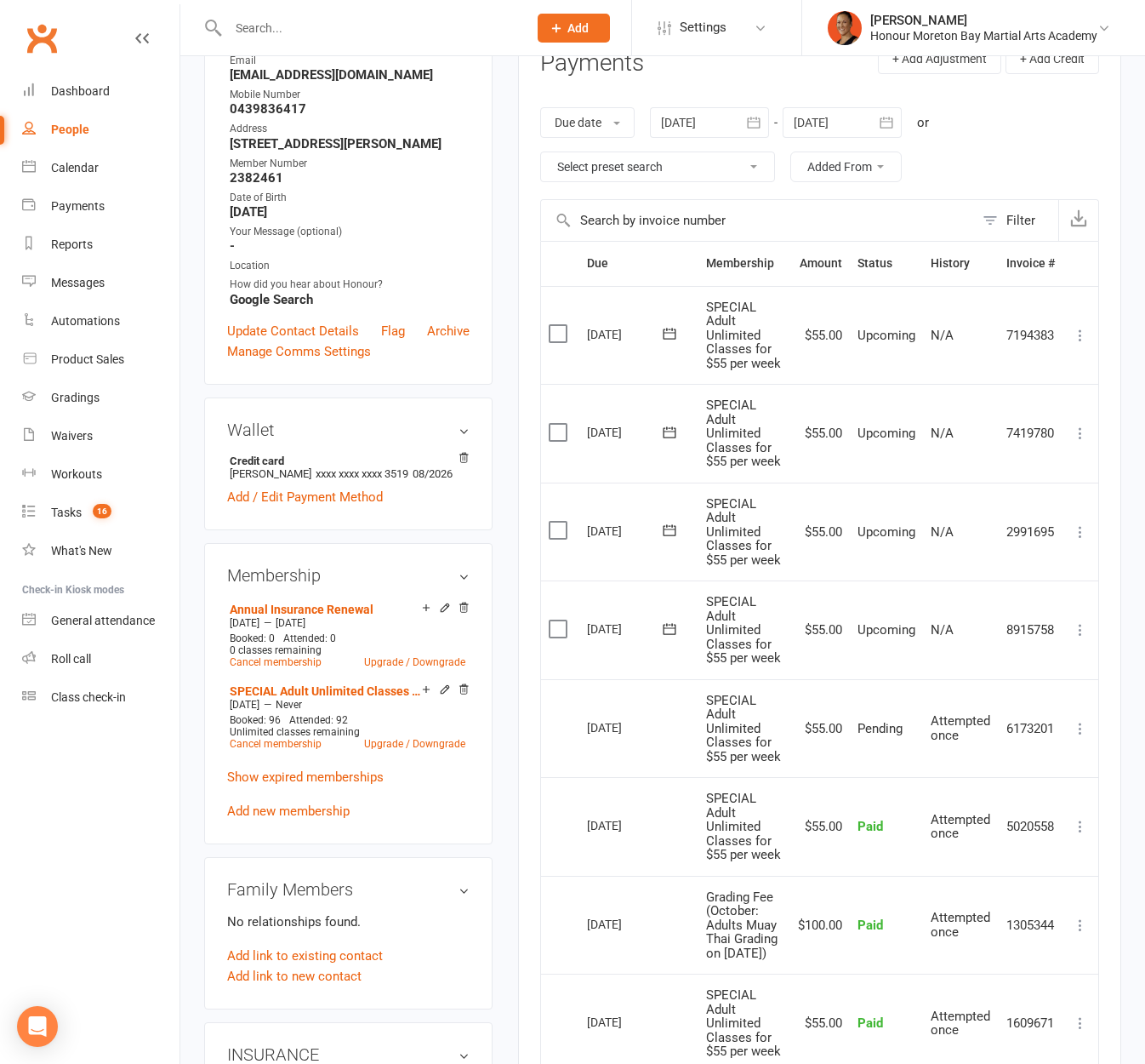
click at [1079, 638] on icon at bounding box center [1081, 630] width 17 height 17
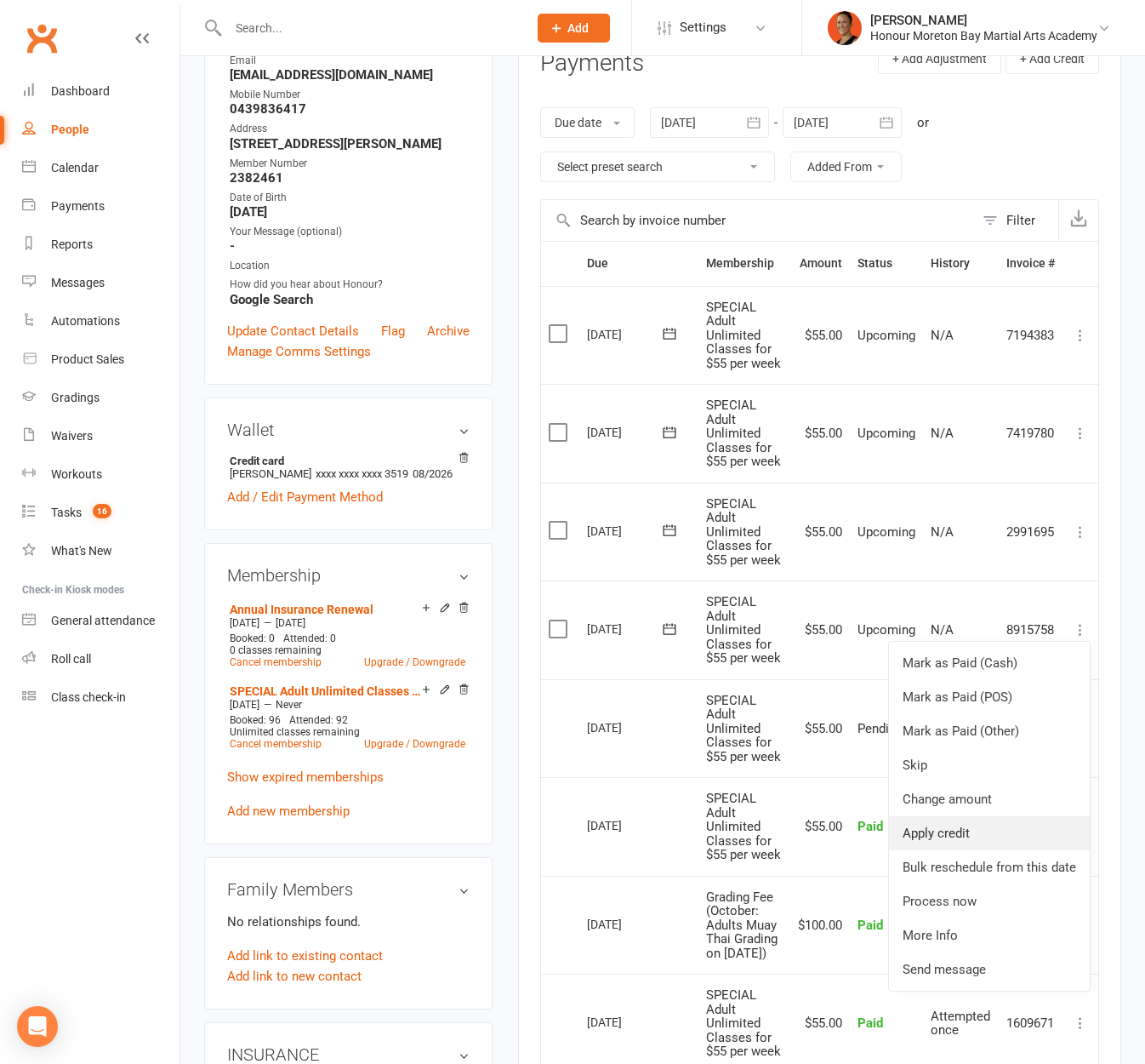
click at [987, 850] on link "Apply credit" at bounding box center [989, 832] width 201 height 34
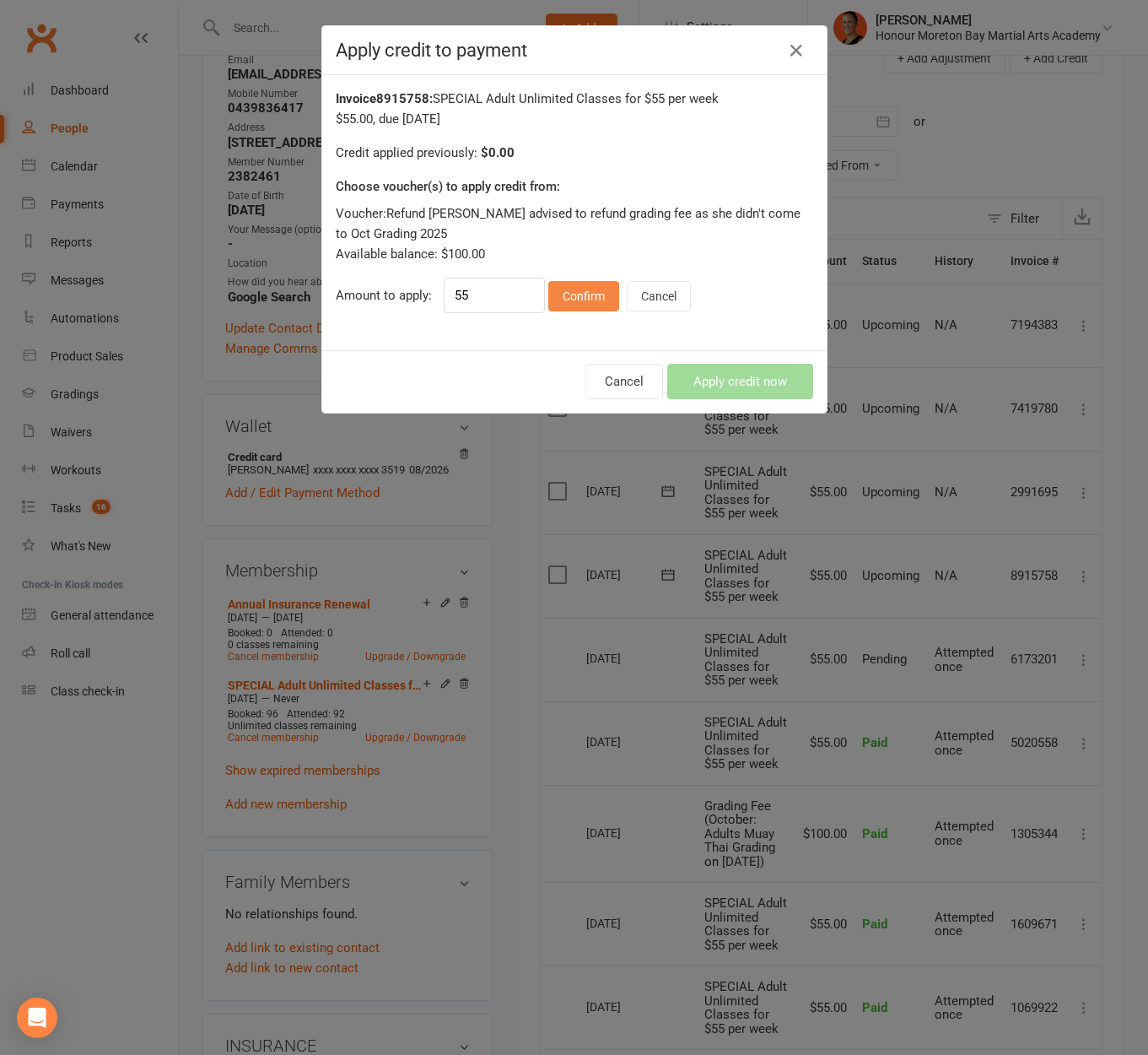
click at [580, 292] on button "Confirm" at bounding box center [584, 296] width 71 height 31
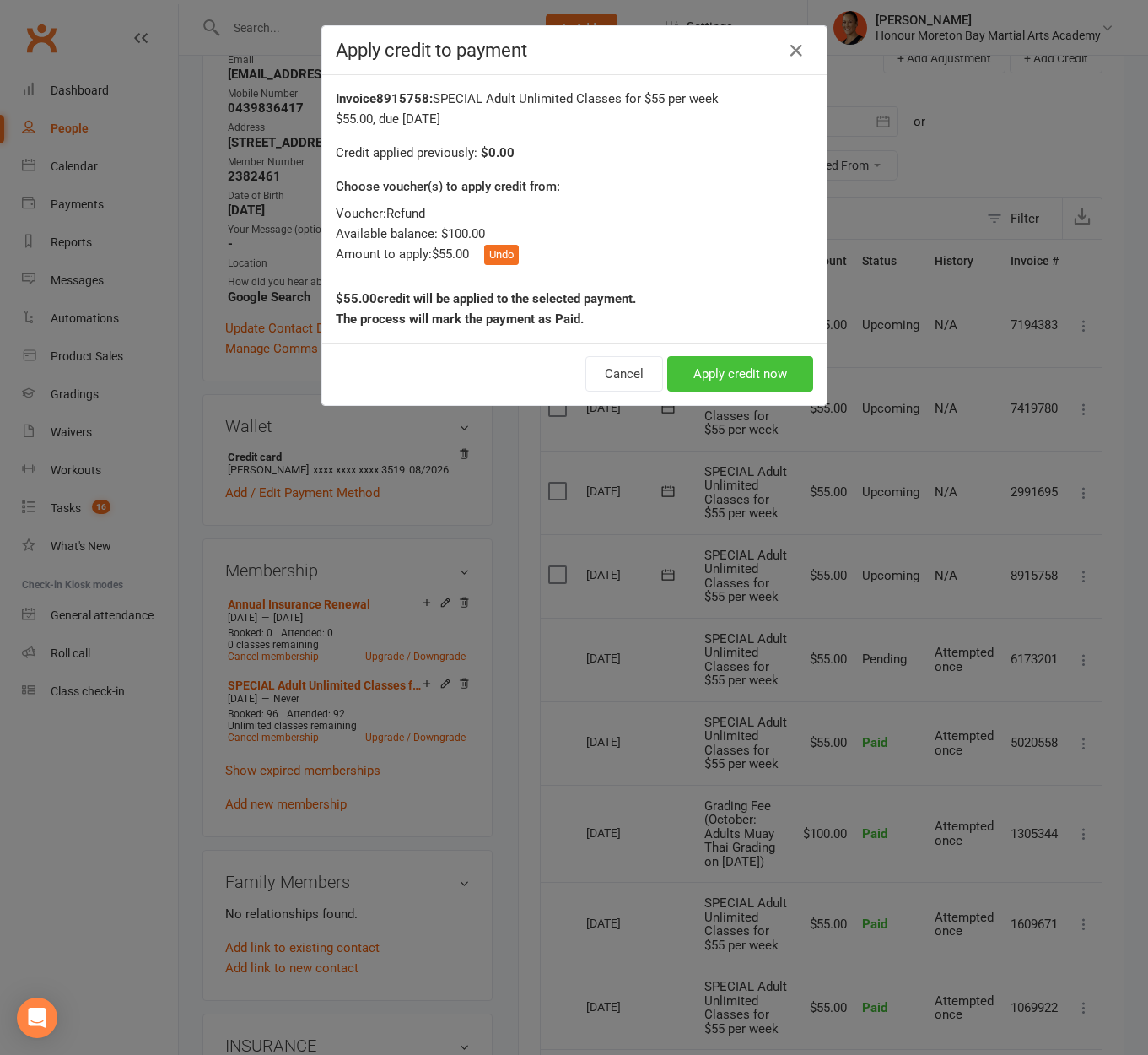
click at [720, 370] on button "Apply credit now" at bounding box center [741, 374] width 146 height 35
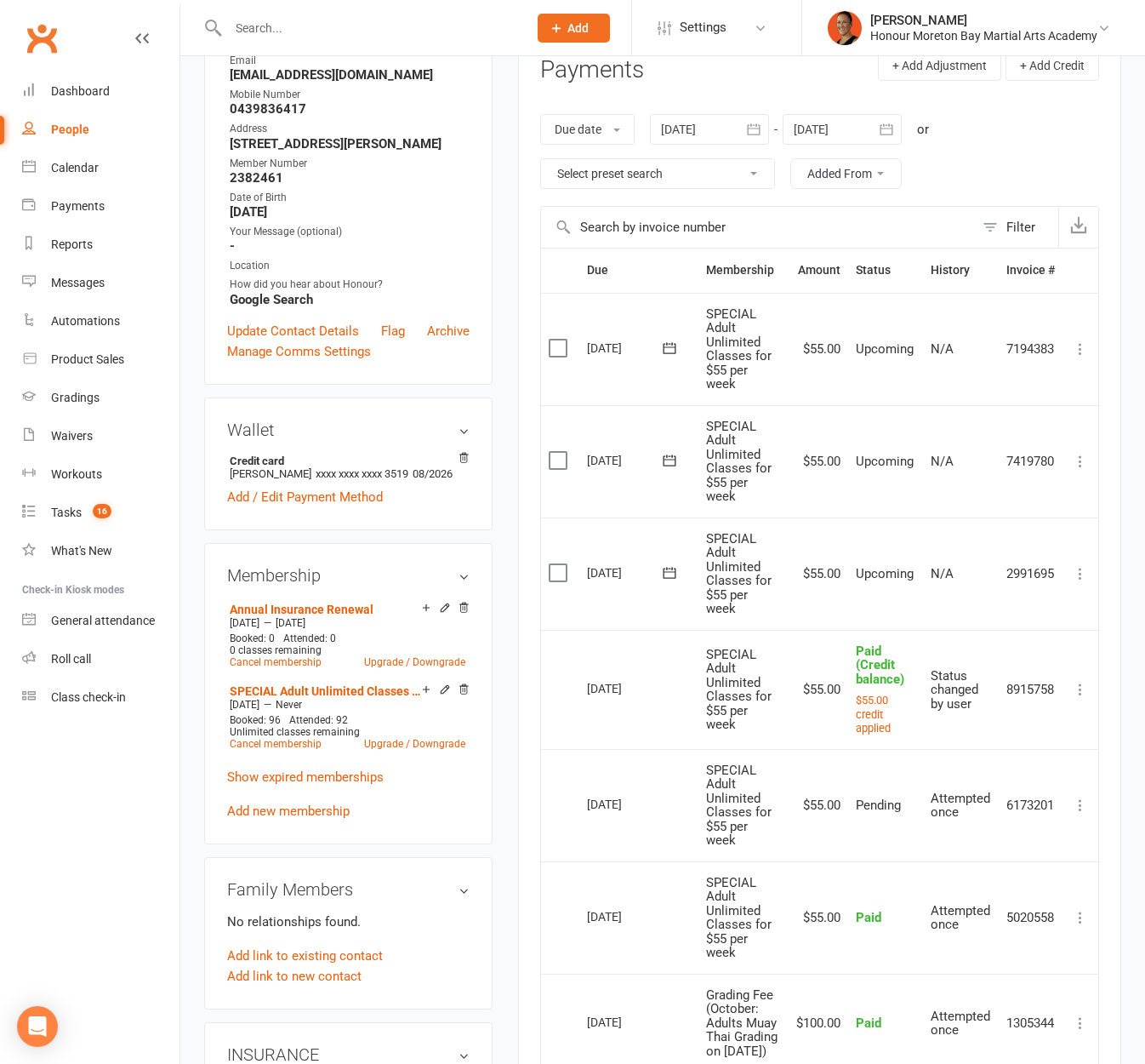
click at [1077, 571] on icon at bounding box center [1081, 574] width 17 height 17
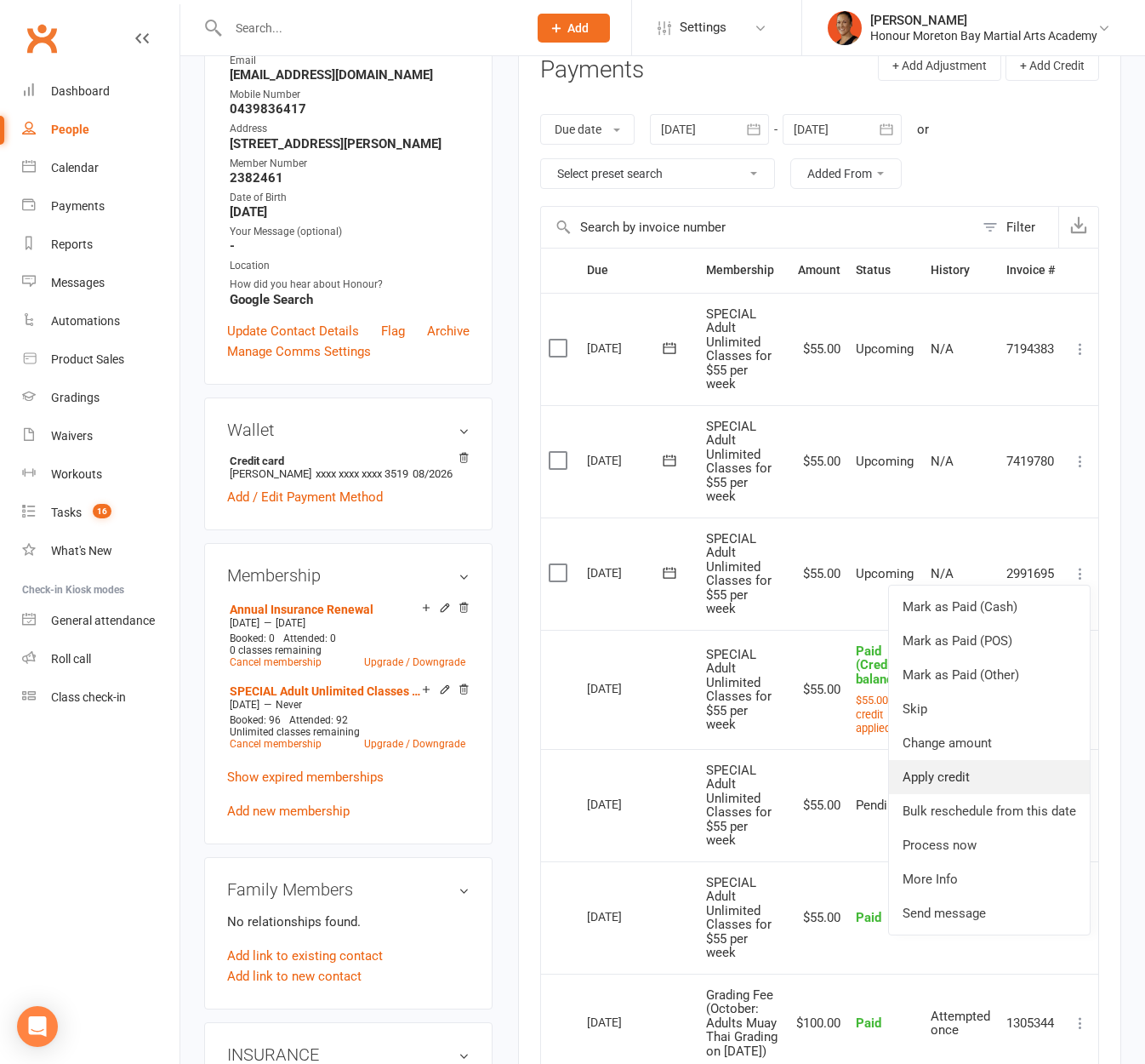
click at [959, 781] on link "Apply credit" at bounding box center [989, 776] width 201 height 34
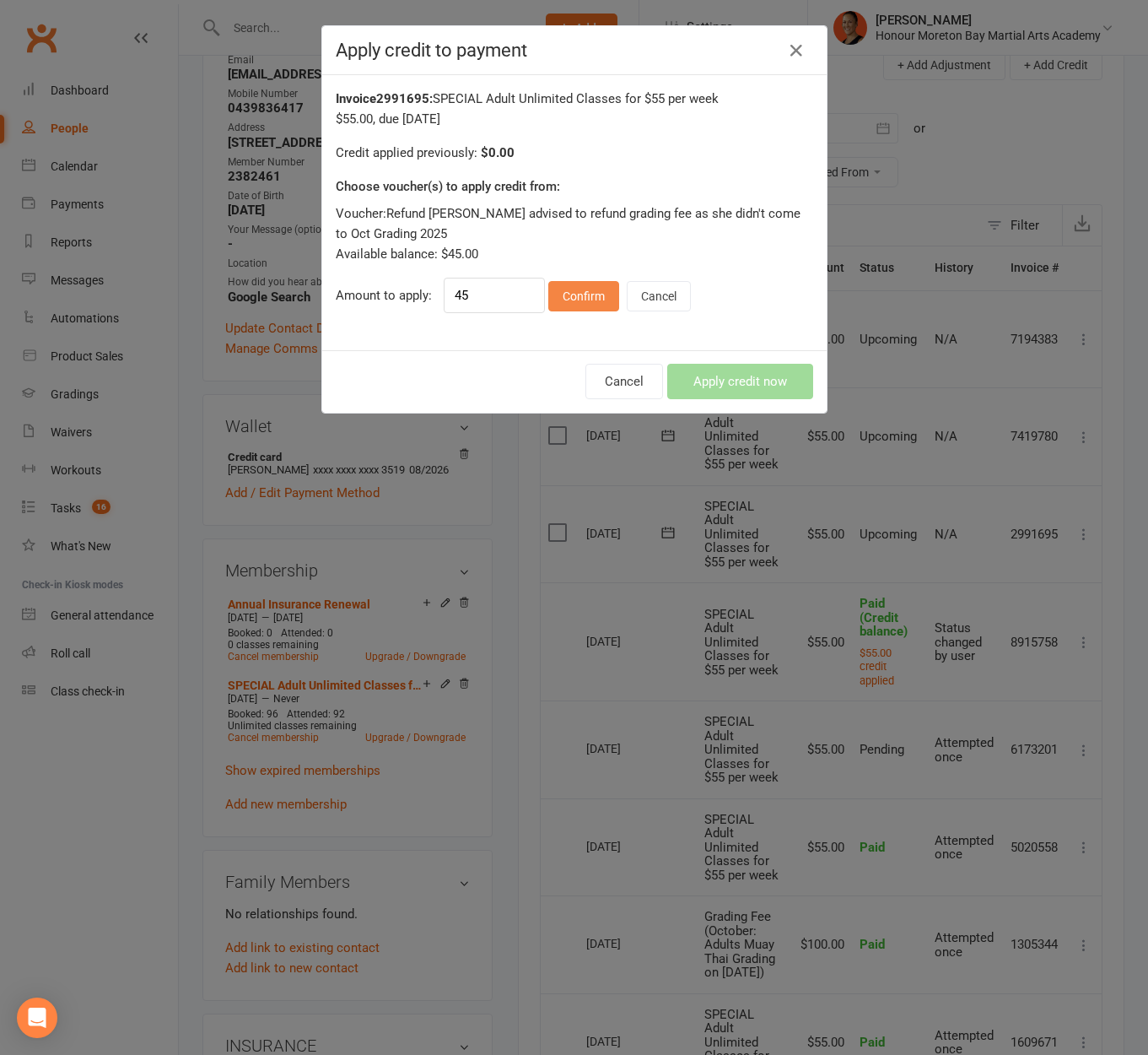
click at [559, 300] on button "Confirm" at bounding box center [584, 296] width 71 height 31
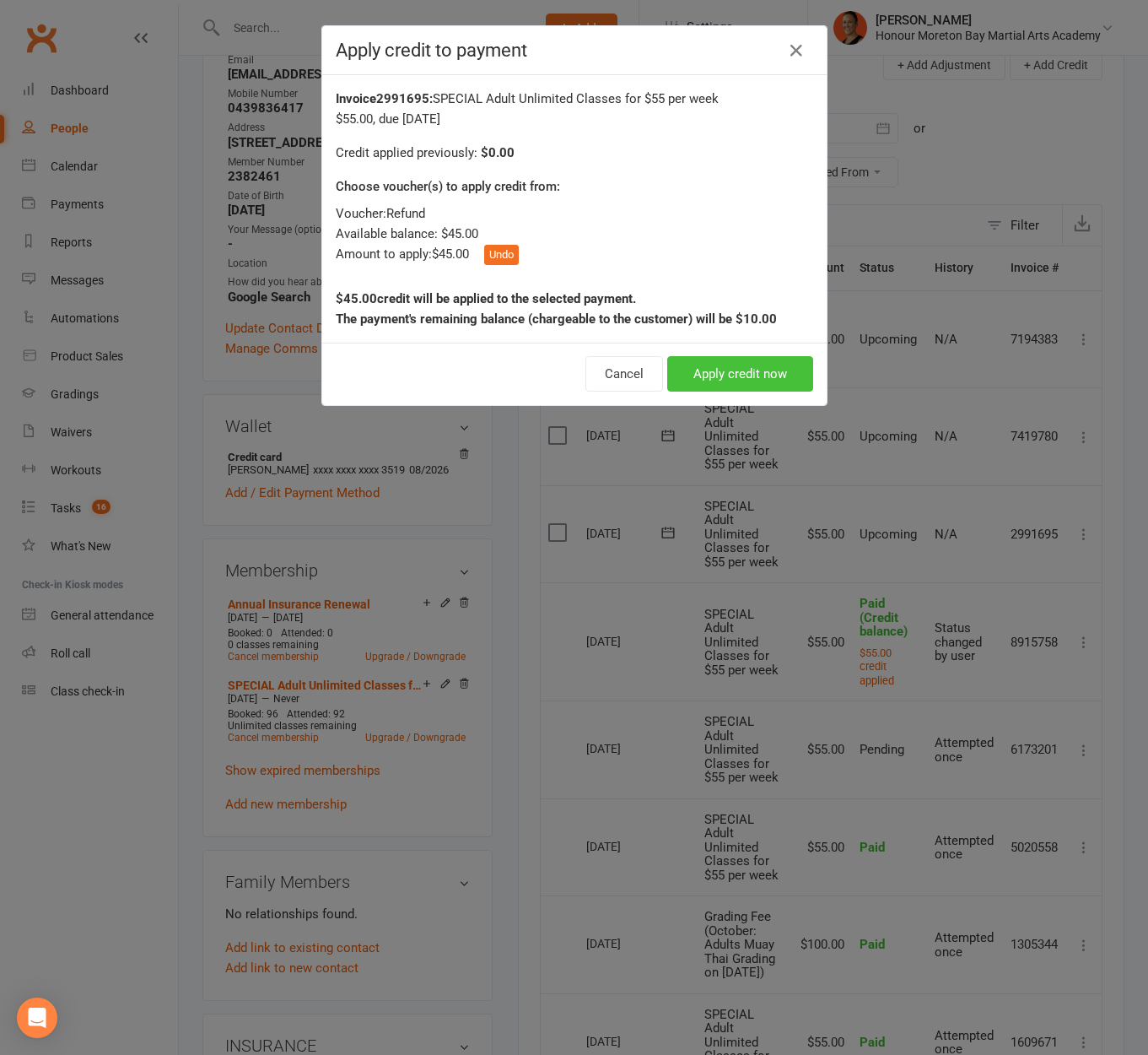
click at [710, 381] on button "Apply credit now" at bounding box center [741, 374] width 146 height 35
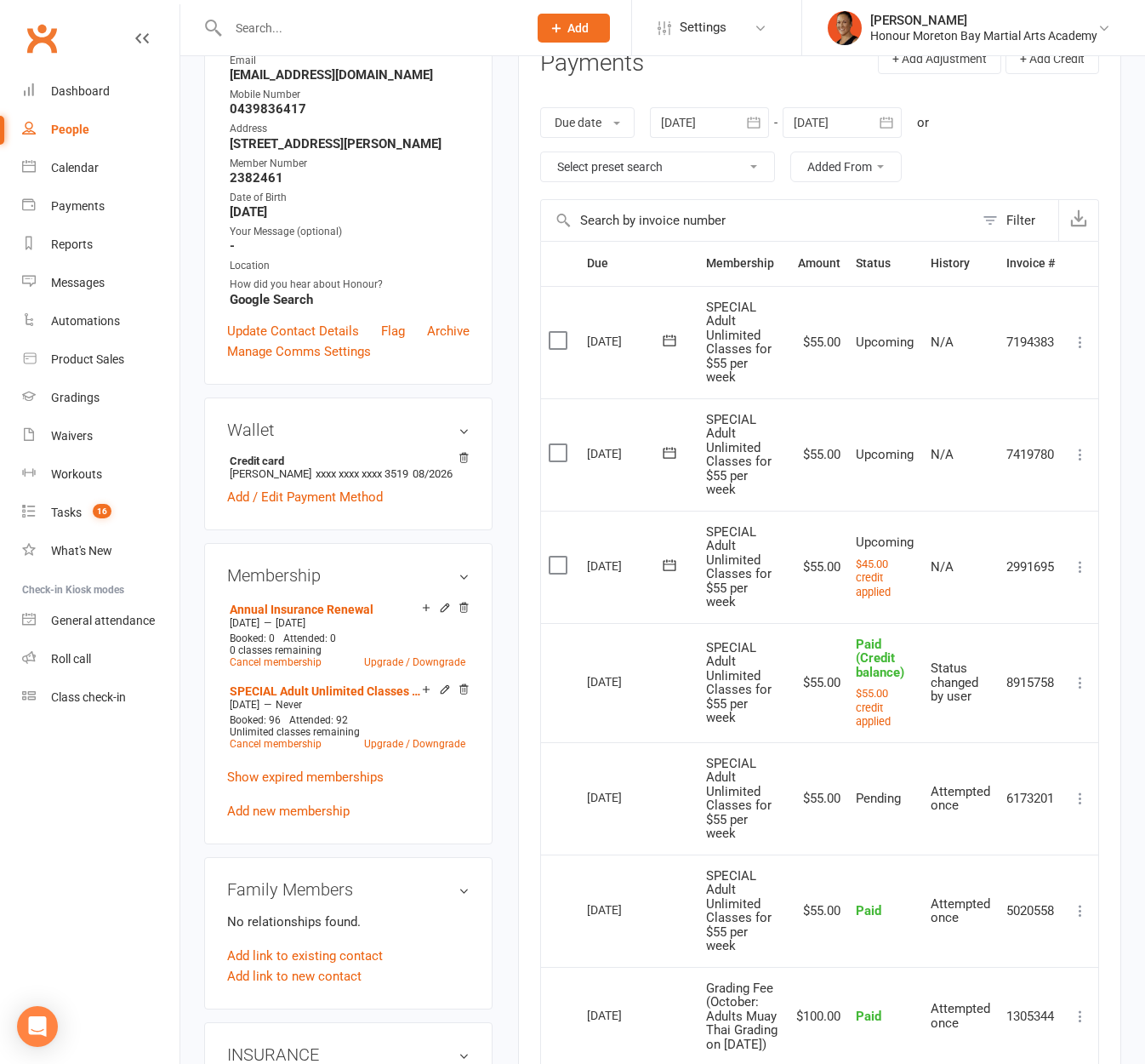
scroll to position [0, 0]
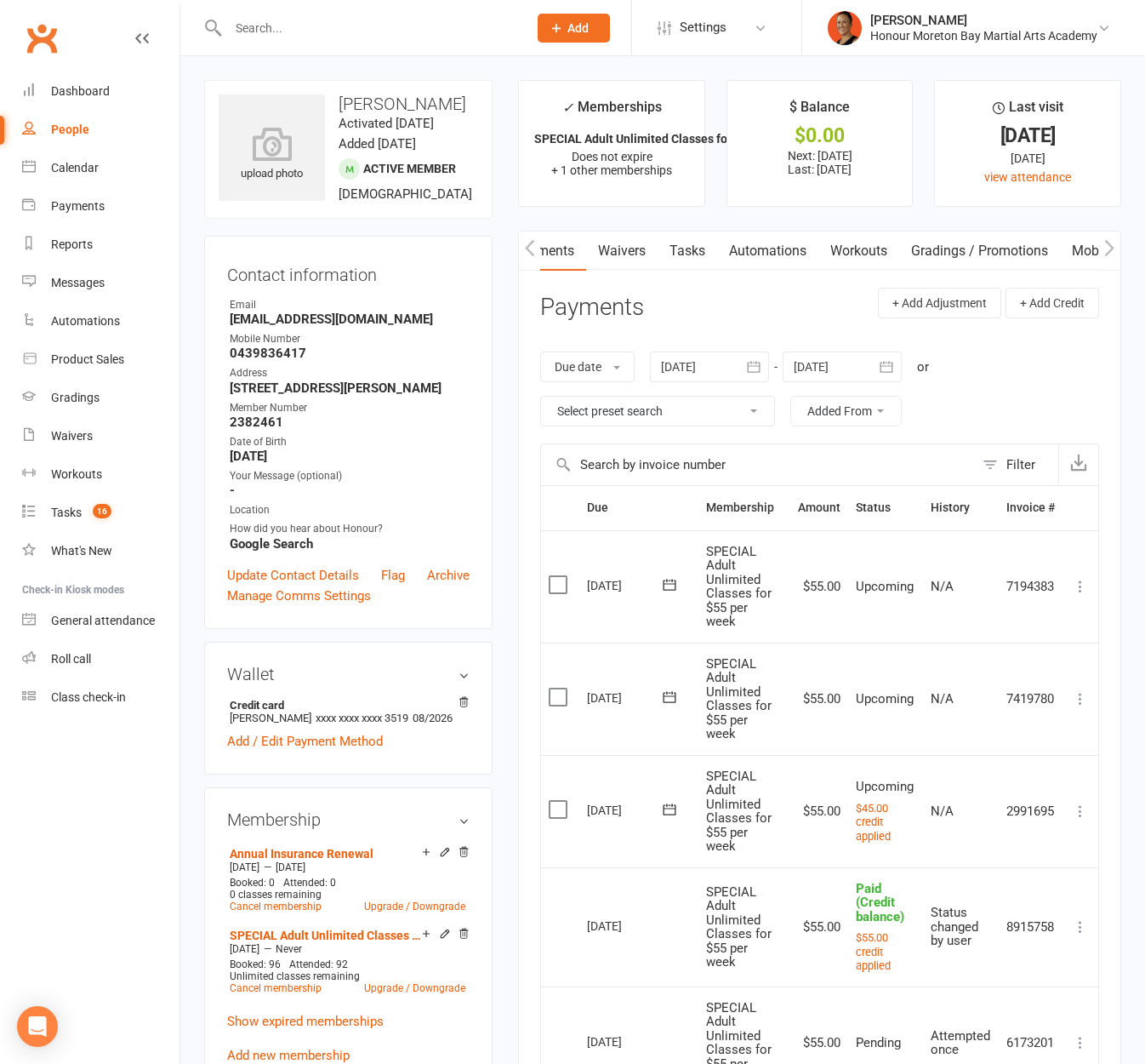
click at [1113, 244] on icon "button" at bounding box center [1109, 247] width 11 height 17
click at [1082, 248] on link "Credit balance" at bounding box center [1066, 251] width 110 height 40
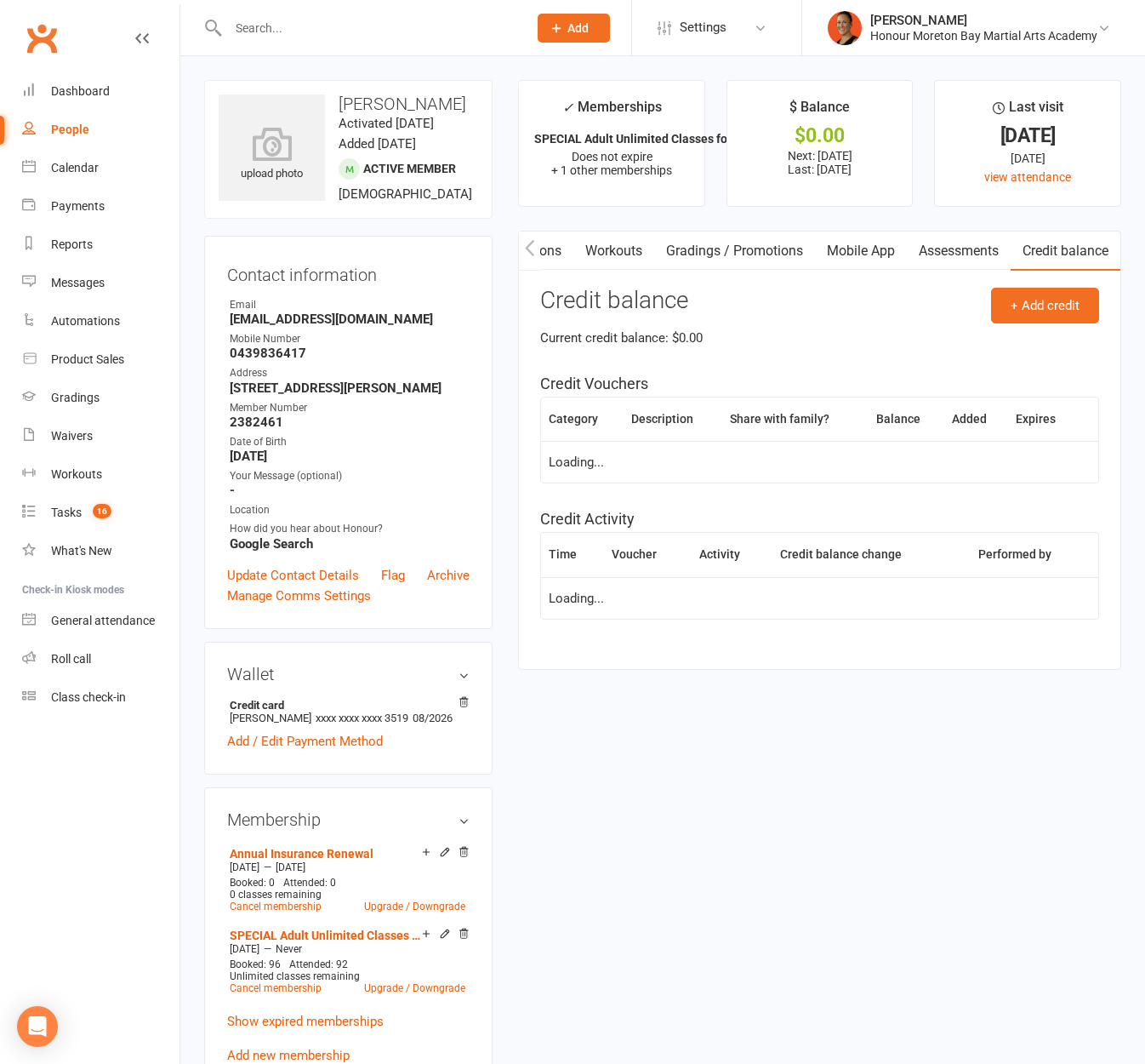
scroll to position [0, 560]
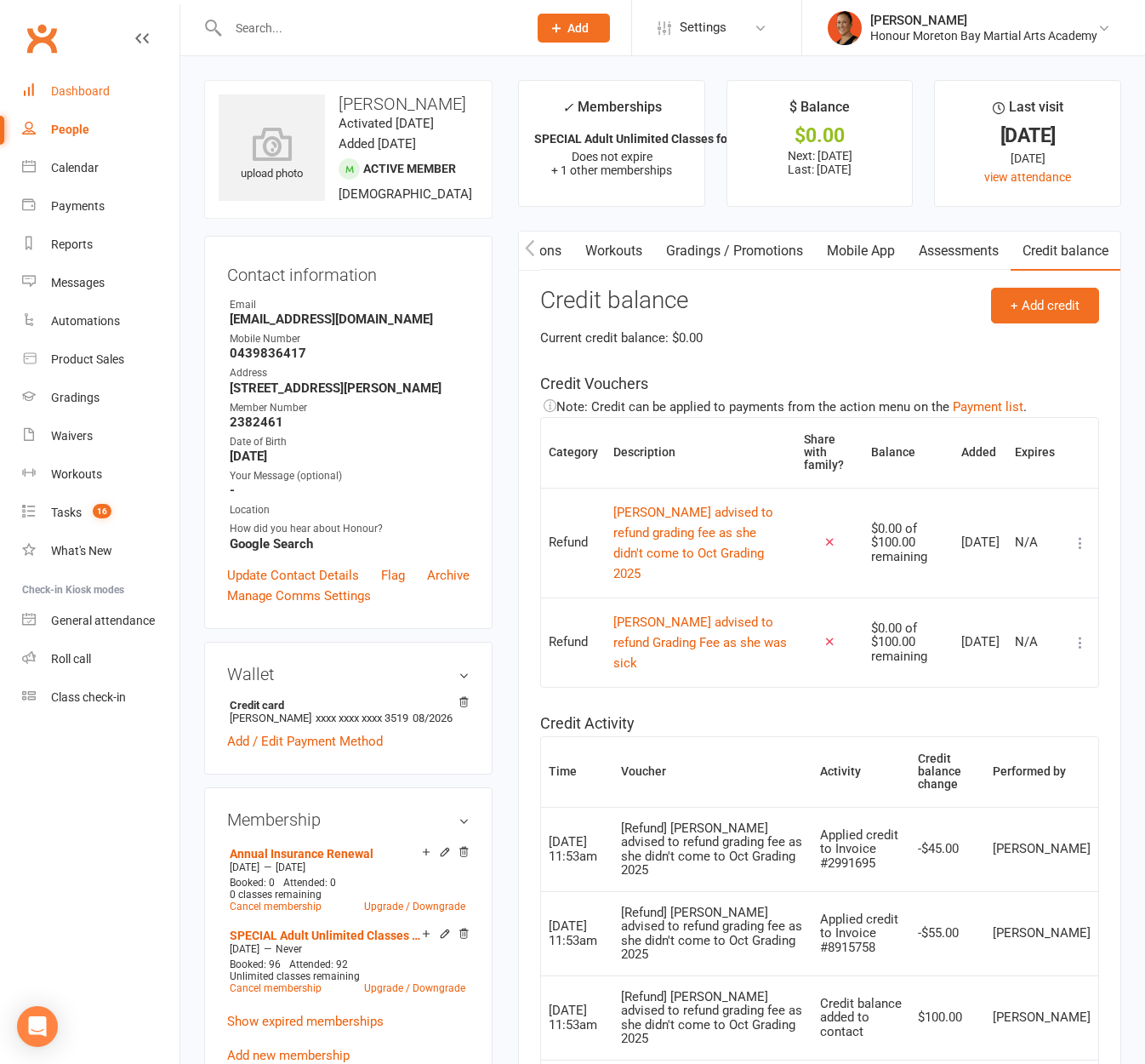
click at [65, 89] on div "Dashboard" at bounding box center [80, 91] width 59 height 14
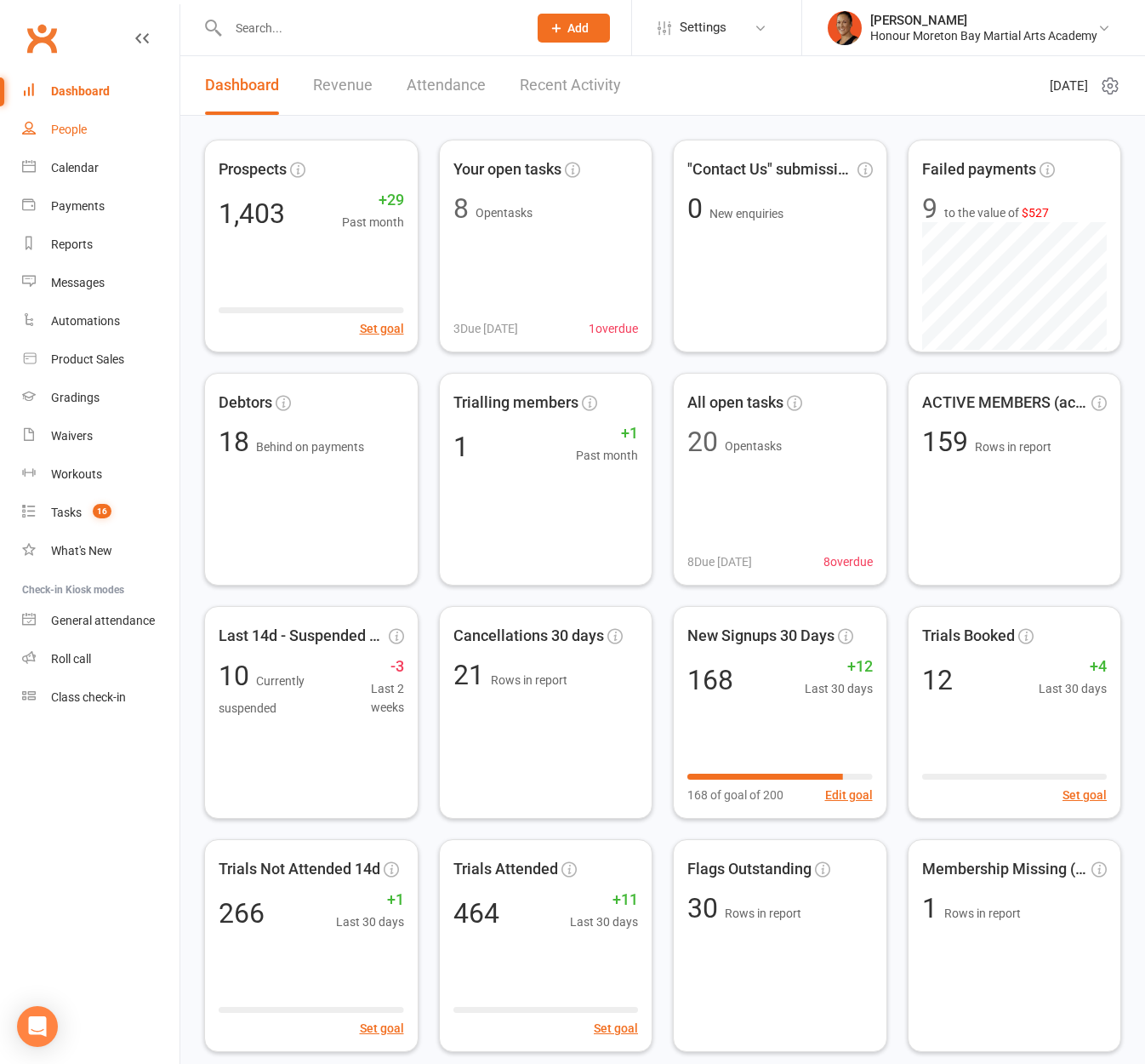
click at [91, 122] on link "People" at bounding box center [100, 129] width 157 height 39
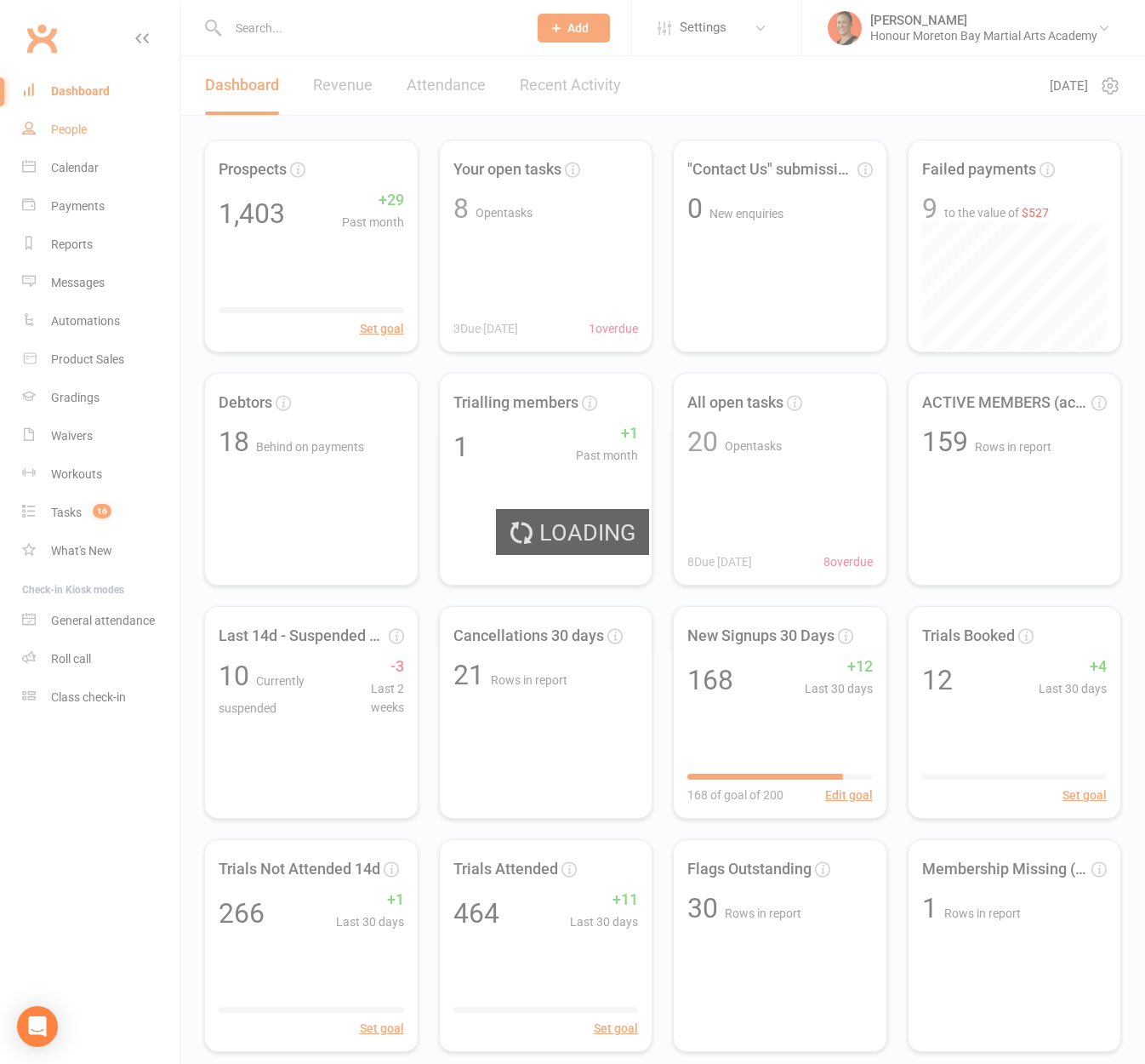
select select "100"
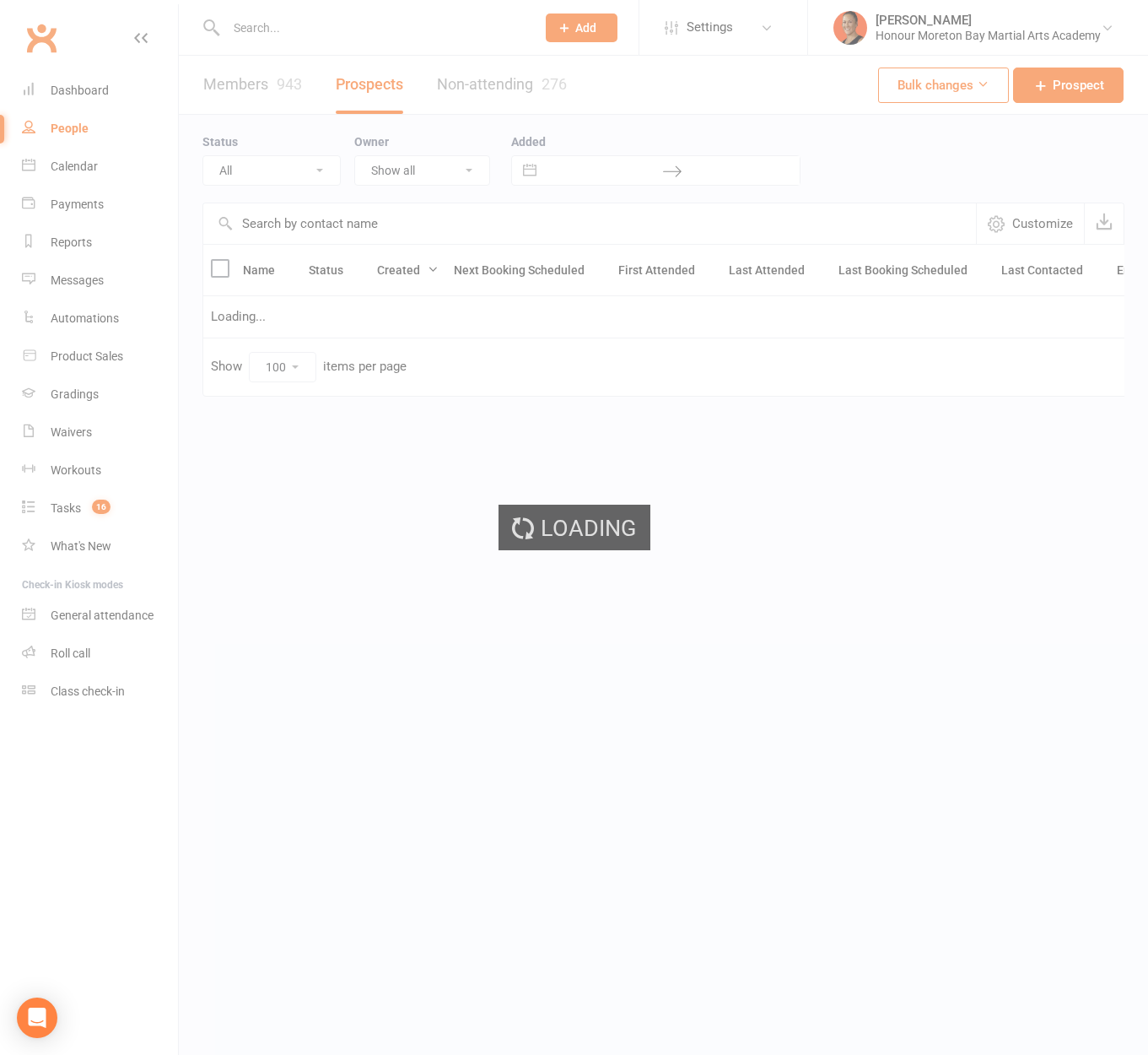
click at [80, 205] on div "Loading" at bounding box center [574, 527] width 1148 height 1055
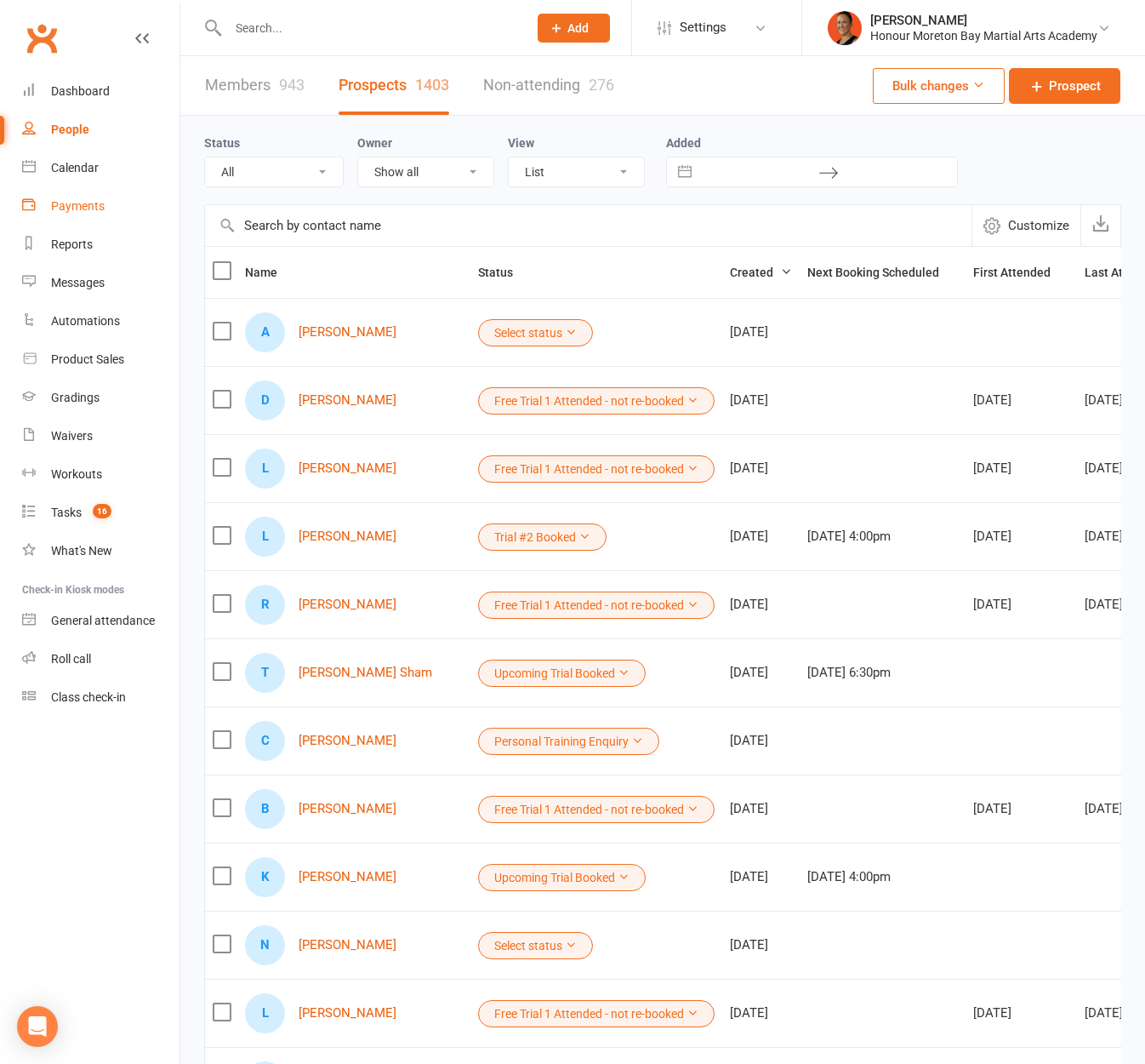
click at [77, 200] on div "Payments" at bounding box center [77, 206] width 53 height 14
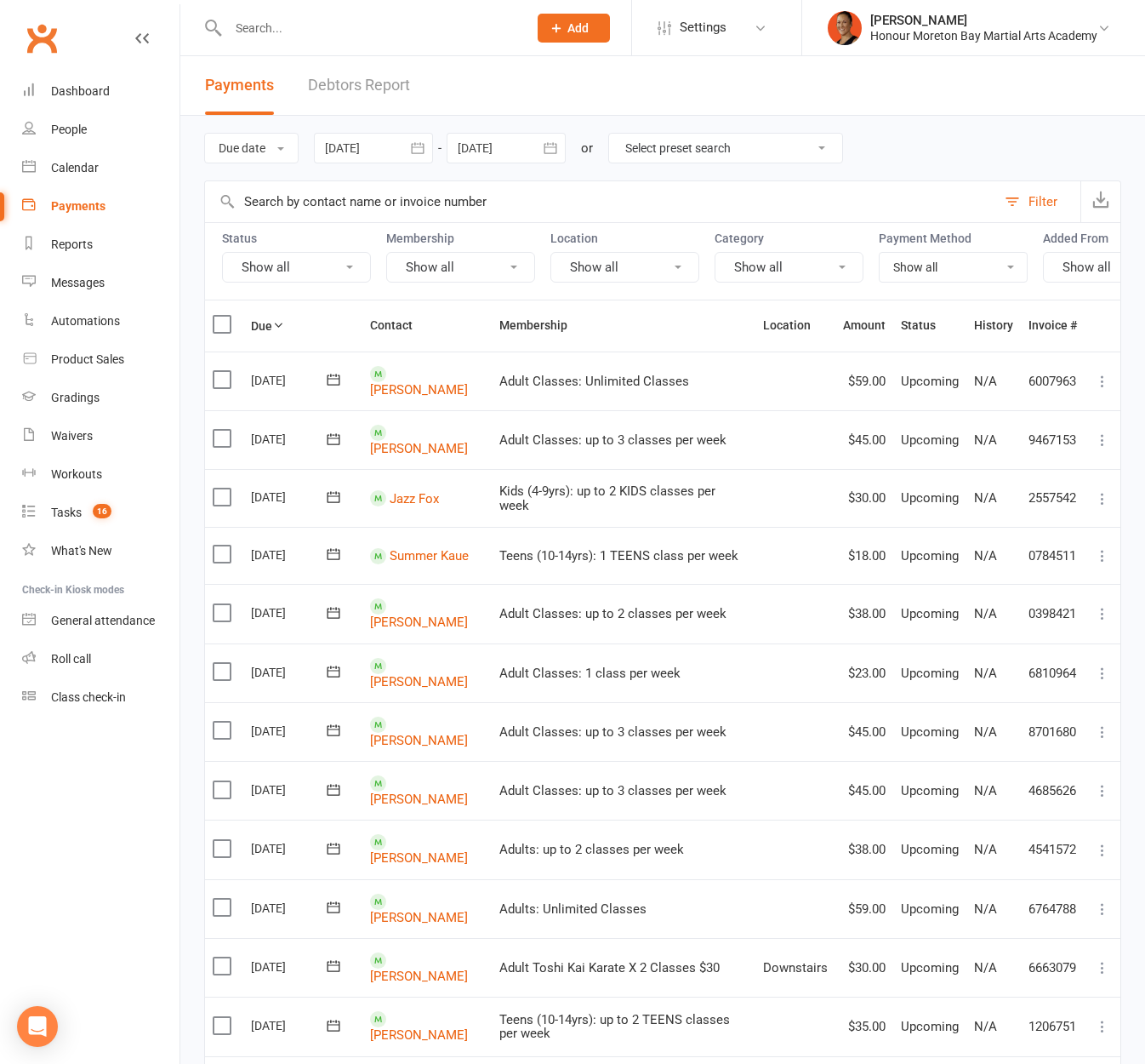
click at [297, 274] on button "Show all" at bounding box center [297, 268] width 149 height 31
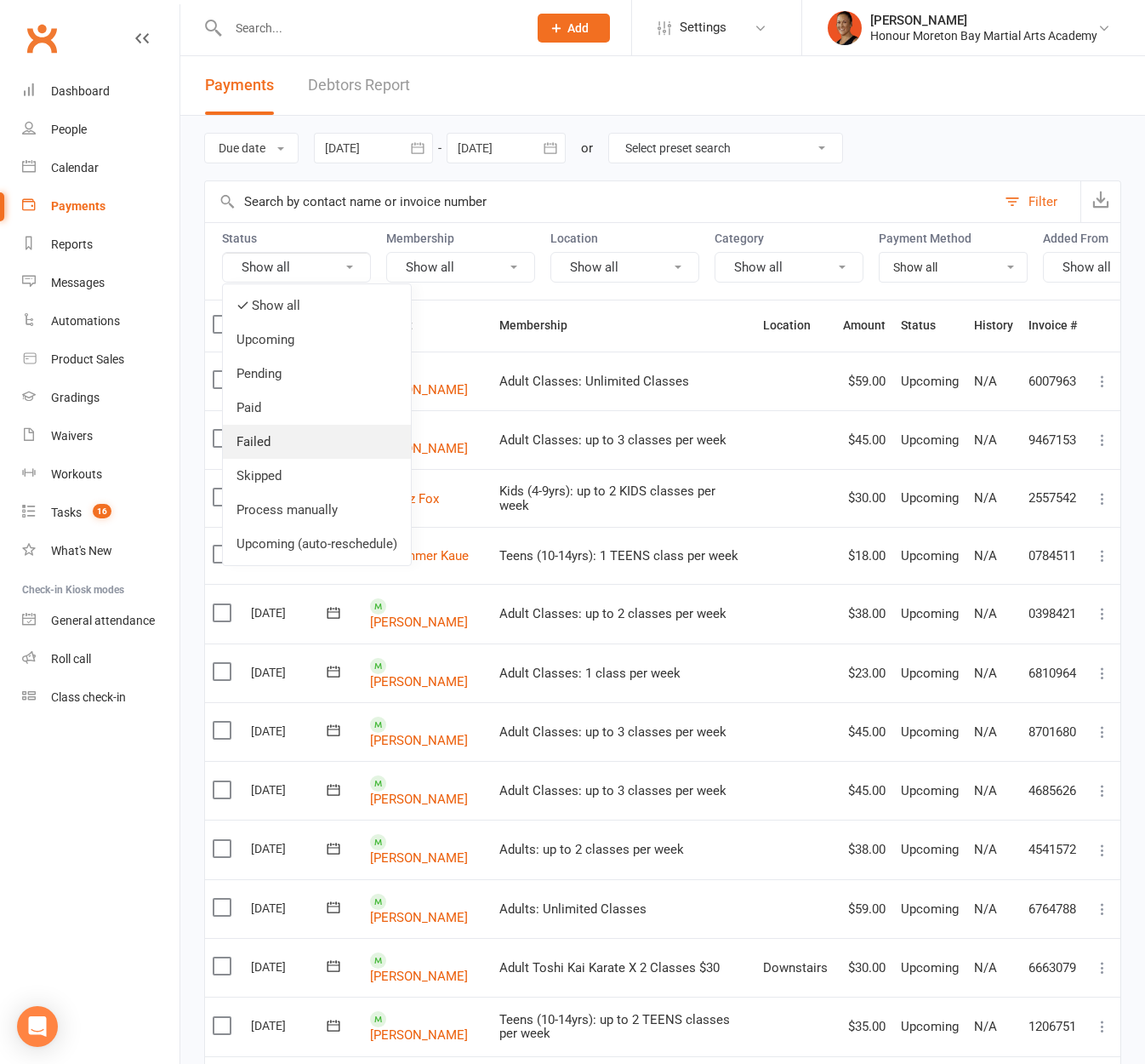
click at [295, 444] on link "Failed" at bounding box center [317, 441] width 188 height 34
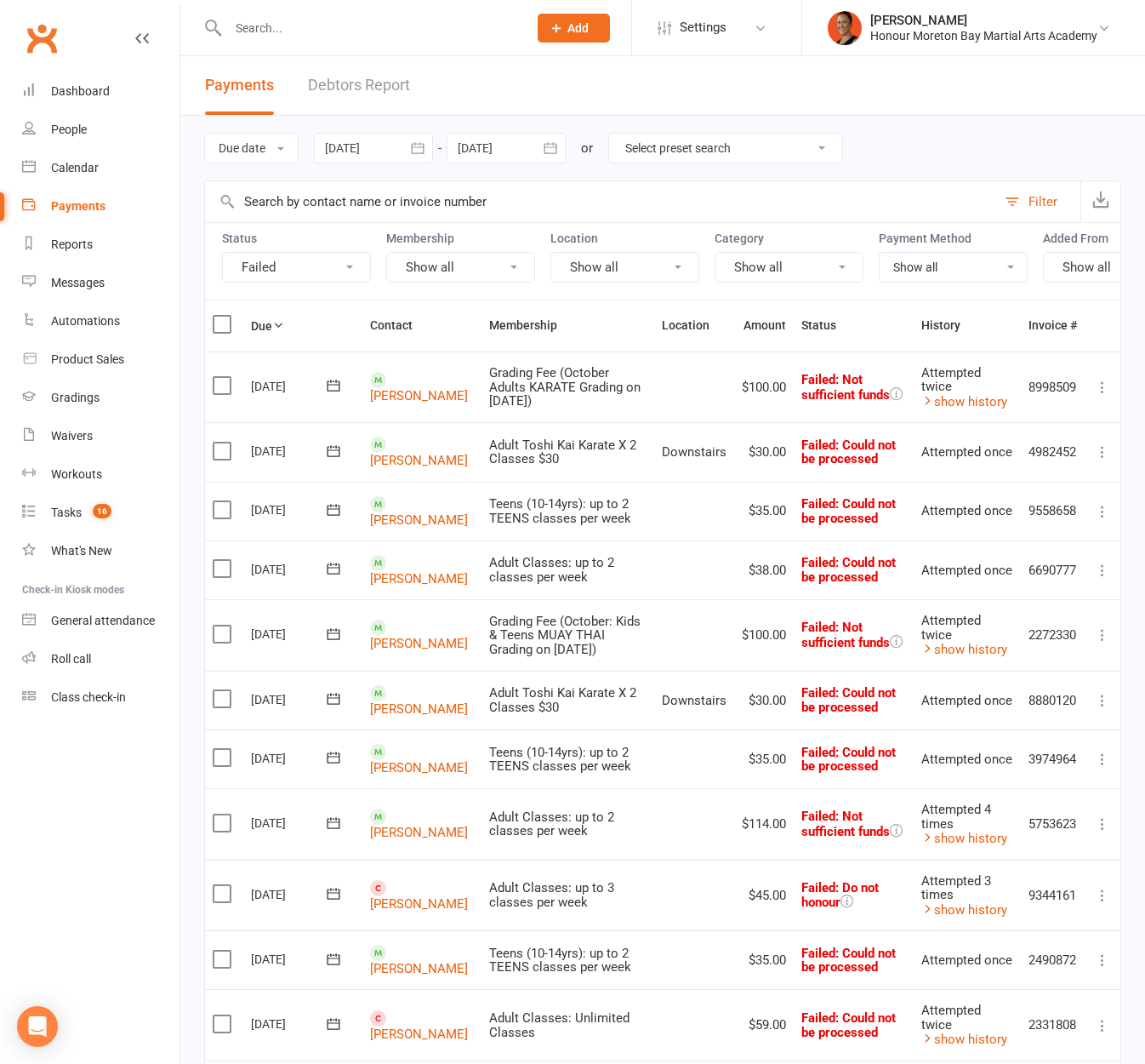
click at [1101, 644] on icon at bounding box center [1102, 635] width 17 height 17
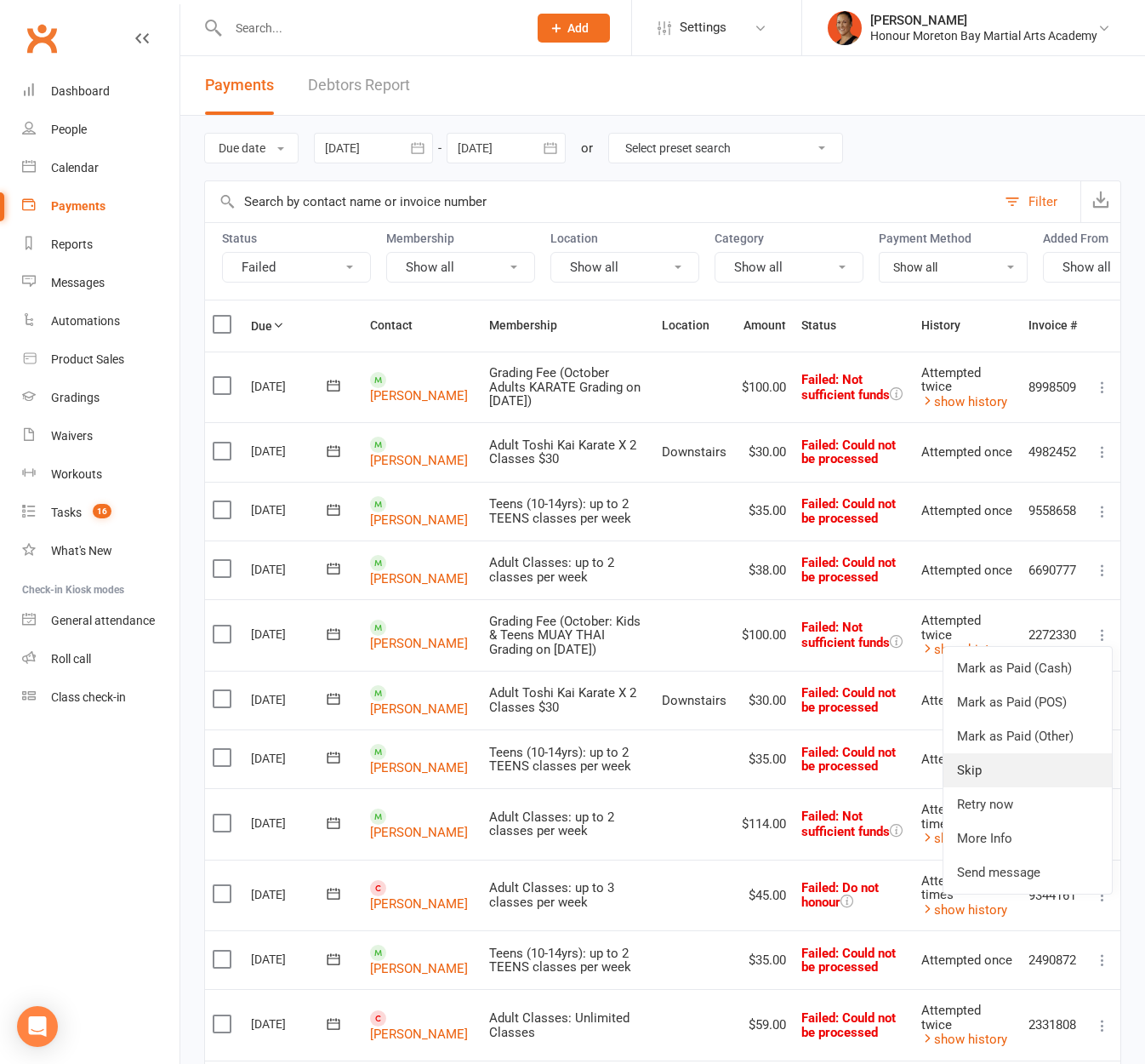
click at [1031, 786] on link "Skip" at bounding box center [1028, 769] width 168 height 34
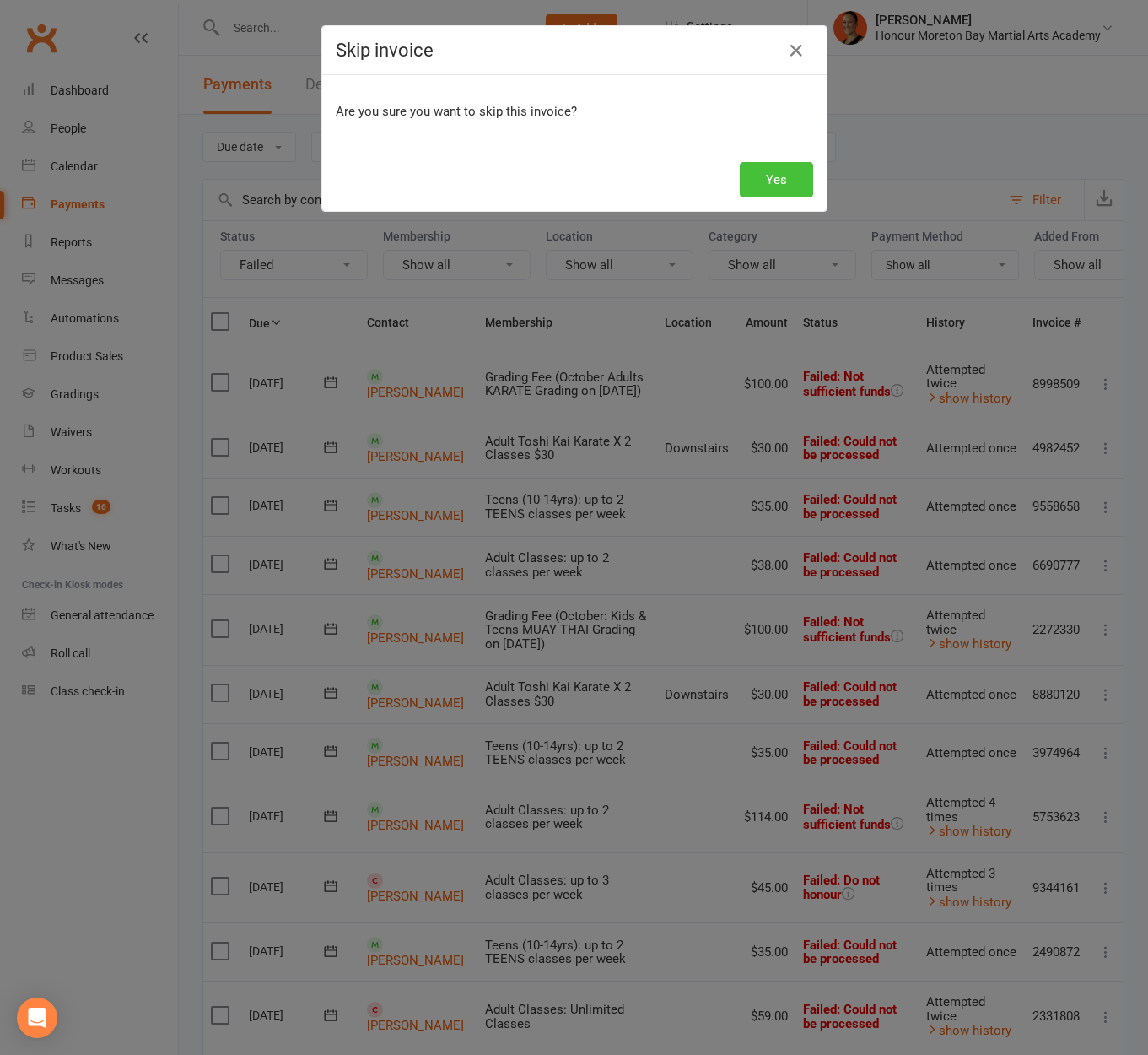
click at [768, 177] on button "Yes" at bounding box center [776, 179] width 74 height 35
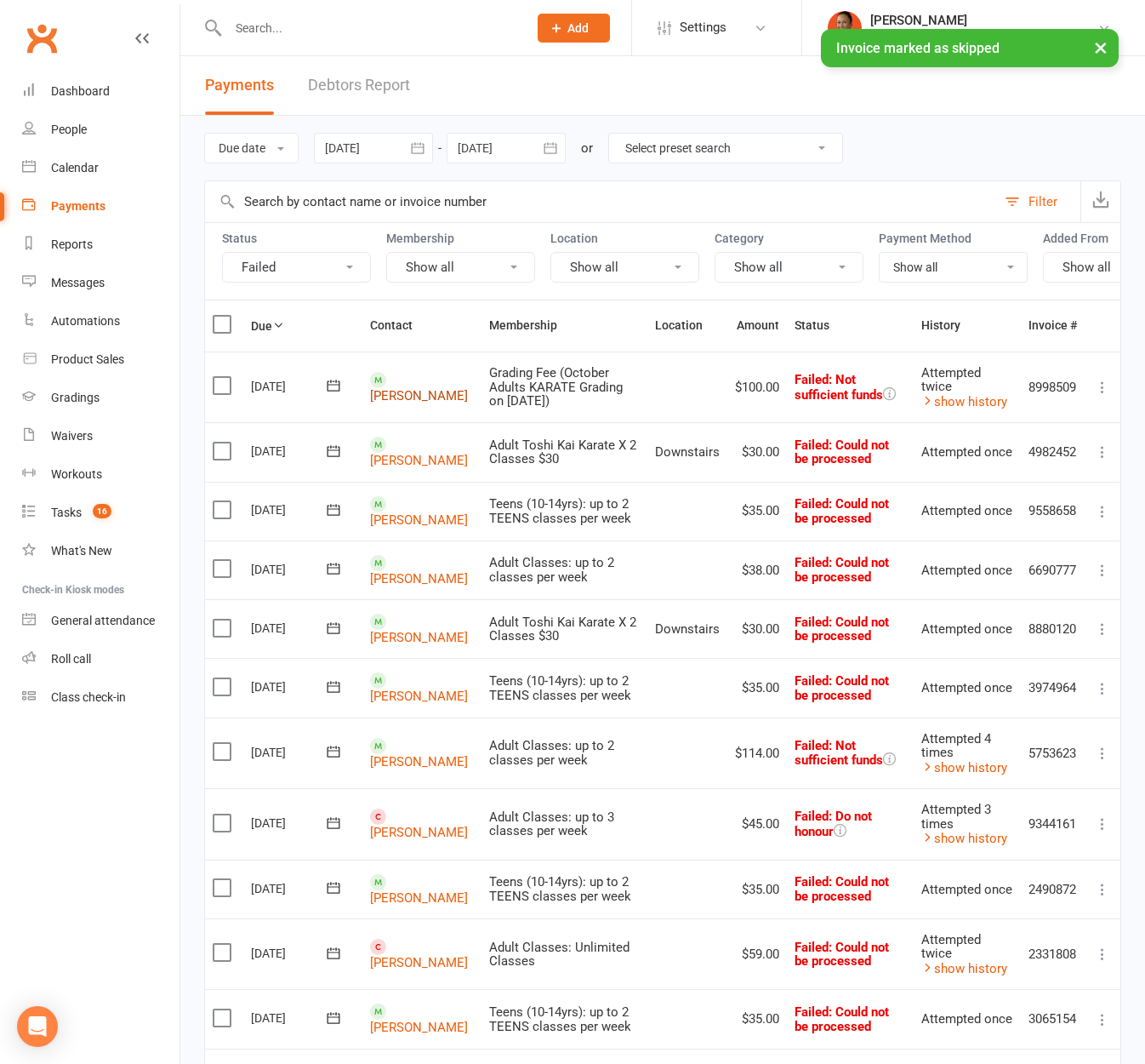
click at [396, 395] on link "Keith Cowley" at bounding box center [418, 396] width 98 height 15
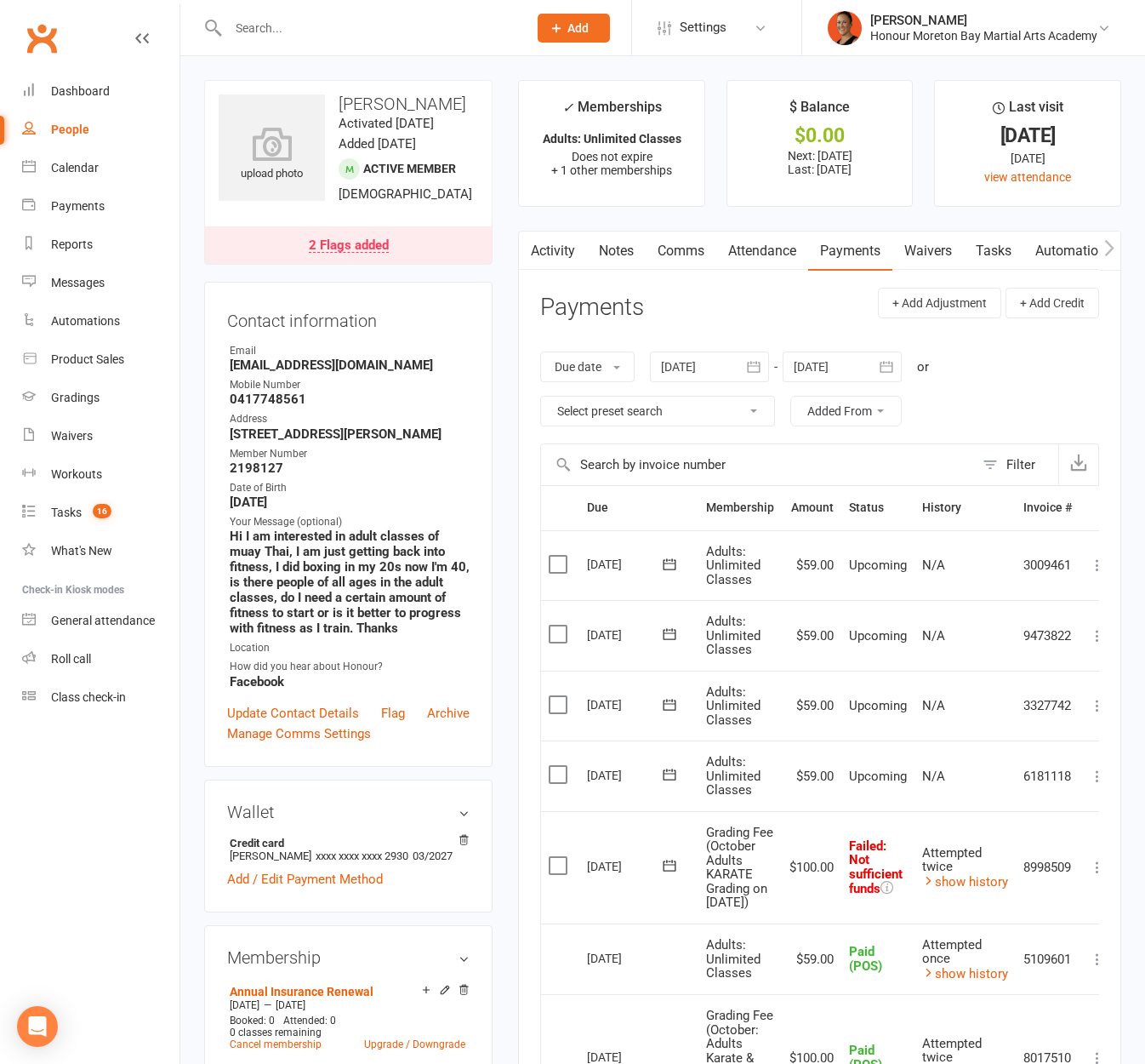
click at [599, 246] on link "Notes" at bounding box center [616, 251] width 59 height 40
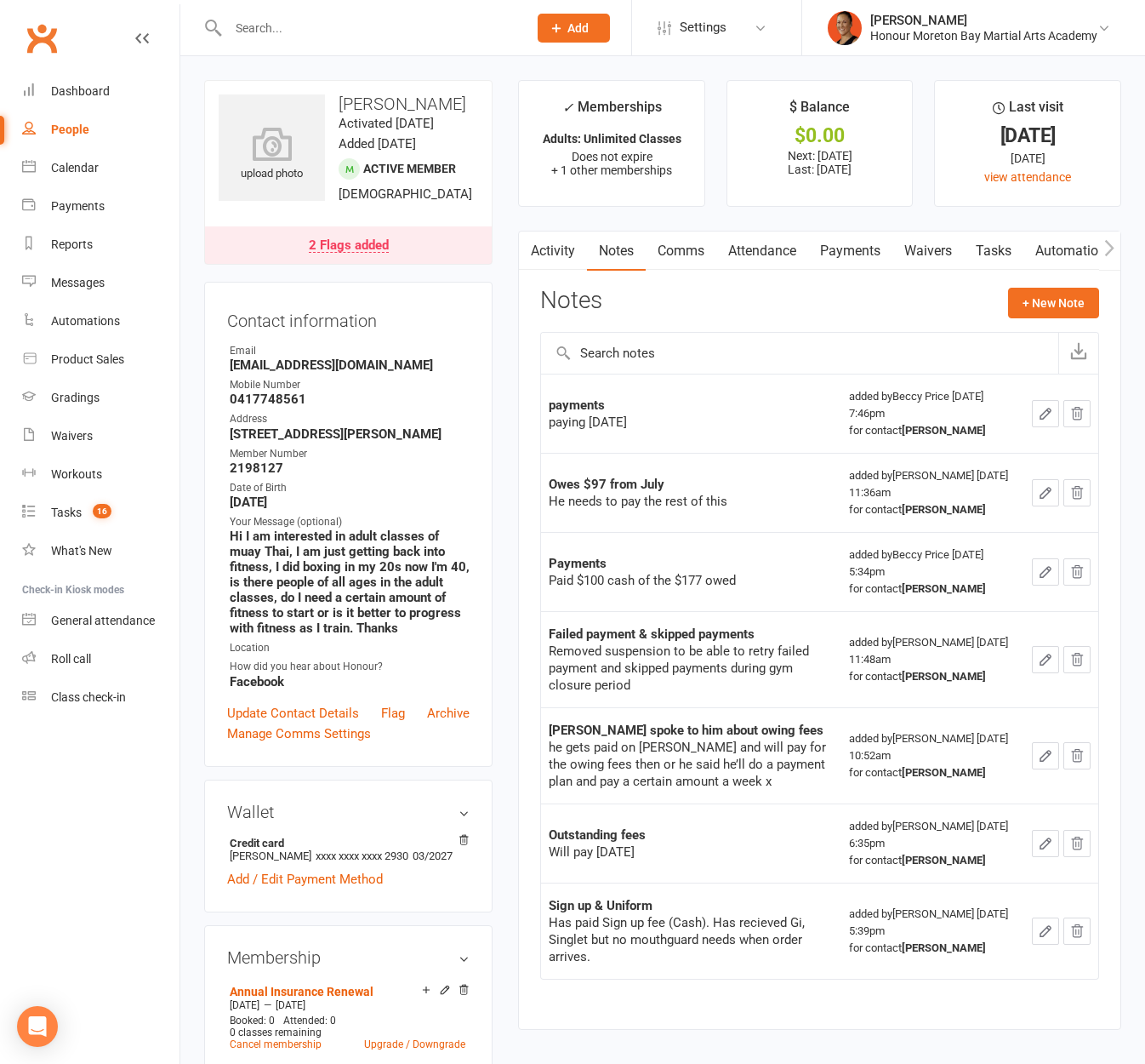
click at [335, 253] on div "2 Flags added" at bounding box center [349, 245] width 80 height 14
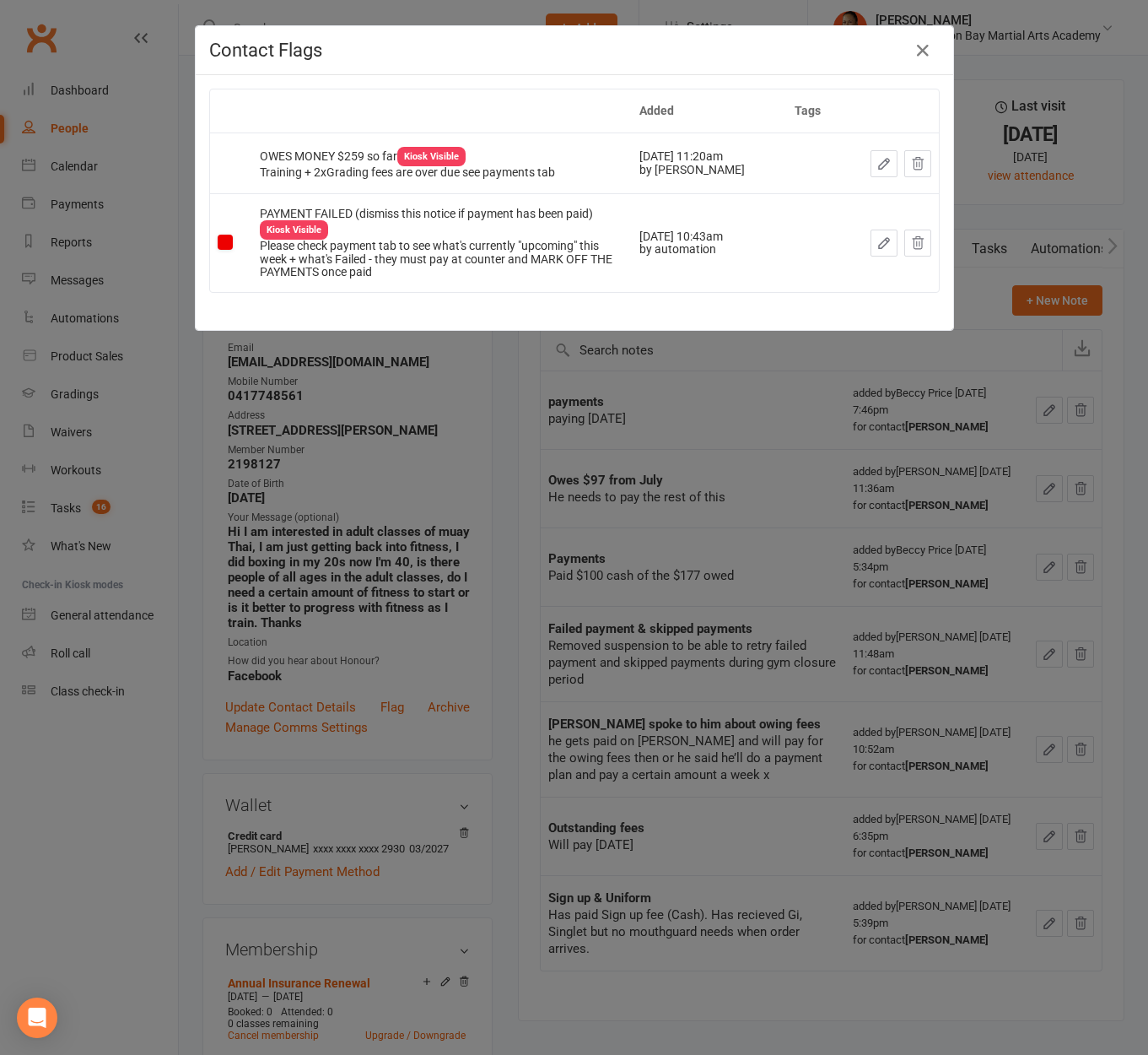
drag, startPoint x: 786, startPoint y: 501, endPoint x: 815, endPoint y: 401, distance: 104.1
click at [785, 501] on div "Contact Flags Added Tags OWES MONEY $259 so far Kiosk Visible Training + 2xGrad…" at bounding box center [574, 527] width 1148 height 1055
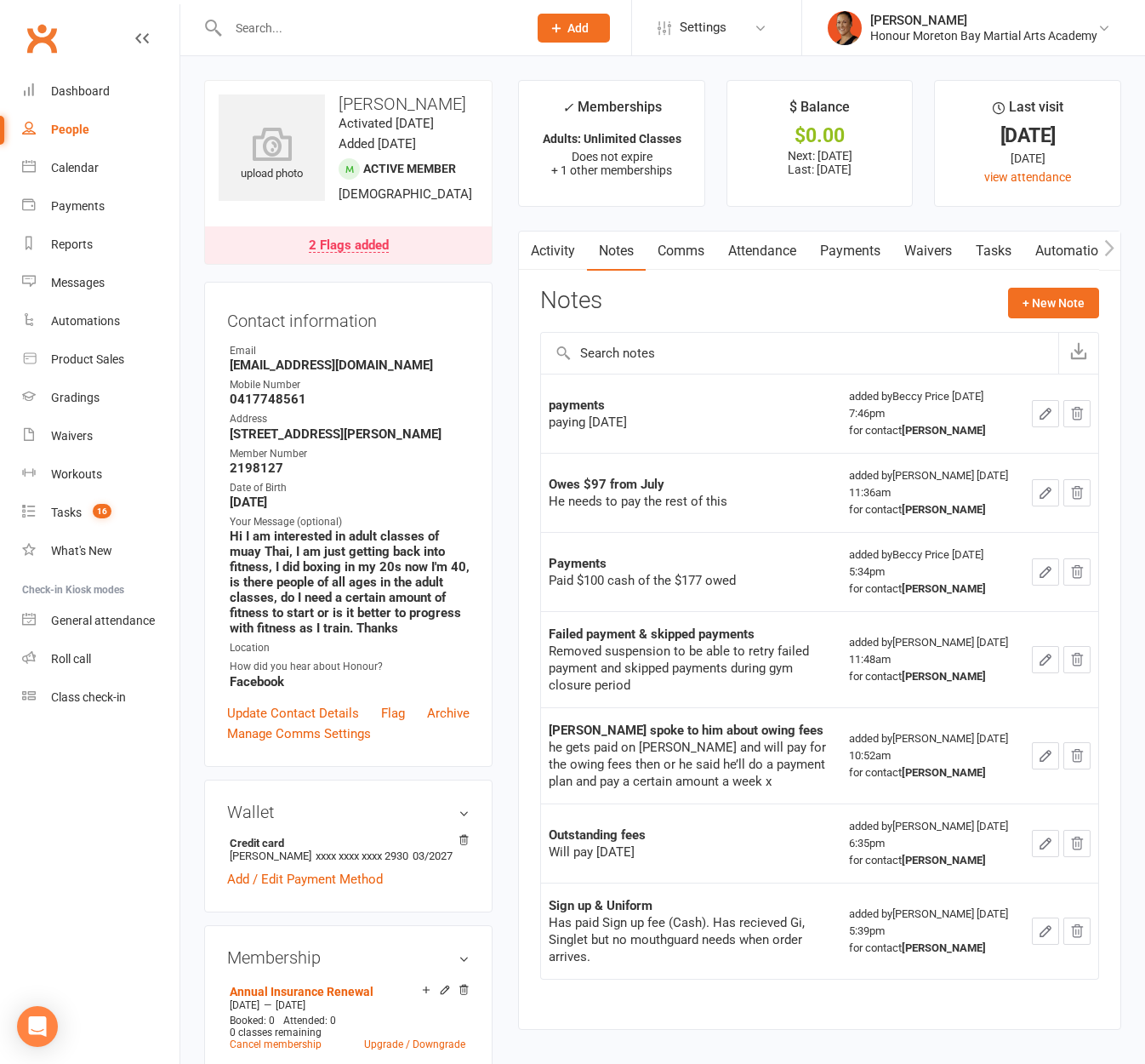
click at [851, 244] on link "Payments" at bounding box center [850, 251] width 84 height 40
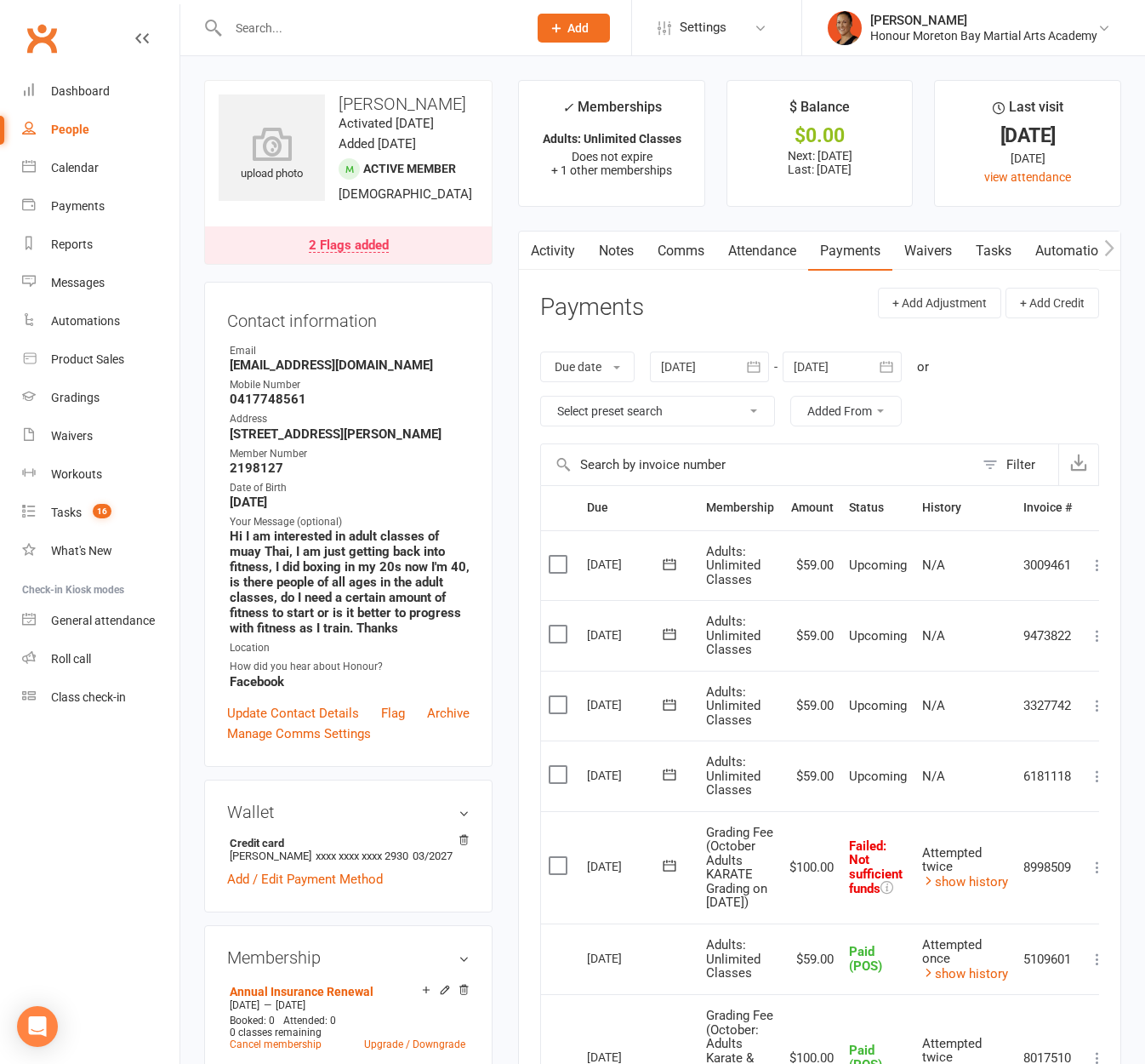
click at [354, 251] on link "2 Flags added" at bounding box center [348, 244] width 287 height 38
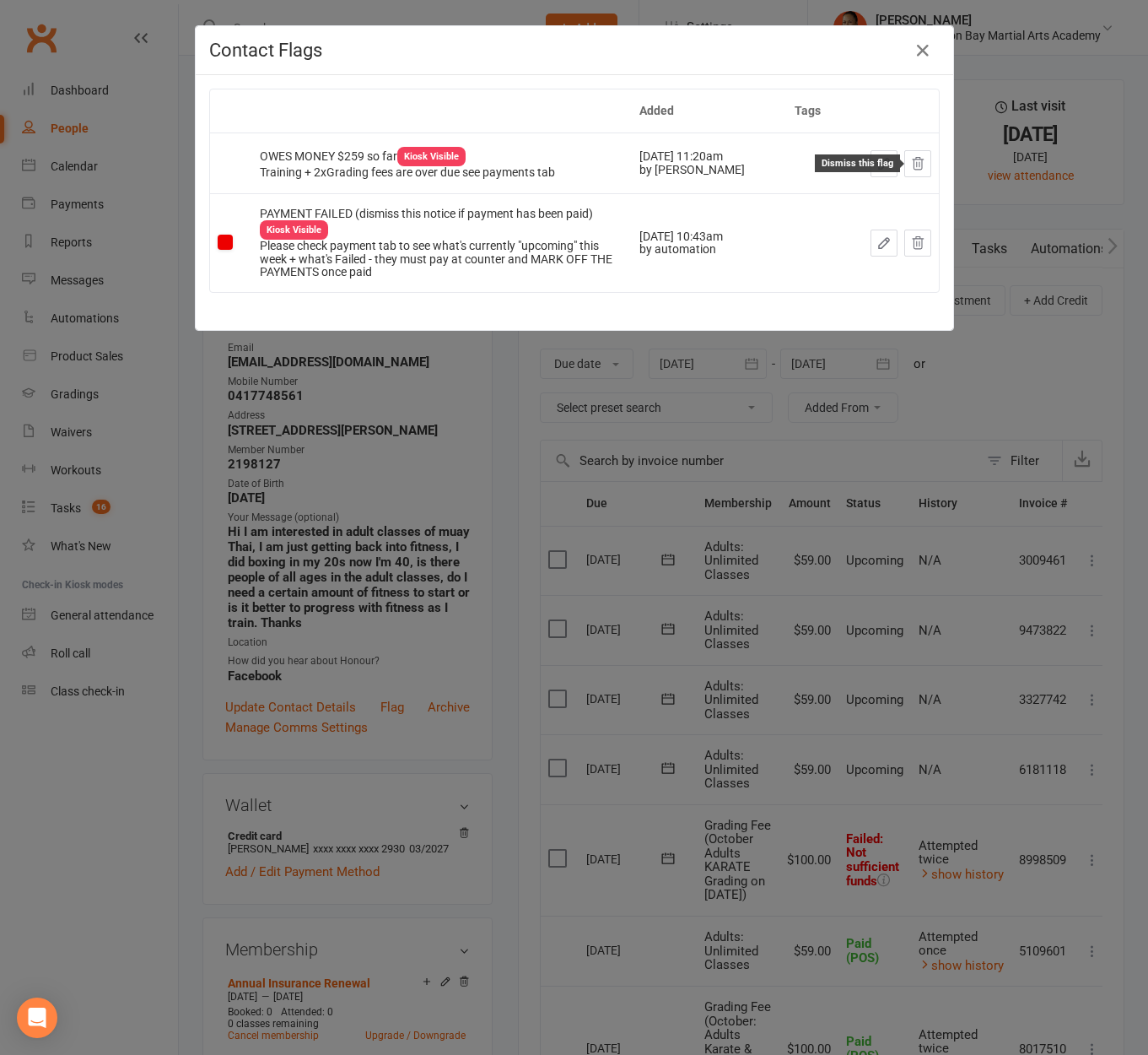
click at [905, 159] on button at bounding box center [918, 164] width 27 height 27
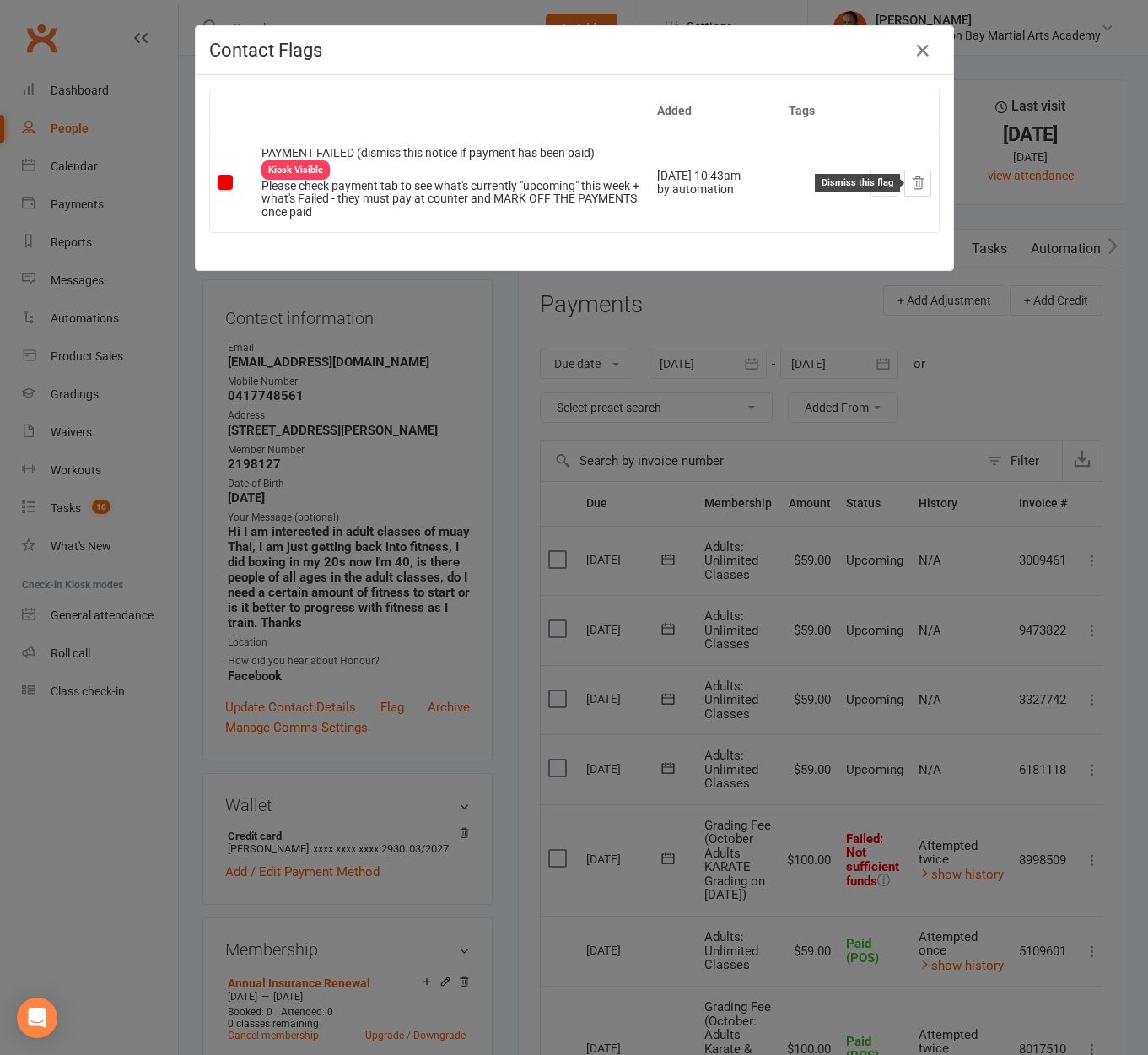
click at [916, 175] on icon at bounding box center [918, 183] width 15 height 15
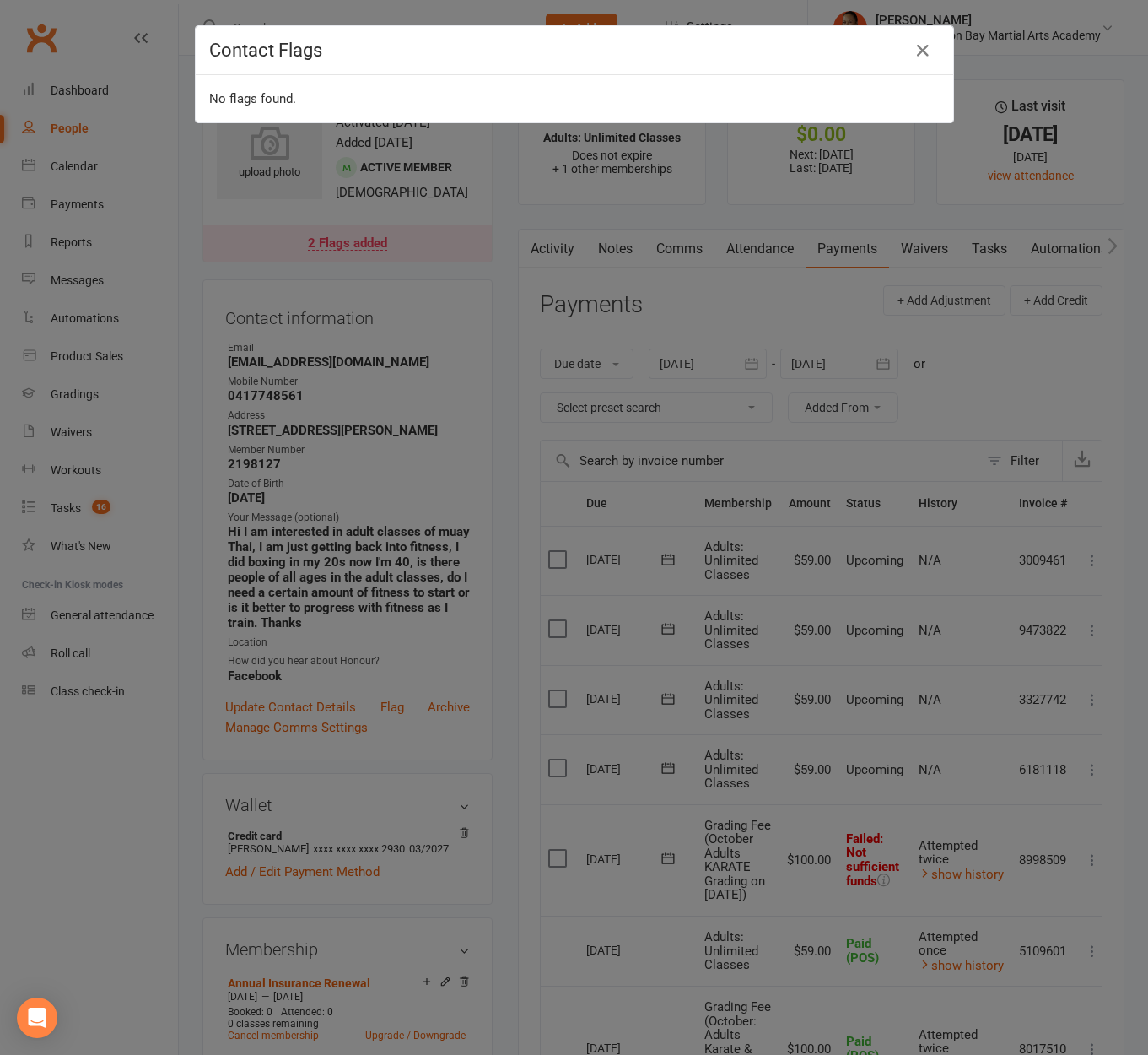
click at [732, 356] on div "Contact Flags No flags found." at bounding box center [574, 527] width 1148 height 1055
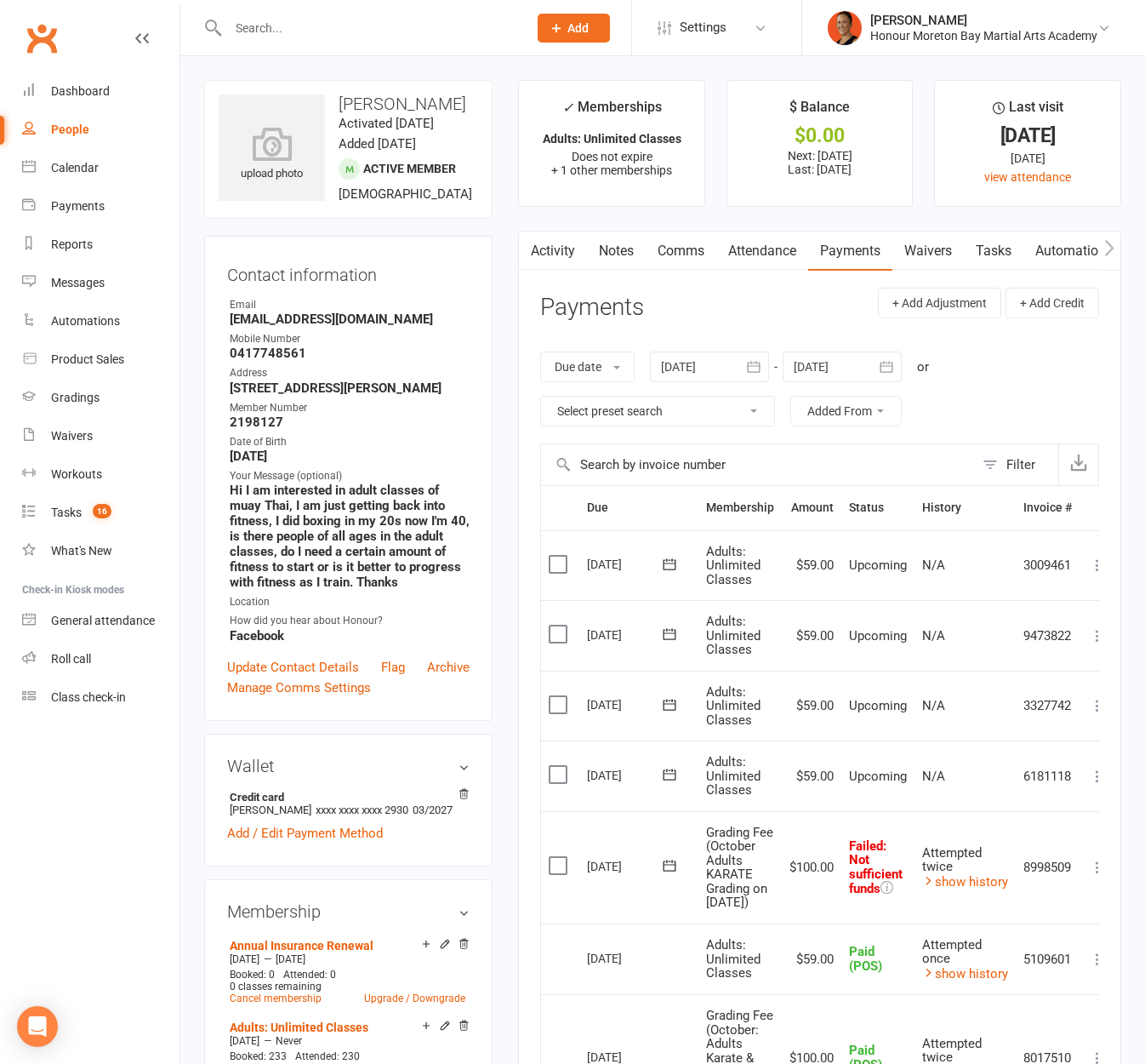
click at [619, 247] on link "Notes" at bounding box center [616, 251] width 59 height 40
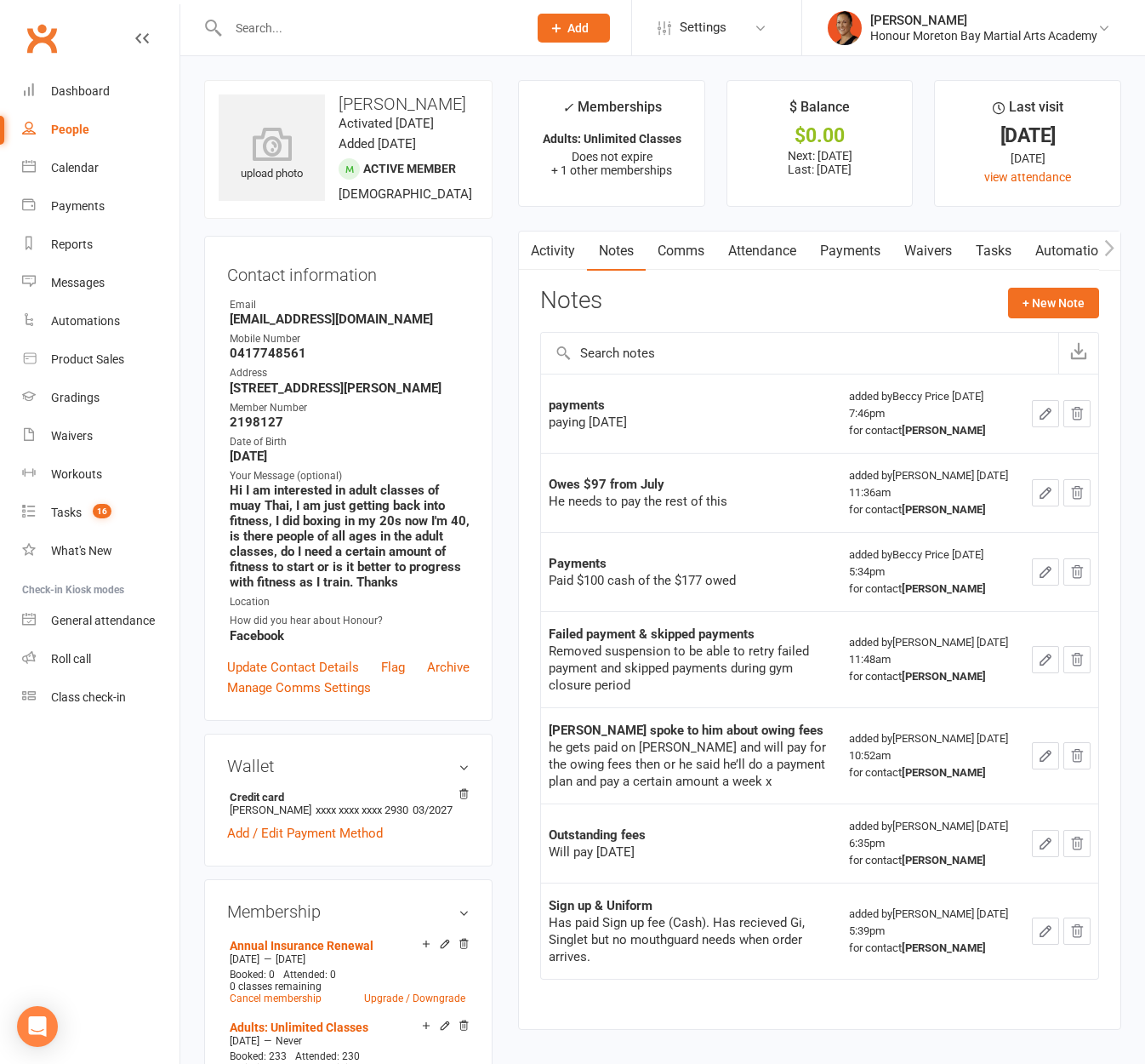
click at [553, 257] on link "Activity" at bounding box center [553, 251] width 68 height 40
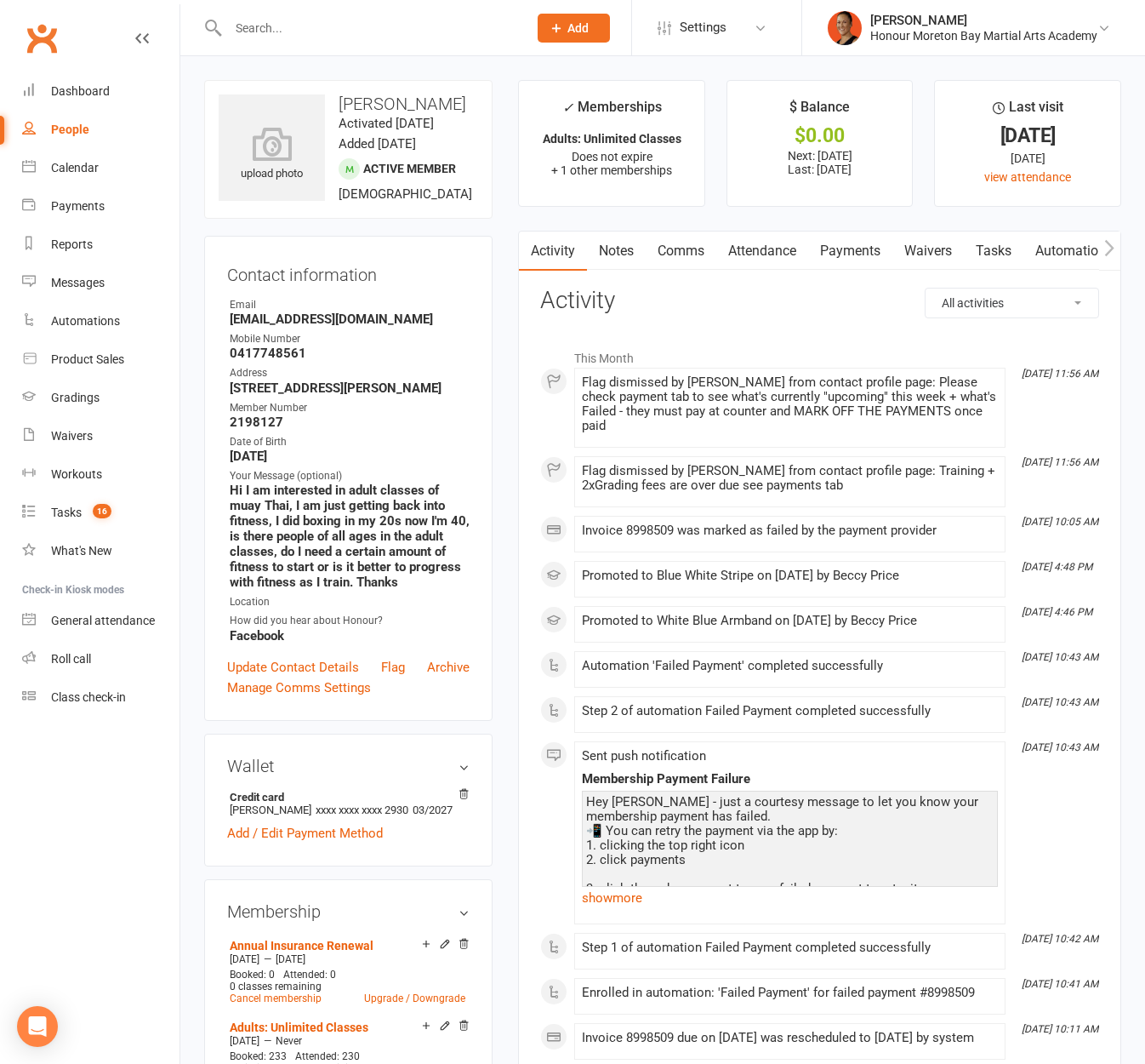
click at [869, 255] on link "Payments" at bounding box center [850, 251] width 84 height 40
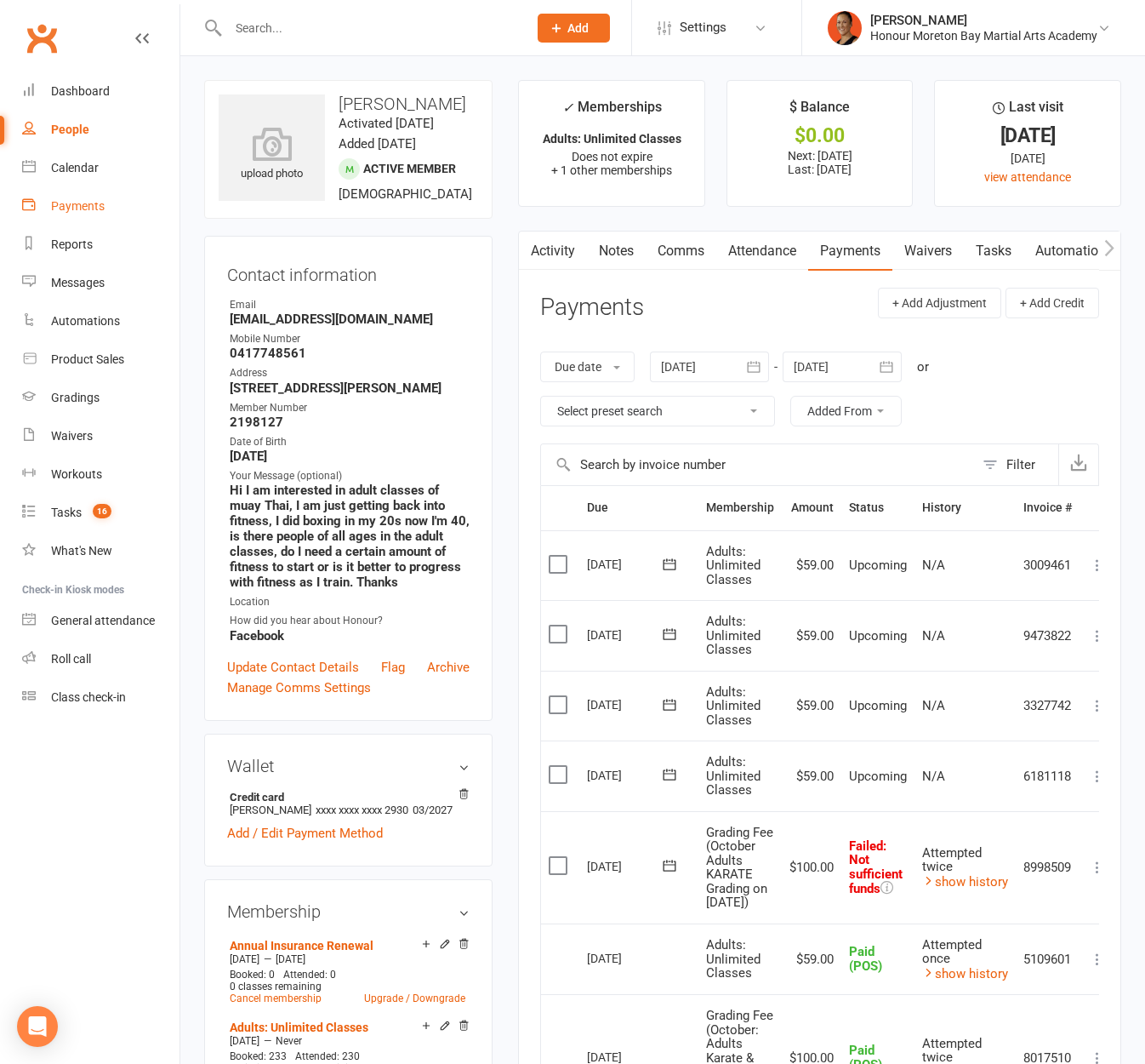
click at [93, 199] on div "Payments" at bounding box center [77, 206] width 53 height 14
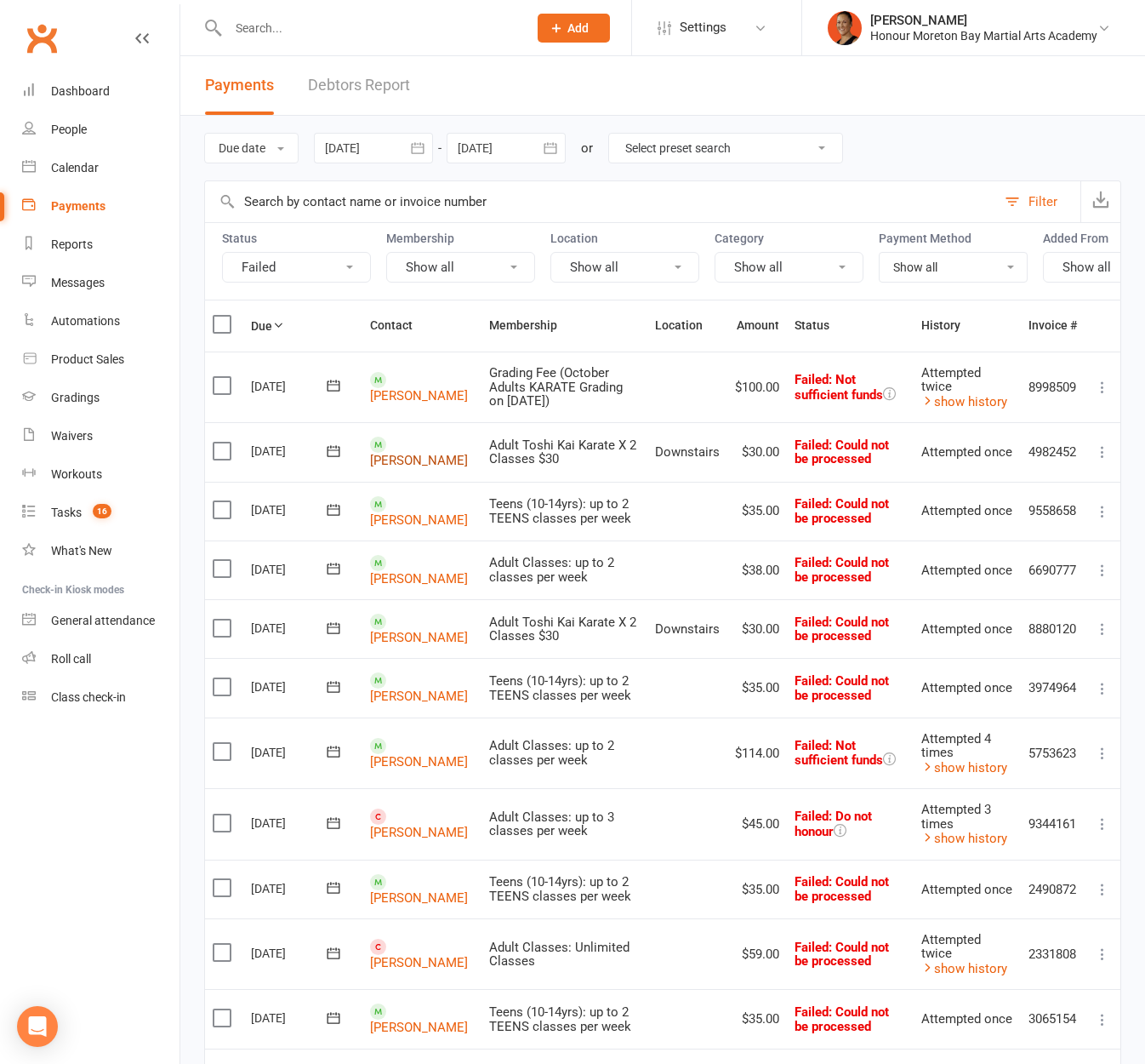
click at [395, 468] on link "[PERSON_NAME]" at bounding box center [418, 460] width 98 height 15
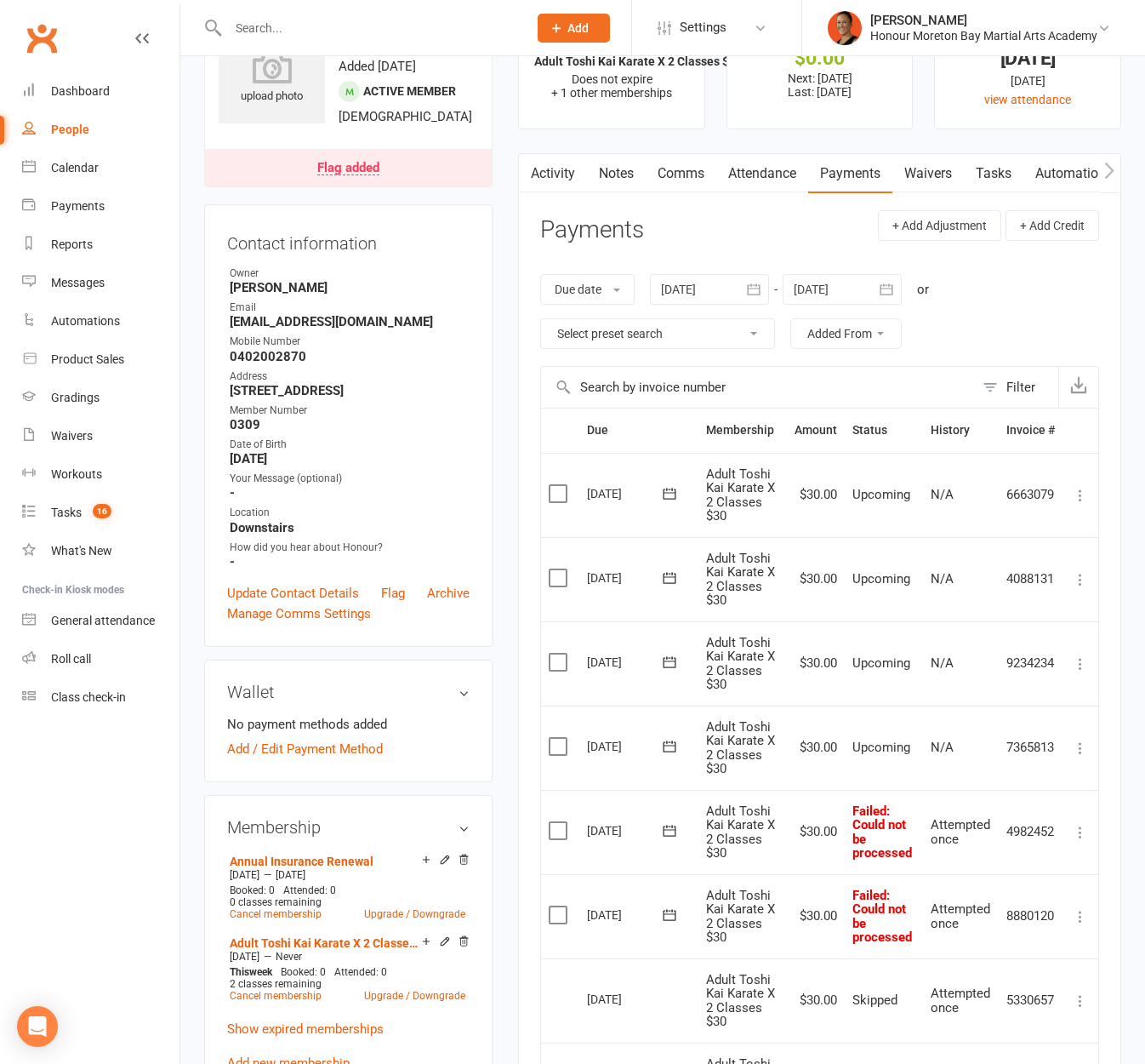
scroll to position [165, 0]
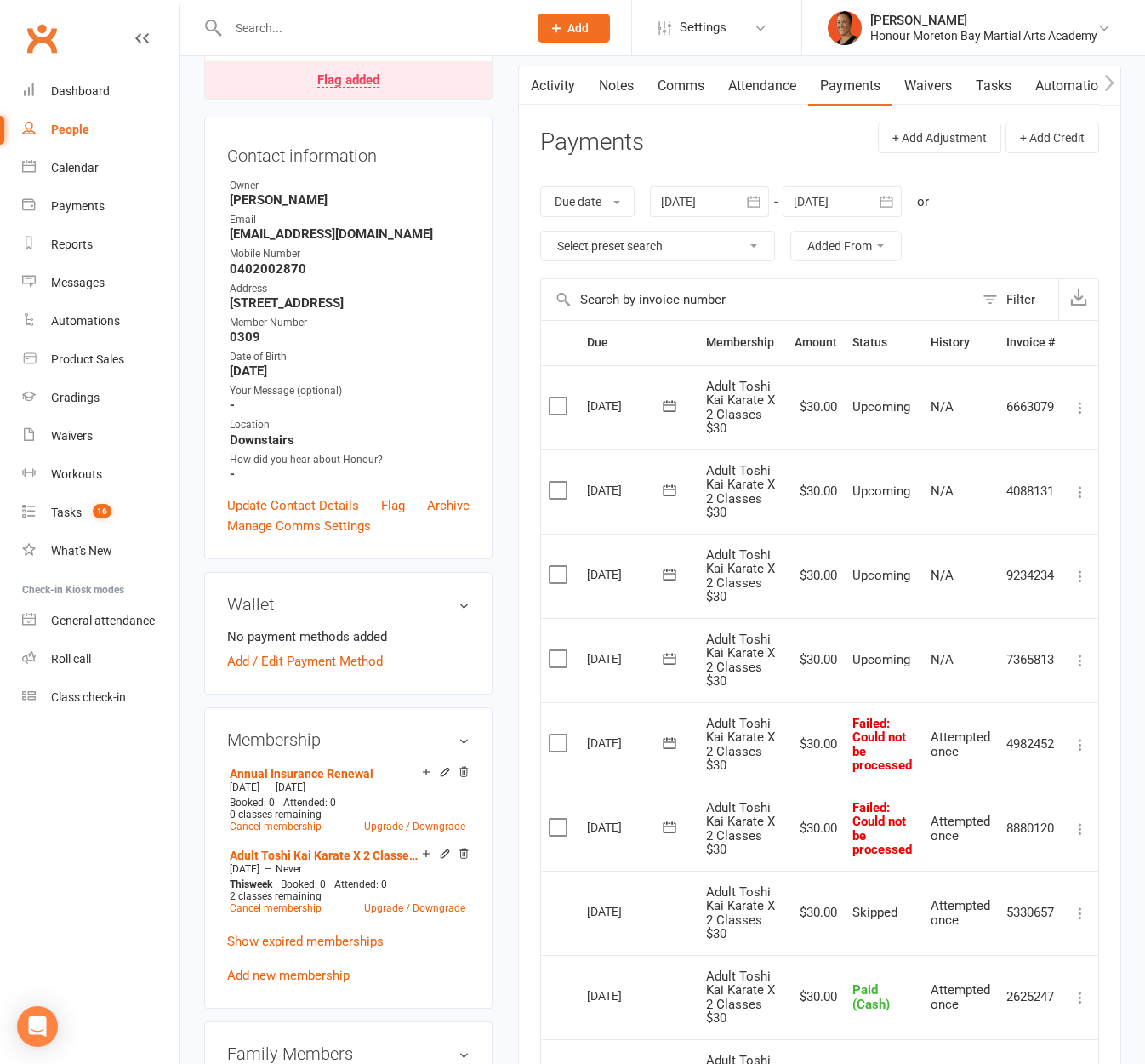
click at [1073, 821] on icon at bounding box center [1081, 829] width 17 height 17
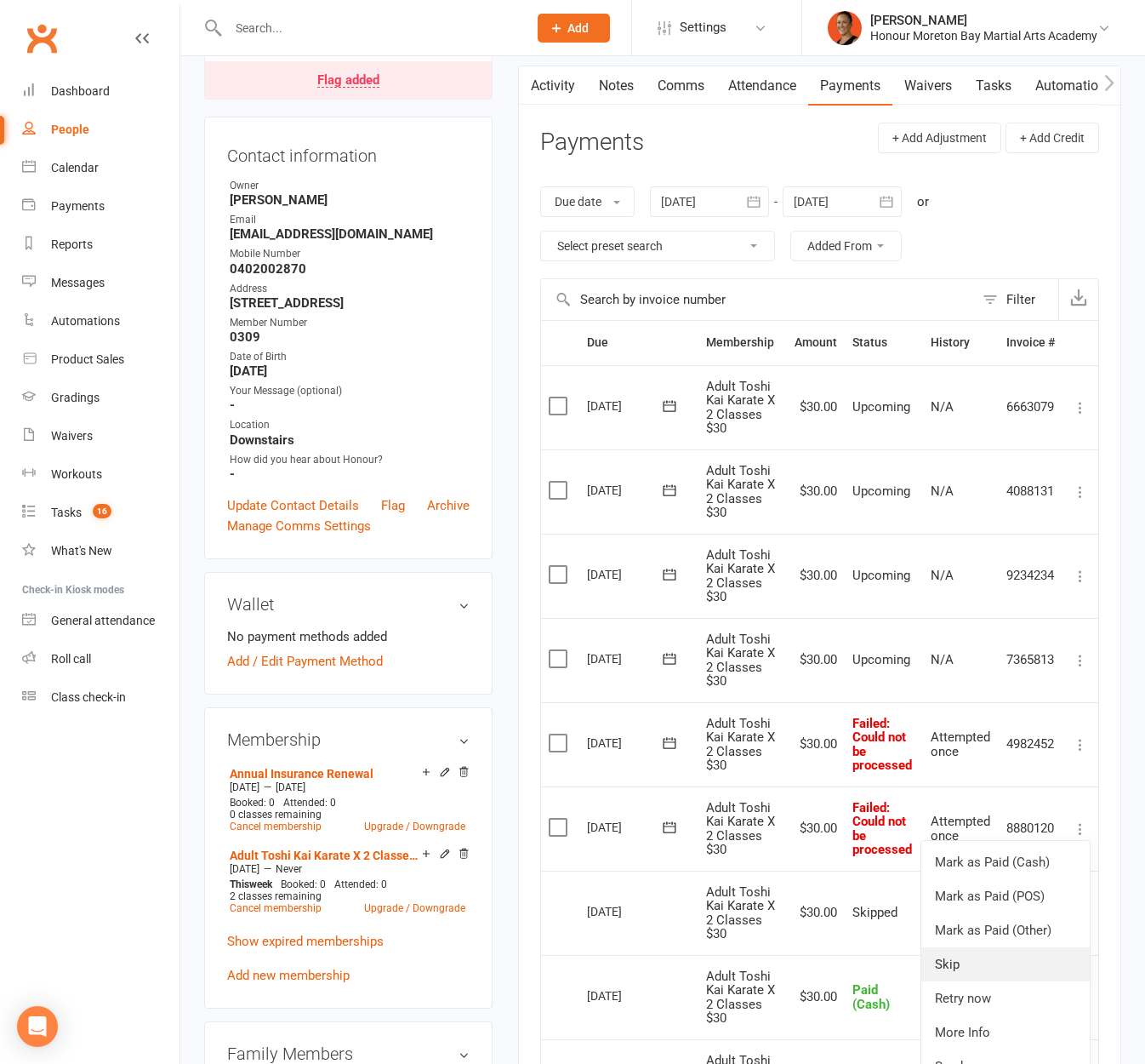
click at [1008, 954] on link "Skip" at bounding box center [1006, 963] width 168 height 34
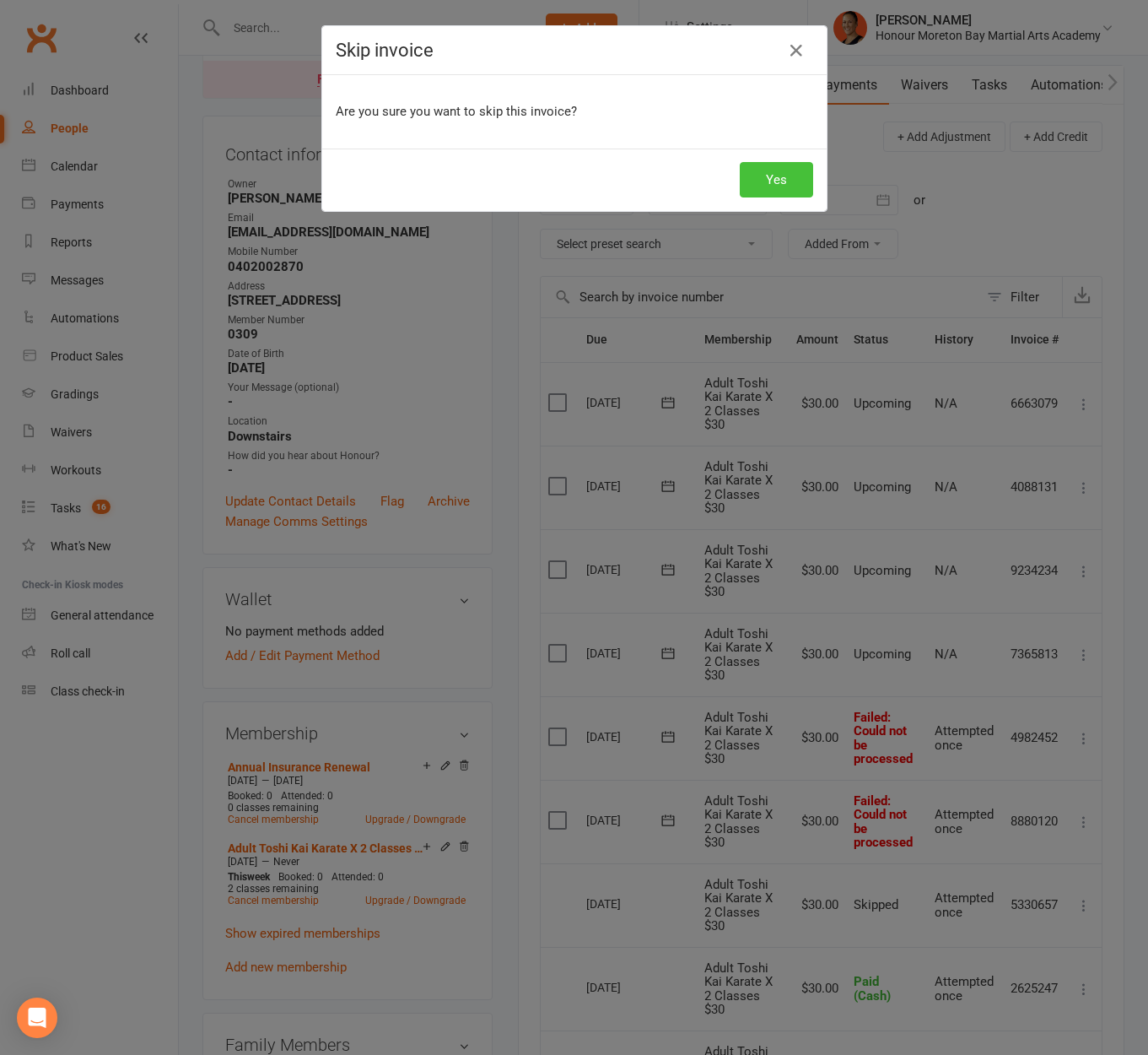
click at [794, 178] on button "Yes" at bounding box center [776, 179] width 74 height 35
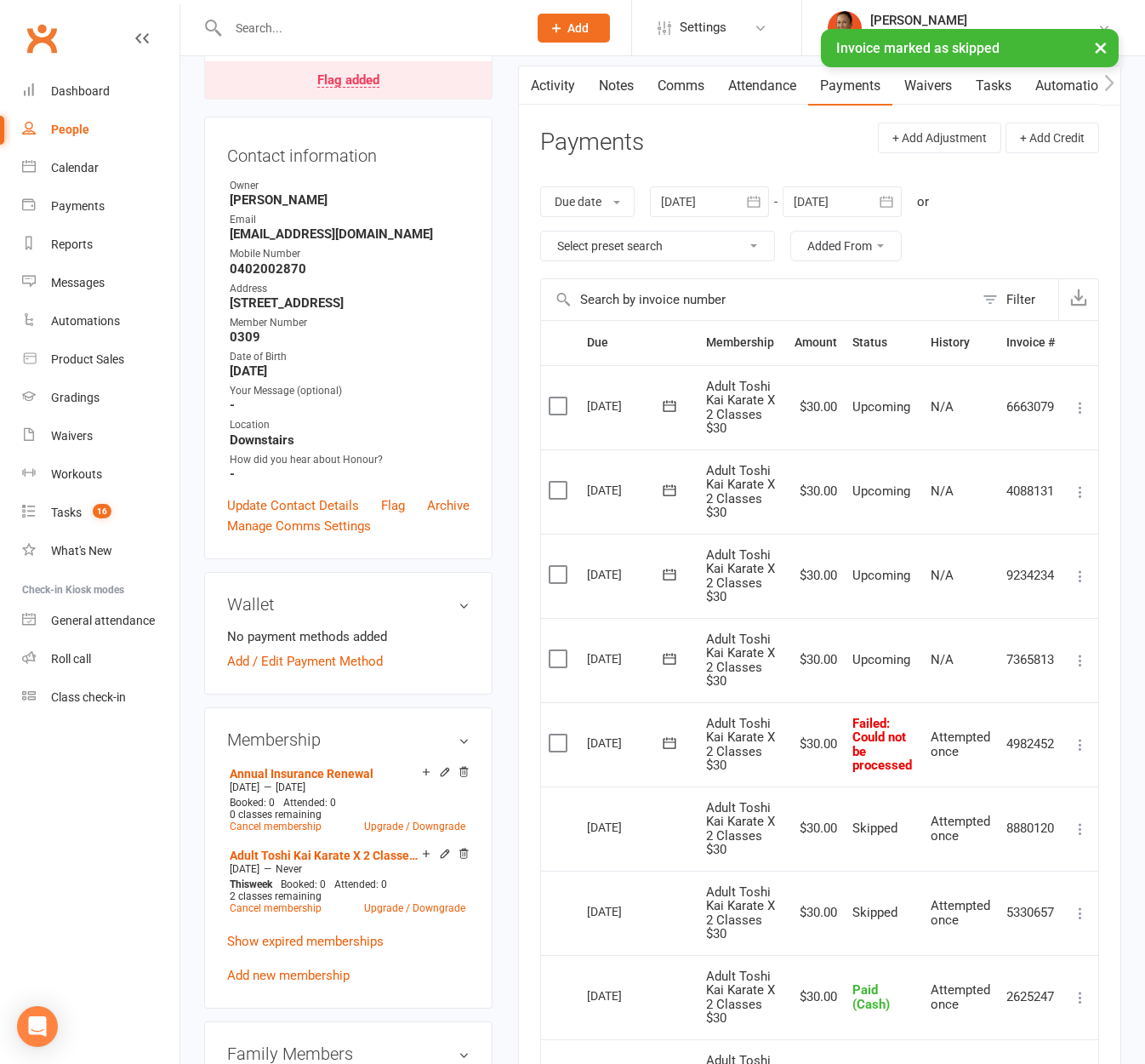
click at [1087, 747] on icon at bounding box center [1081, 745] width 17 height 17
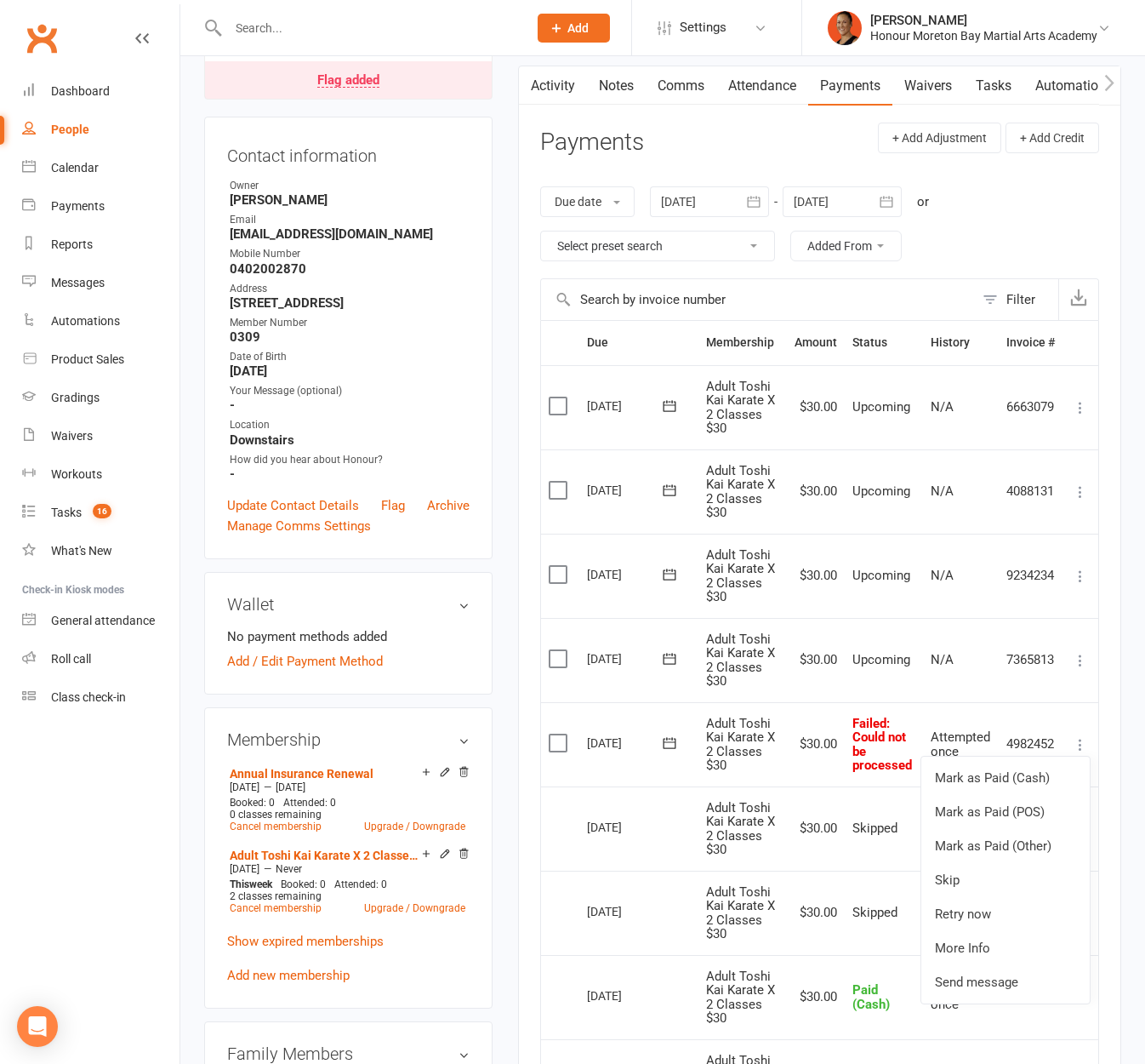
click at [644, 780] on td "[DATE]" at bounding box center [639, 743] width 119 height 84
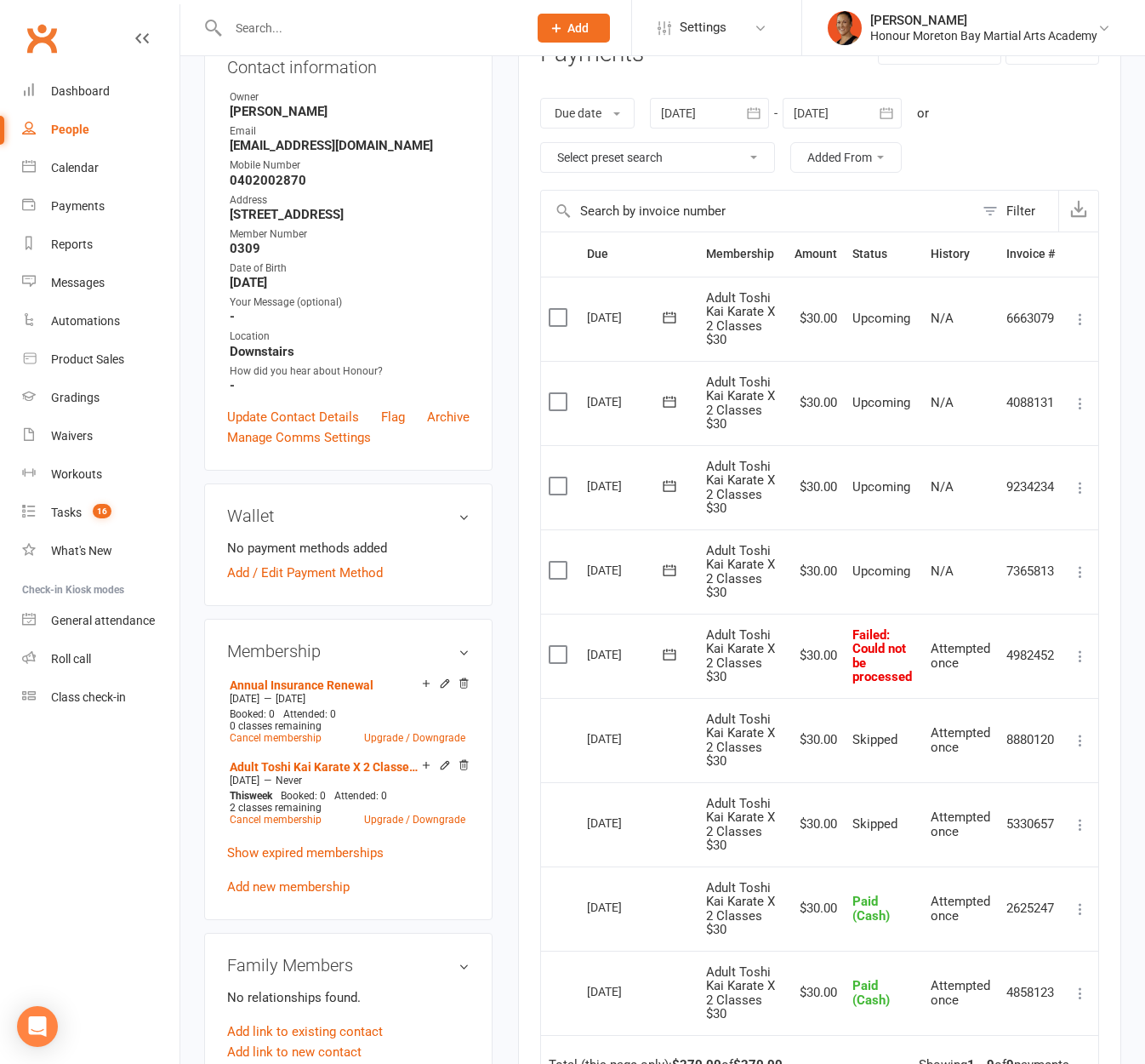
scroll to position [0, 0]
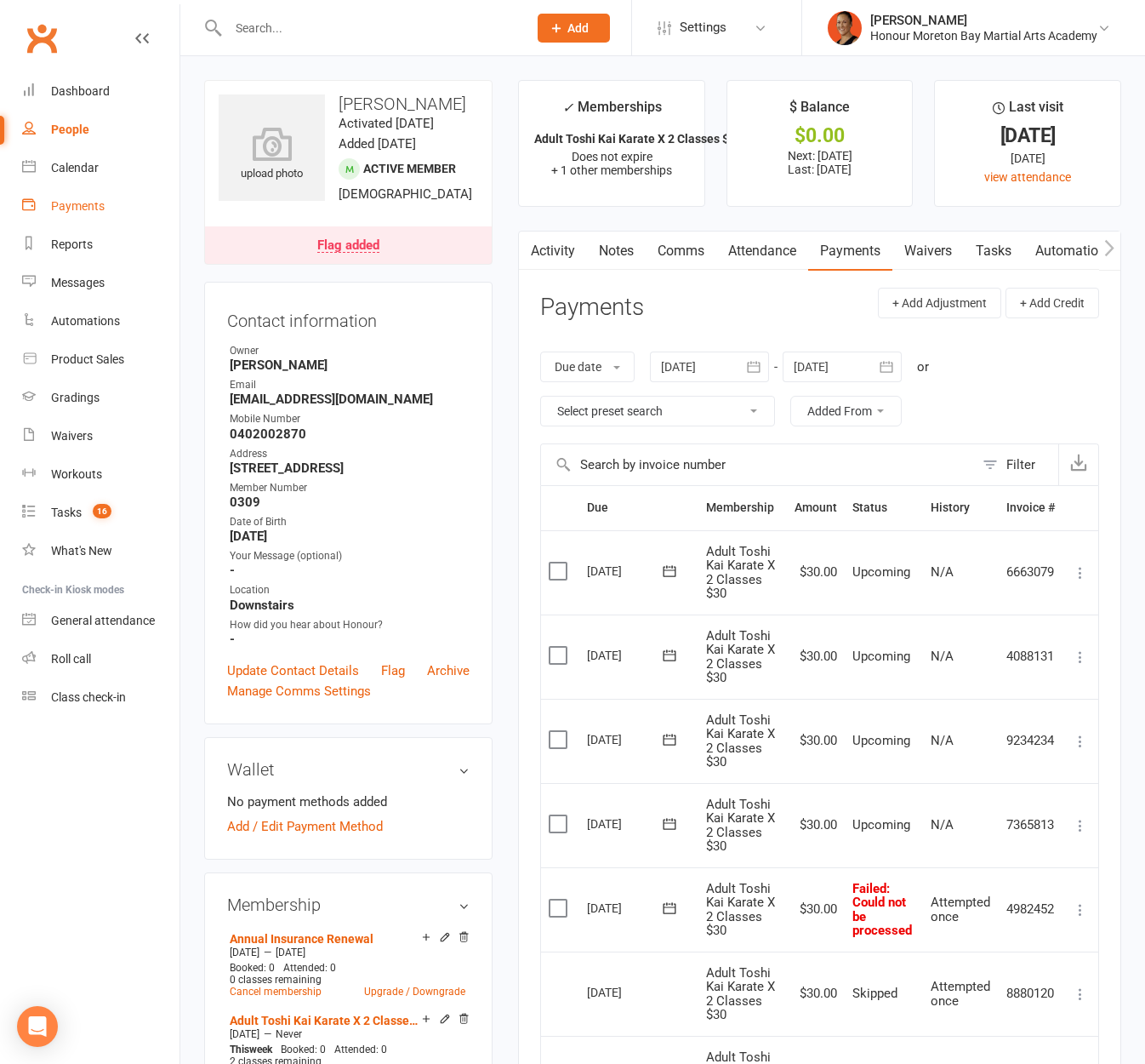
click at [102, 210] on div "Payments" at bounding box center [77, 206] width 53 height 14
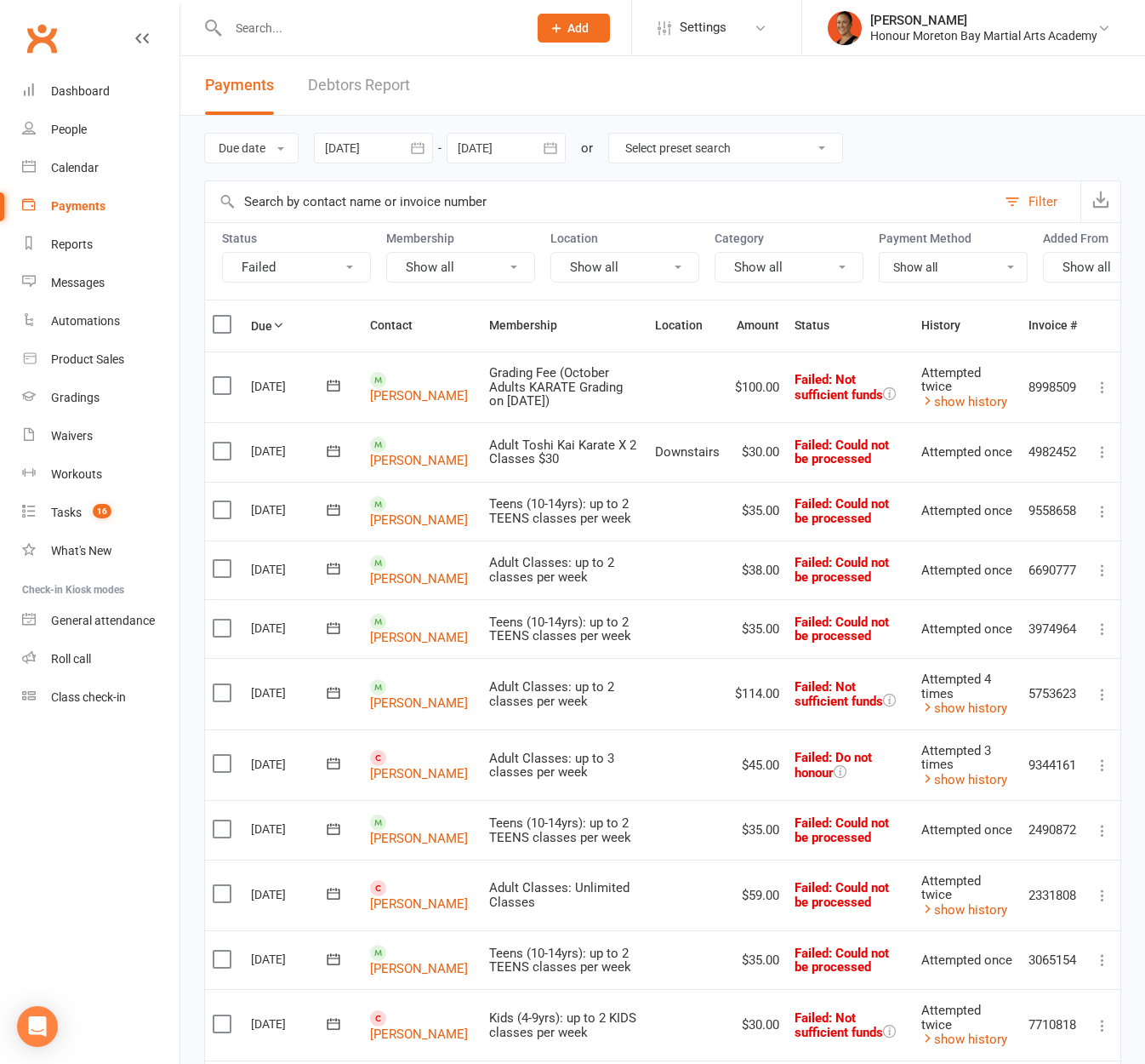
click at [730, 622] on td "$35.00" at bounding box center [758, 628] width 60 height 59
click at [424, 709] on link "[PERSON_NAME]" at bounding box center [418, 703] width 98 height 15
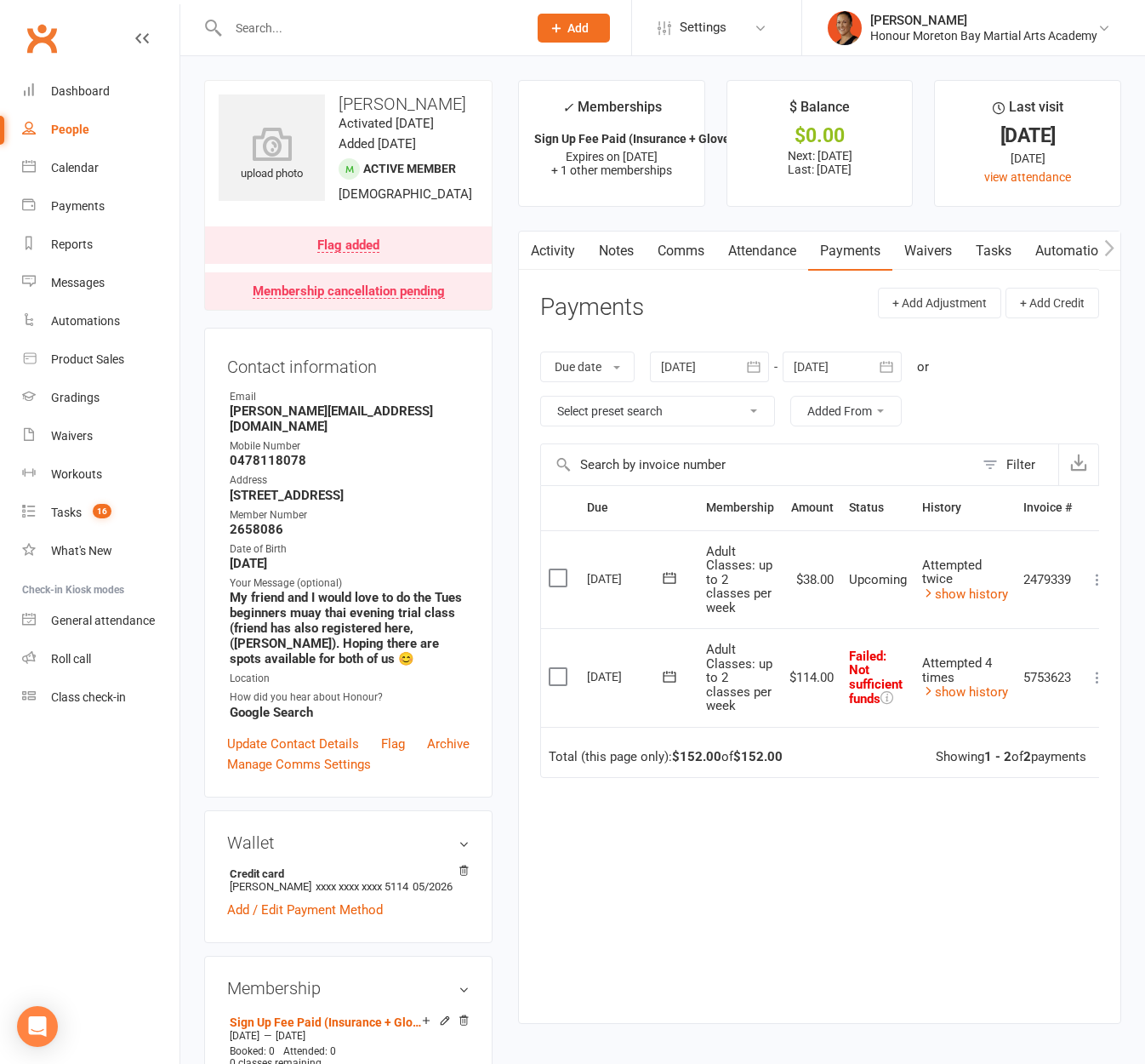
click at [610, 252] on link "Notes" at bounding box center [616, 251] width 59 height 40
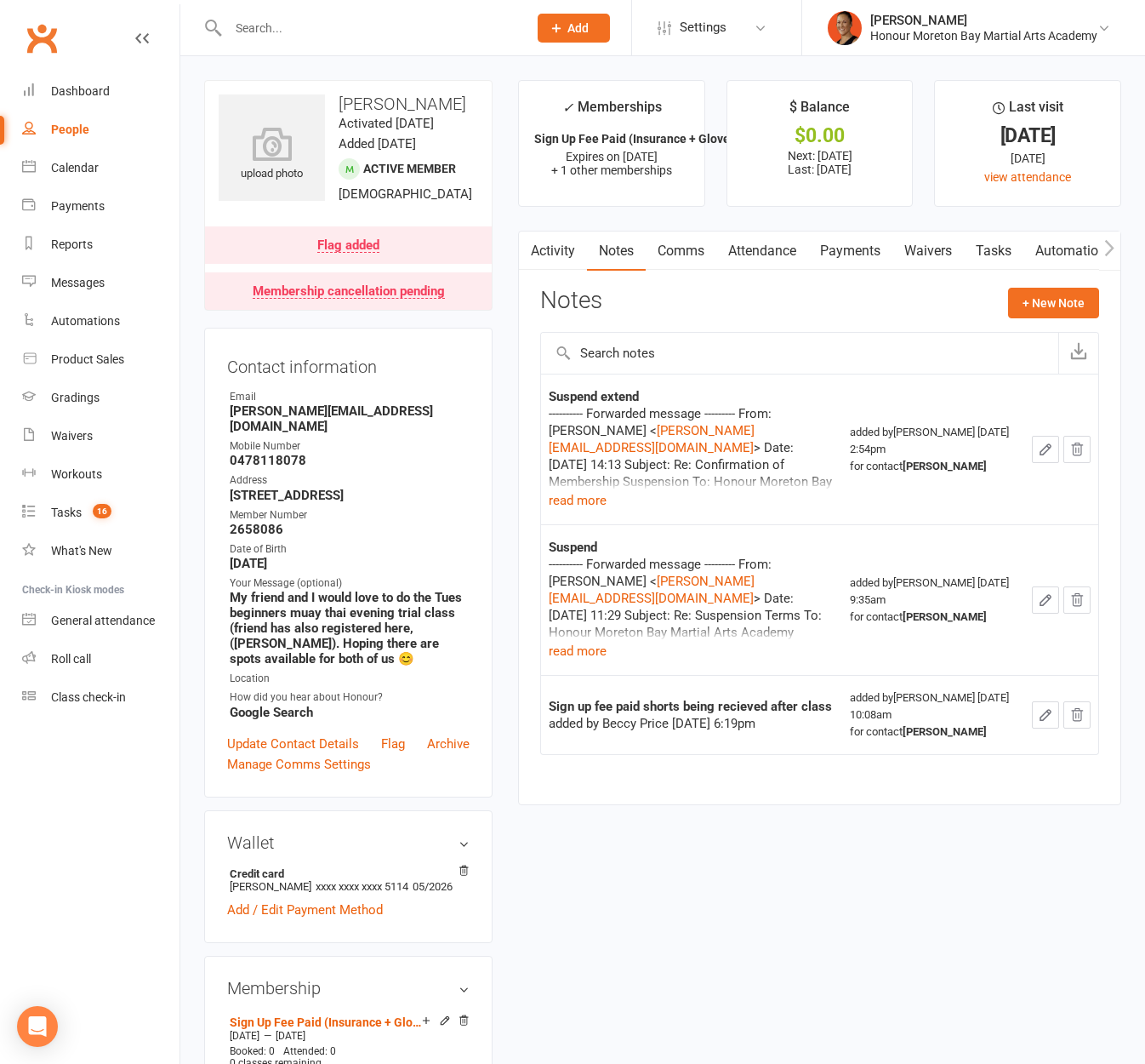
click at [558, 248] on link "Activity" at bounding box center [553, 251] width 68 height 40
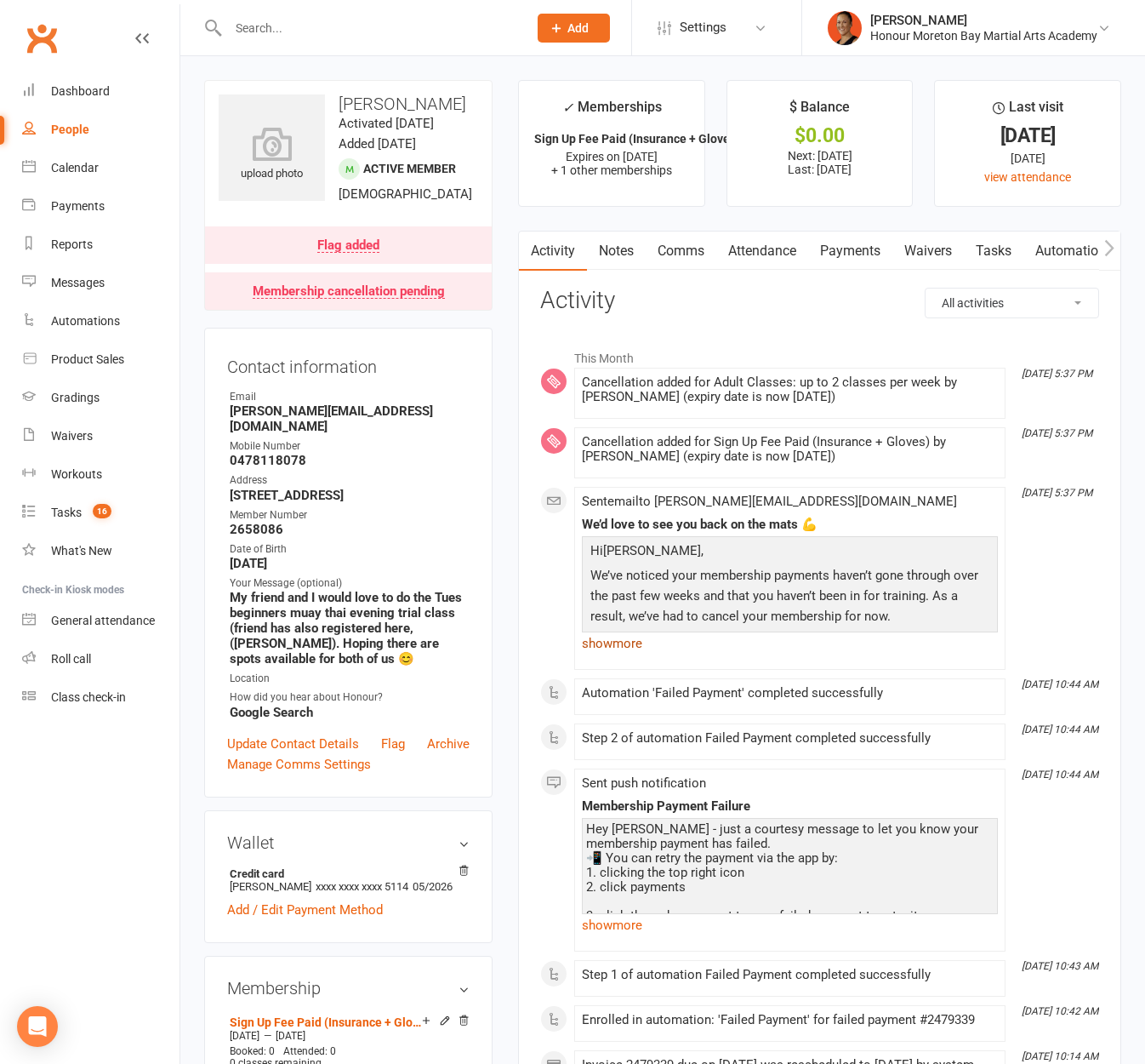
click at [615, 647] on link "show more" at bounding box center [789, 643] width 416 height 24
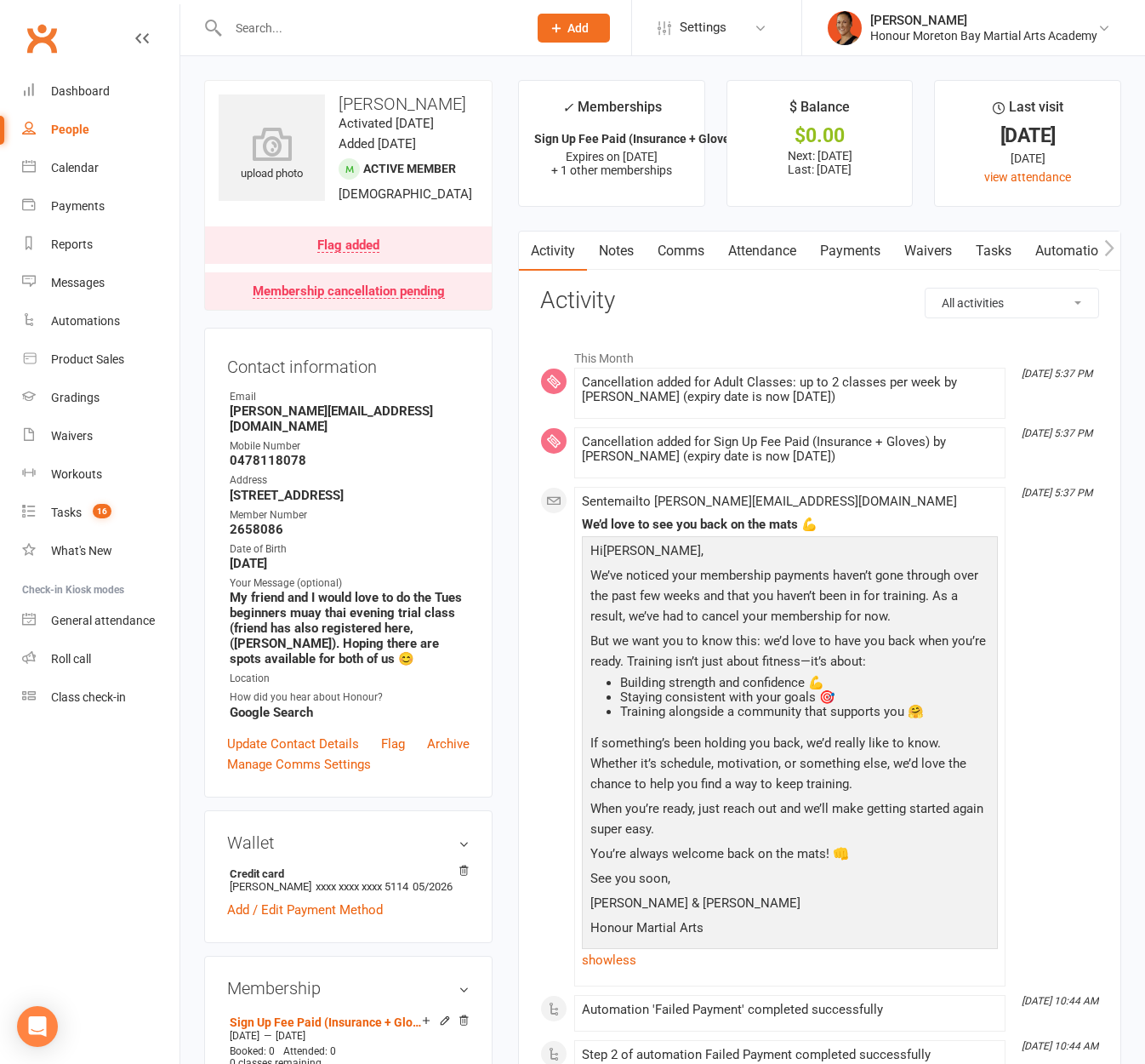
click at [836, 244] on link "Payments" at bounding box center [850, 251] width 84 height 40
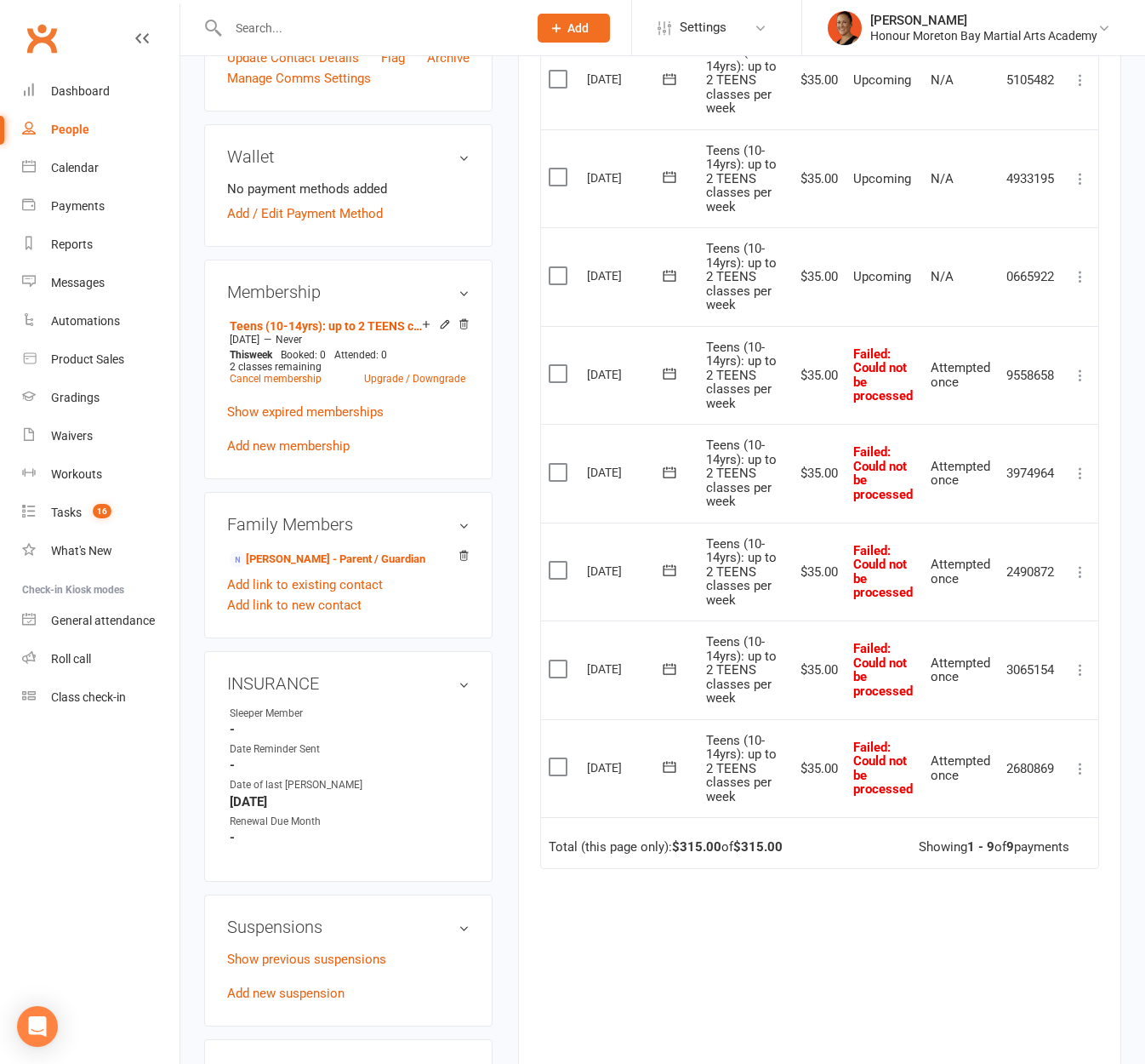
scroll to position [851, 0]
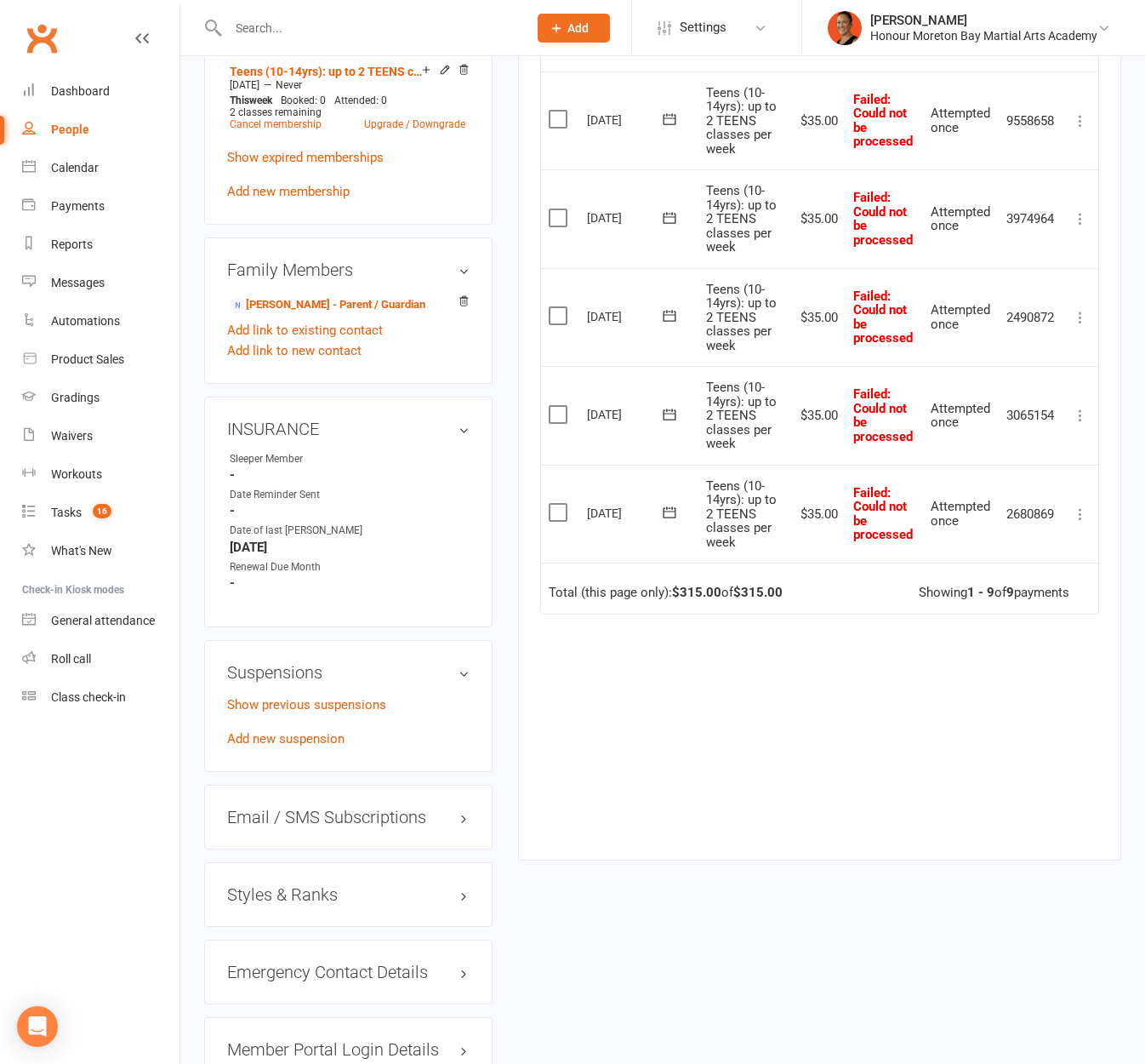
click at [670, 508] on icon at bounding box center [670, 511] width 13 height 11
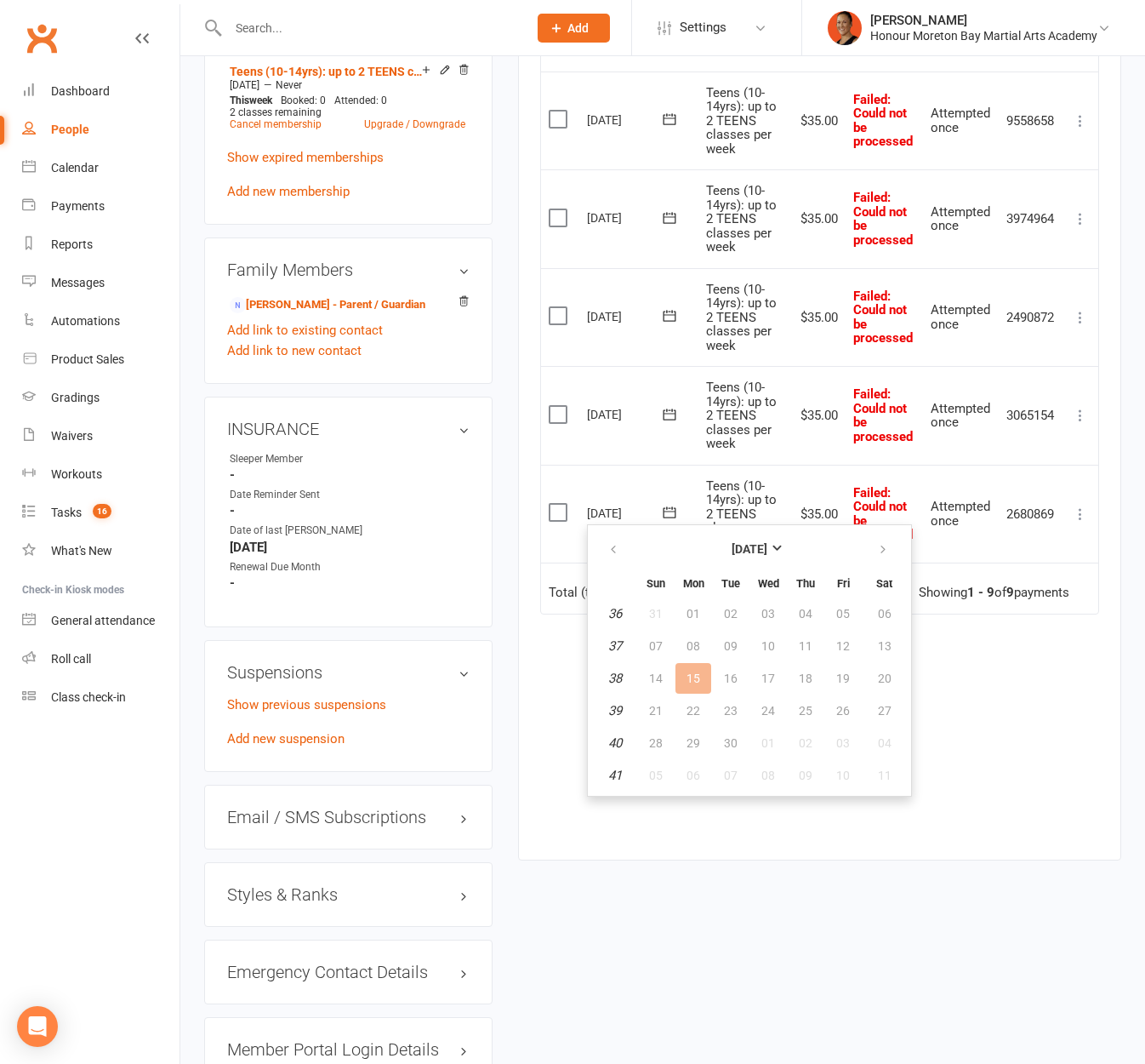
click at [1085, 533] on td "Mark as Paid (Cash) Mark as Paid (POS) Mark as Paid (Other) Skip Retry now More…" at bounding box center [1080, 514] width 36 height 99
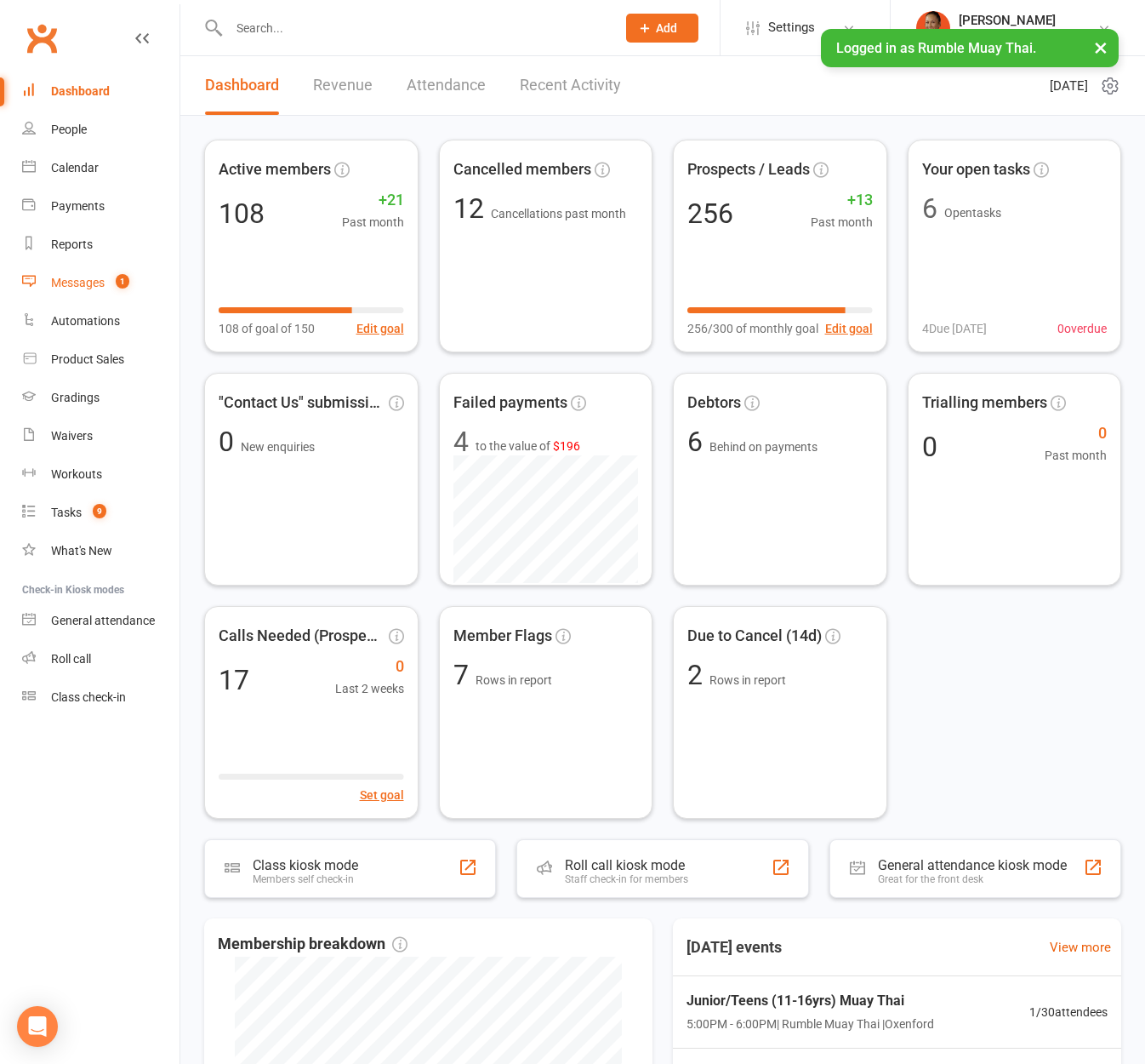
click at [113, 273] on link "Messages 1" at bounding box center [100, 283] width 157 height 39
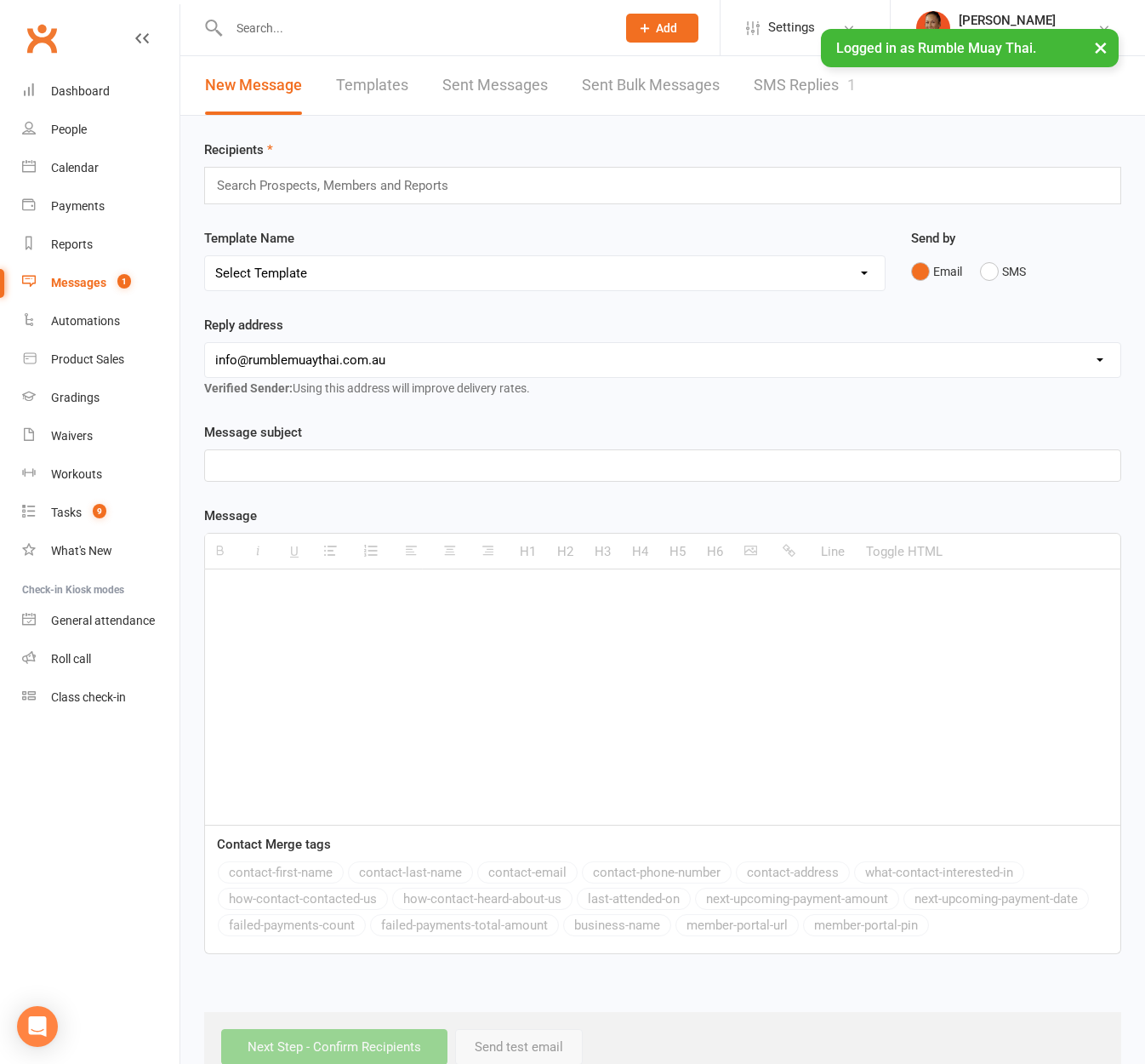
click at [762, 89] on link "SMS Replies 1" at bounding box center [805, 85] width 102 height 59
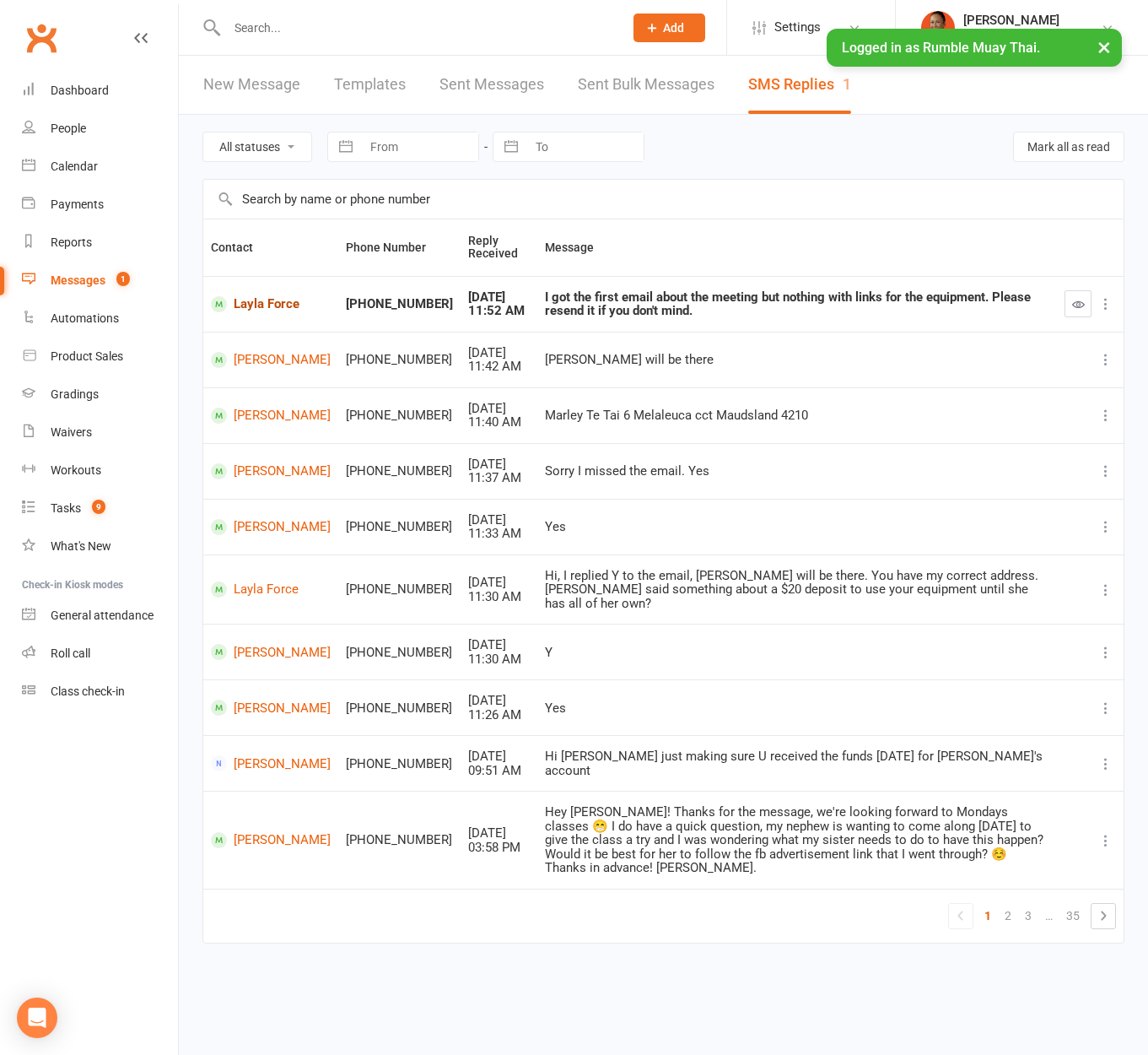
click at [249, 305] on link "Layla Force" at bounding box center [270, 304] width 120 height 16
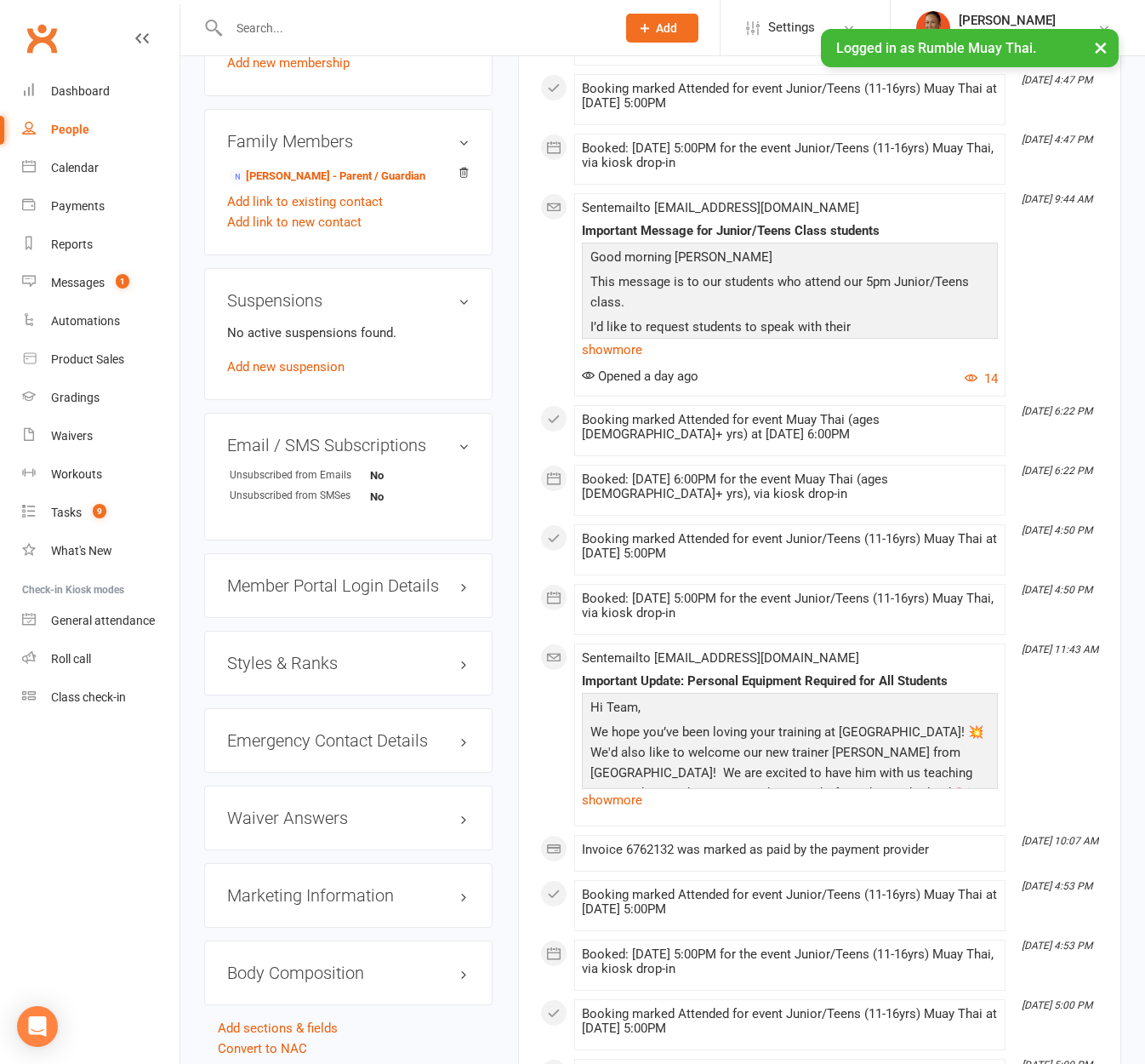
scroll to position [1009, 0]
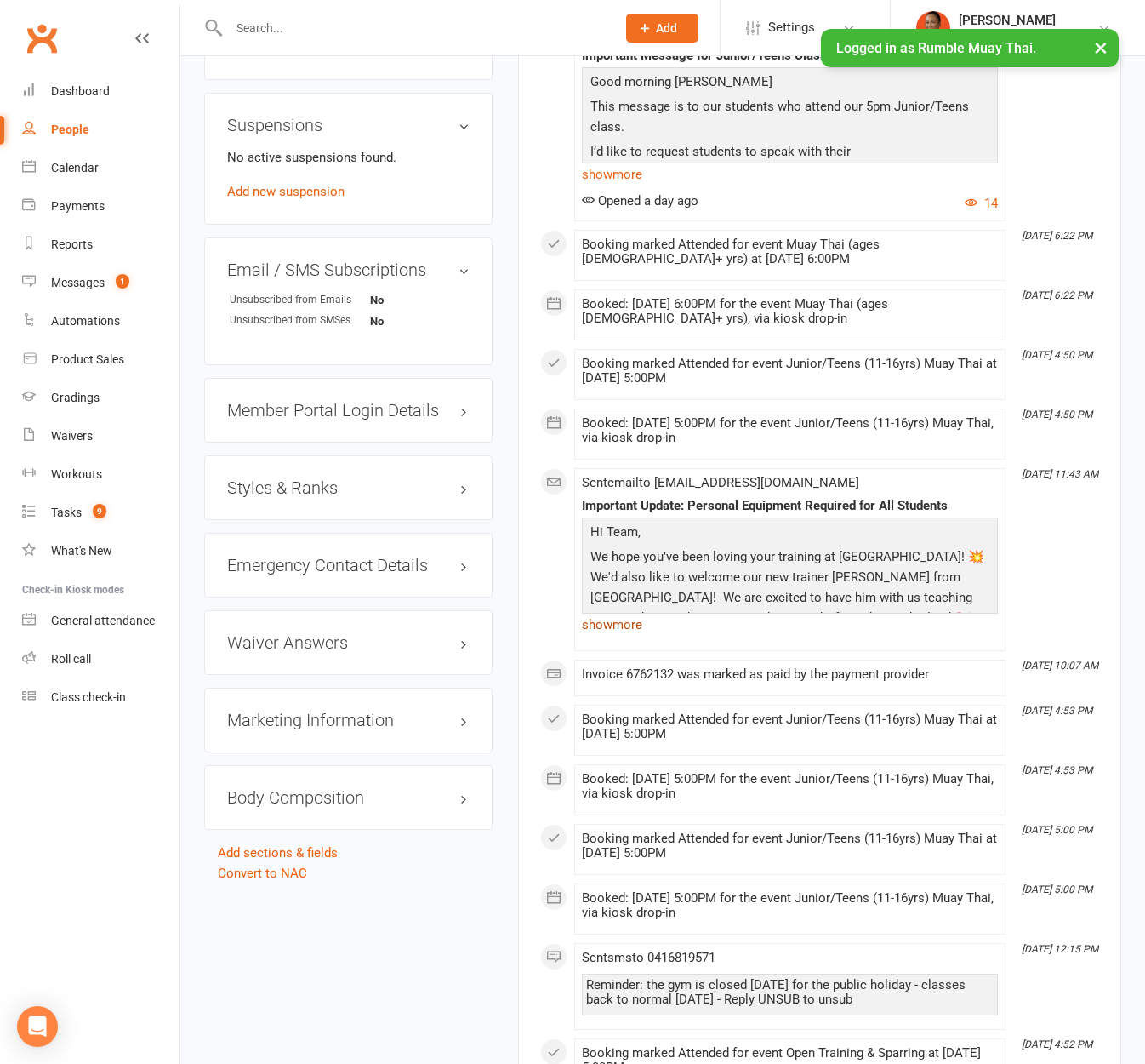
click at [606, 613] on link "show more" at bounding box center [789, 624] width 416 height 24
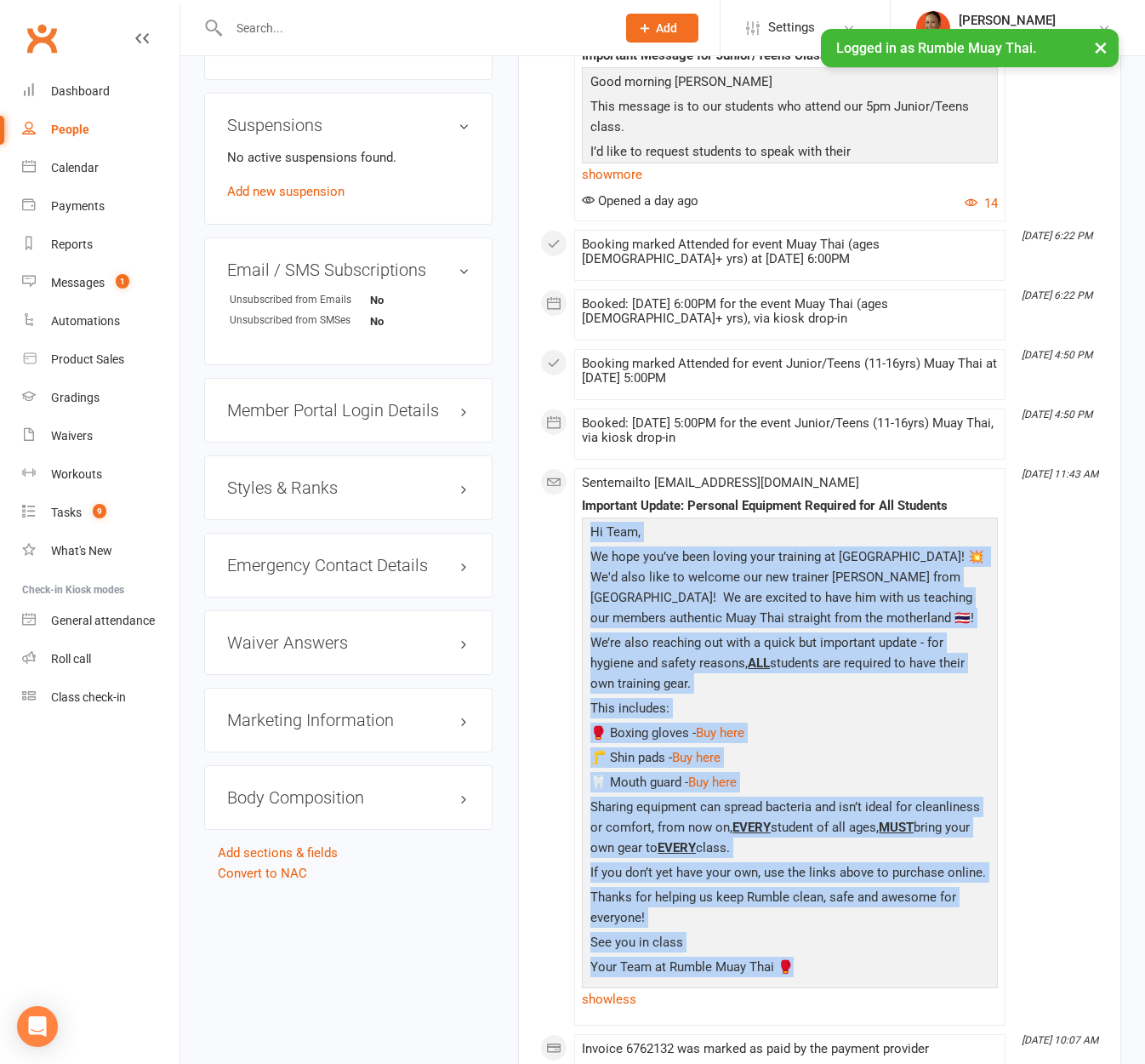
drag, startPoint x: 802, startPoint y: 930, endPoint x: 574, endPoint y: 521, distance: 468.3
click at [574, 521] on li "[DATE] 11:43 AM Sent email to [EMAIL_ADDRESS][DOMAIN_NAME] Important Update: Pe…" at bounding box center [789, 746] width 431 height 558
copy div "Hi Team, We hope you’ve been loving your training at [GEOGRAPHIC_DATA]! 💥 We'd …"
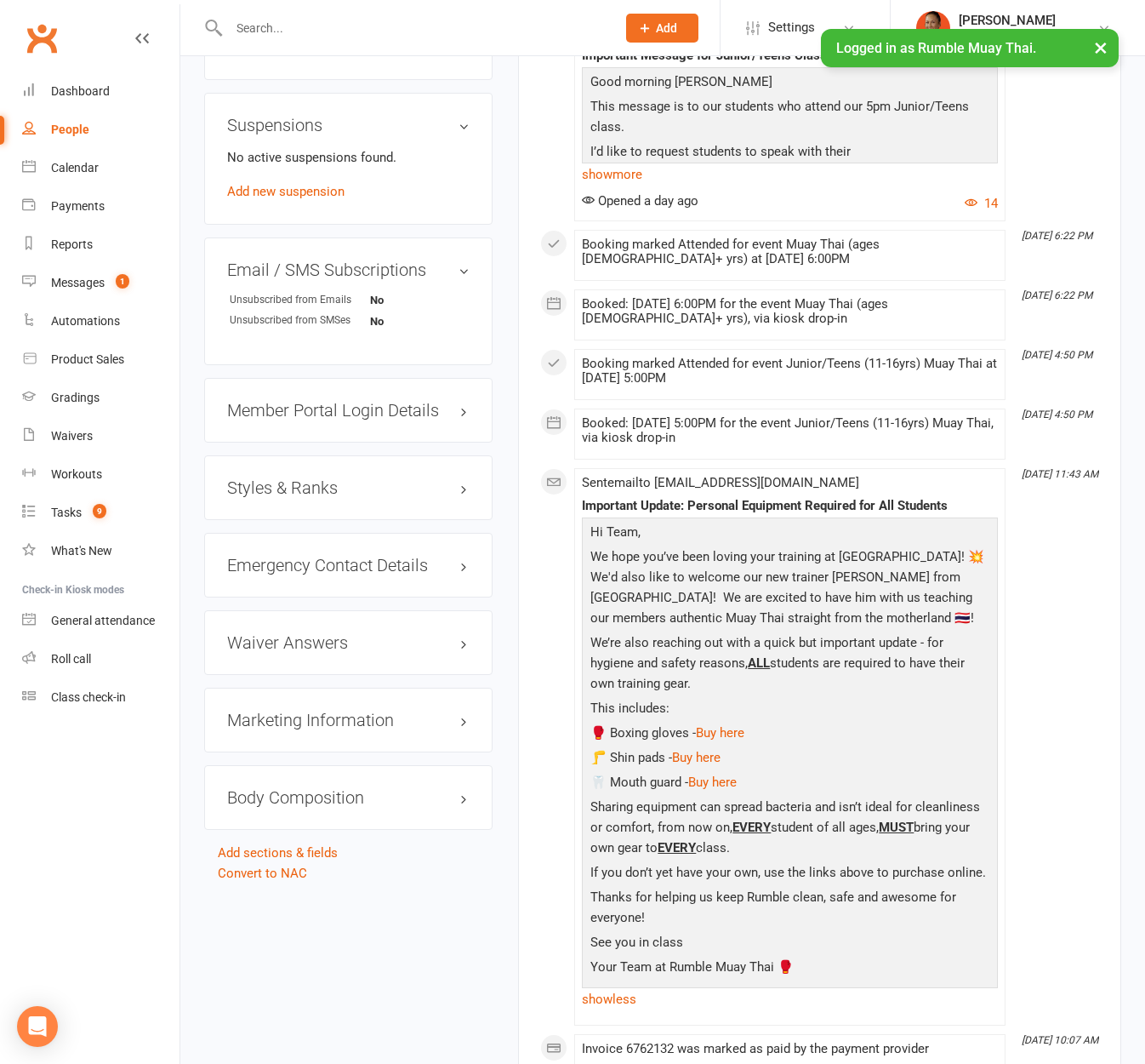
click at [607, 499] on div "Important Update: Personal Equipment Required for All Students" at bounding box center [789, 505] width 416 height 14
drag, startPoint x: 584, startPoint y: 492, endPoint x: 894, endPoint y: 935, distance: 540.7
click at [900, 929] on div "Important Update: Personal Equipment Required for All Students Hi Team, We hope…" at bounding box center [789, 755] width 416 height 512
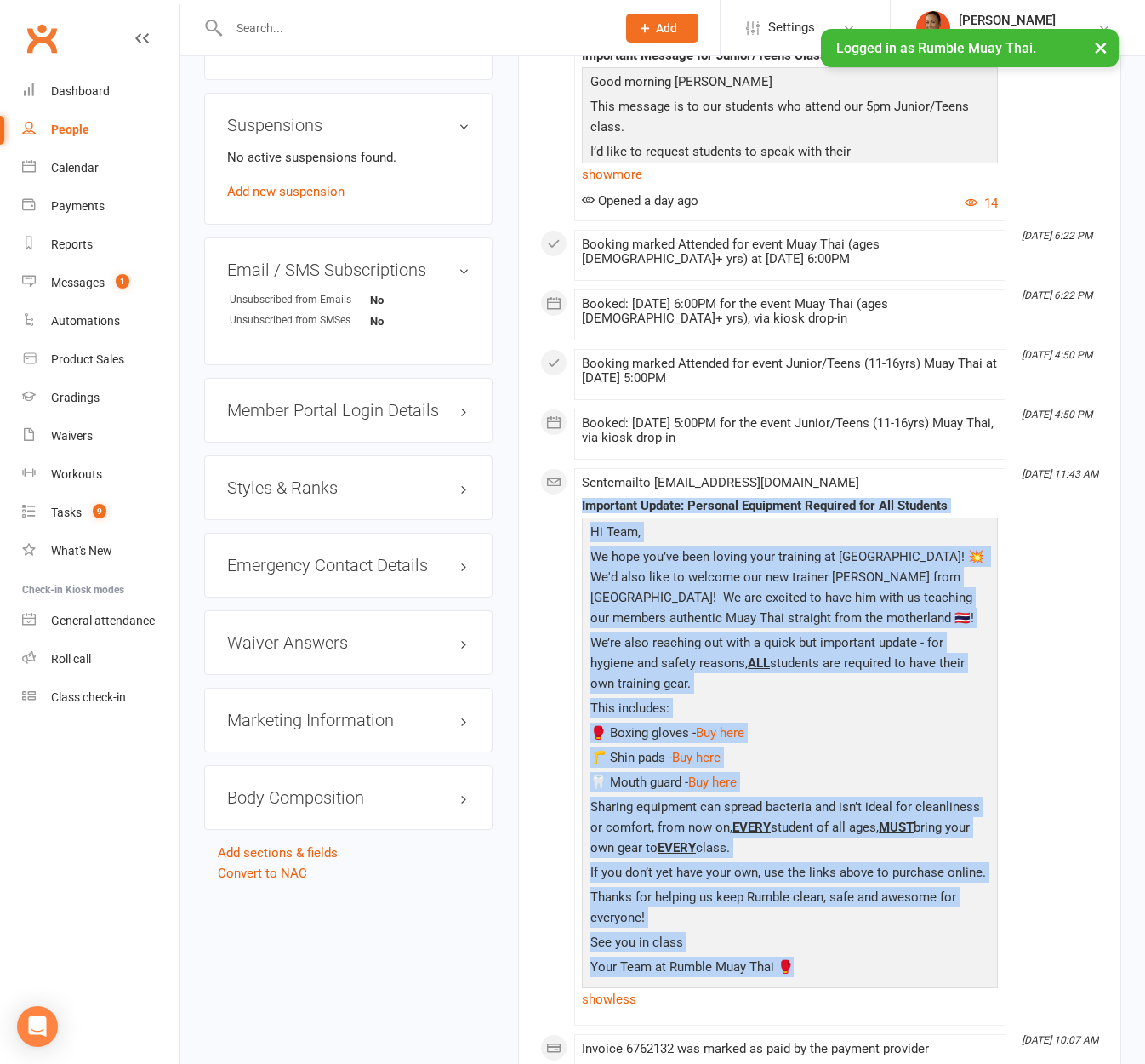
drag, startPoint x: 596, startPoint y: 767, endPoint x: 545, endPoint y: 488, distance: 283.6
click at [545, 488] on div "This Month [DATE] 11:52 AM Received SMS reply I got the first email about the m…" at bounding box center [819, 509] width 559 height 2356
copy div "Important Update: Personal Equipment Required for All Students Hi Team, We hope…"
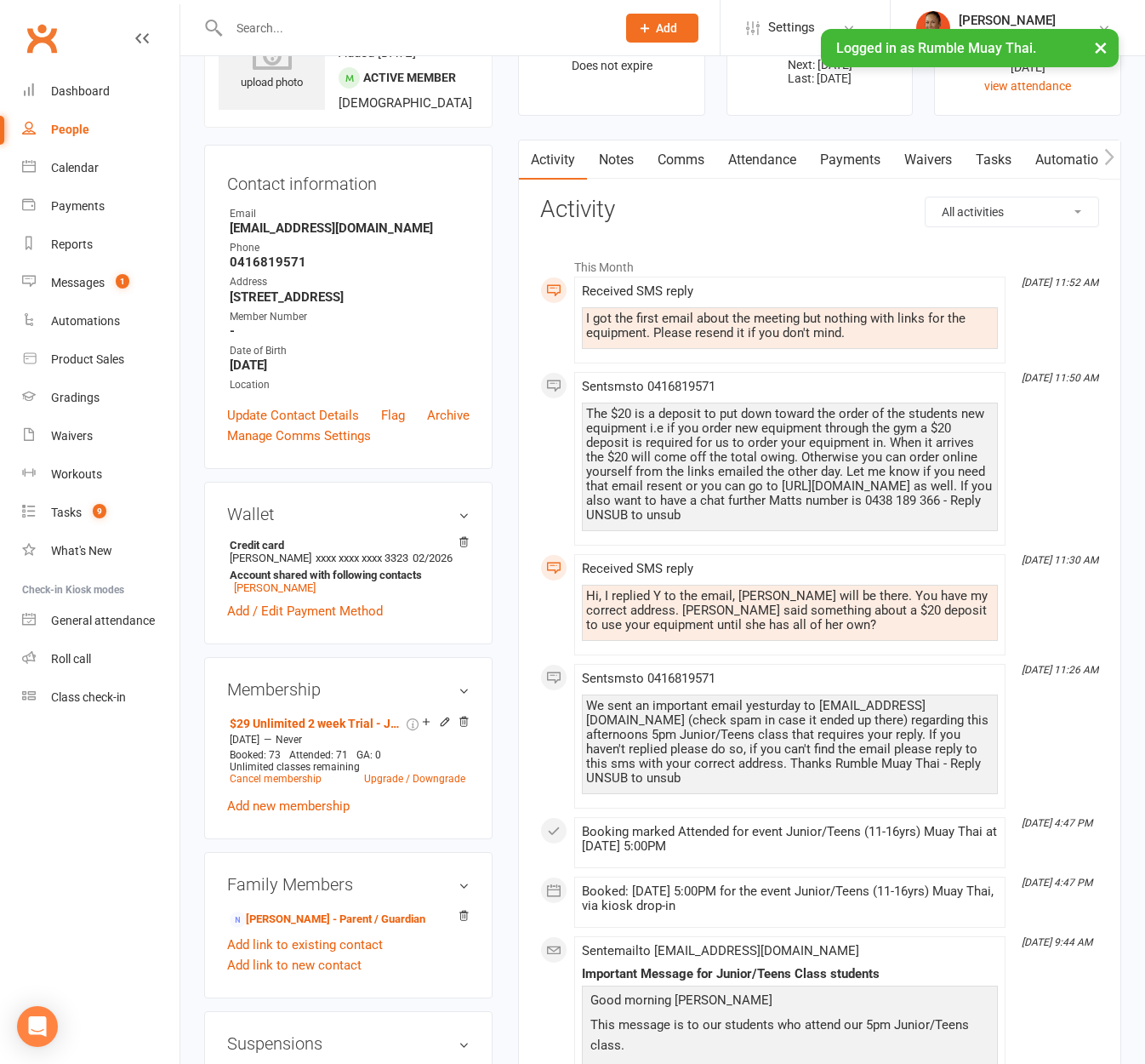
scroll to position [0, 0]
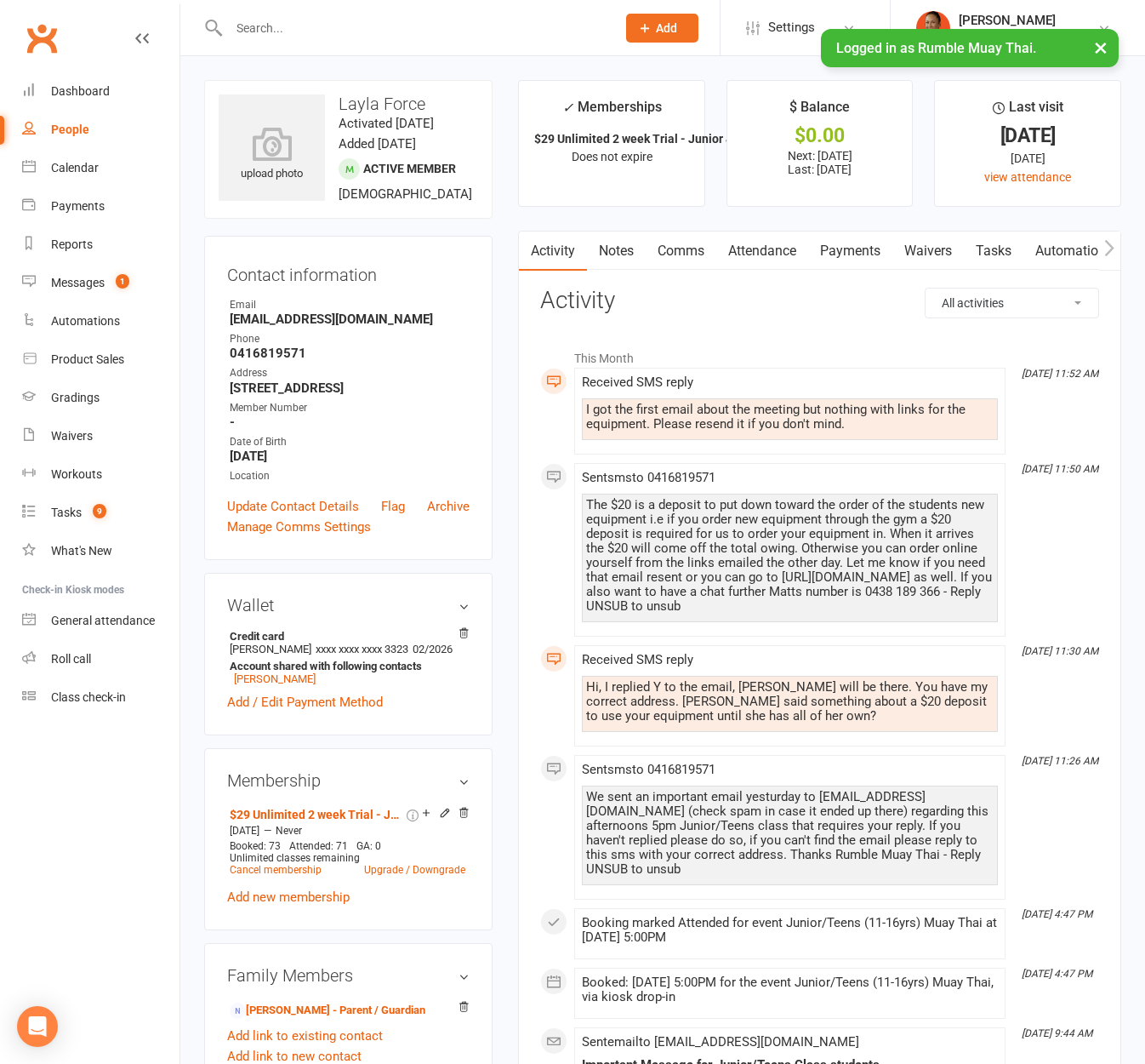
click at [683, 257] on link "Comms" at bounding box center [680, 251] width 71 height 40
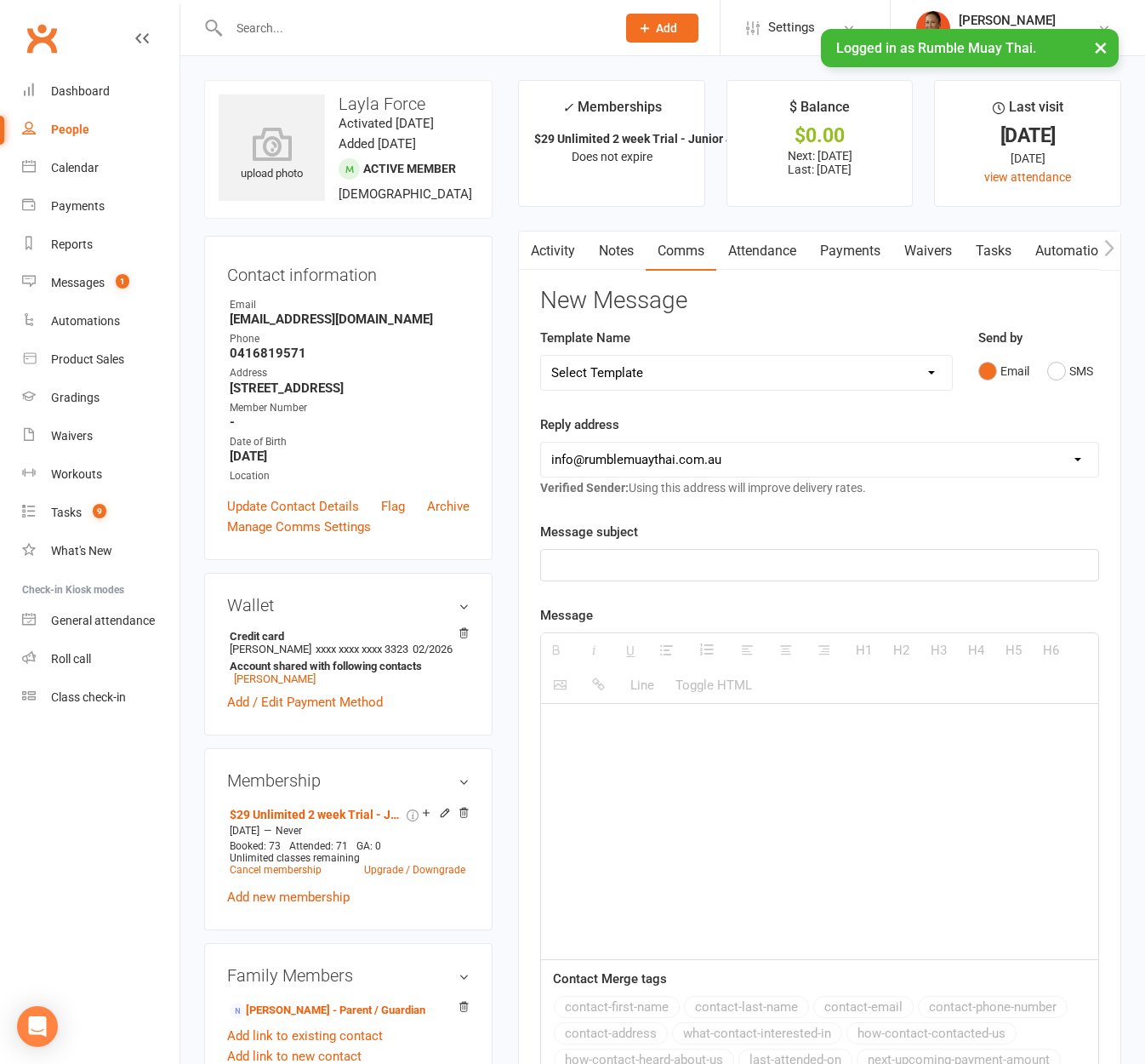
click at [675, 393] on div "Template Name Select Template [Email] $29 Trial (paid upfront) Ended - Did not …" at bounding box center [747, 371] width 439 height 87
click at [673, 370] on select "Select Template [Email] $29 Trial (paid upfront) Ended - Did not Sign Up [SMS] …" at bounding box center [746, 372] width 411 height 34
click at [541, 356] on select "Select Template [Email] $29 Trial (paid upfront) Ended - Did not Sign Up [SMS] …" at bounding box center [746, 372] width 411 height 34
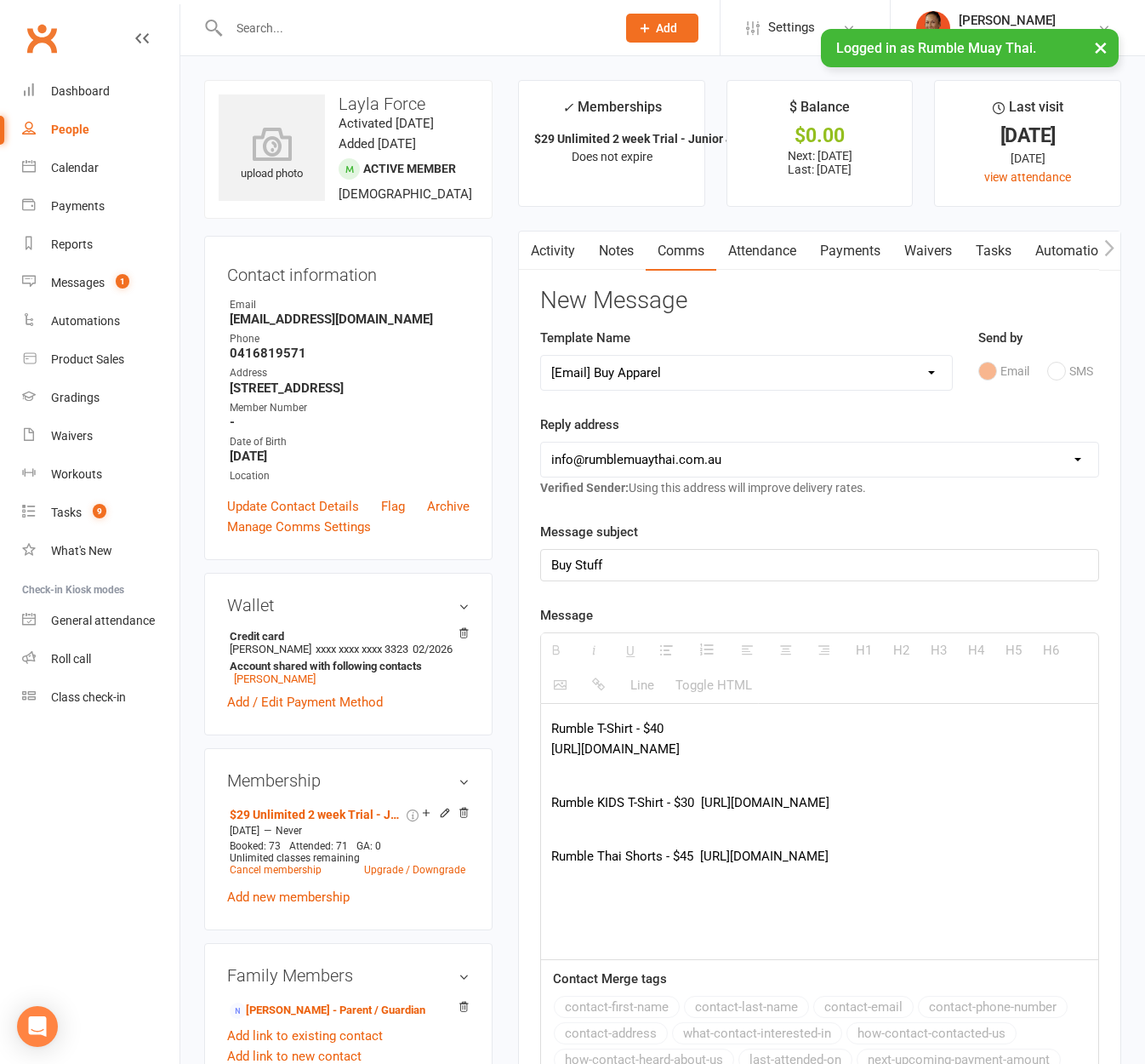
click at [635, 344] on div "Template Name Select Template [Email] $29 Trial (paid upfront) Ended - Did not …" at bounding box center [746, 359] width 413 height 63
click at [643, 364] on select "Select Template [Email] $29 Trial (paid upfront) Ended - Did not Sign Up [SMS] …" at bounding box center [746, 372] width 411 height 34
select select "54"
click at [541, 356] on select "Select Template [Email] $29 Trial (paid upfront) Ended - Did not Sign Up [SMS] …" at bounding box center [746, 372] width 411 height 34
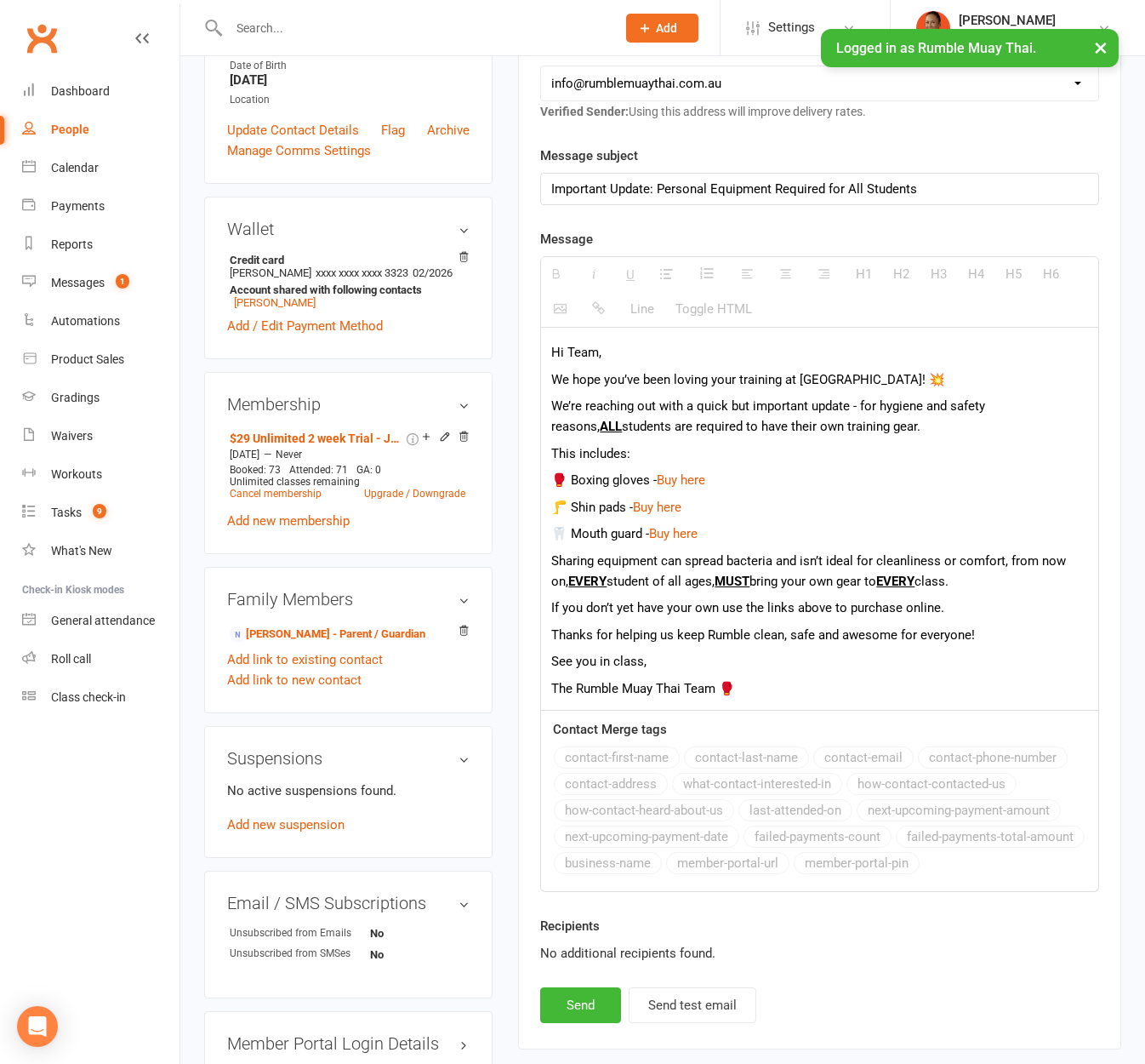
scroll to position [573, 0]
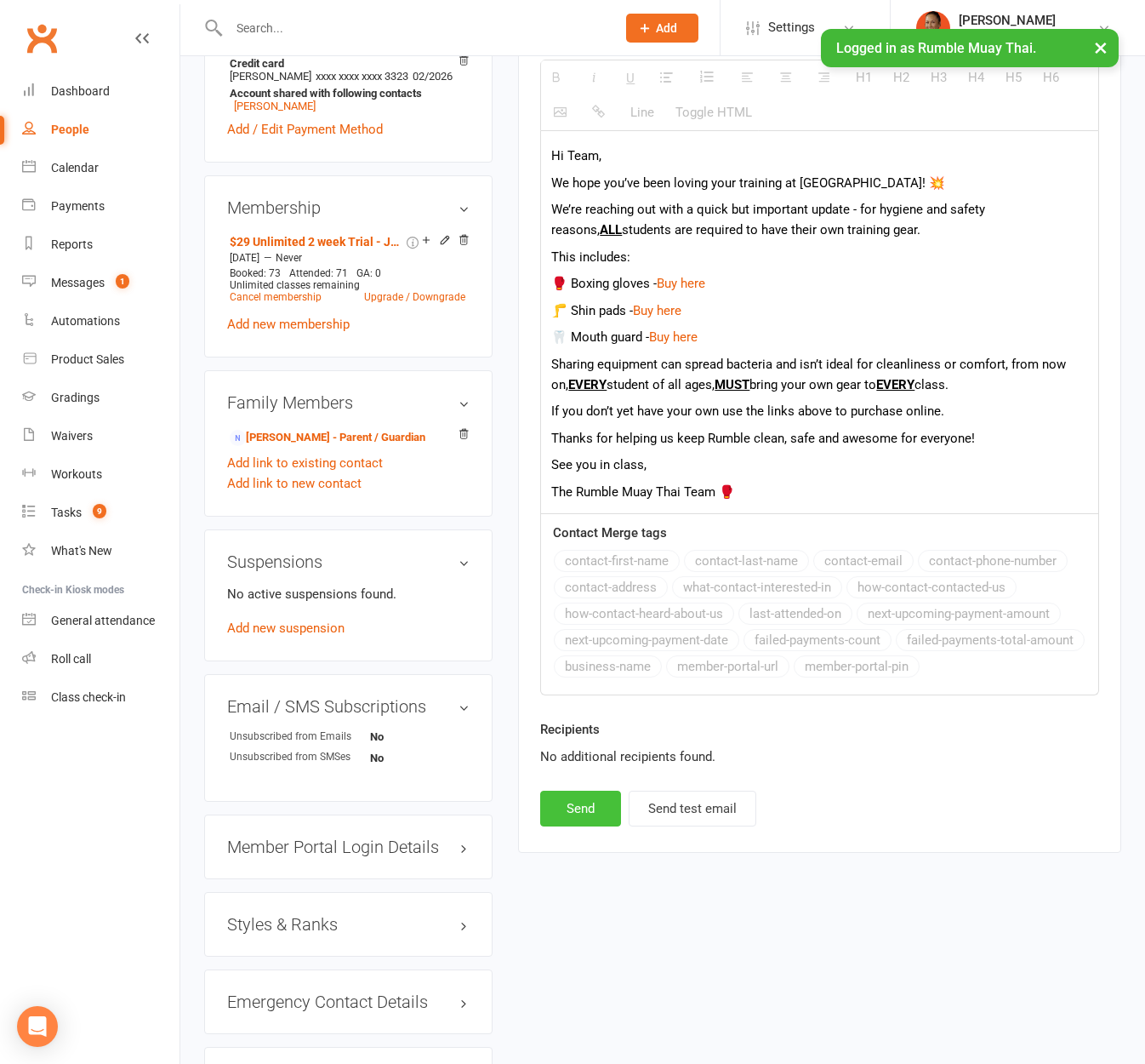
click at [555, 815] on button "Send" at bounding box center [581, 808] width 81 height 36
select select
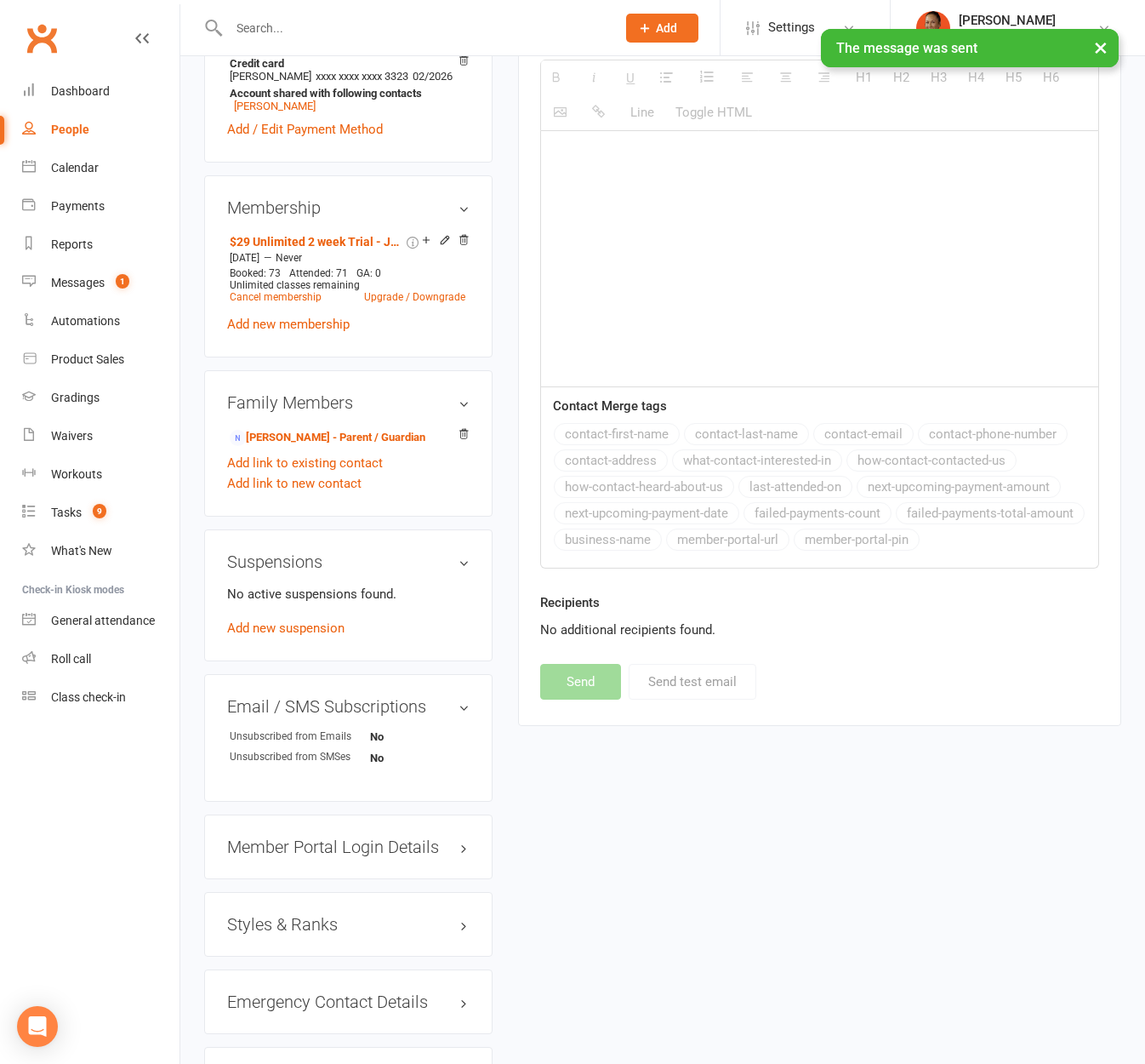
scroll to position [0, 0]
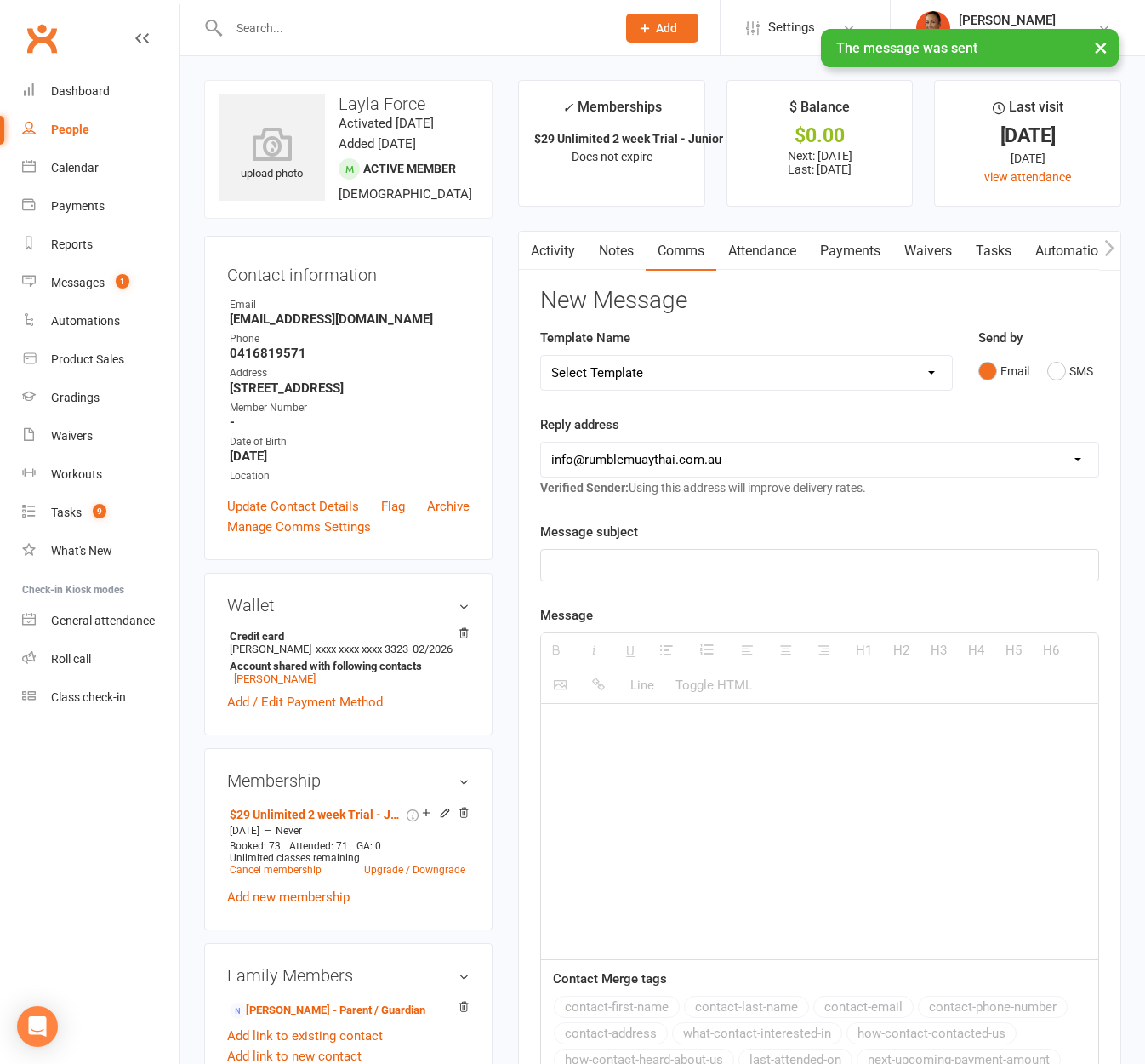
click at [608, 250] on link "Notes" at bounding box center [616, 251] width 59 height 40
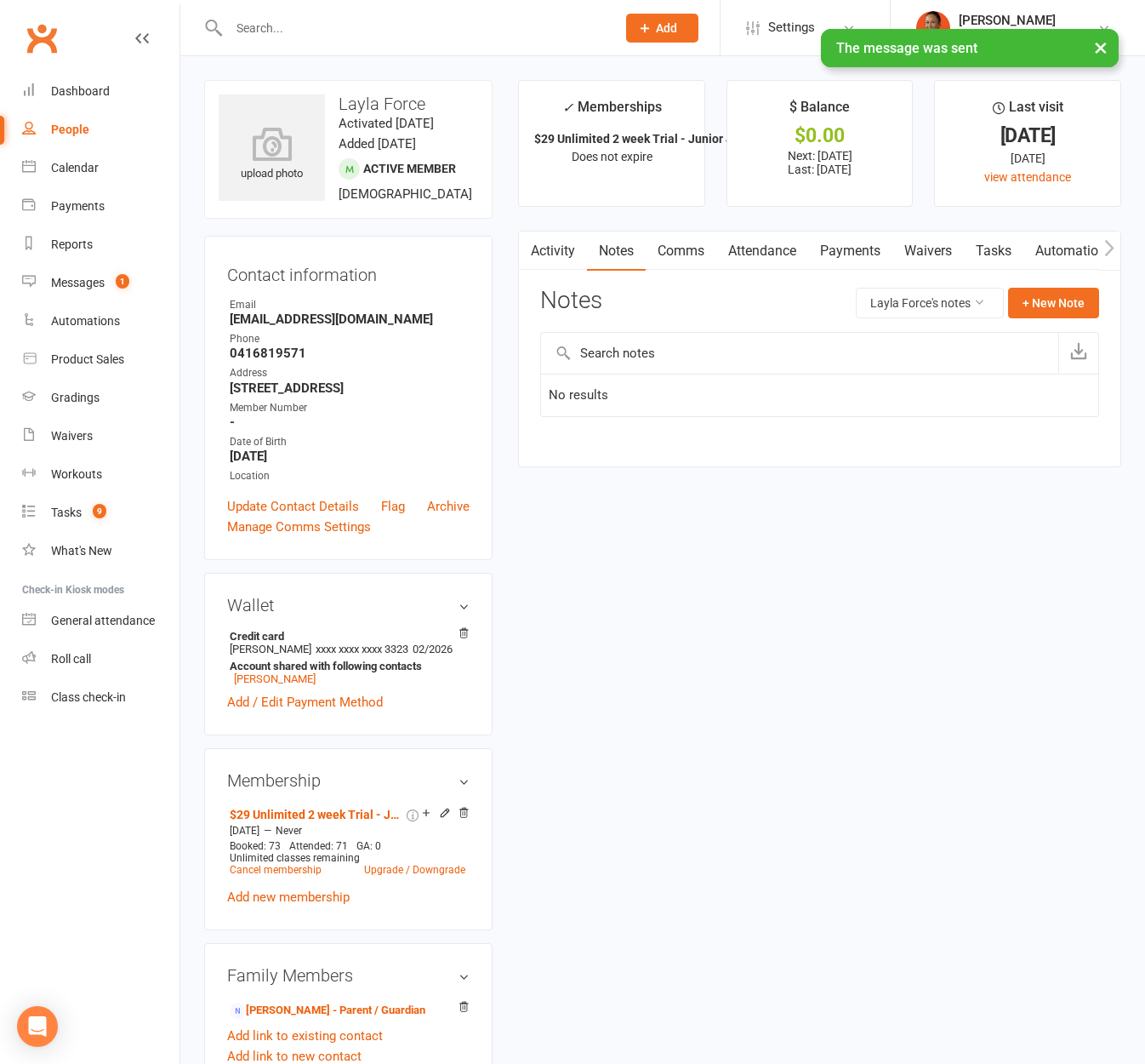
click at [715, 239] on link "Comms" at bounding box center [680, 251] width 71 height 40
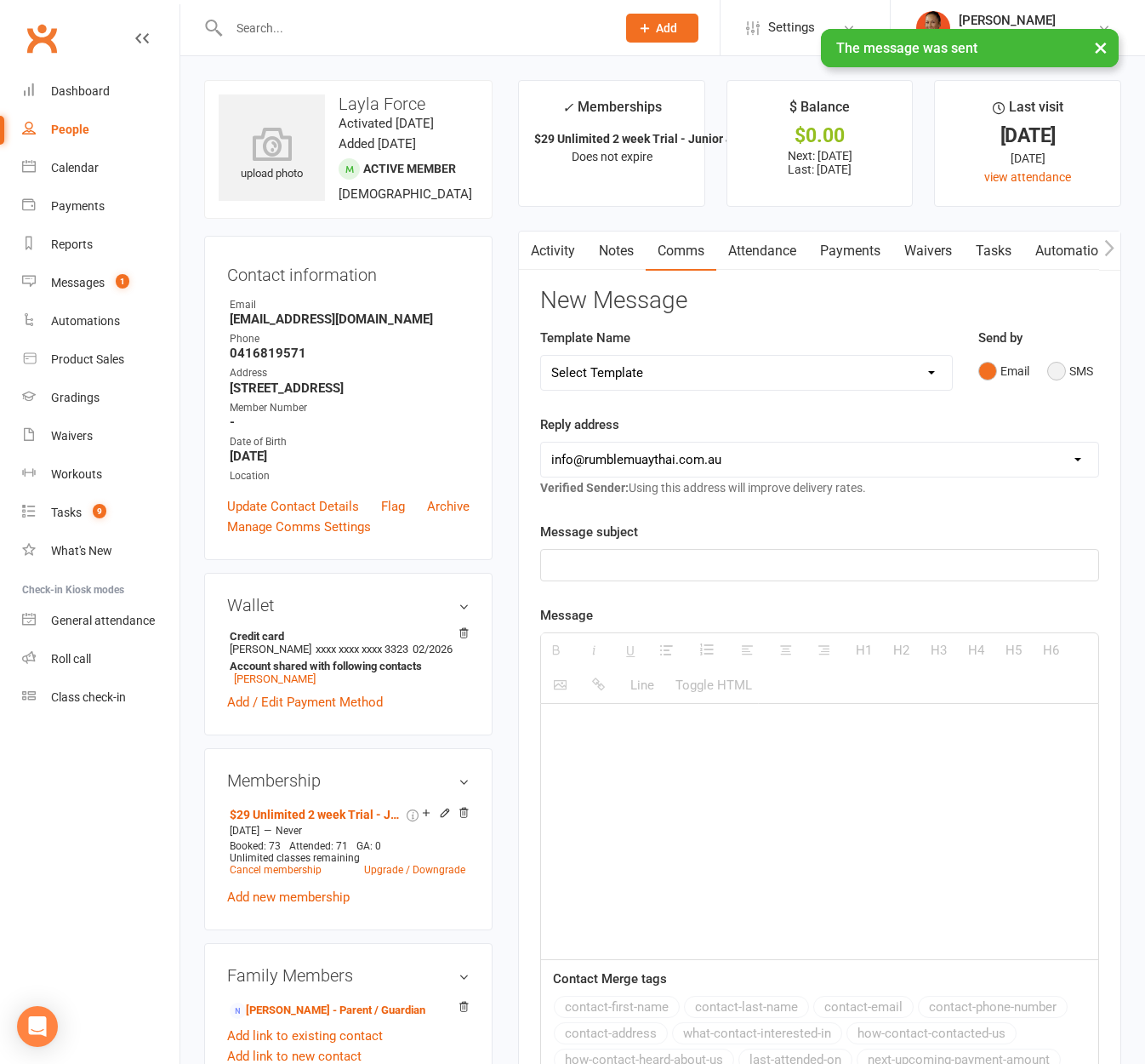
click at [1079, 367] on button "SMS" at bounding box center [1071, 370] width 46 height 32
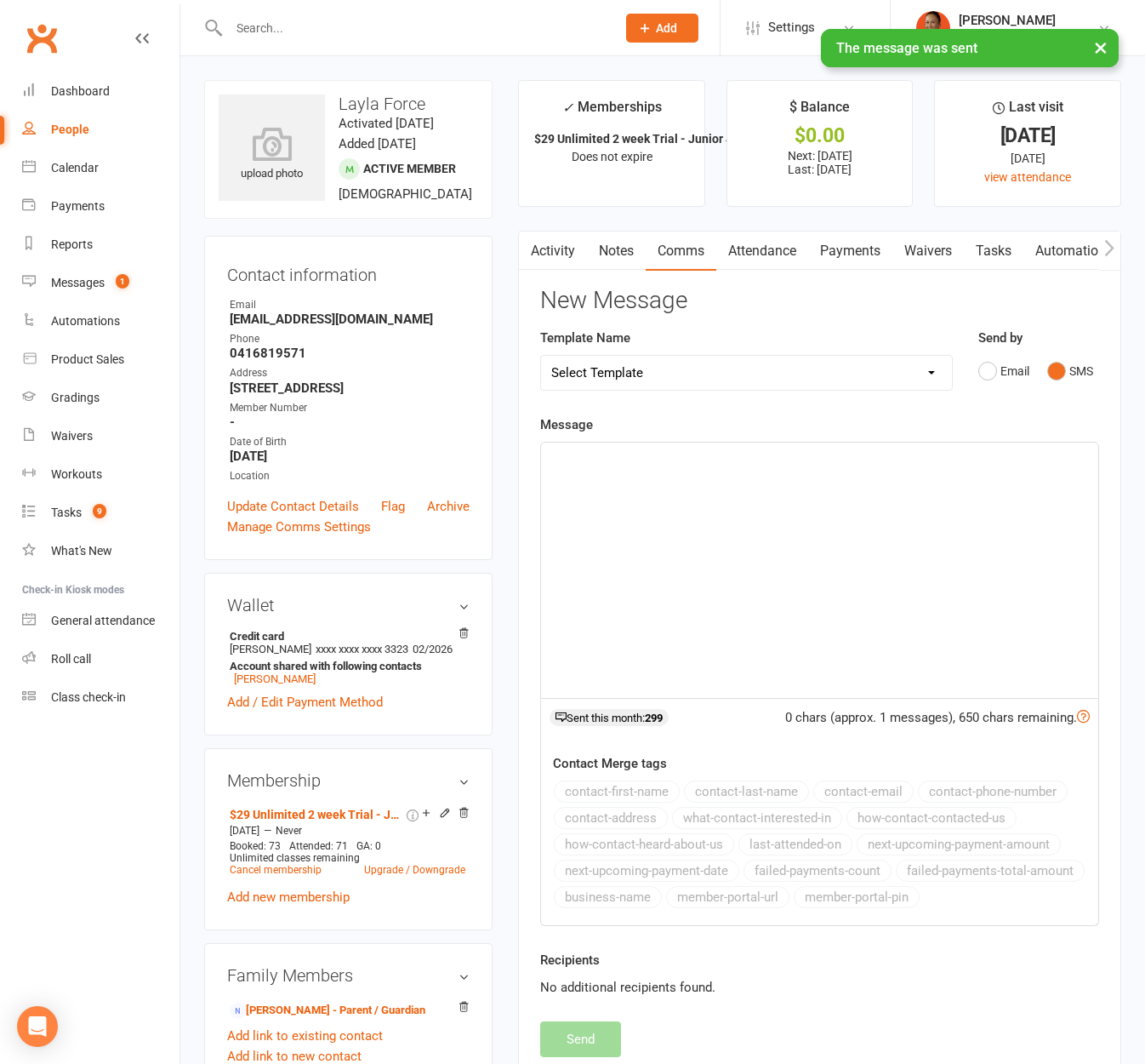
click at [766, 595] on div at bounding box center [819, 570] width 558 height 255
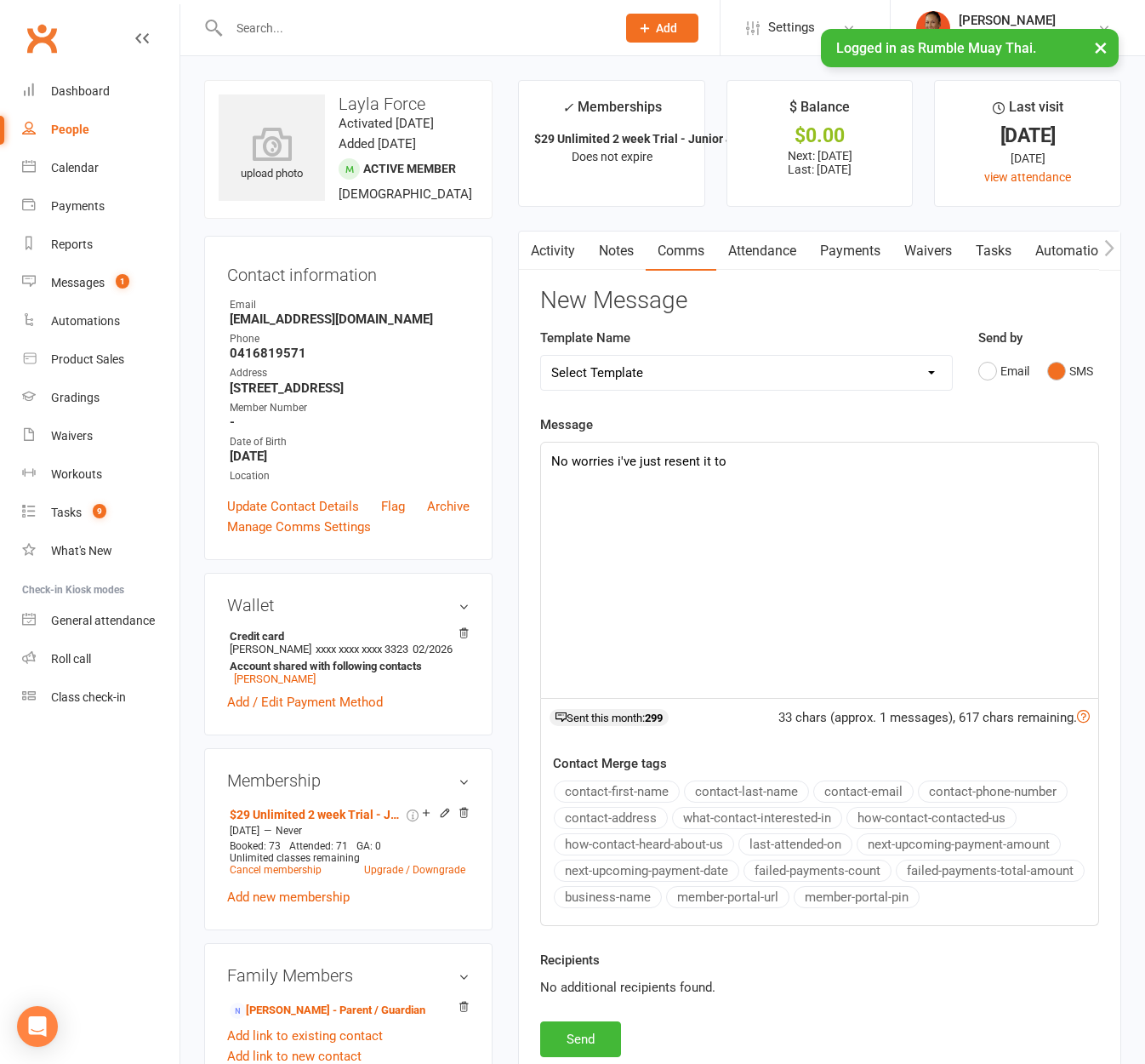
click at [867, 795] on button "contact-email" at bounding box center [864, 791] width 100 height 22
click at [574, 1040] on button "Send" at bounding box center [581, 1039] width 81 height 36
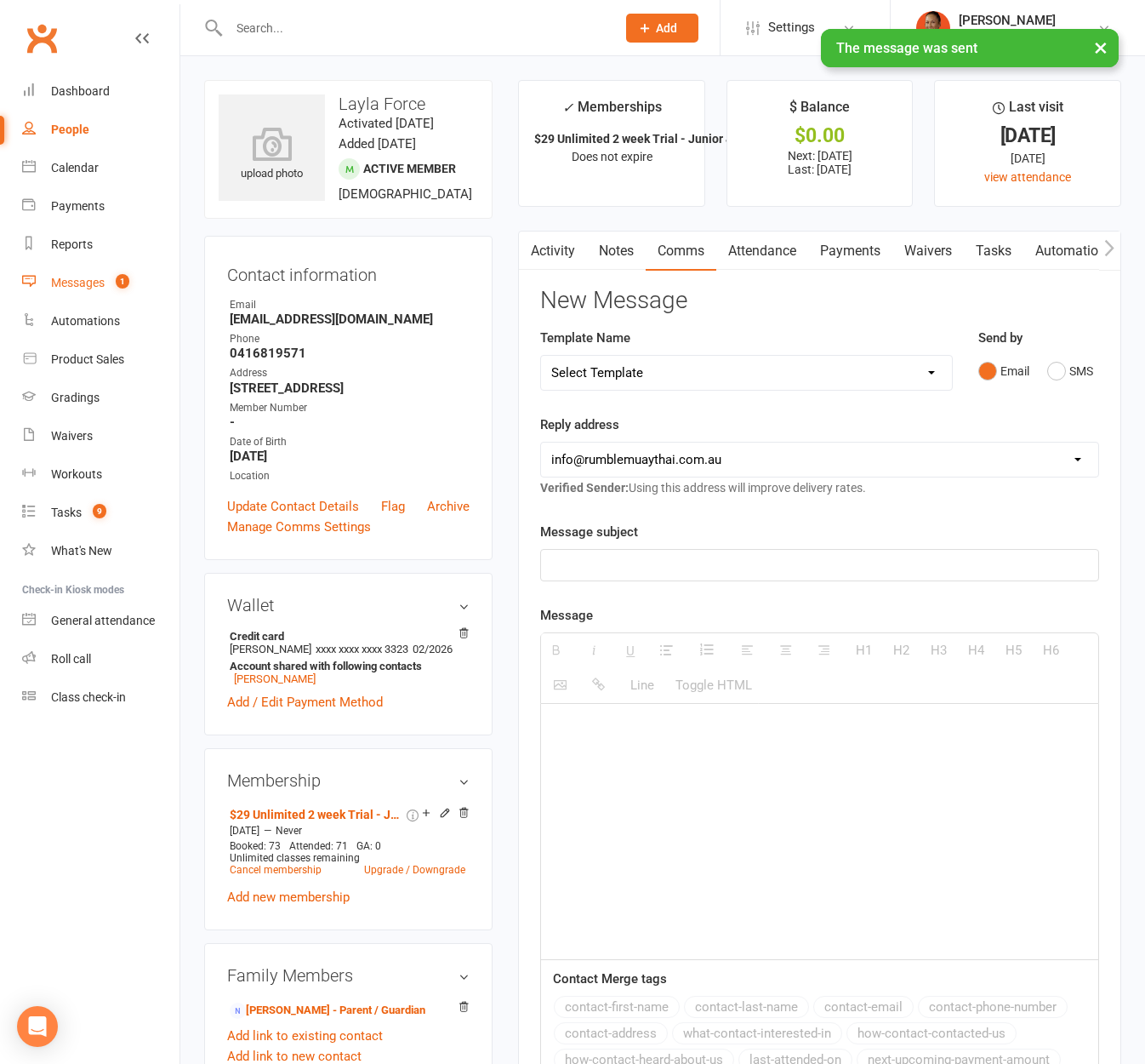
click at [82, 274] on link "Messages 1" at bounding box center [100, 283] width 157 height 39
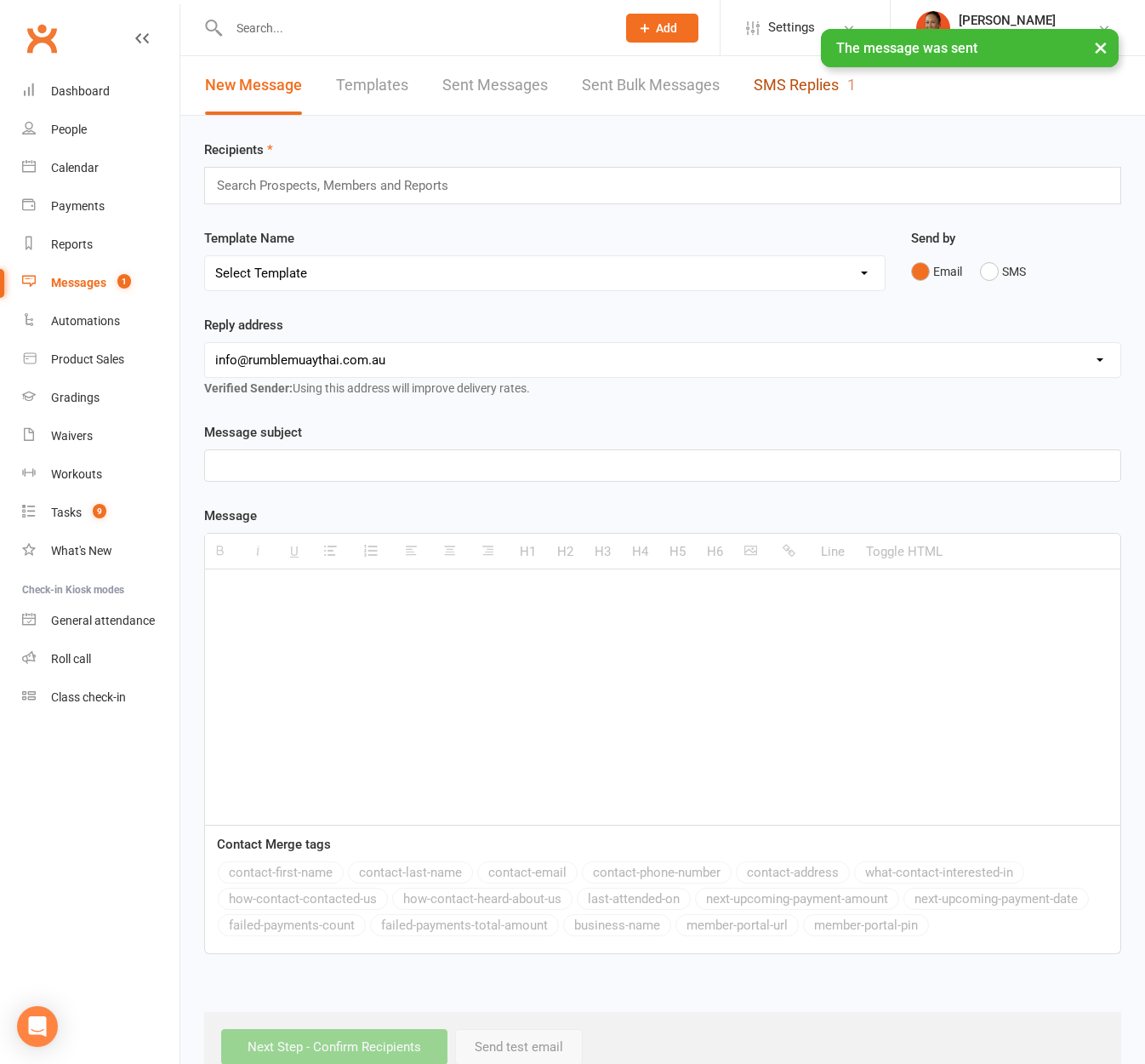
click at [802, 90] on link "SMS Replies 1" at bounding box center [805, 85] width 102 height 59
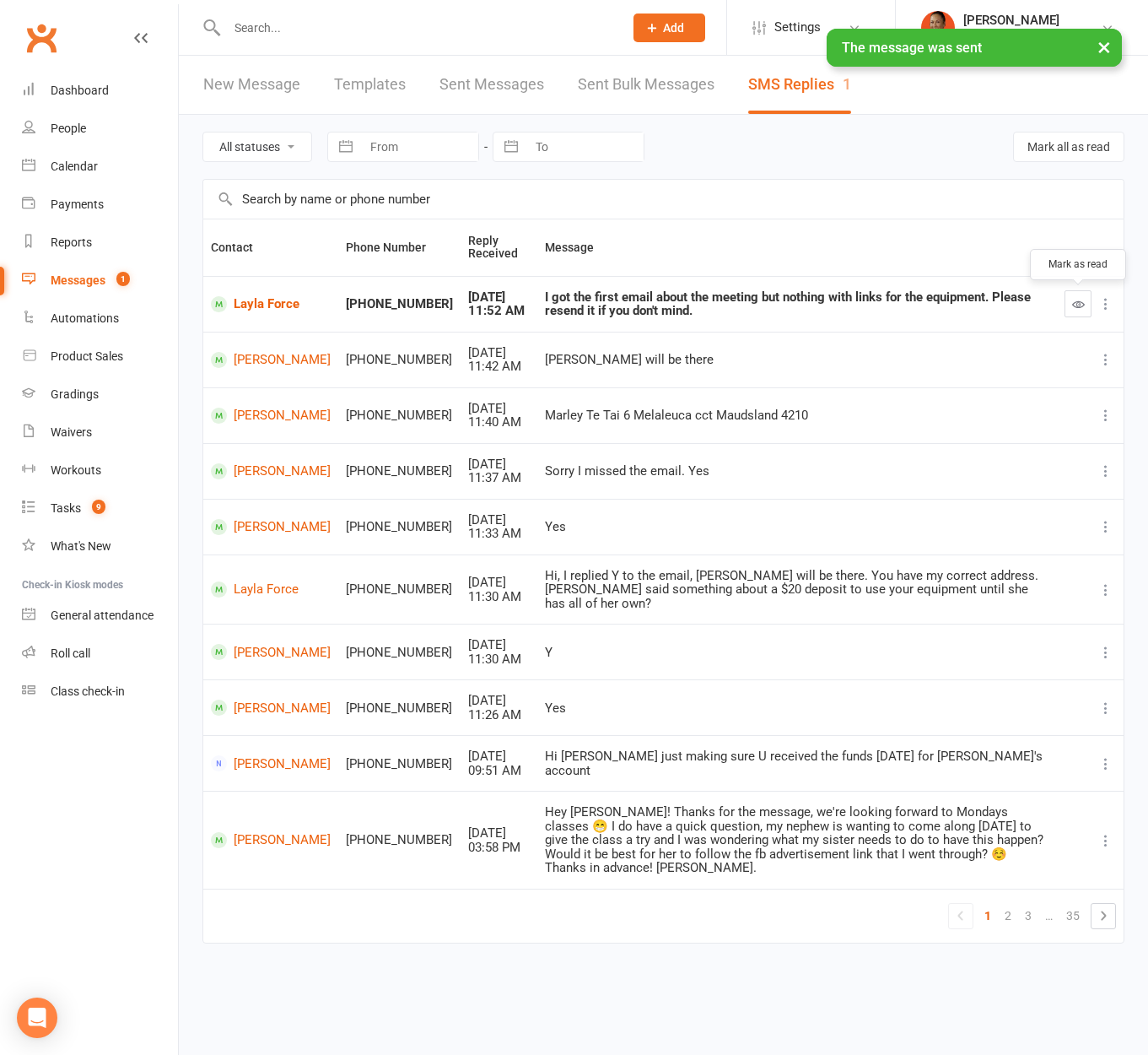
click at [1083, 302] on icon "button" at bounding box center [1078, 304] width 12 height 12
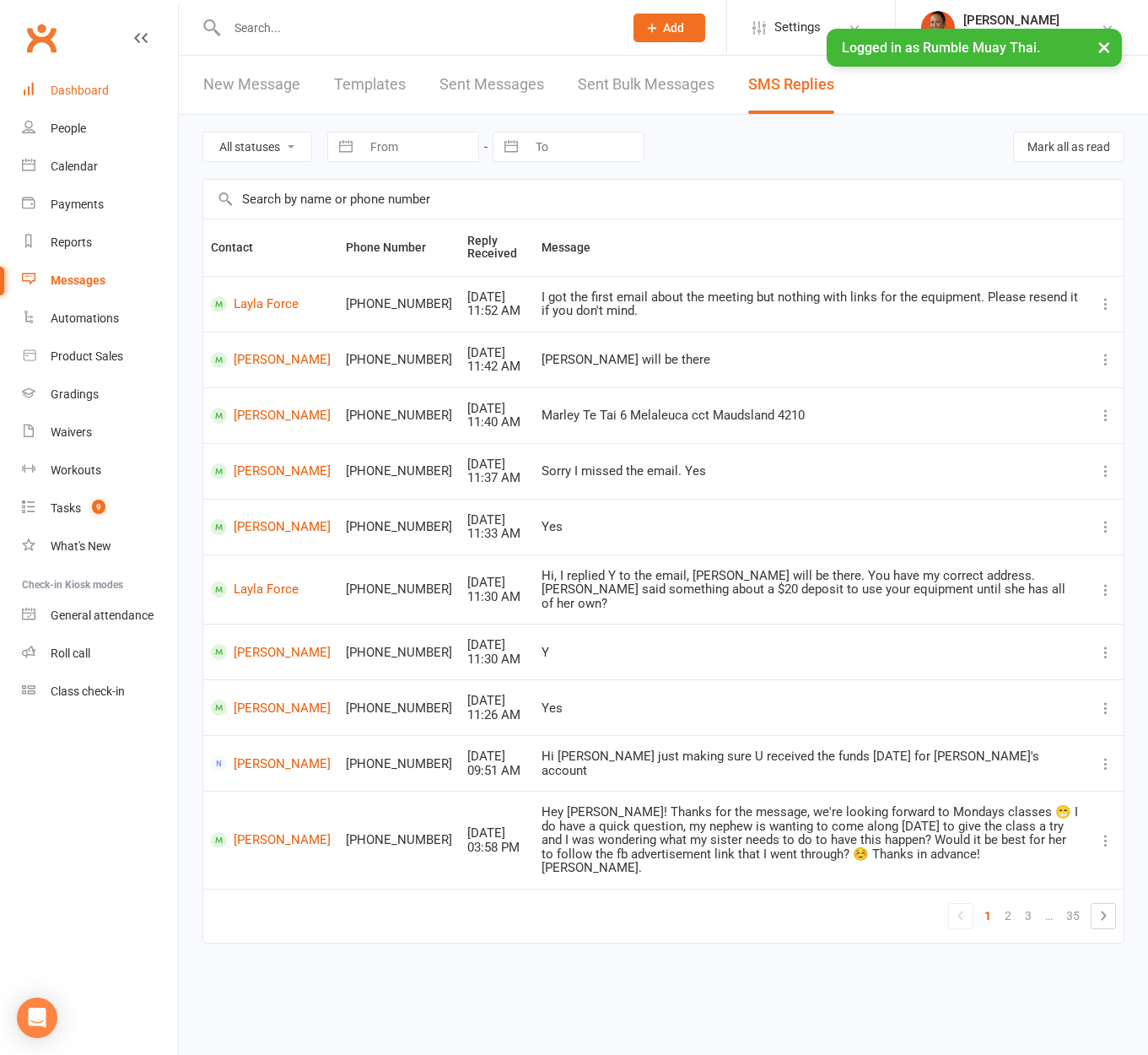
click at [88, 88] on div "Dashboard" at bounding box center [80, 90] width 58 height 13
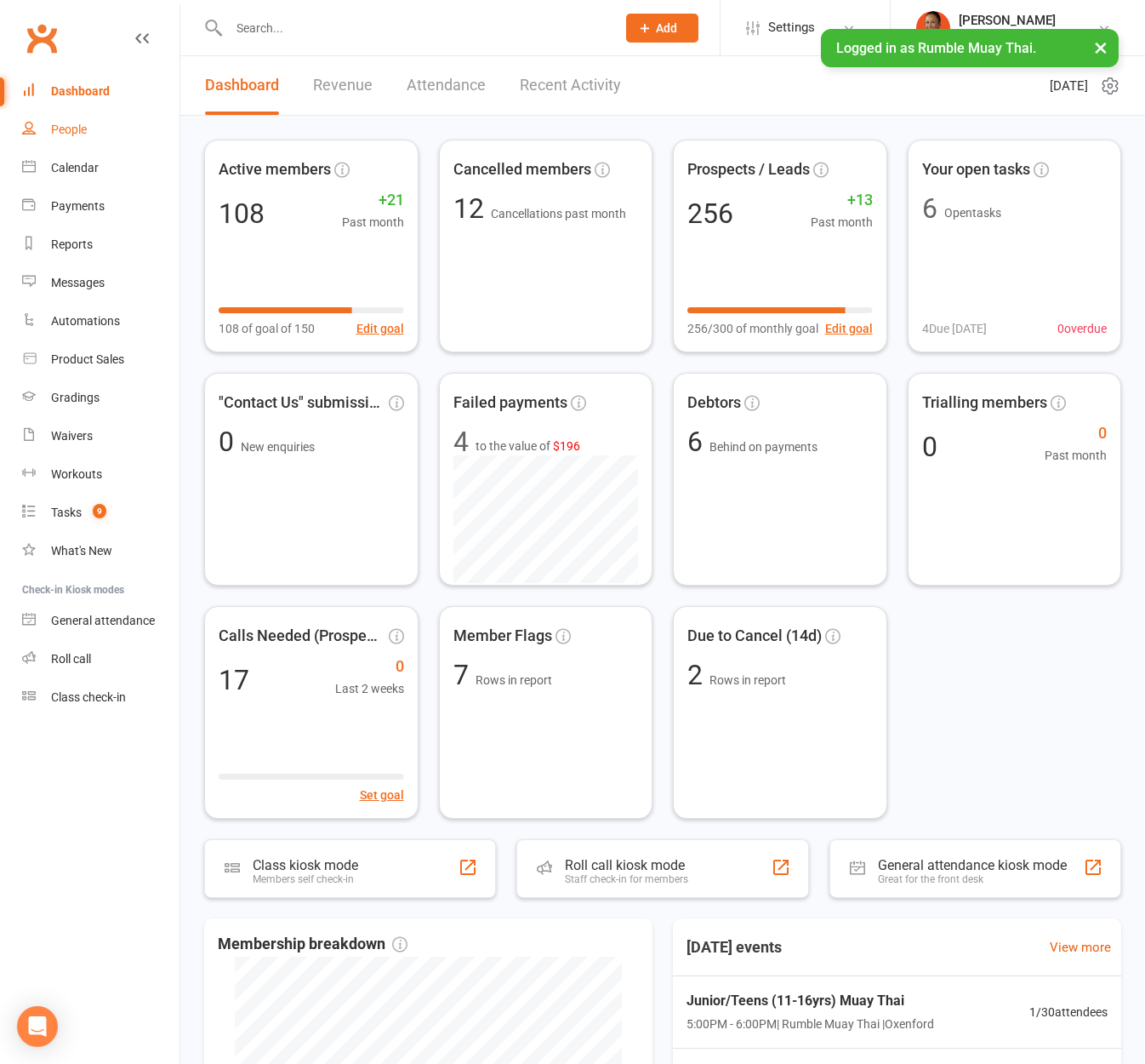
click at [62, 129] on div "People" at bounding box center [69, 129] width 36 height 14
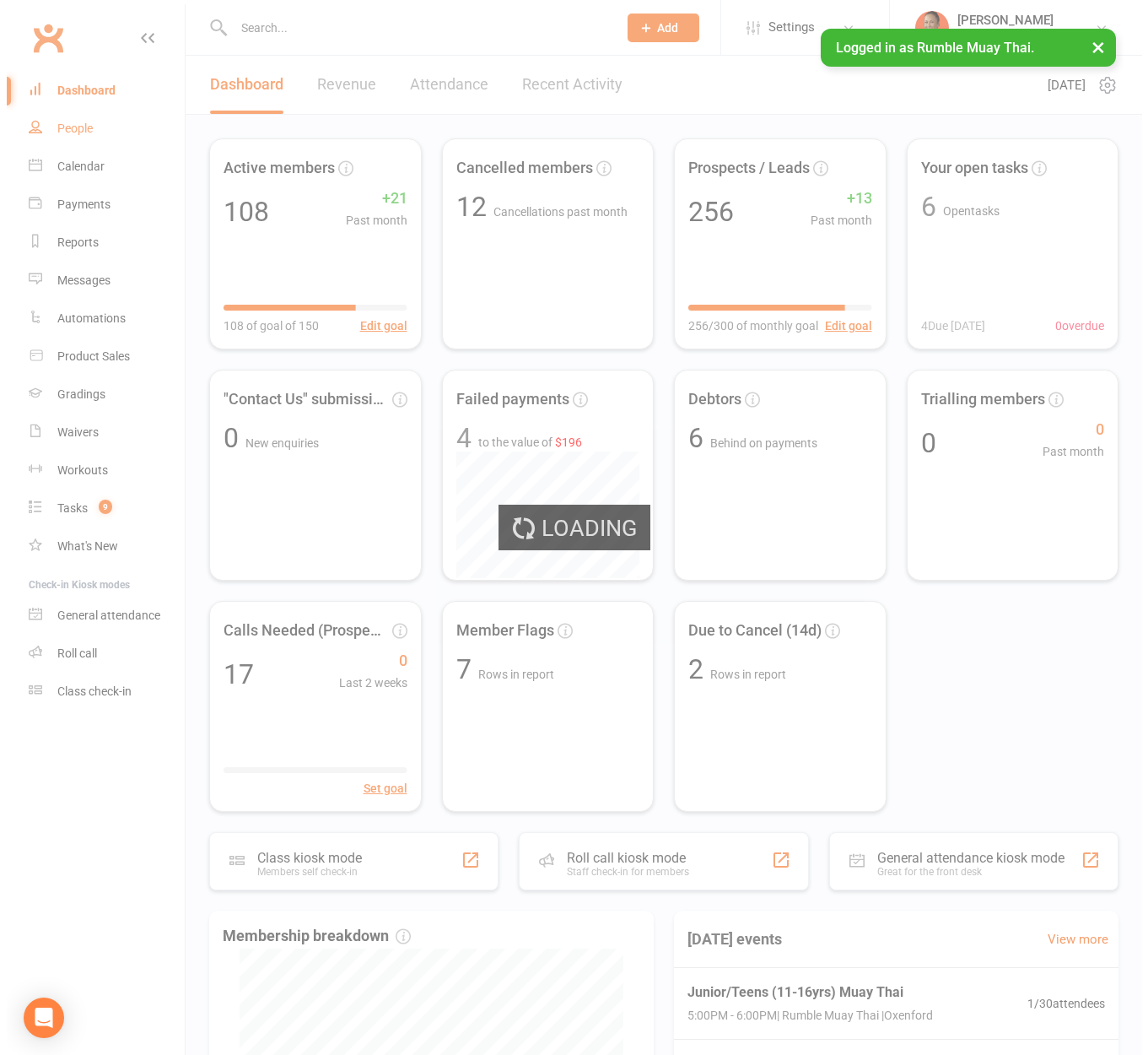
select select "100"
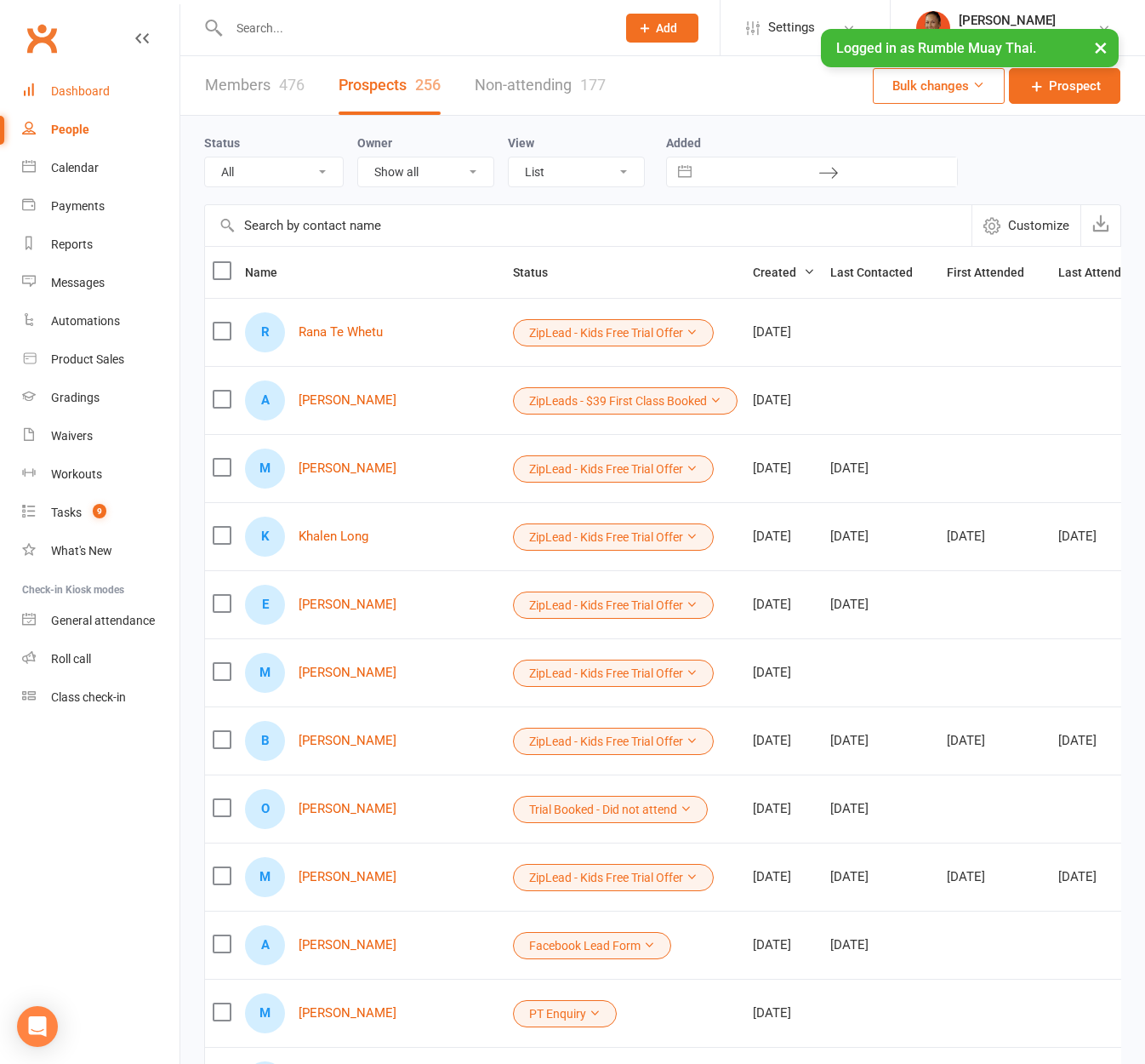
click at [112, 94] on link "Dashboard" at bounding box center [100, 92] width 157 height 39
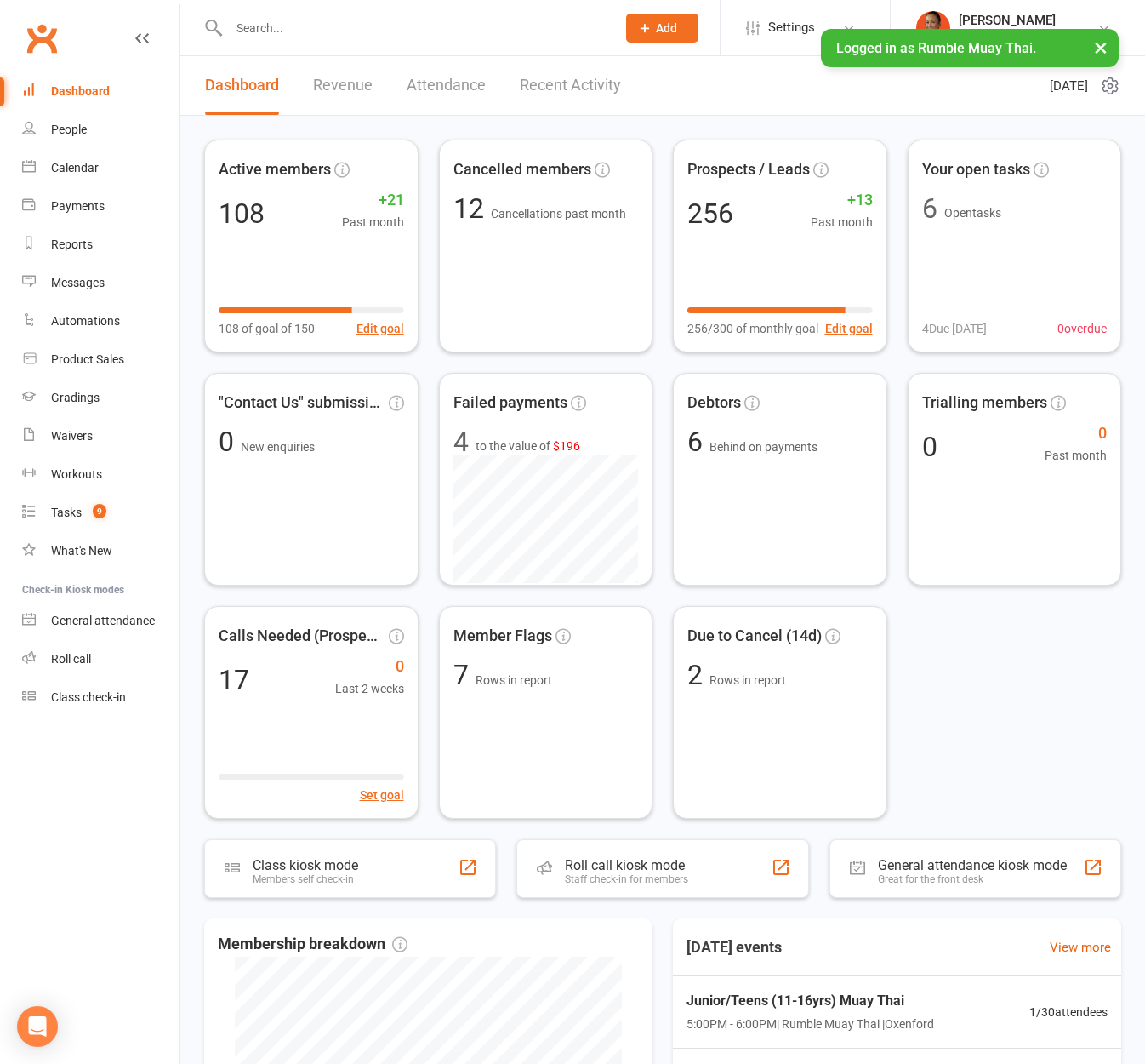
scroll to position [11, 0]
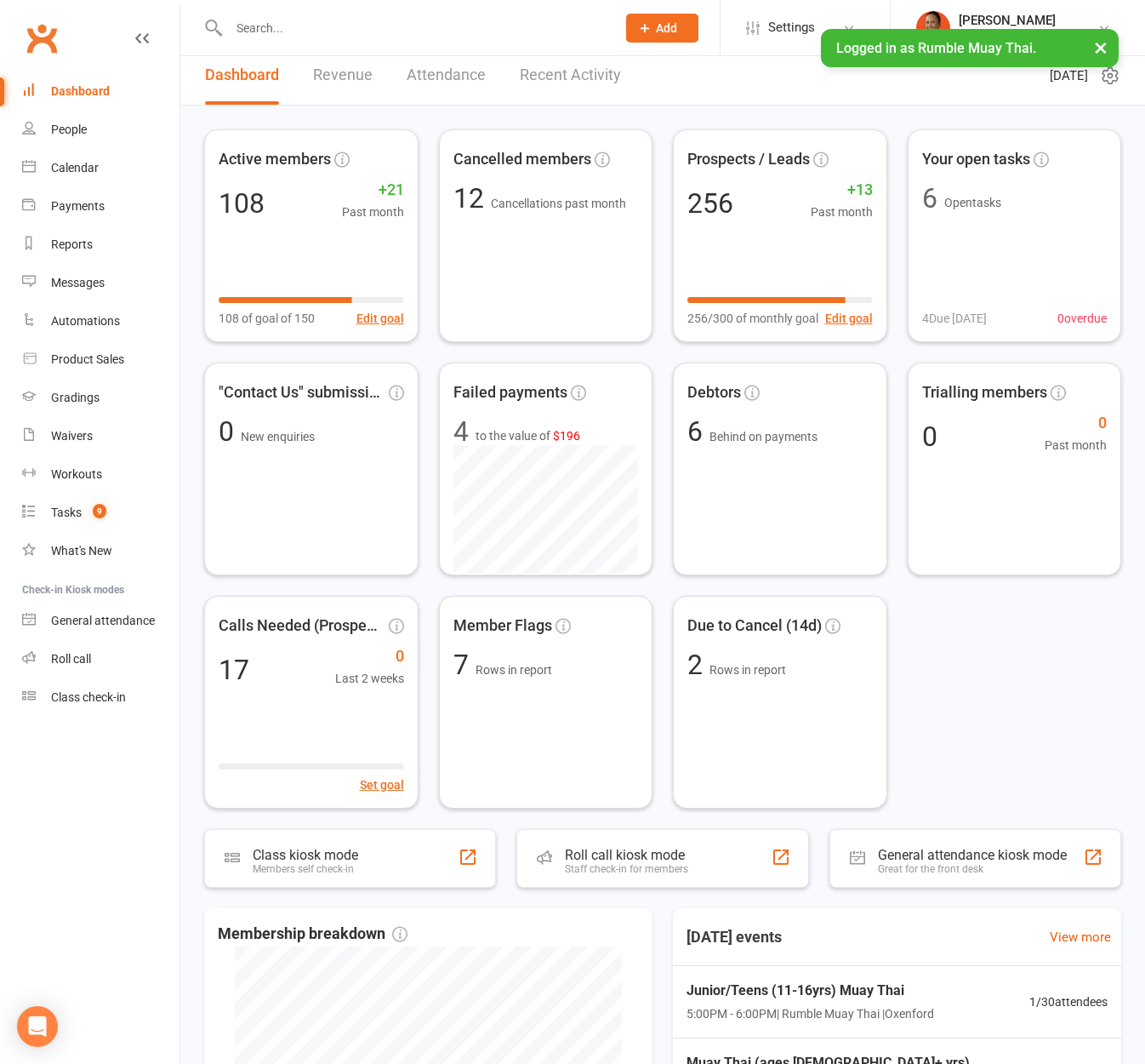
click at [1102, 45] on button "×" at bounding box center [1102, 47] width 31 height 37
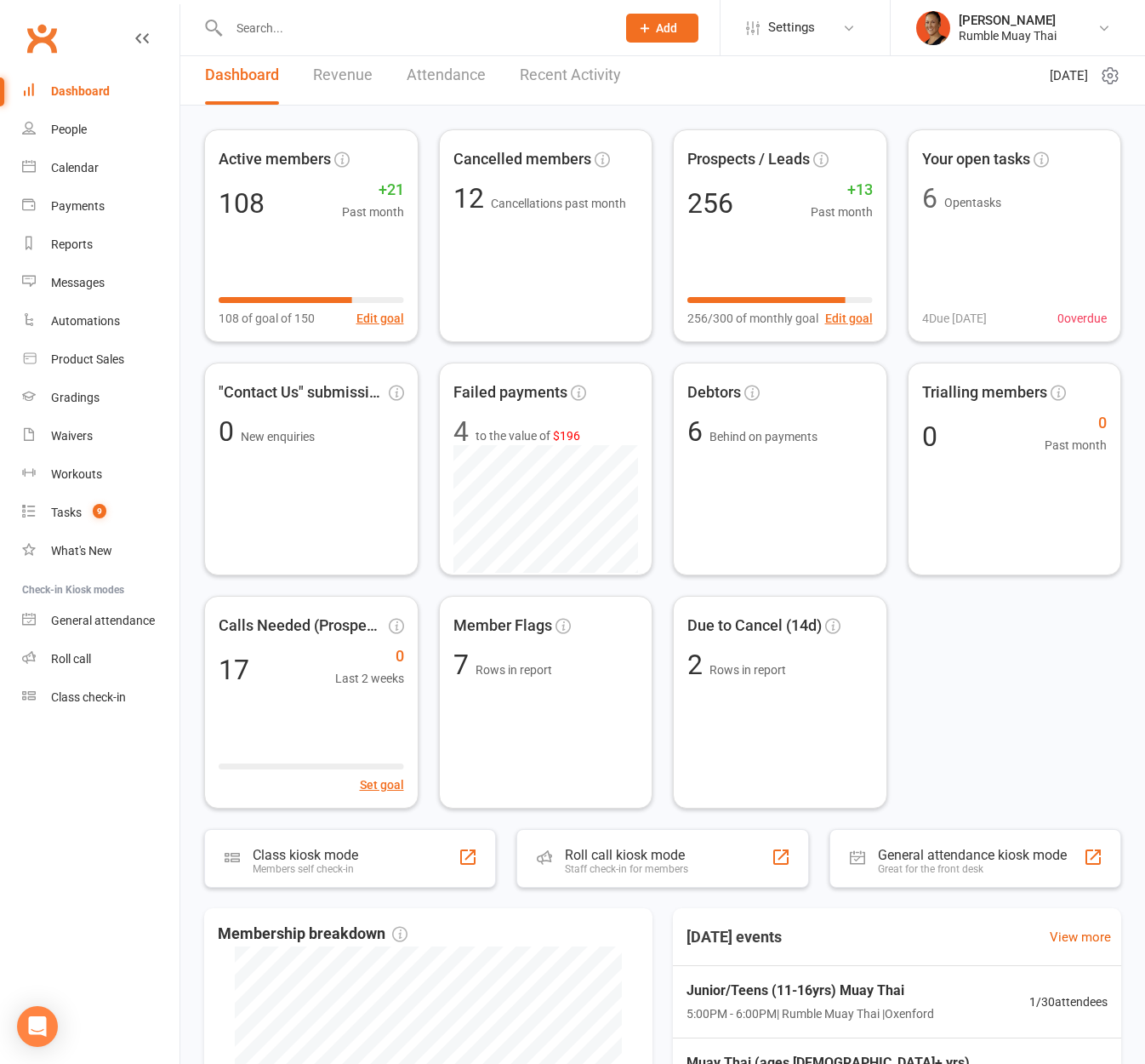
click at [325, 33] on input "text" at bounding box center [415, 28] width 381 height 24
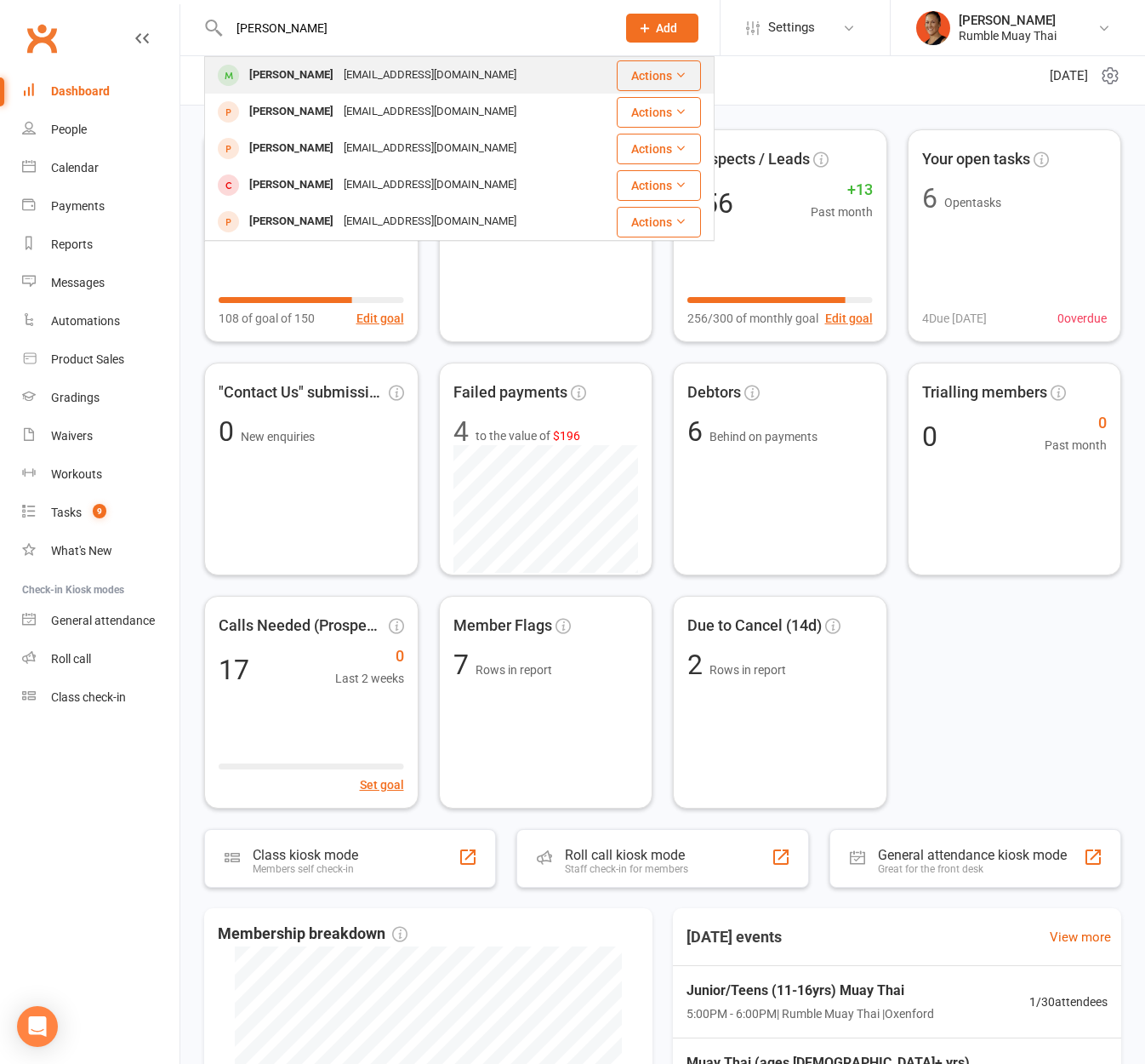
type input "[PERSON_NAME]"
click at [302, 69] on div "[PERSON_NAME]" at bounding box center [292, 75] width 95 height 25
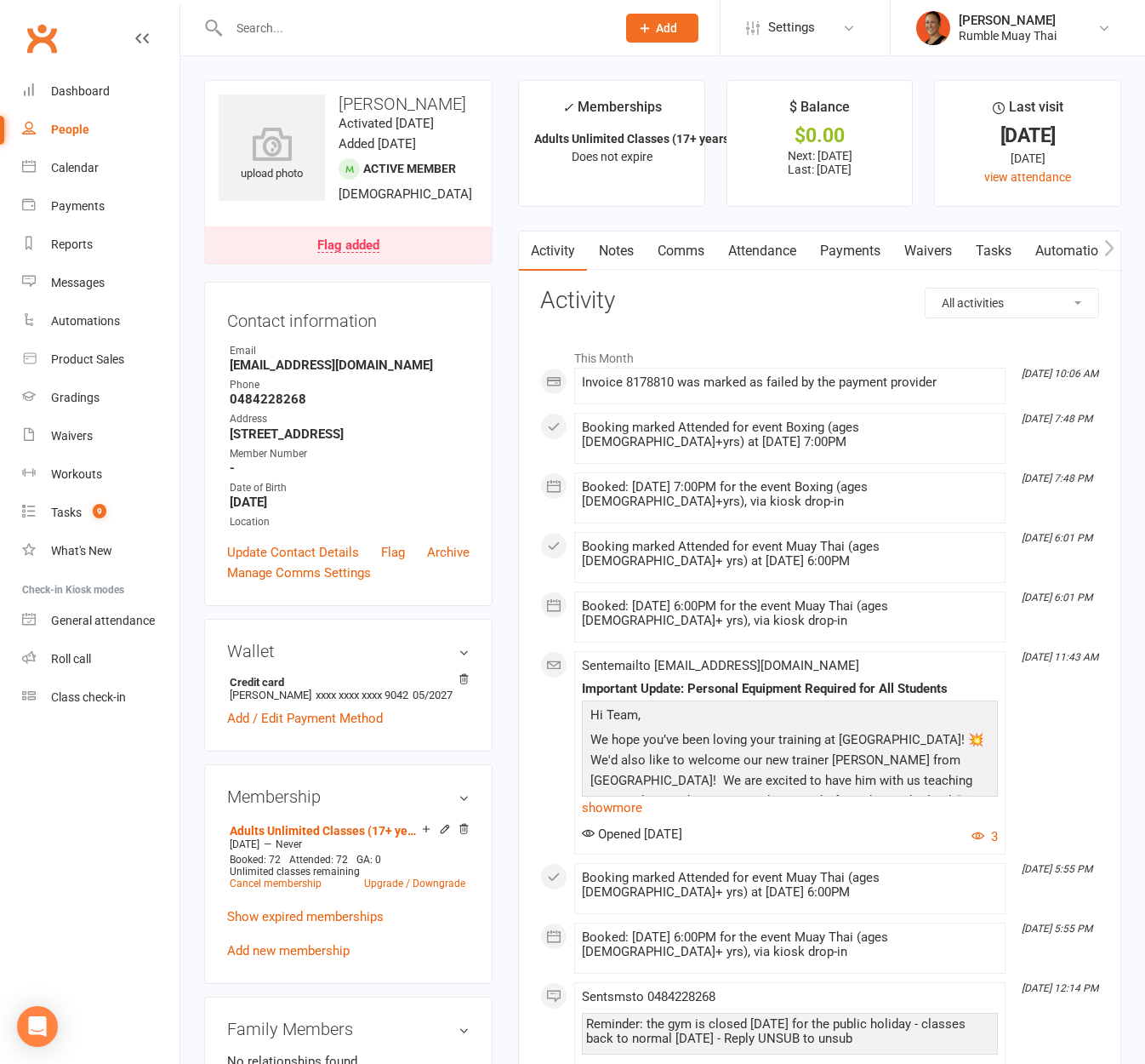
click at [360, 241] on div "Flag added" at bounding box center [348, 245] width 62 height 14
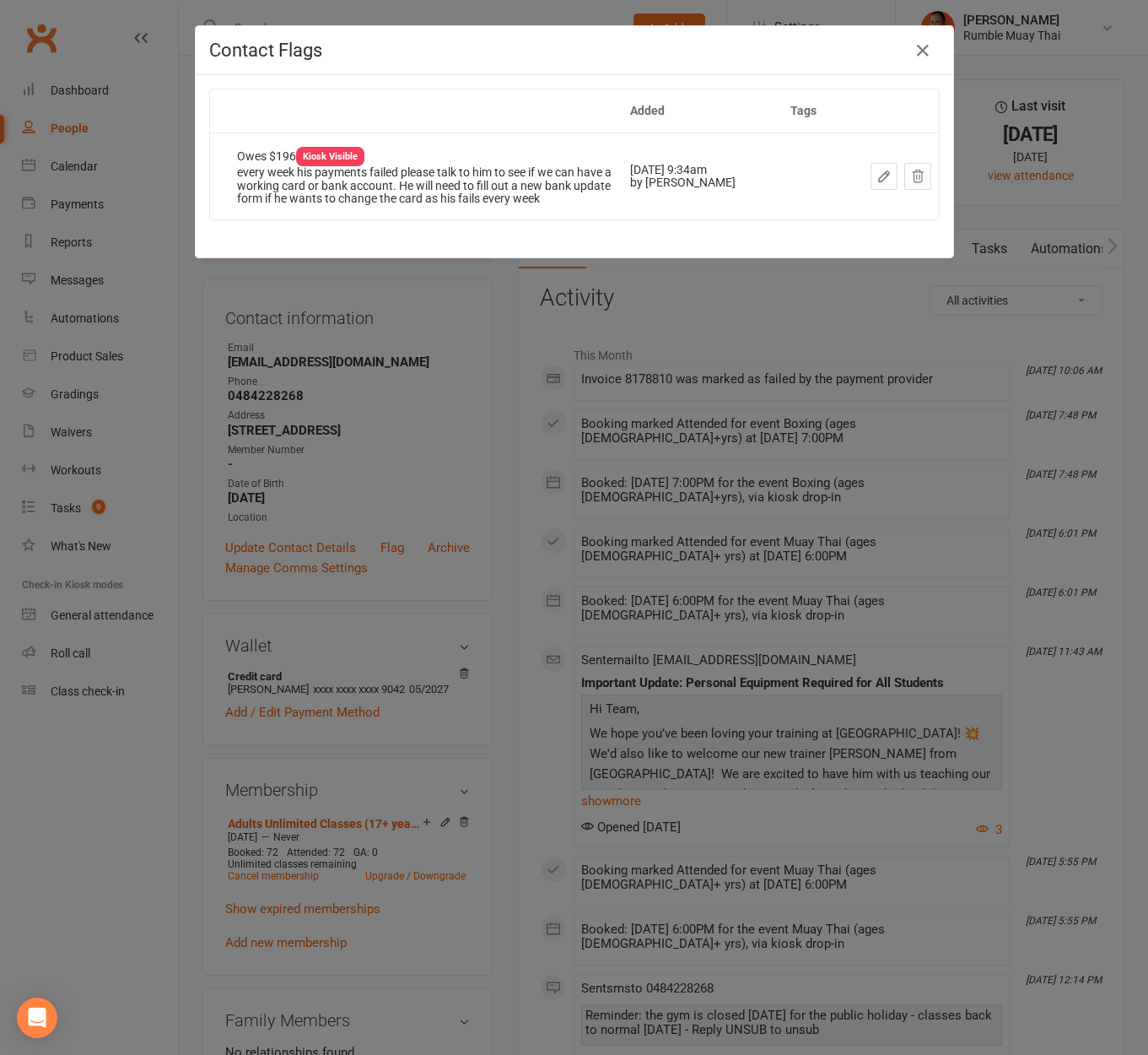
click at [917, 34] on div "Contact Flags" at bounding box center [574, 50] width 758 height 49
click at [922, 46] on icon "button" at bounding box center [923, 50] width 20 height 20
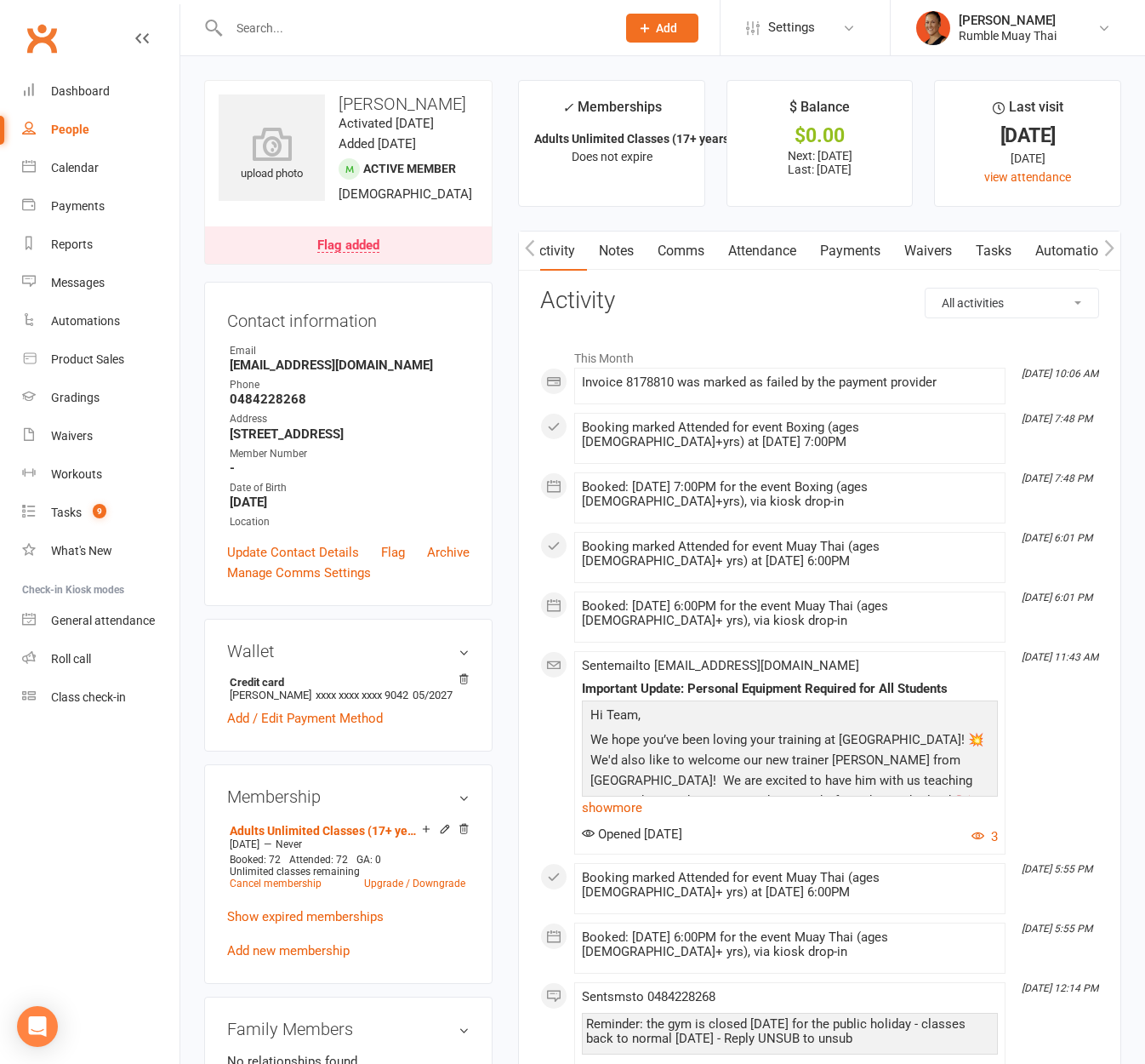
click at [773, 254] on link "Attendance" at bounding box center [761, 251] width 92 height 40
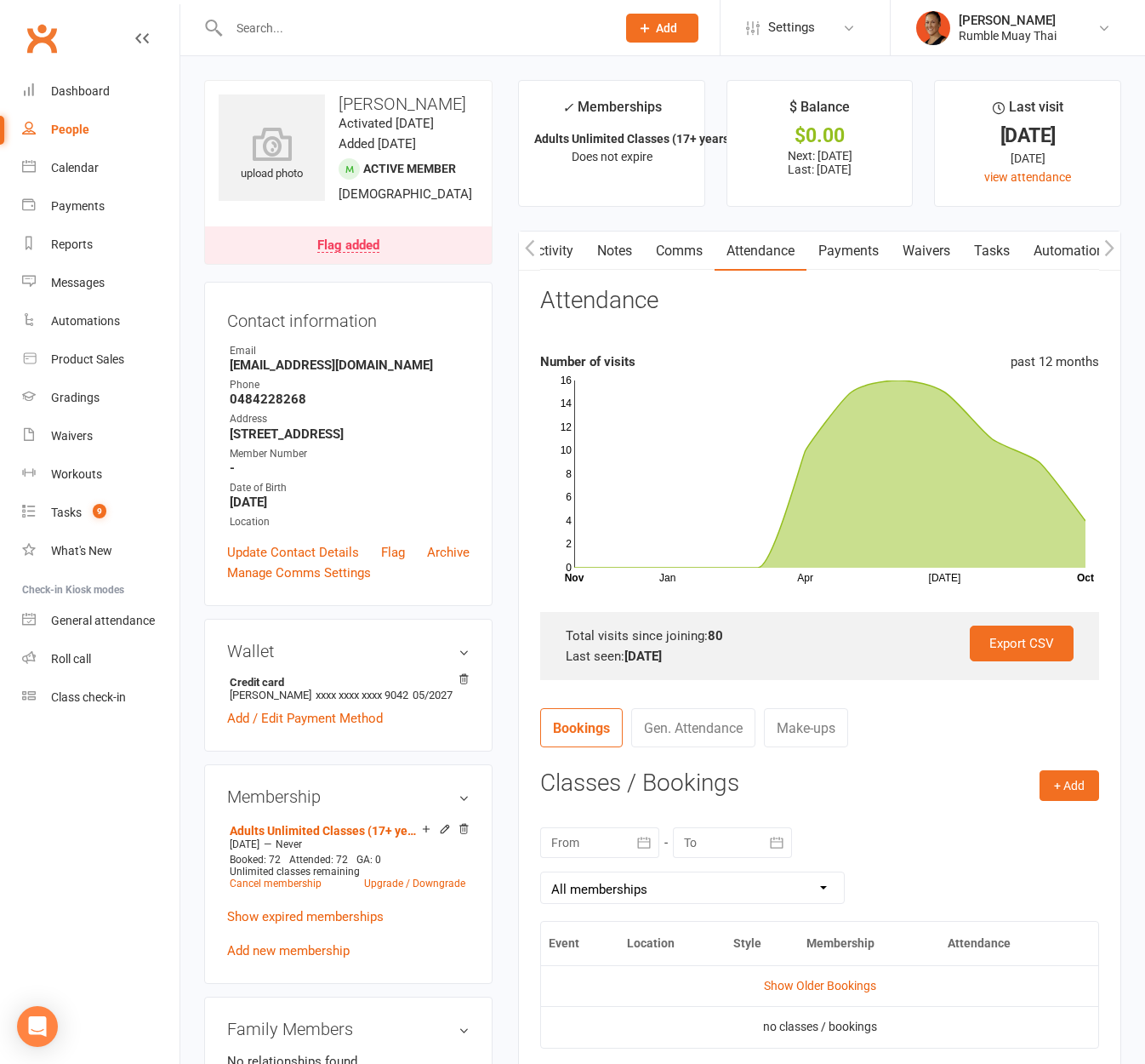
scroll to position [244, 0]
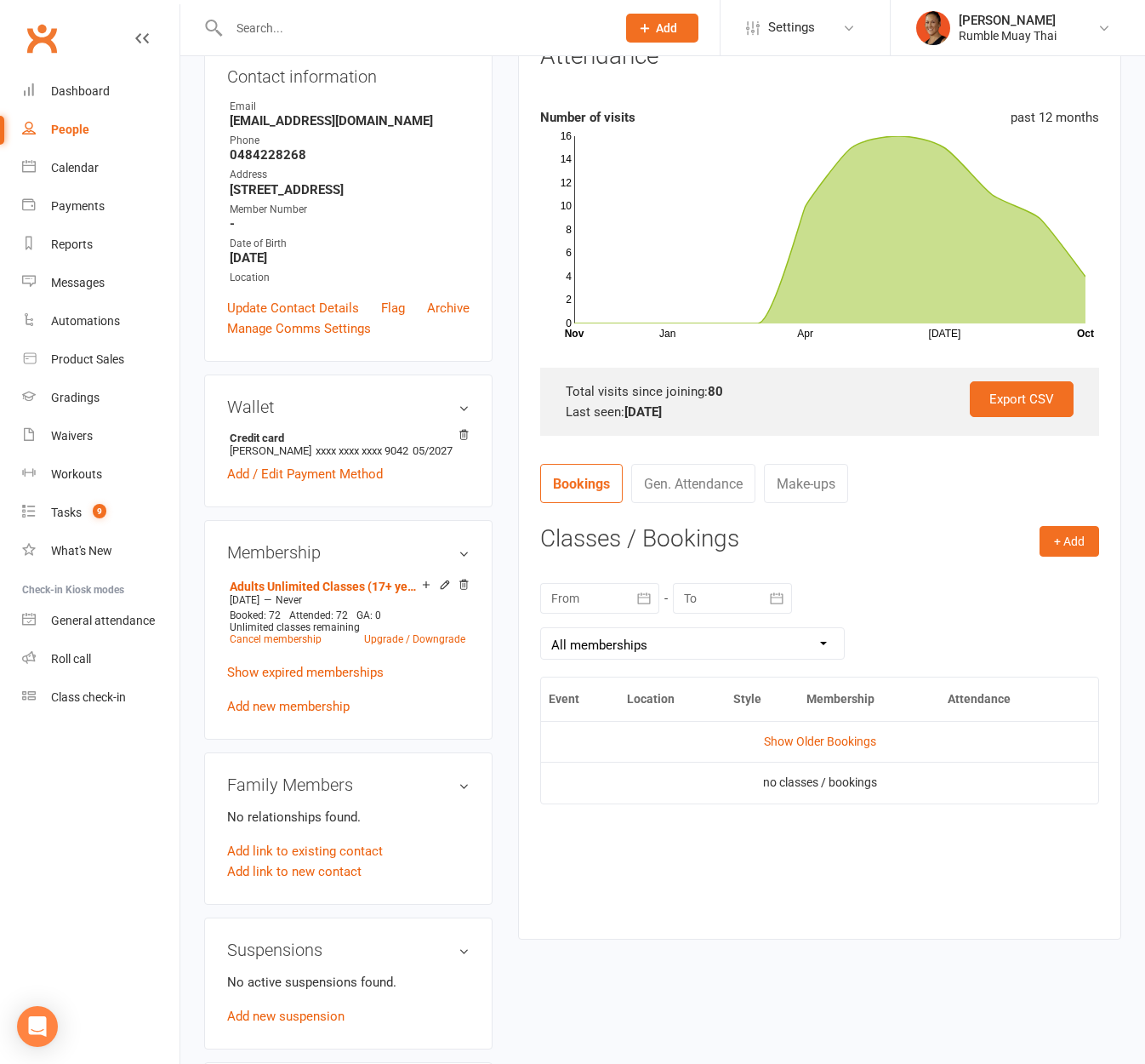
click at [633, 601] on button "button" at bounding box center [644, 598] width 31 height 31
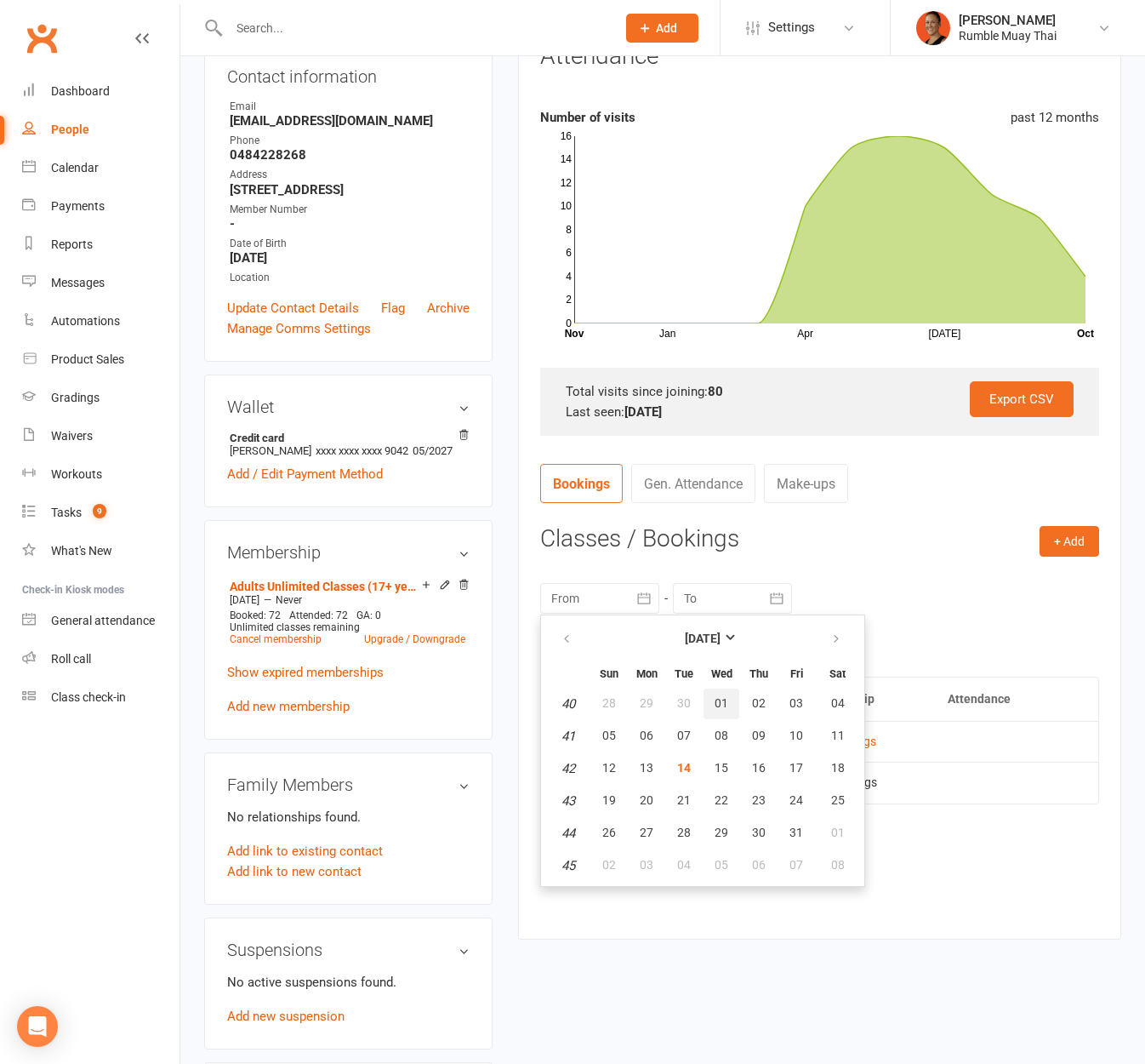
click at [721, 699] on span "01" at bounding box center [722, 703] width 14 height 14
type input "[DATE]"
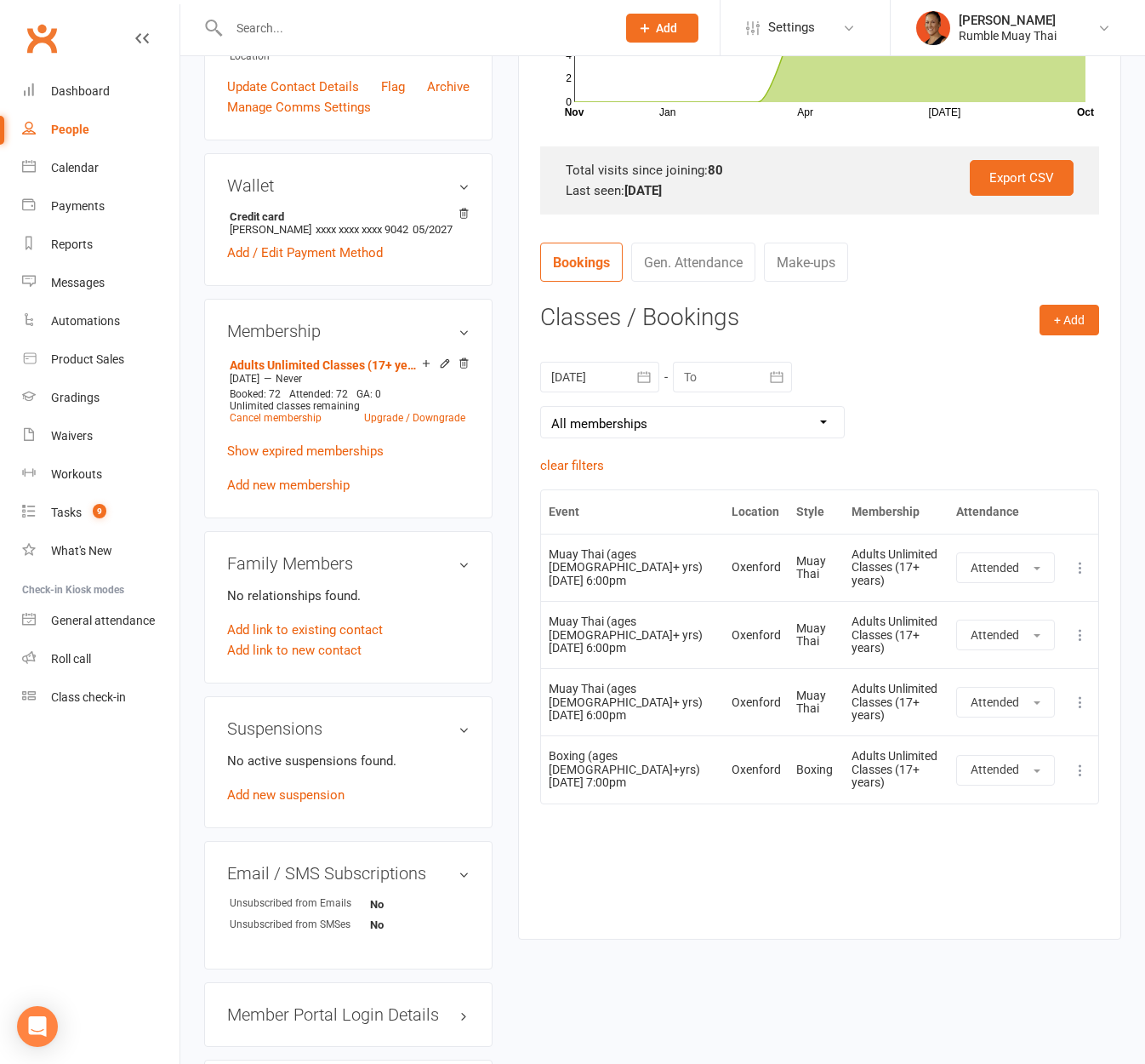
scroll to position [0, 0]
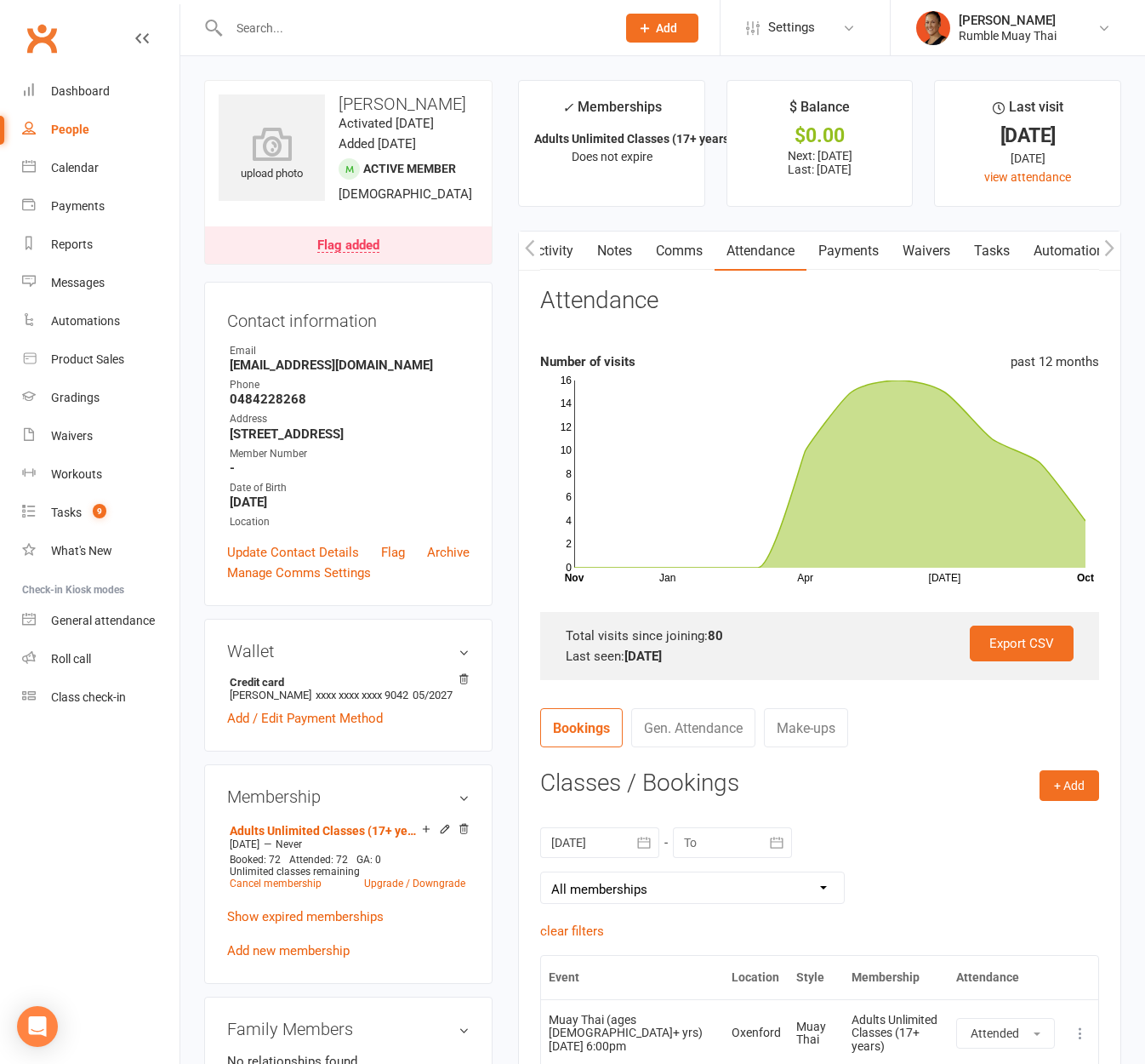
click at [558, 253] on link "Activity" at bounding box center [551, 251] width 68 height 40
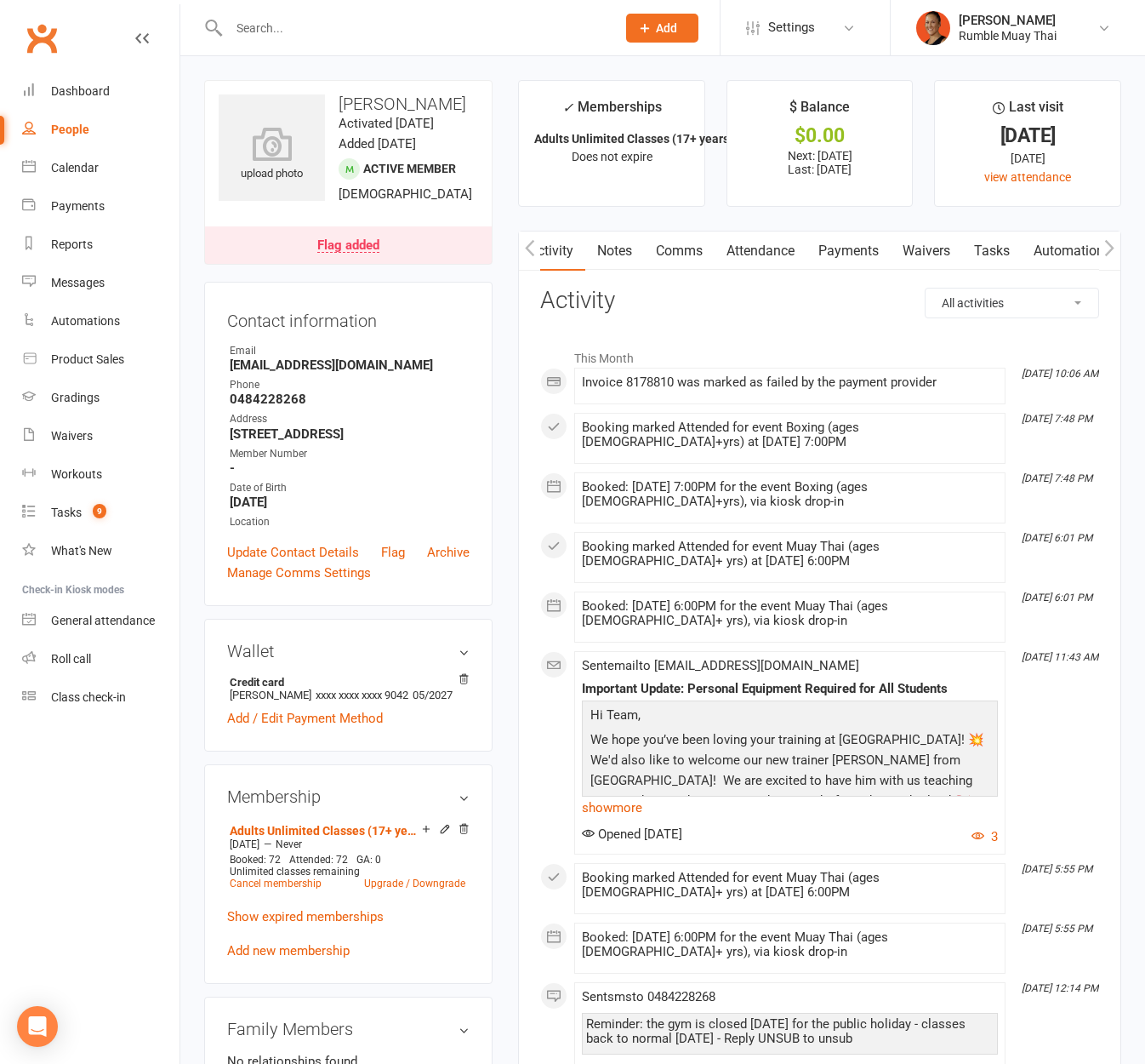
click at [888, 247] on link "Payments" at bounding box center [848, 251] width 84 height 40
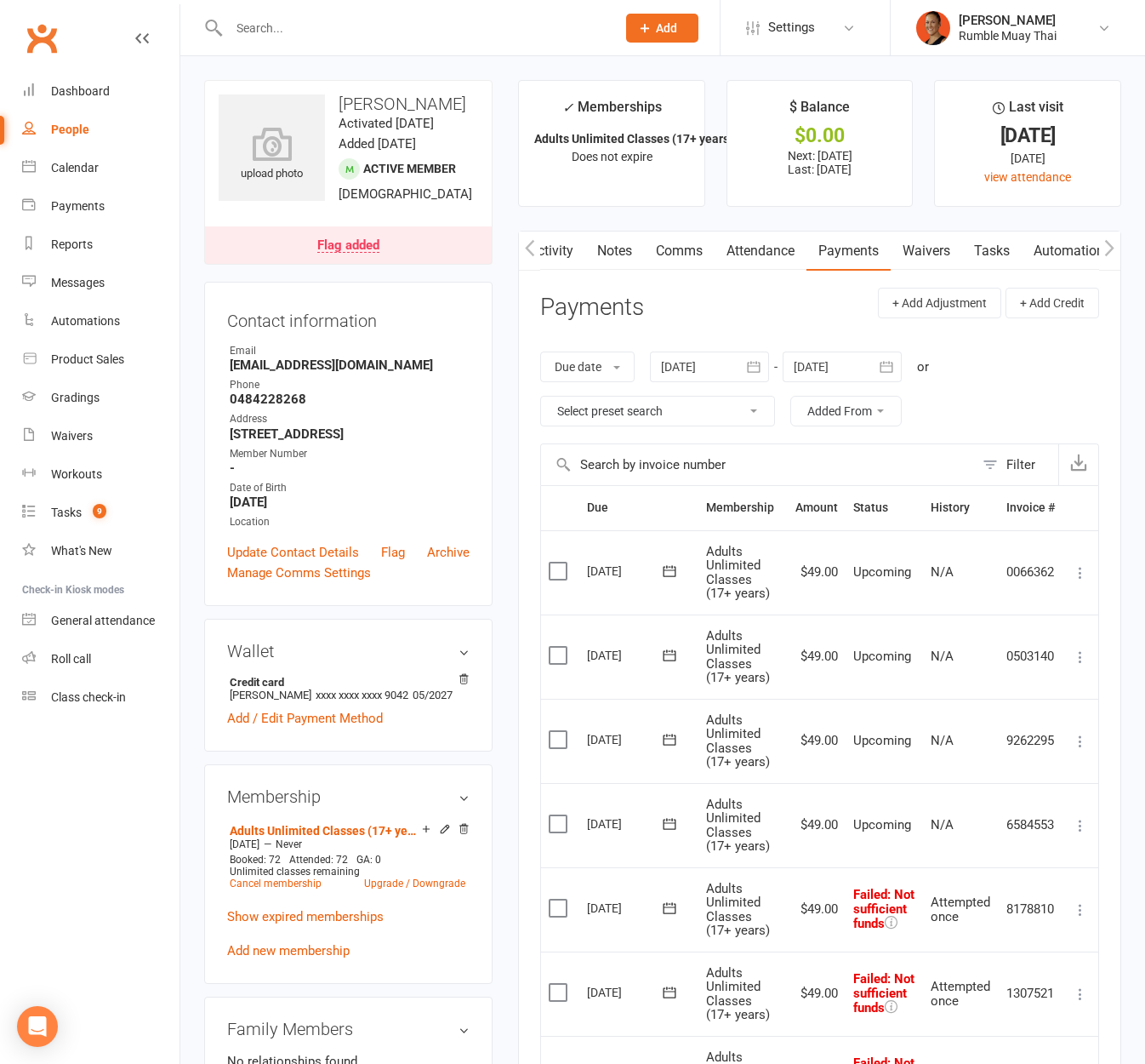
click at [581, 255] on link "Activity" at bounding box center [551, 251] width 68 height 40
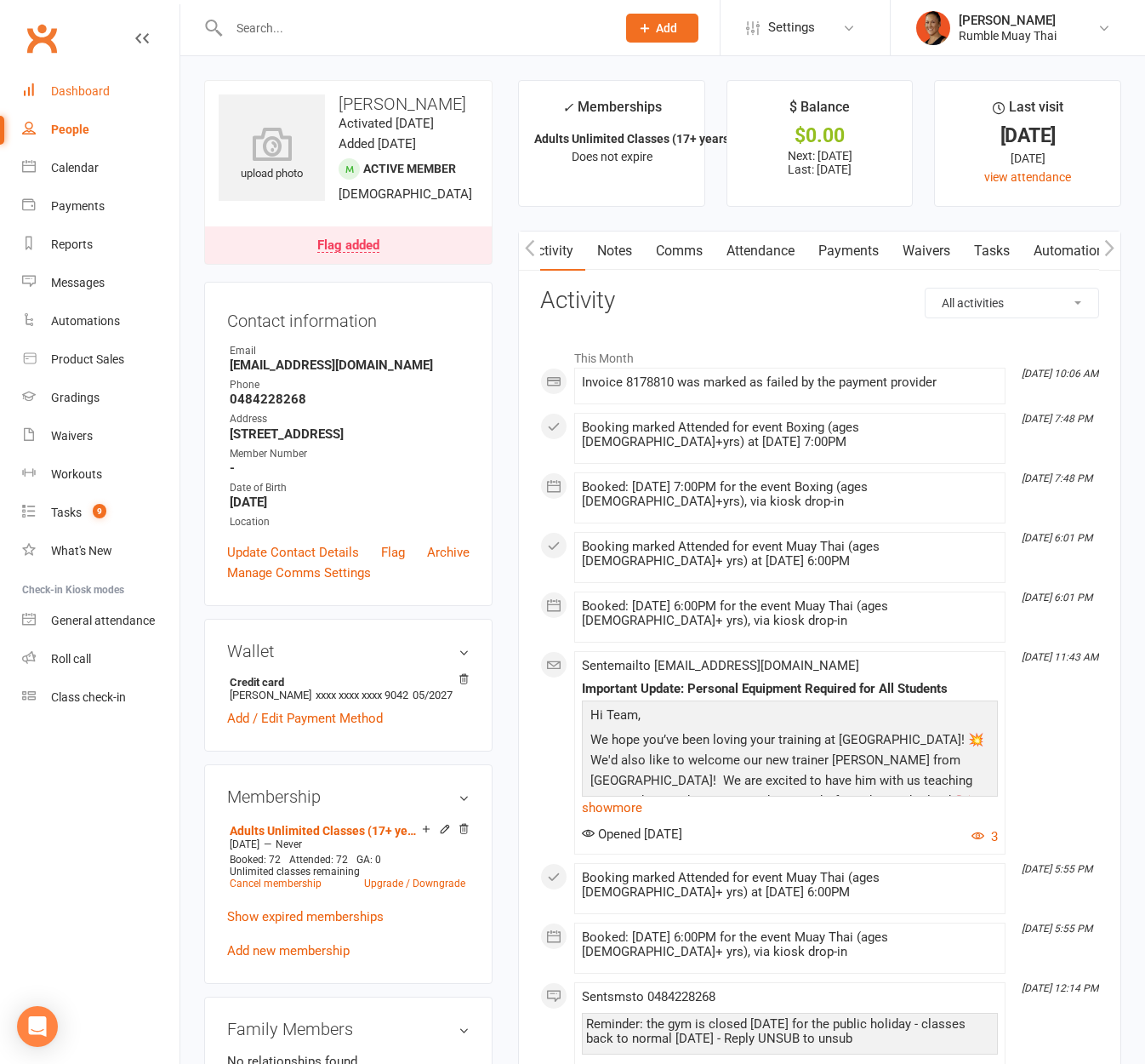
click at [74, 95] on div "Dashboard" at bounding box center [80, 91] width 59 height 14
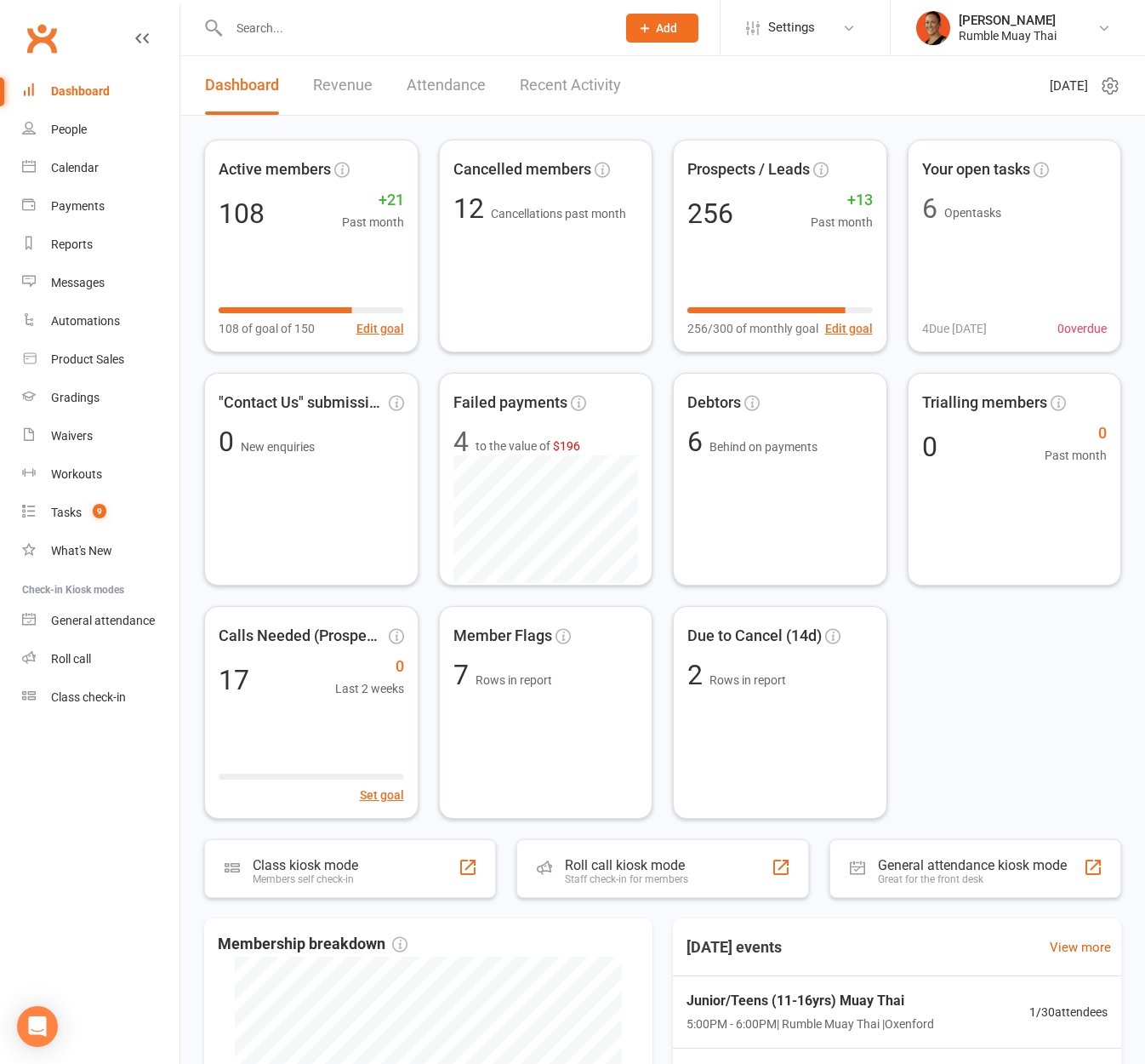
click at [413, 25] on input "text" at bounding box center [415, 28] width 381 height 24
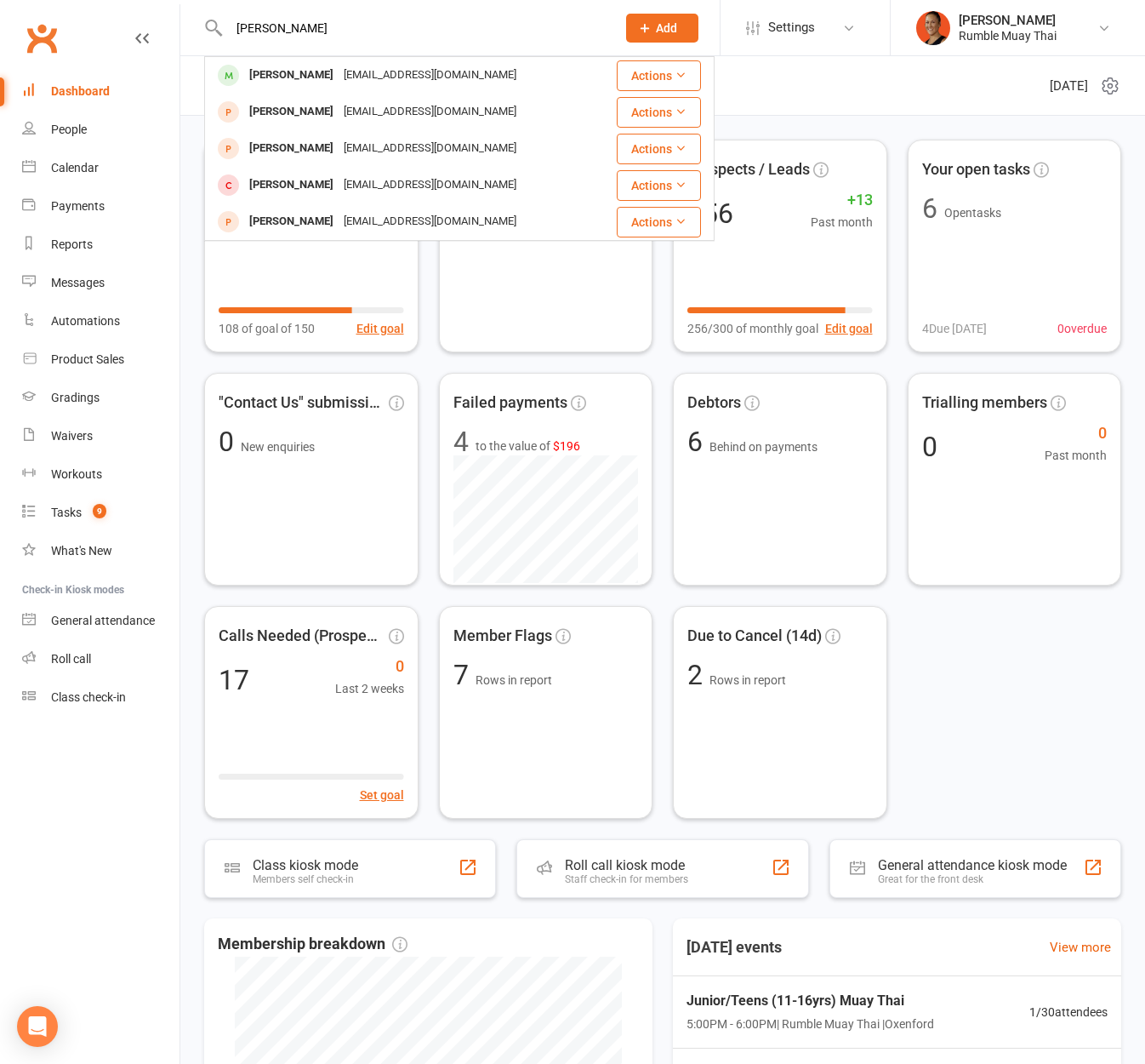
type input "[PERSON_NAME]"
drag, startPoint x: 873, startPoint y: 115, endPoint x: 930, endPoint y: 81, distance: 66.4
click at [873, 116] on div "Active members 108 +21 Past month 108 of goal of 150 Edit goal Cancelled member…" at bounding box center [663, 782] width 965 height 1333
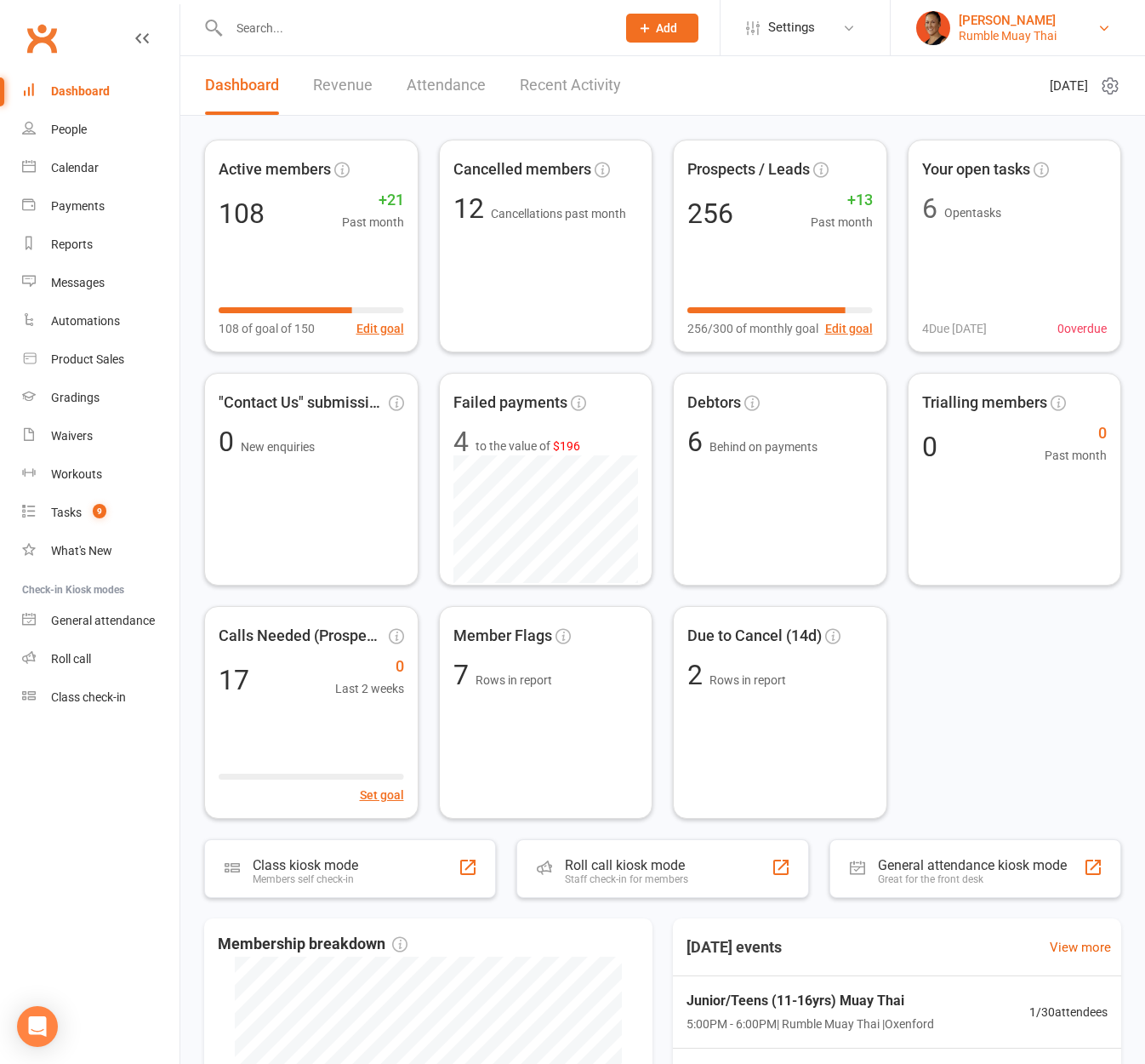
click at [988, 33] on div "Rumble Muay Thai" at bounding box center [1007, 36] width 98 height 15
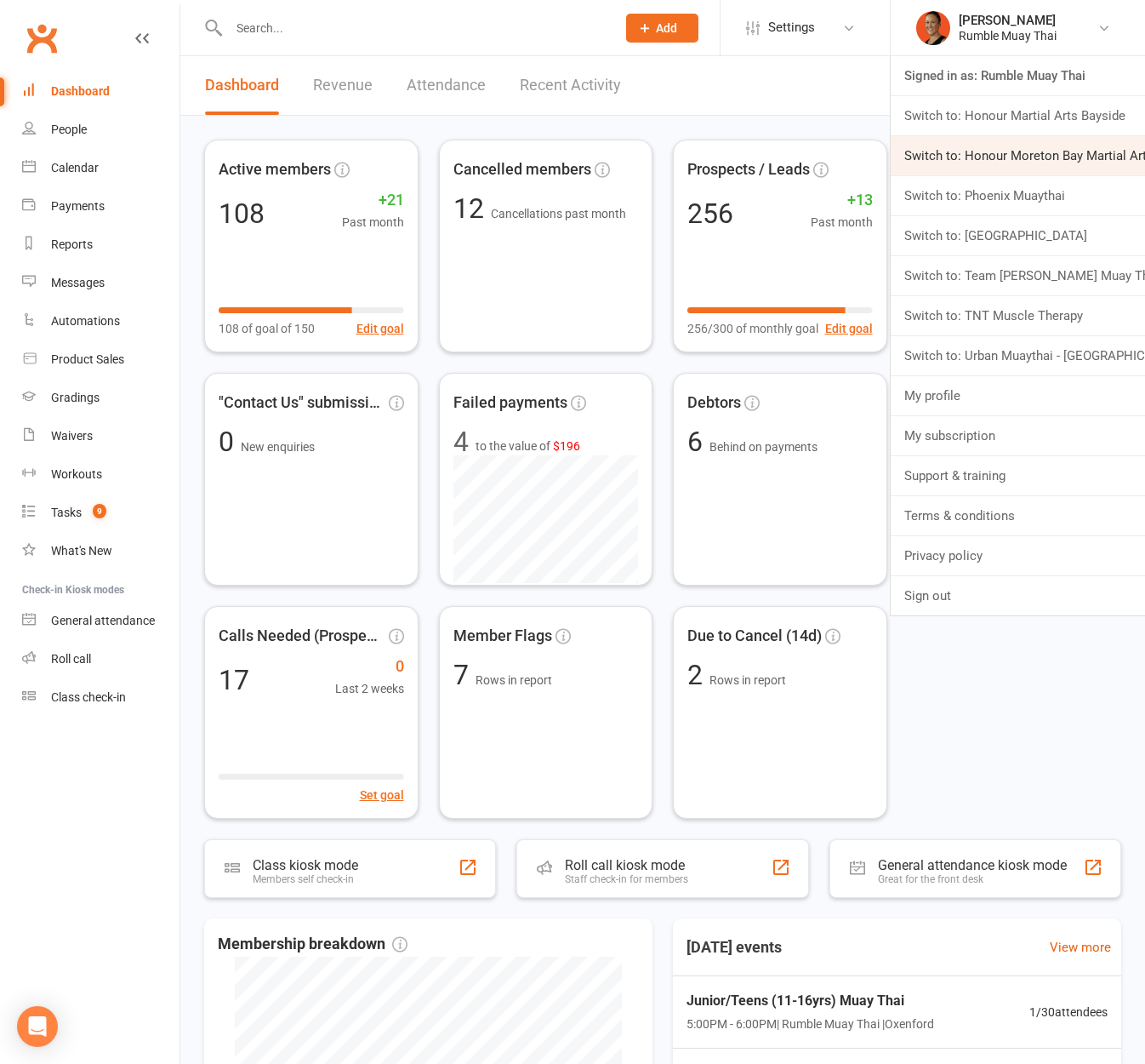
click at [1102, 158] on link "Switch to: Honour Moreton Bay Martial Arts Academy" at bounding box center [1017, 156] width 254 height 40
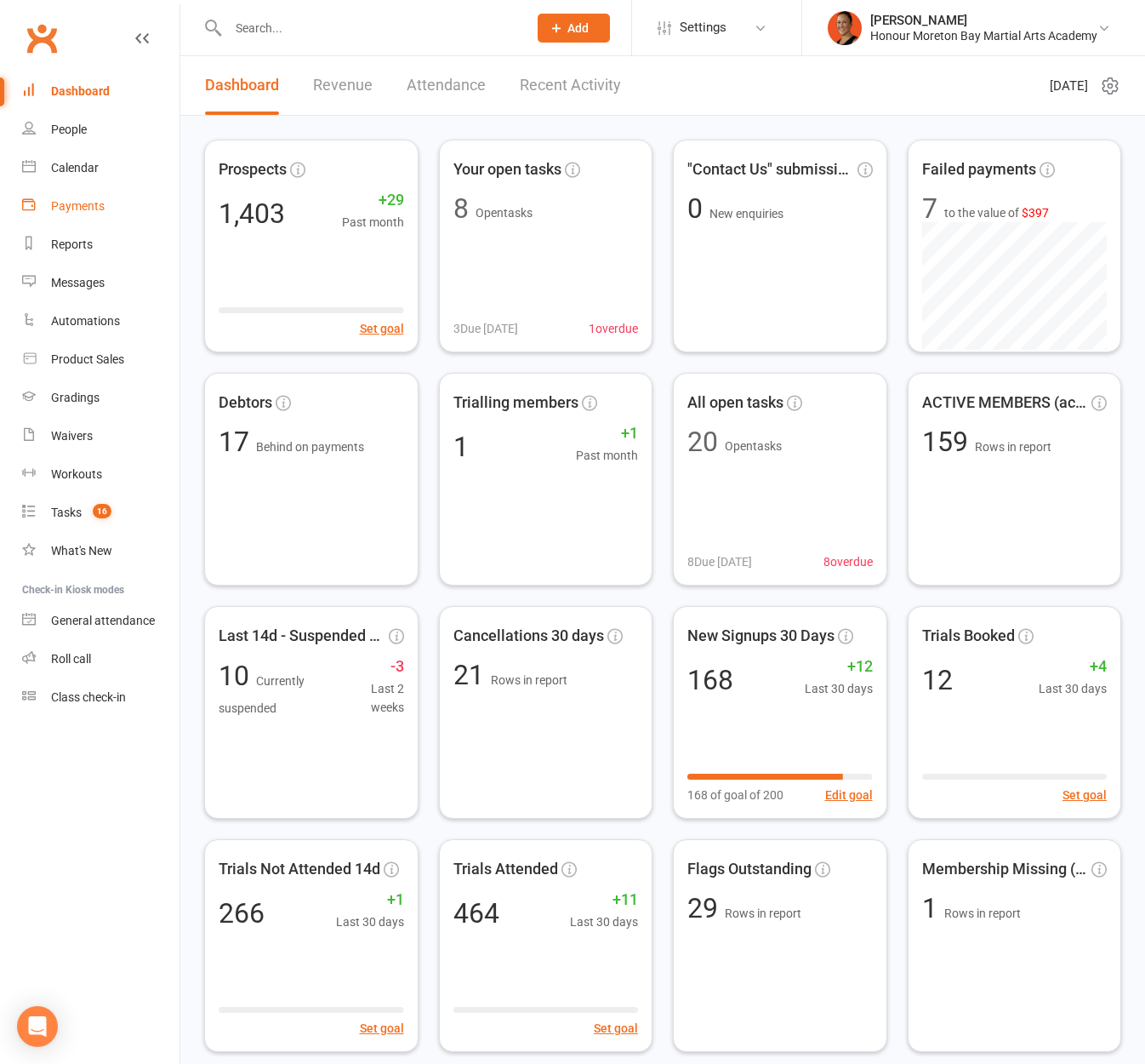
click at [108, 202] on link "Payments" at bounding box center [100, 207] width 157 height 39
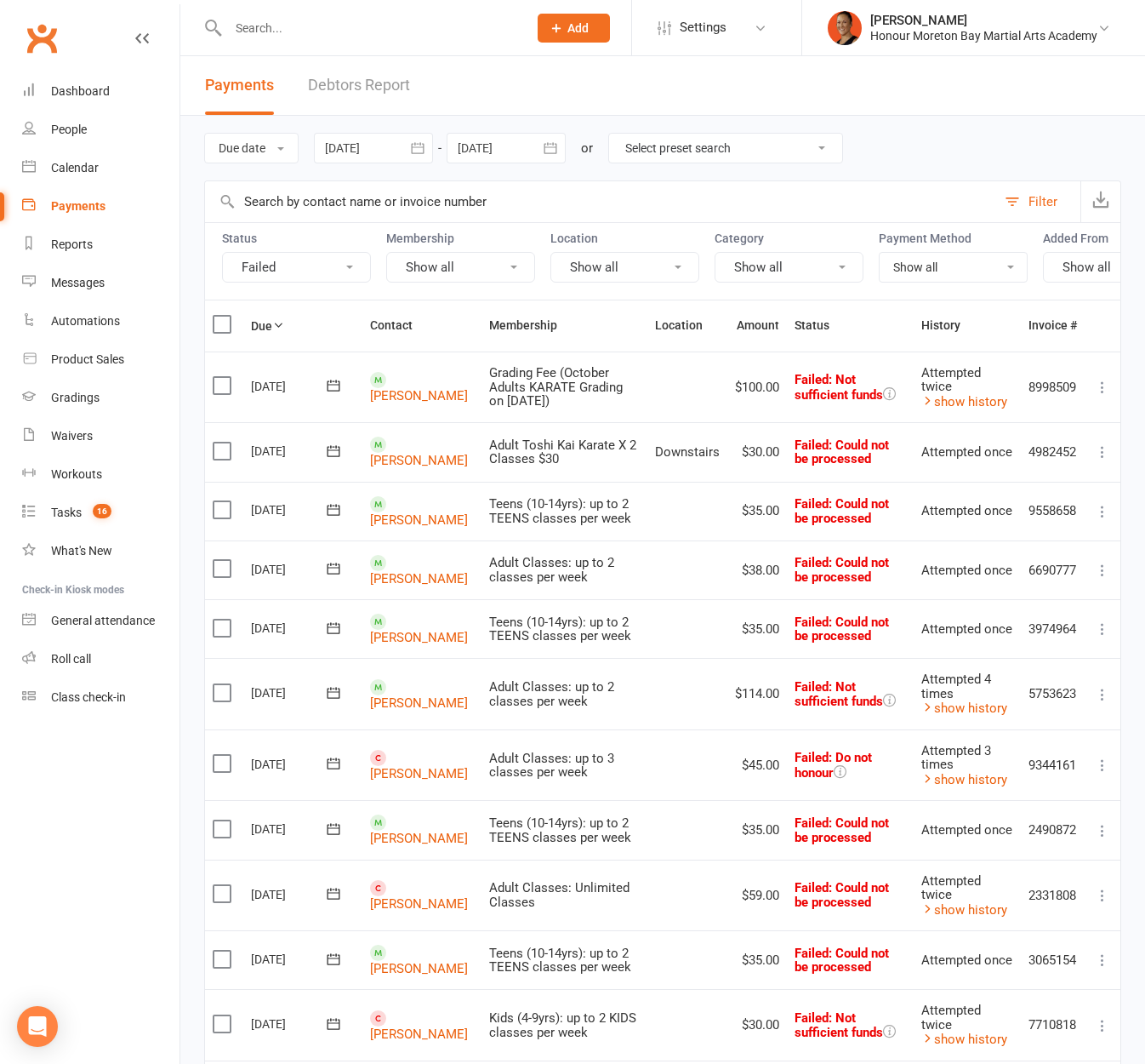
click at [369, 29] on input "text" at bounding box center [369, 28] width 293 height 24
type input "a"
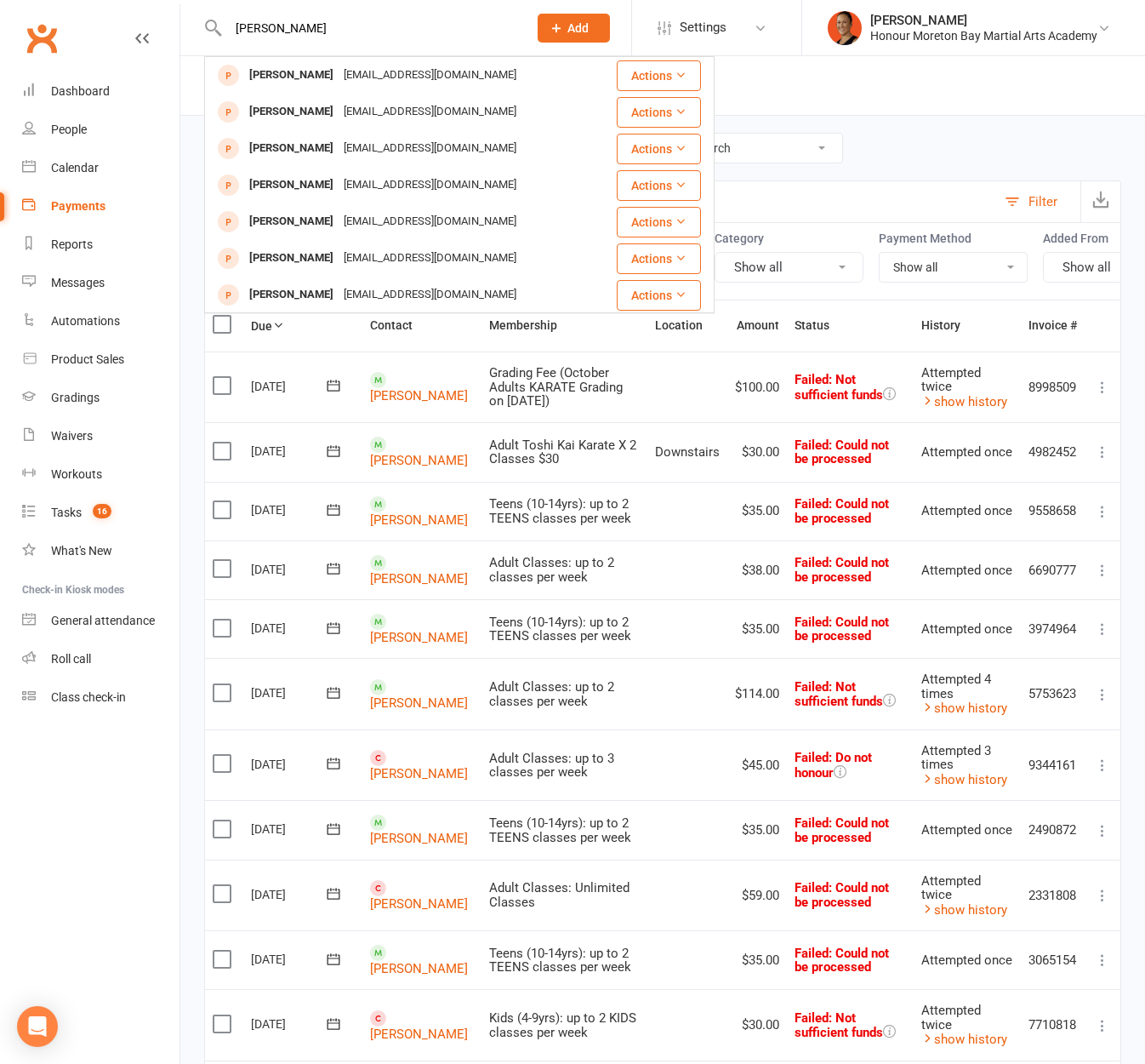
type input "[PERSON_NAME]"
click at [560, 685] on td "Adult Classes: up to 2 classes per week" at bounding box center [563, 694] width 165 height 72
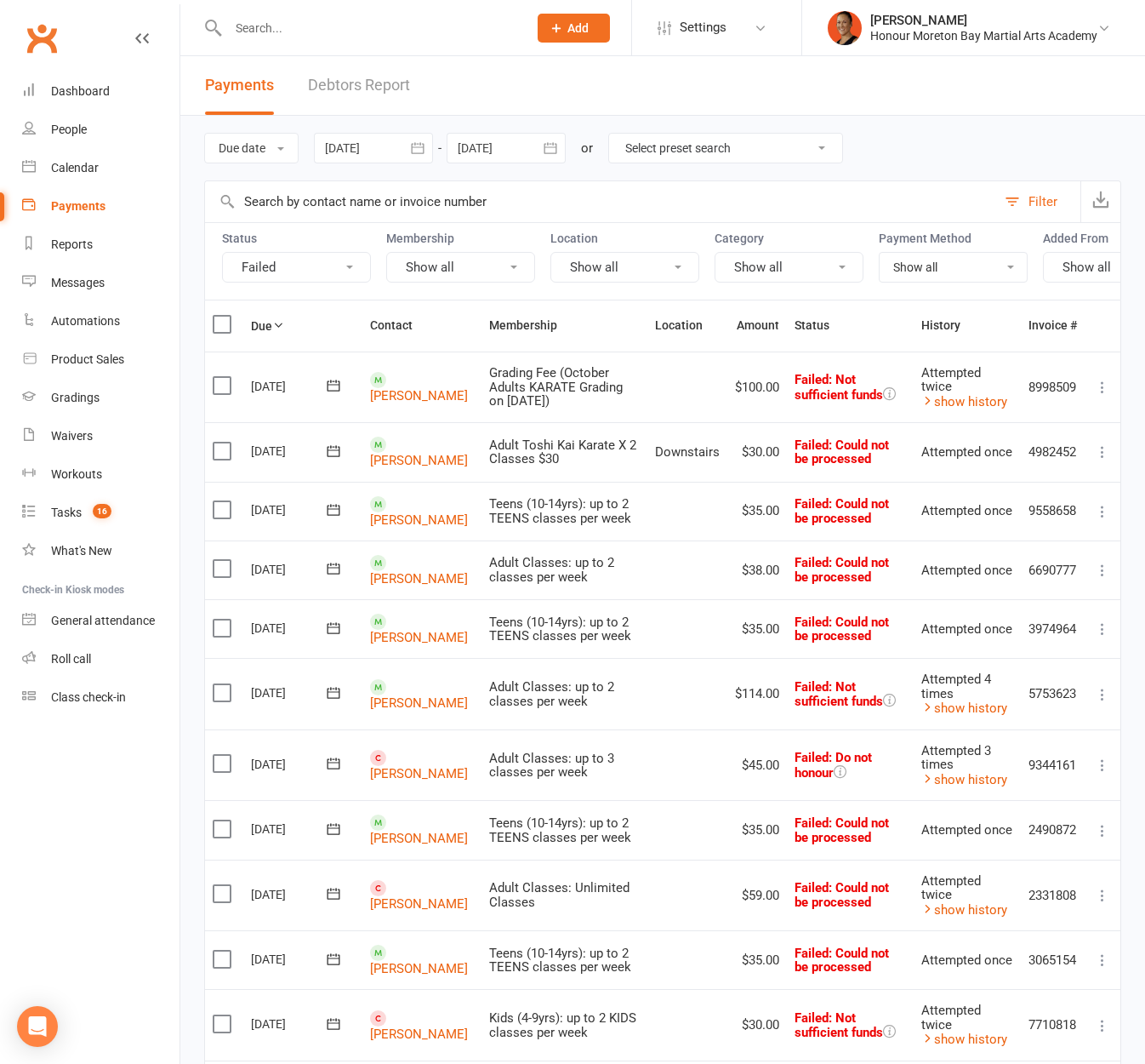
click at [145, 747] on nav "Clubworx Dashboard People Calendar Payments Reports Messages Automations Produc…" at bounding box center [90, 535] width 181 height 1064
click at [409, 16] on input "text" at bounding box center [369, 28] width 293 height 24
click at [995, 11] on link "[PERSON_NAME] Honour Moreton Bay Martial Arts Academy" at bounding box center [974, 27] width 292 height 34
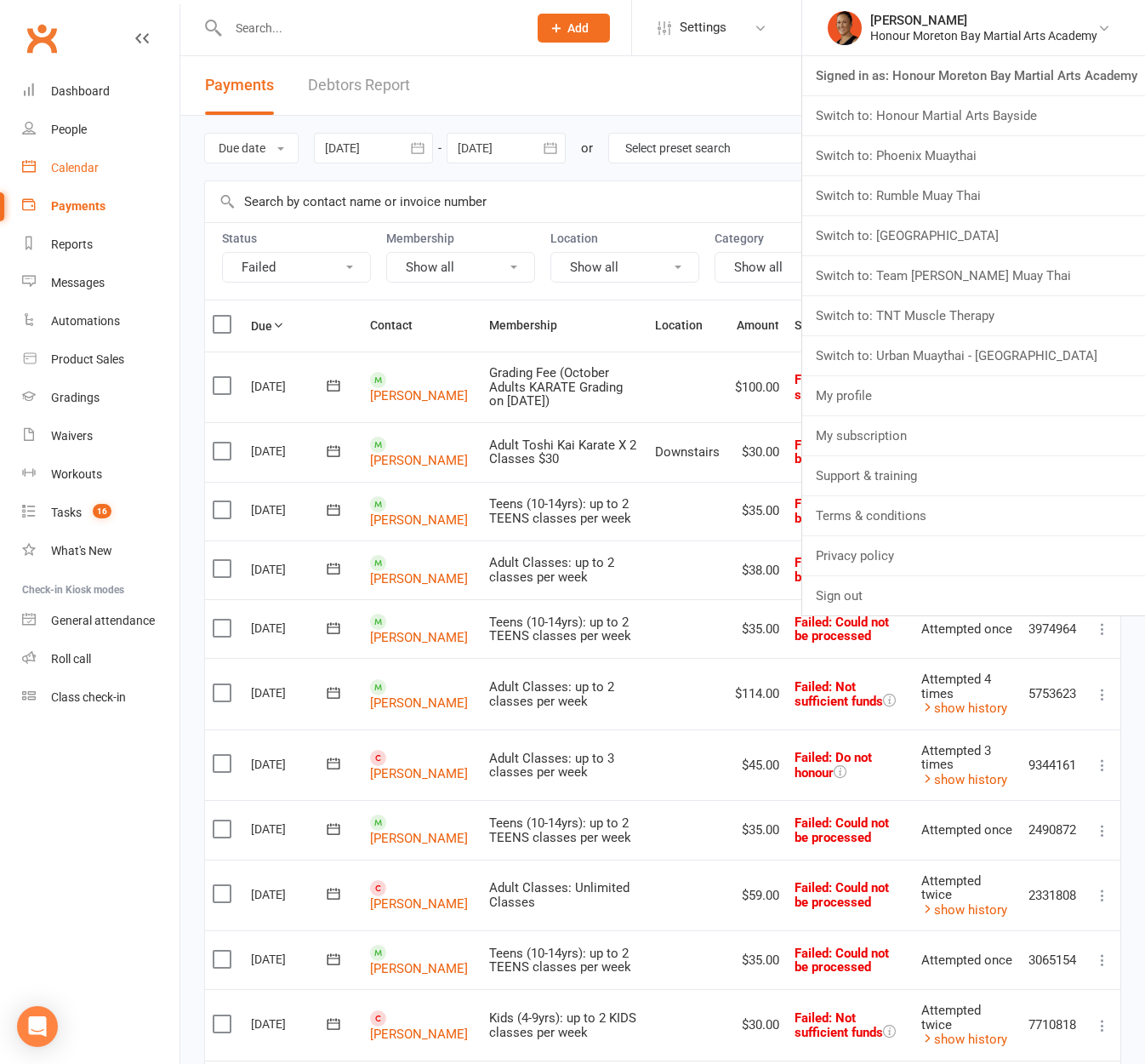
click at [149, 170] on link "Calendar" at bounding box center [100, 168] width 157 height 39
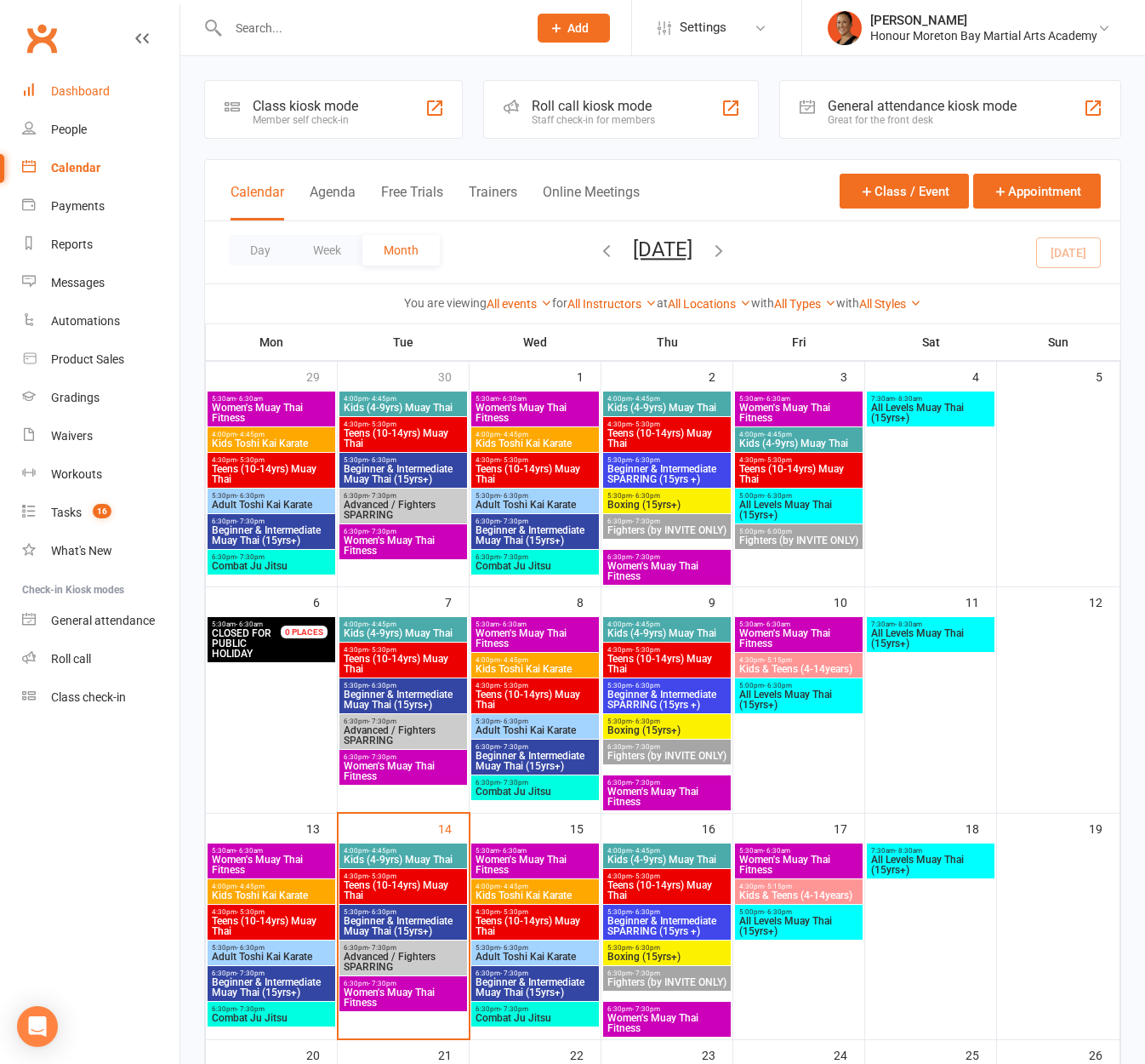
click at [106, 91] on div "Dashboard" at bounding box center [80, 91] width 59 height 14
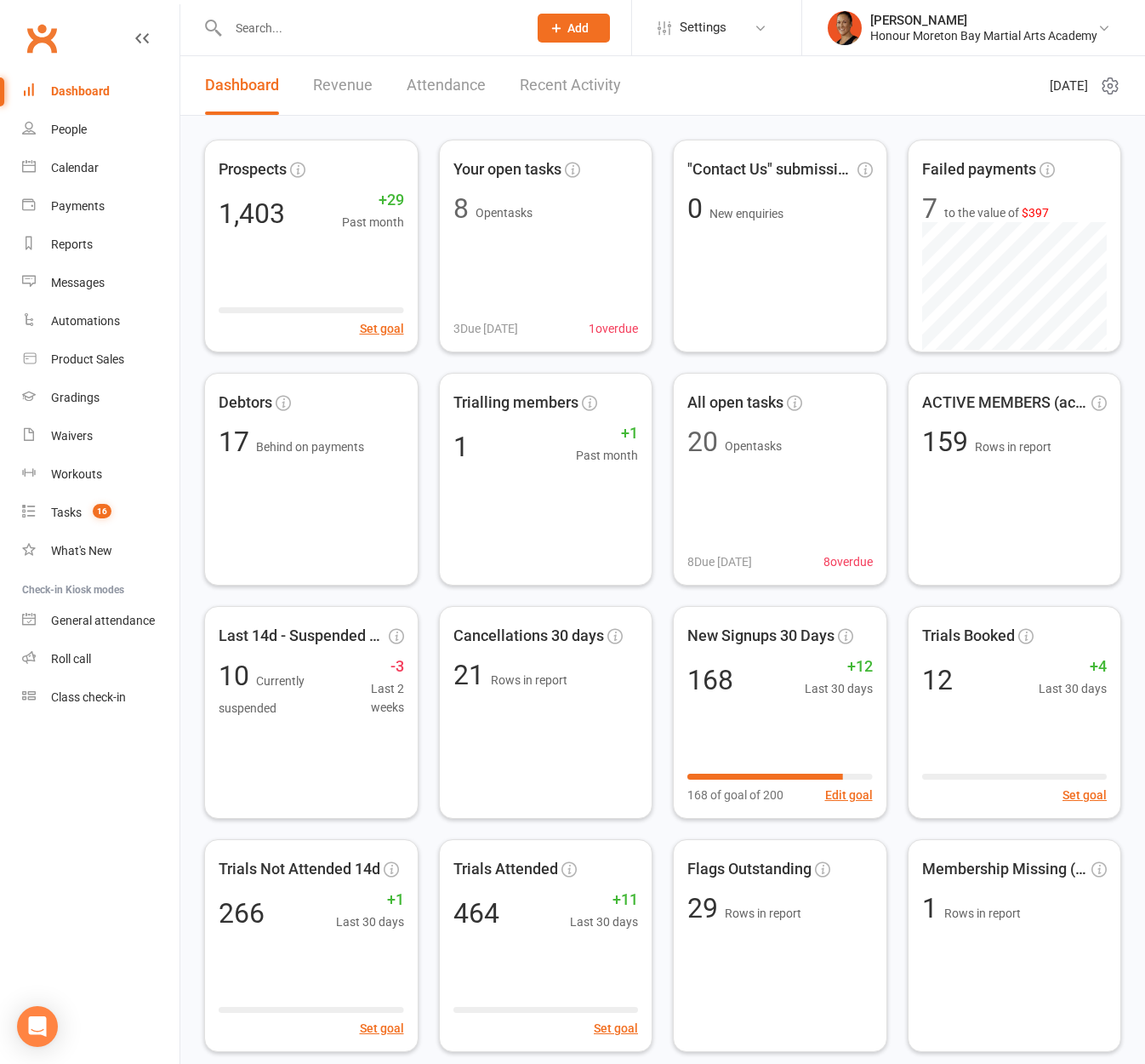
click at [296, 43] on div at bounding box center [359, 27] width 311 height 55
click at [51, 207] on div "Payments" at bounding box center [77, 206] width 53 height 14
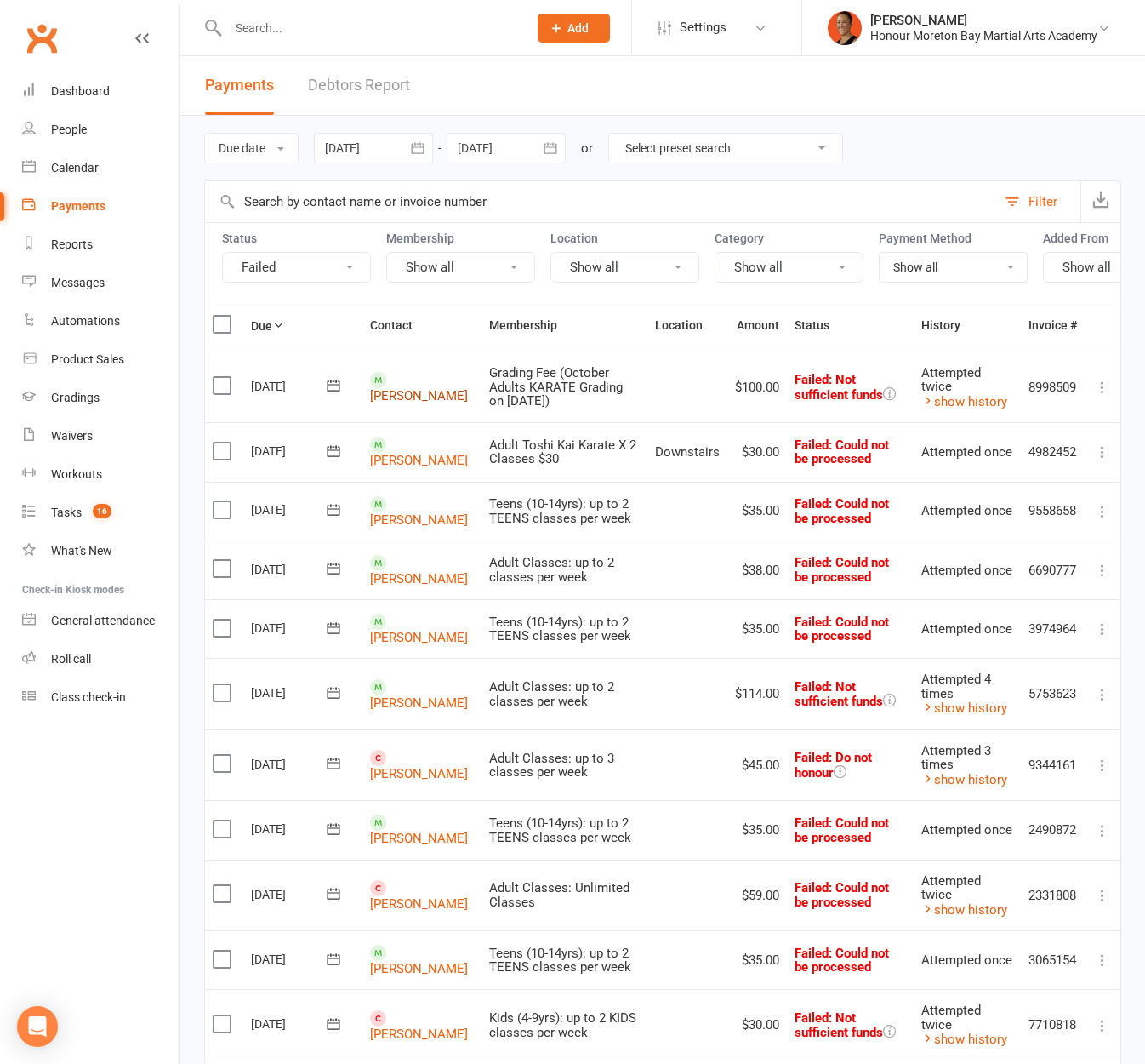
click at [403, 403] on link "[PERSON_NAME]" at bounding box center [418, 396] width 98 height 15
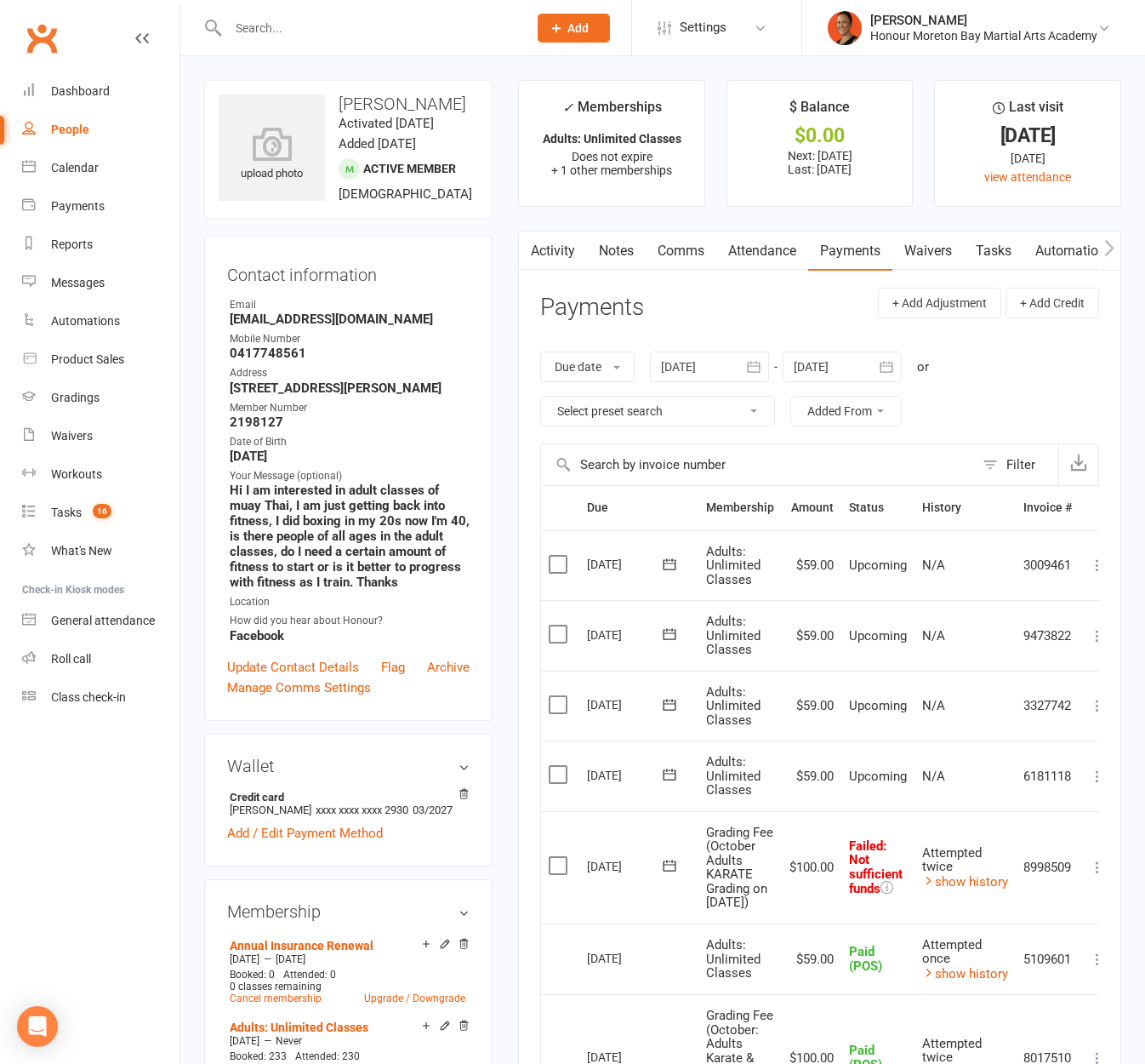
click at [569, 257] on link "Activity" at bounding box center [553, 251] width 68 height 40
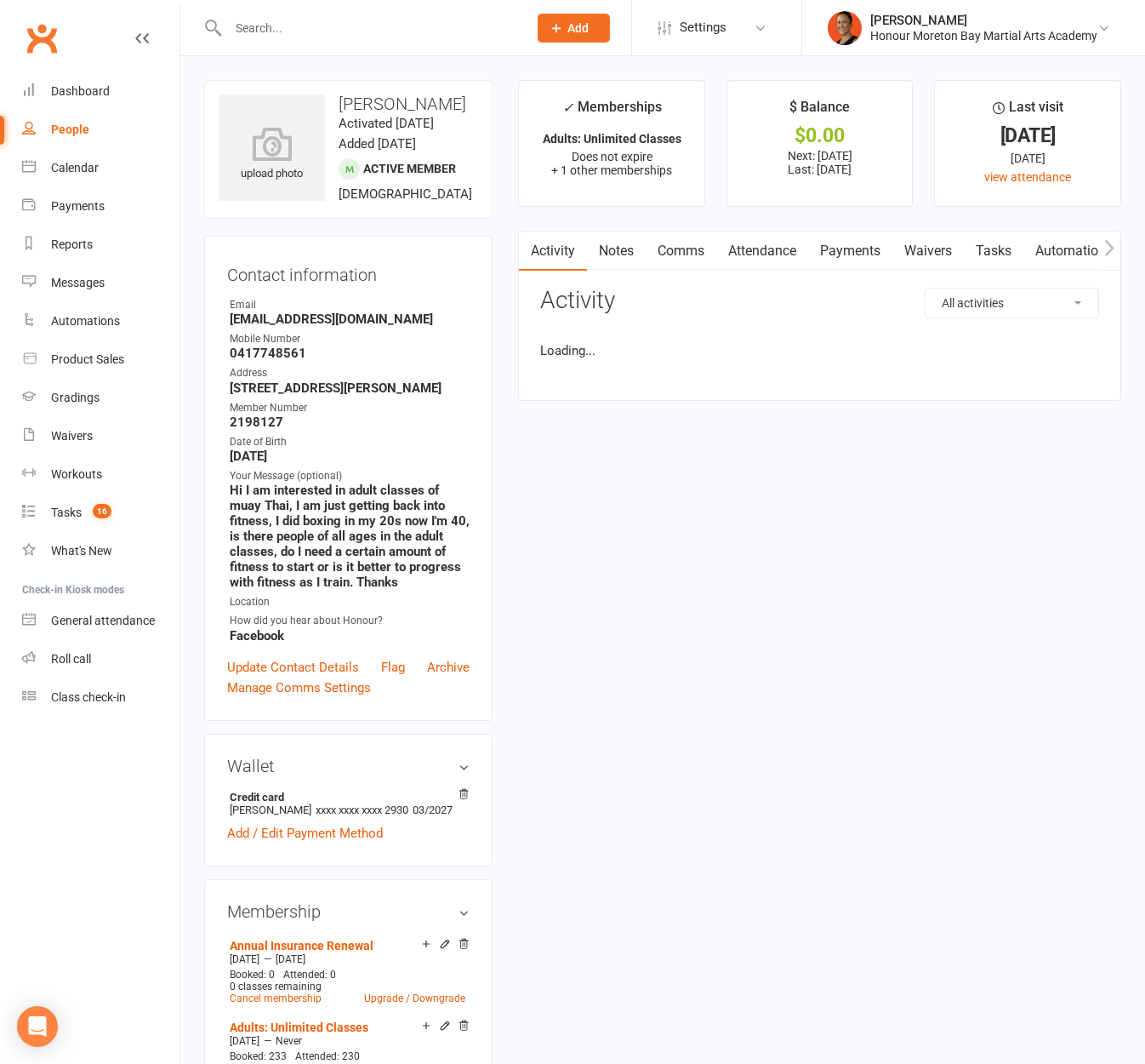
click at [1006, 301] on select "All activities Bookings / Attendances Communications Notes Failed SMSes Grading…" at bounding box center [1012, 303] width 173 height 29
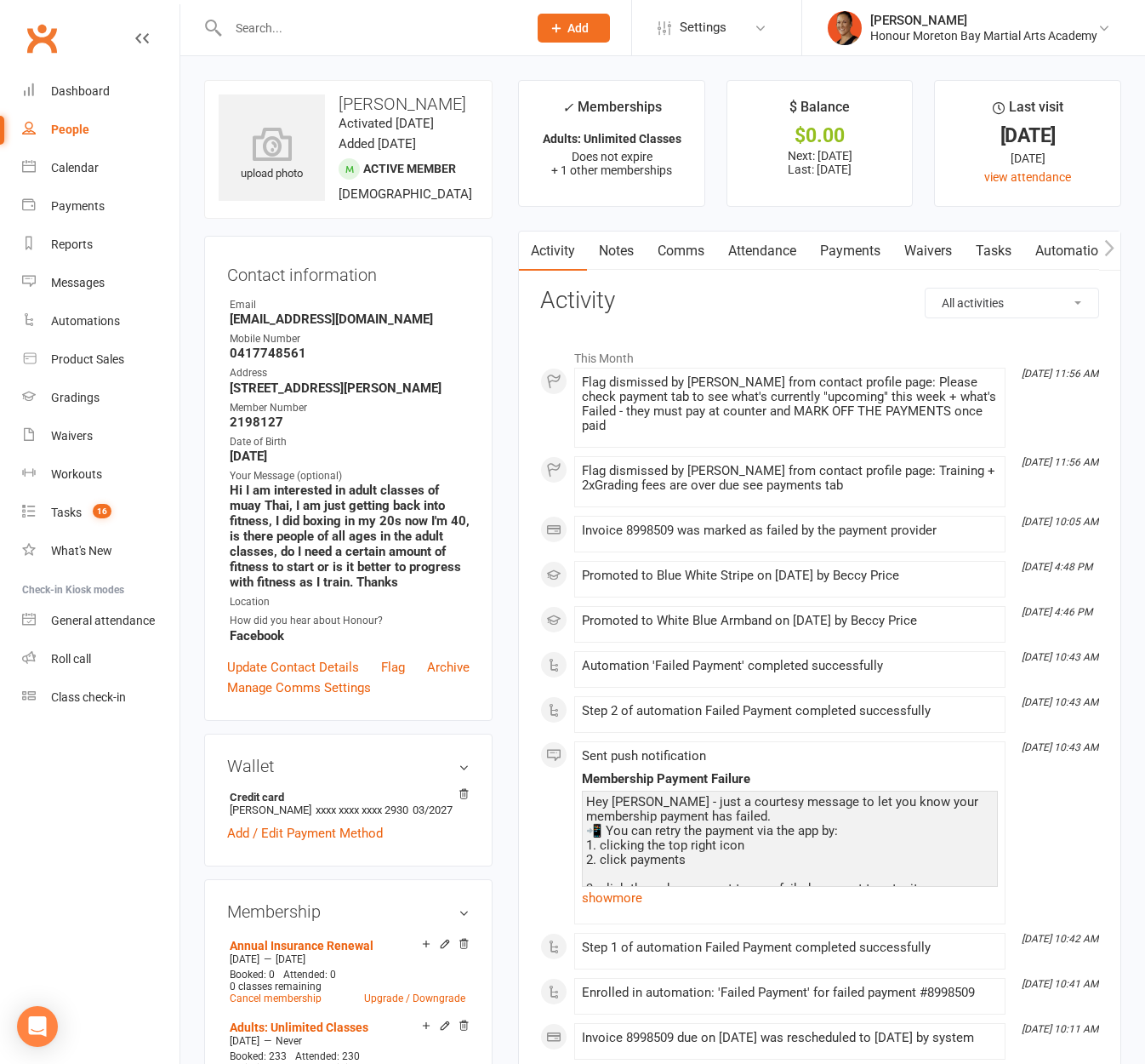
select select "InvoiceLogEntry"
click at [926, 289] on select "All activities Bookings / Attendances Communications Notes Failed SMSes Grading…" at bounding box center [1012, 303] width 173 height 29
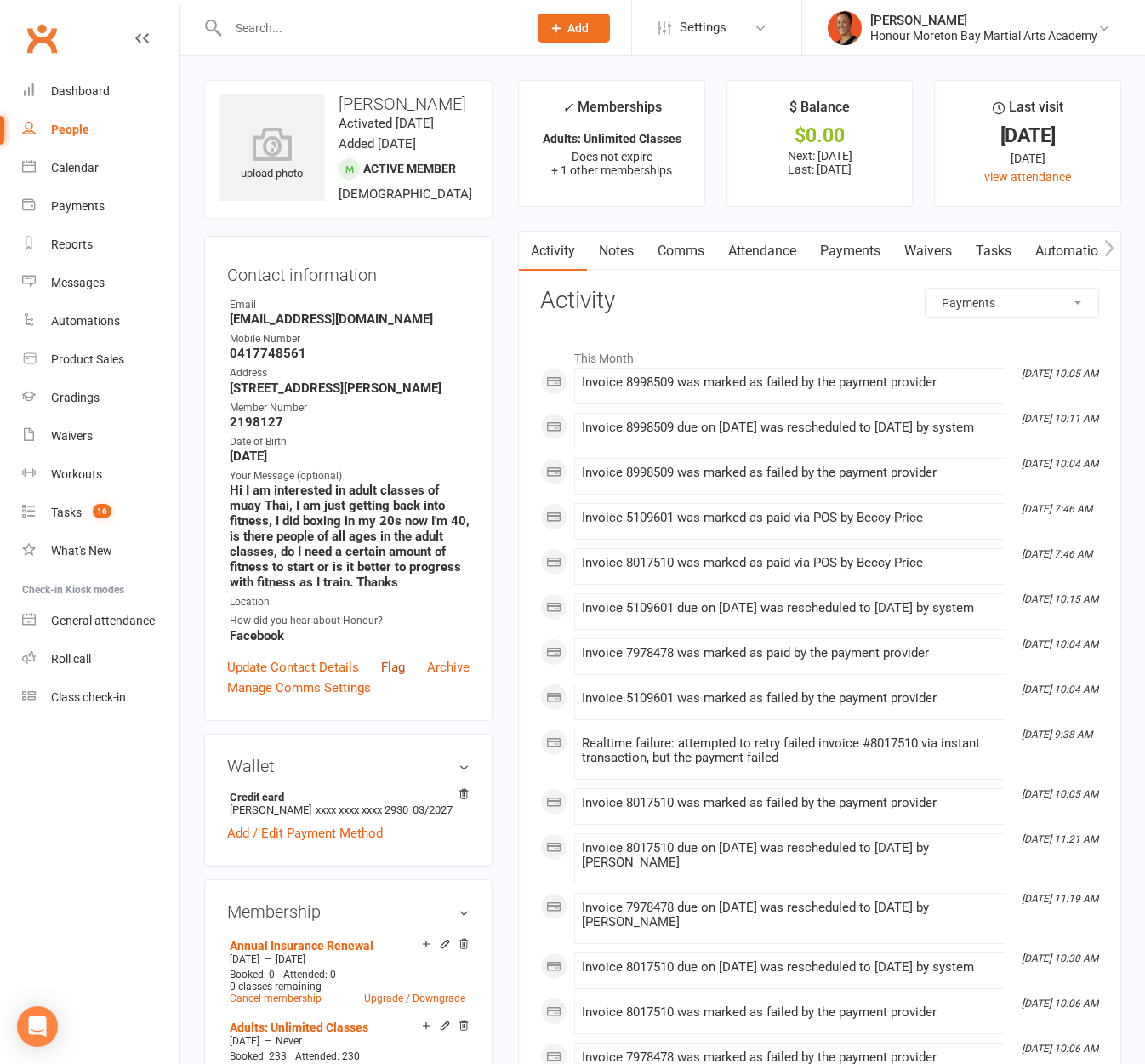
click at [394, 677] on link "Flag" at bounding box center [393, 667] width 24 height 20
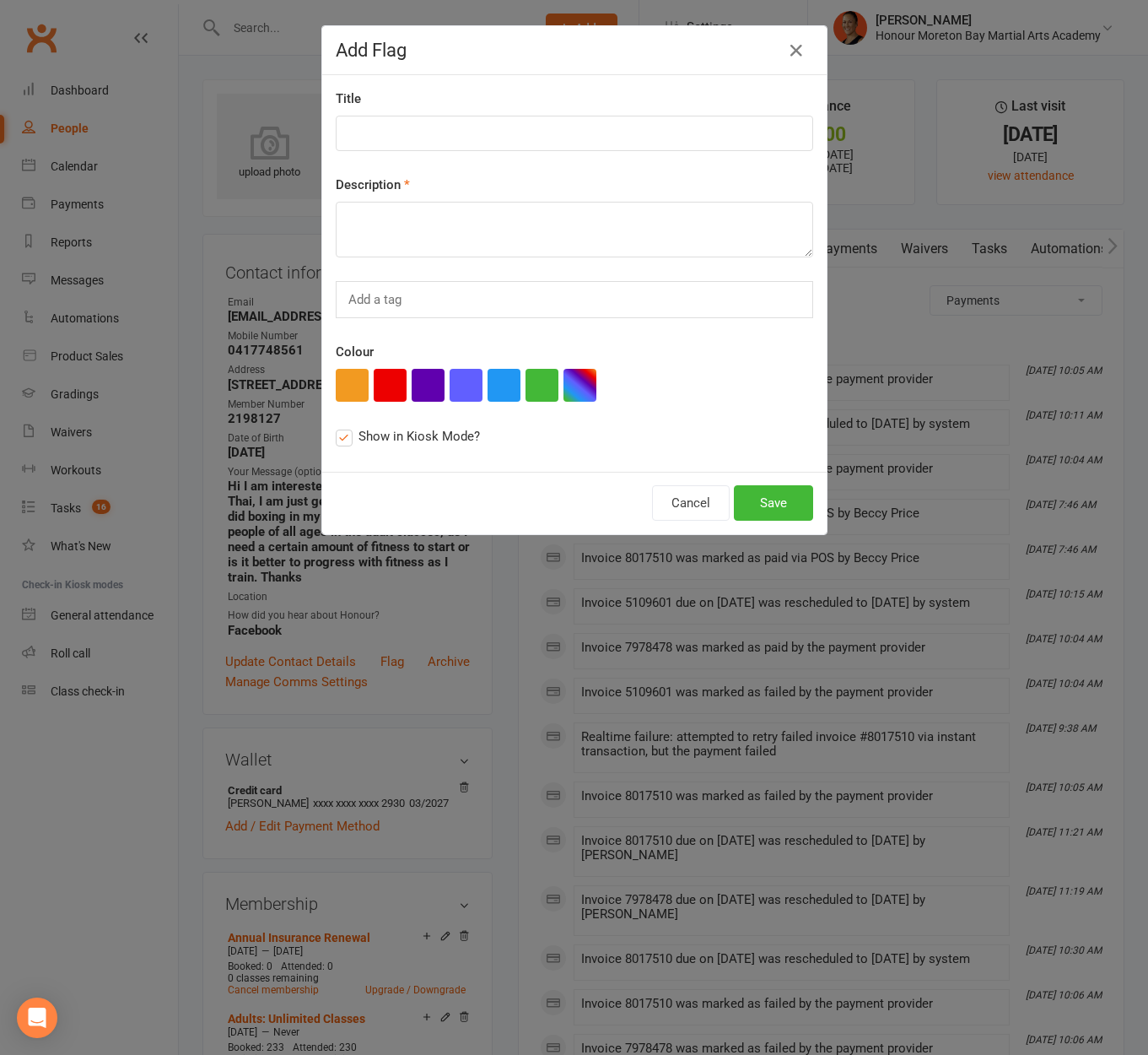
click at [487, 105] on div "Title" at bounding box center [574, 119] width 477 height 62
click at [491, 133] on input at bounding box center [574, 133] width 477 height 35
type input "OWES $100 for Karate Grading"
type textarea "He only paid for 1 grading (Muay Thai) on the day so he owes for Karate grading…"
click at [744, 511] on button "Save" at bounding box center [773, 502] width 80 height 35
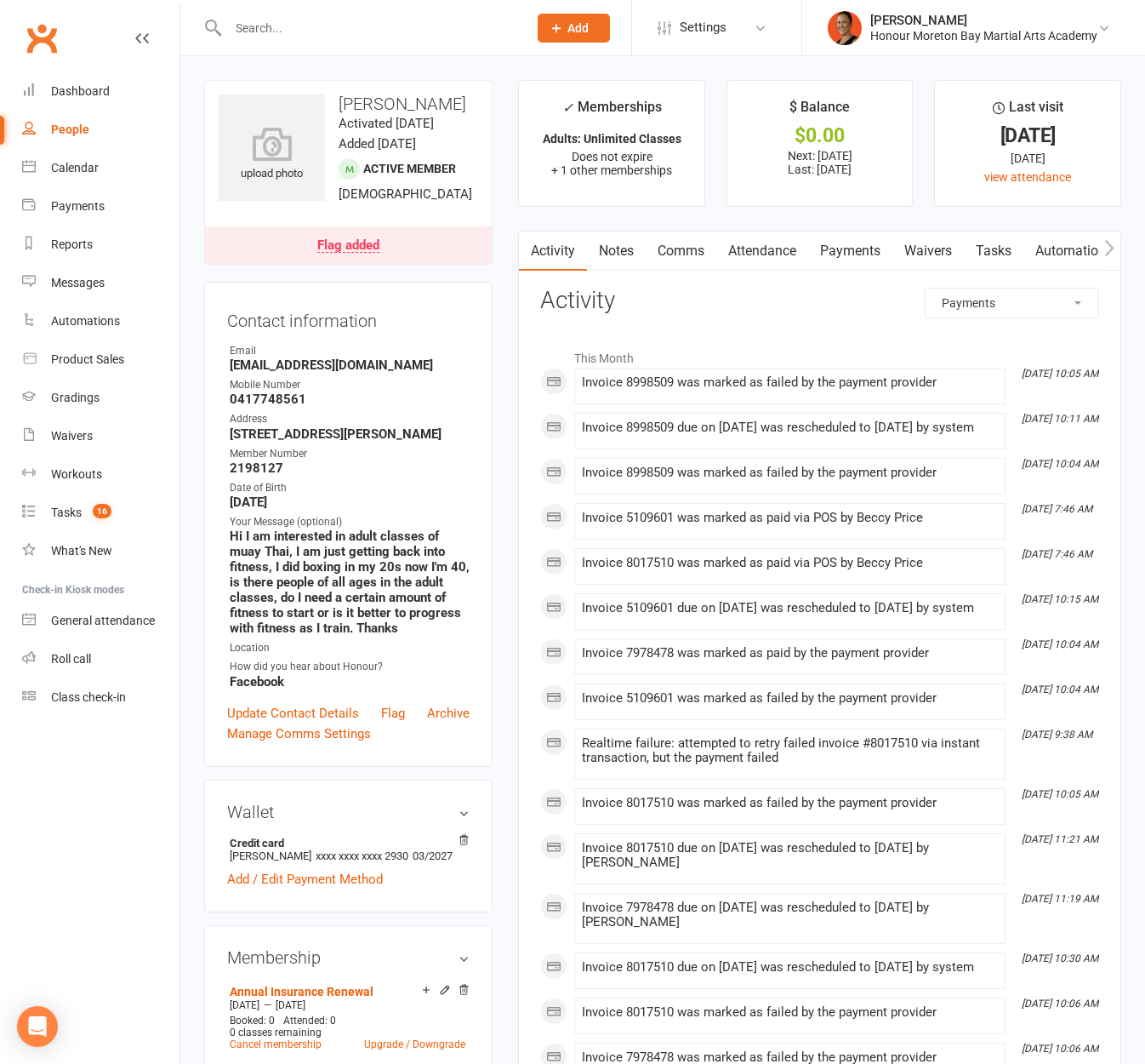
click at [851, 263] on link "Payments" at bounding box center [850, 251] width 84 height 40
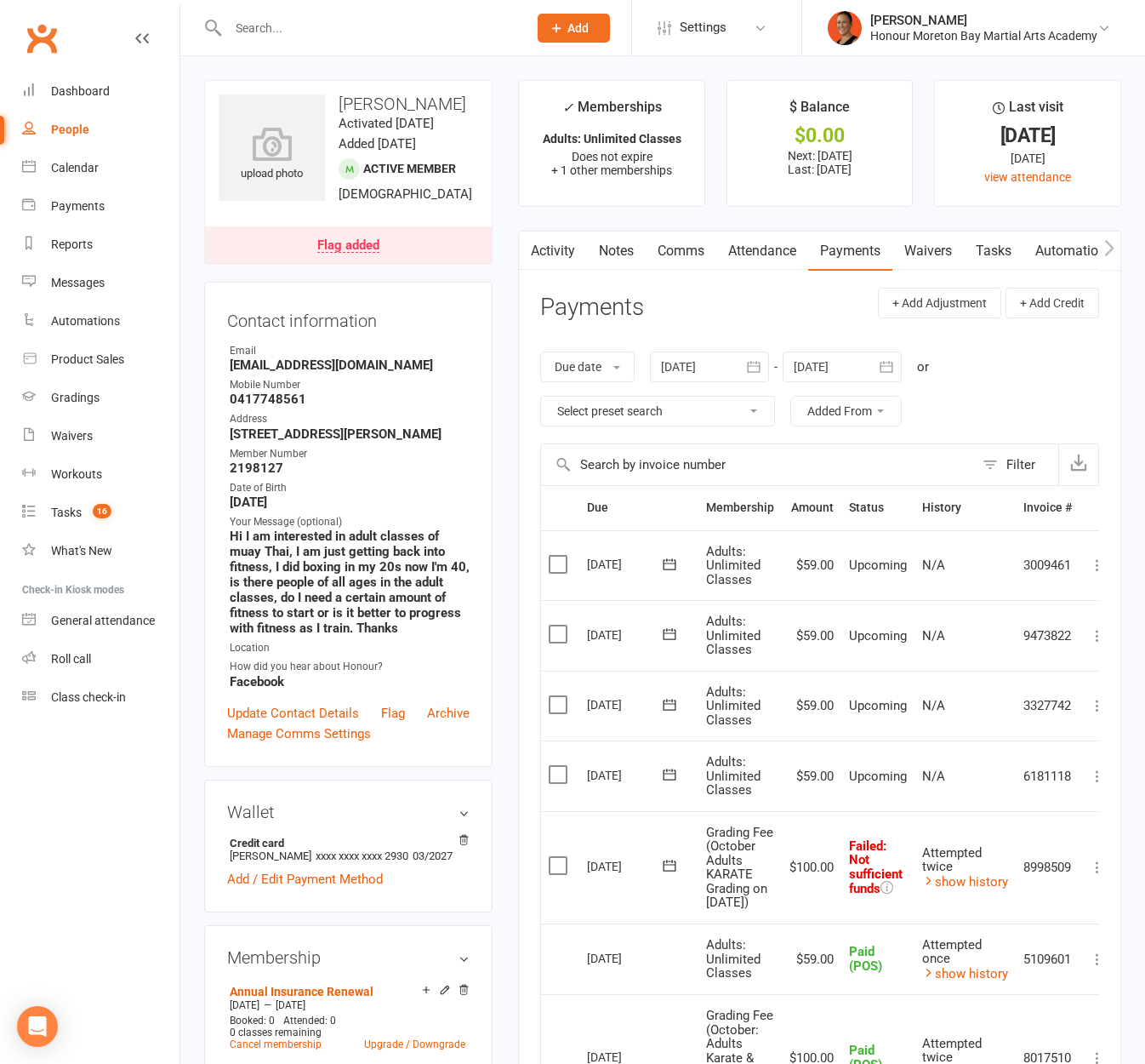
click at [546, 255] on link "Activity" at bounding box center [553, 251] width 68 height 40
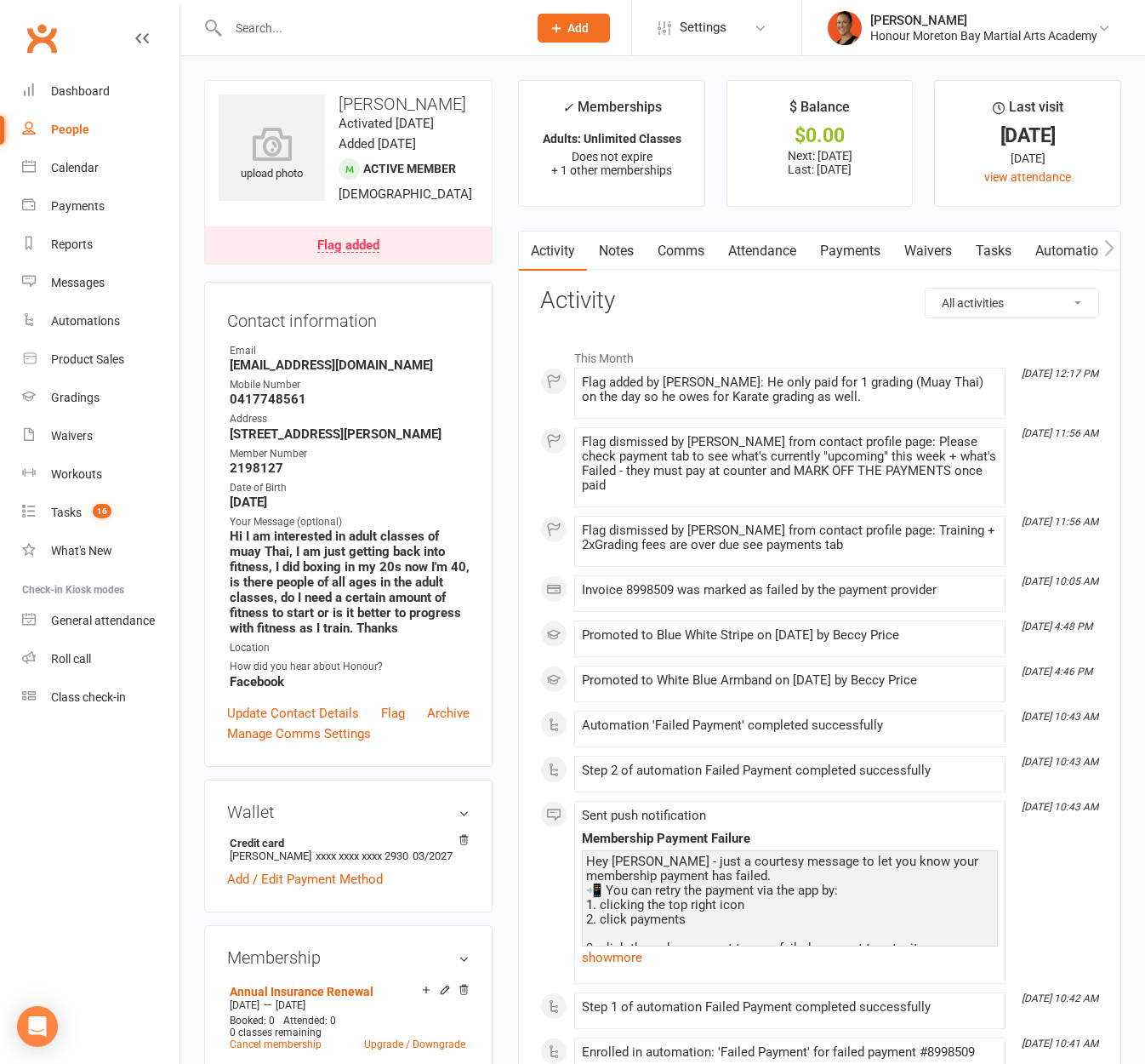
click at [611, 268] on link "Notes" at bounding box center [616, 251] width 59 height 40
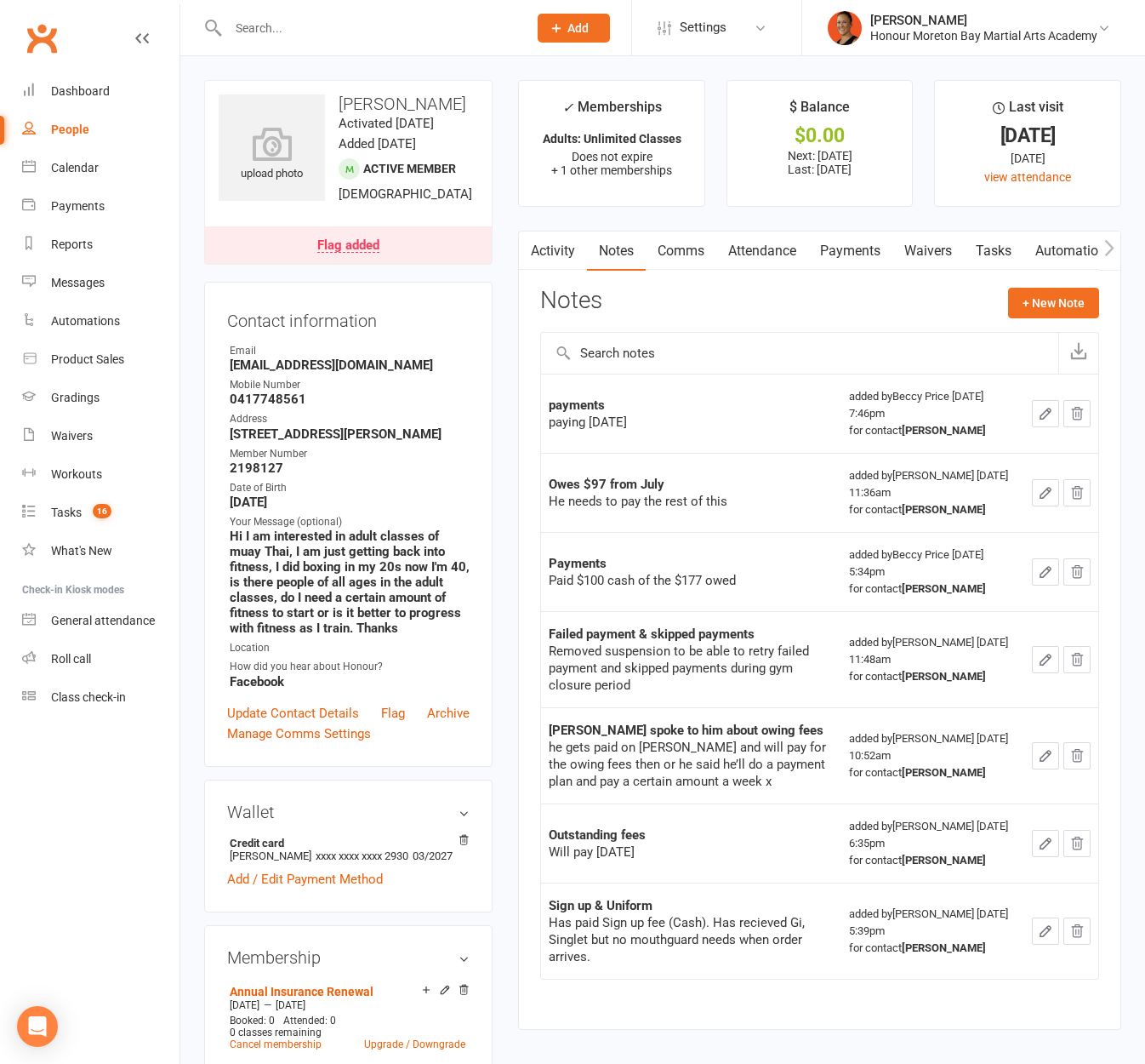
click at [558, 256] on link "Activity" at bounding box center [553, 251] width 68 height 40
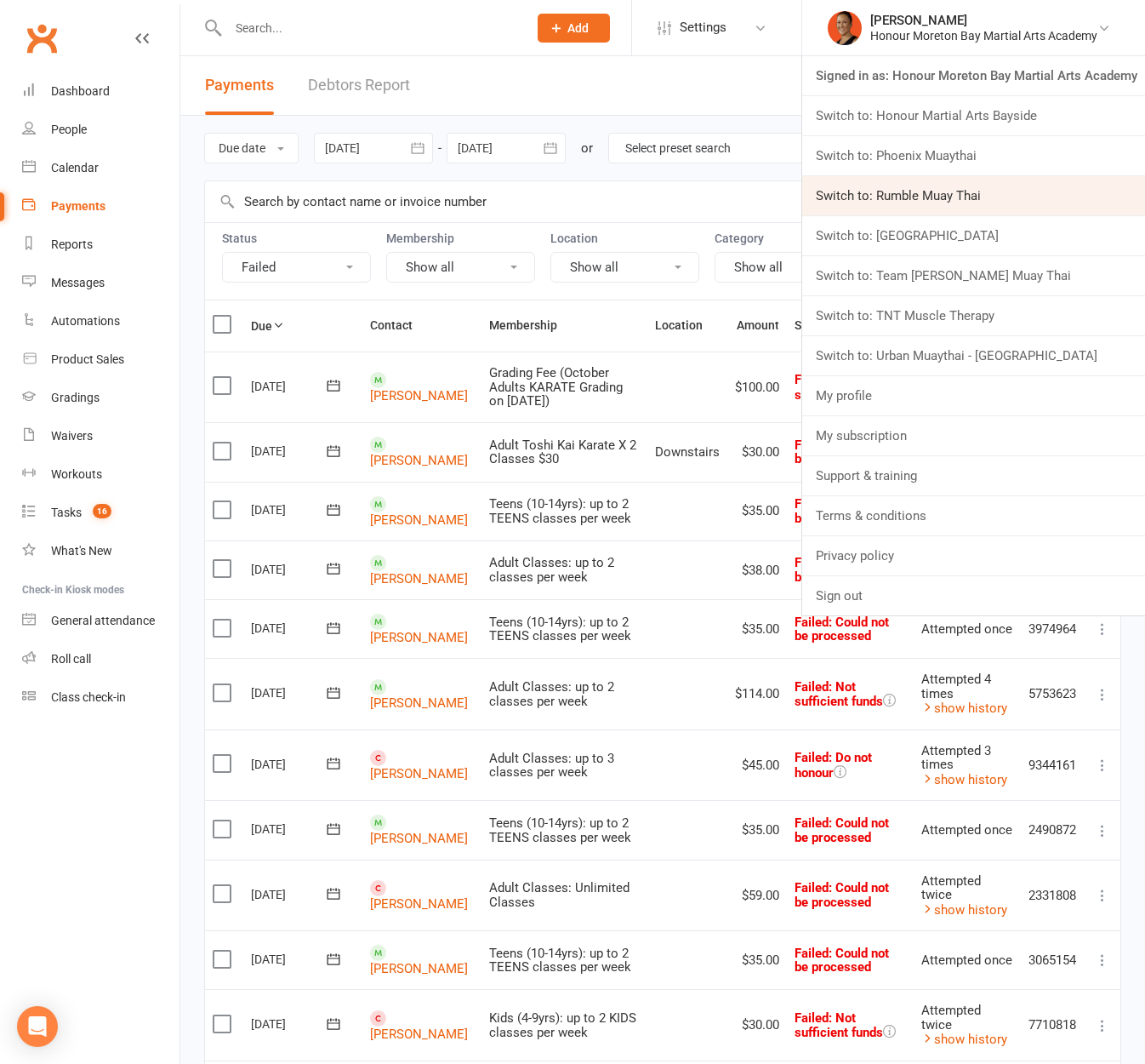
click at [944, 192] on link "Switch to: Rumble Muay Thai" at bounding box center [973, 195] width 343 height 40
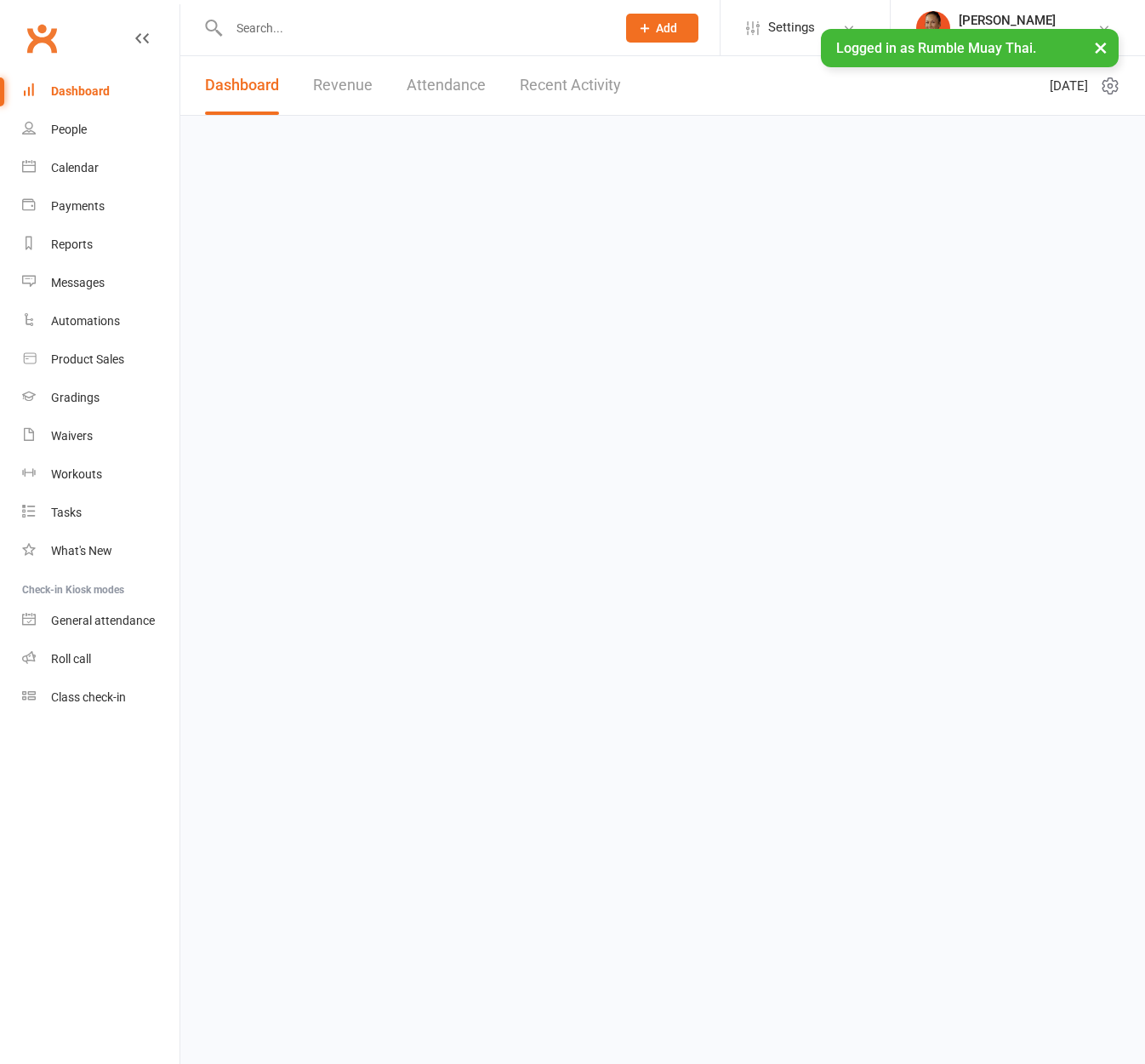
click at [284, 27] on input "text" at bounding box center [415, 28] width 381 height 24
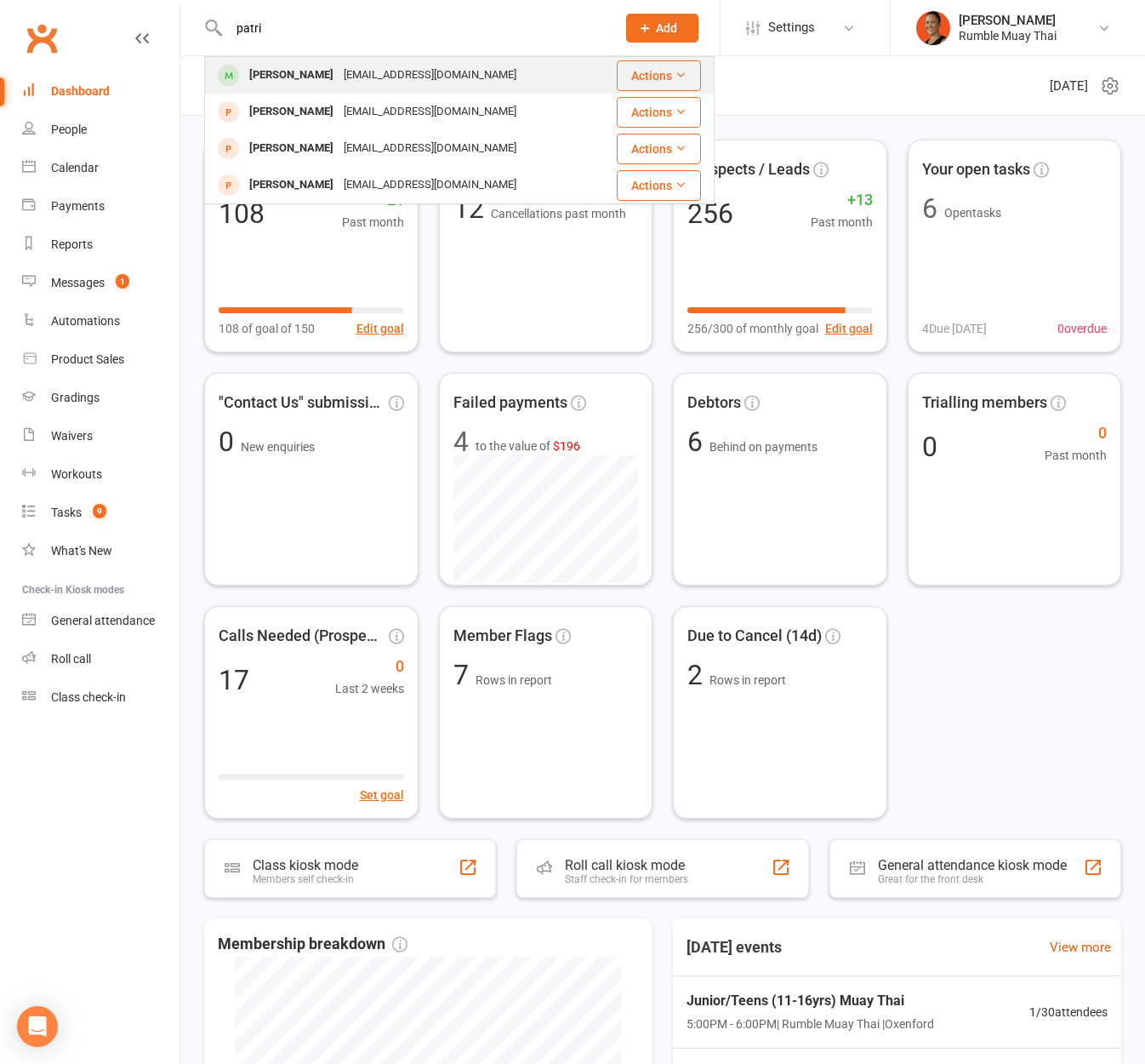
type input "patri"
click at [293, 91] on div "[PERSON_NAME] [EMAIL_ADDRESS][DOMAIN_NAME]" at bounding box center [400, 75] width 388 height 35
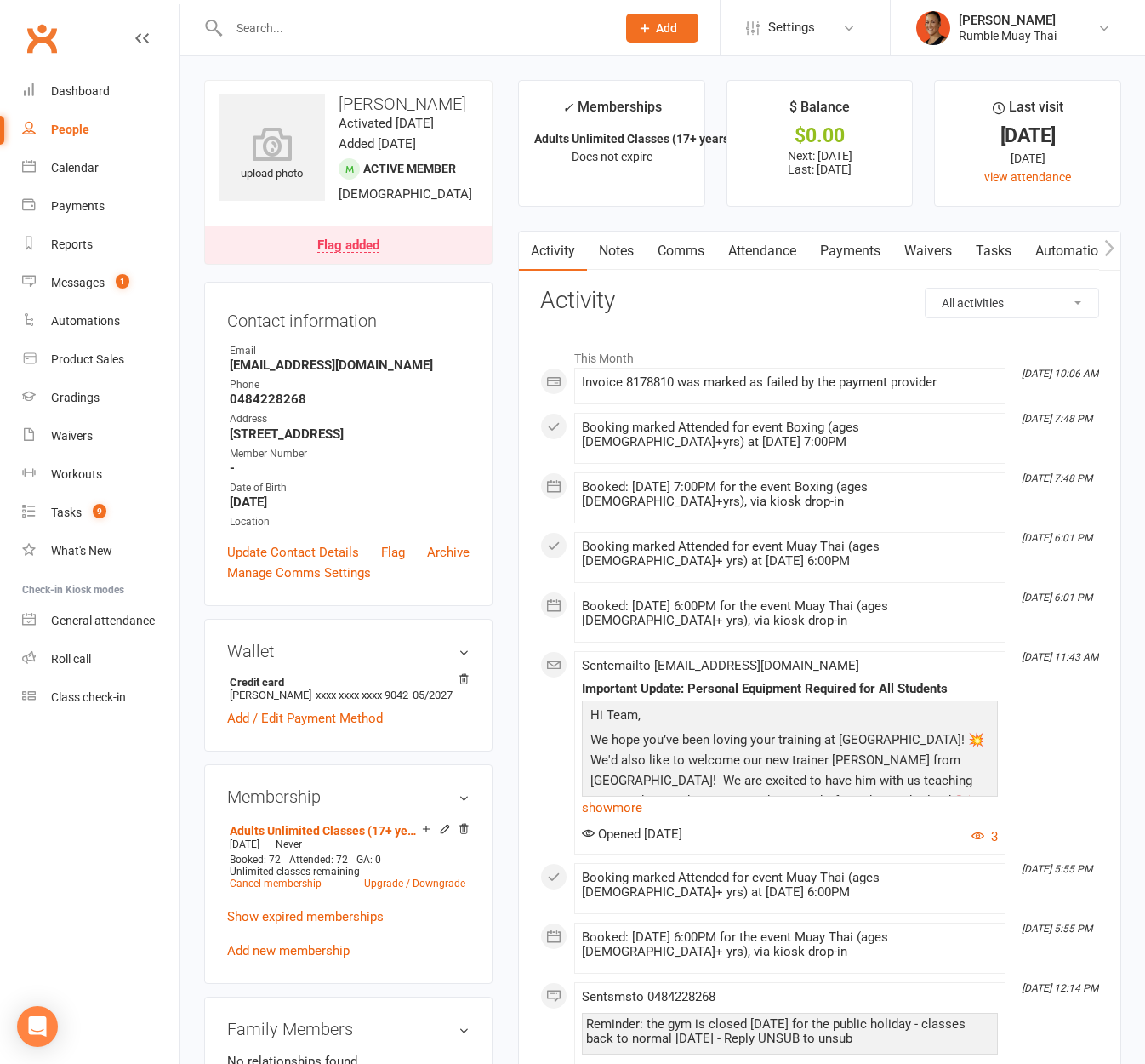
click at [858, 241] on link "Payments" at bounding box center [850, 251] width 84 height 40
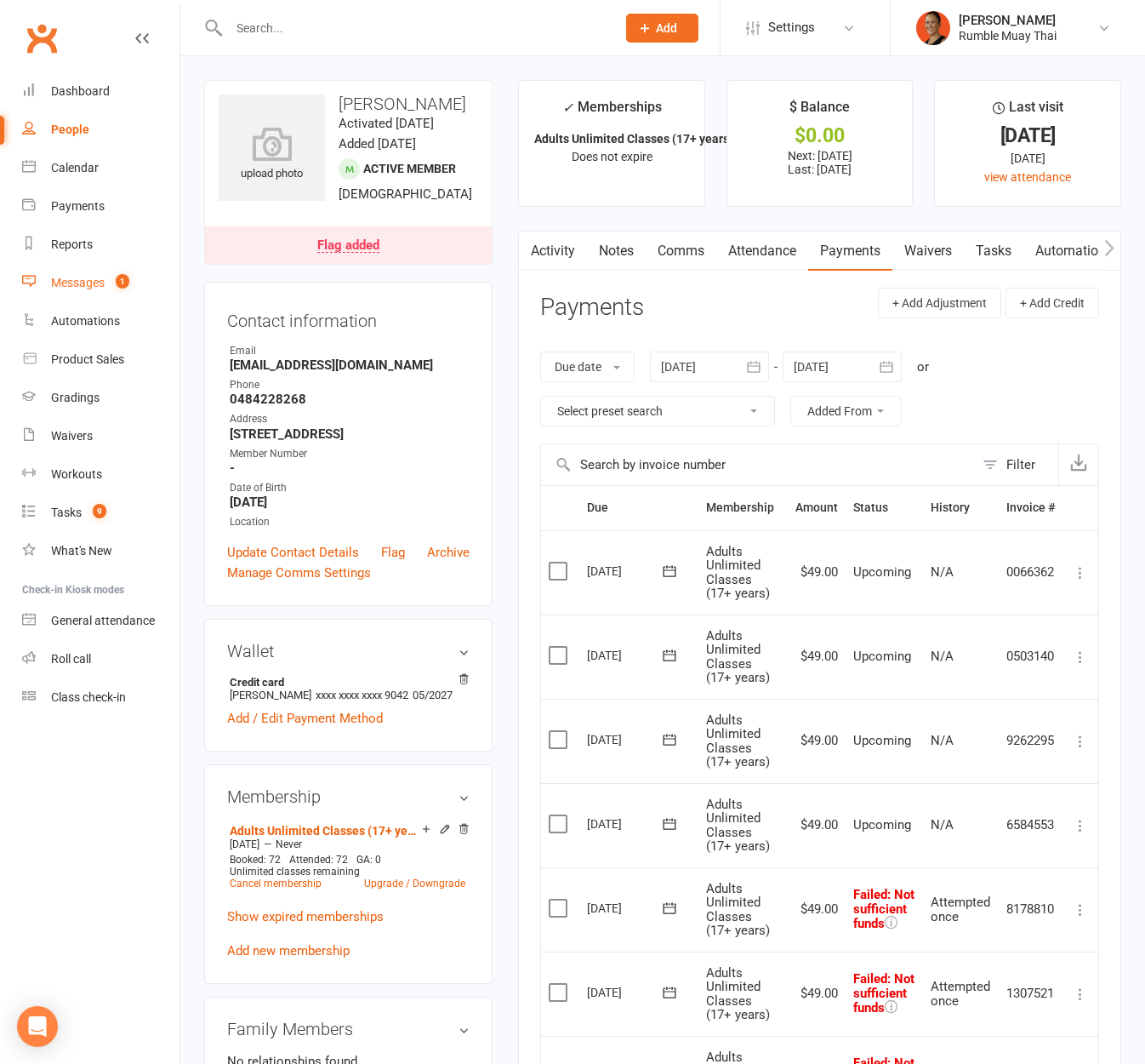
click at [59, 284] on div "Messages" at bounding box center [77, 282] width 53 height 14
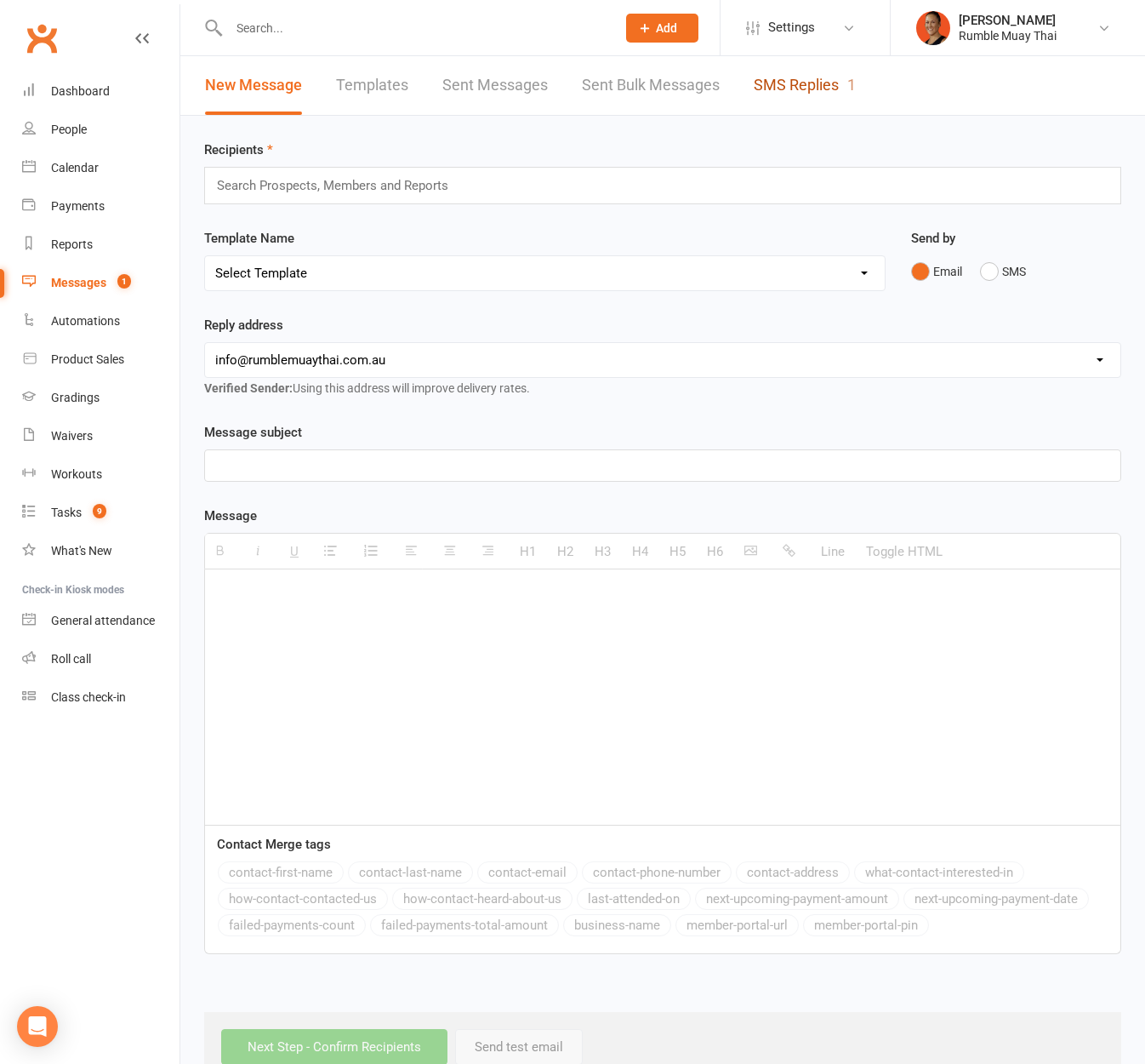
click at [777, 76] on link "SMS Replies 1" at bounding box center [805, 85] width 102 height 59
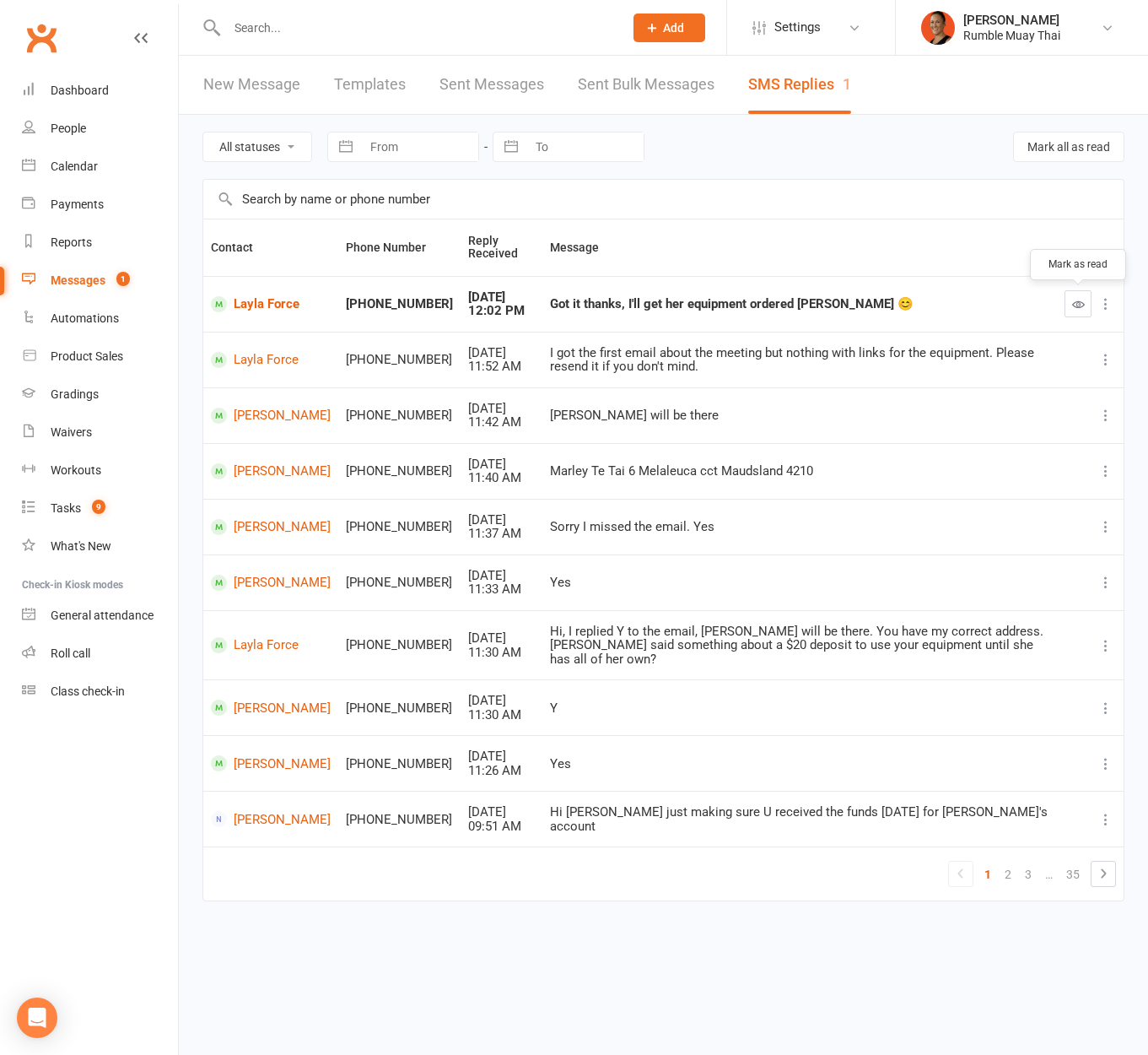
click at [1079, 306] on icon "button" at bounding box center [1078, 304] width 12 height 12
click at [295, 304] on link "Layla Force" at bounding box center [270, 304] width 120 height 16
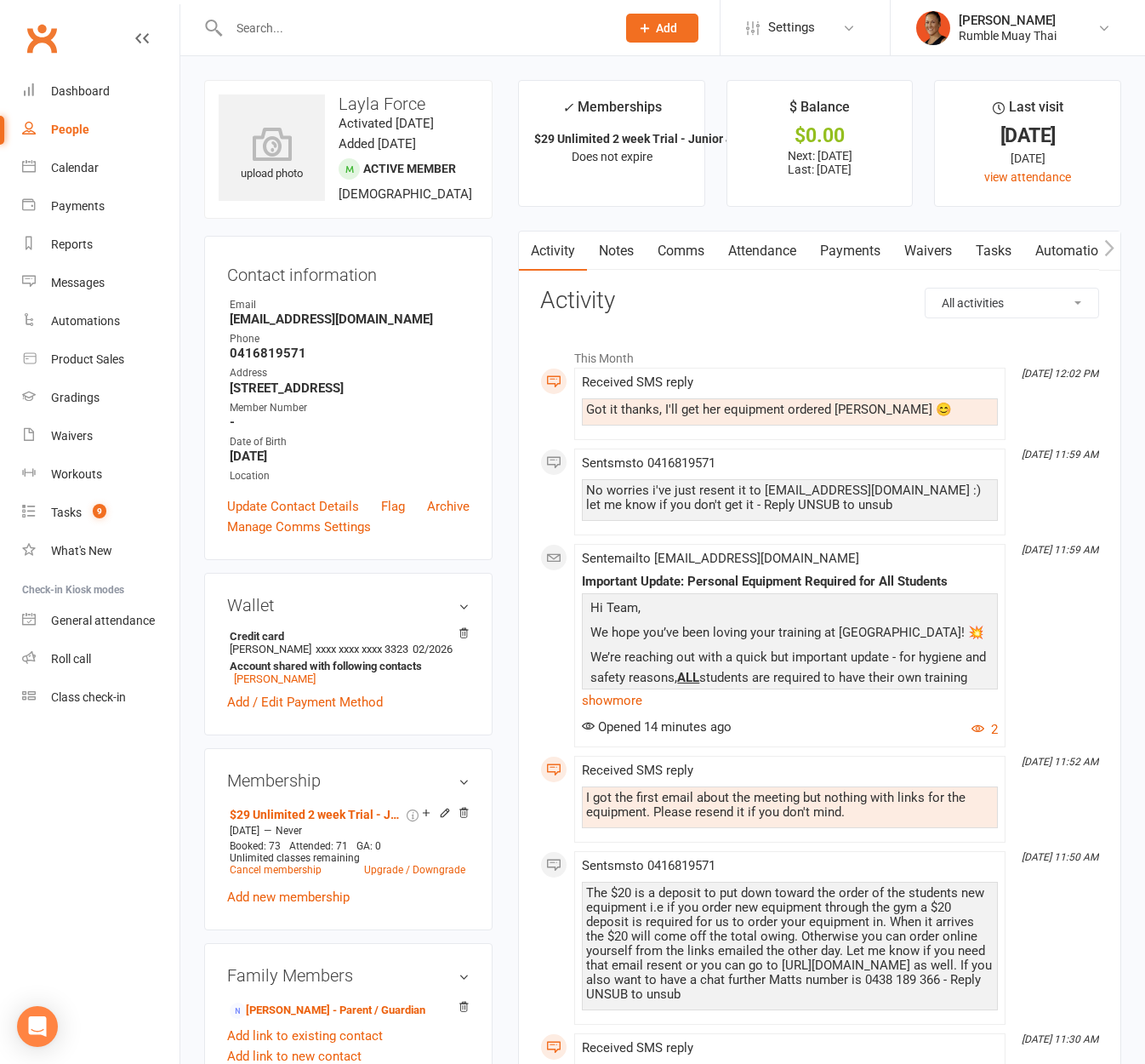
click at [695, 253] on link "Comms" at bounding box center [680, 251] width 71 height 40
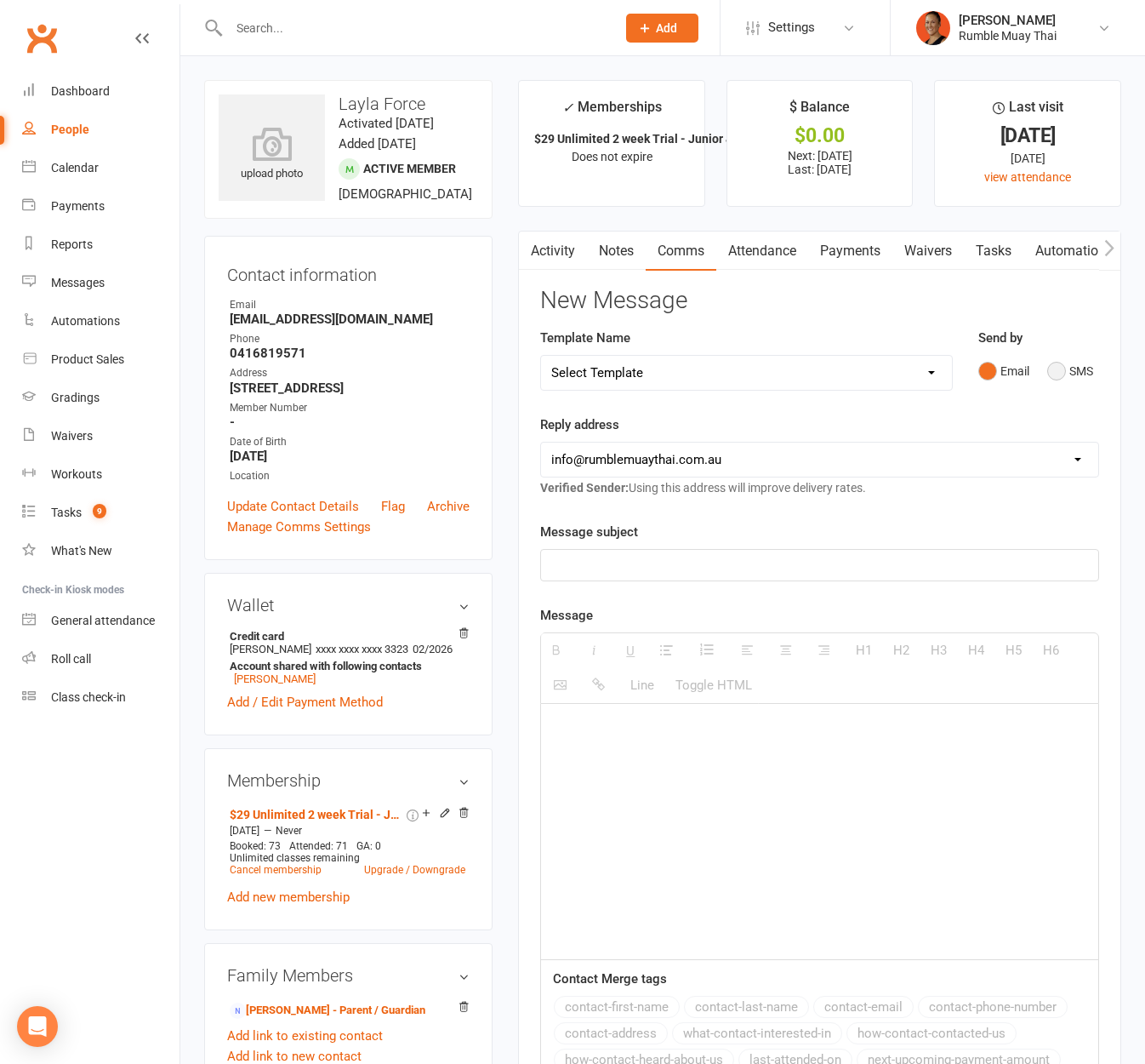
click at [1054, 374] on button "SMS" at bounding box center [1071, 370] width 46 height 32
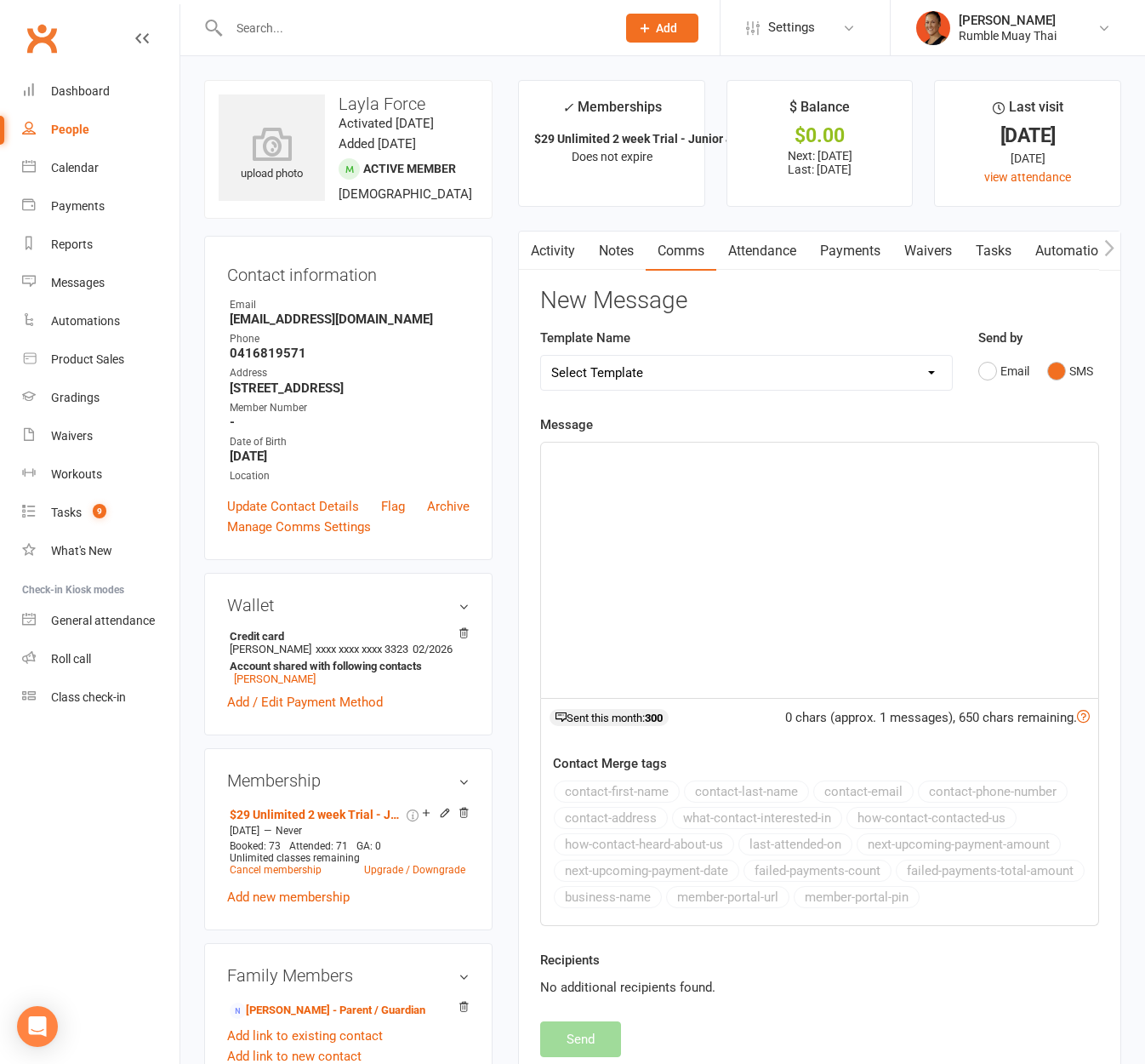
drag, startPoint x: 793, startPoint y: 480, endPoint x: 801, endPoint y: 474, distance: 10.0
click at [793, 480] on div at bounding box center [819, 570] width 558 height 255
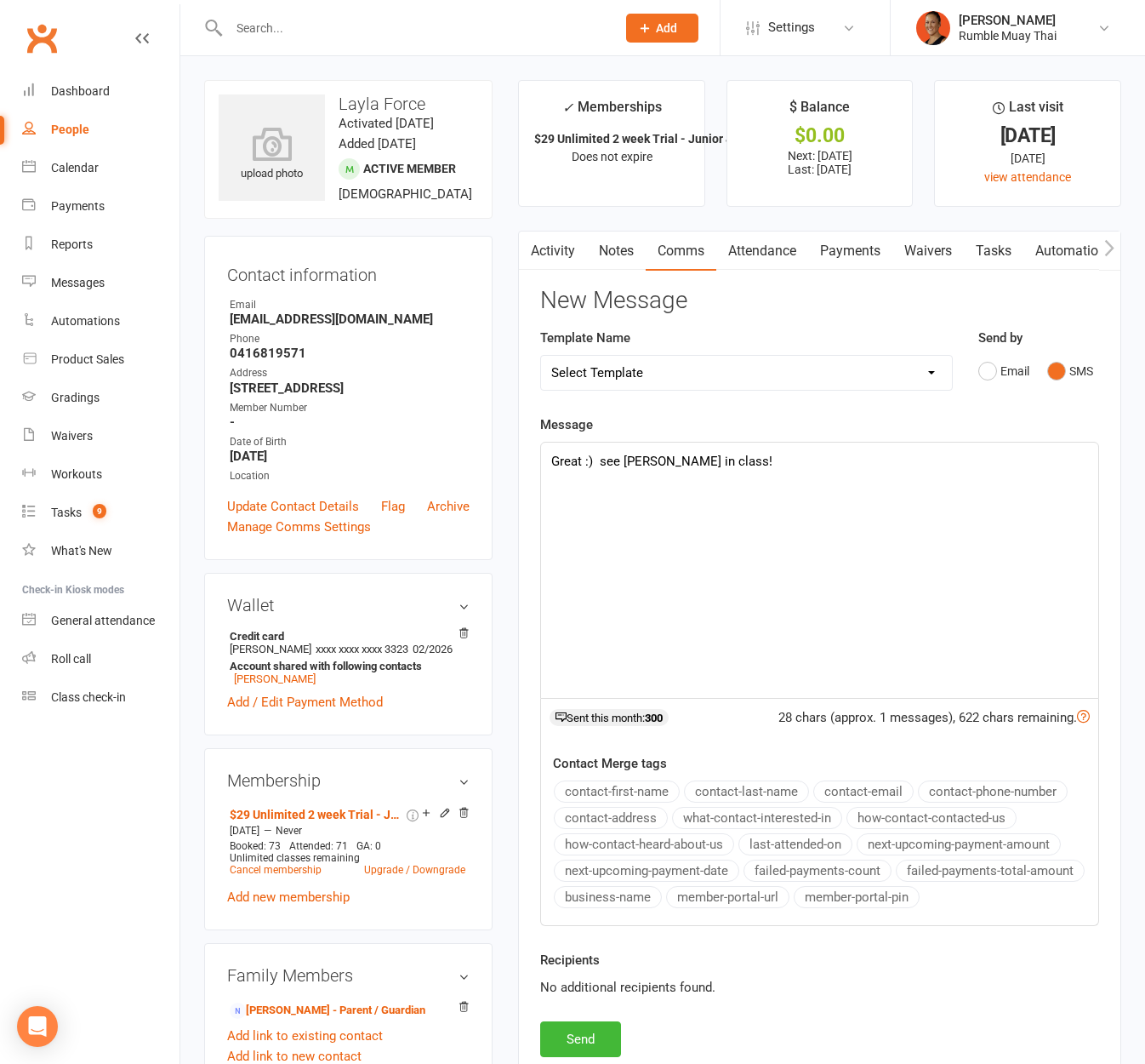
click at [602, 467] on p "Great :) see [PERSON_NAME] in class!" at bounding box center [820, 461] width 537 height 20
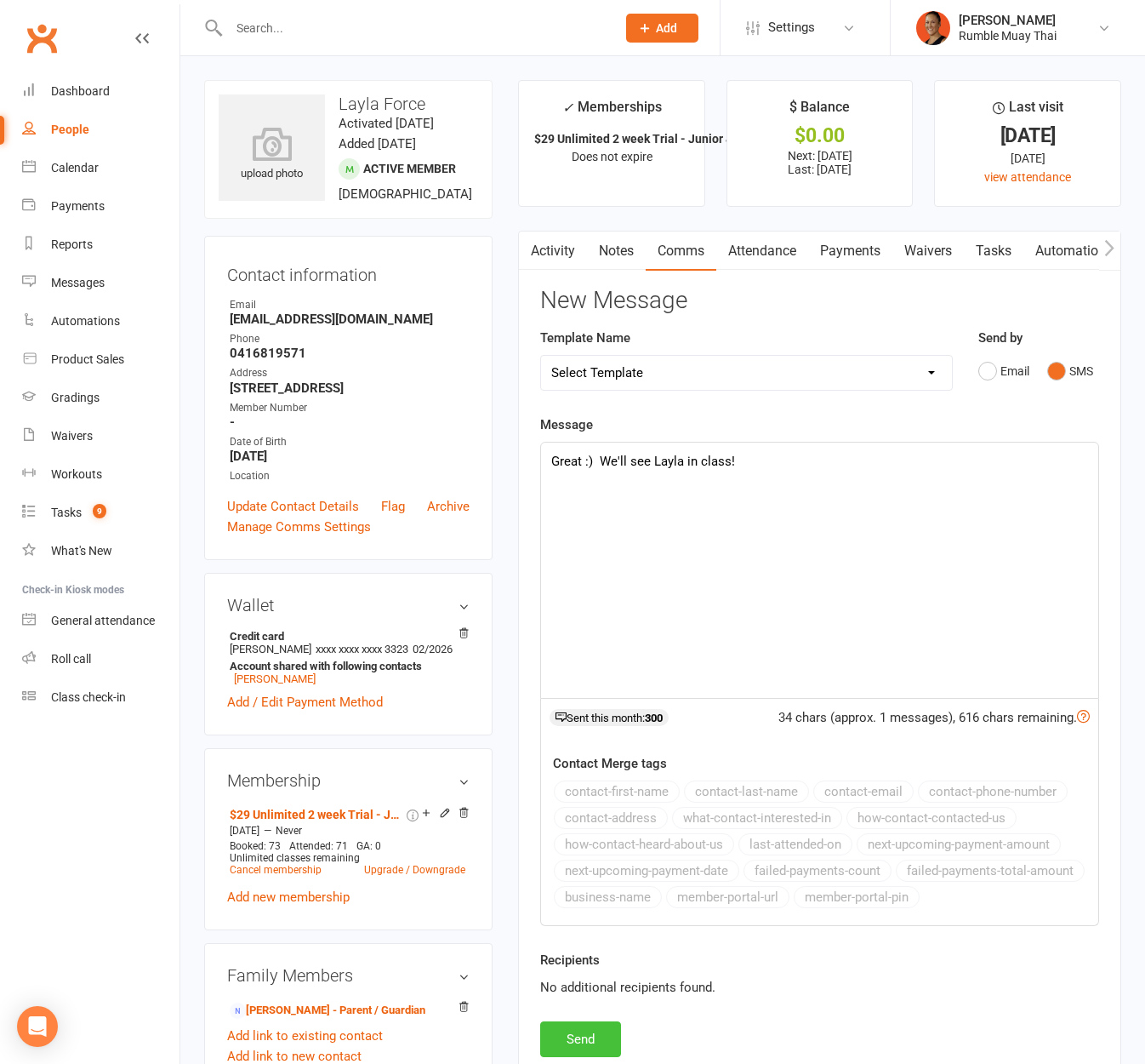
click at [610, 1044] on button "Send" at bounding box center [581, 1039] width 81 height 36
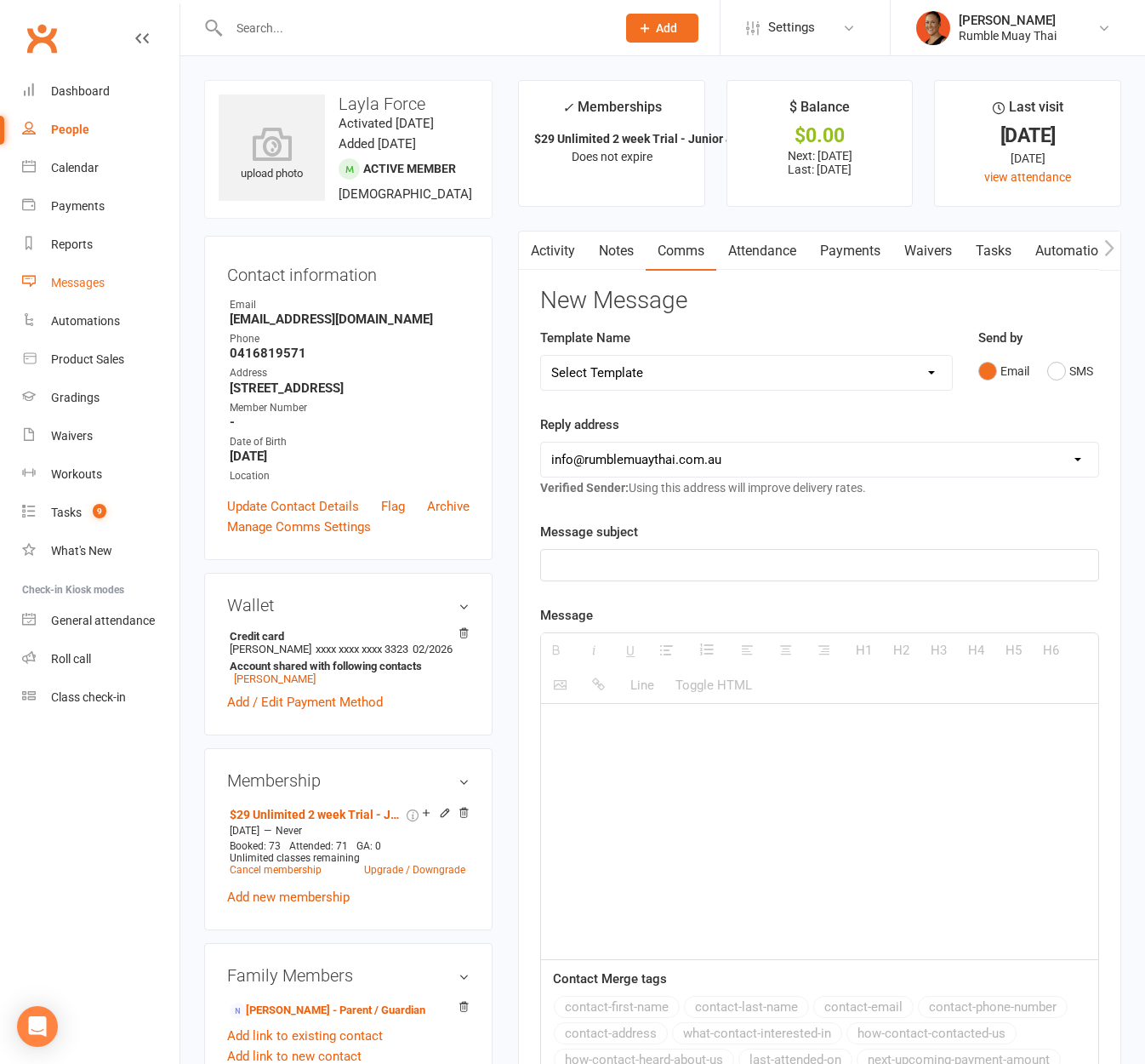
click at [71, 275] on div "Messages" at bounding box center [77, 282] width 53 height 14
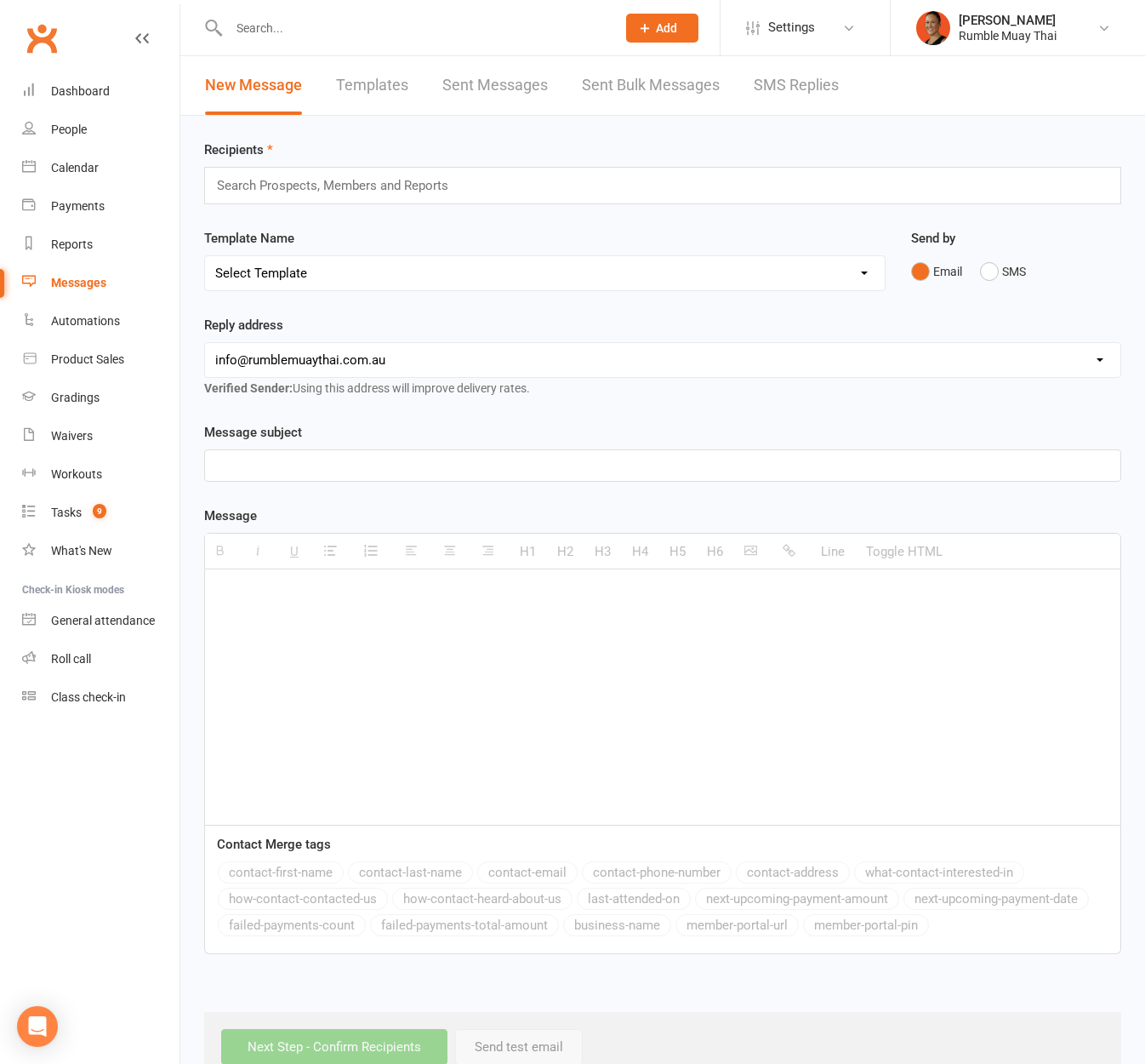
click at [791, 91] on link "SMS Replies" at bounding box center [796, 85] width 85 height 59
